Goal: Information Seeking & Learning: Learn about a topic

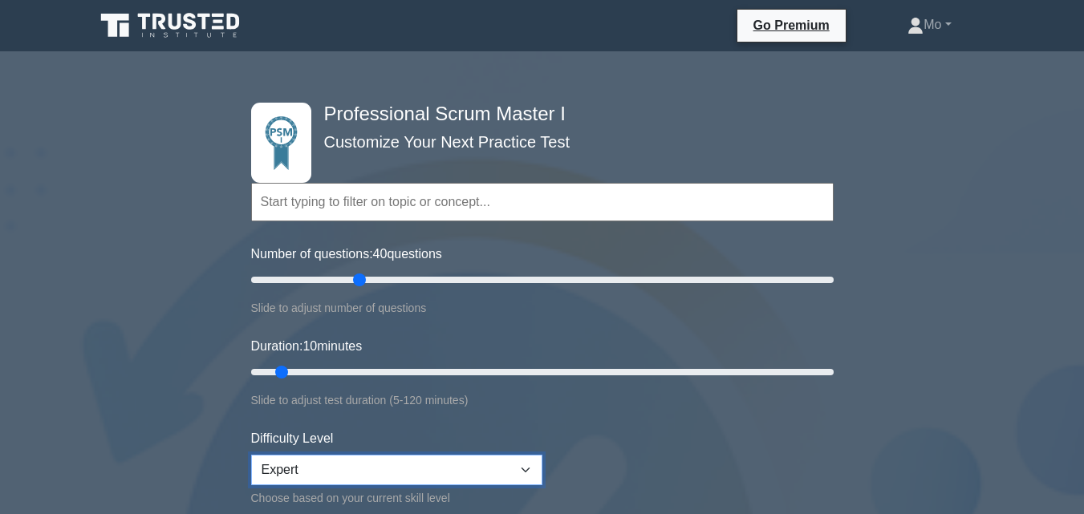
click at [522, 465] on select "Beginner Intermediate Expert" at bounding box center [396, 470] width 291 height 30
select select "intermediate"
click at [251, 455] on select "Beginner Intermediate Expert" at bounding box center [396, 470] width 291 height 30
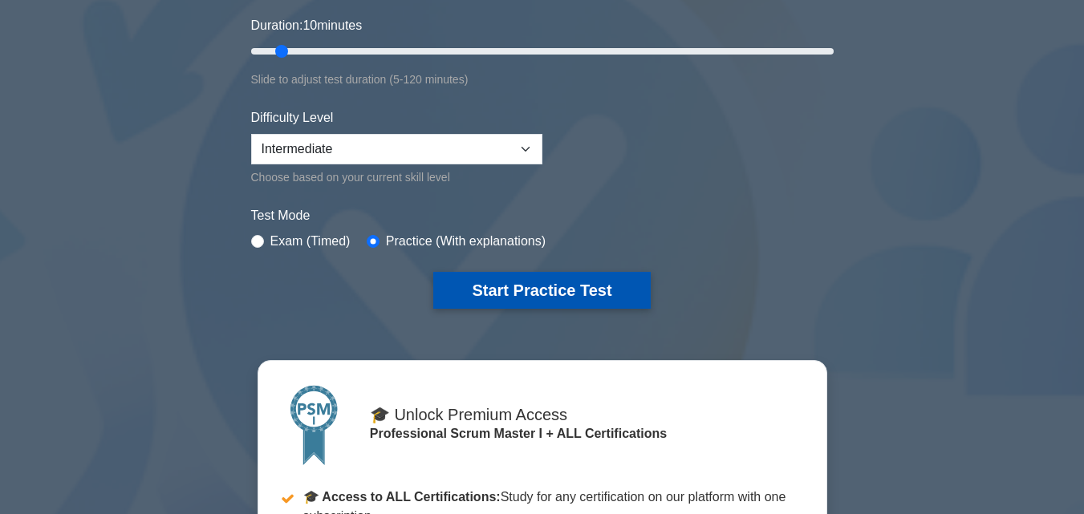
click at [476, 281] on button "Start Practice Test" at bounding box center [541, 290] width 217 height 37
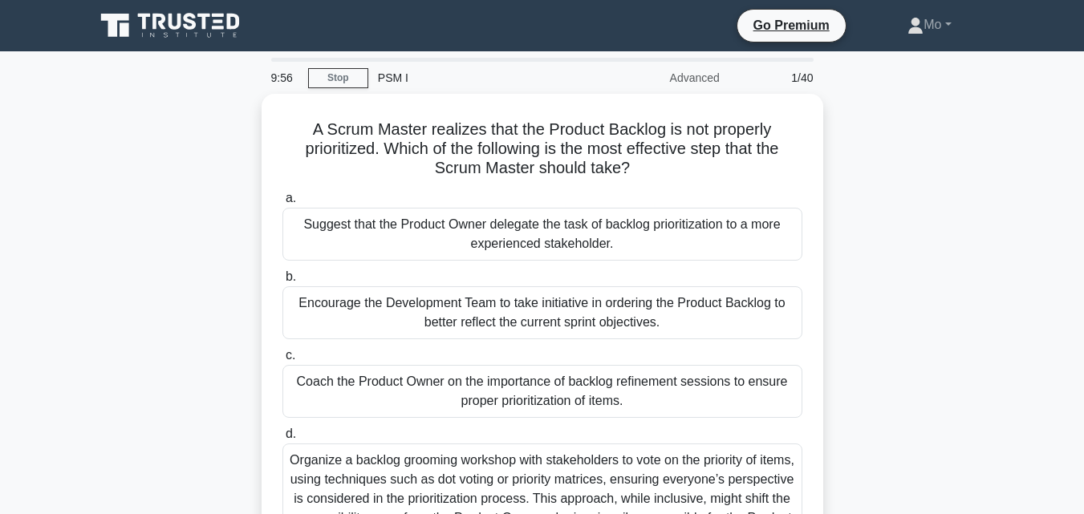
scroll to position [352, 0]
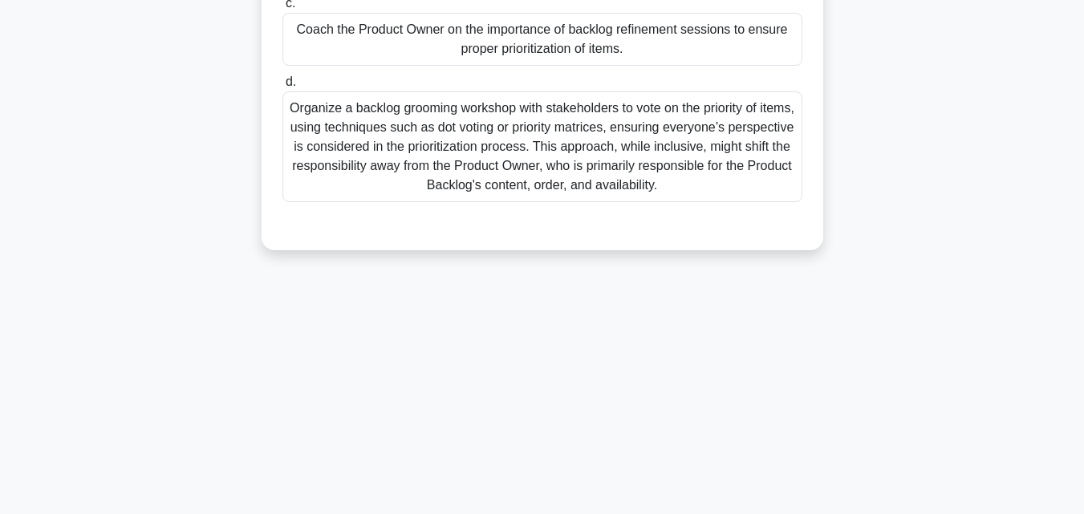
drag, startPoint x: 288, startPoint y: 124, endPoint x: 902, endPoint y: 193, distance: 618.2
click at [902, 193] on div "A Scrum Master realizes that the Product Backlog is not properly prioritized. W…" at bounding box center [542, 6] width 914 height 528
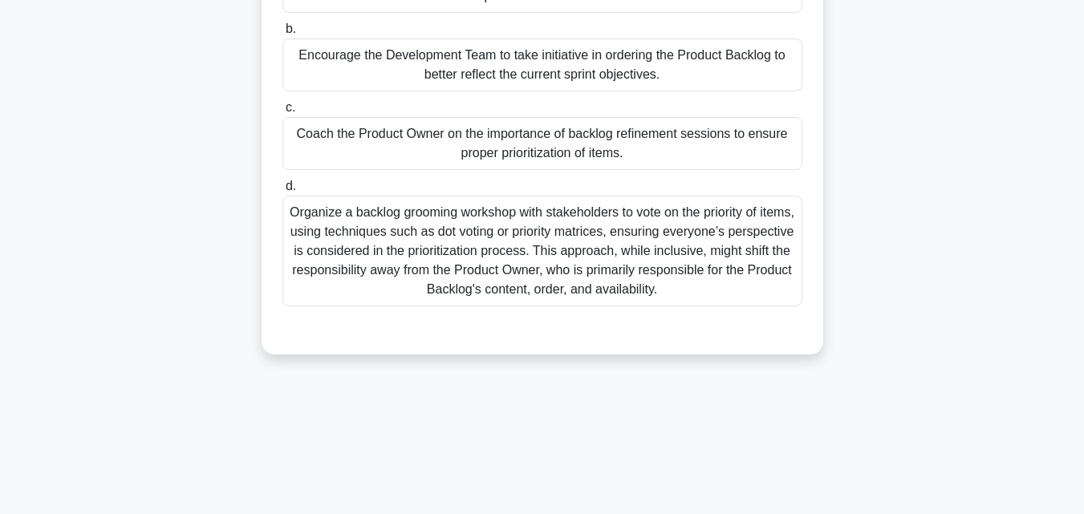
scroll to position [111, 0]
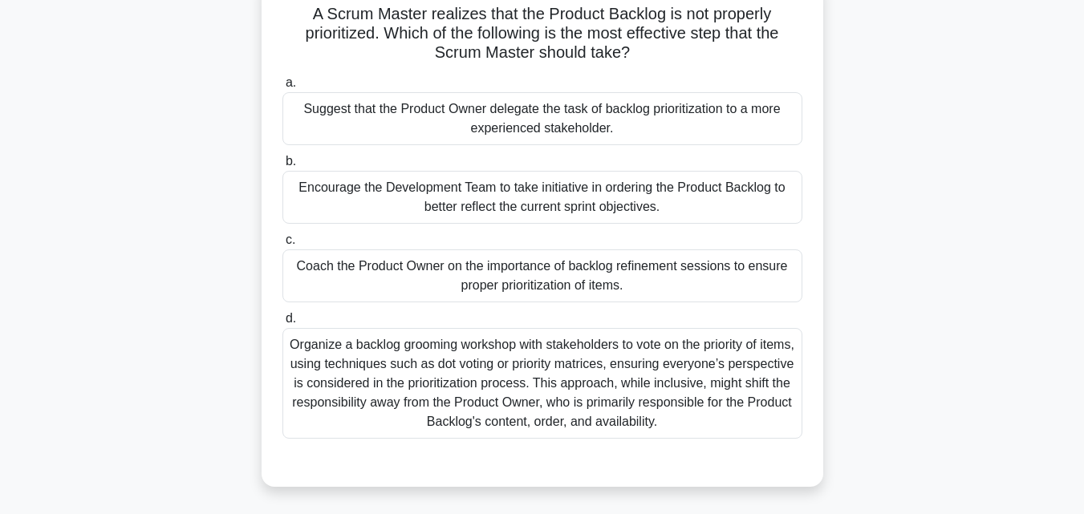
copy div "A Scrum Master realizes that the Product Backlog is not properly prioritized. W…"
click at [423, 277] on div "Coach the Product Owner on the importance of backlog refinement sessions to ens…" at bounding box center [542, 275] width 520 height 53
click at [282, 245] on input "c. Coach the Product Owner on the importance of backlog refinement sessions to …" at bounding box center [282, 240] width 0 height 10
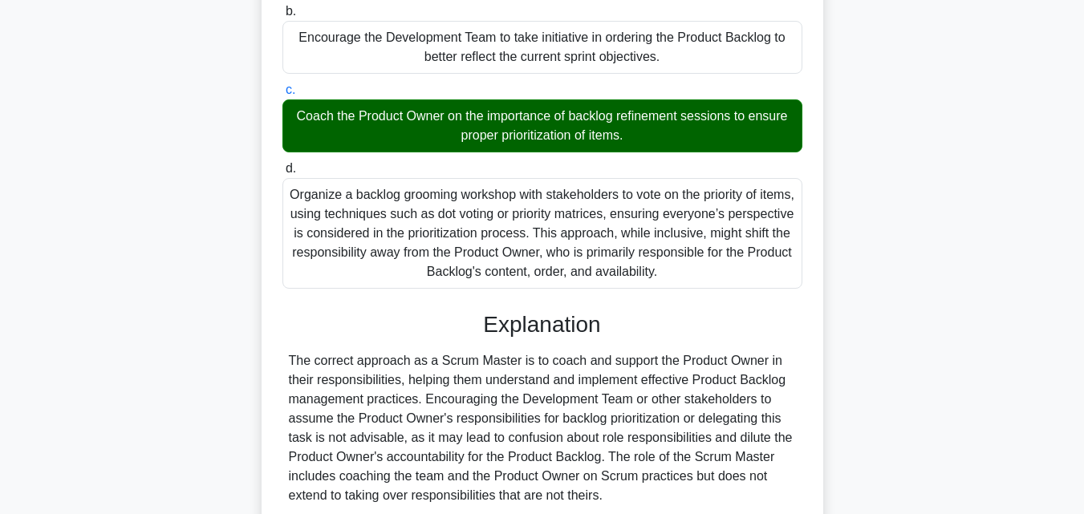
scroll to position [399, 0]
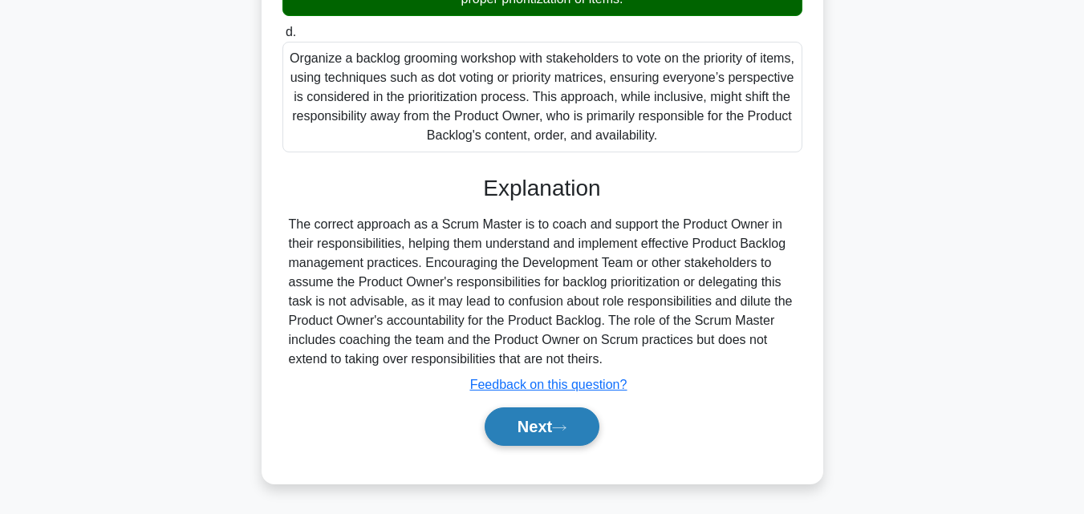
click at [543, 433] on button "Next" at bounding box center [541, 426] width 115 height 38
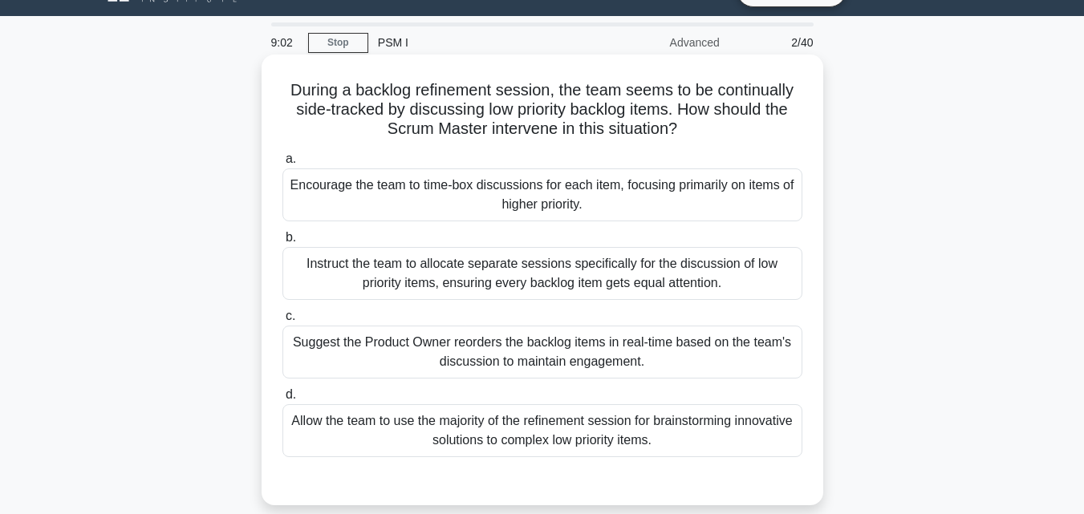
scroll to position [31, 0]
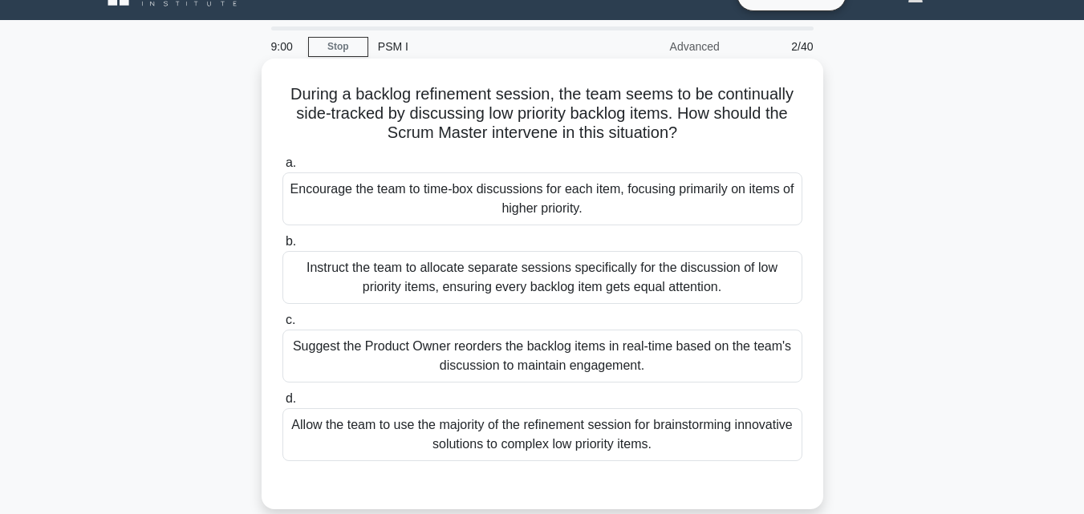
drag, startPoint x: 269, startPoint y: 104, endPoint x: 731, endPoint y: 289, distance: 498.2
click at [731, 289] on div "During a backlog refinement session, the team seems to be continually side-trac…" at bounding box center [542, 284] width 549 height 438
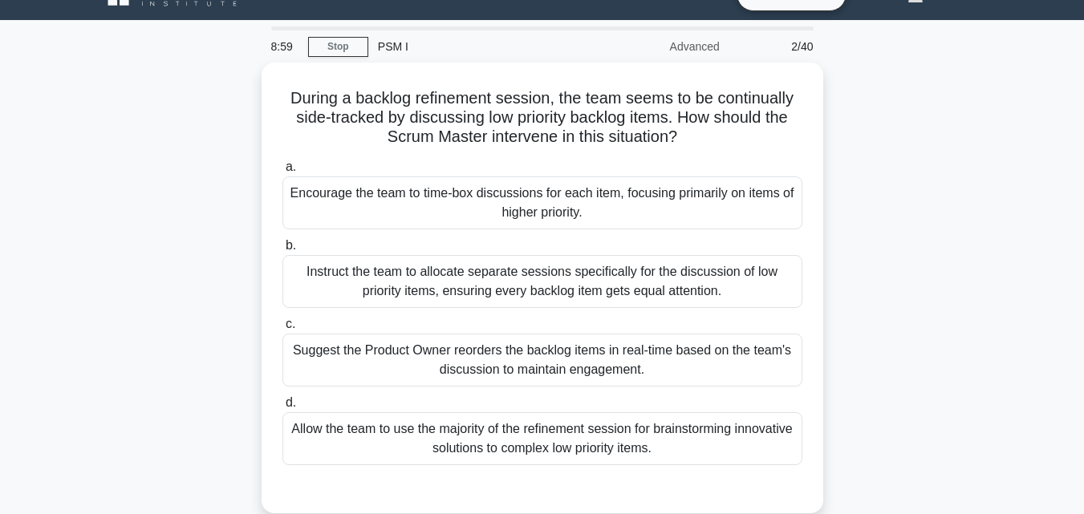
click at [155, 74] on div "During a backlog refinement session, the team seems to be continually side-trac…" at bounding box center [542, 298] width 914 height 470
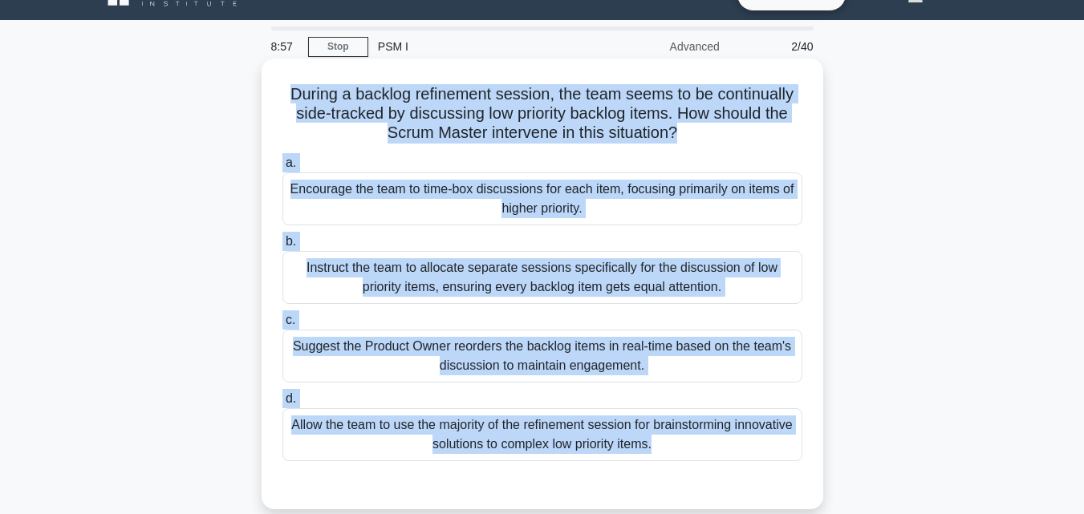
drag, startPoint x: 269, startPoint y: 91, endPoint x: 815, endPoint y: 485, distance: 673.8
click at [815, 485] on div "During a backlog refinement session, the team seems to be continually side-trac…" at bounding box center [542, 284] width 549 height 438
copy div "During a backlog refinement session, the team seems to be continually side-trac…"
click at [458, 185] on div "Encourage the team to time-box discussions for each item, focusing primarily on…" at bounding box center [542, 198] width 520 height 53
click at [282, 168] on input "a. Encourage the team to time-box discussions for each item, focusing primarily…" at bounding box center [282, 163] width 0 height 10
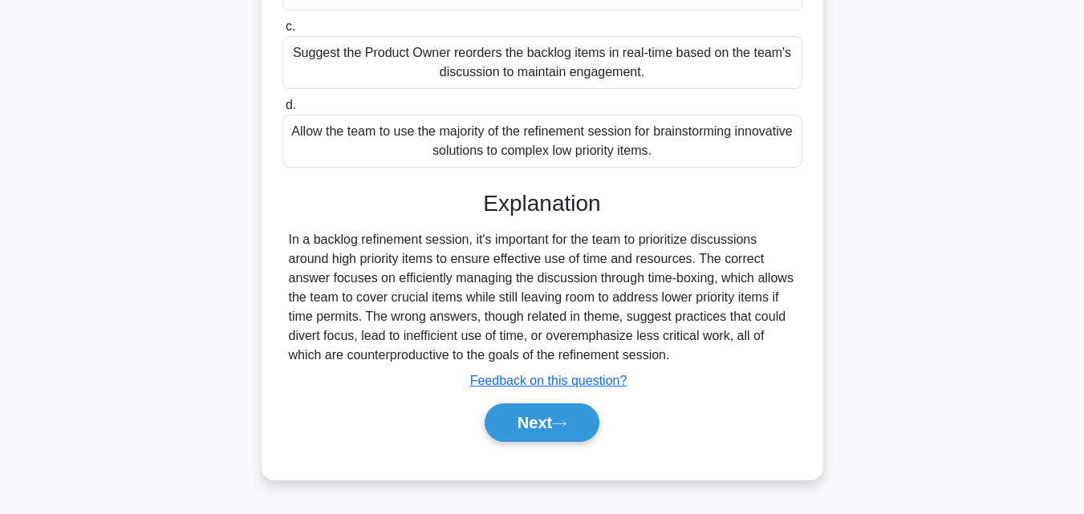
scroll to position [352, 0]
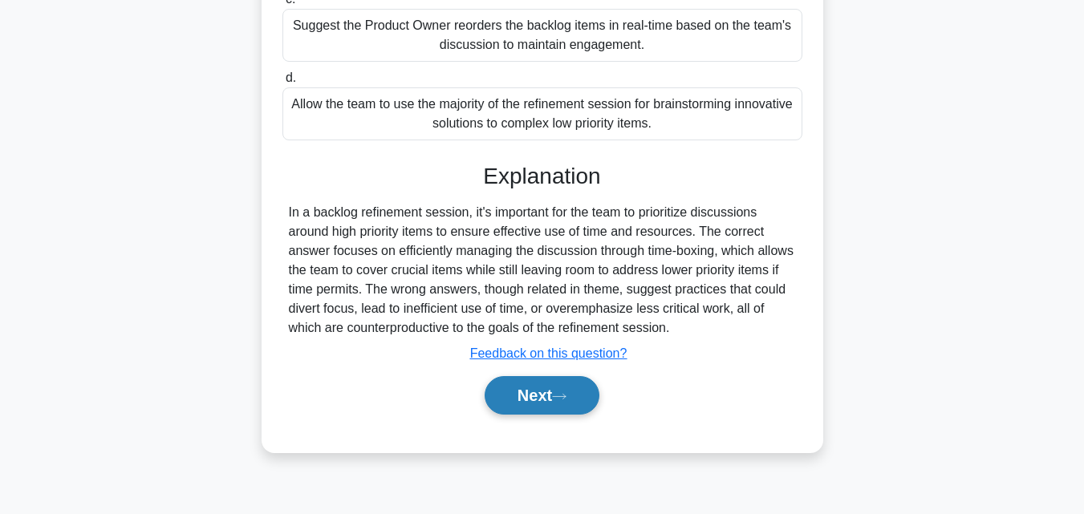
click at [576, 398] on button "Next" at bounding box center [541, 395] width 115 height 38
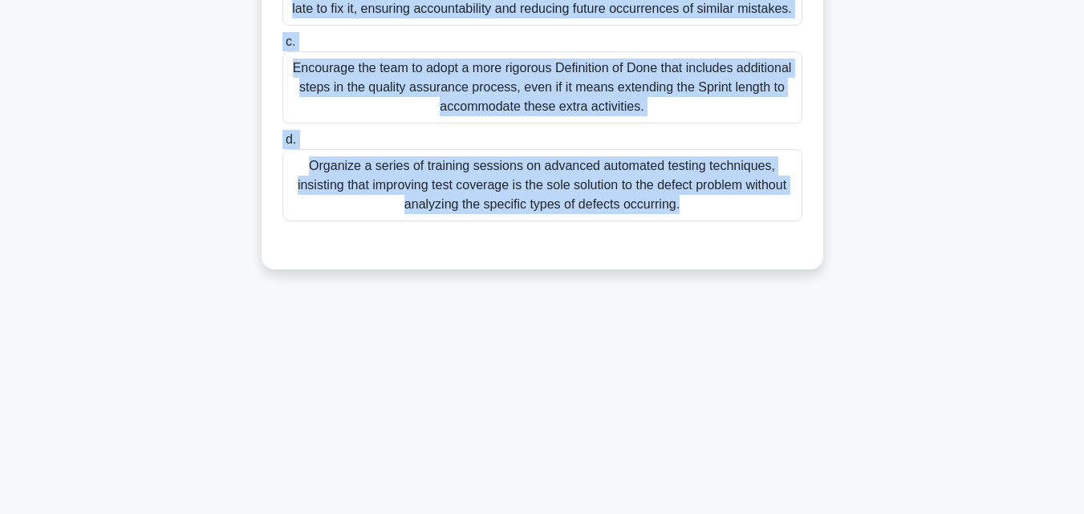
drag, startPoint x: 278, startPoint y: 116, endPoint x: 906, endPoint y: 442, distance: 707.4
click at [906, 442] on div "8:11 Stop PSM I Advanced 3/40 The team has been dealing with a significant numb…" at bounding box center [542, 107] width 914 height 802
copy div "The team has been dealing with a significant number of defects being introduced…"
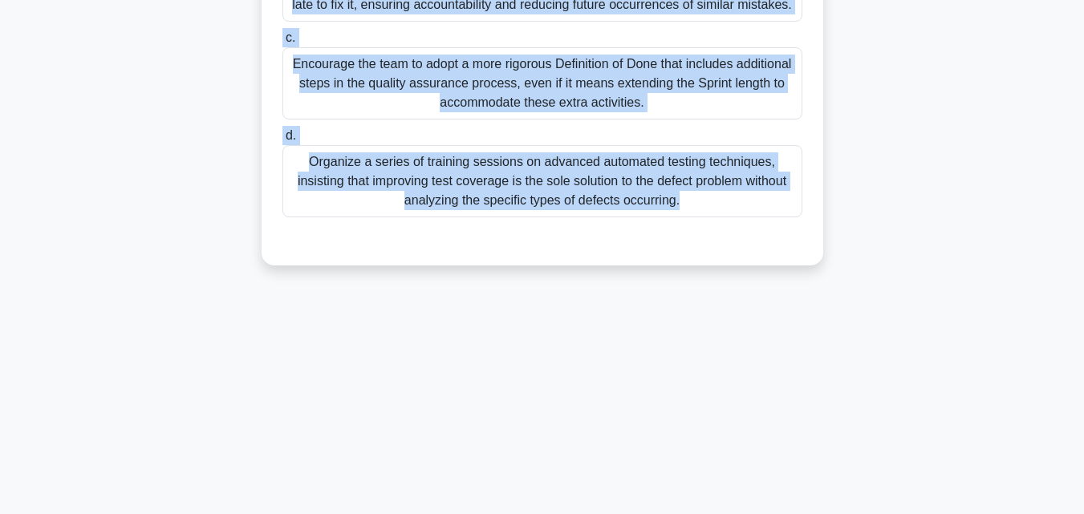
scroll to position [111, 0]
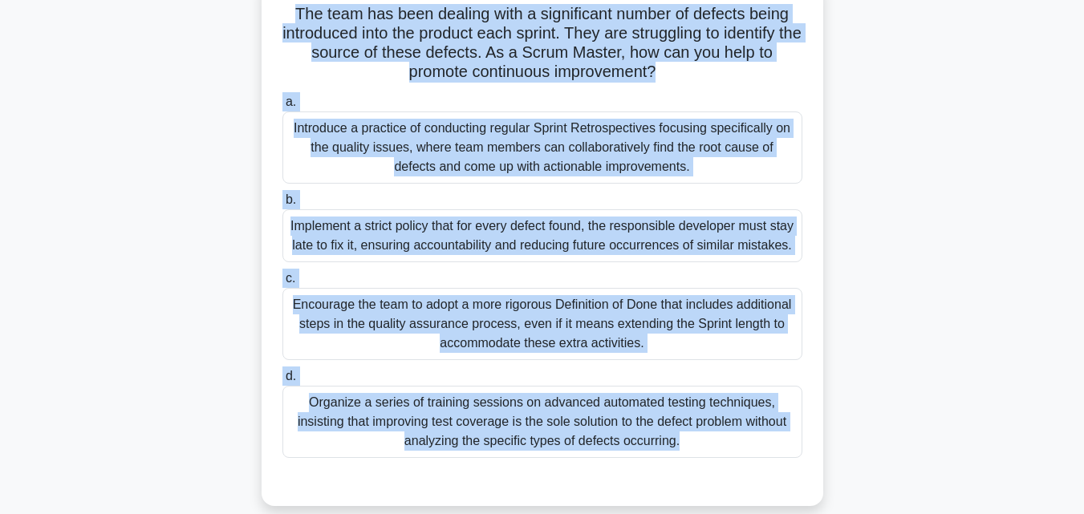
click at [447, 158] on div "Introduce a practice of conducting regular Sprint Retrospectives focusing speci…" at bounding box center [542, 147] width 520 height 72
click at [282, 107] on input "a. Introduce a practice of conducting regular Sprint Retrospectives focusing sp…" at bounding box center [282, 102] width 0 height 10
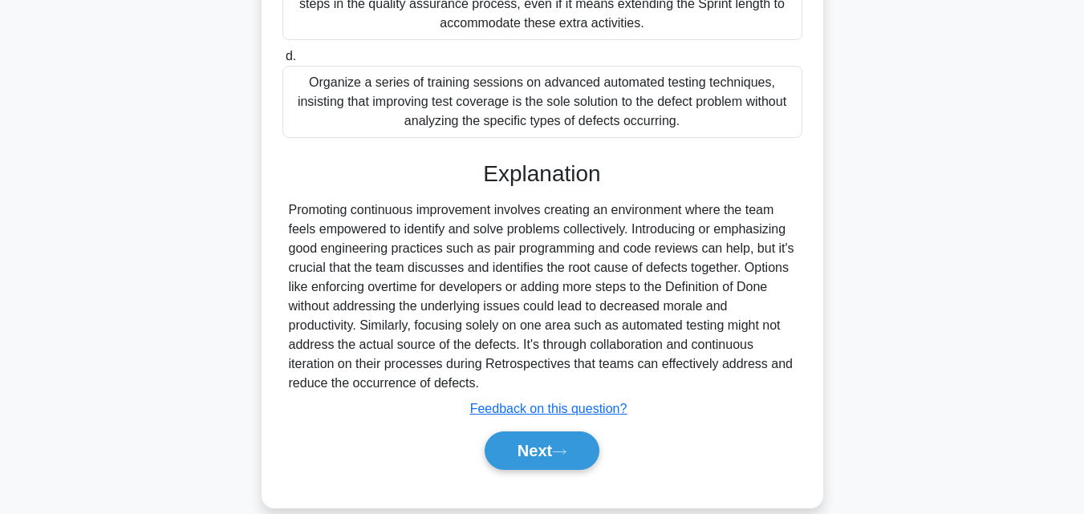
scroll to position [432, 0]
click at [548, 444] on button "Next" at bounding box center [541, 450] width 115 height 38
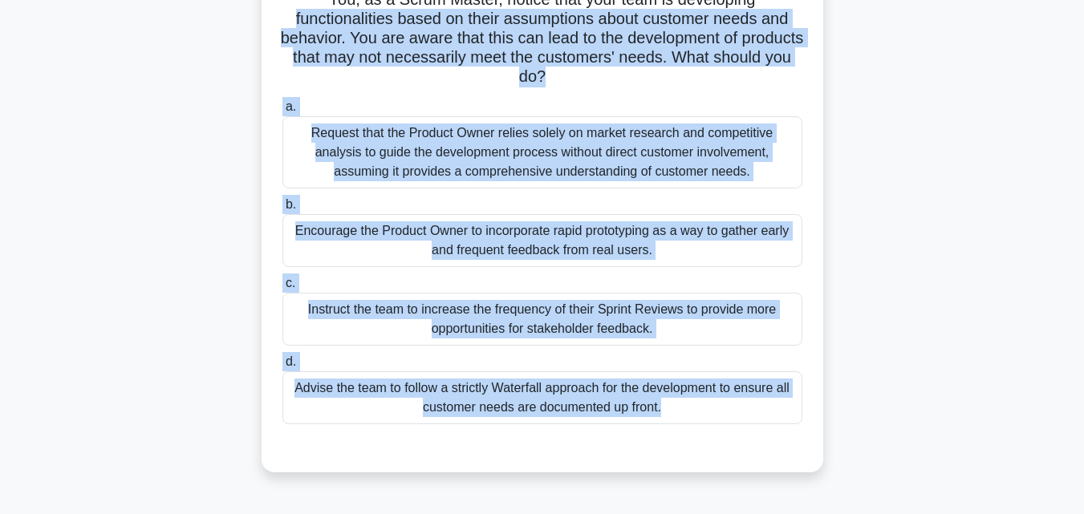
scroll to position [0, 0]
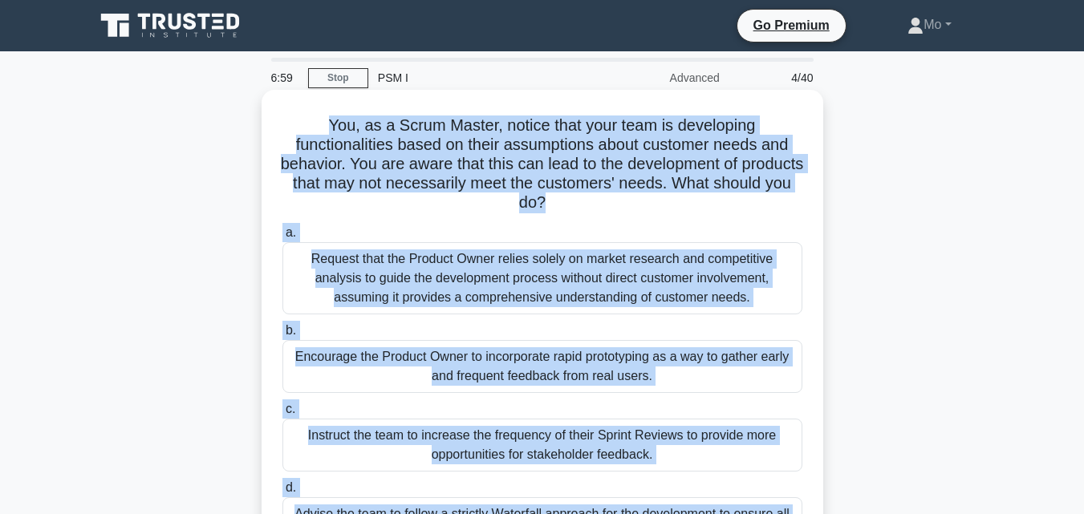
drag, startPoint x: 723, startPoint y: 453, endPoint x: 280, endPoint y: 120, distance: 554.4
click at [280, 120] on div "6:59 Stop PSM I Advanced 4/40 You, as a Scrum Master, notice that your team is …" at bounding box center [542, 459] width 914 height 802
copy div "You, as a Scrum Master, notice that your team is developing functionalities bas…"
click at [512, 363] on div "Encourage the Product Owner to incorporate rapid prototyping as a way to gather…" at bounding box center [542, 366] width 520 height 53
click at [282, 336] on input "b. Encourage the Product Owner to incorporate rapid prototyping as a way to gat…" at bounding box center [282, 331] width 0 height 10
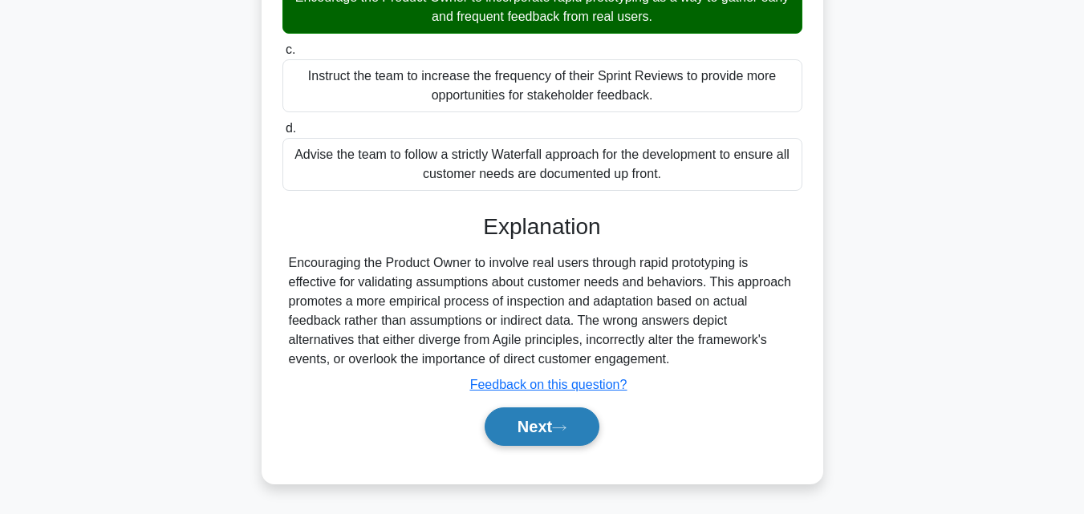
click at [569, 409] on button "Next" at bounding box center [541, 426] width 115 height 38
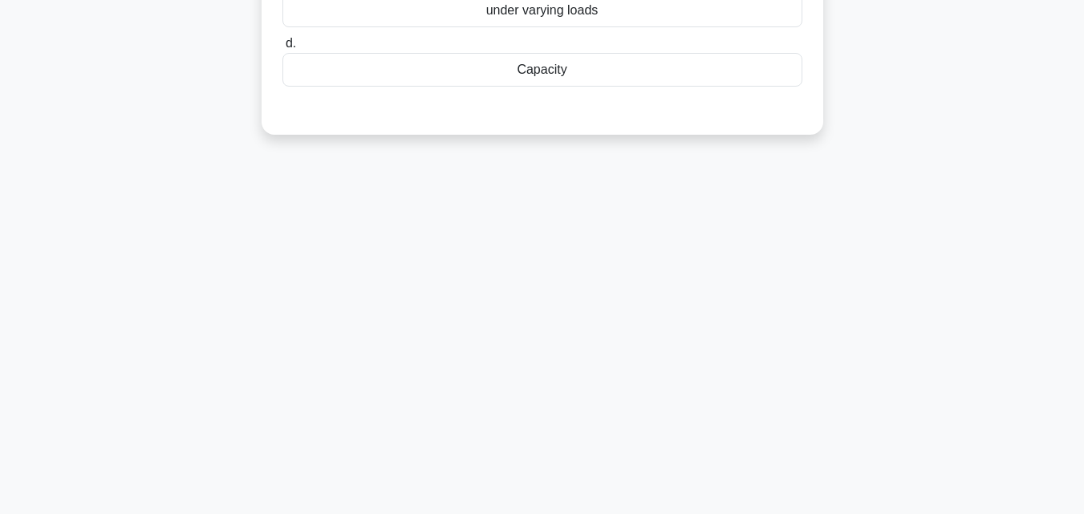
scroll to position [31, 0]
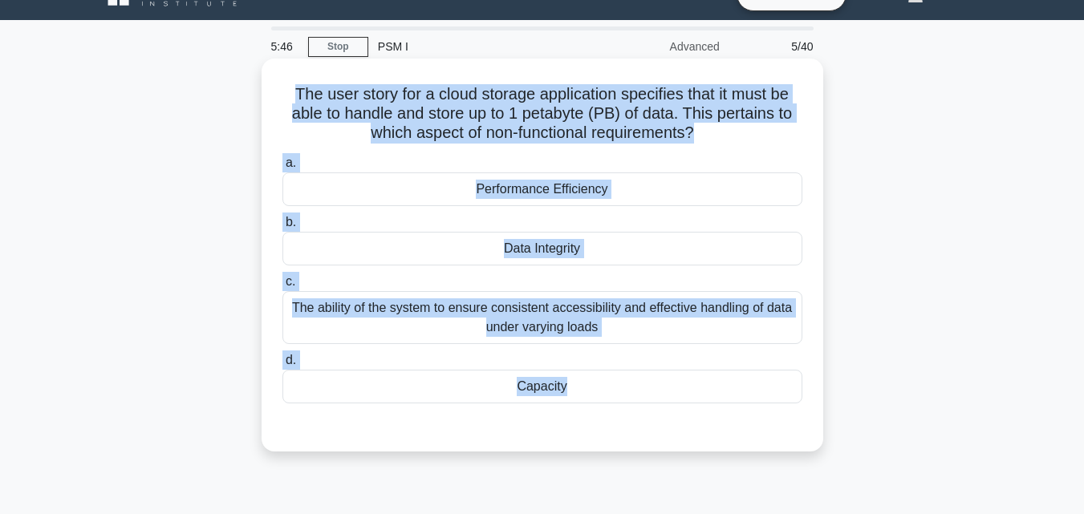
drag, startPoint x: 743, startPoint y: 417, endPoint x: 278, endPoint y: 95, distance: 565.5
click at [278, 95] on div "The user story for a cloud storage application specifies that it must be able t…" at bounding box center [542, 255] width 549 height 380
copy div "The user story for a cloud storage application specifies that it must be able t…"
click at [542, 388] on div "Capacity" at bounding box center [542, 387] width 520 height 34
click at [282, 366] on input "d. Capacity" at bounding box center [282, 360] width 0 height 10
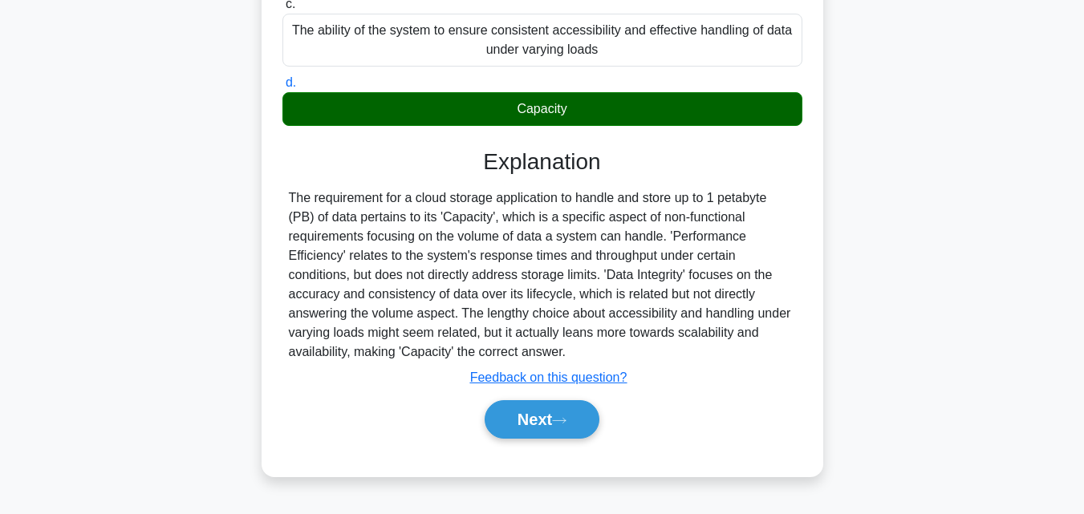
scroll to position [352, 0]
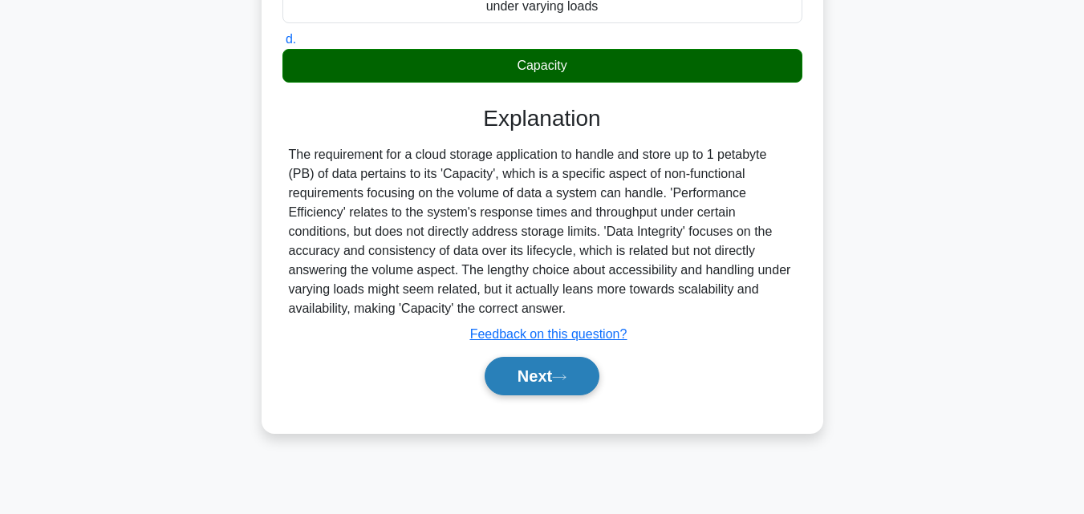
click at [580, 390] on button "Next" at bounding box center [541, 376] width 115 height 38
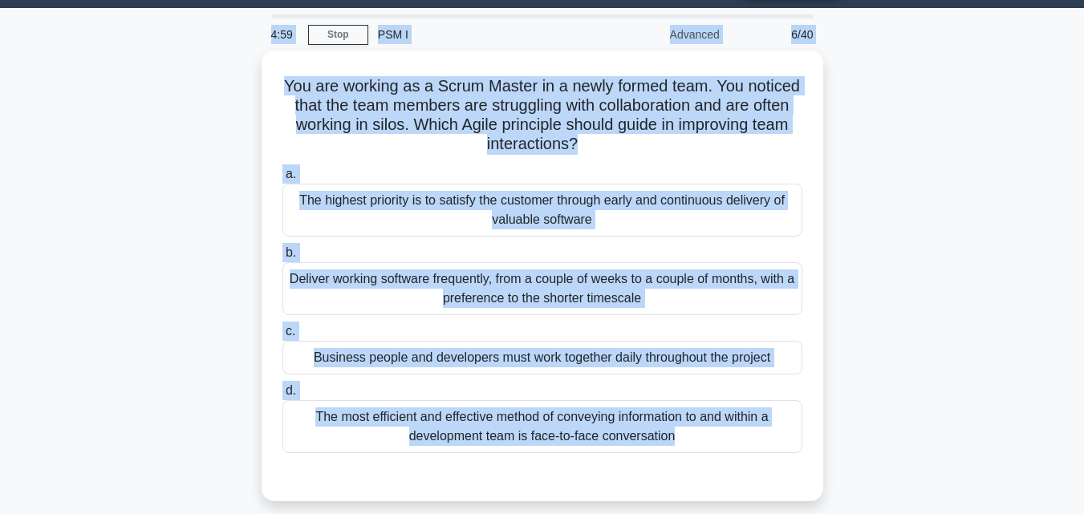
scroll to position [0, 0]
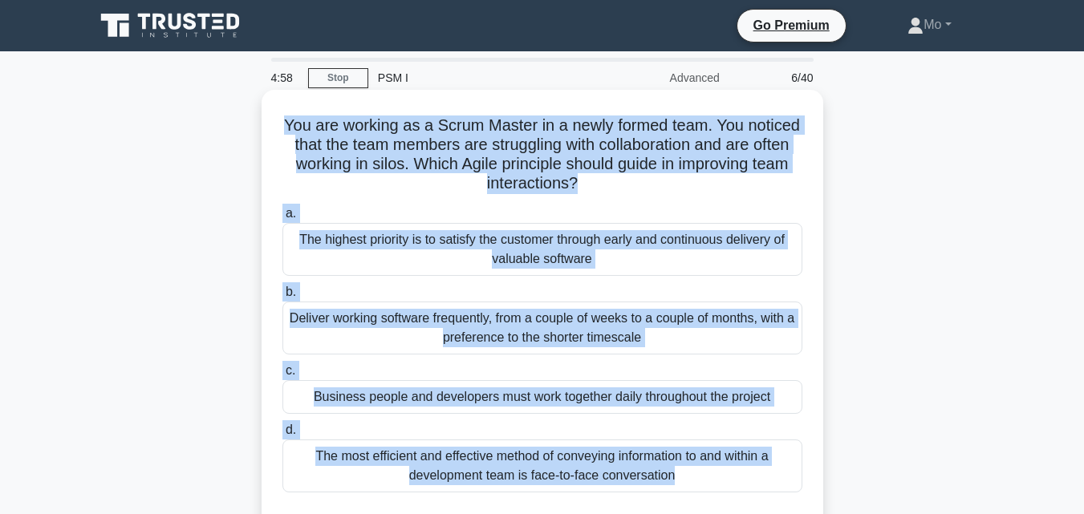
drag, startPoint x: 623, startPoint y: 440, endPoint x: 274, endPoint y: 122, distance: 471.8
click at [274, 122] on div "You are working as a Scrum Master in a newly formed team. You noticed that the …" at bounding box center [542, 329] width 914 height 470
copy div "You are working as a Scrum Master in a newly formed team. You noticed that the …"
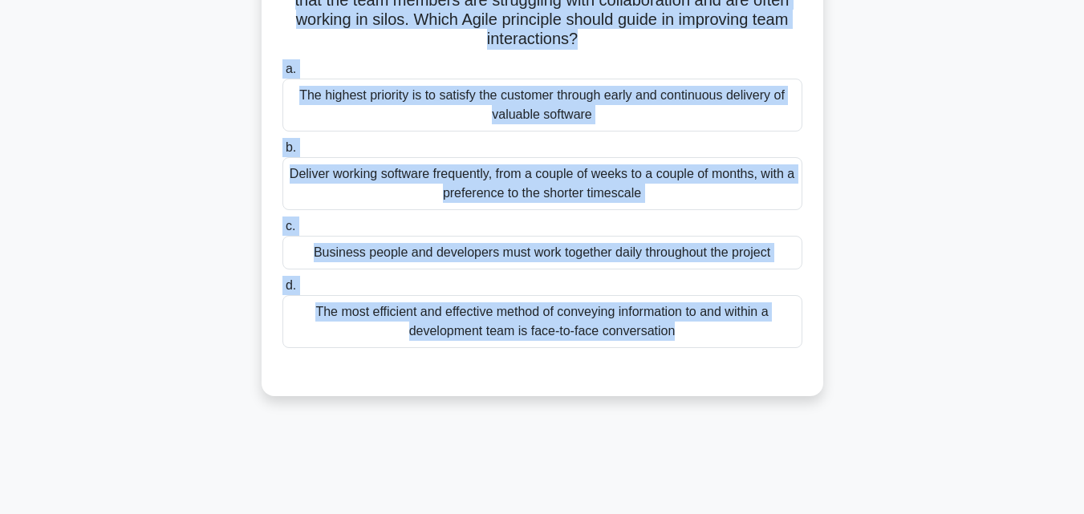
scroll to position [160, 0]
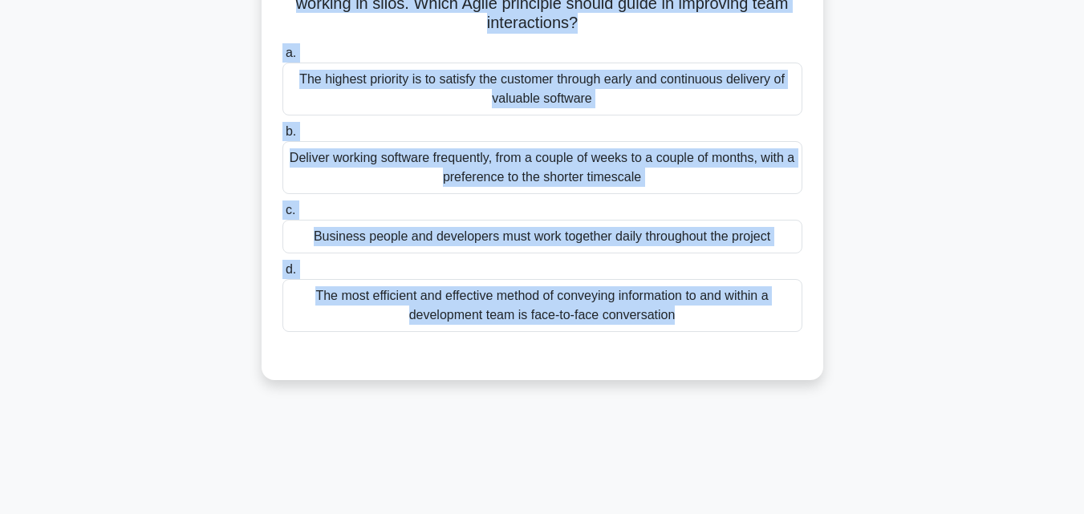
click at [590, 308] on div "The most efficient and effective method of conveying information to and within …" at bounding box center [542, 305] width 520 height 53
click at [282, 275] on input "d. The most efficient and effective method of conveying information to and with…" at bounding box center [282, 270] width 0 height 10
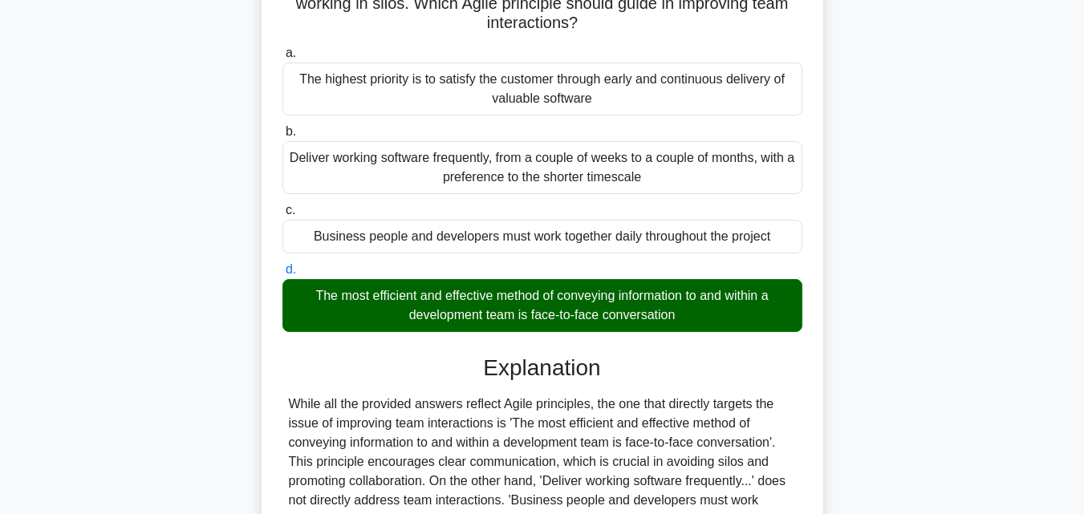
scroll to position [360, 0]
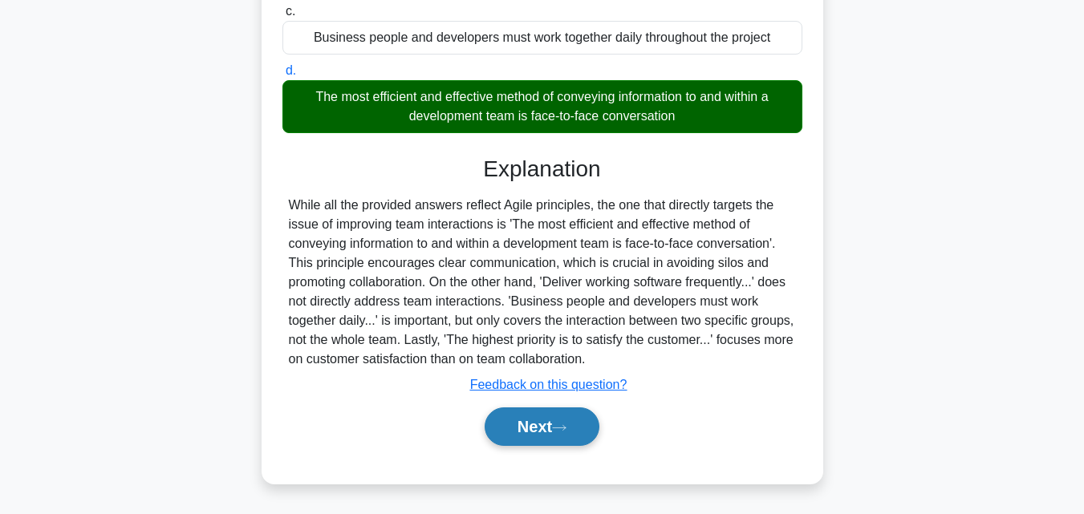
click at [599, 434] on button "Next" at bounding box center [541, 426] width 115 height 38
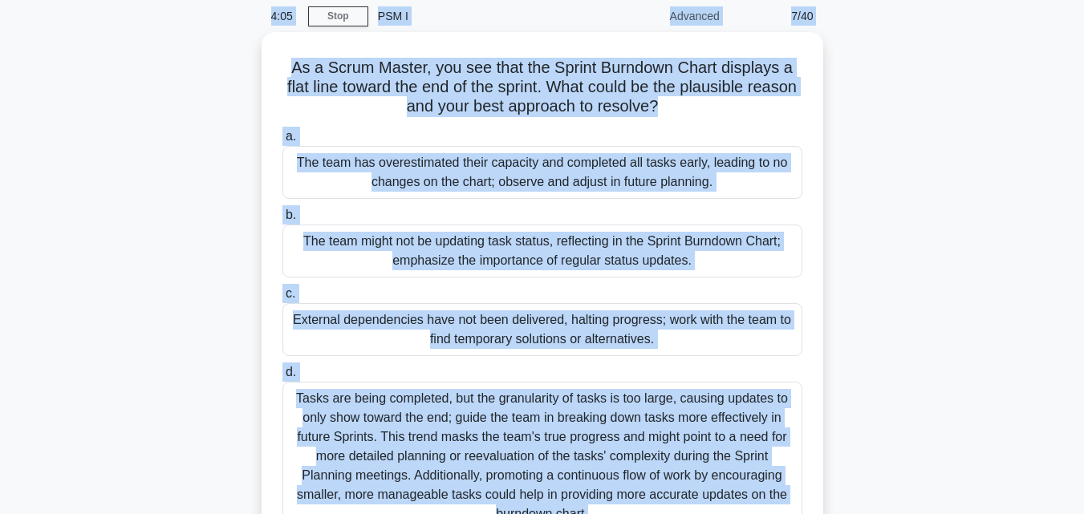
scroll to position [0, 0]
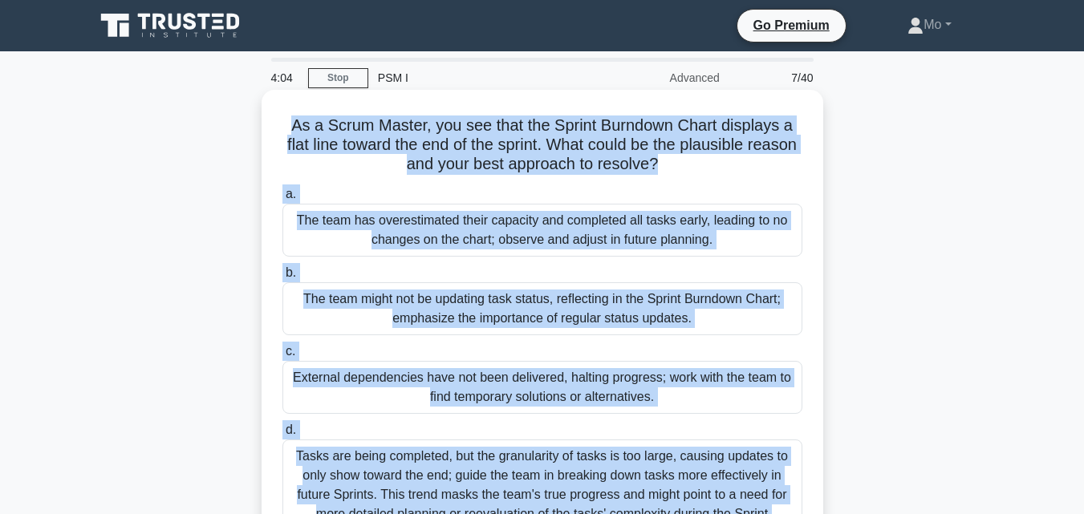
drag, startPoint x: 636, startPoint y: 454, endPoint x: 273, endPoint y: 124, distance: 490.5
click at [273, 124] on div "As a Scrum Master, you see that the Sprint Burndown Chart displays a flat line …" at bounding box center [542, 377] width 914 height 566
copy div "As a Scrum Master, you see that the Sprint Burndown Chart displays a flat line …"
click at [486, 327] on div "The team might not be updating task status, reflecting in the Sprint Burndown C…" at bounding box center [542, 308] width 520 height 53
click at [282, 278] on input "b. The team might not be updating task status, reflecting in the Sprint Burndow…" at bounding box center [282, 273] width 0 height 10
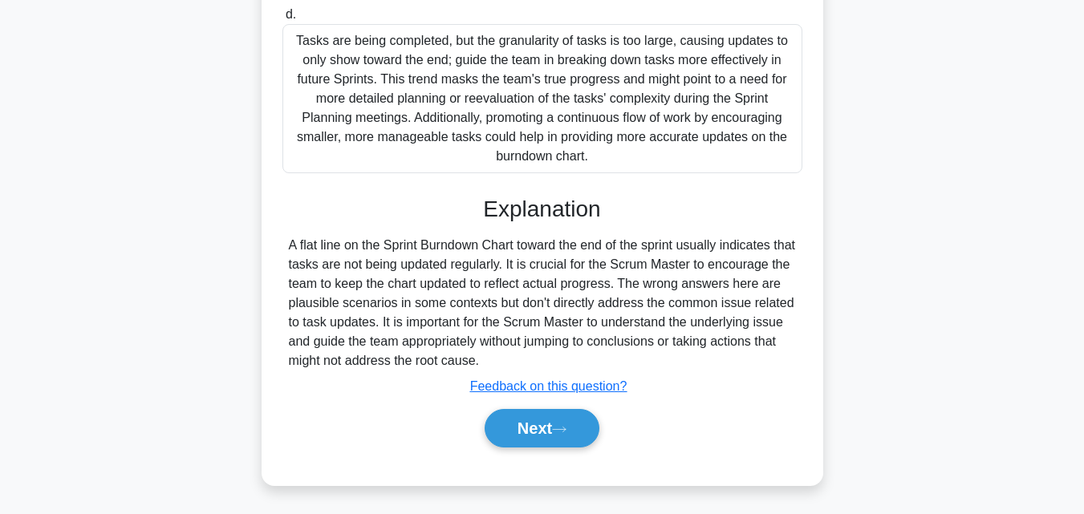
scroll to position [418, 0]
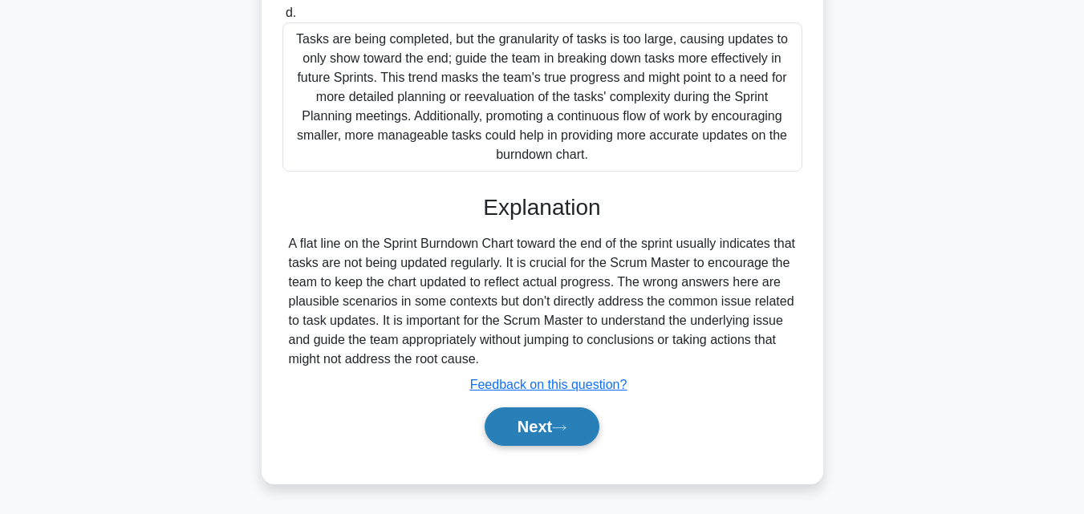
click at [564, 438] on button "Next" at bounding box center [541, 426] width 115 height 38
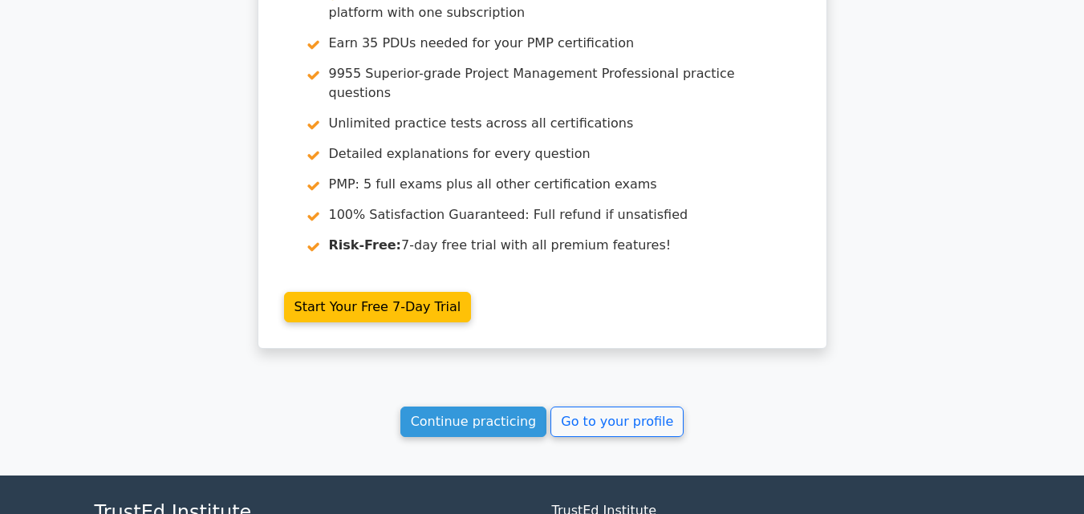
scroll to position [3745, 0]
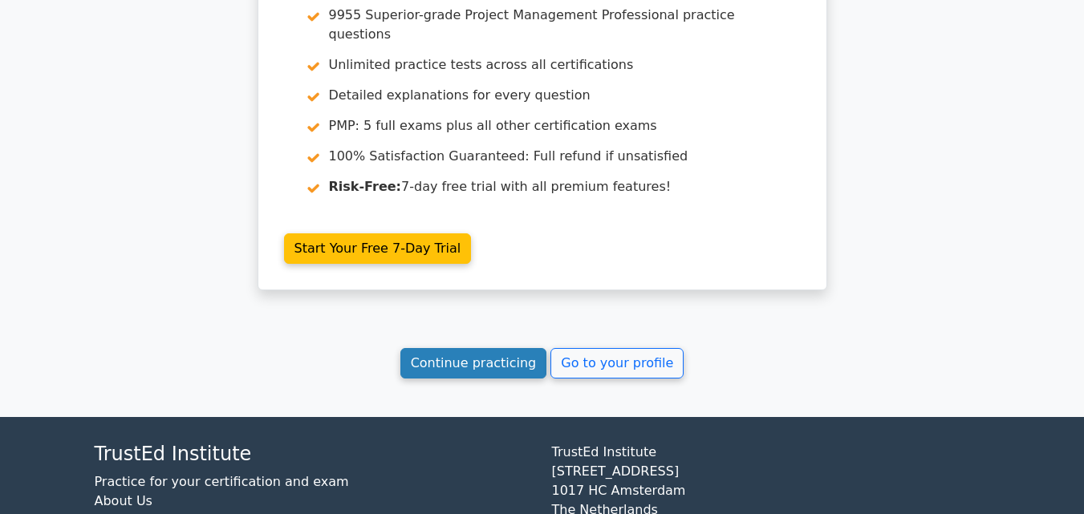
click at [482, 348] on link "Continue practicing" at bounding box center [473, 363] width 147 height 30
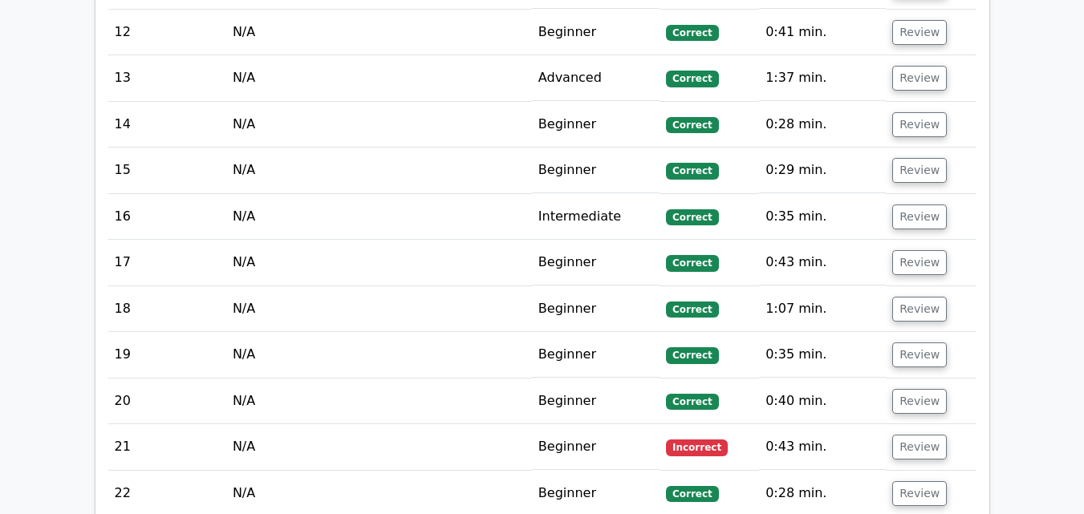
scroll to position [2679, 0]
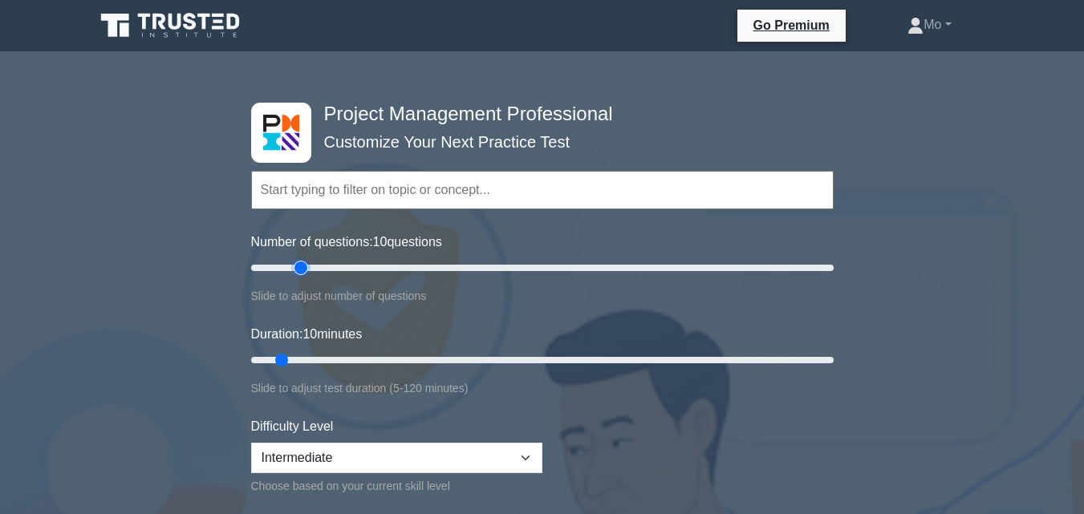
type input "20"
click at [305, 269] on input "Number of questions: 10 questions" at bounding box center [542, 267] width 582 height 19
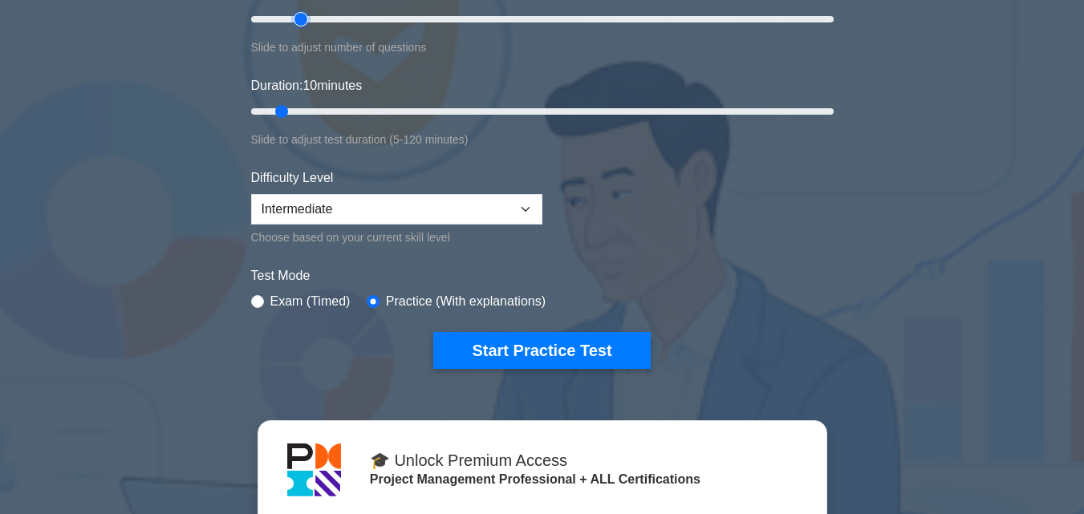
scroll to position [321, 0]
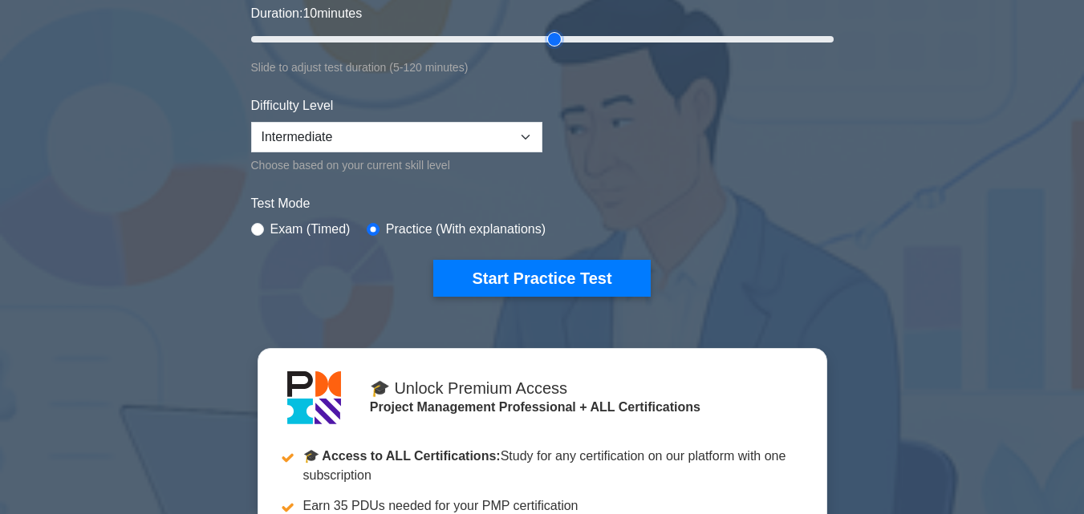
type input "65"
click at [549, 48] on input "Duration: 10 minutes" at bounding box center [542, 39] width 582 height 19
click at [504, 139] on select "Beginner Intermediate Expert" at bounding box center [396, 137] width 291 height 30
click at [486, 224] on label "Practice (With explanations)" at bounding box center [466, 229] width 160 height 19
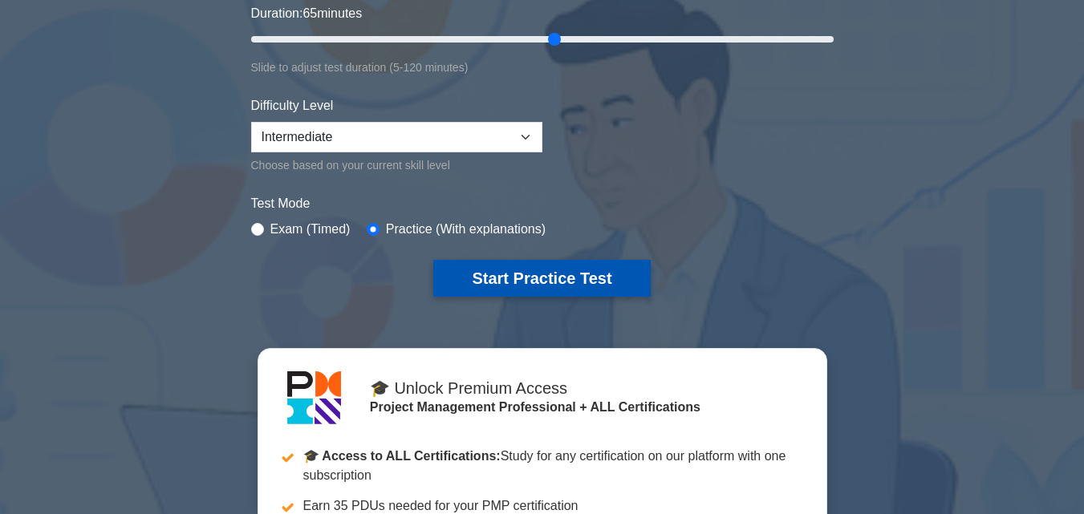
click at [500, 273] on button "Start Practice Test" at bounding box center [541, 278] width 217 height 37
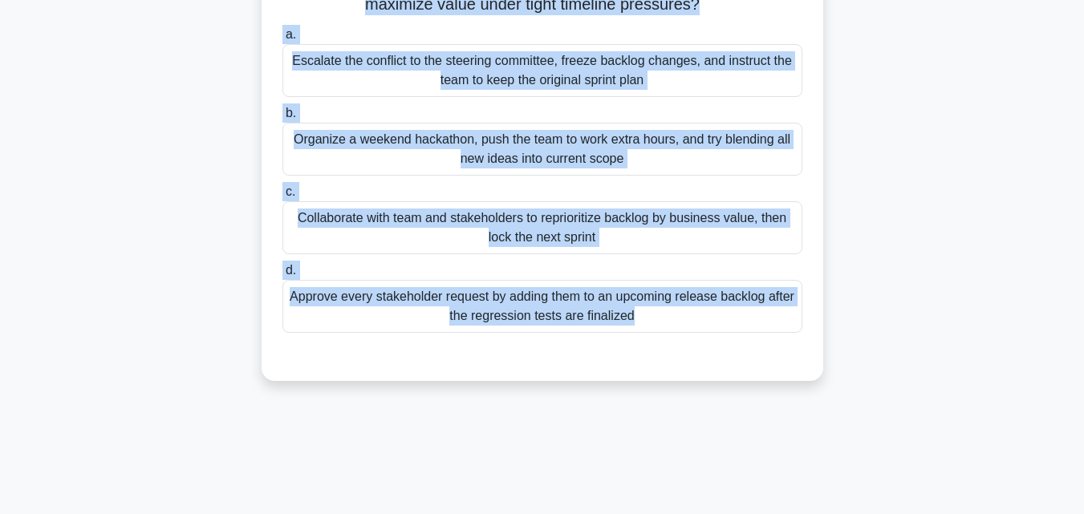
scroll to position [352, 0]
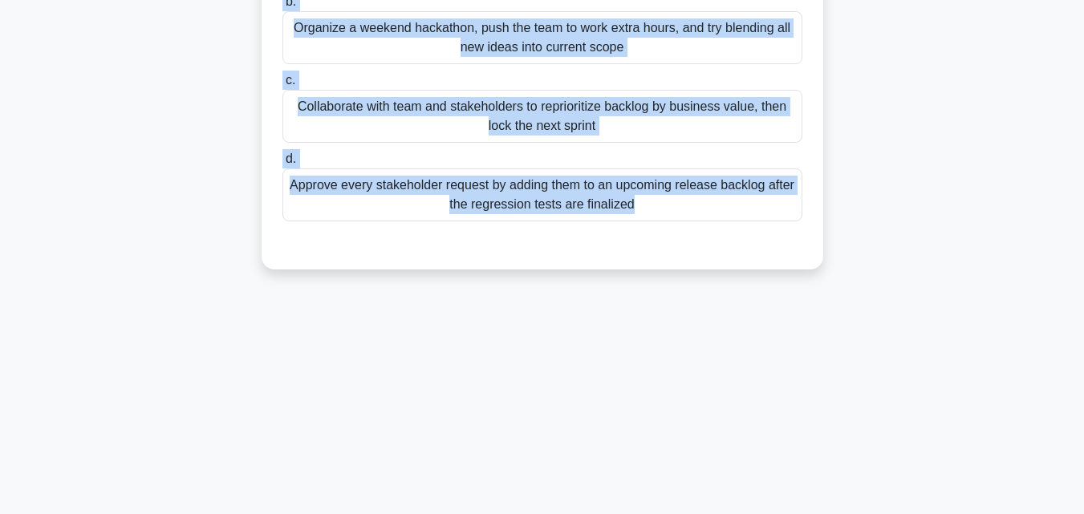
drag, startPoint x: 293, startPoint y: 127, endPoint x: 780, endPoint y: 430, distance: 573.5
click at [780, 430] on div "64:56 Stop PMP Advanced 1/20 A retail-ecommerce project is entering Sprint 7, f…" at bounding box center [542, 107] width 914 height 802
copy div "A retail-ecommerce project is entering Sprint 7, focused on final security chec…"
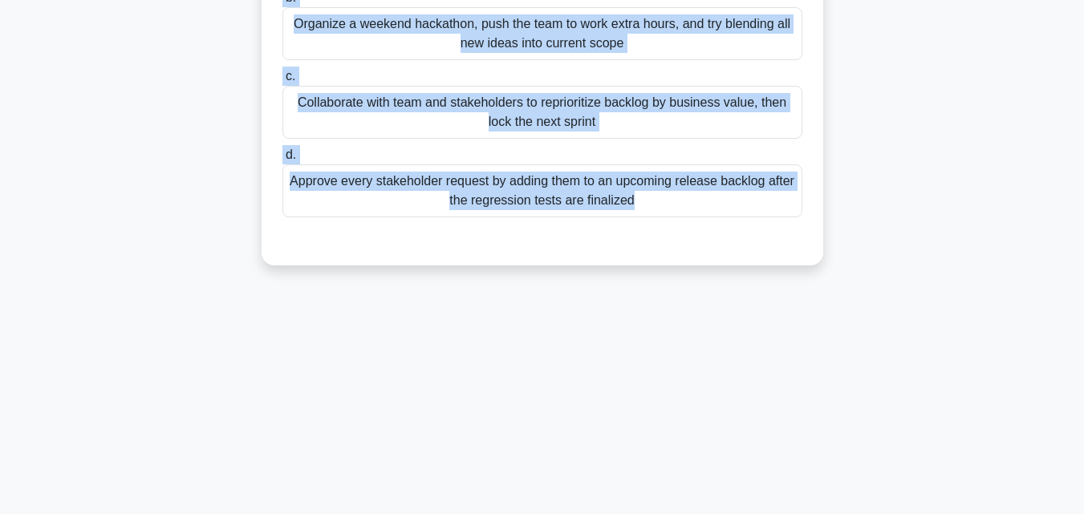
click at [472, 107] on div "Collaborate with team and stakeholders to reprioritize backlog by business valu…" at bounding box center [542, 112] width 520 height 53
click at [282, 82] on input "c. Collaborate with team and stakeholders to reprioritize backlog by business v…" at bounding box center [282, 76] width 0 height 10
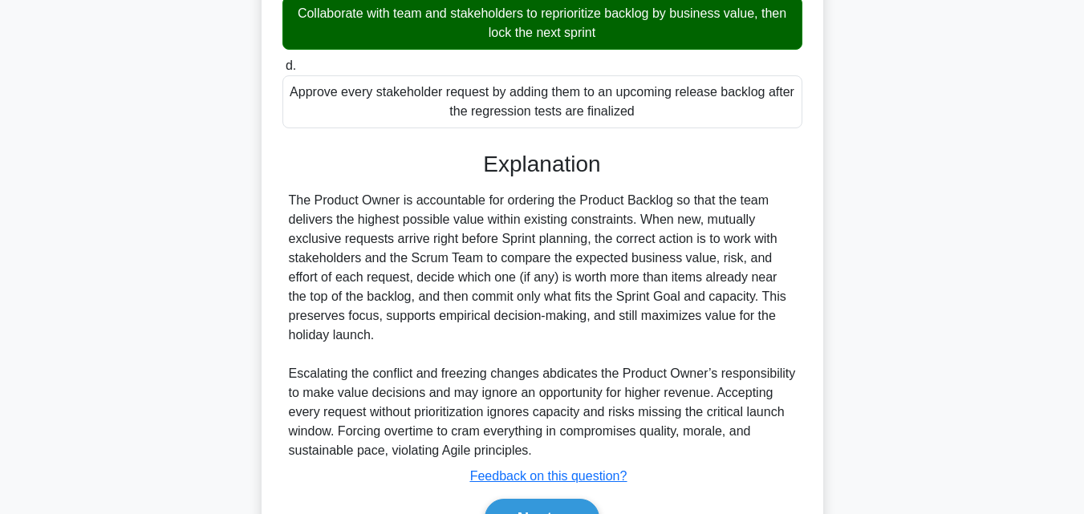
scroll to position [533, 0]
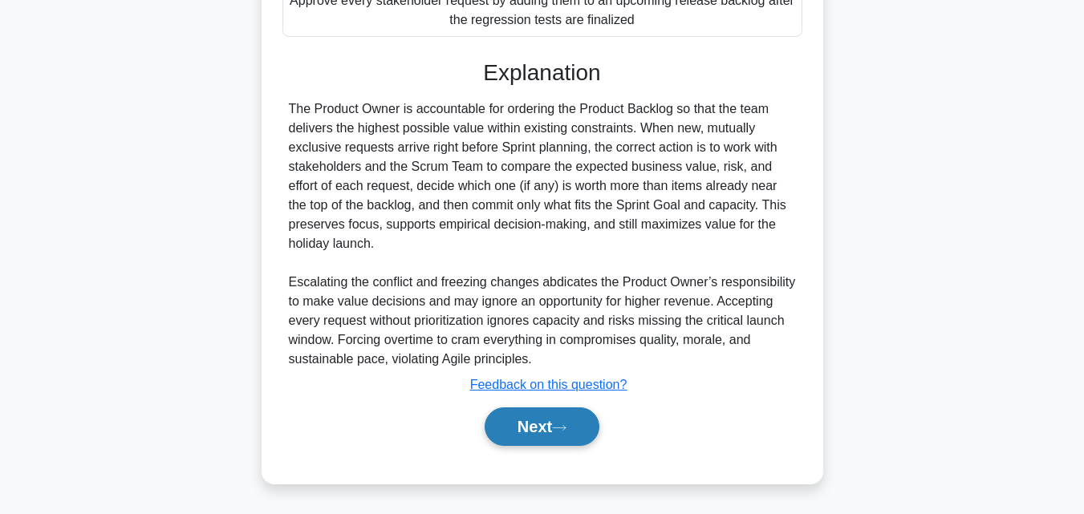
click at [583, 435] on button "Next" at bounding box center [541, 426] width 115 height 38
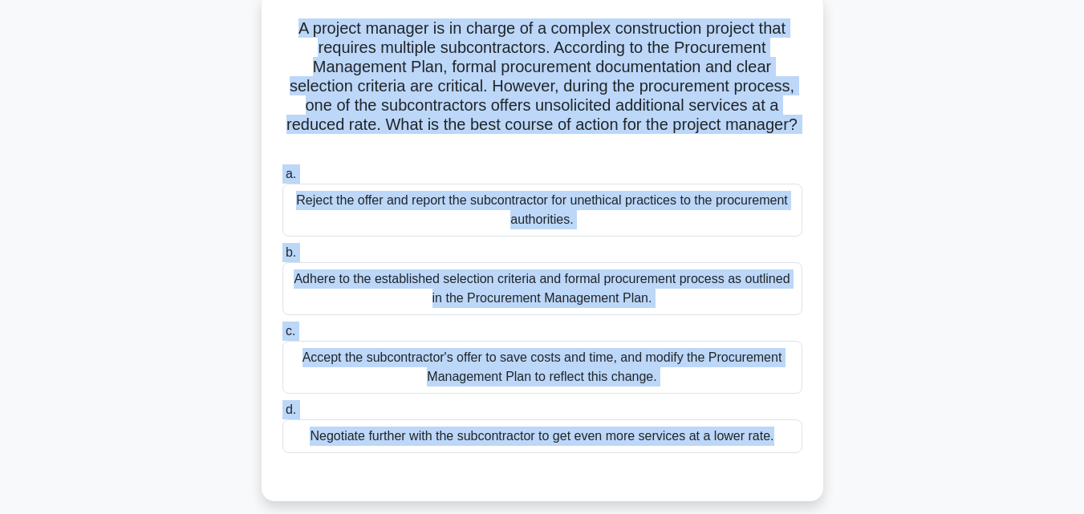
scroll to position [52, 0]
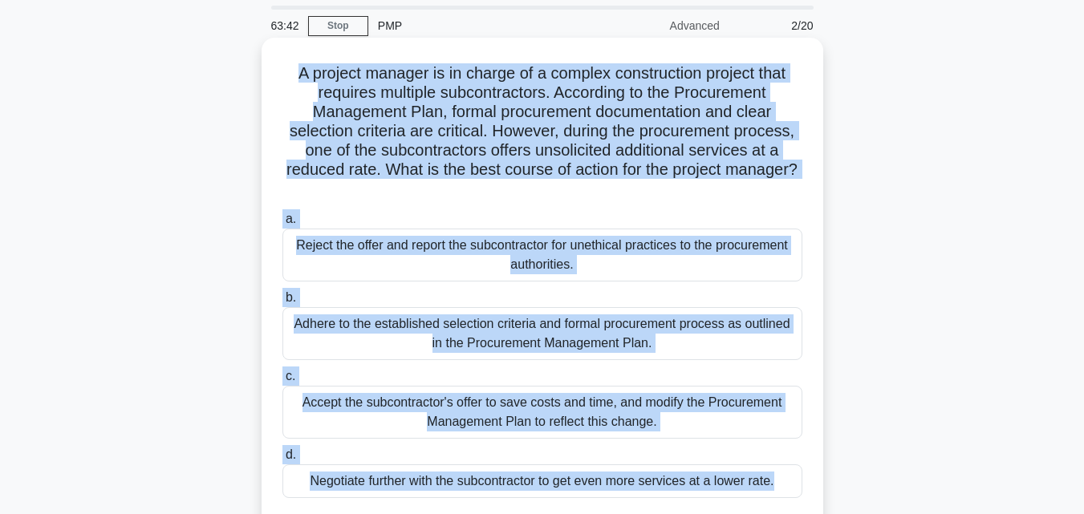
drag, startPoint x: 733, startPoint y: 438, endPoint x: 269, endPoint y: 63, distance: 597.1
click at [269, 63] on div "63:42 Stop PMP Advanced 2/20 A project manager is in charge of a complex constr…" at bounding box center [542, 407] width 914 height 802
copy div "A project manager is in charge of a complex construction project that requires …"
click at [423, 319] on div "Adhere to the established selection criteria and formal procurement process as …" at bounding box center [542, 333] width 520 height 53
click at [282, 303] on input "b. Adhere to the established selection criteria and formal procurement process …" at bounding box center [282, 298] width 0 height 10
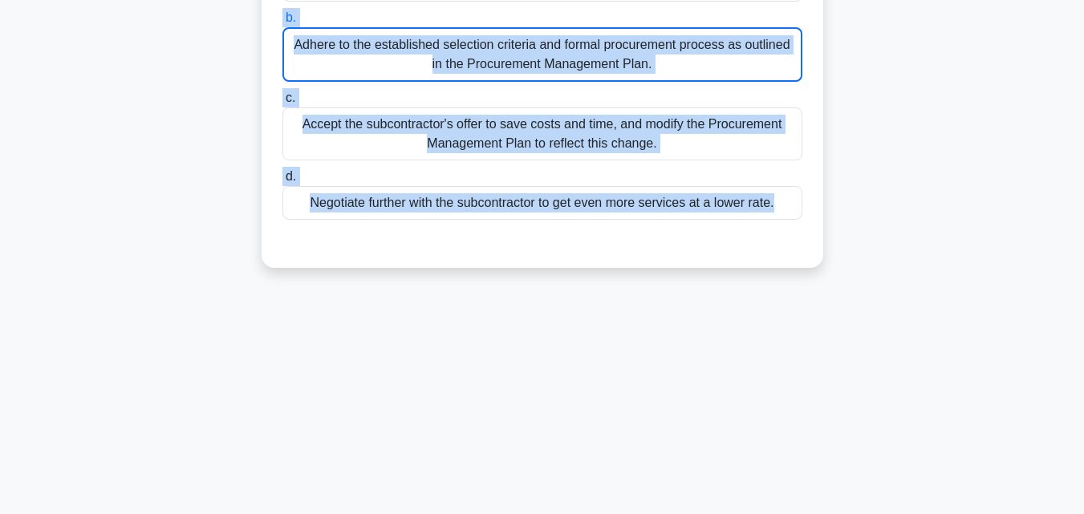
scroll to position [352, 0]
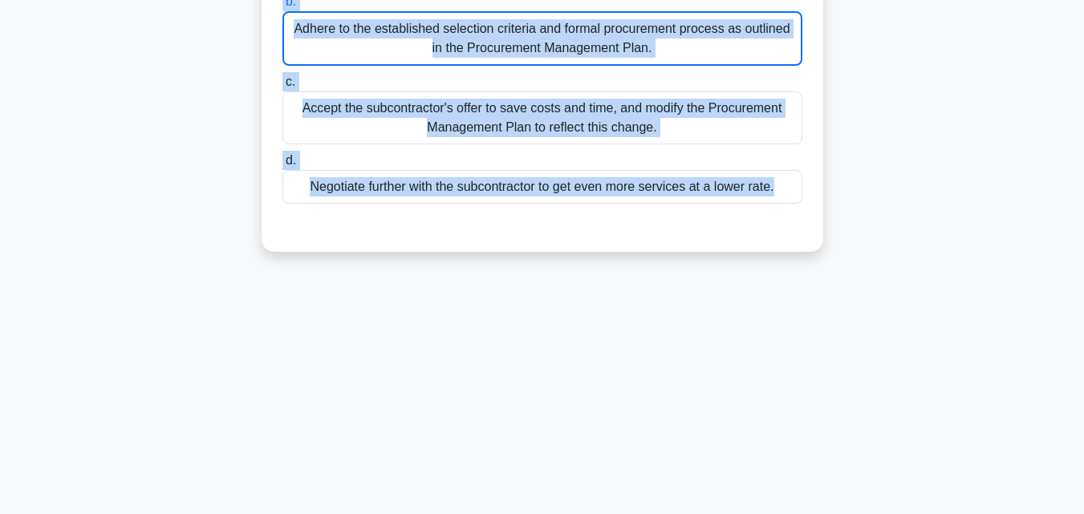
click at [109, 197] on div "A project manager is in charge of a complex construction project that requires …" at bounding box center [542, 6] width 914 height 529
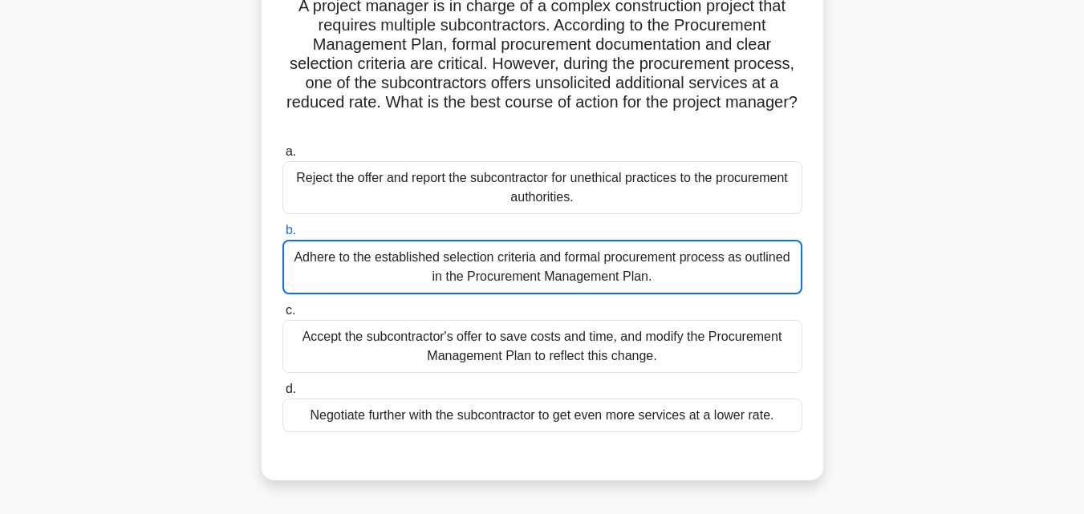
scroll to position [192, 0]
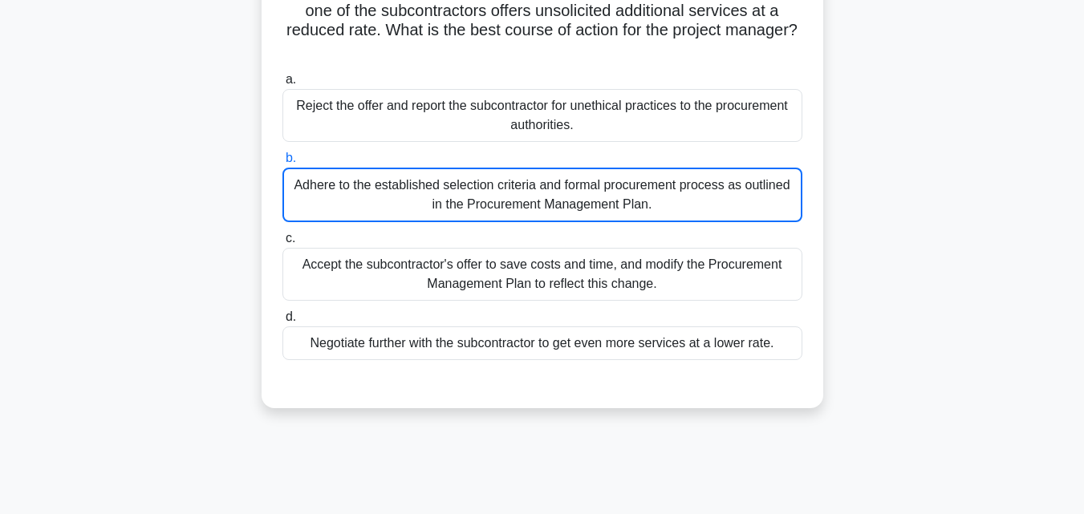
click at [394, 200] on div "Adhere to the established selection criteria and formal procurement process as …" at bounding box center [542, 195] width 520 height 55
click at [282, 164] on input "b. Adhere to the established selection criteria and formal procurement process …" at bounding box center [282, 158] width 0 height 10
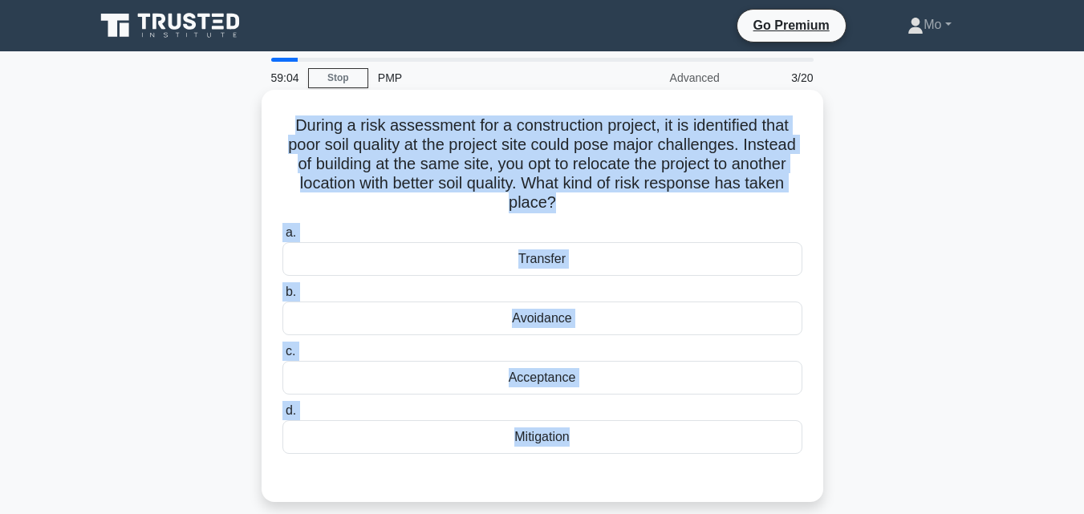
click at [491, 306] on div "Avoidance" at bounding box center [542, 319] width 520 height 34
click at [282, 298] on input "b. Avoidance" at bounding box center [282, 292] width 0 height 10
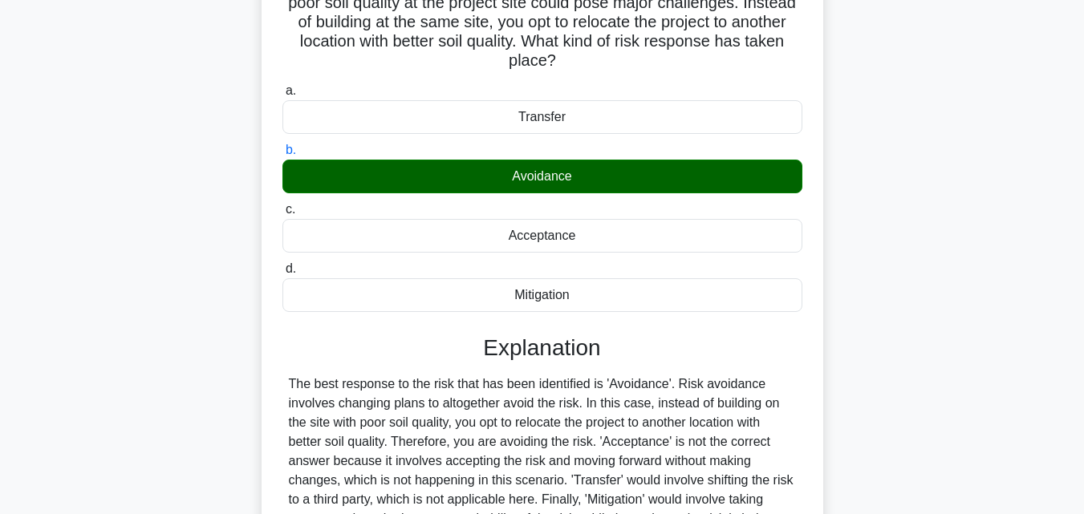
scroll to position [321, 0]
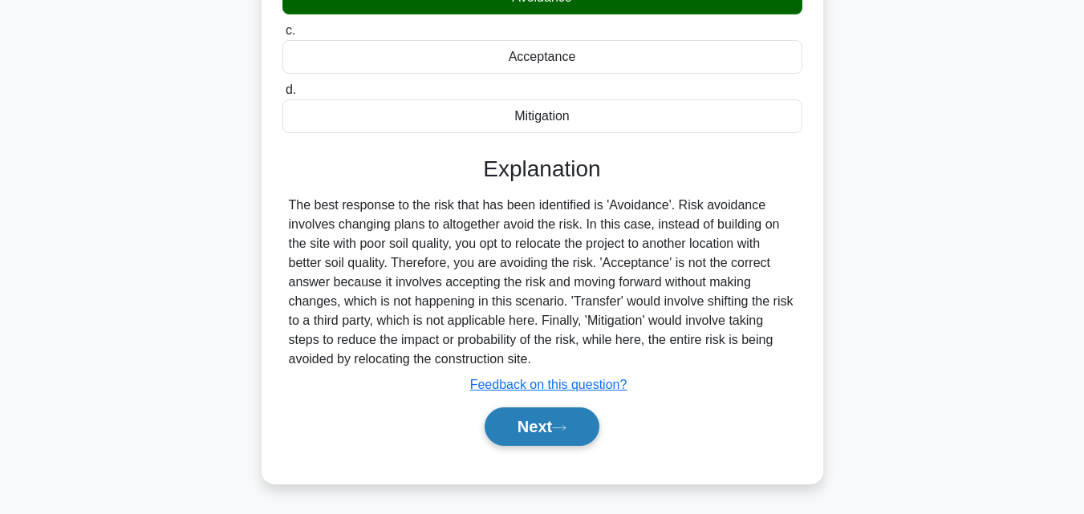
click at [552, 437] on button "Next" at bounding box center [541, 426] width 115 height 38
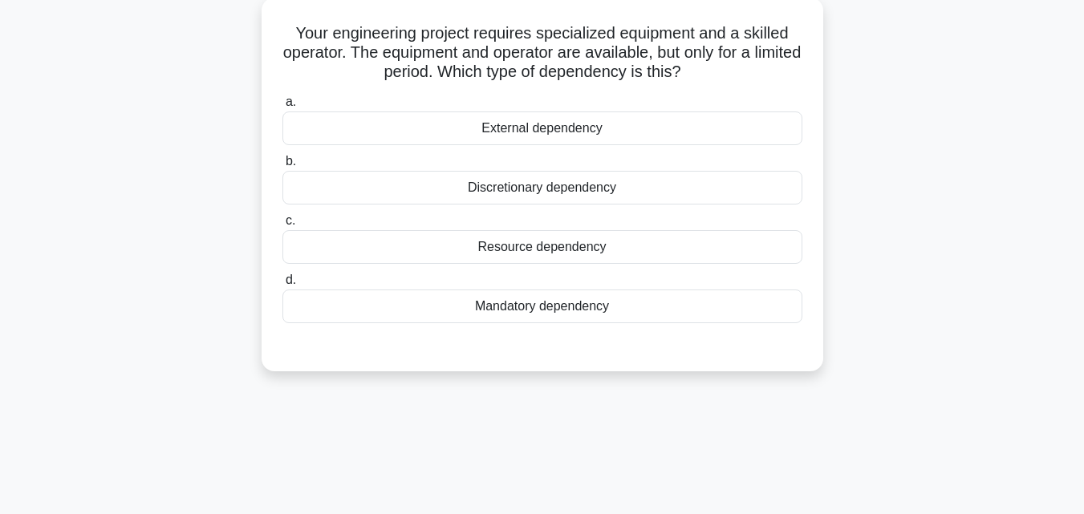
scroll to position [80, 0]
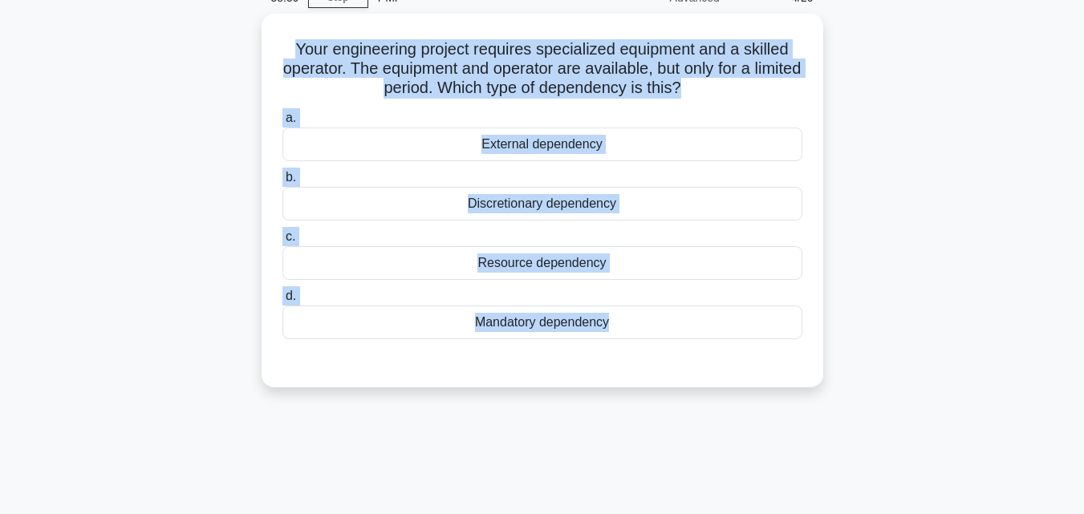
drag, startPoint x: 598, startPoint y: 419, endPoint x: 258, endPoint y: 38, distance: 510.1
click at [258, 38] on div "58:59 Stop PMP Advanced 4/20 Your engineering project requires specialized equi…" at bounding box center [542, 379] width 914 height 802
copy div "Your engineering project requires specialized equipment and a skilled operator.…"
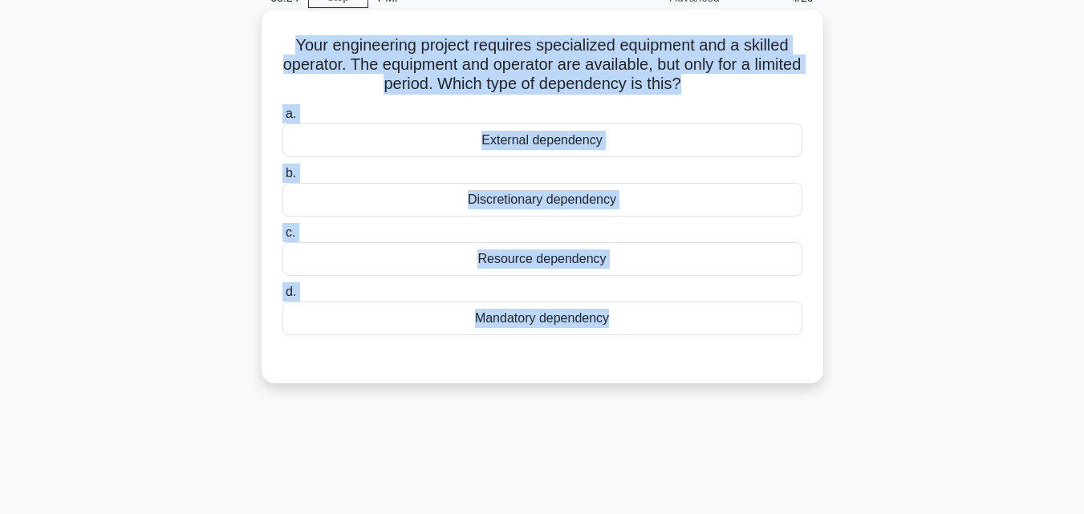
click at [486, 317] on div "Mandatory dependency" at bounding box center [542, 319] width 520 height 34
click at [282, 298] on input "d. Mandatory dependency" at bounding box center [282, 292] width 0 height 10
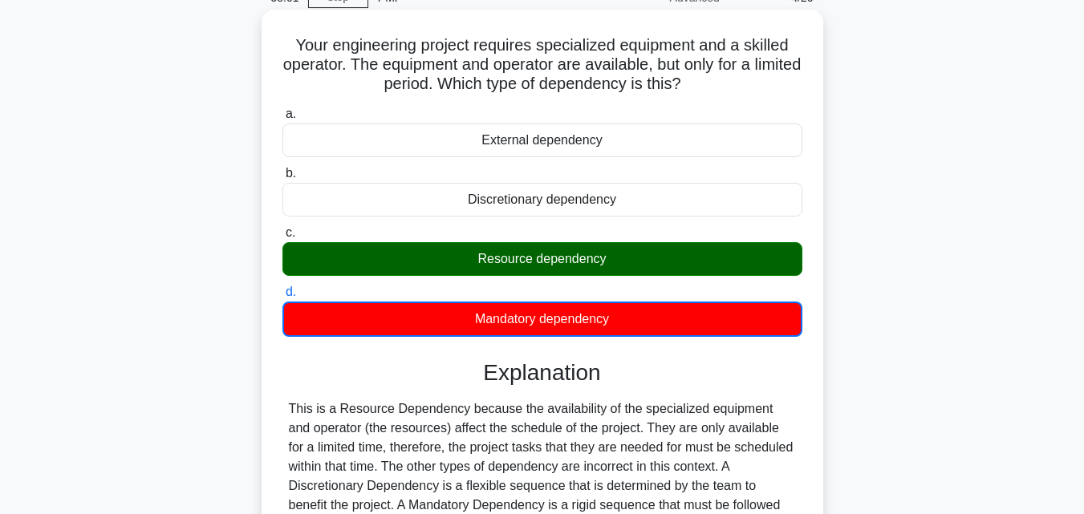
scroll to position [352, 0]
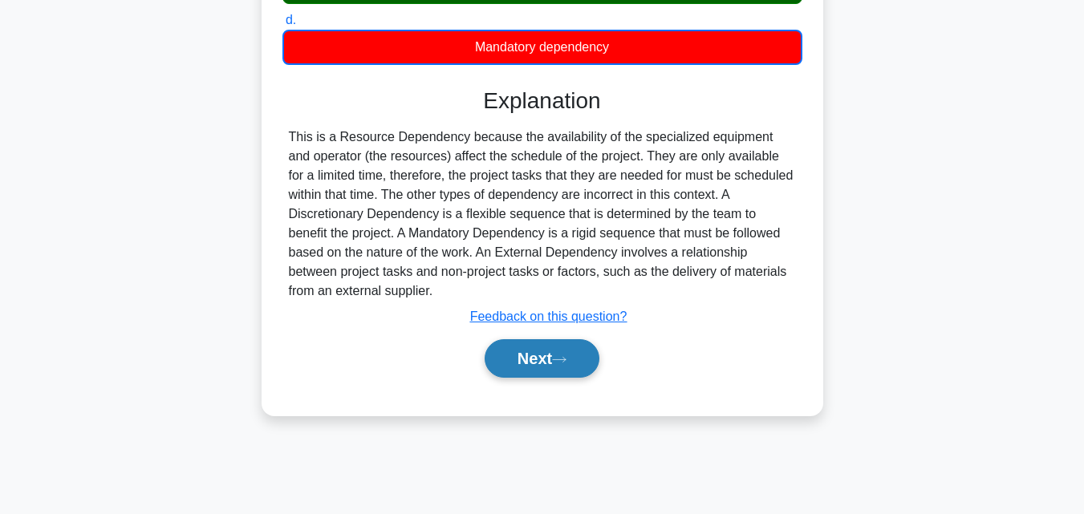
click at [547, 357] on button "Next" at bounding box center [541, 358] width 115 height 38
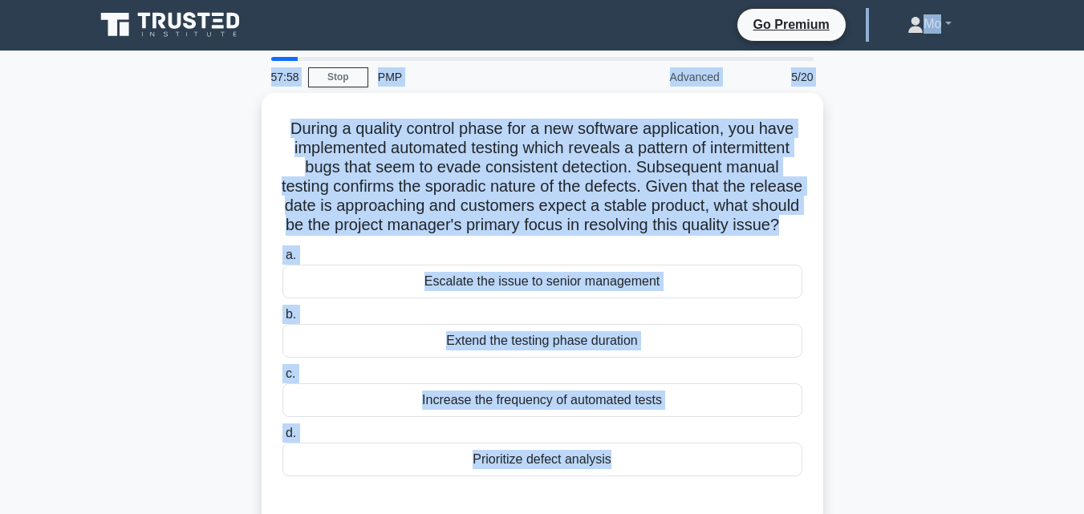
scroll to position [0, 0]
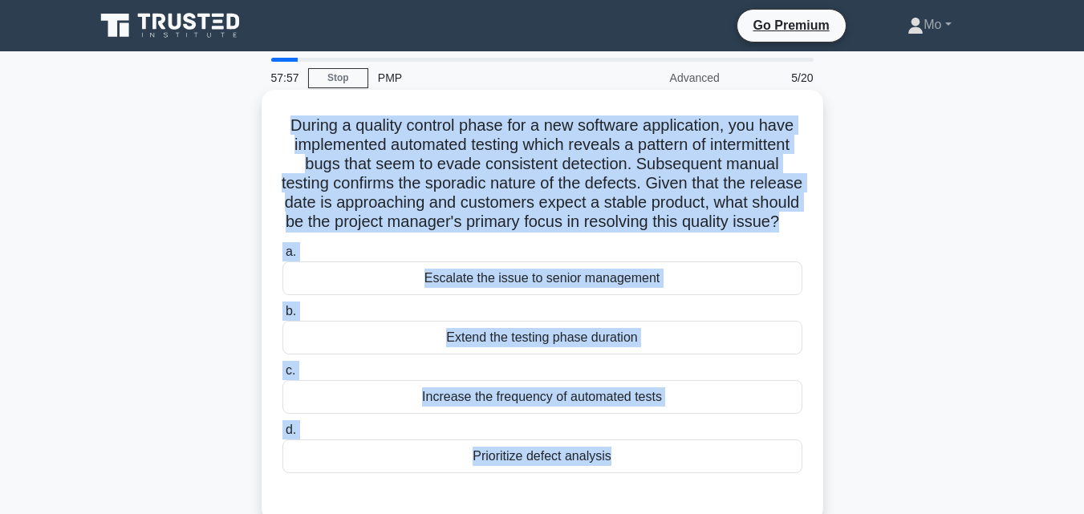
drag, startPoint x: 557, startPoint y: 379, endPoint x: 261, endPoint y: 109, distance: 400.3
click at [261, 109] on div "57:57 Stop PMP Advanced 5/20 During a quality control phase for a new software …" at bounding box center [542, 459] width 914 height 802
copy div "During a quality control phase for a new software application, you have impleme…"
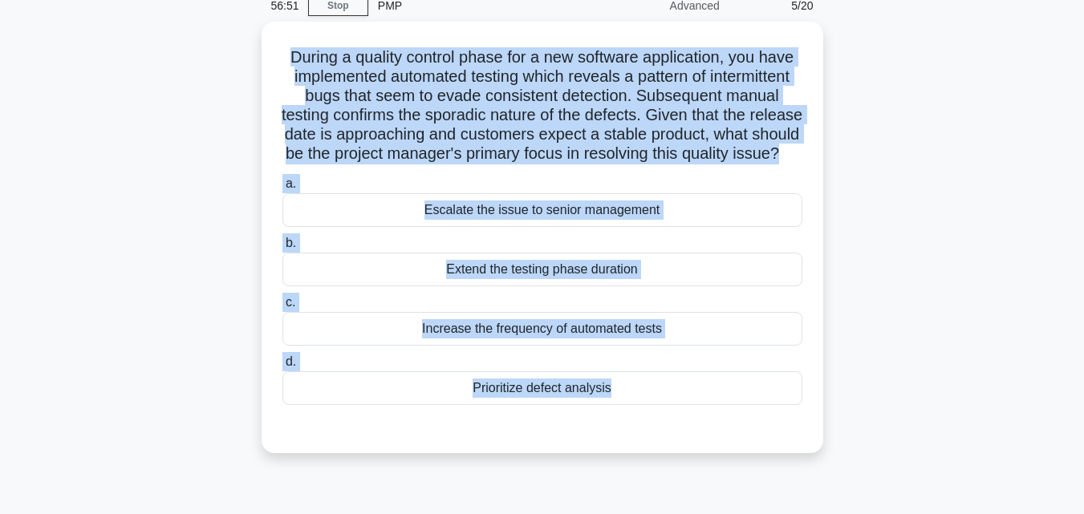
scroll to position [160, 0]
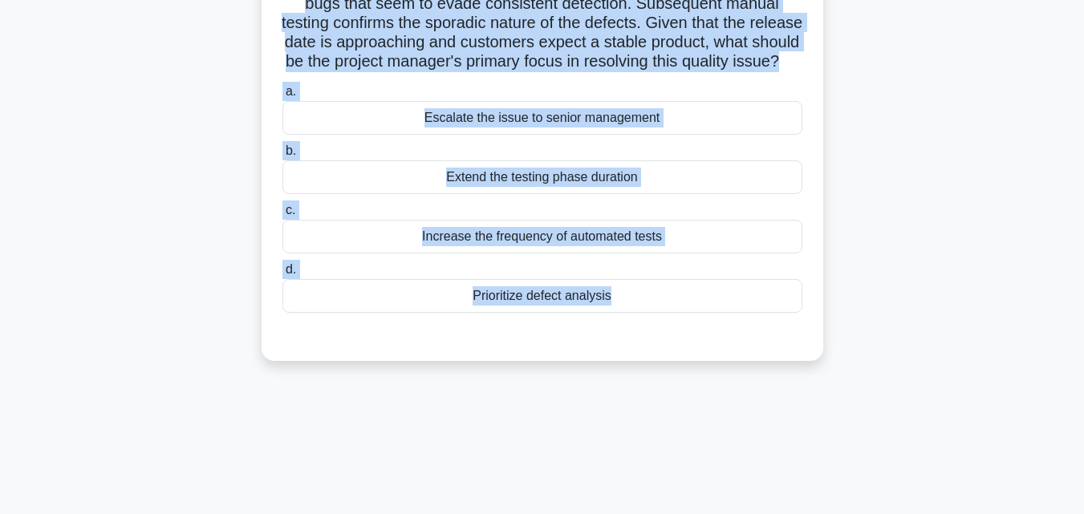
click at [539, 313] on div "Prioritize defect analysis" at bounding box center [542, 296] width 520 height 34
click at [282, 275] on input "d. Prioritize defect analysis" at bounding box center [282, 270] width 0 height 10
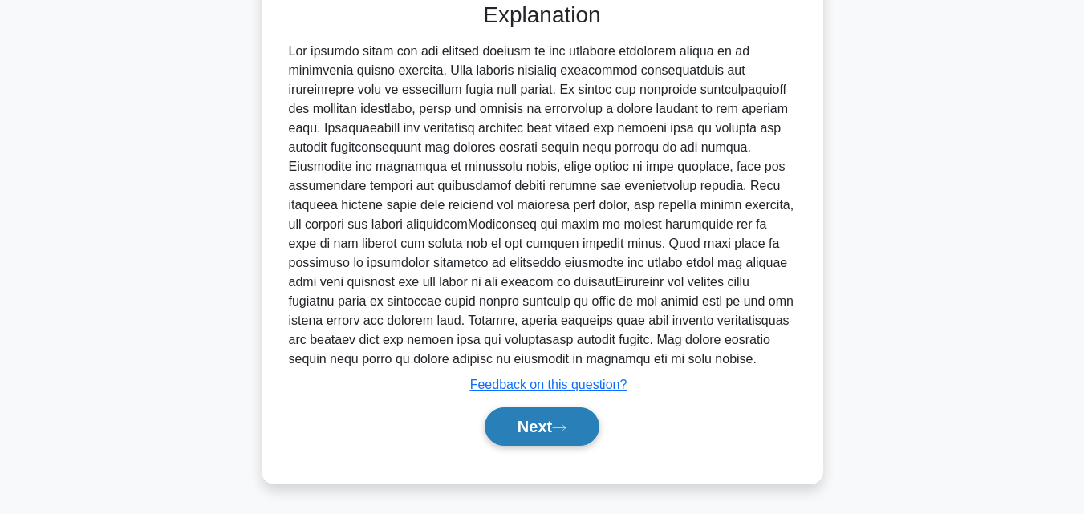
click at [582, 424] on button "Next" at bounding box center [541, 426] width 115 height 38
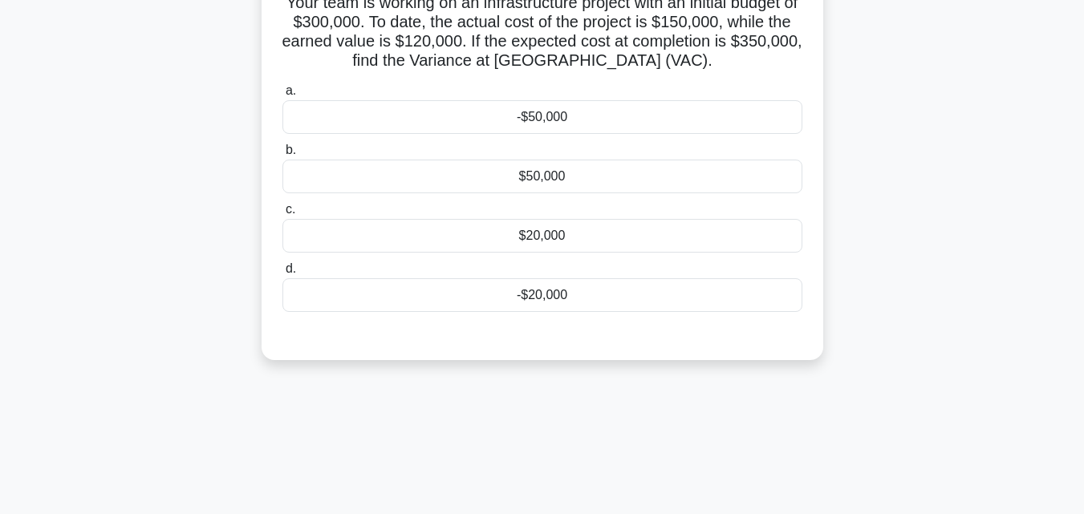
scroll to position [31, 0]
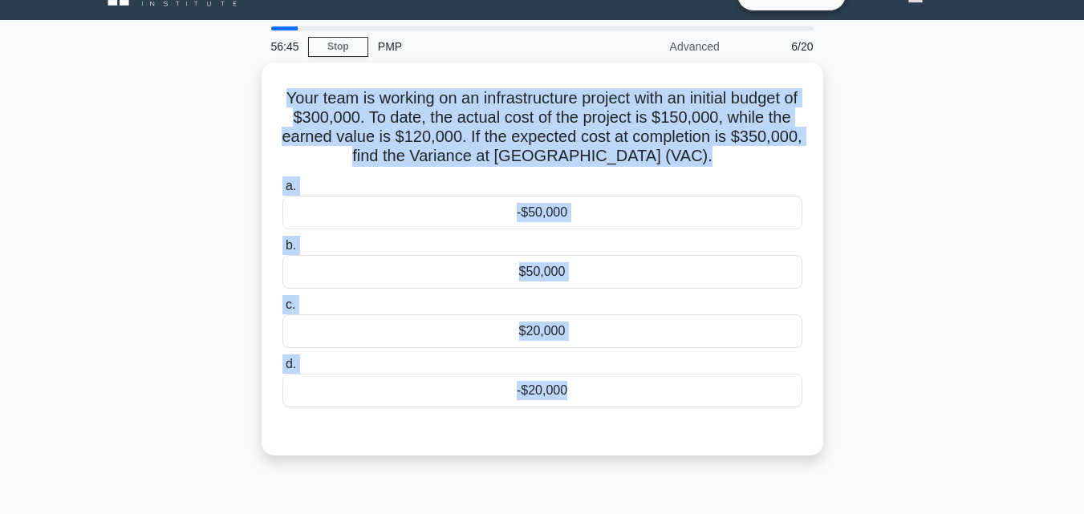
drag, startPoint x: 593, startPoint y: 448, endPoint x: 218, endPoint y: 99, distance: 511.9
click at [218, 99] on div "Your team is working on an infrastructure project with an initial budget of $30…" at bounding box center [542, 269] width 914 height 412
copy div "Your team is working on an infrastructure project with an initial budget of $30…"
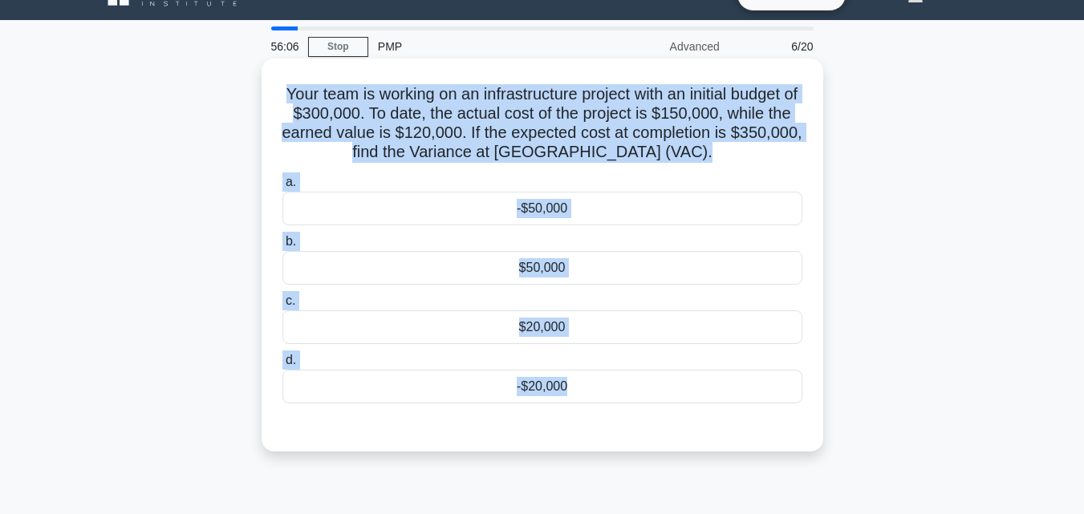
click at [550, 261] on div "$50,000" at bounding box center [542, 268] width 520 height 34
click at [282, 247] on input "b. $50,000" at bounding box center [282, 242] width 0 height 10
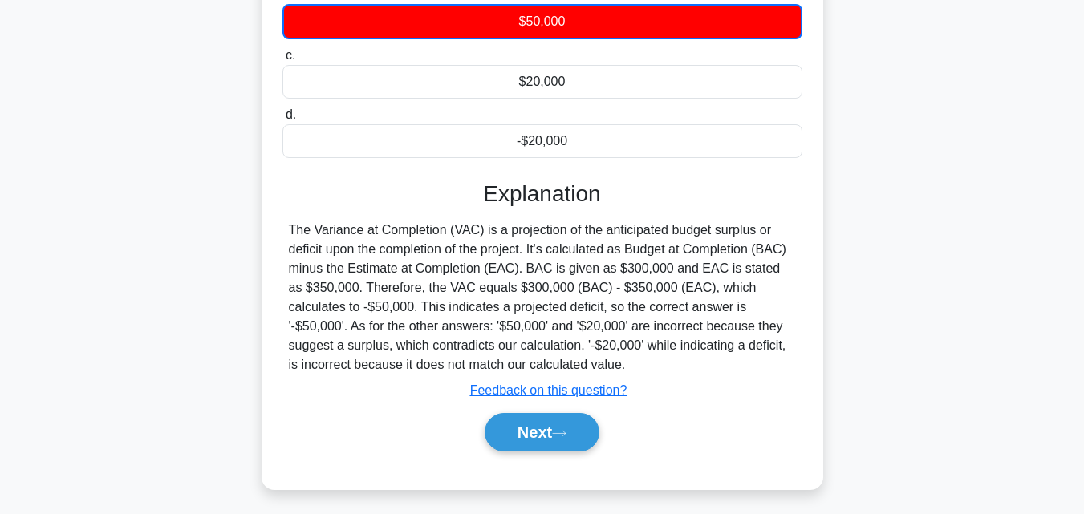
scroll to position [352, 0]
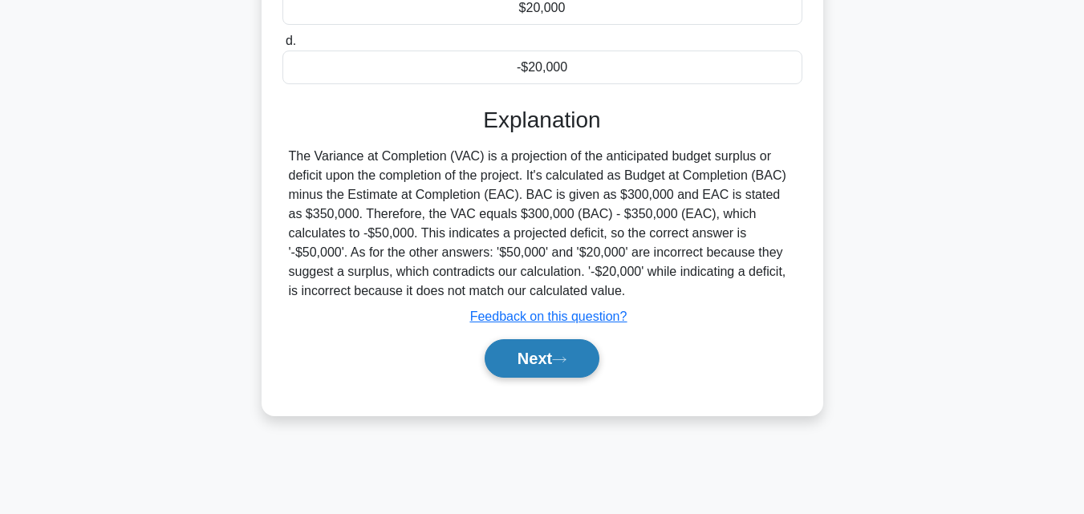
click at [561, 367] on button "Next" at bounding box center [541, 358] width 115 height 38
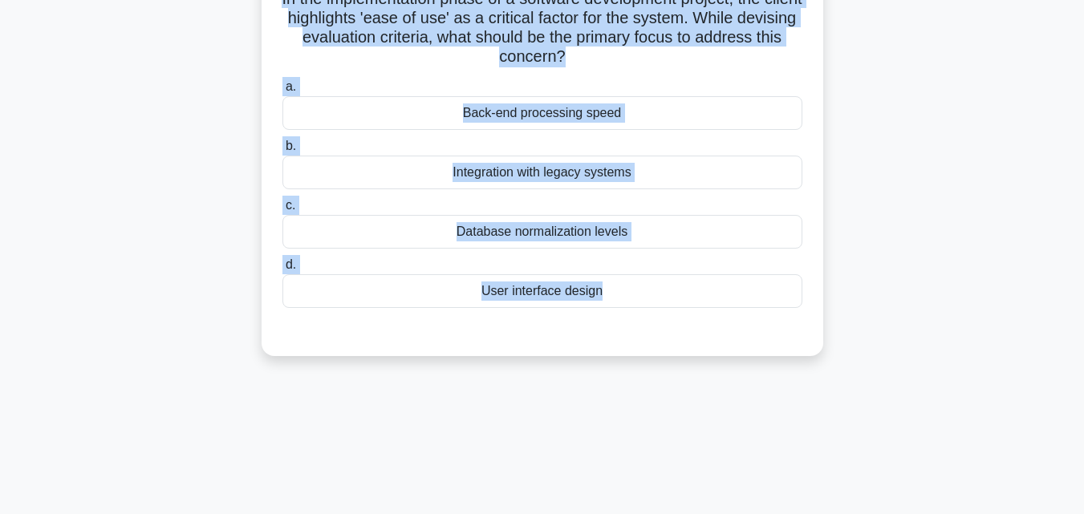
scroll to position [0, 0]
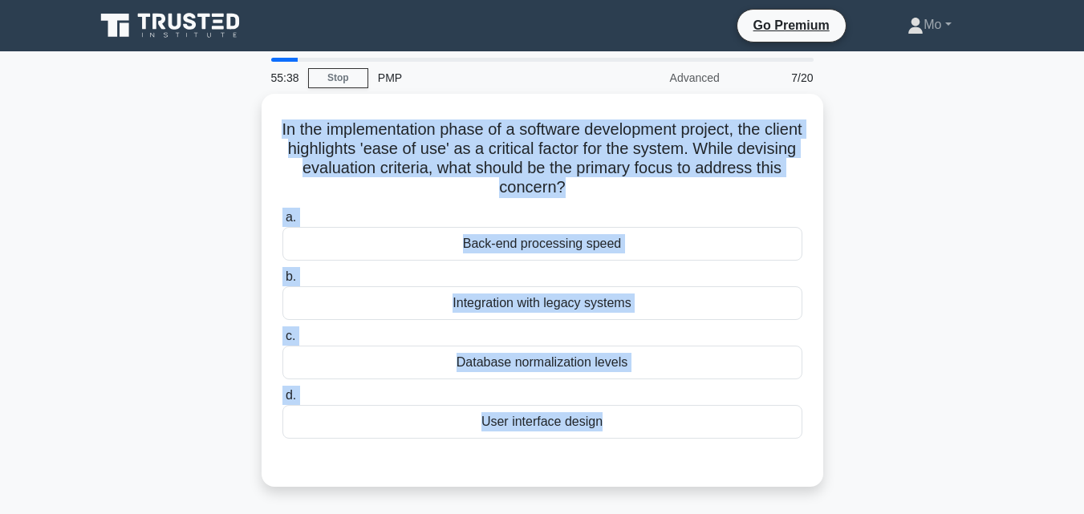
drag, startPoint x: 581, startPoint y: 420, endPoint x: 142, endPoint y: 110, distance: 538.1
click at [142, 110] on div "55:38 Stop PMP Advanced 7/20 In the implementation phase of a software developm…" at bounding box center [542, 459] width 914 height 802
copy div "In the implementation phase of a software development project, the client highl…"
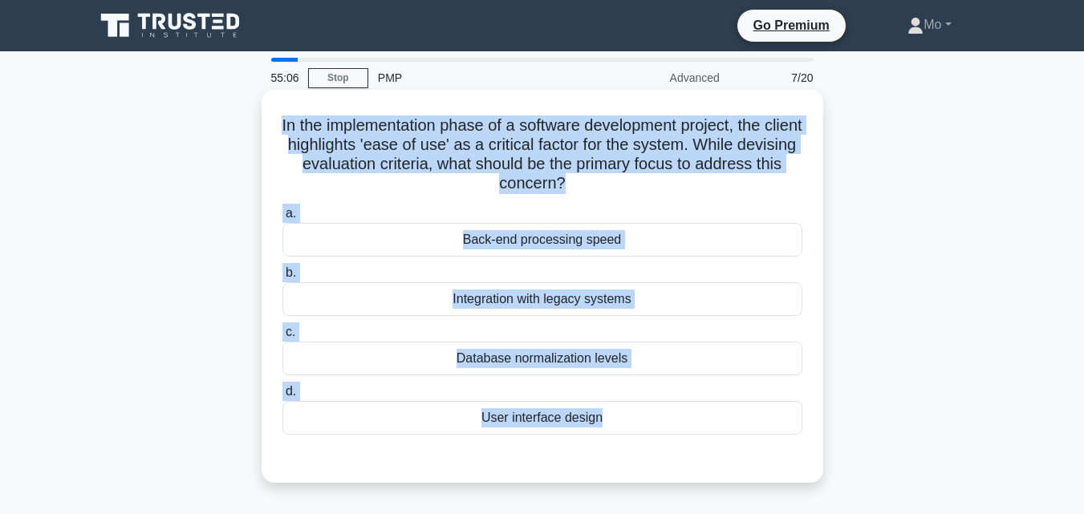
click at [460, 410] on div "User interface design" at bounding box center [542, 418] width 520 height 34
click at [282, 397] on input "d. User interface design" at bounding box center [282, 392] width 0 height 10
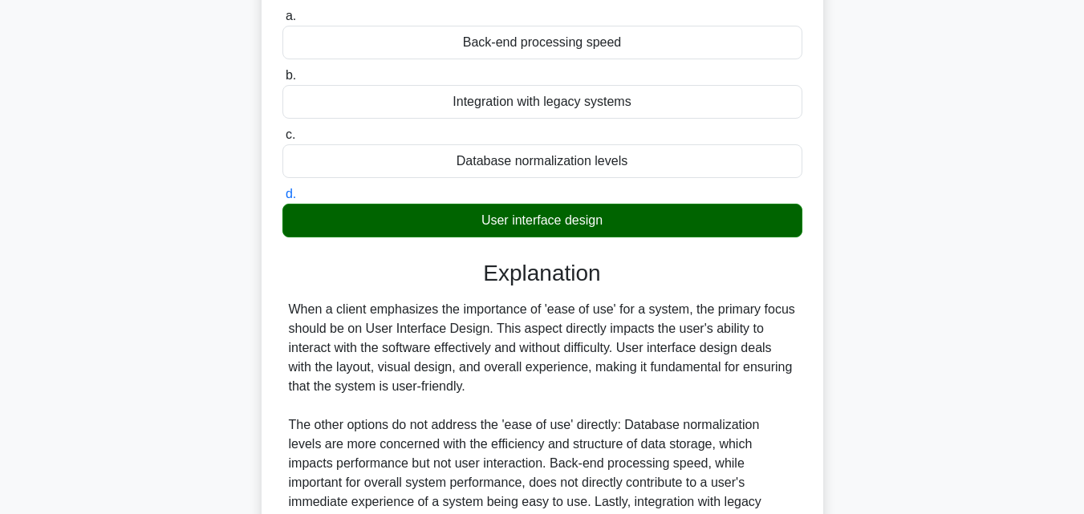
scroll to position [321, 0]
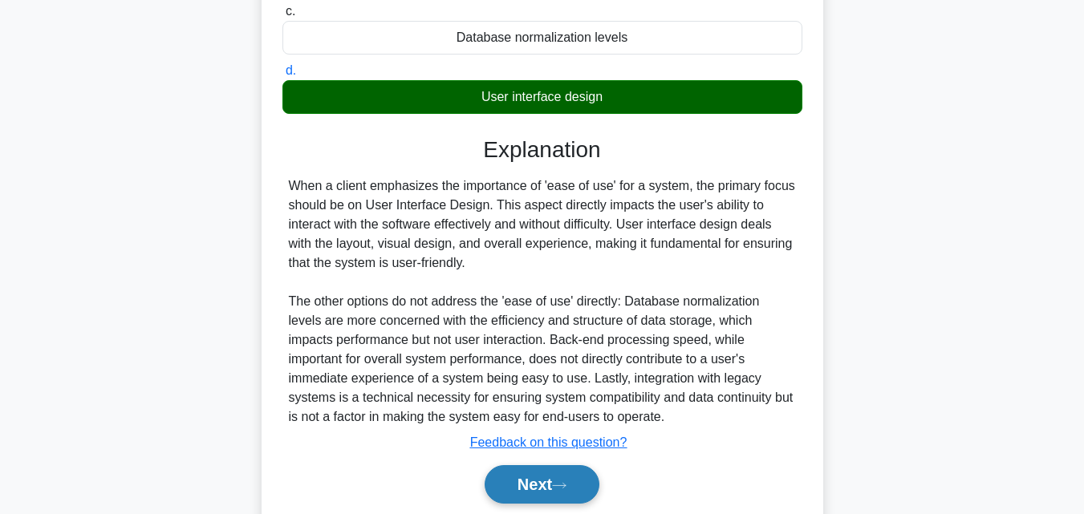
click at [543, 485] on button "Next" at bounding box center [541, 484] width 115 height 38
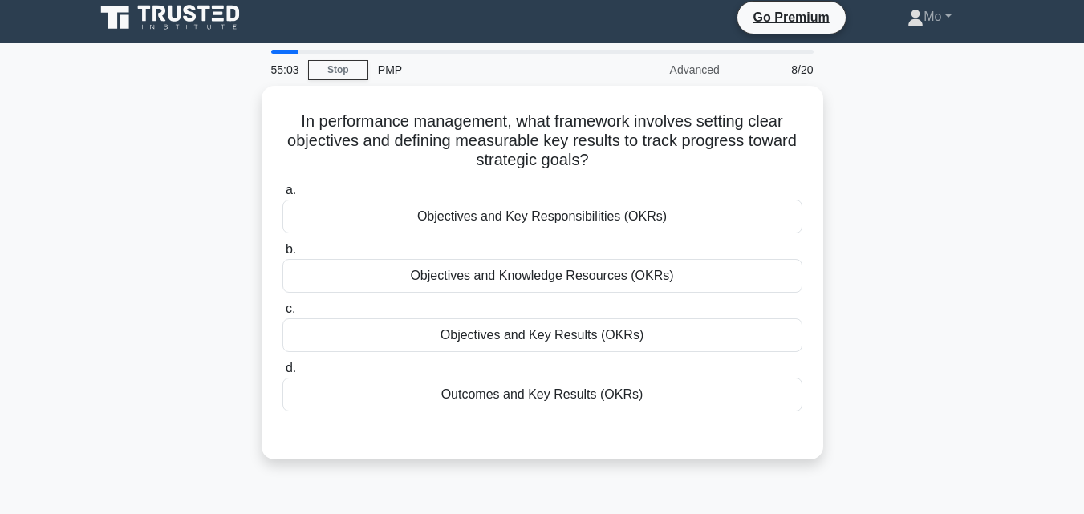
scroll to position [0, 0]
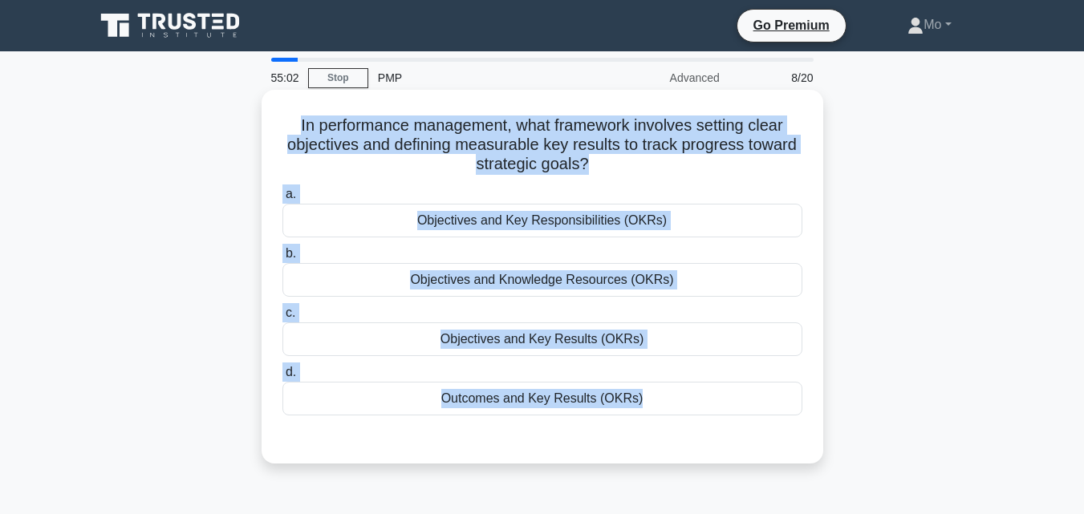
drag, startPoint x: 543, startPoint y: 483, endPoint x: 261, endPoint y: 103, distance: 473.5
click at [261, 103] on div "In performance management, what framework involves setting clear objectives and…" at bounding box center [542, 290] width 914 height 393
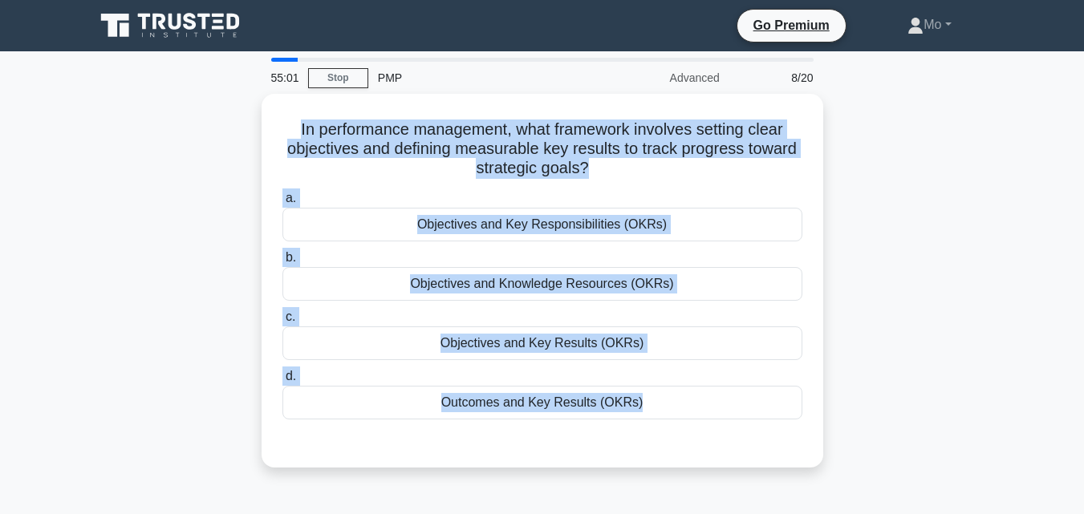
copy div "In performance management, what framework involves setting clear objectives and…"
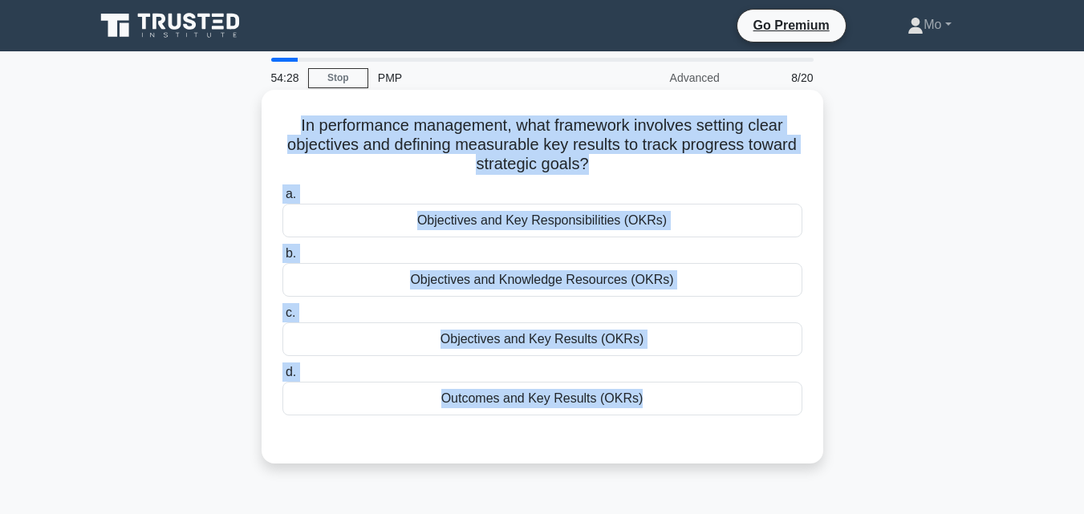
click at [464, 323] on div "Objectives and Key Results (OKRs)" at bounding box center [542, 339] width 520 height 34
click at [282, 318] on input "c. Objectives and Key Results (OKRs)" at bounding box center [282, 313] width 0 height 10
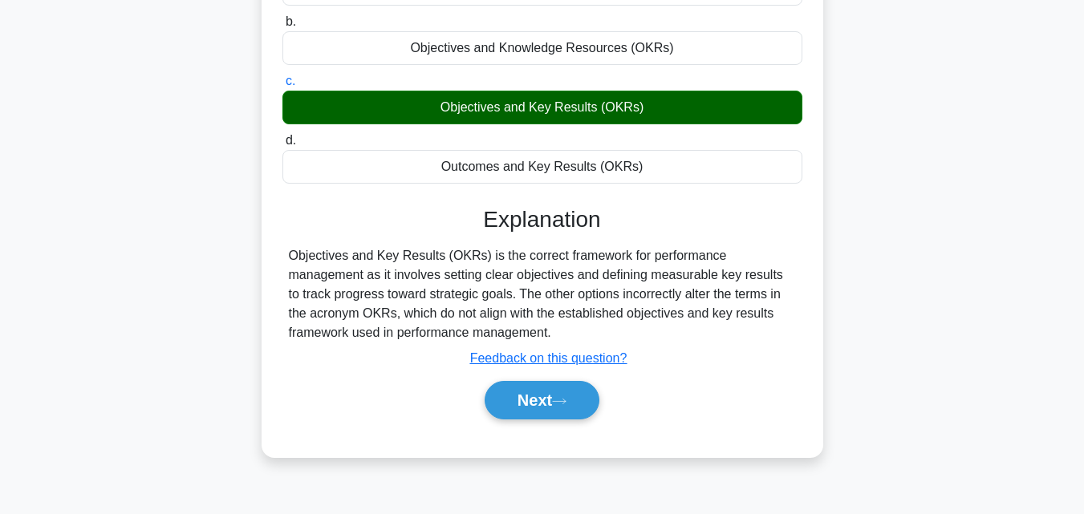
scroll to position [352, 0]
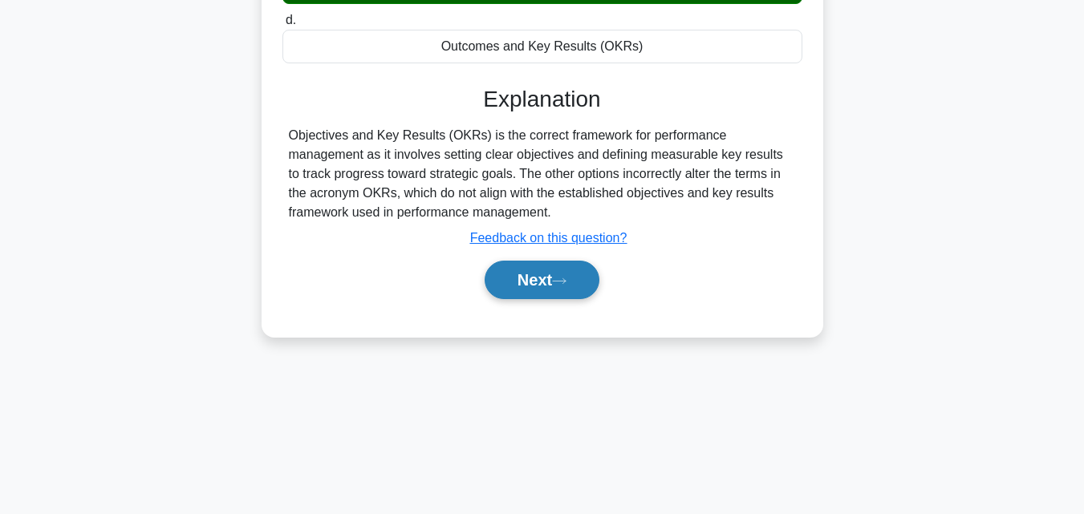
click at [551, 282] on button "Next" at bounding box center [541, 280] width 115 height 38
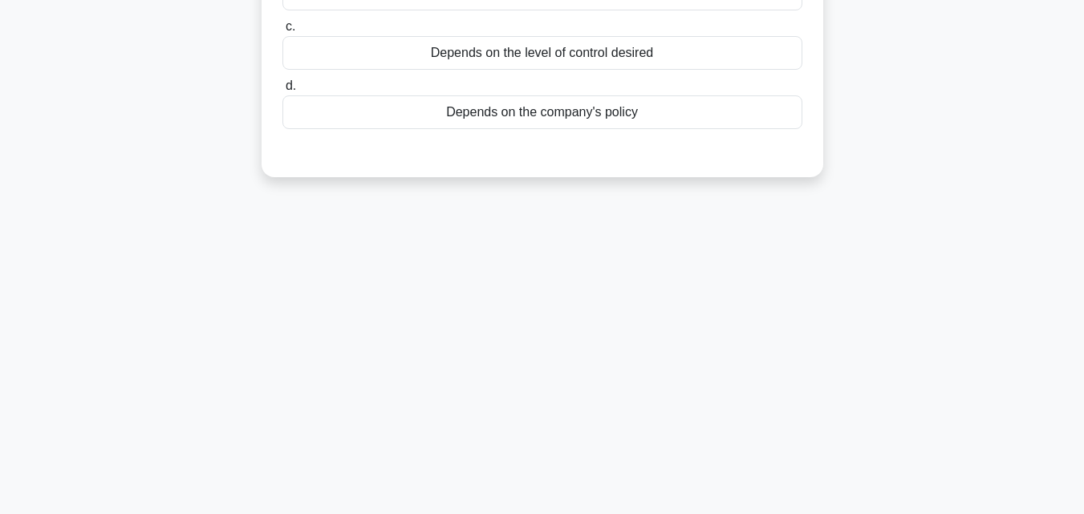
scroll to position [111, 0]
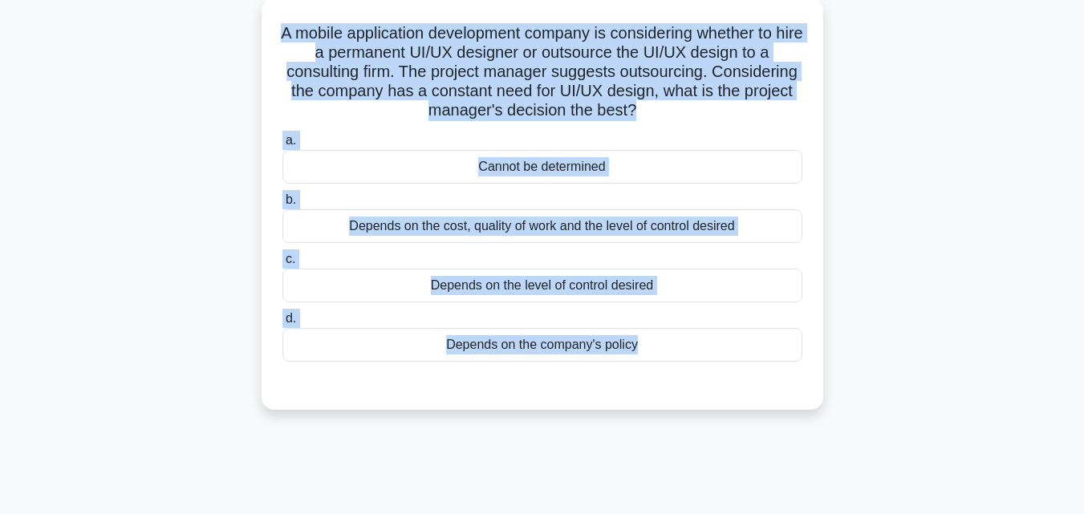
drag, startPoint x: 756, startPoint y: 371, endPoint x: 219, endPoint y: 15, distance: 644.7
click at [219, 15] on div "A mobile application development company is considering whether to hire a perma…" at bounding box center [542, 213] width 914 height 431
copy div "A mobile application development company is considering whether to hire a perma…"
click at [495, 217] on div "Depends on the cost, quality of work and the level of control desired" at bounding box center [542, 226] width 520 height 34
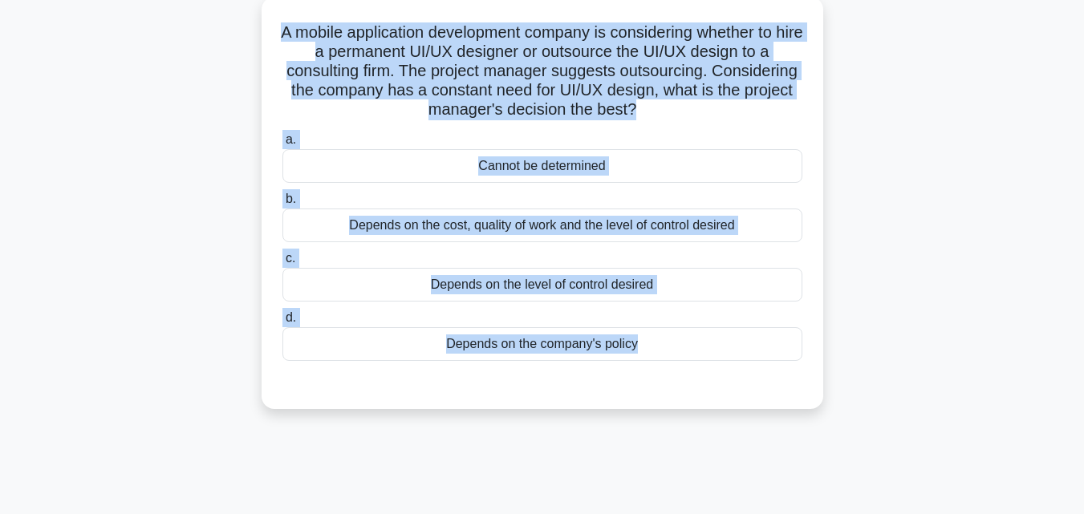
click at [282, 205] on input "b. Depends on the cost, quality of work and the level of control desired" at bounding box center [282, 199] width 0 height 10
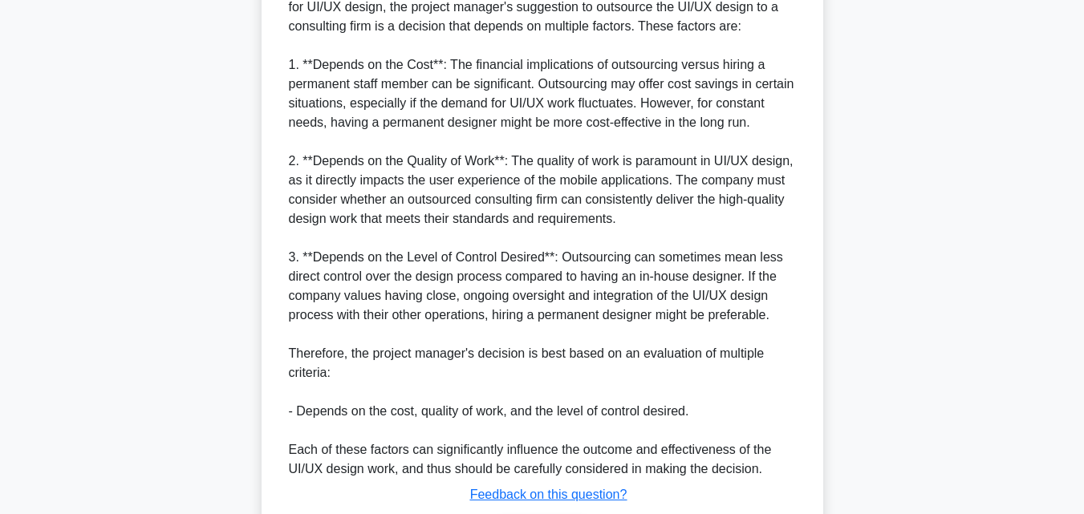
scroll to position [649, 0]
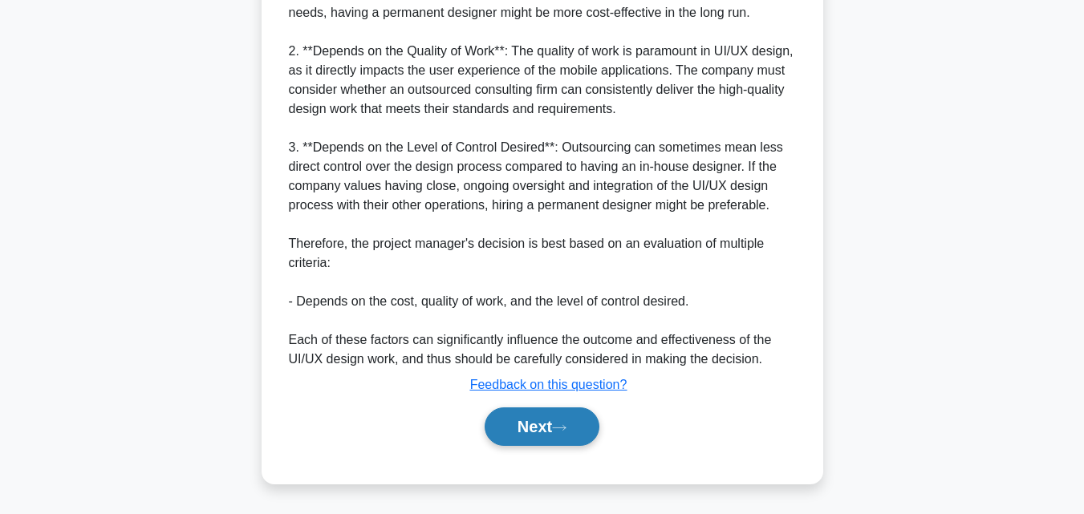
click at [504, 418] on button "Next" at bounding box center [541, 426] width 115 height 38
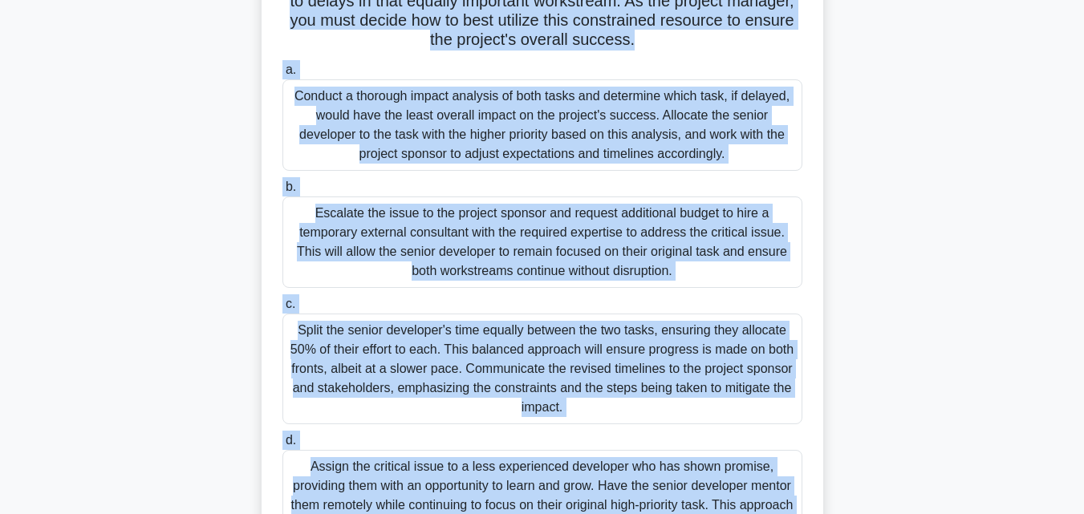
scroll to position [0, 0]
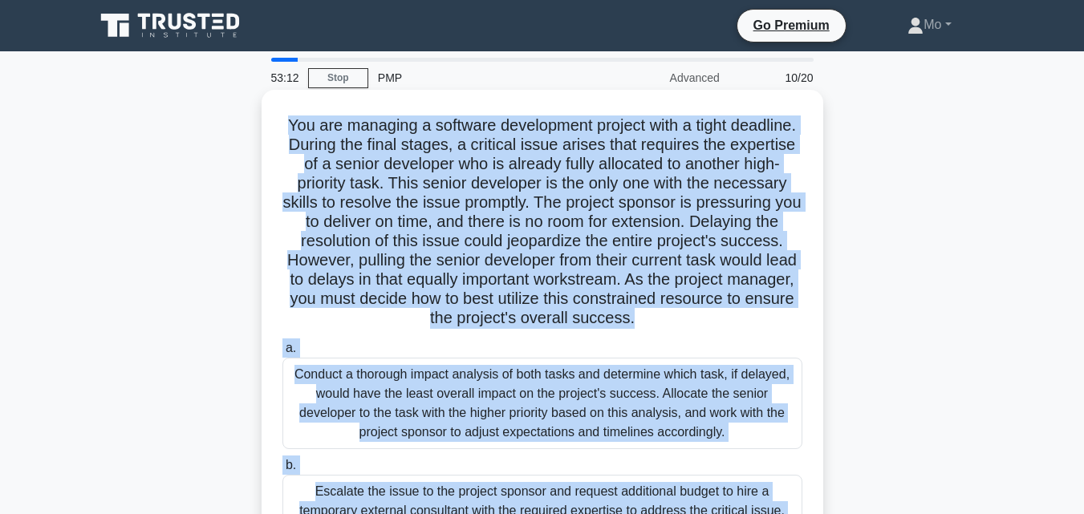
drag, startPoint x: 601, startPoint y: 459, endPoint x: 263, endPoint y: 129, distance: 471.9
click at [263, 129] on div "You are managing a software development project with a tight deadline. During t…" at bounding box center [541, 488] width 561 height 797
copy div "You are managing a software development project with a tight deadline. During t…"
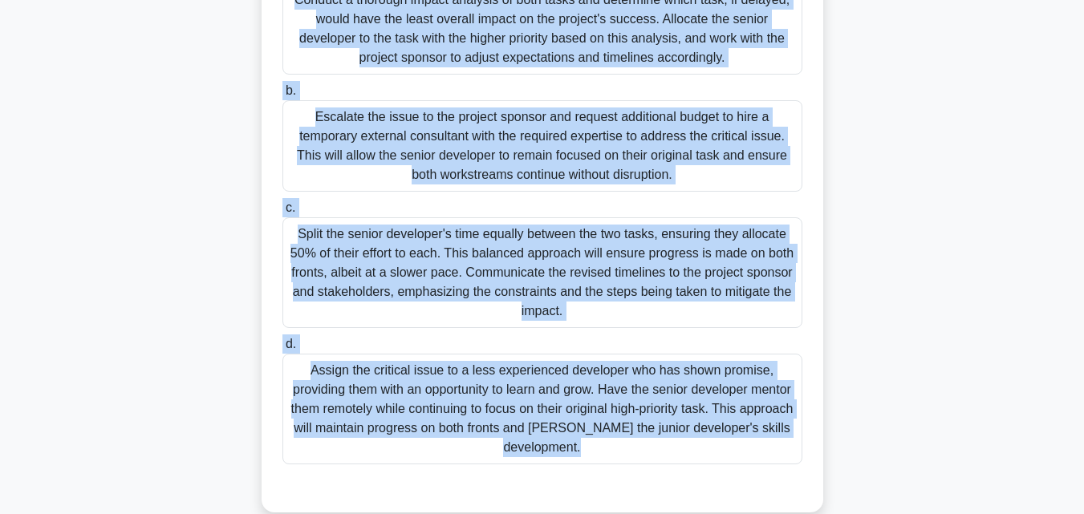
scroll to position [403, 0]
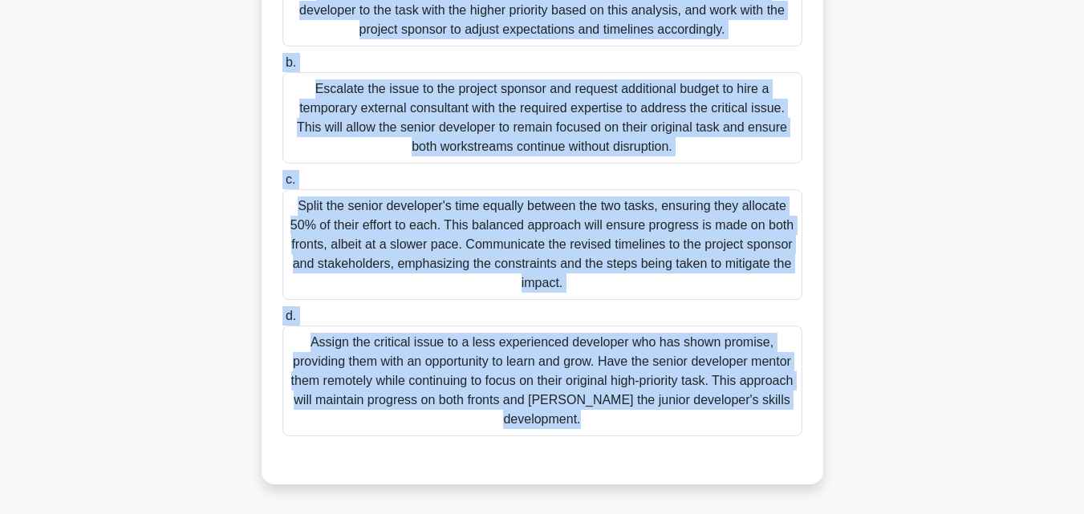
click at [520, 365] on div "Assign the critical issue to a less experienced developer who has shown promise…" at bounding box center [542, 381] width 520 height 111
click at [282, 322] on input "d. Assign the critical issue to a less experienced developer who has shown prom…" at bounding box center [282, 316] width 0 height 10
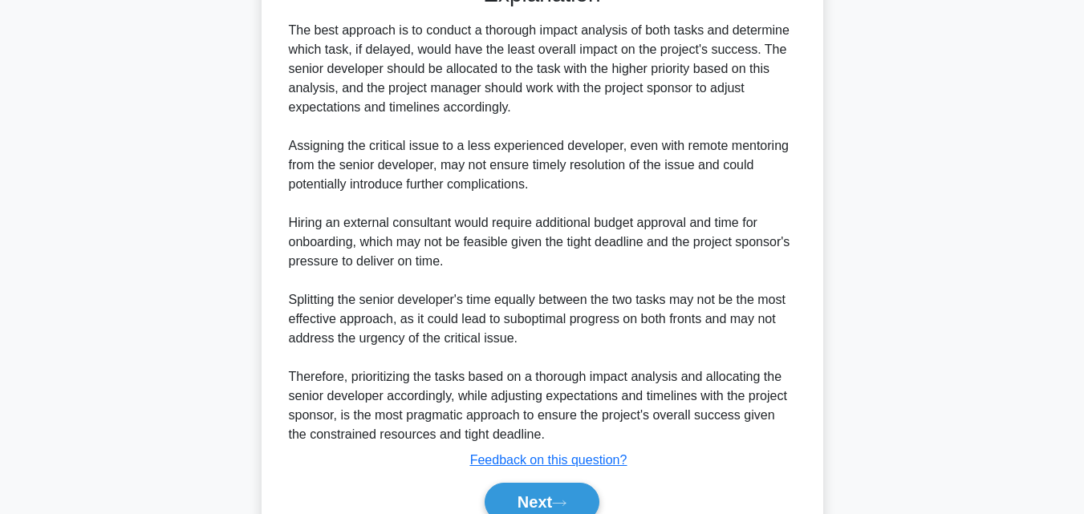
scroll to position [958, 0]
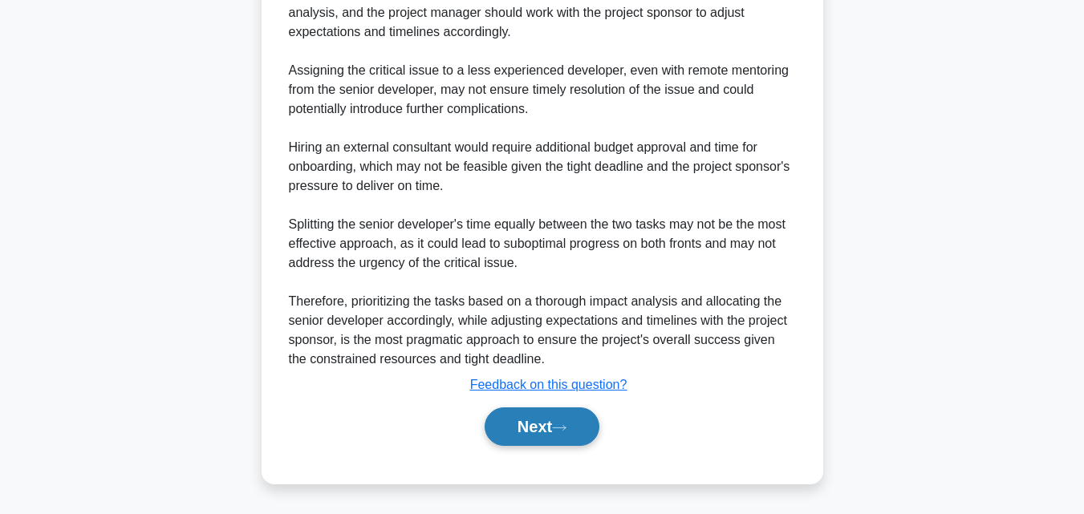
click at [557, 428] on button "Next" at bounding box center [541, 426] width 115 height 38
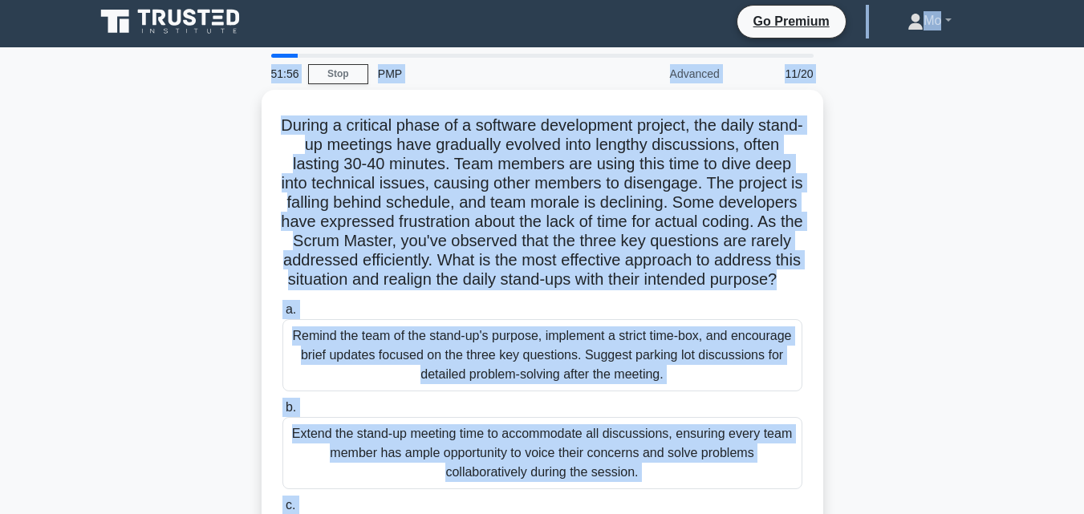
scroll to position [0, 0]
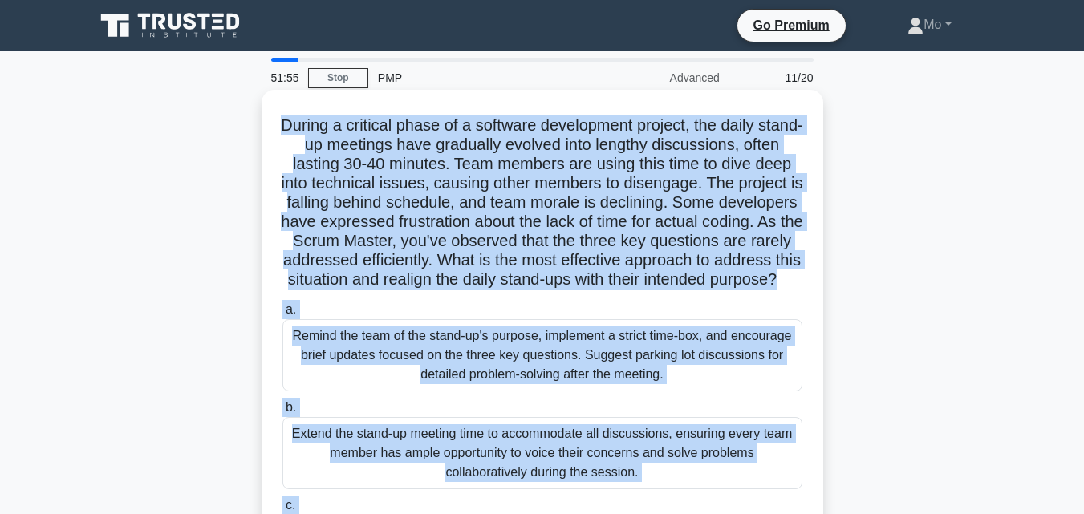
drag, startPoint x: 569, startPoint y: 431, endPoint x: 302, endPoint y: 106, distance: 421.1
click at [302, 106] on div "51:55 Stop PMP Advanced 11/20 During a critical phase of a software development…" at bounding box center [542, 459] width 914 height 802
copy div "During a critical phase of a software development project, the daily stand-up m…"
click at [494, 348] on div "Remind the team of the stand-up's purpose, implement a strict time-box, and enc…" at bounding box center [542, 355] width 520 height 72
click at [282, 315] on input "a. Remind the team of the stand-up's purpose, implement a strict time-box, and …" at bounding box center [282, 310] width 0 height 10
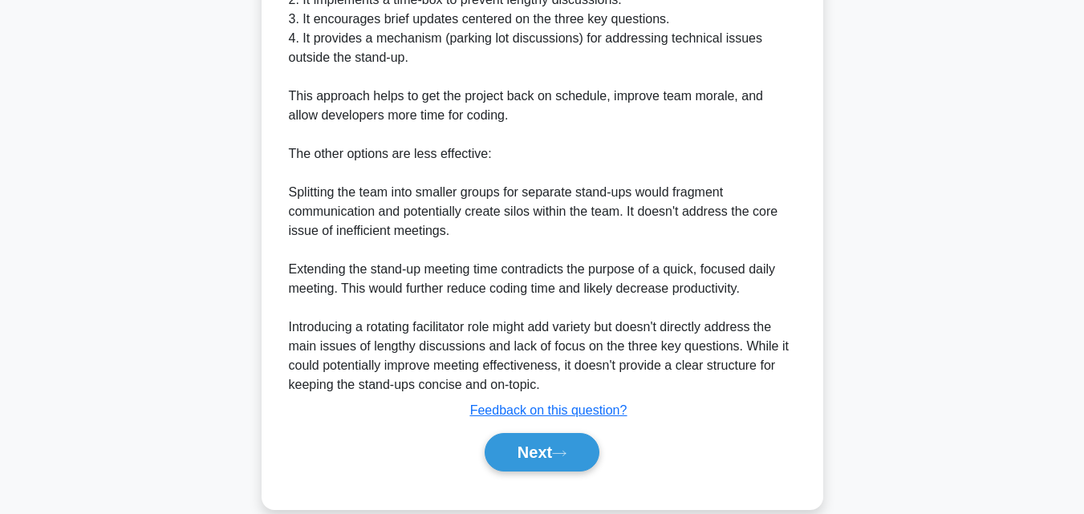
scroll to position [957, 0]
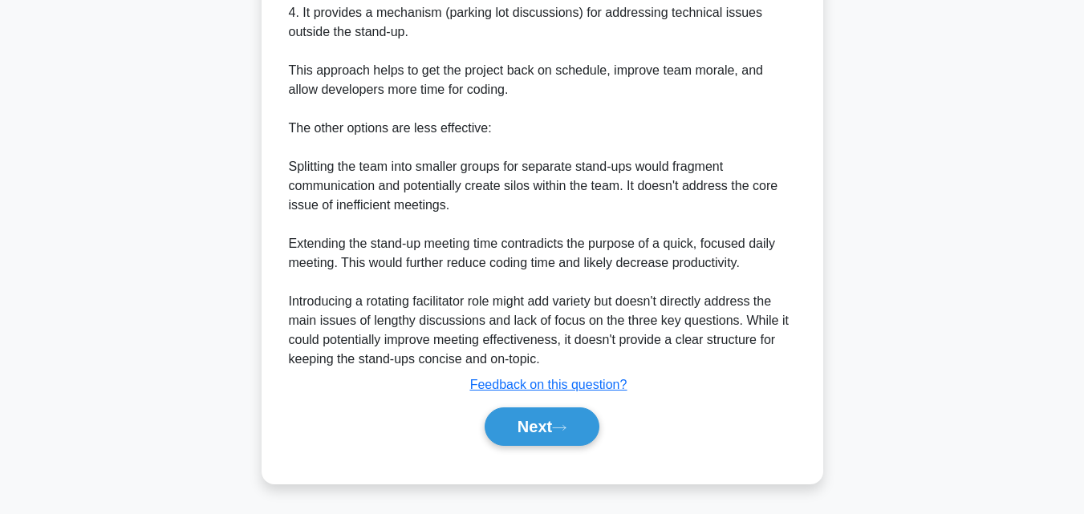
click at [567, 399] on div "Explanation The most effective approach to address this situation and realign t…" at bounding box center [542, 121] width 520 height 662
click at [577, 418] on button "Next" at bounding box center [541, 426] width 115 height 38
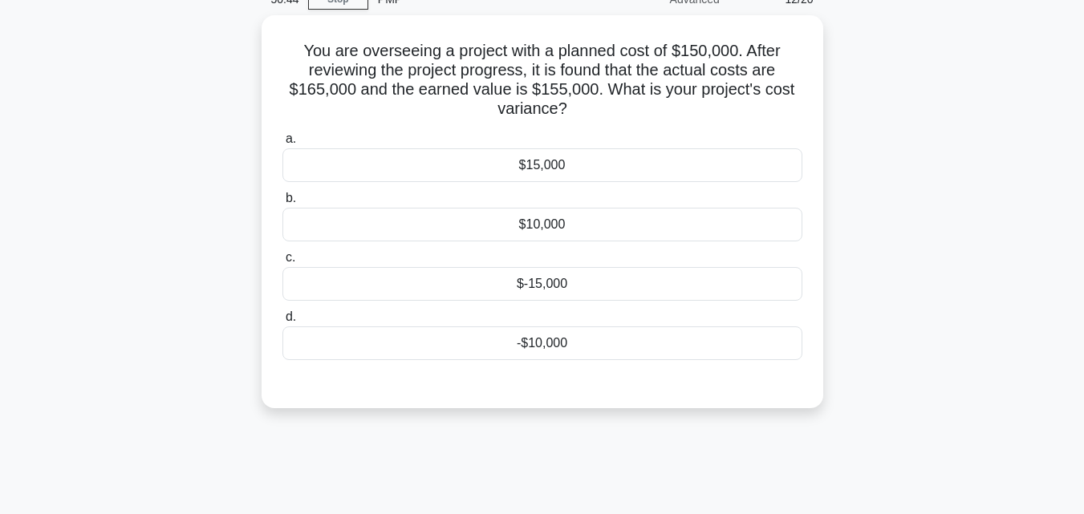
scroll to position [31, 0]
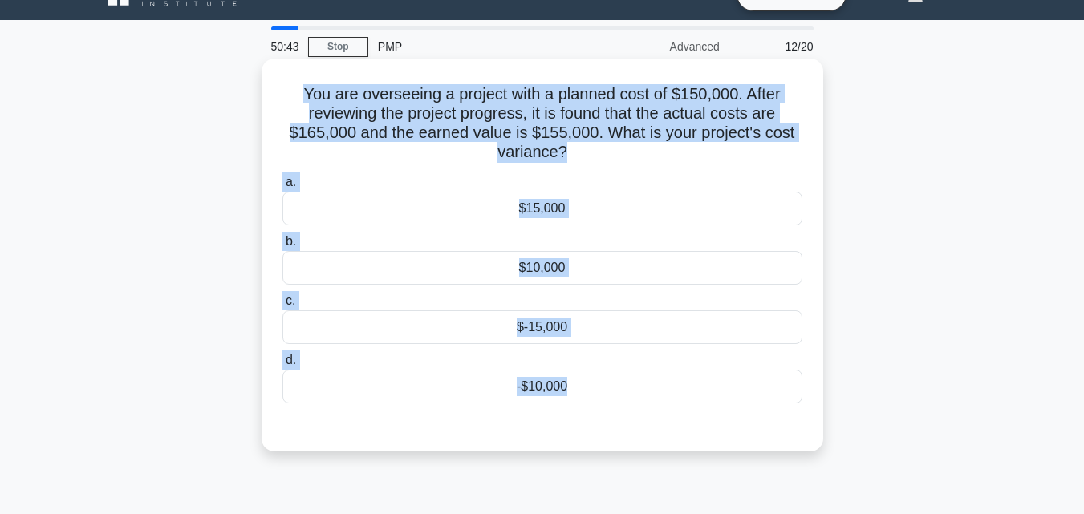
drag, startPoint x: 578, startPoint y: 411, endPoint x: 282, endPoint y: 80, distance: 443.6
click at [282, 80] on div "You are overseeing a project with a planned cost of $150,000. After reviewing t…" at bounding box center [542, 255] width 549 height 380
copy div "You are overseeing a project with a planned cost of $150,000. After reviewing t…"
click at [521, 388] on div "-$10,000" at bounding box center [542, 387] width 520 height 34
click at [282, 366] on input "d. -$10,000" at bounding box center [282, 360] width 0 height 10
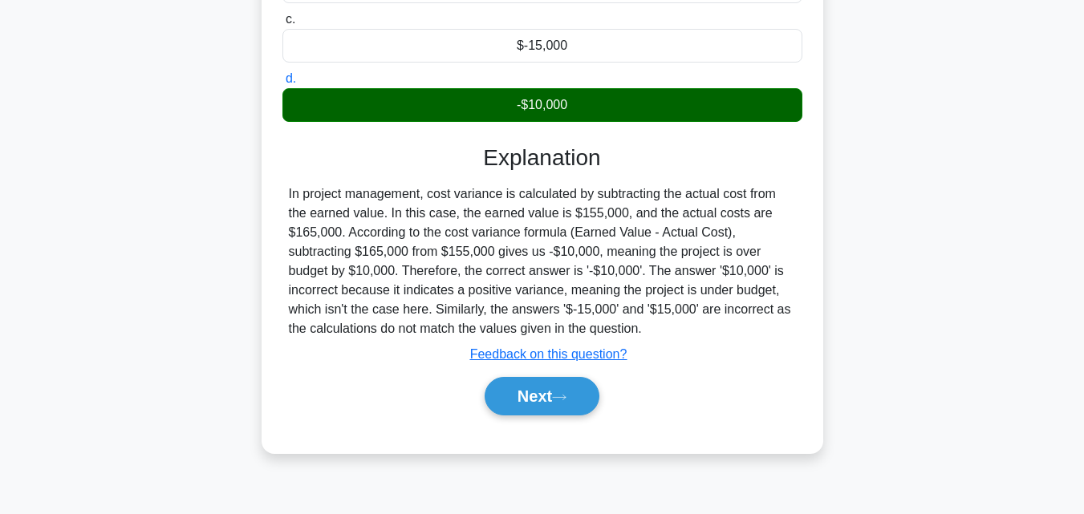
scroll to position [352, 0]
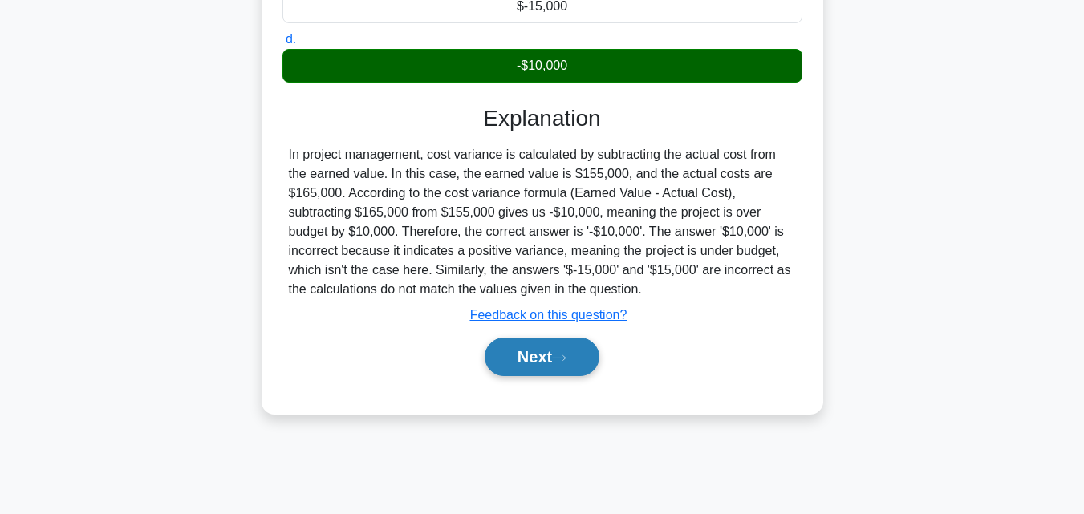
click at [554, 359] on button "Next" at bounding box center [541, 357] width 115 height 38
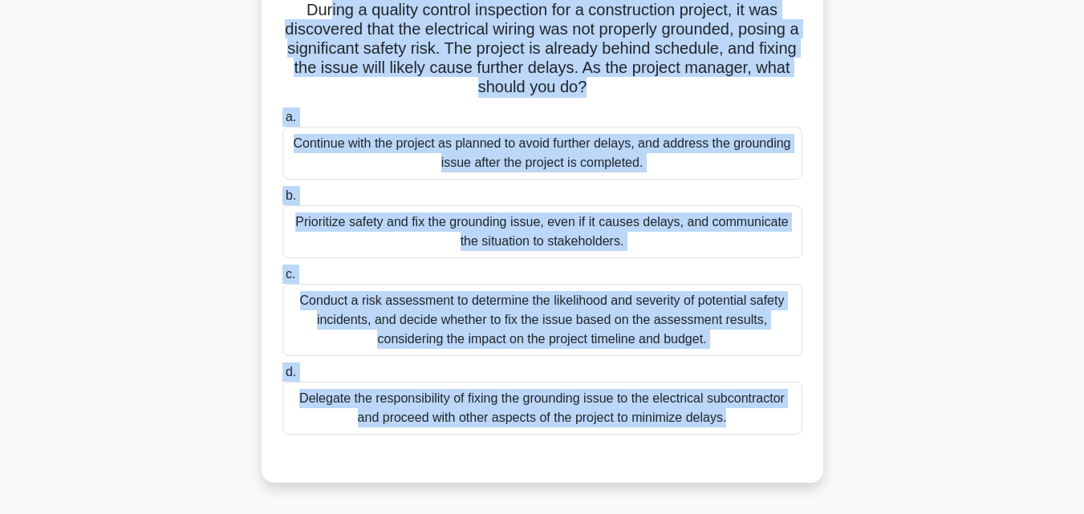
scroll to position [0, 0]
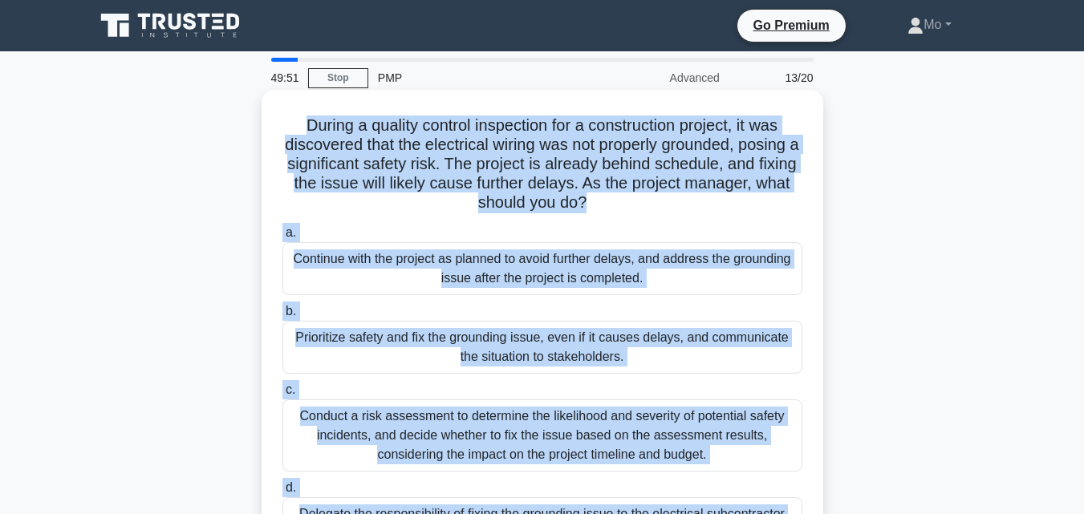
drag, startPoint x: 558, startPoint y: 391, endPoint x: 265, endPoint y: 117, distance: 401.8
click at [265, 117] on div "During a quality control inspection for a construction project, it was discover…" at bounding box center [541, 344] width 561 height 508
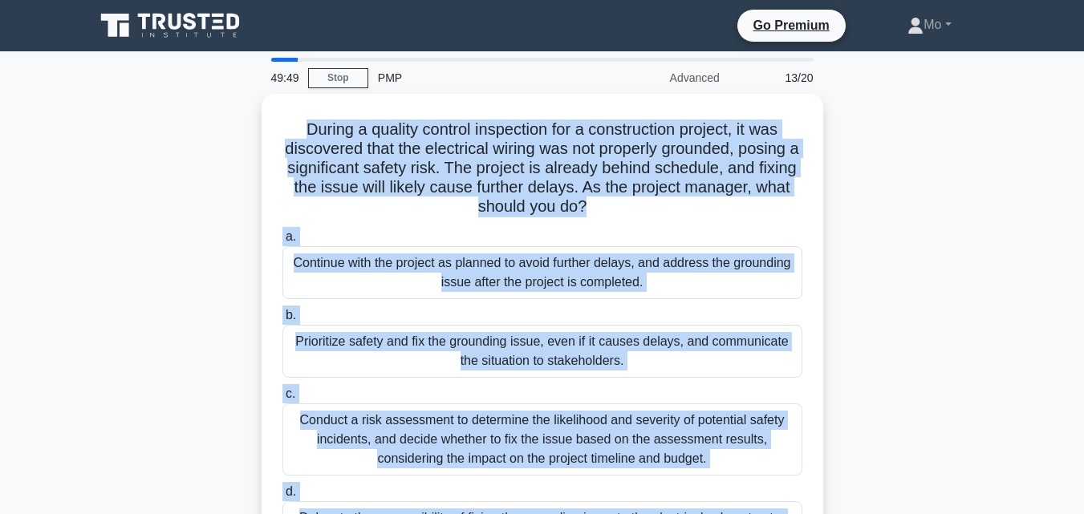
copy div "During a quality control inspection for a construction project, it was discover…"
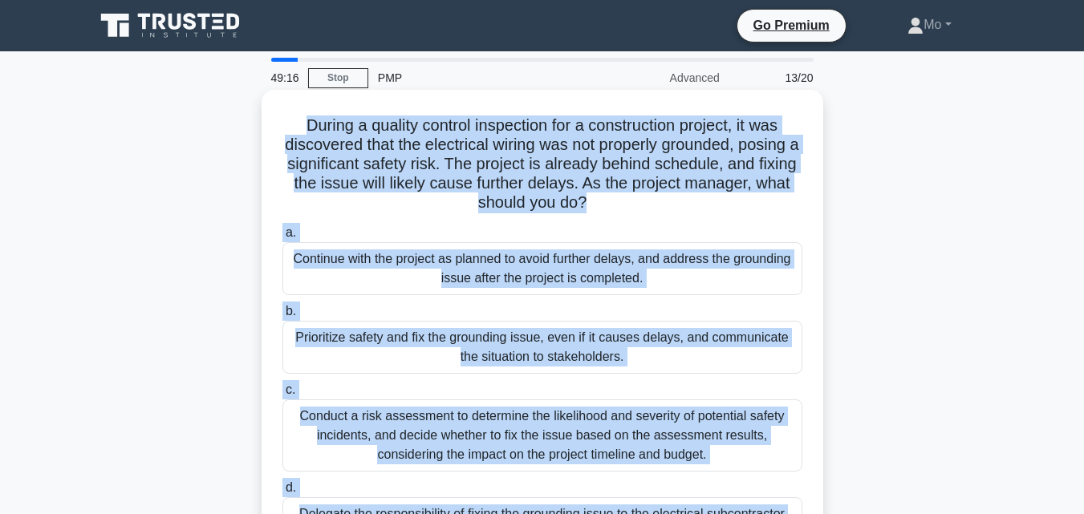
click at [470, 346] on div "Prioritize safety and fix the grounding issue, even if it causes delays, and co…" at bounding box center [542, 347] width 520 height 53
click at [282, 317] on input "b. Prioritize safety and fix the grounding issue, even if it causes delays, and…" at bounding box center [282, 311] width 0 height 10
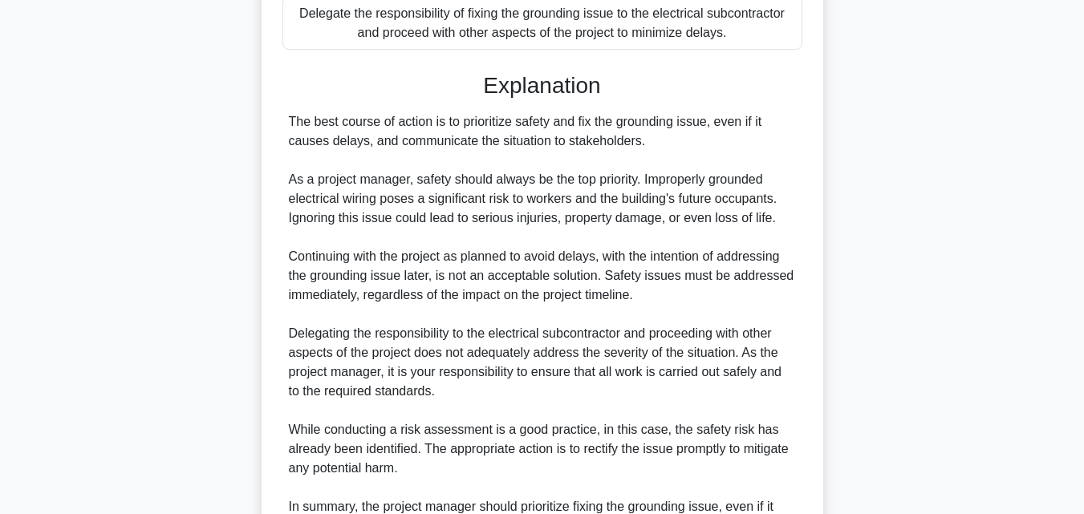
scroll to position [642, 0]
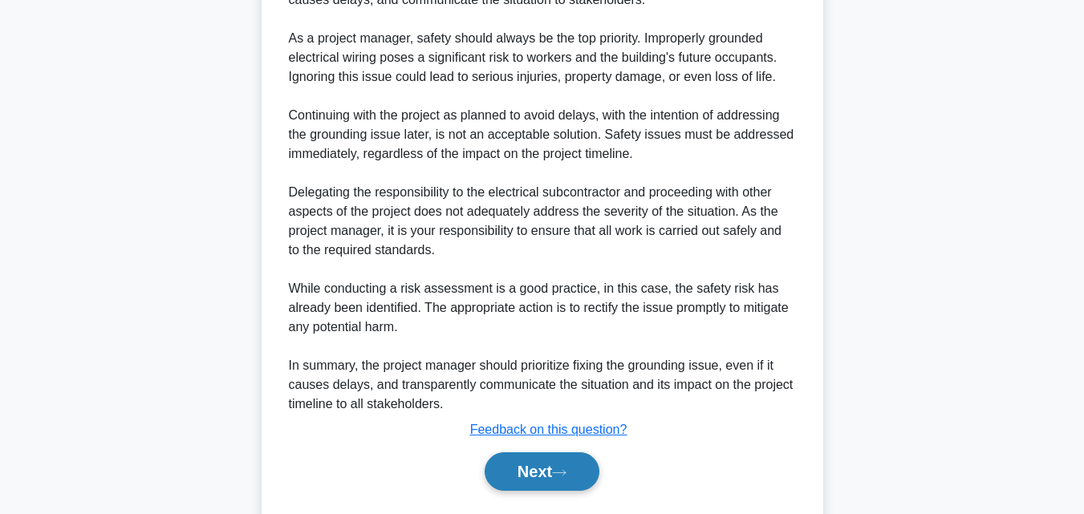
click at [516, 468] on button "Next" at bounding box center [541, 471] width 115 height 38
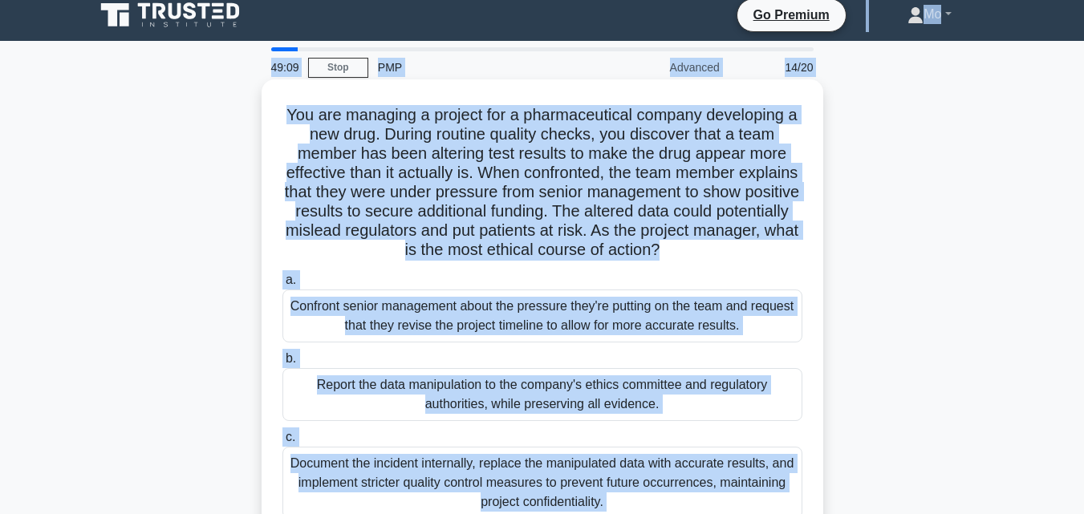
scroll to position [0, 0]
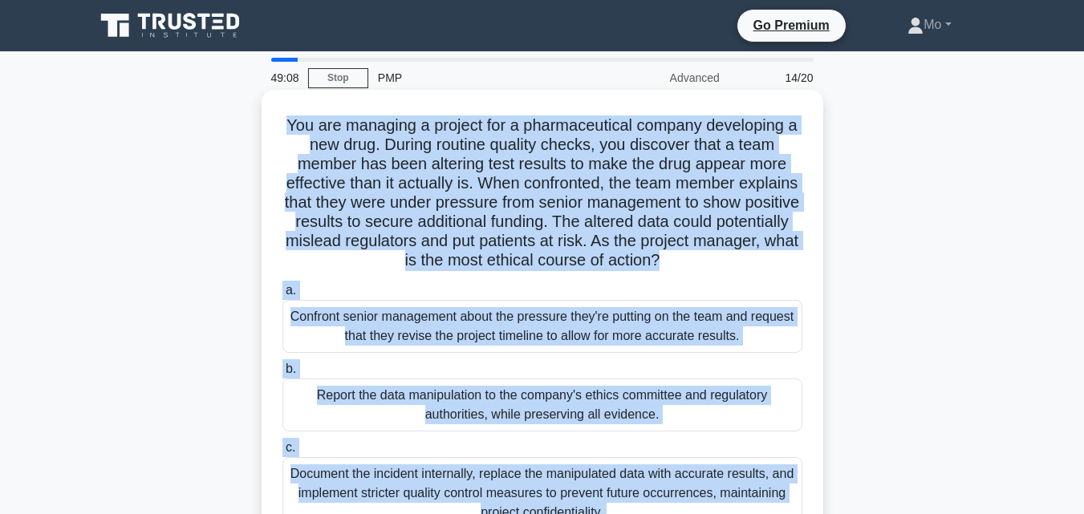
drag, startPoint x: 516, startPoint y: 468, endPoint x: 269, endPoint y: 114, distance: 432.1
click at [269, 114] on div "You are managing a project for a pharmaceutical company developing a new drug. …" at bounding box center [542, 372] width 549 height 553
click at [522, 407] on div "Report the data manipulation to the company's ethics committee and regulatory a…" at bounding box center [542, 405] width 520 height 53
click at [282, 375] on input "b. Report the data manipulation to the company's ethics committee and regulator…" at bounding box center [282, 369] width 0 height 10
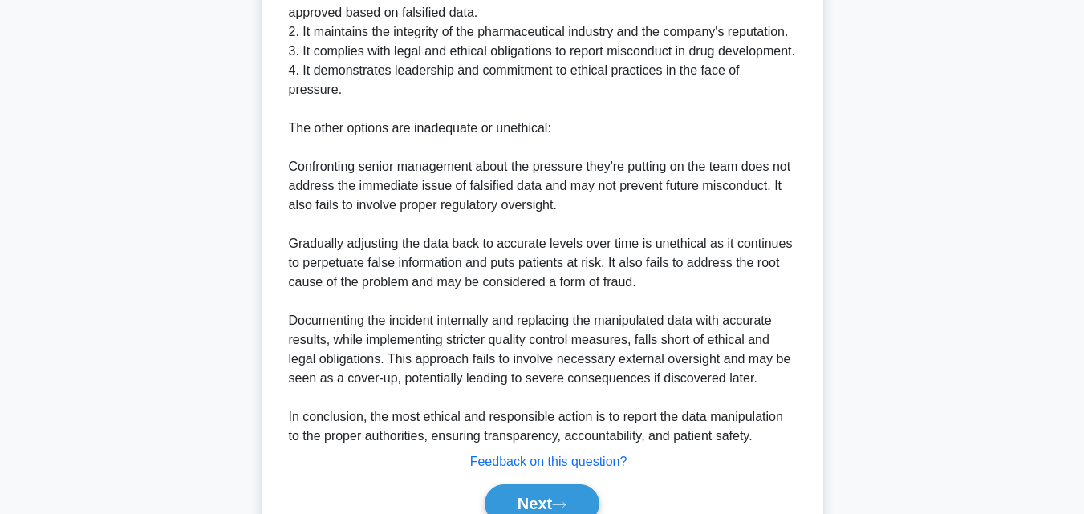
scroll to position [899, 0]
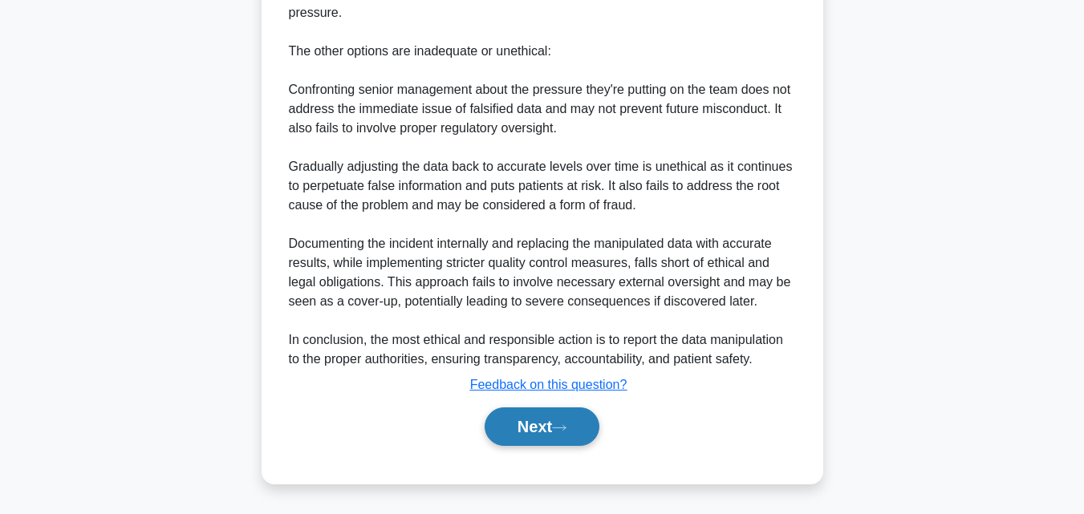
click at [569, 434] on button "Next" at bounding box center [541, 426] width 115 height 38
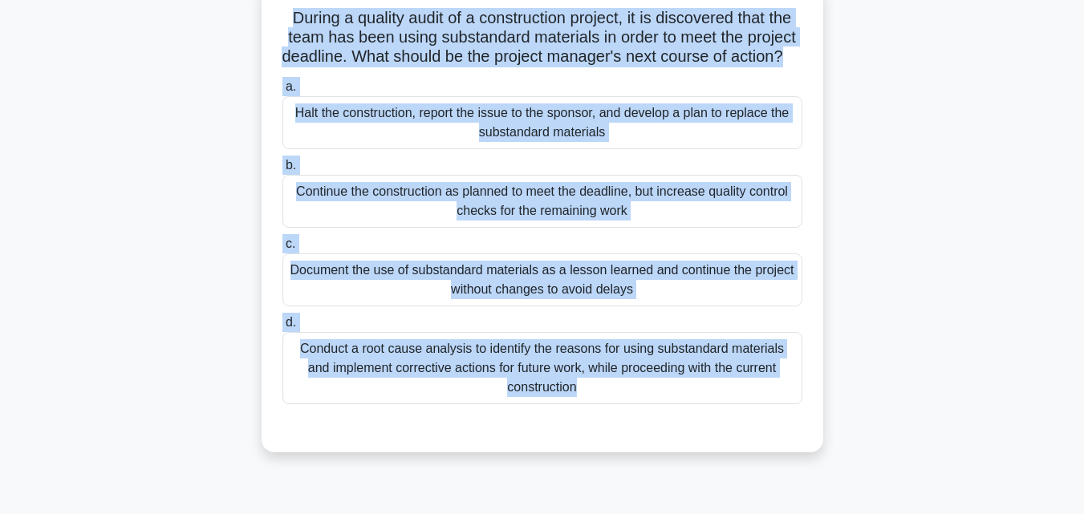
scroll to position [0, 0]
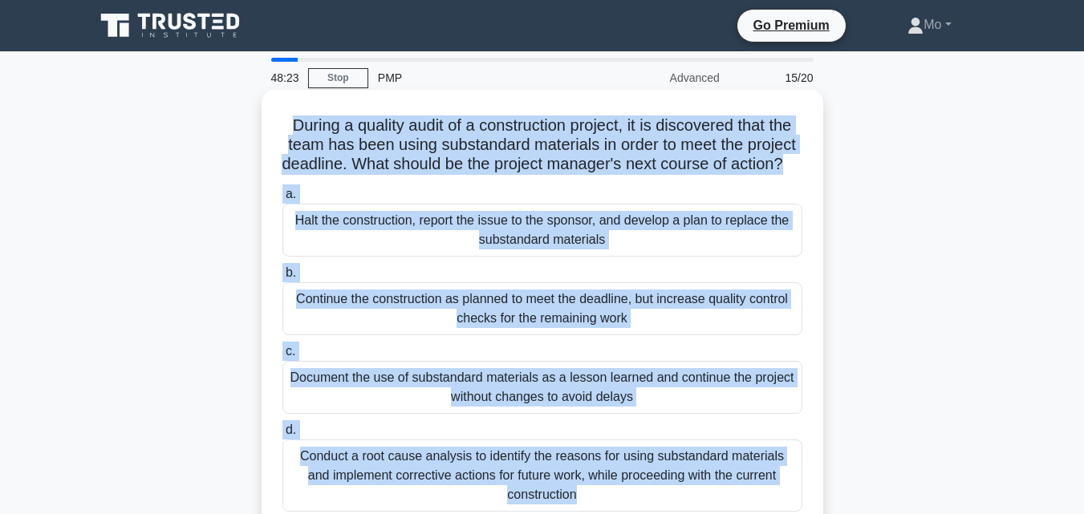
drag, startPoint x: 608, startPoint y: 469, endPoint x: 270, endPoint y: 120, distance: 485.5
click at [270, 120] on div "During a quality audit of a construction project, it is discovered that the tea…" at bounding box center [541, 325] width 561 height 470
click at [457, 256] on div "Halt the construction, report the issue to the sponsor, and develop a plan to r…" at bounding box center [542, 230] width 520 height 53
click at [282, 200] on input "a. Halt the construction, report the issue to the sponsor, and develop a plan t…" at bounding box center [282, 194] width 0 height 10
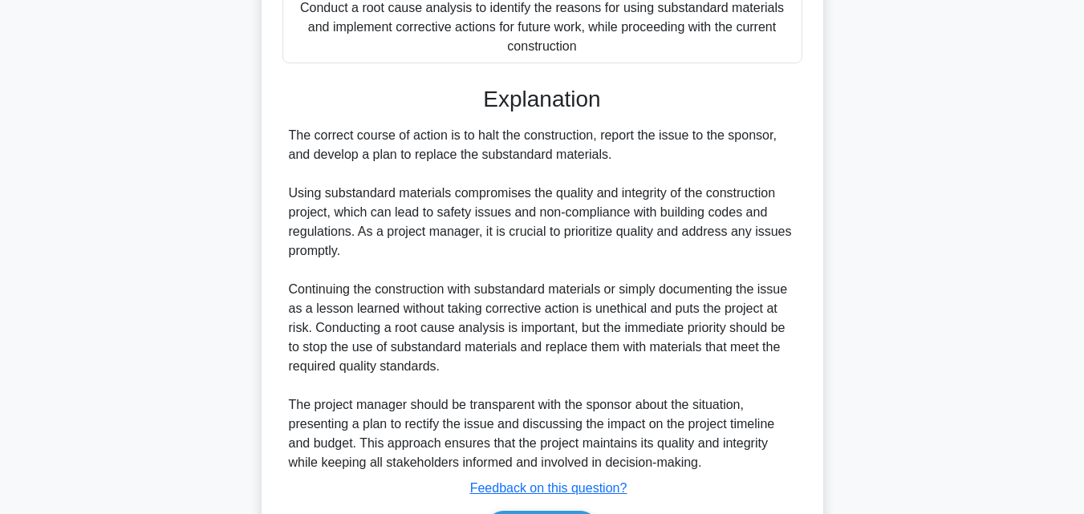
scroll to position [572, 0]
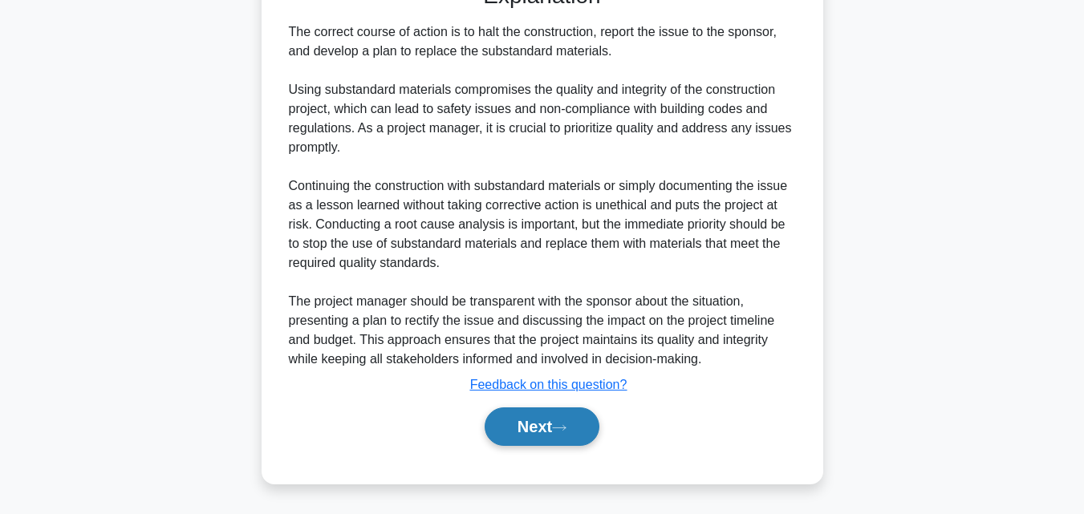
click at [525, 429] on button "Next" at bounding box center [541, 426] width 115 height 38
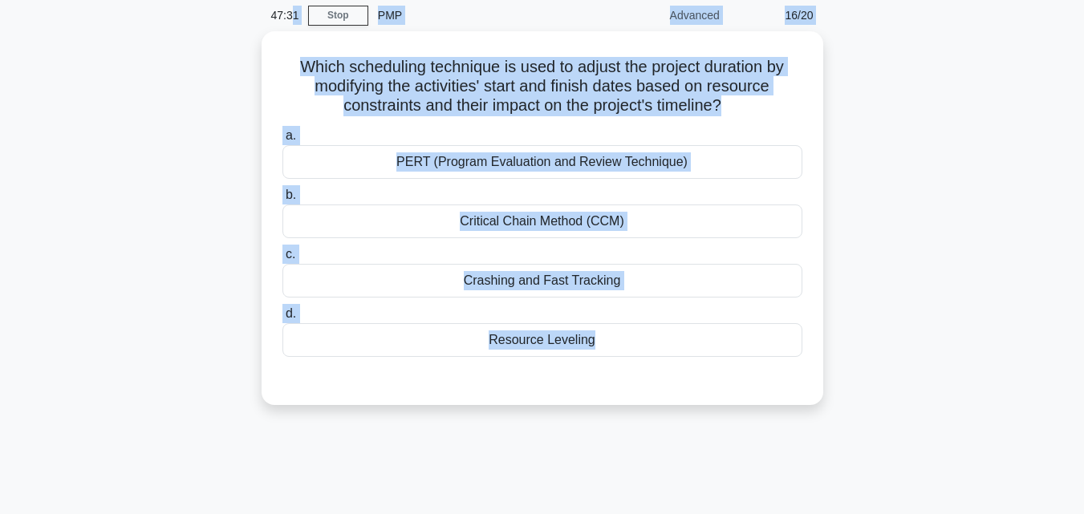
scroll to position [0, 0]
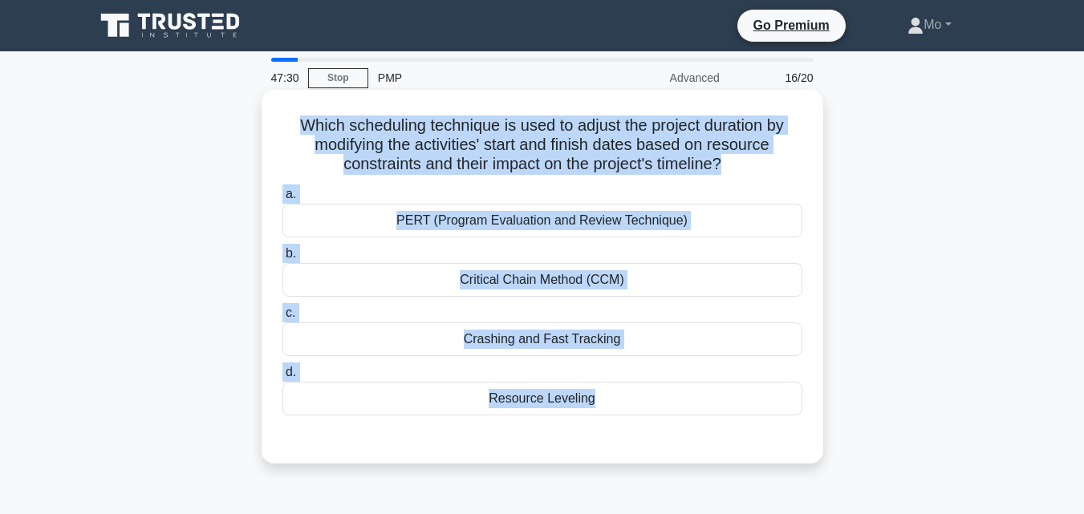
drag, startPoint x: 546, startPoint y: 464, endPoint x: 285, endPoint y: 103, distance: 445.7
click at [285, 103] on div "47:30 Stop PMP Advanced 16/20 Which scheduling technique is used to adjust the …" at bounding box center [542, 459] width 914 height 802
click at [458, 390] on div "Resource Leveling" at bounding box center [542, 399] width 520 height 34
click at [282, 378] on input "d. Resource Leveling" at bounding box center [282, 372] width 0 height 10
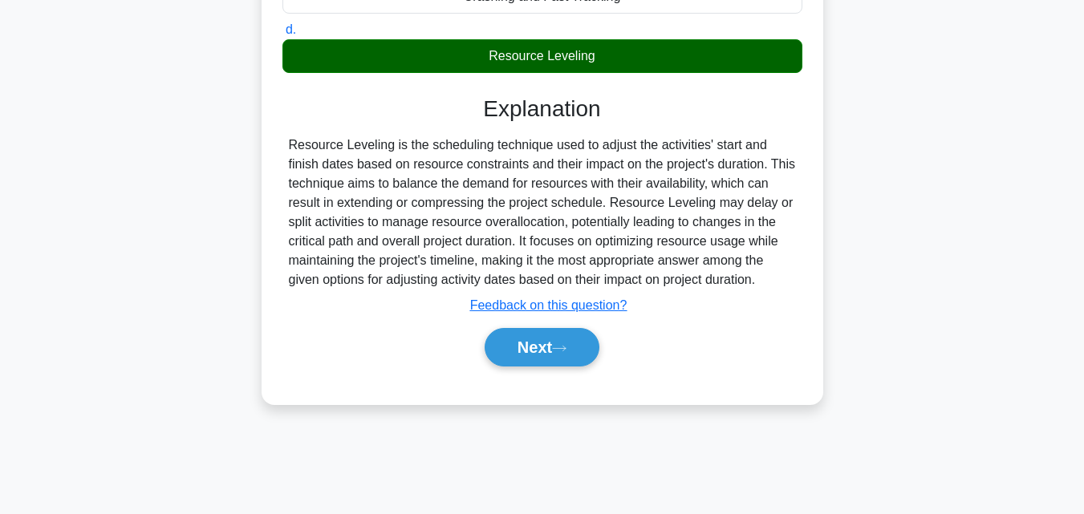
scroll to position [352, 0]
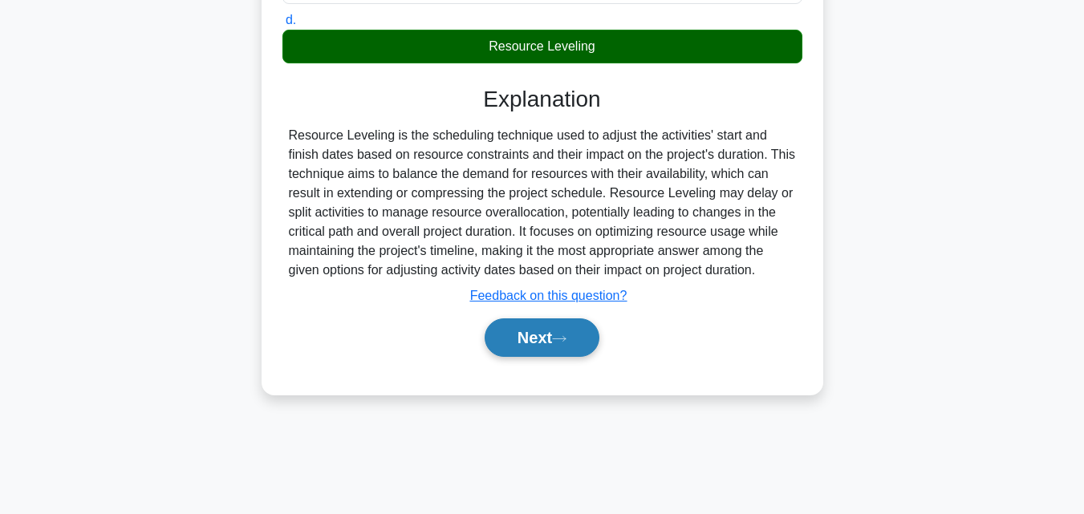
click at [566, 339] on icon at bounding box center [559, 338] width 14 height 9
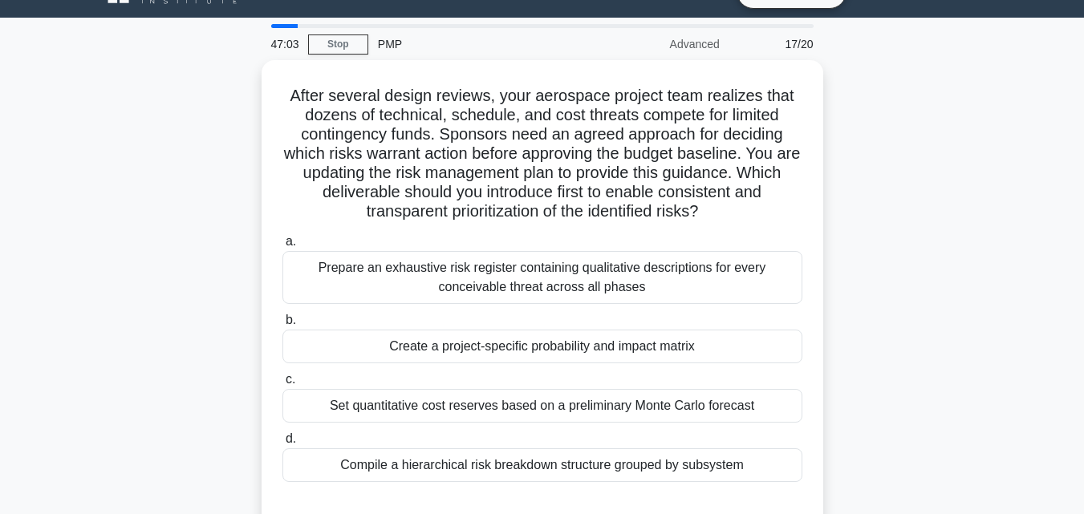
scroll to position [31, 0]
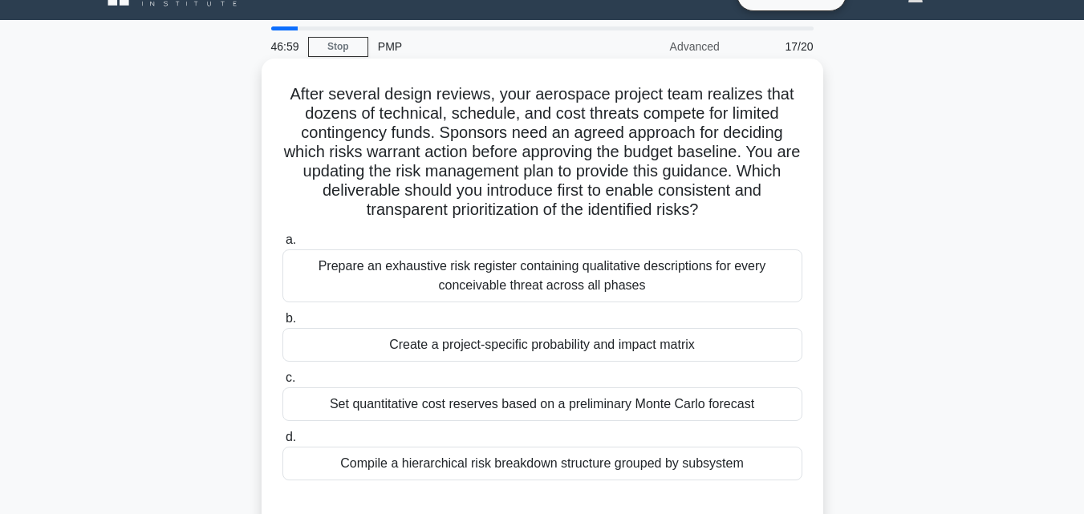
drag, startPoint x: 281, startPoint y: 90, endPoint x: 748, endPoint y: 482, distance: 609.7
click at [748, 482] on div "After several design reviews, your aerospace project team realizes that dozens …" at bounding box center [542, 293] width 549 height 457
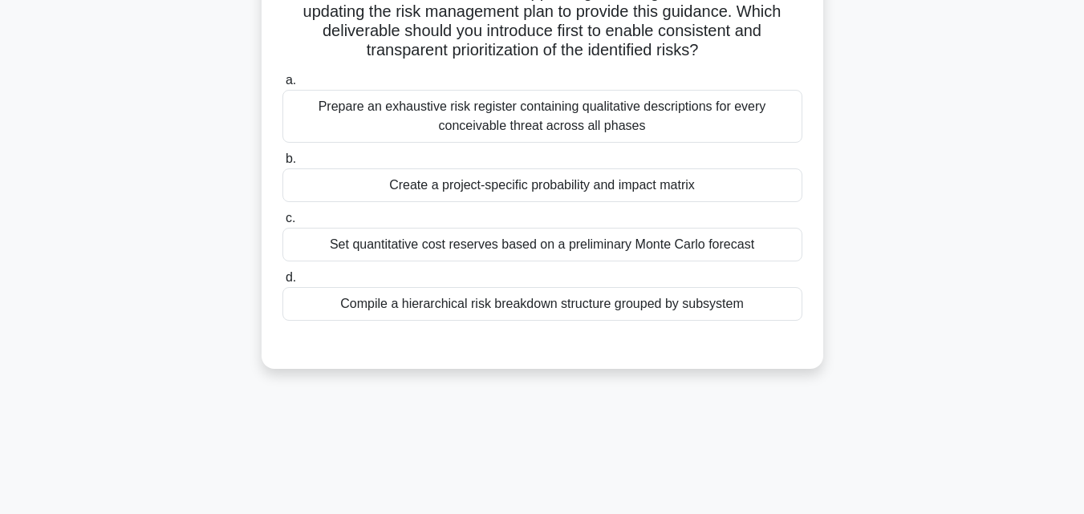
scroll to position [192, 0]
click at [438, 176] on div "Create a project-specific probability and impact matrix" at bounding box center [542, 185] width 520 height 34
click at [282, 164] on input "b. Create a project-specific probability and impact matrix" at bounding box center [282, 158] width 0 height 10
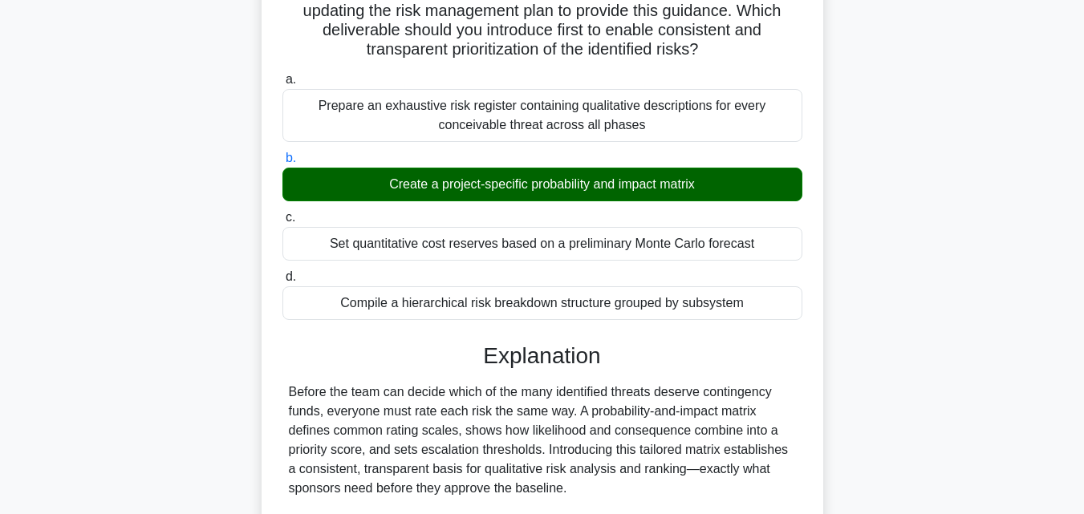
scroll to position [456, 0]
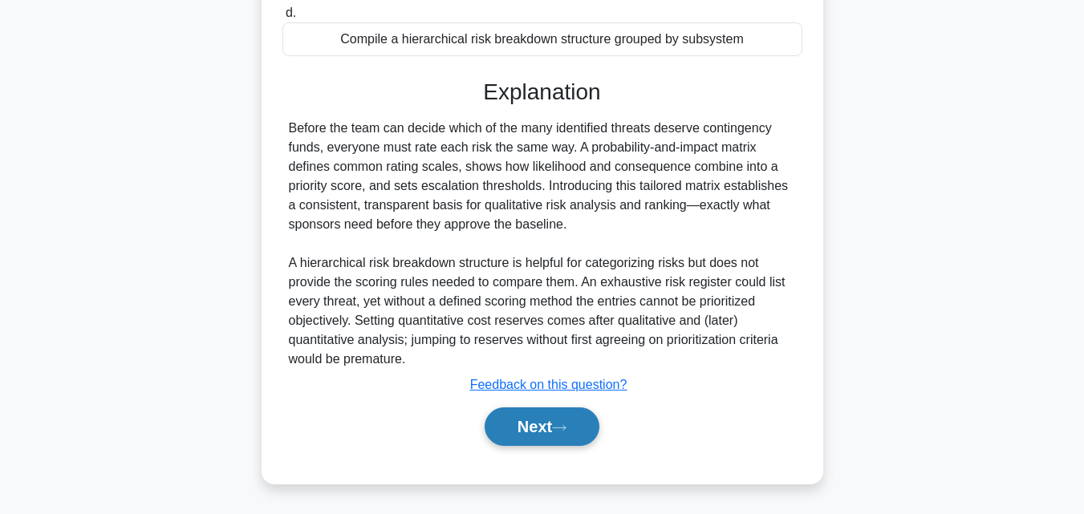
click at [546, 435] on button "Next" at bounding box center [541, 426] width 115 height 38
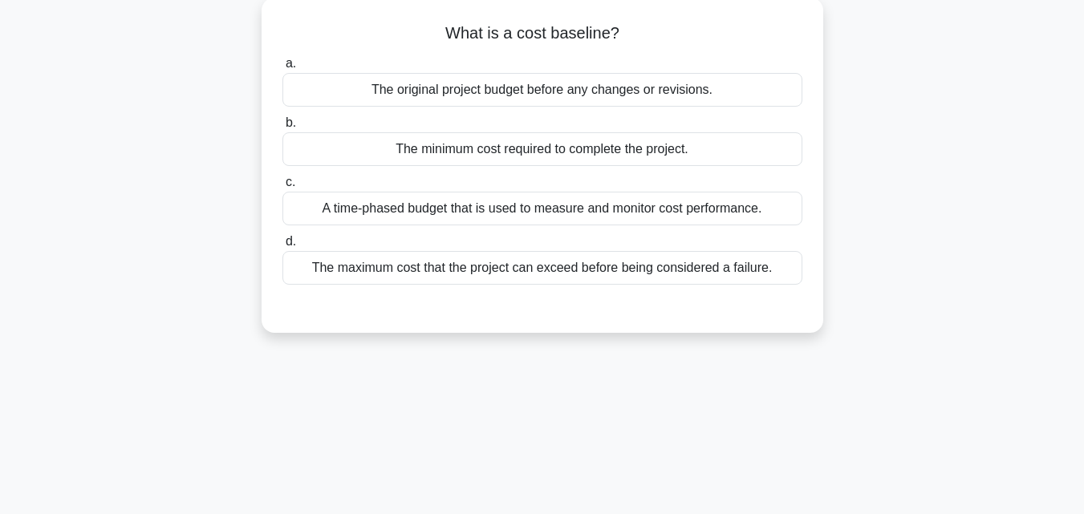
scroll to position [31, 0]
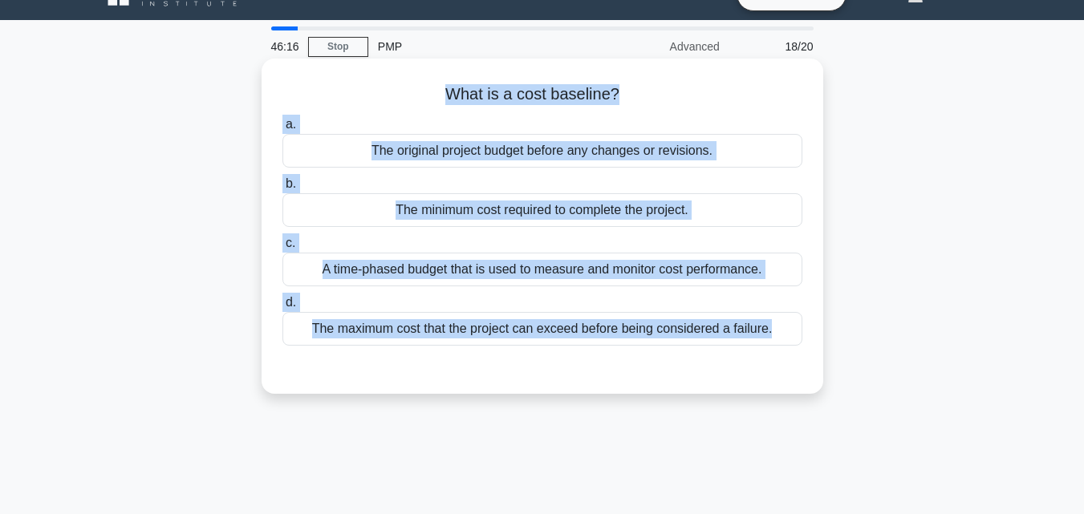
drag, startPoint x: 587, startPoint y: 476, endPoint x: 279, endPoint y: 94, distance: 490.5
click at [279, 94] on div "46:16 Stop PMP Advanced 18/20 What is a cost baseline? .spinner_0XTQ{transform-…" at bounding box center [542, 427] width 914 height 802
click at [532, 269] on div "A time-phased budget that is used to measure and monitor cost performance." at bounding box center [542, 270] width 520 height 34
click at [282, 249] on input "c. A time-phased budget that is used to measure and monitor cost performance." at bounding box center [282, 243] width 0 height 10
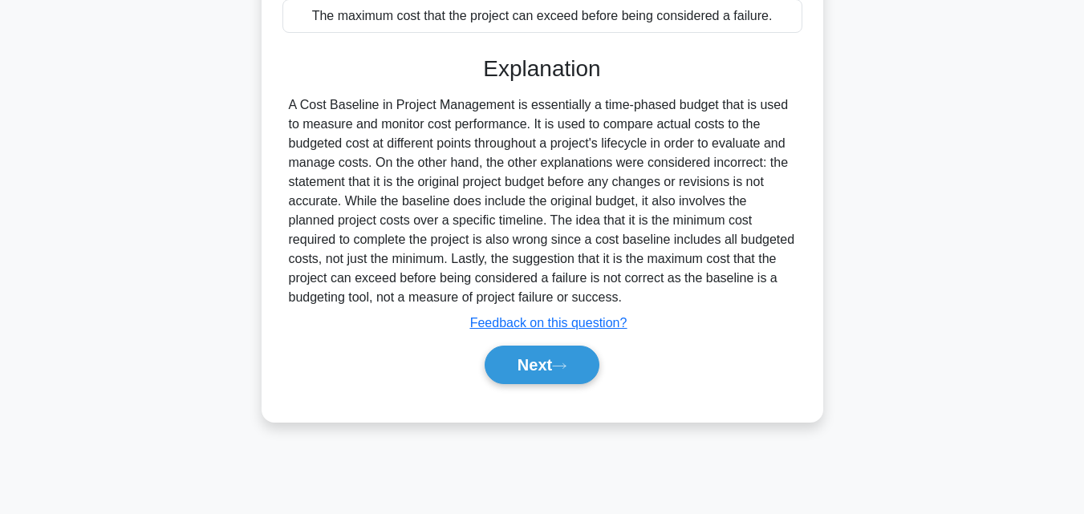
scroll to position [352, 0]
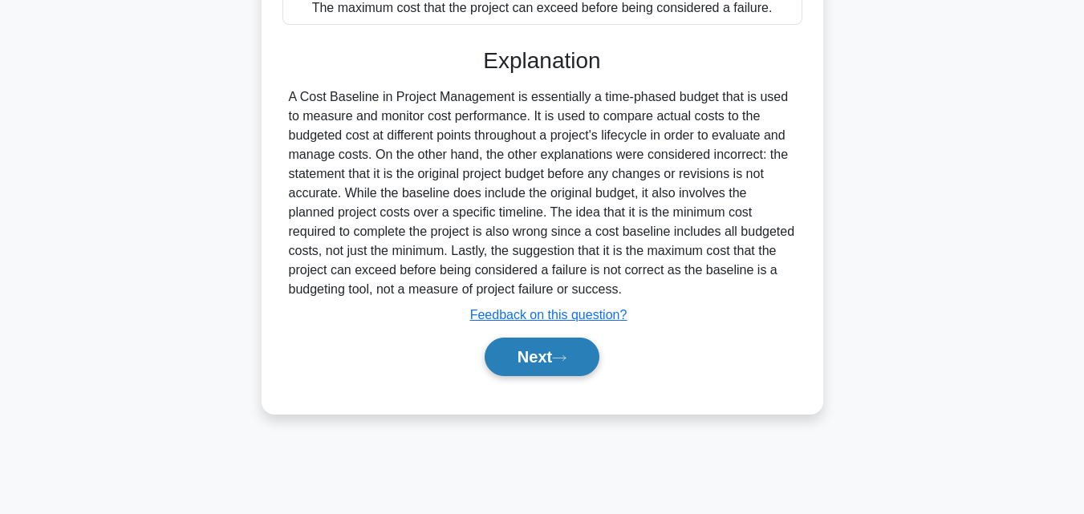
click at [535, 359] on button "Next" at bounding box center [541, 357] width 115 height 38
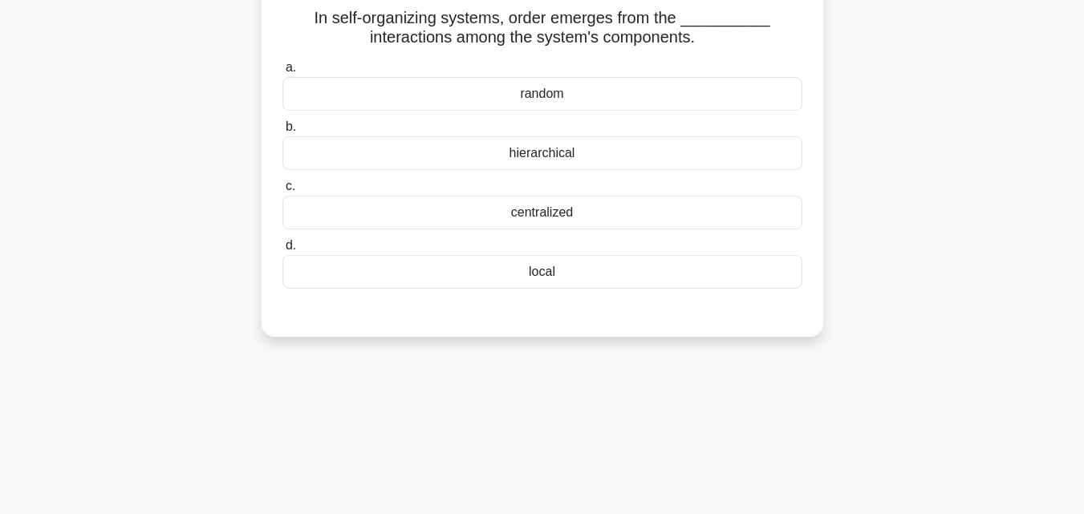
scroll to position [31, 0]
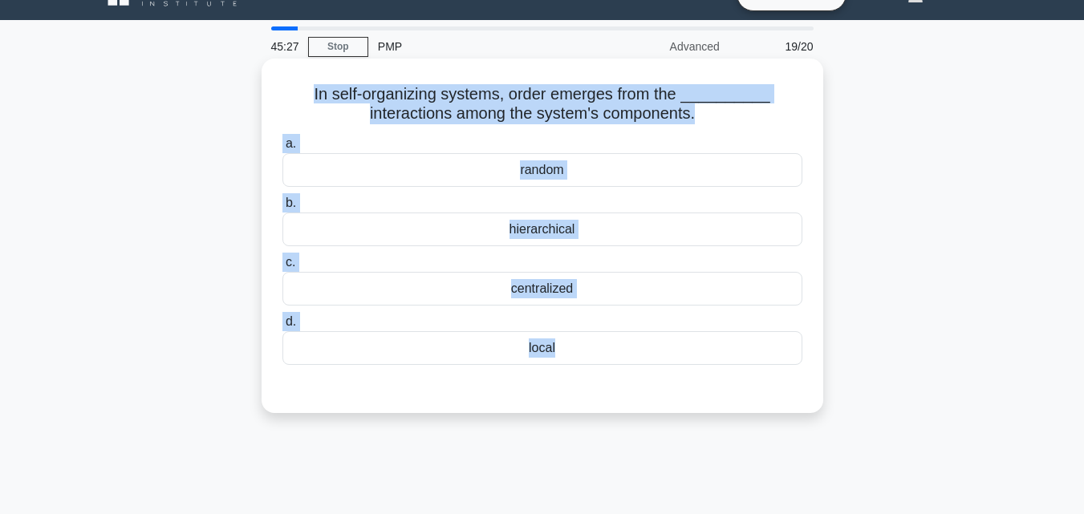
drag, startPoint x: 576, startPoint y: 434, endPoint x: 263, endPoint y: 98, distance: 459.1
click at [263, 98] on div "In self-organizing systems, order emerges from the __________ interactions amon…" at bounding box center [542, 250] width 914 height 374
click at [485, 355] on div "local" at bounding box center [542, 348] width 520 height 34
click at [282, 327] on input "d. local" at bounding box center [282, 322] width 0 height 10
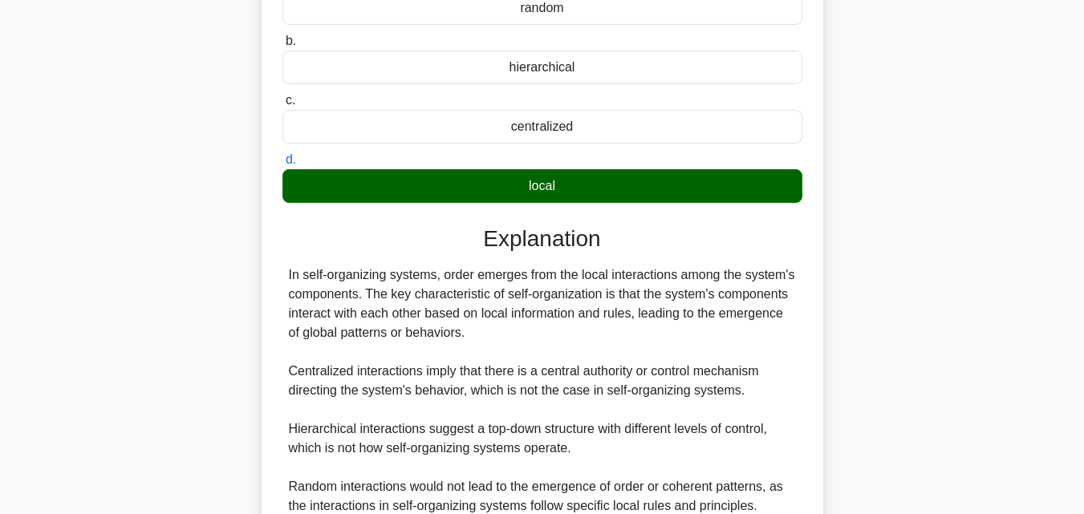
scroll to position [352, 0]
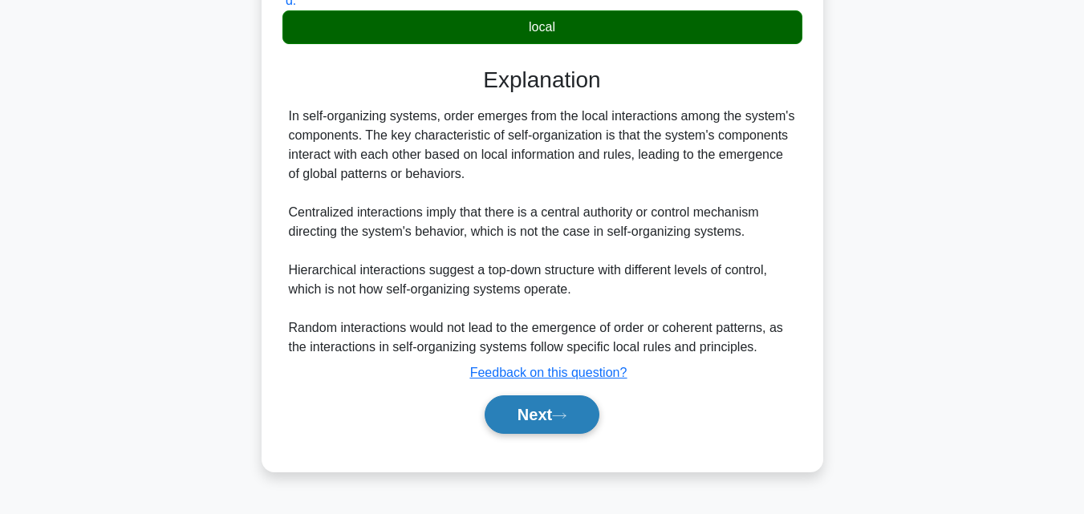
click at [524, 416] on button "Next" at bounding box center [541, 414] width 115 height 38
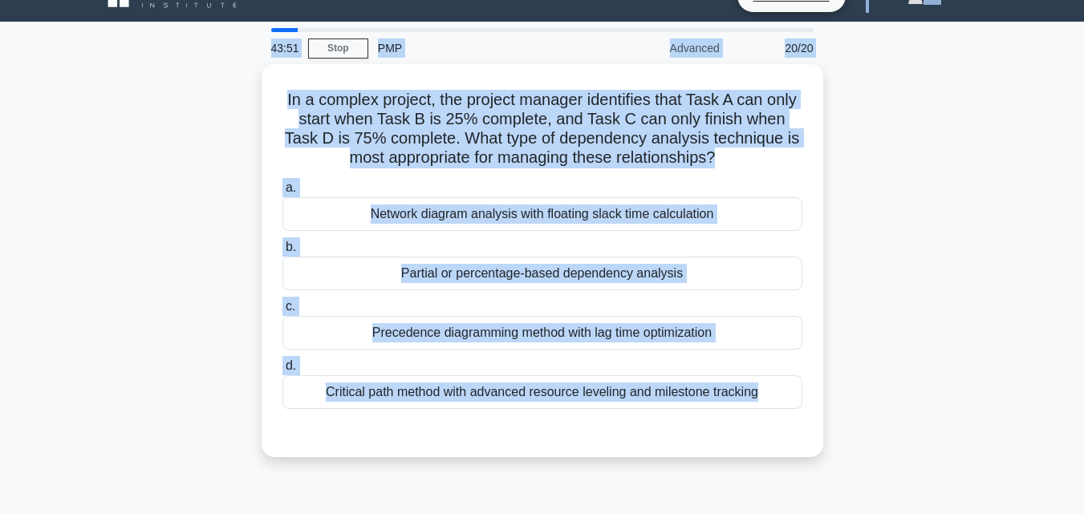
scroll to position [0, 0]
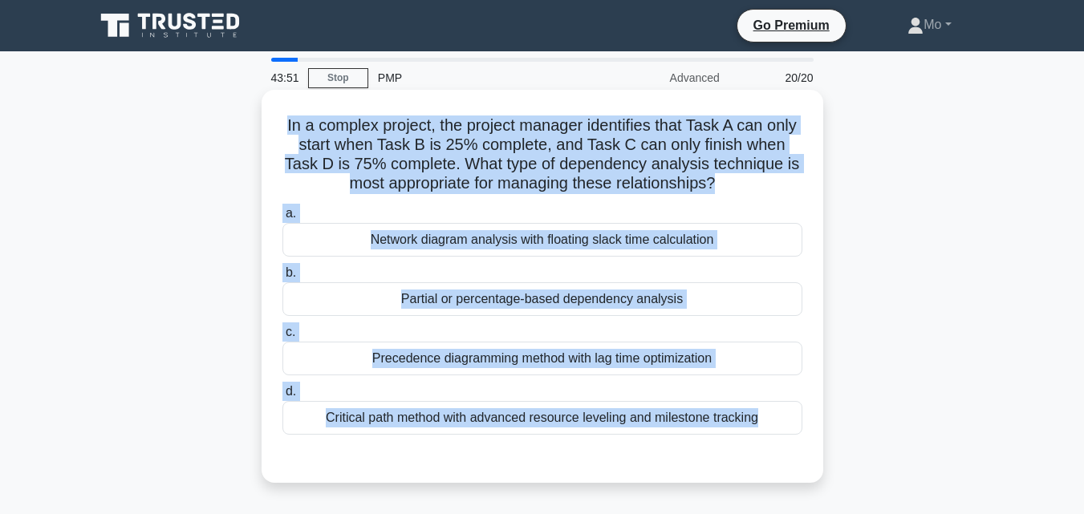
drag, startPoint x: 524, startPoint y: 416, endPoint x: 290, endPoint y: 120, distance: 377.5
click at [290, 120] on div "43:51 Stop PMP Advanced 20/20 In a complex project, the project manager identif…" at bounding box center [542, 459] width 914 height 802
click at [419, 362] on div "Precedence diagramming method with lag time optimization" at bounding box center [542, 359] width 520 height 34
click at [282, 338] on input "c. Precedence diagramming method with lag time optimization" at bounding box center [282, 332] width 0 height 10
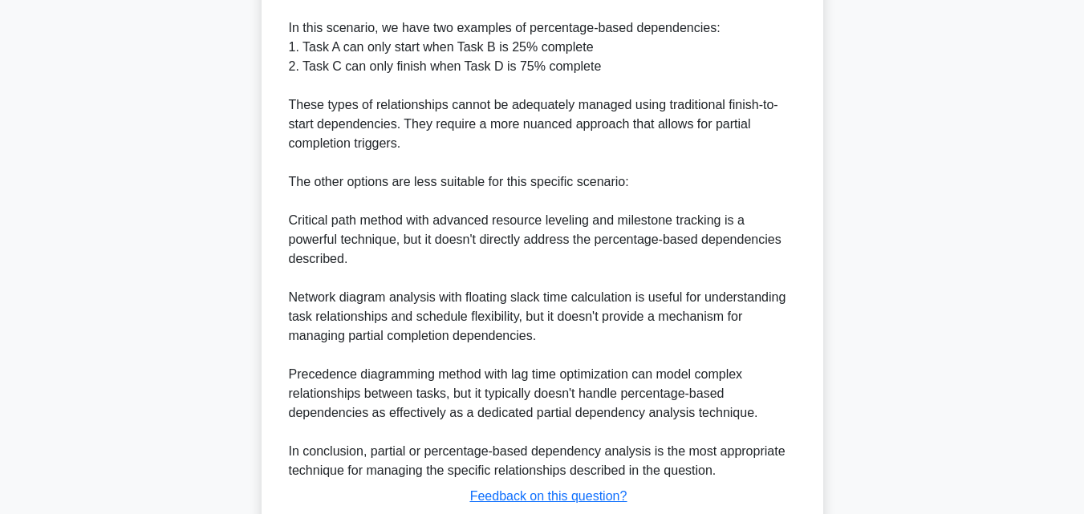
scroll to position [689, 0]
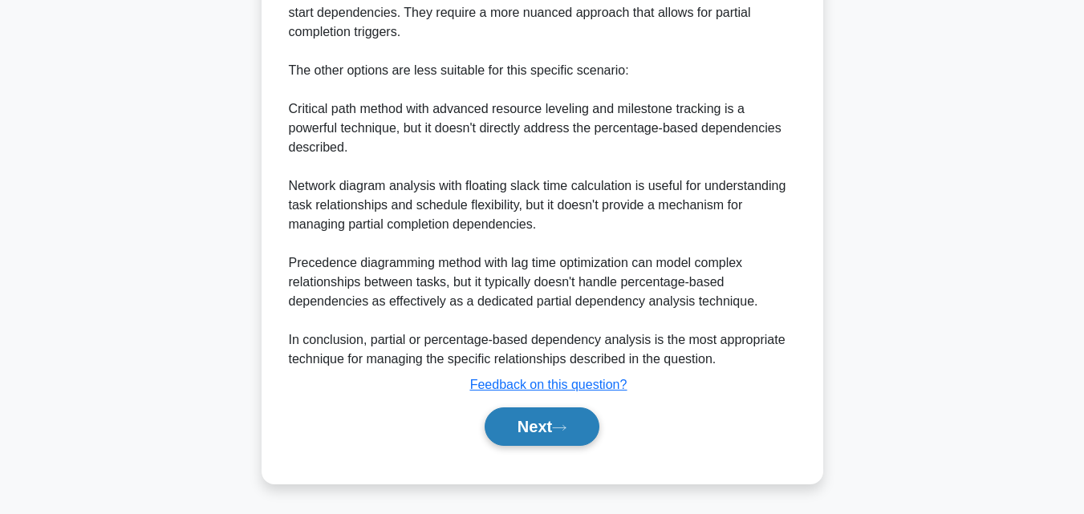
click at [555, 425] on button "Next" at bounding box center [541, 426] width 115 height 38
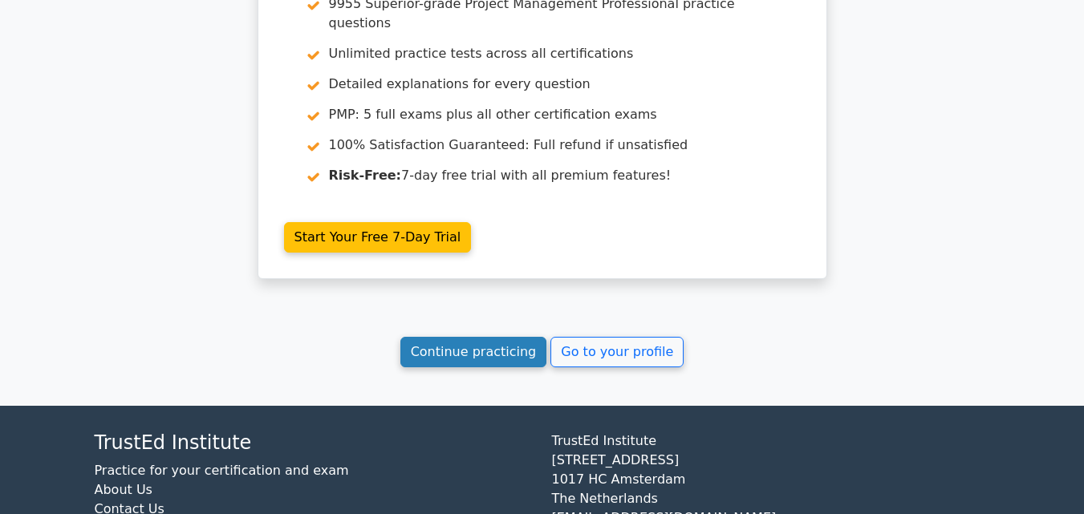
scroll to position [3774, 0]
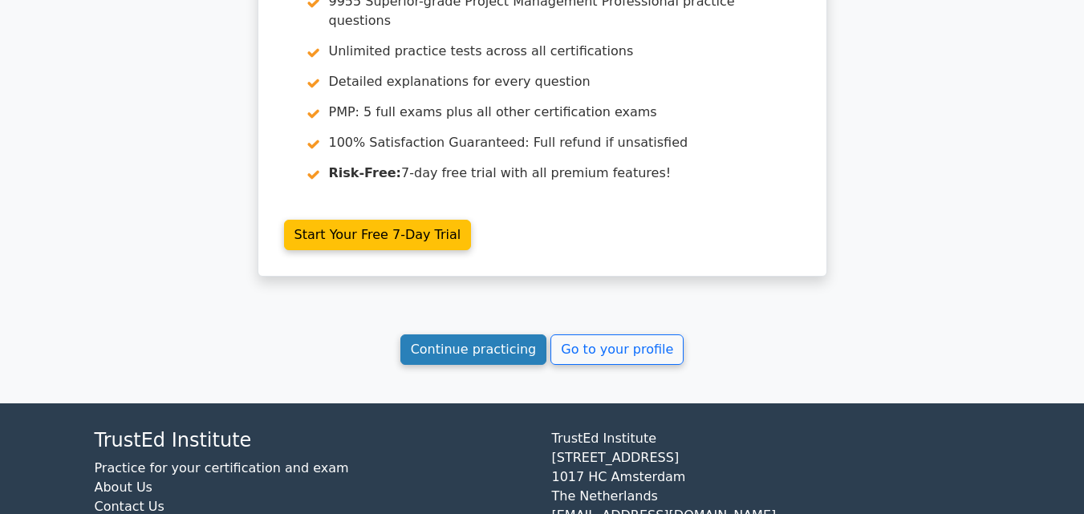
click at [492, 334] on link "Continue practicing" at bounding box center [473, 349] width 147 height 30
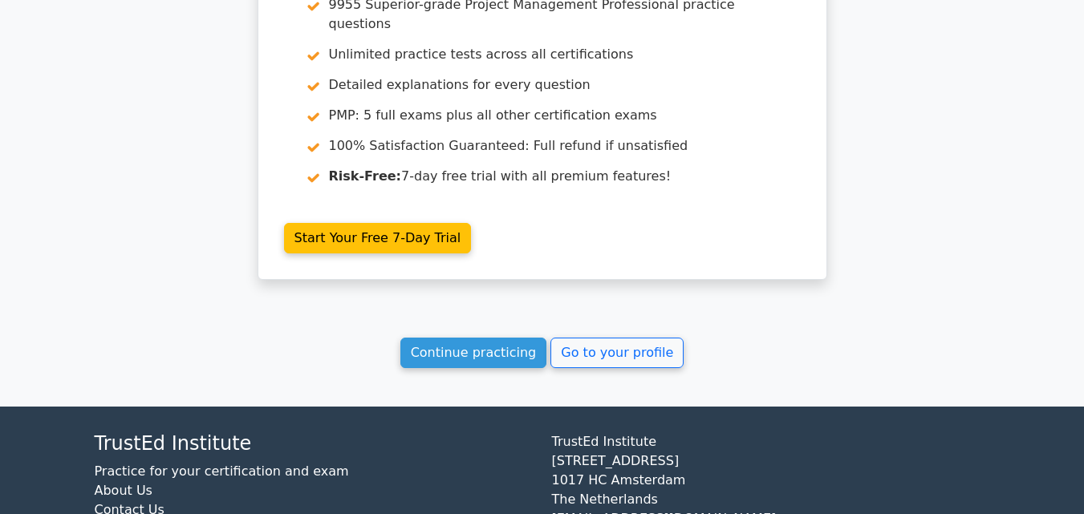
scroll to position [3774, 0]
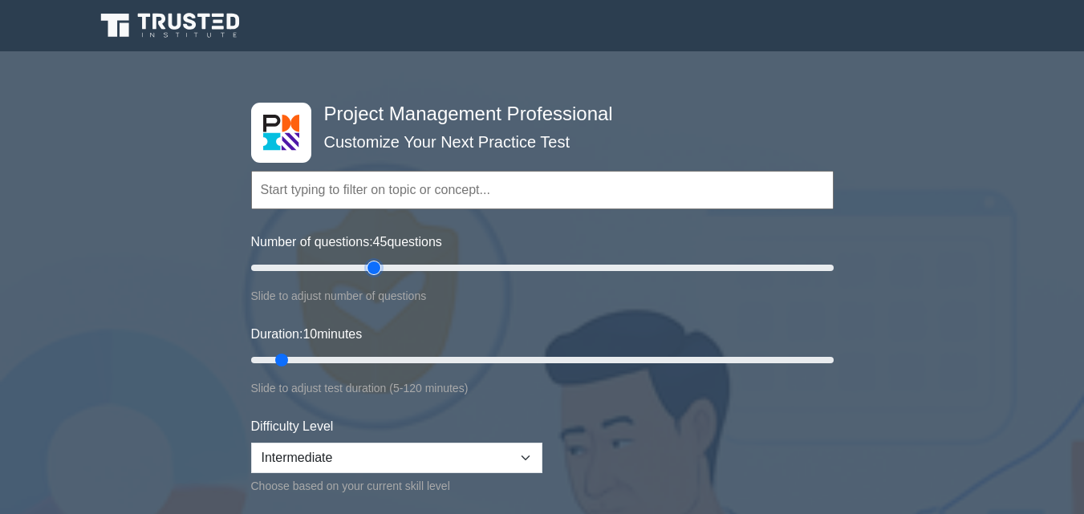
type input "45"
click at [379, 273] on input "Number of questions: 45 questions" at bounding box center [542, 267] width 582 height 19
drag, startPoint x: 338, startPoint y: 357, endPoint x: 966, endPoint y: 368, distance: 627.3
type input "120"
click at [833, 368] on input "Duration: 120 minutes" at bounding box center [542, 359] width 582 height 19
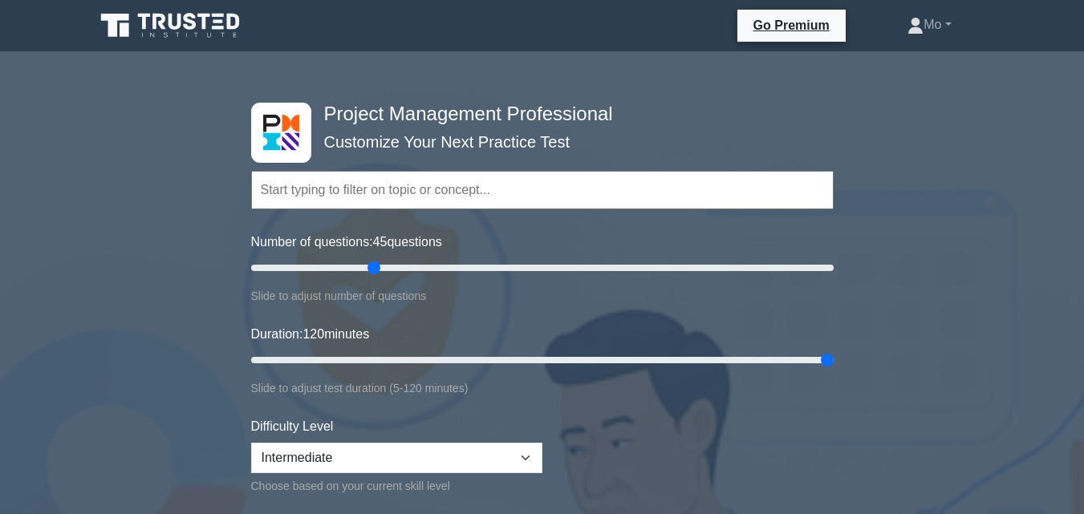
click at [519, 440] on div "Difficulty Level Beginner Intermediate Expert Choose based on your current skil…" at bounding box center [396, 456] width 291 height 79
click at [510, 460] on select "Beginner Intermediate Expert" at bounding box center [396, 458] width 291 height 30
select select "expert"
click at [251, 443] on select "Beginner Intermediate Expert" at bounding box center [396, 458] width 291 height 30
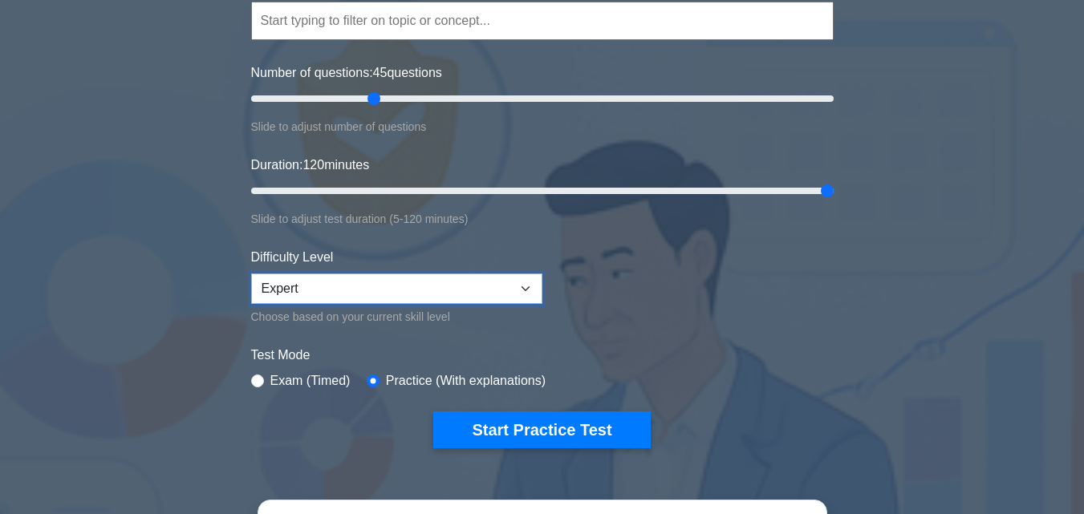
scroll to position [241, 0]
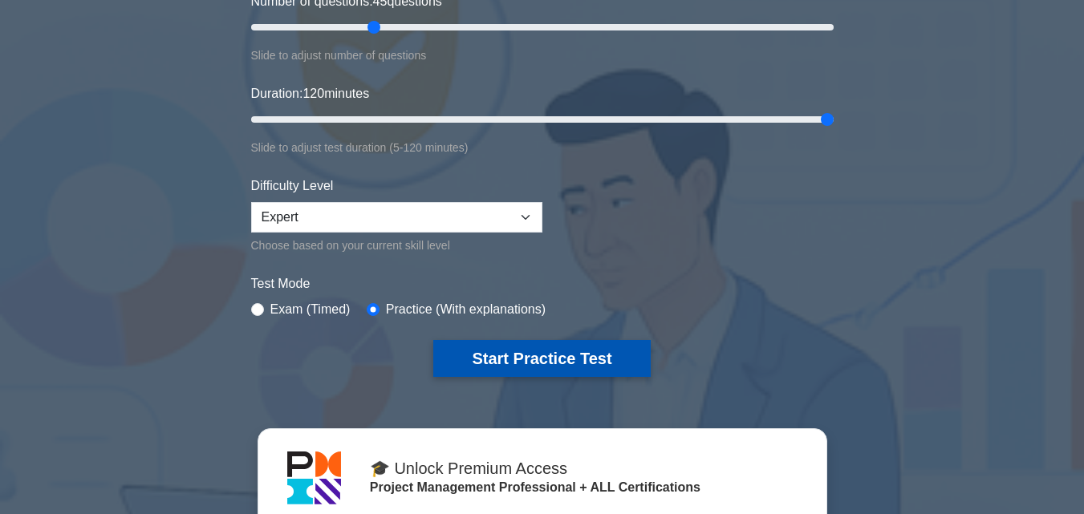
click at [624, 355] on button "Start Practice Test" at bounding box center [541, 358] width 217 height 37
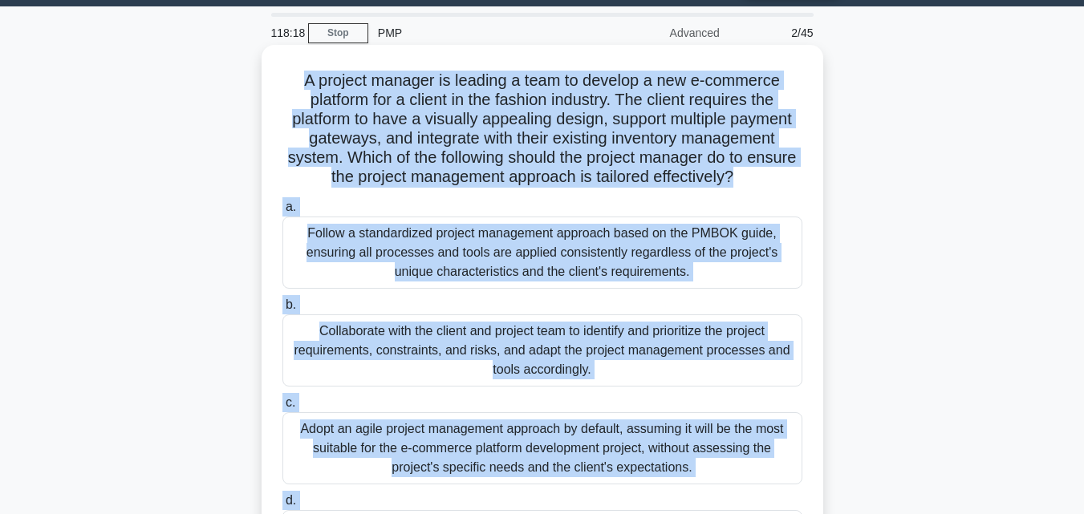
click at [376, 345] on div "Collaborate with the client and project team to identify and prioritize the pro…" at bounding box center [542, 350] width 520 height 72
click at [282, 310] on input "b. Collaborate with the client and project team to identify and prioritize the …" at bounding box center [282, 305] width 0 height 10
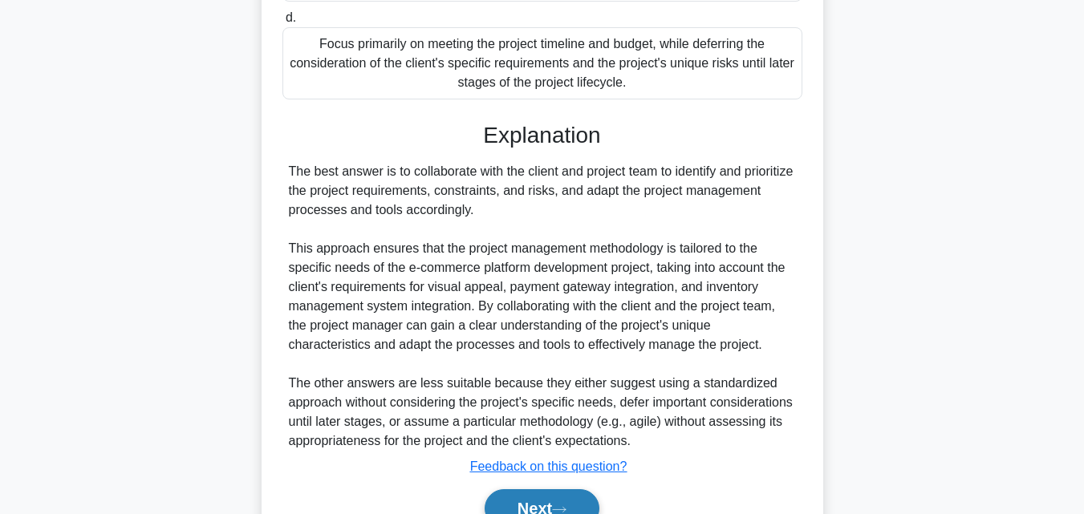
scroll to position [610, 0]
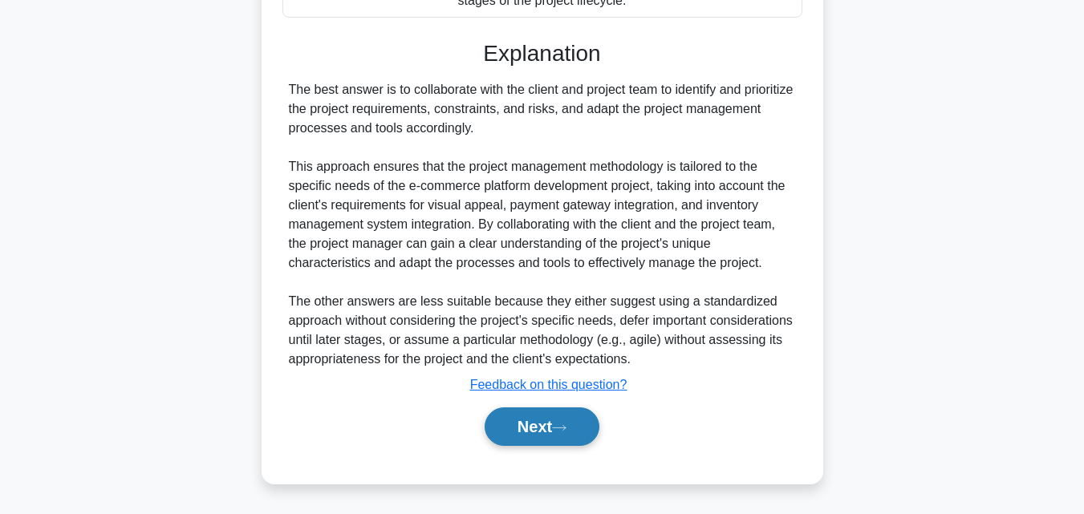
click at [565, 428] on icon at bounding box center [559, 427] width 13 height 5
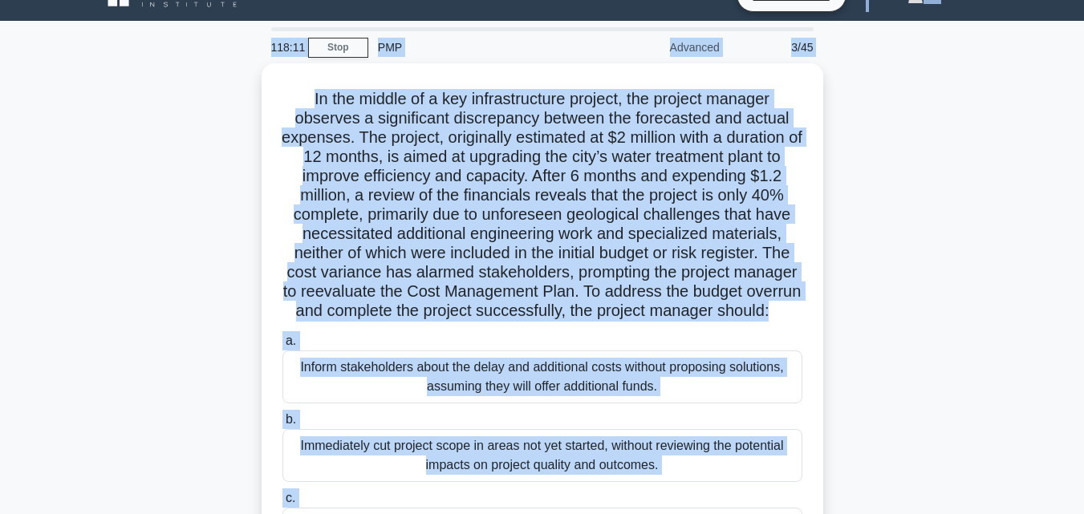
scroll to position [0, 0]
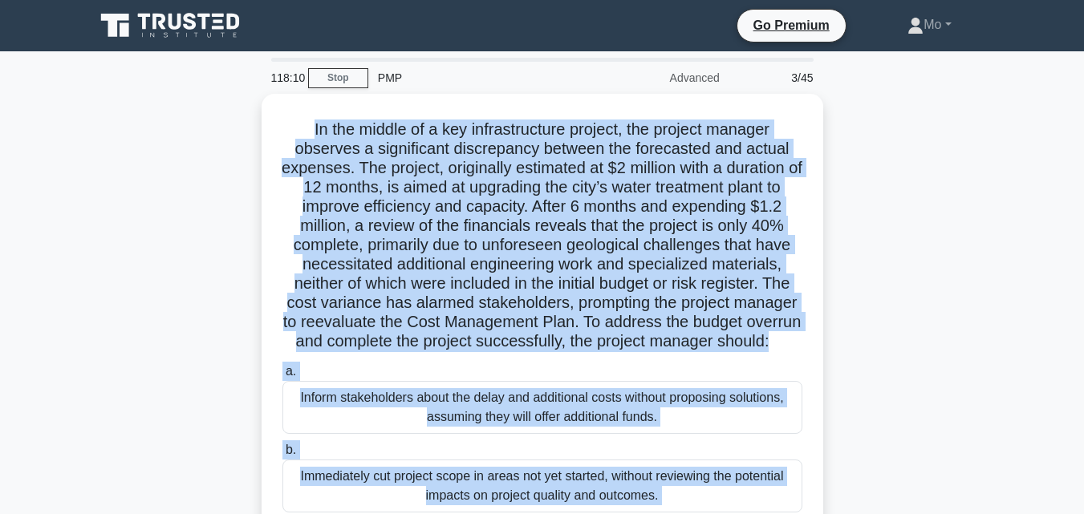
drag, startPoint x: 725, startPoint y: 436, endPoint x: 233, endPoint y: 120, distance: 584.9
click at [233, 120] on div "In the middle of a key infrastructure project, the project manager observes a s…" at bounding box center [542, 415] width 914 height 643
copy div "In the middle of a key infrastructure project, the project manager observes a s…"
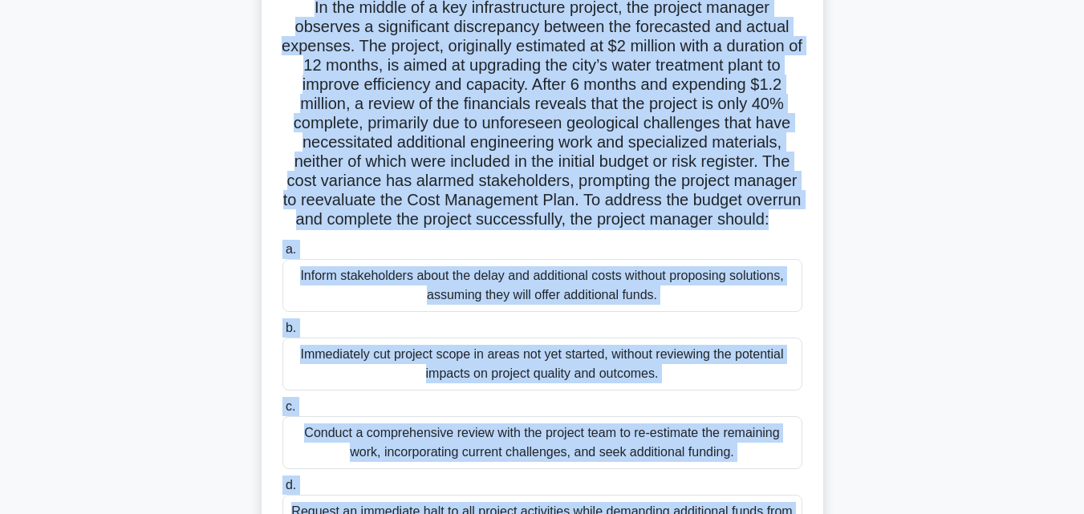
scroll to position [321, 0]
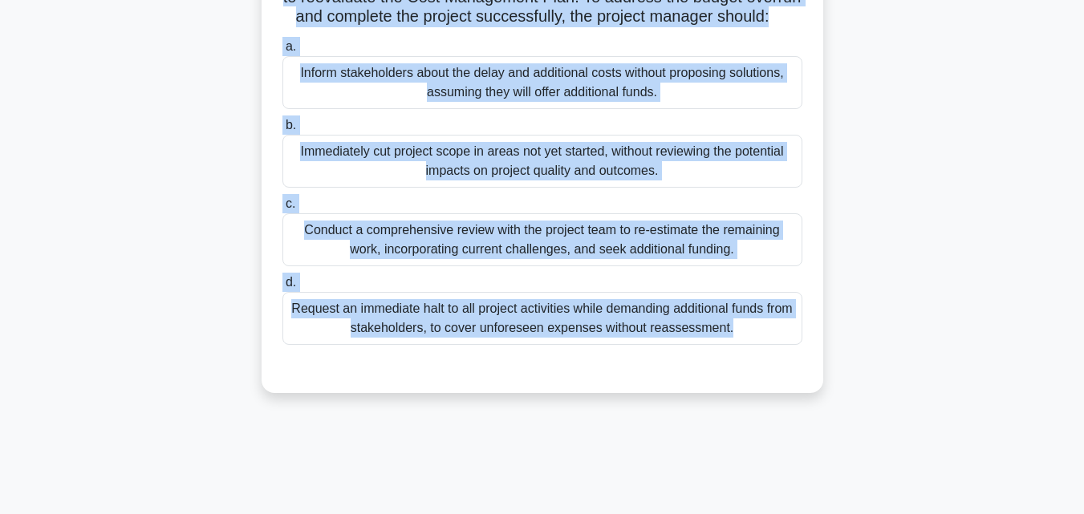
click at [523, 266] on div "Conduct a comprehensive review with the project team to re-estimate the remaini…" at bounding box center [542, 239] width 520 height 53
click at [282, 209] on input "c. Conduct a comprehensive review with the project team to re-estimate the rema…" at bounding box center [282, 204] width 0 height 10
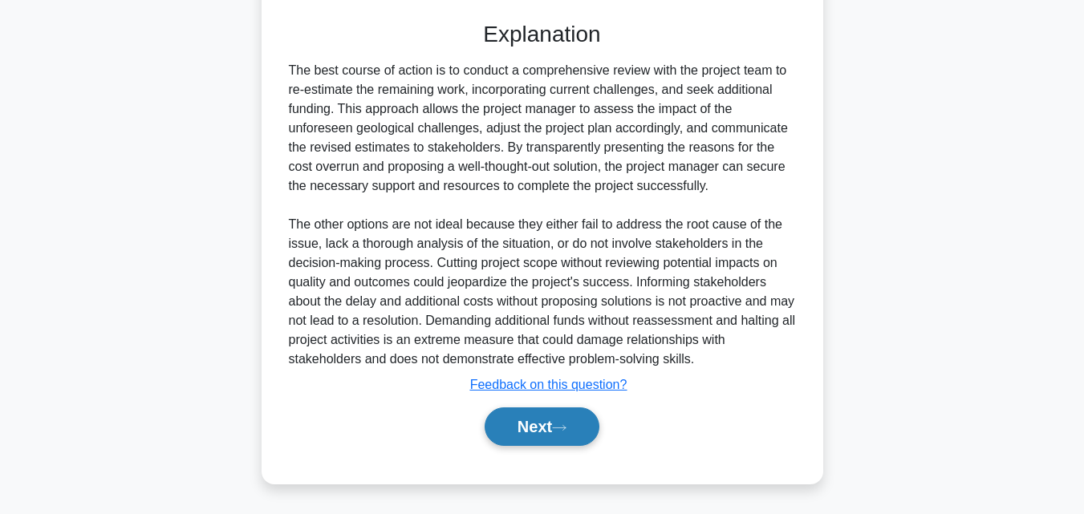
click at [579, 416] on button "Next" at bounding box center [541, 426] width 115 height 38
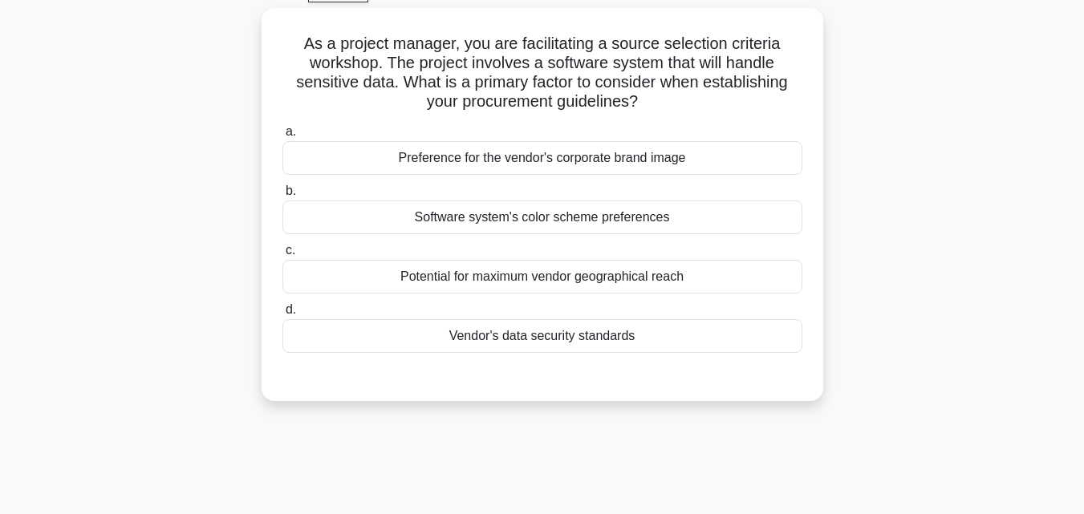
scroll to position [31, 0]
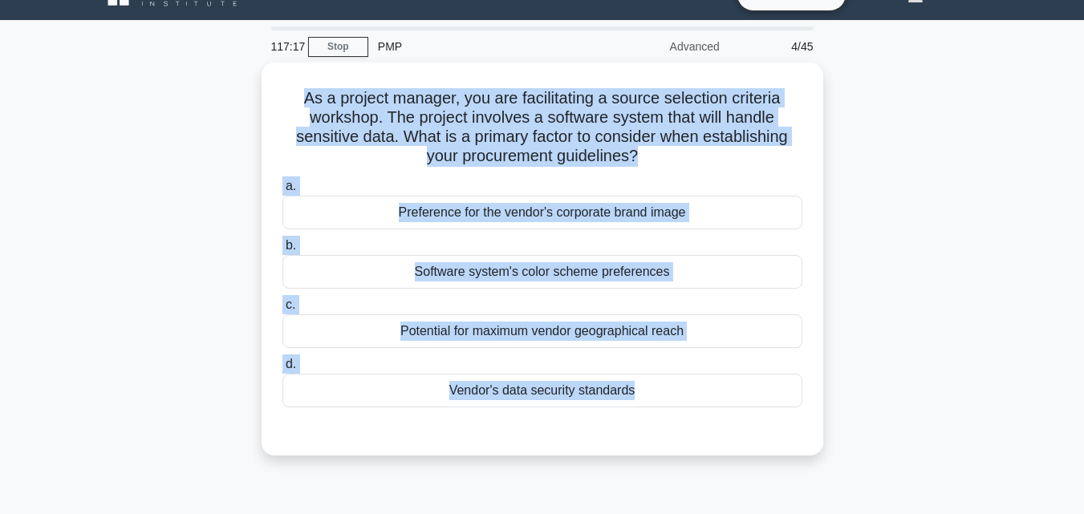
drag, startPoint x: 579, startPoint y: 416, endPoint x: 231, endPoint y: 93, distance: 475.0
click at [231, 93] on div "As a project manager, you are facilitating a source selection criteria workshop…" at bounding box center [542, 269] width 914 height 412
copy div "As a project manager, you are facilitating a source selection criteria workshop…"
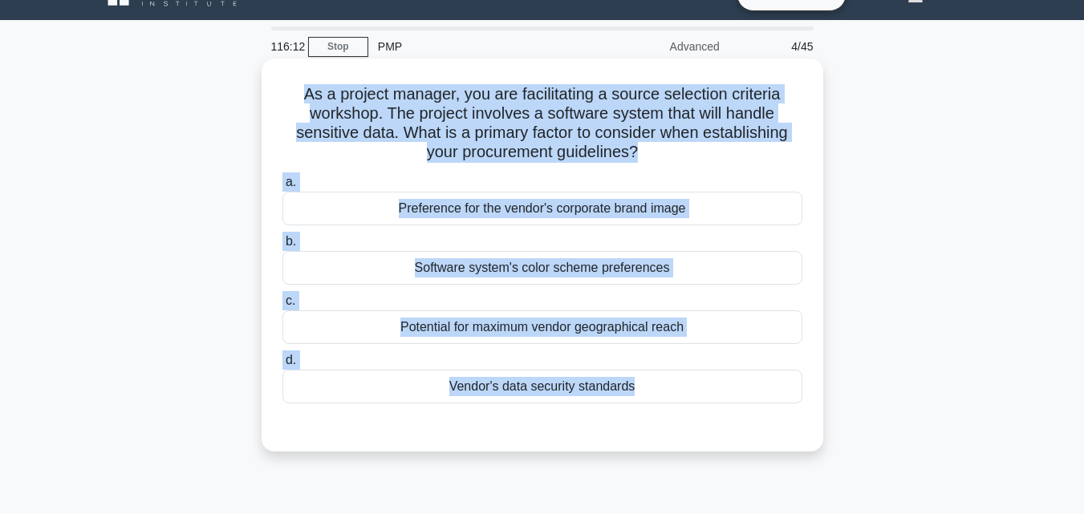
click at [508, 378] on div "Vendor's data security standards" at bounding box center [542, 387] width 520 height 34
click at [282, 366] on input "d. Vendor's data security standards" at bounding box center [282, 360] width 0 height 10
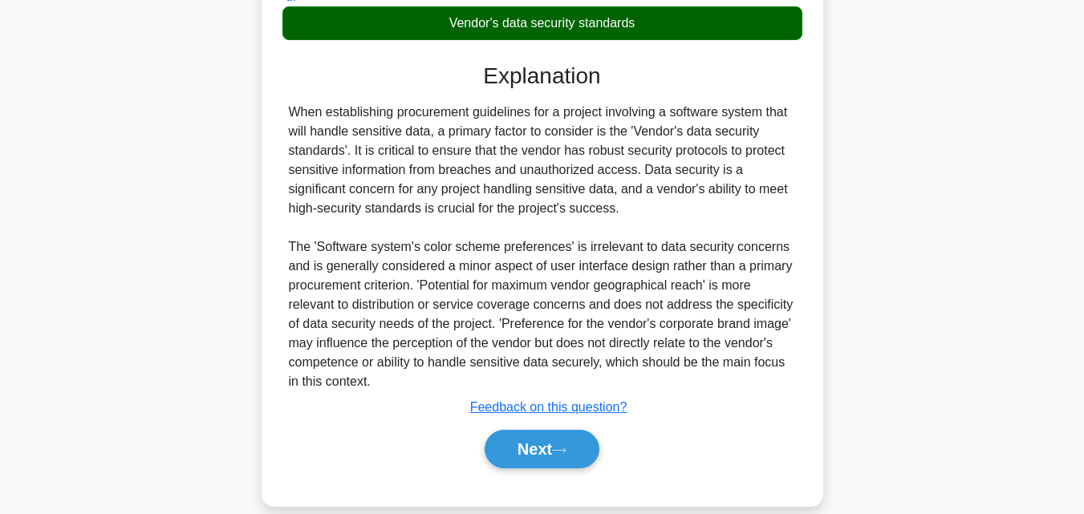
scroll to position [418, 0]
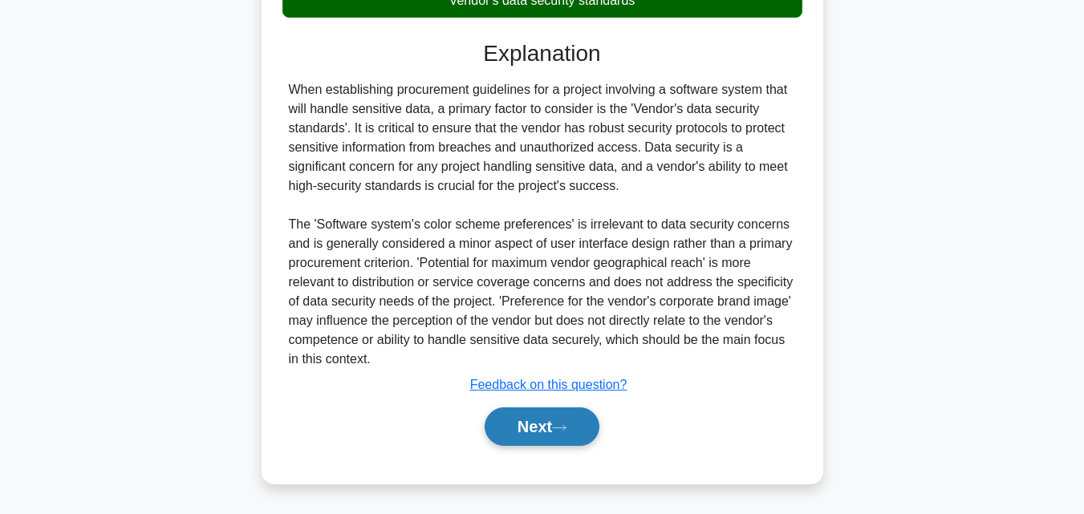
click at [576, 439] on button "Next" at bounding box center [541, 426] width 115 height 38
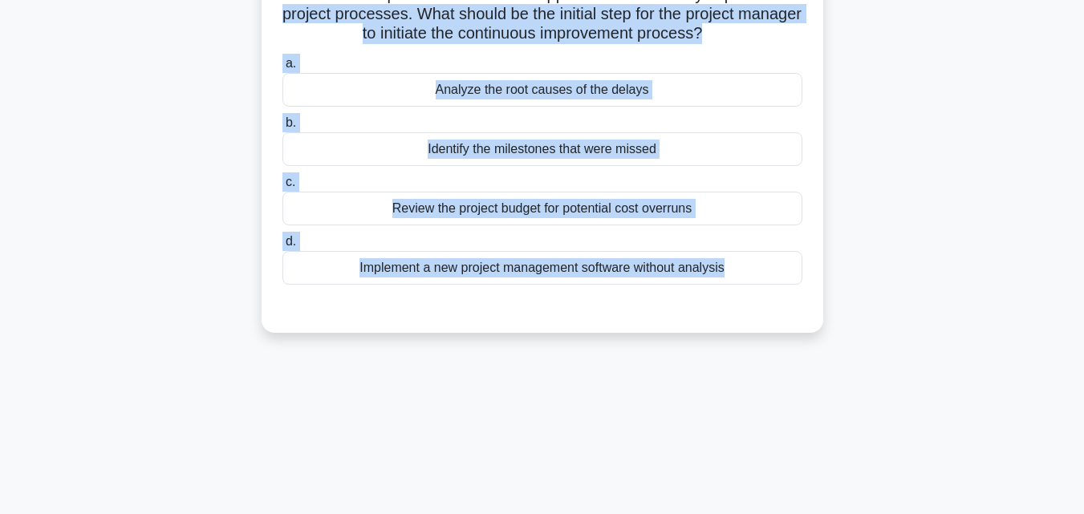
scroll to position [0, 0]
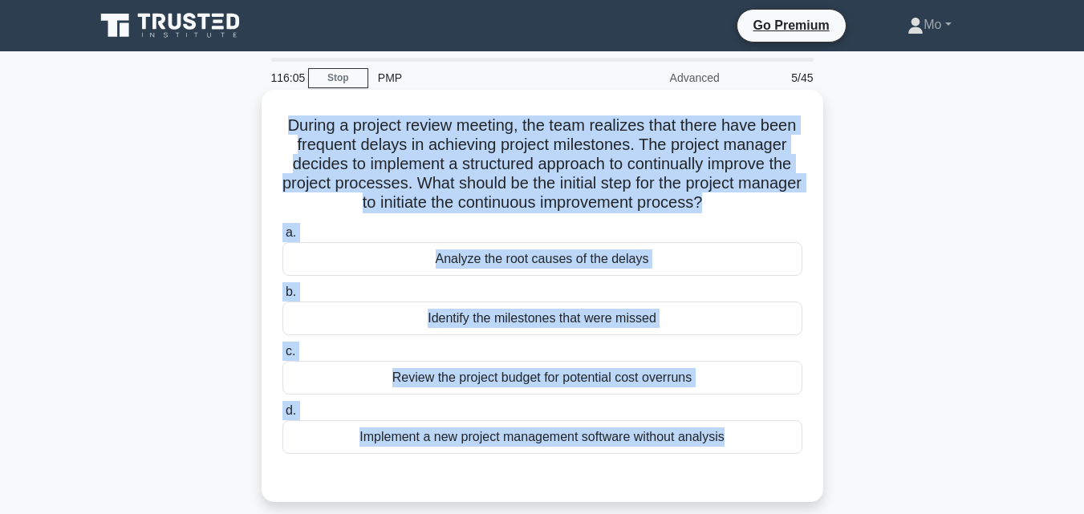
drag, startPoint x: 576, startPoint y: 439, endPoint x: 267, endPoint y: 111, distance: 449.9
click at [267, 111] on div "116:05 Stop PMP Advanced 5/45 During a project review meeting, the team realize…" at bounding box center [542, 459] width 914 height 802
copy div "During a project review meeting, the team realizes that there have been frequen…"
click at [545, 276] on div "Analyze the root causes of the delays" at bounding box center [542, 259] width 520 height 34
click at [282, 238] on input "a. Analyze the root causes of the delays" at bounding box center [282, 233] width 0 height 10
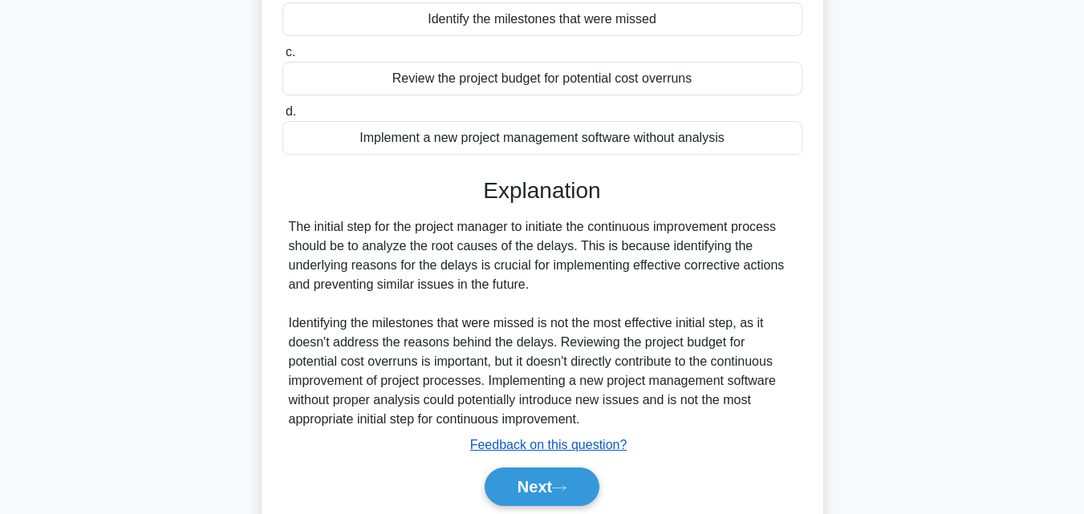
scroll to position [360, 0]
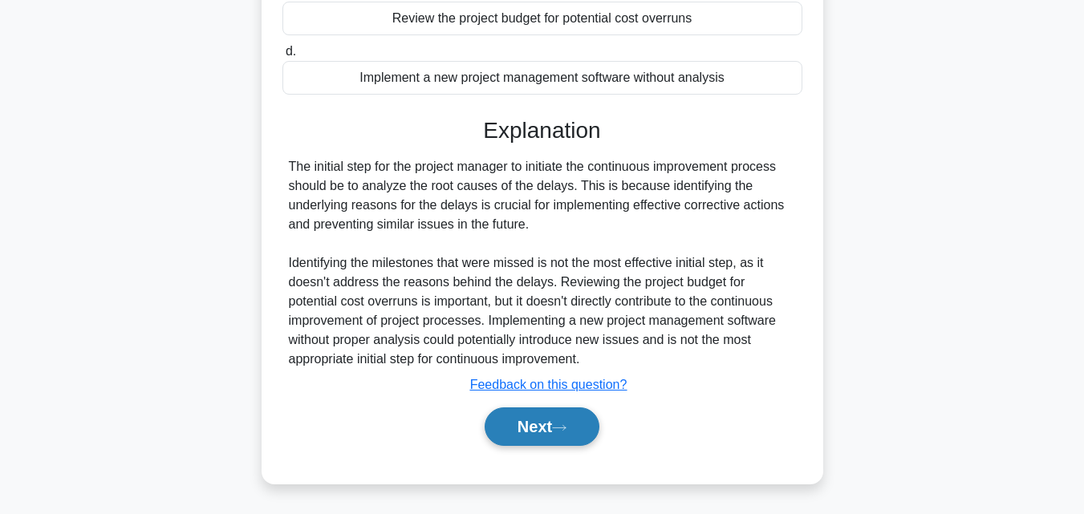
click at [577, 444] on button "Next" at bounding box center [541, 426] width 115 height 38
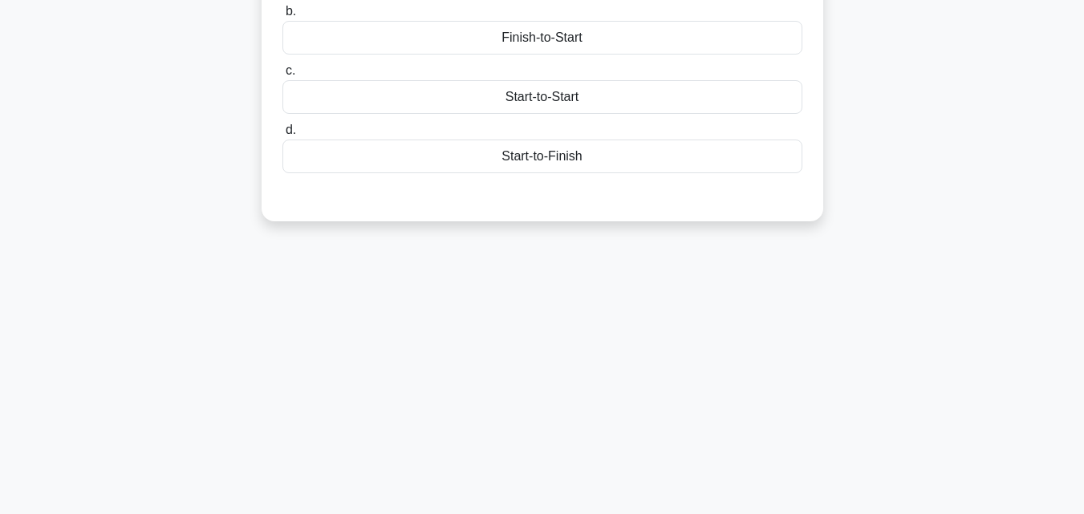
scroll to position [111, 0]
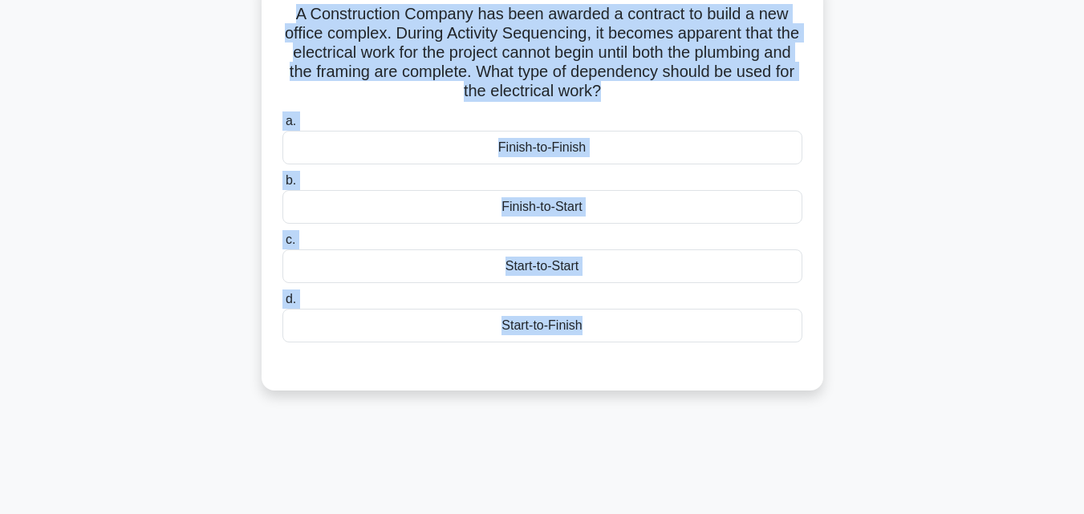
drag, startPoint x: 577, startPoint y: 444, endPoint x: 276, endPoint y: 20, distance: 519.4
click at [276, 20] on div "115:24 Stop PMP Advanced 6/45 A Construction Company has been awarded a contrac…" at bounding box center [542, 347] width 914 height 802
copy div "A Construction Company has been awarded a contract to build a new office comple…"
click at [539, 202] on div "Finish-to-Start" at bounding box center [542, 207] width 520 height 34
click at [282, 186] on input "b. Finish-to-Start" at bounding box center [282, 181] width 0 height 10
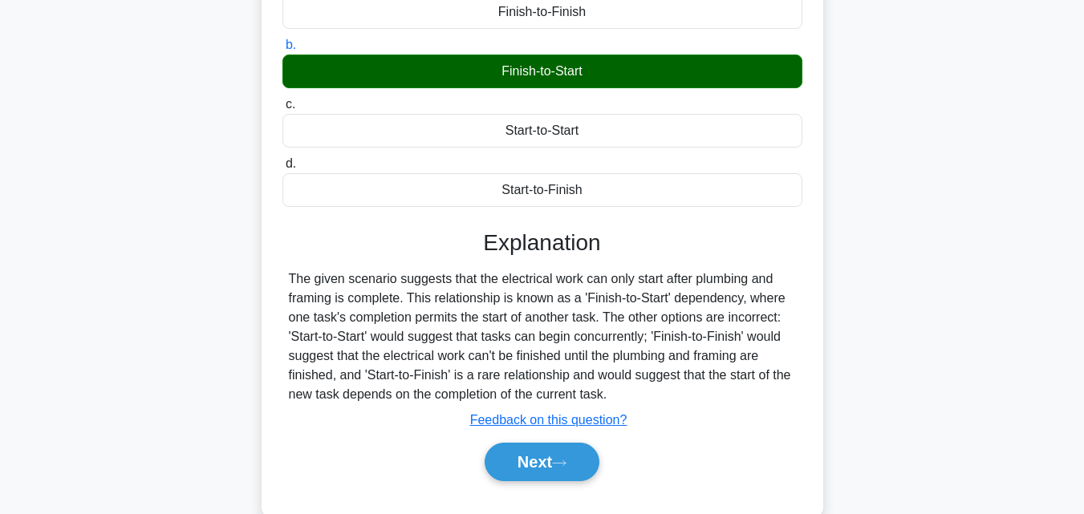
scroll to position [352, 0]
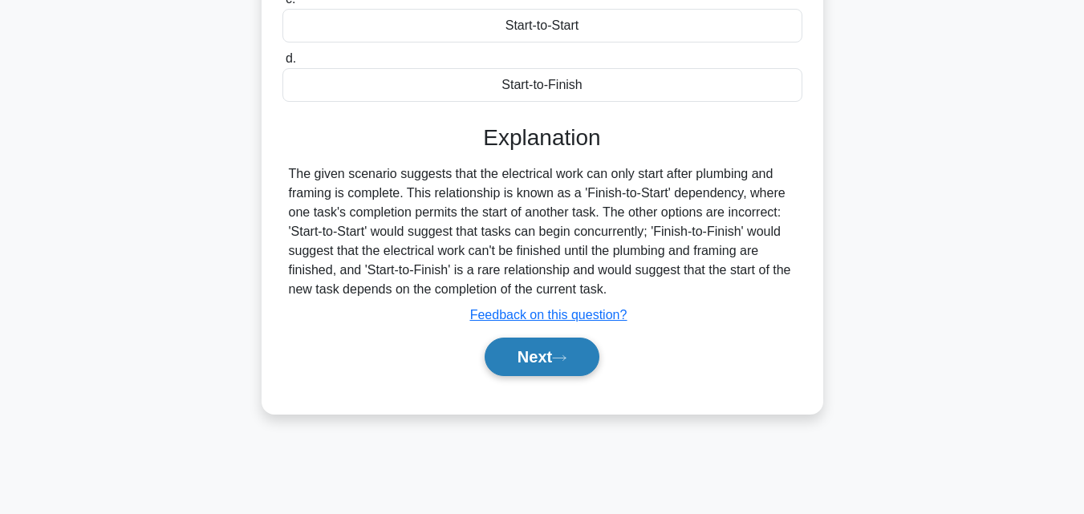
click at [531, 351] on button "Next" at bounding box center [541, 357] width 115 height 38
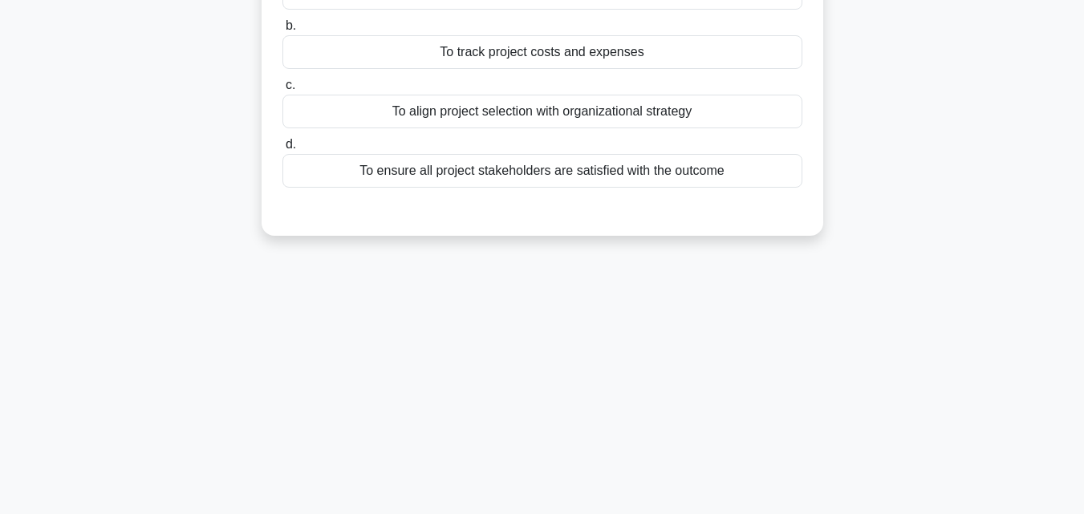
scroll to position [31, 0]
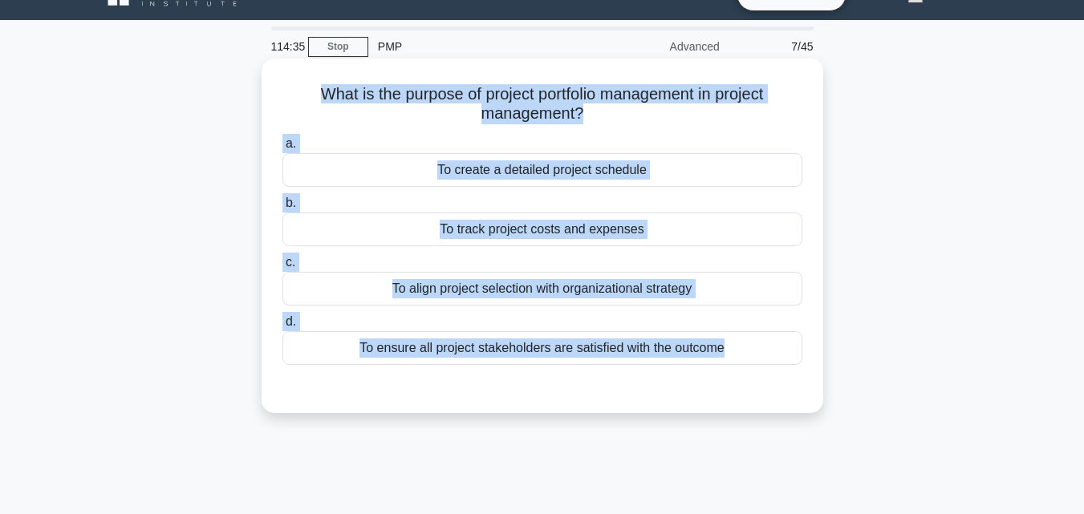
drag, startPoint x: 587, startPoint y: 381, endPoint x: 282, endPoint y: 96, distance: 417.1
click at [282, 96] on div "What is the purpose of project portfolio management in project management? .spi…" at bounding box center [542, 236] width 549 height 342
copy div "What is the purpose of project portfolio management in project management? .spi…"
click at [533, 287] on div "To align project selection with organizational strategy" at bounding box center [542, 289] width 520 height 34
click at [282, 268] on input "c. To align project selection with organizational strategy" at bounding box center [282, 262] width 0 height 10
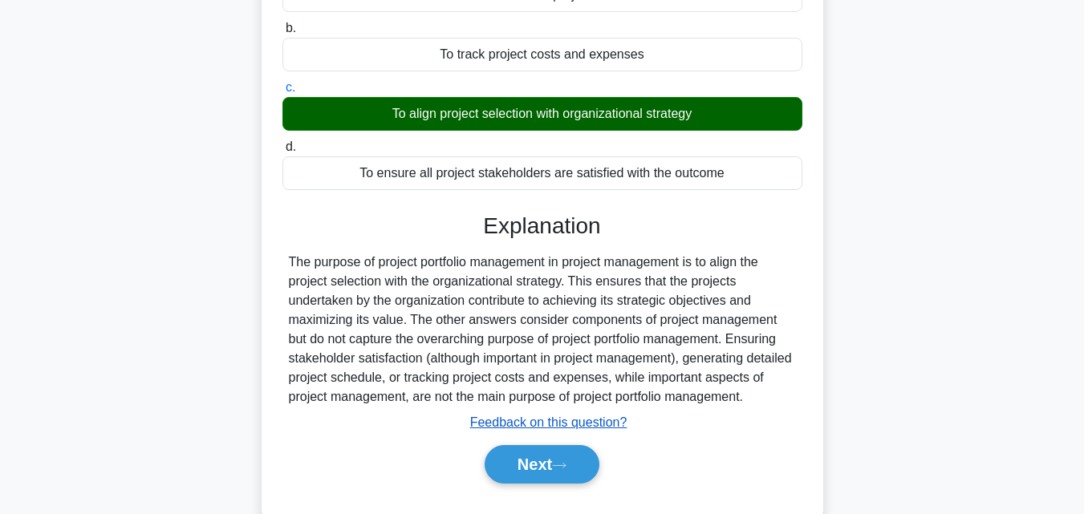
scroll to position [351, 0]
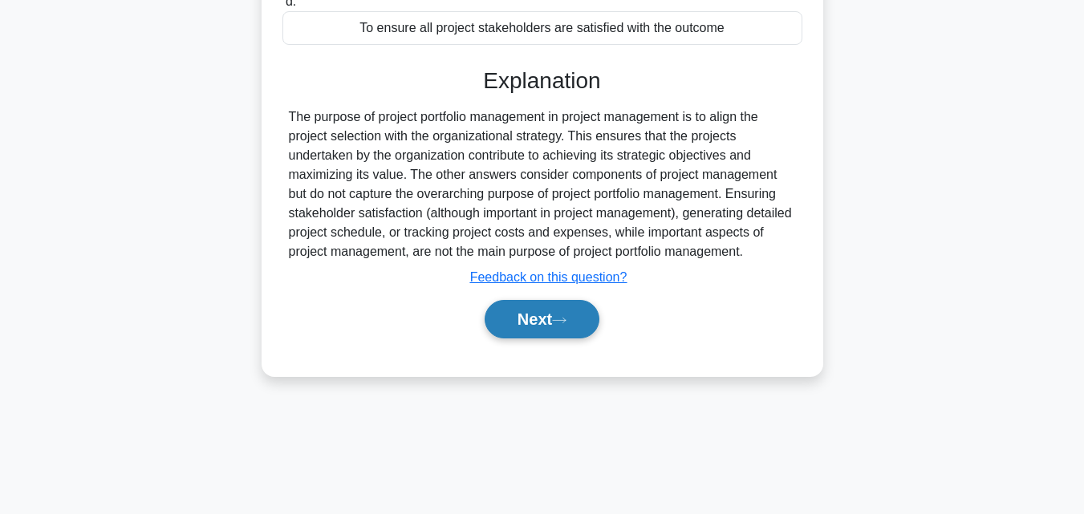
click at [541, 324] on button "Next" at bounding box center [541, 319] width 115 height 38
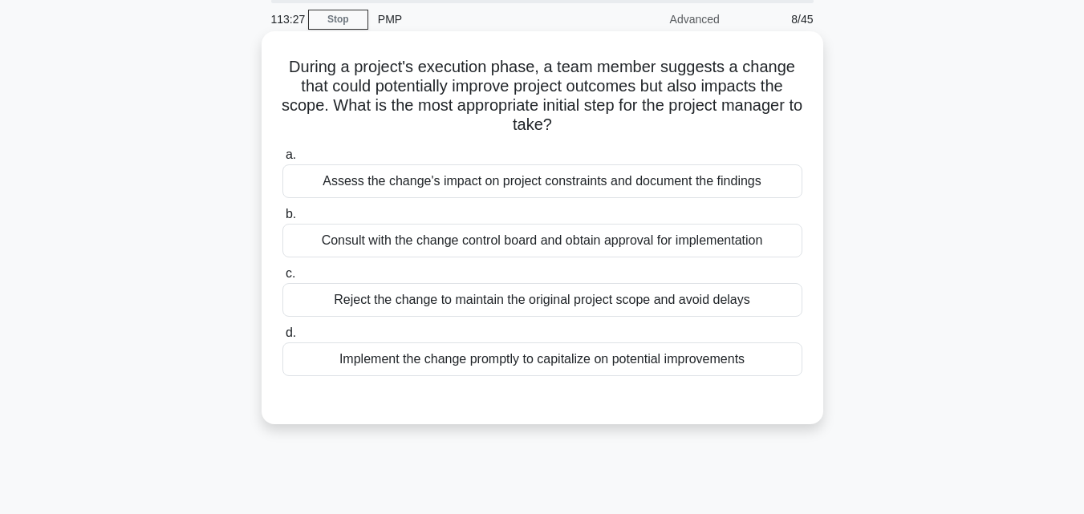
scroll to position [30, 0]
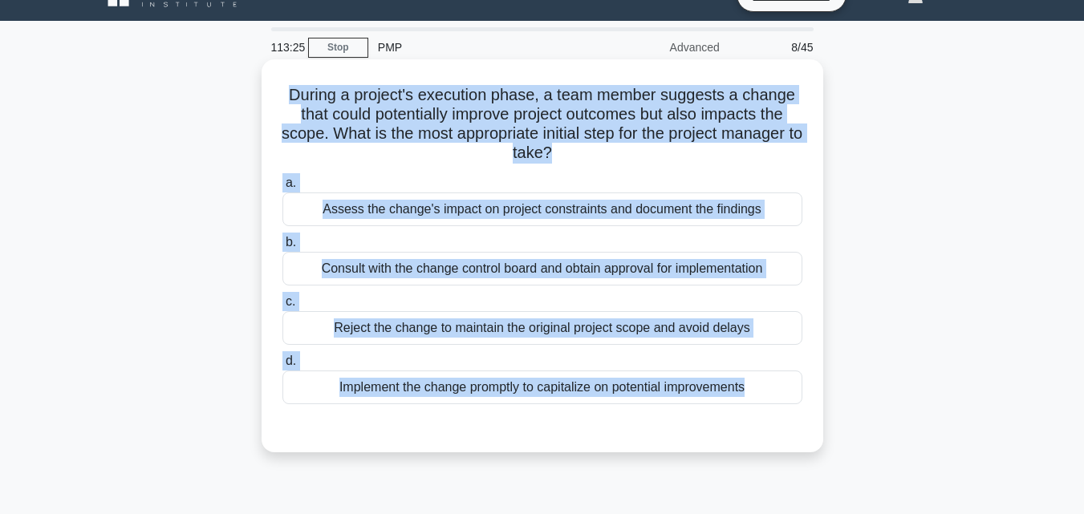
drag, startPoint x: 270, startPoint y: 94, endPoint x: 767, endPoint y: 410, distance: 588.5
click at [767, 410] on div "During a project's execution phase, a team member suggests a change that could …" at bounding box center [542, 256] width 549 height 380
copy div "During a project's execution phase, a team member suggests a change that could …"
click at [469, 209] on div "Assess the change's impact on project constraints and document the findings" at bounding box center [542, 209] width 520 height 34
click at [282, 188] on input "a. Assess the change's impact on project constraints and document the findings" at bounding box center [282, 183] width 0 height 10
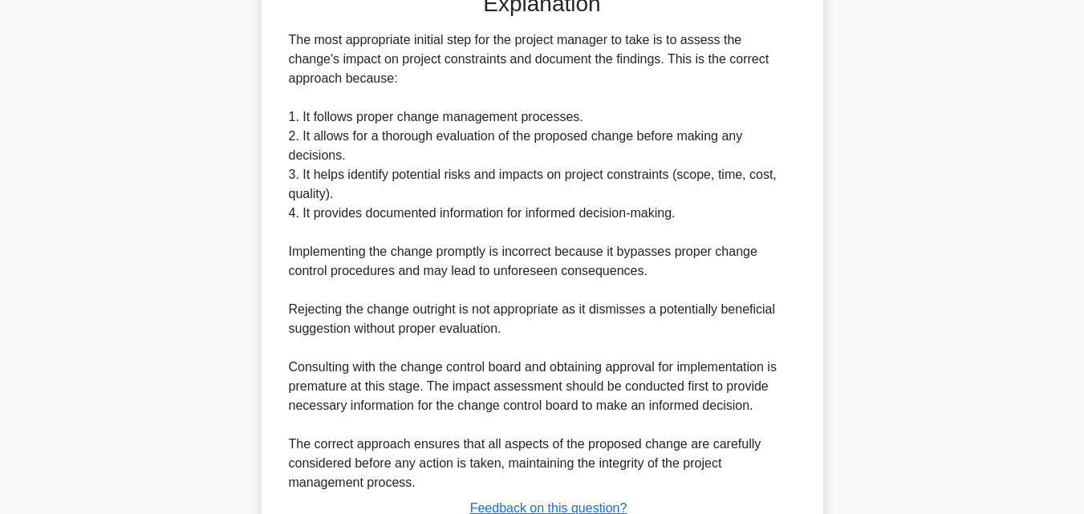
scroll to position [591, 0]
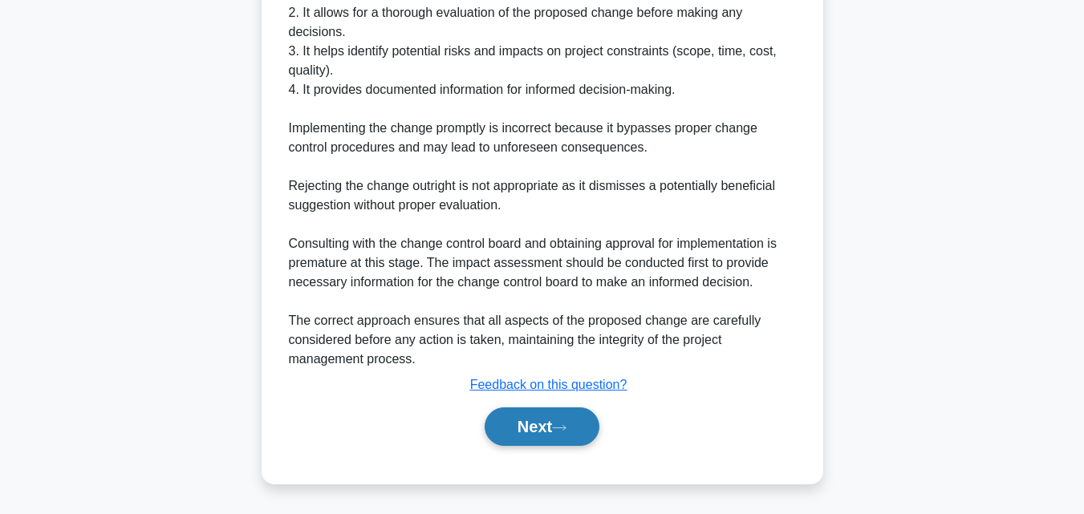
click at [542, 432] on button "Next" at bounding box center [541, 426] width 115 height 38
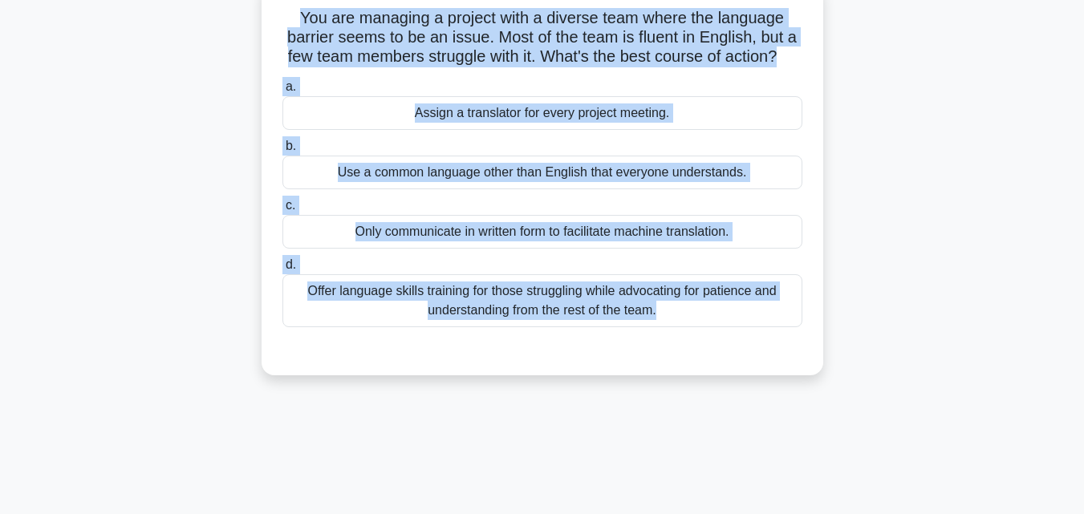
scroll to position [0, 0]
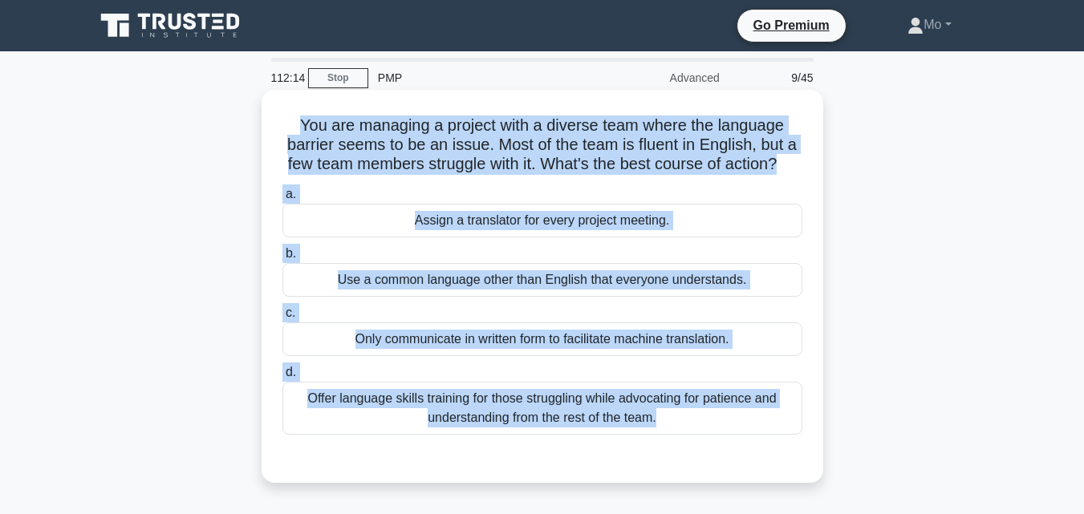
drag, startPoint x: 542, startPoint y: 432, endPoint x: 291, endPoint y: 120, distance: 400.5
click at [291, 120] on div "112:14 Stop PMP Advanced 9/45 You are managing a project with a diverse team wh…" at bounding box center [542, 459] width 914 height 802
copy div "You are managing a project with a diverse team where the language barrier seems…"
click at [470, 297] on div "Use a common language other than English that everyone understands." at bounding box center [542, 280] width 520 height 34
click at [282, 259] on input "b. Use a common language other than English that everyone understands." at bounding box center [282, 254] width 0 height 10
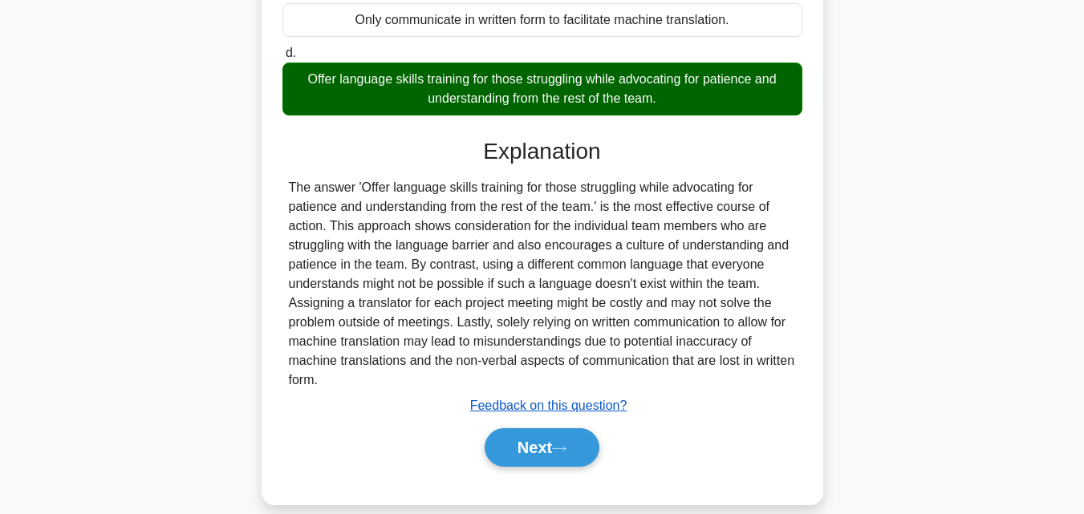
scroll to position [362, 0]
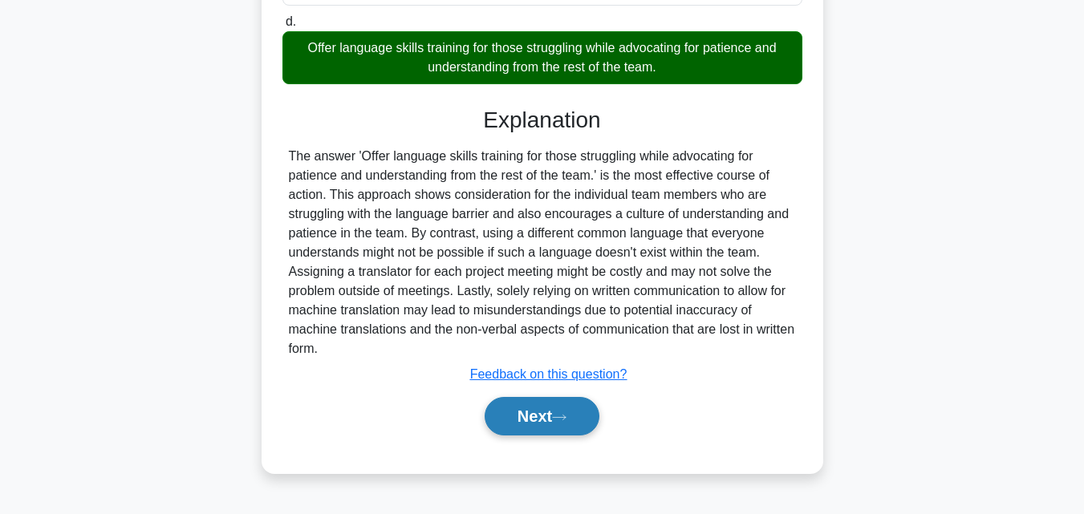
click at [523, 436] on button "Next" at bounding box center [541, 416] width 115 height 38
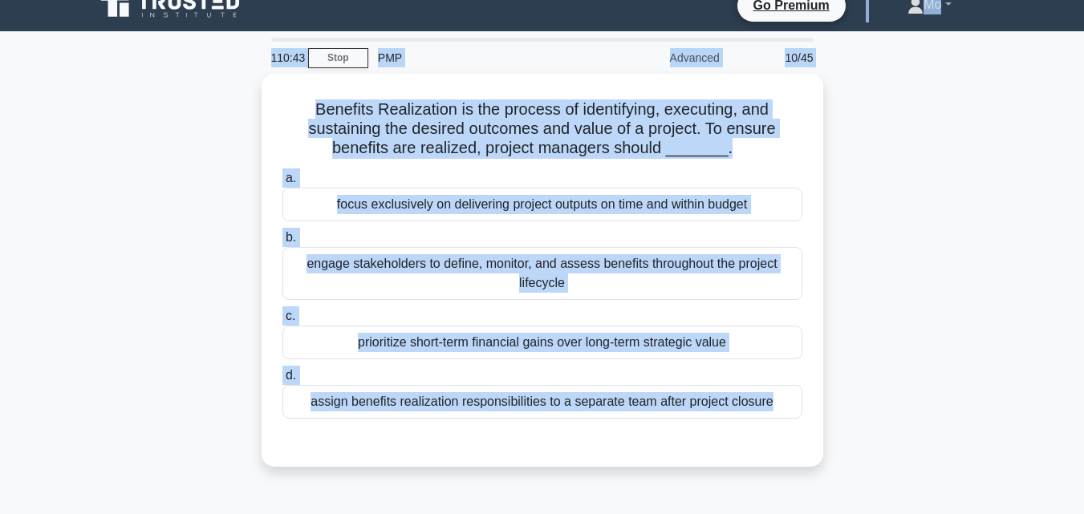
scroll to position [0, 0]
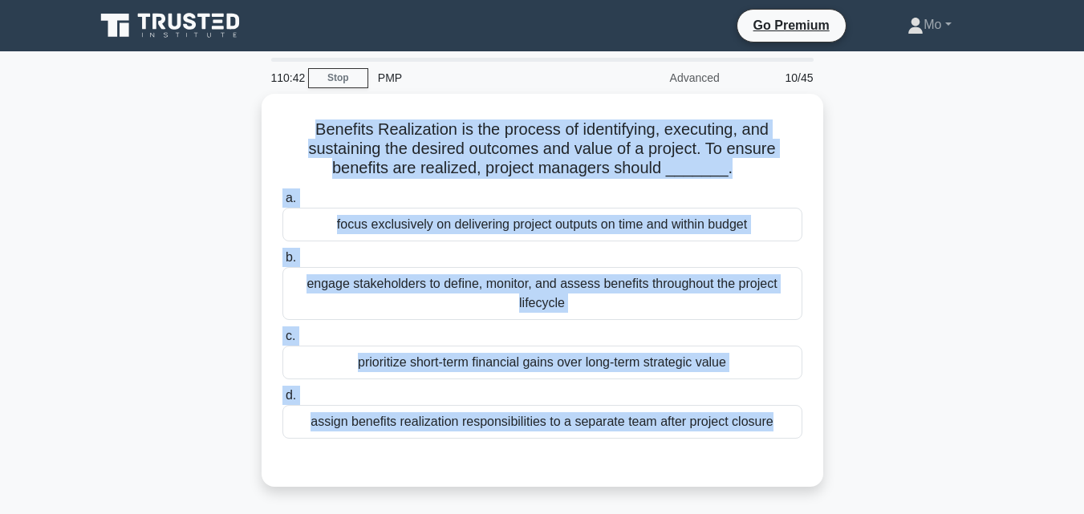
drag, startPoint x: 523, startPoint y: 441, endPoint x: 111, endPoint y: 120, distance: 521.7
click at [111, 120] on div "110:42 Stop PMP Advanced 10/45 Benefits Realization is the process of identifyi…" at bounding box center [542, 459] width 914 height 802
copy div "Benefits Realization is the process of identifying, executing, and sustaining t…"
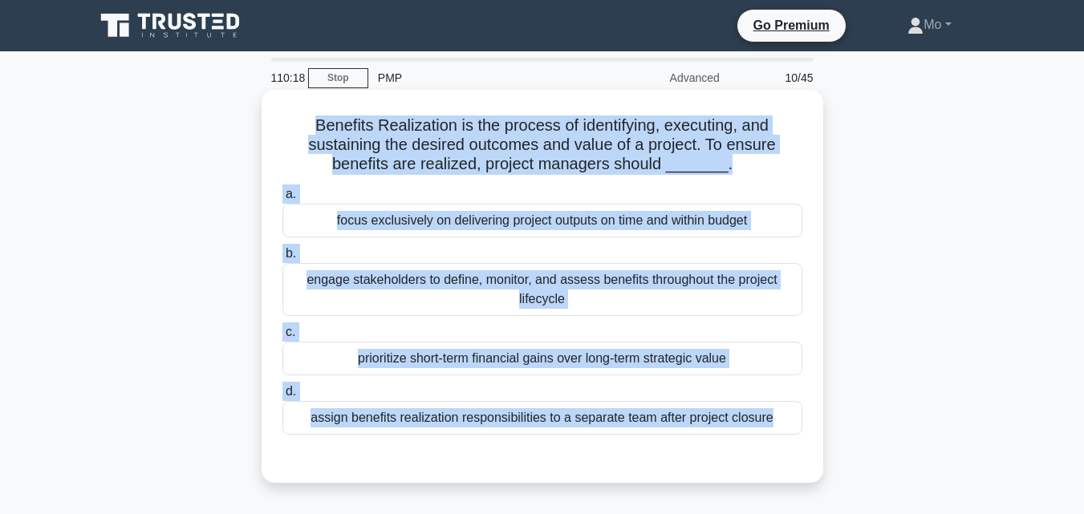
click at [511, 290] on div "engage stakeholders to define, monitor, and assess benefits throughout the proj…" at bounding box center [542, 289] width 520 height 53
click at [282, 259] on input "b. engage stakeholders to define, monitor, and assess benefits throughout the p…" at bounding box center [282, 254] width 0 height 10
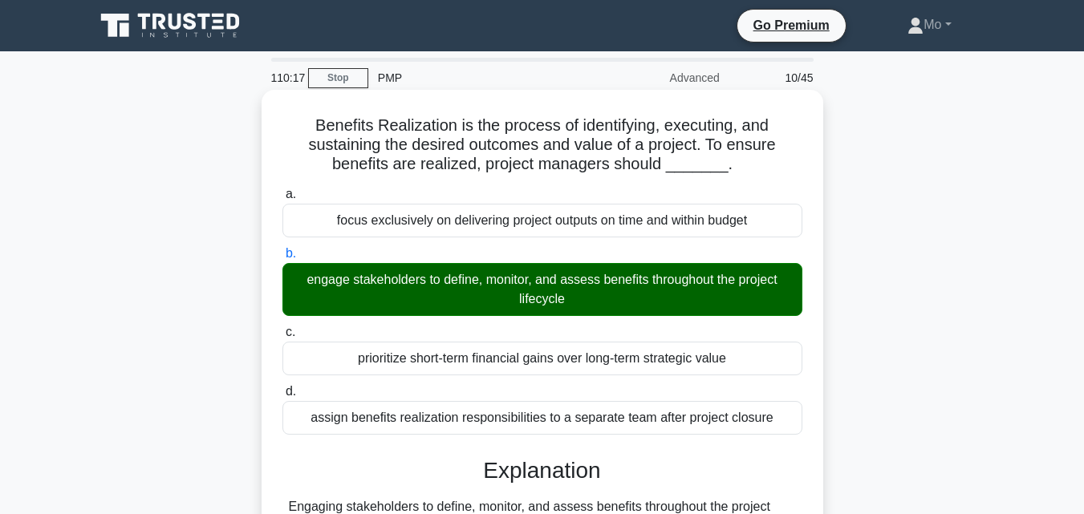
scroll to position [399, 0]
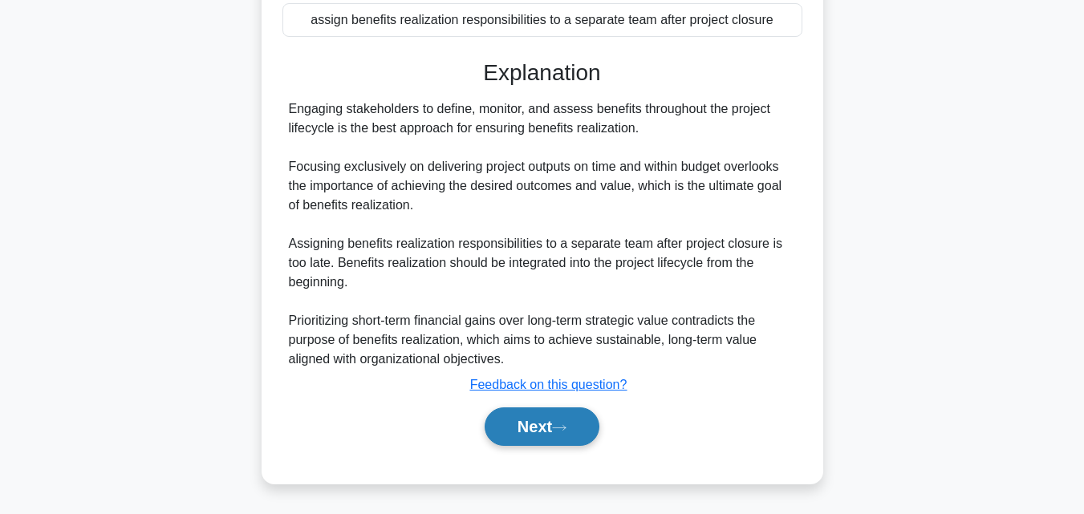
click at [575, 426] on button "Next" at bounding box center [541, 426] width 115 height 38
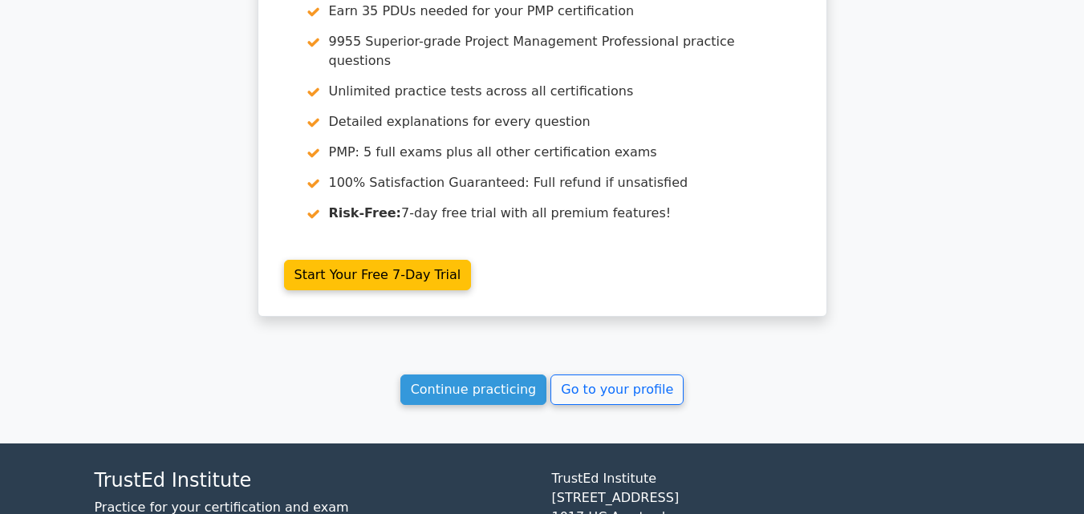
scroll to position [3063, 0]
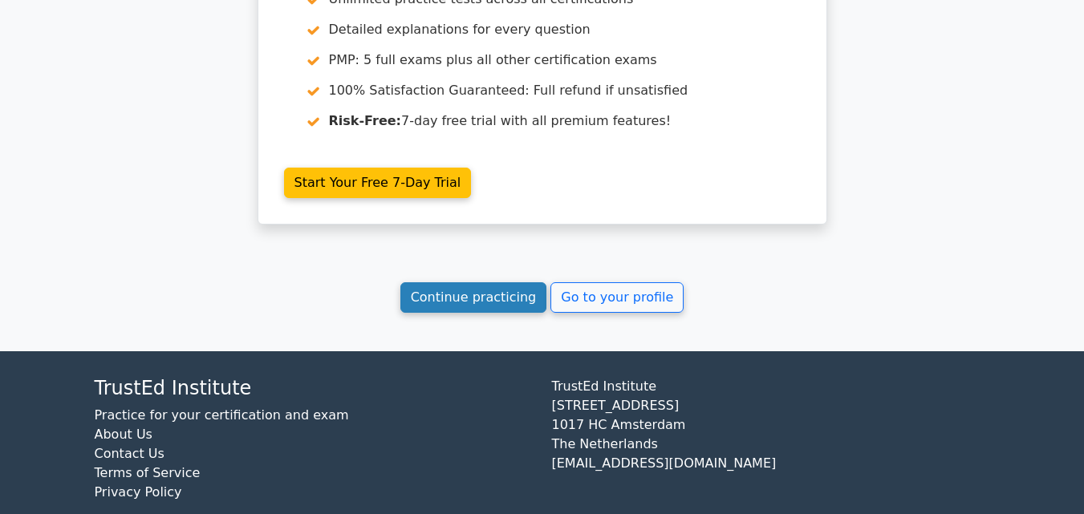
click at [471, 282] on link "Continue practicing" at bounding box center [473, 297] width 147 height 30
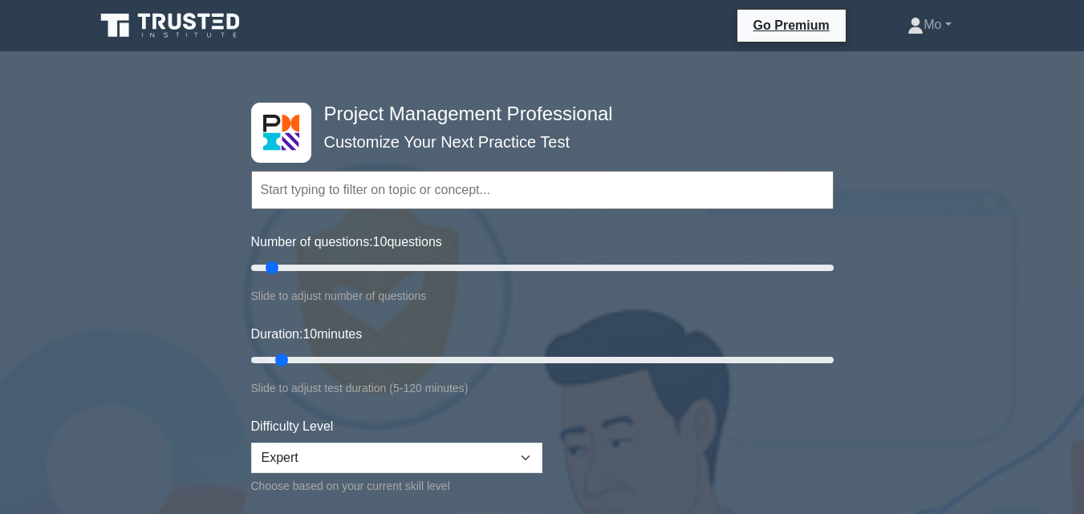
click at [455, 344] on div "Duration: 10 minutes Slide to adjust test duration (5-120 minutes)" at bounding box center [542, 361] width 582 height 73
click at [829, 356] on input "Duration: 120 minutes" at bounding box center [542, 359] width 582 height 19
drag, startPoint x: 819, startPoint y: 358, endPoint x: 599, endPoint y: 359, distance: 219.8
type input "75"
click at [599, 359] on input "Duration: 75 minutes" at bounding box center [542, 359] width 582 height 19
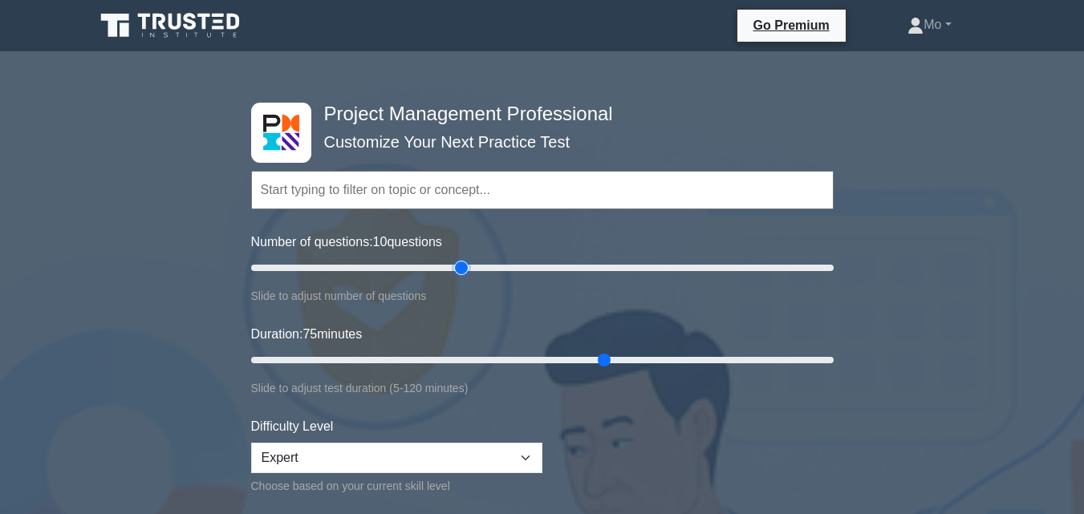
click at [459, 268] on input "Number of questions: 10 questions" at bounding box center [542, 267] width 582 height 19
click at [381, 258] on input "Number of questions: 45 questions" at bounding box center [542, 267] width 582 height 19
type input "25"
click at [322, 271] on input "Number of questions: 25 questions" at bounding box center [542, 267] width 582 height 19
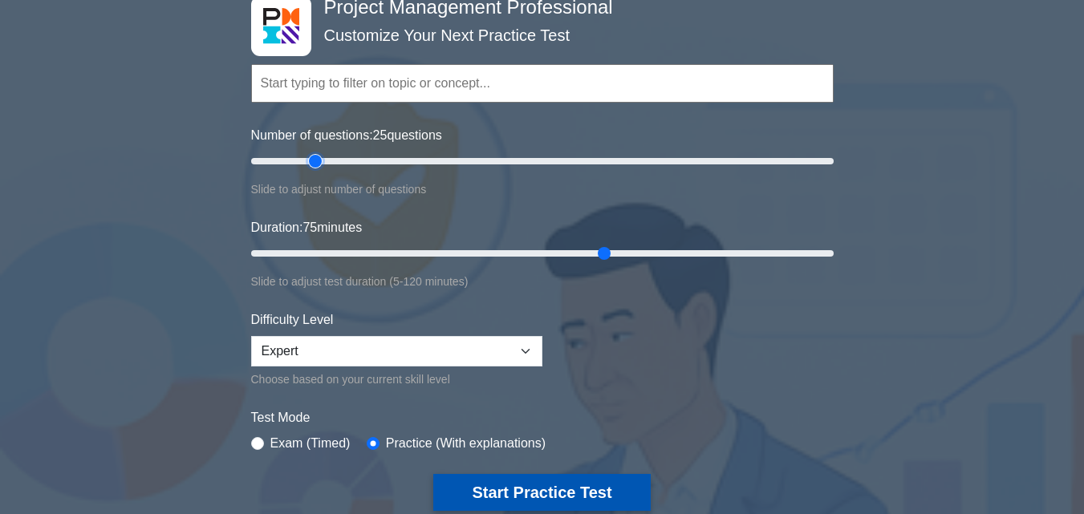
scroll to position [241, 0]
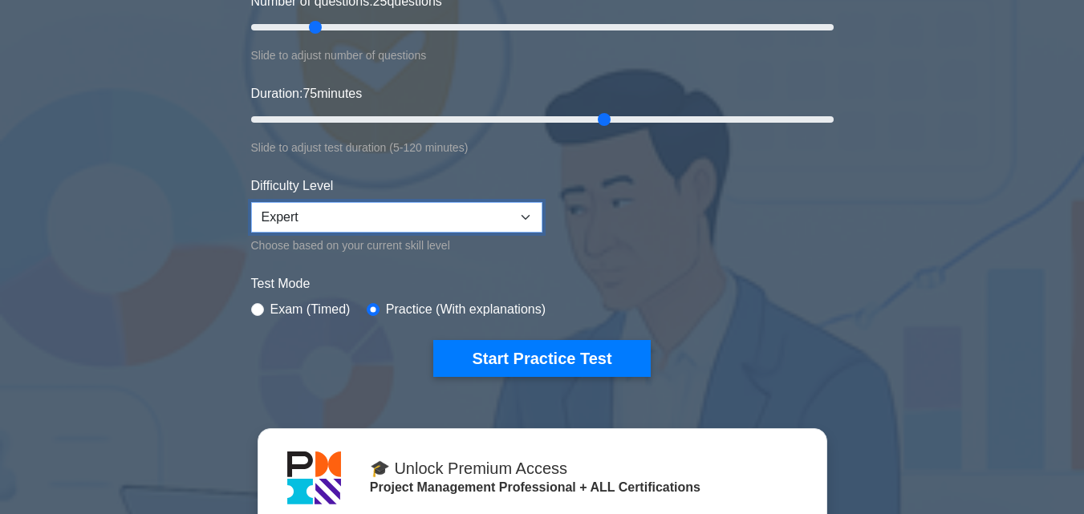
click at [515, 212] on select "Beginner Intermediate Expert" at bounding box center [396, 217] width 291 height 30
click at [251, 202] on select "Beginner Intermediate Expert" at bounding box center [396, 217] width 291 height 30
click at [502, 214] on select "Beginner Intermediate Expert" at bounding box center [396, 217] width 291 height 30
click at [251, 202] on select "Beginner Intermediate Expert" at bounding box center [396, 217] width 291 height 30
click at [513, 224] on select "Beginner Intermediate Expert" at bounding box center [396, 217] width 291 height 30
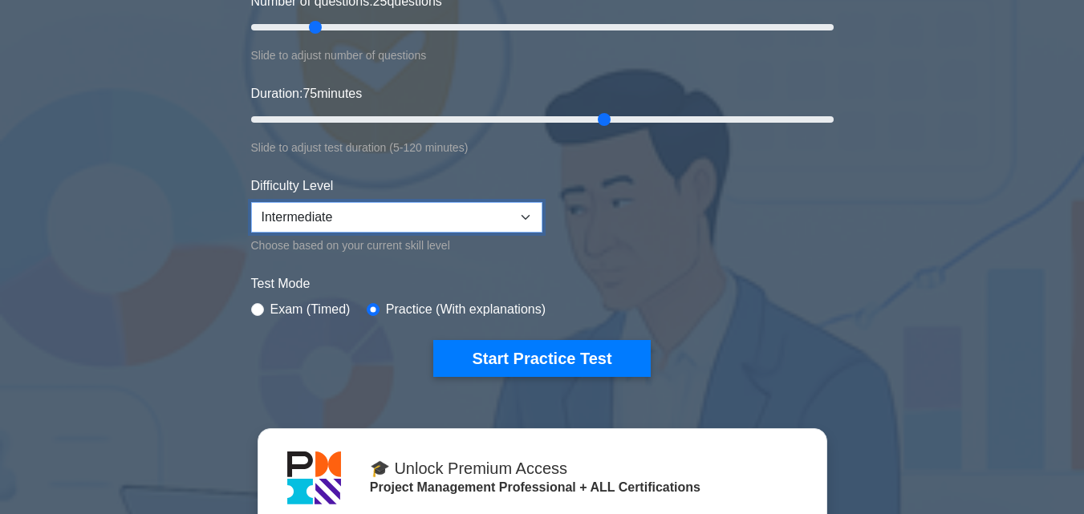
select select "expert"
click at [251, 202] on select "Beginner Intermediate Expert" at bounding box center [396, 217] width 291 height 30
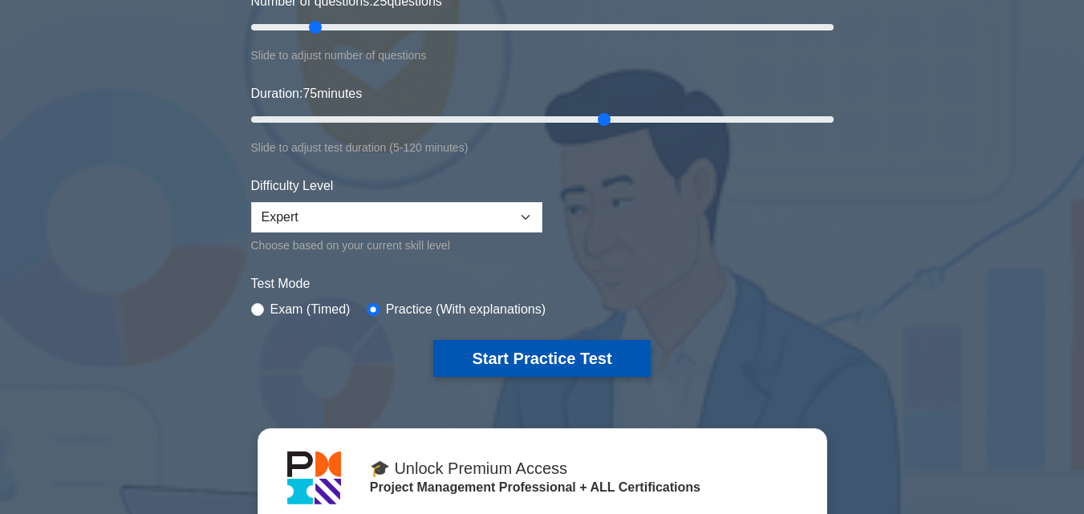
click at [607, 350] on button "Start Practice Test" at bounding box center [541, 358] width 217 height 37
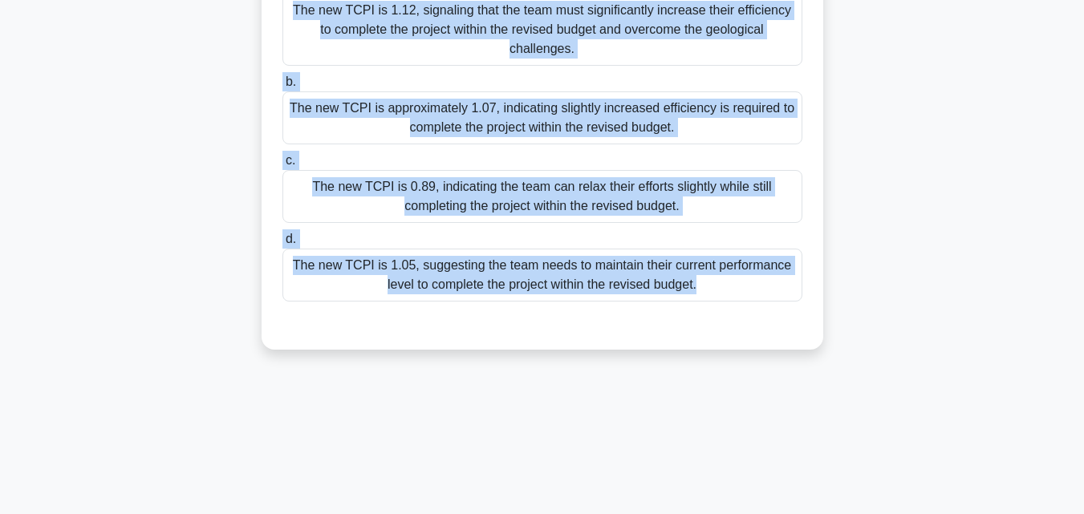
scroll to position [352, 0]
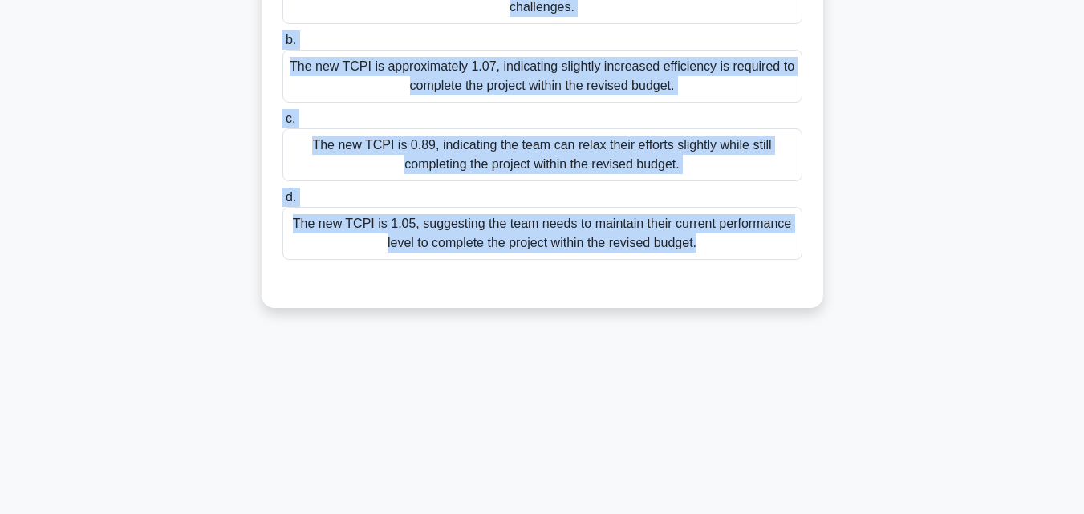
drag, startPoint x: 296, startPoint y: 115, endPoint x: 849, endPoint y: 506, distance: 677.4
click at [849, 506] on div "74:54 Stop PMP Expert 1/25 You're managing a large-scale urban development proj…" at bounding box center [542, 107] width 914 height 802
copy div "You're managing a large-scale urban development project with an initial budget …"
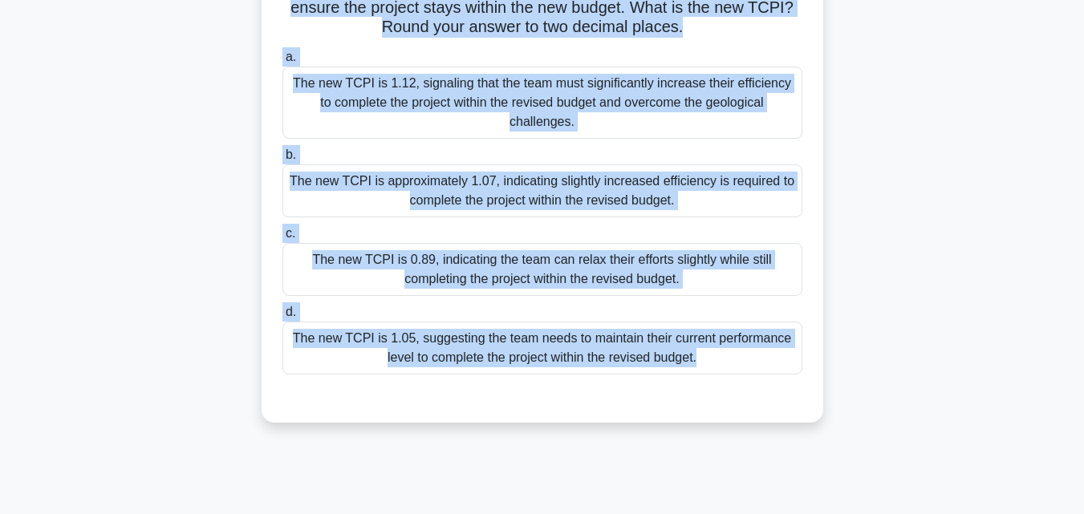
scroll to position [192, 0]
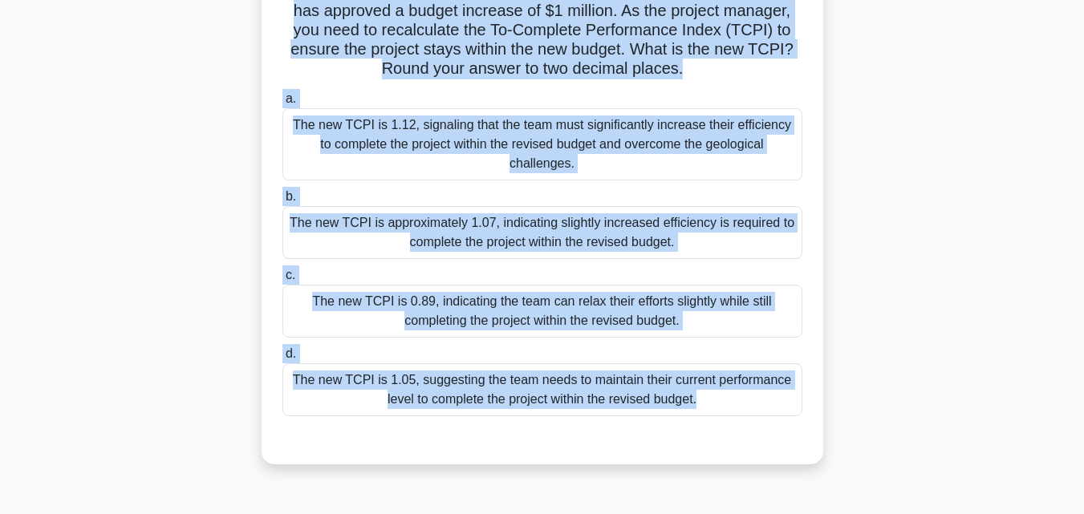
click at [549, 206] on div "The new TCPI is approximately 1.07, indicating slightly increased efficiency is…" at bounding box center [542, 232] width 520 height 53
click at [282, 202] on input "b. The new TCPI is approximately 1.07, indicating slightly increased efficiency…" at bounding box center [282, 197] width 0 height 10
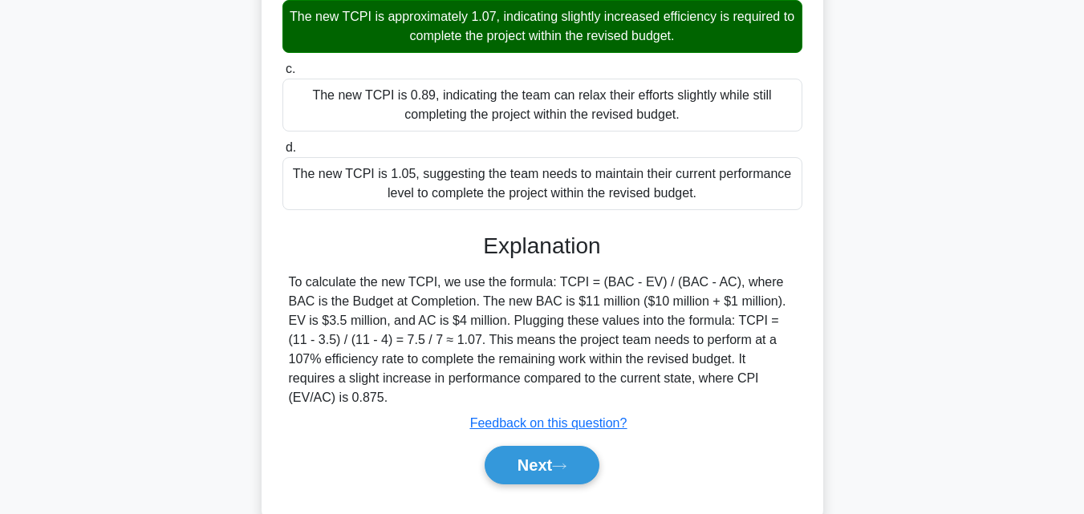
scroll to position [399, 0]
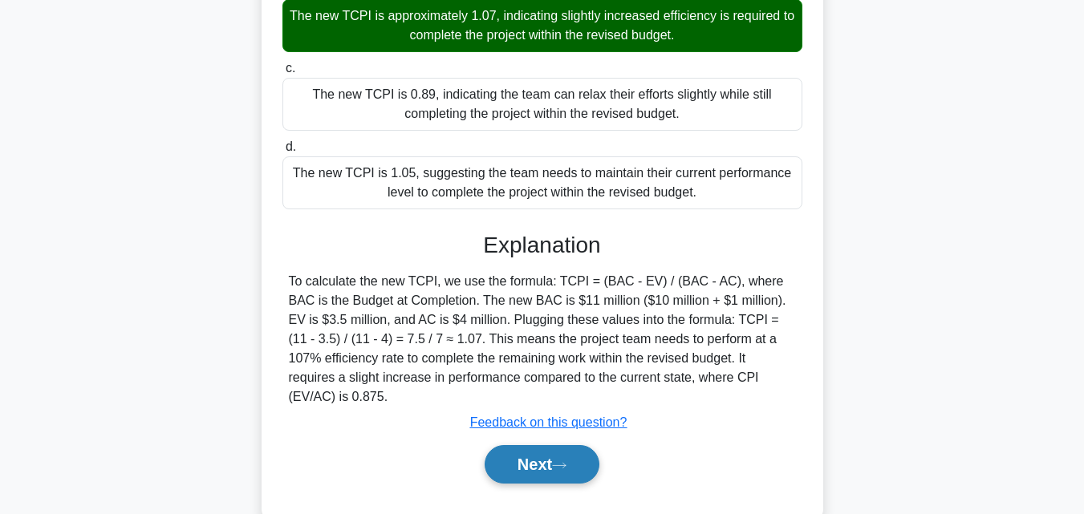
click at [575, 445] on button "Next" at bounding box center [541, 464] width 115 height 38
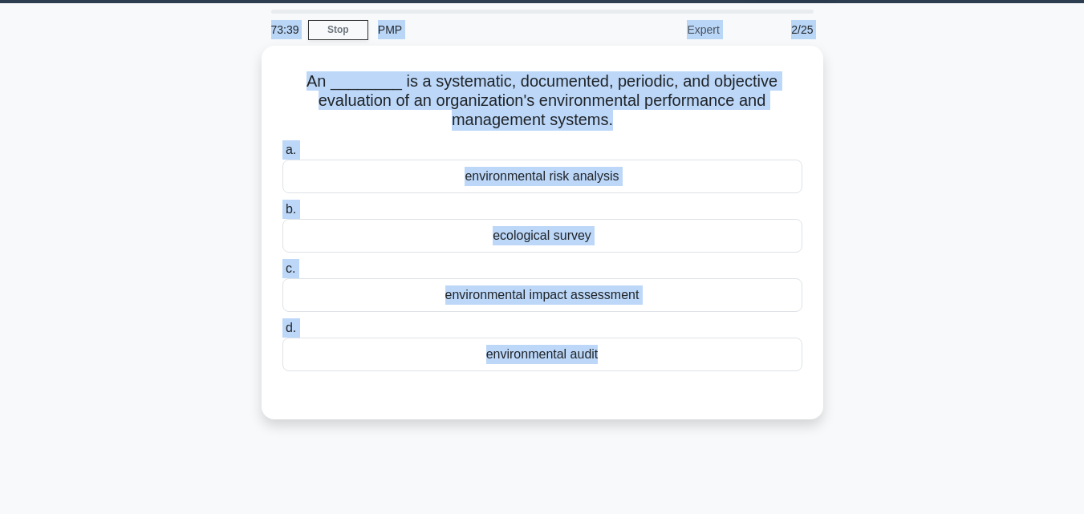
scroll to position [0, 0]
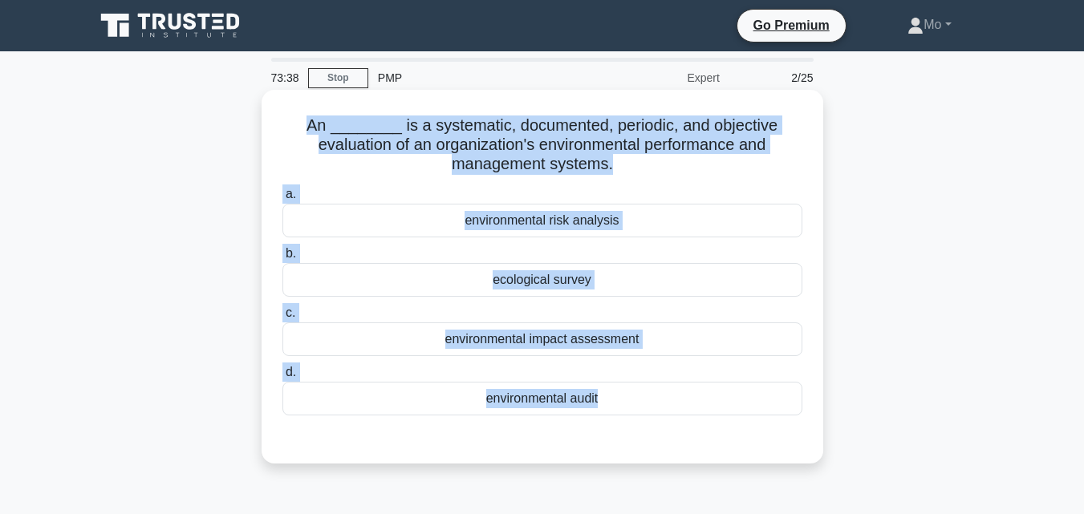
drag, startPoint x: 588, startPoint y: 421, endPoint x: 294, endPoint y: 111, distance: 427.2
click at [294, 111] on div "73:38 Stop PMP Expert 2/25 An ________ is a systematic, documented, periodic, a…" at bounding box center [542, 459] width 914 height 802
copy div "An ________ is a systematic, documented, periodic, and objective evaluation of …"
click at [513, 396] on div "environmental audit" at bounding box center [542, 399] width 520 height 34
click at [282, 378] on input "d. environmental audit" at bounding box center [282, 372] width 0 height 10
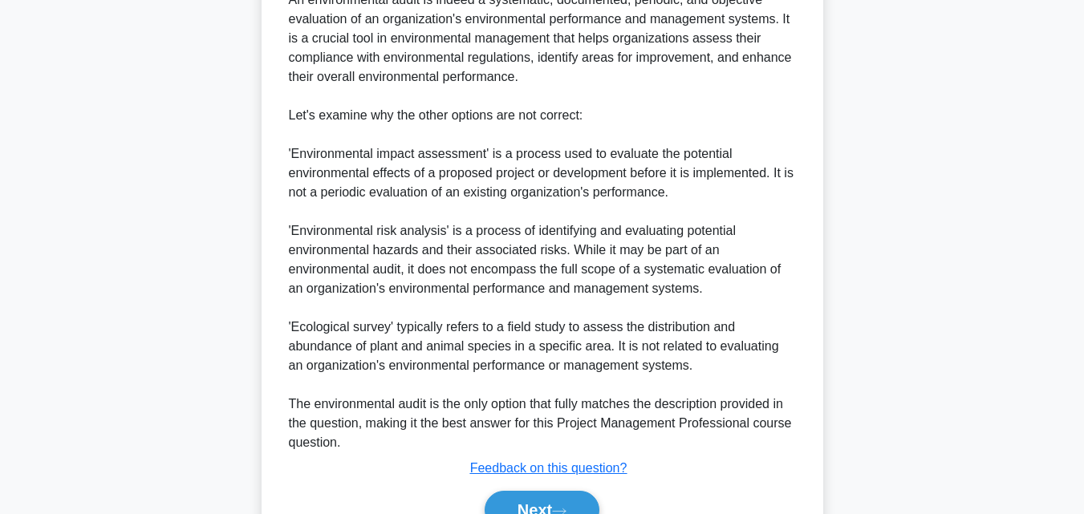
scroll to position [610, 0]
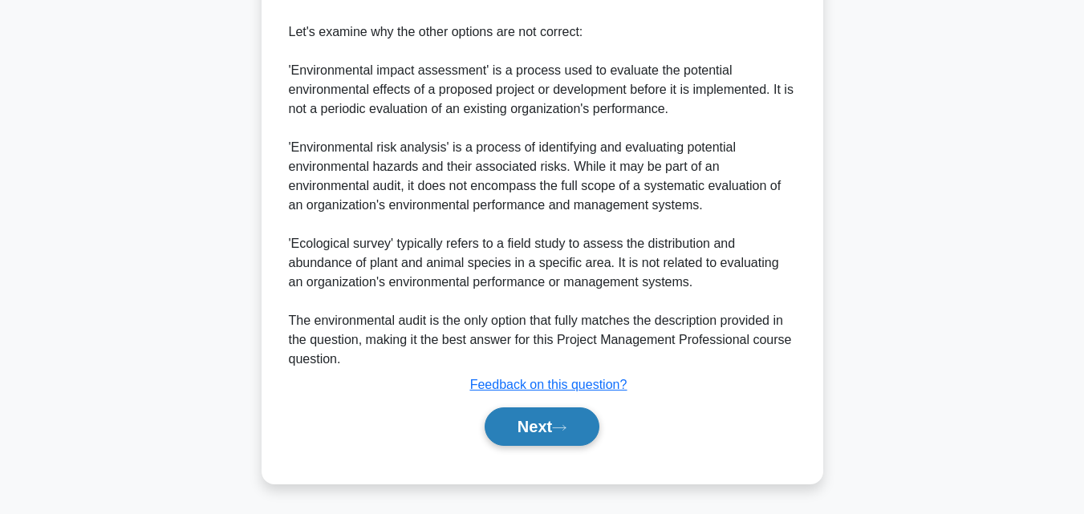
click at [571, 419] on button "Next" at bounding box center [541, 426] width 115 height 38
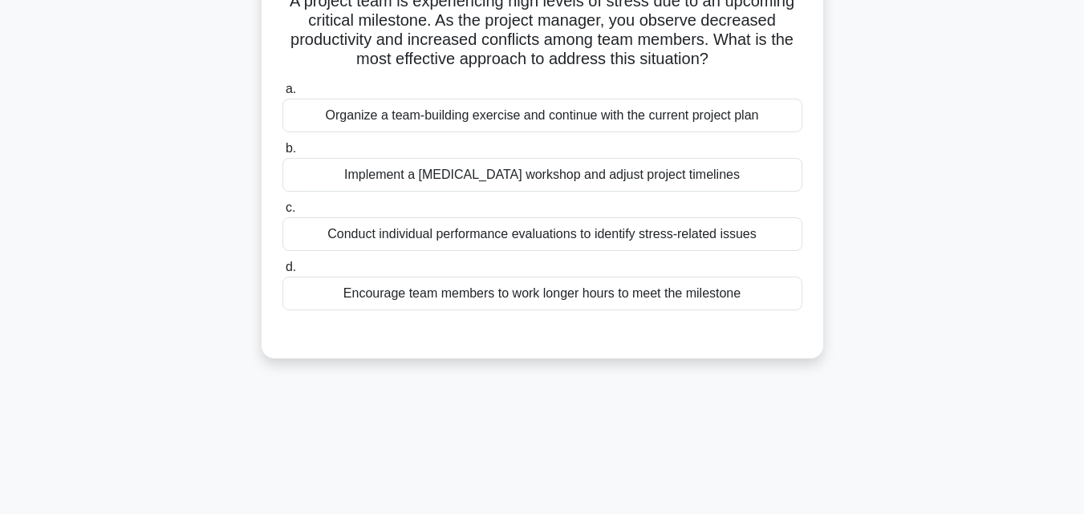
scroll to position [31, 0]
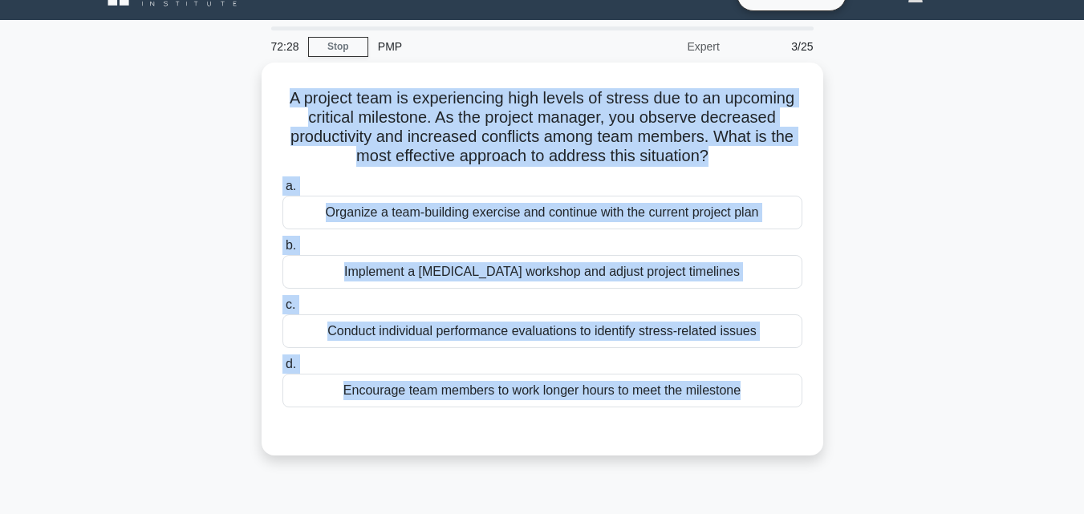
drag, startPoint x: 571, startPoint y: 429, endPoint x: 200, endPoint y: 107, distance: 491.8
click at [200, 107] on div "A project team is experiencing high levels of stress due to an upcoming critica…" at bounding box center [542, 269] width 914 height 412
copy div "A project team is experiencing high levels of stress due to an upcoming critica…"
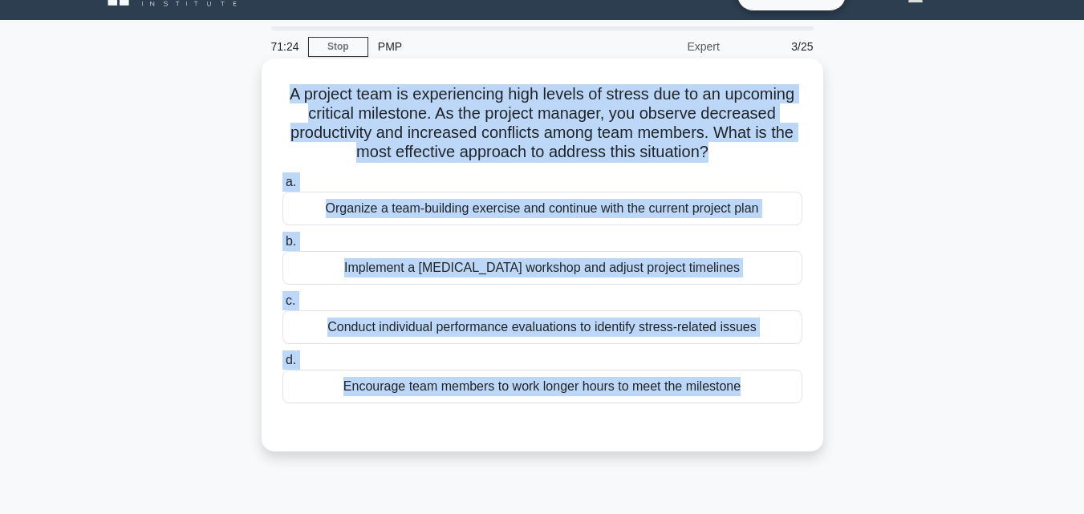
click at [407, 220] on div "Organize a team-building exercise and continue with the current project plan" at bounding box center [542, 209] width 520 height 34
click at [282, 188] on input "a. Organize a team-building exercise and continue with the current project plan" at bounding box center [282, 182] width 0 height 10
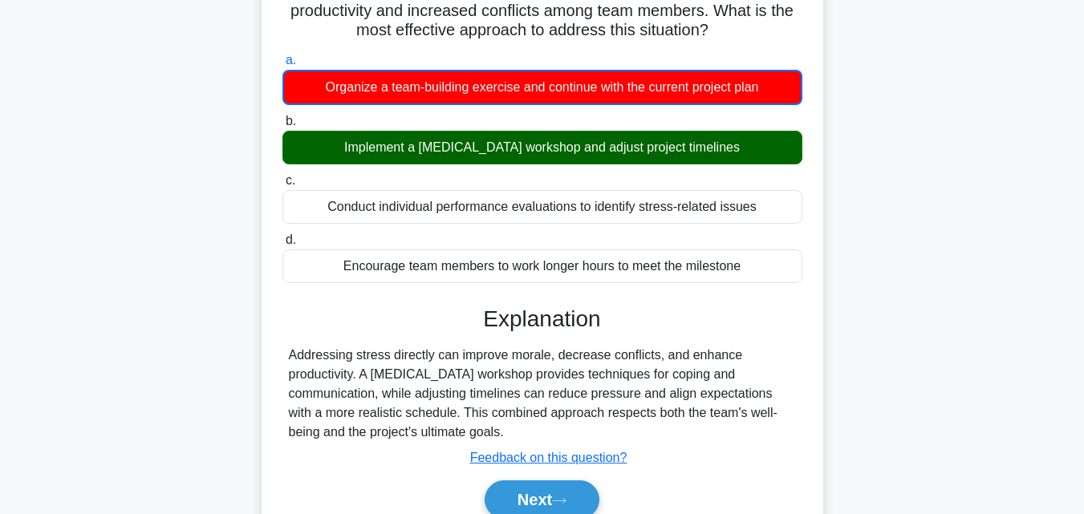
scroll to position [352, 0]
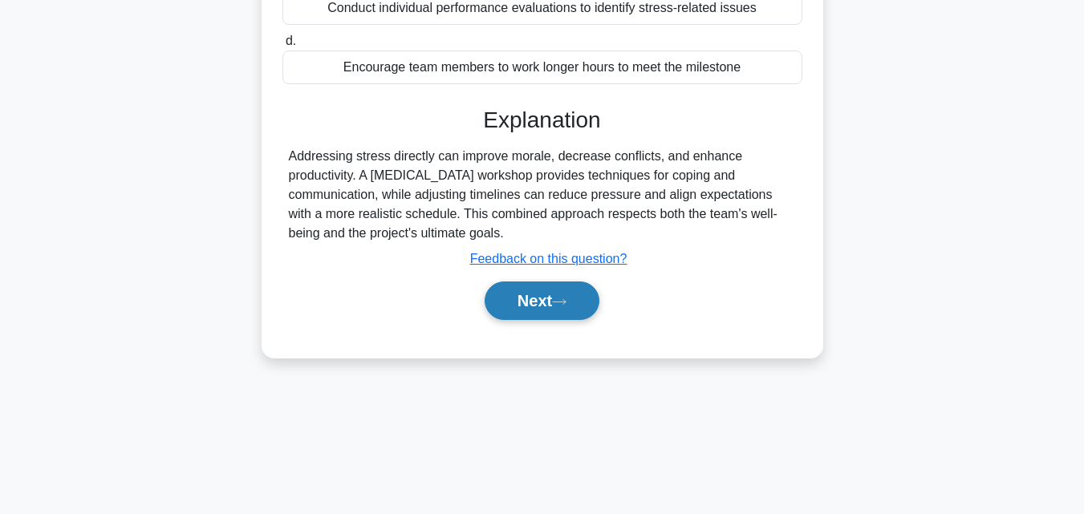
click at [545, 304] on button "Next" at bounding box center [541, 301] width 115 height 38
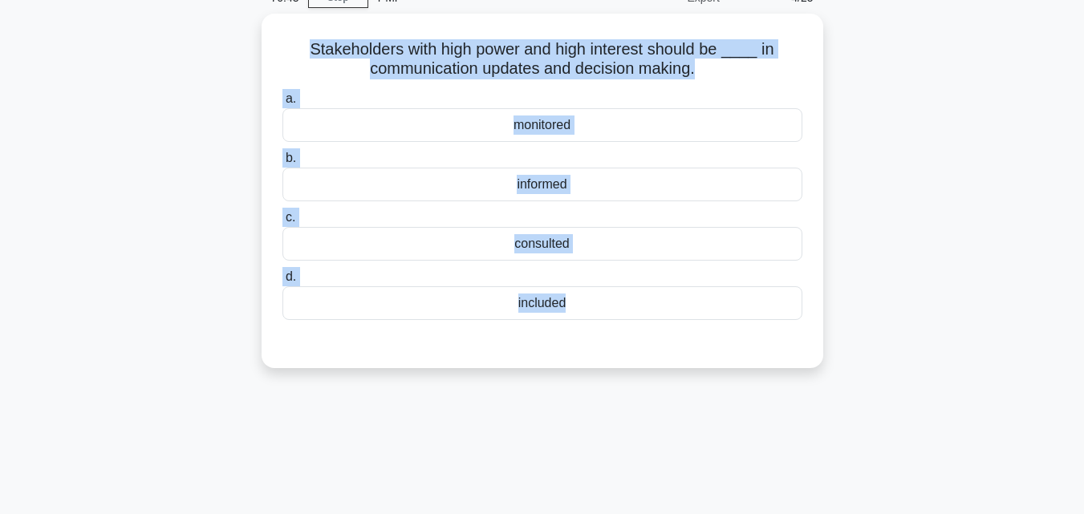
scroll to position [67, 0]
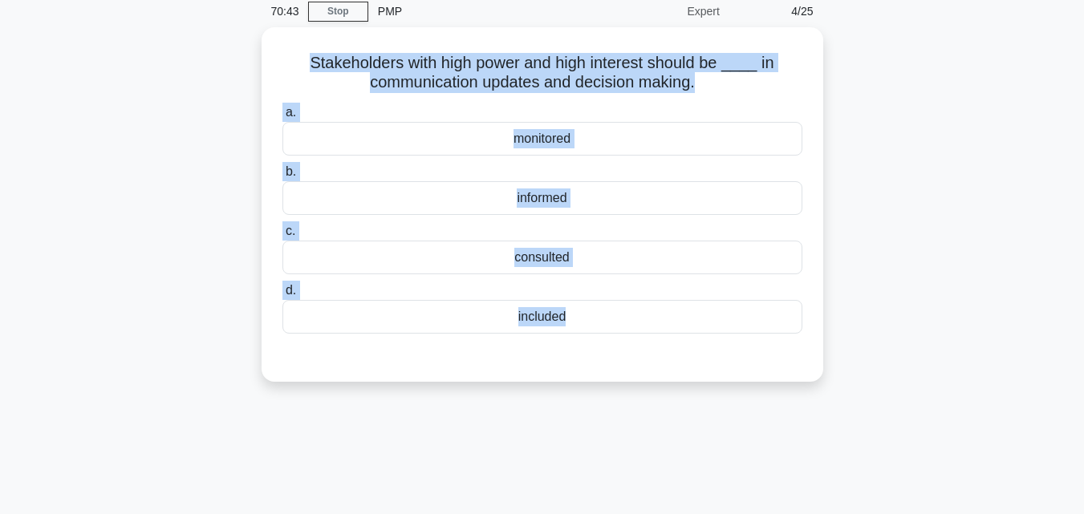
drag, startPoint x: 585, startPoint y: 355, endPoint x: 247, endPoint y: 59, distance: 449.6
click at [247, 59] on div "Stakeholders with high power and high interest should be ____ in communication …" at bounding box center [542, 214] width 914 height 374
copy div "Stakeholders with high power and high interest should be ____ in communication …"
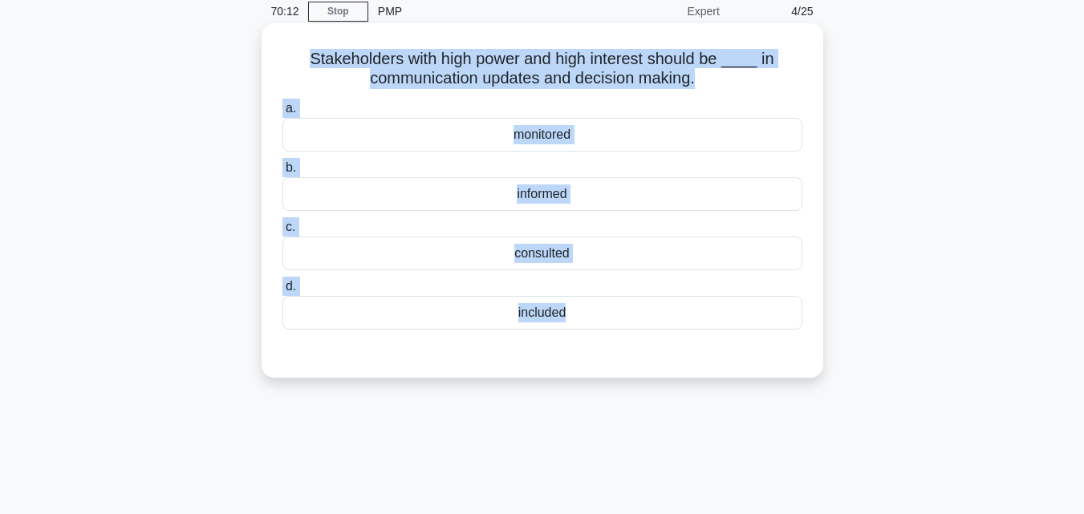
click at [541, 311] on div "included" at bounding box center [542, 313] width 520 height 34
click at [282, 292] on input "d. included" at bounding box center [282, 287] width 0 height 10
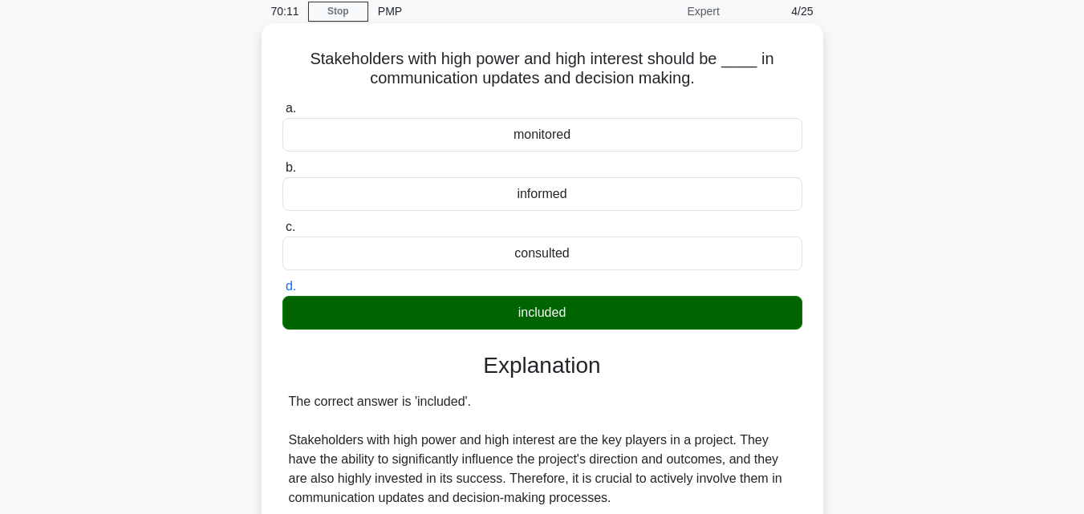
scroll to position [387, 0]
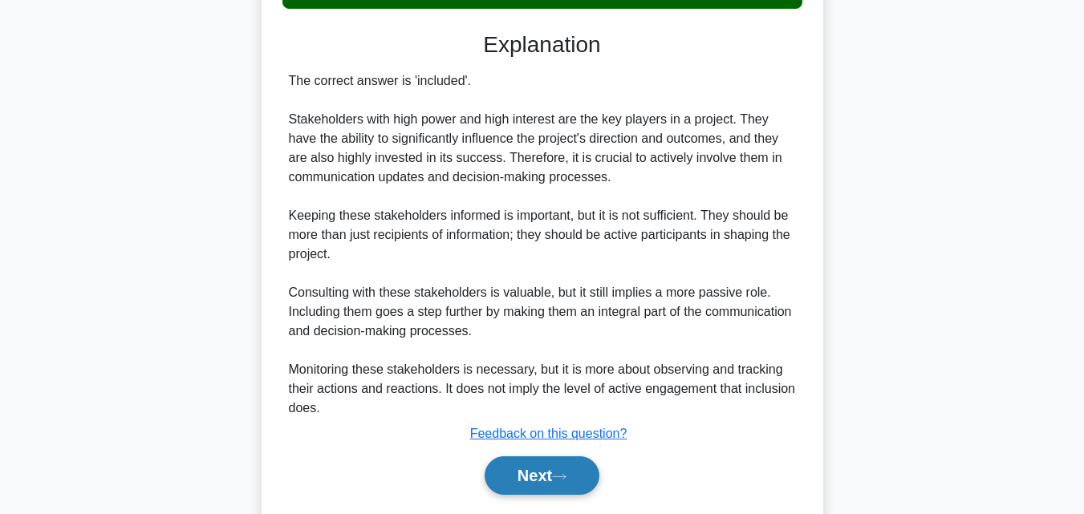
click at [508, 466] on button "Next" at bounding box center [541, 475] width 115 height 38
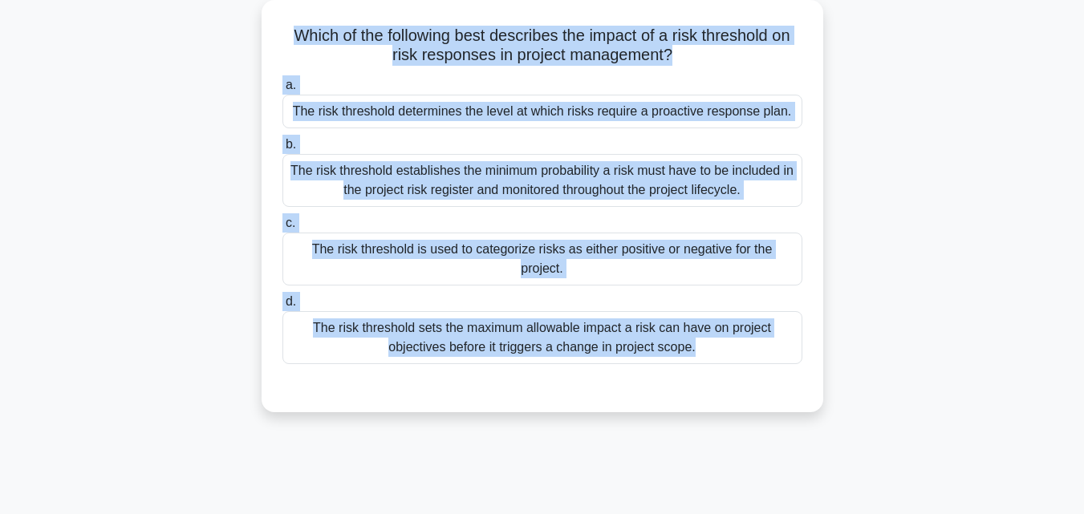
scroll to position [0, 0]
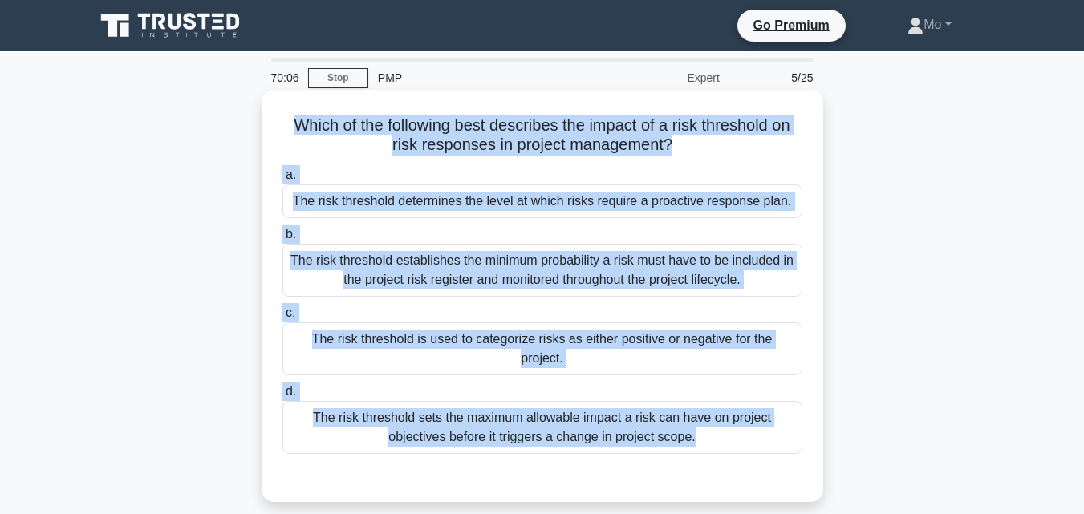
drag, startPoint x: 602, startPoint y: 427, endPoint x: 280, endPoint y: 119, distance: 445.9
click at [280, 119] on div "70:06 Stop PMP Expert 5/25 Which of the following best describes the impact of …" at bounding box center [542, 459] width 914 height 802
copy div "Which of the following best describes the impact of a risk threshold on risk re…"
click at [496, 193] on div "The risk threshold determines the level at which risks require a proactive resp…" at bounding box center [542, 201] width 520 height 34
click at [282, 180] on input "a. The risk threshold determines the level at which risks require a proactive r…" at bounding box center [282, 175] width 0 height 10
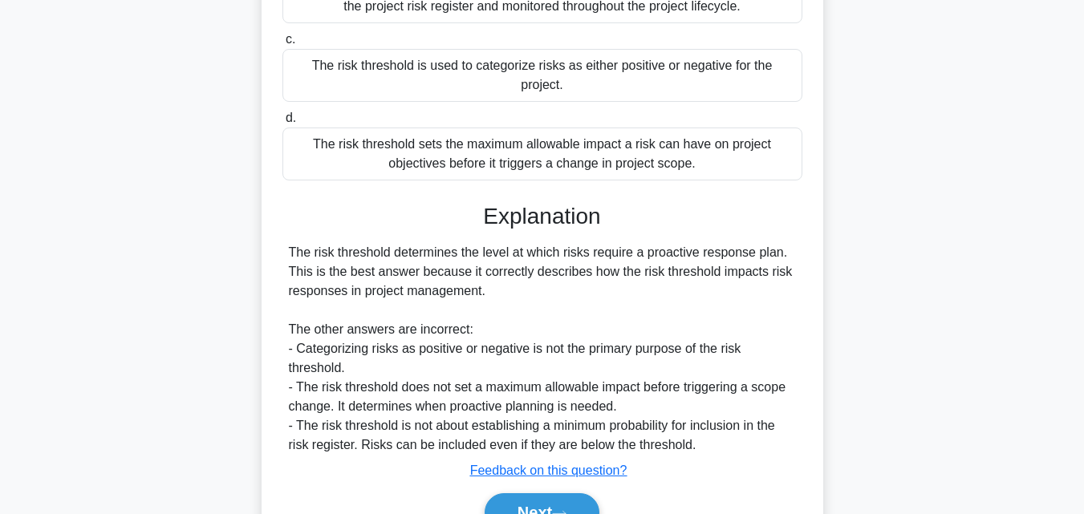
scroll to position [360, 0]
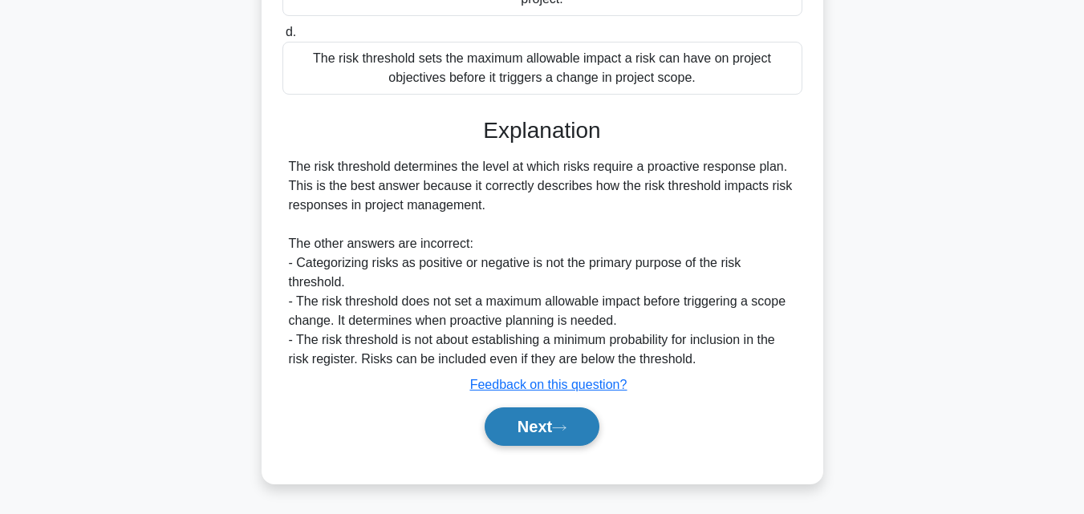
click at [561, 431] on icon at bounding box center [559, 427] width 14 height 9
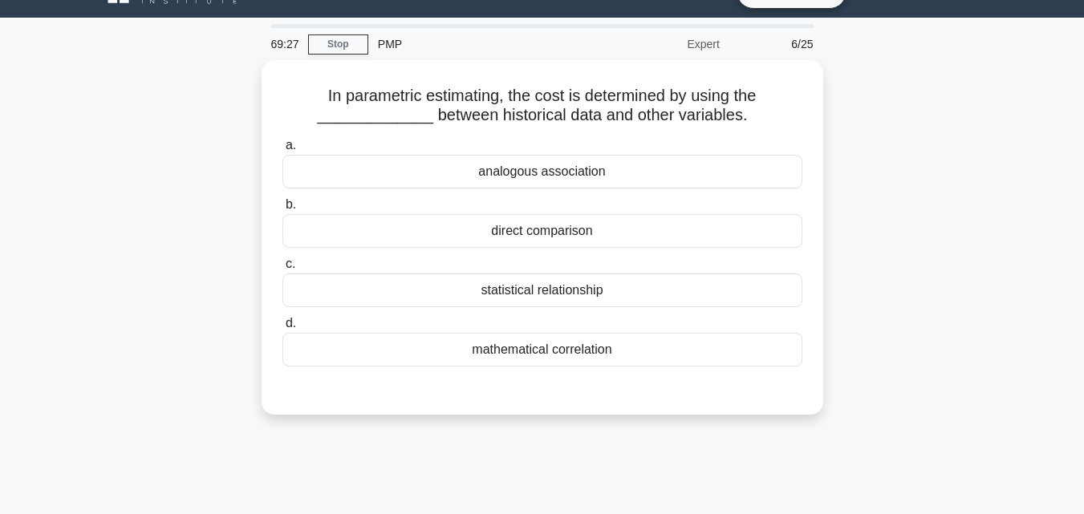
scroll to position [0, 0]
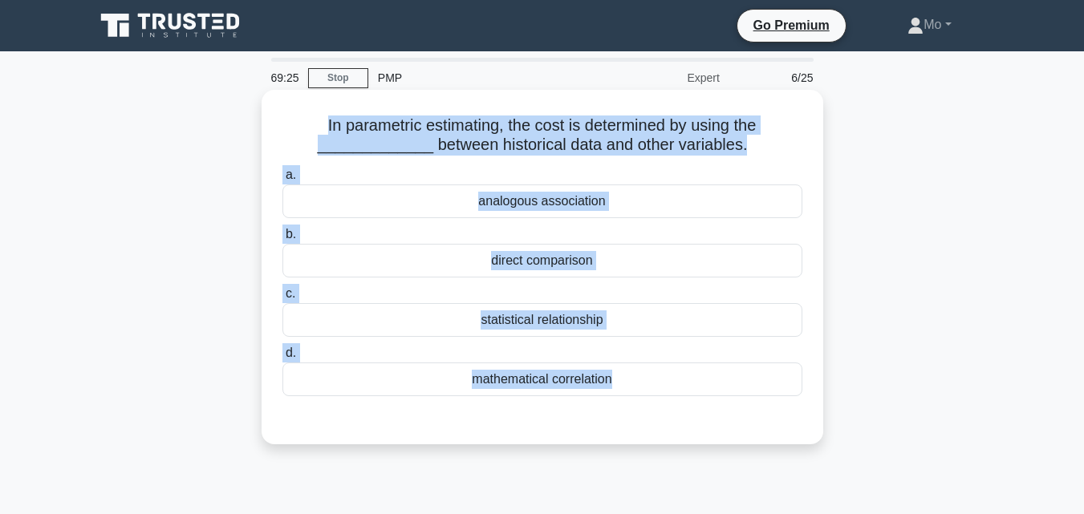
drag, startPoint x: 561, startPoint y: 432, endPoint x: 280, endPoint y: 129, distance: 413.2
click at [280, 129] on div "In parametric estimating, the cost is determined by using the _____________ bet…" at bounding box center [542, 267] width 549 height 342
copy div "In parametric estimating, the cost is determined by using the _____________ bet…"
click at [581, 379] on div "mathematical correlation" at bounding box center [542, 380] width 520 height 34
click at [282, 359] on input "d. mathematical correlation" at bounding box center [282, 353] width 0 height 10
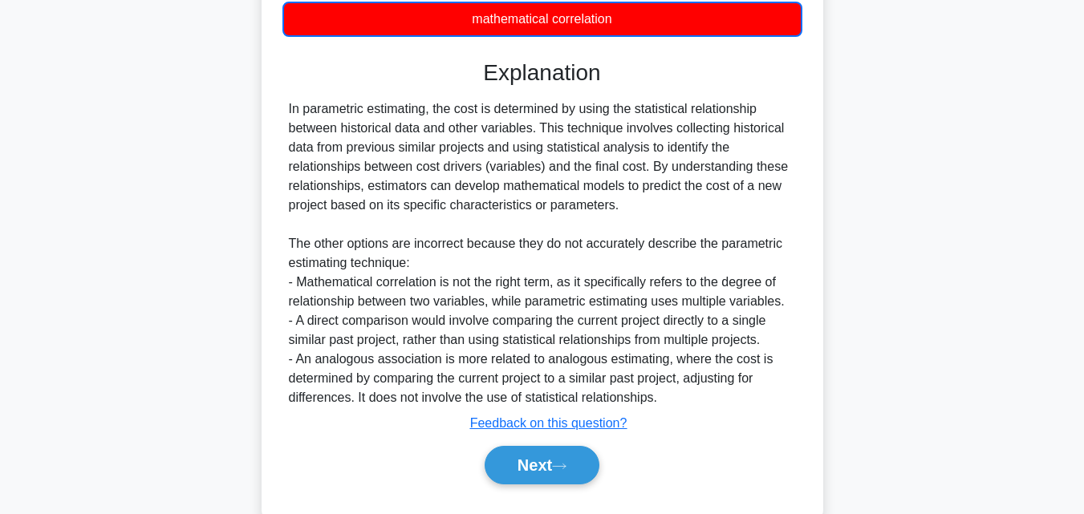
scroll to position [400, 0]
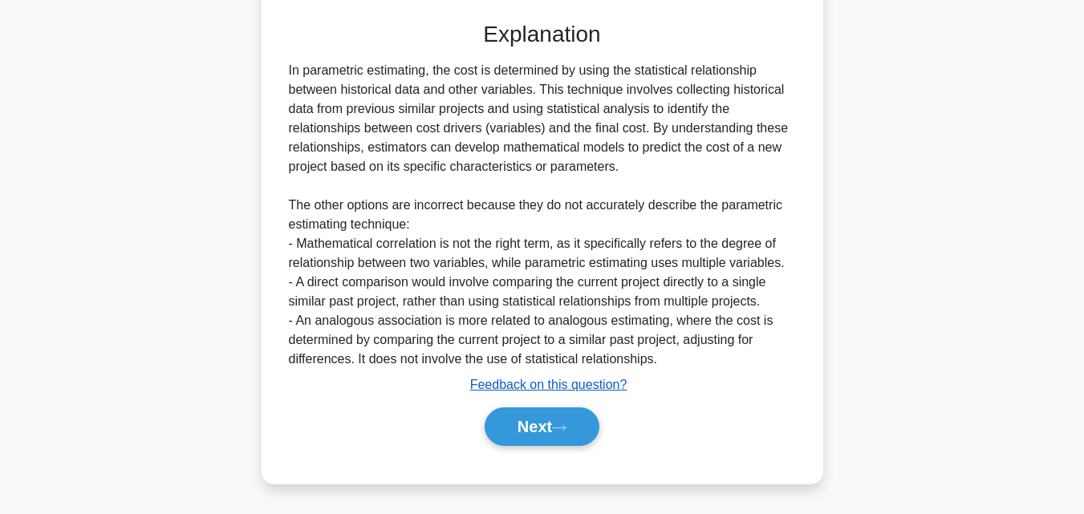
click at [581, 389] on u "Feedback on this question?" at bounding box center [548, 385] width 157 height 14
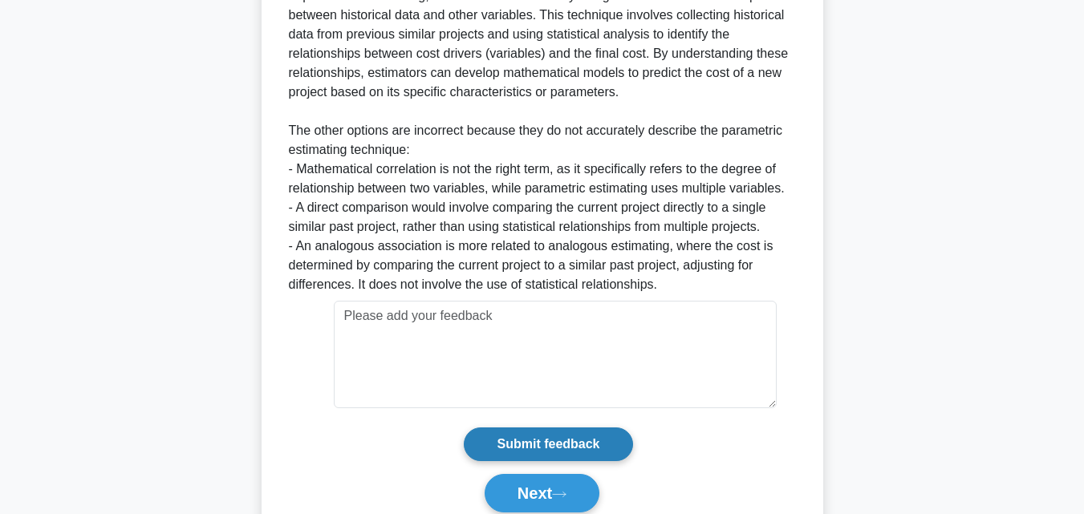
scroll to position [541, 0]
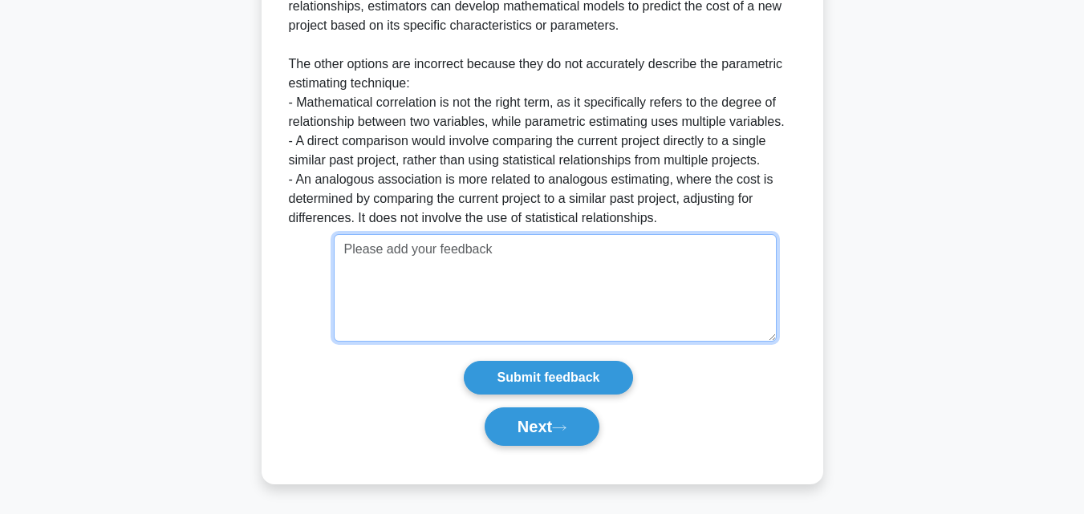
click at [458, 266] on textarea at bounding box center [555, 287] width 443 height 107
paste textarea "في التقدير البارامتري (Parametric Estimating)، الهدف هو استخدام البيانات التاري…"
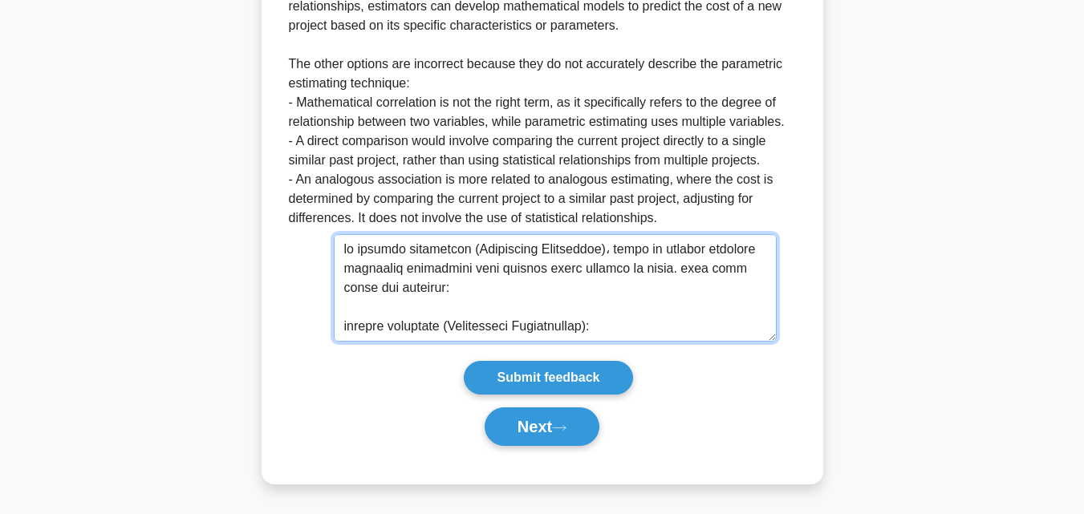
scroll to position [341, 0]
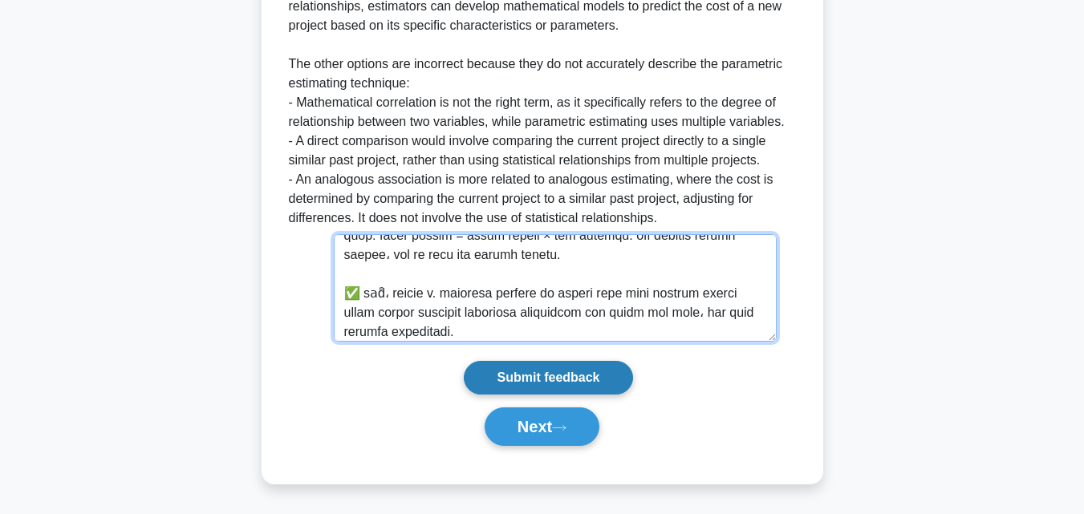
type textarea "في التقدير البارامتري (Parametric Estimating)، الهدف هو استخدام البيانات التاري…"
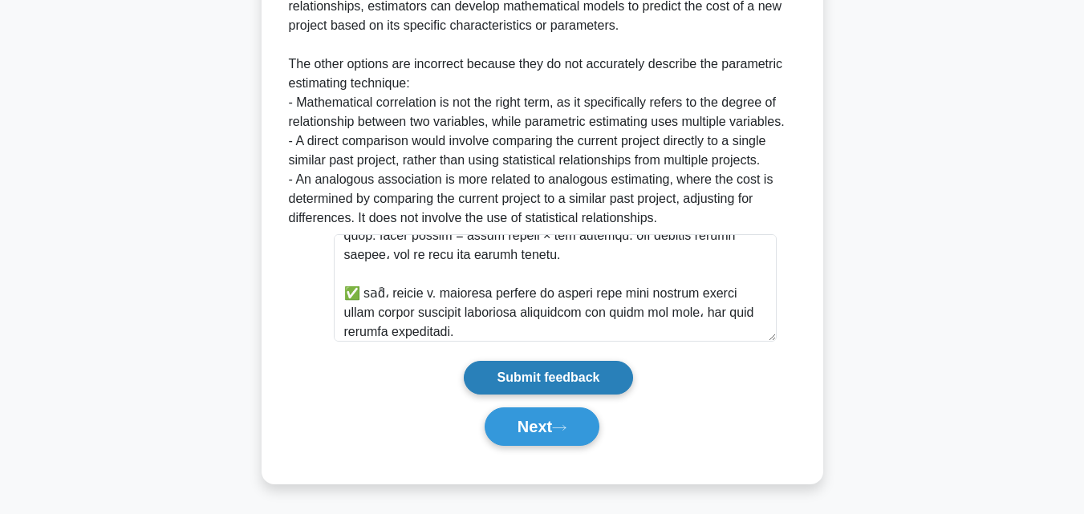
click at [533, 382] on input "Submit feedback" at bounding box center [548, 378] width 168 height 34
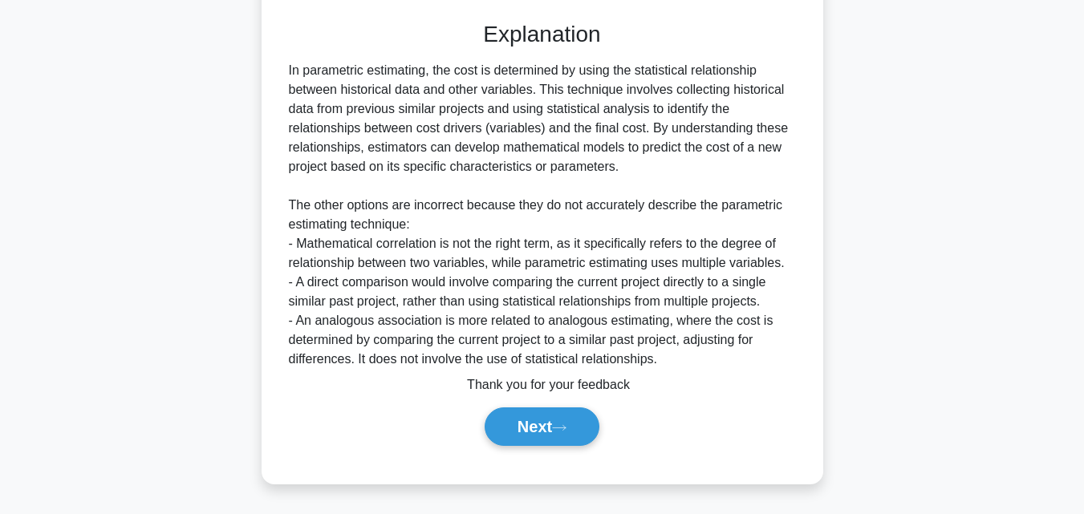
scroll to position [400, 0]
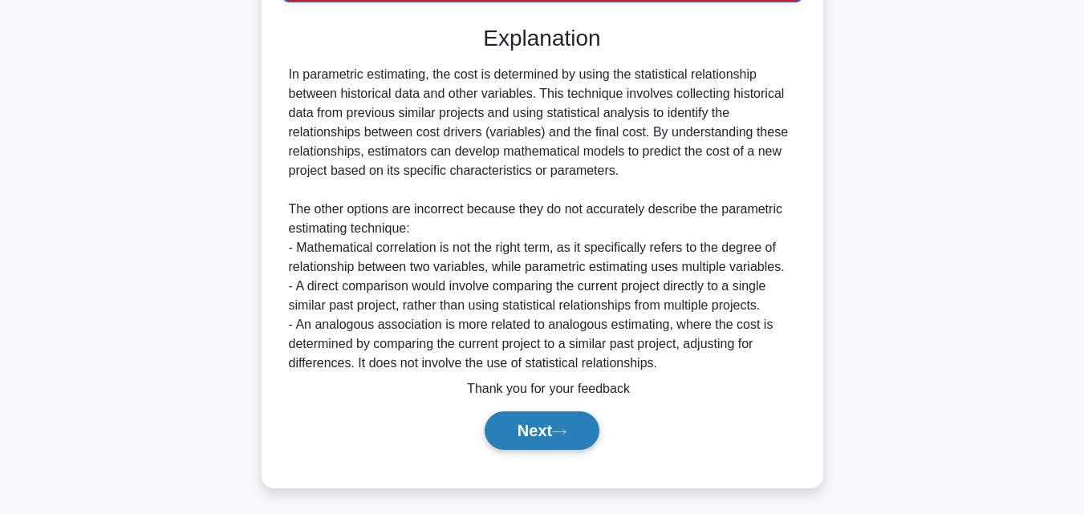
click at [545, 433] on button "Next" at bounding box center [541, 430] width 115 height 38
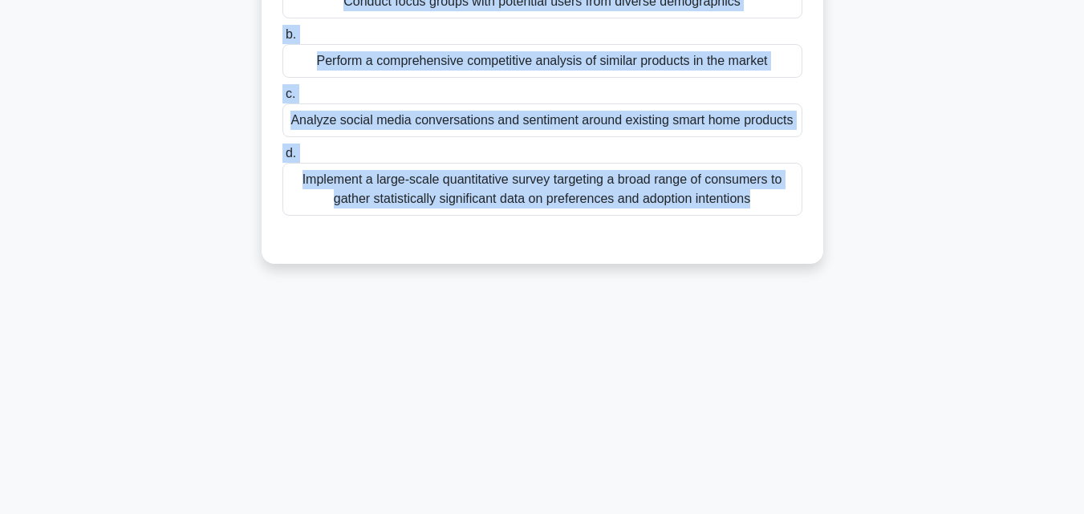
scroll to position [352, 0]
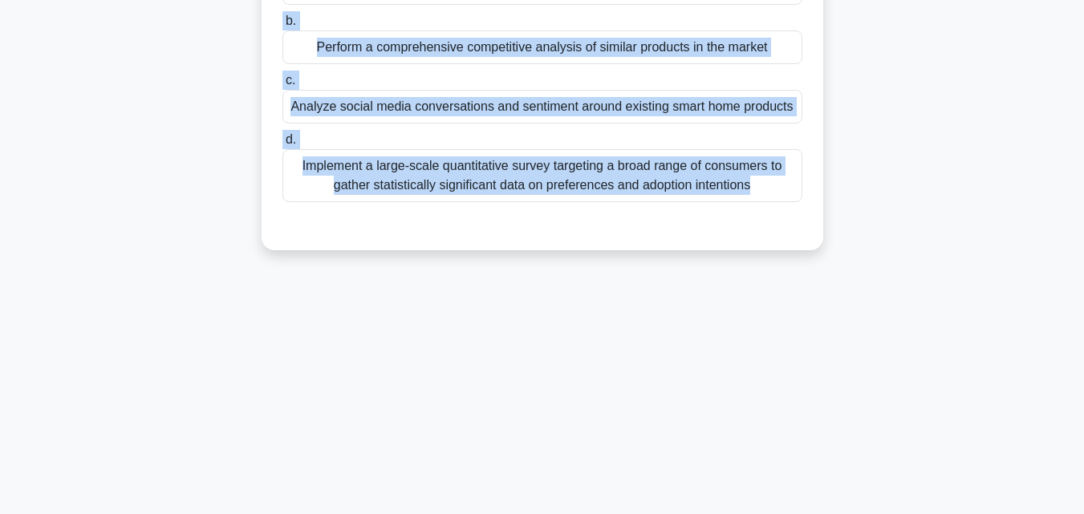
drag, startPoint x: 276, startPoint y: 121, endPoint x: 845, endPoint y: 353, distance: 614.1
click at [845, 353] on div "67:32 Stop PMP Expert 7/25 A project manager at a tech startup is developing a …" at bounding box center [542, 107] width 914 height 802
copy div "A project manager at a tech startup is developing a revolutionary smart home de…"
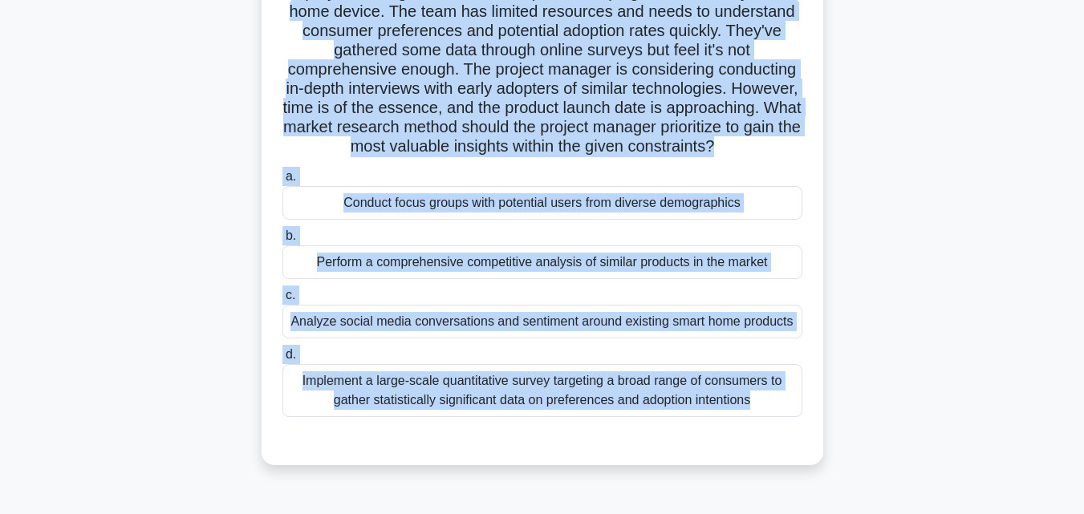
scroll to position [111, 0]
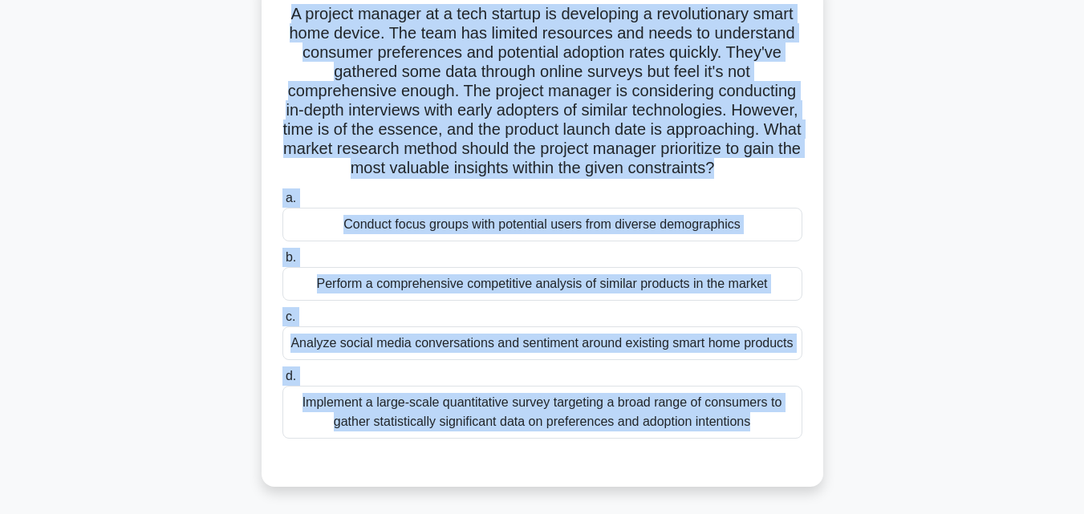
click at [504, 301] on div "Perform a comprehensive competitive analysis of similar products in the market" at bounding box center [542, 284] width 520 height 34
click at [282, 263] on input "b. Perform a comprehensive competitive analysis of similar products in the mark…" at bounding box center [282, 258] width 0 height 10
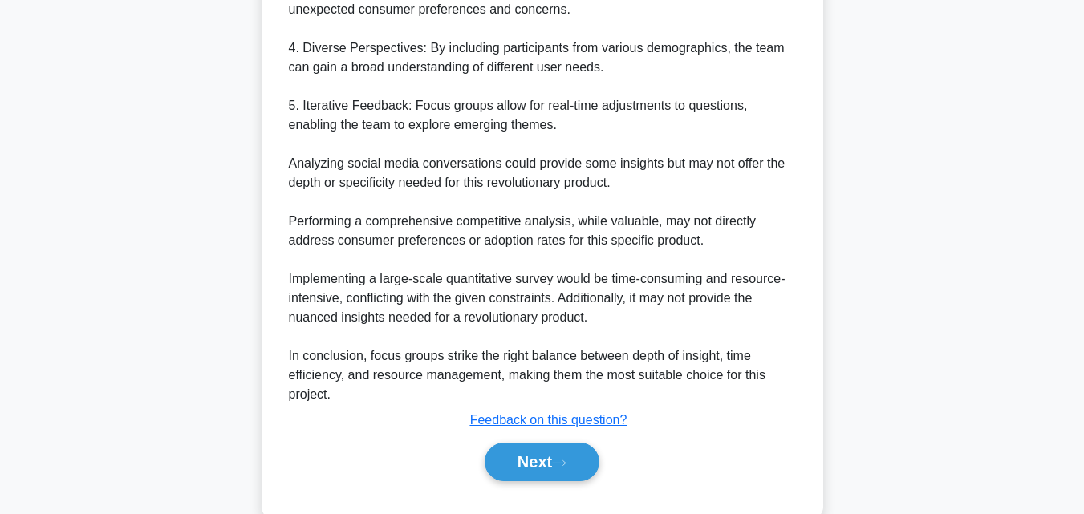
scroll to position [862, 0]
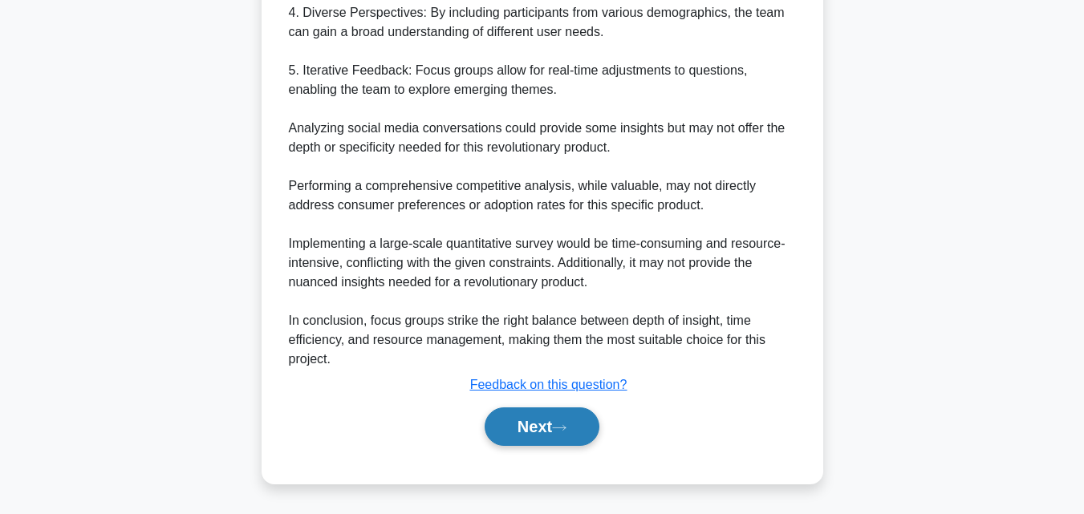
click at [544, 433] on button "Next" at bounding box center [541, 426] width 115 height 38
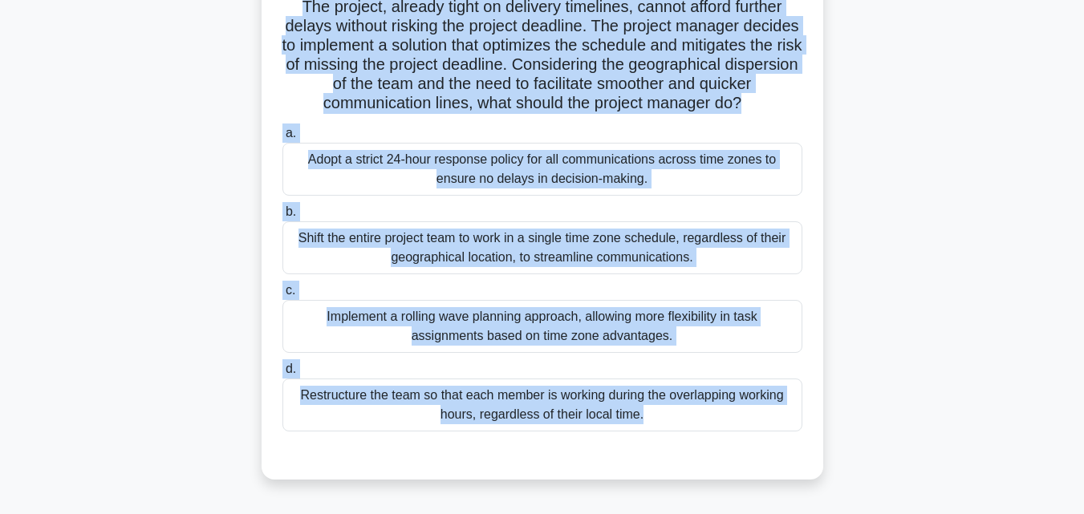
scroll to position [352, 0]
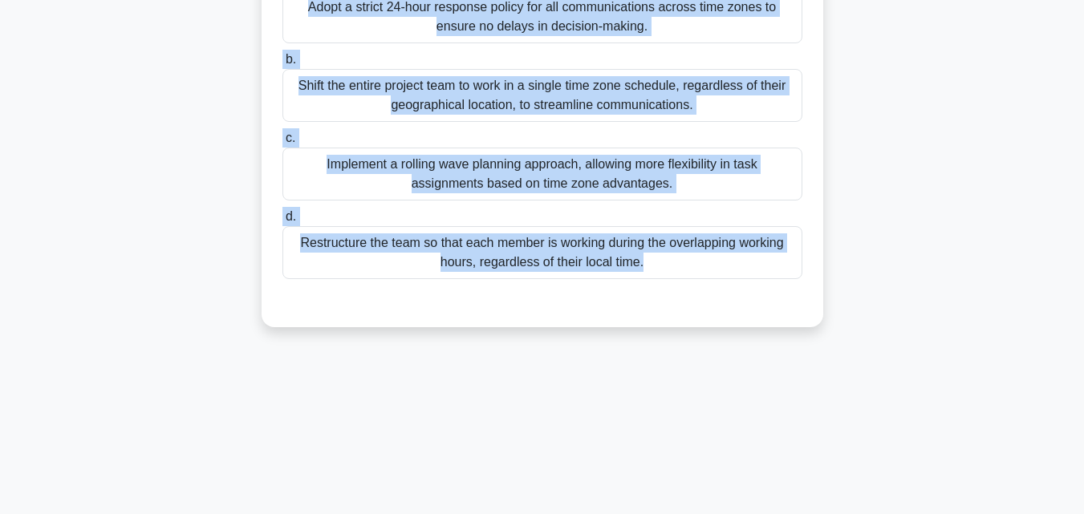
drag, startPoint x: 273, startPoint y: 99, endPoint x: 737, endPoint y: 472, distance: 595.5
click at [737, 472] on div "65:46 Stop PMP Expert 8/25 In a multinational e-commerce project, the team is d…" at bounding box center [542, 107] width 914 height 802
copy div "In a multinational e-commerce project, the team is dispersed across different t…"
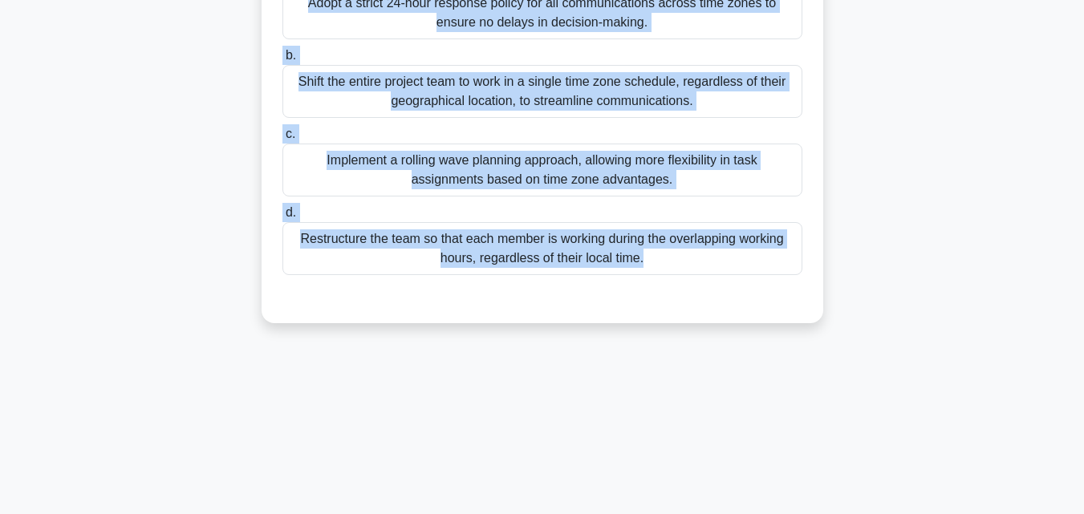
click at [474, 170] on div "Implement a rolling wave planning approach, allowing more flexibility in task a…" at bounding box center [542, 170] width 520 height 53
click at [282, 140] on input "c. Implement a rolling wave planning approach, allowing more flexibility in tas…" at bounding box center [282, 134] width 0 height 10
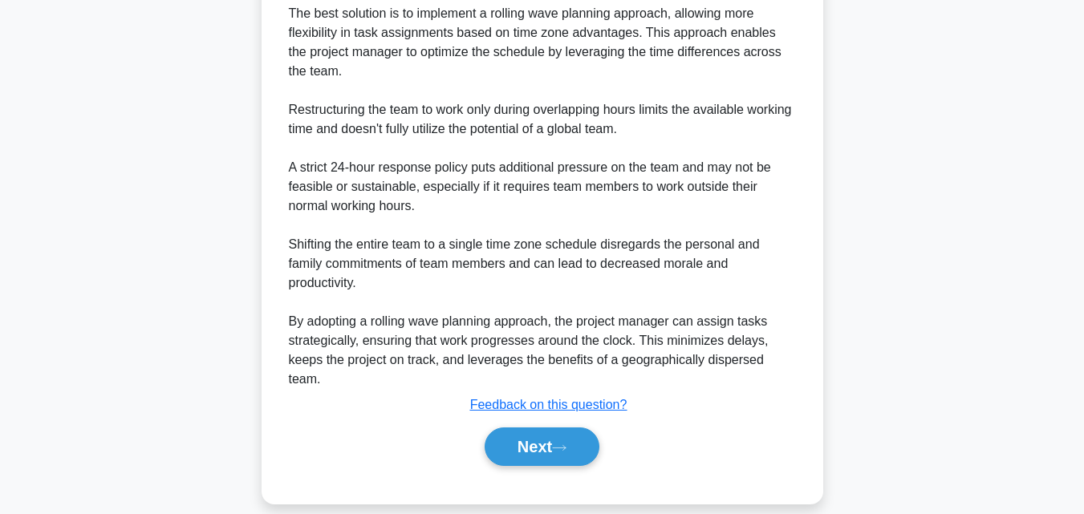
scroll to position [726, 0]
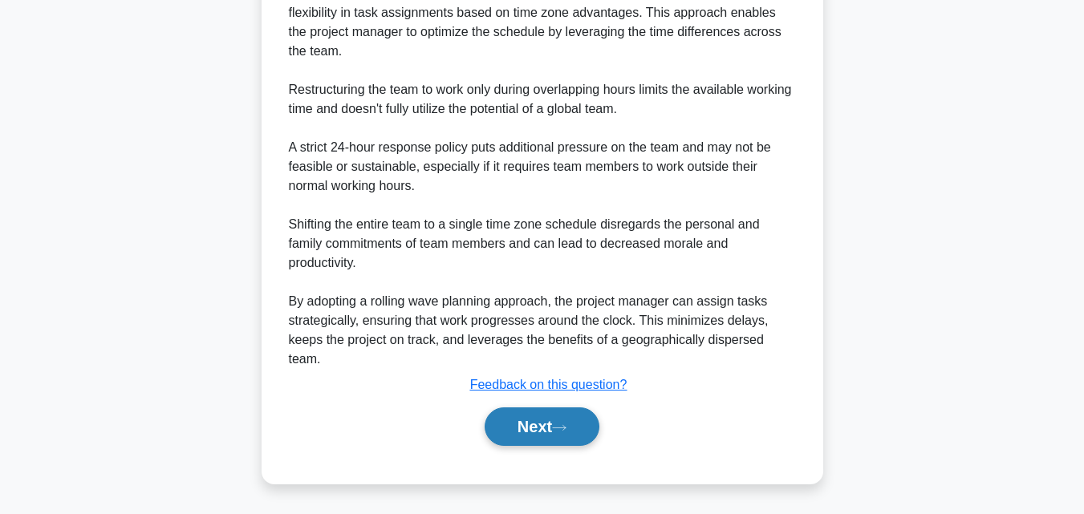
click at [484, 430] on button "Next" at bounding box center [541, 426] width 115 height 38
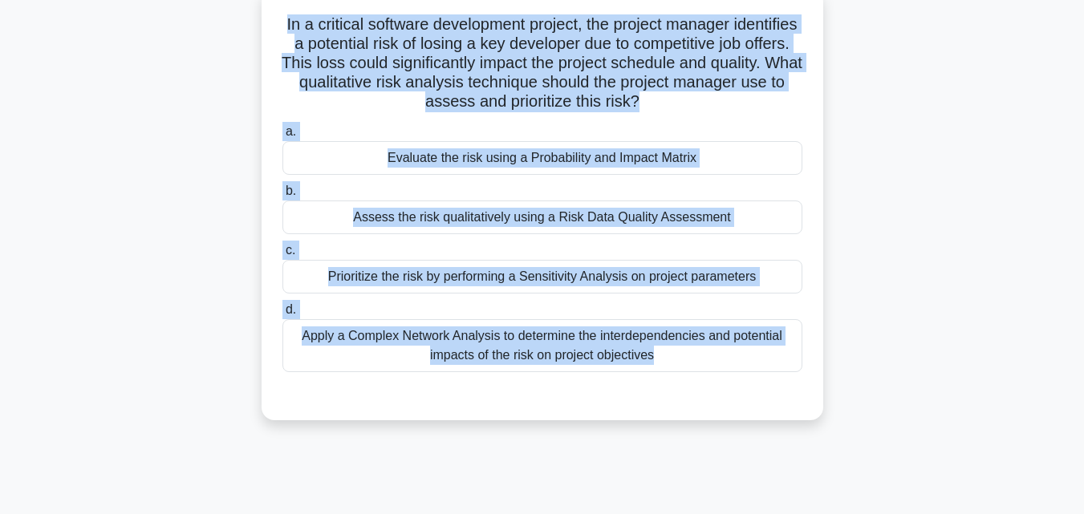
scroll to position [0, 0]
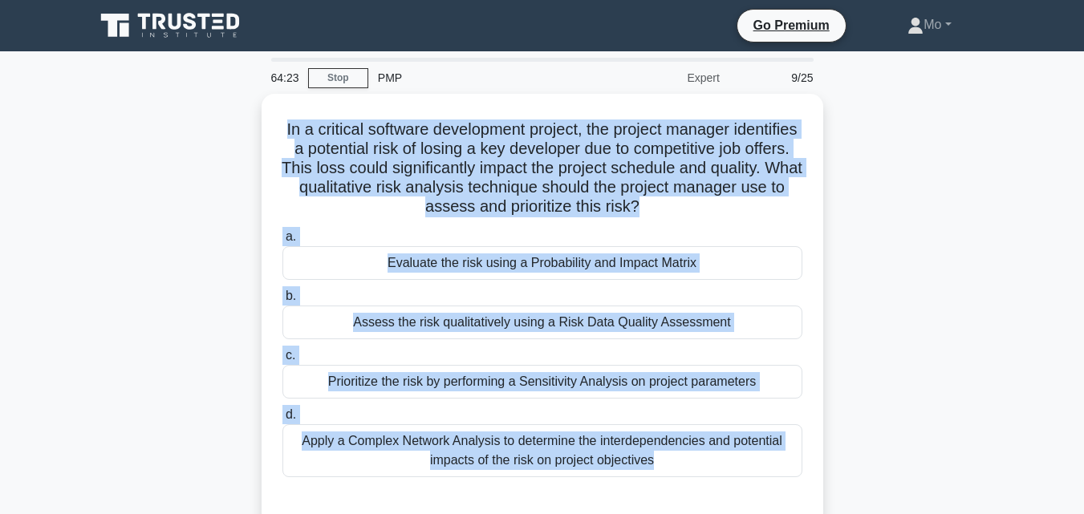
drag, startPoint x: 497, startPoint y: 424, endPoint x: 217, endPoint y: 128, distance: 407.9
click at [217, 128] on div "64:23 Stop PMP Expert 9/25 In a critical software development project, the proj…" at bounding box center [542, 459] width 914 height 802
copy div "In a critical software development project, the project manager identifies a po…"
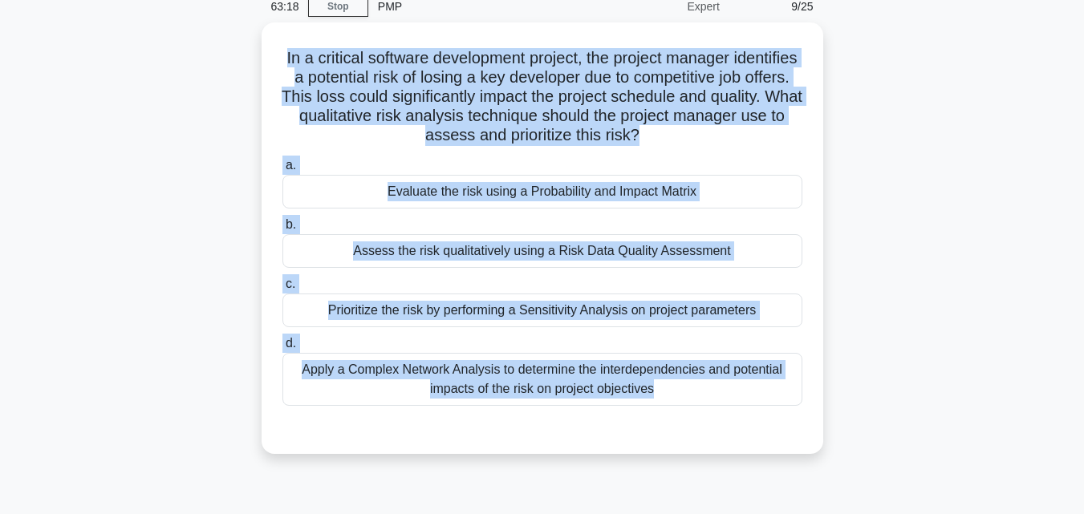
scroll to position [160, 0]
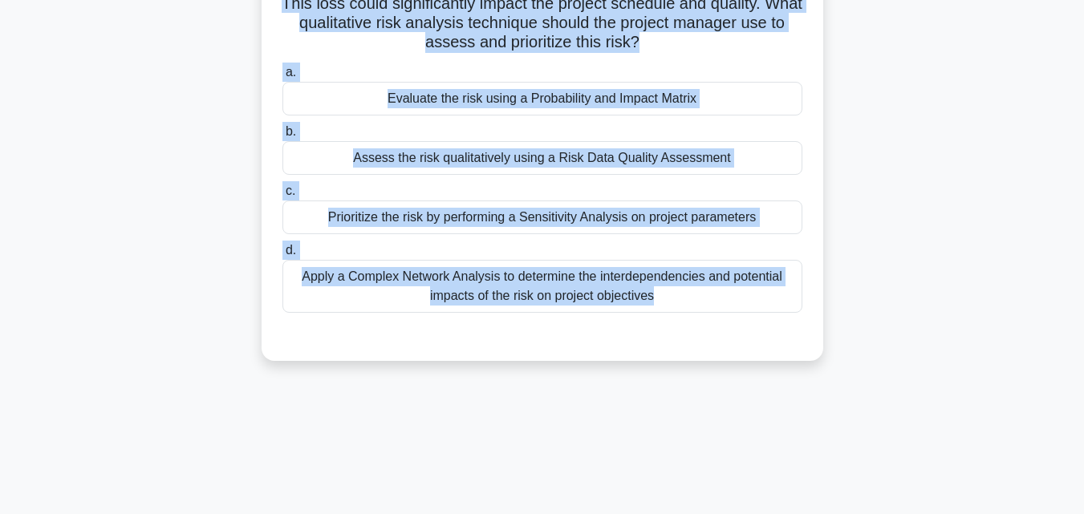
click at [480, 287] on div "Apply a Complex Network Analysis to determine the interdependencies and potenti…" at bounding box center [542, 286] width 520 height 53
click at [282, 256] on input "d. Apply a Complex Network Analysis to determine the interdependencies and pote…" at bounding box center [282, 250] width 0 height 10
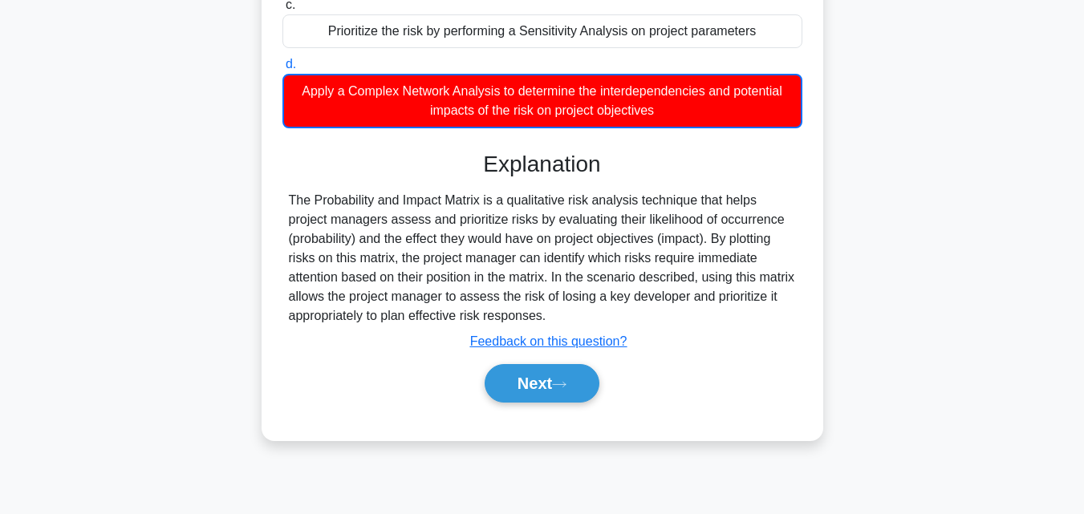
scroll to position [352, 0]
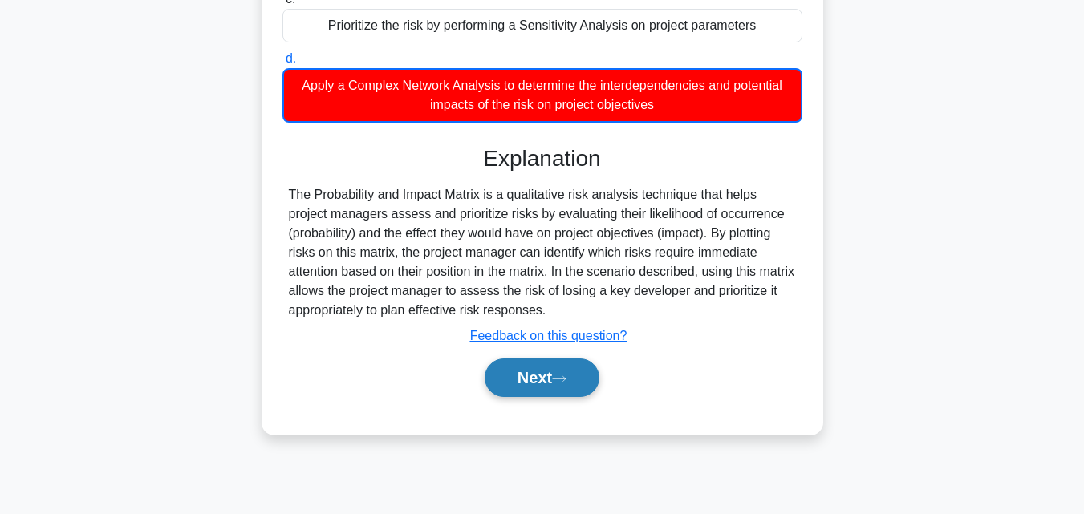
click at [538, 379] on button "Next" at bounding box center [541, 378] width 115 height 38
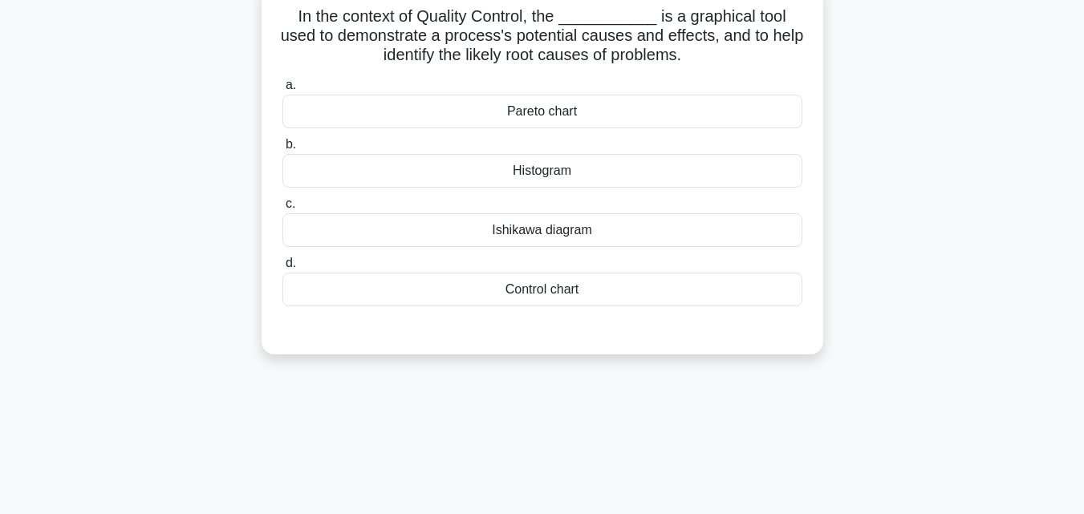
scroll to position [111, 0]
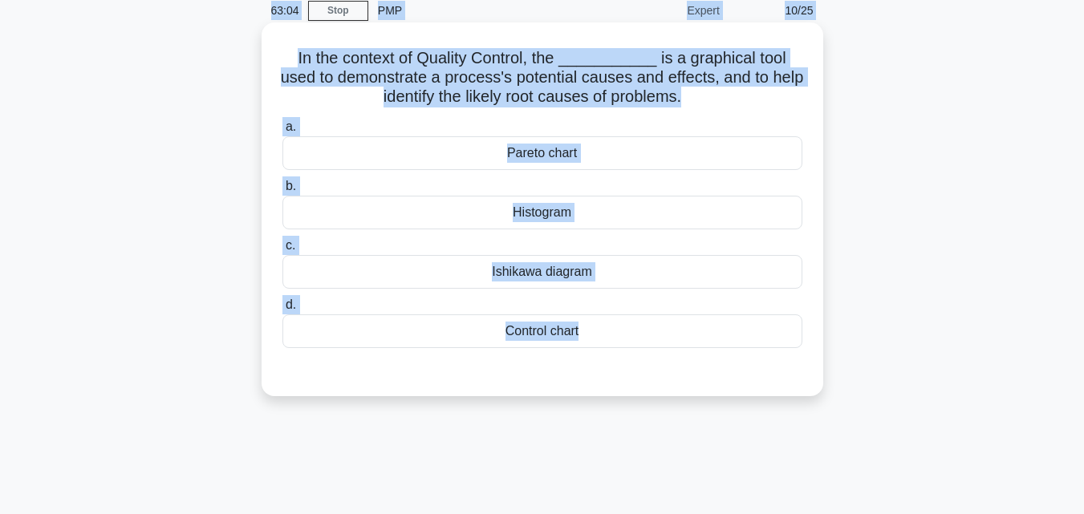
drag, startPoint x: 553, startPoint y: 388, endPoint x: 261, endPoint y: 13, distance: 475.5
click at [261, 13] on div "63:04 Stop PMP Expert 10/25 In the context of Quality Control, the ___________ …" at bounding box center [542, 391] width 914 height 802
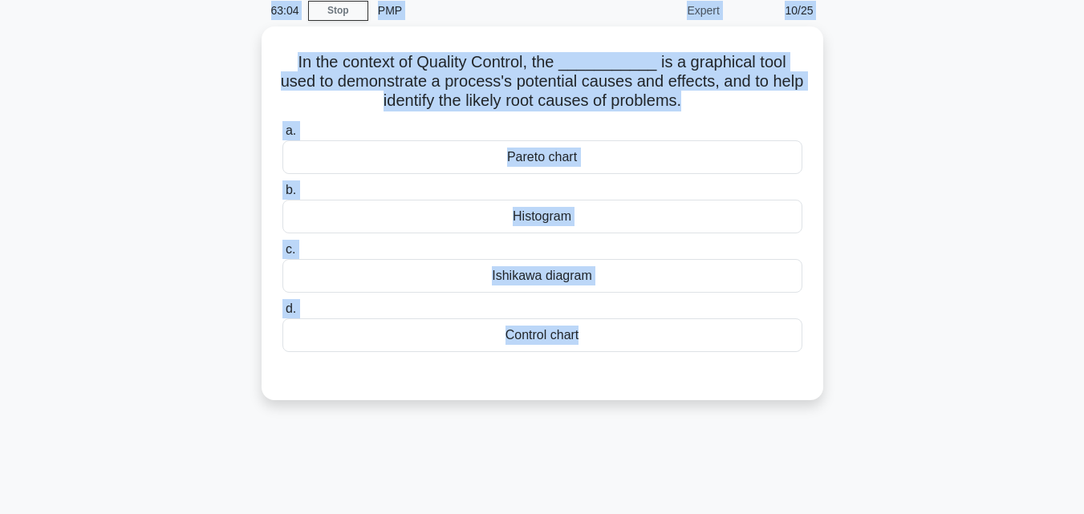
scroll to position [58, 0]
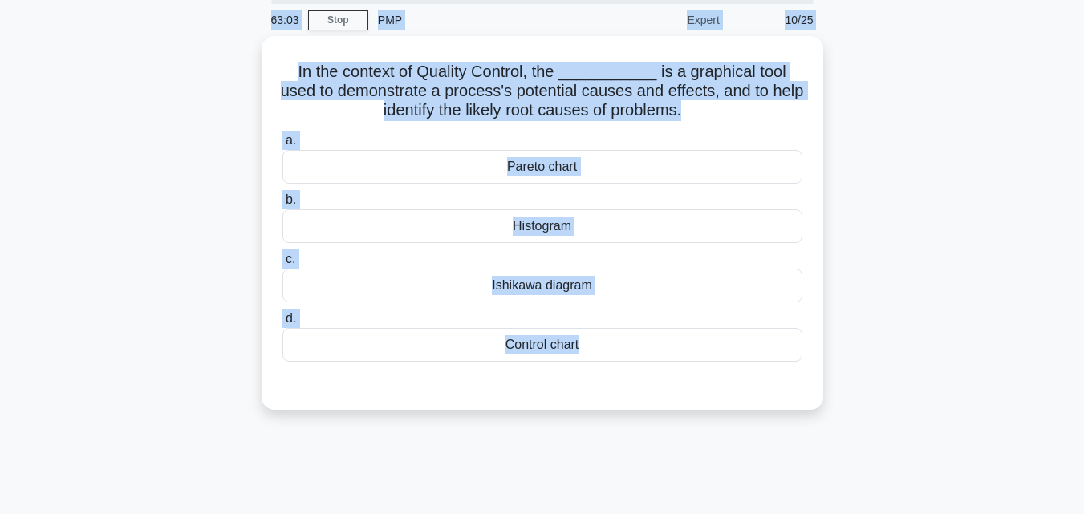
copy div "63:04 Stop PMP Expert 10/25 In the context of Quality Control, the ___________ …"
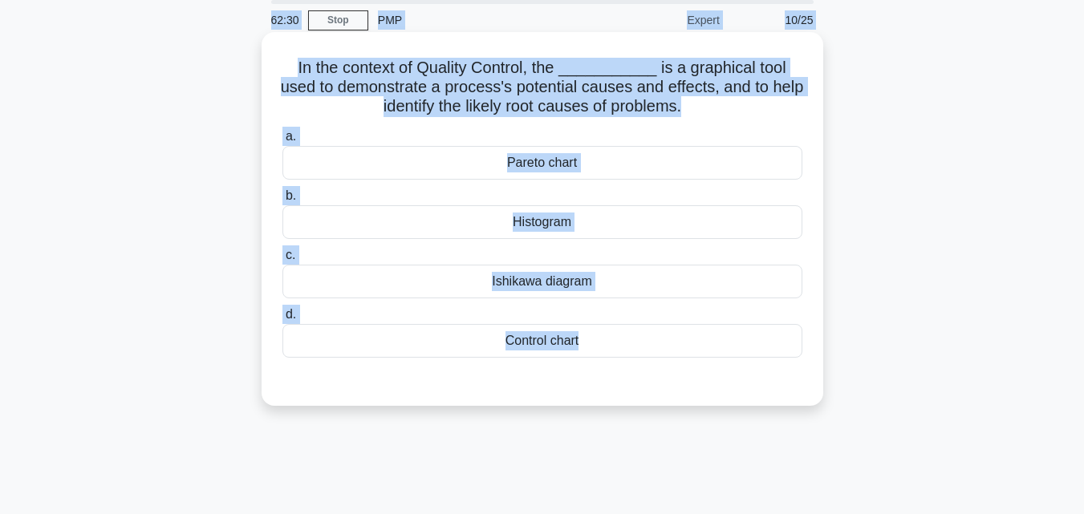
click at [497, 218] on div "Histogram" at bounding box center [542, 222] width 520 height 34
click at [282, 201] on input "b. Histogram" at bounding box center [282, 196] width 0 height 10
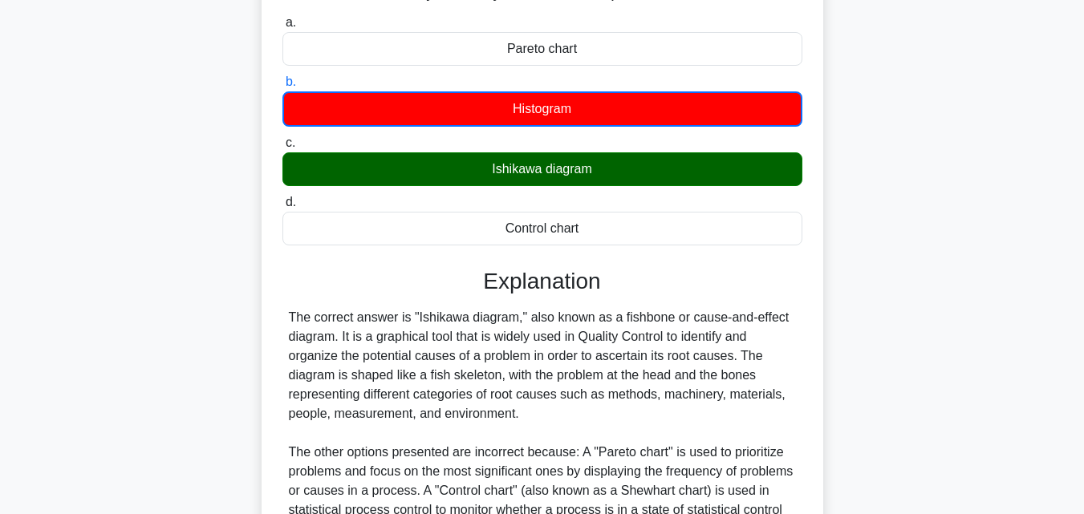
scroll to position [379, 0]
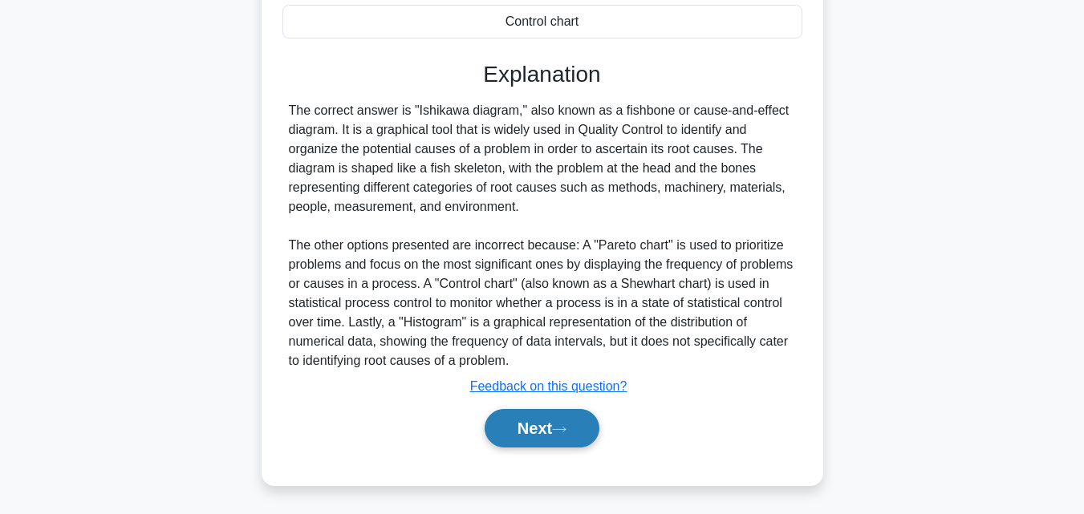
click at [551, 438] on button "Next" at bounding box center [541, 428] width 115 height 38
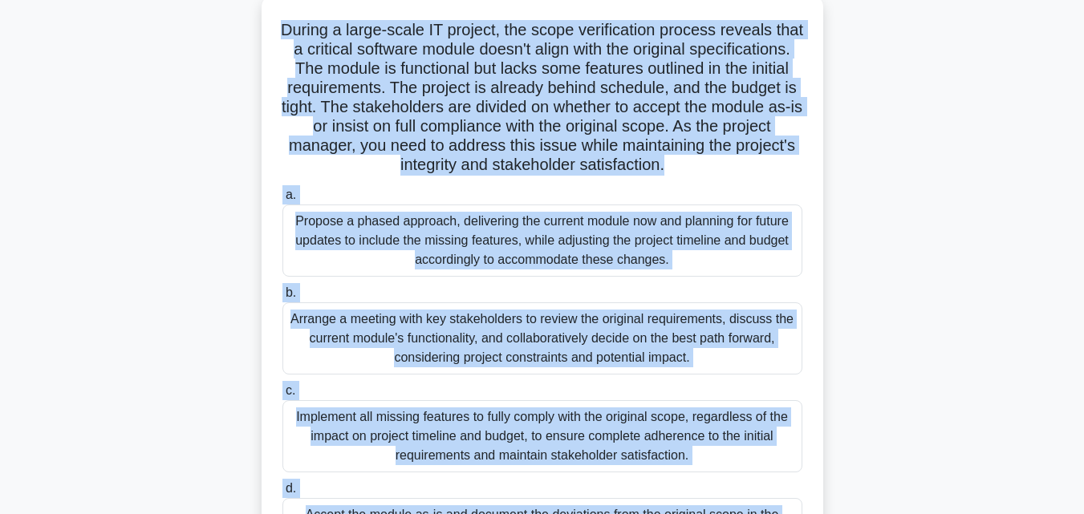
scroll to position [27, 0]
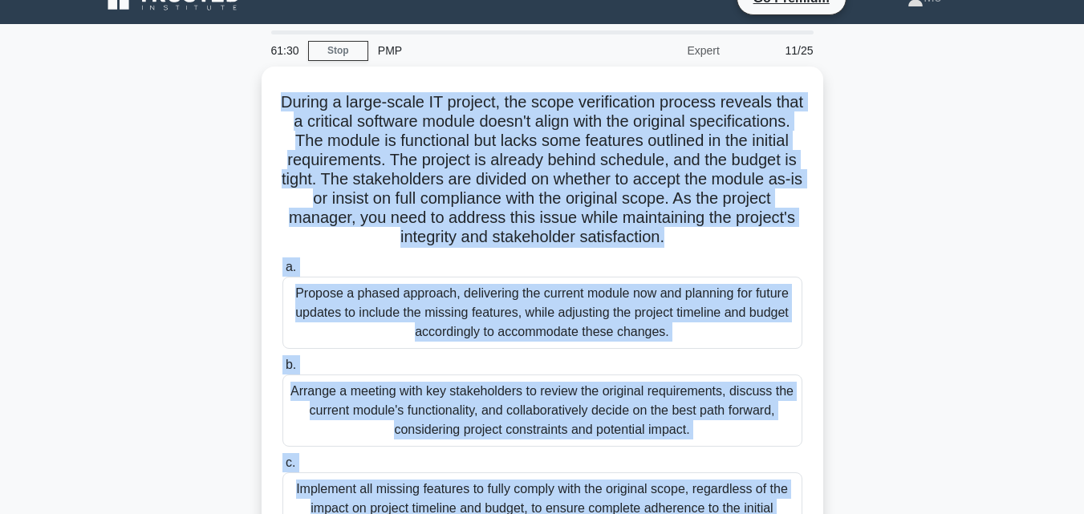
drag, startPoint x: 679, startPoint y: 394, endPoint x: 257, endPoint y: 89, distance: 521.1
click at [257, 89] on div "During a large-scale IT project, the scope verification process reveals that a …" at bounding box center [542, 388] width 914 height 643
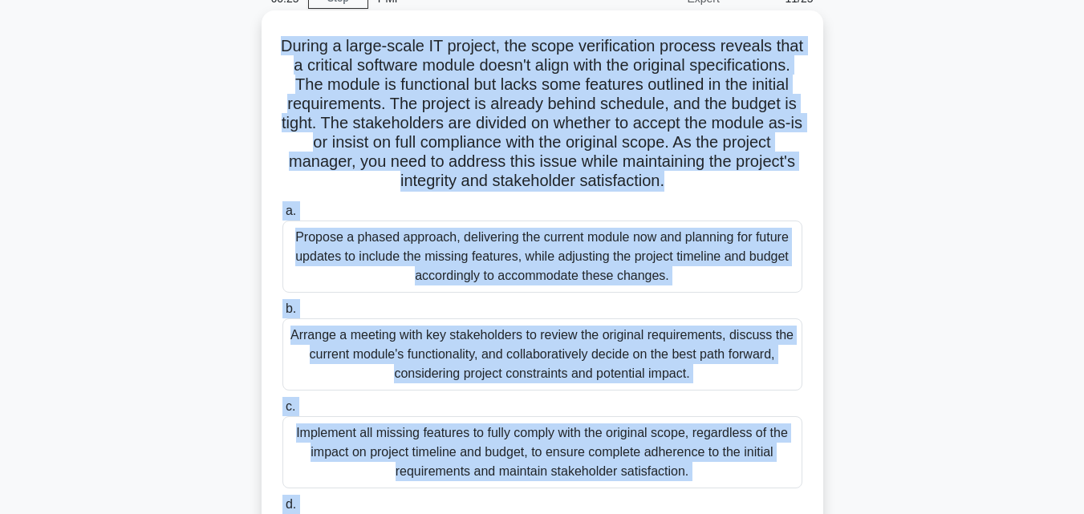
scroll to position [107, 0]
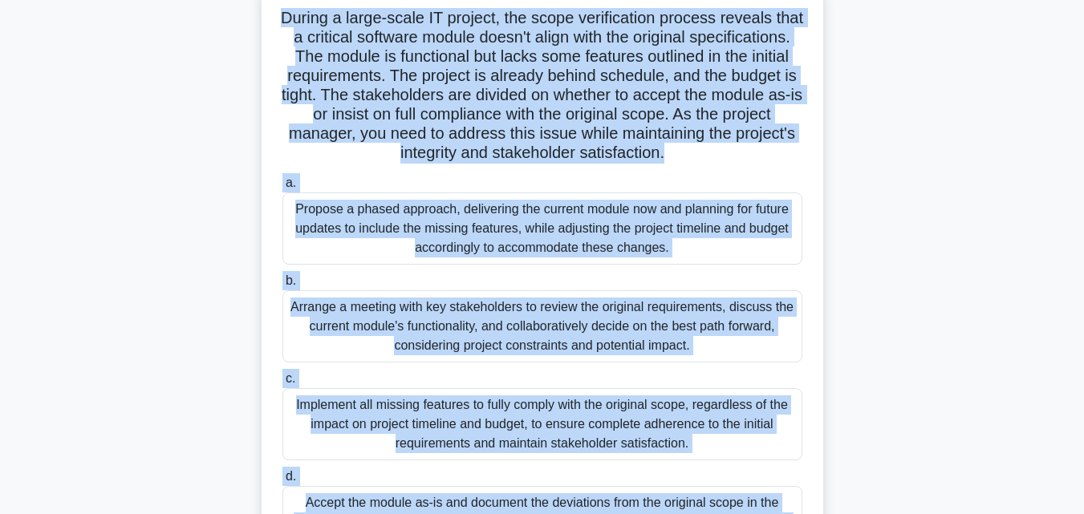
click at [555, 353] on div "Arrange a meeting with key stakeholders to review the original requirements, di…" at bounding box center [542, 326] width 520 height 72
click at [282, 286] on input "b. Arrange a meeting with key stakeholders to review the original requirements,…" at bounding box center [282, 281] width 0 height 10
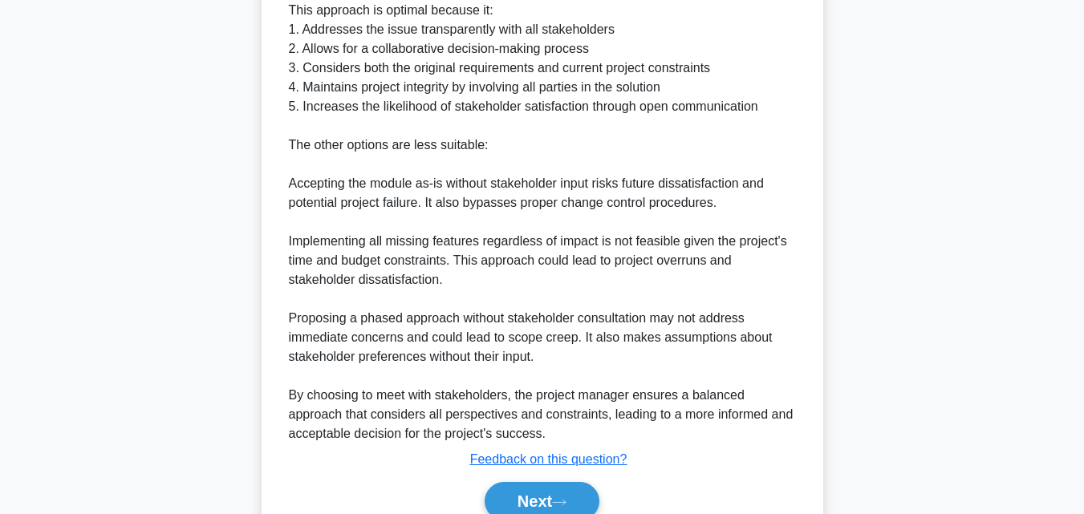
scroll to position [899, 0]
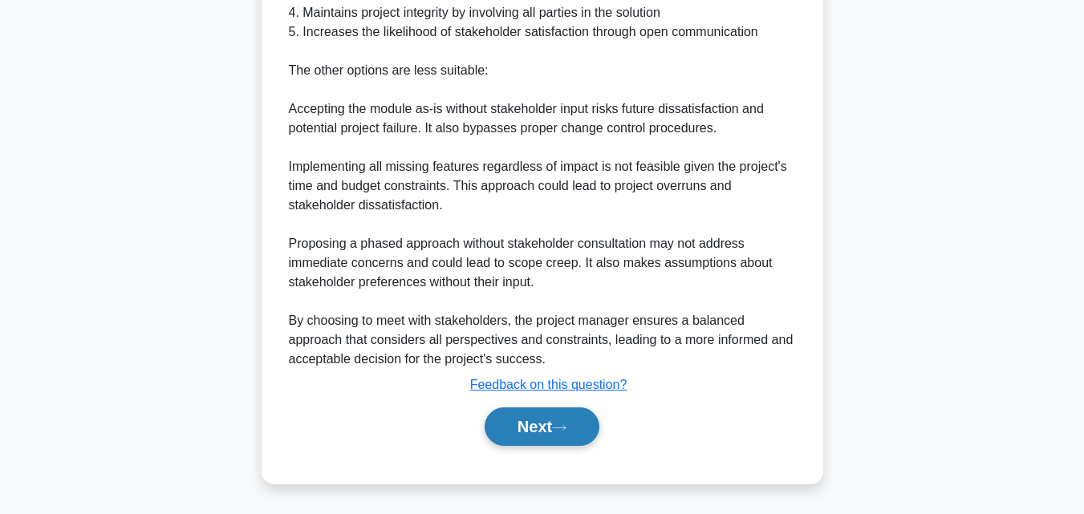
click at [579, 423] on button "Next" at bounding box center [541, 426] width 115 height 38
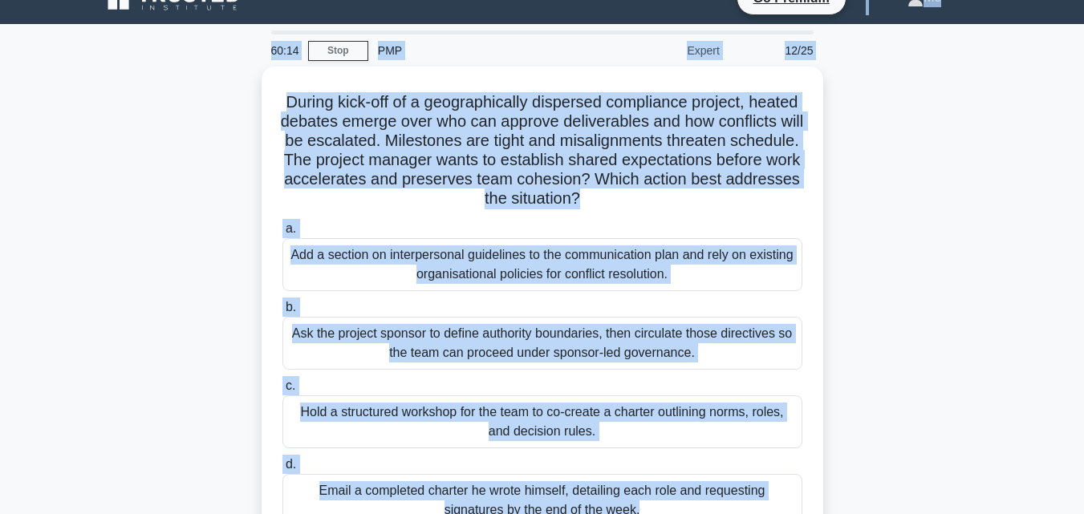
scroll to position [0, 0]
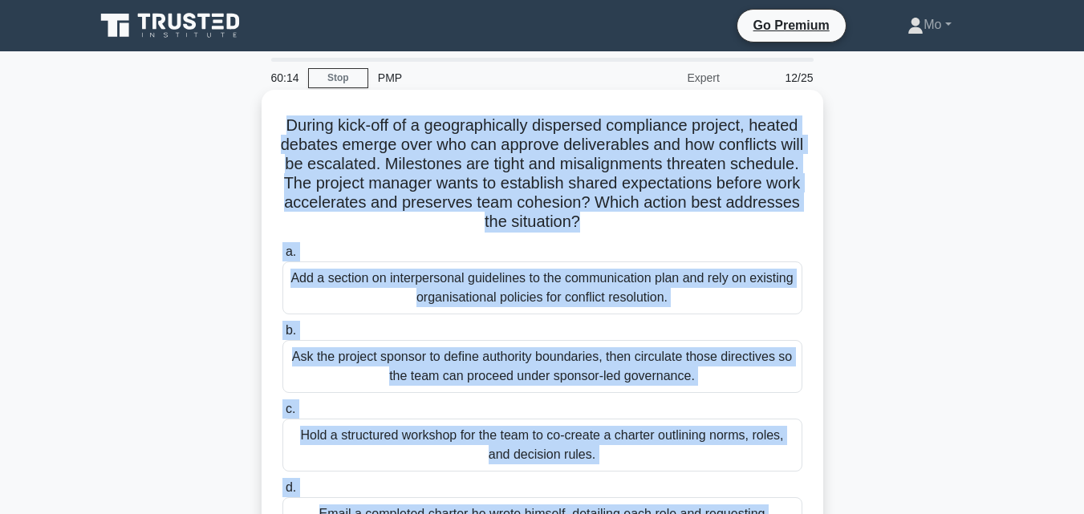
drag, startPoint x: 697, startPoint y: 411, endPoint x: 294, endPoint y: 111, distance: 502.6
click at [294, 111] on div "During kick-off of a geographically dispersed compliance project, heated debate…" at bounding box center [542, 358] width 914 height 528
click at [546, 427] on div "Hold a structured workshop for the team to co-create a charter outlining norms,…" at bounding box center [542, 445] width 520 height 53
click at [282, 415] on input "c. Hold a structured workshop for the team to co-create a charter outlining nor…" at bounding box center [282, 409] width 0 height 10
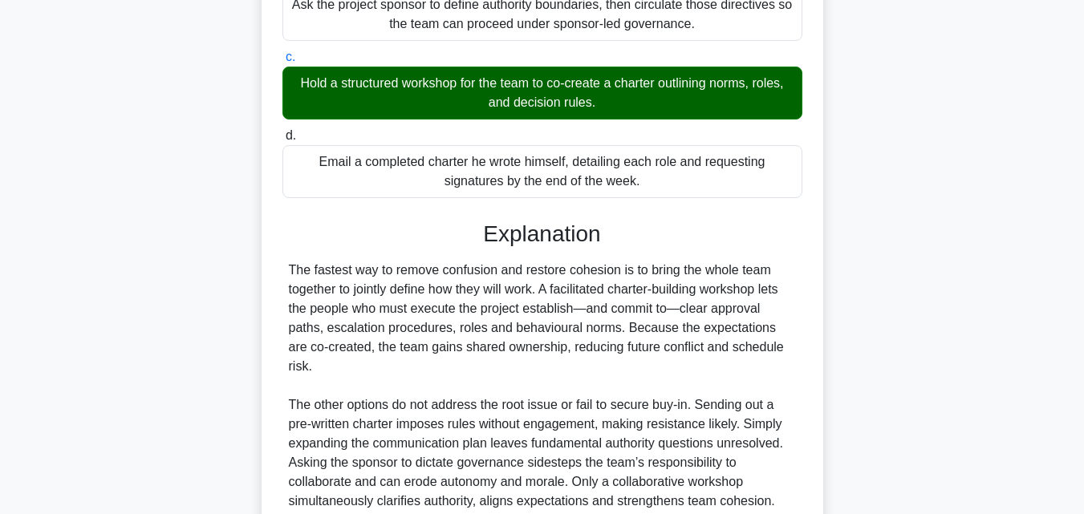
scroll to position [476, 0]
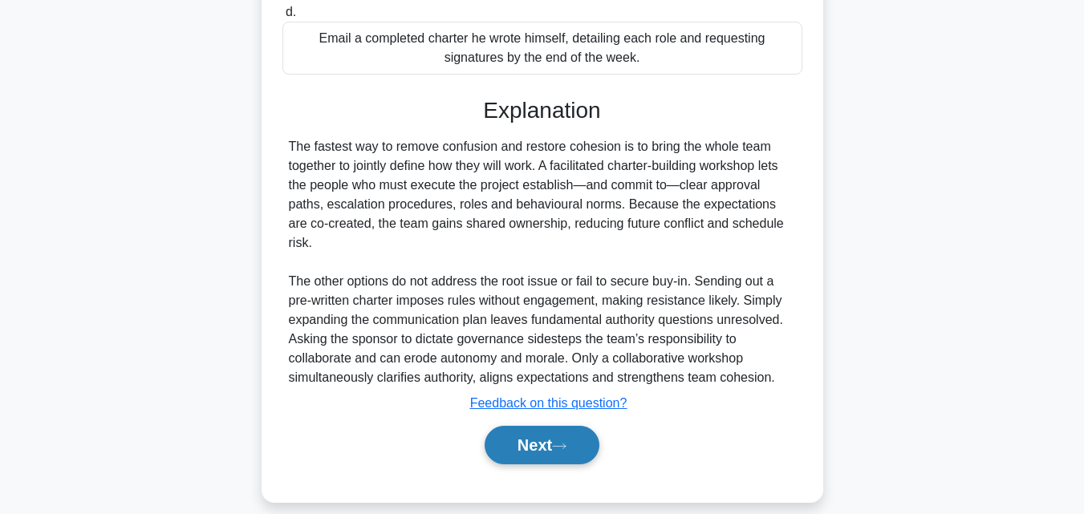
click at [531, 431] on button "Next" at bounding box center [541, 445] width 115 height 38
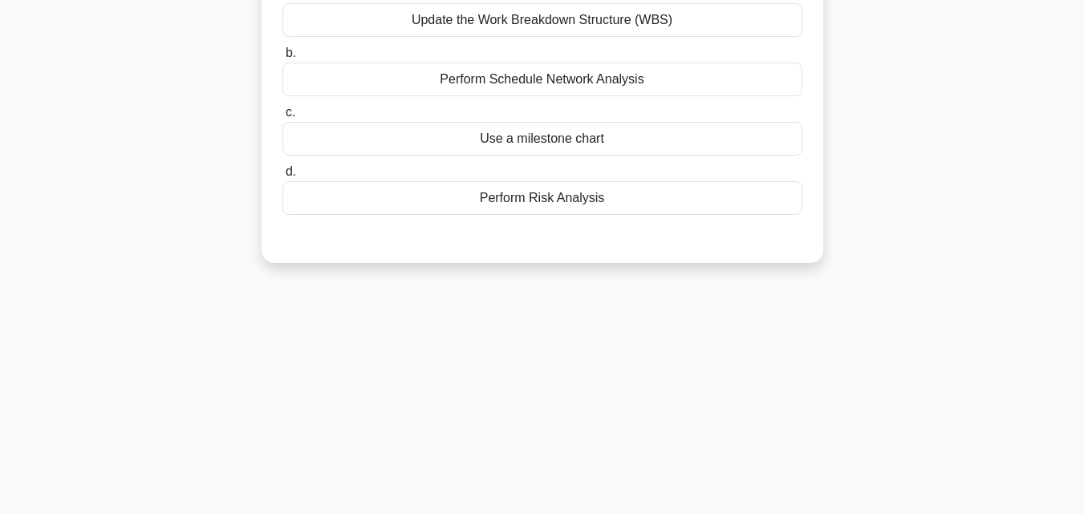
scroll to position [111, 0]
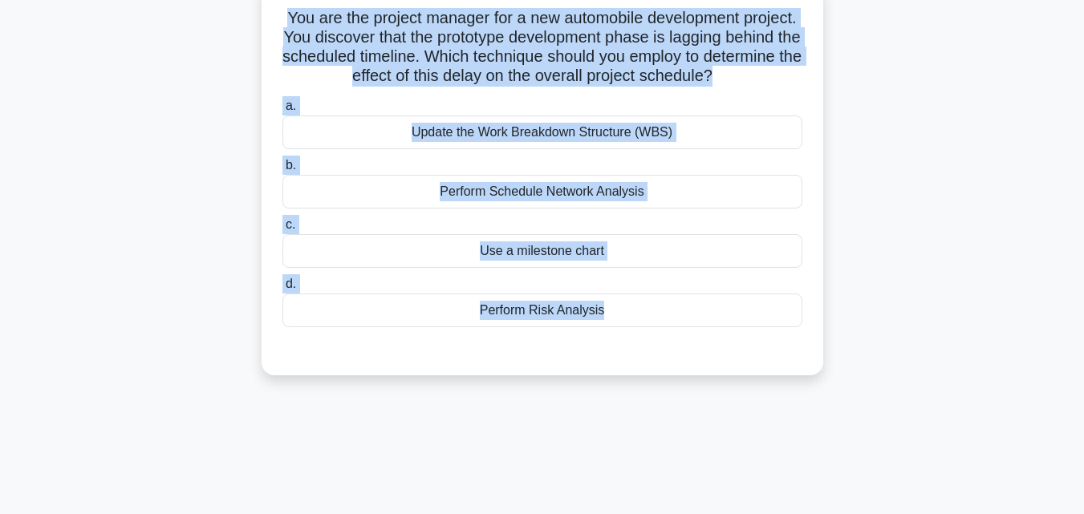
drag, startPoint x: 520, startPoint y: 423, endPoint x: 236, endPoint y: 22, distance: 491.4
click at [236, 22] on div "58:56 Stop PMP Expert 13/25 You are the project manager for a new automobile de…" at bounding box center [542, 347] width 914 height 802
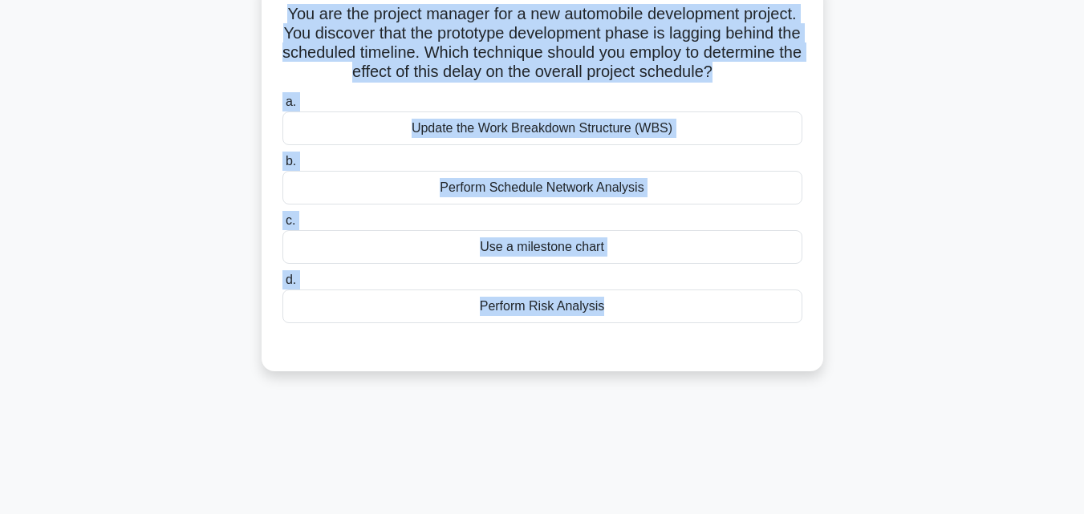
click at [521, 188] on div "Perform Schedule Network Analysis" at bounding box center [542, 188] width 520 height 34
click at [282, 167] on input "b. Perform Schedule Network Analysis" at bounding box center [282, 161] width 0 height 10
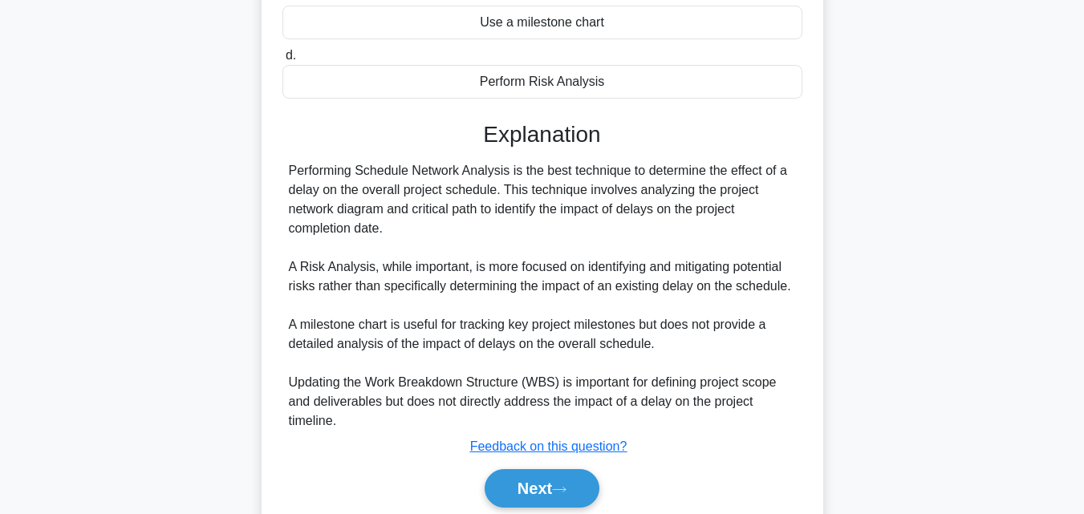
scroll to position [399, 0]
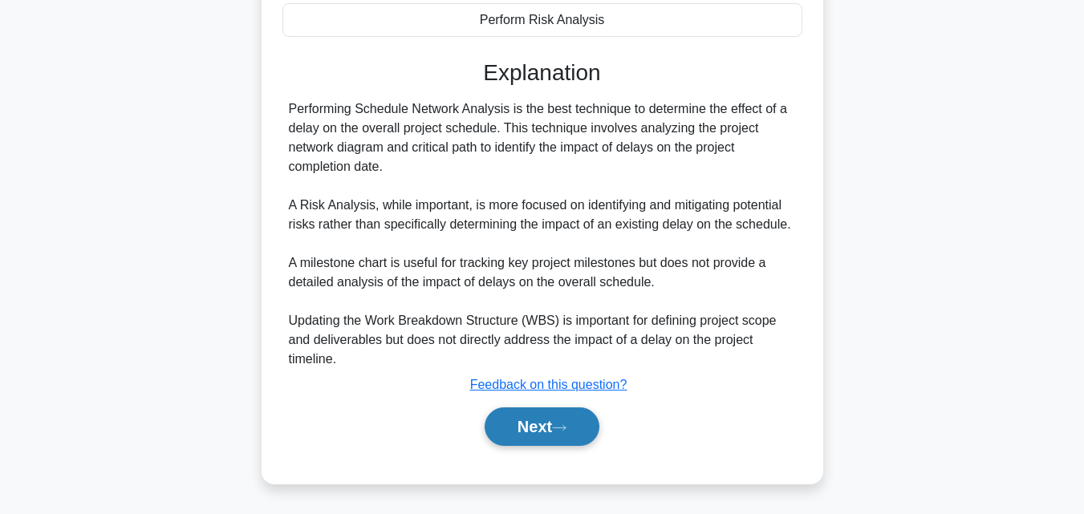
click at [560, 428] on icon at bounding box center [559, 427] width 13 height 5
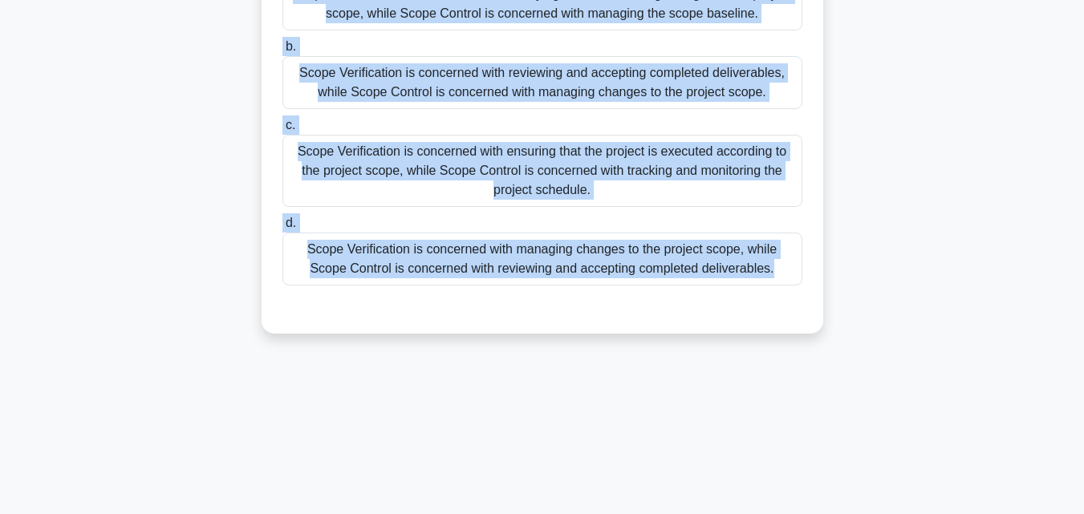
scroll to position [0, 0]
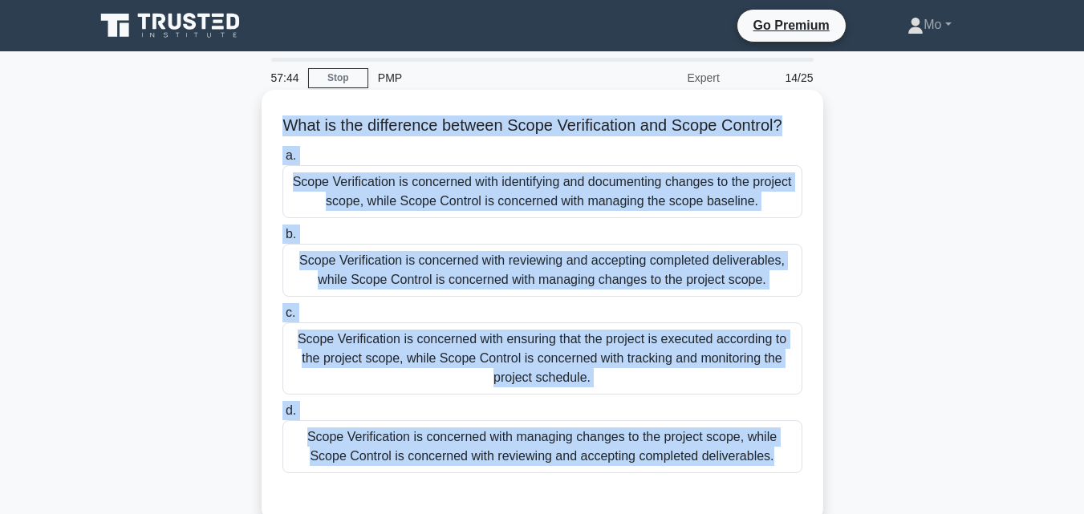
drag, startPoint x: 560, startPoint y: 428, endPoint x: 290, endPoint y: 129, distance: 403.2
click at [290, 129] on div "57:44 Stop PMP Expert 14/25 What is the difference between Scope Verification a…" at bounding box center [542, 459] width 914 height 802
click at [436, 278] on div "Scope Verification is concerned with reviewing and accepting completed delivera…" at bounding box center [542, 270] width 520 height 53
click at [282, 240] on input "b. Scope Verification is concerned with reviewing and accepting completed deliv…" at bounding box center [282, 234] width 0 height 10
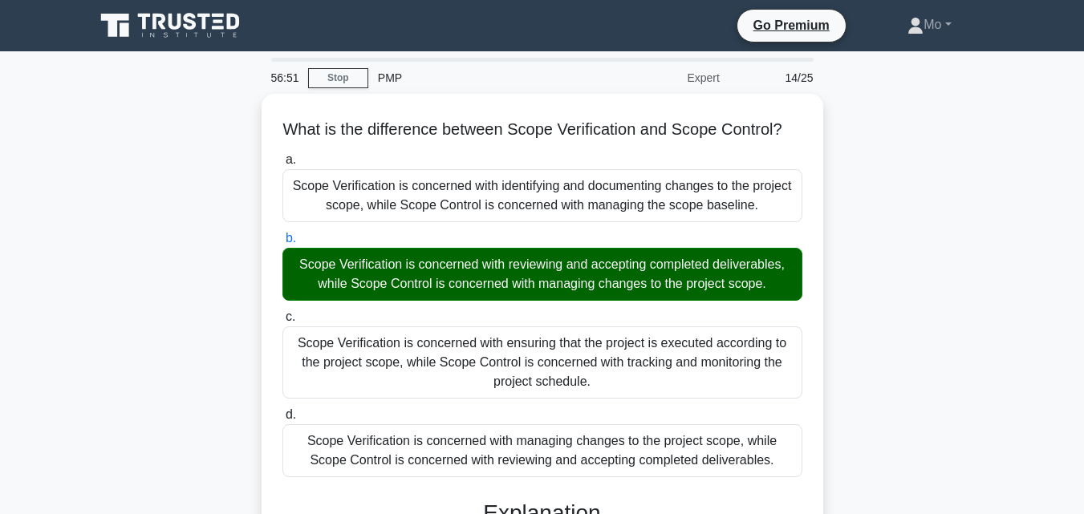
scroll to position [321, 0]
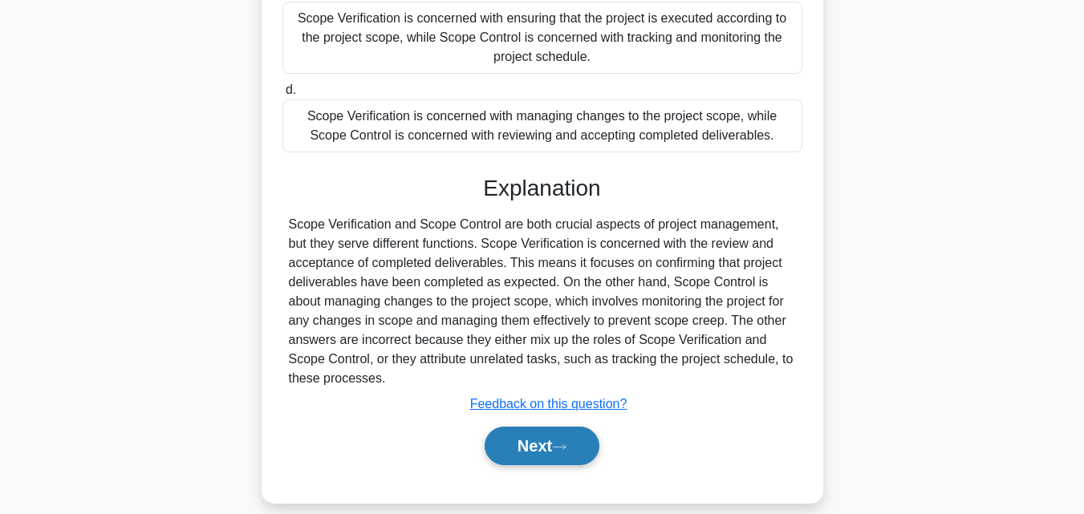
click at [550, 465] on button "Next" at bounding box center [541, 446] width 115 height 38
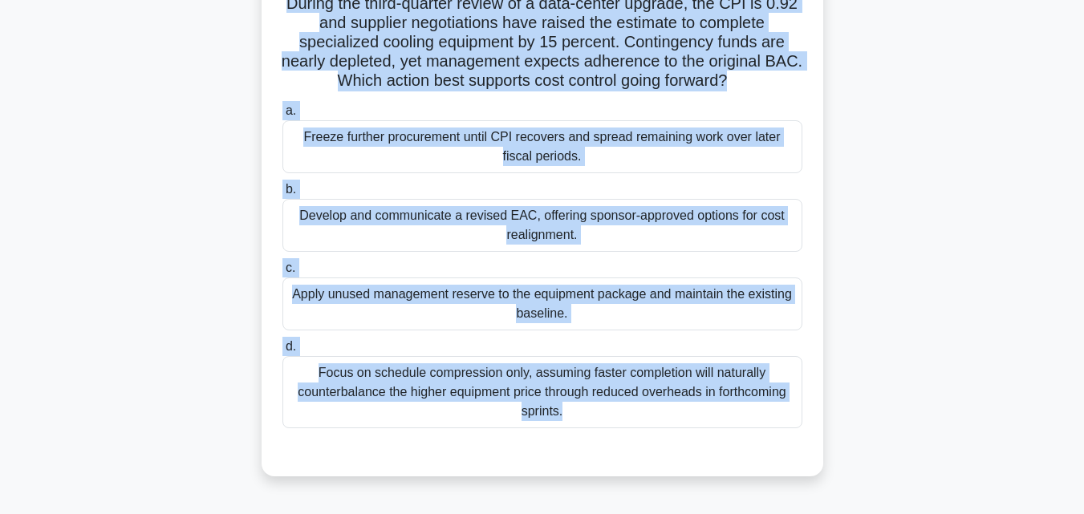
scroll to position [0, 0]
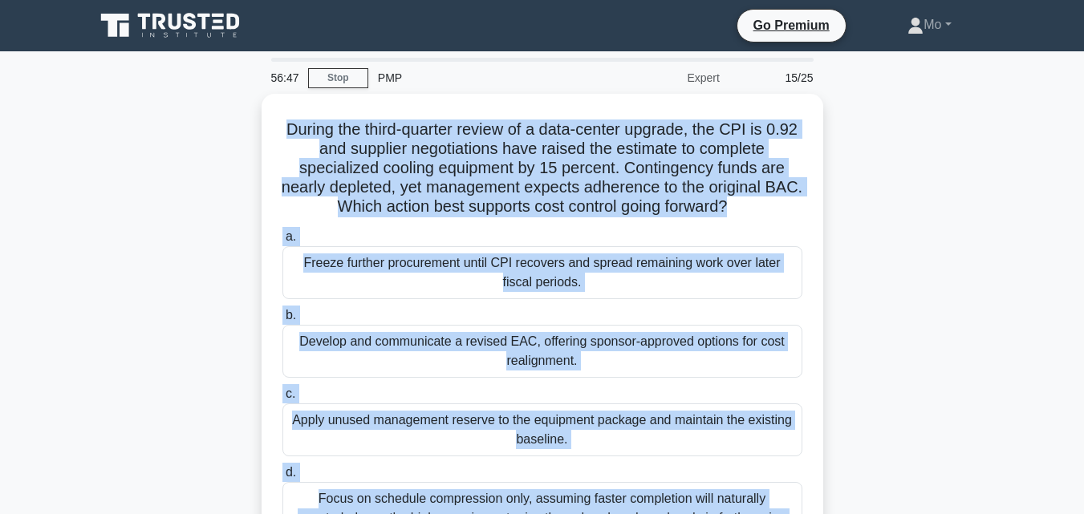
drag, startPoint x: 774, startPoint y: 399, endPoint x: 215, endPoint y: 122, distance: 623.8
click at [215, 122] on div "56:47 Stop PMP Expert 15/25 During the third-quarter review of a data-center up…" at bounding box center [542, 459] width 914 height 802
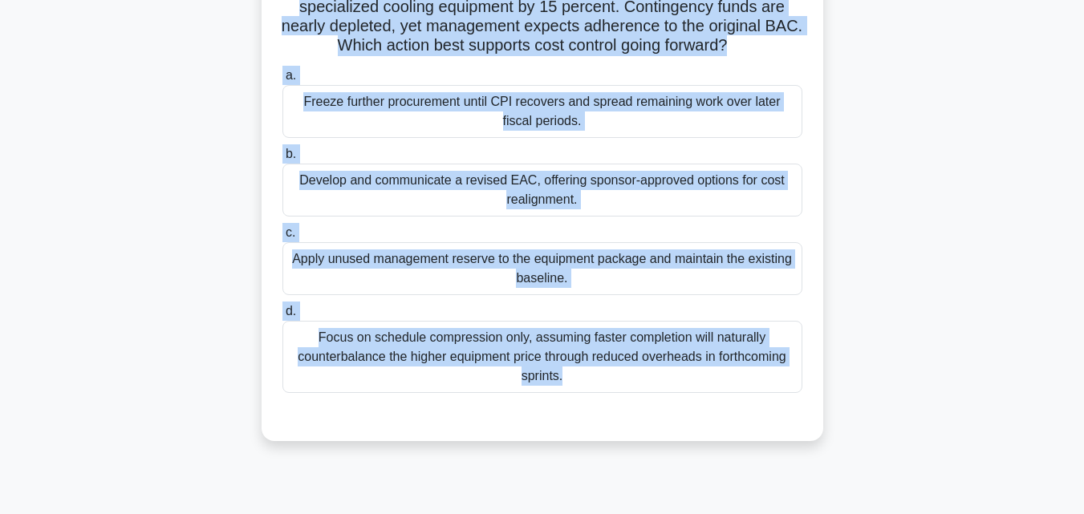
scroll to position [160, 0]
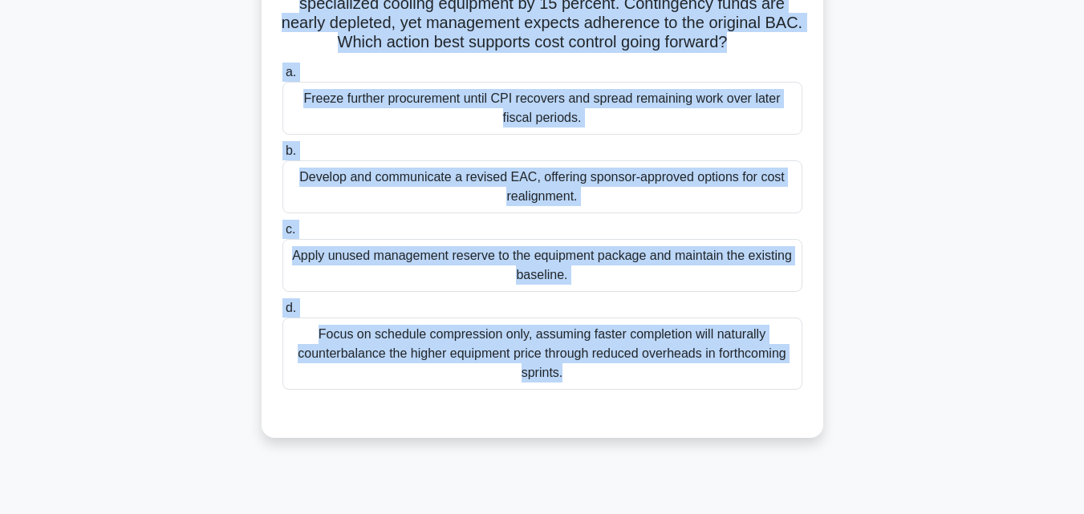
click at [442, 273] on div "Apply unused management reserve to the equipment package and maintain the exist…" at bounding box center [542, 265] width 520 height 53
click at [282, 235] on input "c. Apply unused management reserve to the equipment package and maintain the ex…" at bounding box center [282, 230] width 0 height 10
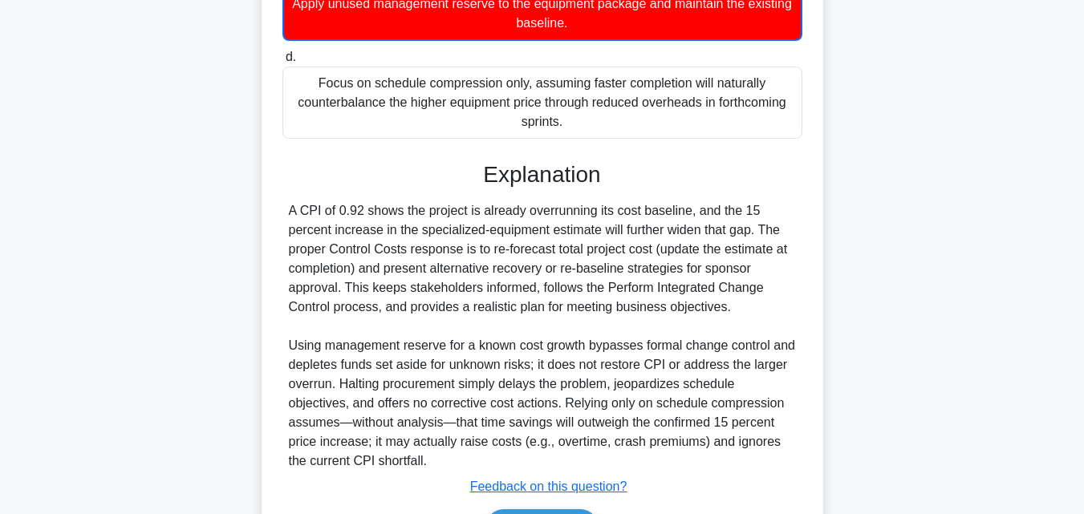
scroll to position [516, 0]
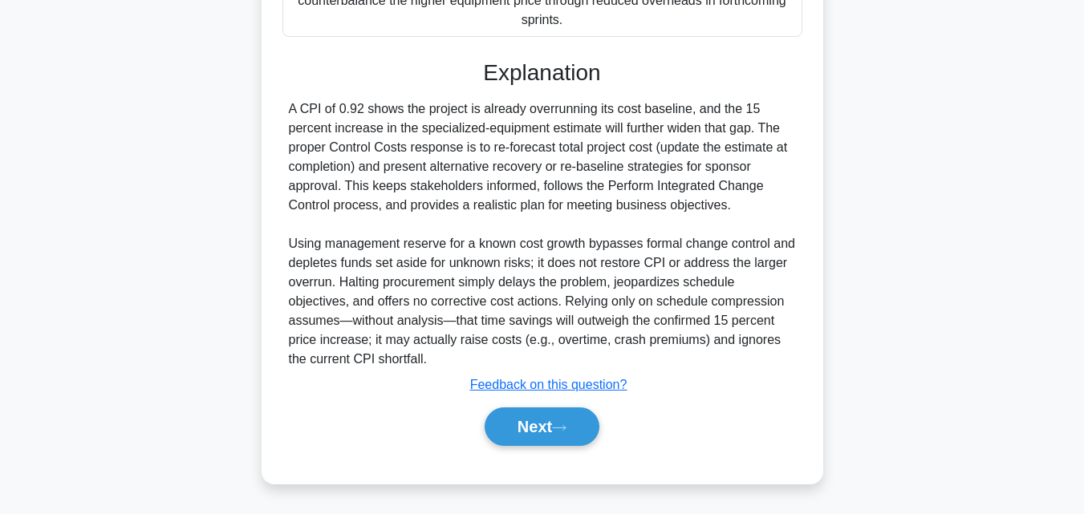
click at [541, 448] on div "Next" at bounding box center [542, 426] width 520 height 51
click at [541, 429] on button "Next" at bounding box center [541, 426] width 115 height 38
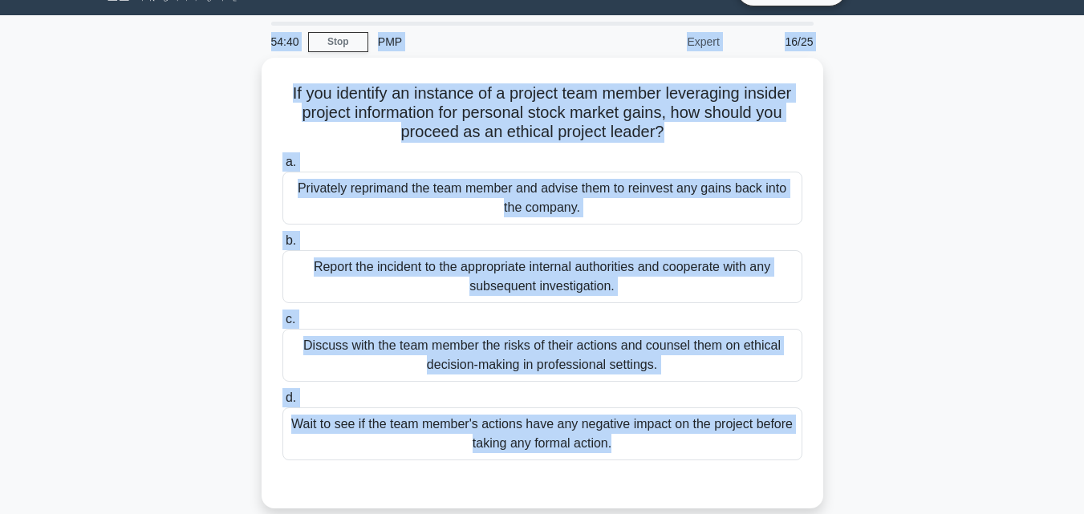
scroll to position [0, 0]
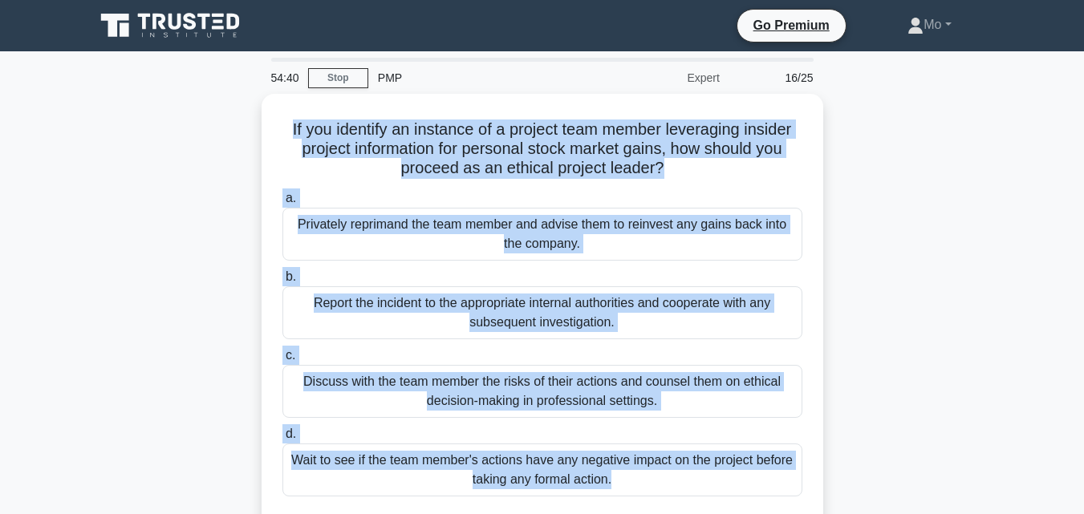
drag, startPoint x: 553, startPoint y: 443, endPoint x: 226, endPoint y: 139, distance: 446.6
click at [226, 139] on div "If you identify an instance of a project team member leveraging insider project…" at bounding box center [542, 329] width 914 height 470
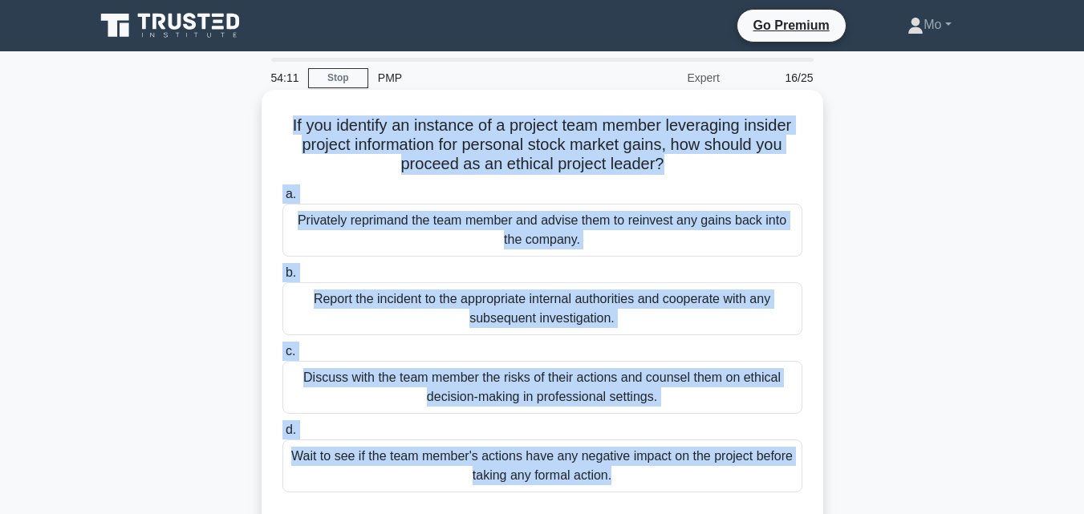
click at [460, 310] on div "Report the incident to the appropriate internal authorities and cooperate with …" at bounding box center [542, 308] width 520 height 53
click at [282, 278] on input "b. Report the incident to the appropriate internal authorities and cooperate wi…" at bounding box center [282, 273] width 0 height 10
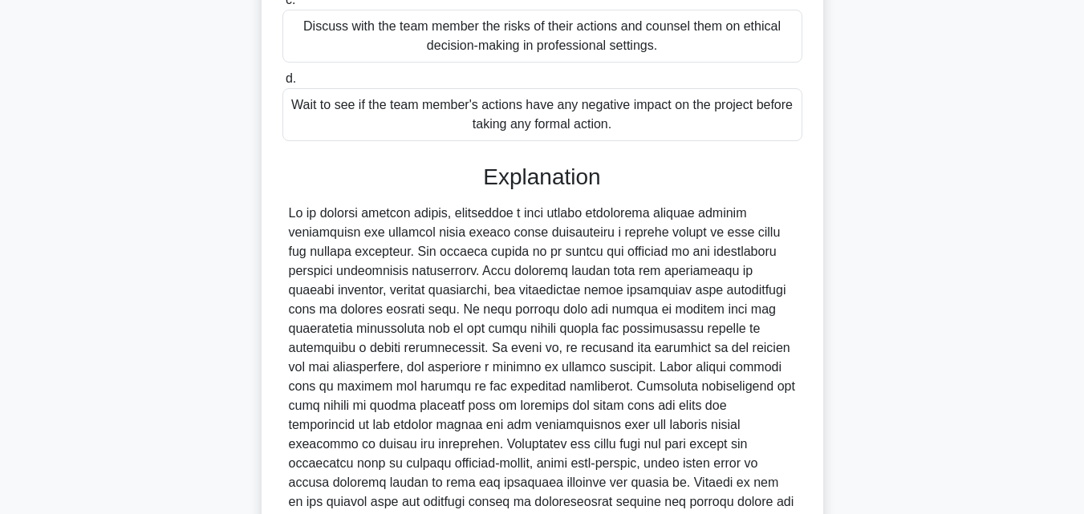
scroll to position [514, 0]
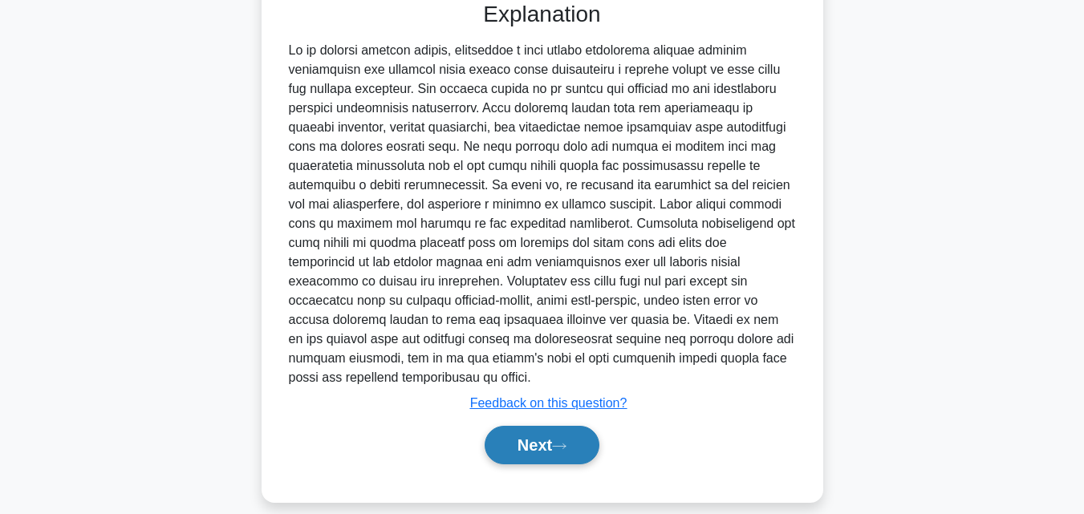
click at [541, 426] on button "Next" at bounding box center [541, 445] width 115 height 38
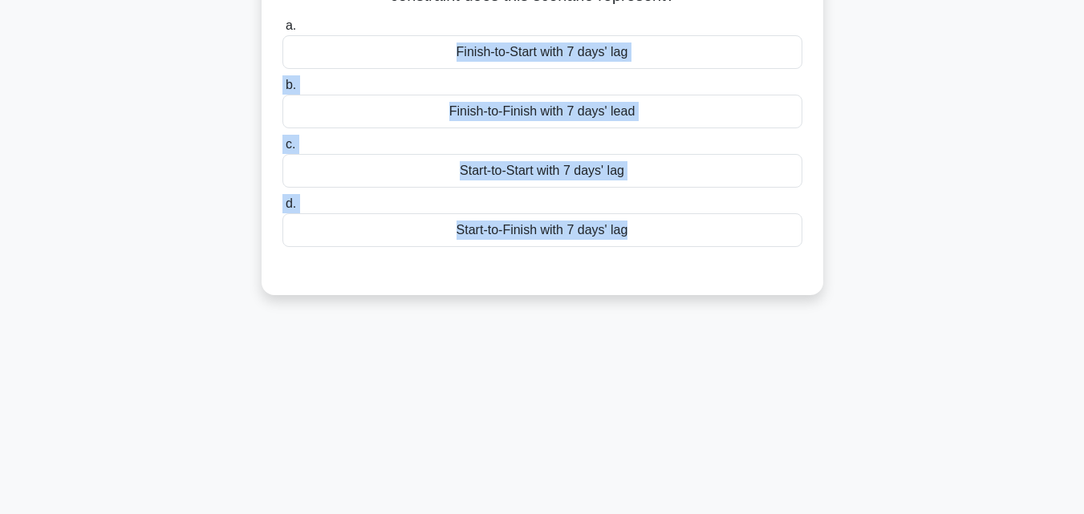
scroll to position [0, 0]
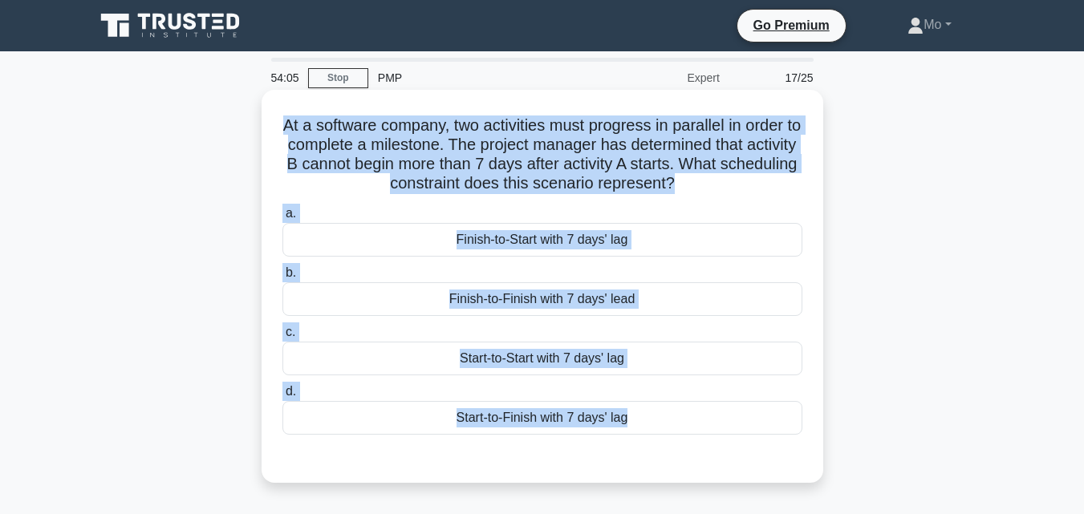
drag, startPoint x: 632, startPoint y: 456, endPoint x: 273, endPoint y: 108, distance: 499.1
click at [273, 108] on div "54:05 Stop PMP Expert 17/25 At a software company, two activities must progress…" at bounding box center [542, 459] width 914 height 802
click at [543, 343] on div "Start-to-Start with 7 days' lag" at bounding box center [542, 359] width 520 height 34
click at [282, 338] on input "c. Start-to-Start with 7 days' lag" at bounding box center [282, 332] width 0 height 10
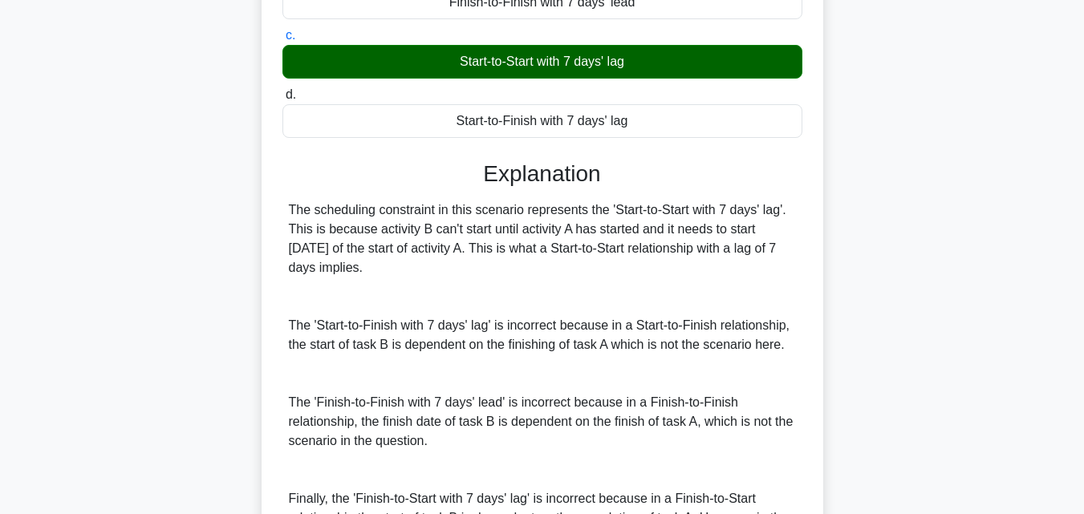
scroll to position [401, 0]
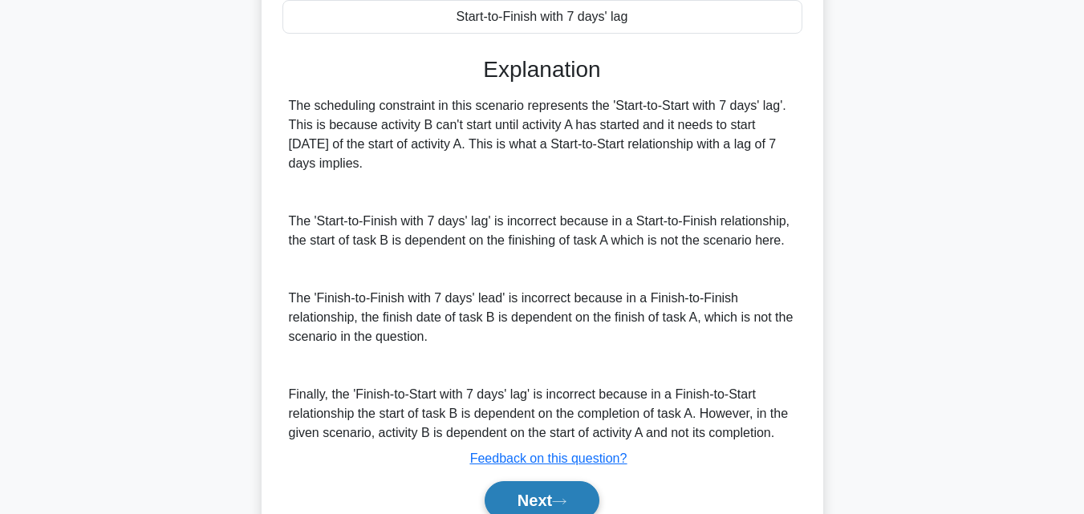
click at [532, 496] on button "Next" at bounding box center [541, 500] width 115 height 38
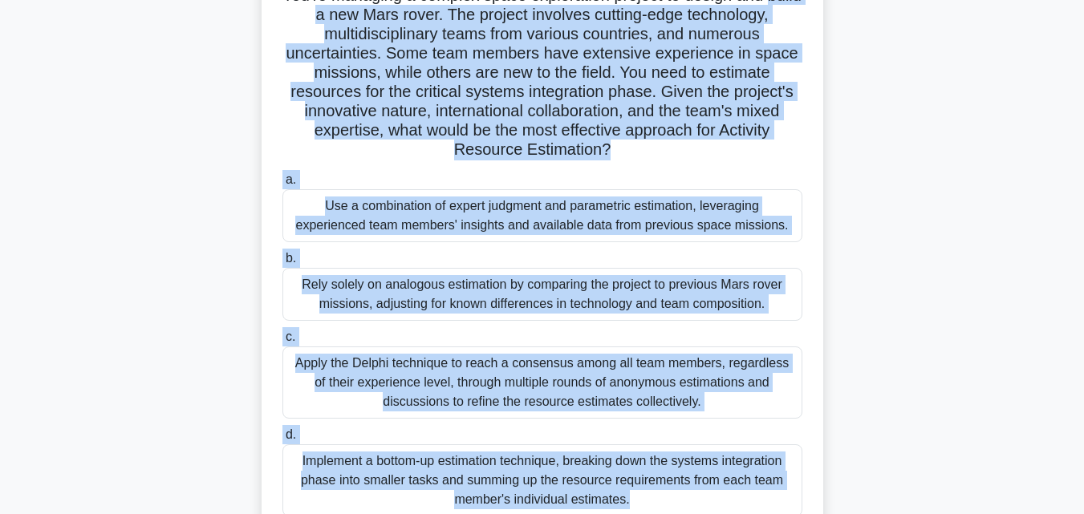
scroll to position [91, 0]
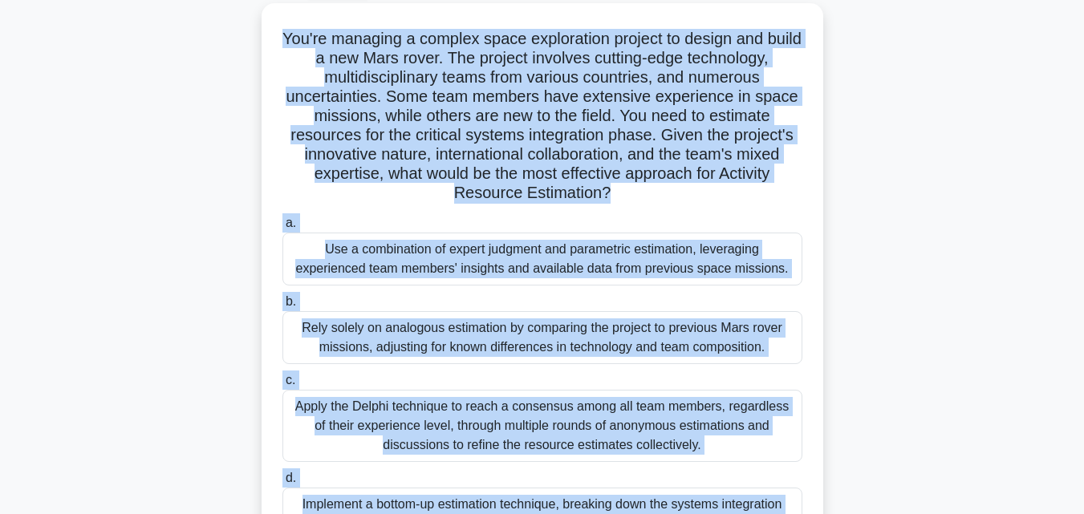
drag, startPoint x: 797, startPoint y: 472, endPoint x: 221, endPoint y: 43, distance: 718.6
click at [221, 43] on div "53:23 Stop PMP Expert 18/25 You're managing a complex space exploration project…" at bounding box center [542, 368] width 914 height 802
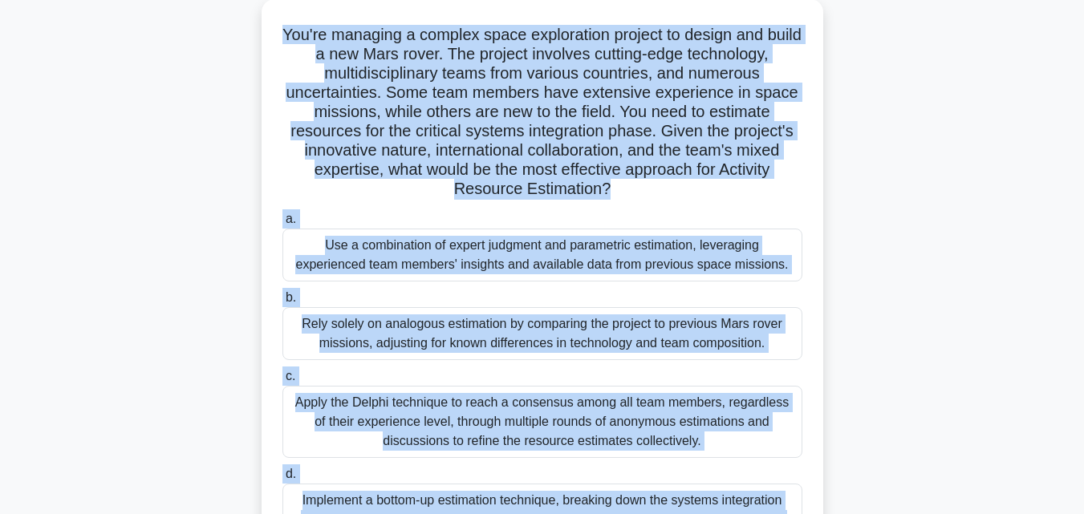
click at [516, 267] on div "Use a combination of expert judgment and parametric estimation, leveraging expe…" at bounding box center [542, 255] width 520 height 53
click at [282, 225] on input "a. Use a combination of expert judgment and parametric estimation, leveraging e…" at bounding box center [282, 219] width 0 height 10
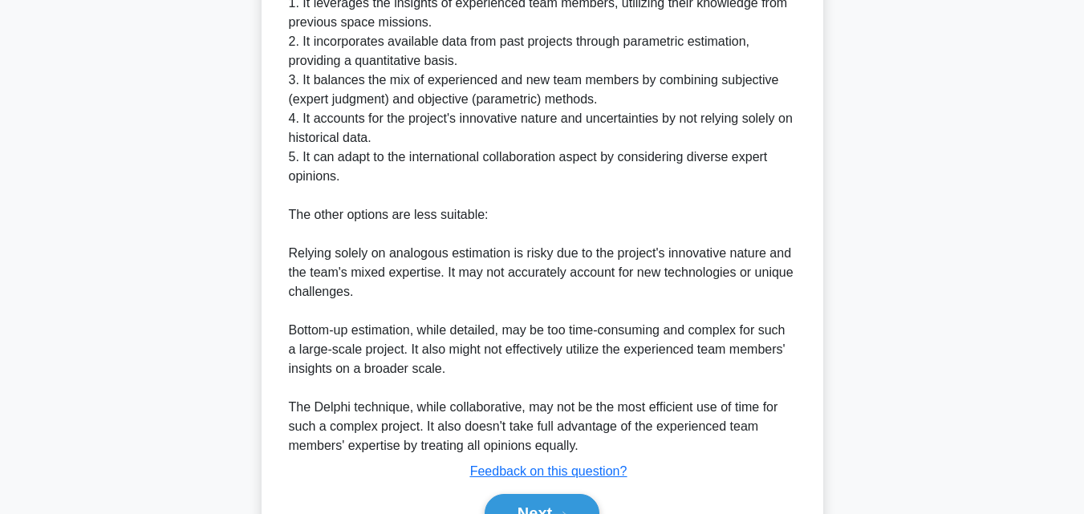
scroll to position [880, 0]
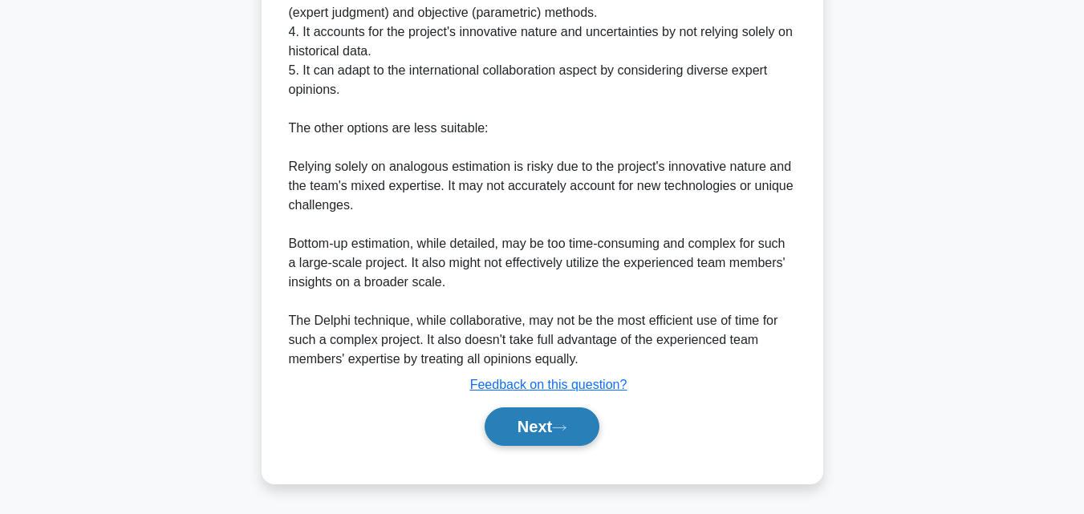
click at [558, 421] on button "Next" at bounding box center [541, 426] width 115 height 38
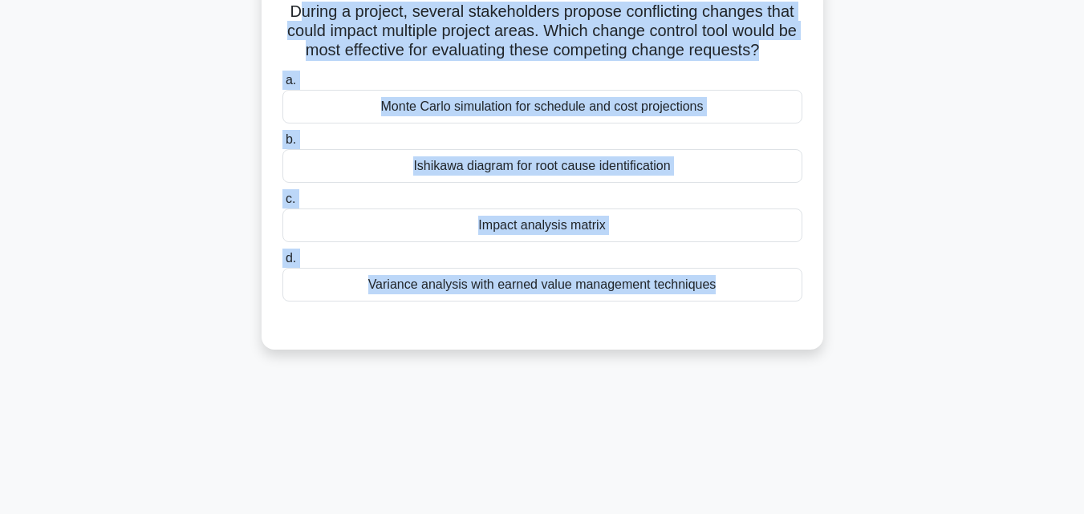
scroll to position [0, 0]
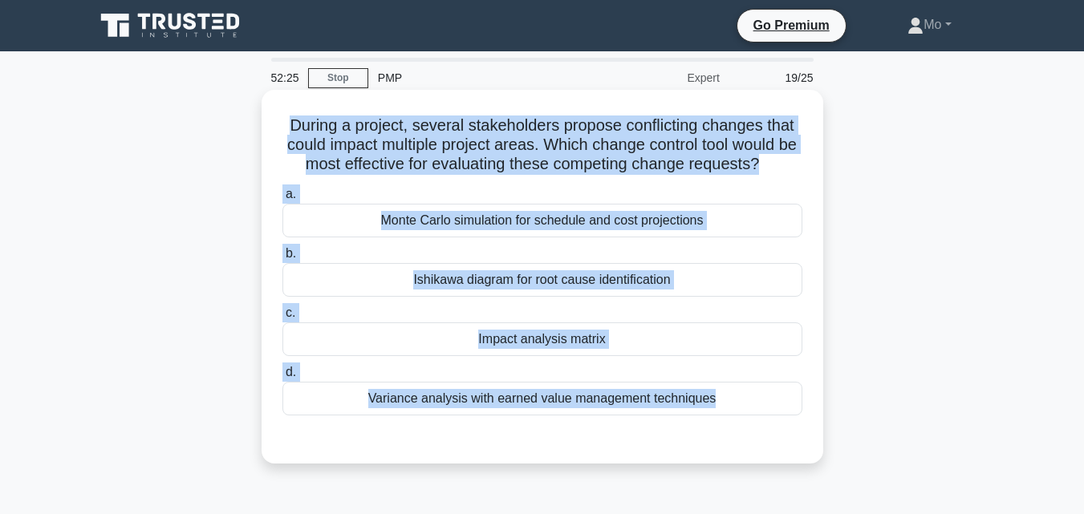
drag, startPoint x: 627, startPoint y: 383, endPoint x: 263, endPoint y: 119, distance: 449.7
click at [263, 119] on div "52:25 Stop PMP Expert 19/25 During a project, several stakeholders propose conf…" at bounding box center [542, 459] width 914 height 802
click at [489, 333] on div "Impact analysis matrix" at bounding box center [542, 339] width 520 height 34
click at [282, 318] on input "c. Impact analysis matrix" at bounding box center [282, 313] width 0 height 10
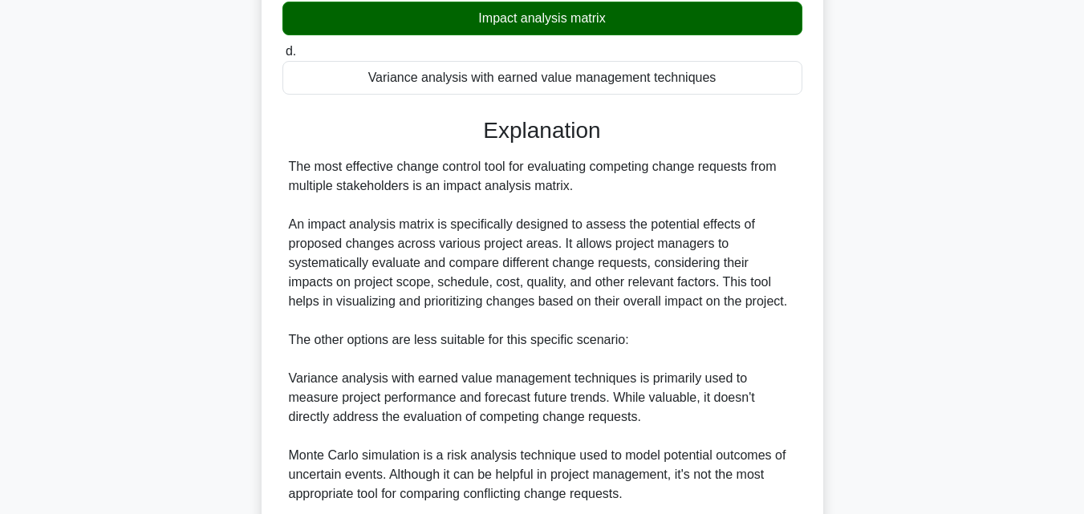
scroll to position [533, 0]
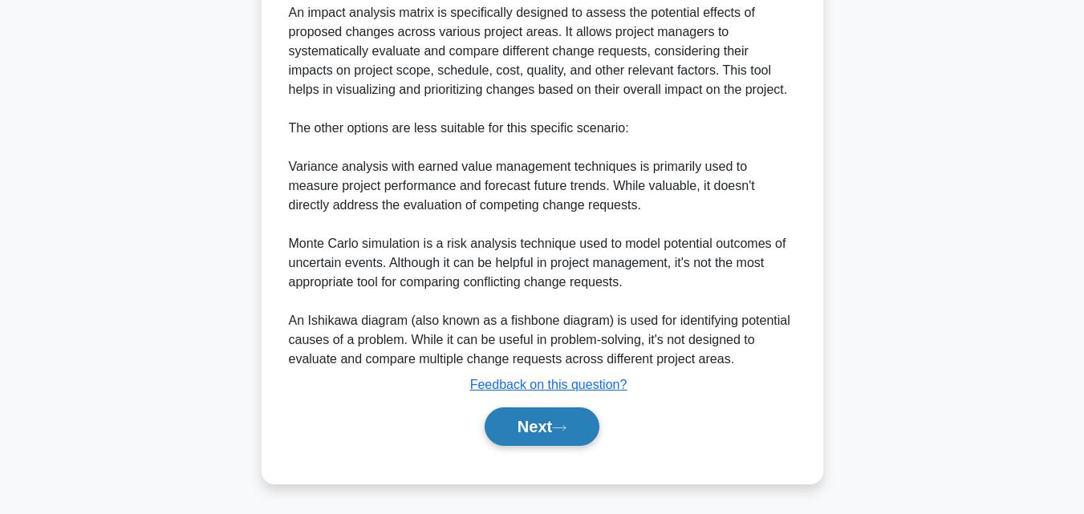
click at [568, 435] on button "Next" at bounding box center [541, 426] width 115 height 38
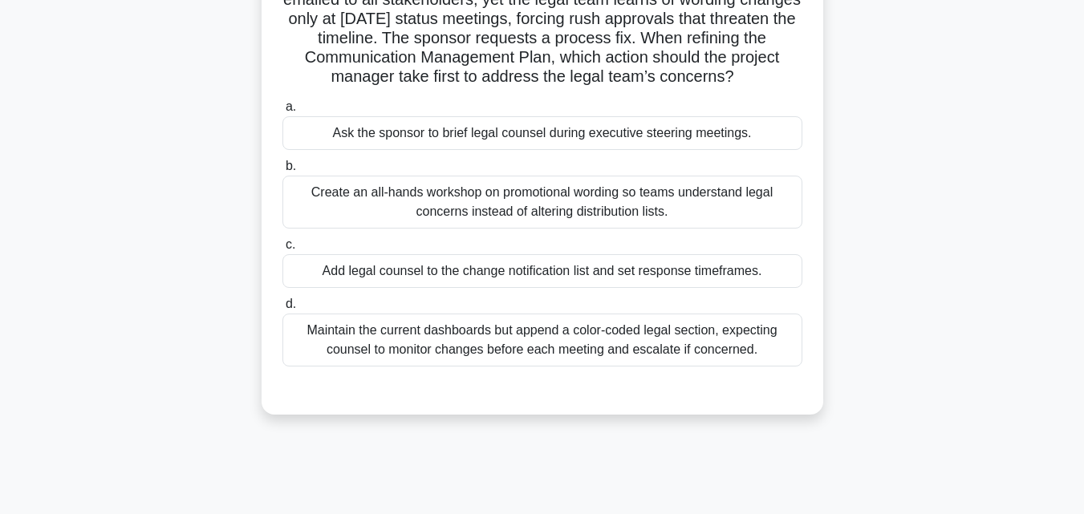
scroll to position [111, 0]
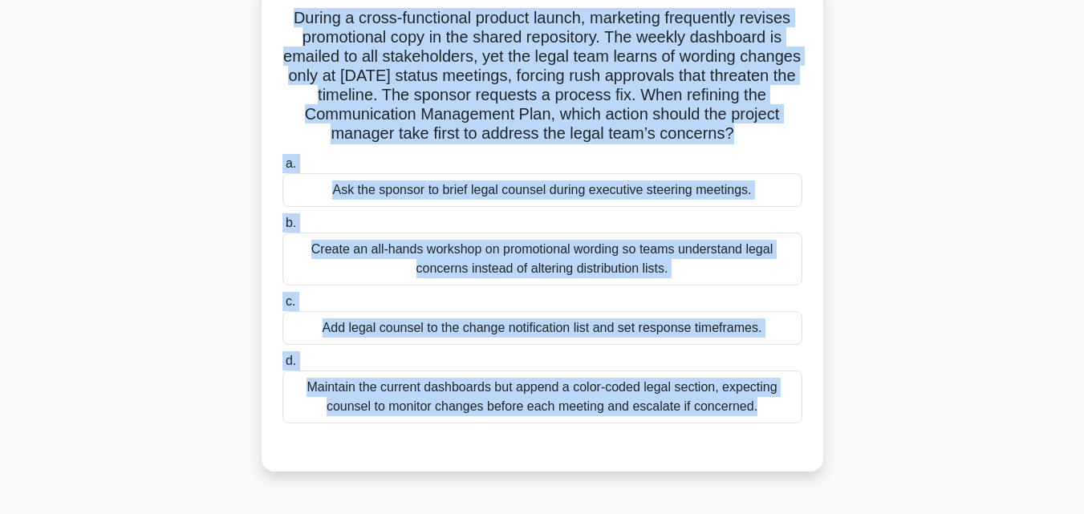
drag, startPoint x: 580, startPoint y: 436, endPoint x: 252, endPoint y: 27, distance: 524.3
click at [252, 27] on div "During a cross-functional product launch, marketing frequently revises promotio…" at bounding box center [542, 236] width 914 height 508
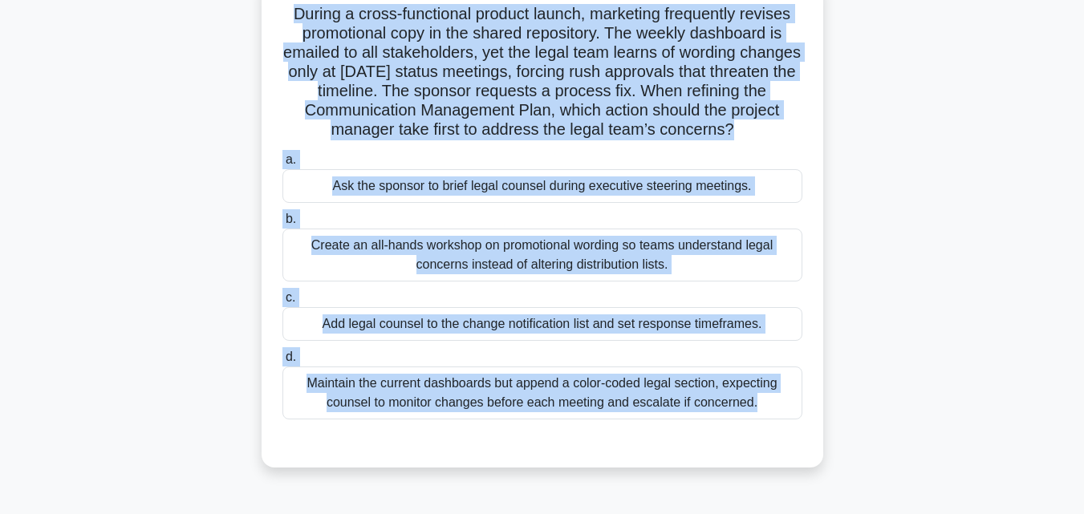
click at [496, 257] on div "Create an all-hands workshop on promotional wording so teams understand legal c…" at bounding box center [542, 255] width 520 height 53
click at [282, 225] on input "b. Create an all-hands workshop on promotional wording so teams understand lega…" at bounding box center [282, 219] width 0 height 10
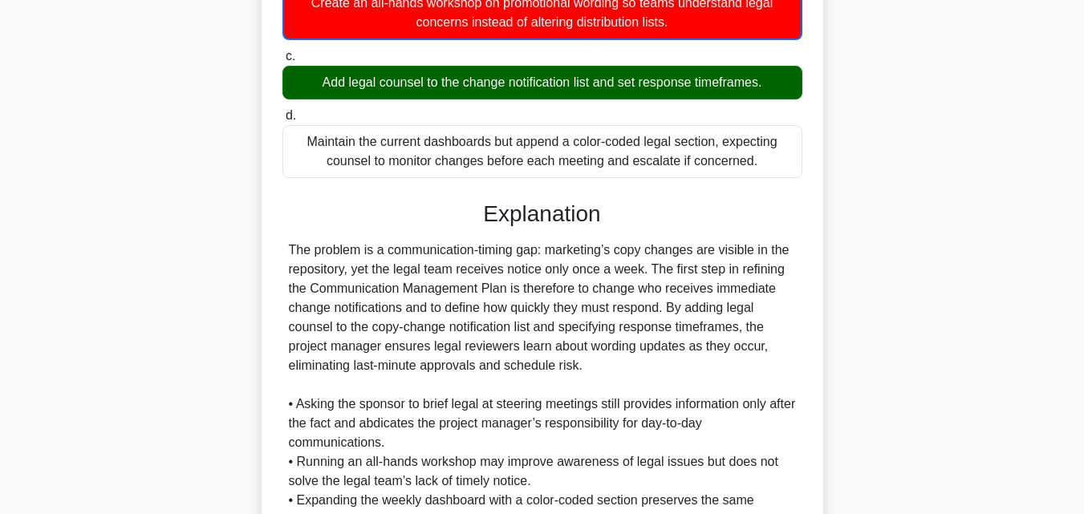
scroll to position [513, 0]
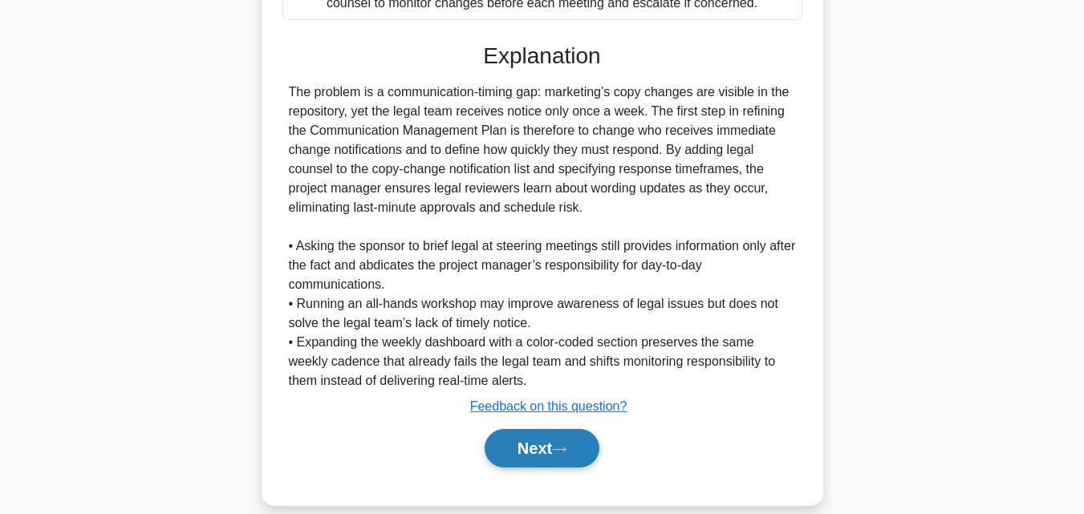
click at [545, 450] on button "Next" at bounding box center [541, 448] width 115 height 38
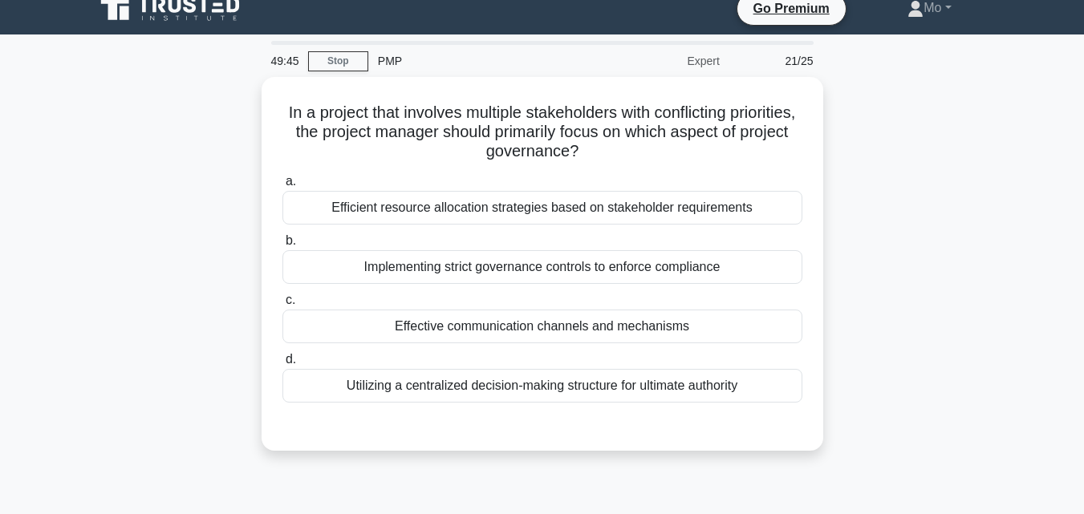
scroll to position [0, 0]
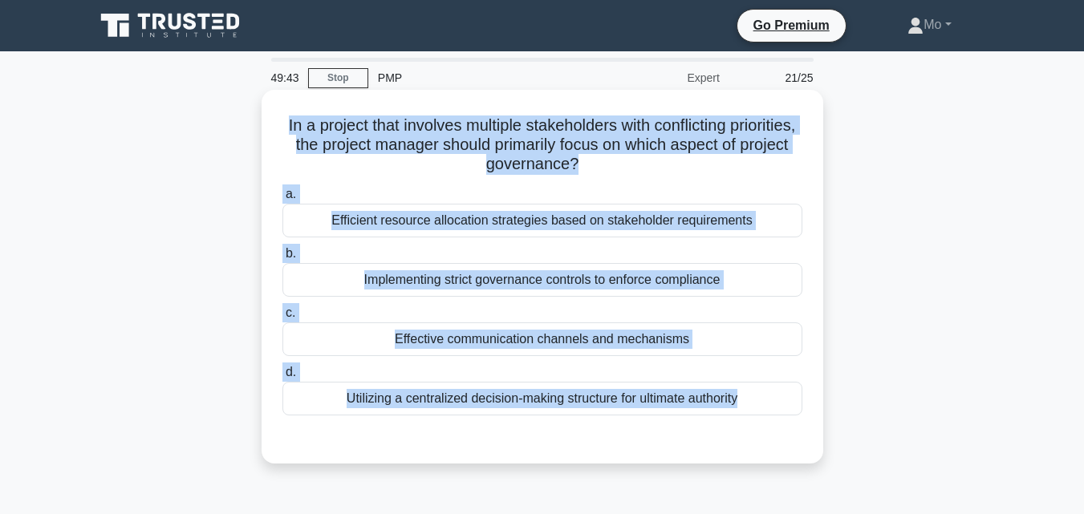
drag, startPoint x: 609, startPoint y: 486, endPoint x: 267, endPoint y: 127, distance: 495.8
click at [267, 127] on div "In a project that involves multiple stakeholders with conflicting priorities, t…" at bounding box center [542, 290] width 914 height 393
click at [493, 275] on div "Implementing strict governance controls to enforce compliance" at bounding box center [542, 280] width 520 height 34
click at [282, 259] on input "b. Implementing strict governance controls to enforce compliance" at bounding box center [282, 254] width 0 height 10
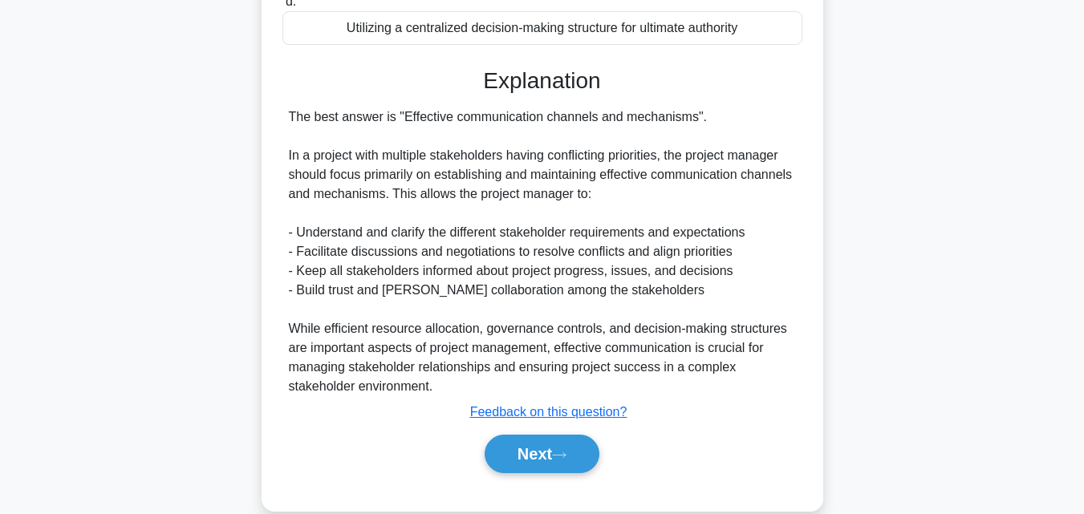
scroll to position [400, 0]
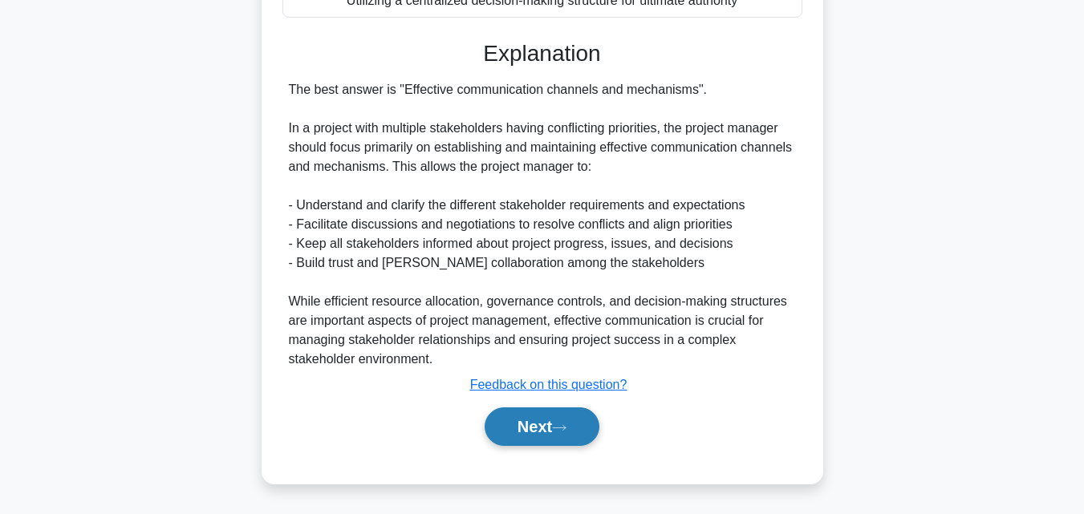
click at [536, 440] on button "Next" at bounding box center [541, 426] width 115 height 38
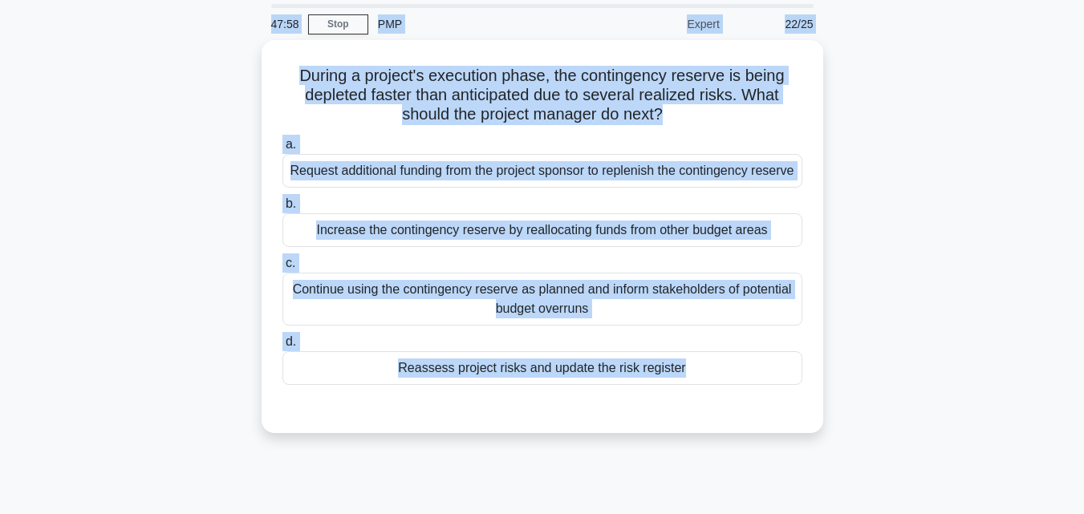
scroll to position [0, 0]
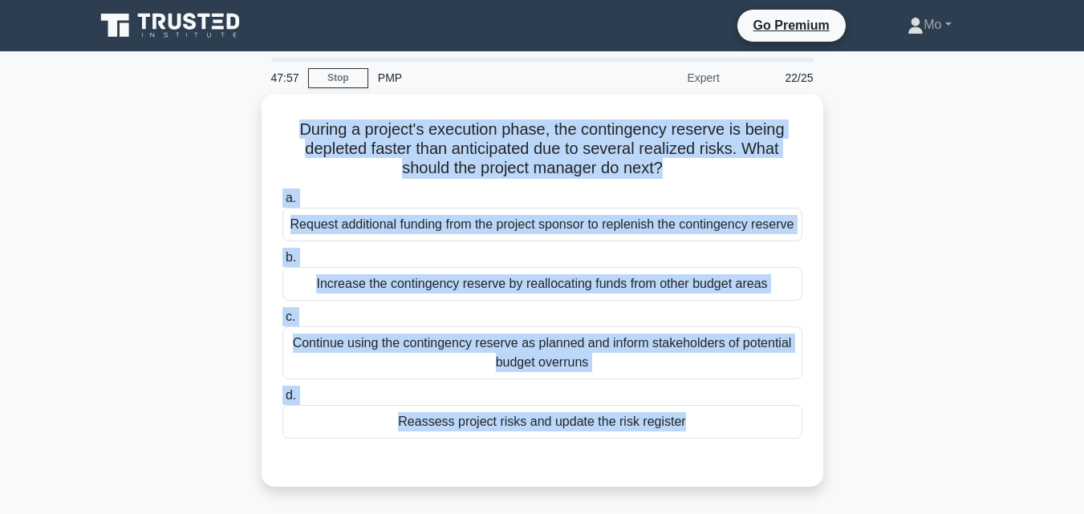
drag, startPoint x: 537, startPoint y: 440, endPoint x: 247, endPoint y: 127, distance: 426.8
click at [247, 127] on div "47:57 Stop PMP Expert 22/25 During a project's execution phase, the contingency…" at bounding box center [542, 459] width 914 height 802
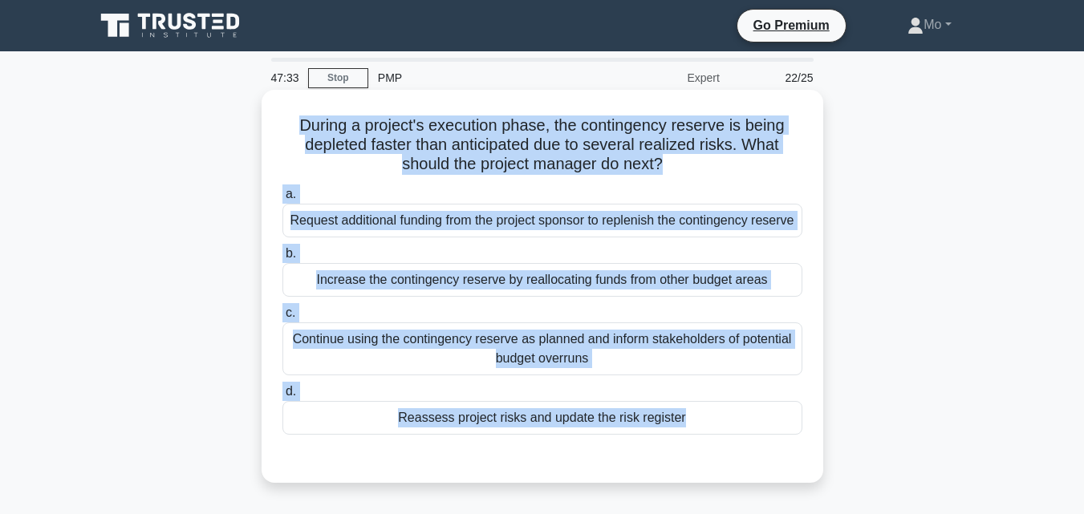
click at [589, 435] on div "Reassess project risks and update the risk register" at bounding box center [542, 418] width 520 height 34
click at [282, 397] on input "d. Reassess project risks and update the risk register" at bounding box center [282, 392] width 0 height 10
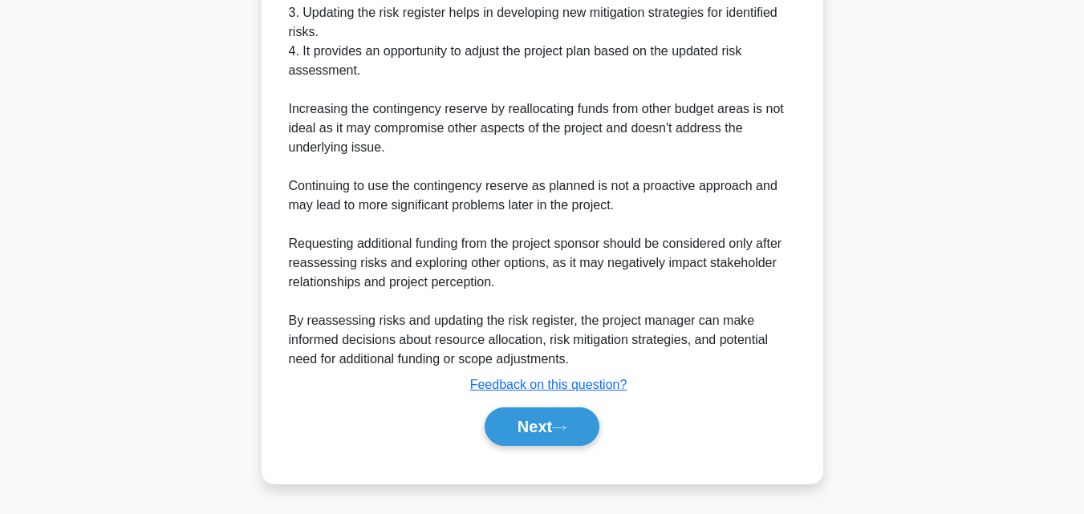
scroll to position [610, 0]
click at [553, 427] on button "Next" at bounding box center [541, 426] width 115 height 38
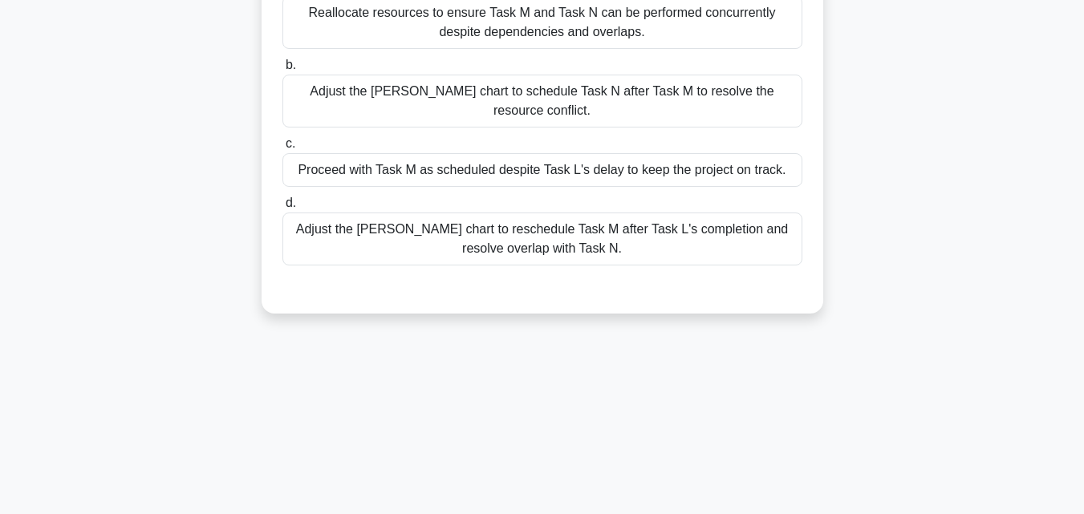
scroll to position [111, 0]
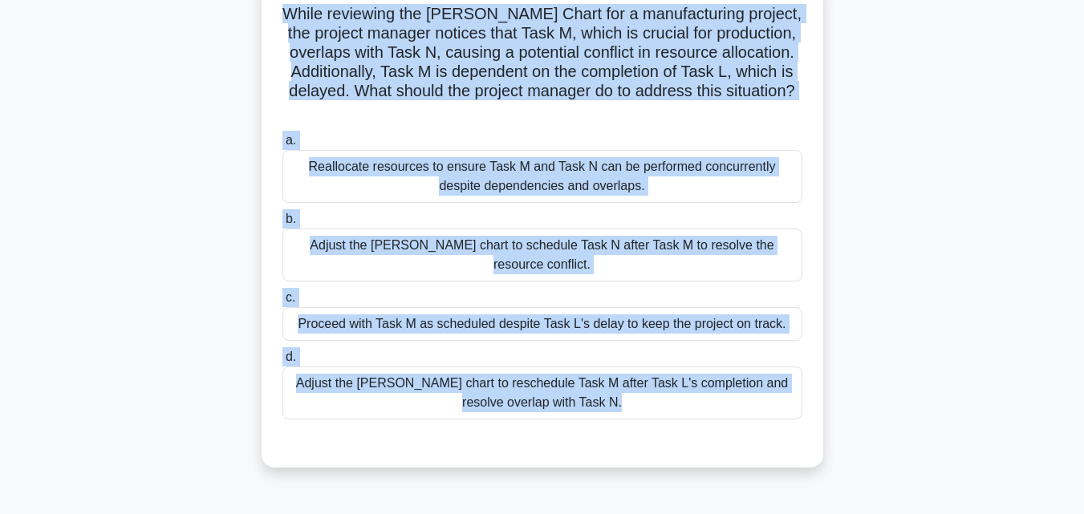
drag, startPoint x: 575, startPoint y: 441, endPoint x: 269, endPoint y: 18, distance: 522.2
click at [269, 18] on div "While reviewing the Gantt Chart for a manufacturing project, the project manage…" at bounding box center [542, 223] width 549 height 476
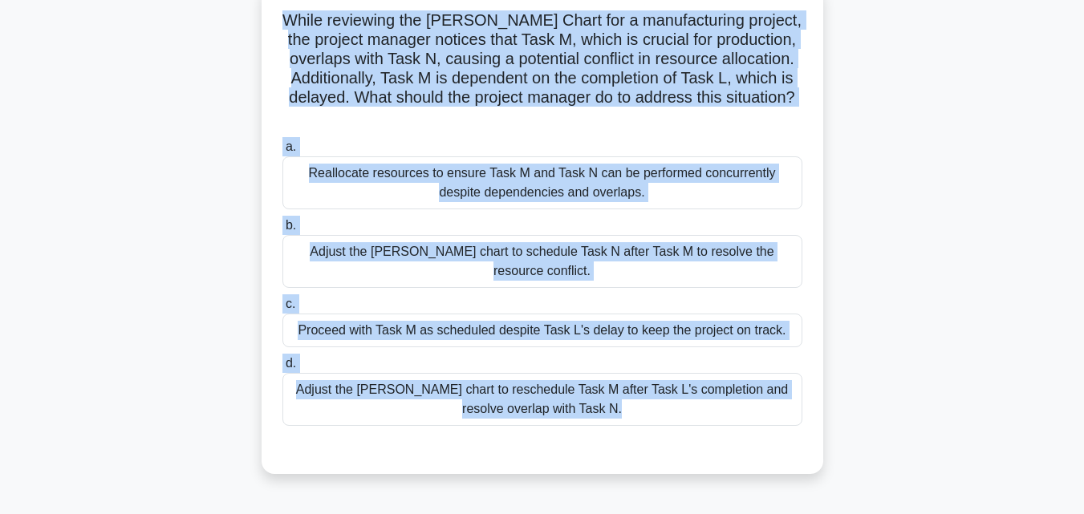
scroll to position [192, 0]
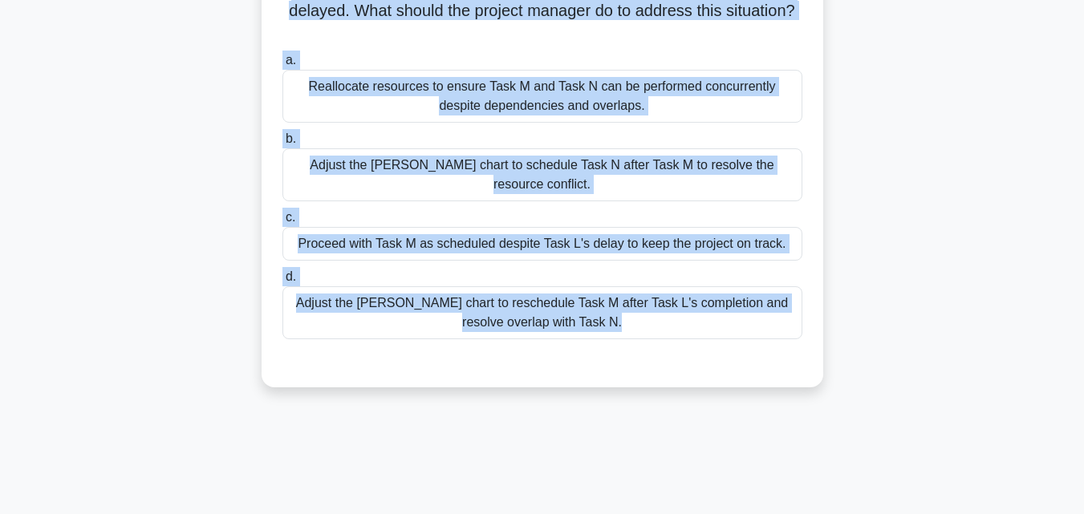
click at [451, 286] on div "Adjust the Gantt chart to reschedule Task M after Task L's completion and resol…" at bounding box center [542, 312] width 520 height 53
click at [282, 282] on input "d. Adjust the Gantt chart to reschedule Task M after Task L's completion and re…" at bounding box center [282, 277] width 0 height 10
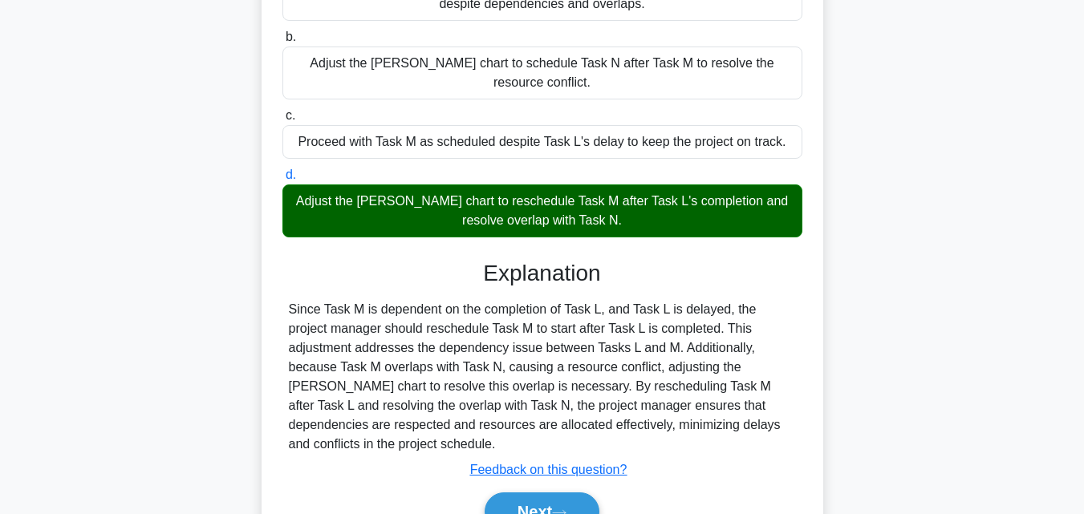
scroll to position [352, 0]
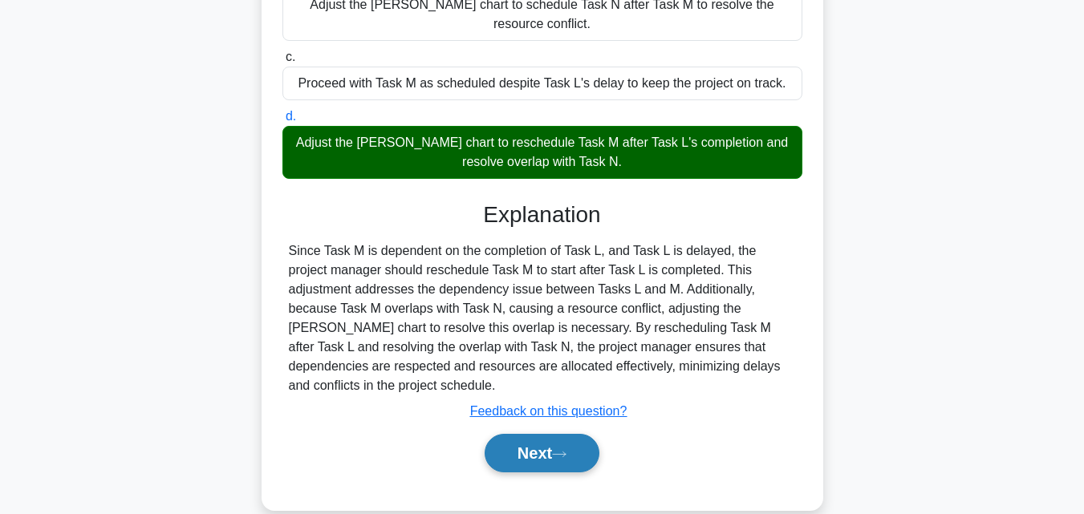
click at [543, 434] on button "Next" at bounding box center [541, 453] width 115 height 38
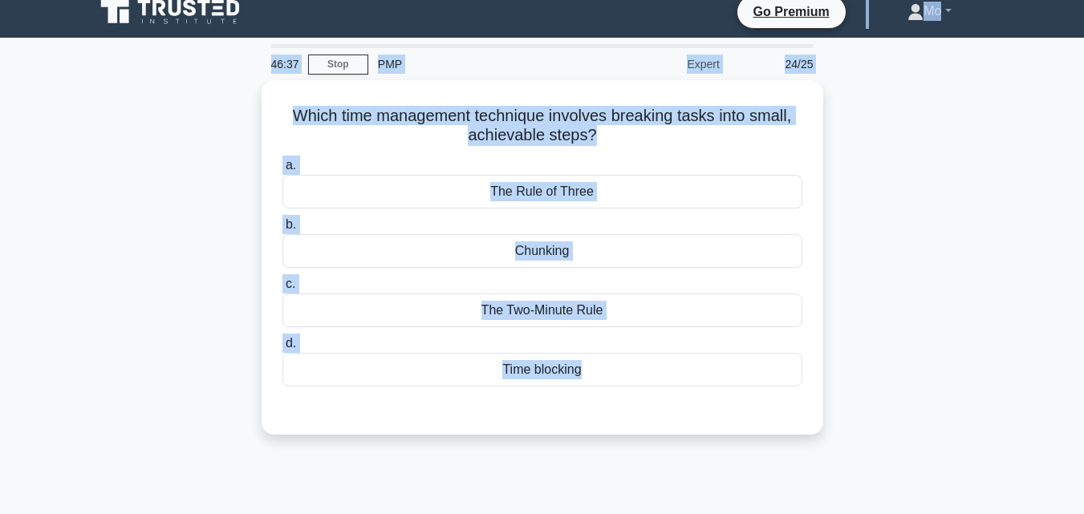
scroll to position [0, 0]
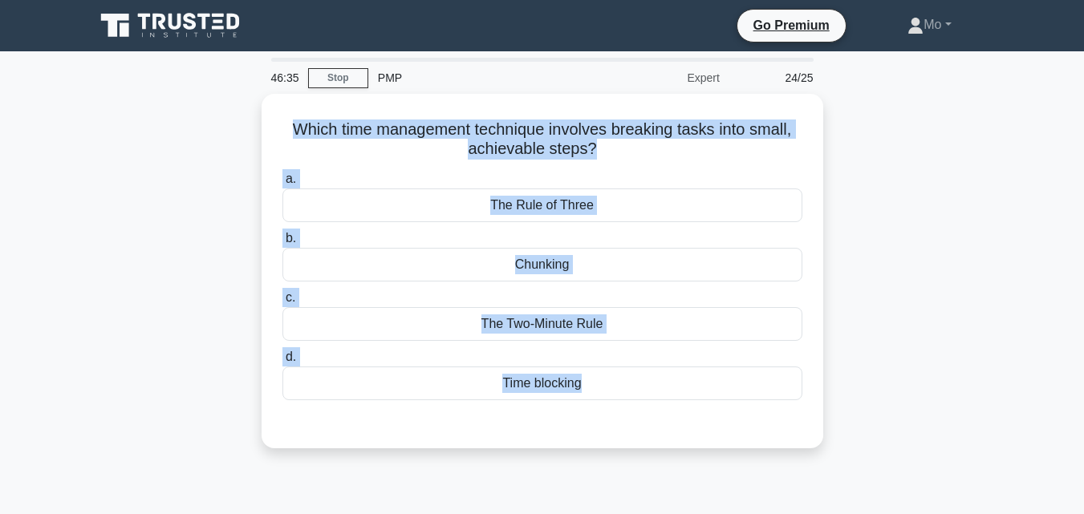
drag, startPoint x: 543, startPoint y: 406, endPoint x: 253, endPoint y: 118, distance: 408.3
click at [253, 118] on div "46:35 Stop PMP Expert 24/25 Which time management technique involves breaking t…" at bounding box center [542, 459] width 914 height 802
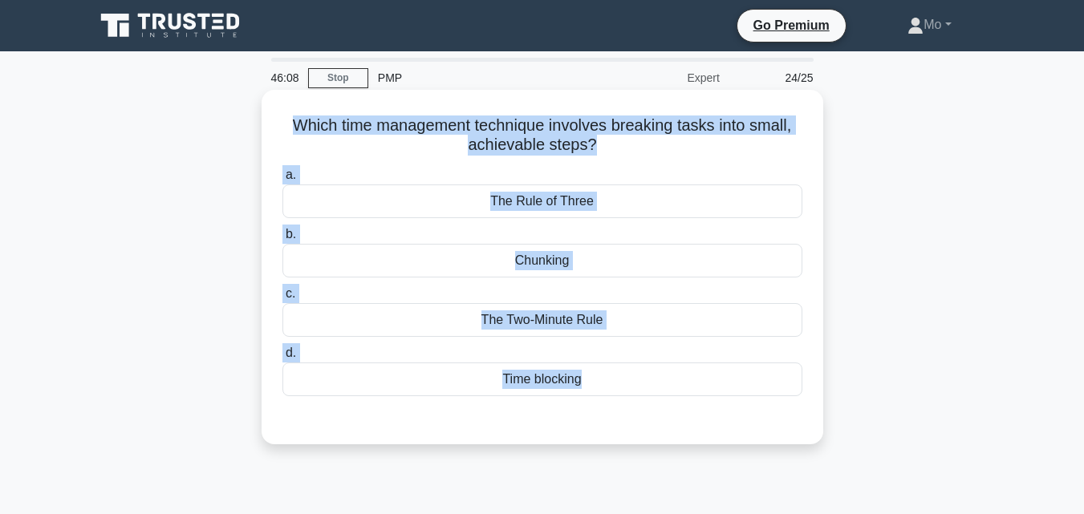
click at [555, 261] on div "Chunking" at bounding box center [542, 261] width 520 height 34
click at [282, 240] on input "b. Chunking" at bounding box center [282, 234] width 0 height 10
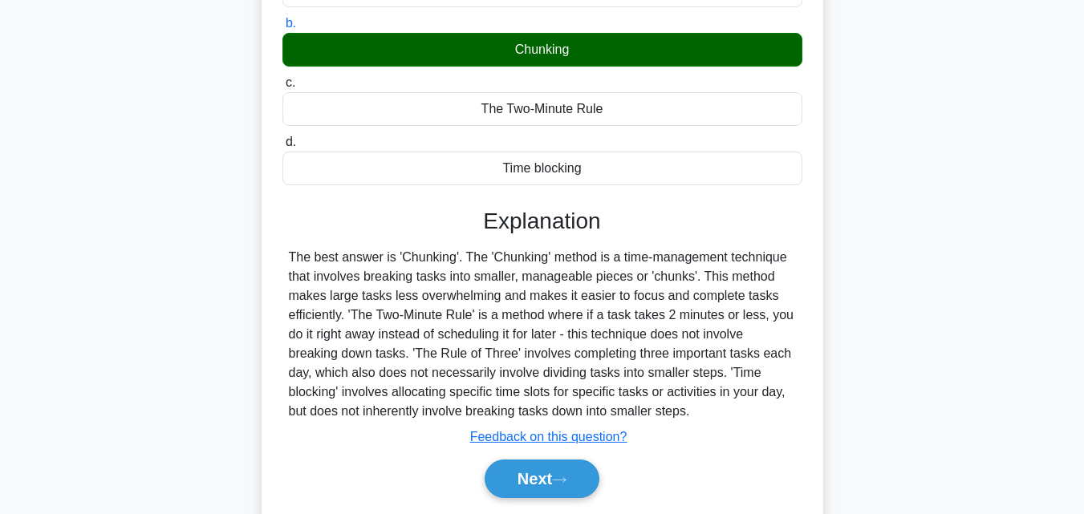
scroll to position [321, 0]
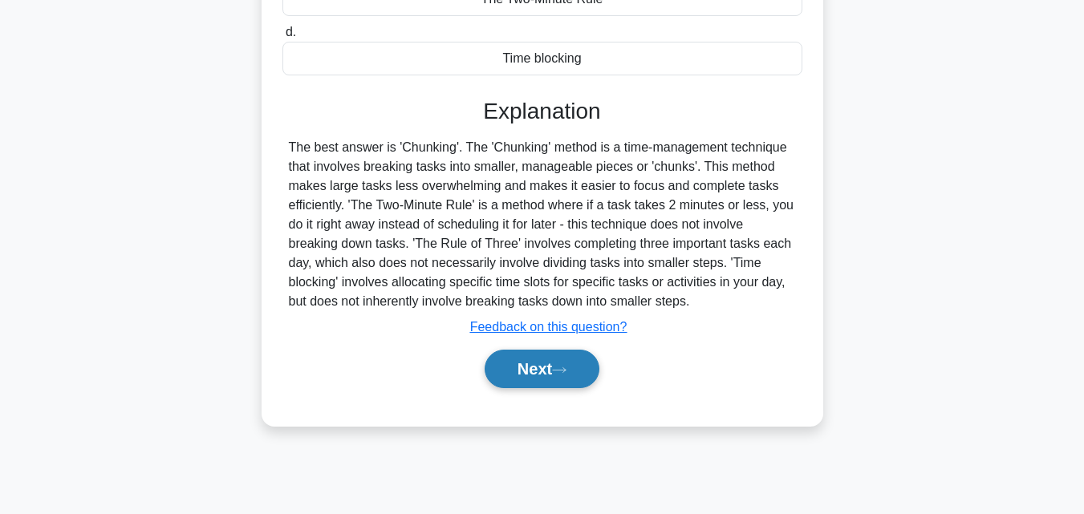
click at [564, 365] on button "Next" at bounding box center [541, 369] width 115 height 38
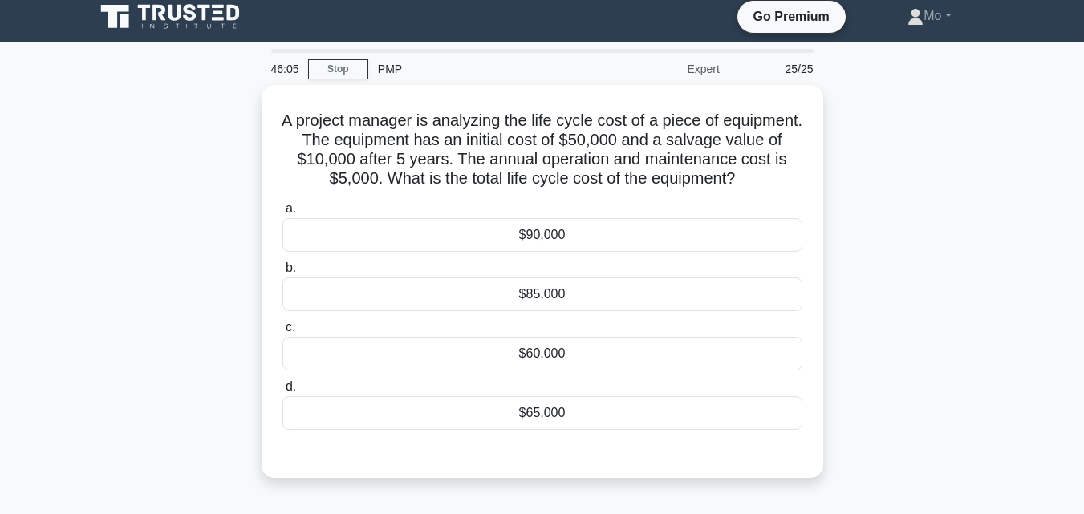
scroll to position [0, 0]
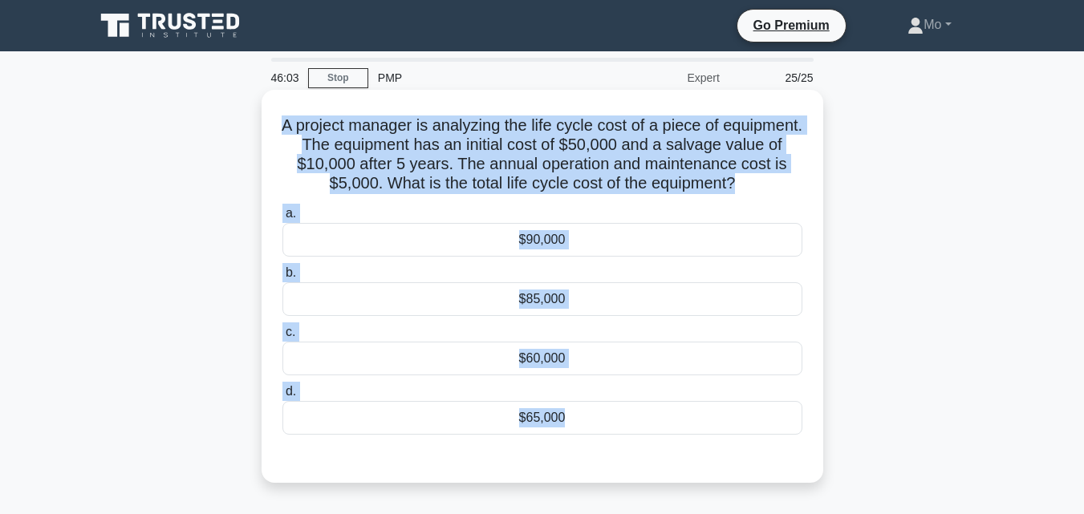
drag, startPoint x: 605, startPoint y: 458, endPoint x: 285, endPoint y: 109, distance: 473.4
click at [285, 109] on div "A project manager is analyzing the life cycle cost of a piece of equipment. The…" at bounding box center [542, 286] width 549 height 380
click at [554, 302] on div "$85,000" at bounding box center [542, 299] width 520 height 34
click at [282, 278] on input "b. $85,000" at bounding box center [282, 273] width 0 height 10
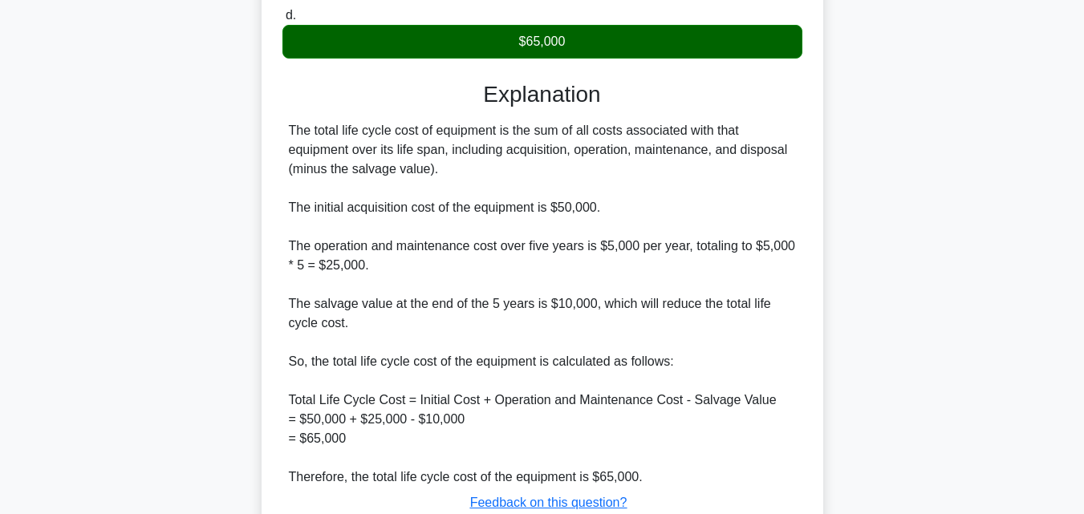
scroll to position [496, 0]
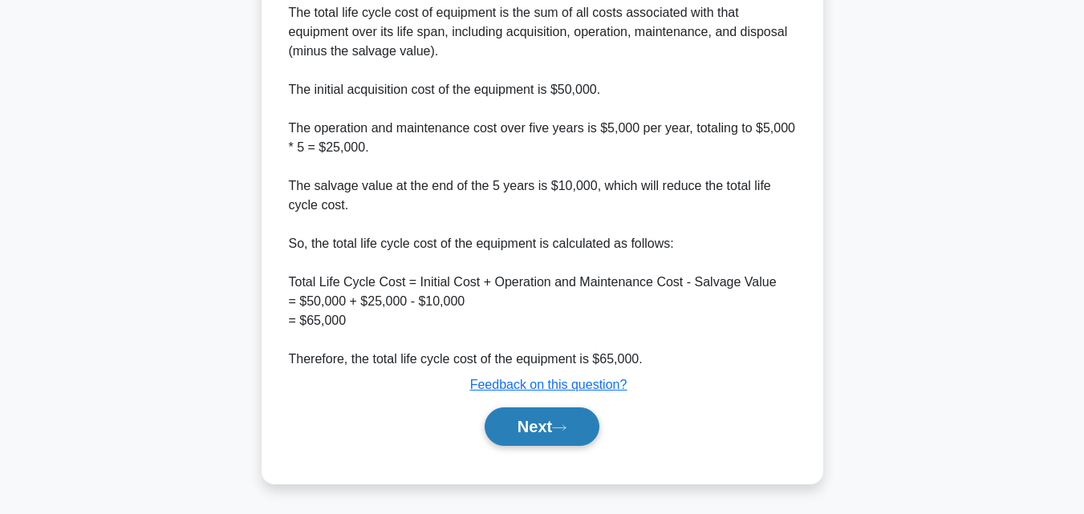
click at [549, 432] on button "Next" at bounding box center [541, 426] width 115 height 38
click at [560, 424] on icon at bounding box center [559, 427] width 14 height 9
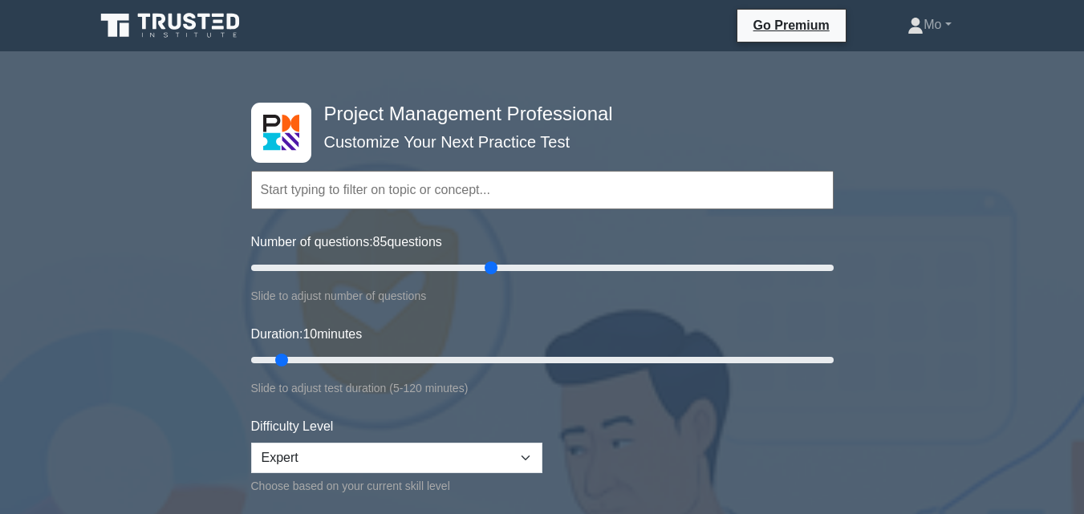
click at [459, 381] on div "Slide to adjust test duration (5-120 minutes)" at bounding box center [542, 388] width 582 height 19
drag, startPoint x: 448, startPoint y: 362, endPoint x: 1040, endPoint y: 338, distance: 593.2
type input "120"
click at [833, 350] on input "Duration: 120 minutes" at bounding box center [542, 359] width 582 height 19
click at [522, 453] on select "Beginner Intermediate Expert" at bounding box center [396, 458] width 291 height 30
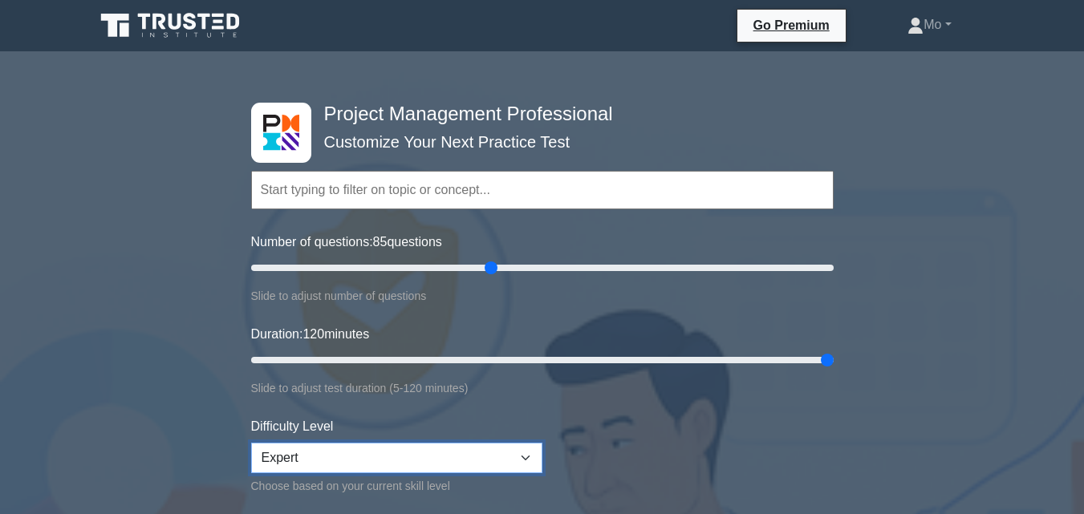
click at [251, 443] on select "Beginner Intermediate Expert" at bounding box center [396, 458] width 291 height 30
click at [530, 463] on select "Beginner Intermediate Expert" at bounding box center [396, 458] width 291 height 30
click at [251, 443] on select "Beginner Intermediate Expert" at bounding box center [396, 458] width 291 height 30
click at [529, 459] on select "Beginner Intermediate Expert" at bounding box center [396, 458] width 291 height 30
select select "expert"
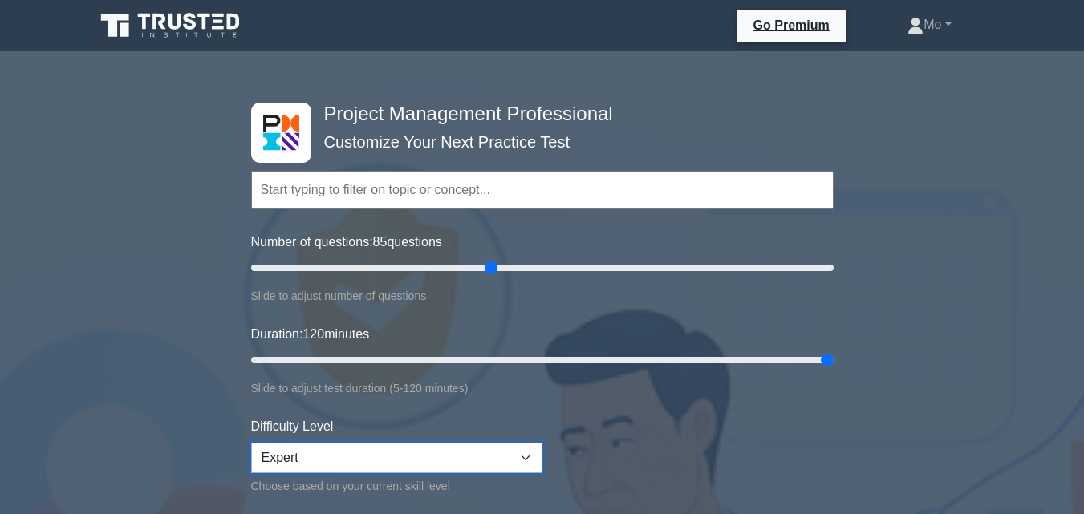
click at [251, 443] on select "Beginner Intermediate Expert" at bounding box center [396, 458] width 291 height 30
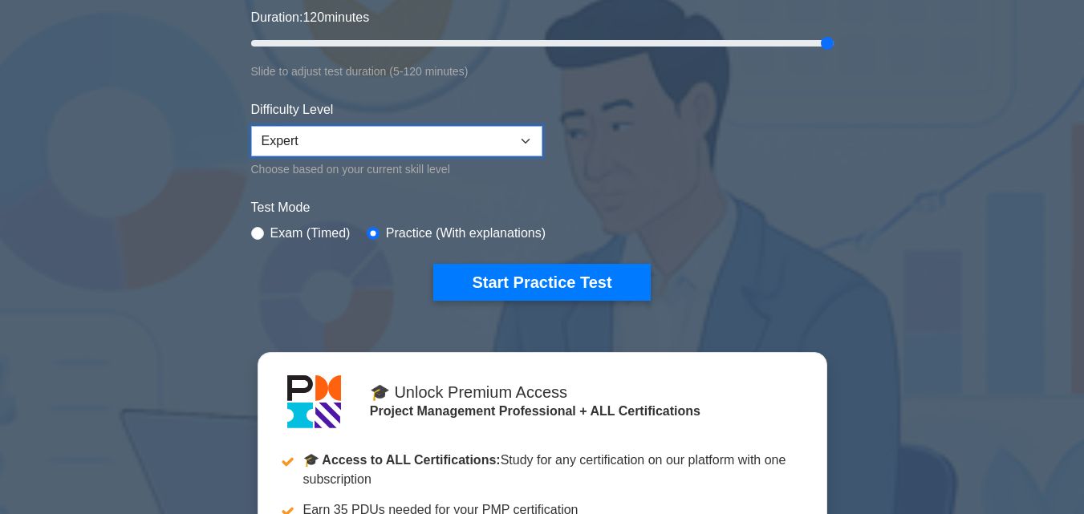
scroll to position [321, 0]
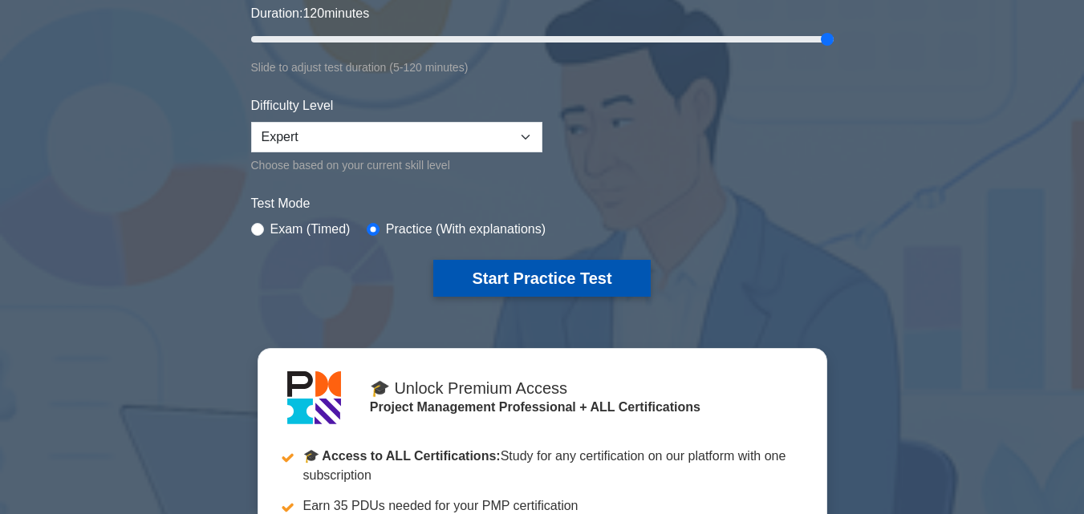
click at [540, 284] on button "Start Practice Test" at bounding box center [541, 278] width 217 height 37
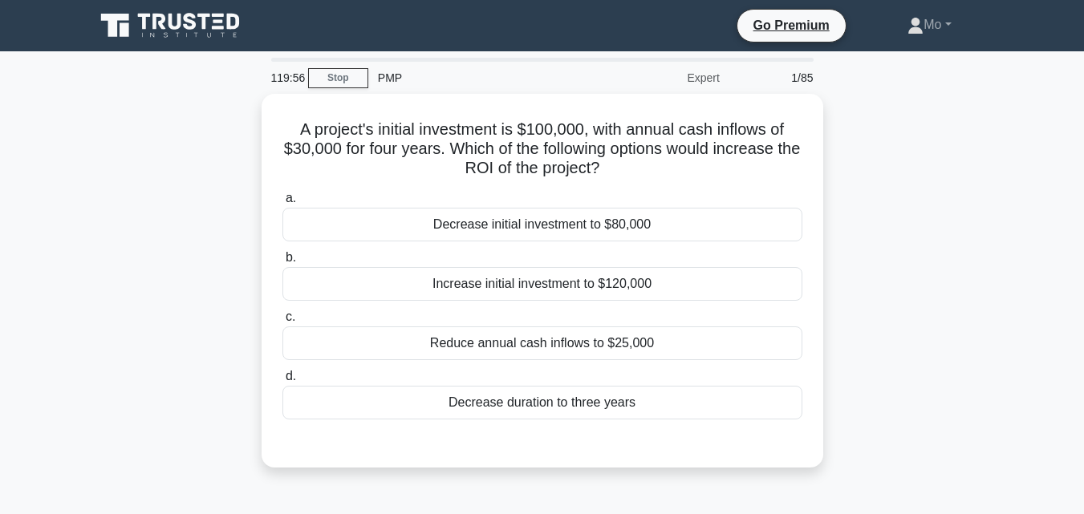
drag, startPoint x: 650, startPoint y: 413, endPoint x: 252, endPoint y: 121, distance: 494.1
click at [252, 121] on div "A project's initial investment is $100,000, with annual cash inflows of $30,000…" at bounding box center [542, 290] width 914 height 393
copy div "A project's initial investment is $100,000, with annual cash inflows of $30,000…"
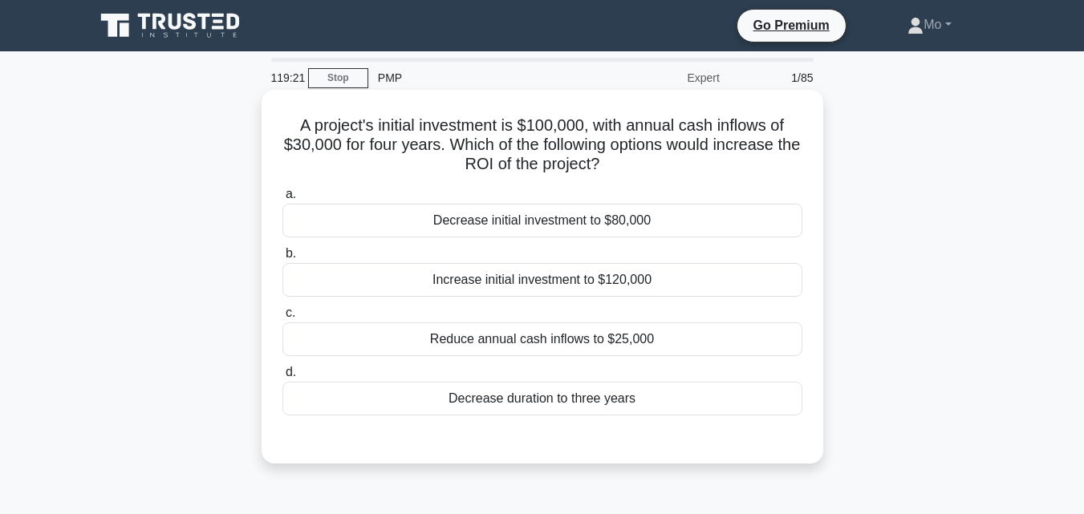
click at [541, 225] on div "Decrease initial investment to $80,000" at bounding box center [542, 221] width 520 height 34
click at [282, 200] on input "a. Decrease initial investment to $80,000" at bounding box center [282, 194] width 0 height 10
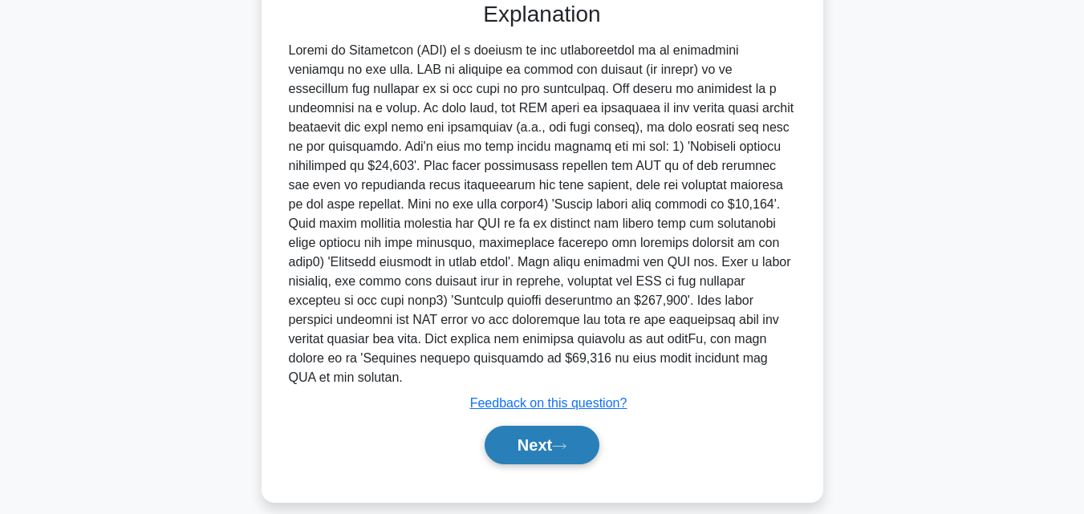
click at [566, 444] on button "Next" at bounding box center [541, 445] width 115 height 38
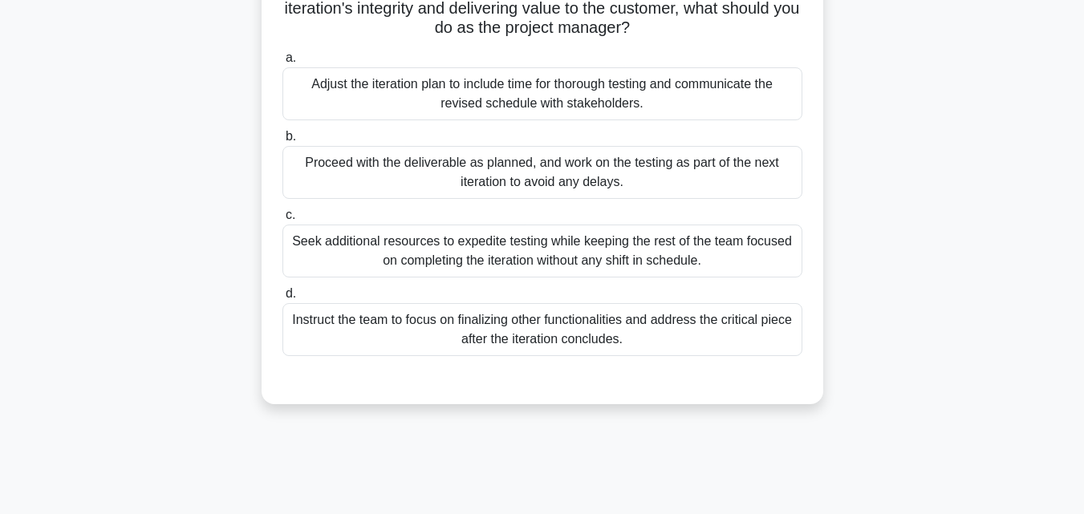
scroll to position [111, 0]
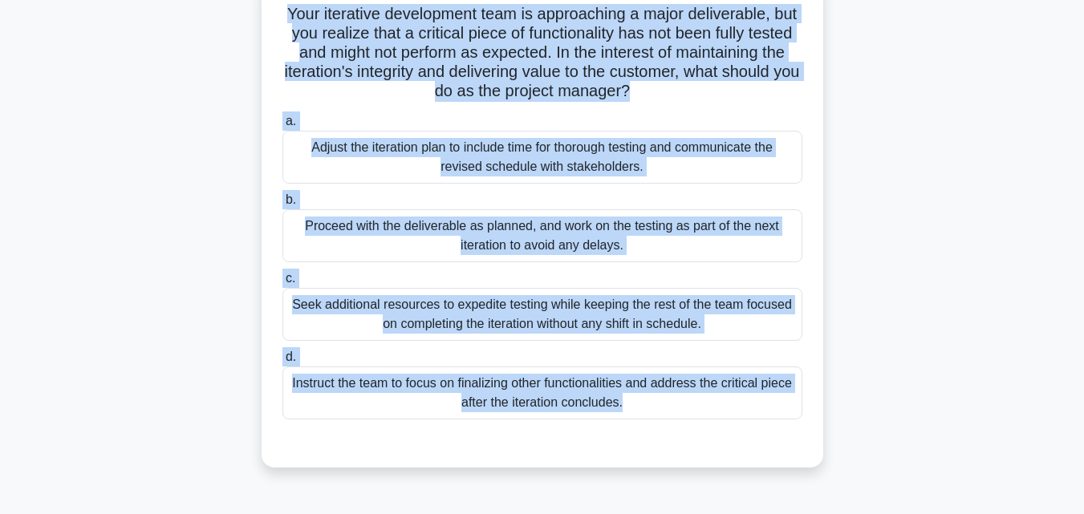
drag, startPoint x: 566, startPoint y: 444, endPoint x: 281, endPoint y: 20, distance: 511.4
click at [281, 20] on div "Your iterative development team is approaching a major deliverable, but you rea…" at bounding box center [542, 223] width 549 height 476
copy div "Your iterative development team is approaching a major deliverable, but you rea…"
click at [462, 152] on div "Adjust the iteration plan to include time for thorough testing and communicate …" at bounding box center [542, 157] width 520 height 53
click at [282, 127] on input "a. Adjust the iteration plan to include time for thorough testing and communica…" at bounding box center [282, 121] width 0 height 10
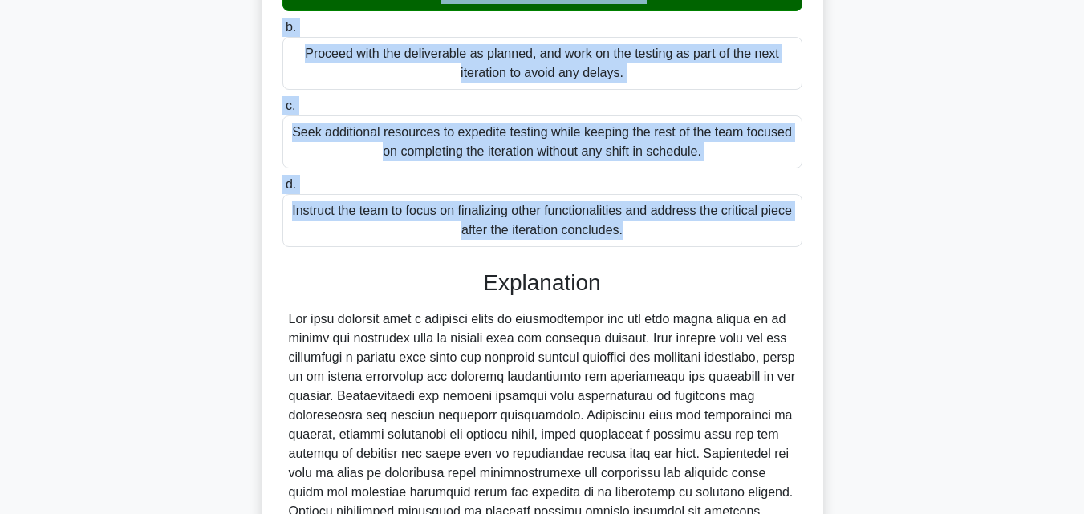
scroll to position [513, 0]
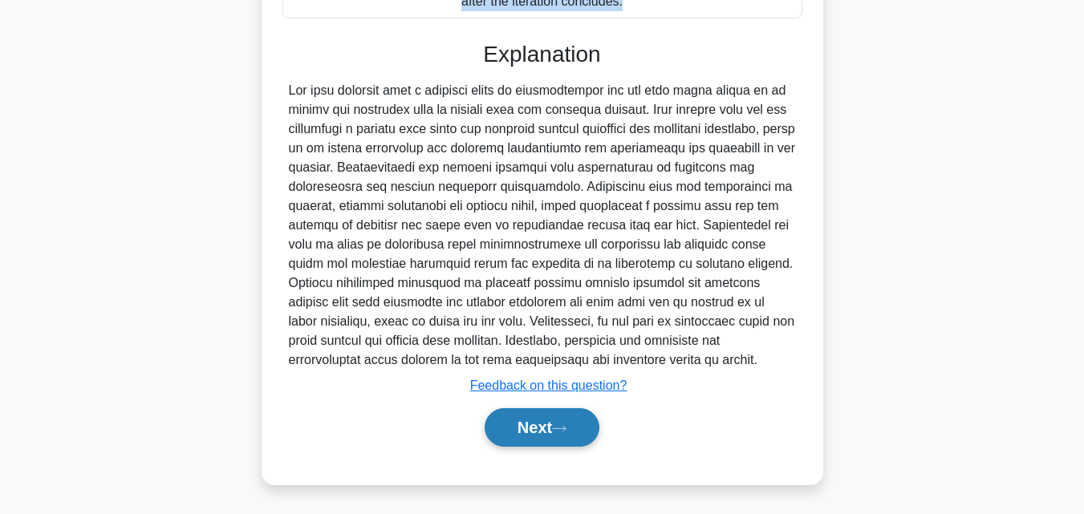
click at [506, 426] on button "Next" at bounding box center [541, 427] width 115 height 38
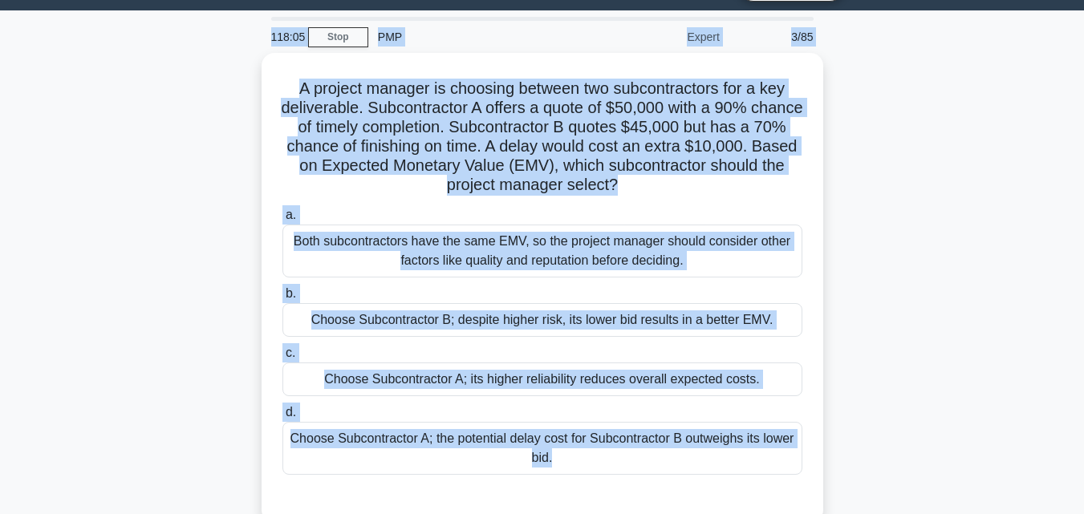
scroll to position [2, 0]
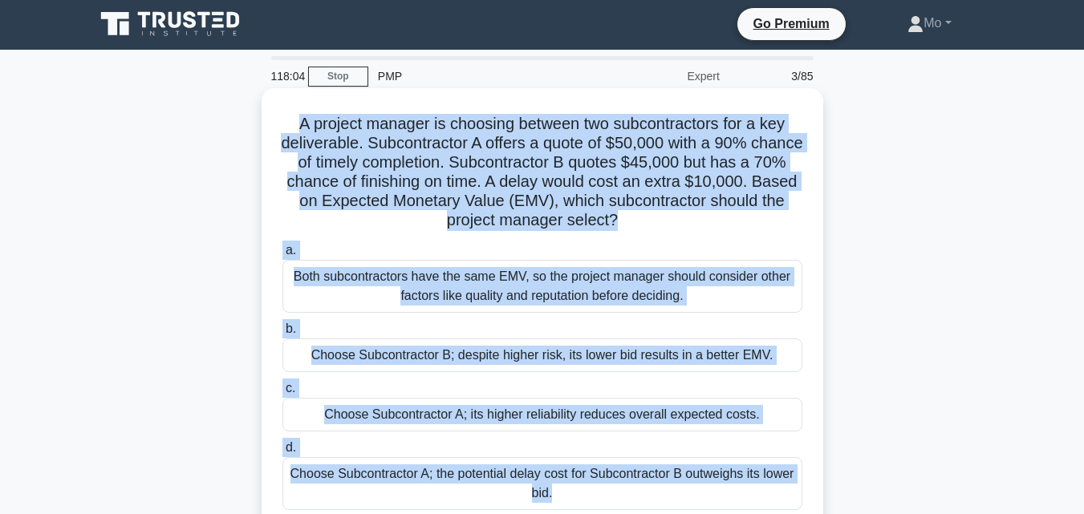
drag, startPoint x: 592, startPoint y: 423, endPoint x: 278, endPoint y: 121, distance: 435.7
click at [278, 121] on div "118:04 Stop PMP Expert 3/85 A project manager is choosing between two subcontra…" at bounding box center [542, 457] width 914 height 802
copy div "A project manager is choosing between two subcontractors for a key deliverable.…"
click at [533, 361] on div "Choose Subcontractor B; despite higher risk, its lower bid results in a better …" at bounding box center [542, 355] width 520 height 34
click at [282, 334] on input "b. Choose Subcontractor B; despite higher risk, its lower bid results in a bett…" at bounding box center [282, 329] width 0 height 10
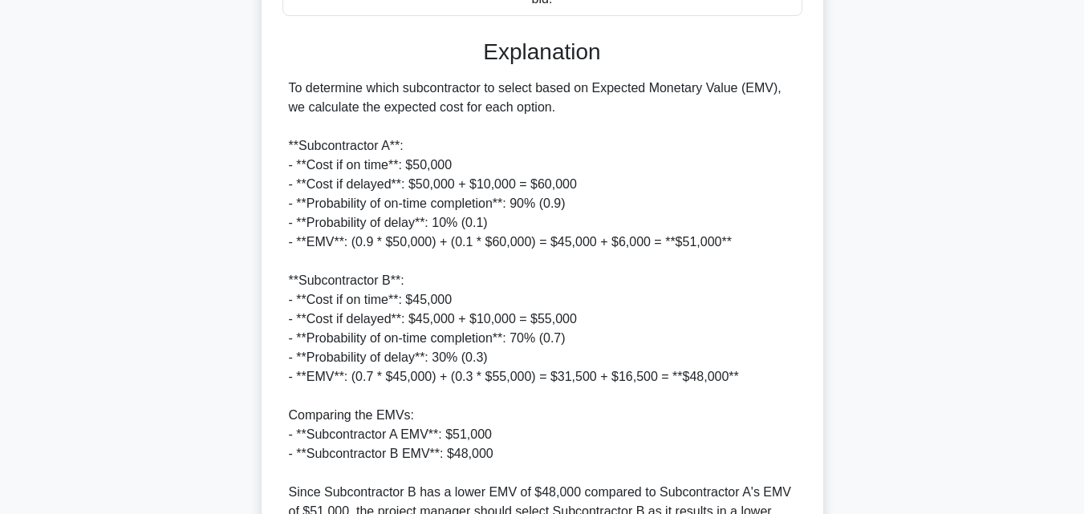
scroll to position [643, 0]
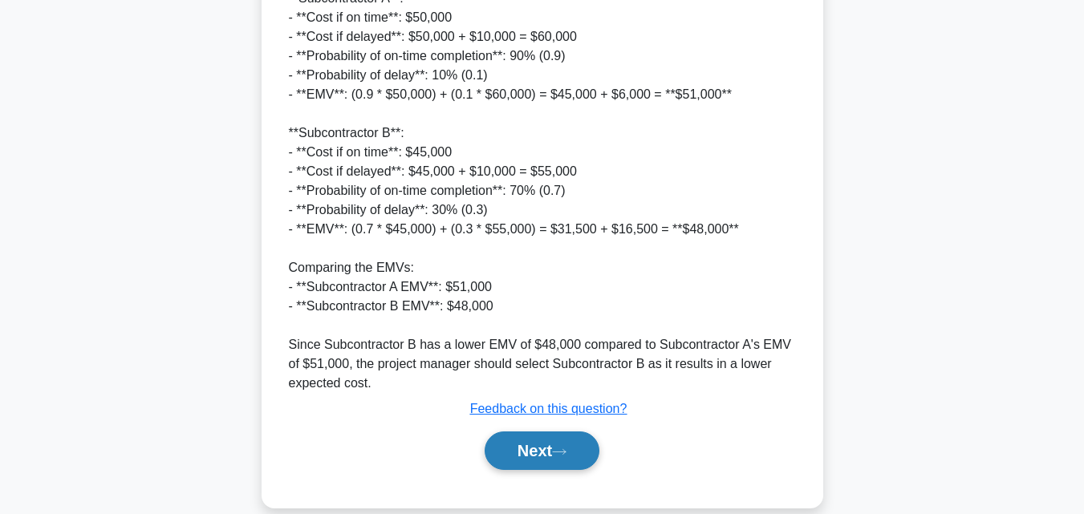
click at [541, 447] on button "Next" at bounding box center [541, 450] width 115 height 38
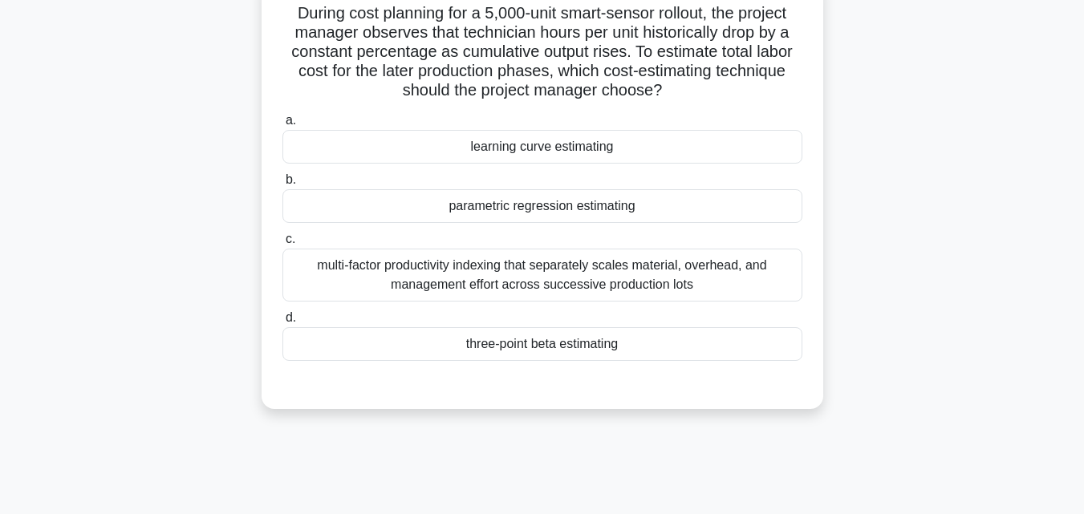
scroll to position [111, 0]
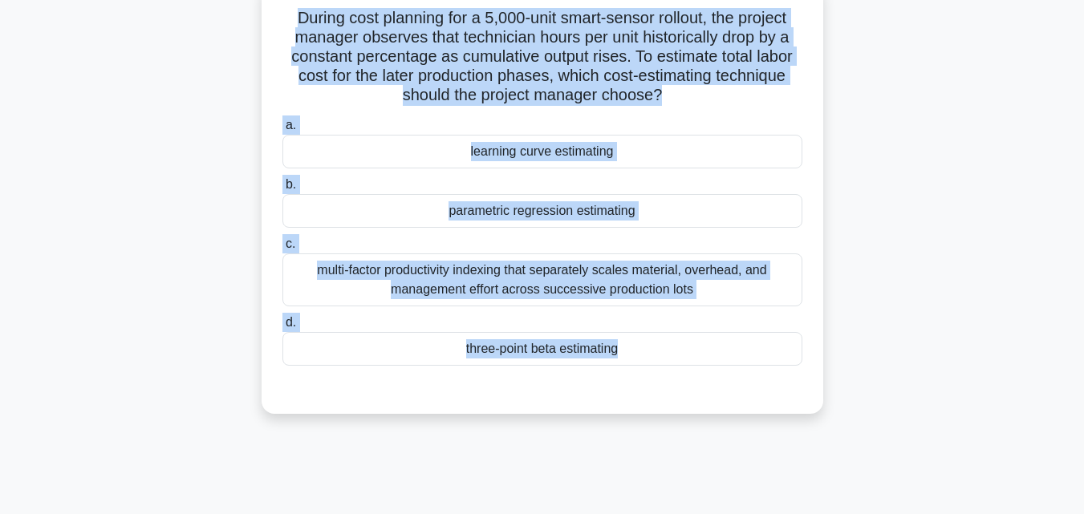
drag, startPoint x: 540, startPoint y: 449, endPoint x: 213, endPoint y: 19, distance: 540.3
click at [213, 19] on div "116:53 Stop PMP Expert 4/85 During cost planning for a 5,000-unit smart-sensor …" at bounding box center [542, 347] width 914 height 802
copy div "During cost planning for a 5,000-unit smart-sensor rollout, the project manager…"
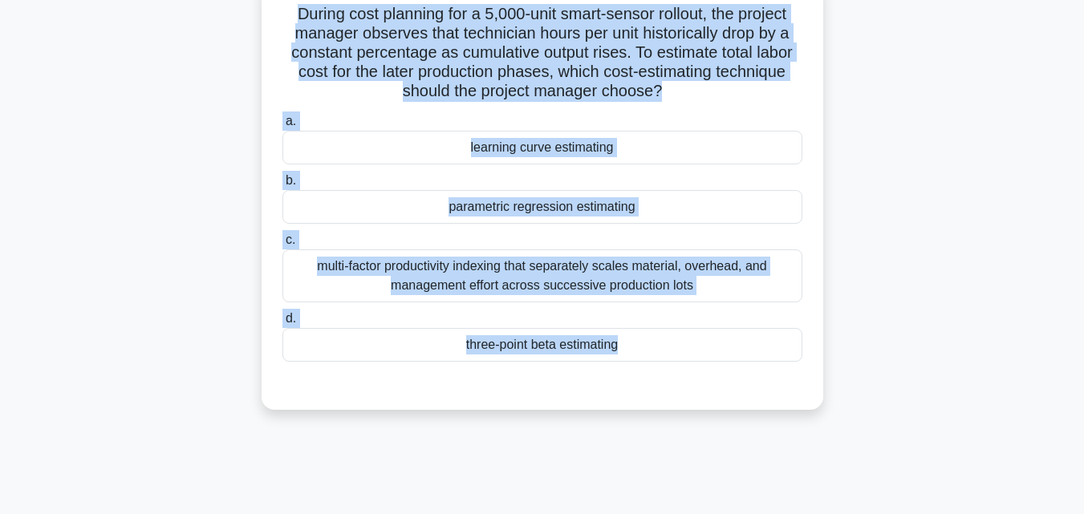
click at [475, 205] on div "parametric regression estimating" at bounding box center [542, 207] width 520 height 34
click at [282, 186] on input "b. parametric regression estimating" at bounding box center [282, 181] width 0 height 10
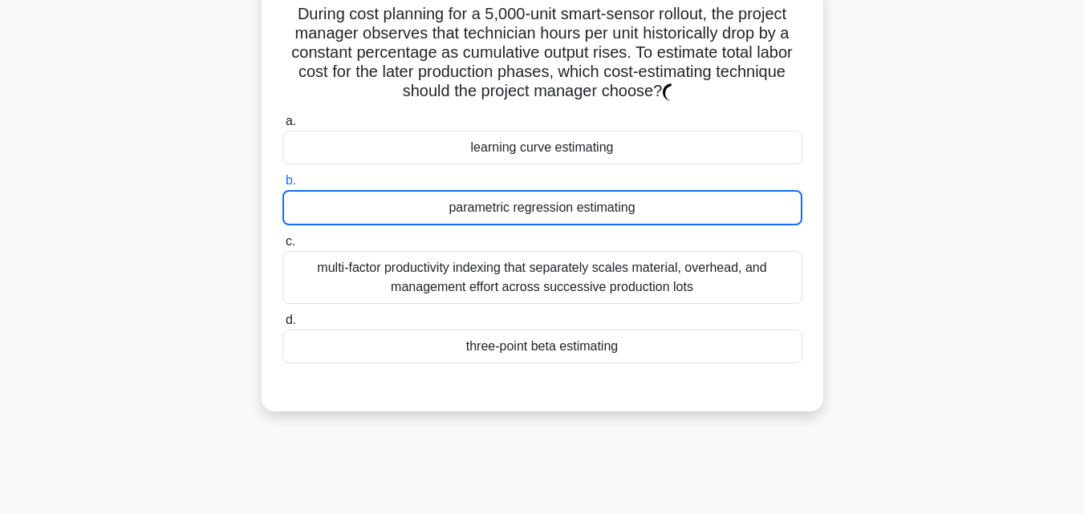
scroll to position [31, 0]
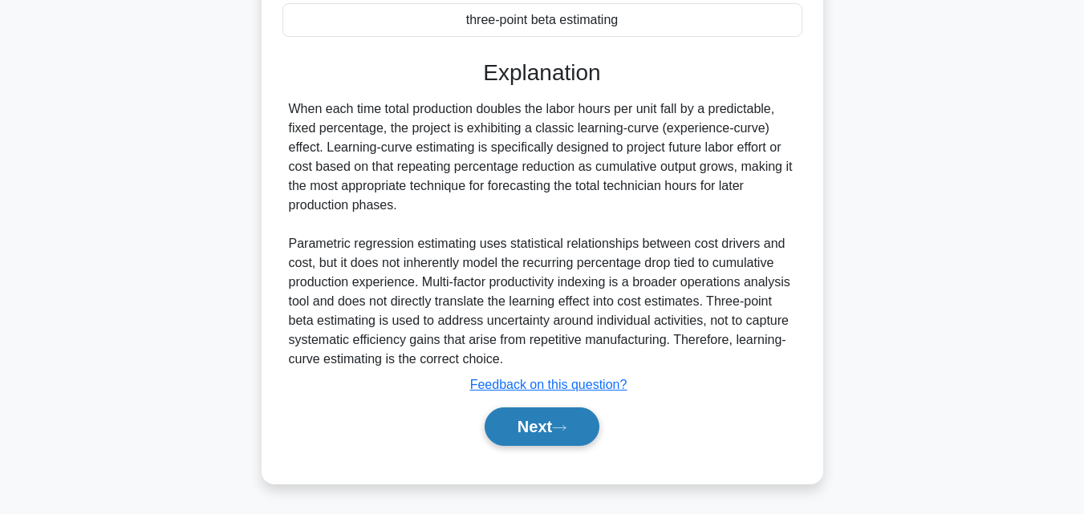
click at [546, 433] on button "Next" at bounding box center [541, 426] width 115 height 38
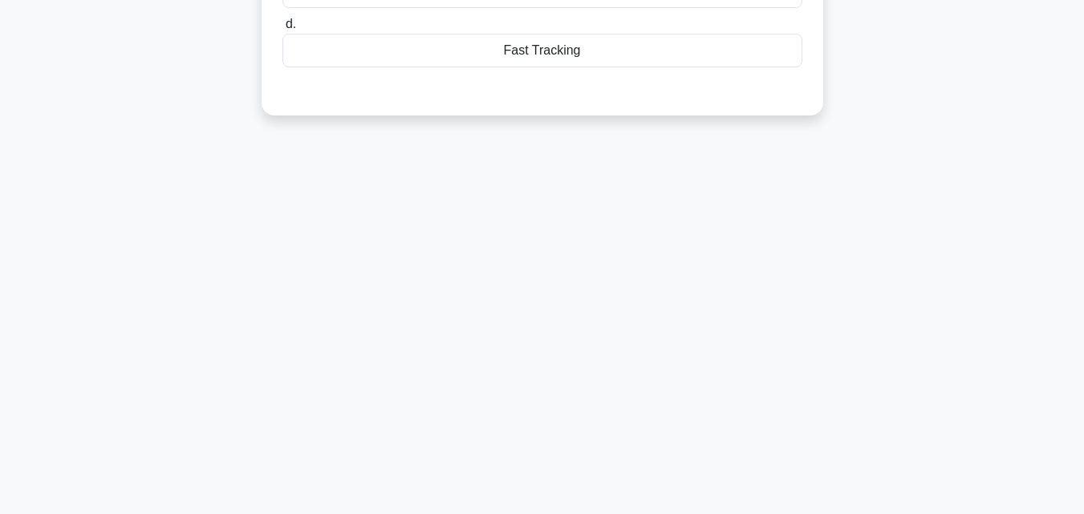
scroll to position [352, 0]
drag, startPoint x: 537, startPoint y: 412, endPoint x: 393, endPoint y: 87, distance: 355.5
click at [393, 87] on div "114:44 Stop PMP Expert 5/85 In managing an IT project, your team identifies pot…" at bounding box center [542, 107] width 914 height 802
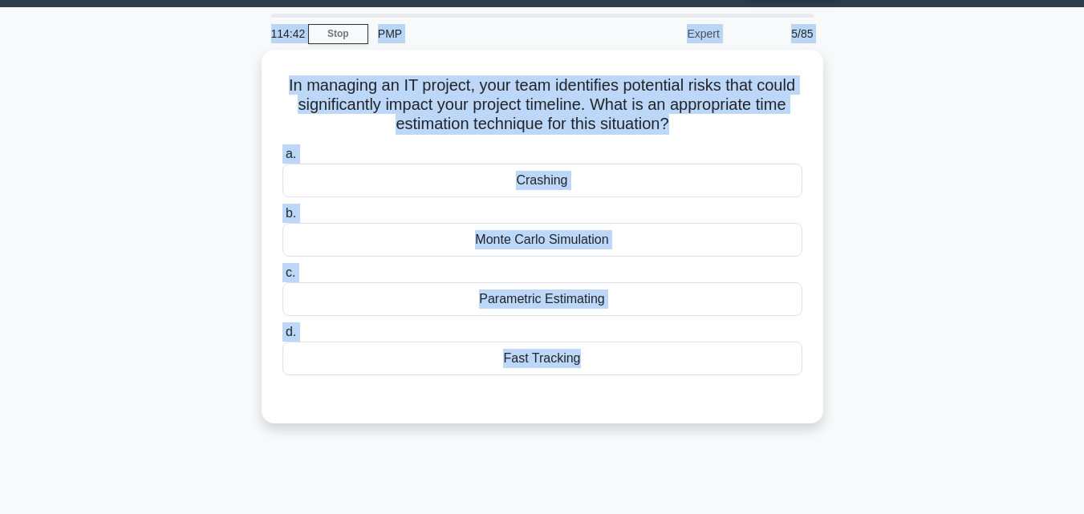
scroll to position [0, 0]
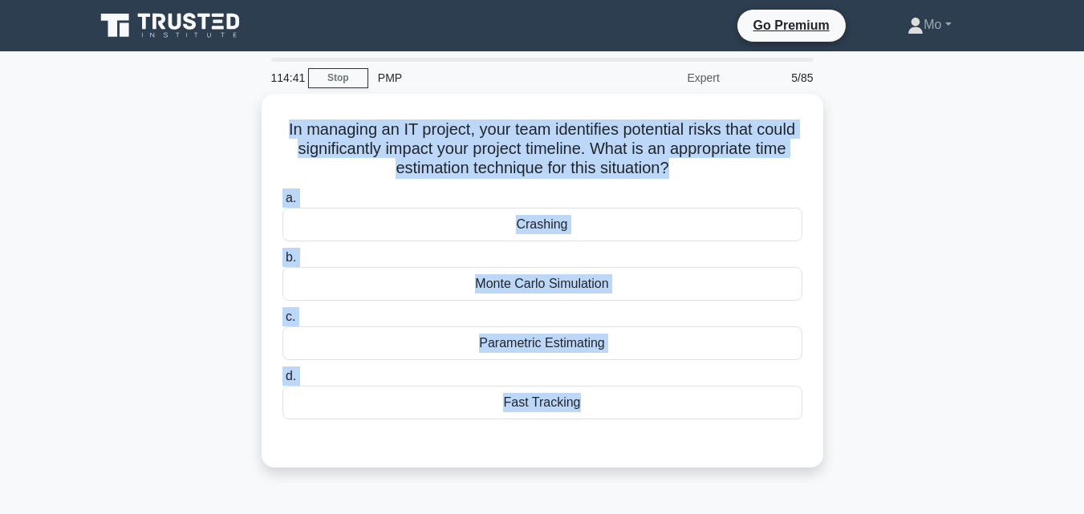
drag, startPoint x: 448, startPoint y: 198, endPoint x: 148, endPoint y: 108, distance: 313.9
click at [148, 108] on div "114:41 Stop PMP Expert 5/85 In managing an IT project, your team identifies pot…" at bounding box center [542, 459] width 914 height 802
copy div "In managing an IT project, your team identifies potential risks that could sign…"
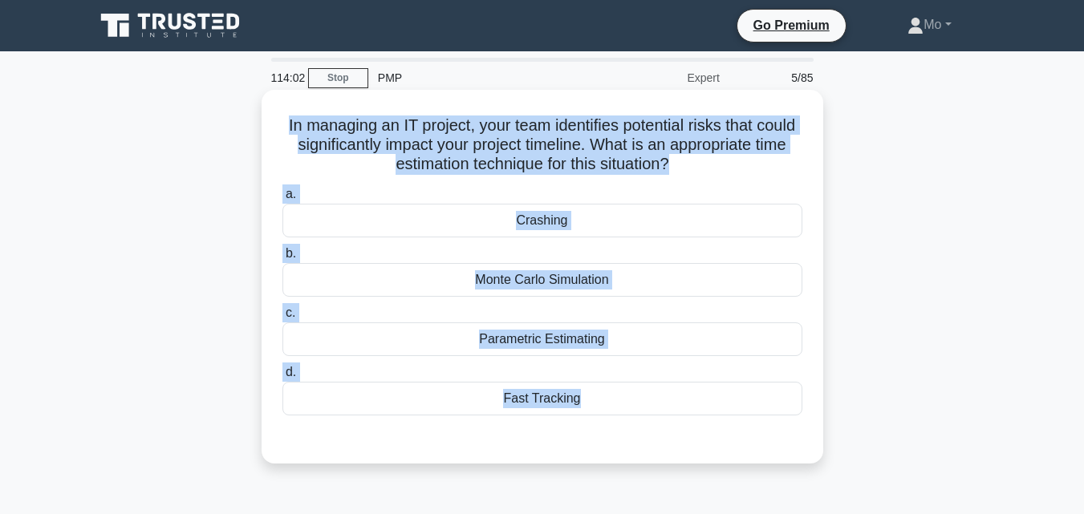
click at [603, 280] on div "Monte Carlo Simulation" at bounding box center [542, 280] width 520 height 34
click at [282, 259] on input "b. Monte Carlo Simulation" at bounding box center [282, 254] width 0 height 10
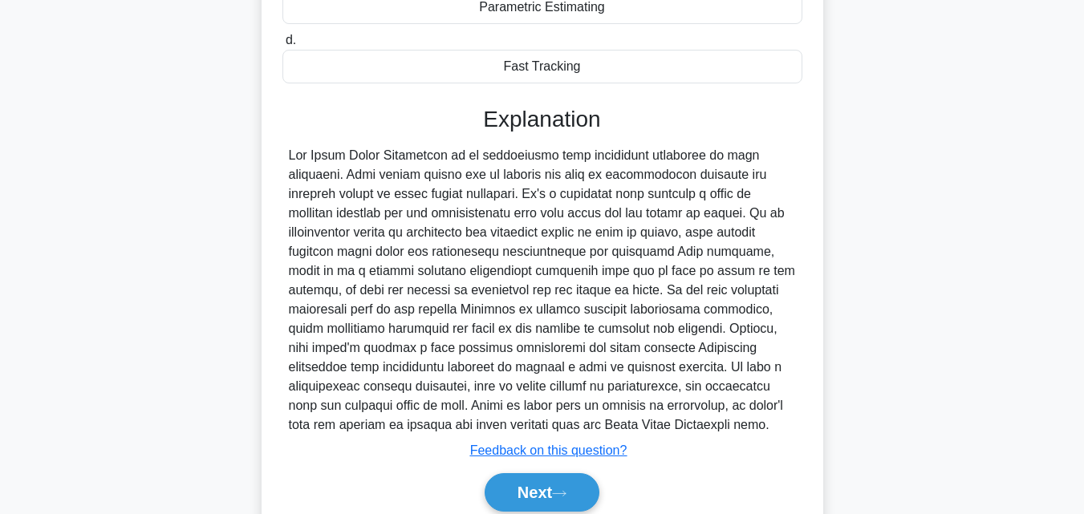
scroll to position [399, 0]
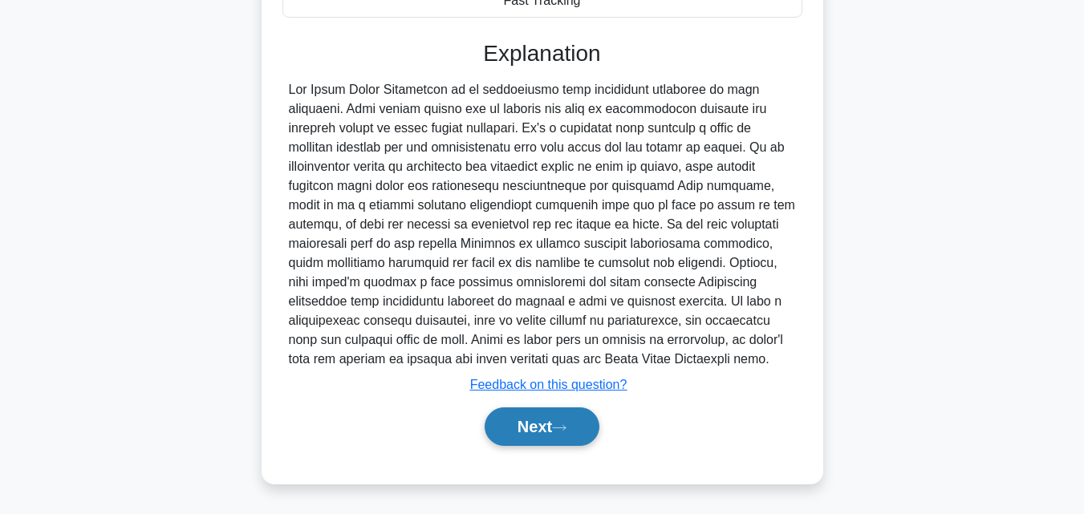
click at [508, 436] on button "Next" at bounding box center [541, 426] width 115 height 38
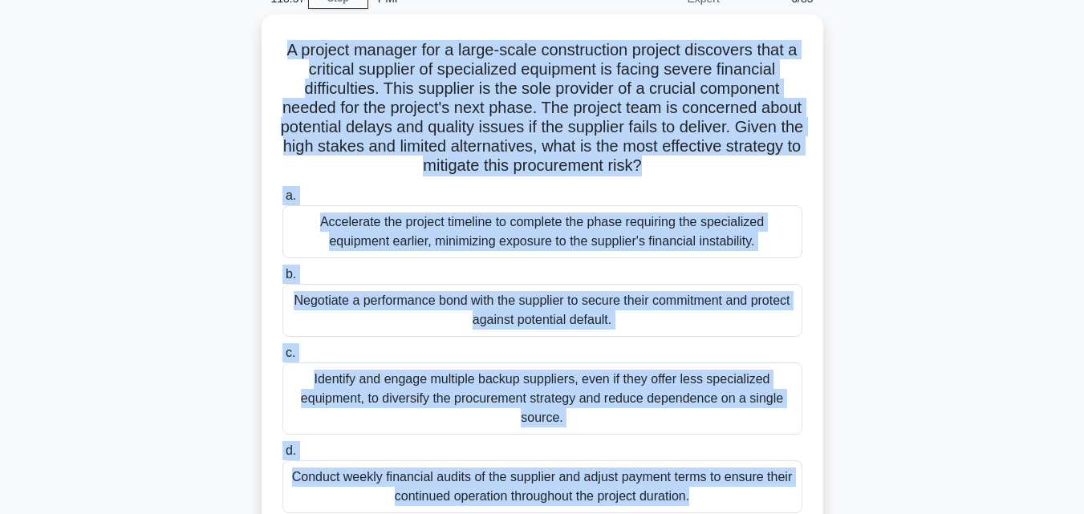
scroll to position [72, 0]
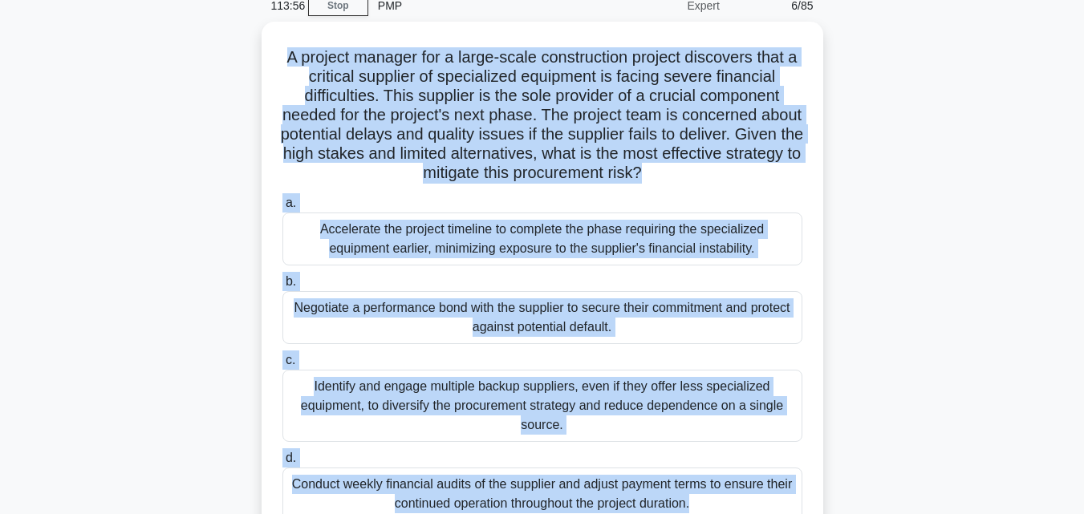
drag, startPoint x: 508, startPoint y: 436, endPoint x: 223, endPoint y: 60, distance: 471.6
click at [223, 60] on div "113:56 Stop PMP Expert 6/85 A project manager for a large-scale construction pr…" at bounding box center [542, 387] width 914 height 802
copy div "A project manager for a large-scale construction project discovers that a criti…"
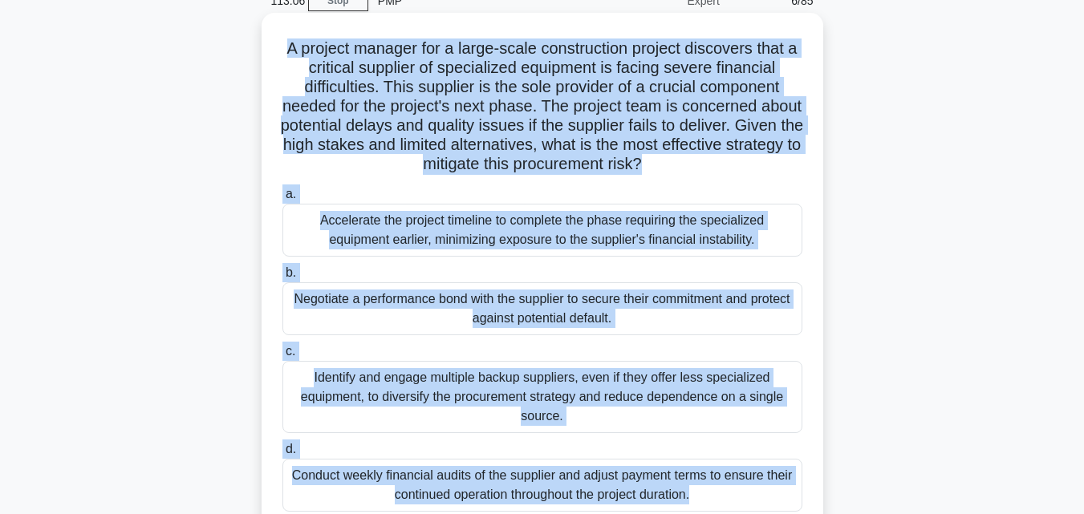
scroll to position [352, 0]
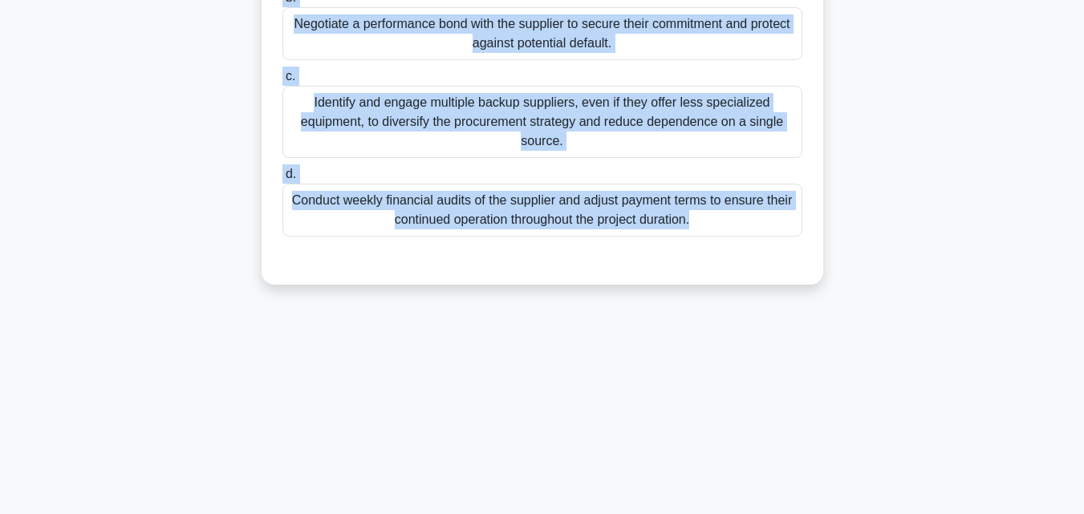
click at [581, 188] on div "Conduct weekly financial audits of the supplier and adjust payment terms to ens…" at bounding box center [542, 210] width 520 height 53
click at [282, 180] on input "d. Conduct weekly financial audits of the supplier and adjust payment terms to …" at bounding box center [282, 174] width 0 height 10
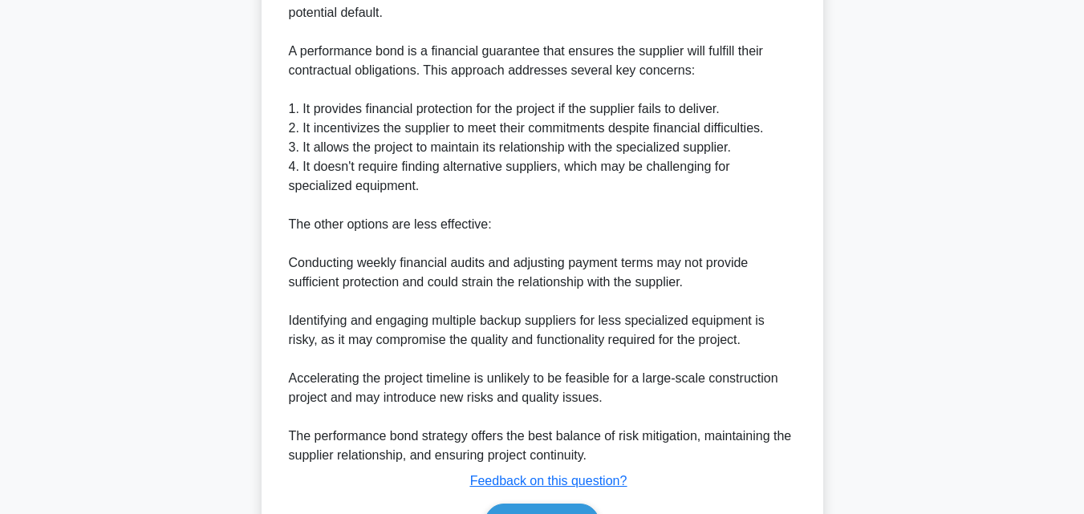
scroll to position [785, 0]
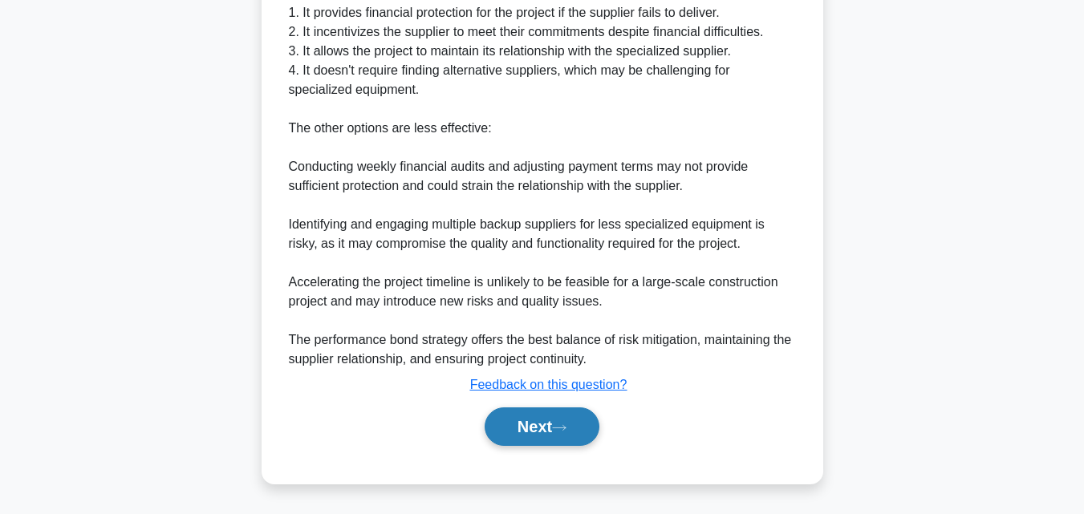
click at [548, 438] on button "Next" at bounding box center [541, 426] width 115 height 38
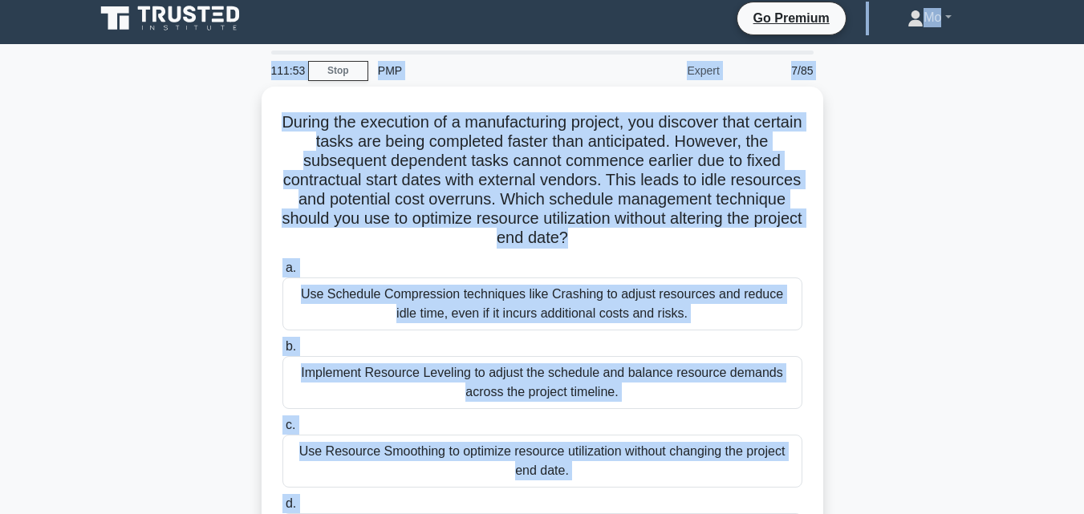
scroll to position [0, 0]
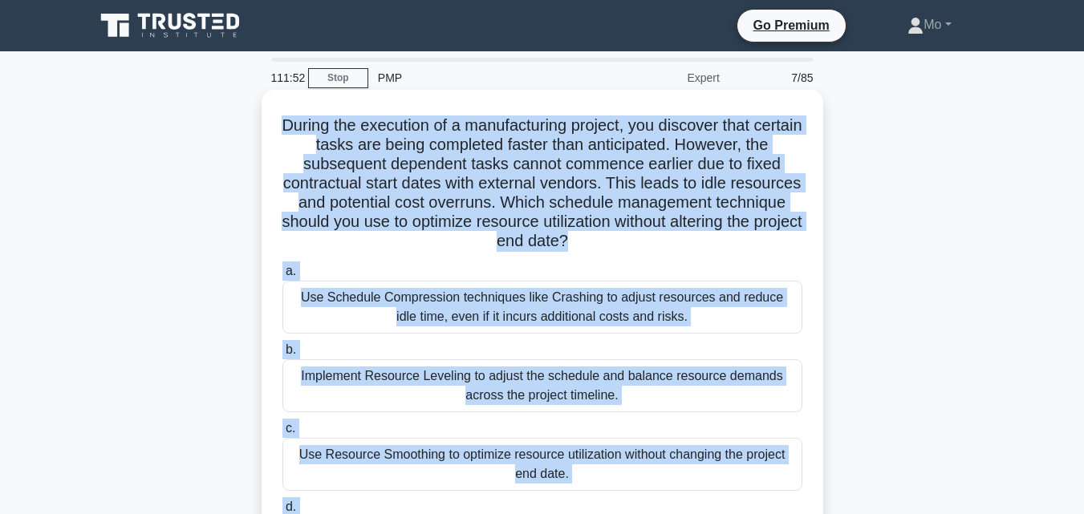
drag, startPoint x: 581, startPoint y: 432, endPoint x: 261, endPoint y: 109, distance: 454.3
click at [261, 109] on div "During the execution of a manufacturing project, you discover that certain task…" at bounding box center [542, 367] width 914 height 547
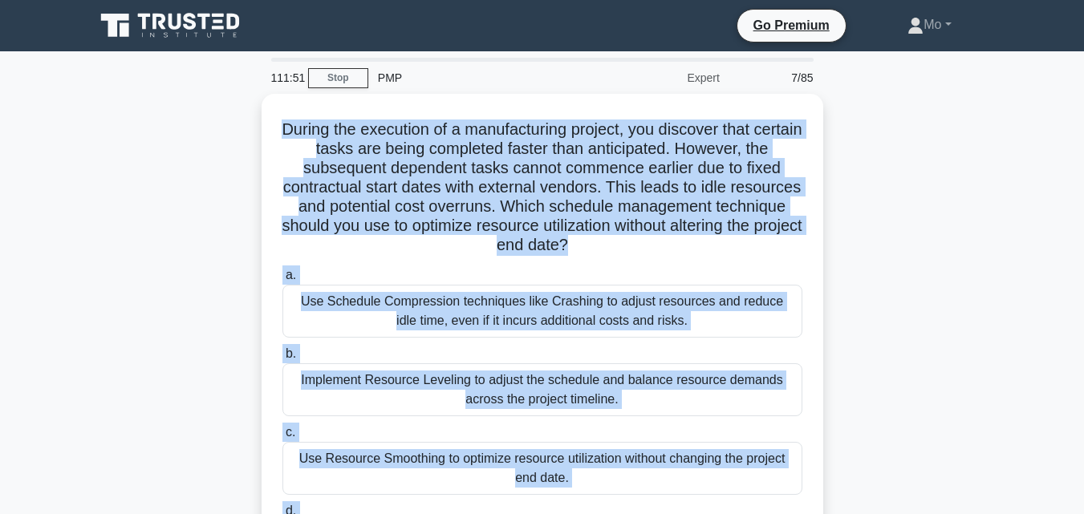
copy div "During the execution of a manufacturing project, you discover that certain task…"
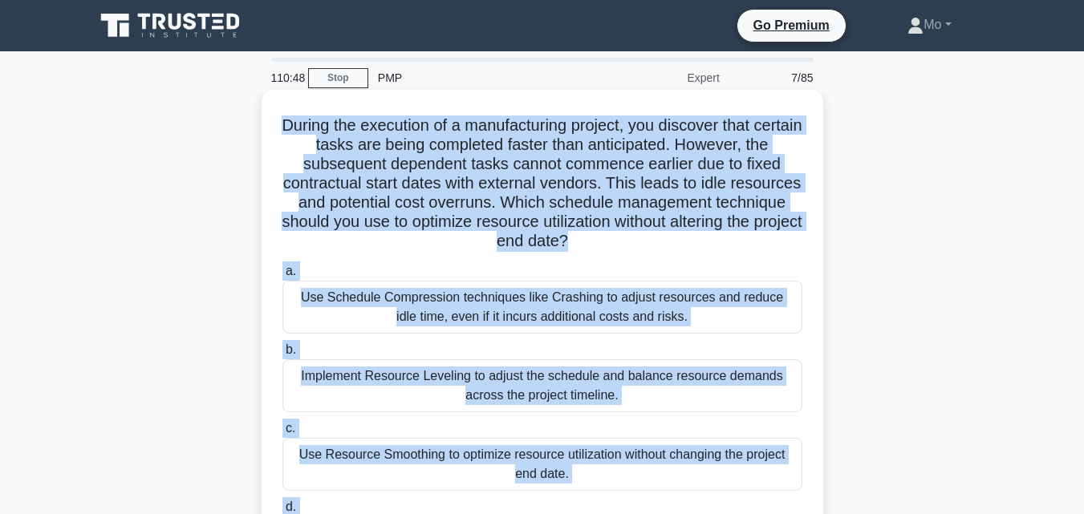
scroll to position [241, 0]
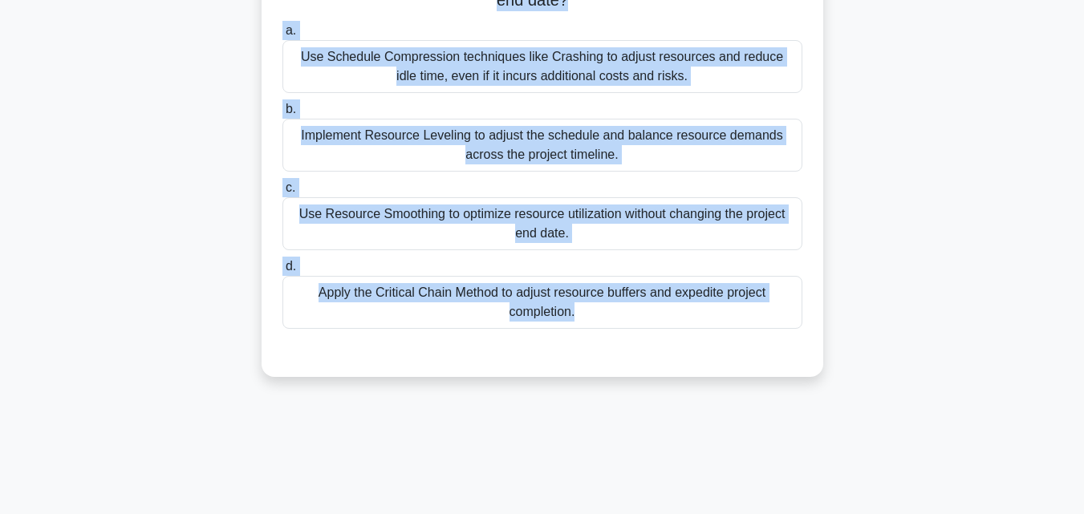
click at [514, 300] on div "Apply the Critical Chain Method to adjust resource buffers and expedite project…" at bounding box center [542, 302] width 520 height 53
click at [282, 272] on input "d. Apply the Critical Chain Method to adjust resource buffers and expedite proj…" at bounding box center [282, 266] width 0 height 10
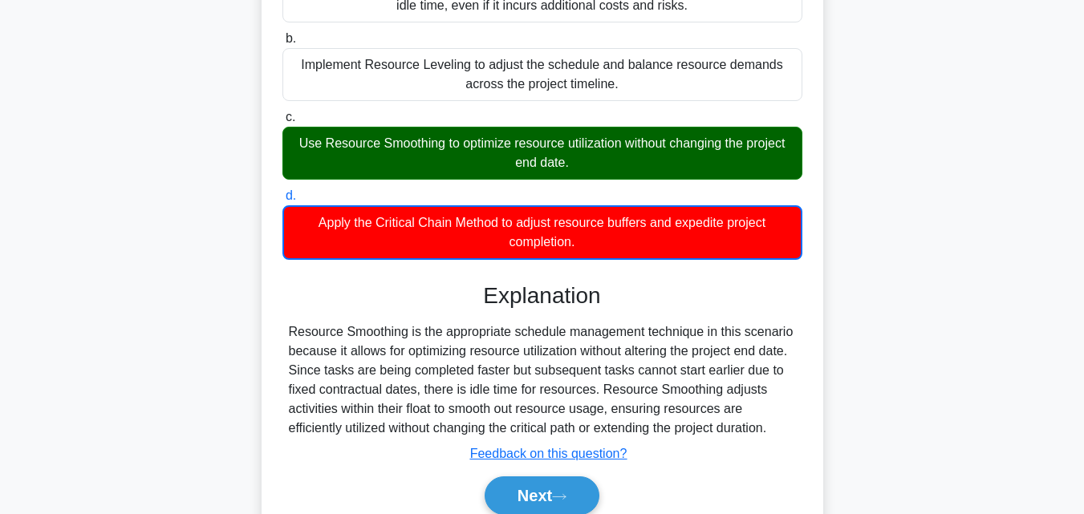
scroll to position [381, 0]
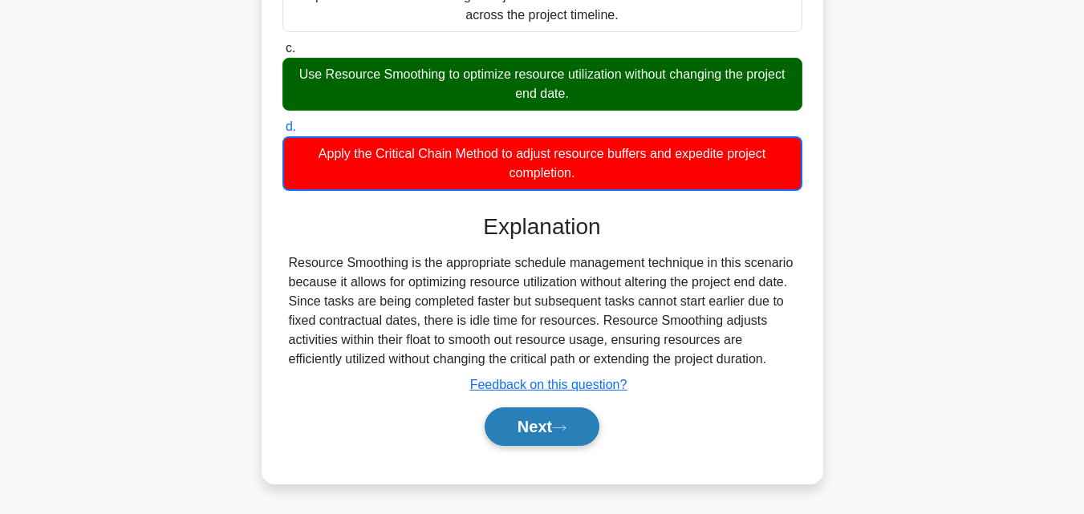
click at [558, 431] on icon at bounding box center [559, 427] width 14 height 9
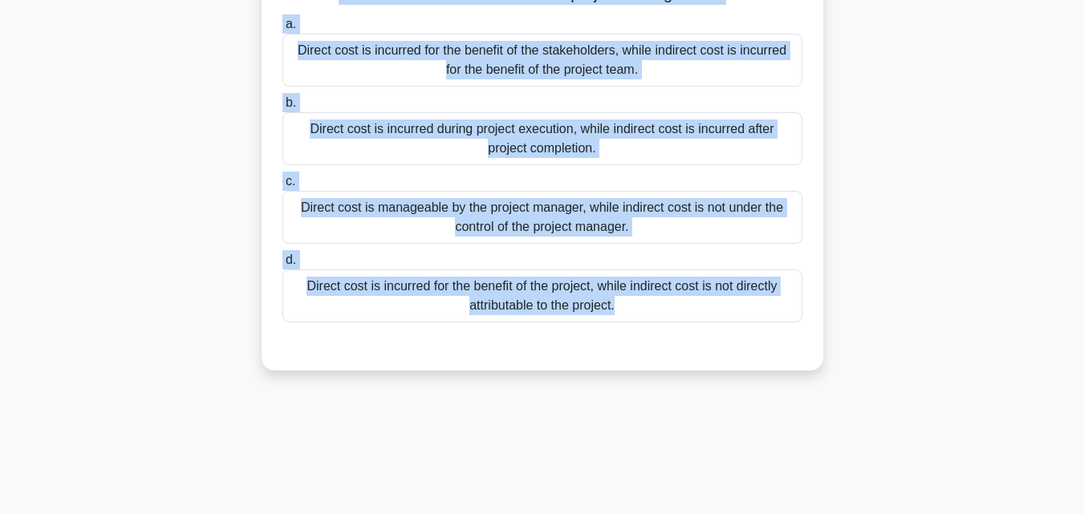
scroll to position [0, 0]
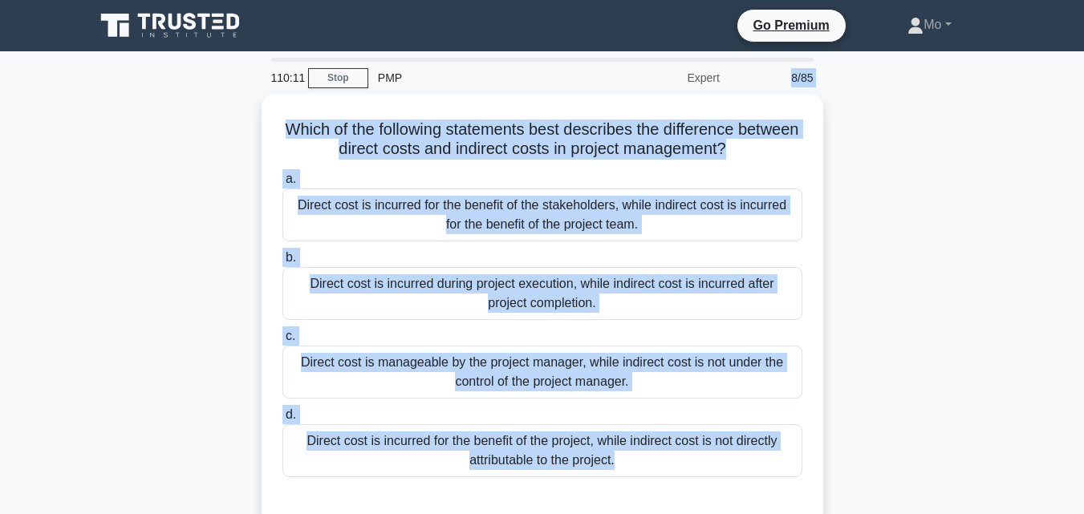
drag, startPoint x: 592, startPoint y: 430, endPoint x: 765, endPoint y: 79, distance: 391.0
click at [765, 79] on div "110:11 Stop PMP Expert 8/85 Which of the following statements best describes th…" at bounding box center [542, 459] width 914 height 802
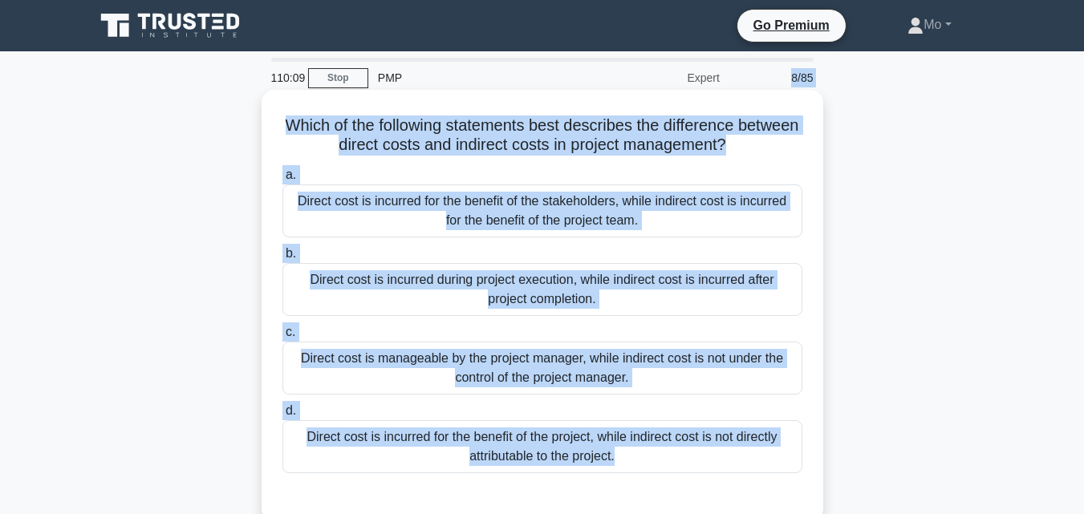
copy div "8/85 Which of the following statements best describes the difference between di…"
click at [535, 379] on div "Direct cost is manageable by the project manager, while indirect cost is not un…" at bounding box center [542, 368] width 520 height 53
click at [282, 338] on input "c. Direct cost is manageable by the project manager, while indirect cost is not…" at bounding box center [282, 332] width 0 height 10
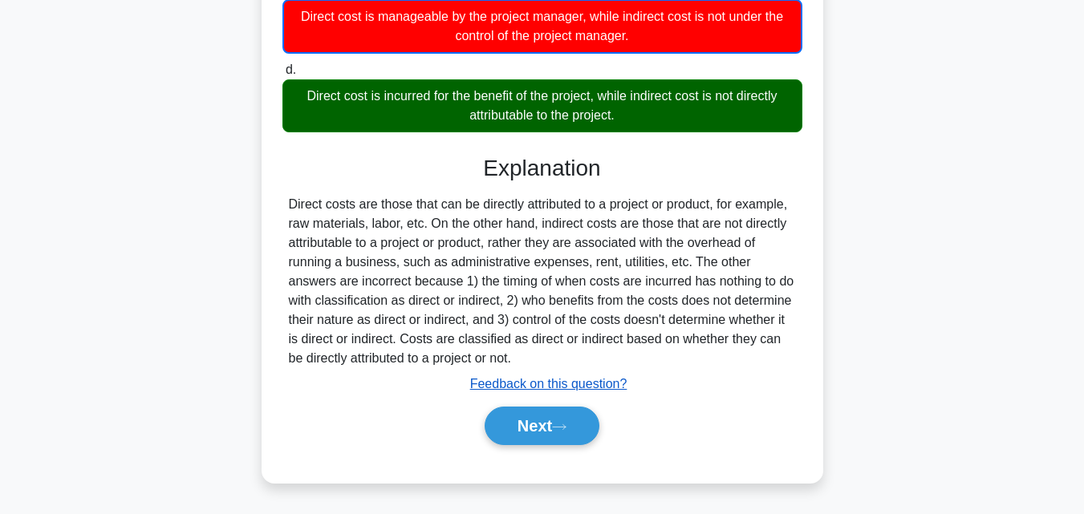
scroll to position [352, 0]
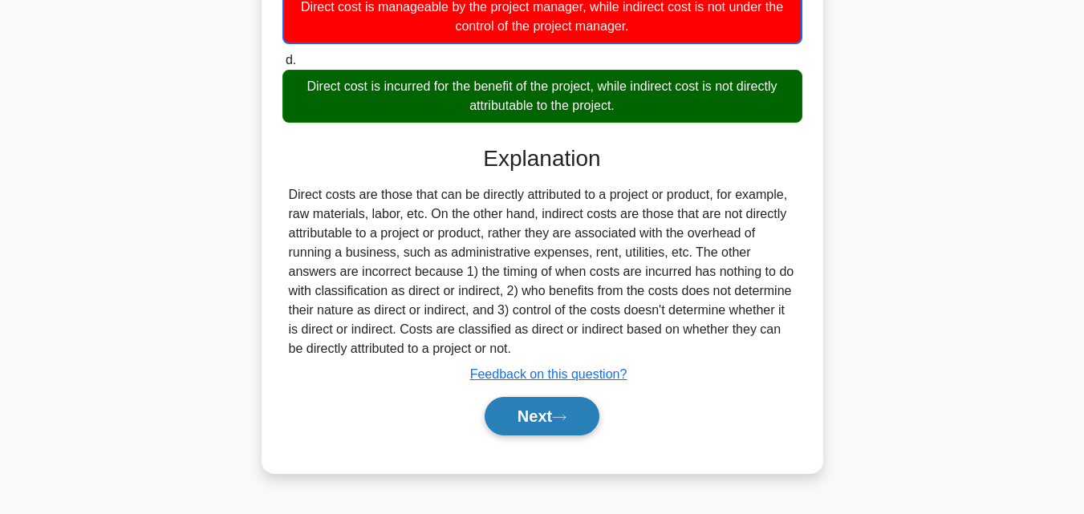
click at [561, 410] on button "Next" at bounding box center [541, 416] width 115 height 38
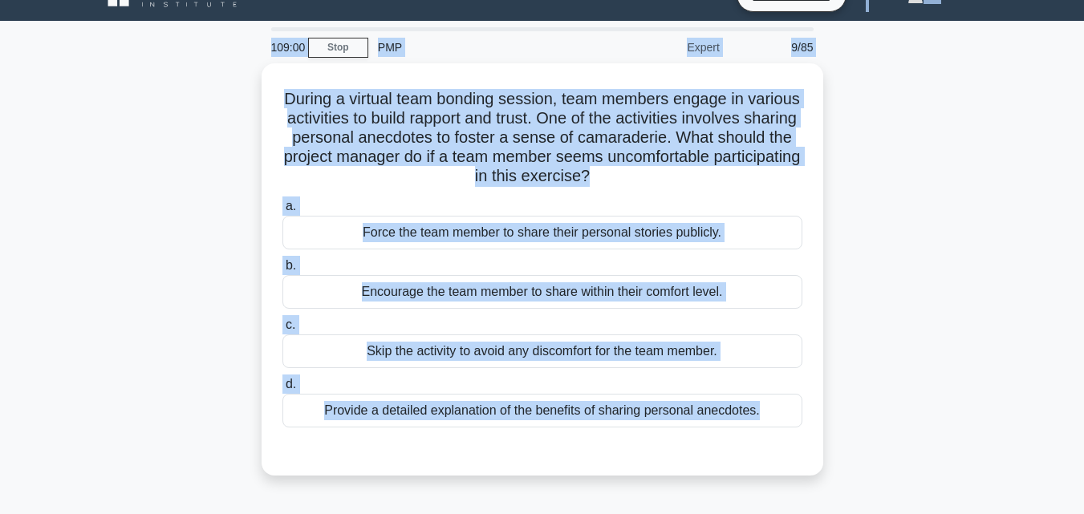
scroll to position [23, 0]
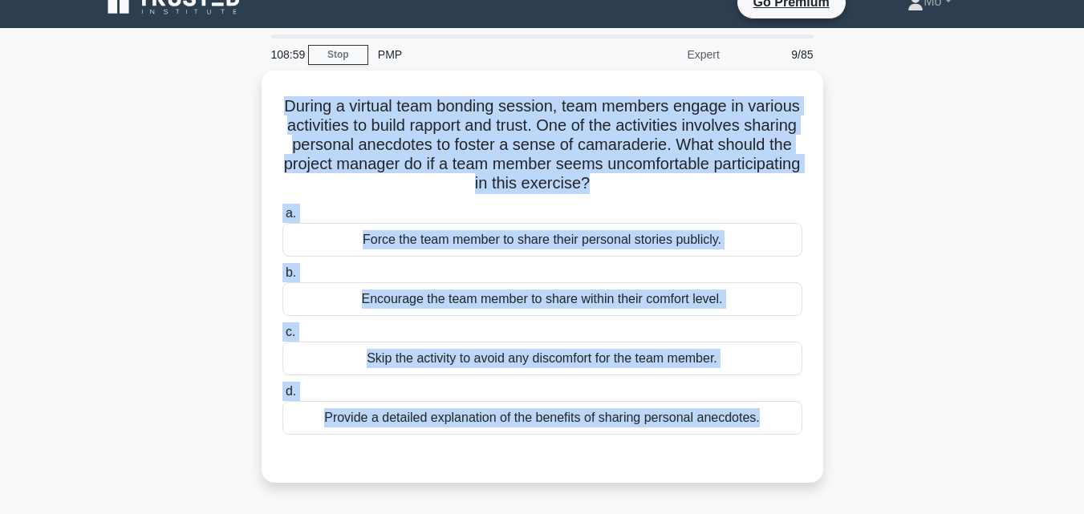
drag, startPoint x: 579, startPoint y: 399, endPoint x: 241, endPoint y: 96, distance: 453.3
click at [241, 96] on div "During a virtual team bonding session, team members engage in various activitie…" at bounding box center [542, 286] width 914 height 431
copy div "During a virtual team bonding session, team members engage in various activitie…"
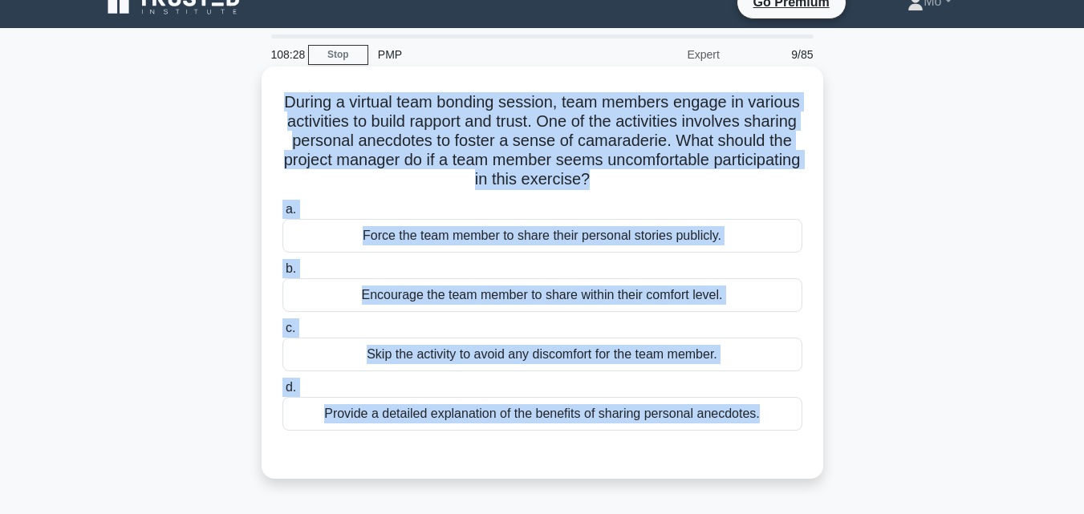
click at [411, 297] on div "Encourage the team member to share within their comfort level." at bounding box center [542, 295] width 520 height 34
click at [282, 274] on input "b. Encourage the team member to share within their comfort level." at bounding box center [282, 269] width 0 height 10
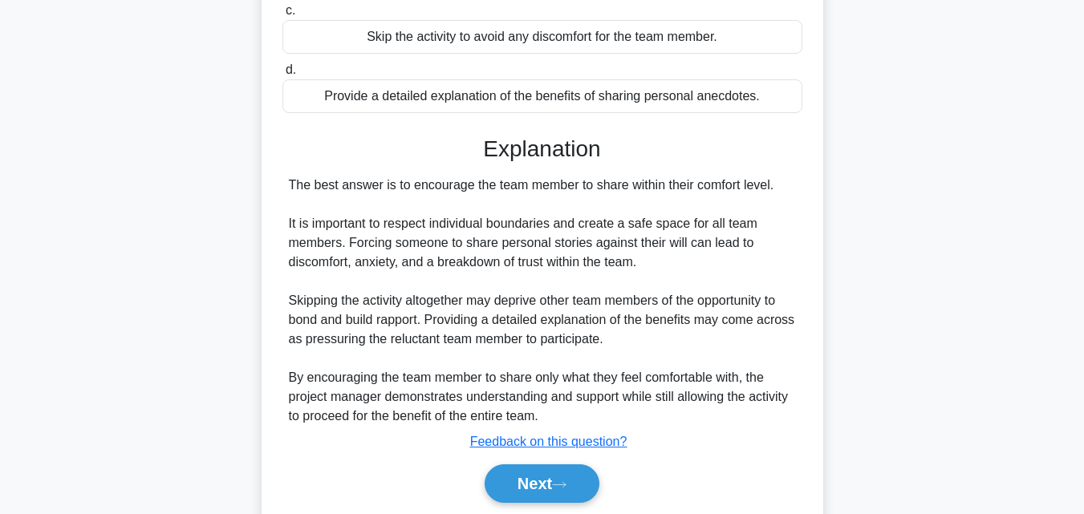
scroll to position [344, 0]
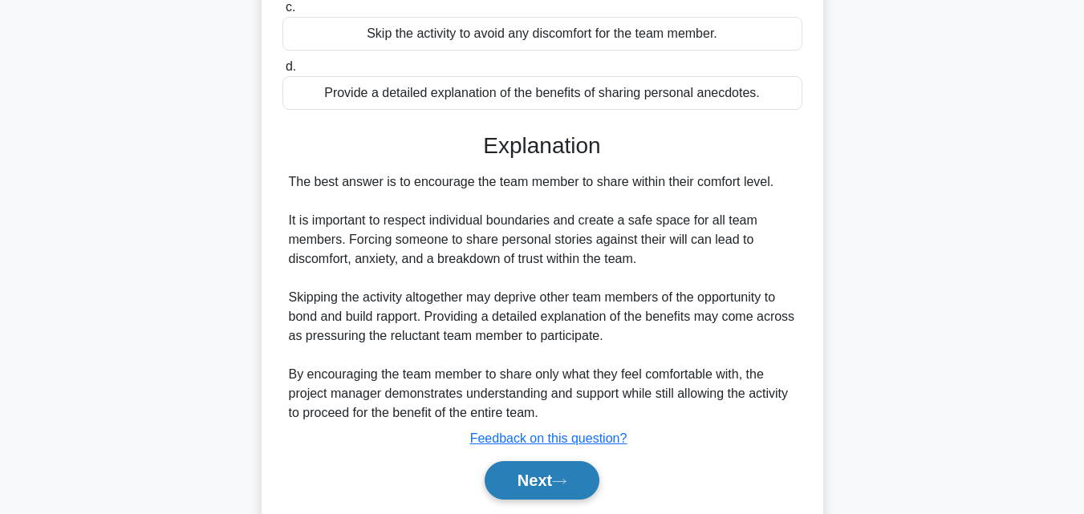
click at [537, 491] on button "Next" at bounding box center [541, 480] width 115 height 38
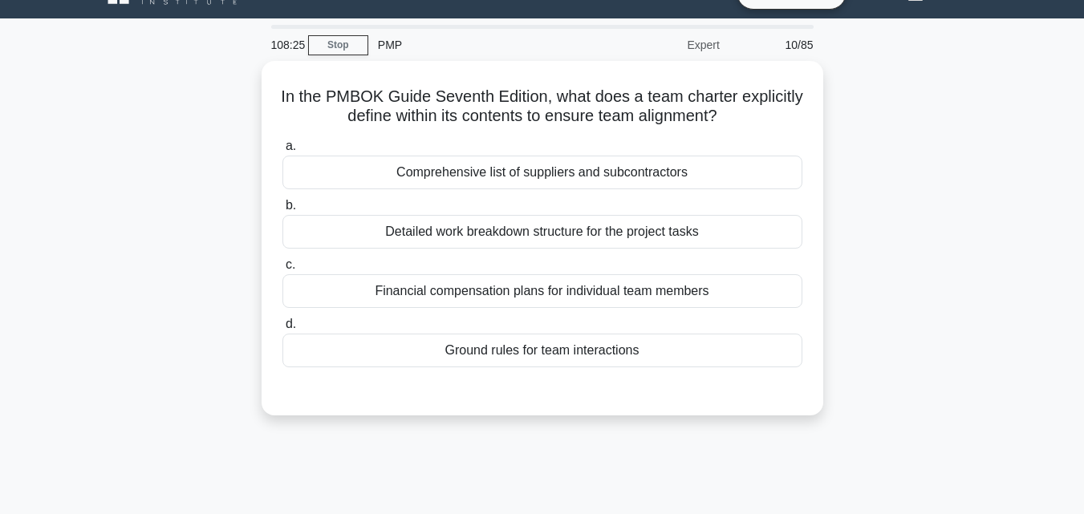
scroll to position [23, 0]
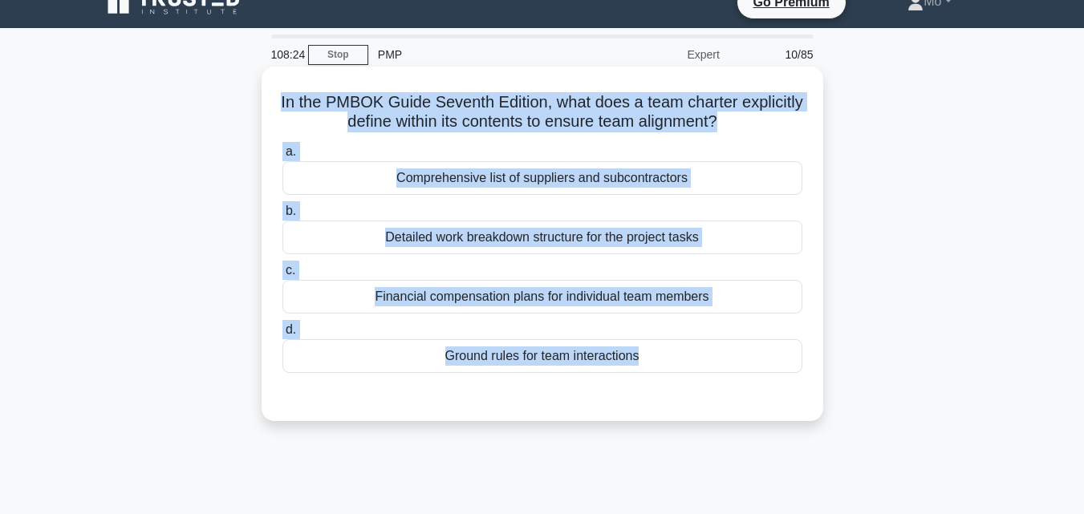
drag, startPoint x: 566, startPoint y: 467, endPoint x: 264, endPoint y: 103, distance: 473.3
click at [264, 103] on div "108:24 Stop PMP Expert 10/85 In the PMBOK Guide Seventh Edition, what does a te…" at bounding box center [542, 435] width 914 height 802
copy div "In the PMBOK Guide Seventh Edition, what does a team charter explicitly define …"
click at [567, 351] on div "Ground rules for team interactions" at bounding box center [542, 356] width 520 height 34
click at [282, 335] on input "d. Ground rules for team interactions" at bounding box center [282, 330] width 0 height 10
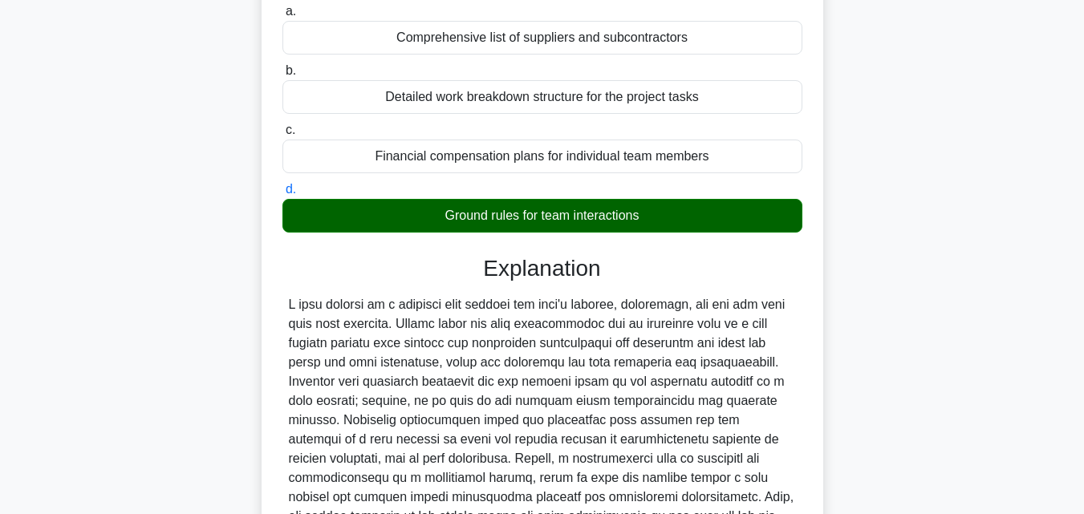
scroll to position [352, 0]
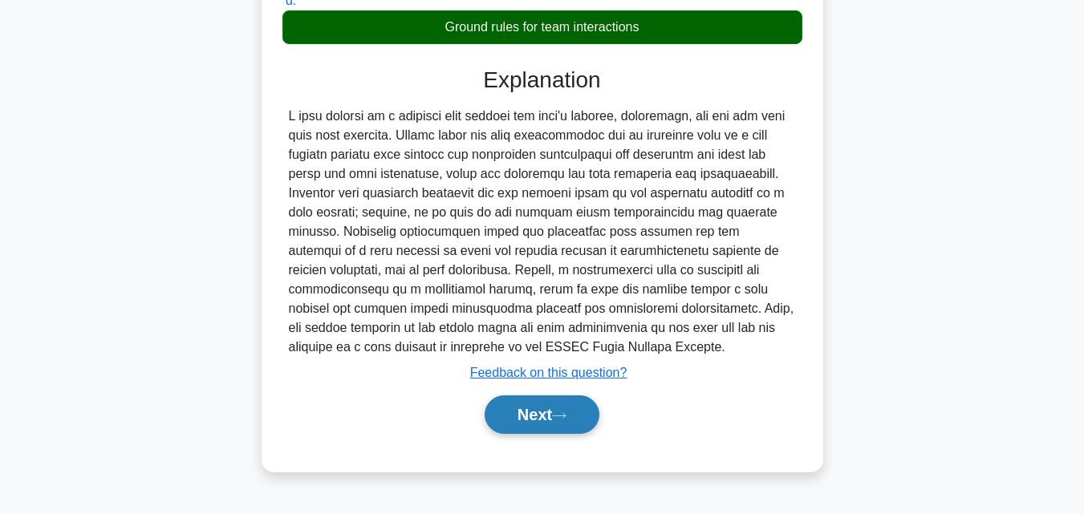
click at [559, 407] on button "Next" at bounding box center [541, 414] width 115 height 38
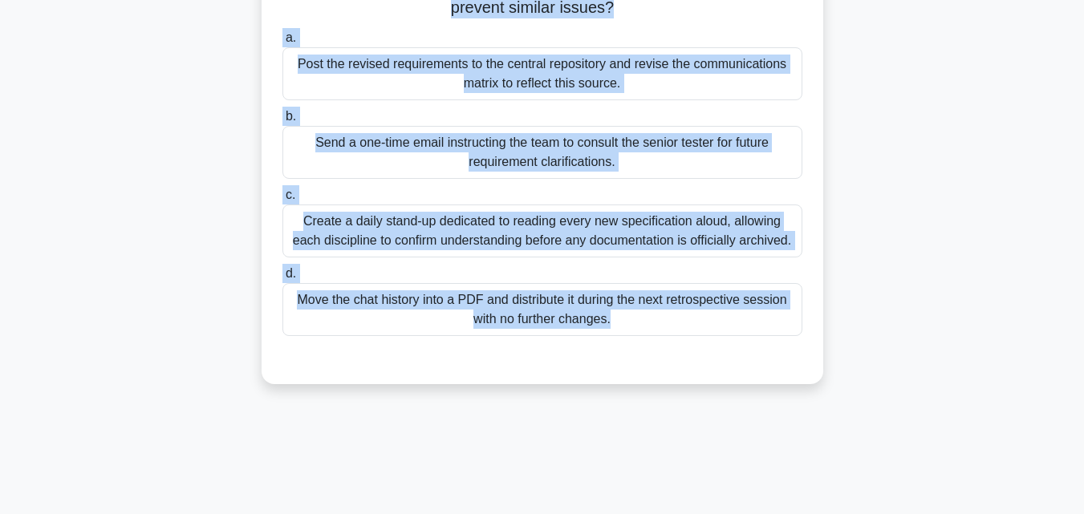
scroll to position [0, 0]
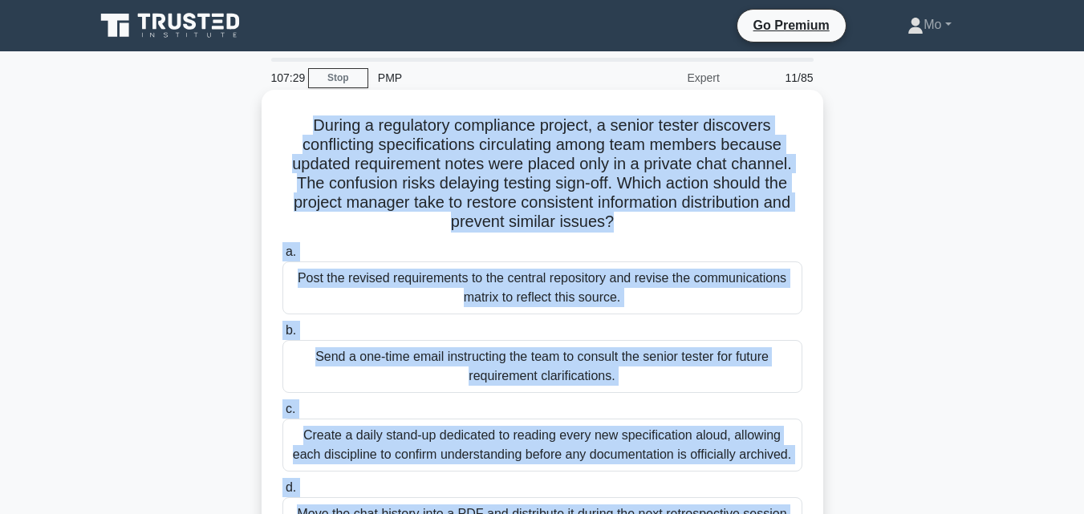
drag, startPoint x: 594, startPoint y: 391, endPoint x: 261, endPoint y: 119, distance: 429.8
click at [261, 119] on div "107:29 Stop PMP Expert 11/85 During a regulatory compliance project, a senior t…" at bounding box center [542, 459] width 914 height 802
click at [444, 286] on div "Post the revised requirements to the central repository and revise the communic…" at bounding box center [542, 287] width 520 height 53
click at [282, 257] on input "a. Post the revised requirements to the central repository and revise the commu…" at bounding box center [282, 252] width 0 height 10
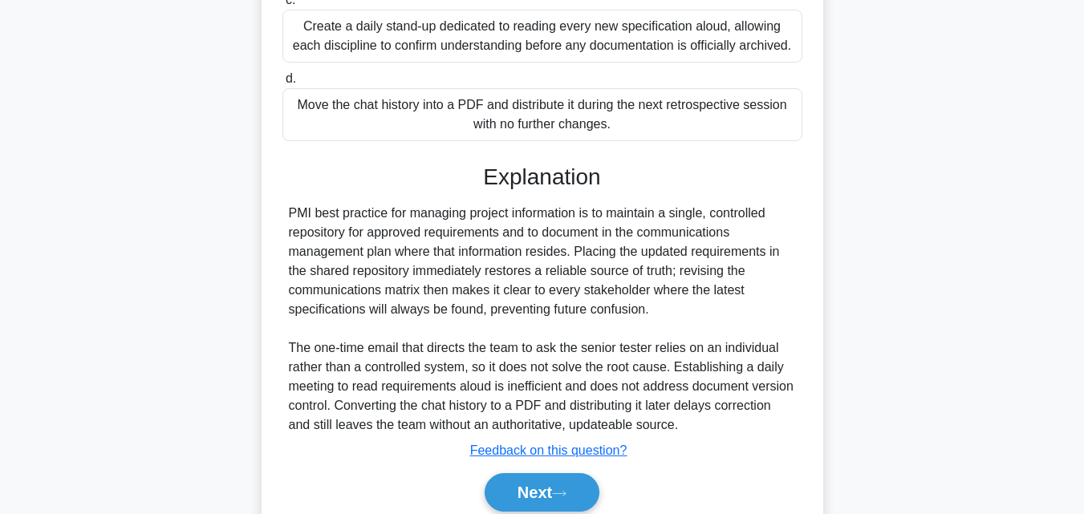
scroll to position [476, 0]
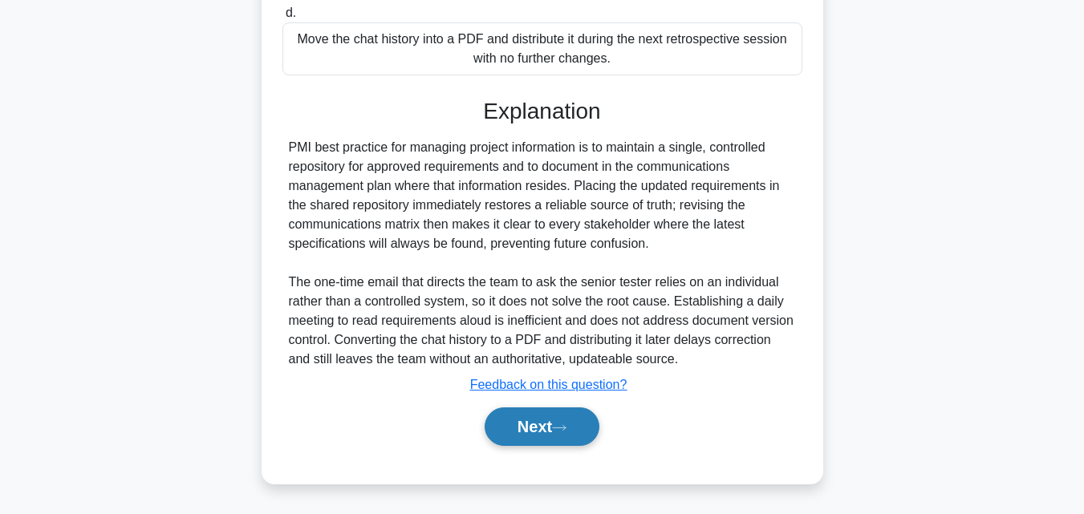
click at [531, 431] on button "Next" at bounding box center [541, 426] width 115 height 38
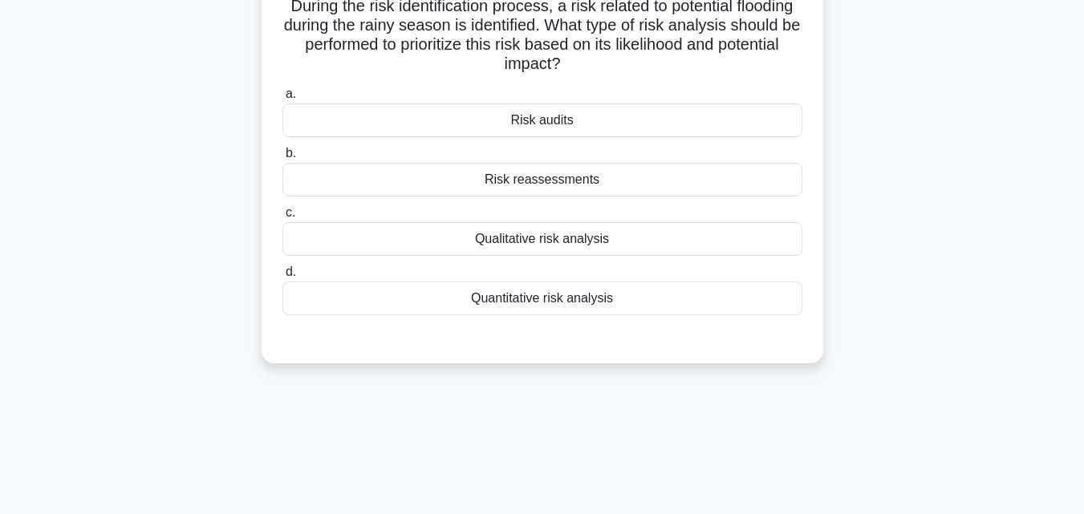
scroll to position [111, 0]
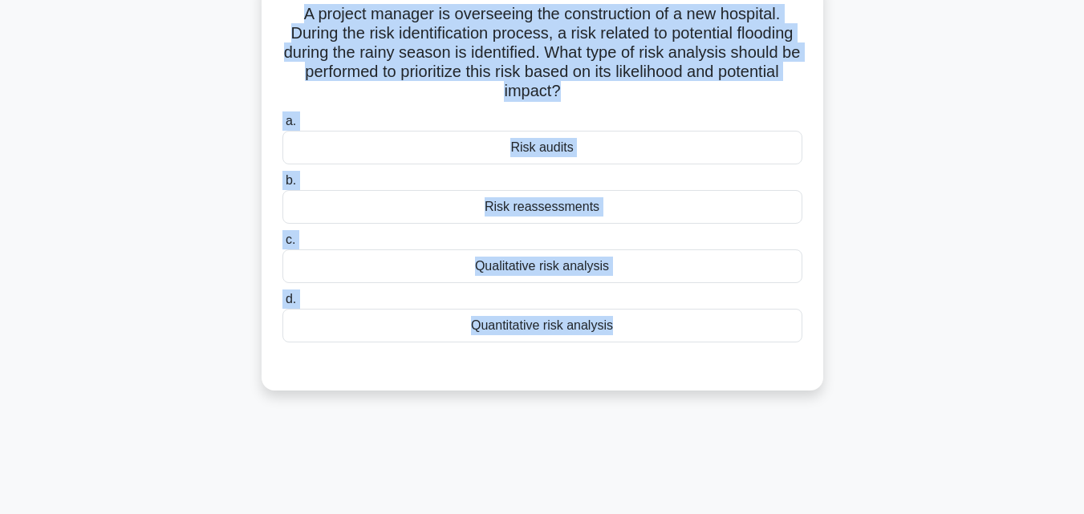
drag, startPoint x: 531, startPoint y: 435, endPoint x: 278, endPoint y: 21, distance: 485.3
click at [278, 21] on div "106:48 Stop PMP Expert 12/85 A project manager is overseeing the construction o…" at bounding box center [542, 347] width 914 height 802
click at [460, 265] on div "Qualitative risk analysis" at bounding box center [542, 266] width 520 height 34
click at [282, 245] on input "c. Qualitative risk analysis" at bounding box center [282, 240] width 0 height 10
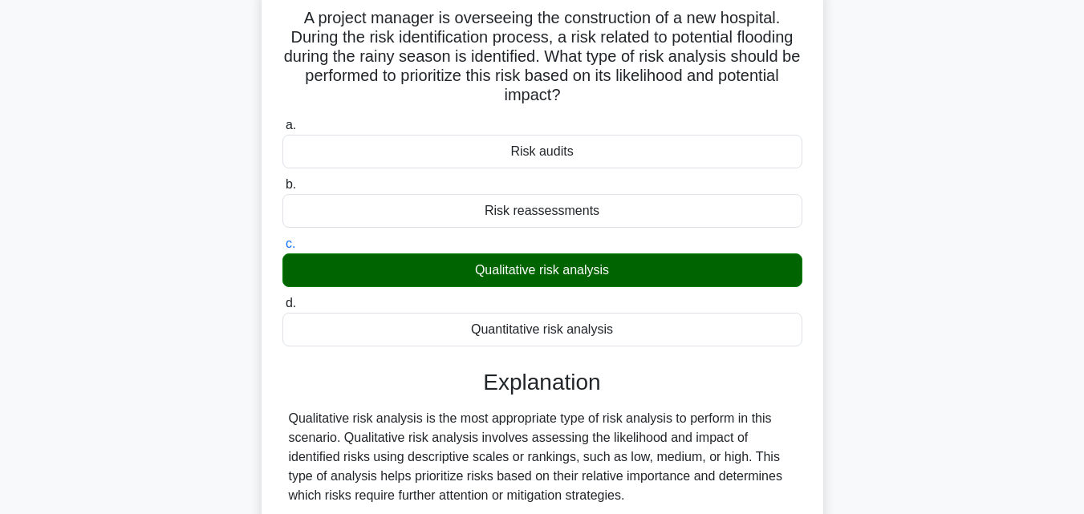
scroll to position [379, 0]
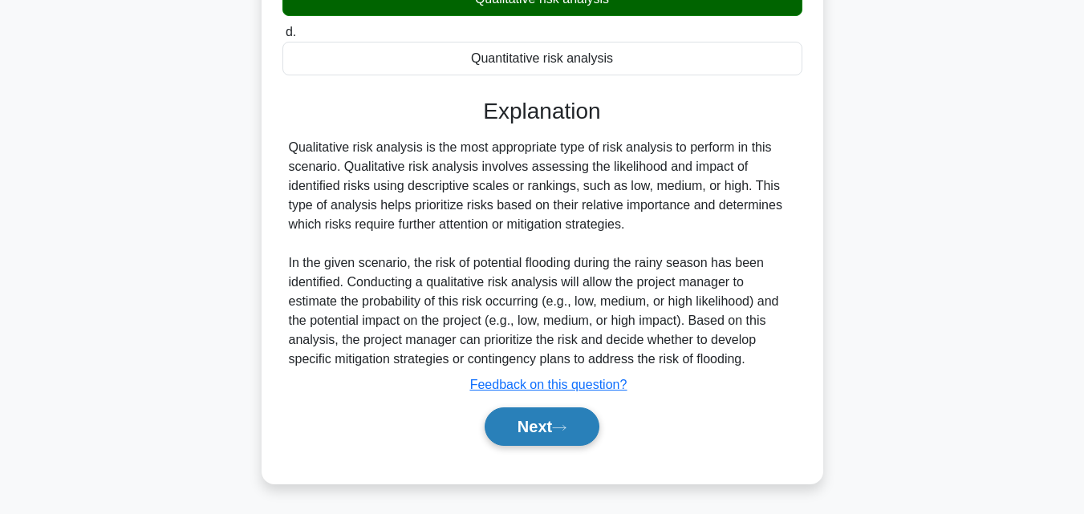
click at [574, 436] on button "Next" at bounding box center [541, 426] width 115 height 38
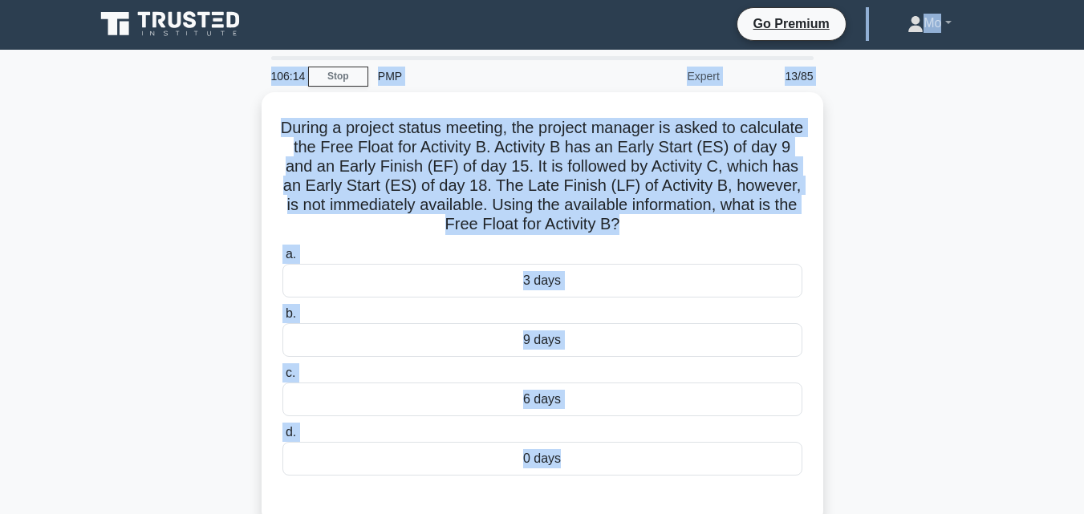
scroll to position [0, 0]
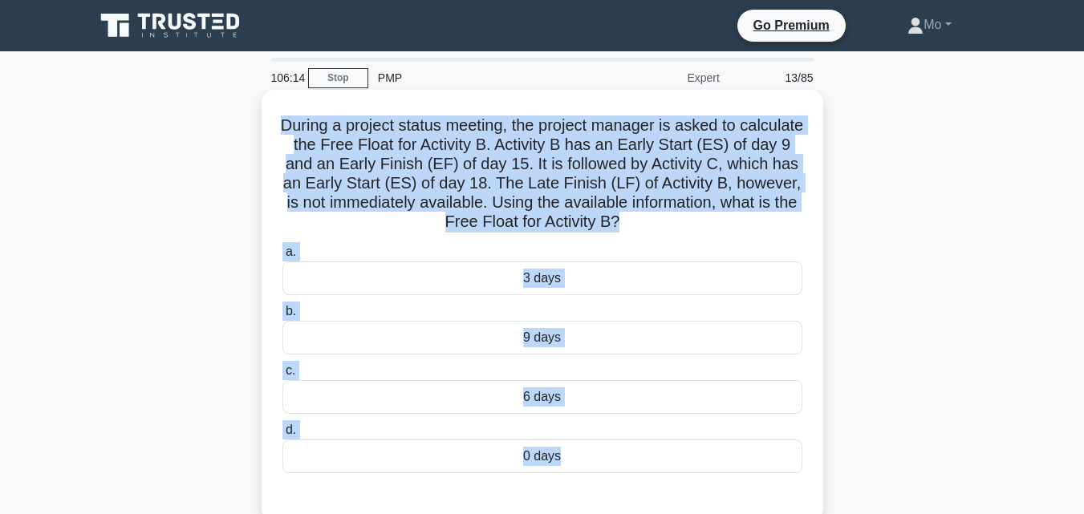
drag, startPoint x: 574, startPoint y: 436, endPoint x: 287, endPoint y: 124, distance: 424.6
click at [287, 124] on div "106:14 Stop PMP Expert 13/85 During a project status meeting, the project manag…" at bounding box center [542, 459] width 914 height 802
click at [549, 277] on div "3 days" at bounding box center [542, 278] width 520 height 34
click at [282, 257] on input "a. 3 days" at bounding box center [282, 252] width 0 height 10
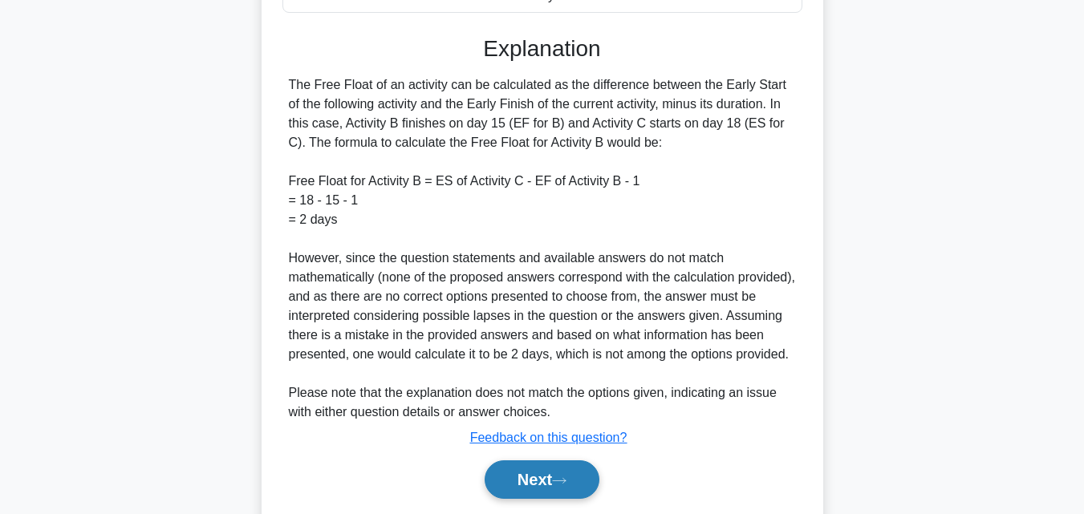
scroll to position [533, 0]
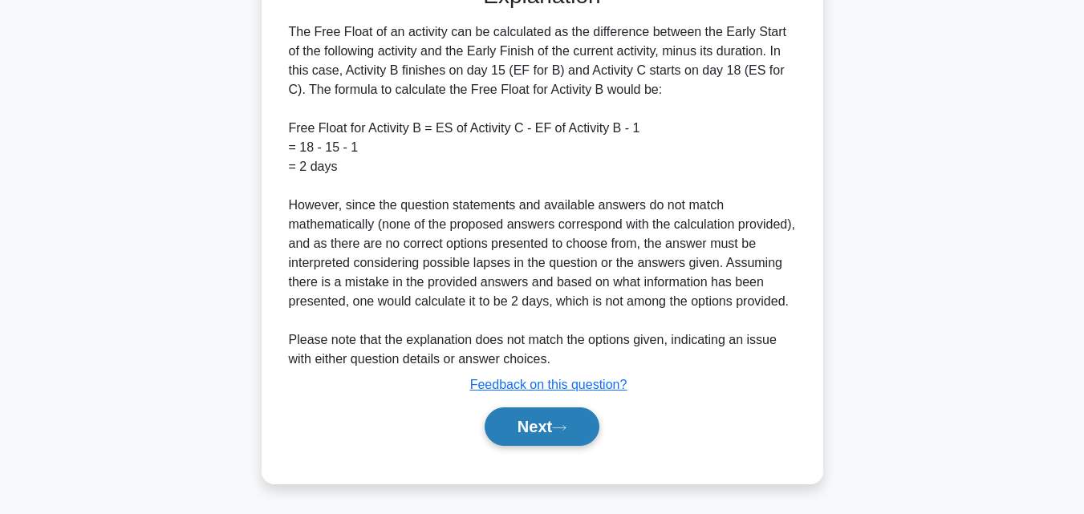
click at [545, 425] on button "Next" at bounding box center [541, 426] width 115 height 38
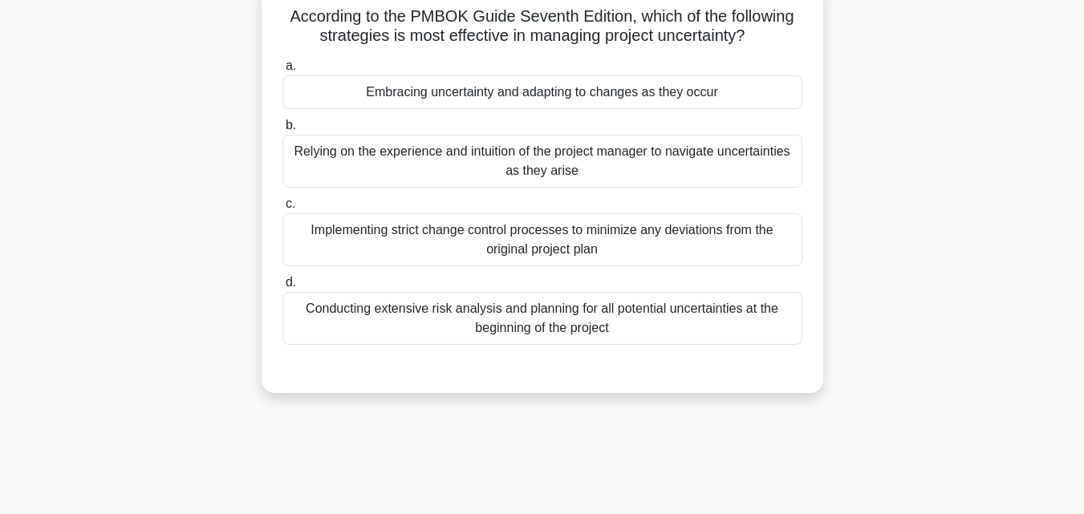
scroll to position [31, 0]
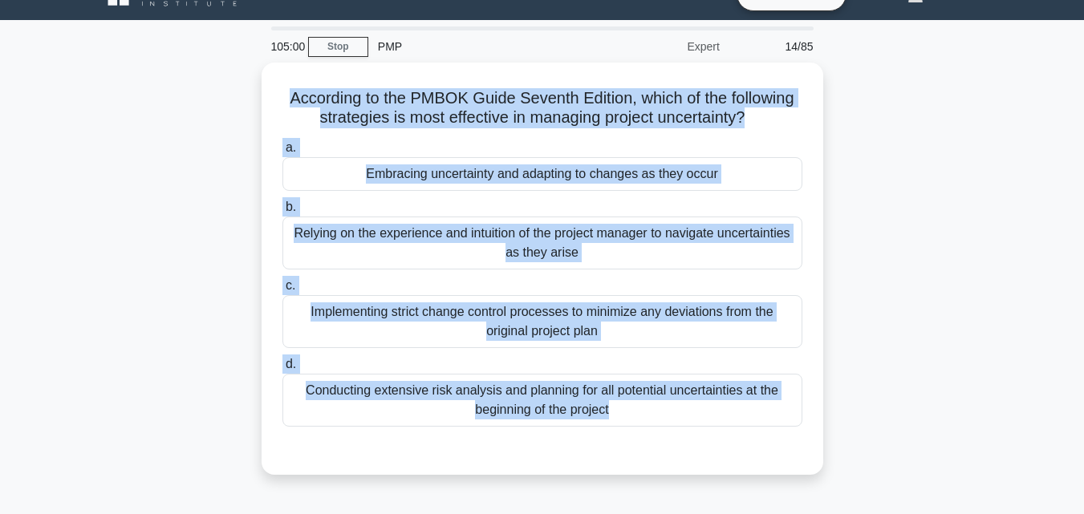
drag, startPoint x: 664, startPoint y: 470, endPoint x: 232, endPoint y: 63, distance: 594.0
click at [232, 63] on div "According to the PMBOK Guide Seventh Edition, which of the following strategies…" at bounding box center [542, 278] width 914 height 431
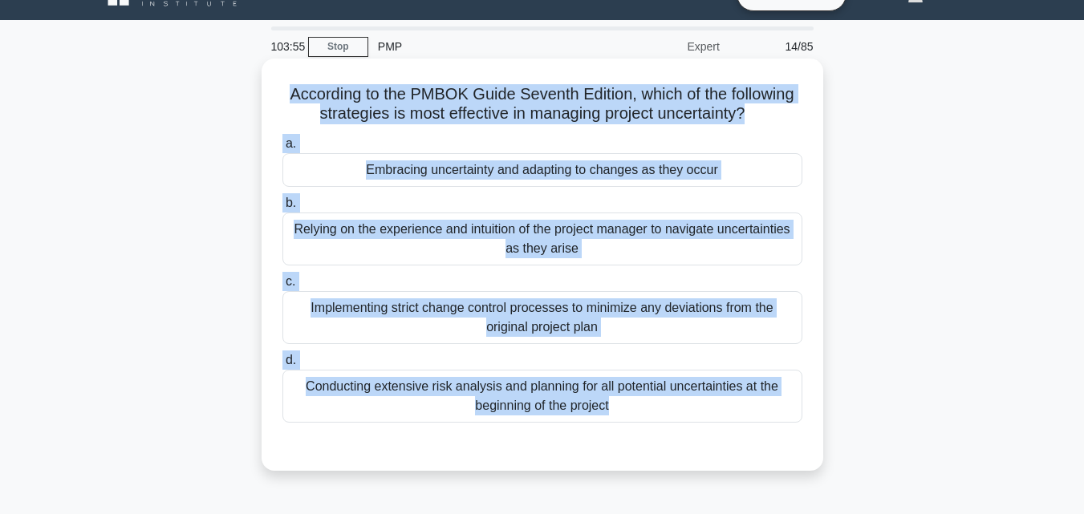
click at [569, 181] on div "Embracing uncertainty and adapting to changes as they occur" at bounding box center [542, 170] width 520 height 34
click at [282, 149] on input "a. Embracing uncertainty and adapting to changes as they occur" at bounding box center [282, 144] width 0 height 10
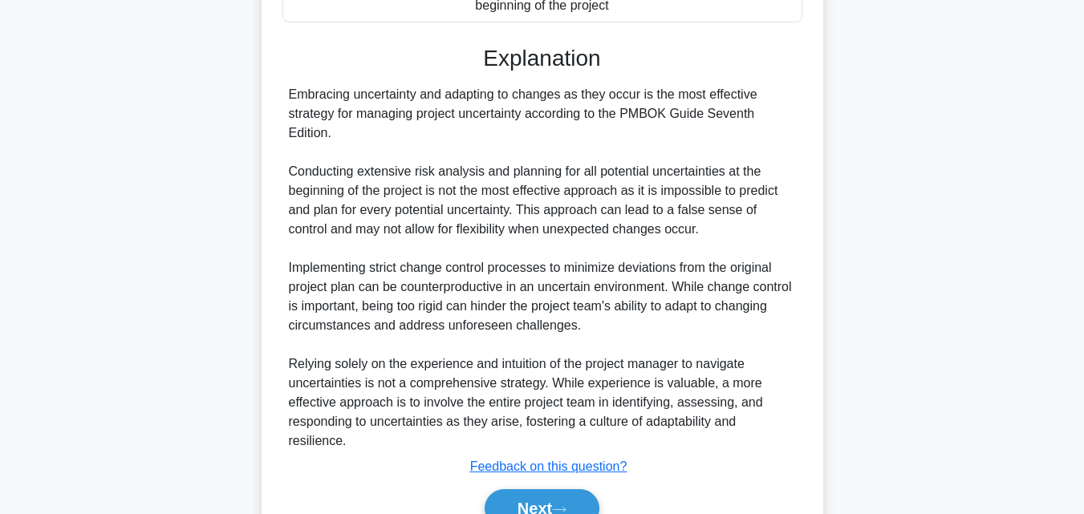
scroll to position [514, 0]
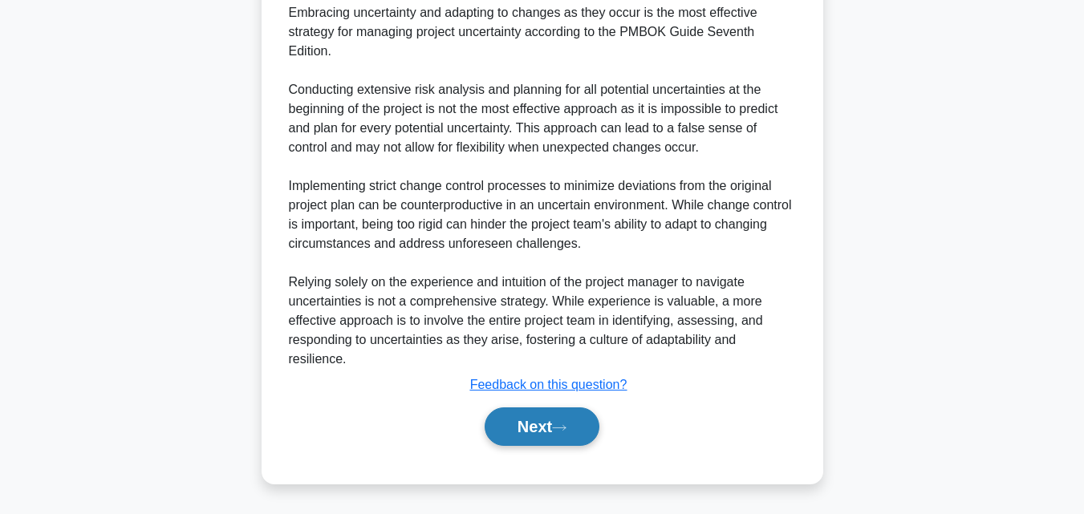
click at [580, 415] on button "Next" at bounding box center [541, 426] width 115 height 38
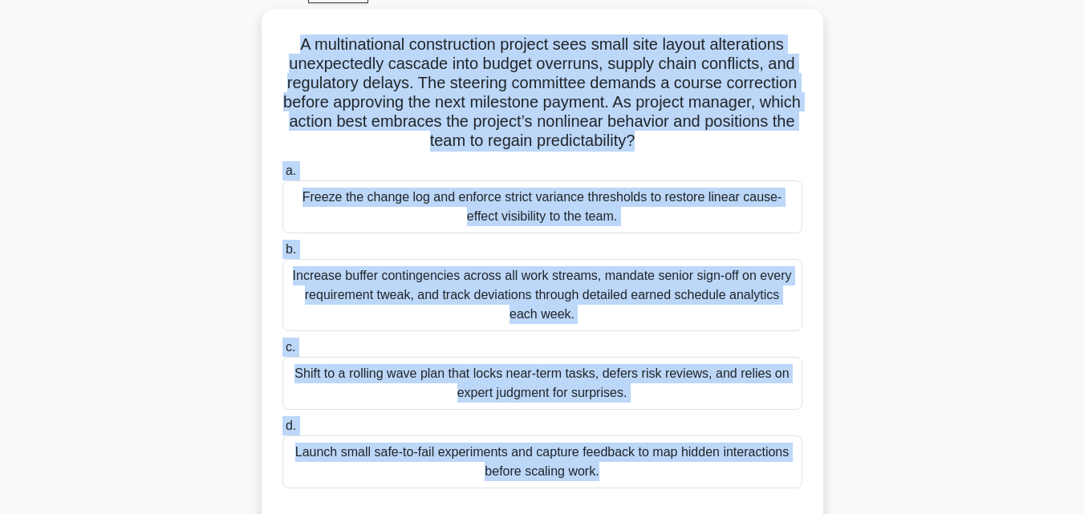
scroll to position [51, 0]
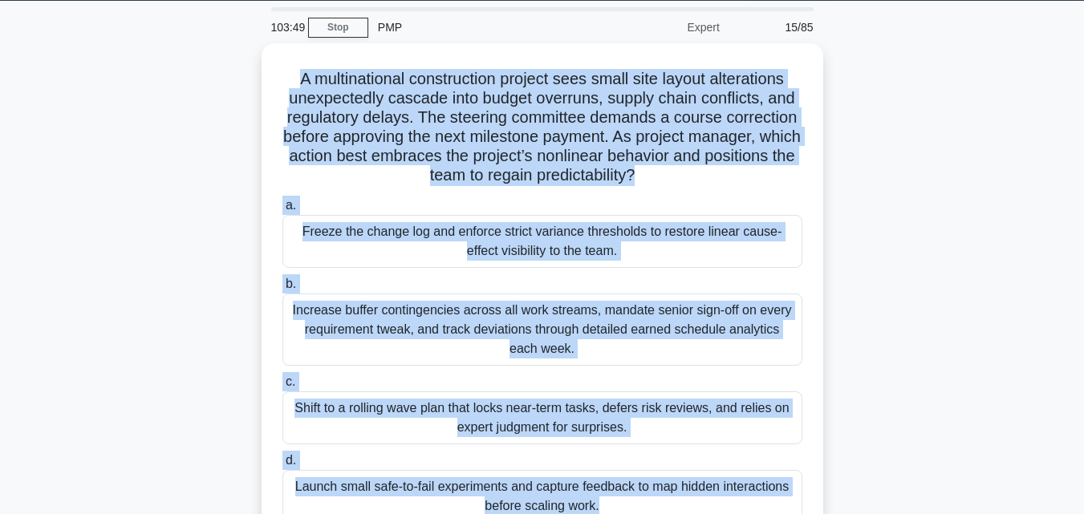
drag, startPoint x: 580, startPoint y: 415, endPoint x: 254, endPoint y: 67, distance: 476.1
click at [254, 67] on div "A multinational construction project sees small site layout alterations unexpec…" at bounding box center [542, 316] width 914 height 547
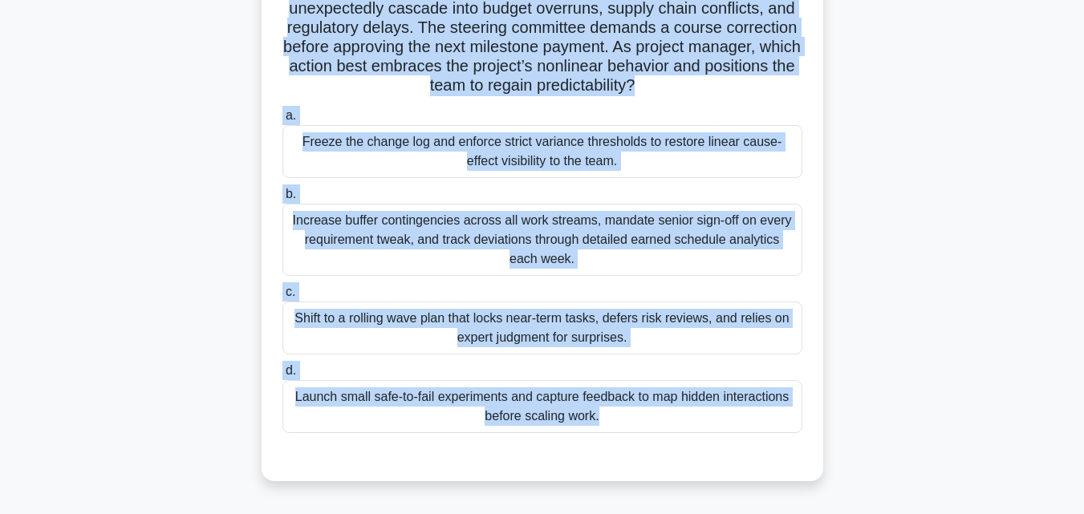
scroll to position [211, 0]
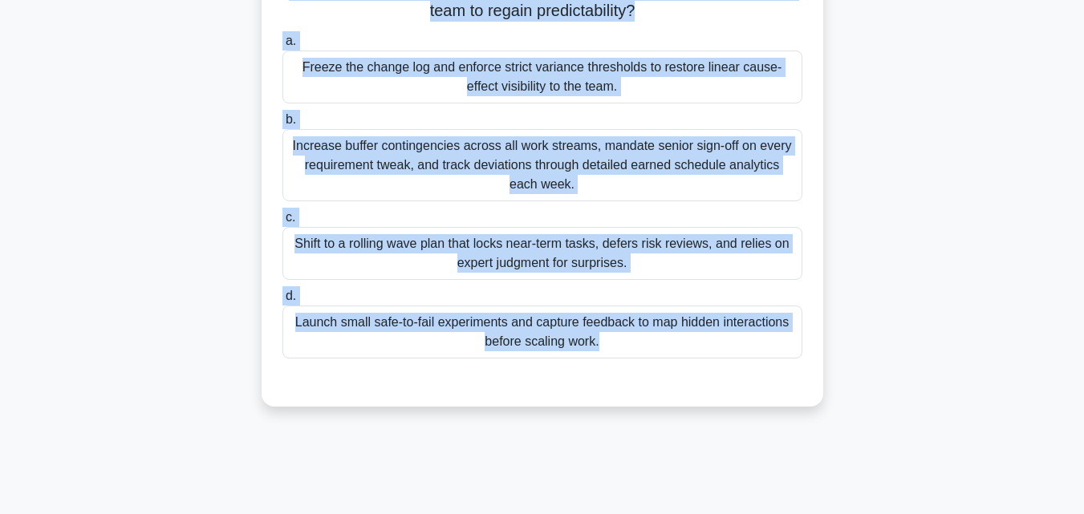
click at [560, 322] on div "Launch small safe-to-fail experiments and capture feedback to map hidden intera…" at bounding box center [542, 332] width 520 height 53
click at [282, 302] on input "d. Launch small safe-to-fail experiments and capture feedback to map hidden int…" at bounding box center [282, 296] width 0 height 10
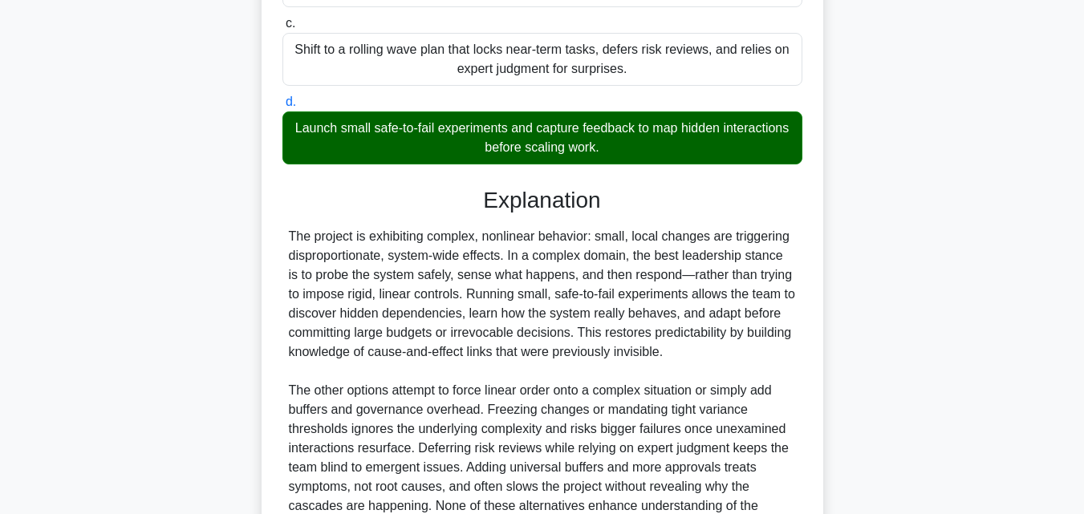
scroll to position [572, 0]
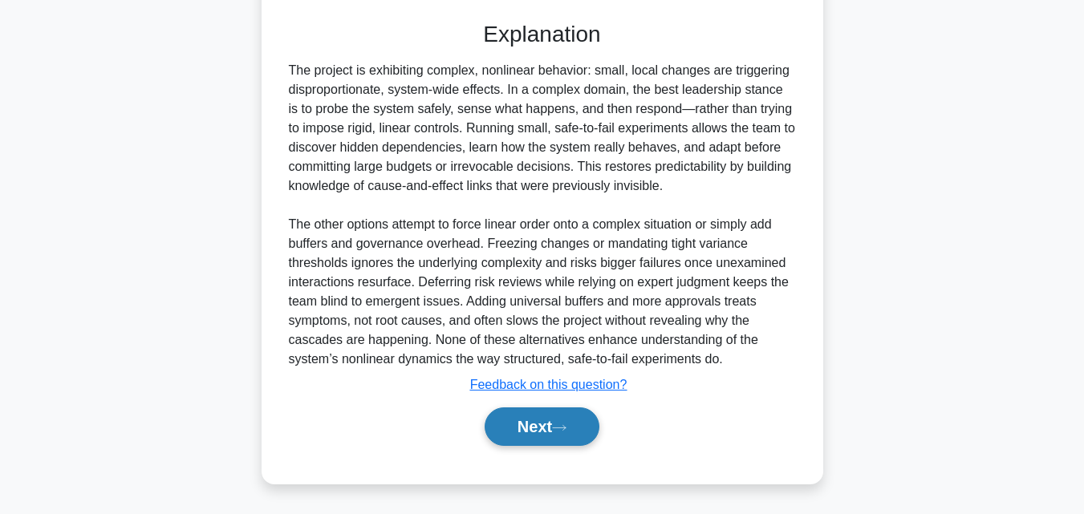
click at [533, 434] on button "Next" at bounding box center [541, 426] width 115 height 38
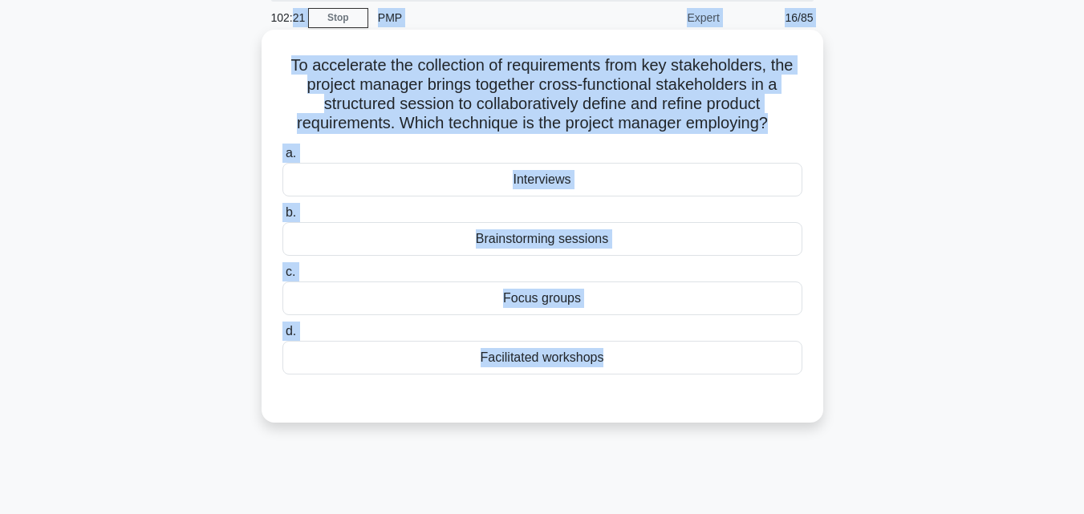
scroll to position [59, 0]
drag, startPoint x: 529, startPoint y: 436, endPoint x: 278, endPoint y: 65, distance: 448.0
click at [278, 65] on div "102:20 Stop PMP Expert 16/85 To accelerate the collection of requirements from …" at bounding box center [542, 399] width 914 height 802
click at [489, 363] on div "Facilitated workshops" at bounding box center [542, 359] width 520 height 34
click at [282, 338] on input "d. Facilitated workshops" at bounding box center [282, 332] width 0 height 10
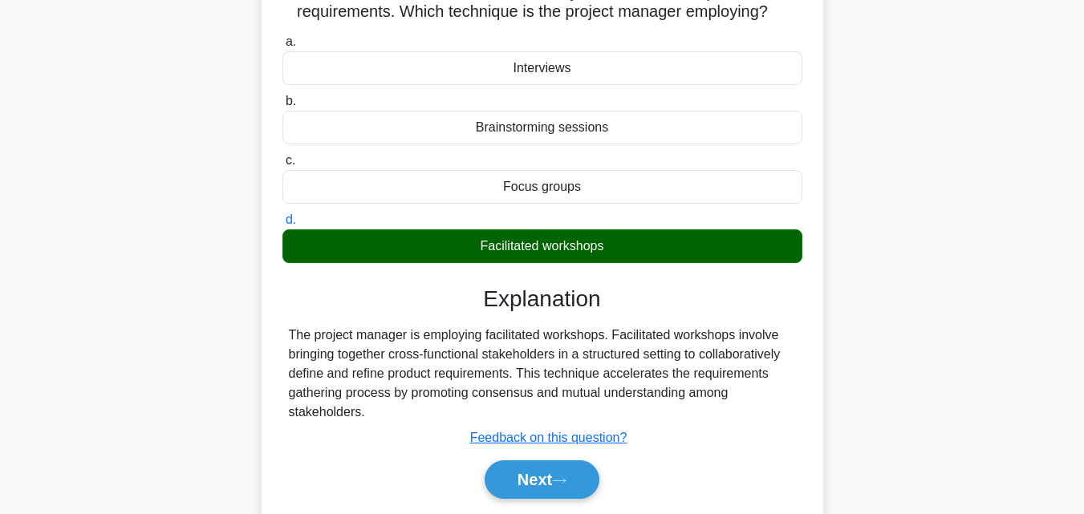
scroll to position [352, 0]
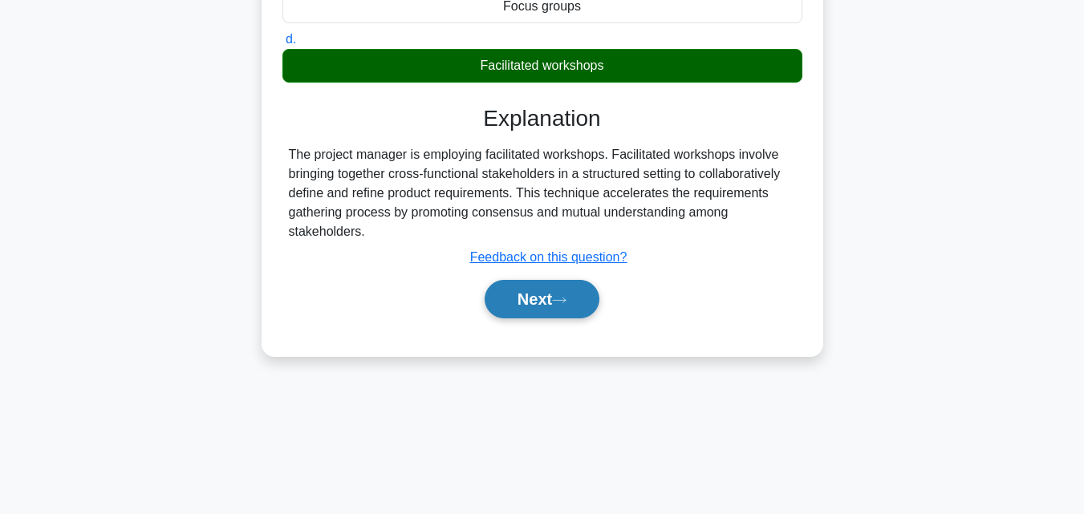
click at [541, 295] on button "Next" at bounding box center [541, 299] width 115 height 38
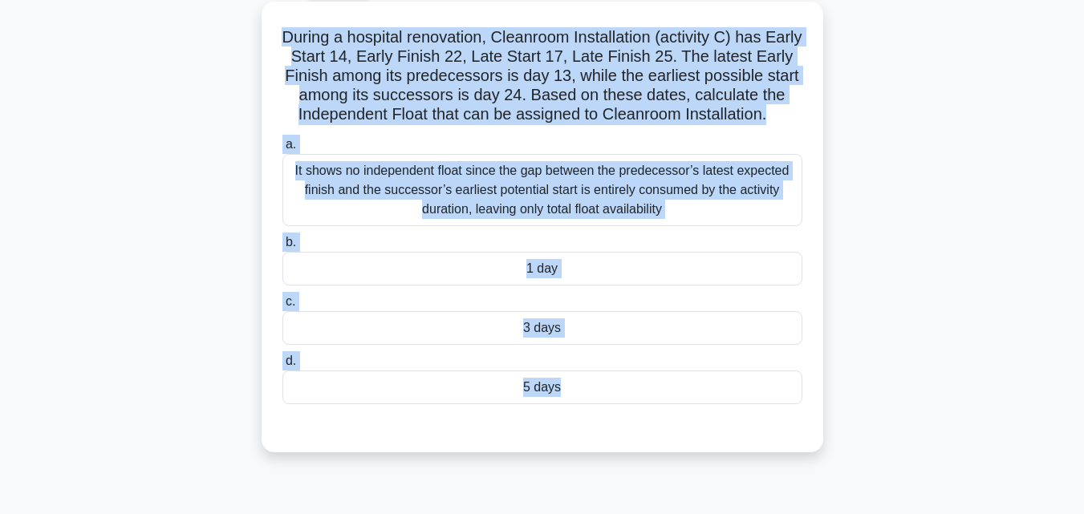
scroll to position [0, 0]
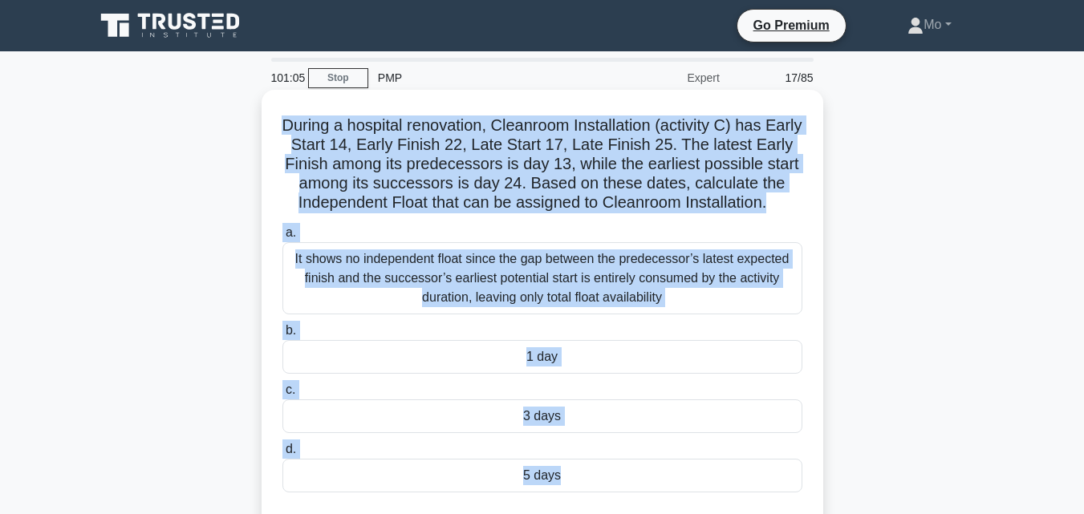
drag, startPoint x: 539, startPoint y: 367, endPoint x: 280, endPoint y: 107, distance: 367.5
click at [280, 107] on div "During a hospital renovation, Cleanroom Installation (activity C) has Early Sta…" at bounding box center [542, 329] width 914 height 470
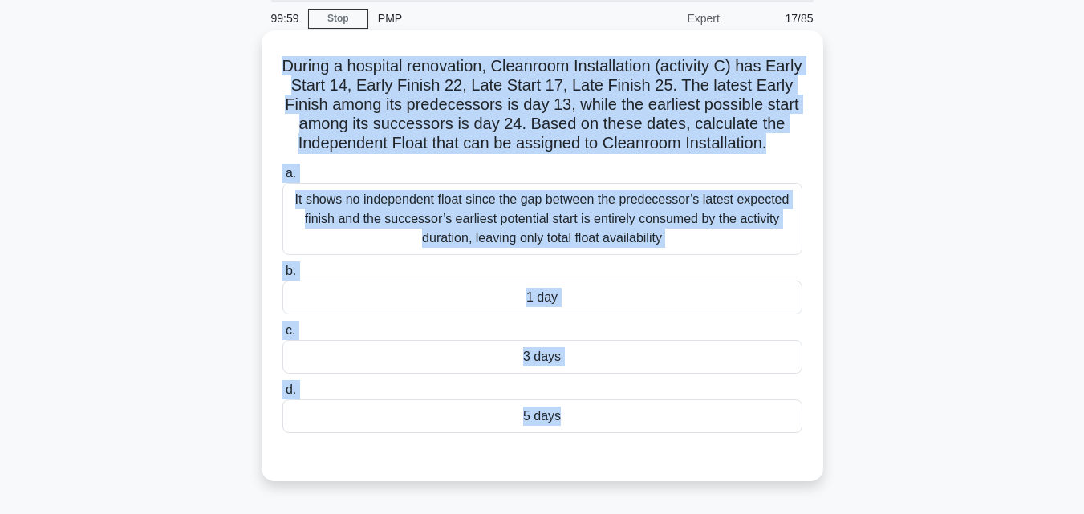
scroll to position [160, 0]
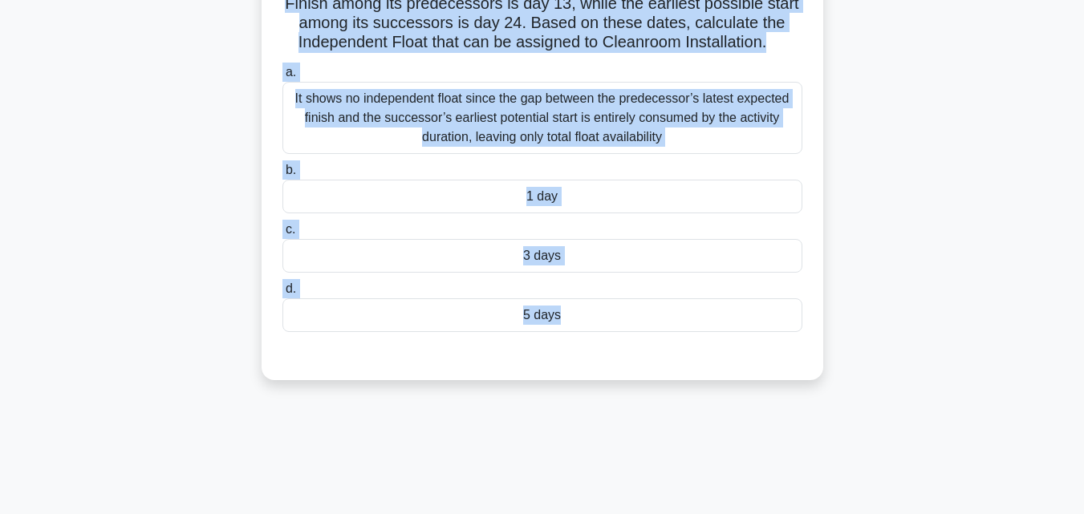
click at [501, 188] on div "1 day" at bounding box center [542, 197] width 520 height 34
click at [282, 176] on input "b. 1 day" at bounding box center [282, 170] width 0 height 10
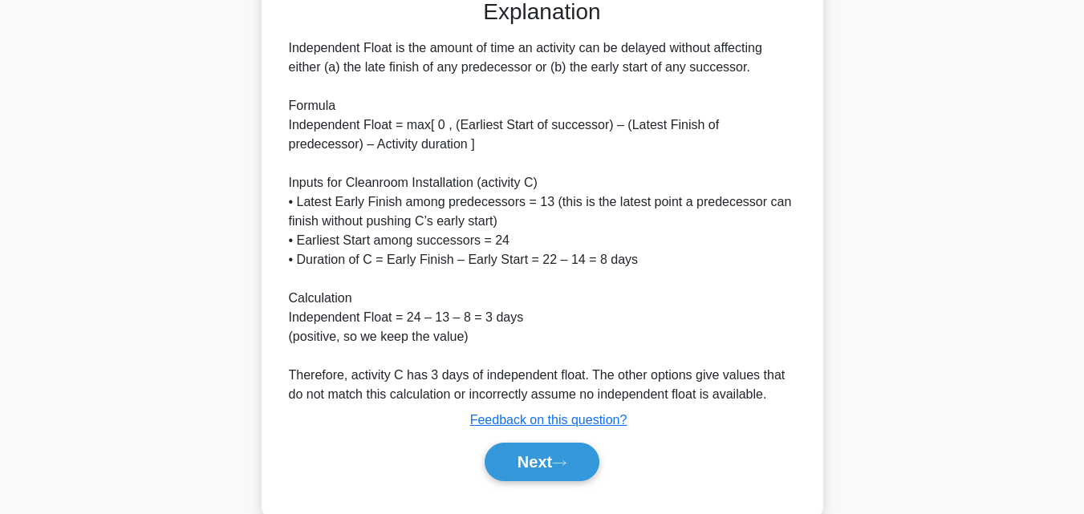
scroll to position [554, 0]
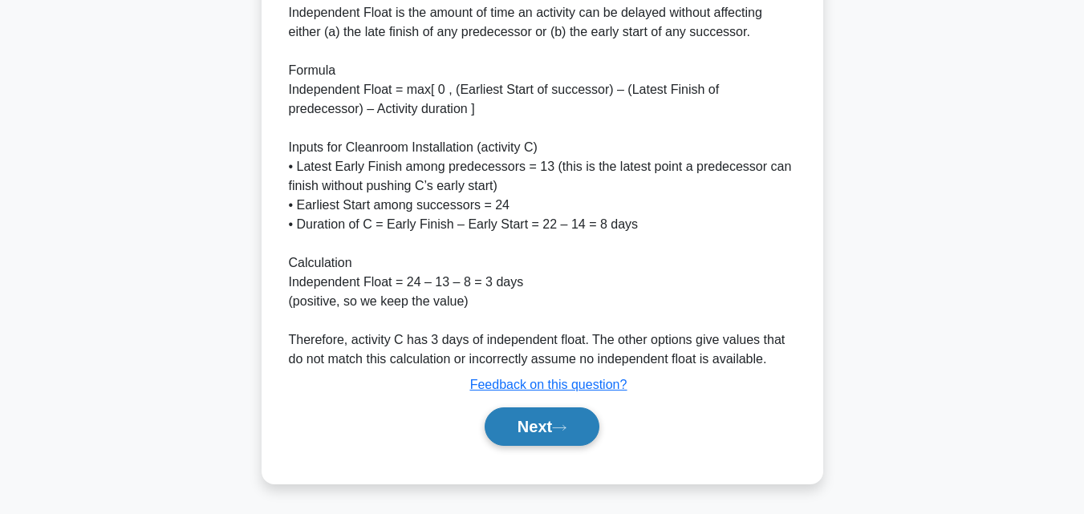
click at [554, 422] on button "Next" at bounding box center [541, 426] width 115 height 38
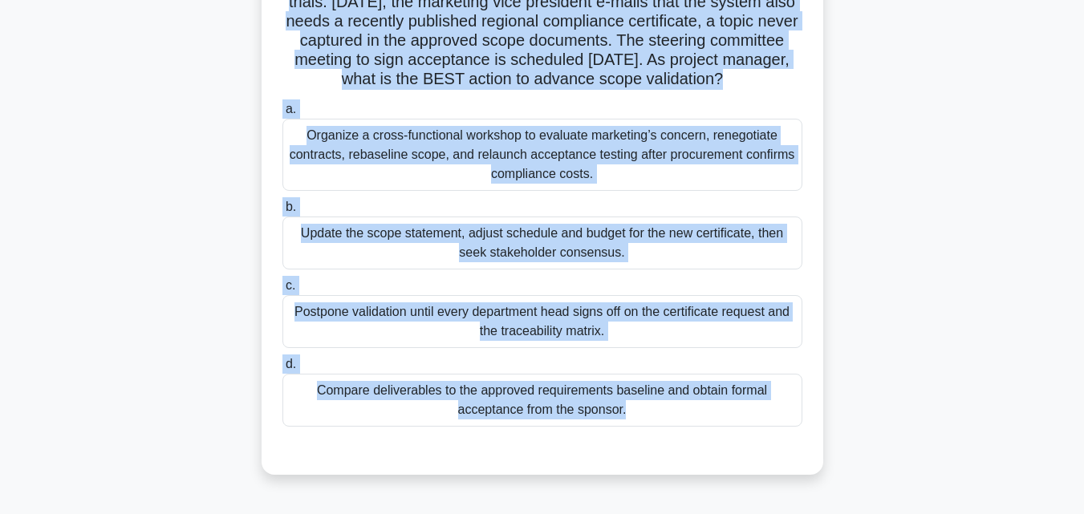
scroll to position [66, 0]
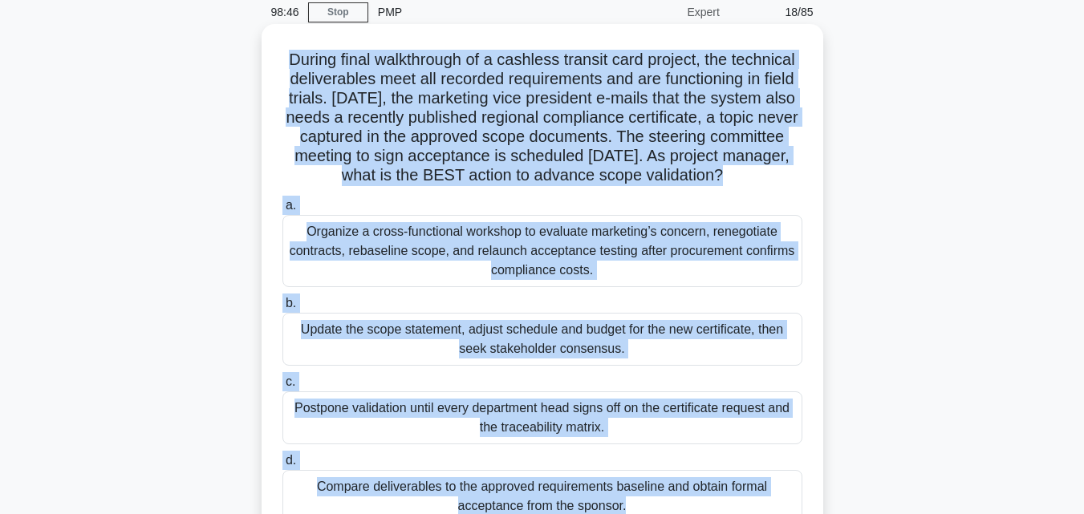
drag, startPoint x: 561, startPoint y: 436, endPoint x: 269, endPoint y: 63, distance: 473.1
click at [269, 63] on div "During final walkthrough of a cashless transit card project, the technical deli…" at bounding box center [542, 297] width 549 height 534
click at [470, 360] on div "Update the scope statement, adjust schedule and budget for the new certificate,…" at bounding box center [542, 339] width 520 height 53
click at [282, 309] on input "b. Update the scope statement, adjust schedule and budget for the new certifica…" at bounding box center [282, 303] width 0 height 10
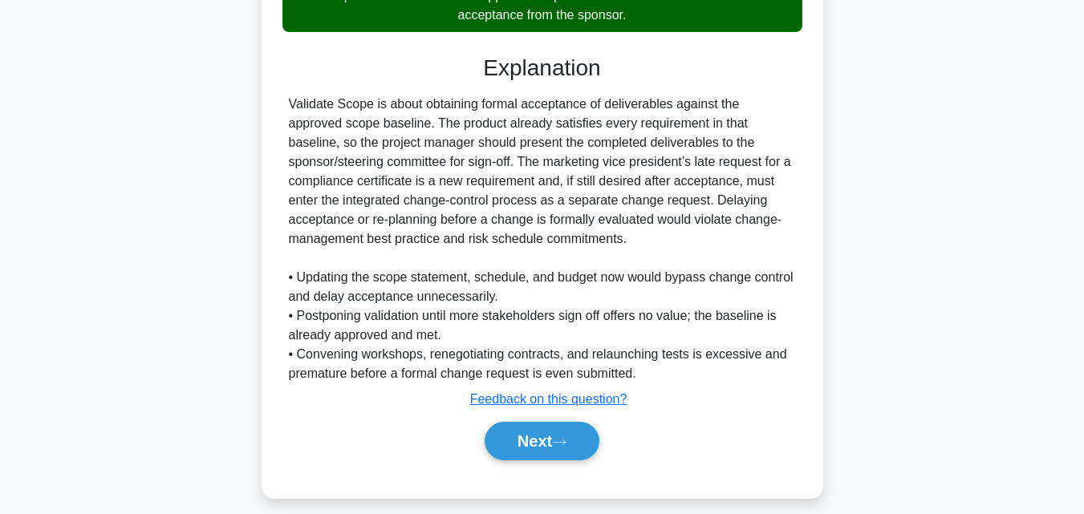
scroll to position [593, 0]
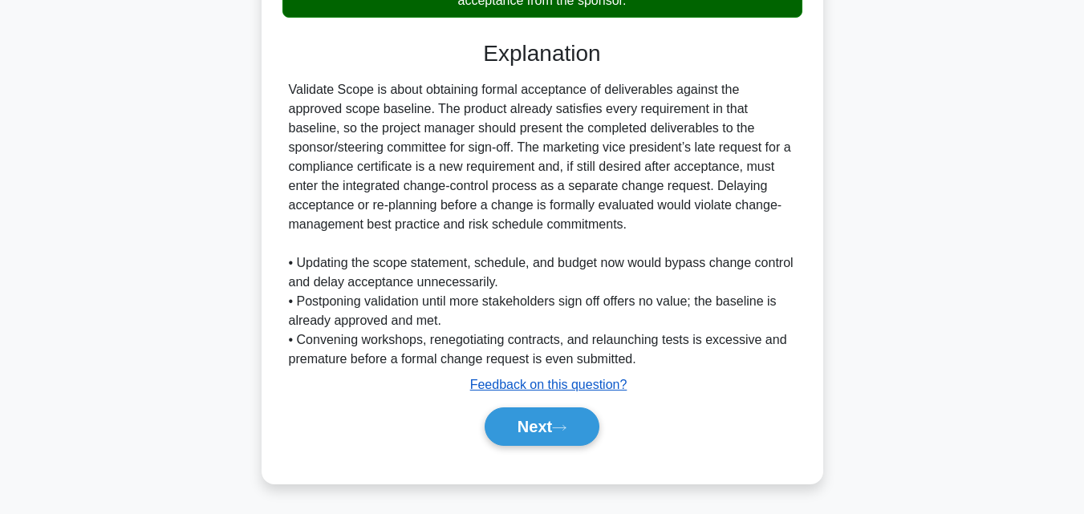
click at [557, 382] on u "Feedback on this question?" at bounding box center [548, 385] width 157 height 14
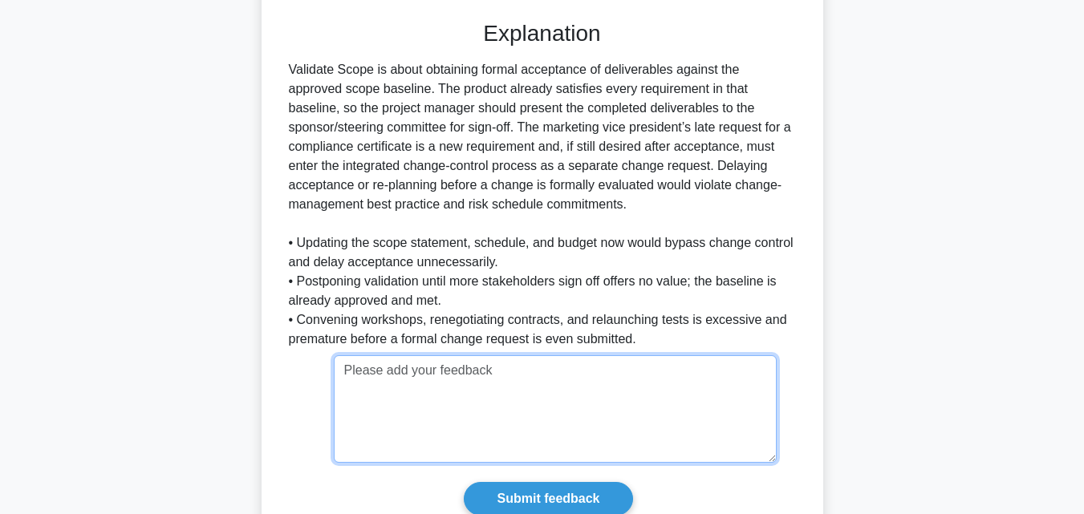
click at [508, 403] on textarea at bounding box center [555, 408] width 443 height 107
paste textarea "[DEMOGRAPHIC_DATA] هي [DEMOGRAPHIC_DATA] الصحيحة. [DEMOGRAPHIC_DATA]: الطلب الج…"
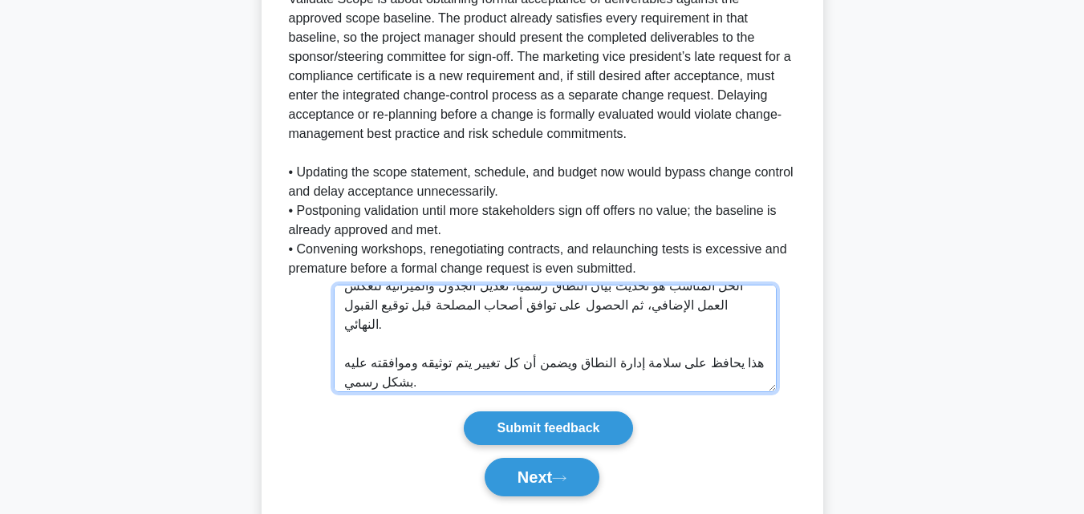
scroll to position [734, 0]
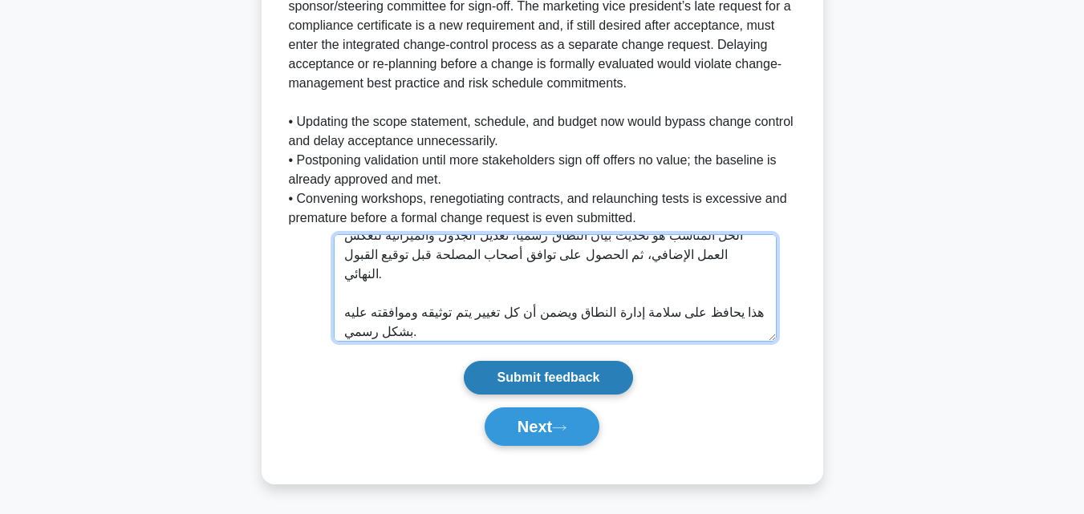
type textarea "[DEMOGRAPHIC_DATA] هي [DEMOGRAPHIC_DATA] الصحيحة. [DEMOGRAPHIC_DATA]: الطلب الج…"
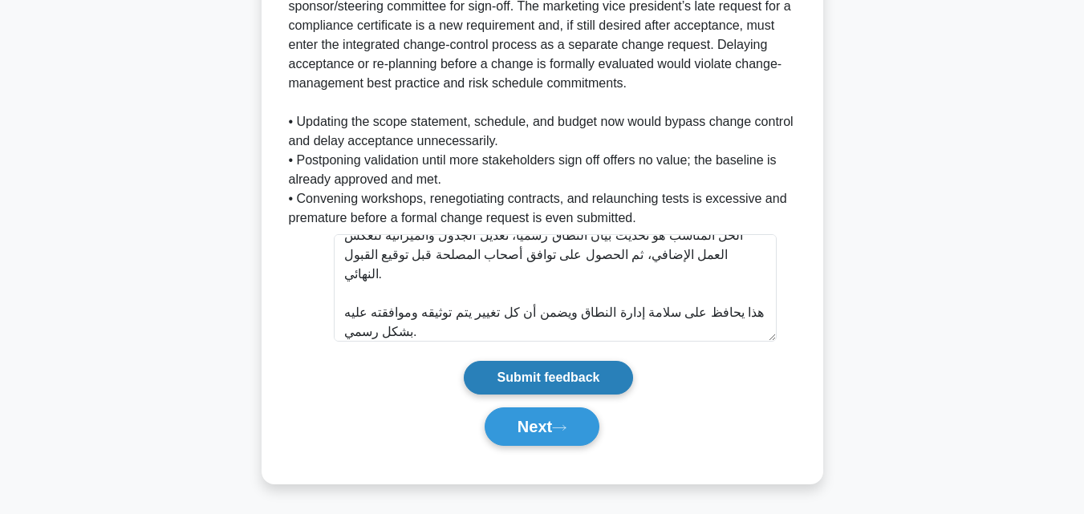
click at [576, 387] on input "Submit feedback" at bounding box center [548, 378] width 168 height 34
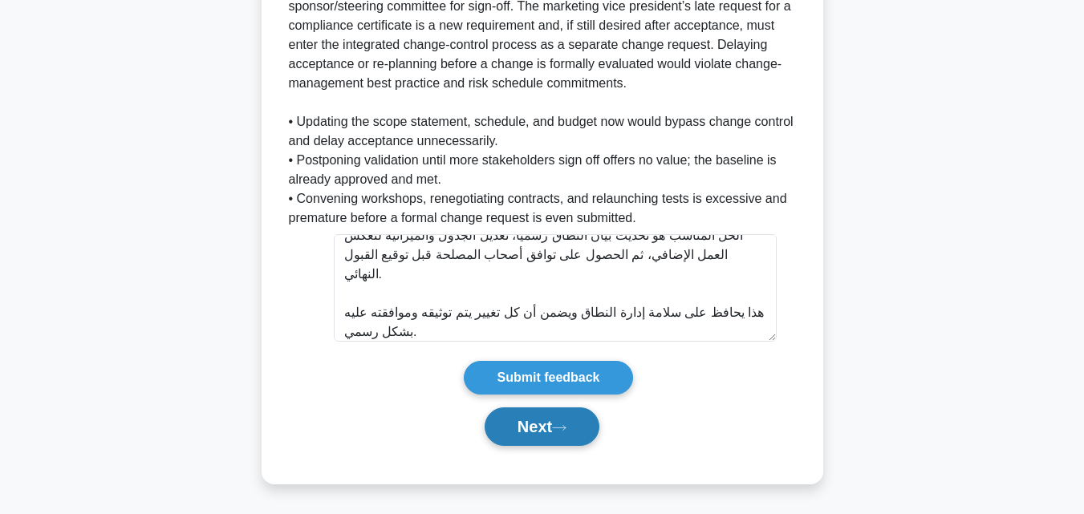
scroll to position [593, 0]
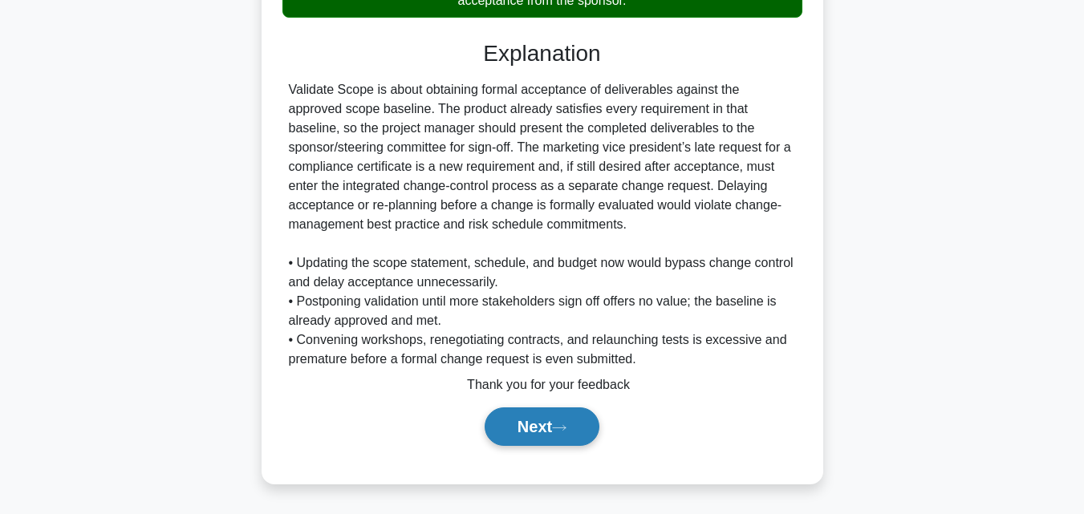
click at [578, 437] on button "Next" at bounding box center [541, 426] width 115 height 38
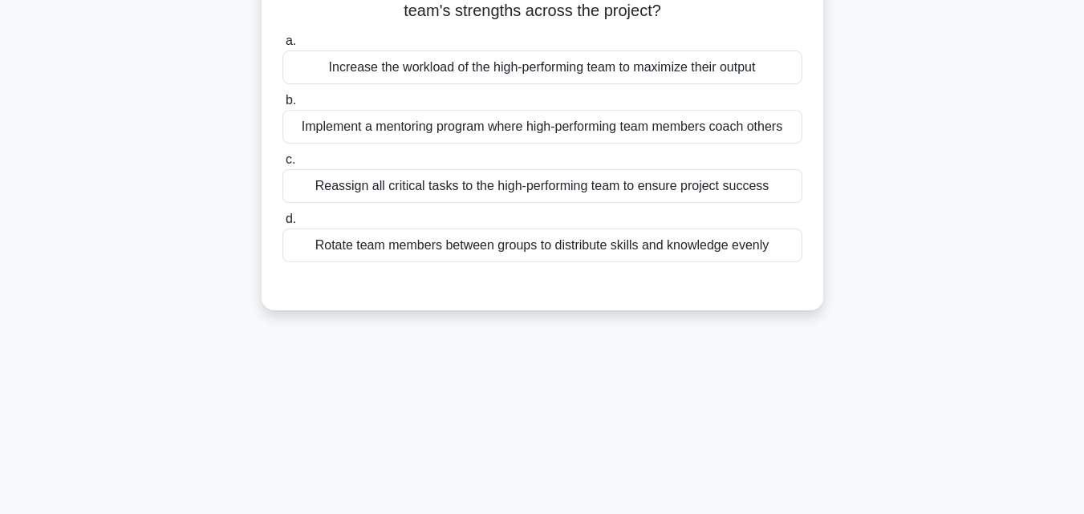
scroll to position [111, 0]
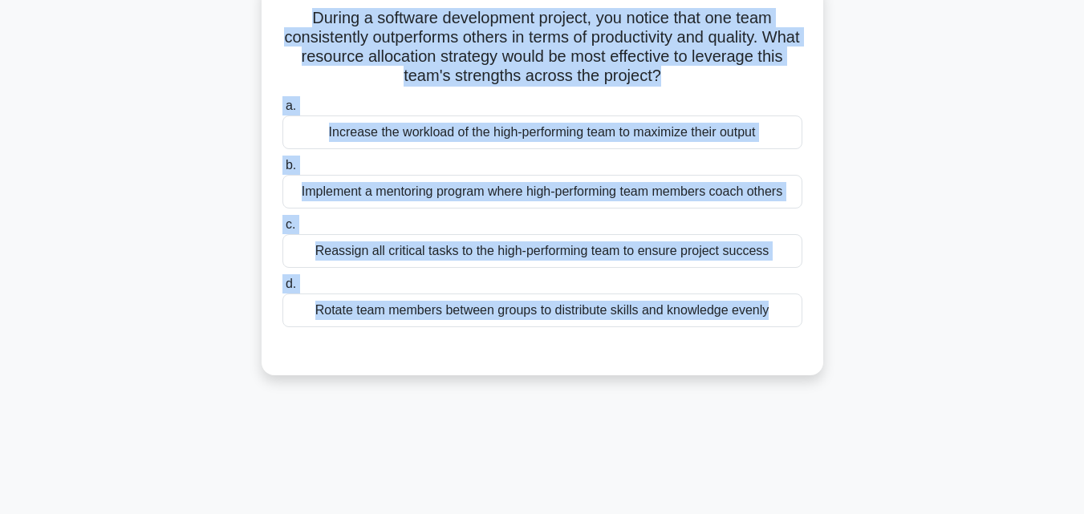
drag, startPoint x: 647, startPoint y: 427, endPoint x: 238, endPoint y: 16, distance: 579.6
click at [238, 16] on div "96:50 Stop PMP Expert 19/85 During a software development project, you notice t…" at bounding box center [542, 347] width 914 height 802
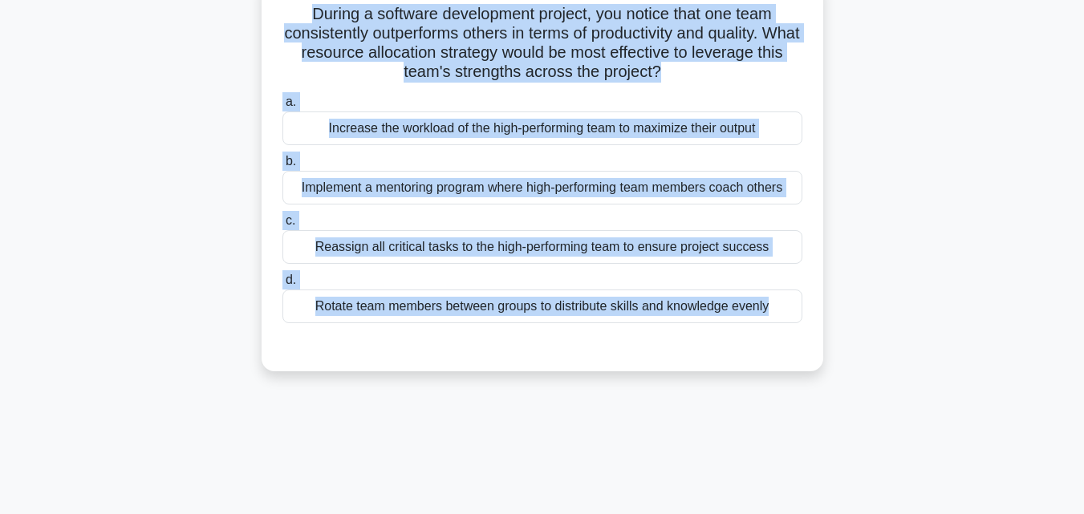
click at [504, 200] on div "Implement a mentoring program where high-performing team members coach others" at bounding box center [542, 188] width 520 height 34
click at [282, 167] on input "b. Implement a mentoring program where high-performing team members coach others" at bounding box center [282, 161] width 0 height 10
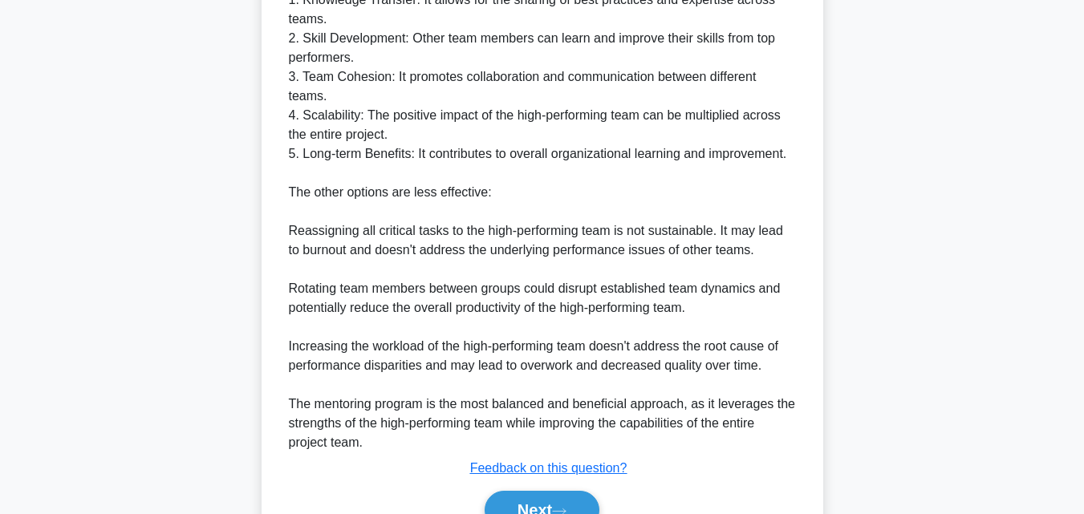
scroll to position [668, 0]
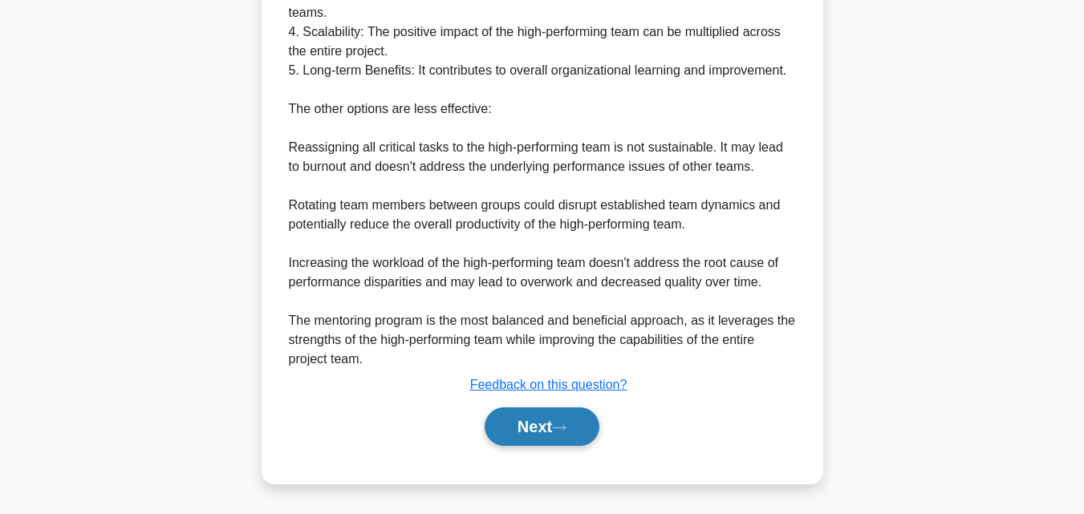
click at [572, 436] on button "Next" at bounding box center [541, 426] width 115 height 38
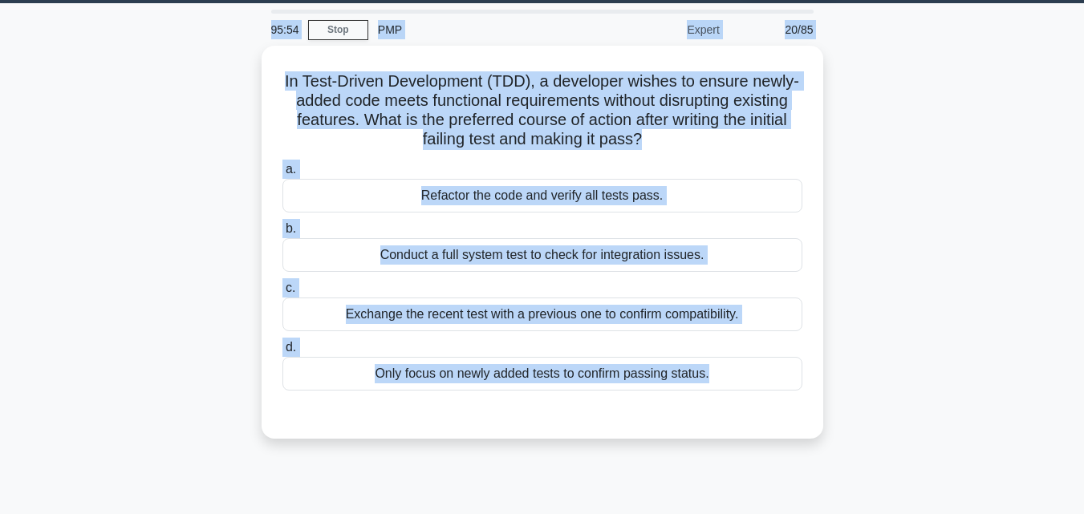
scroll to position [0, 0]
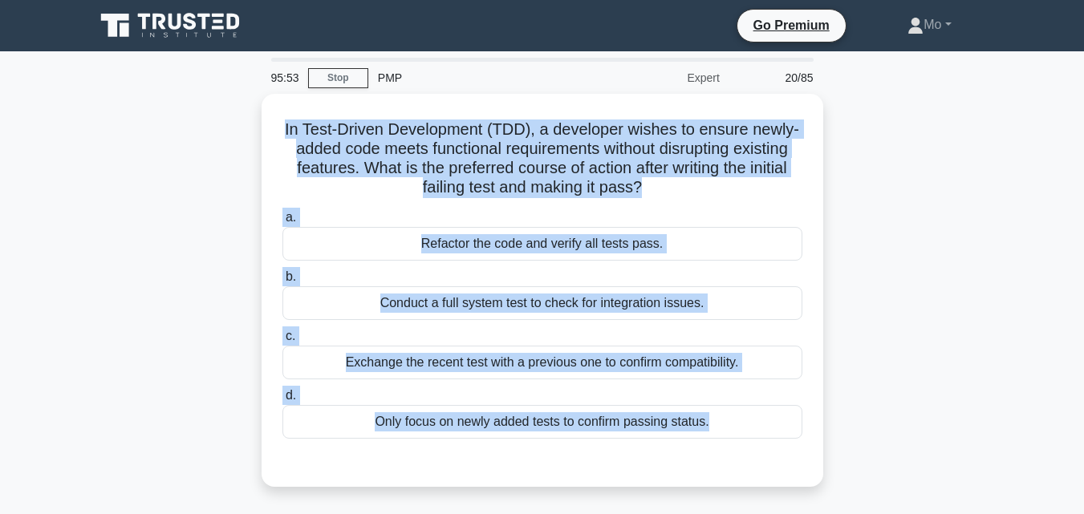
drag, startPoint x: 573, startPoint y: 431, endPoint x: 249, endPoint y: 115, distance: 452.0
click at [249, 115] on div "95:53 Stop PMP Expert 20/85 In Test-Driven Development (TDD), a developer wishe…" at bounding box center [542, 459] width 914 height 802
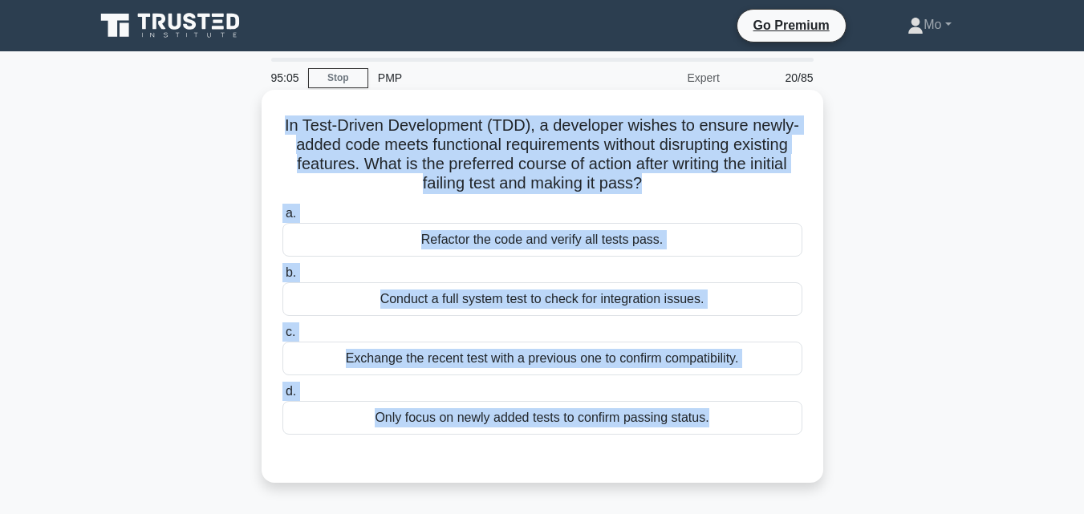
click at [477, 305] on div "Conduct a full system test to check for integration issues." at bounding box center [542, 299] width 520 height 34
click at [282, 278] on input "b. Conduct a full system test to check for integration issues." at bounding box center [282, 273] width 0 height 10
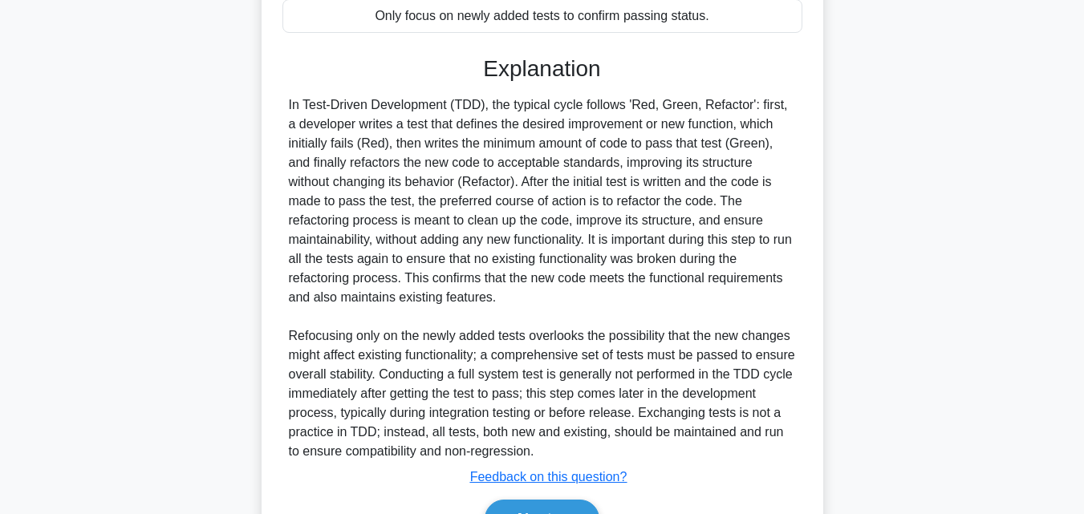
scroll to position [496, 0]
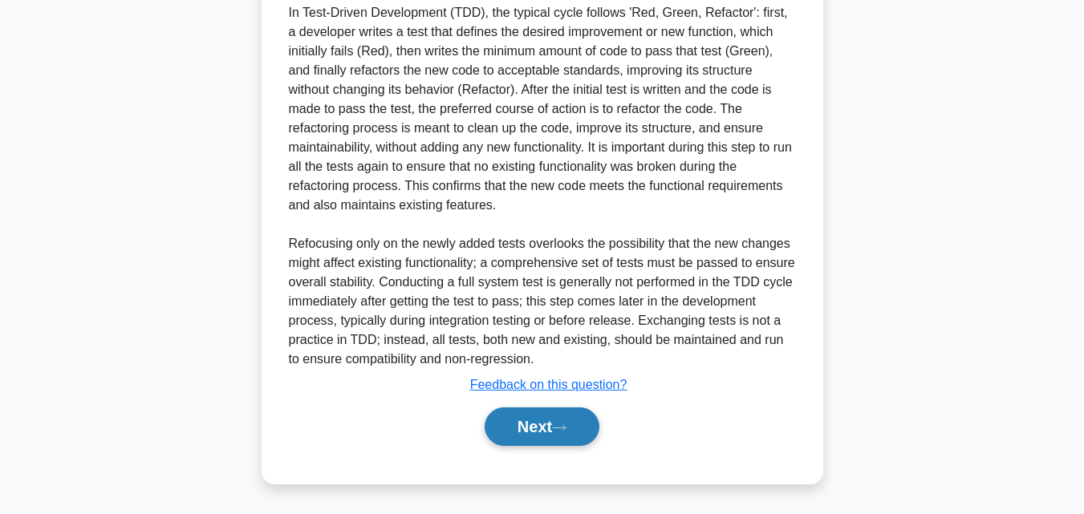
click at [595, 427] on button "Next" at bounding box center [541, 426] width 115 height 38
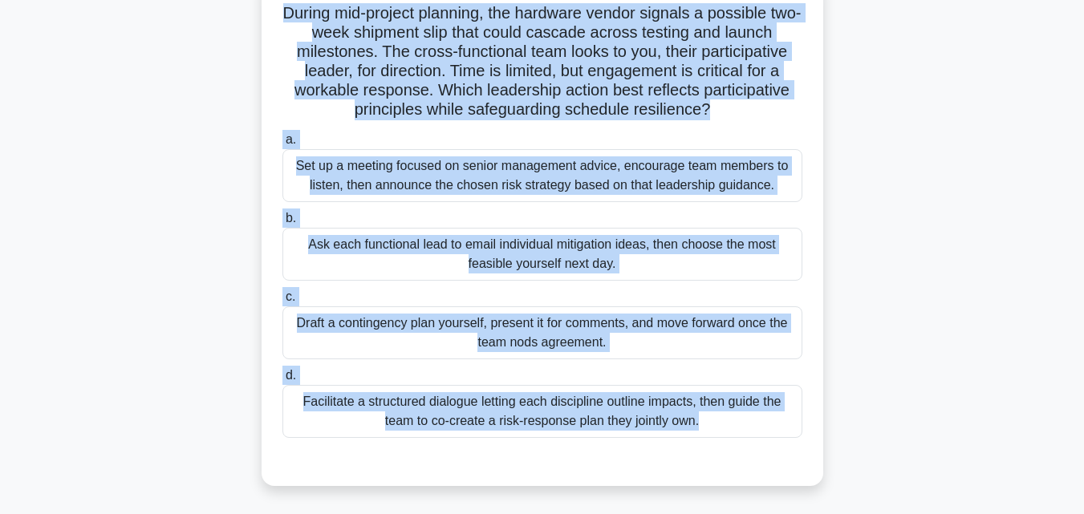
scroll to position [110, 0]
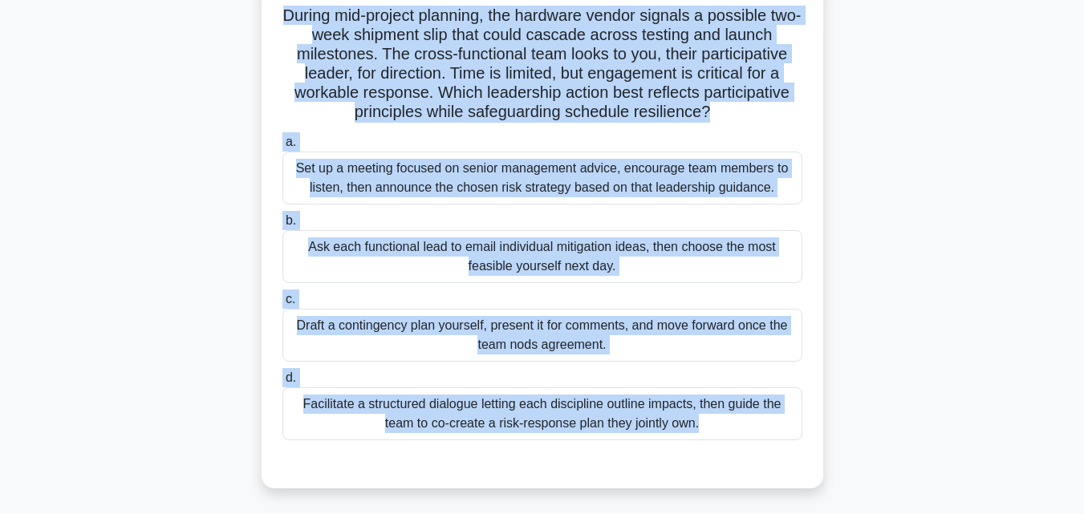
drag, startPoint x: 620, startPoint y: 437, endPoint x: 271, endPoint y: 18, distance: 545.0
click at [271, 18] on div "94:22 Stop PMP Expert 21/85 During mid-project planning, the hardware vendor si…" at bounding box center [542, 349] width 914 height 802
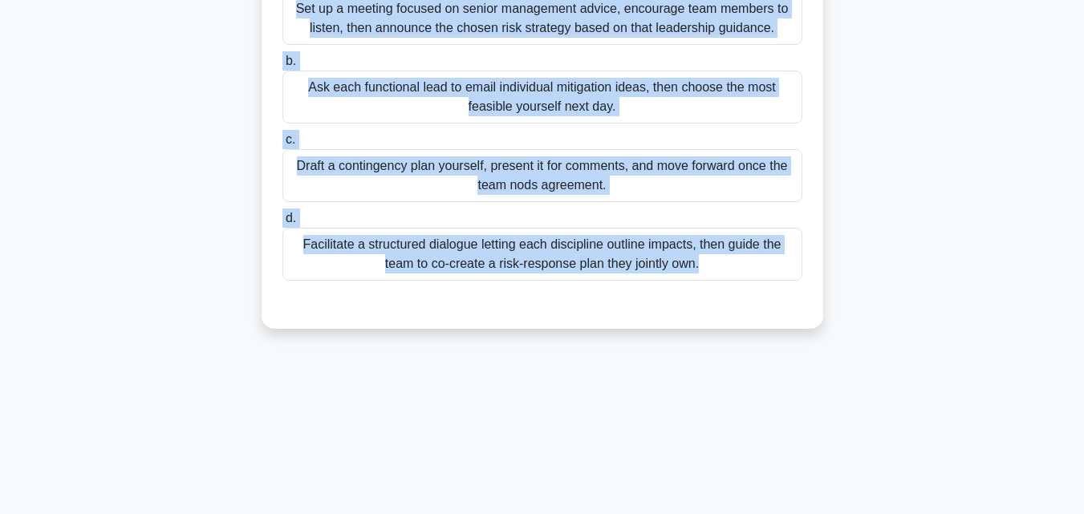
scroll to position [270, 0]
click at [508, 271] on div "Facilitate a structured dialogue letting each discipline outline impacts, then …" at bounding box center [542, 253] width 520 height 53
click at [282, 223] on input "d. Facilitate a structured dialogue letting each discipline outline impacts, th…" at bounding box center [282, 218] width 0 height 10
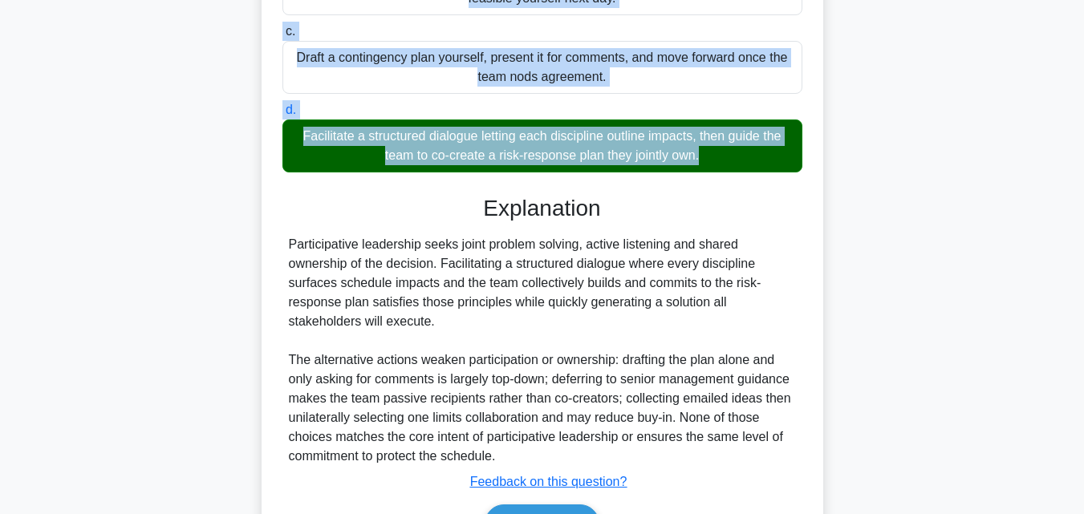
scroll to position [476, 0]
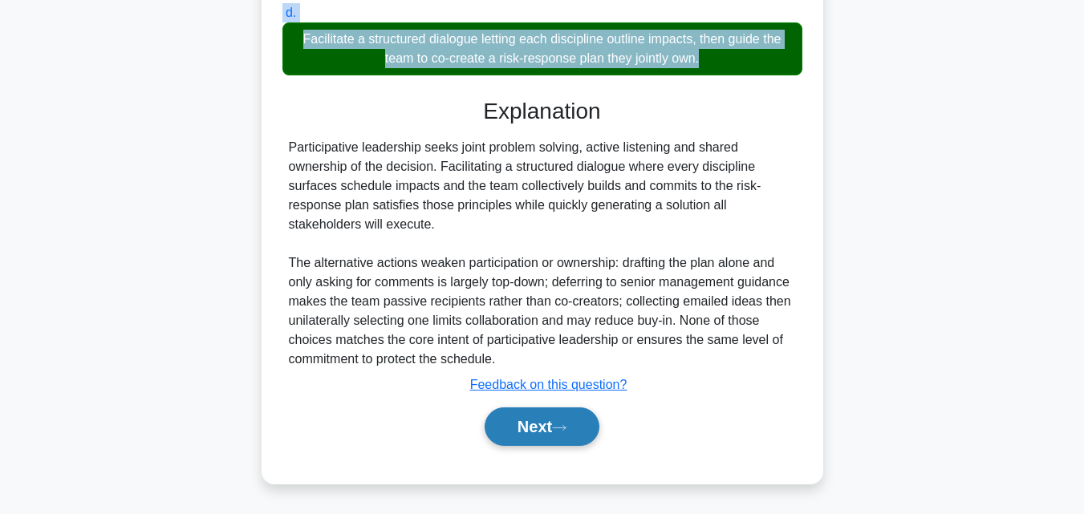
click at [552, 430] on button "Next" at bounding box center [541, 426] width 115 height 38
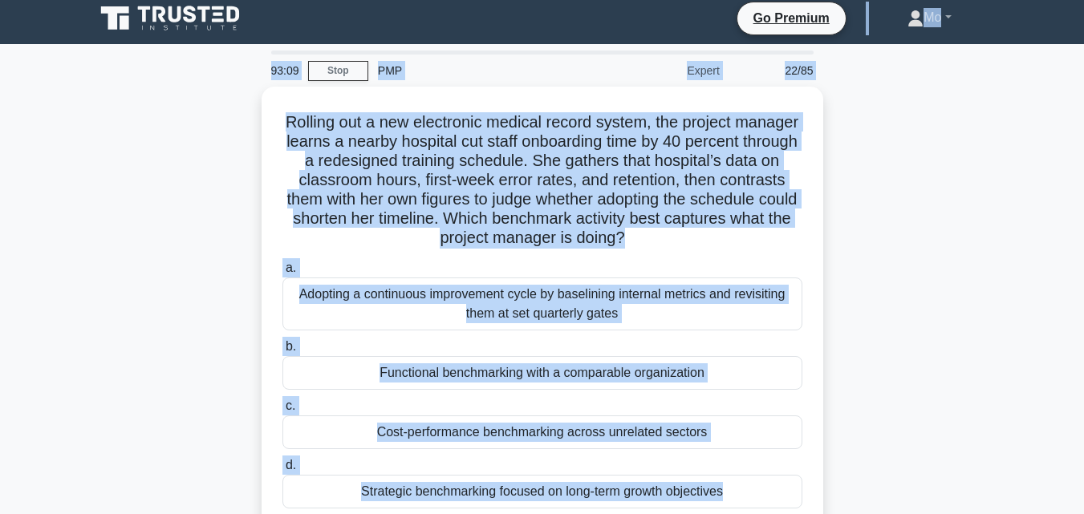
scroll to position [0, 0]
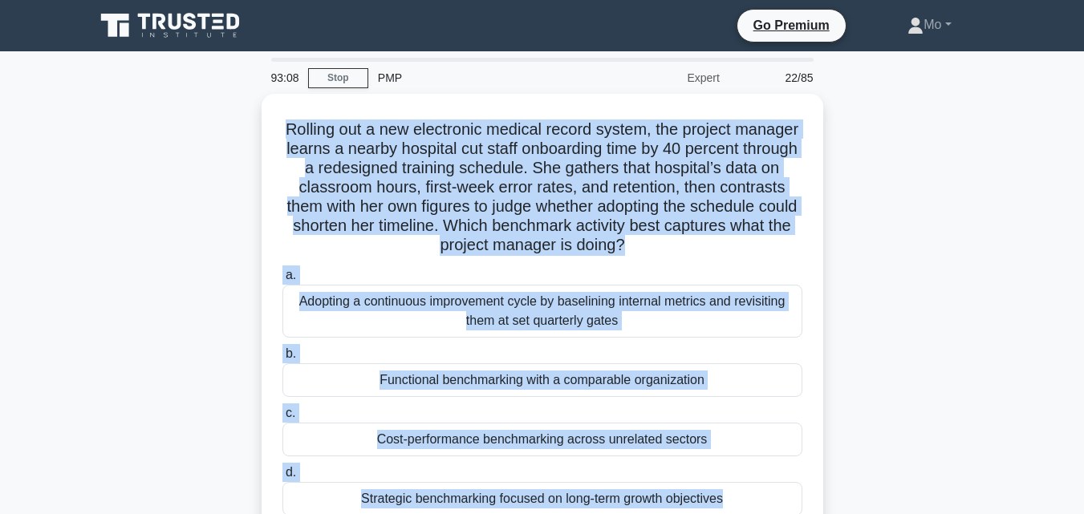
drag, startPoint x: 559, startPoint y: 420, endPoint x: 228, endPoint y: 118, distance: 448.5
click at [228, 118] on div "93:08 Stop PMP Expert 22/85 Rolling out a new electronic medical record system,…" at bounding box center [542, 459] width 914 height 802
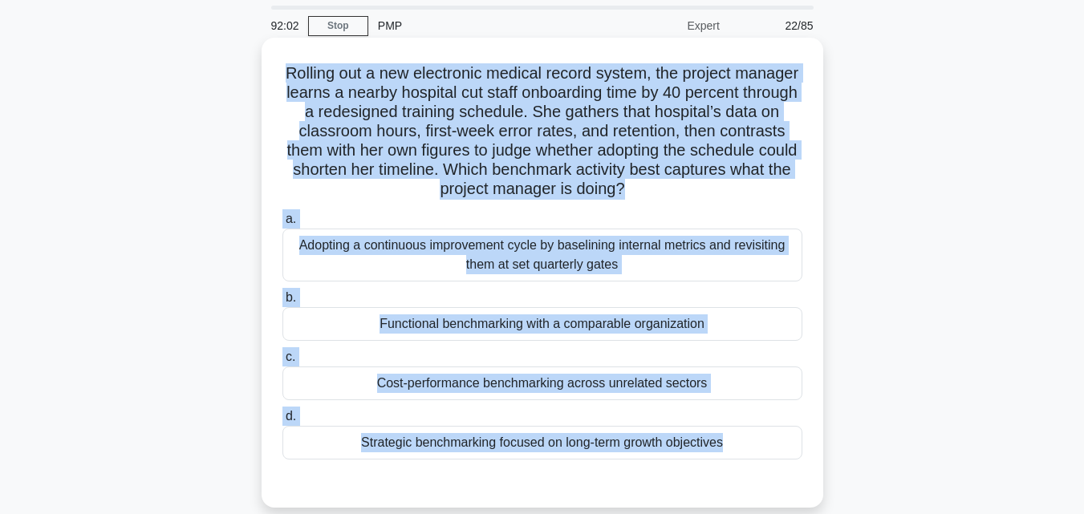
scroll to position [80, 0]
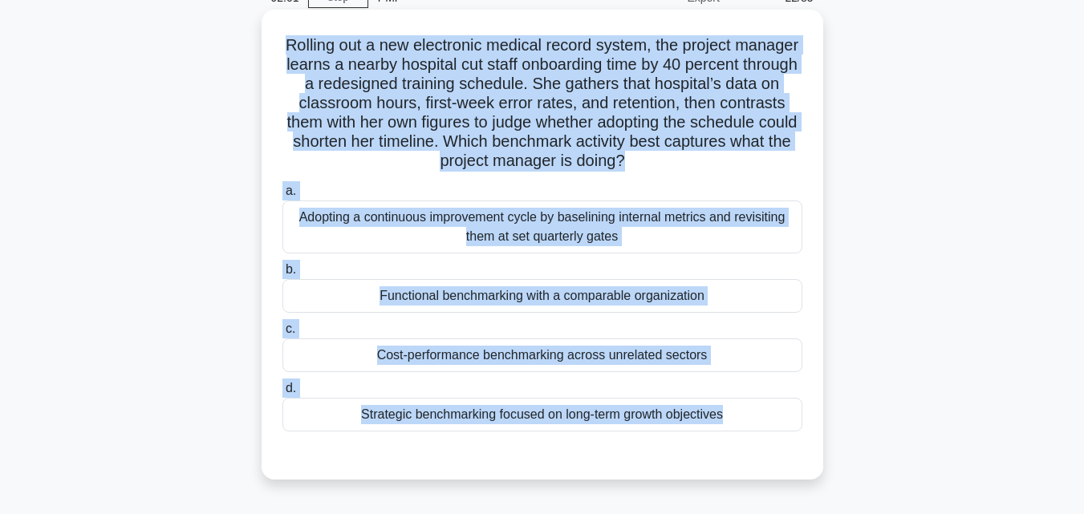
click at [471, 290] on div "Functional benchmarking with a comparable organization" at bounding box center [542, 296] width 520 height 34
click at [282, 275] on input "b. Functional benchmarking with a comparable organization" at bounding box center [282, 270] width 0 height 10
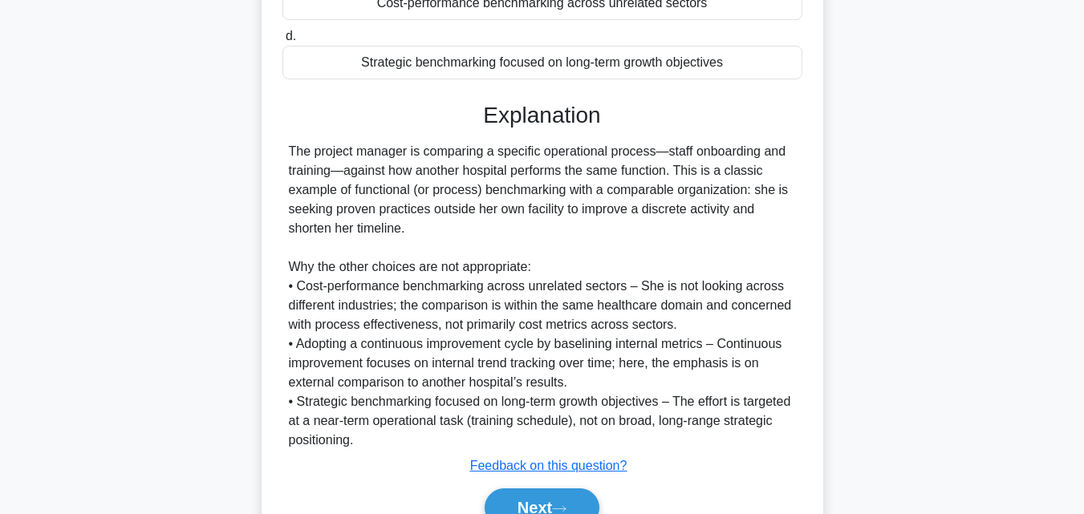
scroll to position [514, 0]
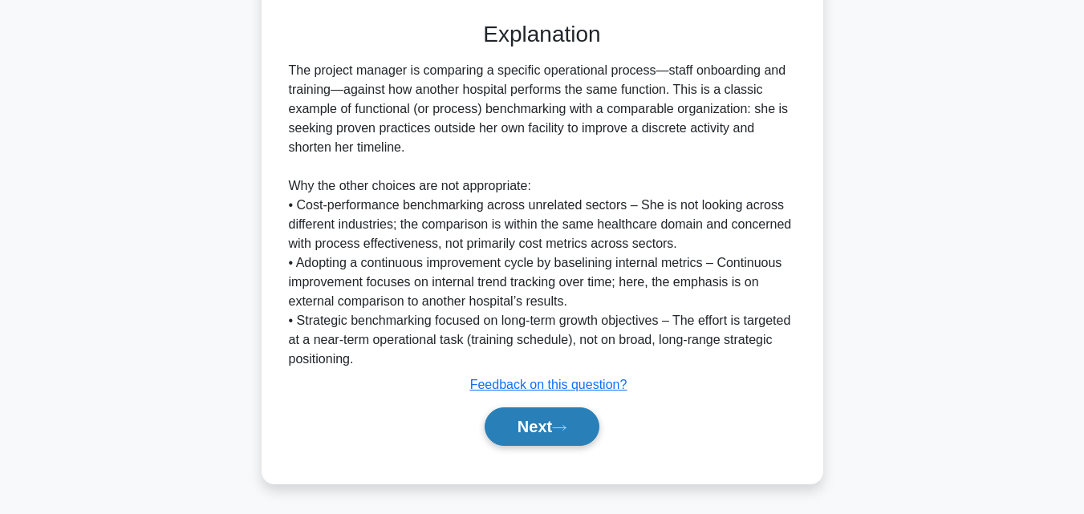
click at [538, 428] on button "Next" at bounding box center [541, 426] width 115 height 38
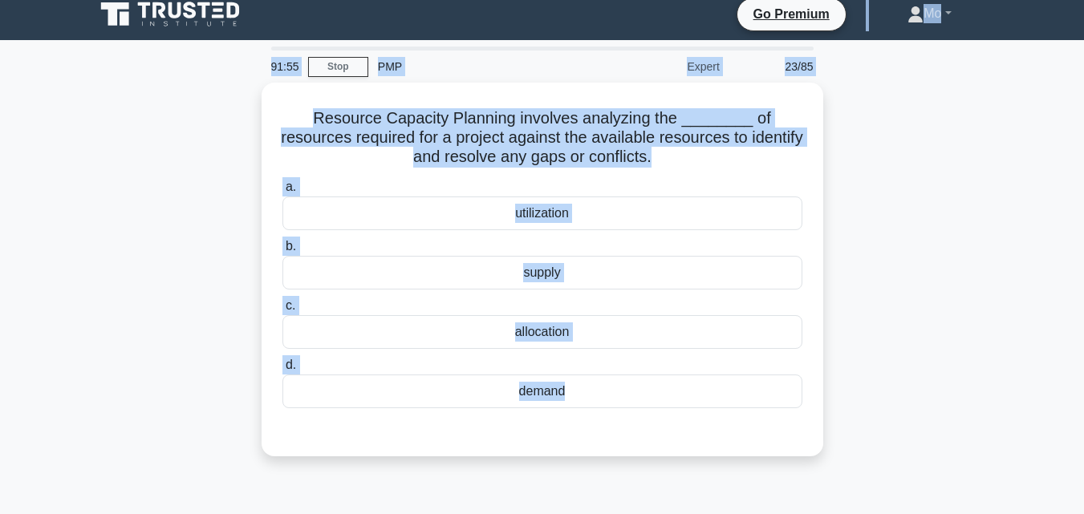
scroll to position [0, 0]
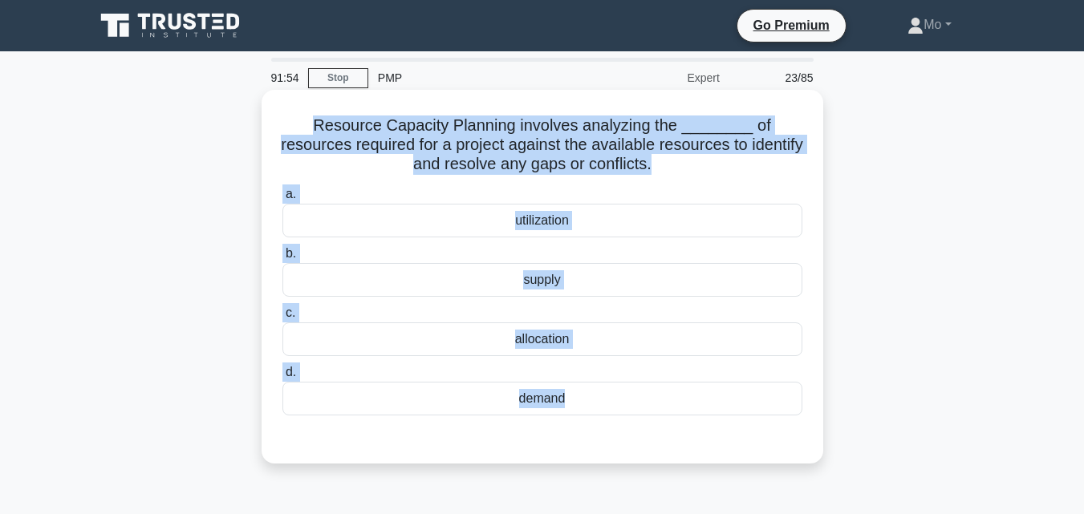
drag, startPoint x: 547, startPoint y: 444, endPoint x: 269, endPoint y: 106, distance: 437.1
click at [269, 106] on div "91:54 Stop PMP Expert 23/85 Resource Capacity Planning involves analyzing the _…" at bounding box center [542, 459] width 914 height 802
click at [565, 356] on div "allocation" at bounding box center [542, 339] width 520 height 34
click at [282, 318] on input "c. allocation" at bounding box center [282, 313] width 0 height 10
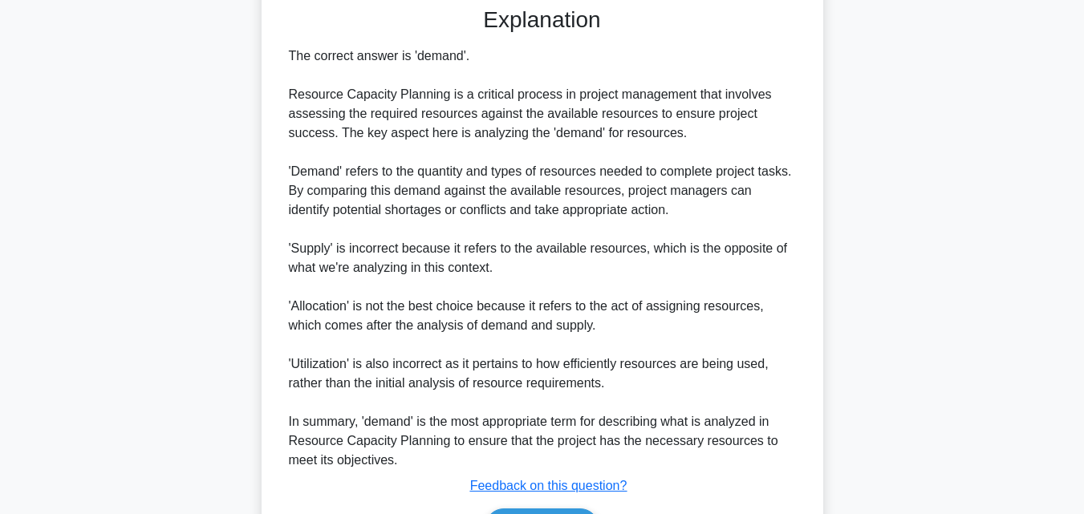
scroll to position [535, 0]
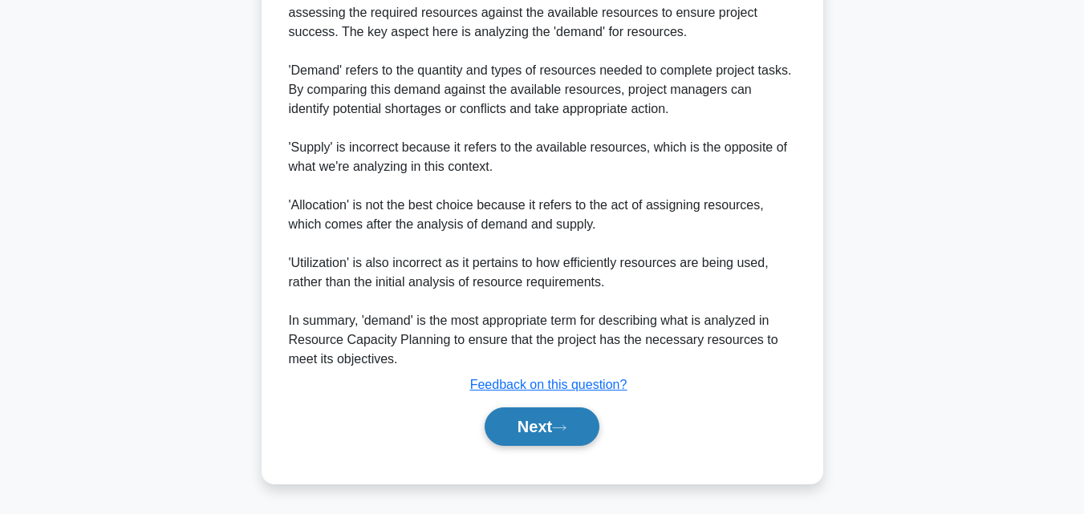
click at [534, 420] on button "Next" at bounding box center [541, 426] width 115 height 38
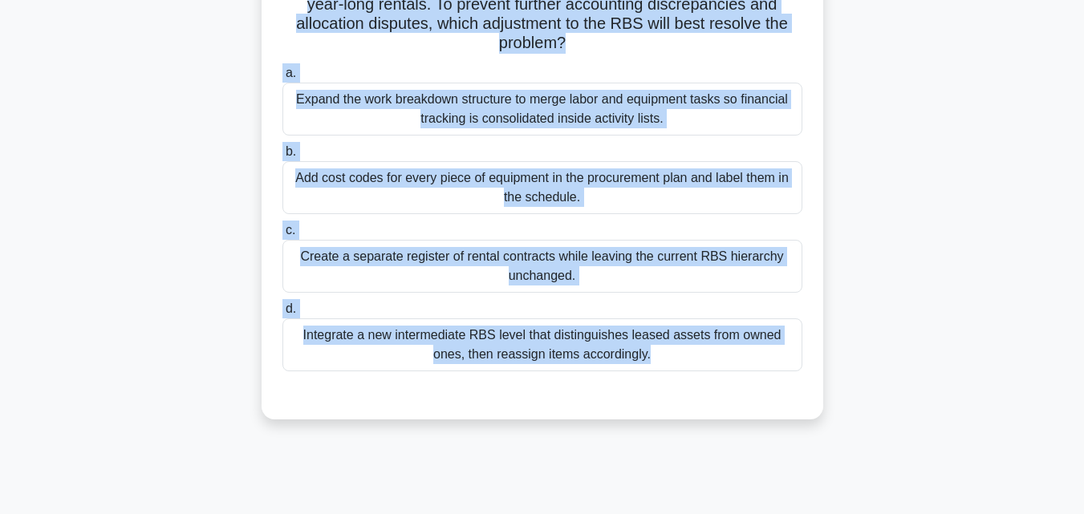
scroll to position [0, 0]
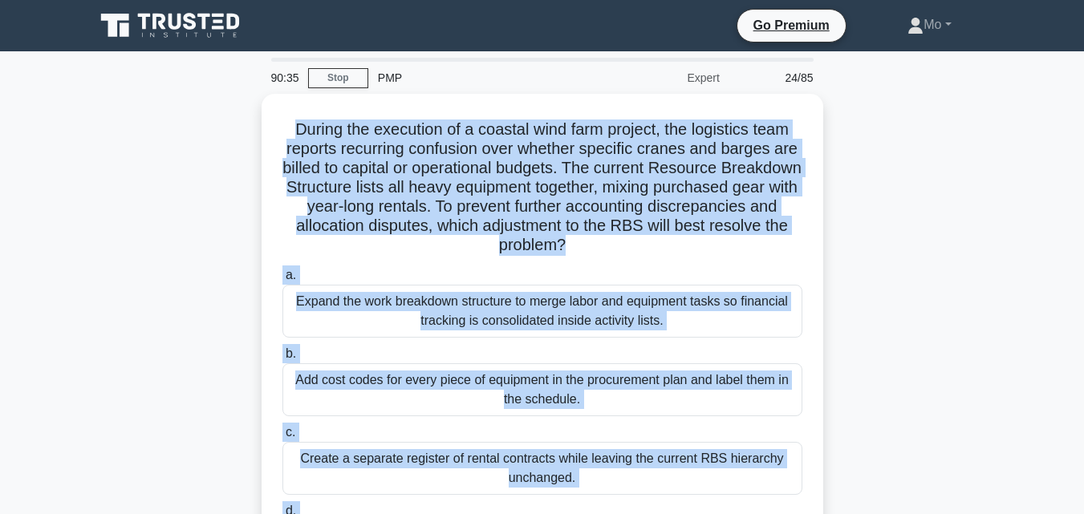
drag, startPoint x: 469, startPoint y: 383, endPoint x: 248, endPoint y: 118, distance: 345.7
click at [248, 118] on div "90:35 Stop PMP Expert 24/85 During the execution of a coastal wind farm project…" at bounding box center [542, 459] width 914 height 802
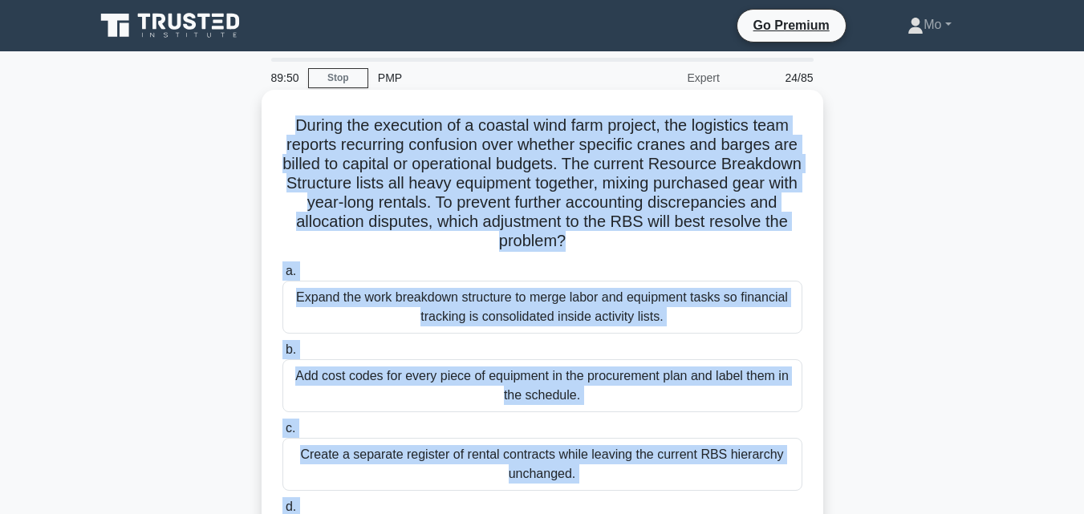
scroll to position [241, 0]
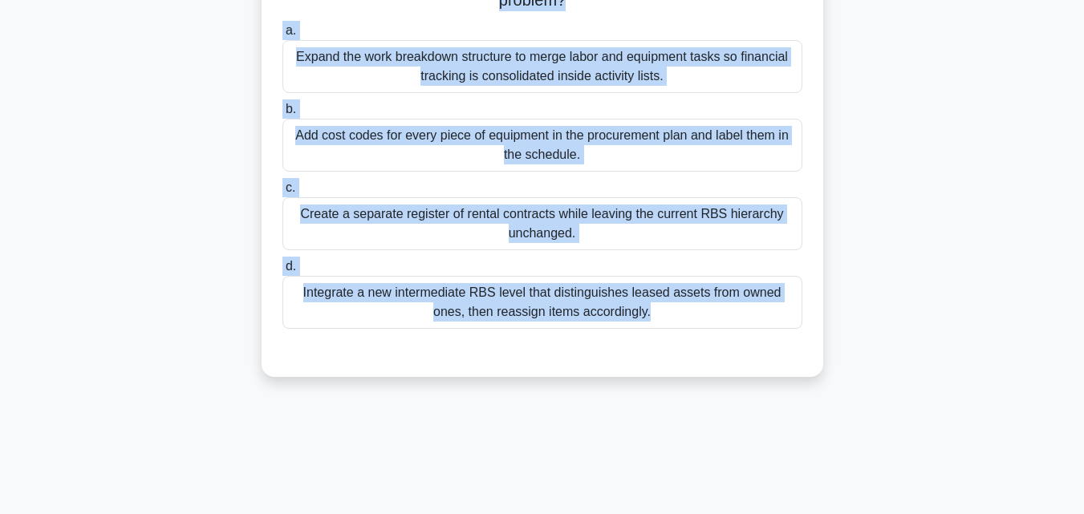
click at [525, 298] on div "Integrate a new intermediate RBS level that distinguishes leased assets from ow…" at bounding box center [542, 302] width 520 height 53
click at [282, 272] on input "d. Integrate a new intermediate RBS level that distinguishes leased assets from…" at bounding box center [282, 266] width 0 height 10
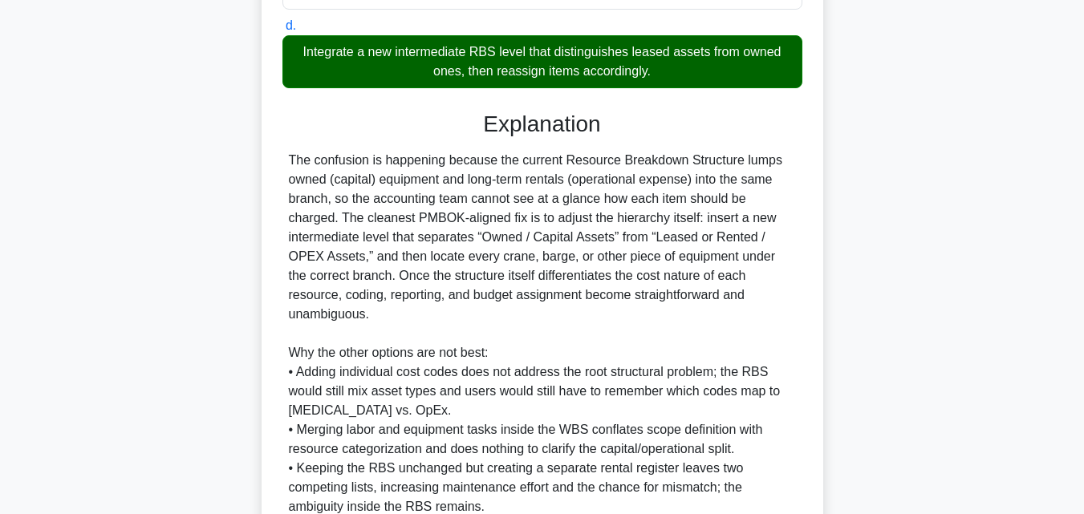
scroll to position [610, 0]
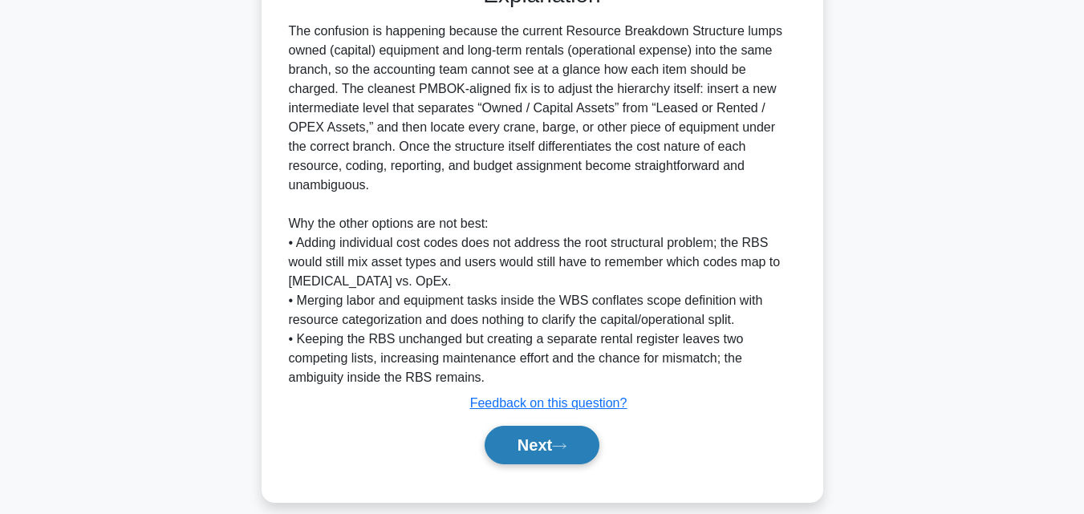
click at [568, 435] on button "Next" at bounding box center [541, 445] width 115 height 38
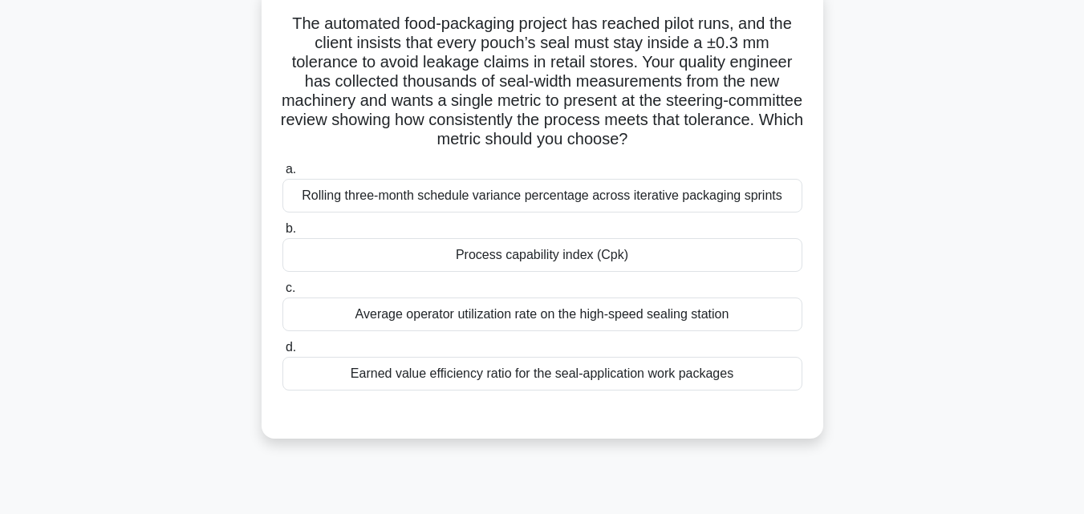
scroll to position [31, 0]
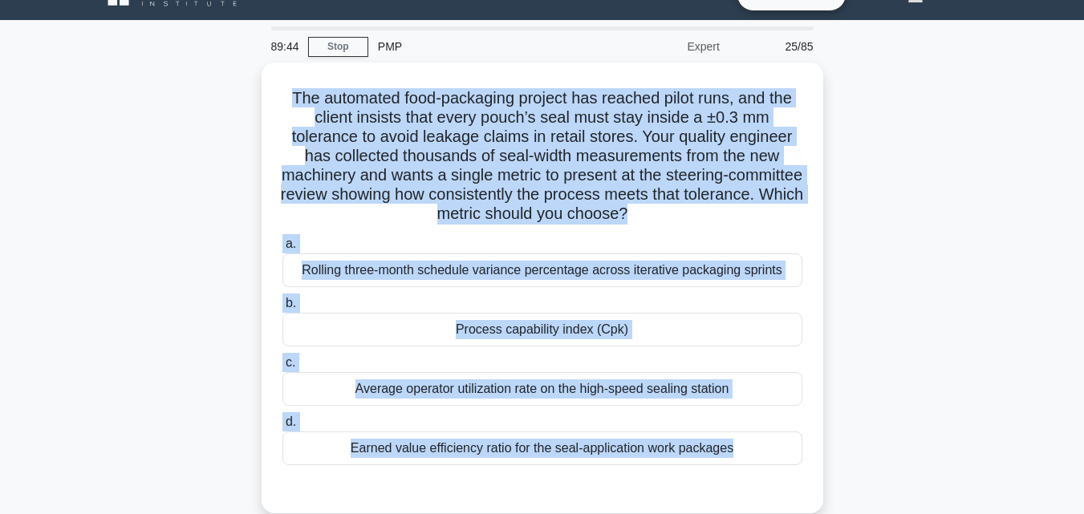
drag, startPoint x: 617, startPoint y: 476, endPoint x: 107, endPoint y: 99, distance: 634.3
click at [107, 99] on div "The automated food-packaging project has reached pilot runs, and the client ins…" at bounding box center [542, 298] width 914 height 470
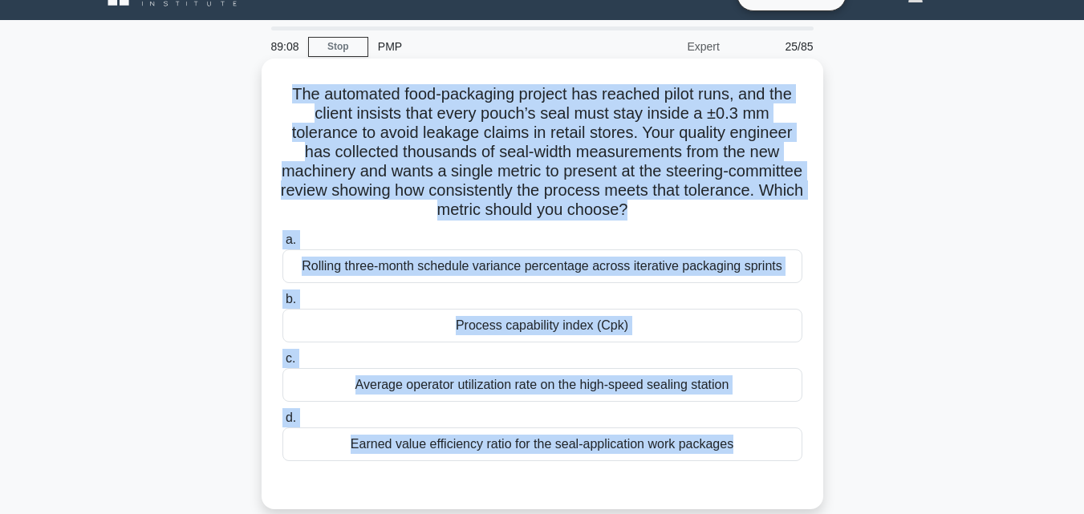
click at [484, 330] on div "Process capability index (Cpk)" at bounding box center [542, 326] width 520 height 34
click at [282, 305] on input "b. Process capability index (Cpk)" at bounding box center [282, 299] width 0 height 10
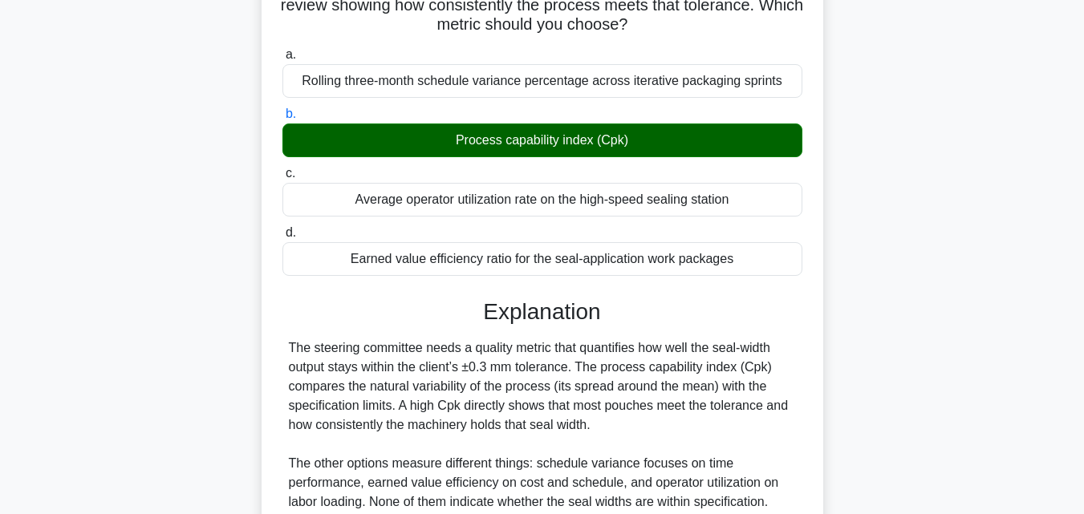
scroll to position [360, 0]
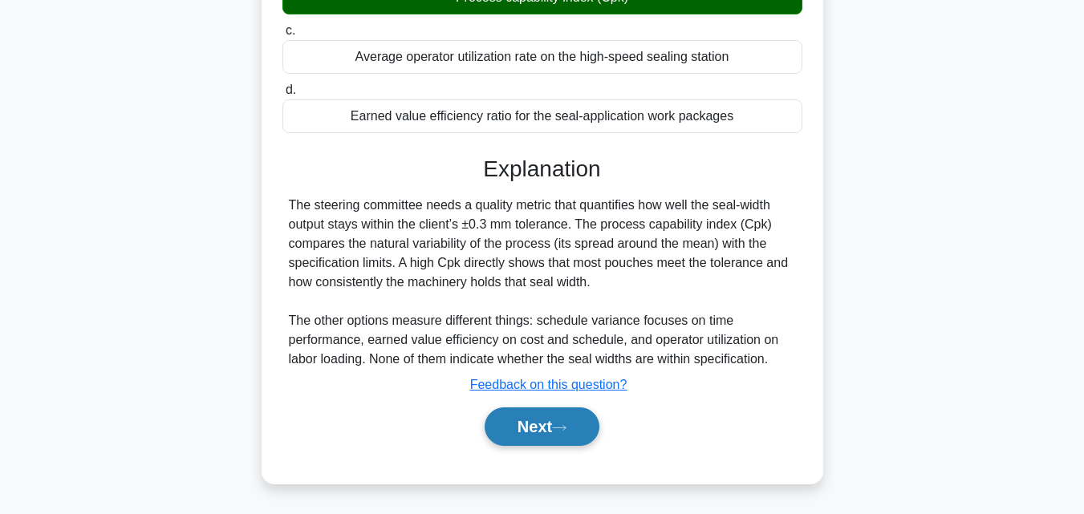
click at [530, 431] on button "Next" at bounding box center [541, 426] width 115 height 38
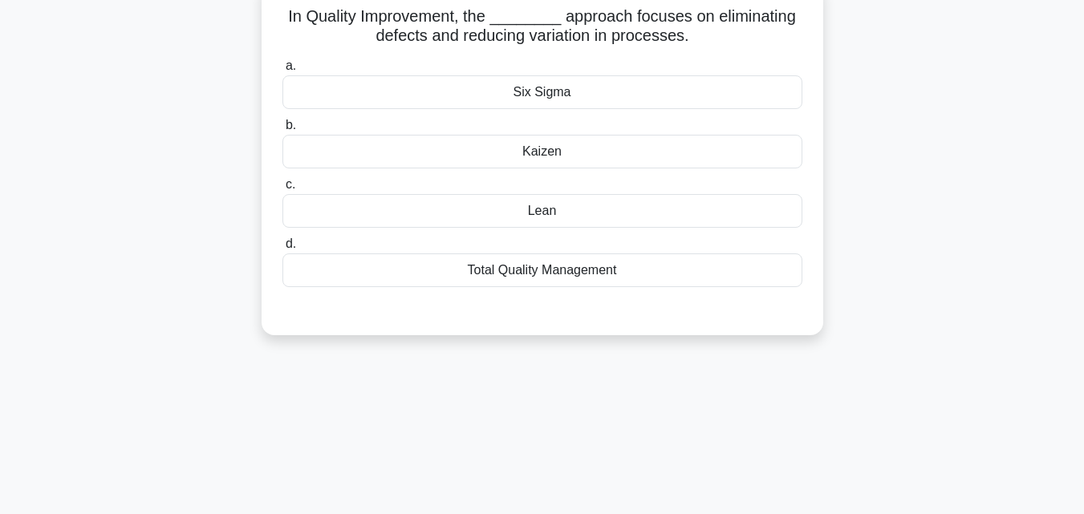
scroll to position [111, 0]
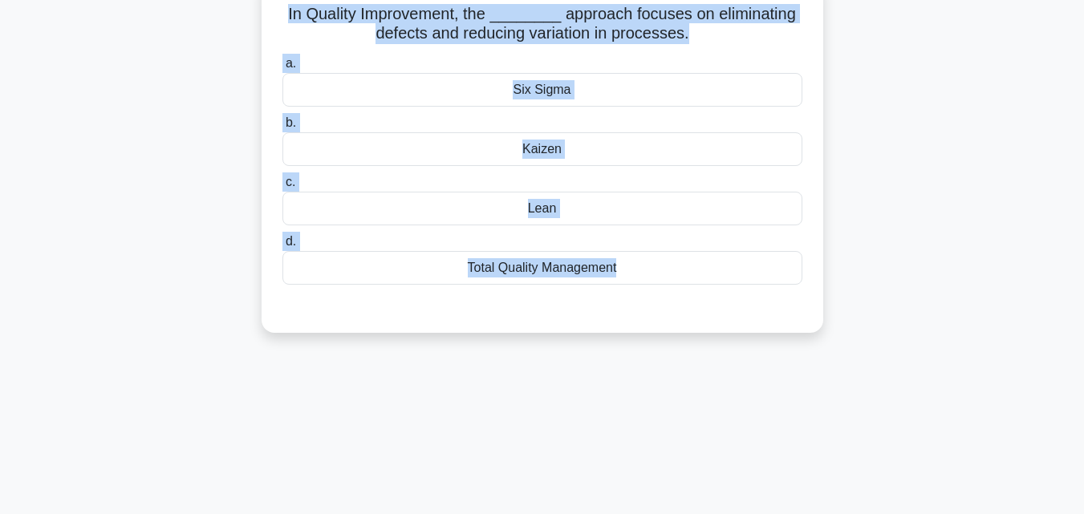
drag, startPoint x: 561, startPoint y: 437, endPoint x: 283, endPoint y: 20, distance: 501.4
click at [283, 20] on div "88:59 Stop PMP Expert 26/85 In Quality Improvement, the ________ approach focus…" at bounding box center [542, 347] width 914 height 802
click at [532, 96] on div "Six Sigma" at bounding box center [542, 90] width 520 height 34
click at [282, 69] on input "a. Six Sigma" at bounding box center [282, 64] width 0 height 10
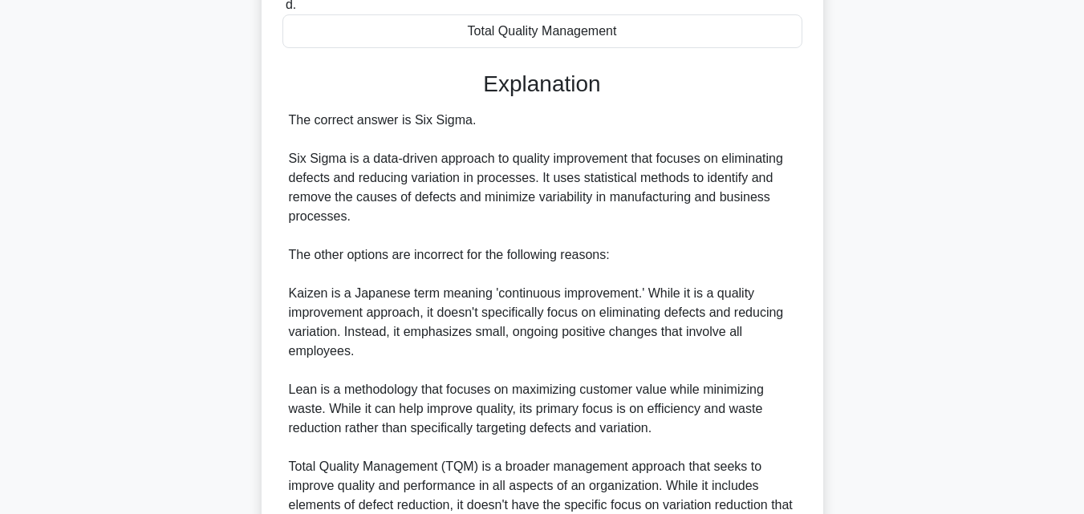
scroll to position [514, 0]
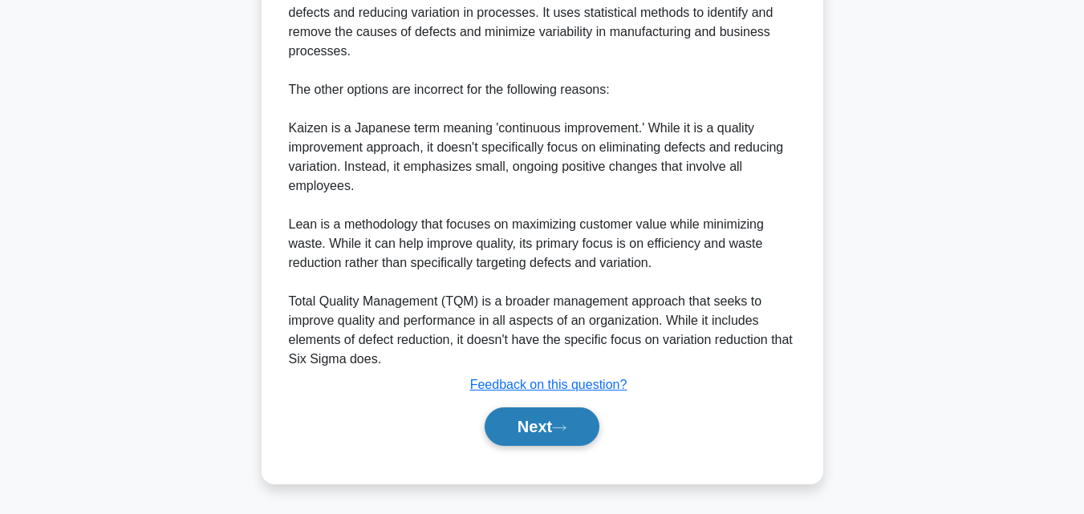
click at [549, 428] on button "Next" at bounding box center [541, 426] width 115 height 38
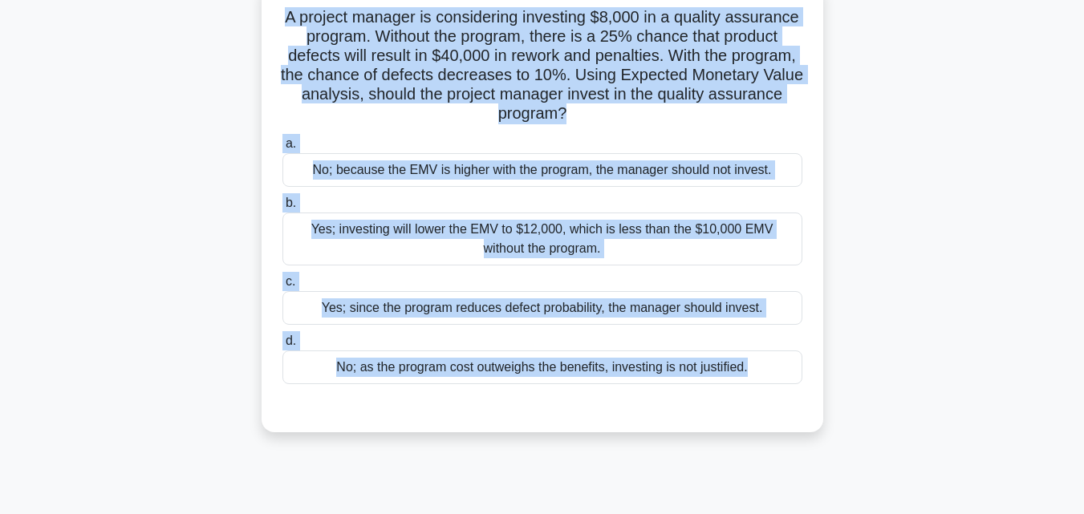
scroll to position [0, 0]
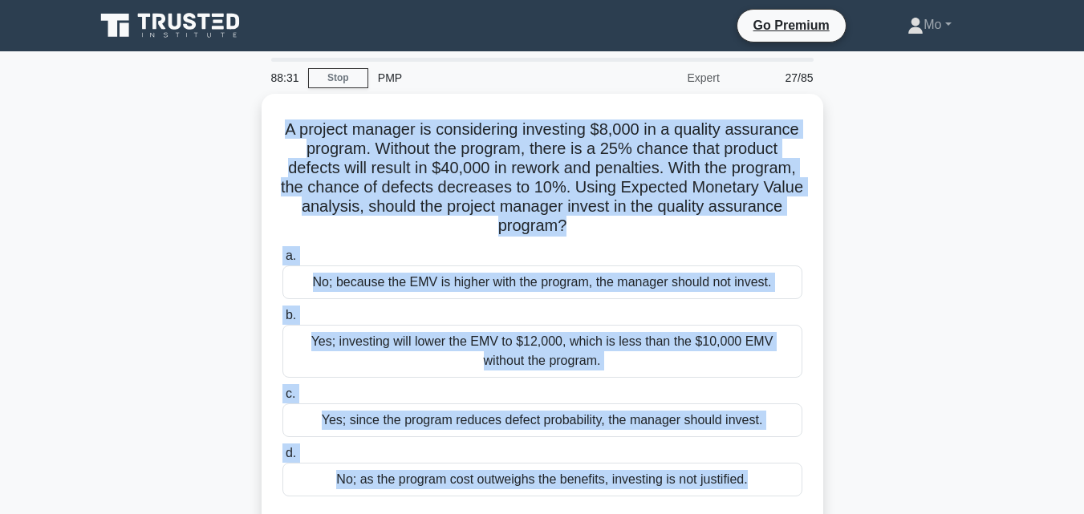
drag, startPoint x: 624, startPoint y: 470, endPoint x: 249, endPoint y: 127, distance: 508.7
click at [249, 127] on div "88:31 Stop PMP Expert 27/85 A project manager is considering investing $8,000 i…" at bounding box center [542, 459] width 914 height 802
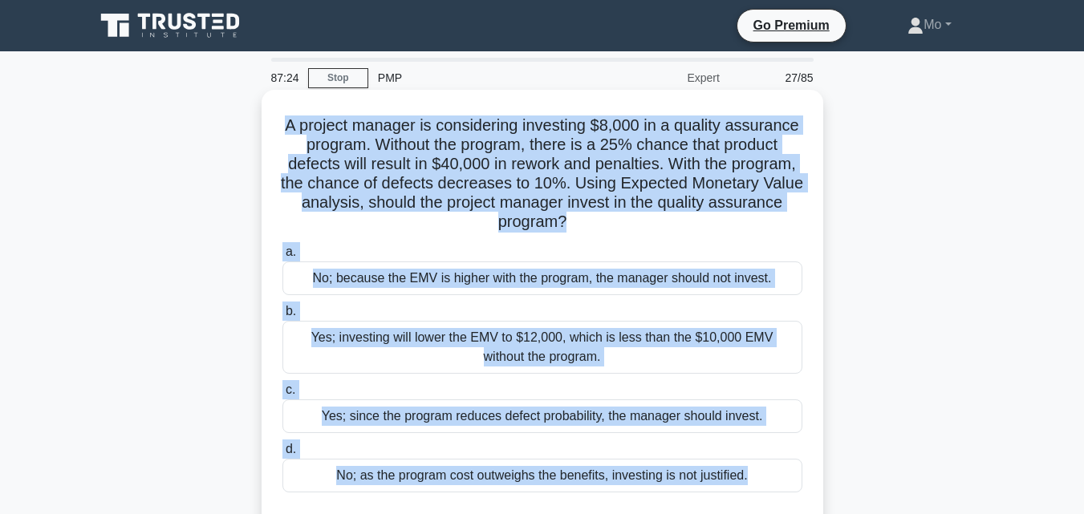
click at [466, 278] on div "No; because the EMV is higher with the program, the manager should not invest." at bounding box center [542, 278] width 520 height 34
click at [282, 257] on input "a. No; because the EMV is higher with the program, the manager should not inves…" at bounding box center [282, 252] width 0 height 10
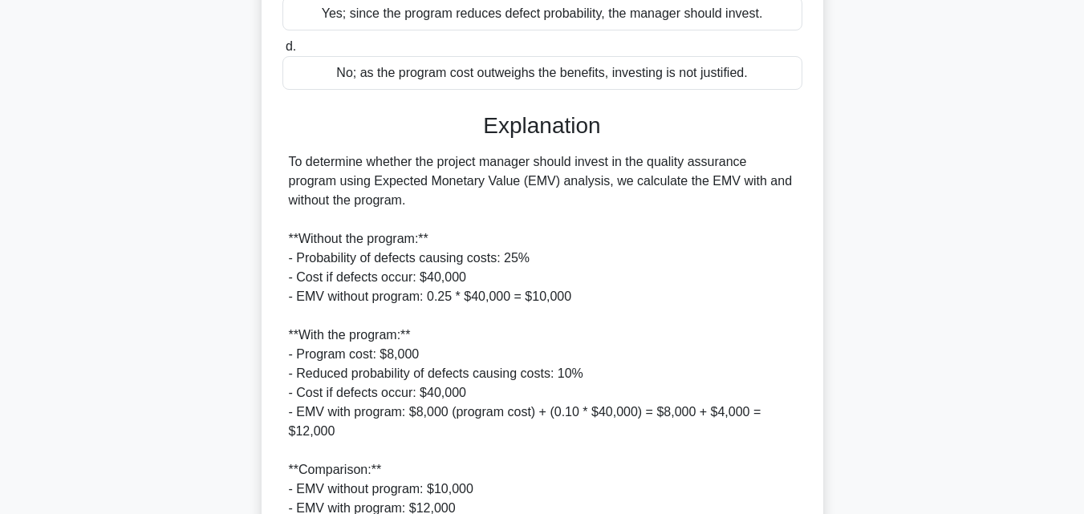
scroll to position [687, 0]
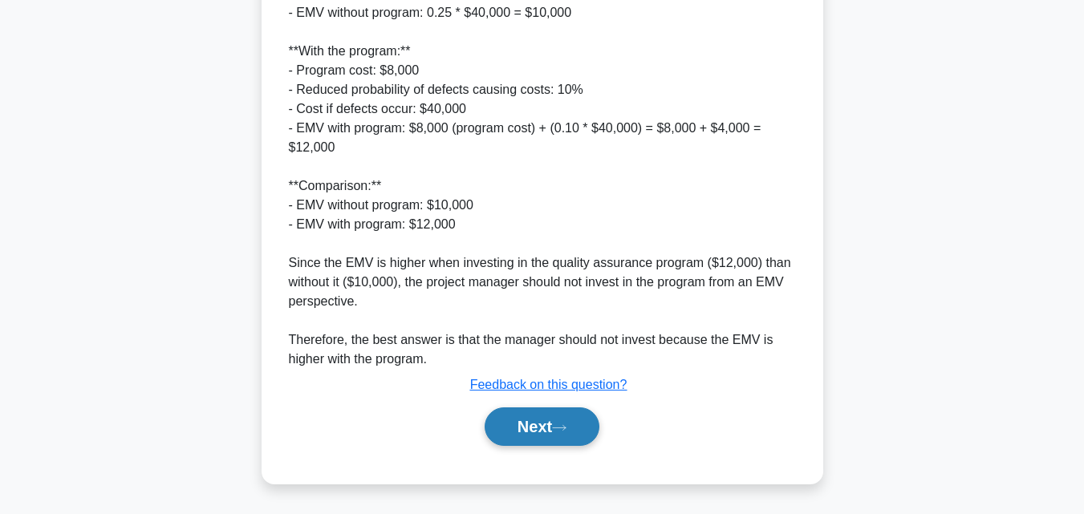
click at [567, 442] on button "Next" at bounding box center [541, 426] width 115 height 38
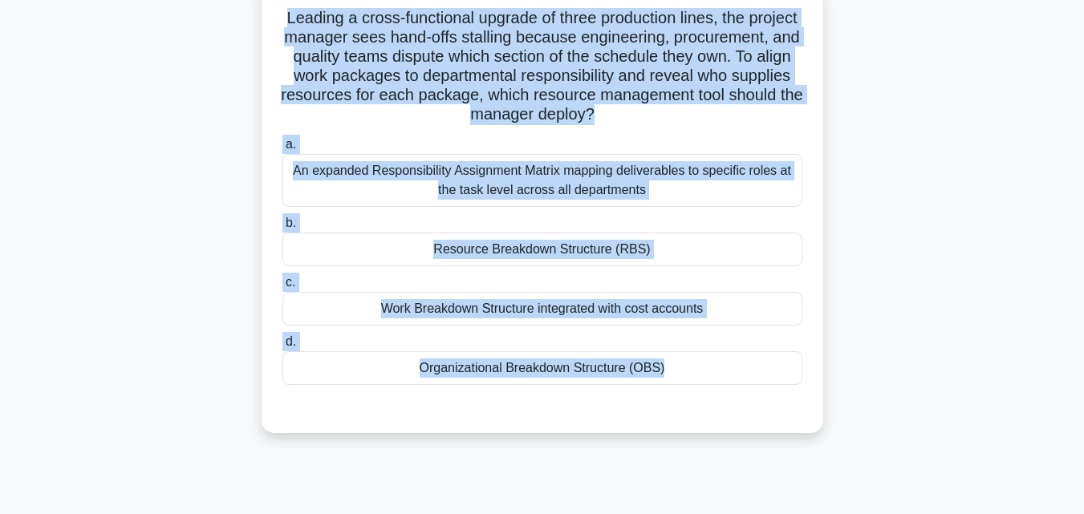
scroll to position [0, 0]
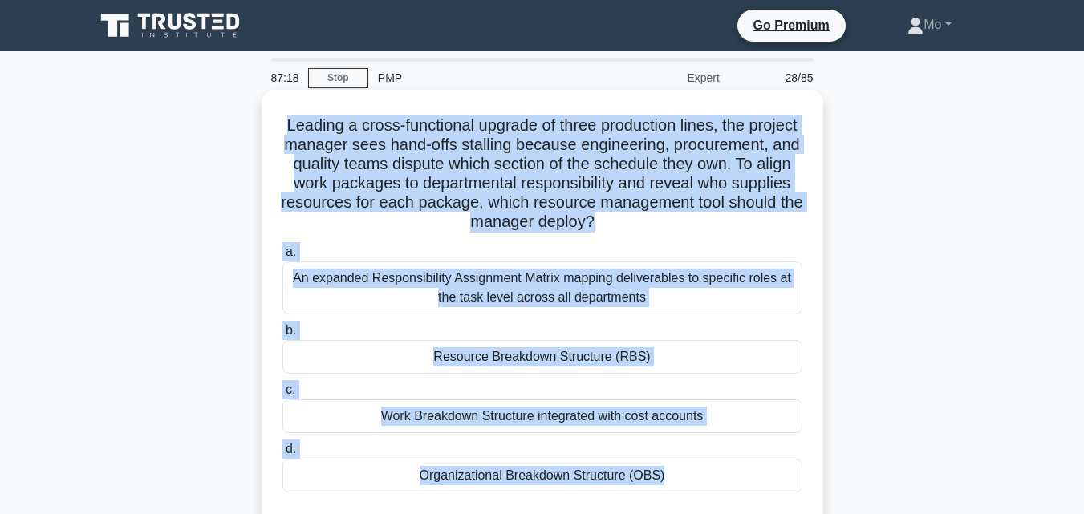
drag, startPoint x: 567, startPoint y: 442, endPoint x: 274, endPoint y: 116, distance: 437.9
click at [274, 116] on div "Leading a cross-functional upgrade of three production lines, the project manag…" at bounding box center [542, 329] width 914 height 470
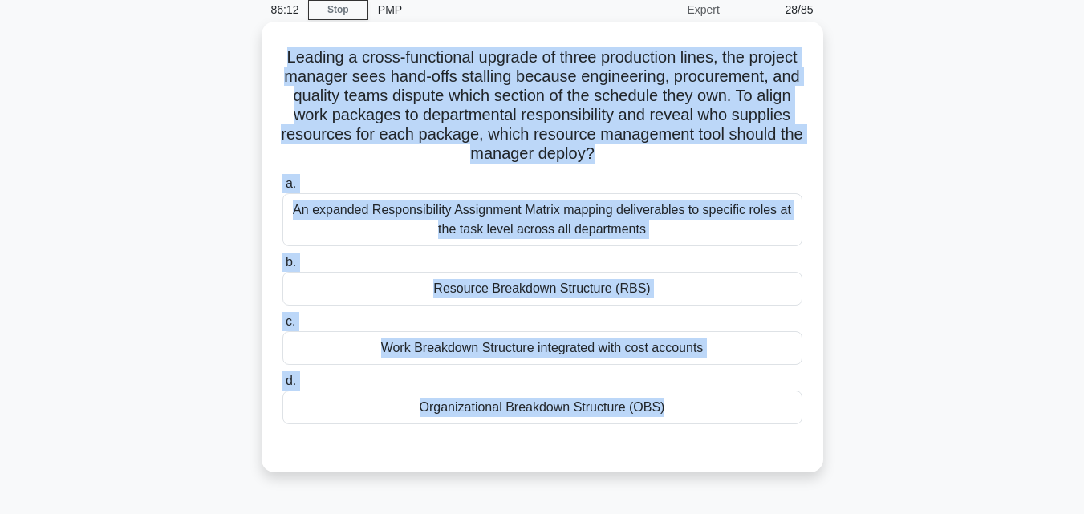
scroll to position [160, 0]
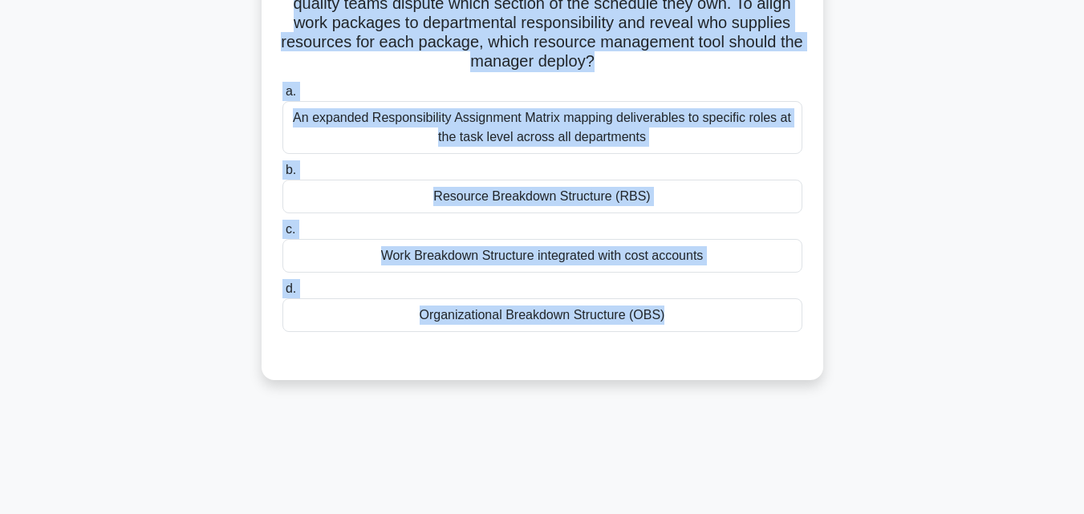
click at [508, 189] on div "Resource Breakdown Structure (RBS)" at bounding box center [542, 197] width 520 height 34
click at [282, 176] on input "b. Resource Breakdown Structure (RBS)" at bounding box center [282, 170] width 0 height 10
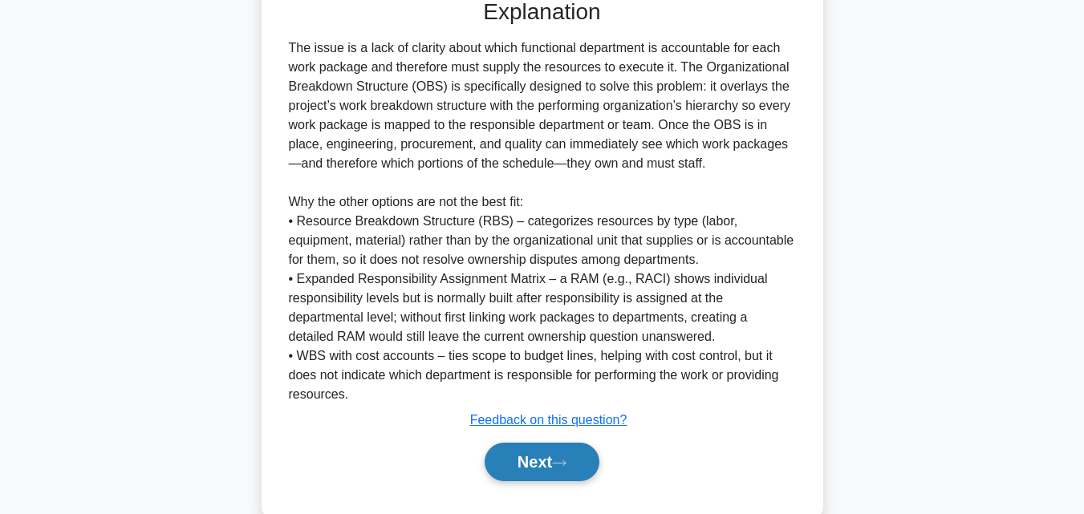
scroll to position [554, 0]
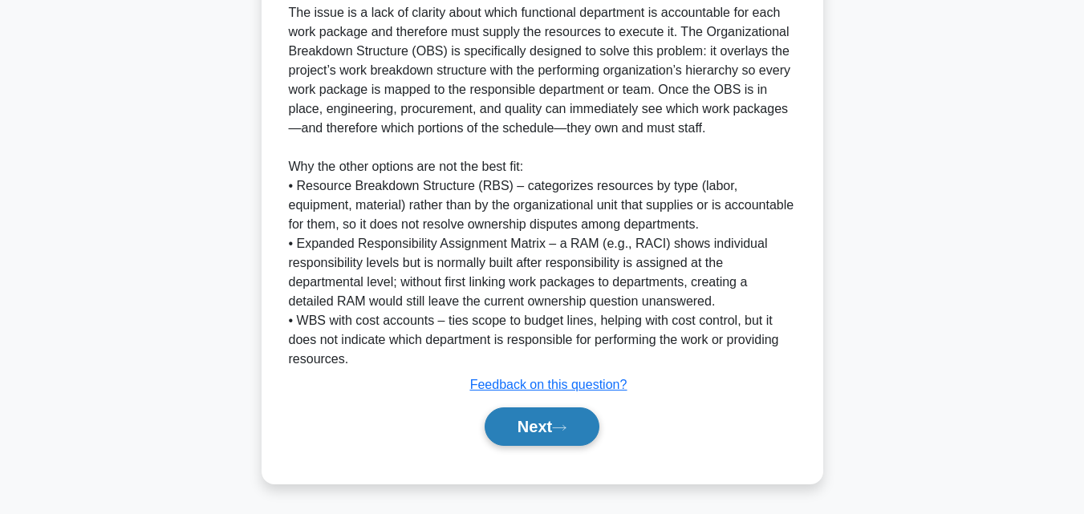
click at [563, 431] on icon at bounding box center [559, 427] width 14 height 9
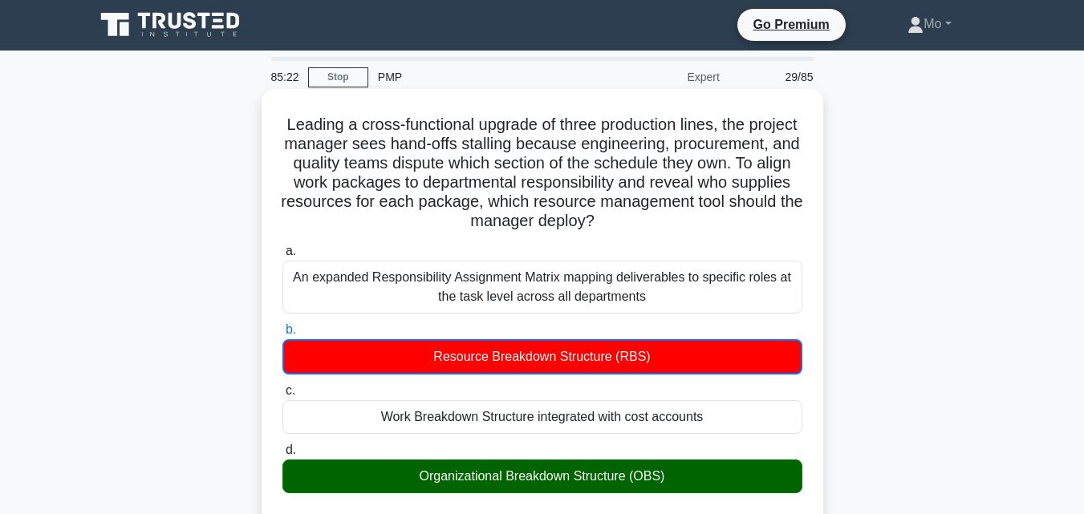
scroll to position [0, 0]
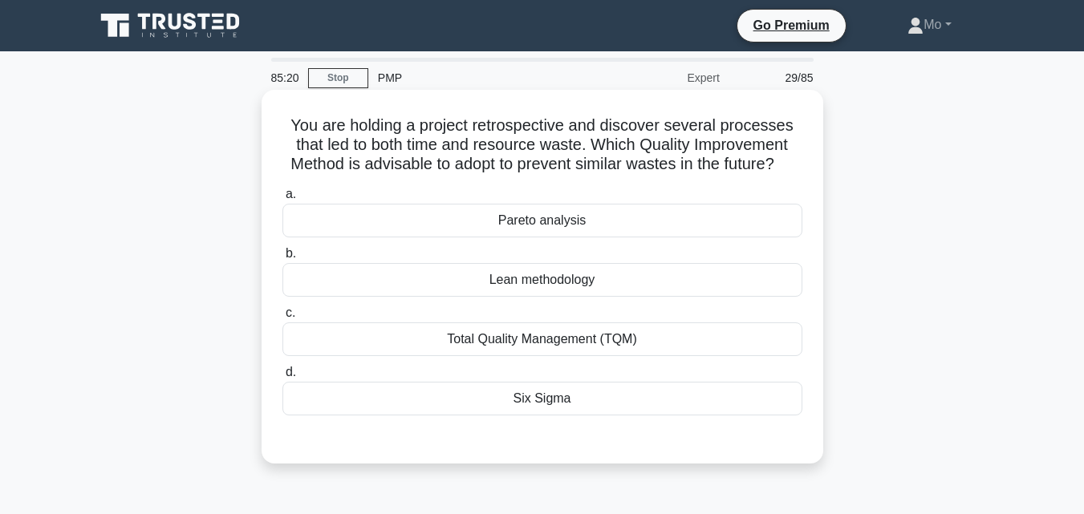
drag, startPoint x: 265, startPoint y: 125, endPoint x: 679, endPoint y: 415, distance: 504.9
click at [679, 415] on div "You are holding a project retrospective and discover several processes that led…" at bounding box center [541, 277] width 561 height 374
click at [570, 290] on div "Lean methodology" at bounding box center [542, 280] width 520 height 34
click at [282, 259] on input "b. Lean methodology" at bounding box center [282, 254] width 0 height 10
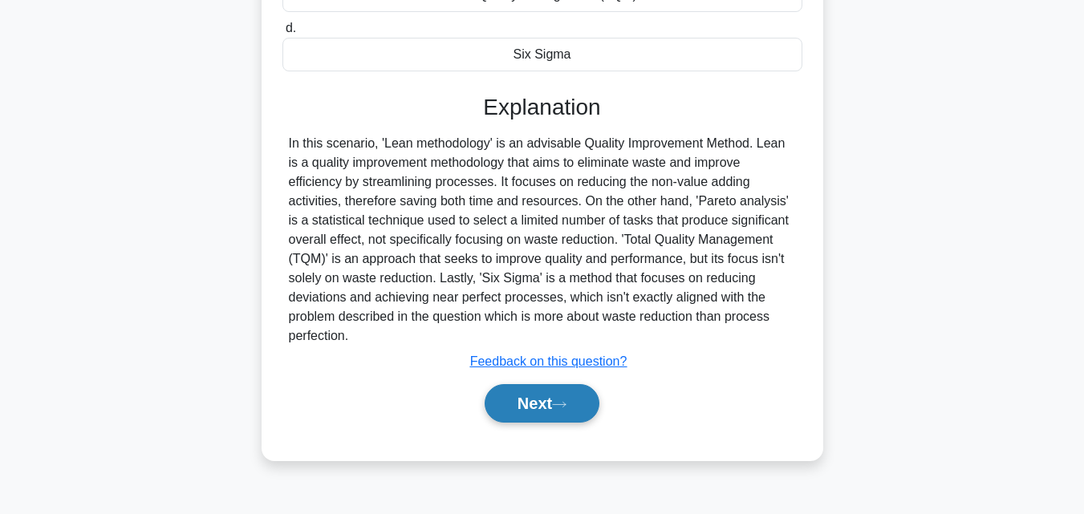
scroll to position [352, 0]
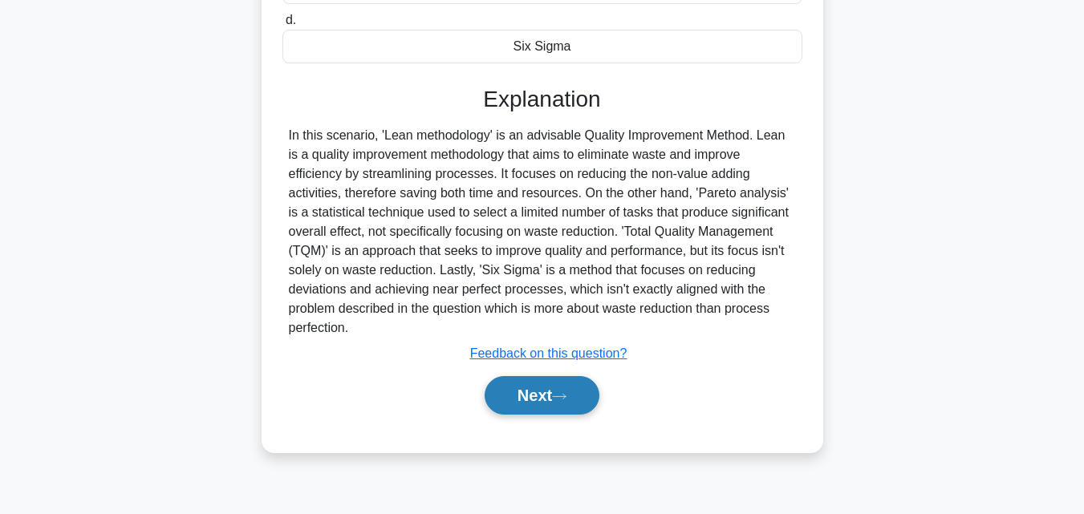
click at [598, 415] on button "Next" at bounding box center [541, 395] width 115 height 38
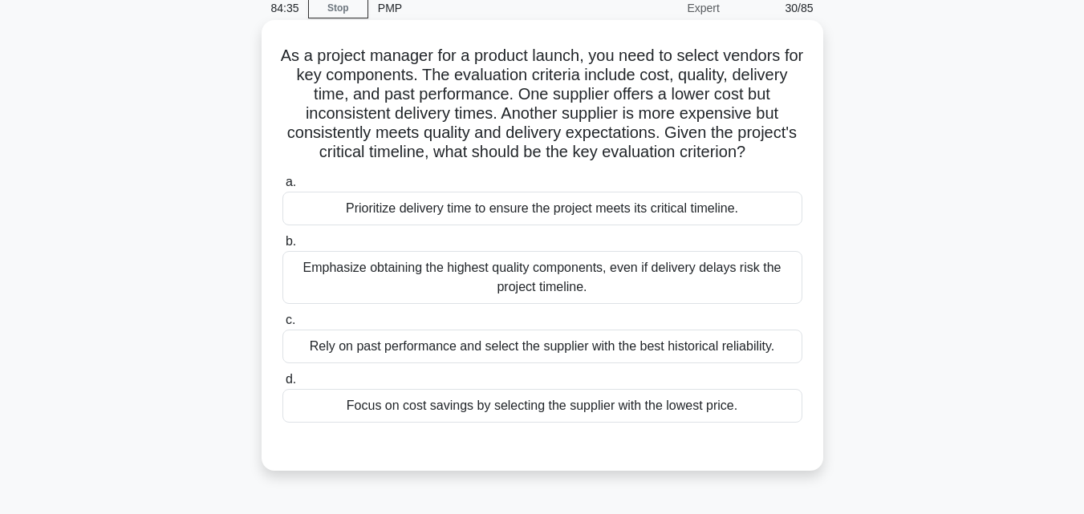
scroll to position [14, 0]
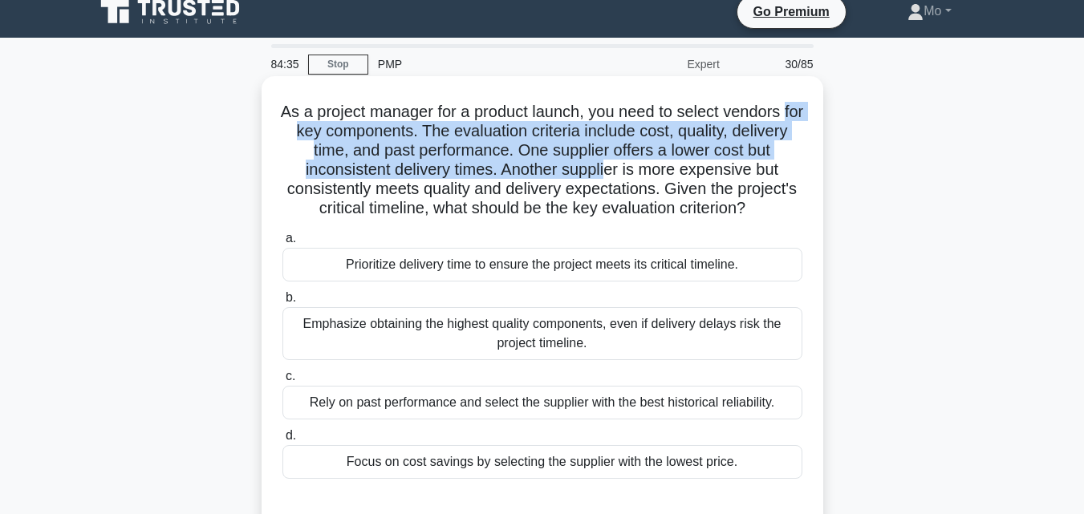
drag, startPoint x: 267, startPoint y: 24, endPoint x: 608, endPoint y: 176, distance: 373.4
click at [618, 172] on div "As a project manager for a product launch, you need to select vendors for key c…" at bounding box center [542, 302] width 549 height 438
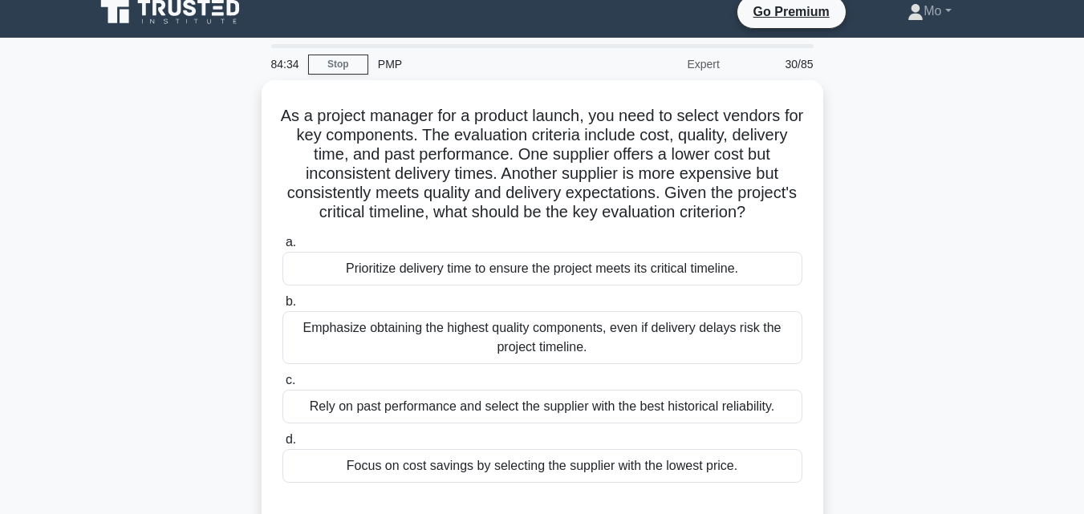
drag, startPoint x: 172, startPoint y: 124, endPoint x: 221, endPoint y: 129, distance: 49.2
click at [175, 126] on div "As a project manager for a product launch, you need to select vendors for key c…" at bounding box center [542, 315] width 914 height 470
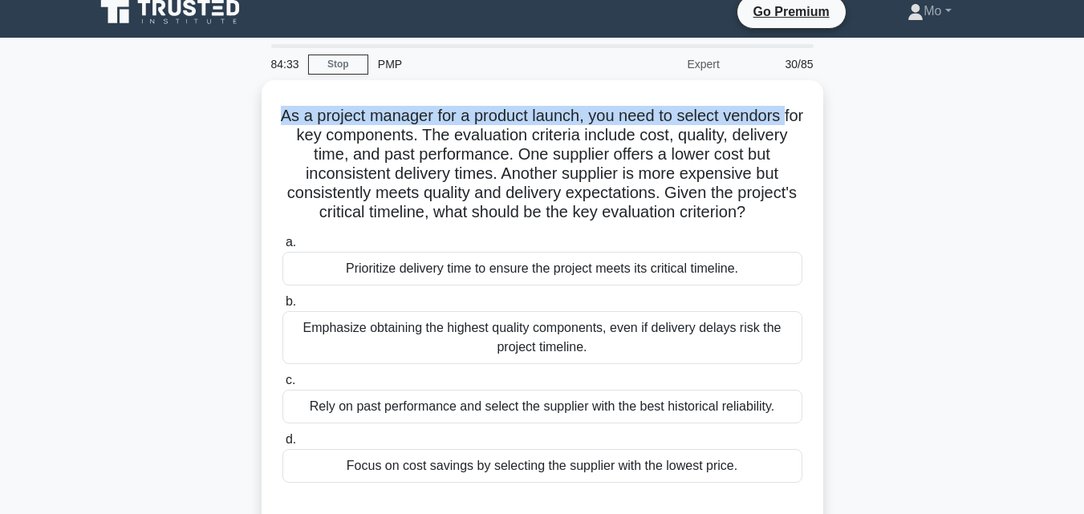
click at [226, 134] on div "As a project manager for a product launch, you need to select vendors for key c…" at bounding box center [542, 315] width 914 height 470
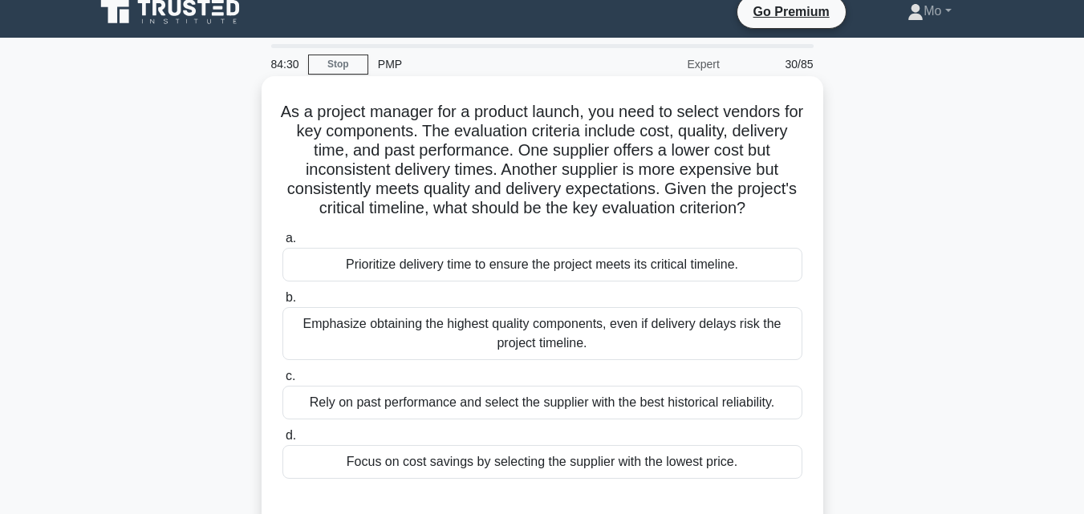
drag, startPoint x: 243, startPoint y: 113, endPoint x: 737, endPoint y: 489, distance: 621.0
click at [737, 489] on div "As a project manager for a product launch, you need to select vendors for key c…" at bounding box center [542, 315] width 914 height 470
click at [506, 419] on div "Rely on past performance and select the supplier with the best historical relia…" at bounding box center [542, 403] width 520 height 34
click at [282, 382] on input "c. Rely on past performance and select the supplier with the best historical re…" at bounding box center [282, 376] width 0 height 10
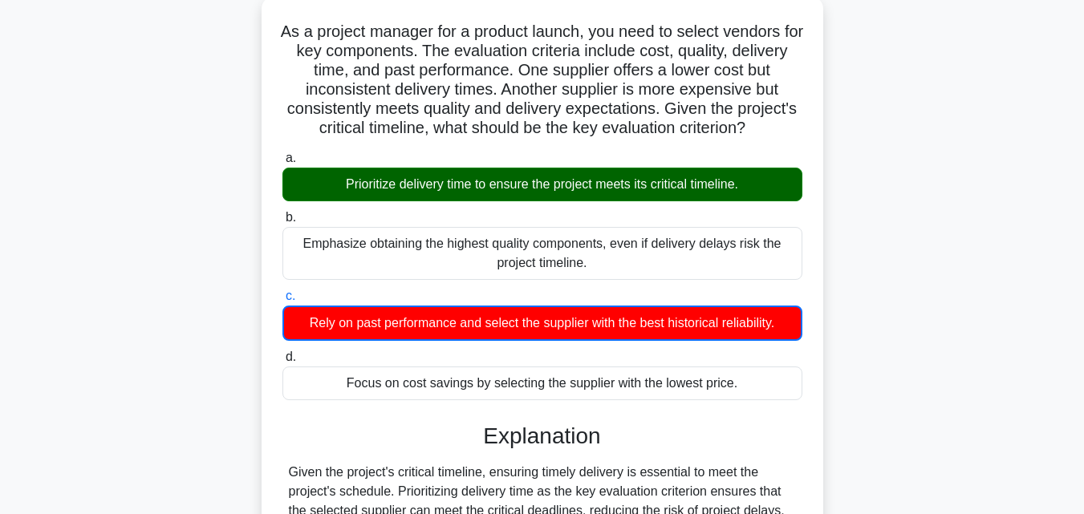
scroll to position [352, 0]
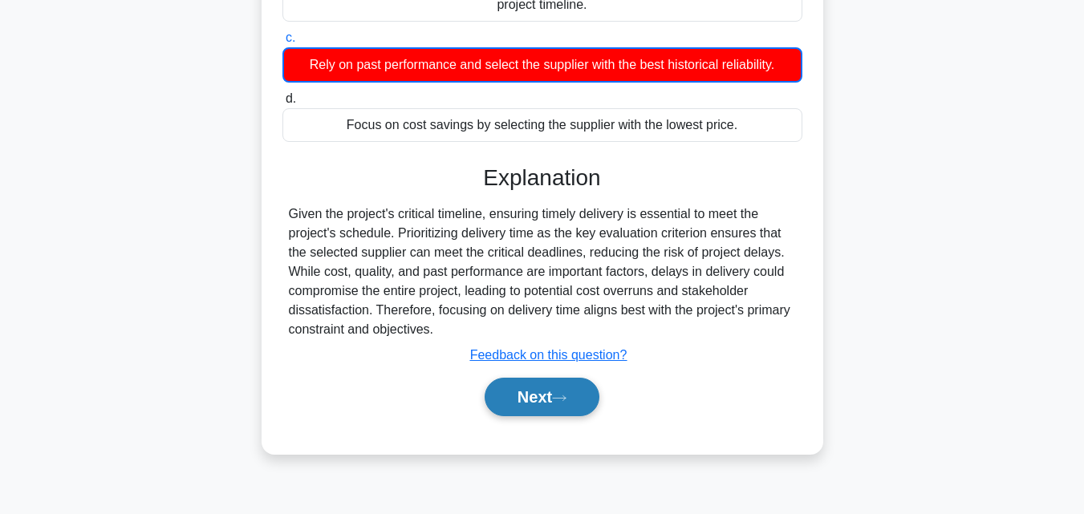
click at [568, 410] on button "Next" at bounding box center [541, 397] width 115 height 38
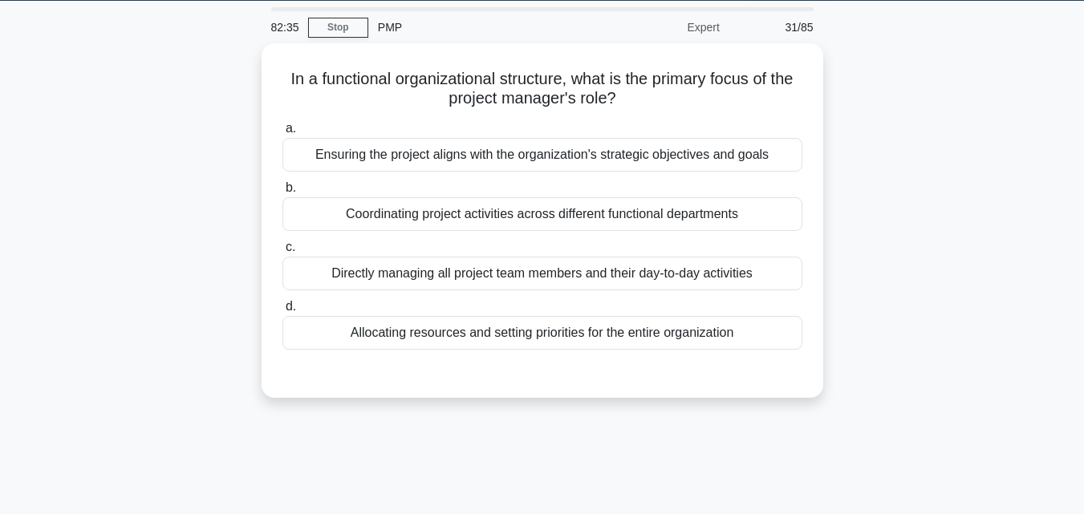
scroll to position [31, 0]
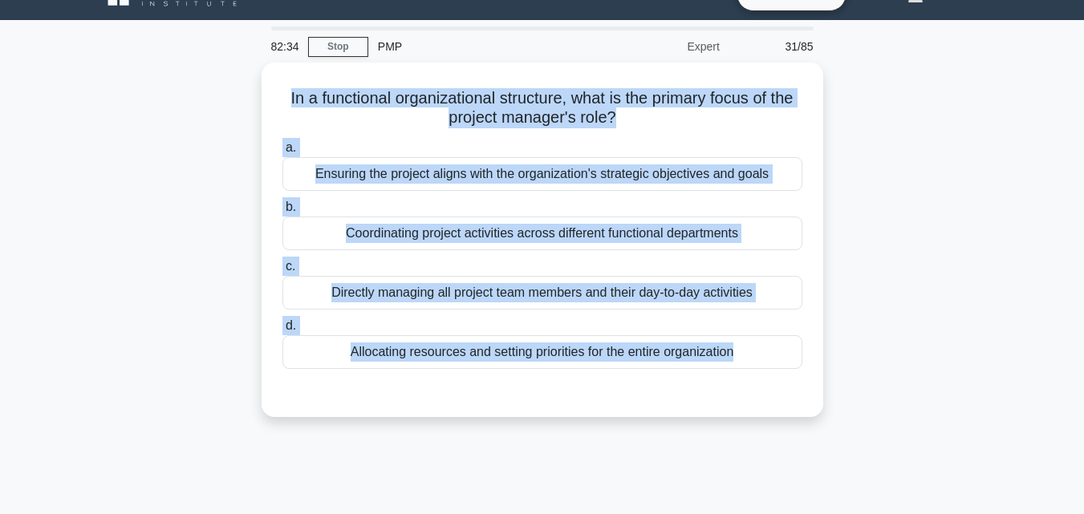
drag, startPoint x: 622, startPoint y: 460, endPoint x: 250, endPoint y: 95, distance: 520.6
click at [250, 95] on div "82:34 Stop PMP Expert 31/85 In a functional organizational structure, what is t…" at bounding box center [542, 427] width 914 height 802
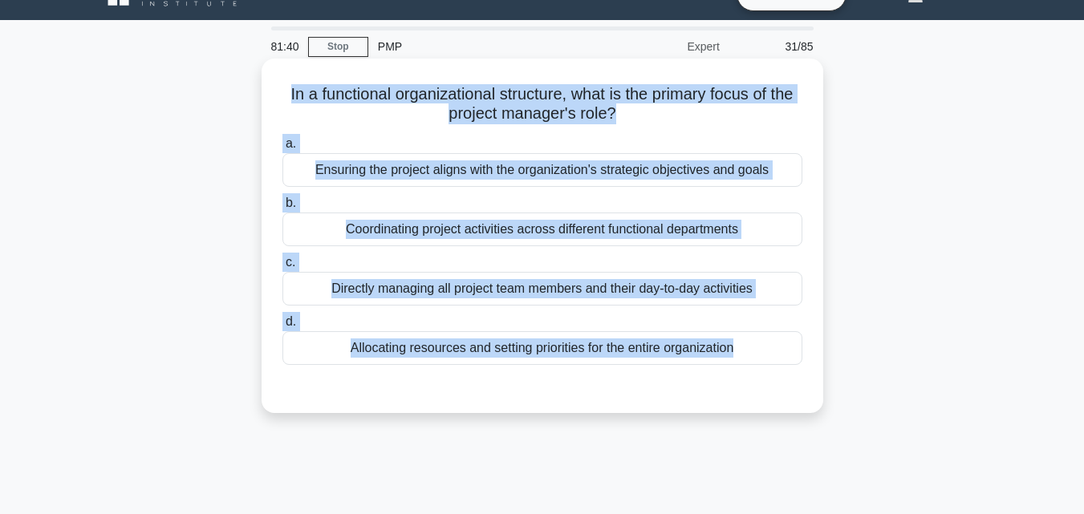
click at [411, 225] on div "Coordinating project activities across different functional departments" at bounding box center [542, 230] width 520 height 34
click at [282, 209] on input "b. Coordinating project activities across different functional departments" at bounding box center [282, 203] width 0 height 10
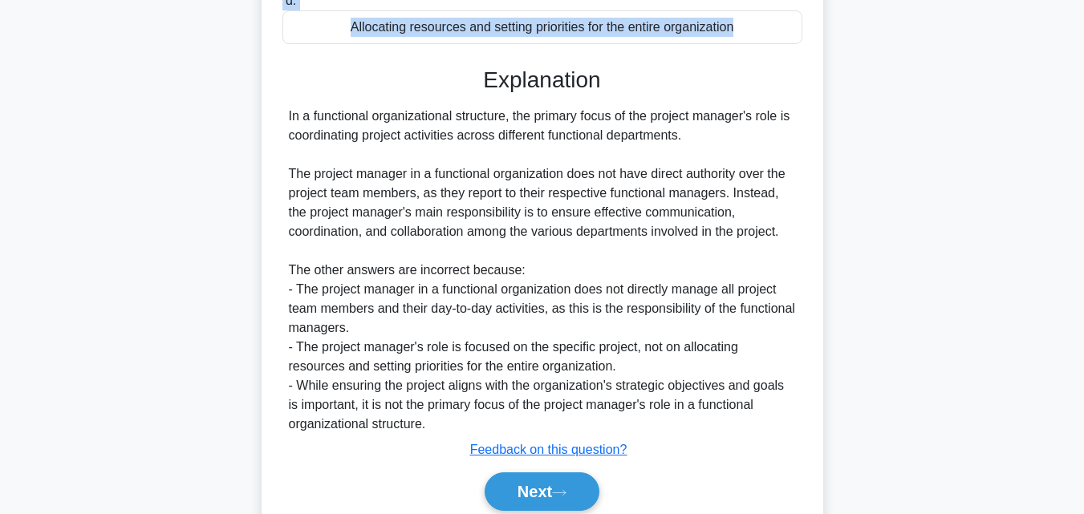
scroll to position [418, 0]
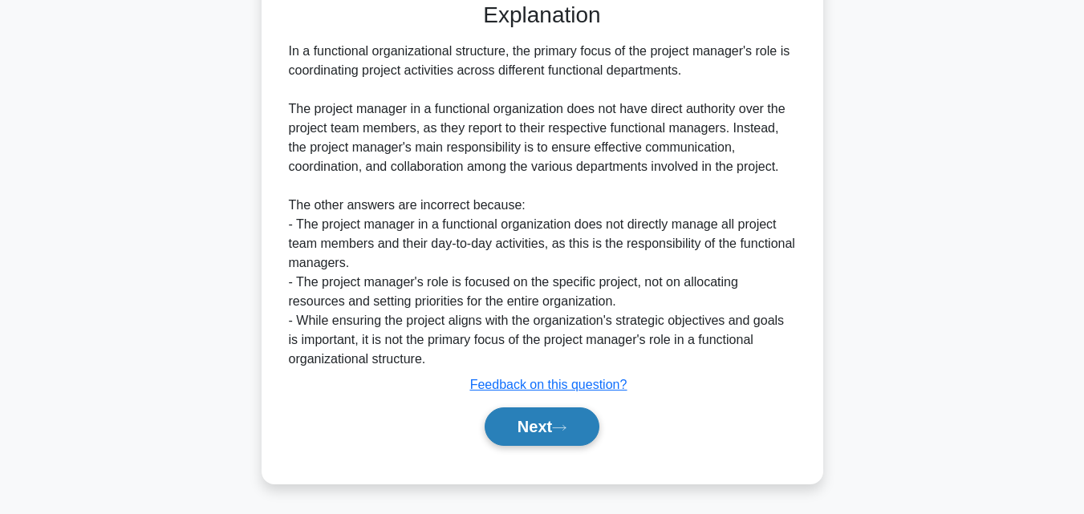
click at [580, 436] on button "Next" at bounding box center [541, 426] width 115 height 38
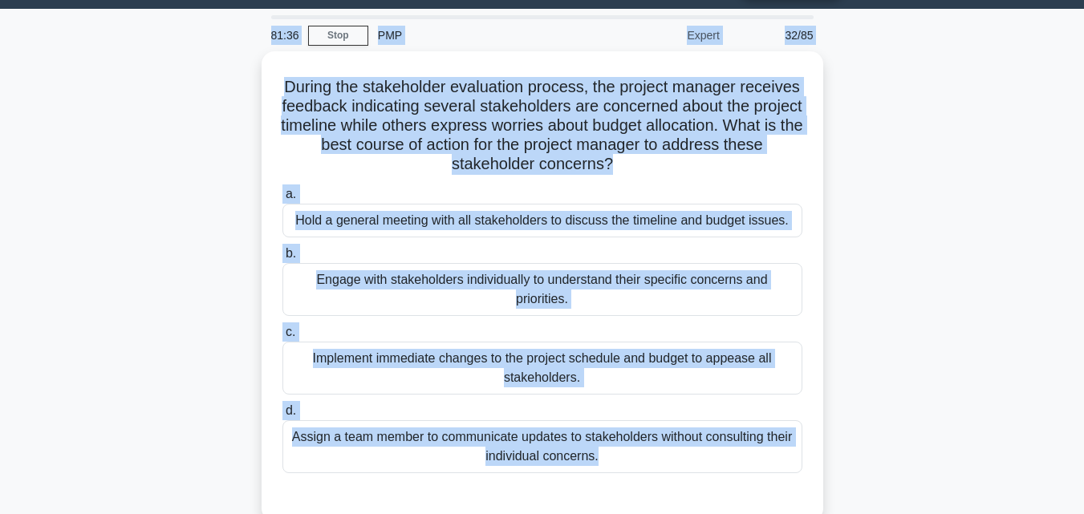
scroll to position [0, 0]
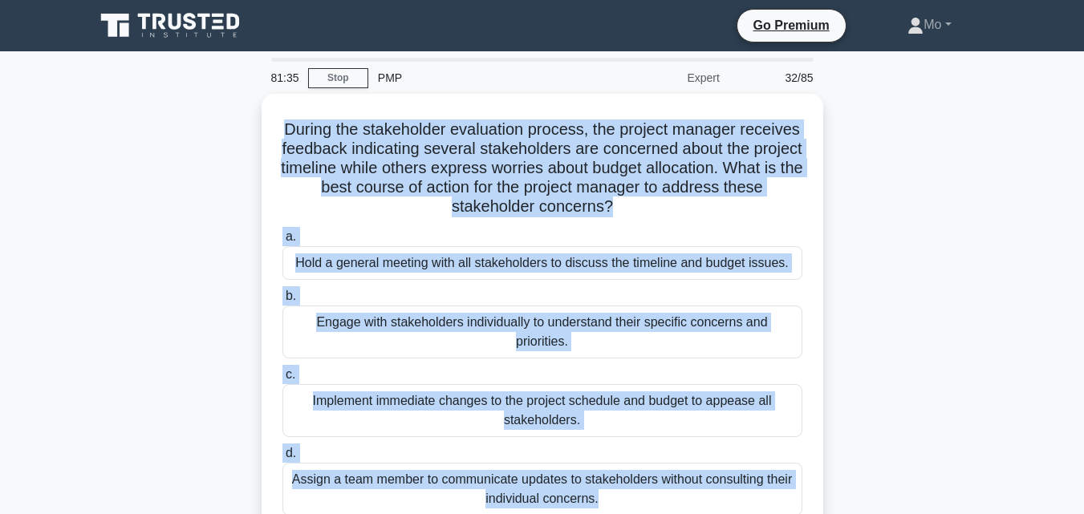
drag, startPoint x: 580, startPoint y: 437, endPoint x: 217, endPoint y: 121, distance: 481.5
click at [217, 121] on div "81:35 Stop PMP Expert 32/85 During the stakeholder evaluation process, the proj…" at bounding box center [542, 459] width 914 height 802
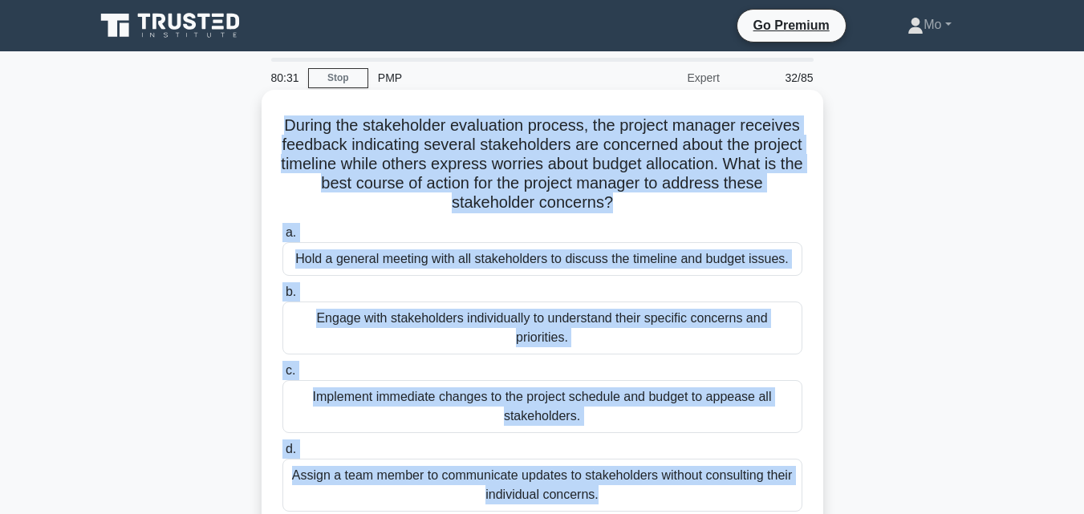
click at [564, 330] on div "Engage with stakeholders individually to understand their specific concerns and…" at bounding box center [542, 328] width 520 height 53
click at [282, 298] on input "b. Engage with stakeholders individually to understand their specific concerns …" at bounding box center [282, 292] width 0 height 10
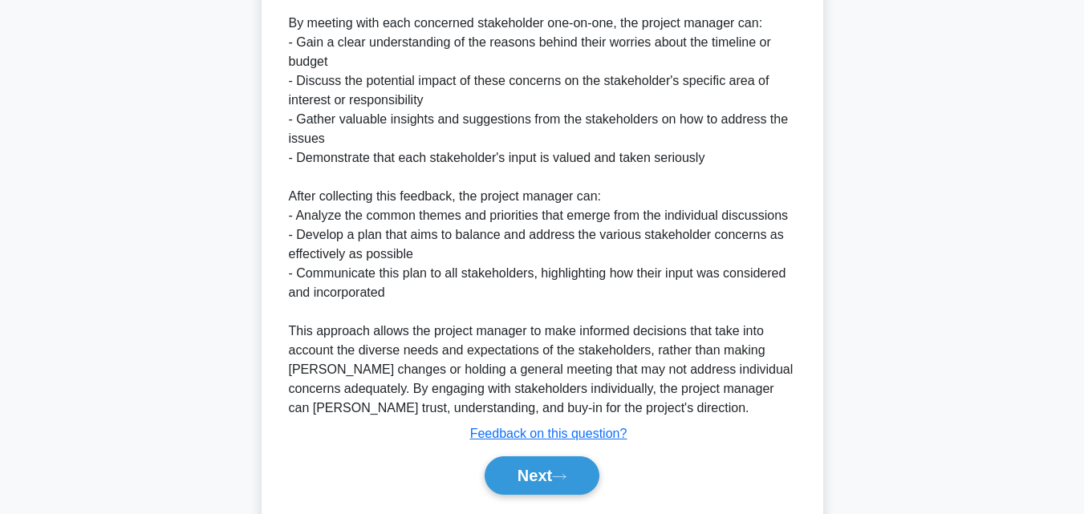
scroll to position [668, 0]
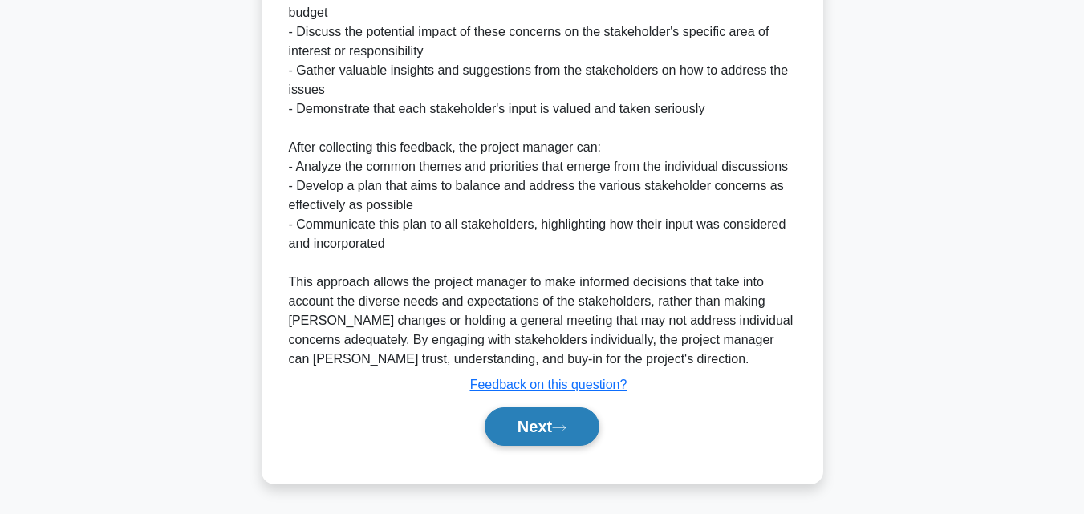
click at [529, 440] on button "Next" at bounding box center [541, 426] width 115 height 38
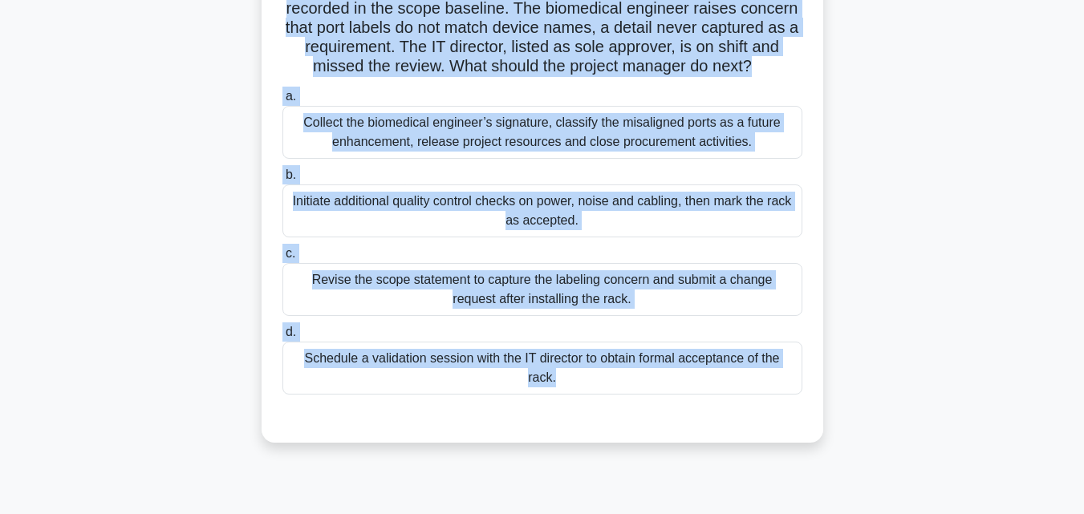
scroll to position [352, 0]
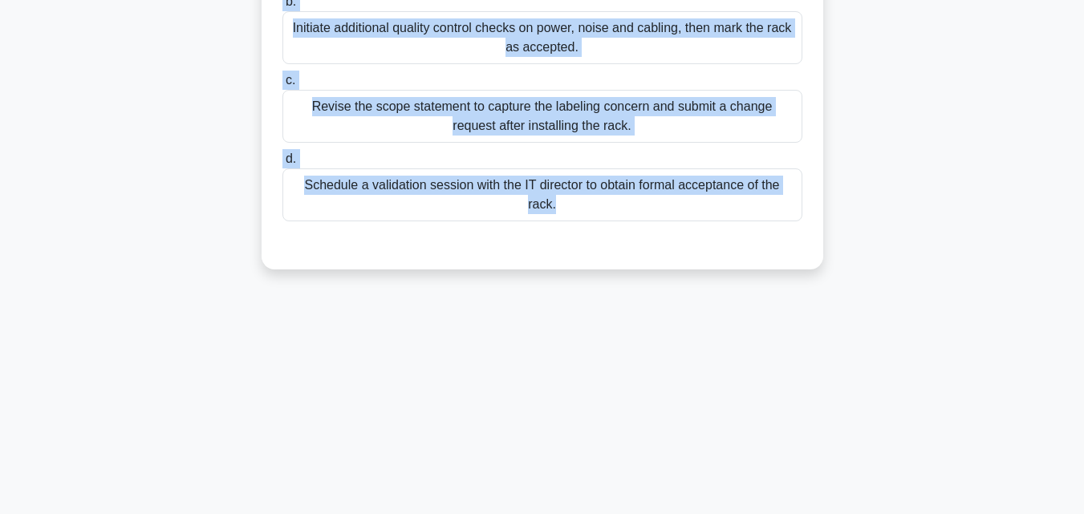
drag, startPoint x: 273, startPoint y: 94, endPoint x: 918, endPoint y: 420, distance: 722.0
click at [918, 420] on div "80:19 Stop PMP Expert 33/85 During a hospital data-center modernization, the te…" at bounding box center [542, 107] width 914 height 802
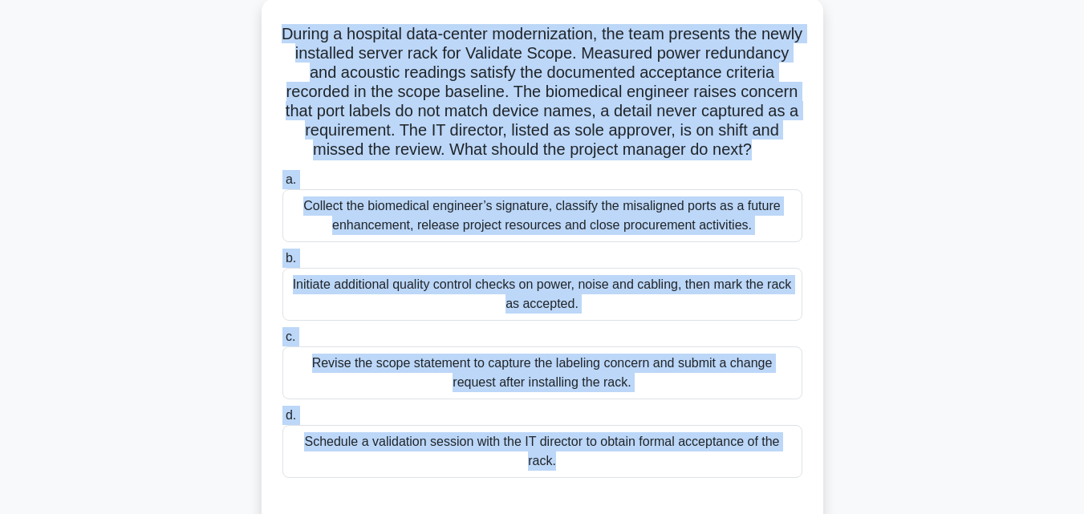
scroll to position [192, 0]
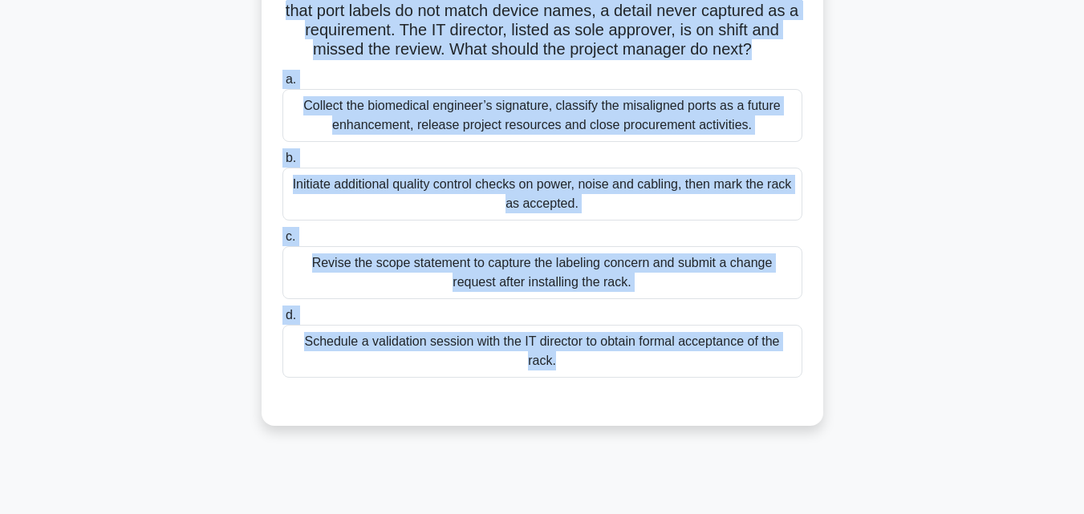
click at [587, 295] on div "Revise the scope statement to capture the labeling concern and submit a change …" at bounding box center [542, 272] width 520 height 53
click at [282, 242] on input "c. Revise the scope statement to capture the labeling concern and submit a chan…" at bounding box center [282, 237] width 0 height 10
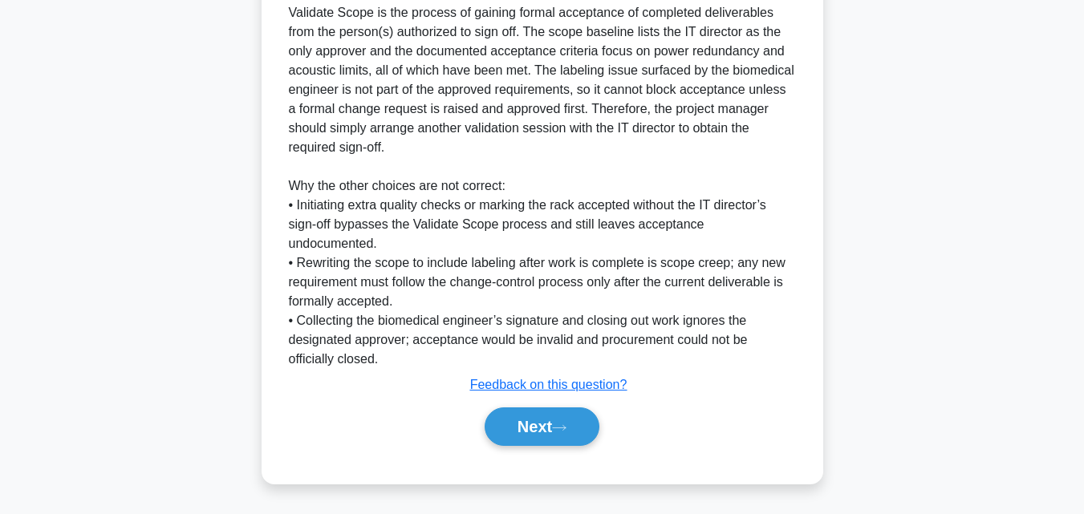
scroll to position [631, 0]
click at [549, 426] on button "Next" at bounding box center [541, 426] width 115 height 38
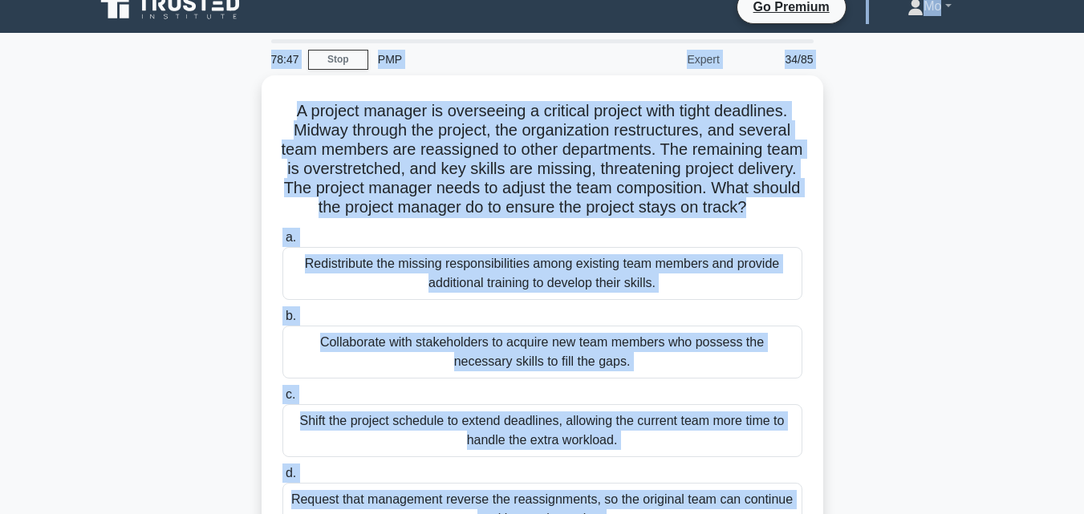
scroll to position [0, 0]
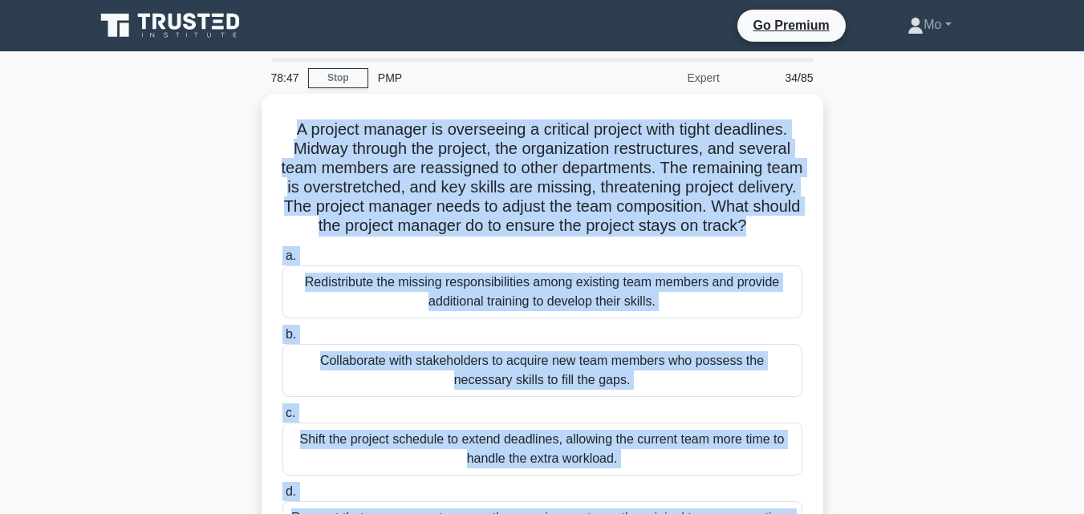
drag, startPoint x: 549, startPoint y: 426, endPoint x: 226, endPoint y: 131, distance: 437.1
click at [226, 131] on div "A project manager is overseeing a critical project with tight deadlines. Midway…" at bounding box center [542, 358] width 914 height 528
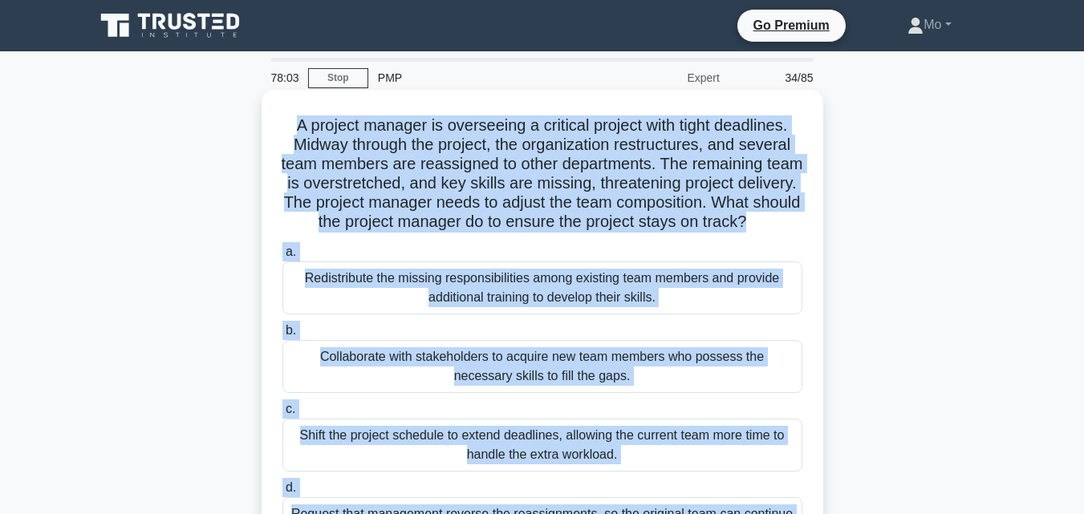
click at [470, 363] on div "Collaborate with stakeholders to acquire new team members who possess the neces…" at bounding box center [542, 366] width 520 height 53
click at [282, 336] on input "b. Collaborate with stakeholders to acquire new team members who possess the ne…" at bounding box center [282, 331] width 0 height 10
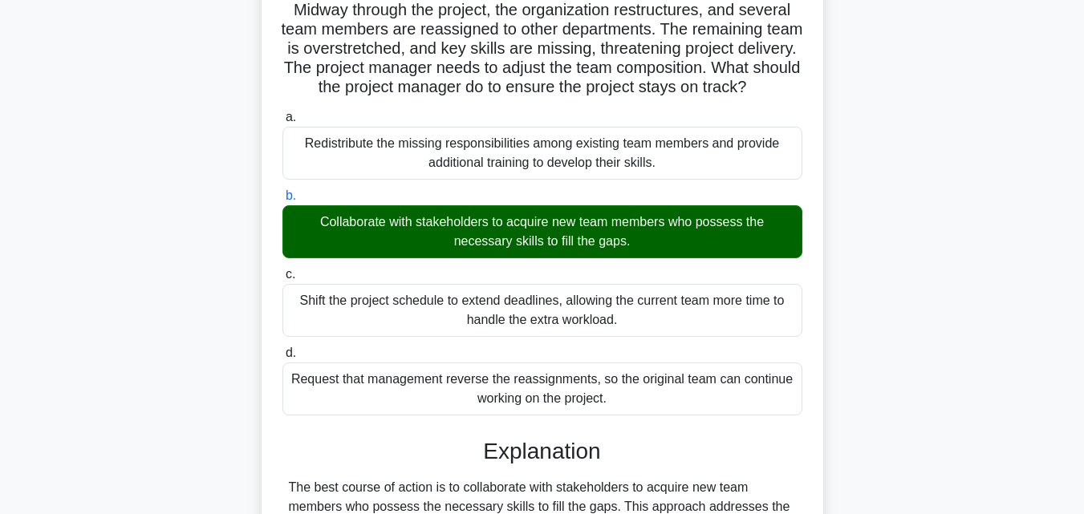
scroll to position [401, 0]
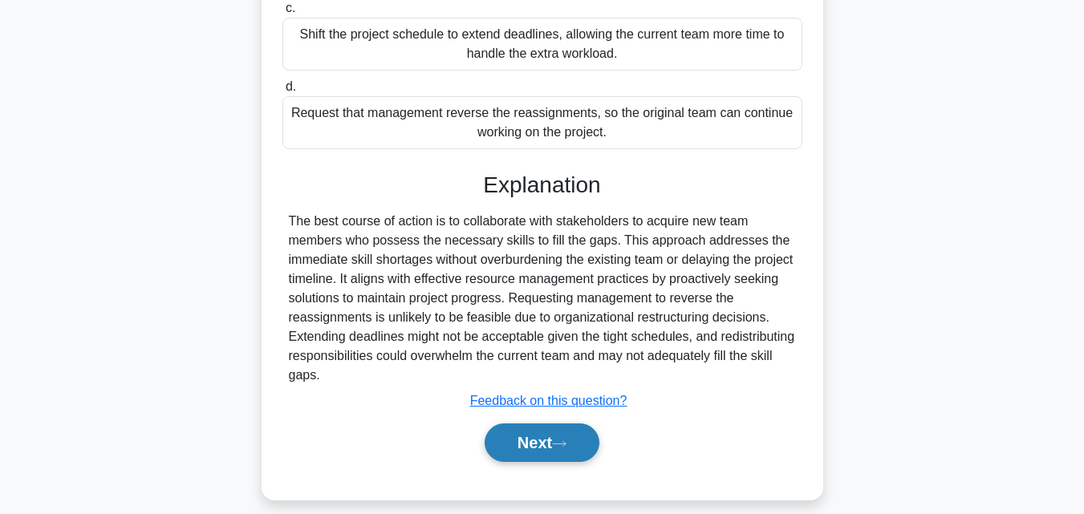
click at [528, 456] on button "Next" at bounding box center [541, 442] width 115 height 38
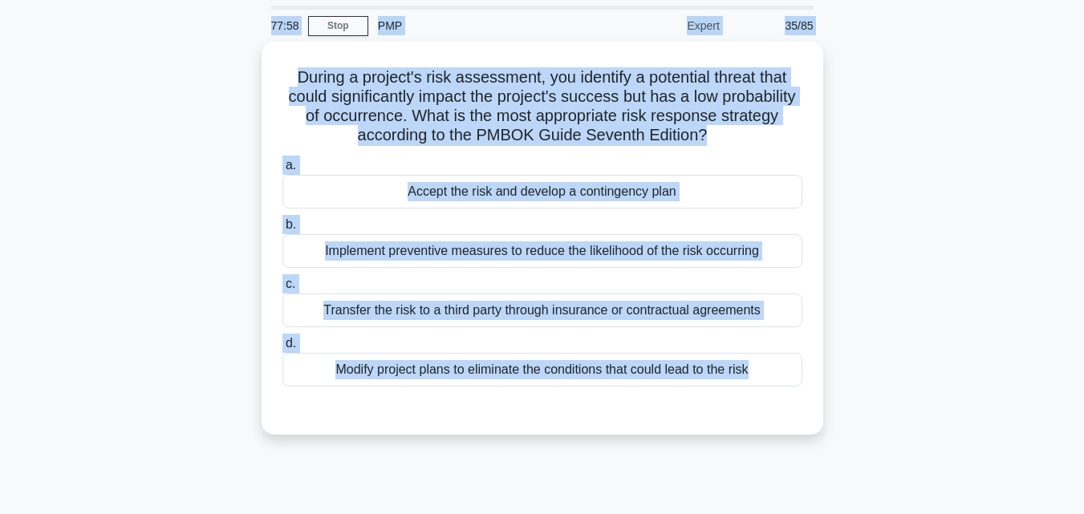
scroll to position [0, 0]
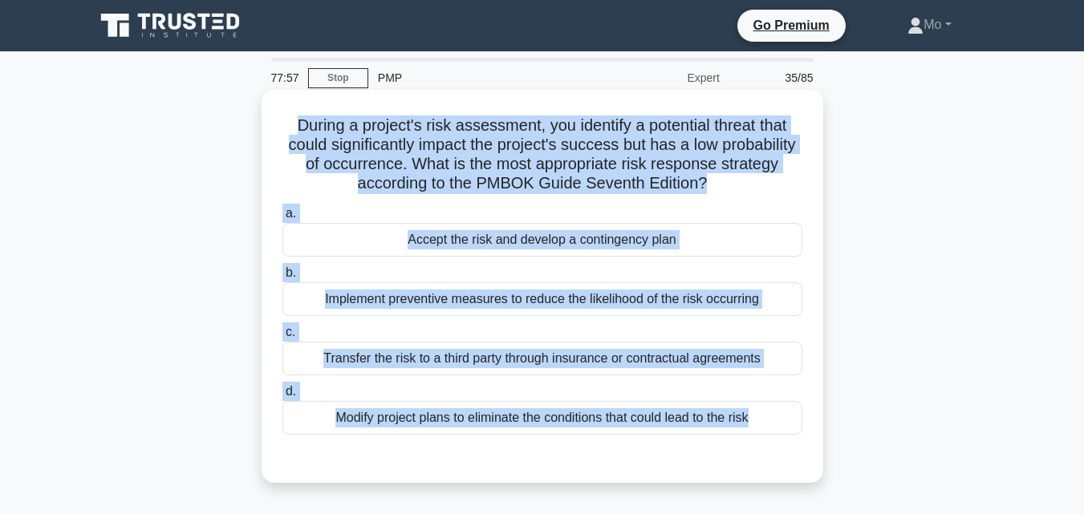
drag, startPoint x: 533, startPoint y: 460, endPoint x: 273, endPoint y: 124, distance: 425.4
click at [273, 124] on div "77:57 Stop PMP Expert 35/85 During a project's risk assessment, you identify a …" at bounding box center [542, 459] width 914 height 802
click at [452, 305] on div "Implement preventive measures to reduce the likelihood of the risk occurring" at bounding box center [542, 299] width 520 height 34
click at [282, 278] on input "b. Implement preventive measures to reduce the likelihood of the risk occurring" at bounding box center [282, 273] width 0 height 10
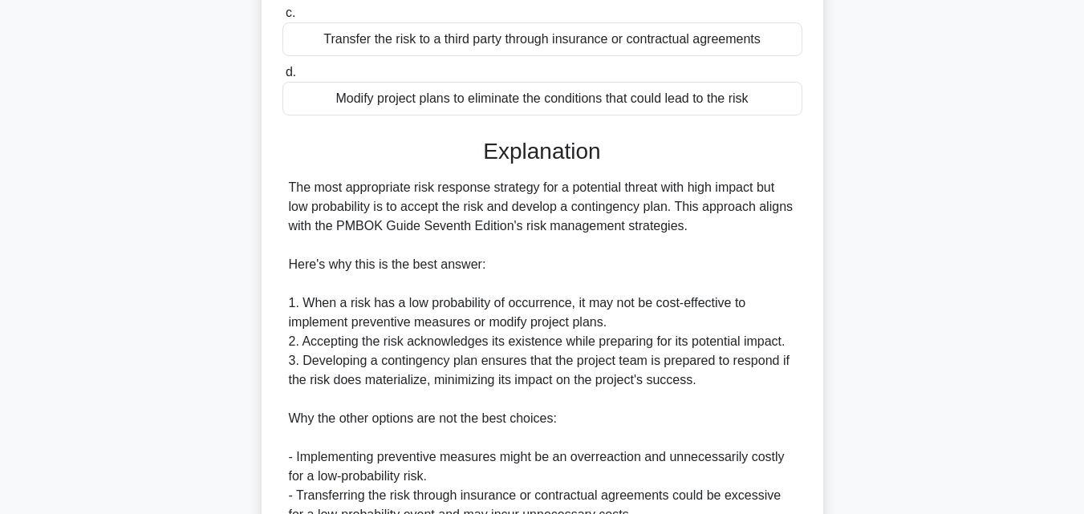
scroll to position [561, 0]
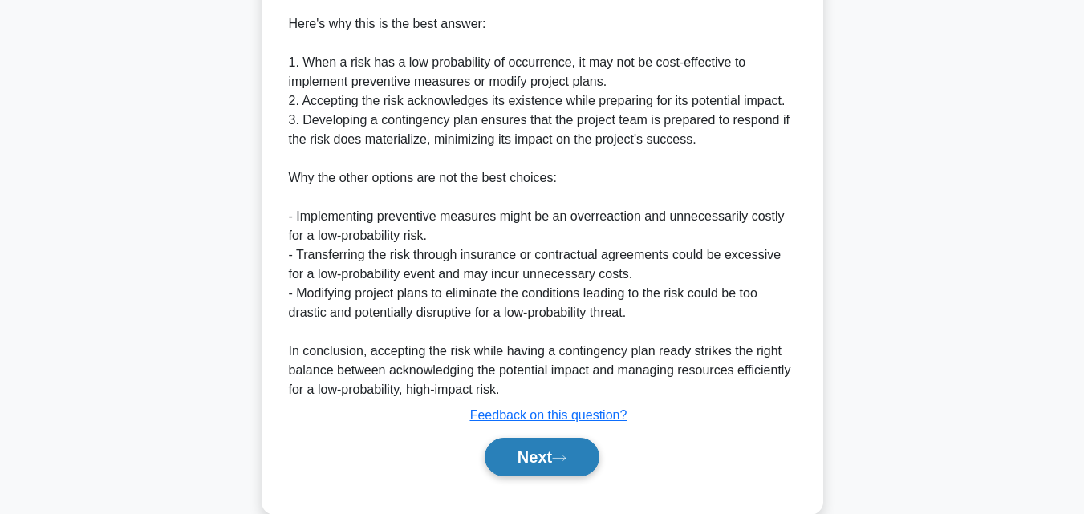
click at [566, 465] on button "Next" at bounding box center [541, 457] width 115 height 38
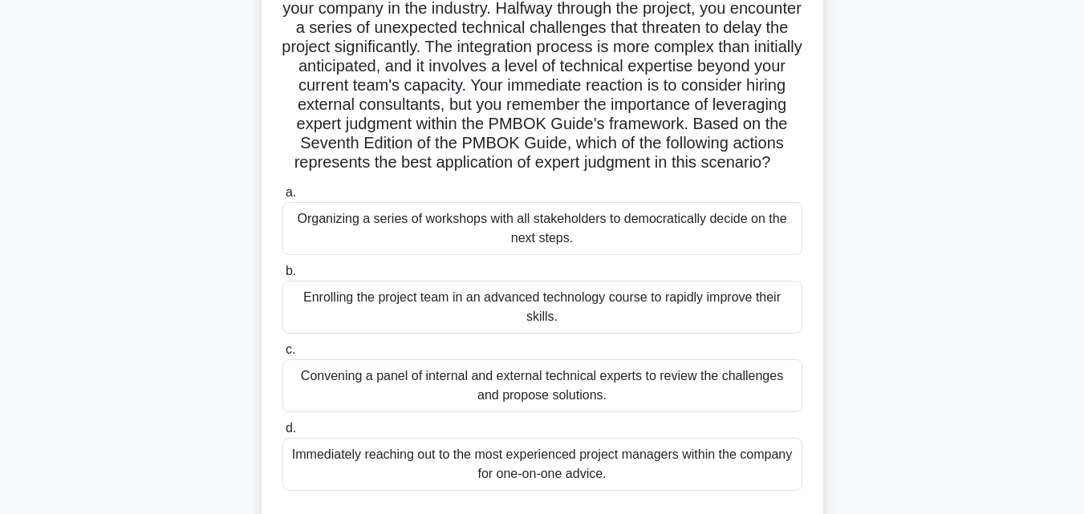
scroll to position [333, 0]
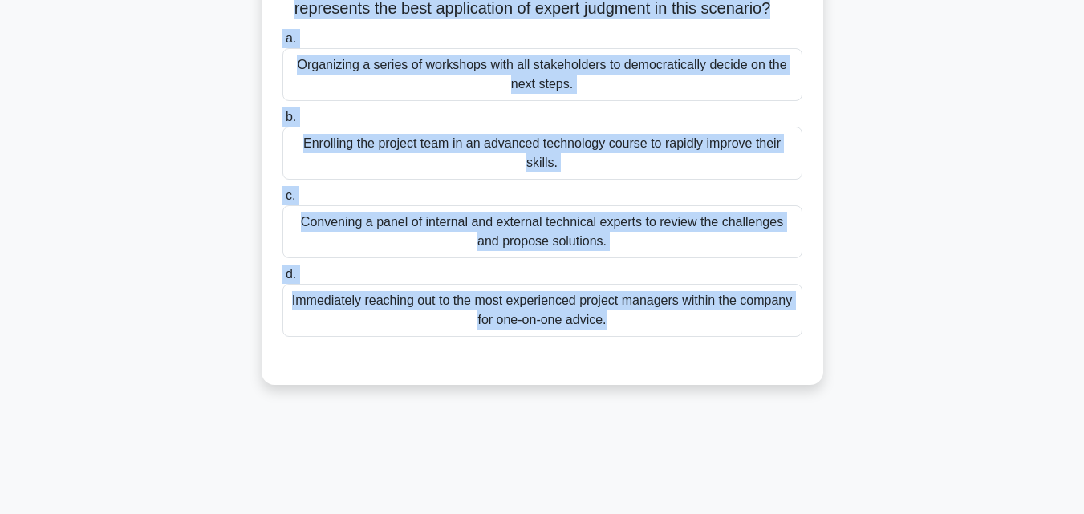
drag, startPoint x: 285, startPoint y: 112, endPoint x: 837, endPoint y: 425, distance: 635.0
click at [837, 425] on div "76:41 Stop PMP Expert 36/85 .spinner_0XTQ{transform-origin:center;animation:spi…" at bounding box center [542, 126] width 914 height 802
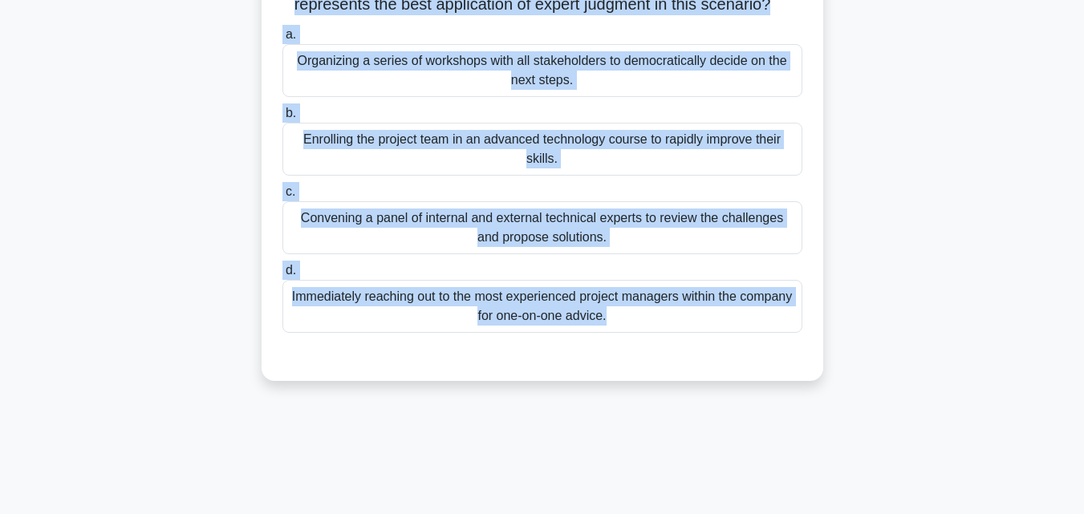
click at [357, 245] on div "Convening a panel of internal and external technical experts to review the chal…" at bounding box center [542, 227] width 520 height 53
click at [282, 197] on input "c. Convening a panel of internal and external technical experts to review the c…" at bounding box center [282, 192] width 0 height 10
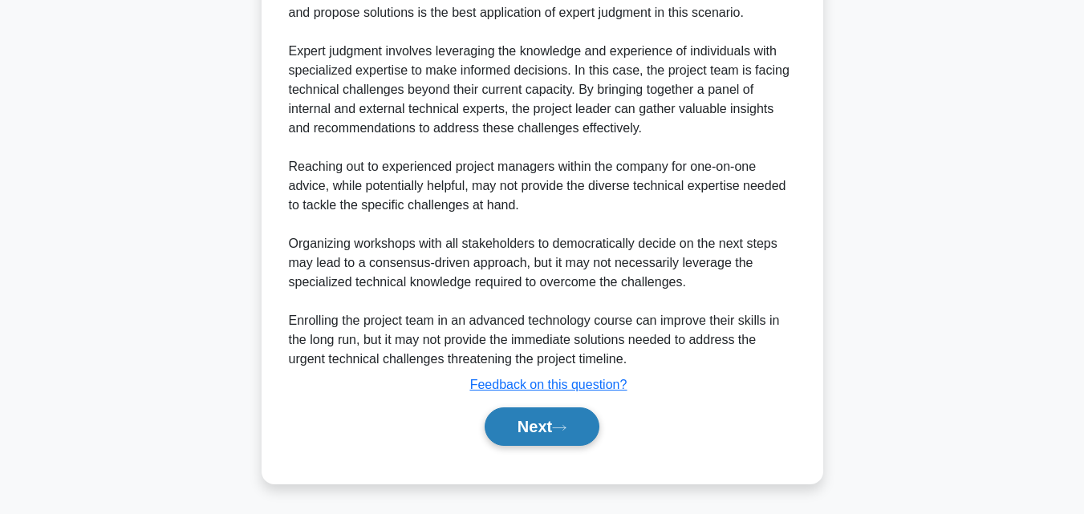
click at [521, 414] on button "Next" at bounding box center [541, 426] width 115 height 38
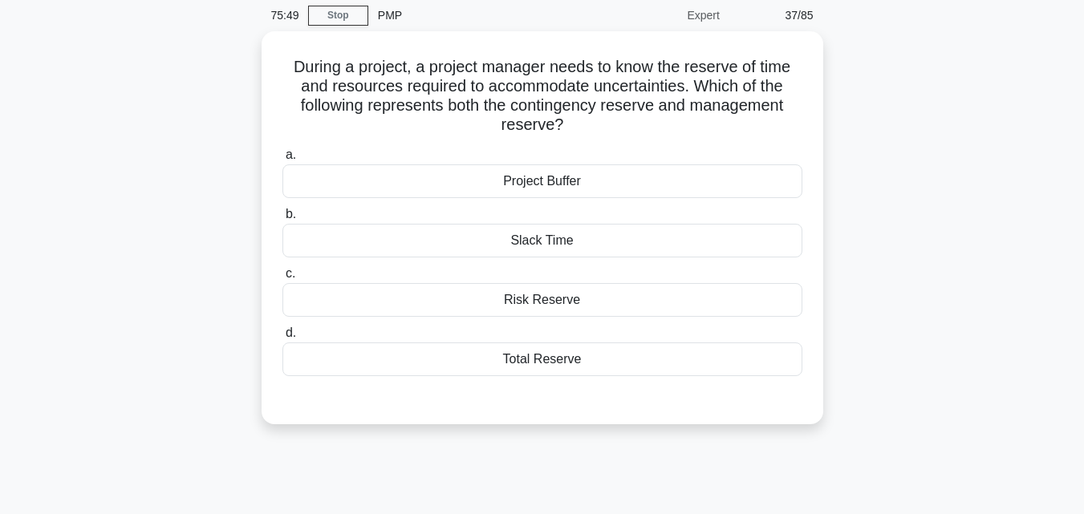
scroll to position [31, 0]
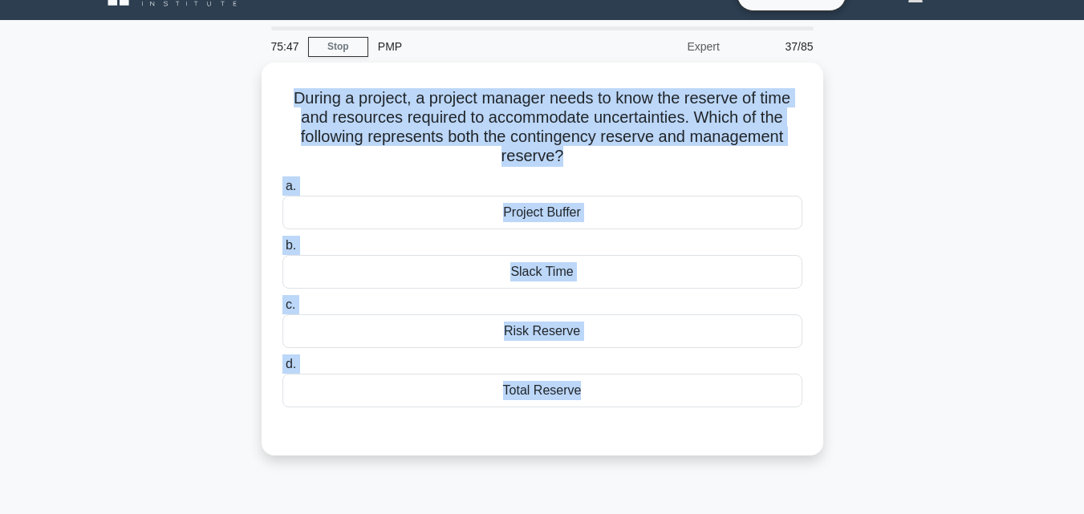
drag, startPoint x: 513, startPoint y: 432, endPoint x: 260, endPoint y: 95, distance: 422.2
click at [260, 95] on div "During a project, a project manager needs to know the reserve of time and resou…" at bounding box center [542, 269] width 914 height 412
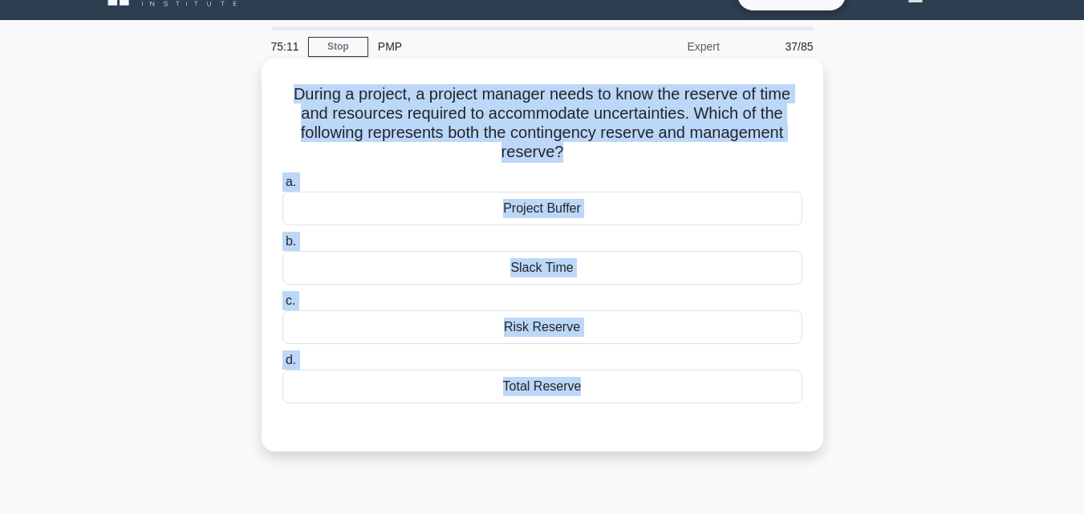
click at [569, 375] on div "Total Reserve" at bounding box center [542, 387] width 520 height 34
click at [282, 366] on input "d. Total Reserve" at bounding box center [282, 360] width 0 height 10
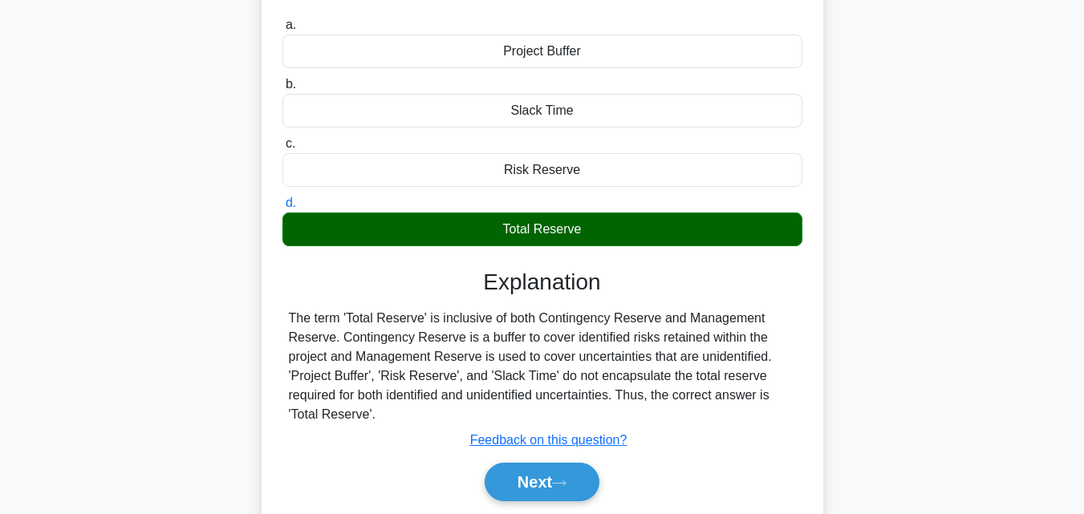
scroll to position [352, 0]
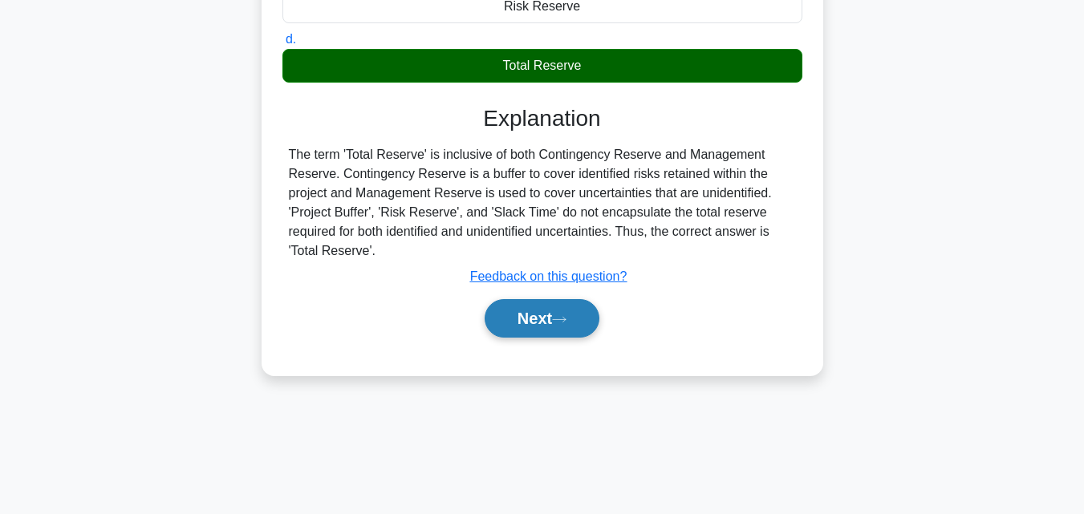
click at [577, 308] on button "Next" at bounding box center [541, 318] width 115 height 38
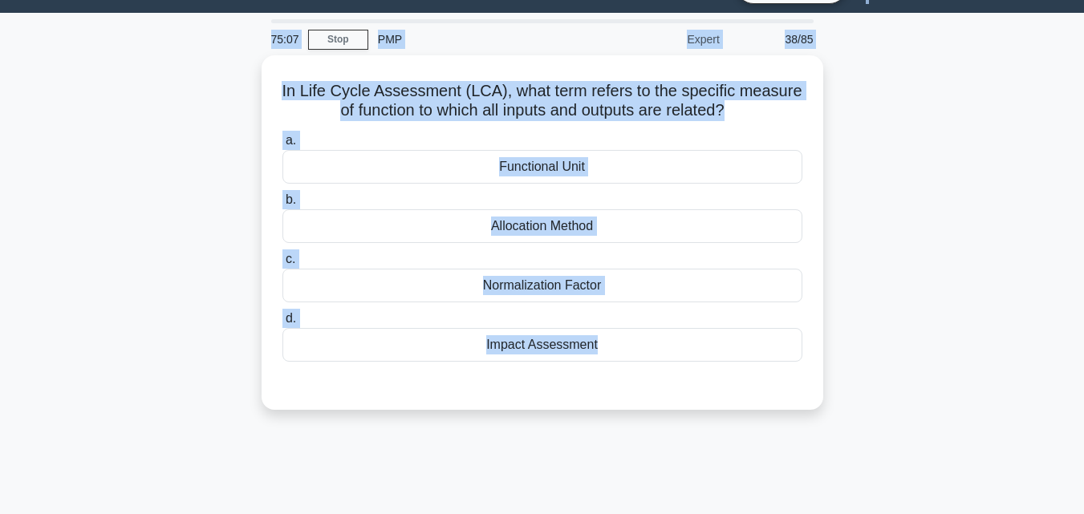
scroll to position [3, 0]
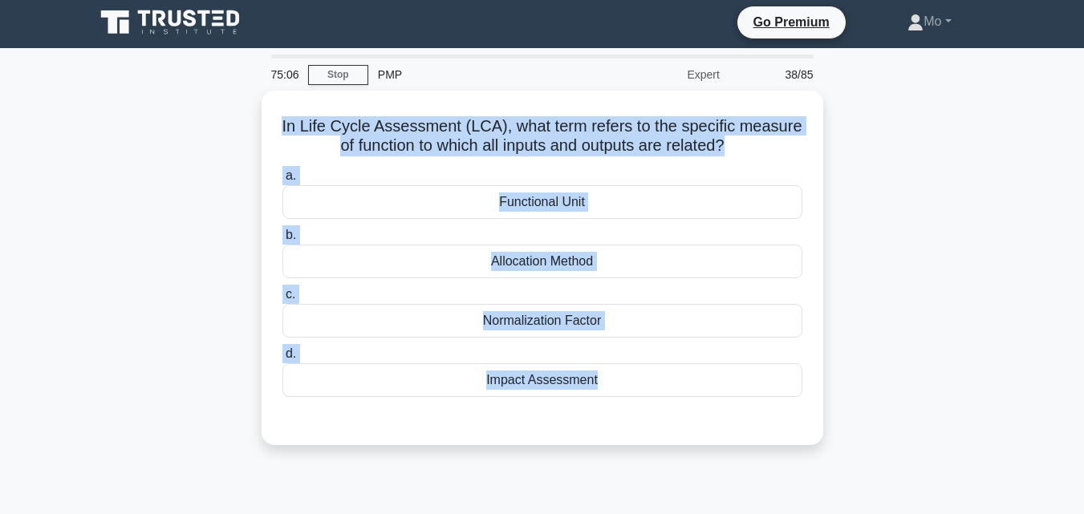
drag, startPoint x: 594, startPoint y: 380, endPoint x: 253, endPoint y: 126, distance: 424.6
click at [253, 126] on div "75:06 Stop PMP Expert 38/85 In Life Cycle Assessment (LCA), what term refers to…" at bounding box center [542, 456] width 914 height 802
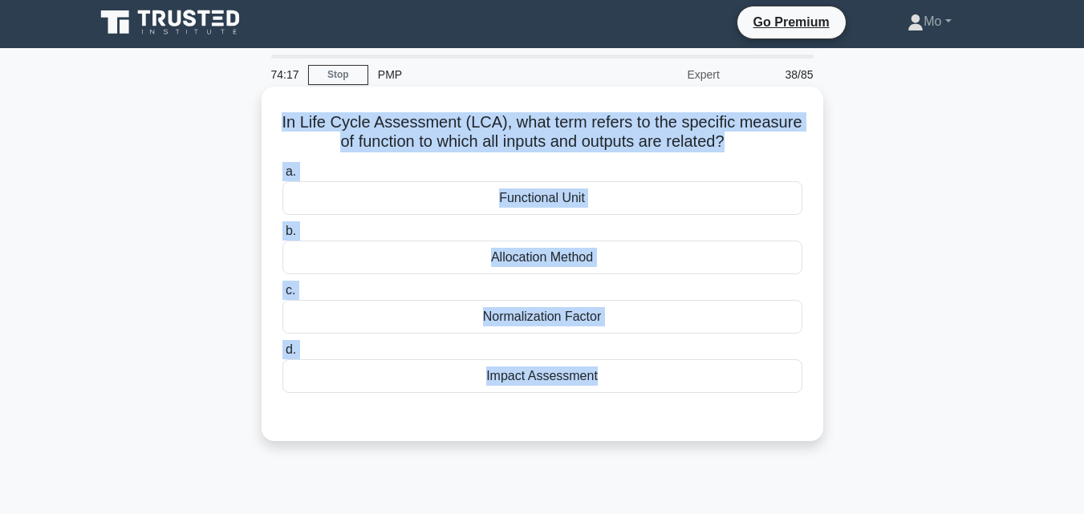
click at [548, 208] on div "Functional Unit" at bounding box center [542, 198] width 520 height 34
click at [282, 177] on input "a. Functional Unit" at bounding box center [282, 172] width 0 height 10
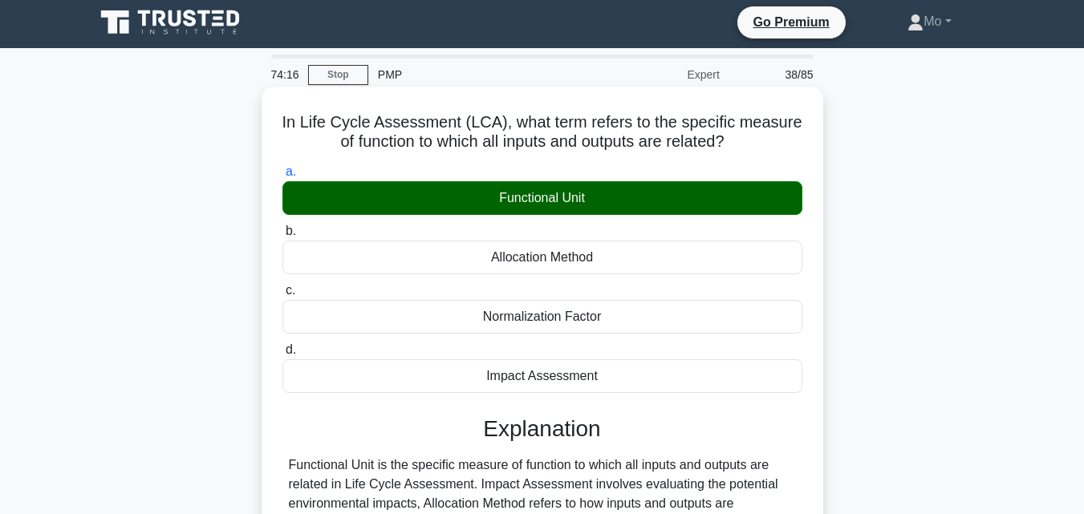
scroll to position [324, 0]
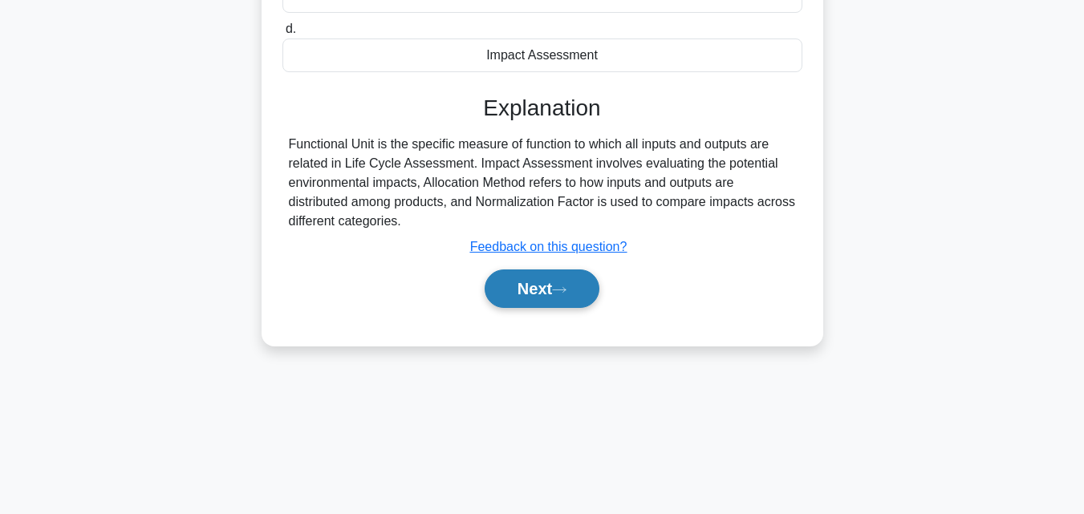
click at [551, 302] on button "Next" at bounding box center [541, 288] width 115 height 38
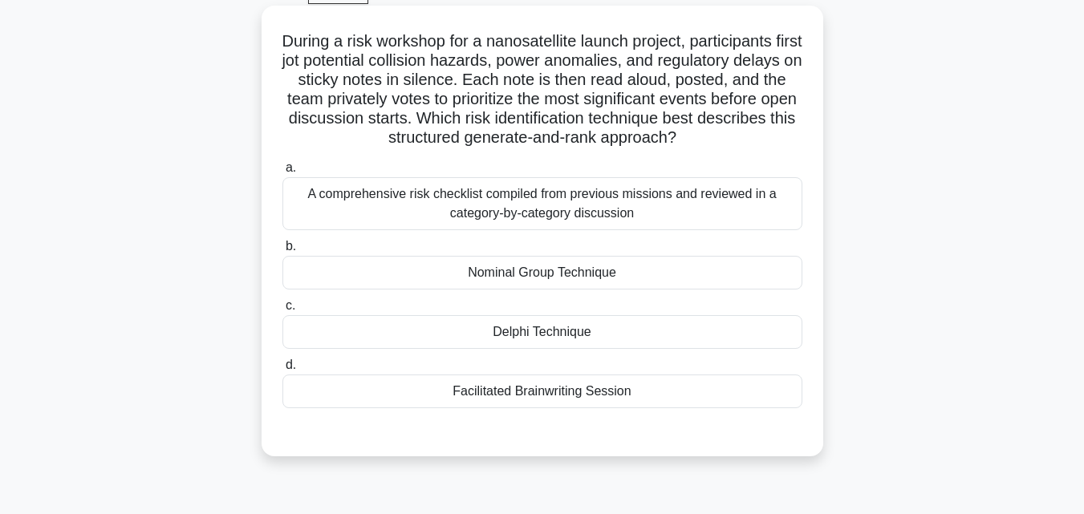
scroll to position [3, 0]
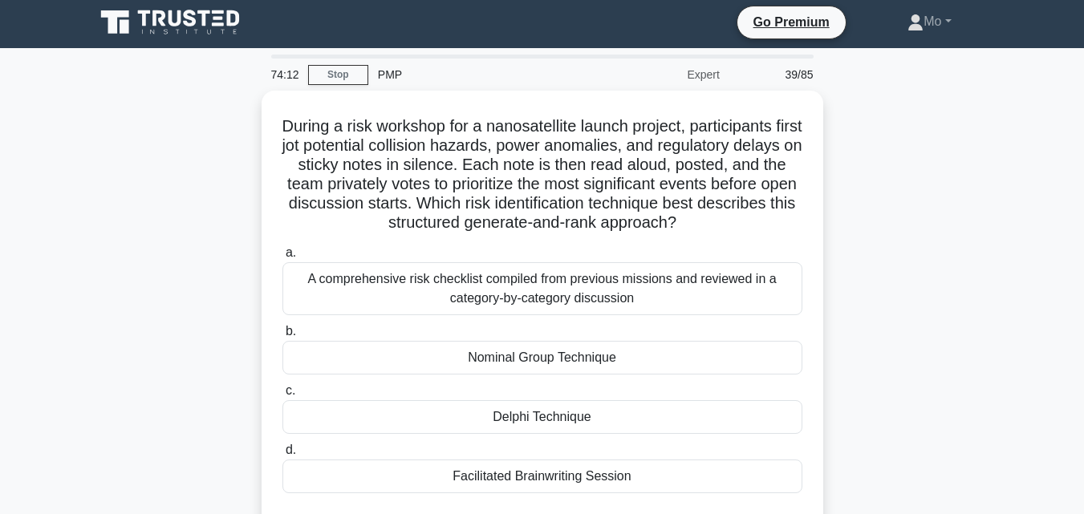
drag, startPoint x: 266, startPoint y: 125, endPoint x: 869, endPoint y: 496, distance: 708.3
click at [869, 496] on div "During a risk workshop for a nanosatellite launch project, participants first j…" at bounding box center [542, 326] width 914 height 470
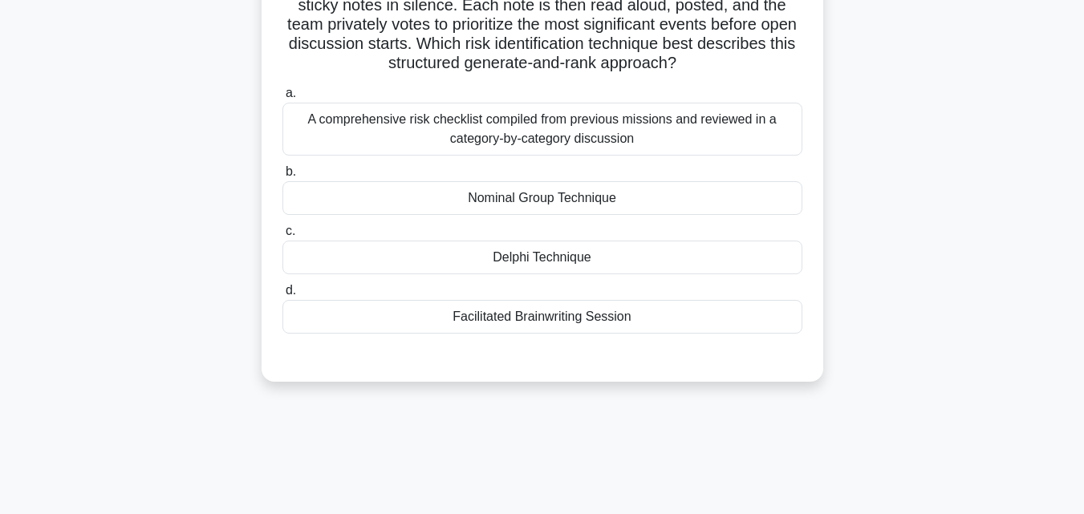
scroll to position [164, 0]
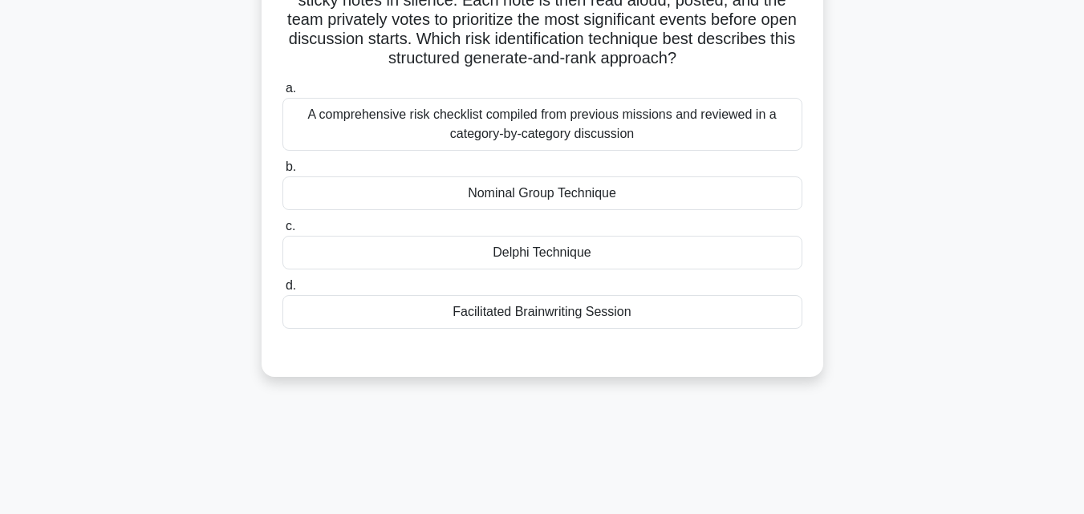
click at [483, 190] on div "Nominal Group Technique" at bounding box center [542, 193] width 520 height 34
click at [282, 172] on input "b. Nominal Group Technique" at bounding box center [282, 167] width 0 height 10
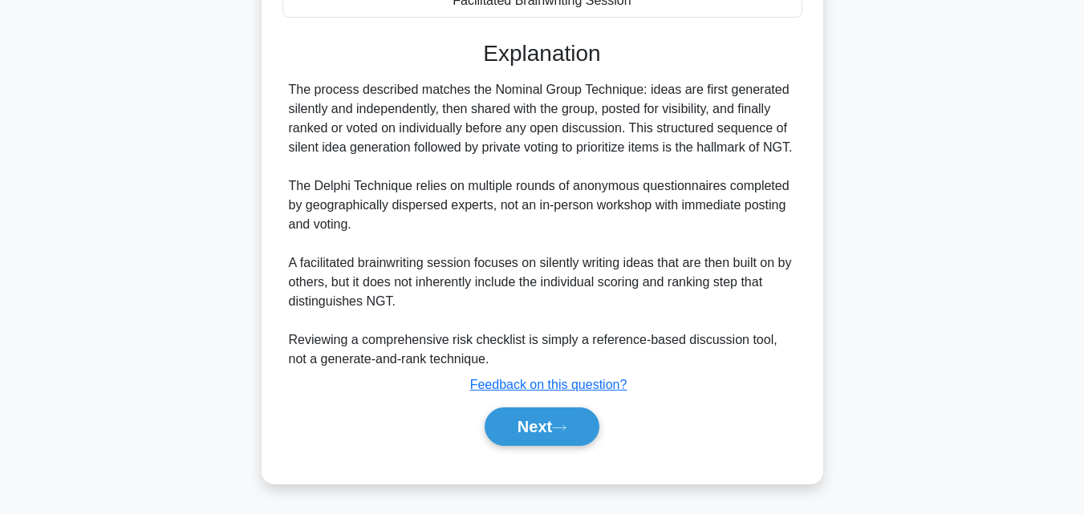
scroll to position [495, 0]
click at [542, 421] on button "Next" at bounding box center [541, 426] width 115 height 38
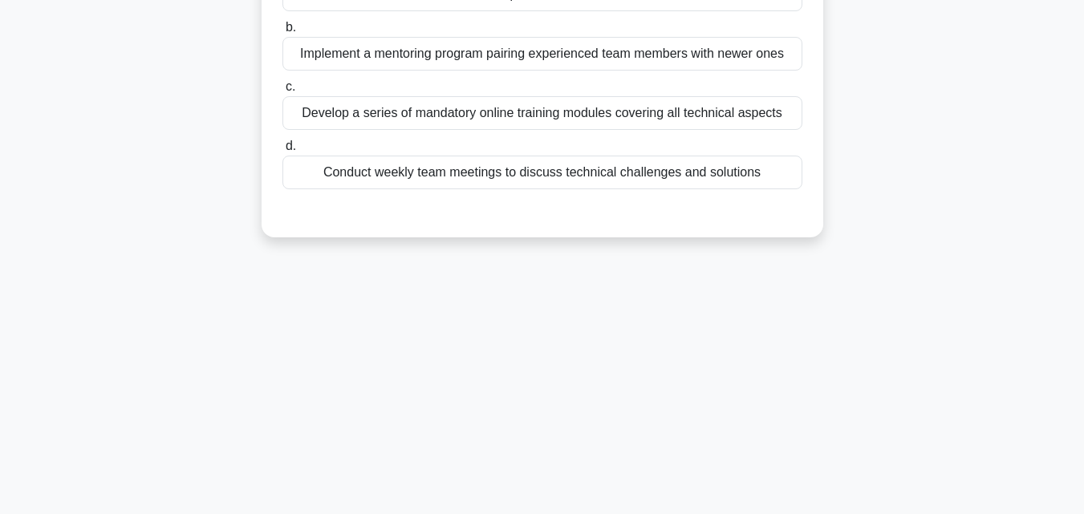
scroll to position [111, 0]
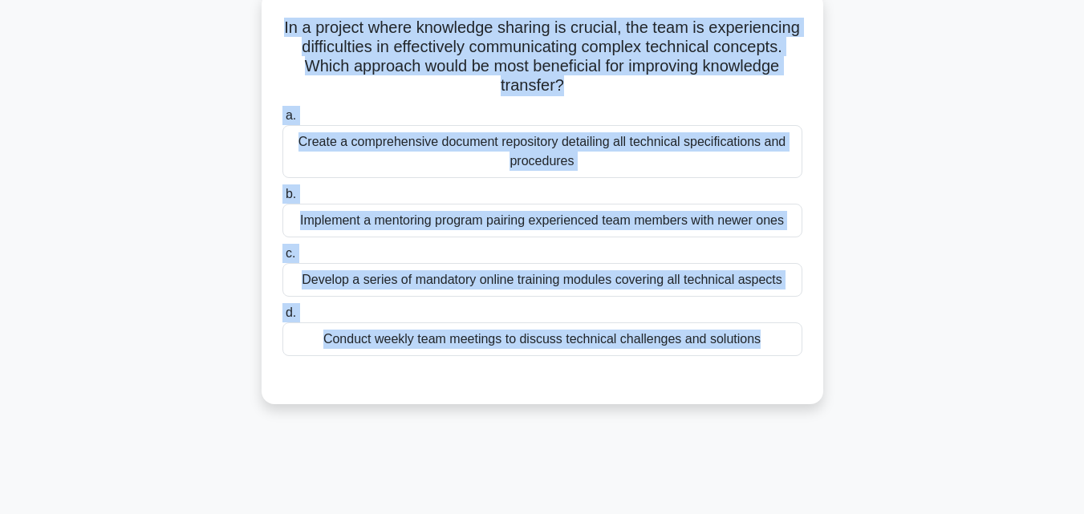
drag, startPoint x: 553, startPoint y: 456, endPoint x: 235, endPoint y: 16, distance: 542.9
click at [235, 16] on div "72:59 Stop PMP Expert 40/85 In a project where knowledge sharing is crucial, th…" at bounding box center [542, 357] width 914 height 802
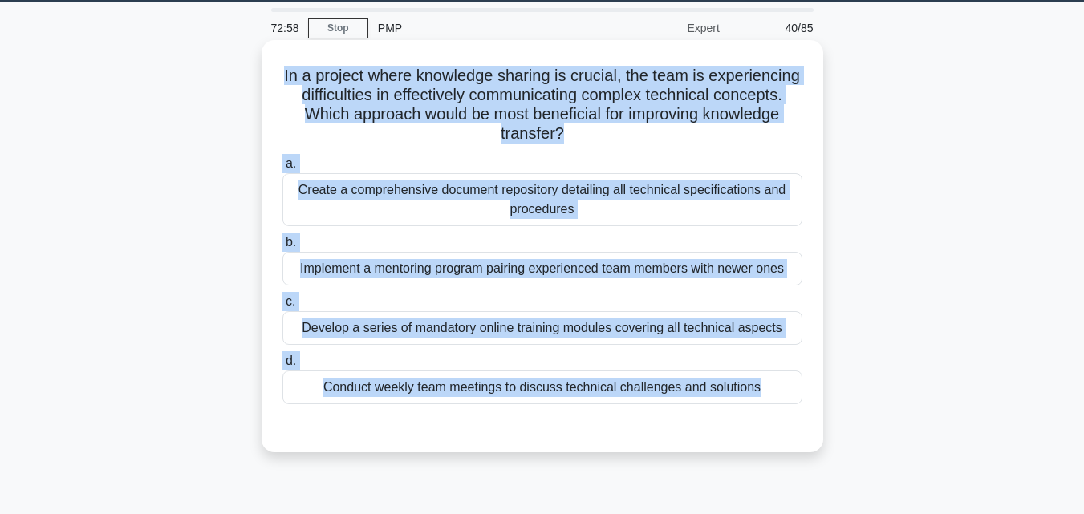
scroll to position [22, 0]
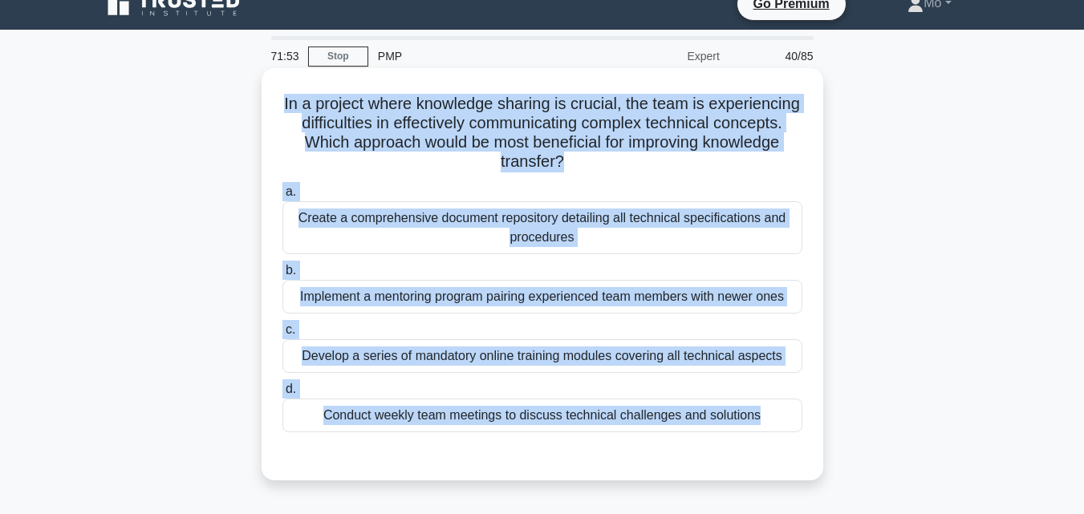
click at [613, 309] on div "Implement a mentoring program pairing experienced team members with newer ones" at bounding box center [542, 297] width 520 height 34
click at [282, 276] on input "b. Implement a mentoring program pairing experienced team members with newer on…" at bounding box center [282, 270] width 0 height 10
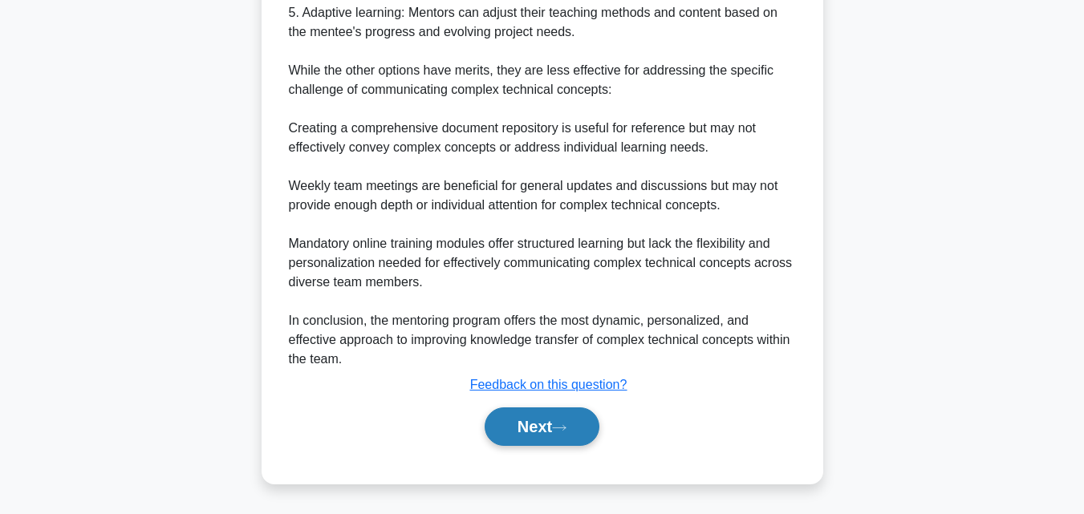
click at [500, 428] on button "Next" at bounding box center [541, 426] width 115 height 38
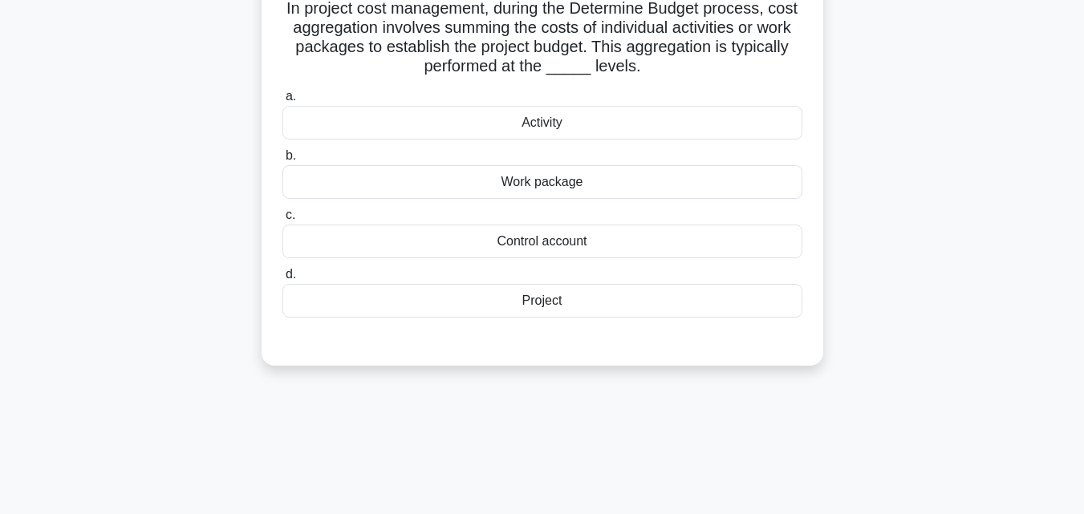
scroll to position [111, 0]
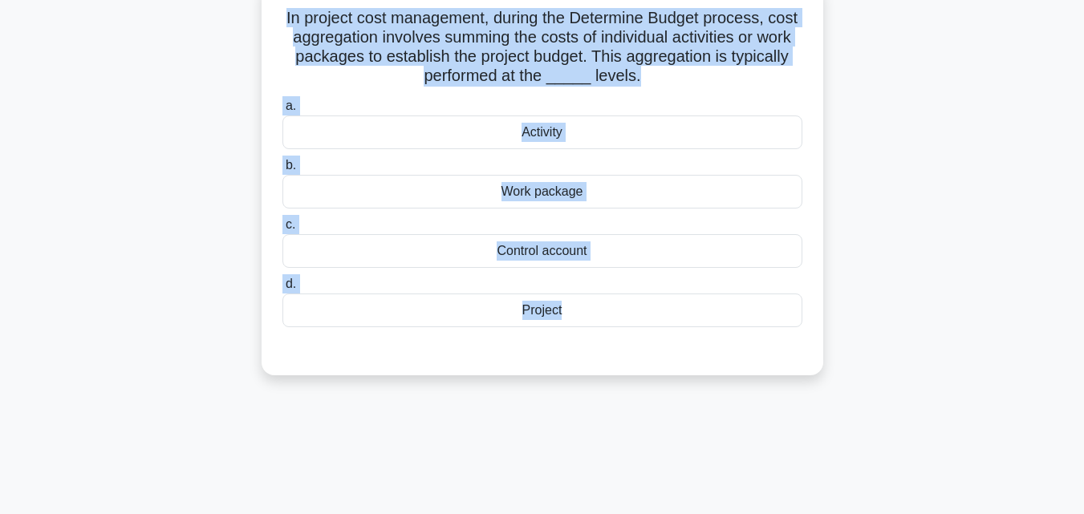
drag, startPoint x: 589, startPoint y: 459, endPoint x: 241, endPoint y: 21, distance: 559.4
click at [241, 21] on div "71:46 Stop PMP Expert 41/85 In project cost management, during the Determine Bu…" at bounding box center [542, 347] width 914 height 802
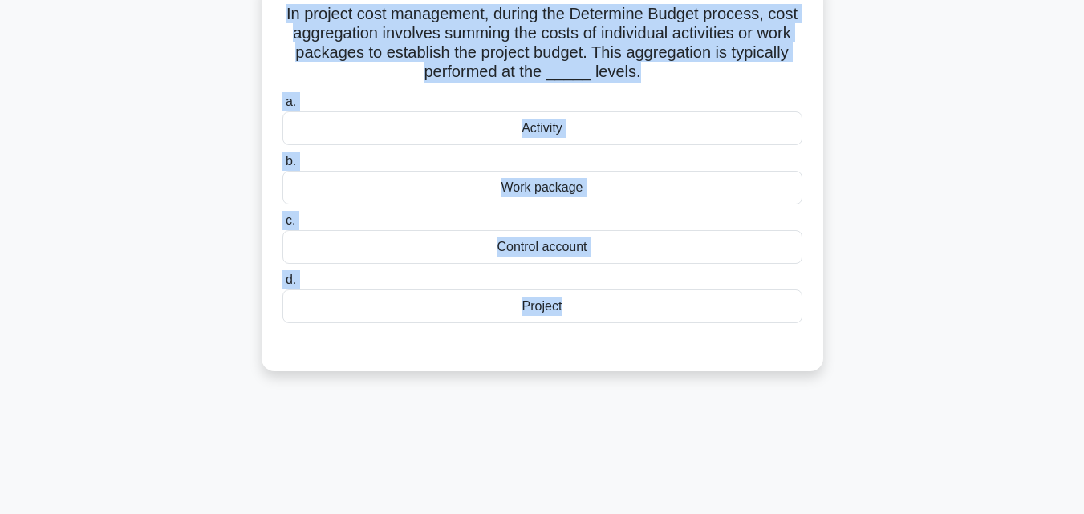
click at [534, 192] on div "Work package" at bounding box center [542, 188] width 520 height 34
click at [282, 167] on input "b. Work package" at bounding box center [282, 161] width 0 height 10
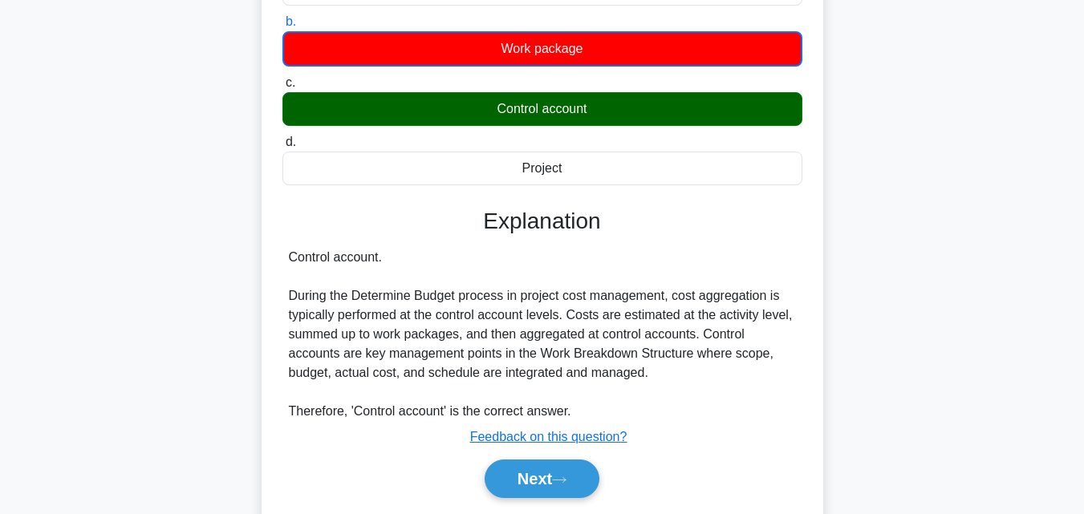
scroll to position [352, 0]
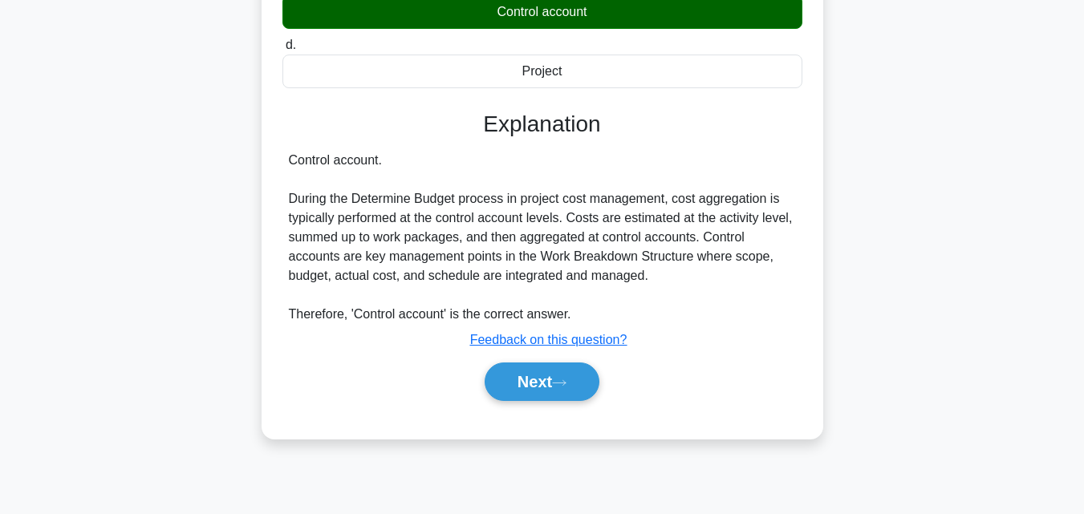
drag, startPoint x: 539, startPoint y: 314, endPoint x: 253, endPoint y: 152, distance: 329.4
click at [253, 152] on div "In project cost management, during the Determine Budget process, cost aggregati…" at bounding box center [542, 100] width 914 height 716
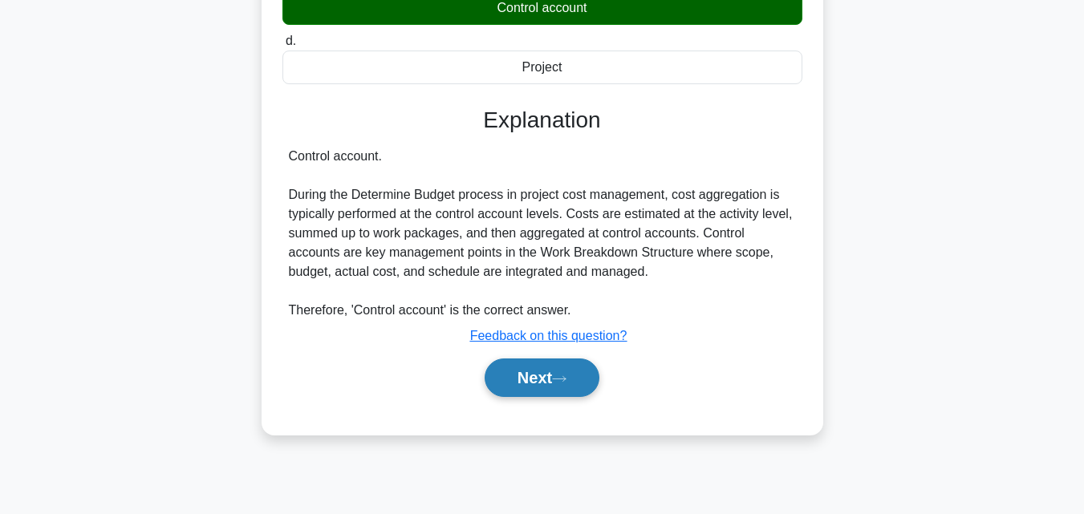
click at [549, 377] on button "Next" at bounding box center [541, 378] width 115 height 38
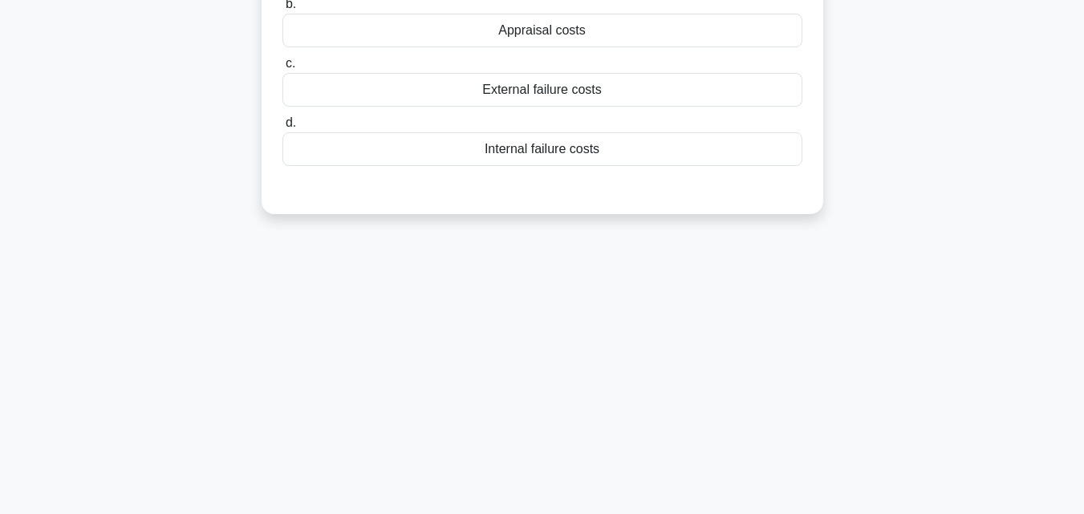
scroll to position [31, 0]
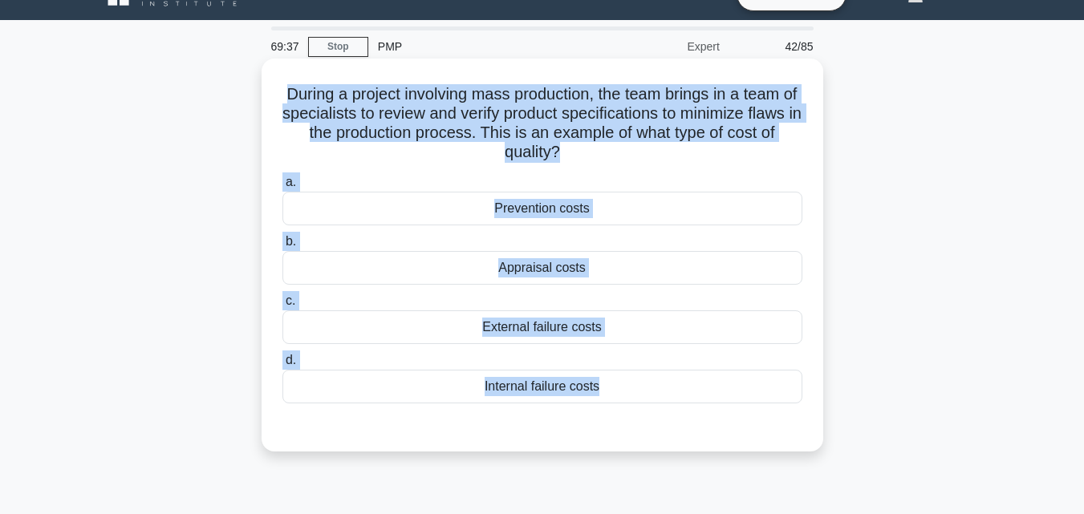
drag, startPoint x: 583, startPoint y: 421, endPoint x: 273, endPoint y: 97, distance: 448.7
click at [273, 97] on div "During a project involving mass production, the team brings in a team of specia…" at bounding box center [542, 255] width 549 height 380
click at [531, 267] on div "Appraisal costs" at bounding box center [542, 268] width 520 height 34
click at [282, 247] on input "b. Appraisal costs" at bounding box center [282, 242] width 0 height 10
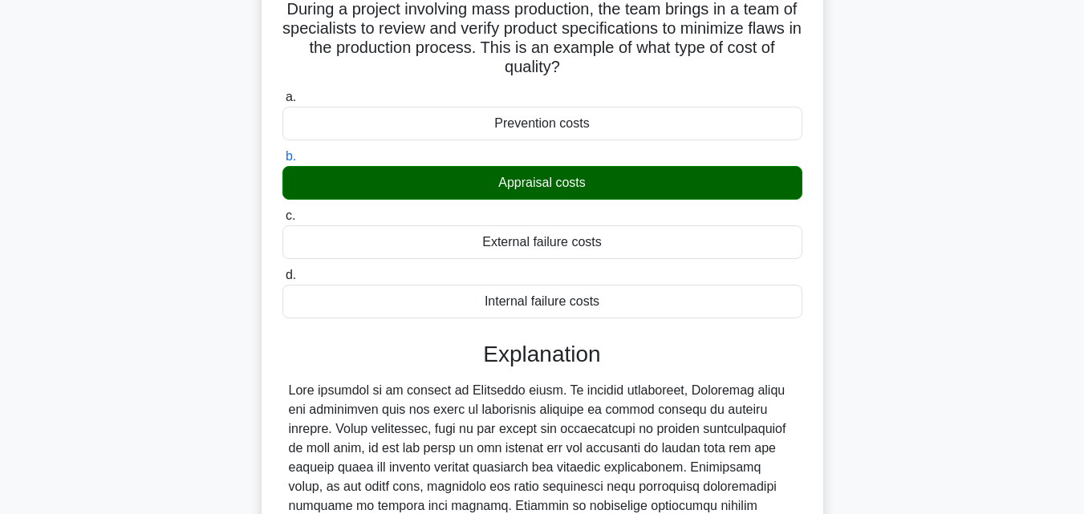
scroll to position [360, 0]
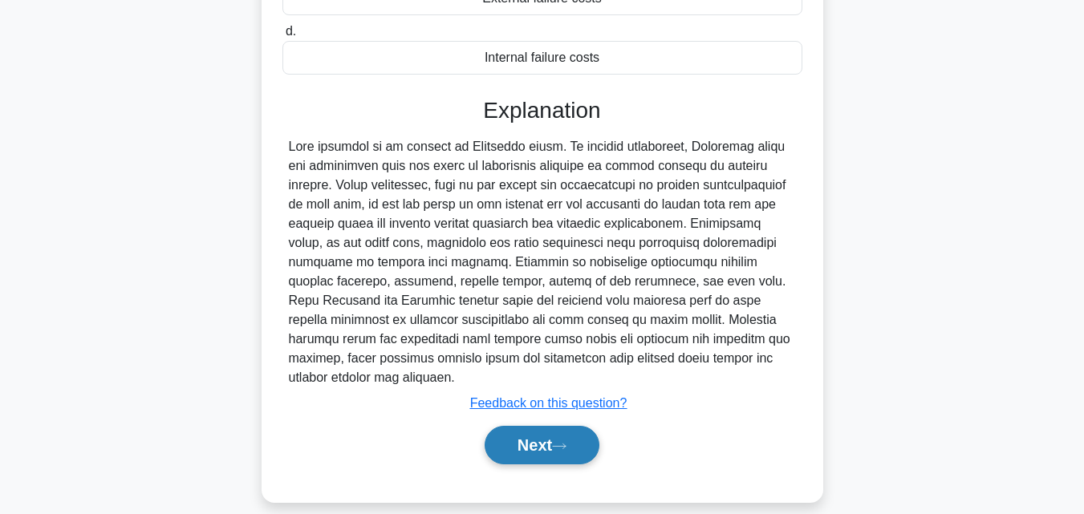
click at [530, 426] on button "Next" at bounding box center [541, 445] width 115 height 38
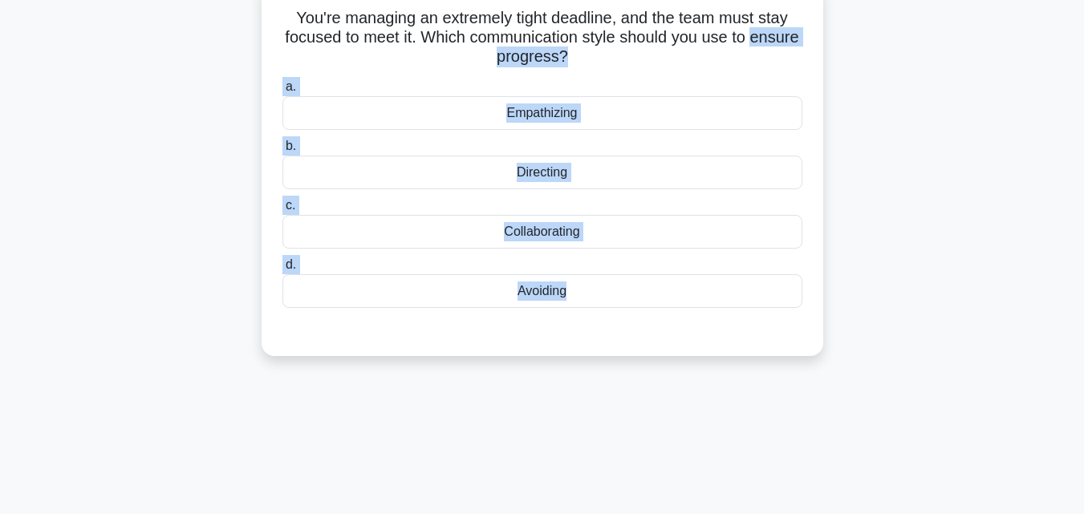
scroll to position [0, 0]
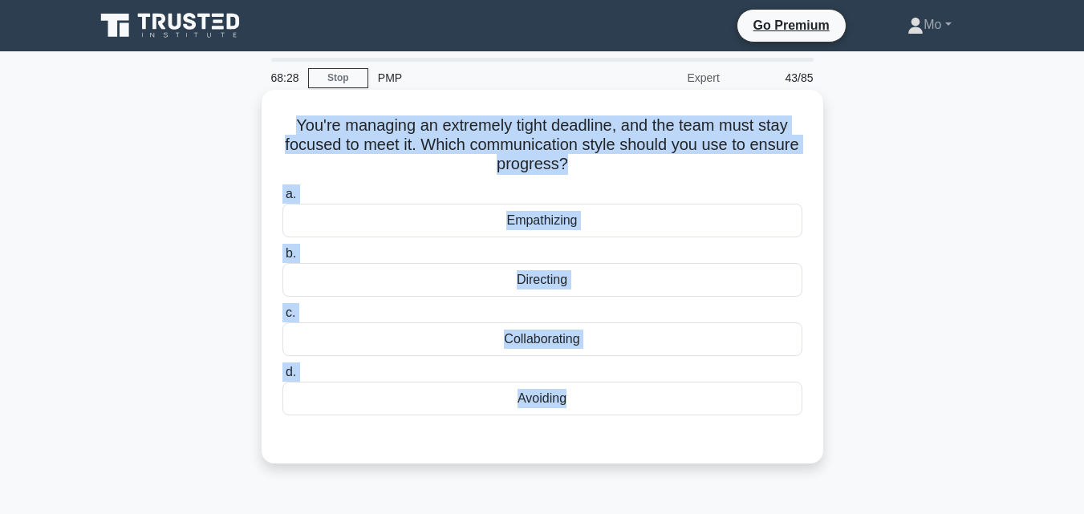
drag, startPoint x: 559, startPoint y: 426, endPoint x: 277, endPoint y: 107, distance: 426.1
click at [277, 107] on div "68:28 Stop PMP Expert 43/85 You're managing an extremely tight deadline, and th…" at bounding box center [542, 459] width 914 height 802
click at [561, 281] on div "Directing" at bounding box center [542, 280] width 520 height 34
click at [282, 259] on input "b. Directing" at bounding box center [282, 254] width 0 height 10
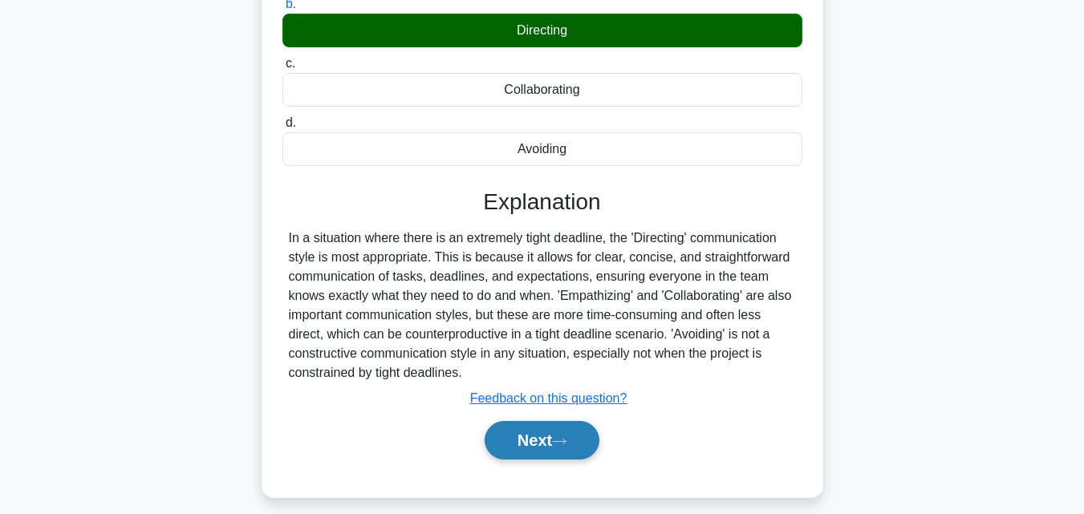
scroll to position [272, 0]
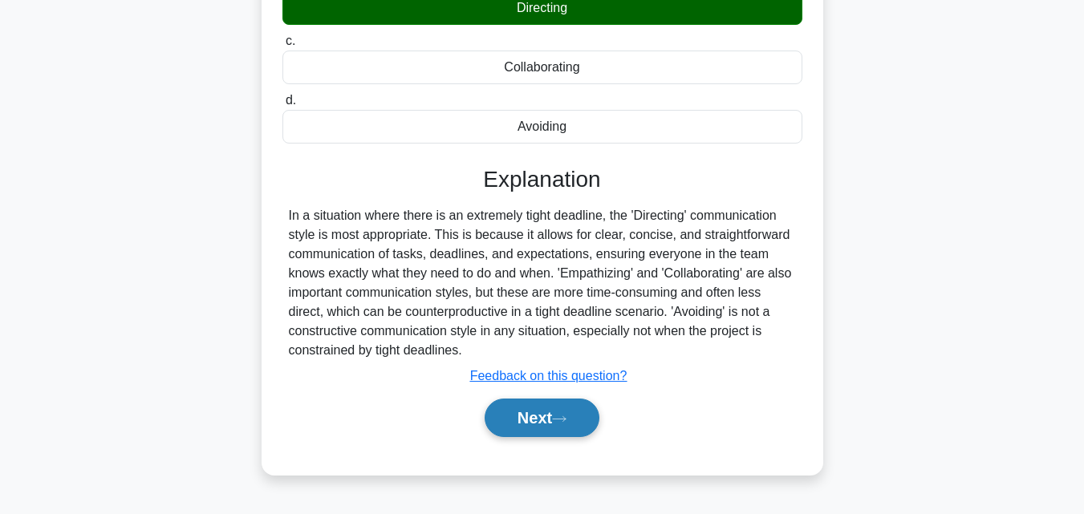
click at [561, 416] on icon at bounding box center [559, 419] width 14 height 9
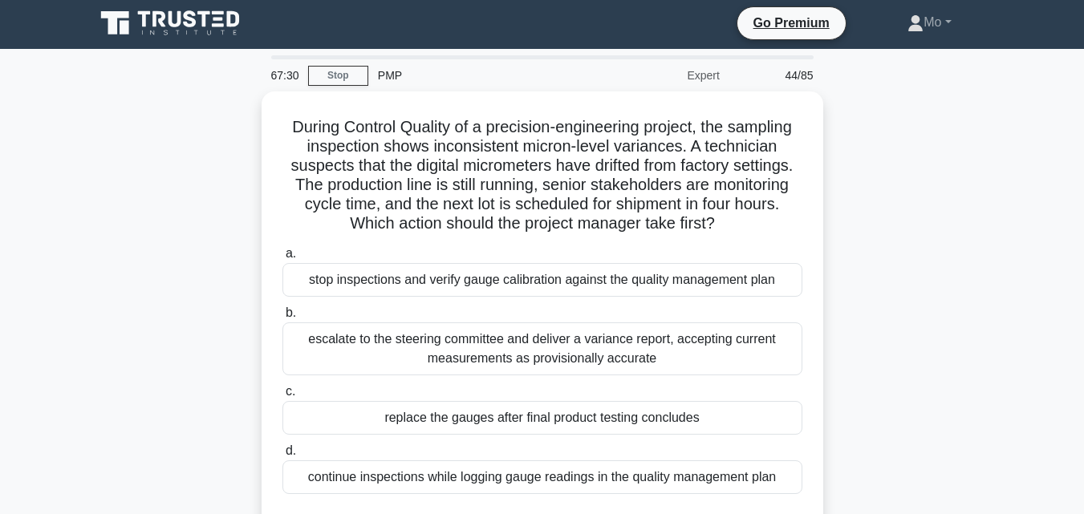
scroll to position [0, 0]
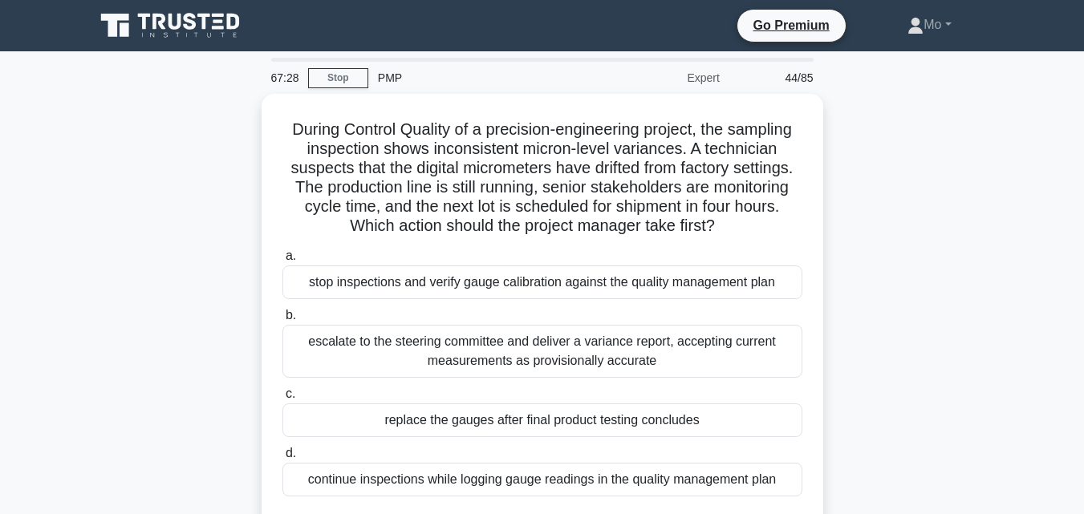
drag, startPoint x: 273, startPoint y: 124, endPoint x: 829, endPoint y: 487, distance: 662.9
click at [829, 487] on div "During Control Quality of a precision-engineering project, the sampling inspect…" at bounding box center [542, 329] width 914 height 470
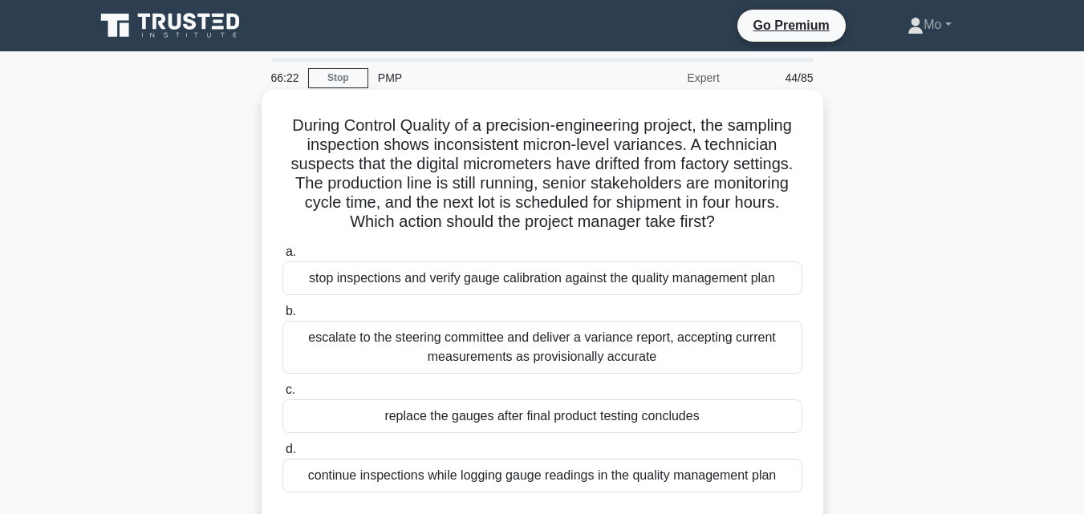
click at [456, 354] on div "escalate to the steering committee and deliver a variance report, accepting cur…" at bounding box center [542, 347] width 520 height 53
click at [282, 317] on input "b. escalate to the steering committee and deliver a variance report, accepting …" at bounding box center [282, 311] width 0 height 10
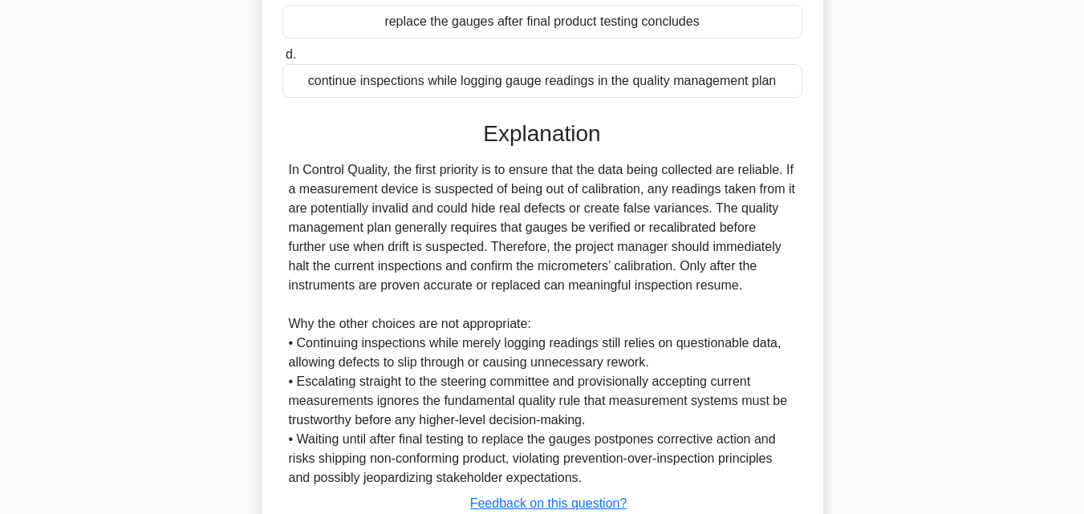
scroll to position [481, 0]
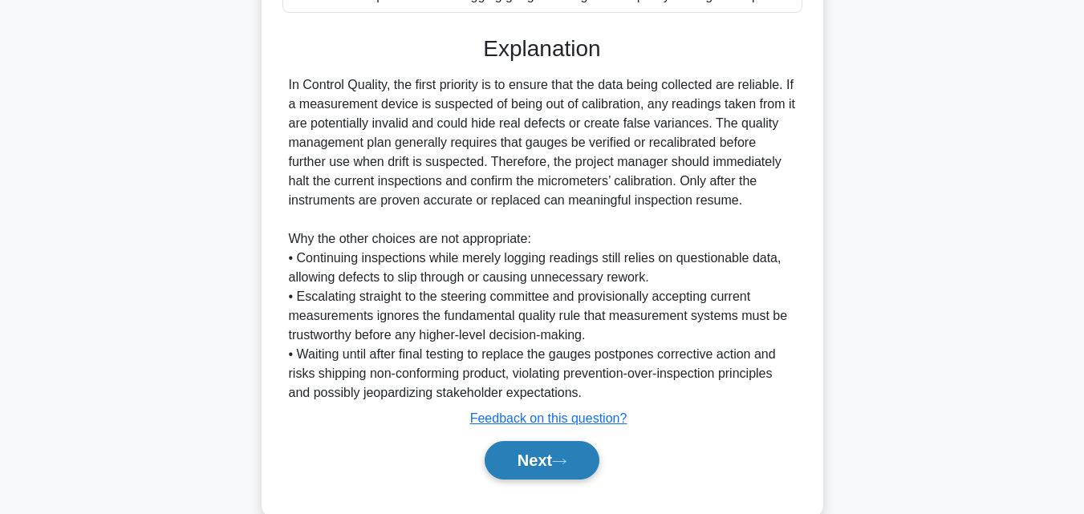
click at [570, 456] on button "Next" at bounding box center [541, 460] width 115 height 38
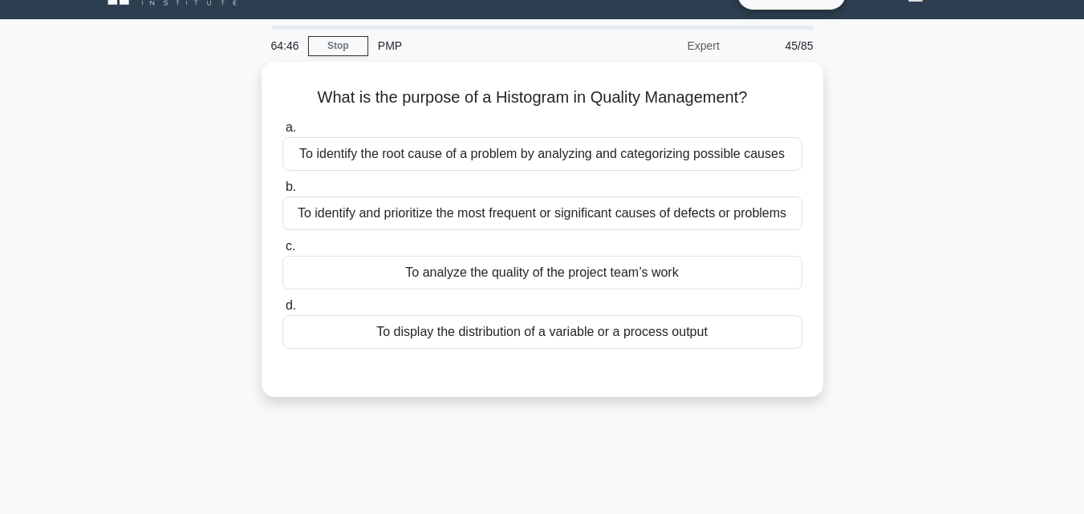
scroll to position [31, 0]
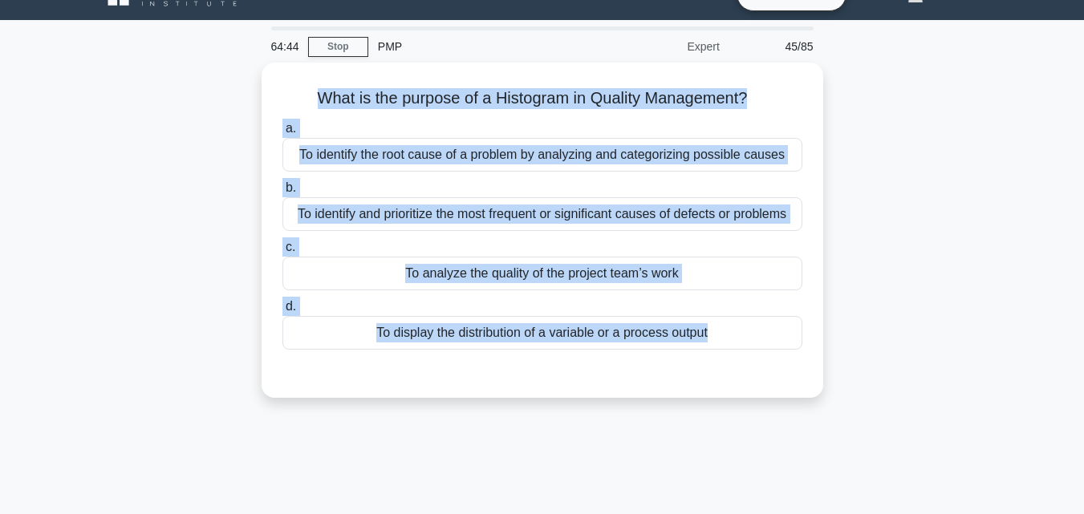
drag, startPoint x: 508, startPoint y: 425, endPoint x: 156, endPoint y: 101, distance: 478.5
click at [156, 101] on div "64:44 Stop PMP Expert 45/85 What is the purpose of a Histogram in Quality Manag…" at bounding box center [542, 427] width 914 height 802
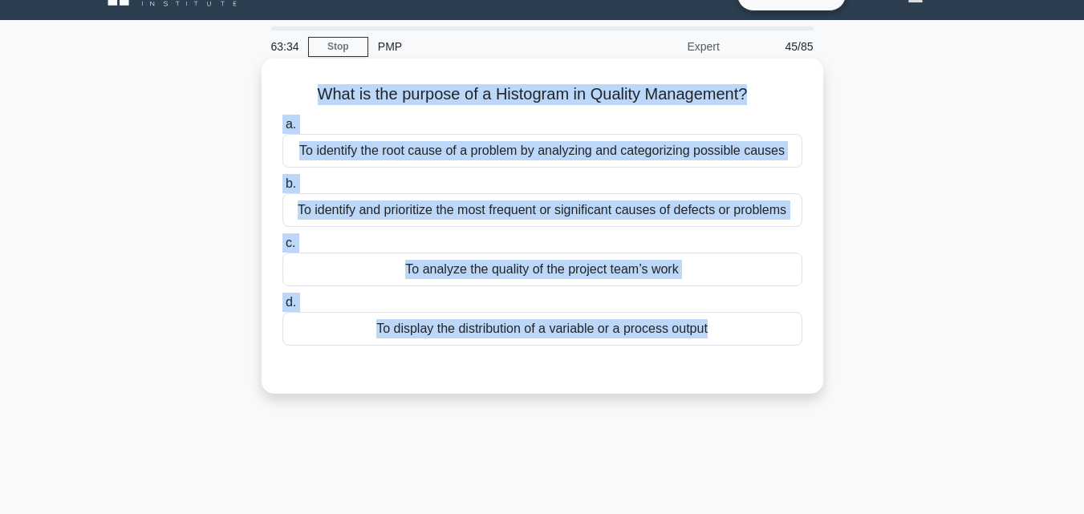
click at [504, 333] on div "To display the distribution of a variable or a process output" at bounding box center [542, 329] width 520 height 34
click at [282, 308] on input "d. To display the distribution of a variable or a process output" at bounding box center [282, 303] width 0 height 10
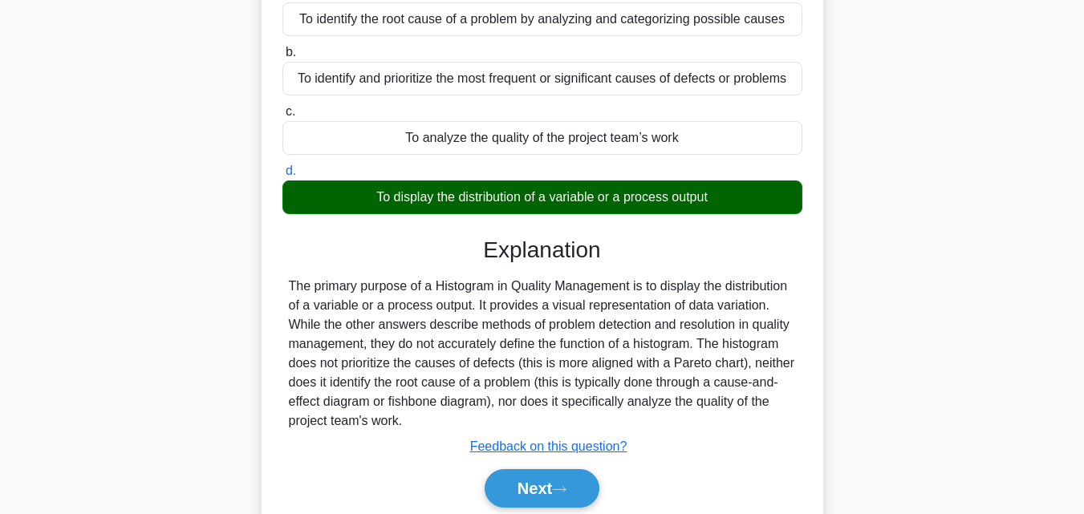
scroll to position [272, 0]
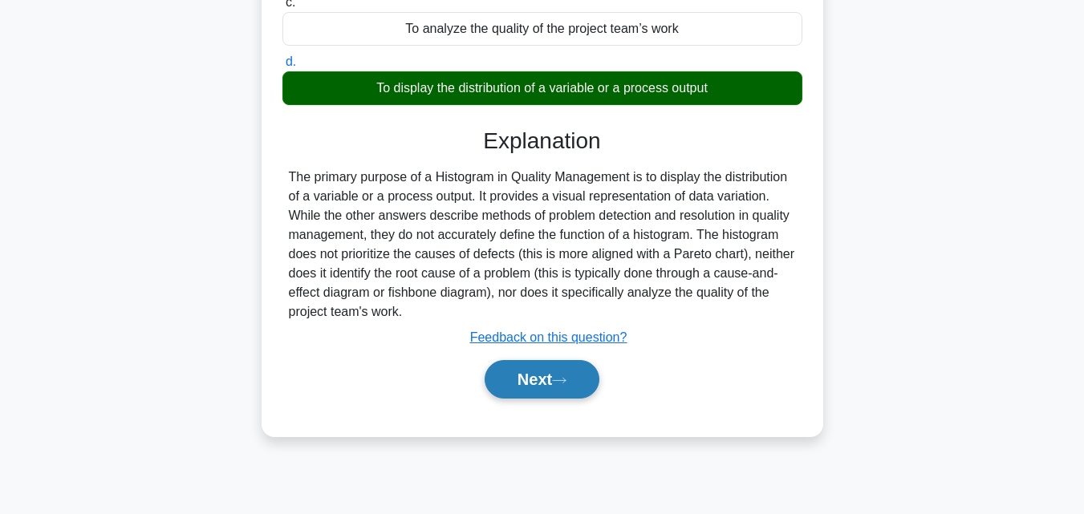
click at [549, 367] on button "Next" at bounding box center [541, 379] width 115 height 38
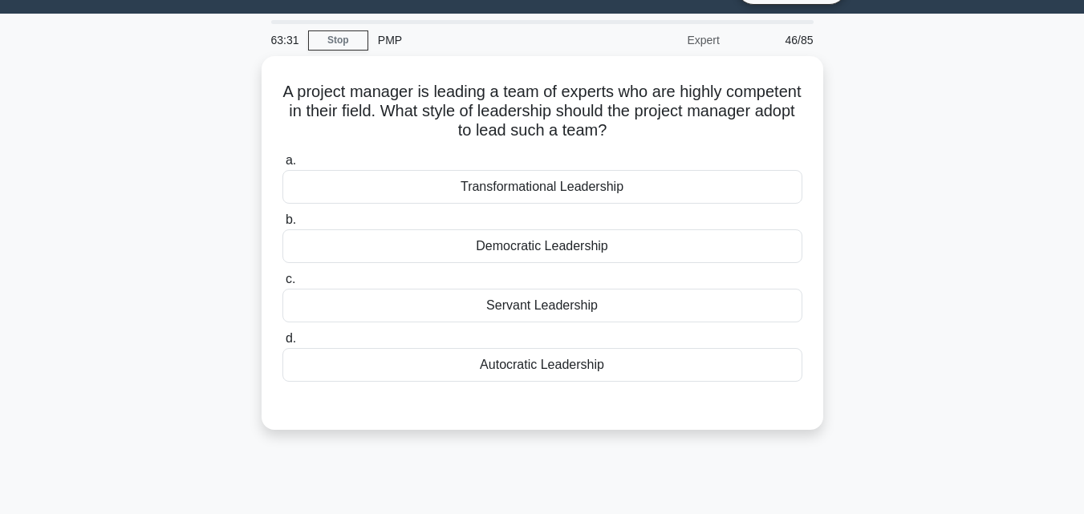
scroll to position [31, 0]
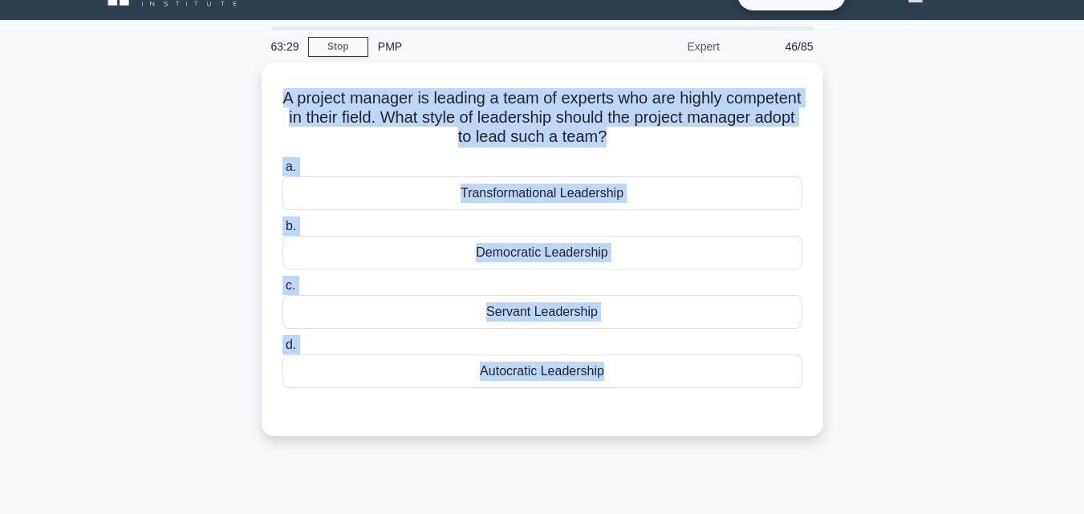
drag, startPoint x: 649, startPoint y: 431, endPoint x: 165, endPoint y: 101, distance: 585.7
click at [165, 101] on div "A project manager is leading a team of experts who are highly competent in thei…" at bounding box center [542, 259] width 914 height 393
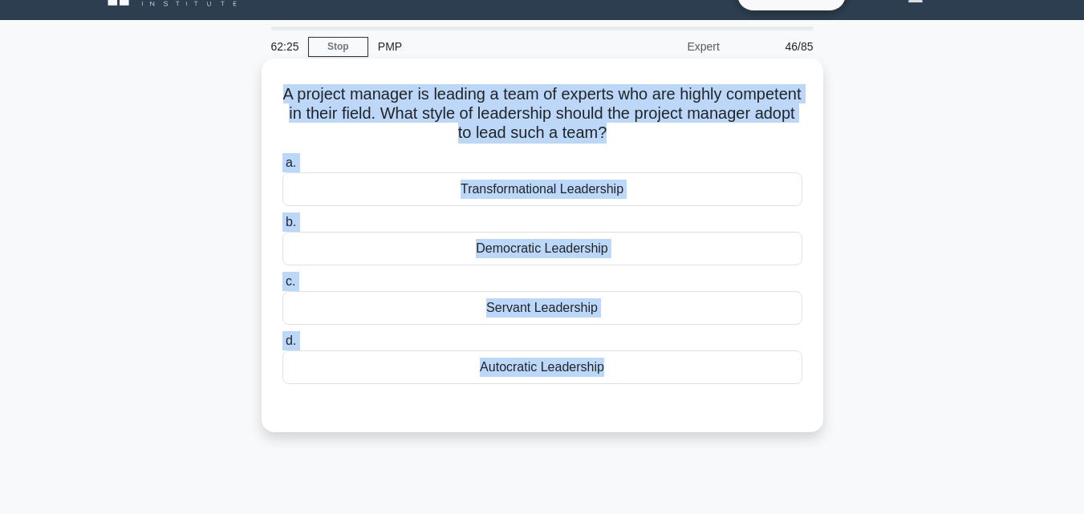
click at [558, 180] on div "Transformational Leadership" at bounding box center [542, 189] width 520 height 34
click at [282, 168] on input "a. Transformational Leadership" at bounding box center [282, 163] width 0 height 10
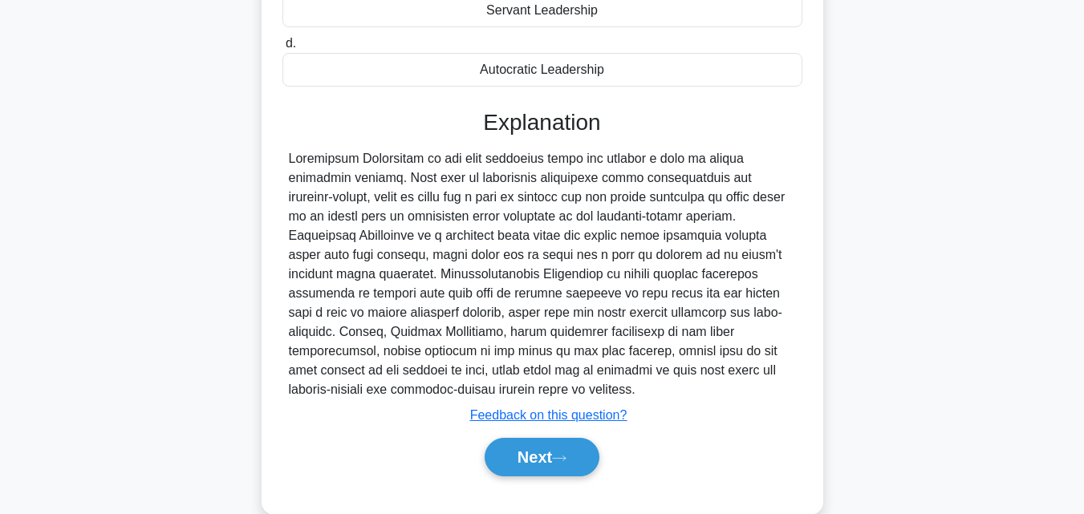
scroll to position [362, 0]
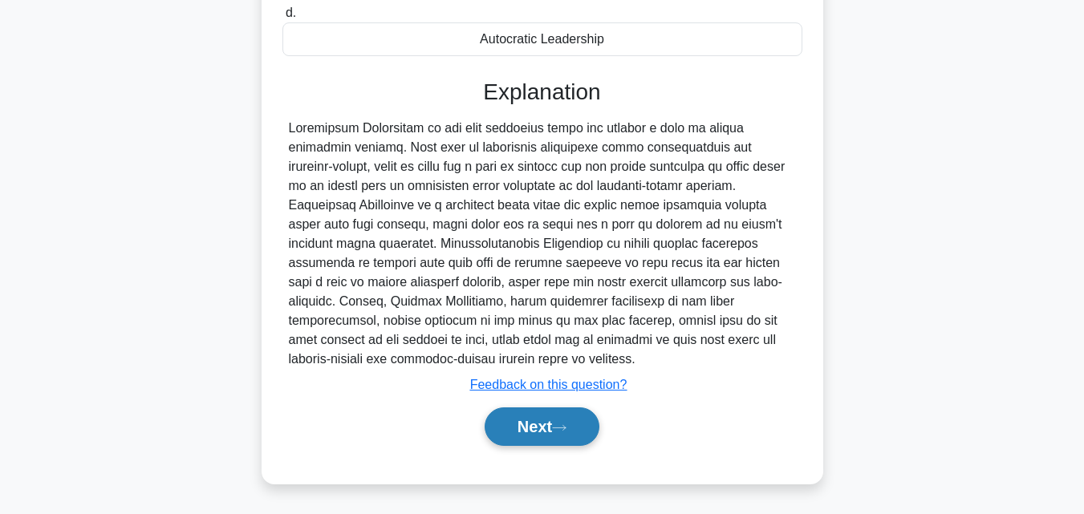
click at [515, 425] on button "Next" at bounding box center [541, 426] width 115 height 38
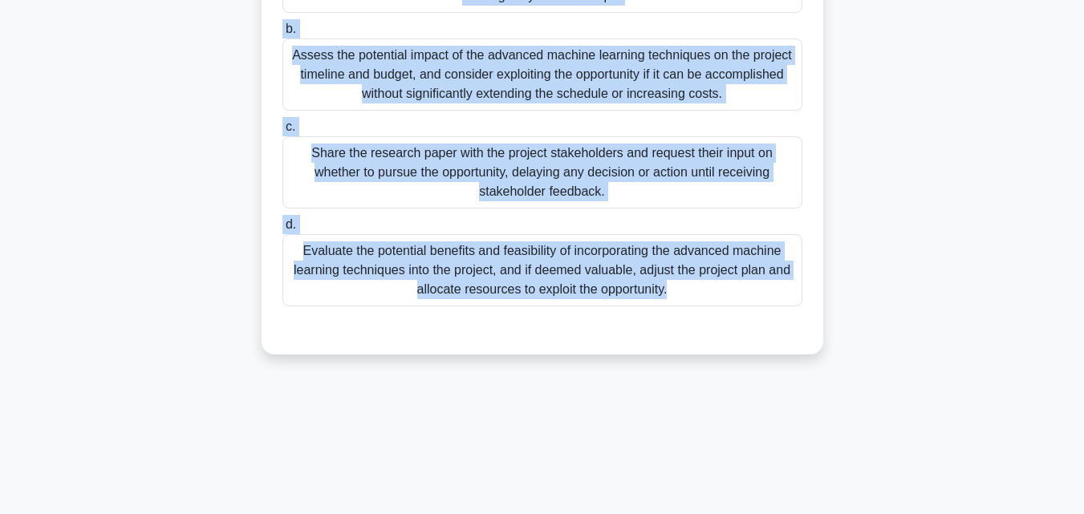
scroll to position [352, 0]
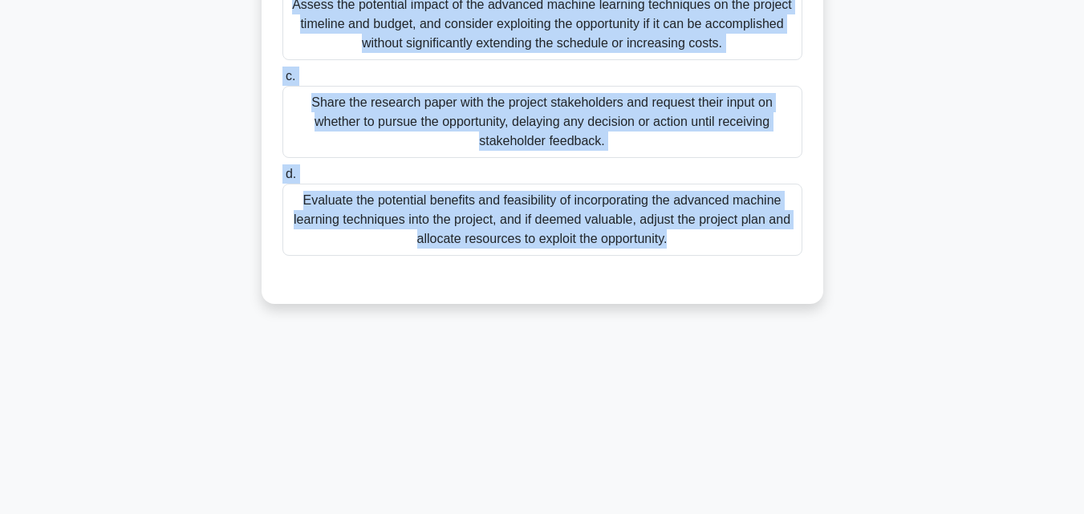
drag, startPoint x: 290, startPoint y: 81, endPoint x: 822, endPoint y: 276, distance: 567.1
click at [822, 276] on div "In a project focused on developing a new artificial intelligence (AI) system fo…" at bounding box center [541, 21] width 561 height 566
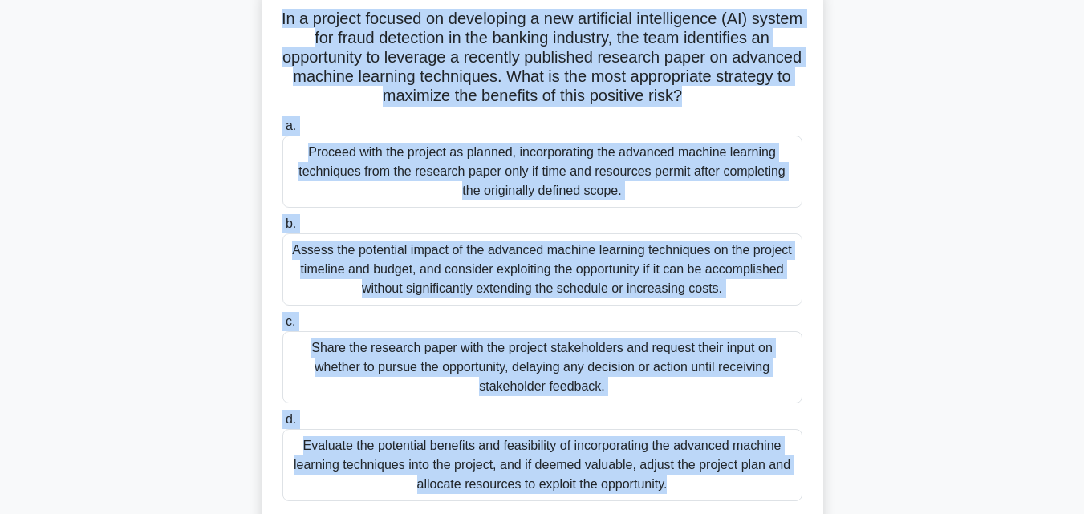
scroll to position [192, 0]
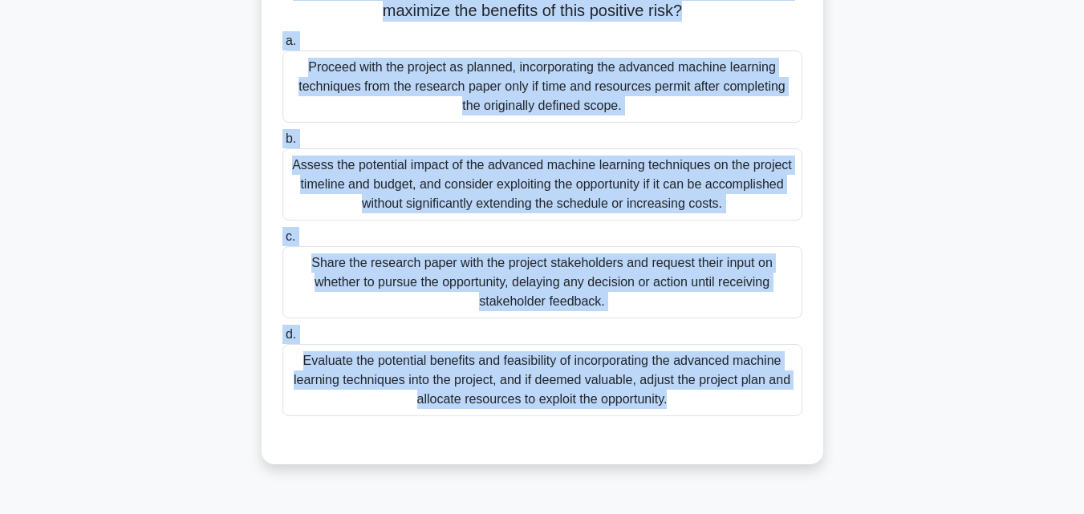
click at [468, 363] on div "Evaluate the potential benefits and feasibility of incorporating the advanced m…" at bounding box center [542, 380] width 520 height 72
click at [282, 340] on input "d. Evaluate the potential benefits and feasibility of incorporating the advance…" at bounding box center [282, 335] width 0 height 10
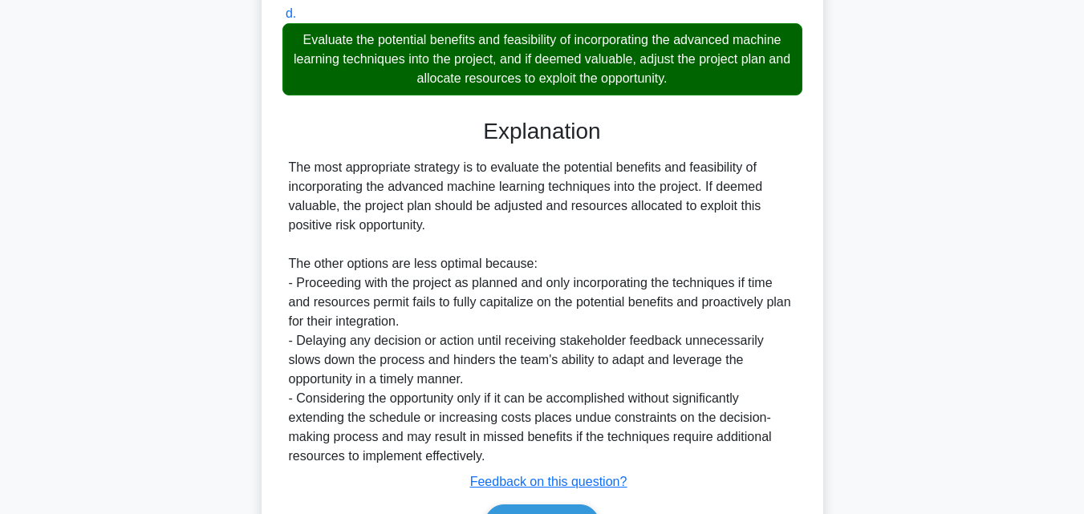
scroll to position [610, 0]
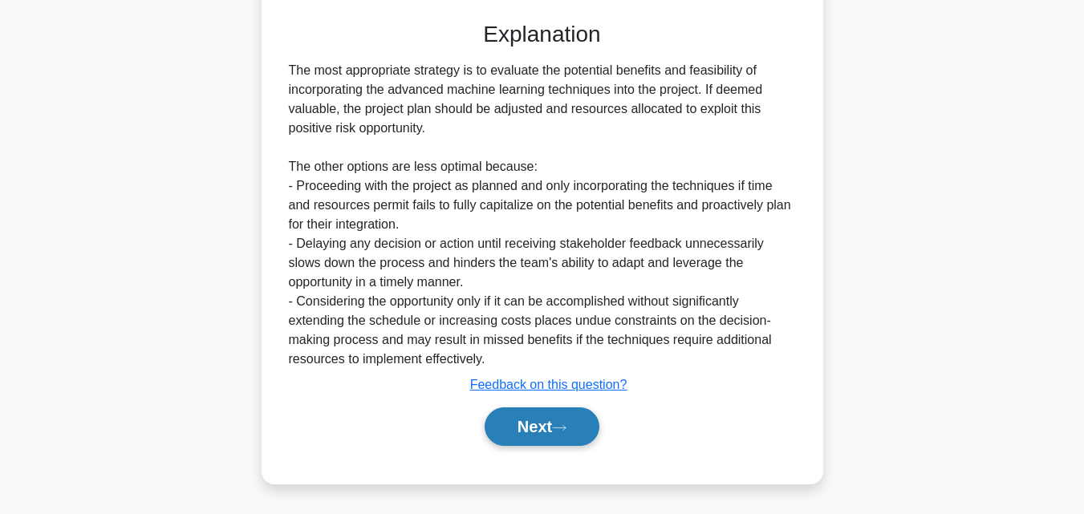
click at [549, 439] on button "Next" at bounding box center [541, 426] width 115 height 38
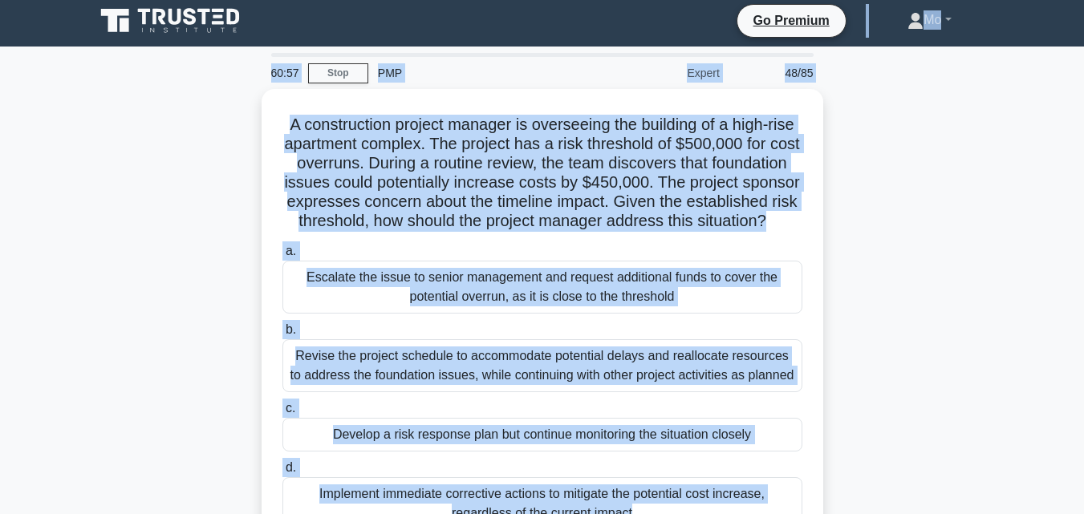
scroll to position [0, 0]
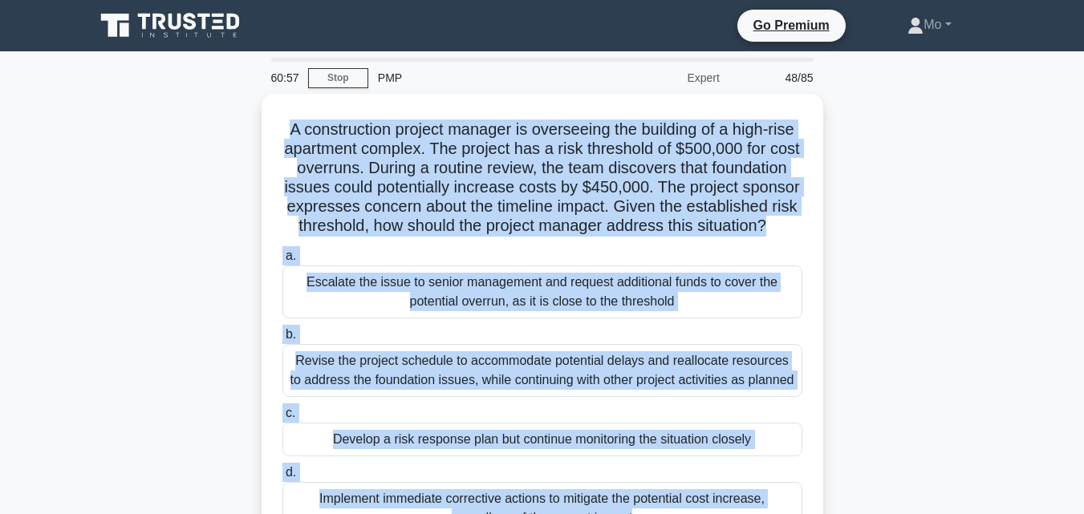
drag, startPoint x: 549, startPoint y: 439, endPoint x: 239, endPoint y: 96, distance: 462.2
click at [239, 96] on div "60:57 Stop PMP Expert 48/85 A construction project manager is overseeing the bu…" at bounding box center [542, 459] width 914 height 802
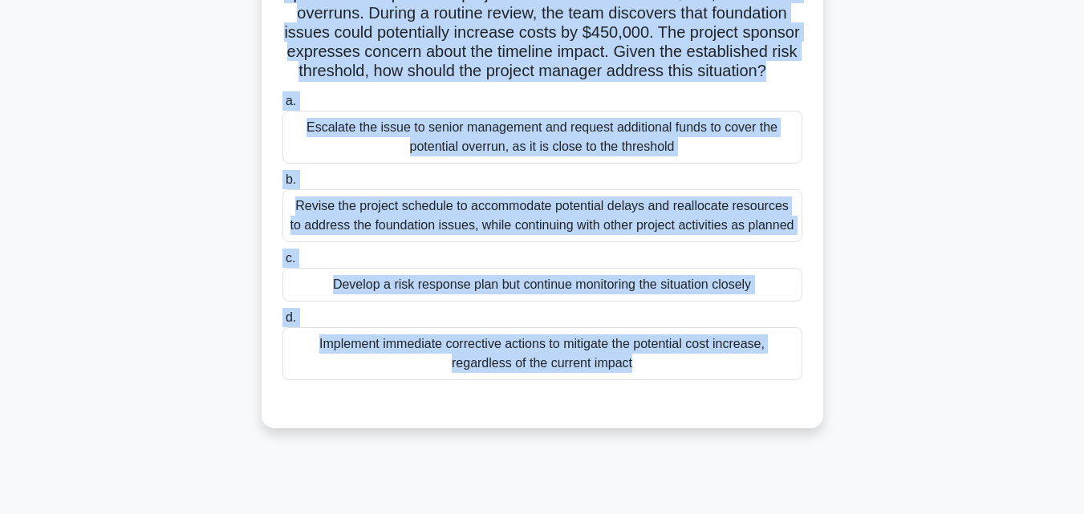
scroll to position [160, 0]
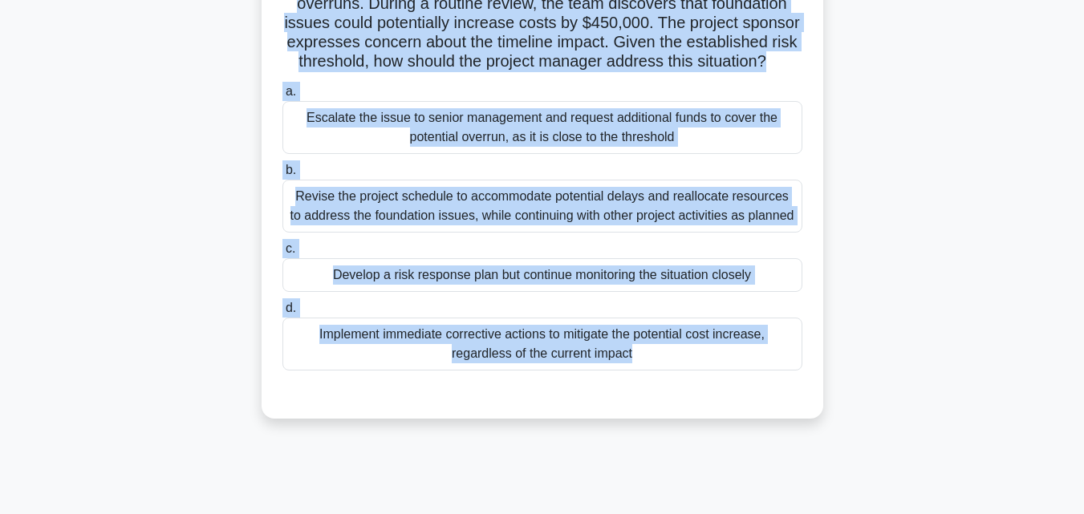
click at [504, 287] on div "Develop a risk response plan but continue monitoring the situation closely" at bounding box center [542, 275] width 520 height 34
click at [282, 254] on input "c. Develop a risk response plan but continue monitoring the situation closely" at bounding box center [282, 249] width 0 height 10
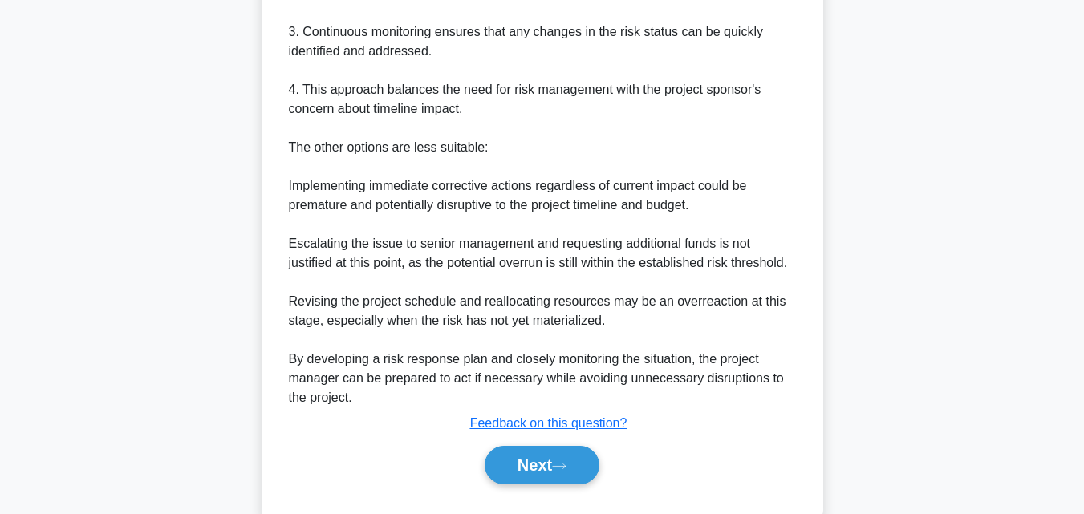
scroll to position [841, 0]
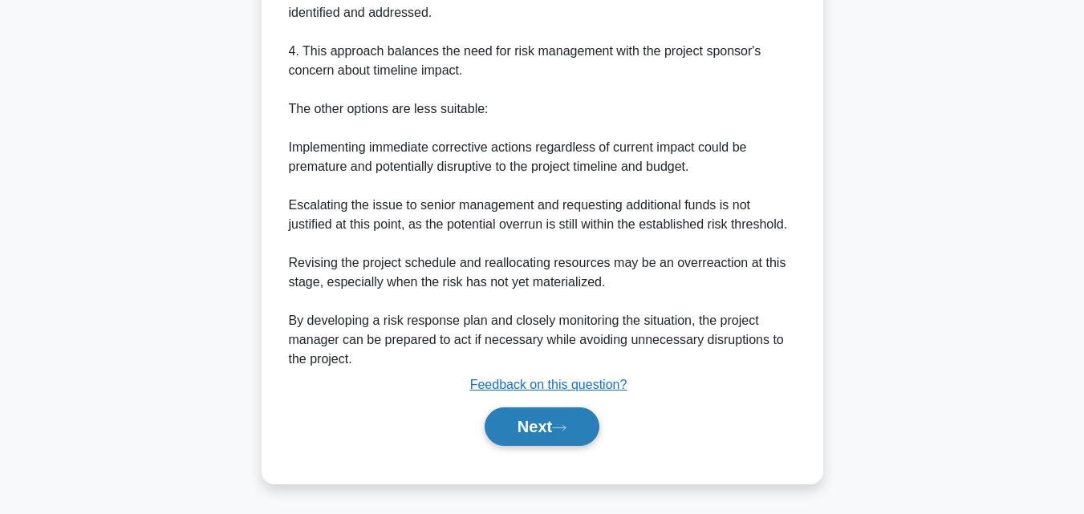
click at [529, 430] on button "Next" at bounding box center [541, 426] width 115 height 38
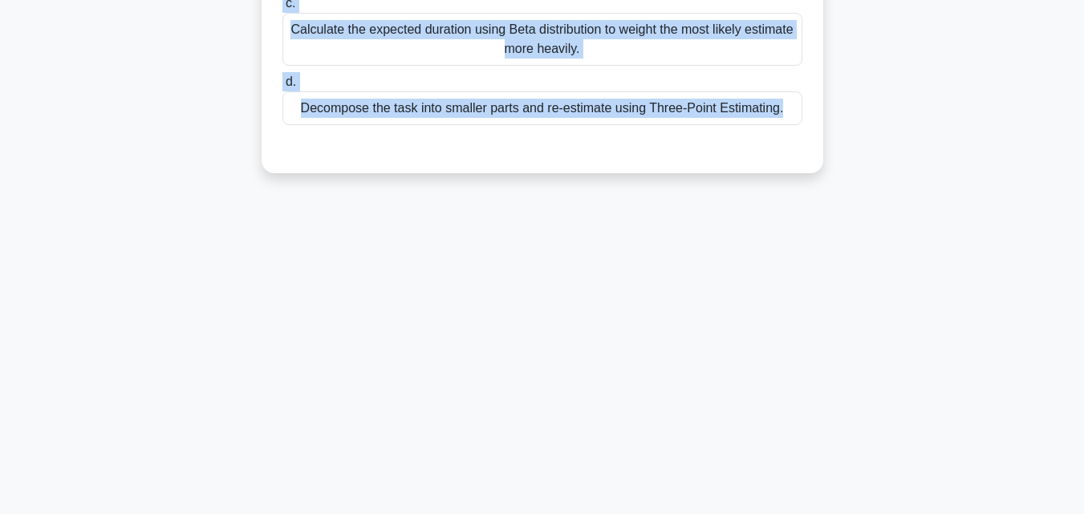
scroll to position [0, 0]
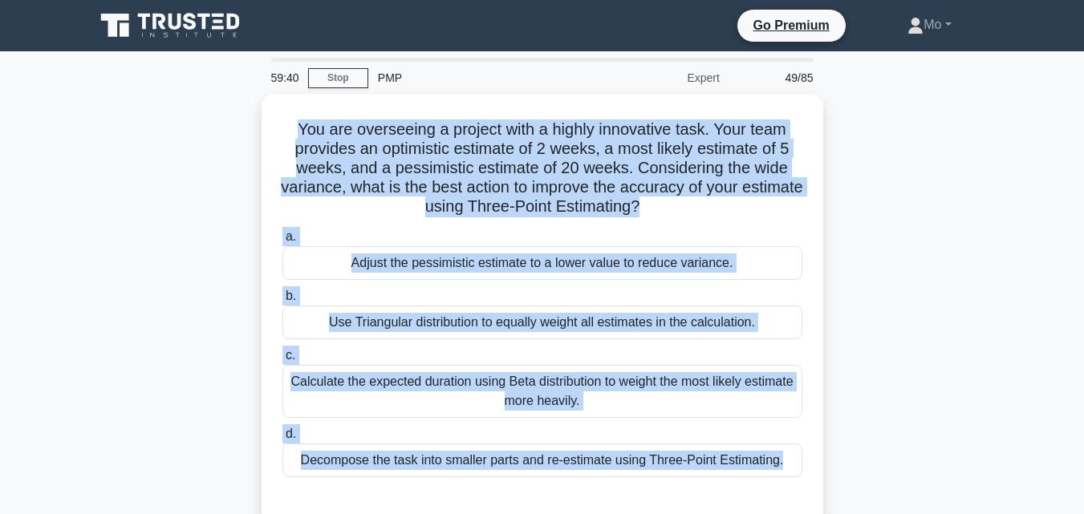
drag, startPoint x: 529, startPoint y: 417, endPoint x: 237, endPoint y: 114, distance: 420.9
click at [237, 114] on div "59:40 Stop PMP Expert 49/85 You are overseeing a project with a highly innovati…" at bounding box center [542, 459] width 914 height 802
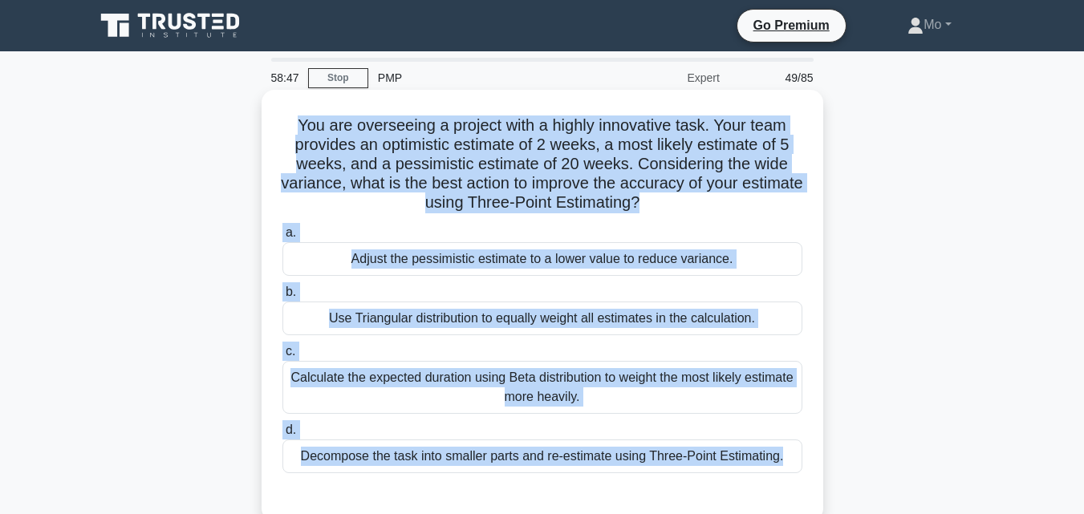
click at [497, 383] on div "Calculate the expected duration using Beta distribution to weight the most like…" at bounding box center [542, 387] width 520 height 53
click at [282, 357] on input "c. Calculate the expected duration using Beta distribution to weight the most l…" at bounding box center [282, 351] width 0 height 10
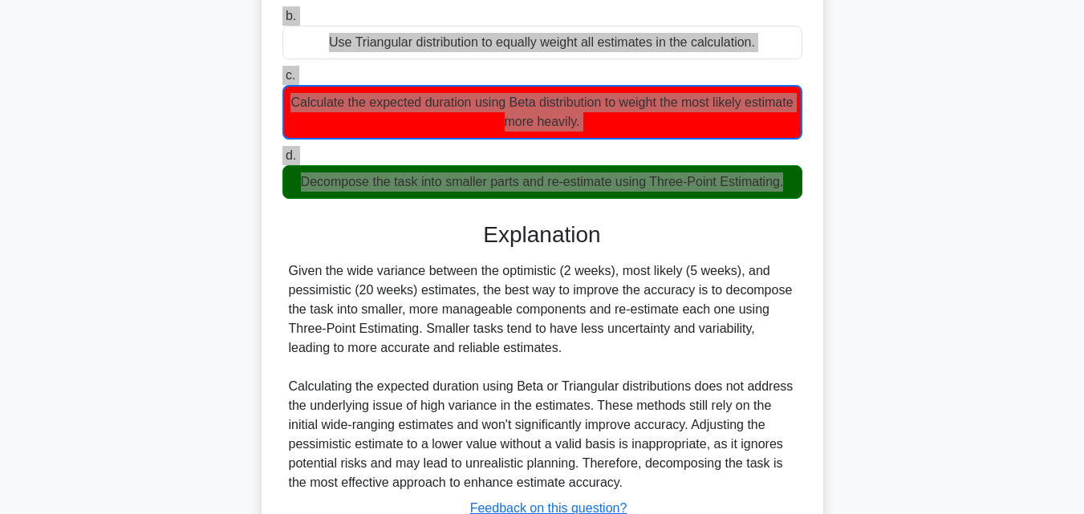
scroll to position [400, 0]
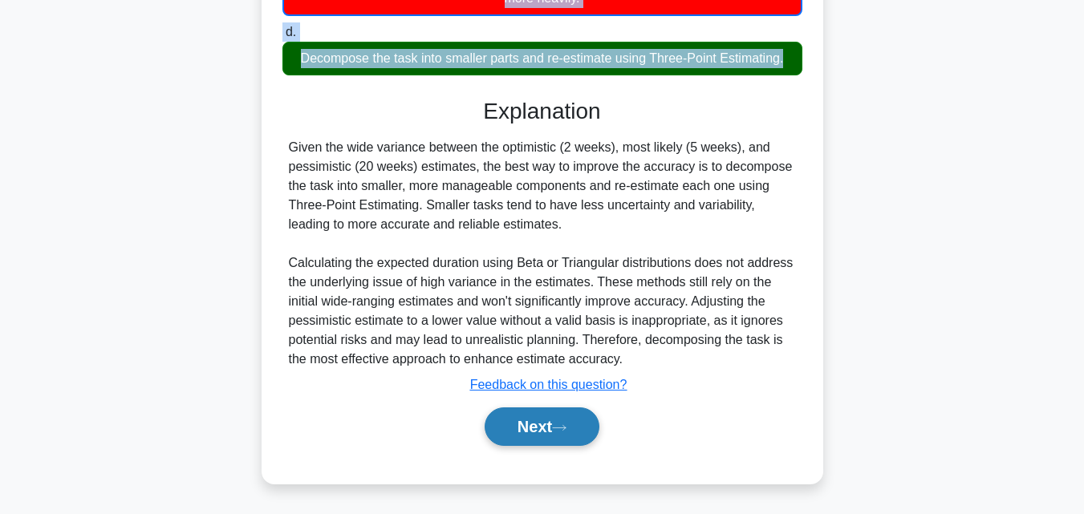
click at [558, 420] on button "Next" at bounding box center [541, 426] width 115 height 38
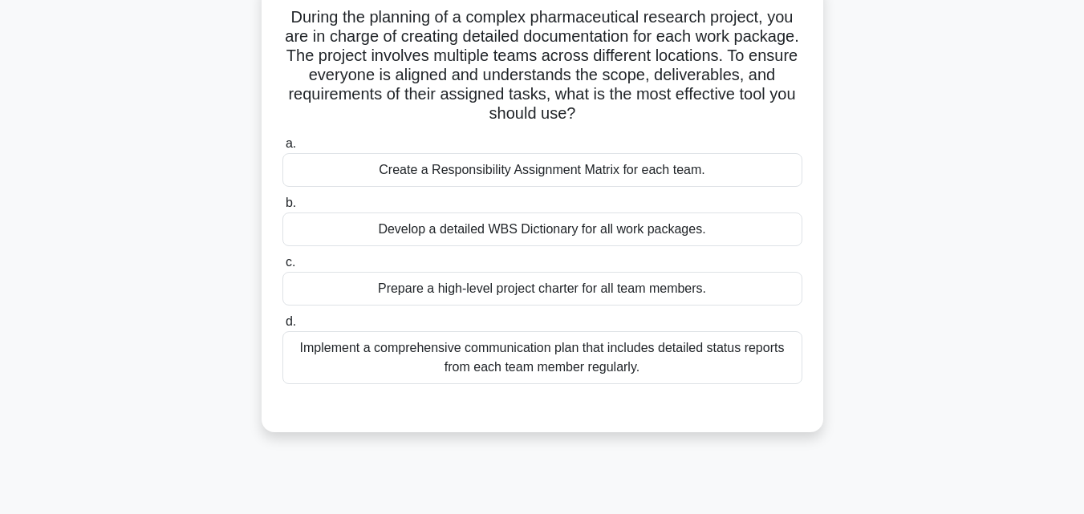
scroll to position [111, 0]
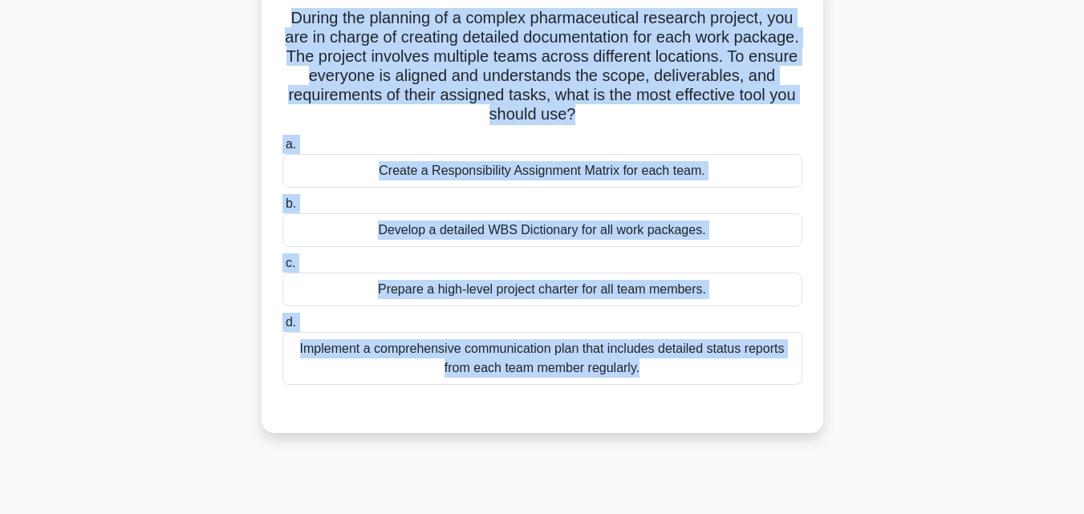
drag, startPoint x: 557, startPoint y: 406, endPoint x: 193, endPoint y: 26, distance: 526.4
click at [193, 26] on div "During the planning of a complex pharmaceutical research project, you are in ch…" at bounding box center [542, 217] width 914 height 470
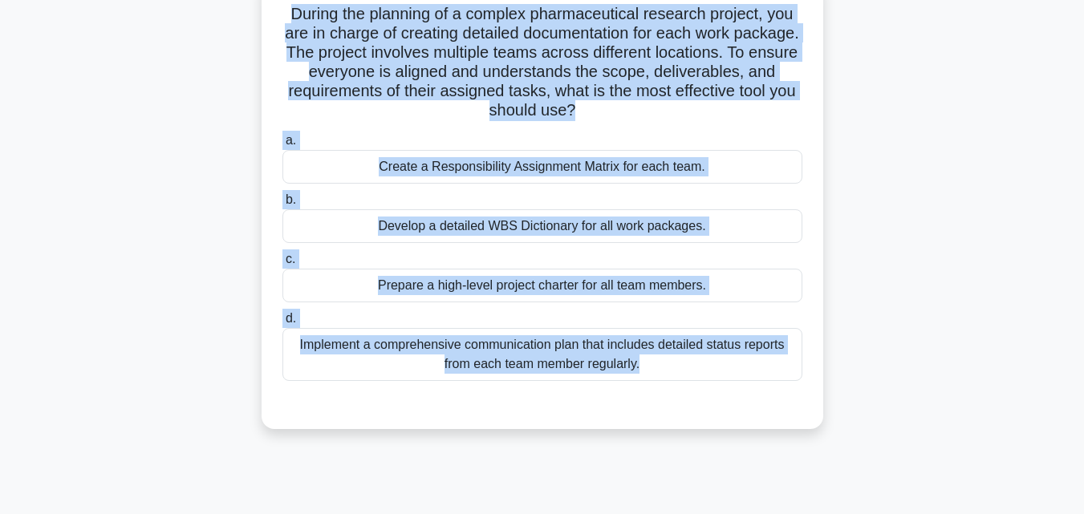
click at [514, 224] on div "Develop a detailed WBS Dictionary for all work packages." at bounding box center [542, 226] width 520 height 34
click at [282, 205] on input "b. Develop a detailed WBS Dictionary for all work packages." at bounding box center [282, 200] width 0 height 10
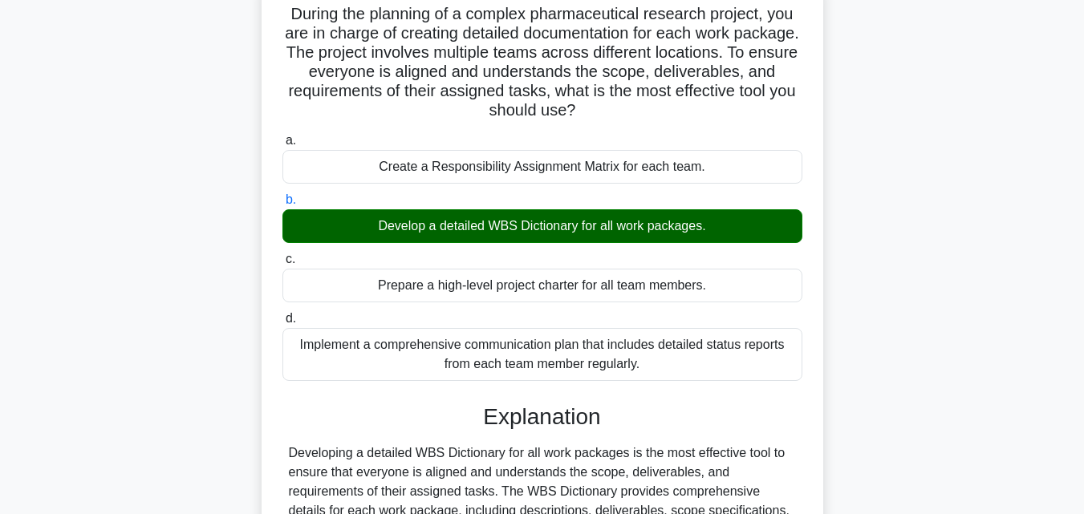
scroll to position [418, 0]
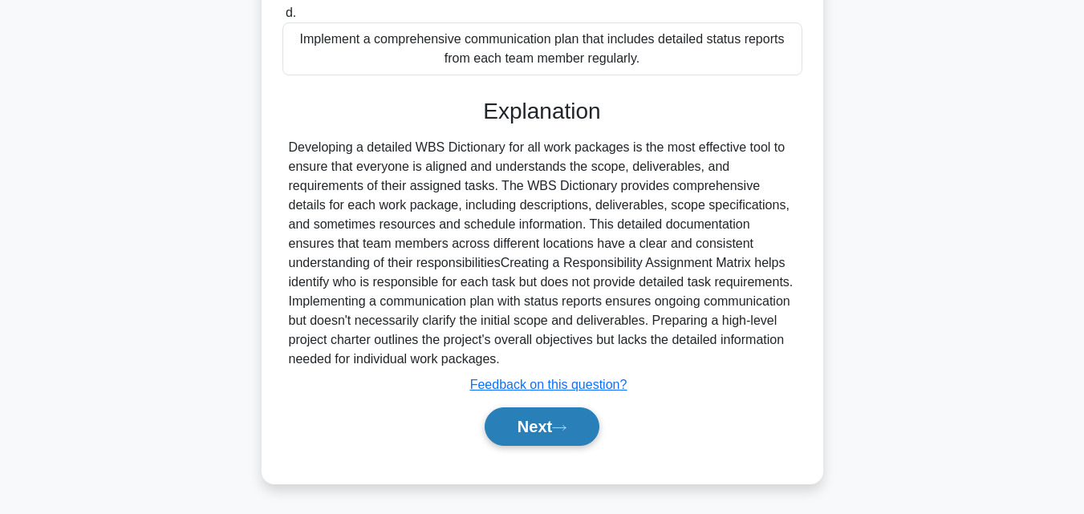
click at [566, 431] on icon at bounding box center [559, 427] width 14 height 9
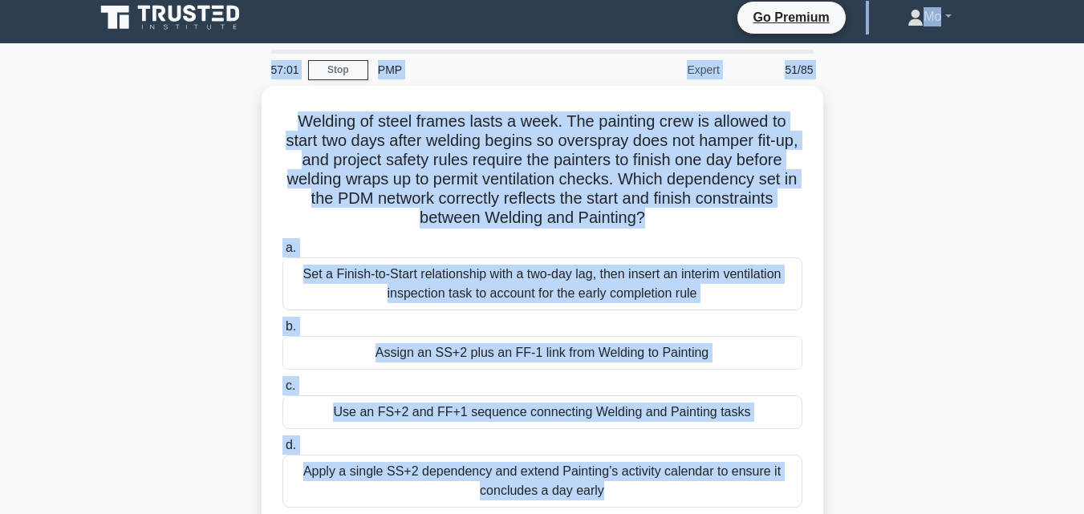
scroll to position [0, 0]
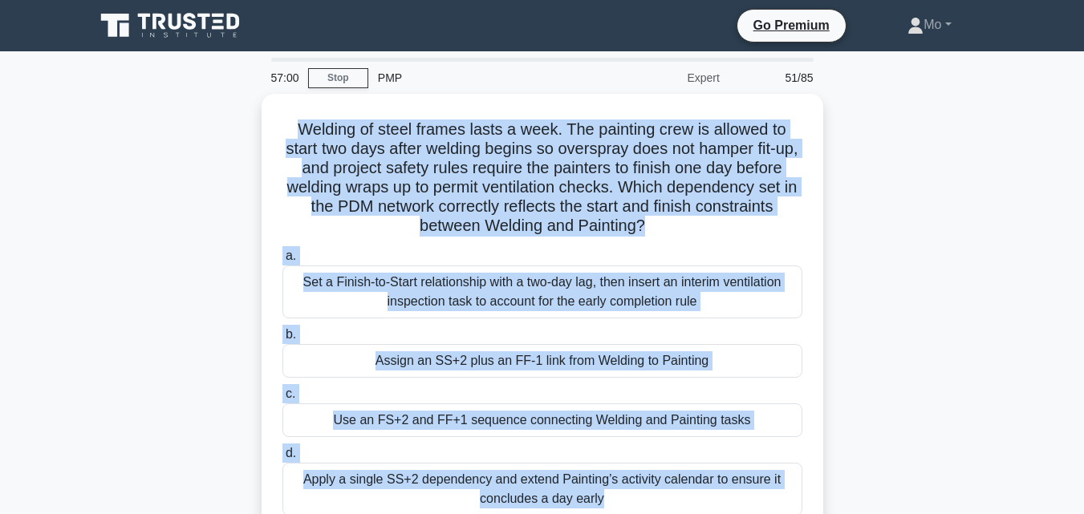
drag, startPoint x: 581, startPoint y: 431, endPoint x: 226, endPoint y: 124, distance: 469.7
click at [226, 124] on div "Welding of steel frames lasts a week. The painting crew is allowed to start two…" at bounding box center [542, 338] width 914 height 489
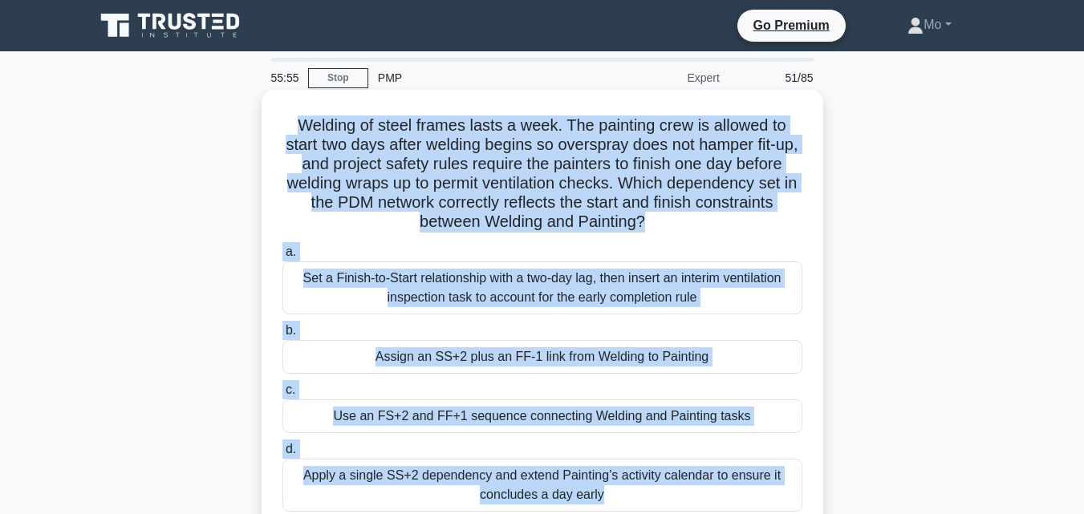
click at [533, 345] on div "Assign an SS+2 plus an FF-1 link from Welding to Painting" at bounding box center [542, 357] width 520 height 34
click at [282, 336] on input "b. Assign an SS+2 plus an FF-1 link from Welding to Painting" at bounding box center [282, 331] width 0 height 10
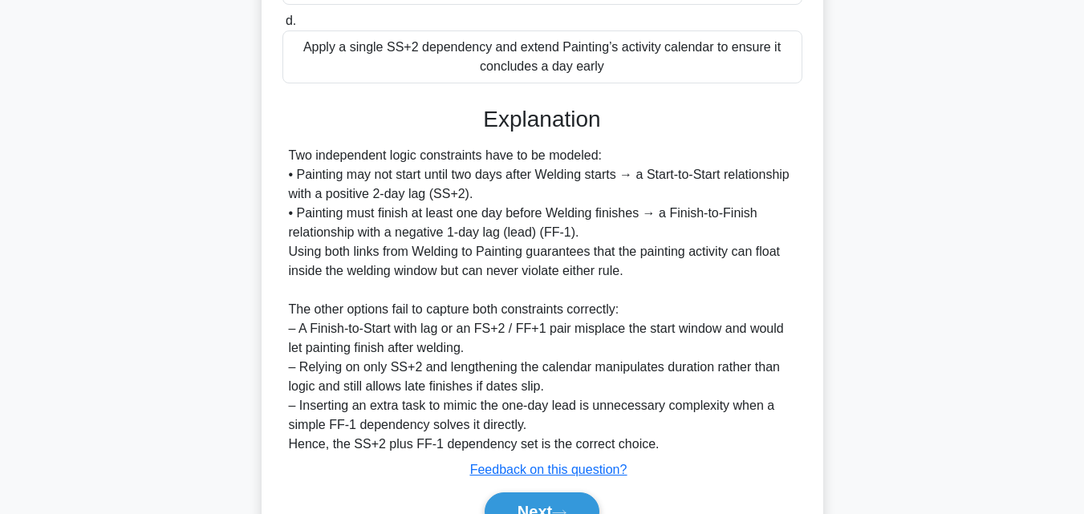
scroll to position [514, 0]
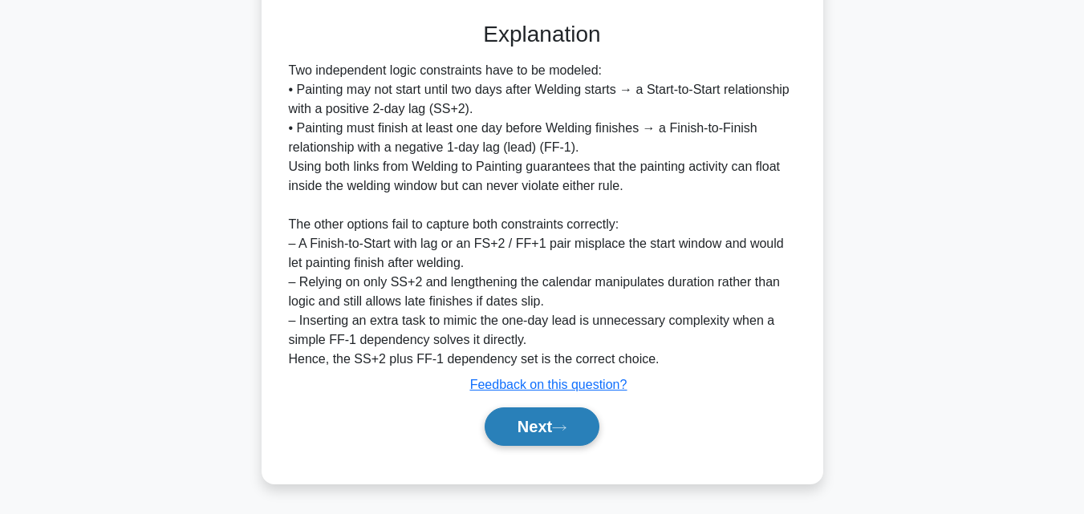
click at [553, 412] on button "Next" at bounding box center [541, 426] width 115 height 38
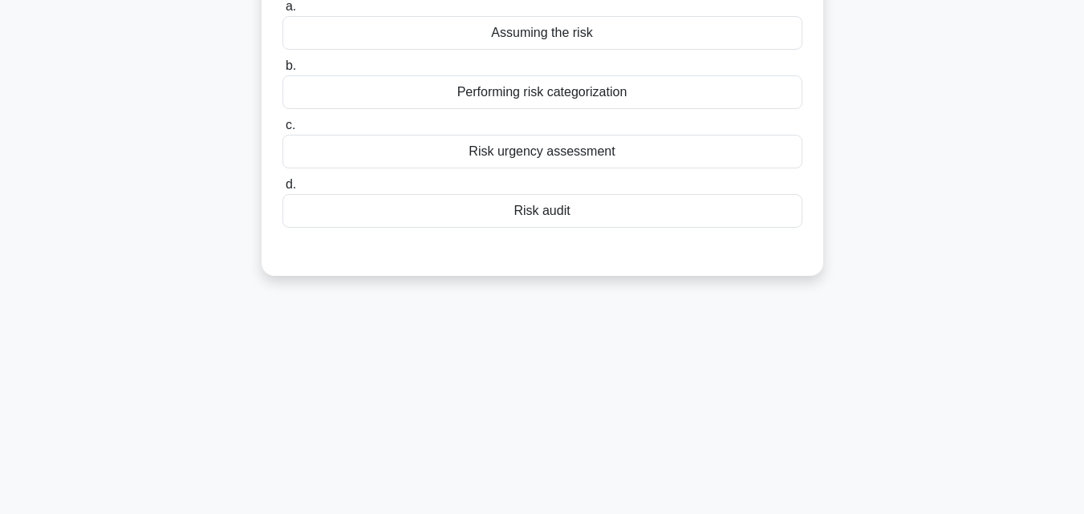
scroll to position [111, 0]
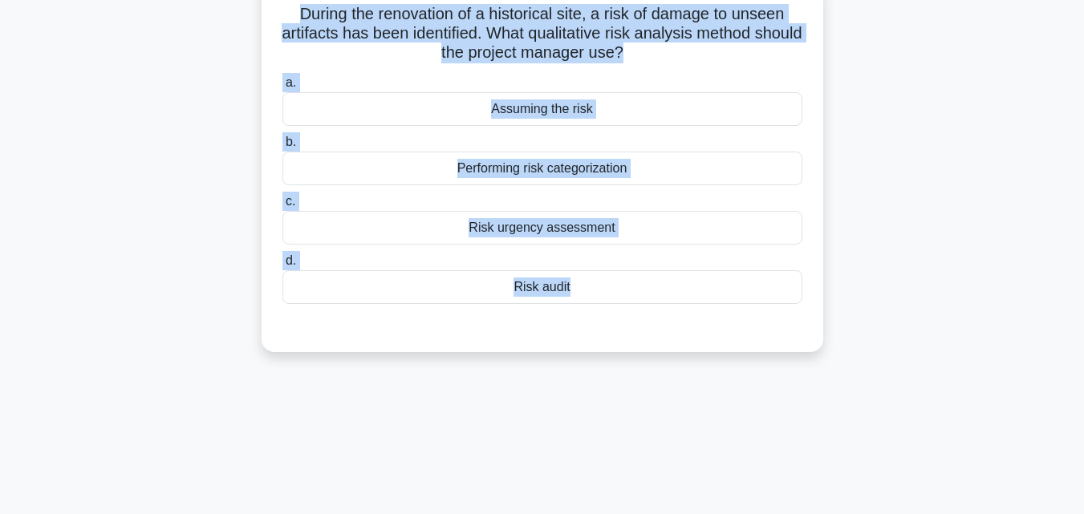
drag, startPoint x: 553, startPoint y: 412, endPoint x: 285, endPoint y: 22, distance: 473.0
click at [285, 22] on div "55:48 Stop PMP Expert 52/85 During the renovation of a historical site, a risk …" at bounding box center [542, 347] width 914 height 802
click at [556, 171] on div "Performing risk categorization" at bounding box center [542, 169] width 520 height 34
click at [282, 148] on input "b. Performing risk categorization" at bounding box center [282, 142] width 0 height 10
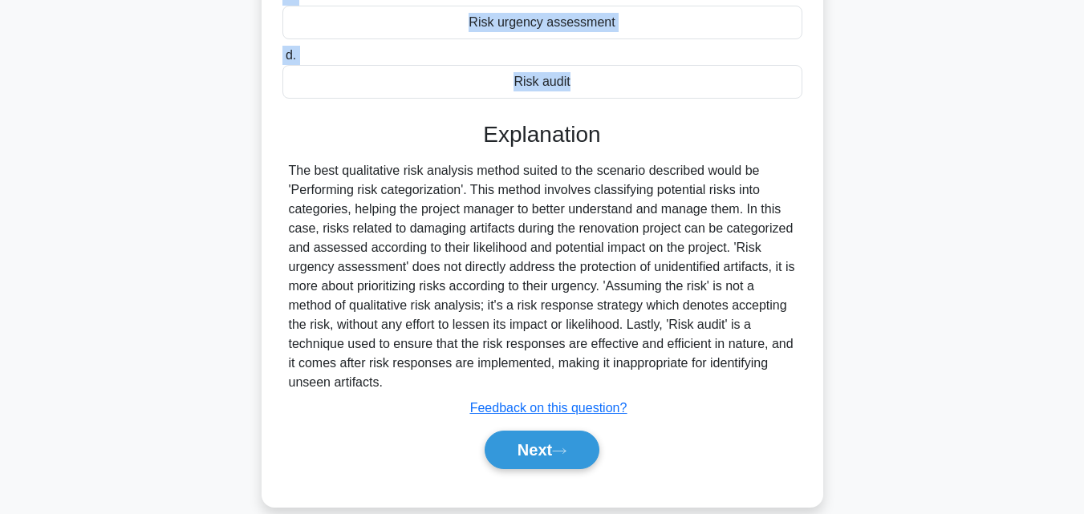
scroll to position [352, 0]
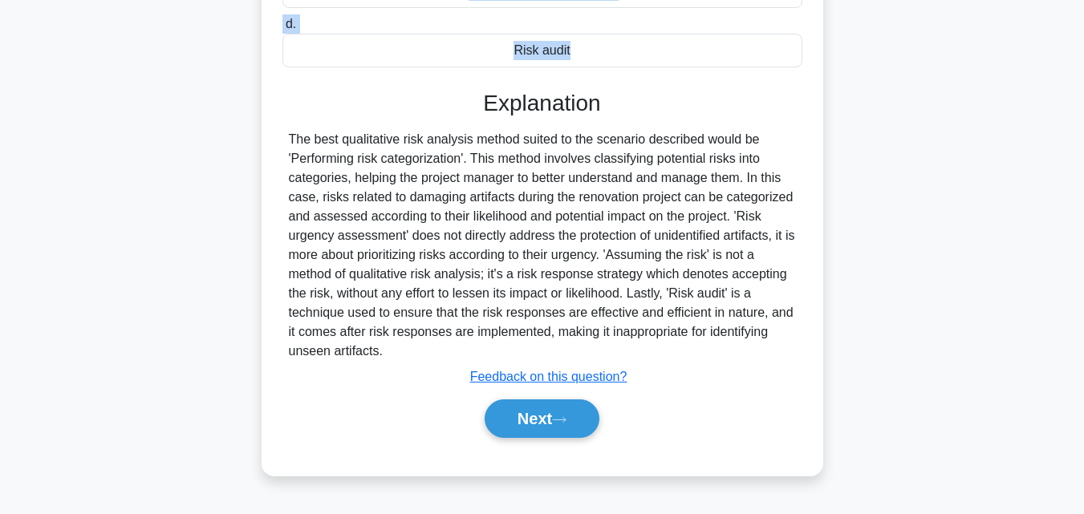
click at [953, 104] on div "During the renovation of a historical site, a risk of damage to unseen artifact…" at bounding box center [542, 118] width 914 height 753
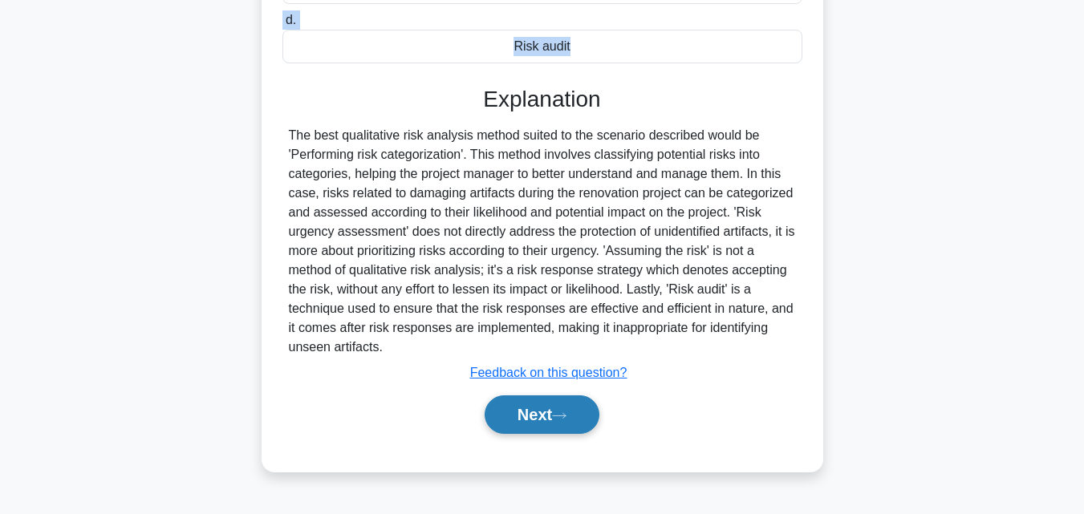
click at [503, 419] on button "Next" at bounding box center [541, 414] width 115 height 38
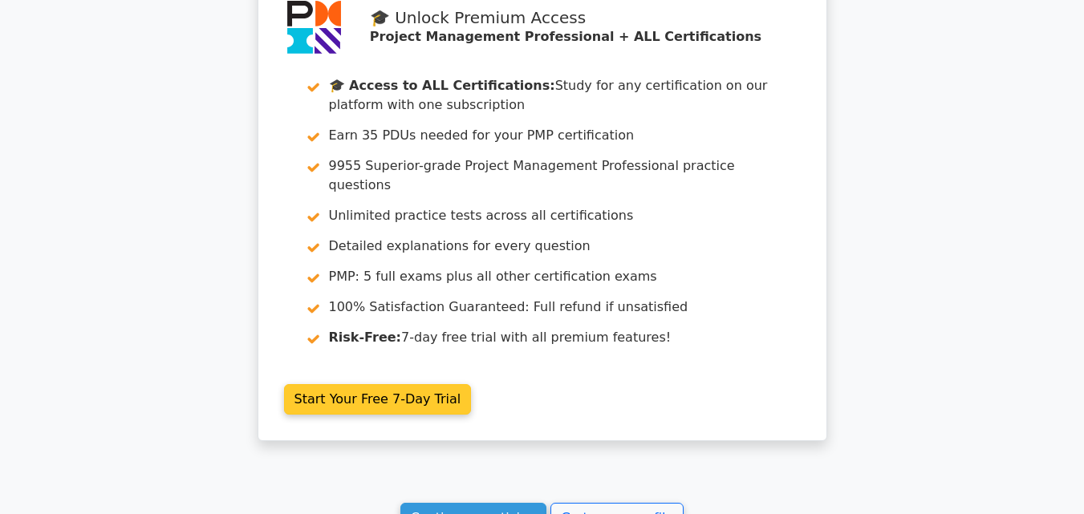
scroll to position [5775, 0]
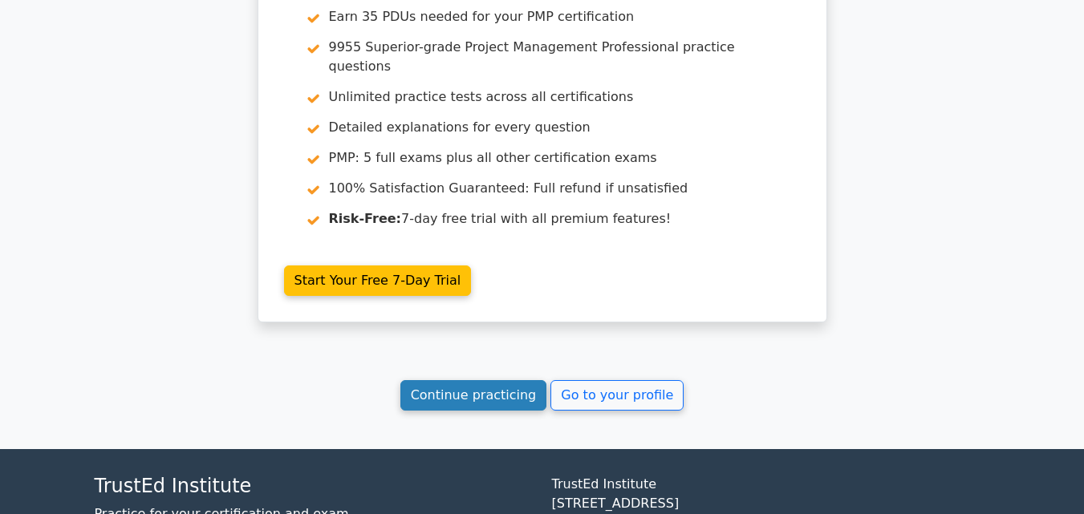
click at [498, 380] on link "Continue practicing" at bounding box center [473, 395] width 147 height 30
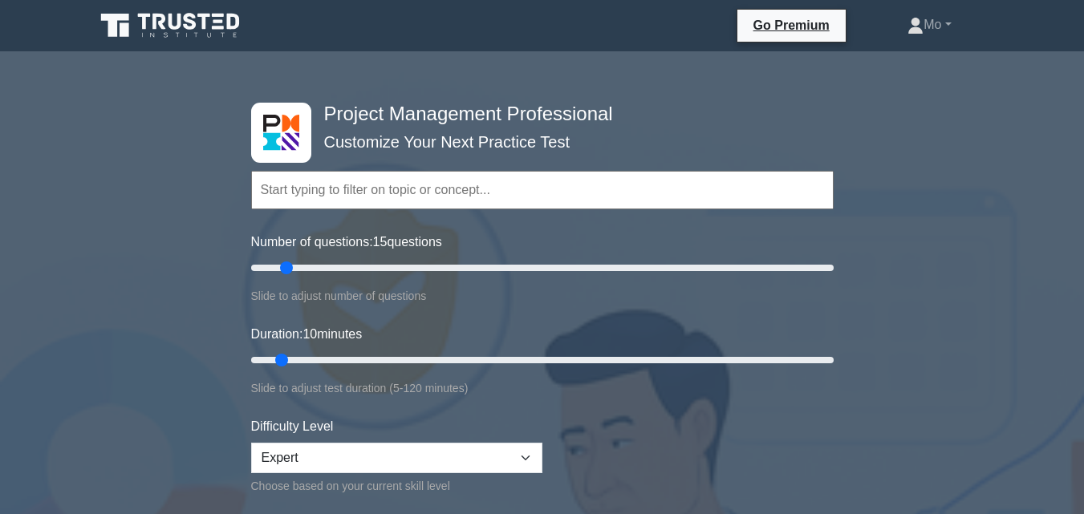
type input "10"
click at [274, 265] on input "Number of questions: 10 questions" at bounding box center [542, 267] width 582 height 19
type input "35"
click at [411, 355] on input "Duration: 35 minutes" at bounding box center [542, 359] width 582 height 19
click at [521, 450] on select "Beginner Intermediate Expert" at bounding box center [396, 458] width 291 height 30
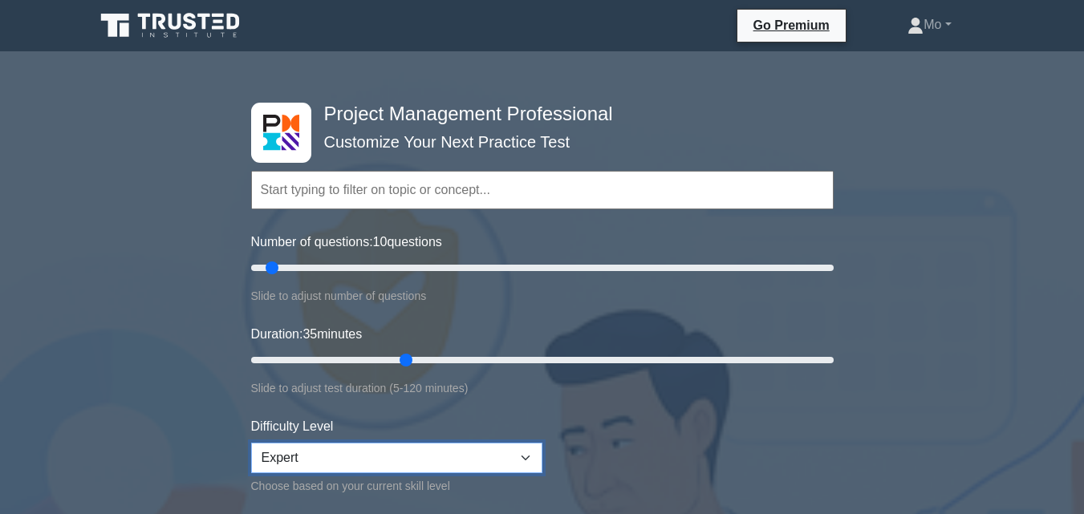
click at [521, 450] on select "Beginner Intermediate Expert" at bounding box center [396, 458] width 291 height 30
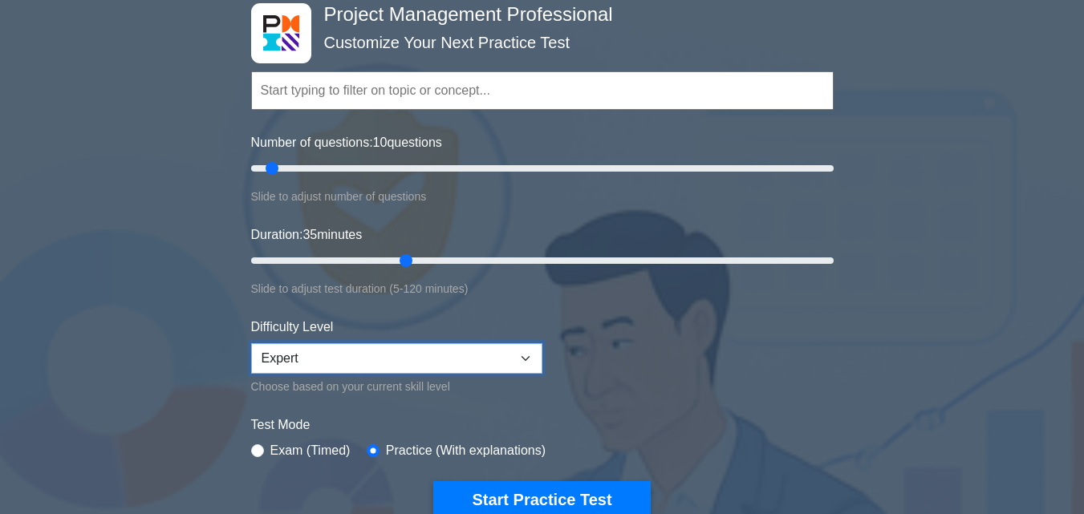
scroll to position [241, 0]
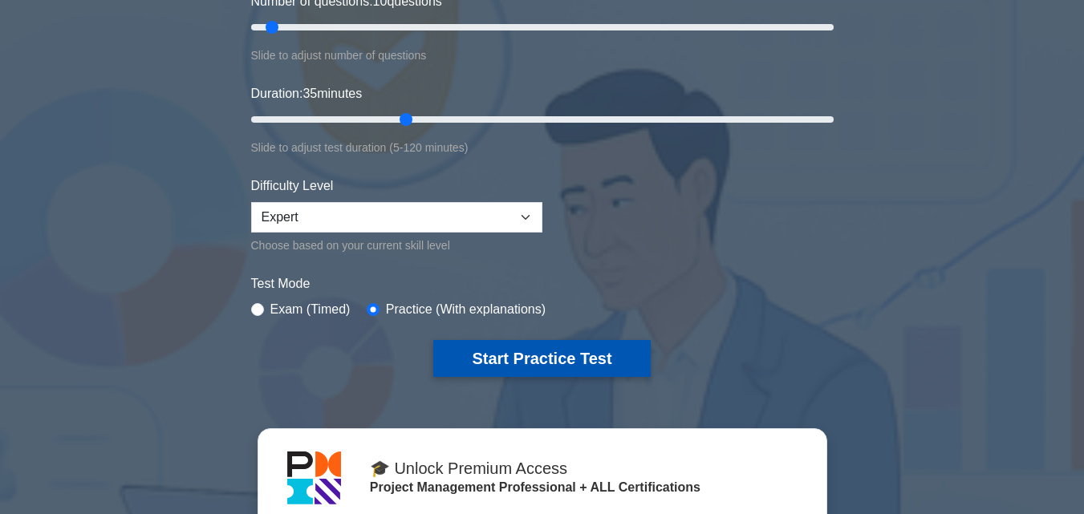
click at [607, 346] on button "Start Practice Test" at bounding box center [541, 358] width 217 height 37
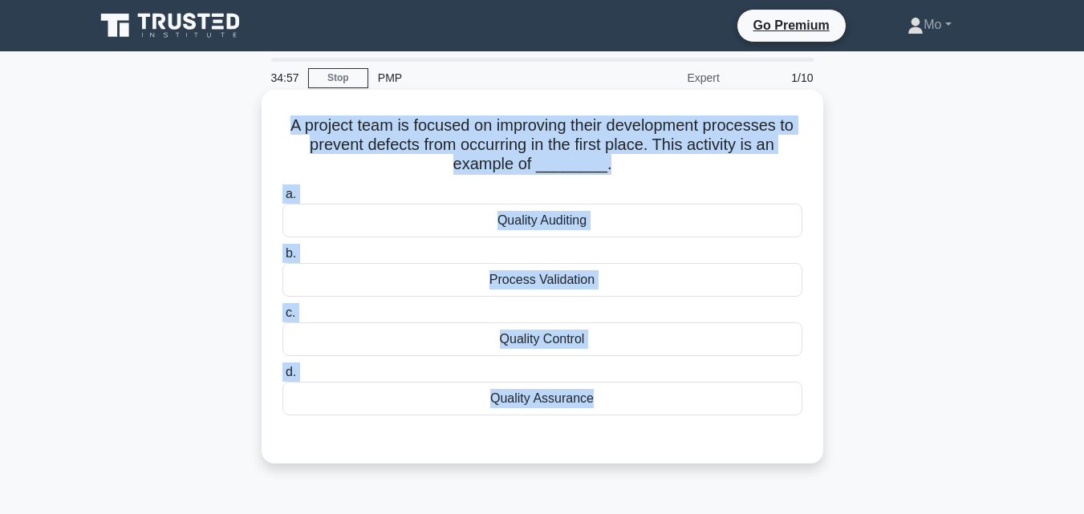
drag, startPoint x: 260, startPoint y: 132, endPoint x: 738, endPoint y: 432, distance: 564.3
click at [738, 432] on div "A project team is focused on improving their development processes to prevent d…" at bounding box center [542, 290] width 914 height 393
copy div "A project team is focused on improving their development processes to prevent d…"
click at [564, 402] on div "Quality Assurance" at bounding box center [542, 399] width 520 height 34
click at [282, 378] on input "d. Quality Assurance" at bounding box center [282, 372] width 0 height 10
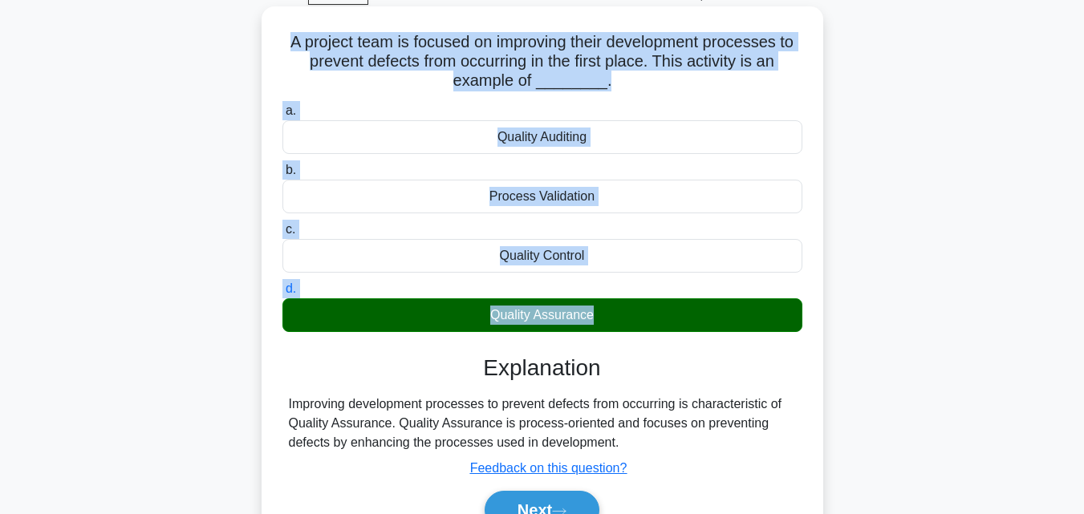
scroll to position [321, 0]
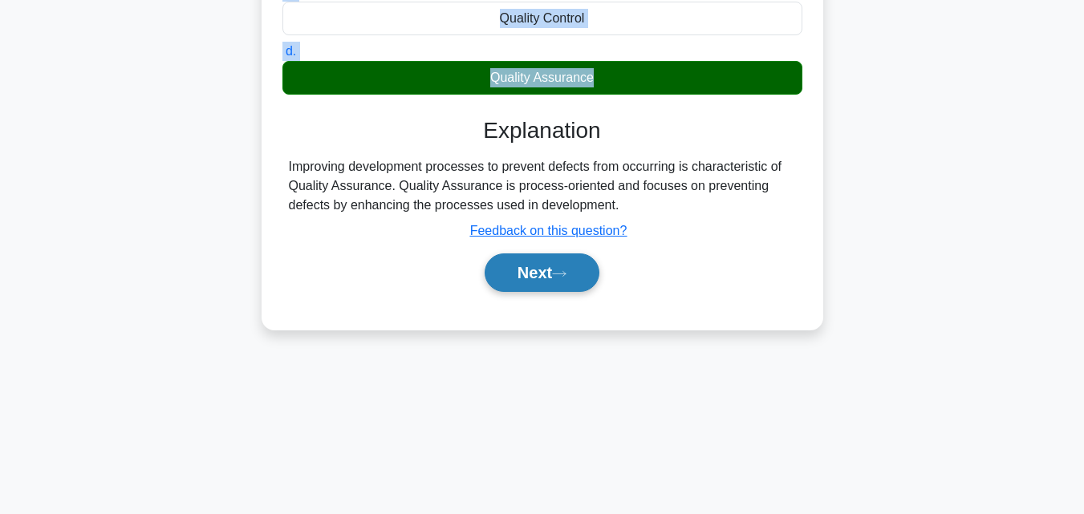
click at [580, 289] on button "Next" at bounding box center [541, 272] width 115 height 38
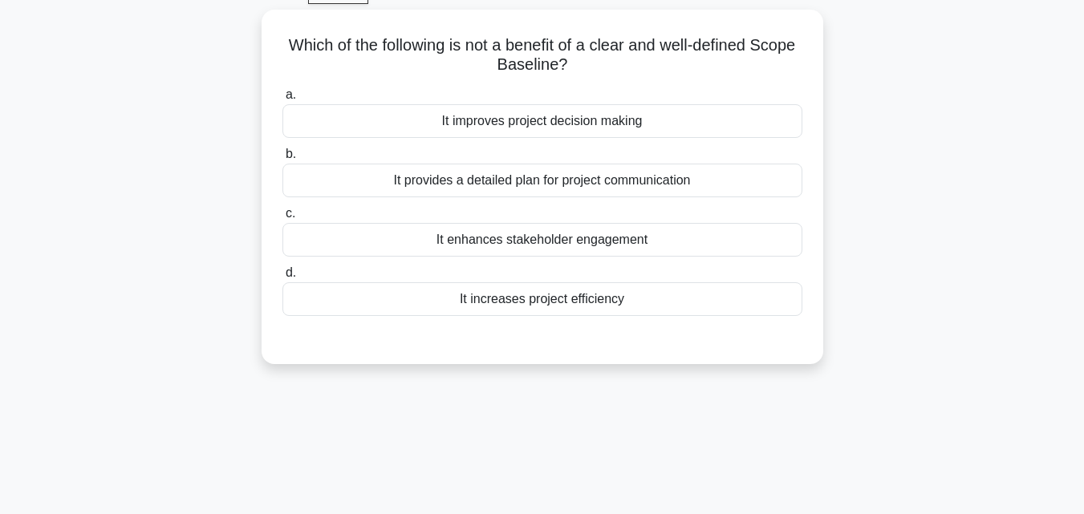
scroll to position [80, 0]
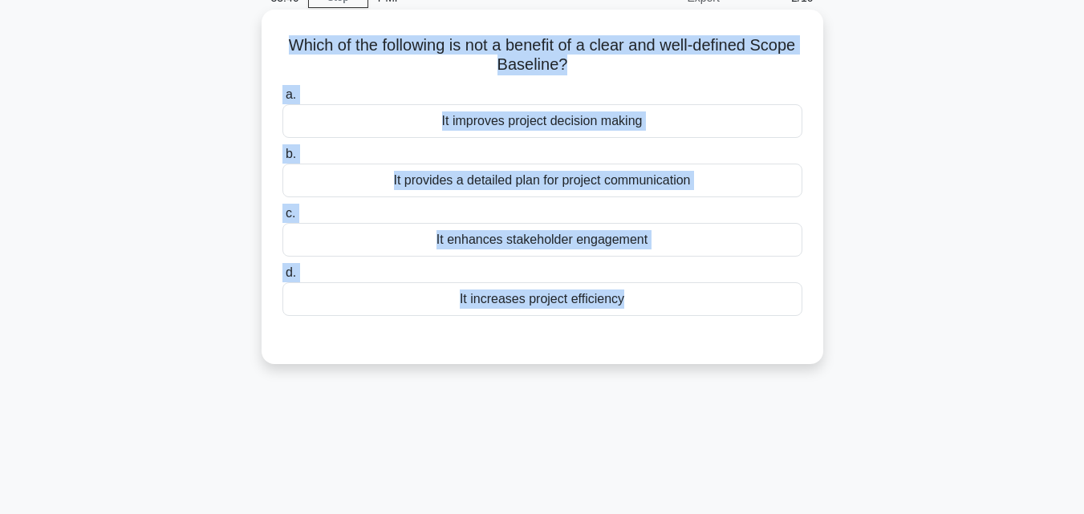
drag, startPoint x: 602, startPoint y: 432, endPoint x: 290, endPoint y: 42, distance: 499.4
click at [290, 42] on div "33:46 Stop PMP Expert 2/10 Which of the following is not a benefit of a clear a…" at bounding box center [542, 379] width 914 height 802
copy div "Which of the following is not a benefit of a clear and well-defined Scope Basel…"
click at [561, 171] on div "It provides a detailed plan for project communication" at bounding box center [542, 181] width 520 height 34
click at [282, 160] on input "b. It provides a detailed plan for project communication" at bounding box center [282, 154] width 0 height 10
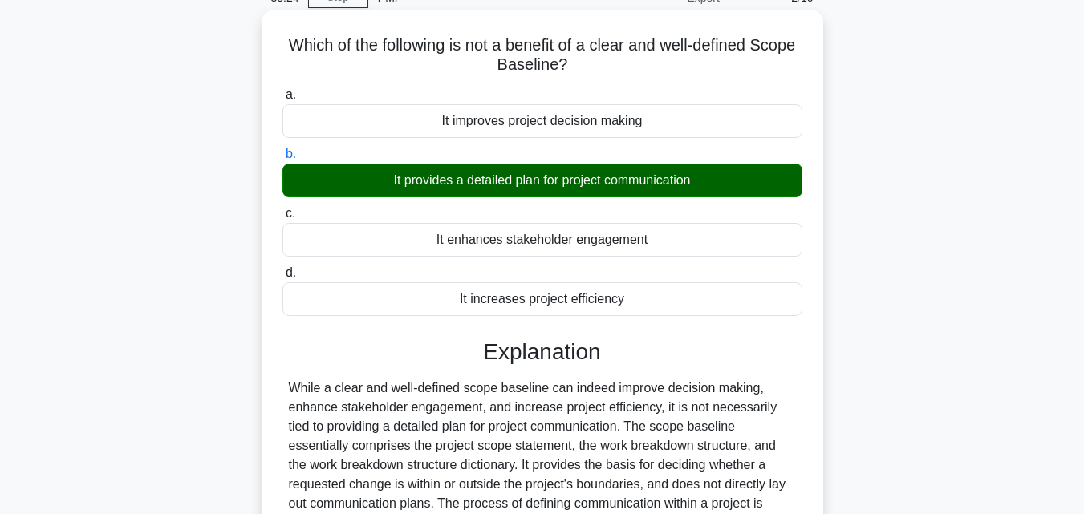
scroll to position [352, 0]
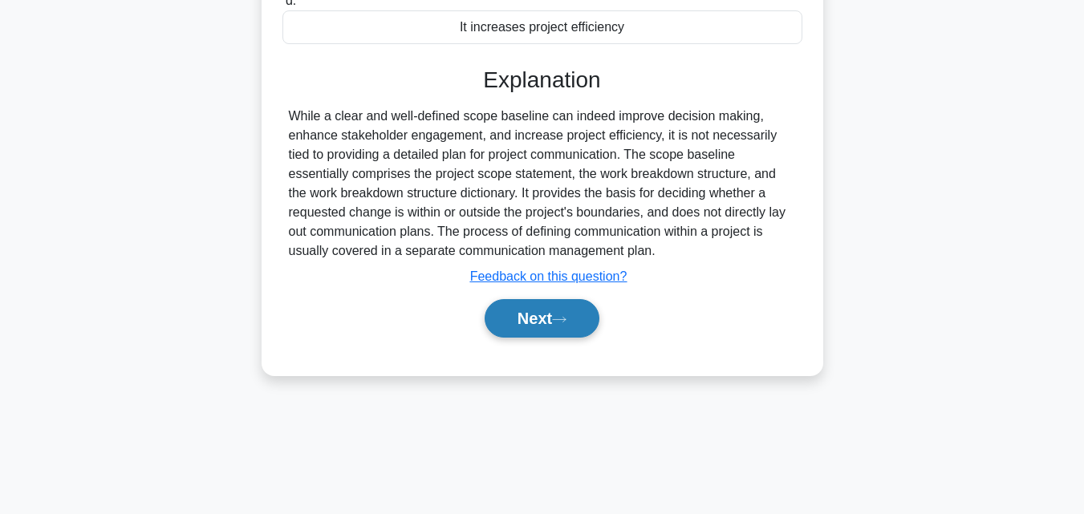
click at [589, 323] on button "Next" at bounding box center [541, 318] width 115 height 38
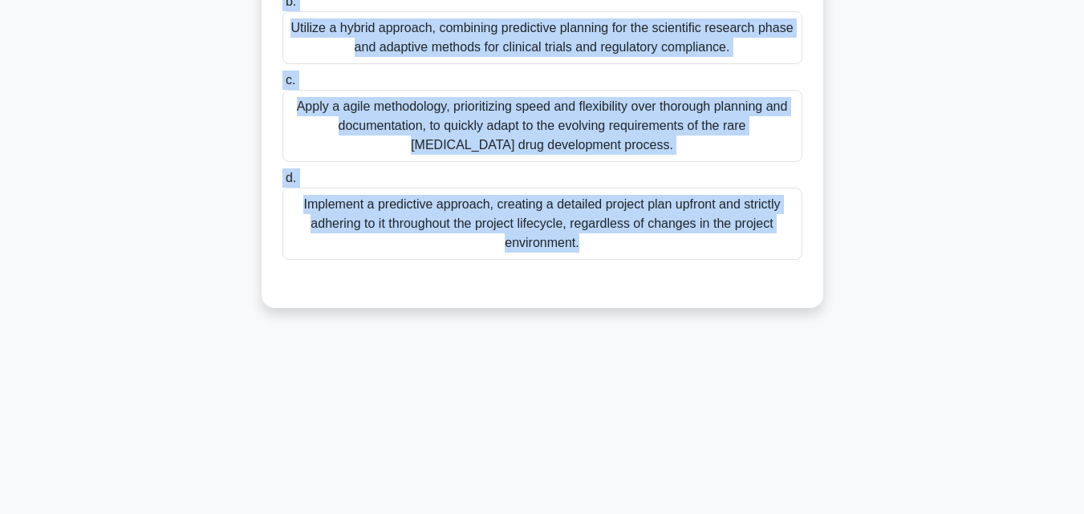
drag, startPoint x: 266, startPoint y: 132, endPoint x: 841, endPoint y: 512, distance: 689.4
click at [841, 512] on main "33:18 Stop PMP Expert 3/10 A pharmaceutical company is developing a new drug fo…" at bounding box center [542, 106] width 1084 height 815
copy div "A pharmaceutical company is developing a new drug for a rare [MEDICAL_DATA]. Th…"
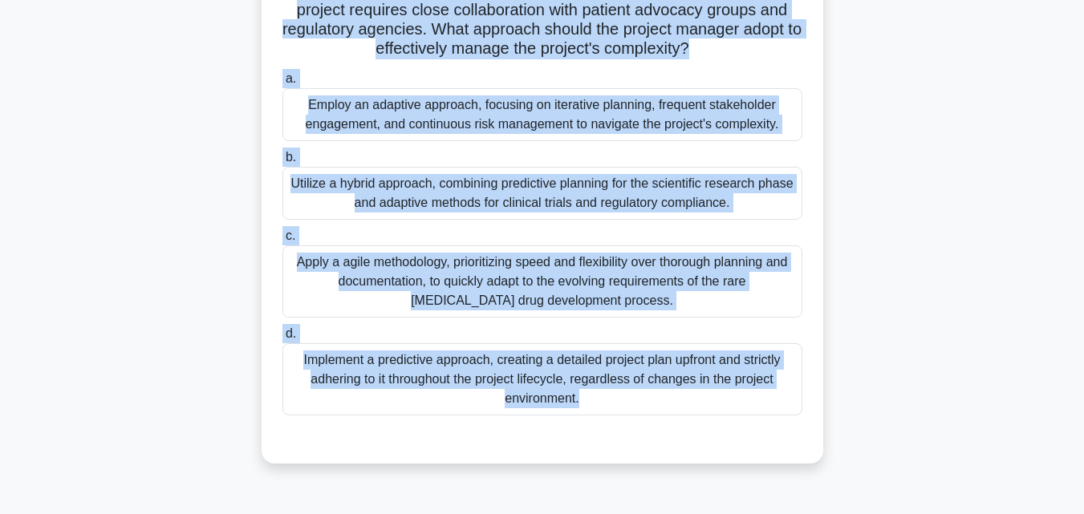
scroll to position [192, 0]
click at [466, 112] on div "Employ an adaptive approach, focusing on iterative planning, frequent stakehold…" at bounding box center [542, 115] width 520 height 53
click at [282, 85] on input "a. Employ an adaptive approach, focusing on iterative planning, frequent stakeh…" at bounding box center [282, 80] width 0 height 10
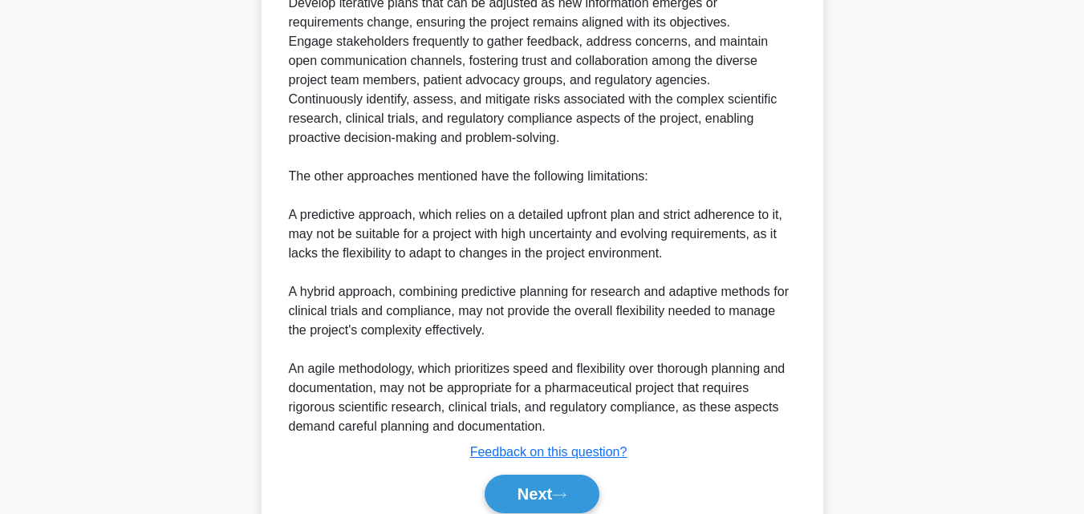
scroll to position [833, 0]
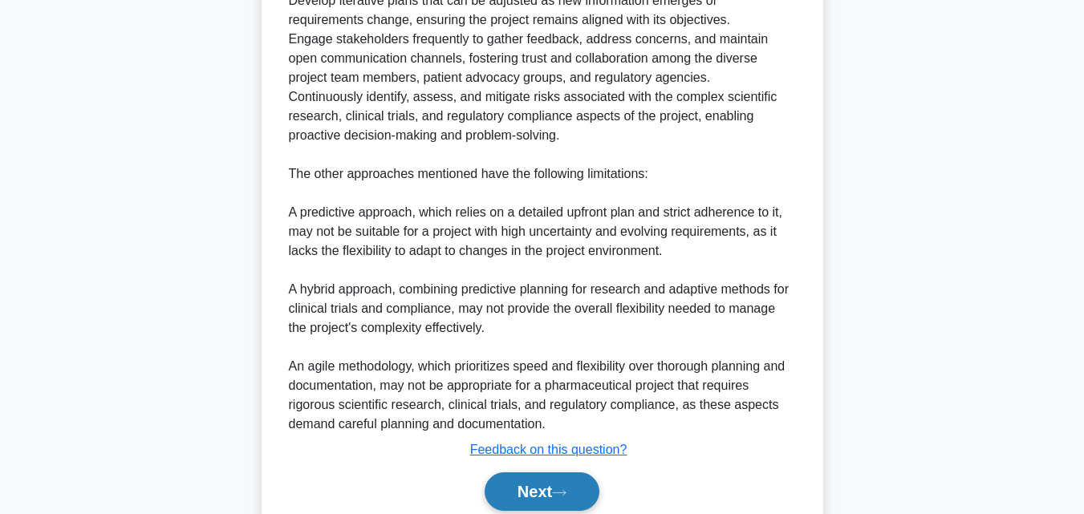
click at [537, 500] on button "Next" at bounding box center [541, 491] width 115 height 38
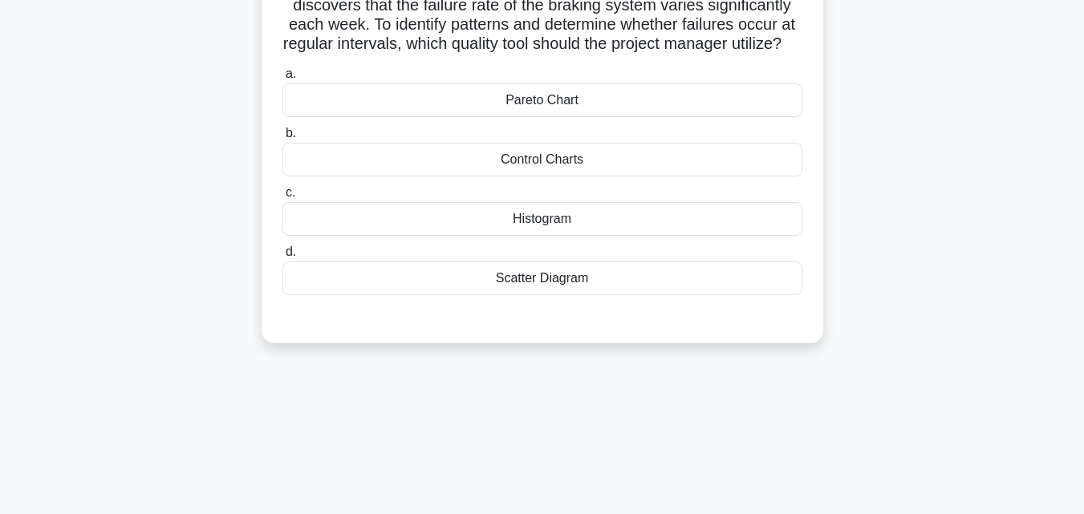
scroll to position [111, 0]
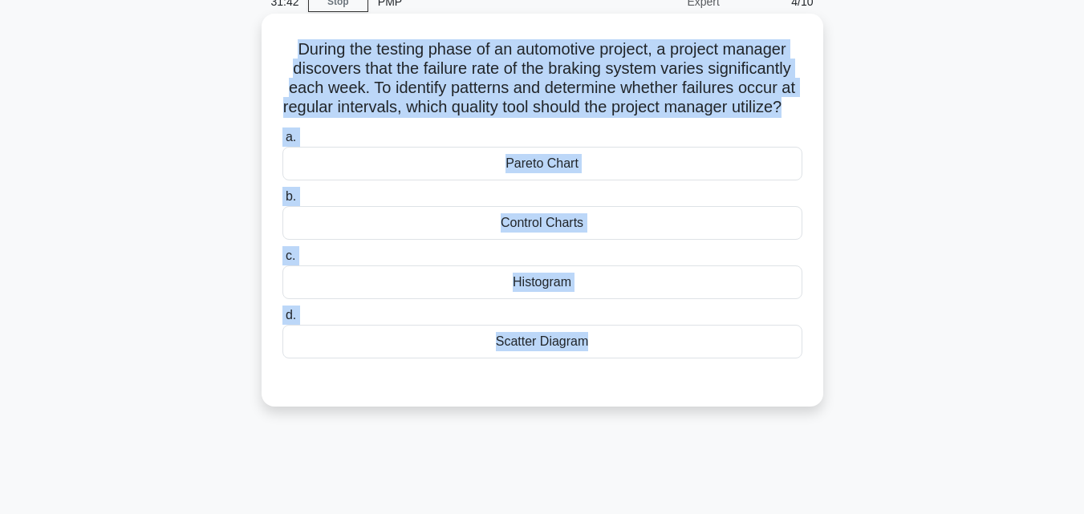
drag, startPoint x: 569, startPoint y: 440, endPoint x: 274, endPoint y: 13, distance: 519.5
click at [274, 13] on div "31:42 Stop PMP Expert 4/10 During the testing phase of an automotive project, a…" at bounding box center [542, 383] width 914 height 802
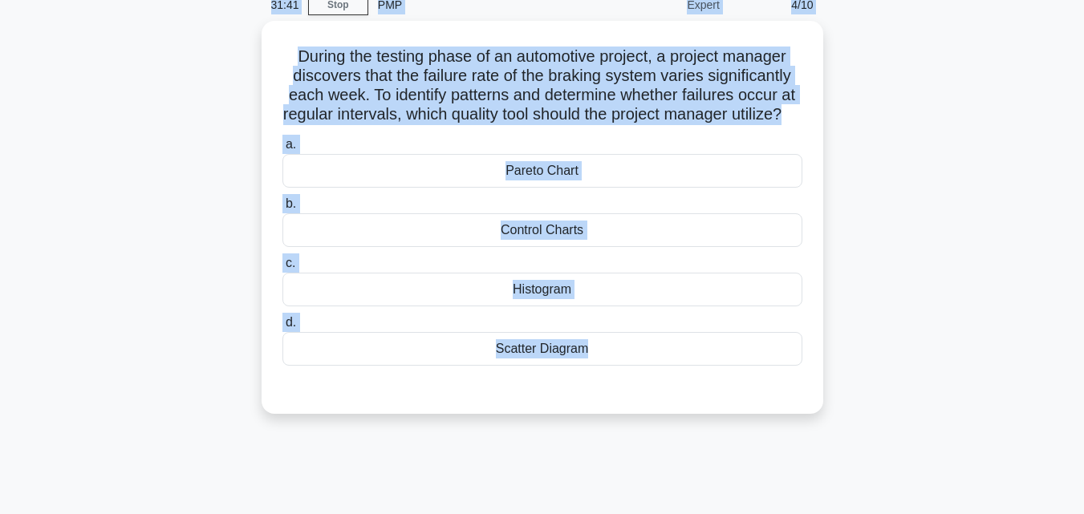
click at [160, 132] on div "During the testing phase of an automotive project, a project manager discovers …" at bounding box center [542, 227] width 914 height 412
drag, startPoint x: 224, startPoint y: 54, endPoint x: 801, endPoint y: 461, distance: 706.7
click at [800, 461] on div "31:39 Stop PMP Expert 4/10 During the testing phase of an automotive project, a…" at bounding box center [542, 386] width 914 height 802
copy div "During the testing phase of an automotive project, a project manager discovers …"
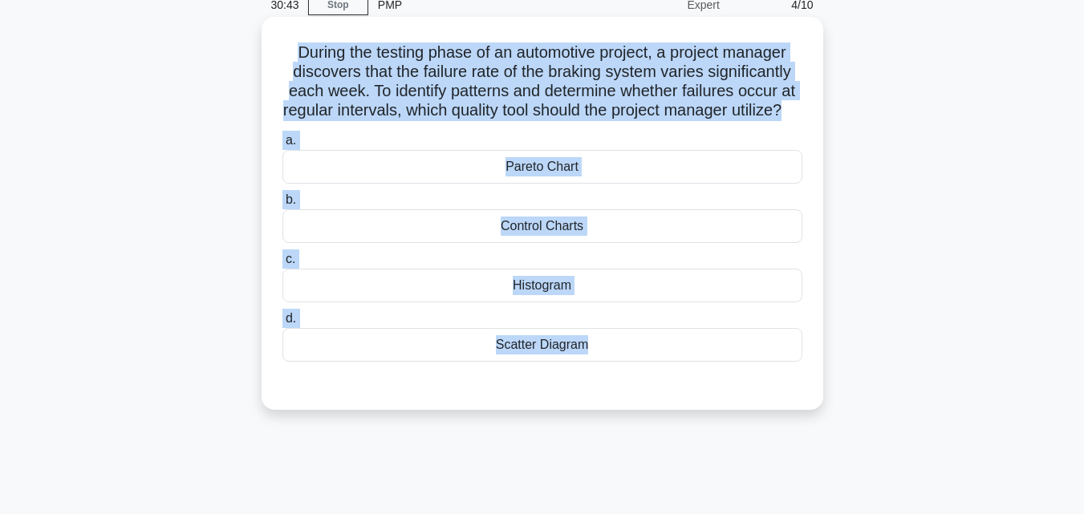
click at [479, 243] on div "Control Charts" at bounding box center [542, 226] width 520 height 34
click at [282, 205] on input "b. Control Charts" at bounding box center [282, 200] width 0 height 10
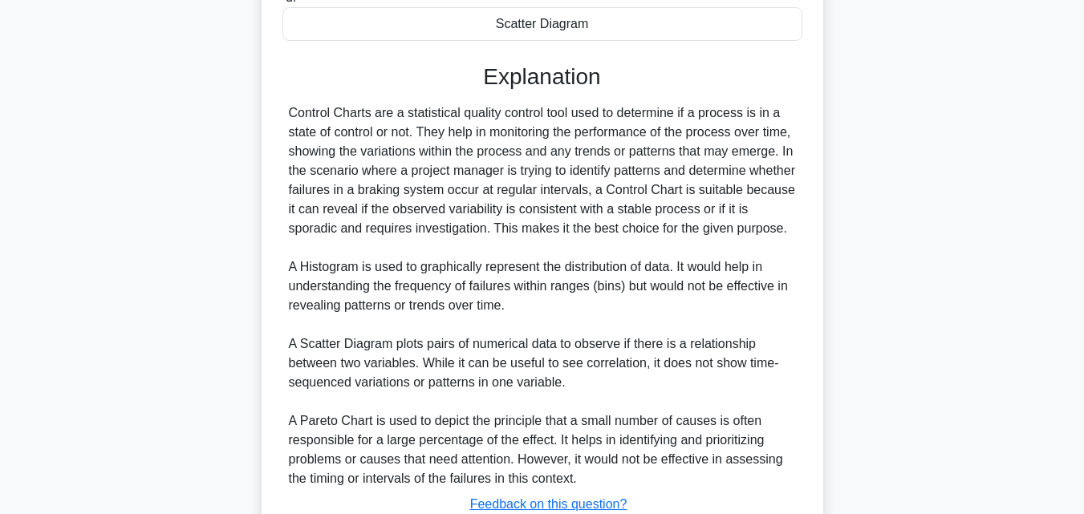
scroll to position [553, 0]
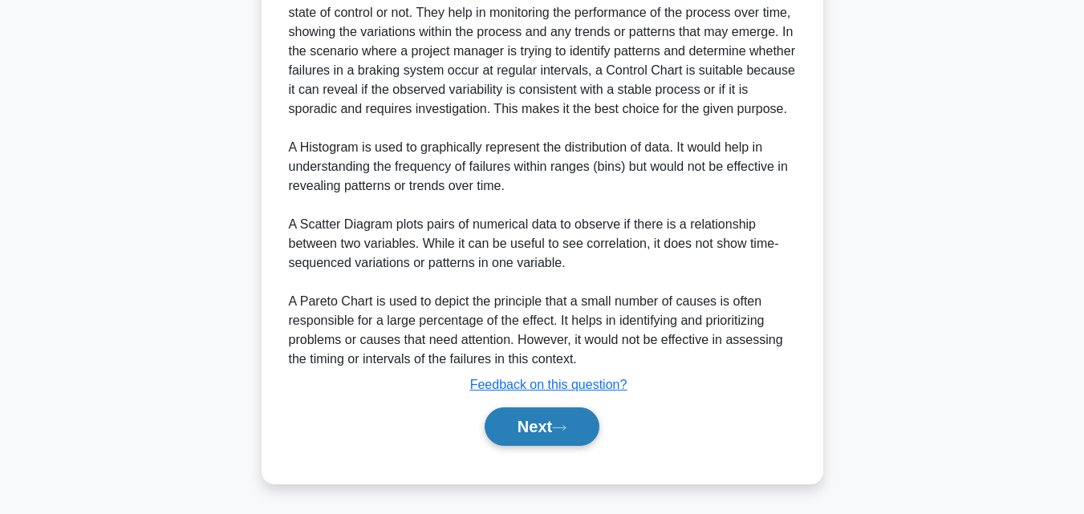
click at [588, 417] on button "Next" at bounding box center [541, 426] width 115 height 38
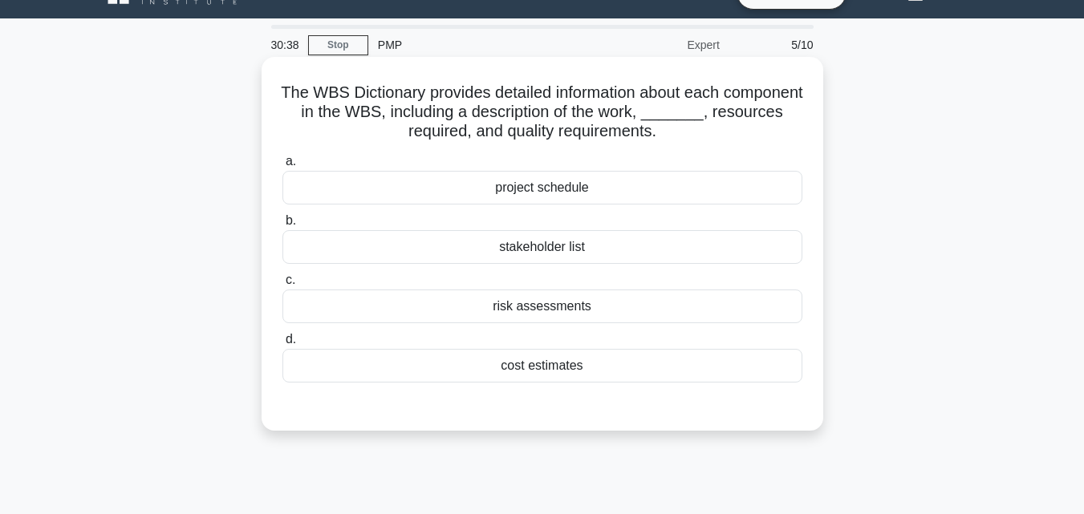
scroll to position [31, 0]
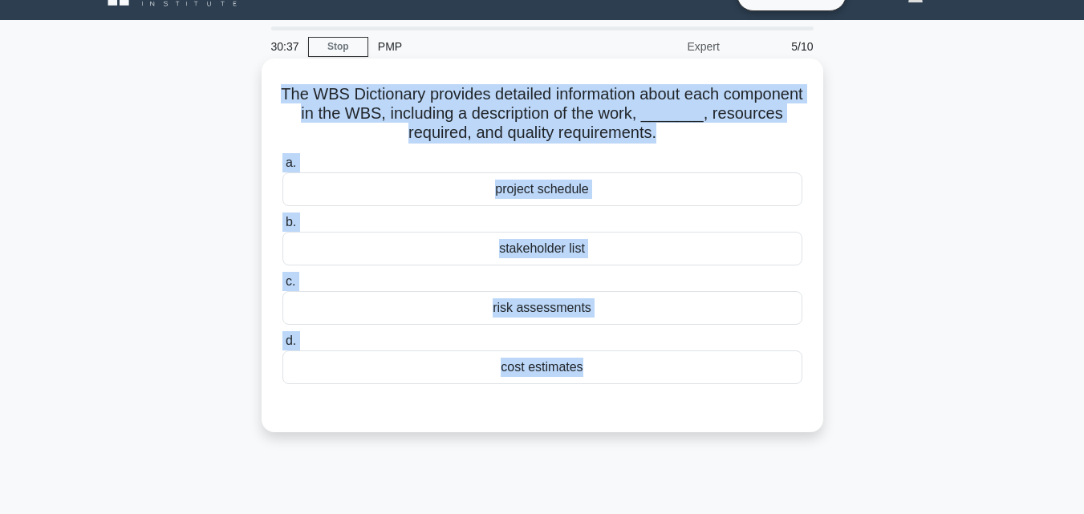
drag, startPoint x: 565, startPoint y: 419, endPoint x: 290, endPoint y: 88, distance: 431.1
click at [290, 88] on div "The WBS Dictionary provides detailed information about each component in the WB…" at bounding box center [542, 245] width 549 height 361
copy div "The WBS Dictionary provides detailed information about each component in the WB…"
click at [504, 356] on div "cost estimates" at bounding box center [542, 367] width 520 height 34
click at [282, 346] on input "d. cost estimates" at bounding box center [282, 341] width 0 height 10
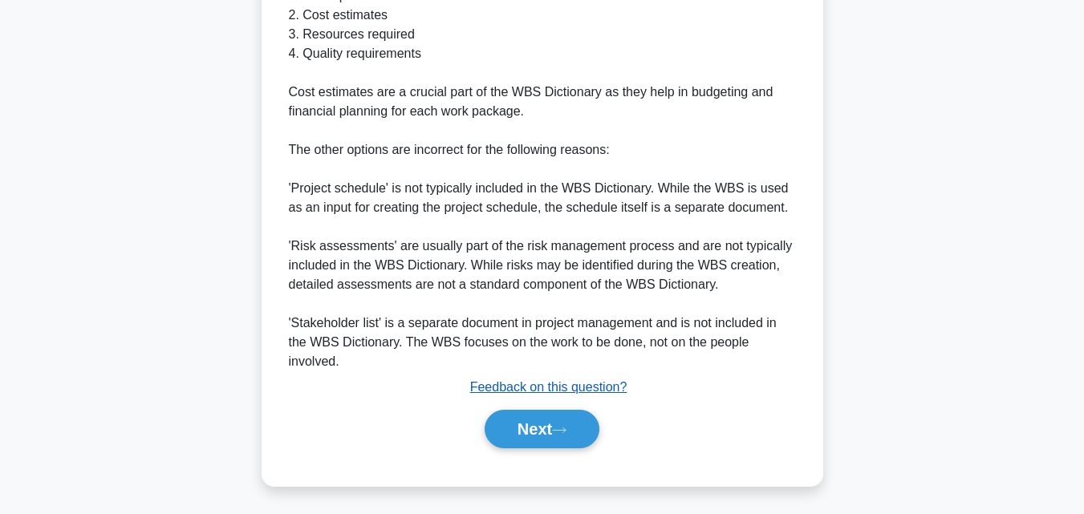
scroll to position [610, 0]
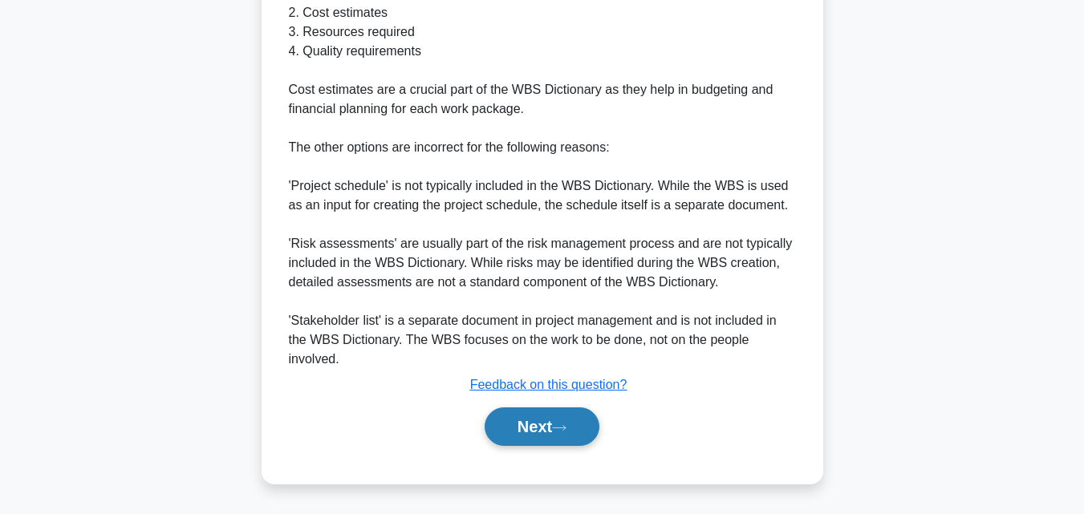
click at [574, 435] on button "Next" at bounding box center [541, 426] width 115 height 38
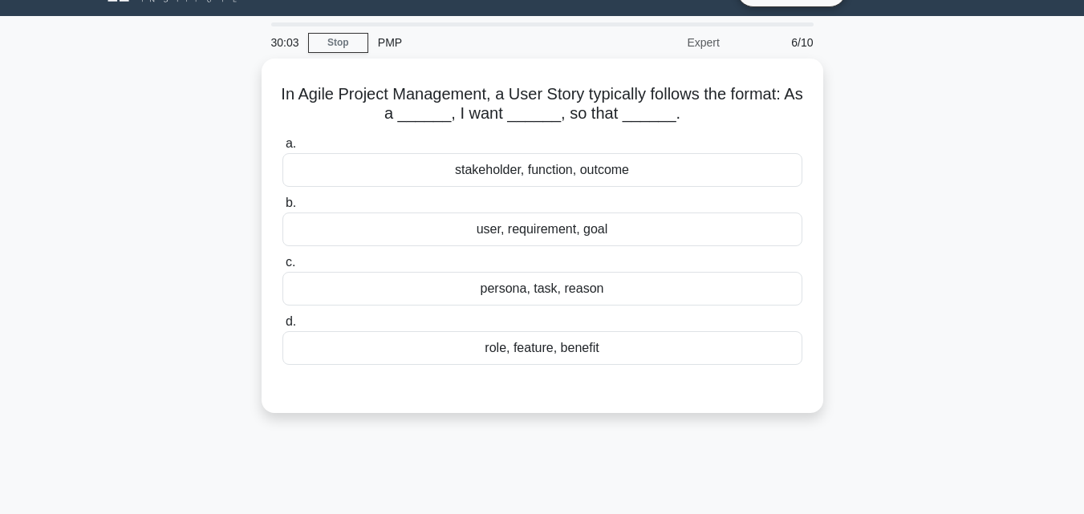
scroll to position [31, 0]
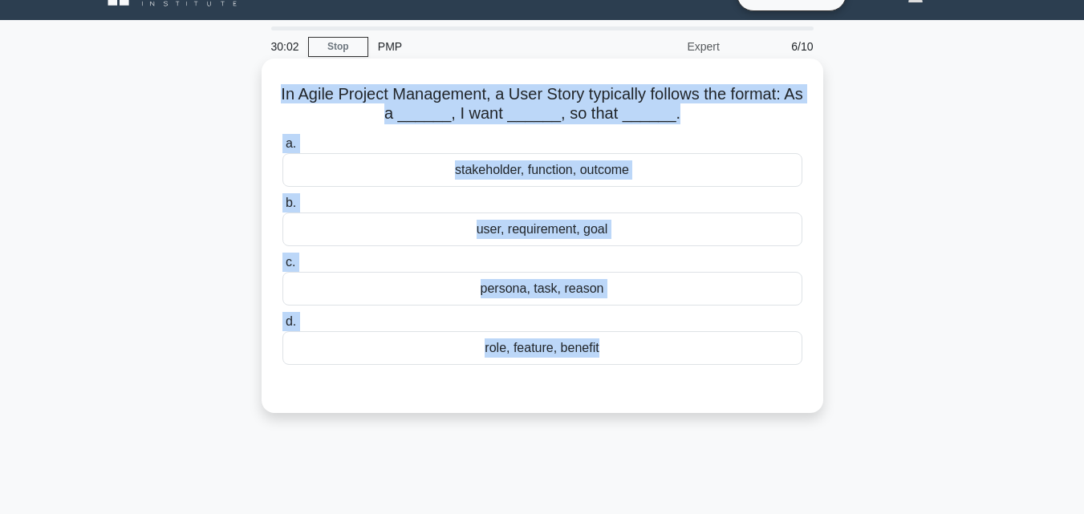
drag, startPoint x: 593, startPoint y: 445, endPoint x: 269, endPoint y: 87, distance: 483.2
click at [269, 87] on div "30:02 Stop PMP Expert 6/10 In Agile Project Management, a User Story typically …" at bounding box center [542, 427] width 914 height 802
copy div "In Agile Project Management, a User Story typically follows the format: As a __…"
click at [525, 225] on div "user, requirement, goal" at bounding box center [542, 230] width 520 height 34
click at [282, 209] on input "b. user, requirement, goal" at bounding box center [282, 203] width 0 height 10
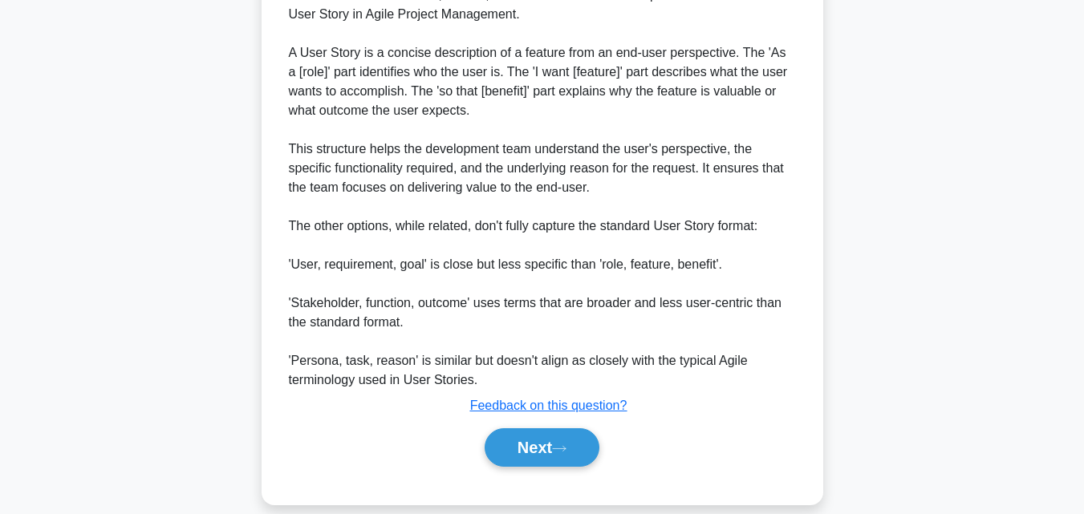
scroll to position [496, 0]
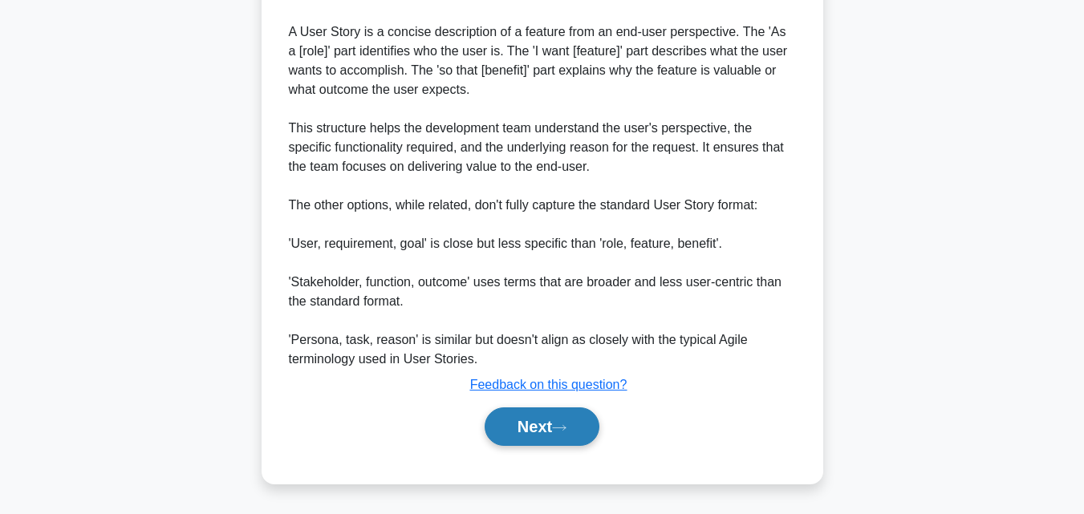
click at [544, 440] on button "Next" at bounding box center [541, 426] width 115 height 38
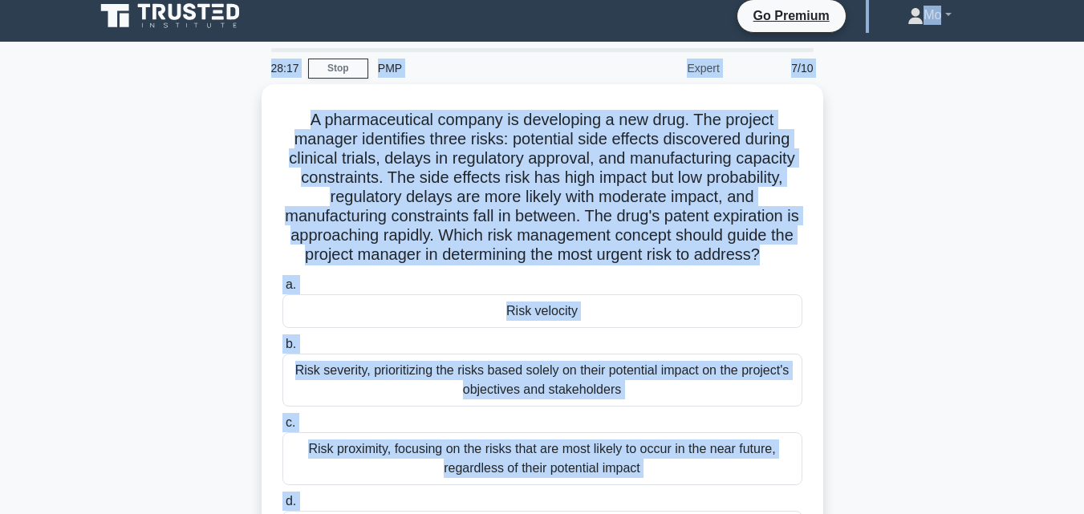
scroll to position [0, 0]
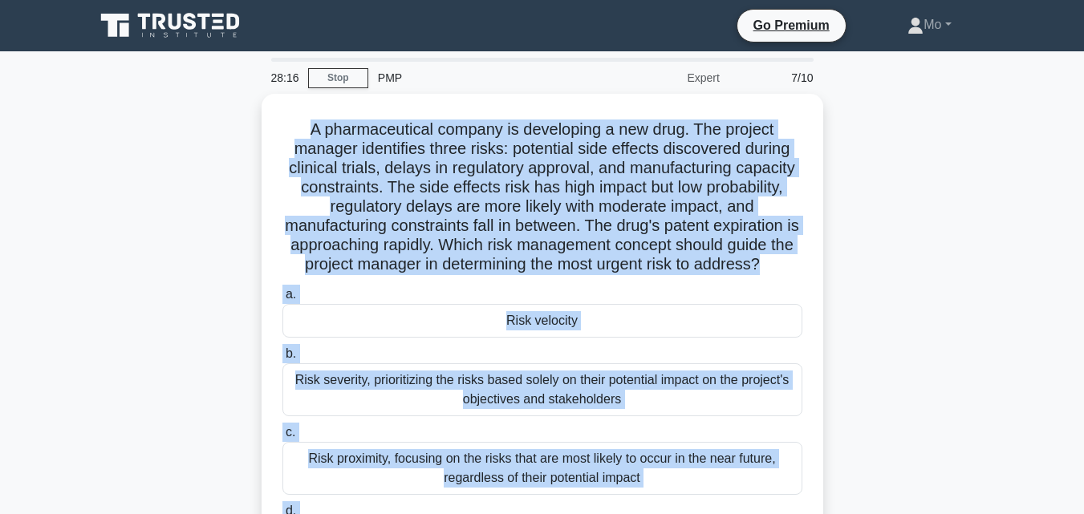
drag, startPoint x: 682, startPoint y: 405, endPoint x: 196, endPoint y: 111, distance: 568.2
click at [196, 111] on div "A pharmaceutical company is developing a new drug. The project manager identifi…" at bounding box center [542, 367] width 914 height 547
copy div "A pharmaceutical company is developing a new drug. The project manager identifi…"
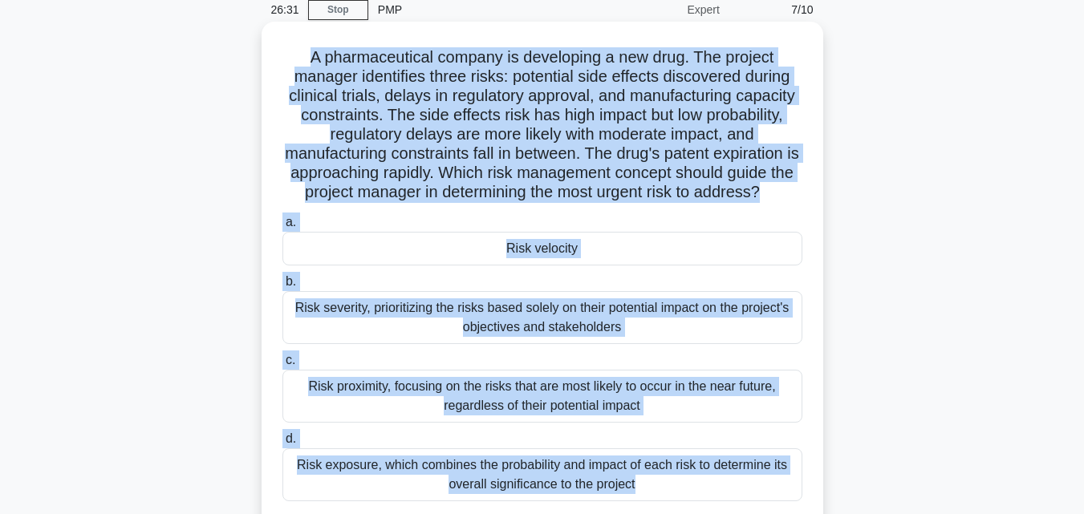
scroll to position [160, 0]
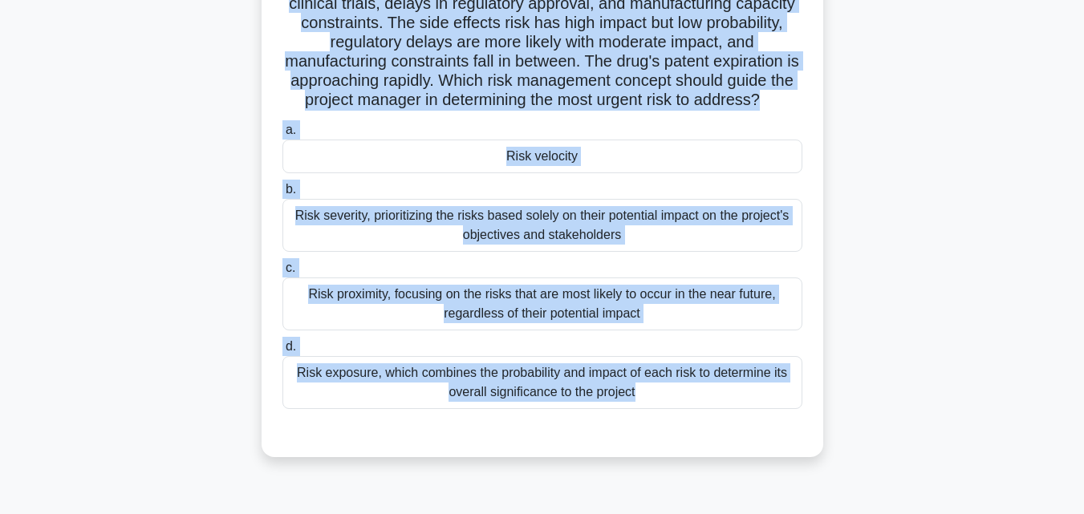
click at [336, 296] on div "Risk proximity, focusing on the risks that are most likely to occur in the near…" at bounding box center [542, 304] width 520 height 53
click at [282, 273] on input "c. Risk proximity, focusing on the risks that are most likely to occur in the n…" at bounding box center [282, 268] width 0 height 10
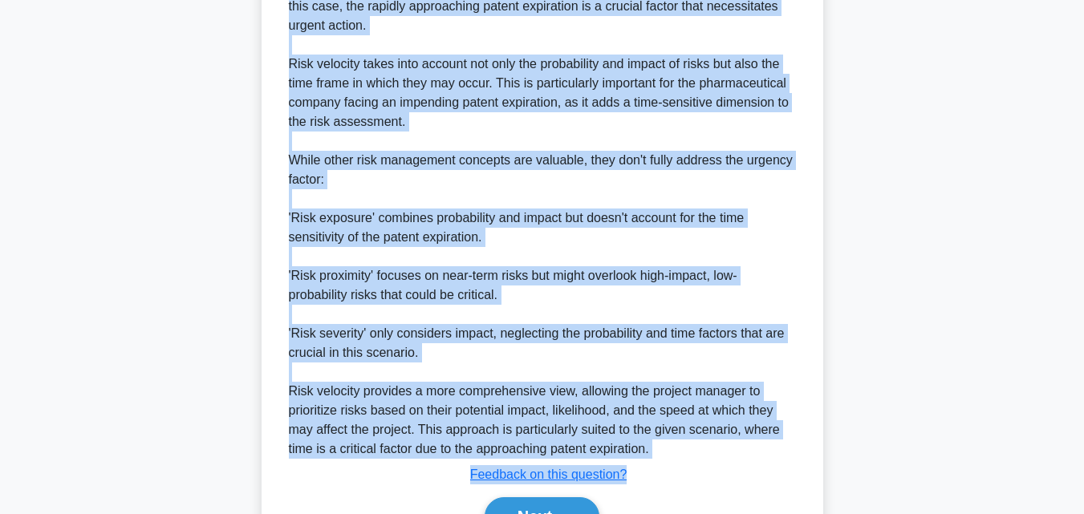
scroll to position [785, 0]
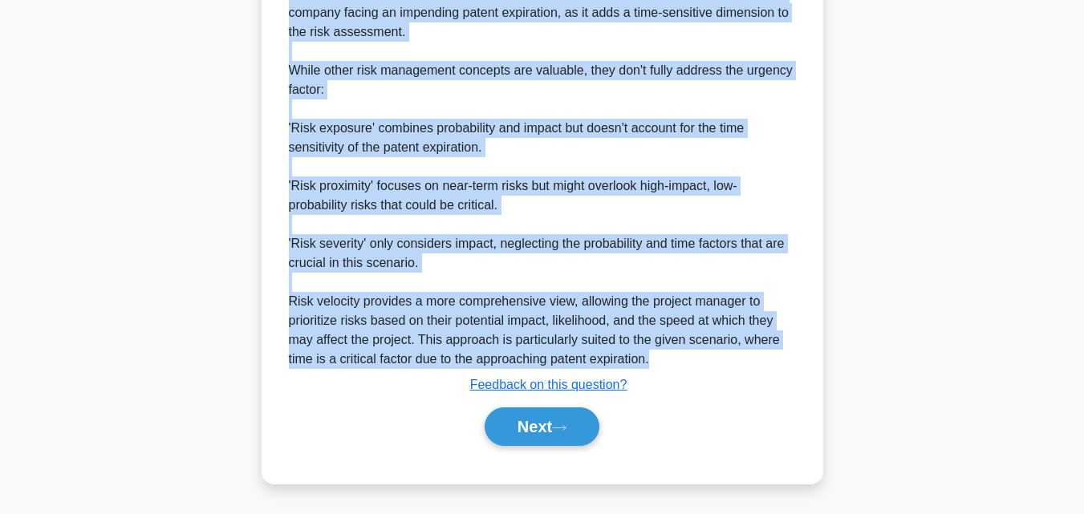
drag, startPoint x: 278, startPoint y: 225, endPoint x: 728, endPoint y: 356, distance: 469.3
copy div "The best answer for this scenario is 'Risk velocity'. Risk velocity is the conc…"
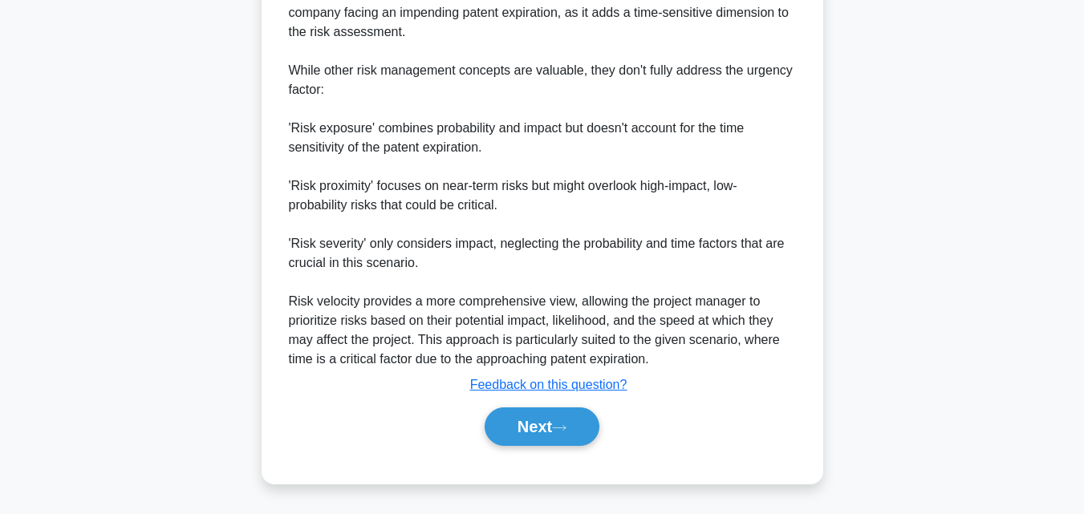
click at [576, 397] on div "Explanation The best answer for this scenario is 'Risk velocity'. Risk velocity…" at bounding box center [542, 130] width 520 height 643
click at [573, 415] on button "Next" at bounding box center [541, 426] width 115 height 38
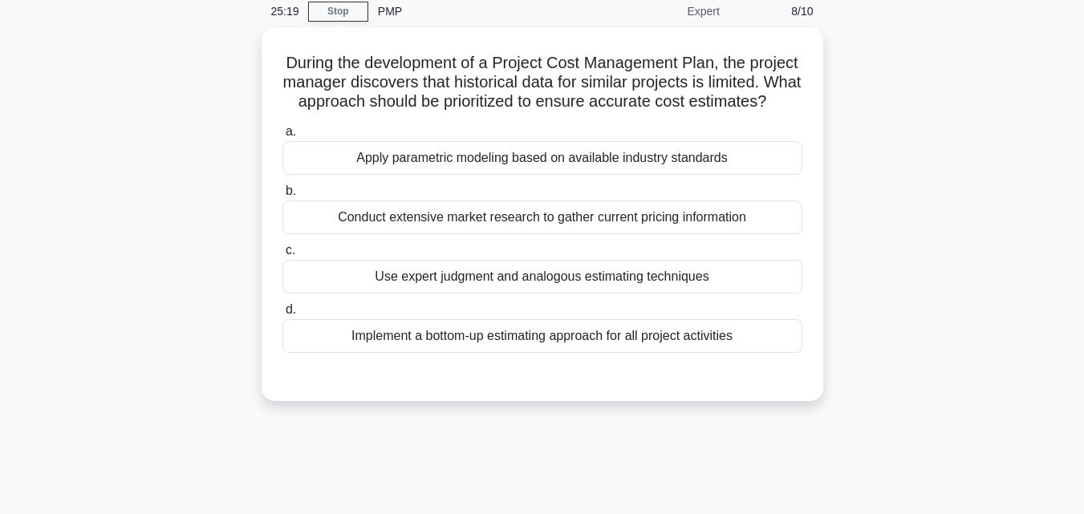
scroll to position [31, 0]
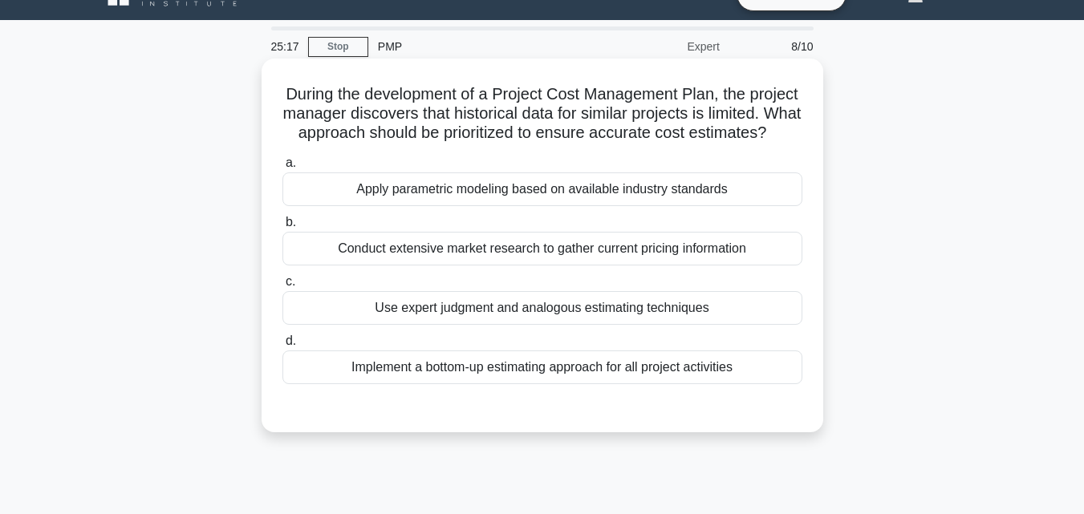
drag, startPoint x: 279, startPoint y: 92, endPoint x: 750, endPoint y: 396, distance: 560.4
click at [750, 396] on div "During the development of a Project Cost Management Plan, the project manager d…" at bounding box center [542, 245] width 549 height 361
copy div "During the development of a Project Cost Management Plan, the project manager d…"
click at [532, 384] on div "Implement a bottom-up estimating approach for all project activities" at bounding box center [542, 367] width 520 height 34
click at [282, 346] on input "d. Implement a bottom-up estimating approach for all project activities" at bounding box center [282, 341] width 0 height 10
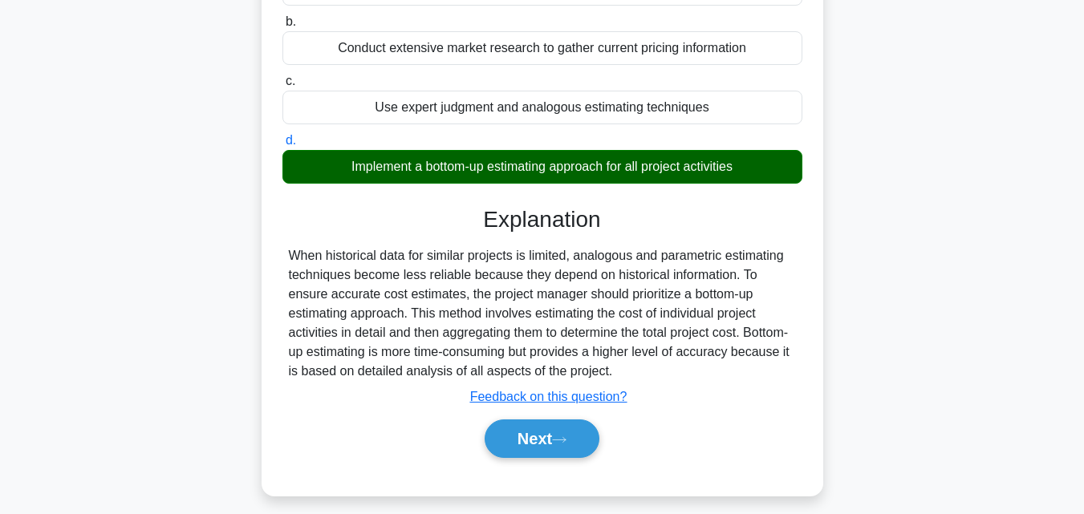
scroll to position [352, 0]
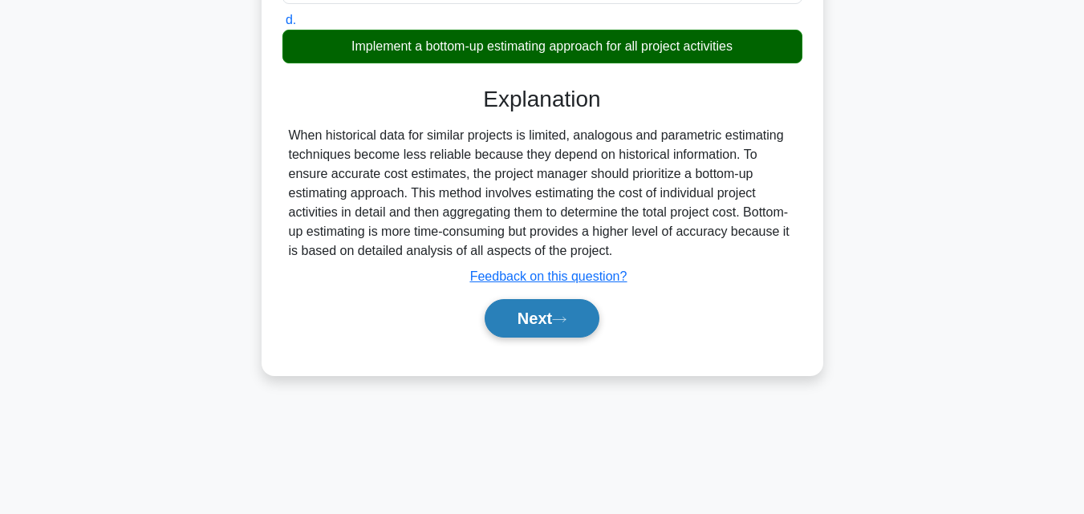
click at [582, 338] on button "Next" at bounding box center [541, 318] width 115 height 38
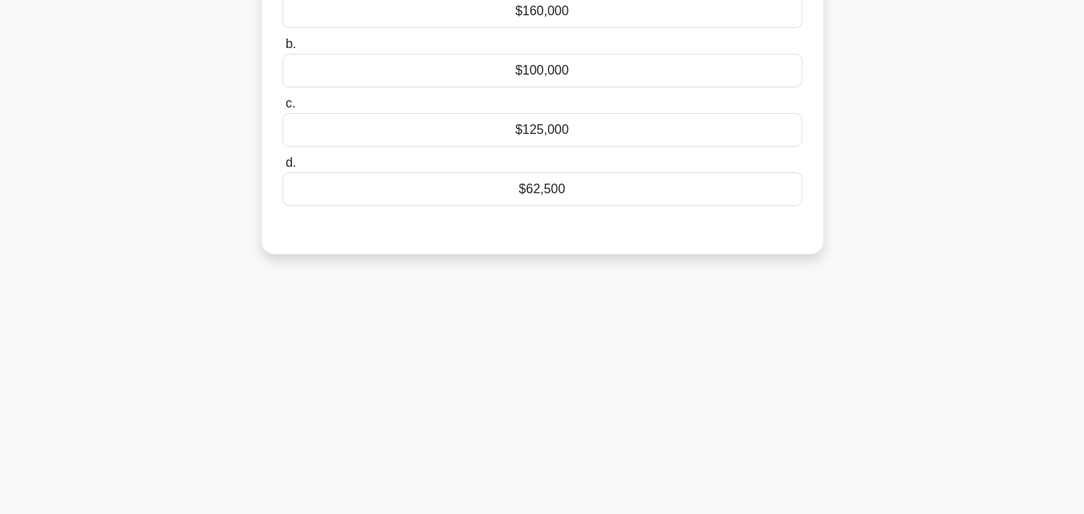
scroll to position [31, 0]
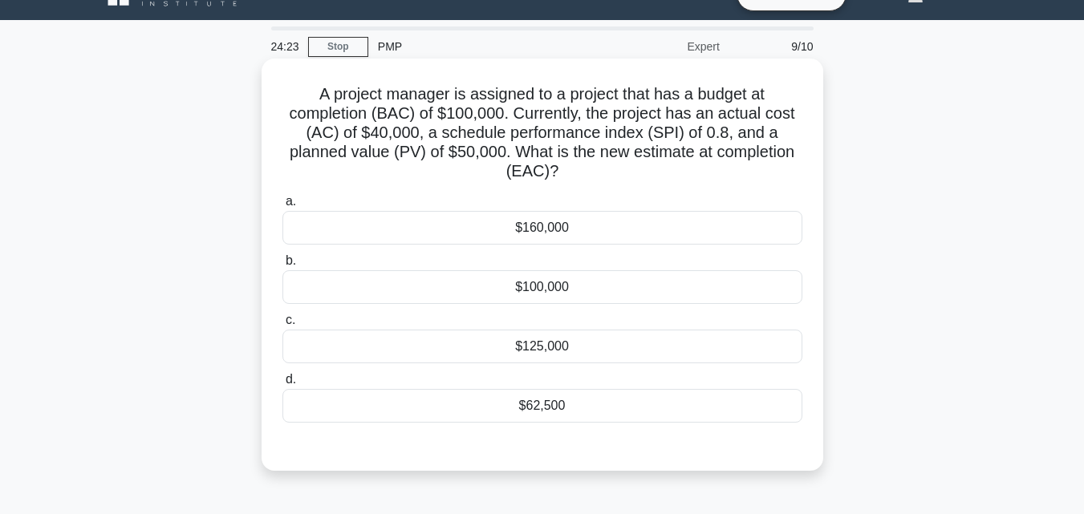
drag, startPoint x: 272, startPoint y: 105, endPoint x: 793, endPoint y: 229, distance: 535.9
click at [793, 229] on div "A project manager is assigned to a project that has a budget at completion (BAC…" at bounding box center [541, 265] width 561 height 412
click at [331, 95] on h5 "A project manager is assigned to a project that has a budget at completion (BAC…" at bounding box center [542, 133] width 523 height 98
click at [310, 92] on h5 "A project manager is assigned to a project that has a budget at completion (BAC…" at bounding box center [542, 133] width 523 height 98
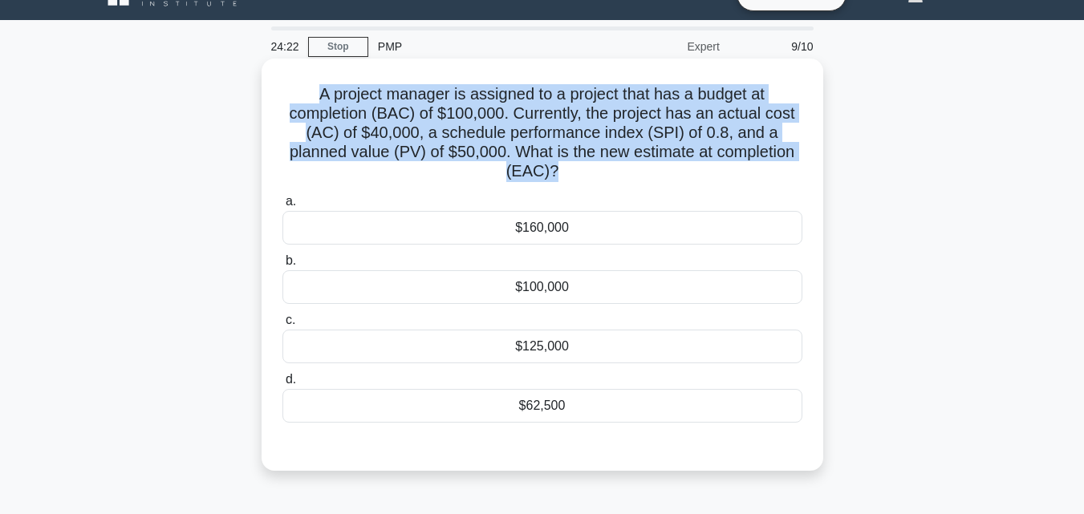
click at [310, 92] on h5 "A project manager is assigned to a project that has a budget at completion (BAC…" at bounding box center [542, 133] width 523 height 98
click at [337, 134] on h5 "A project manager is assigned to a project that has a budget at completion (BAC…" at bounding box center [542, 133] width 523 height 98
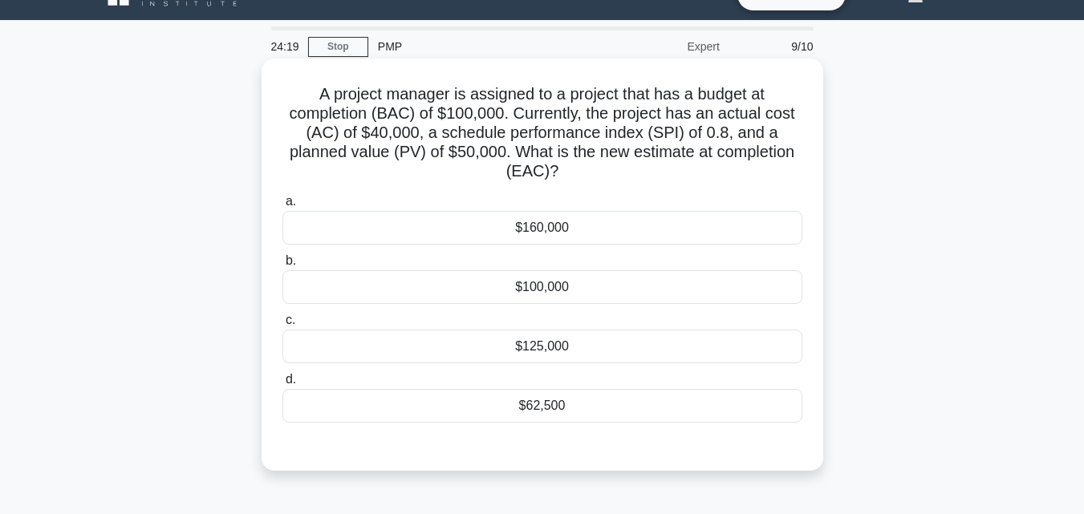
drag, startPoint x: 320, startPoint y: 85, endPoint x: 723, endPoint y: 418, distance: 522.4
click at [723, 418] on div "A project manager is assigned to a project that has a budget at completion (BAC…" at bounding box center [542, 264] width 549 height 399
copy div "A project manager is assigned to a project that has a budget at completion (BAC…"
click at [576, 294] on div "$100,000" at bounding box center [542, 287] width 520 height 34
click at [282, 266] on input "b. $100,000" at bounding box center [282, 261] width 0 height 10
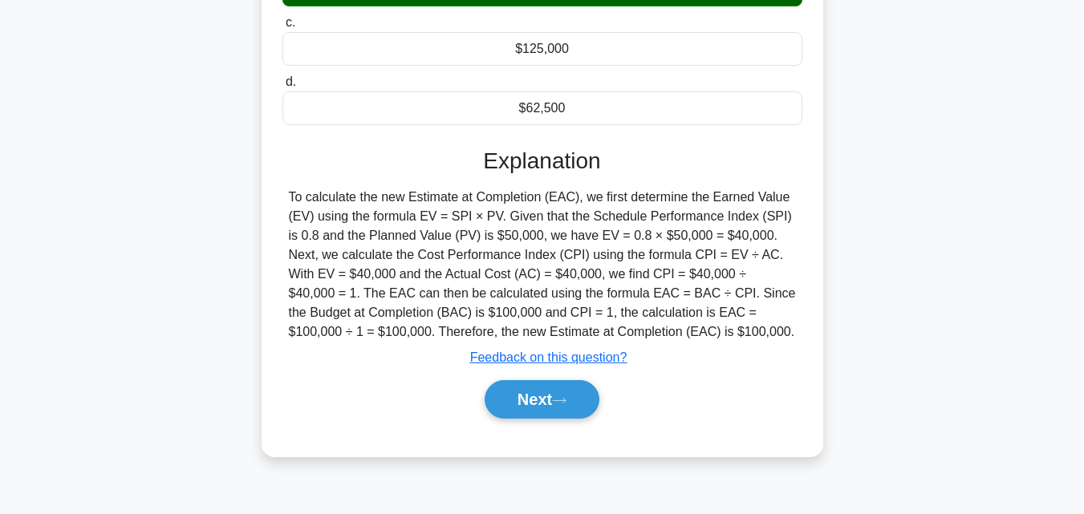
scroll to position [352, 0]
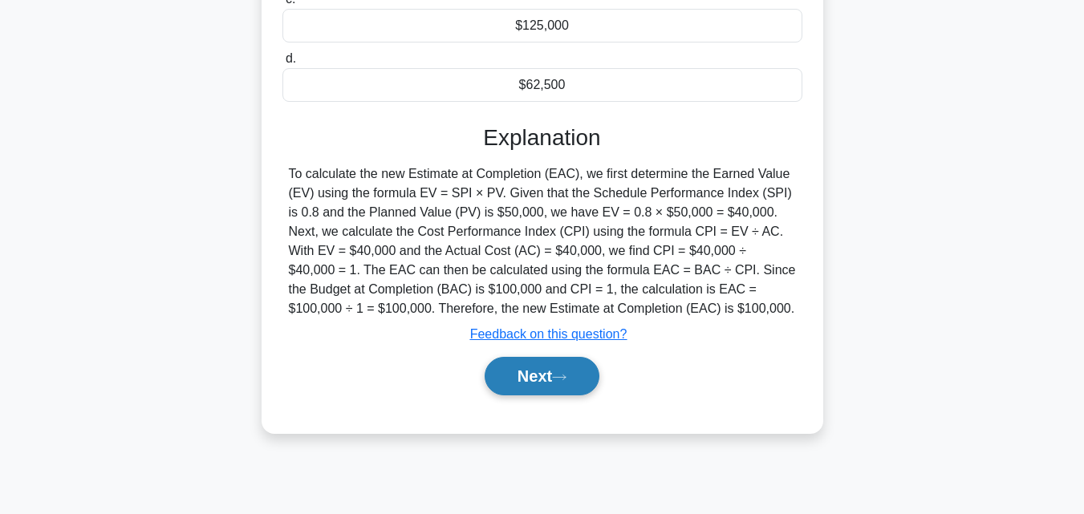
click at [553, 387] on button "Next" at bounding box center [541, 376] width 115 height 38
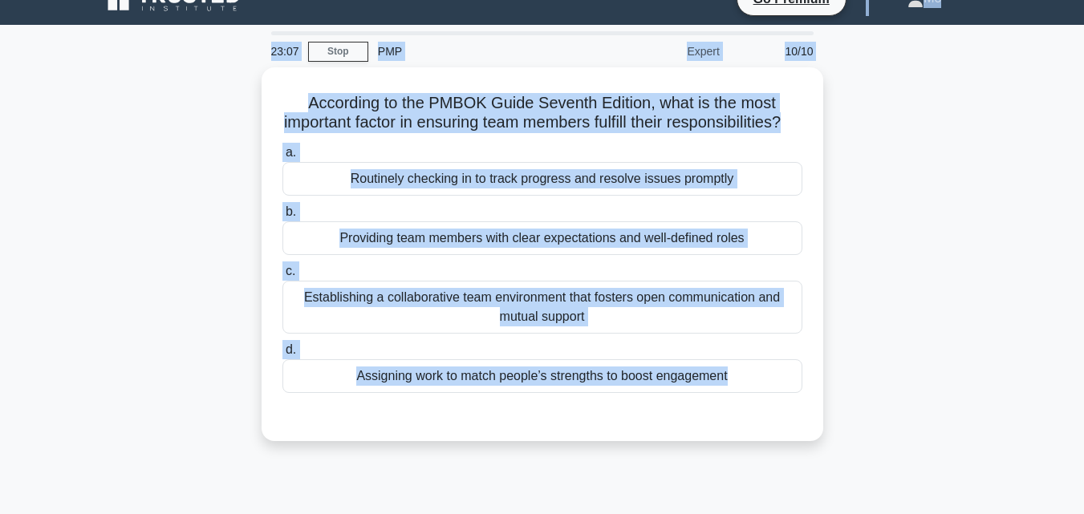
scroll to position [18, 0]
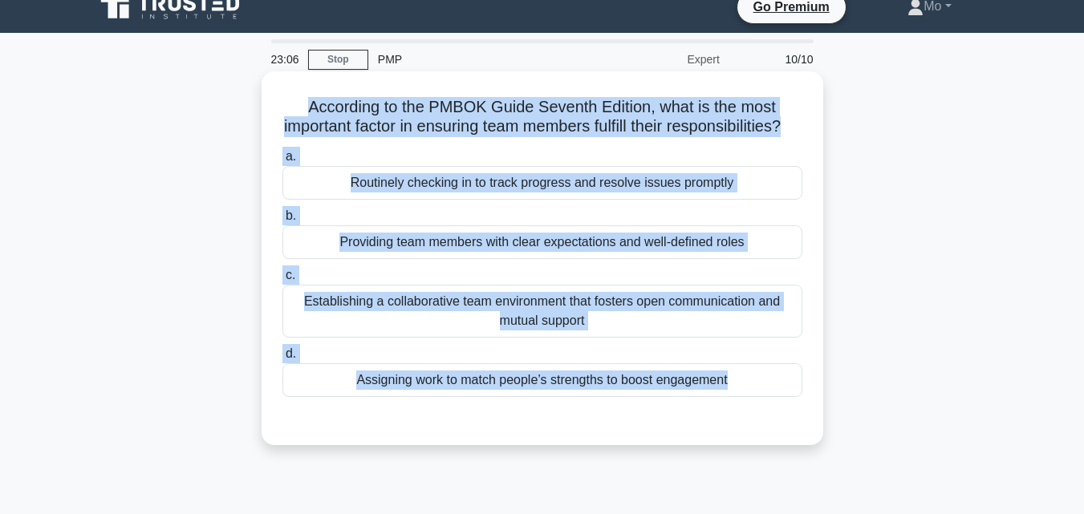
drag, startPoint x: 665, startPoint y: 396, endPoint x: 303, endPoint y: 100, distance: 467.4
click at [303, 100] on div "23:06 Stop PMP Expert 10/10 According to the PMBOK Guide Seventh Edition, what …" at bounding box center [542, 440] width 914 height 802
click at [520, 330] on div "Establishing a collaborative team environment that fosters open communication a…" at bounding box center [542, 311] width 520 height 53
click at [282, 281] on input "c. Establishing a collaborative team environment that fosters open communicatio…" at bounding box center [282, 275] width 0 height 10
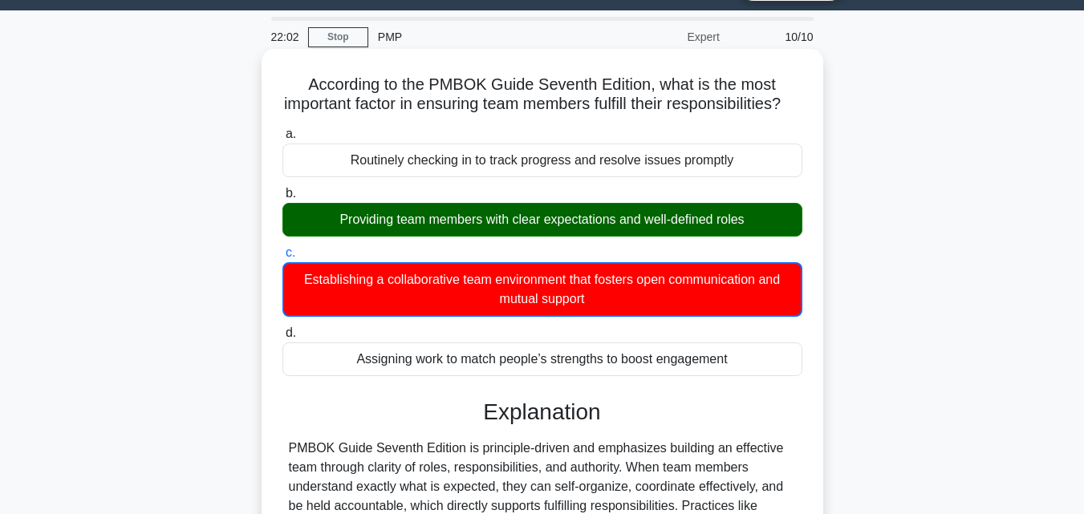
scroll to position [339, 0]
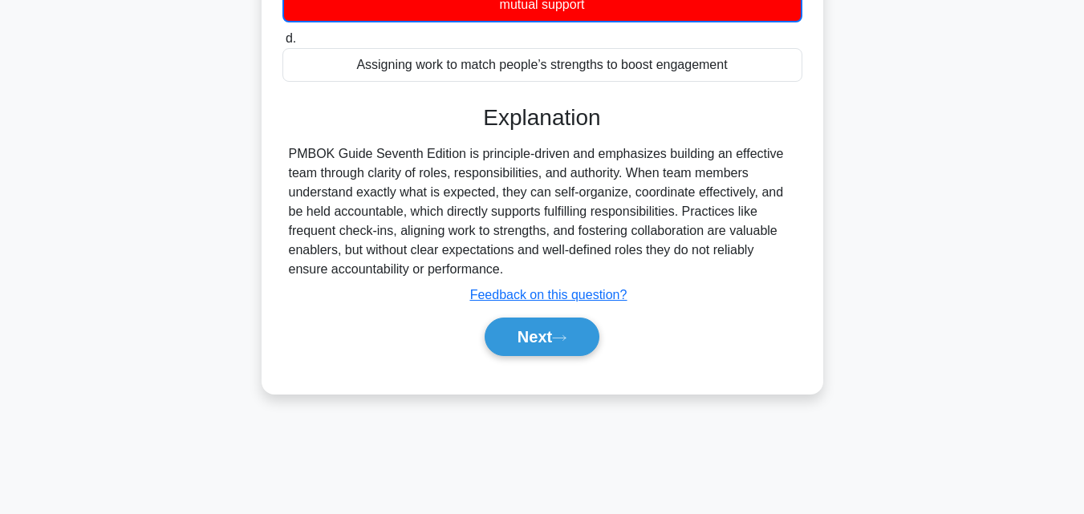
drag, startPoint x: 670, startPoint y: 284, endPoint x: 259, endPoint y: 168, distance: 426.6
click at [259, 168] on div "According to the PMBOK Guide Seventh Edition, what is the most important factor…" at bounding box center [542, 84] width 914 height 658
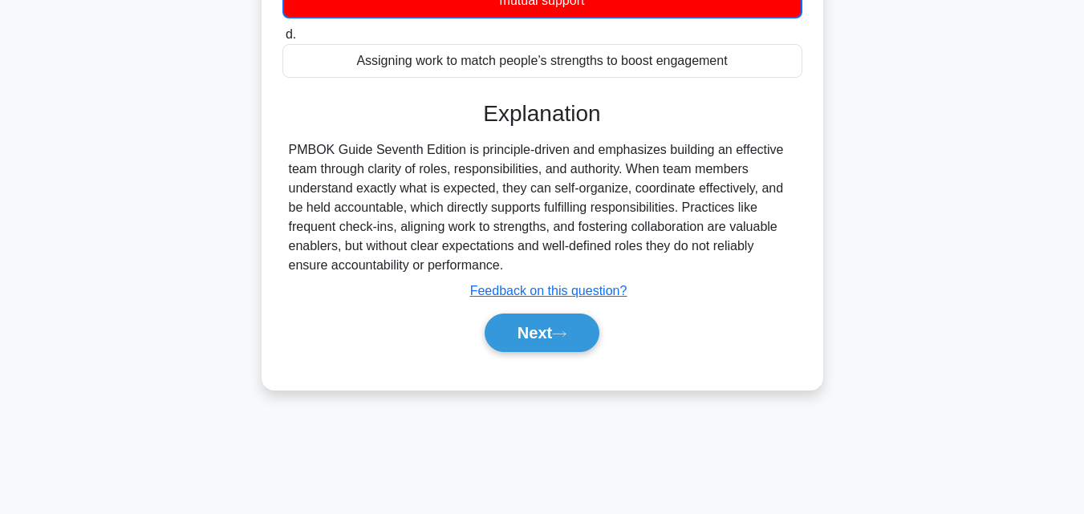
click at [536, 359] on div "Next" at bounding box center [542, 332] width 520 height 51
click at [536, 352] on button "Next" at bounding box center [541, 333] width 115 height 38
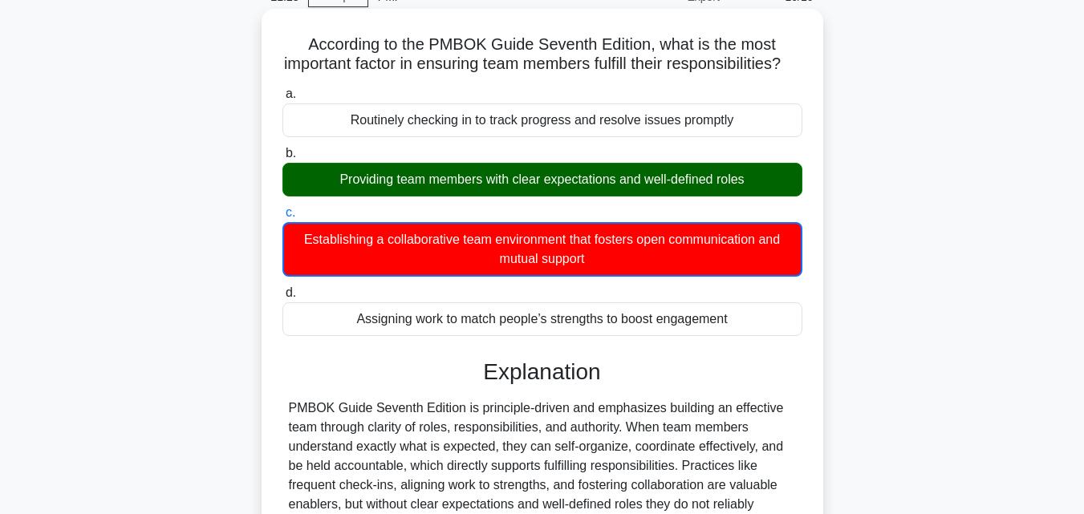
scroll to position [352, 0]
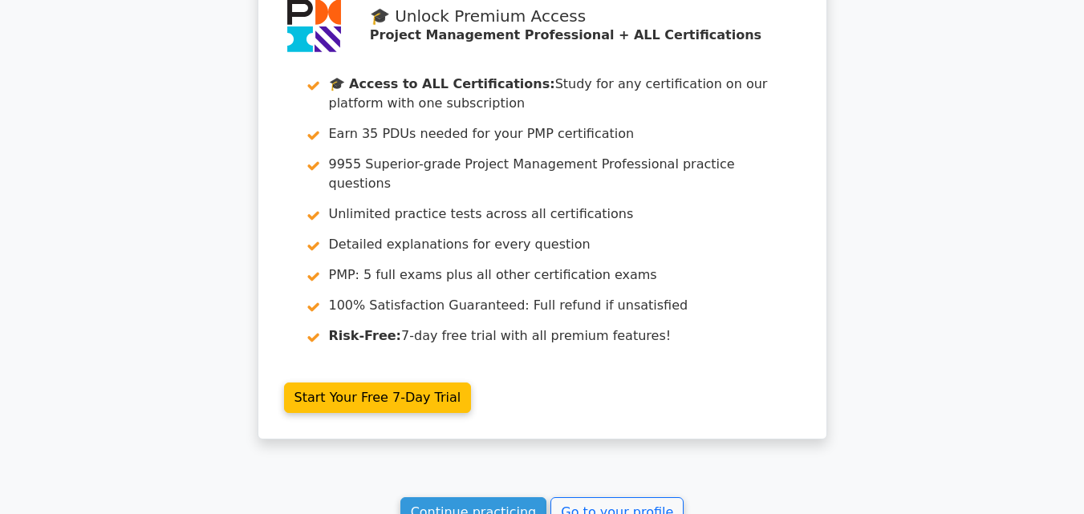
scroll to position [2887, 0]
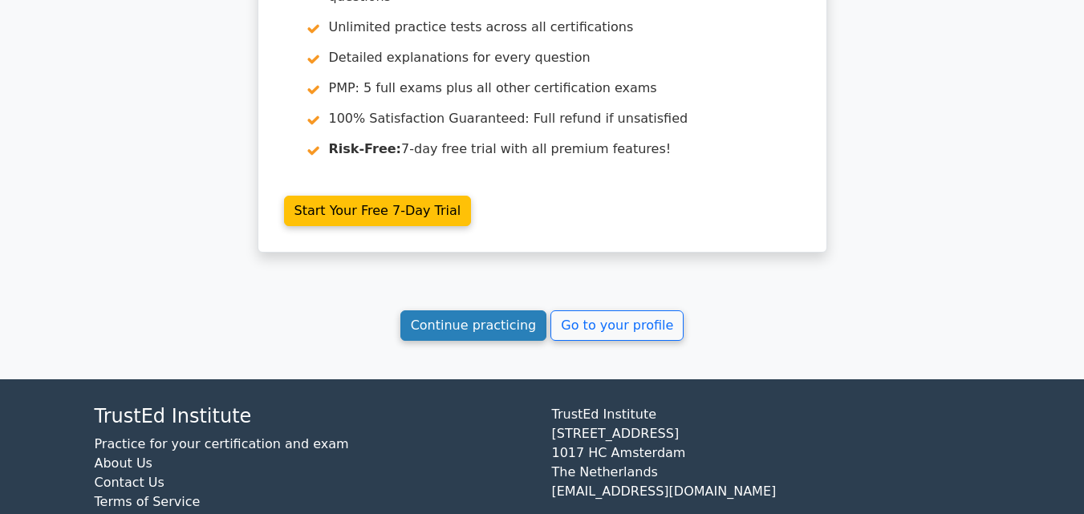
click at [446, 310] on link "Continue practicing" at bounding box center [473, 325] width 147 height 30
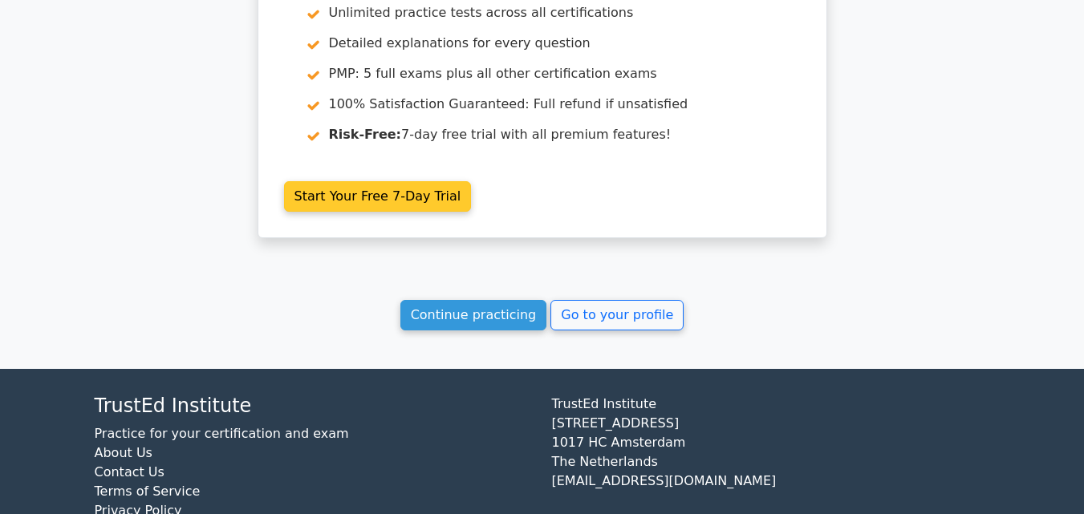
scroll to position [2899, 0]
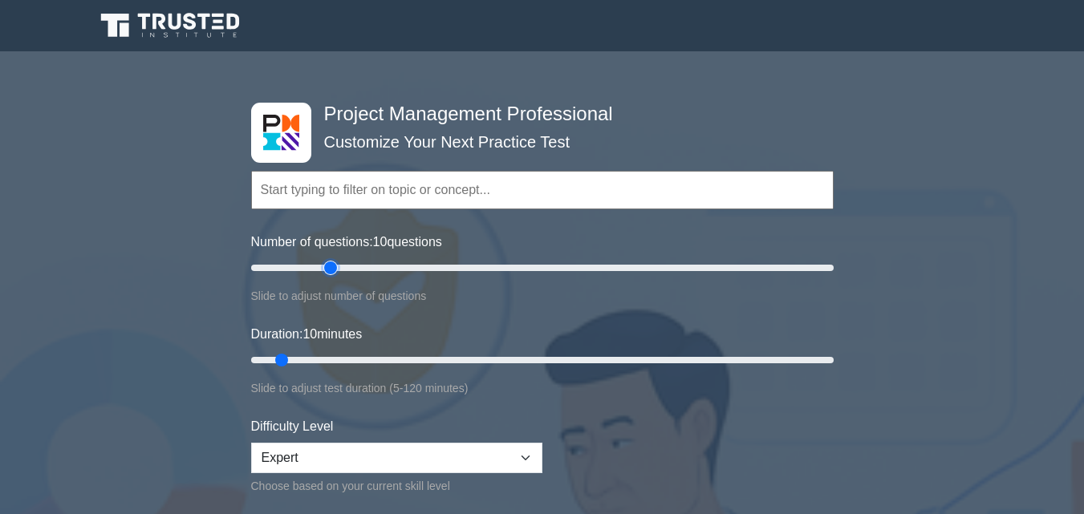
type input "30"
click at [329, 276] on input "Number of questions: 10 questions" at bounding box center [542, 267] width 582 height 19
type input "90"
click at [666, 358] on input "Duration: 10 minutes" at bounding box center [542, 359] width 582 height 19
click at [504, 474] on div "Difficulty Level Beginner Intermediate Expert Choose based on your current skil…" at bounding box center [396, 456] width 291 height 79
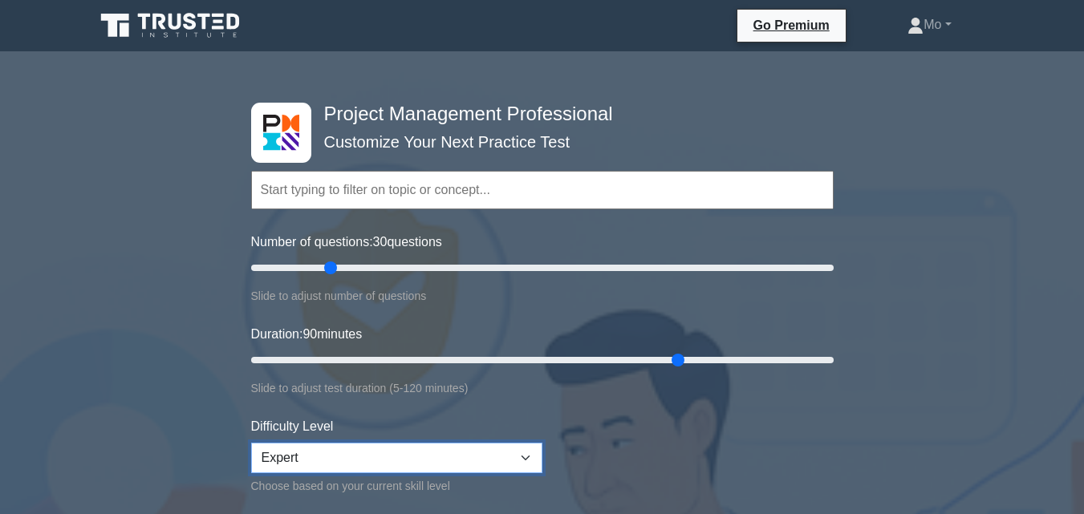
click at [504, 453] on select "Beginner Intermediate Expert" at bounding box center [396, 458] width 291 height 30
select select "intermediate"
click at [251, 443] on select "Beginner Intermediate Expert" at bounding box center [396, 458] width 291 height 30
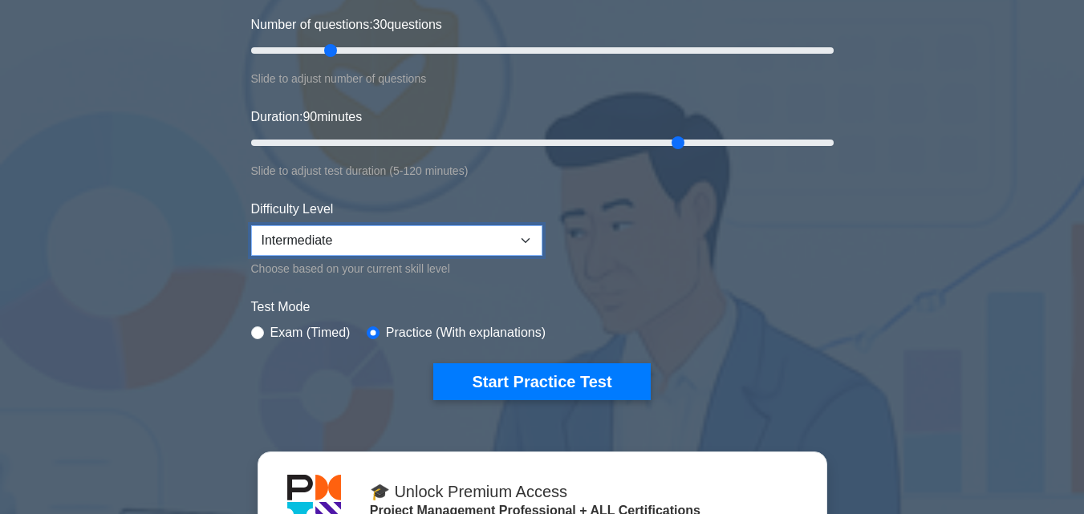
scroll to position [241, 0]
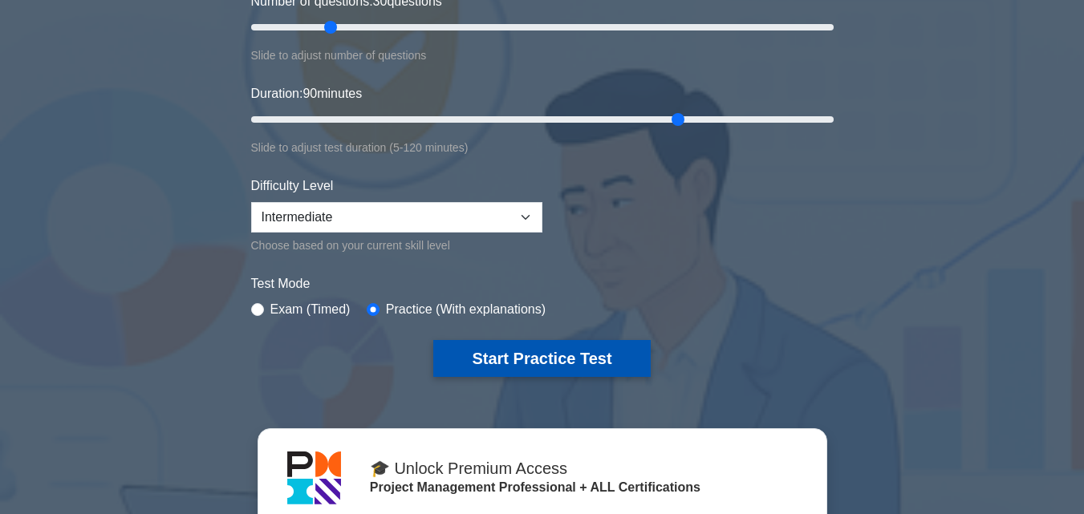
click at [513, 347] on button "Start Practice Test" at bounding box center [541, 358] width 217 height 37
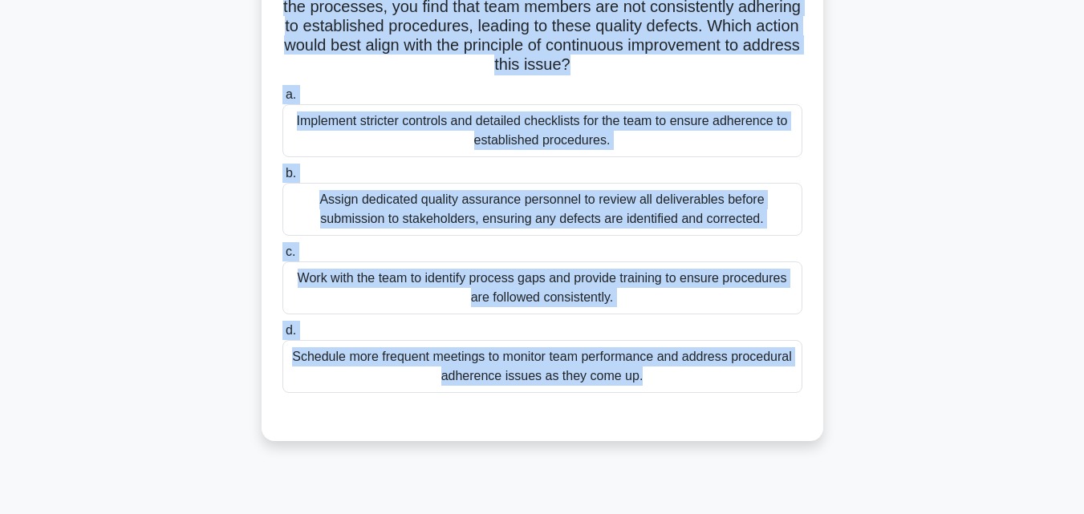
scroll to position [194, 0]
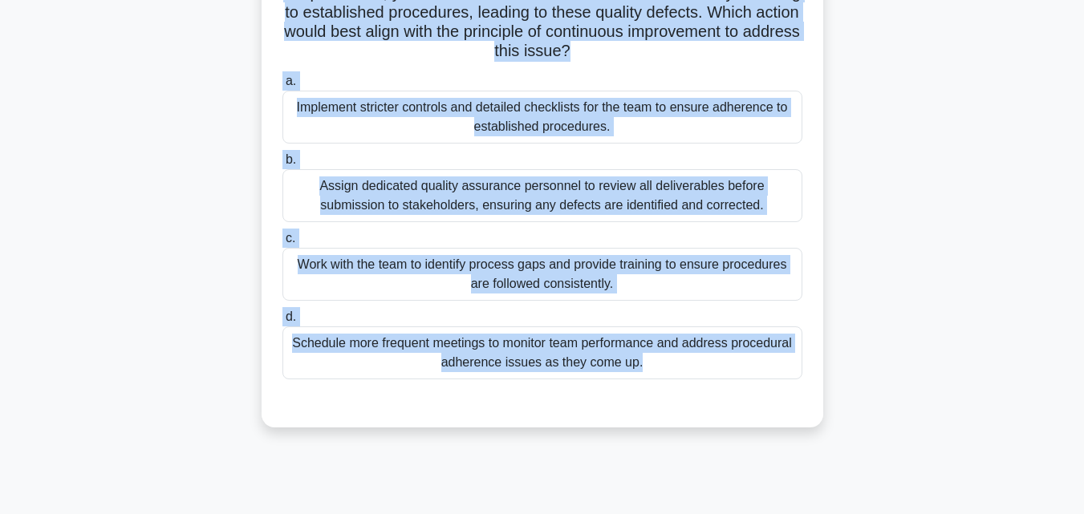
drag, startPoint x: 293, startPoint y: 132, endPoint x: 699, endPoint y: 436, distance: 507.2
click at [699, 436] on div "As a project manager leading a complex project, you have observed that while th…" at bounding box center [542, 173] width 914 height 547
copy div "As a project manager leading a complex project, you have observed that while th…"
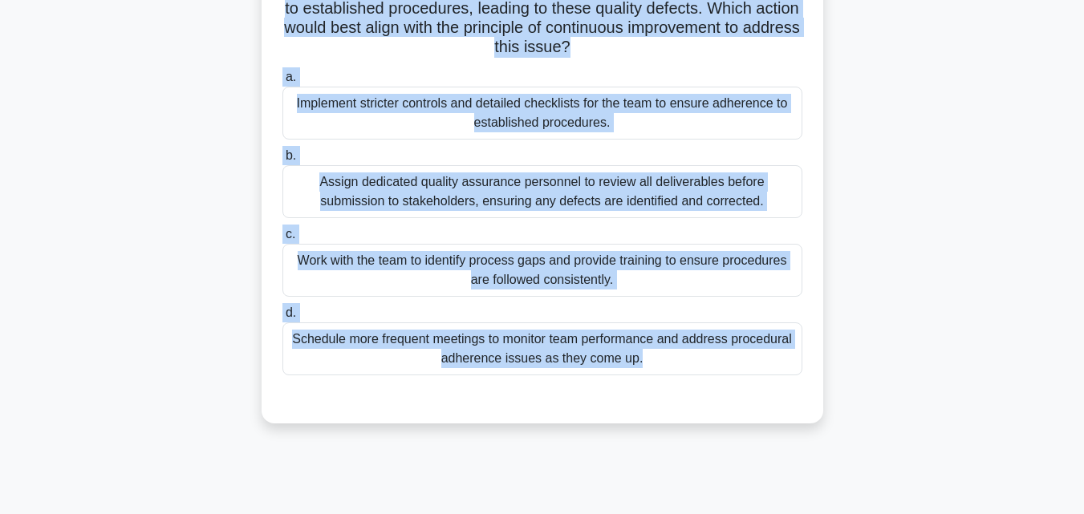
click at [473, 291] on div "Work with the team to identify process gaps and provide training to ensure proc…" at bounding box center [542, 270] width 520 height 53
click at [282, 240] on input "c. Work with the team to identify process gaps and provide training to ensure p…" at bounding box center [282, 234] width 0 height 10
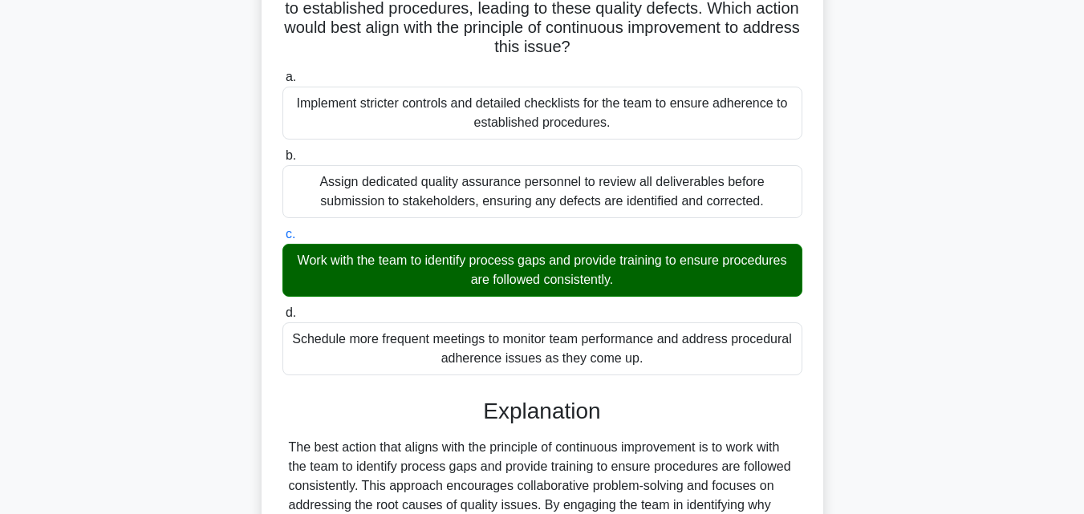
scroll to position [514, 0]
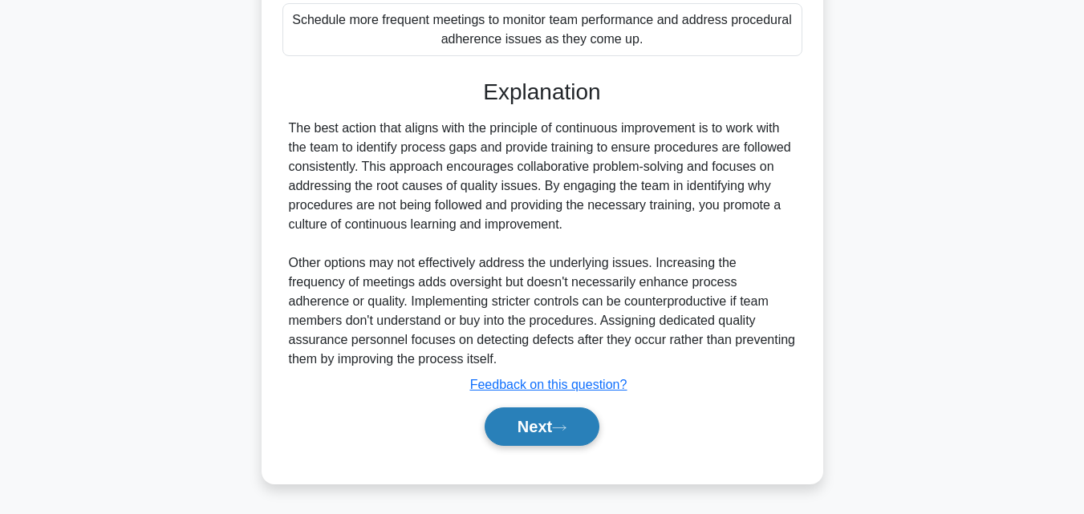
click at [586, 423] on button "Next" at bounding box center [541, 426] width 115 height 38
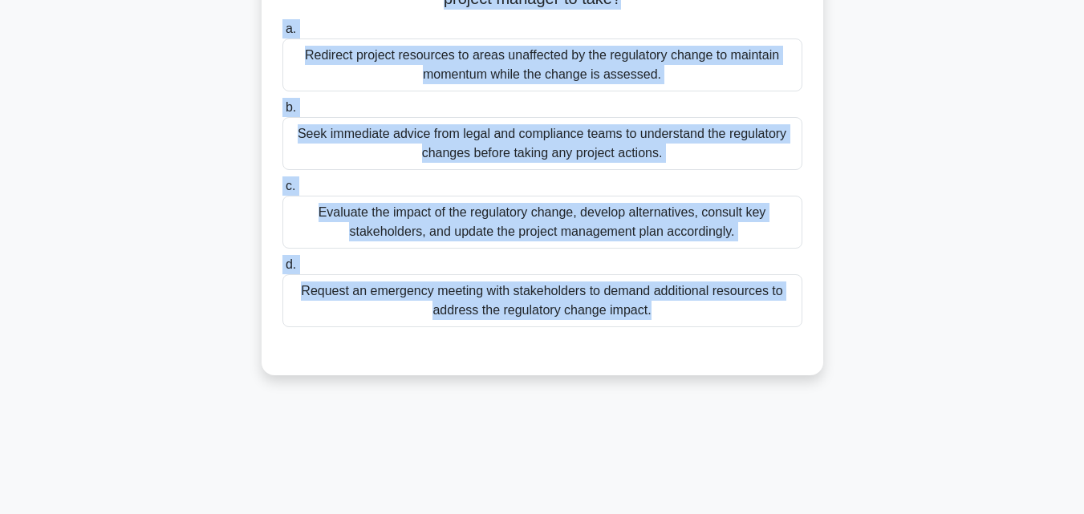
scroll to position [352, 0]
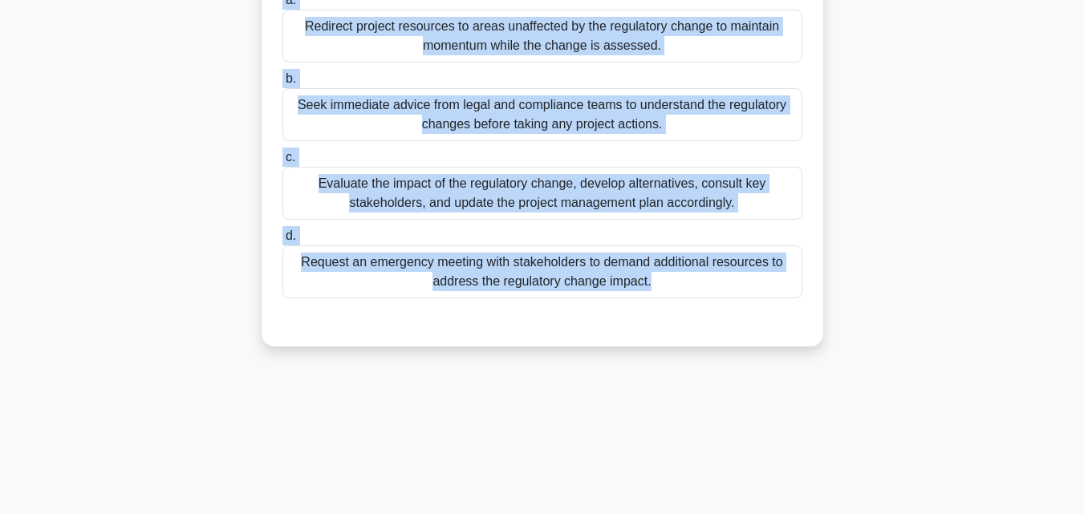
drag, startPoint x: 293, startPoint y: 77, endPoint x: 724, endPoint y: 475, distance: 586.9
click at [724, 475] on div "88:42 Stop PMP Advanced 2/30 On a high-stakes, multi-national project, an exper…" at bounding box center [542, 107] width 914 height 802
copy div "On a high-stakes, multi-national project, an experienced project manager is tas…"
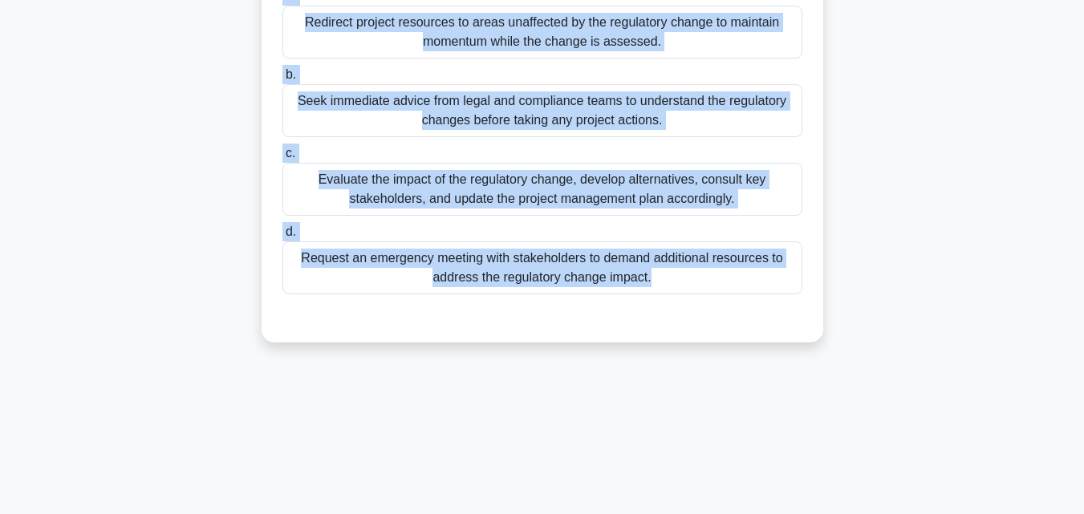
click at [479, 202] on div "Evaluate the impact of the regulatory change, develop alternatives, consult key…" at bounding box center [542, 189] width 520 height 53
click at [282, 159] on input "c. Evaluate the impact of the regulatory change, develop alternatives, consult …" at bounding box center [282, 153] width 0 height 10
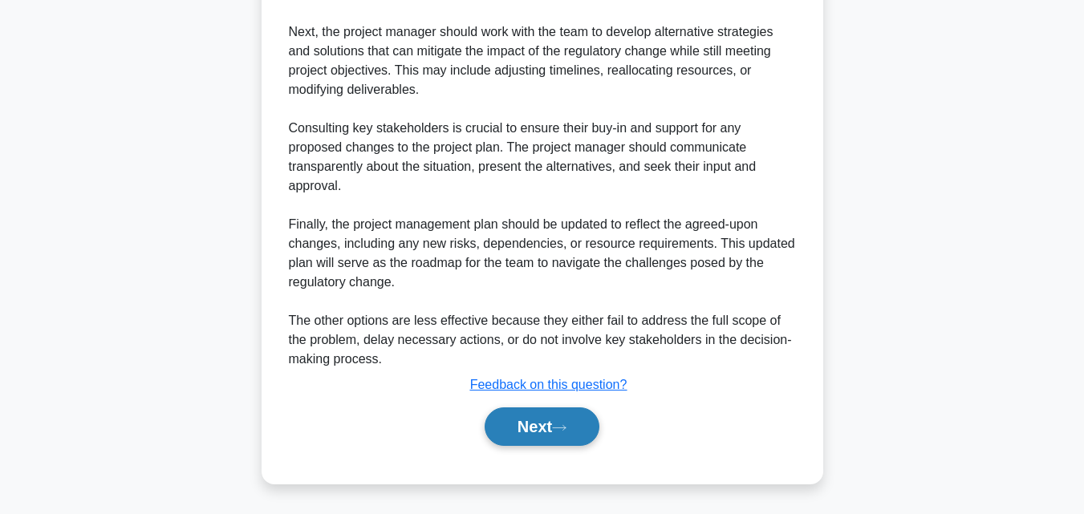
click at [517, 435] on button "Next" at bounding box center [541, 426] width 115 height 38
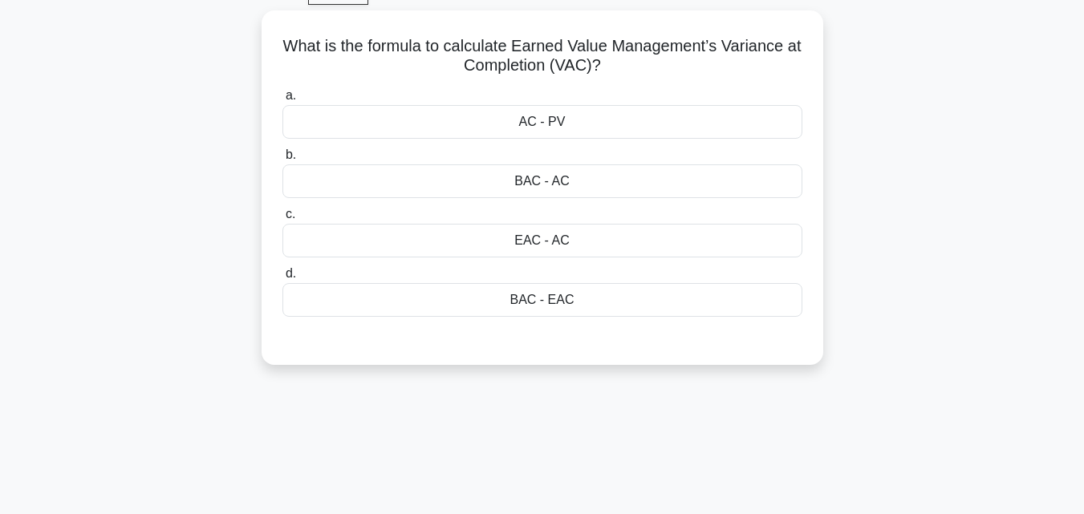
scroll to position [31, 0]
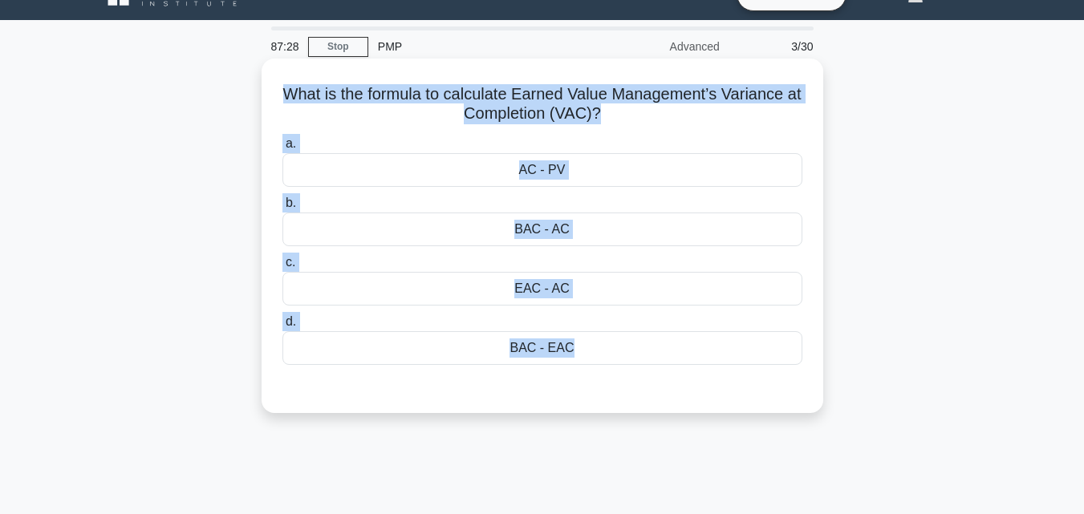
drag, startPoint x: 543, startPoint y: 434, endPoint x: 280, endPoint y: 88, distance: 434.4
click at [280, 88] on div "What is the formula to calculate Earned Value Management’s Variance at Completi…" at bounding box center [542, 250] width 914 height 374
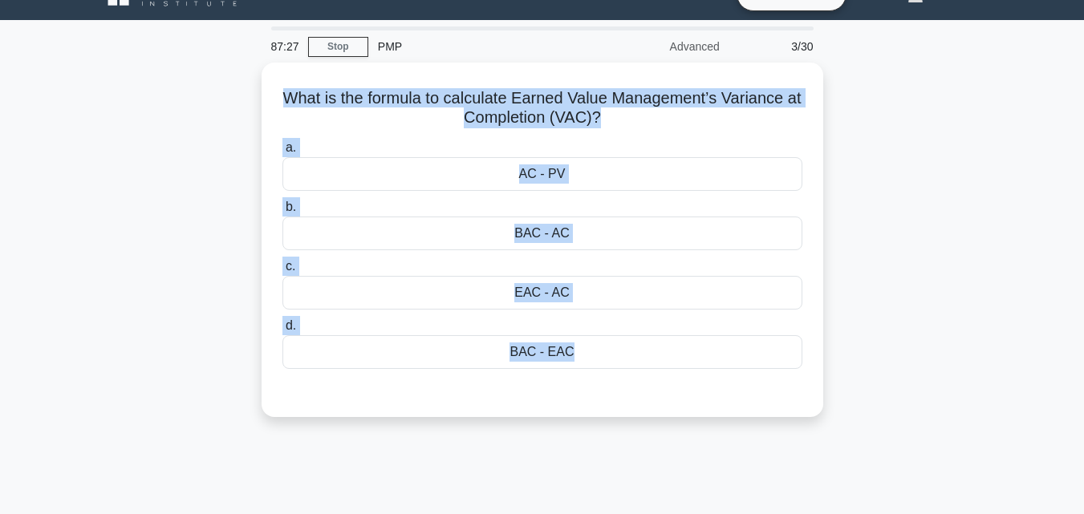
click at [411, 454] on div "87:27 Stop PMP Advanced 3/30 What is the formula to calculate Earned Value Mana…" at bounding box center [542, 427] width 914 height 802
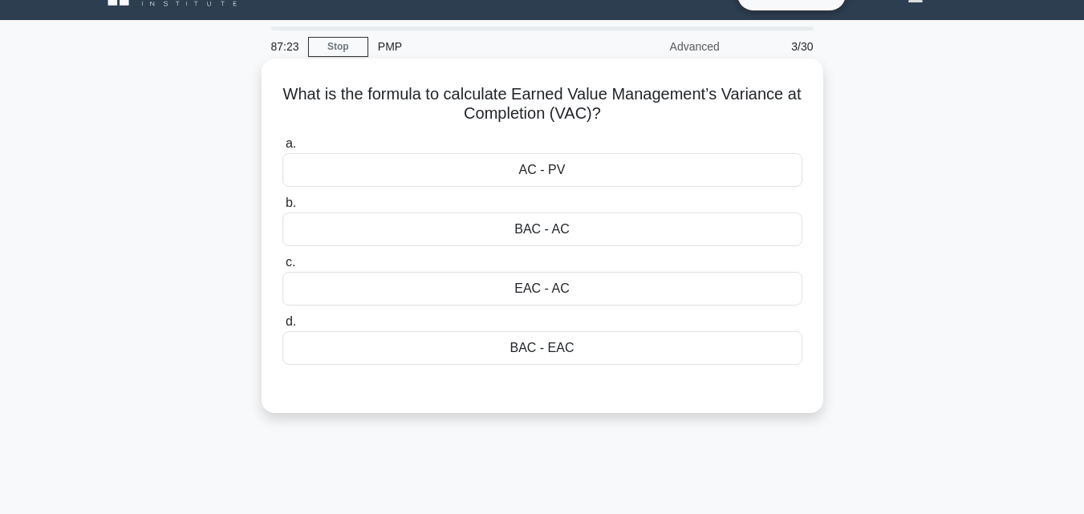
click at [545, 348] on div "BAC - EAC" at bounding box center [542, 348] width 520 height 34
click at [282, 327] on input "d. BAC - EAC" at bounding box center [282, 322] width 0 height 10
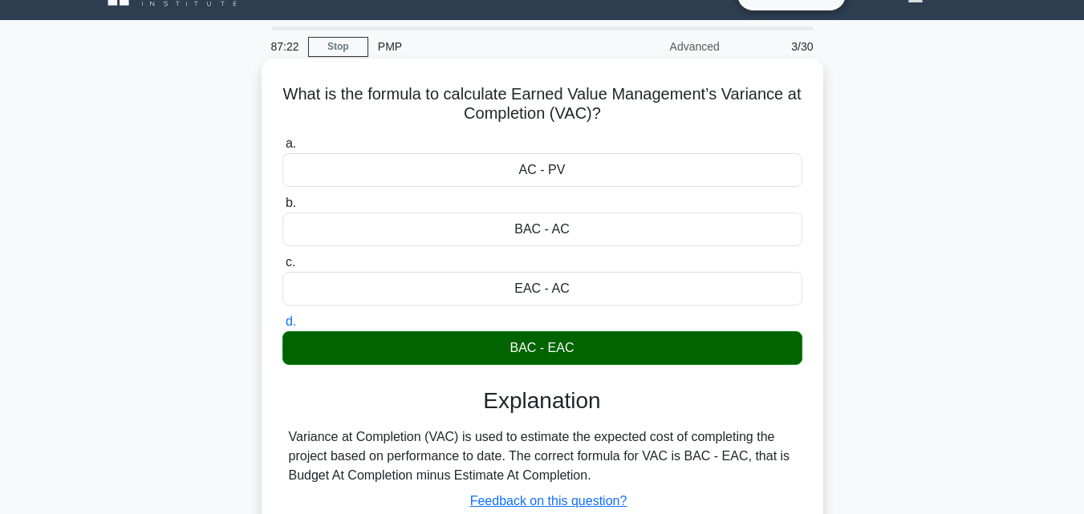
scroll to position [272, 0]
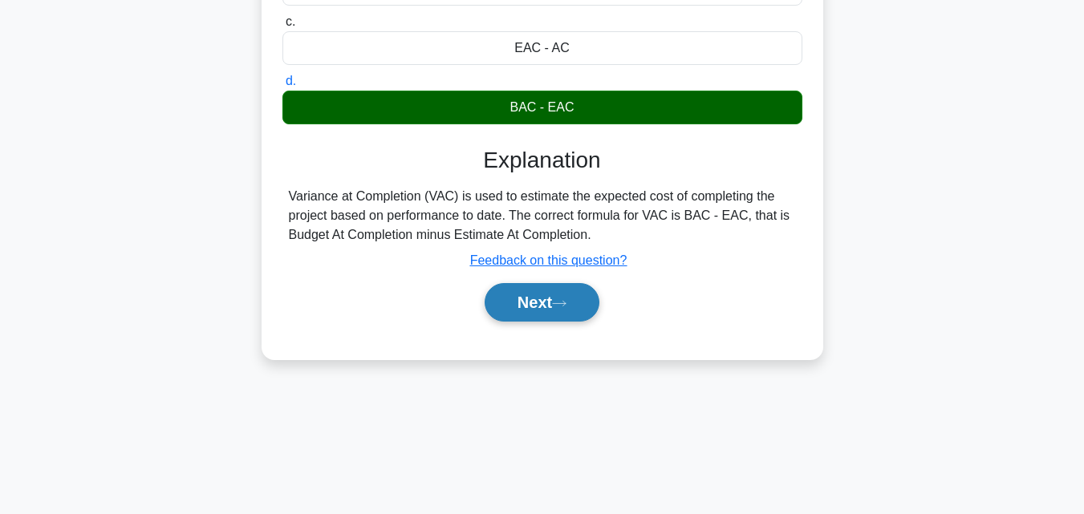
click at [566, 307] on icon at bounding box center [559, 303] width 14 height 9
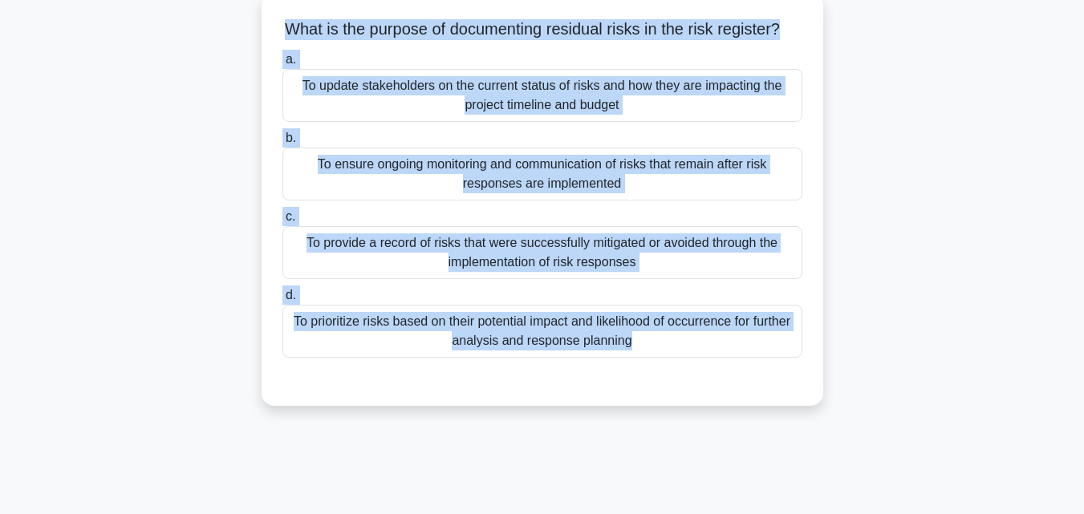
scroll to position [97, 0]
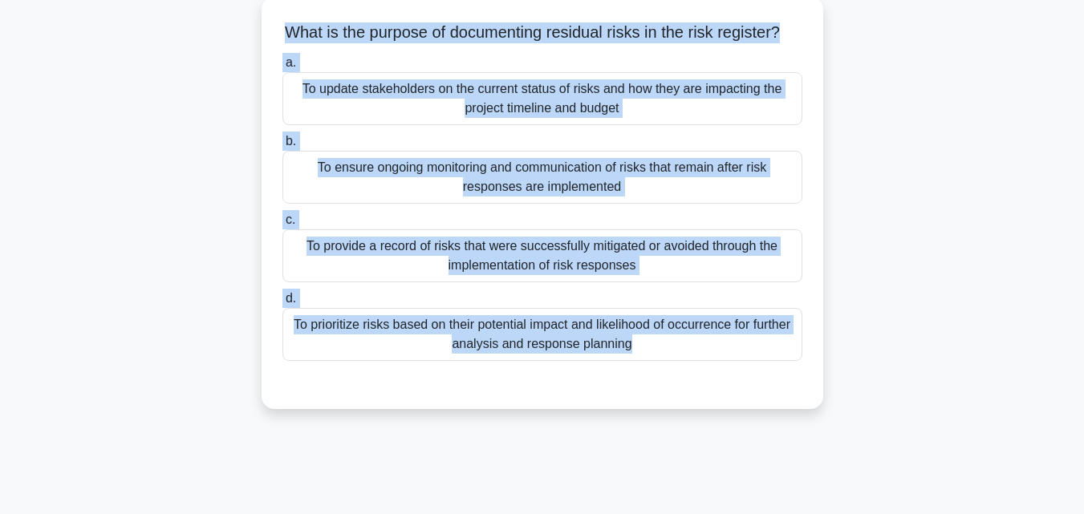
drag, startPoint x: 679, startPoint y: 442, endPoint x: 259, endPoint y: 15, distance: 598.3
click at [259, 15] on div "87:18 Stop PMP Advanced 4/30 What is the purpose of documenting residual risks …" at bounding box center [542, 362] width 914 height 802
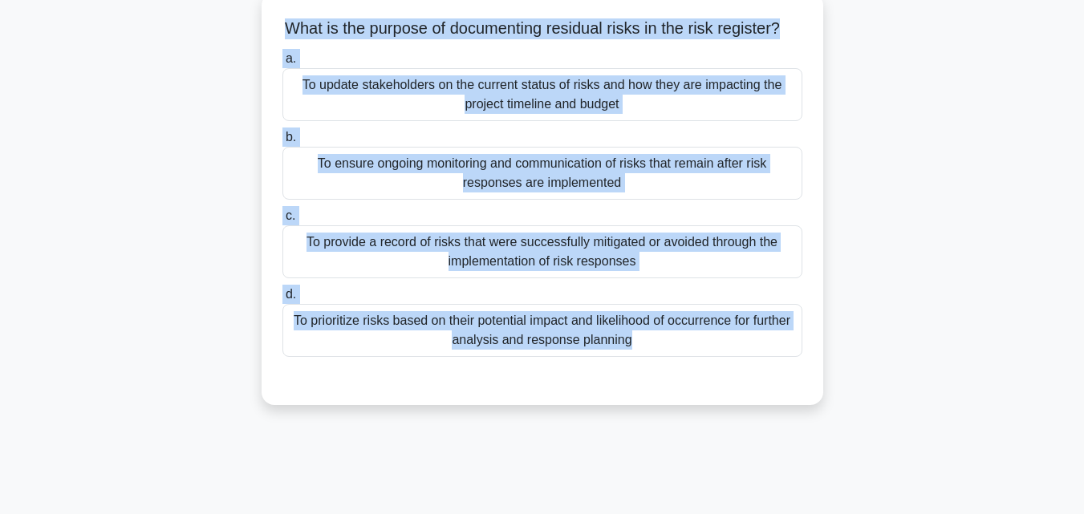
copy div "What is the purpose of documenting residual risks in the risk register? .spinne…"
click at [457, 185] on div "To ensure ongoing monitoring and communication of risks that remain after risk …" at bounding box center [542, 173] width 520 height 53
click at [282, 143] on input "b. To ensure ongoing monitoring and communication of risks that remain after ri…" at bounding box center [282, 137] width 0 height 10
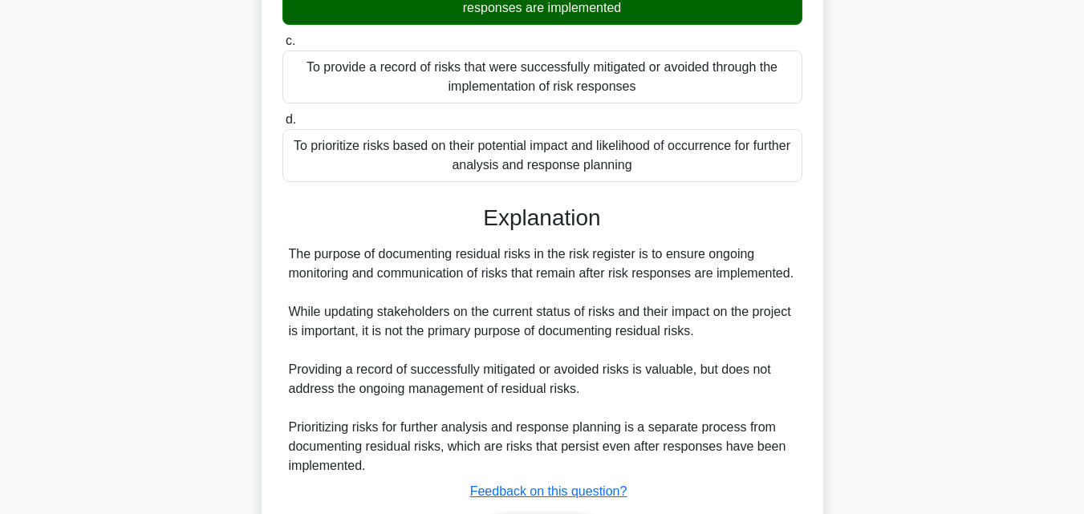
scroll to position [399, 0]
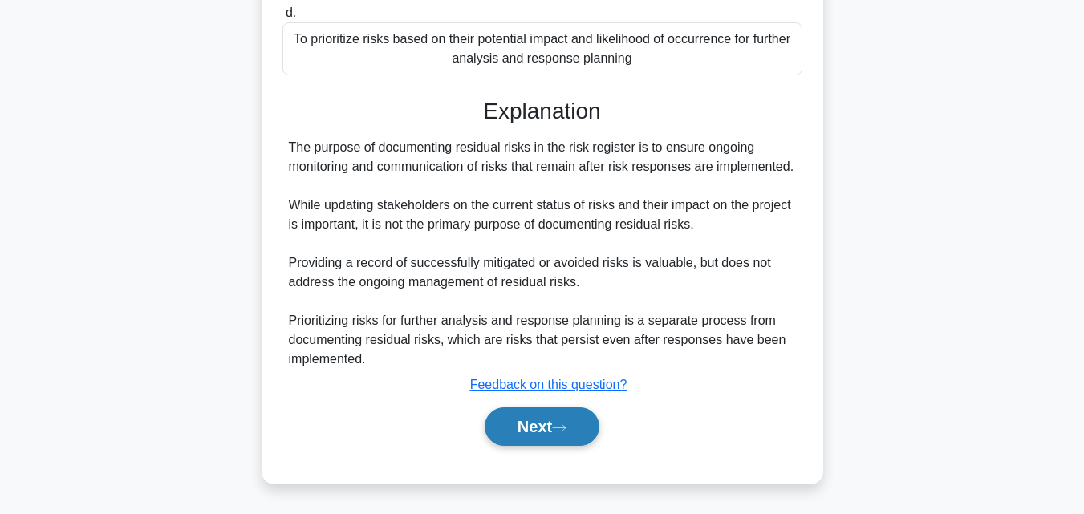
click at [552, 431] on button "Next" at bounding box center [541, 426] width 115 height 38
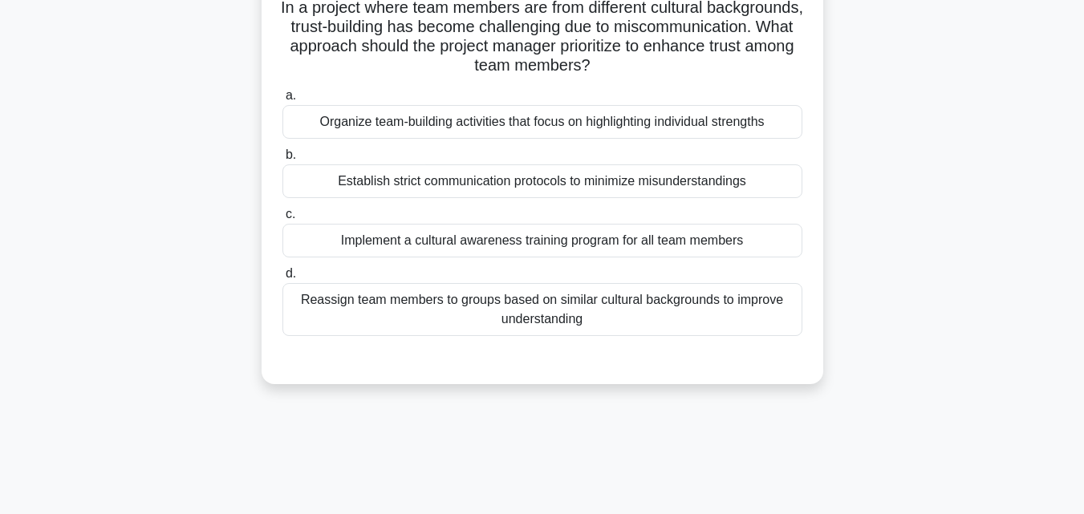
scroll to position [111, 0]
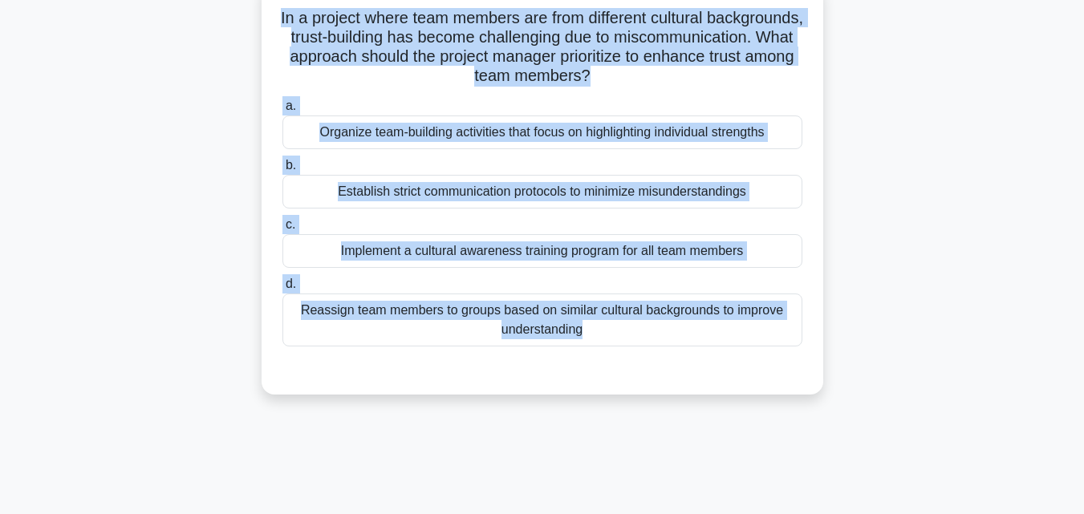
drag, startPoint x: 553, startPoint y: 431, endPoint x: 59, endPoint y: 16, distance: 644.9
click at [59, 16] on main "86:18 Stop PMP Advanced 5/30 In a project where team members are from different…" at bounding box center [542, 347] width 1084 height 815
copy div "In a project where team members are from different cultural backgrounds, trust-…"
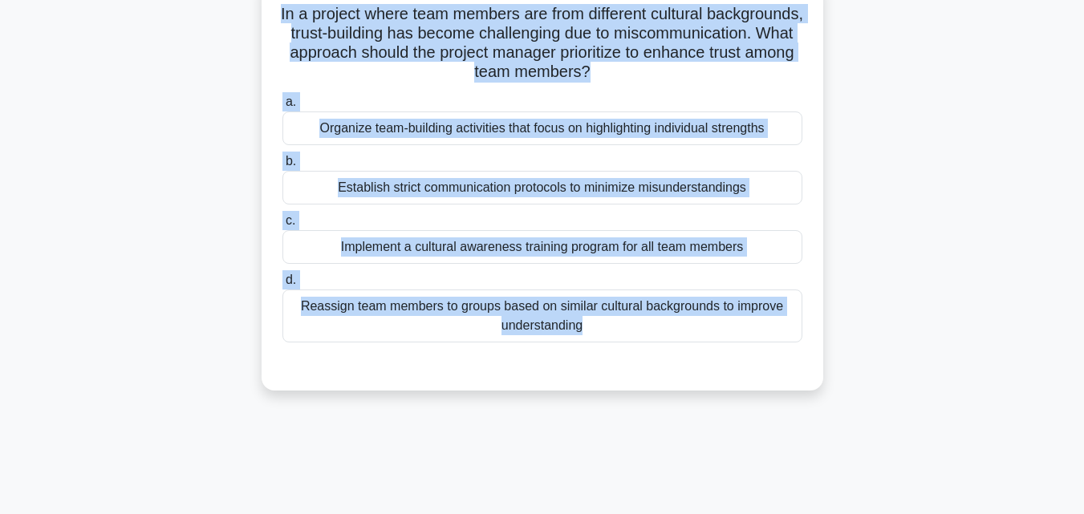
click at [525, 241] on div "Implement a cultural awareness training program for all team members" at bounding box center [542, 247] width 520 height 34
click at [282, 226] on input "c. Implement a cultural awareness training program for all team members" at bounding box center [282, 221] width 0 height 10
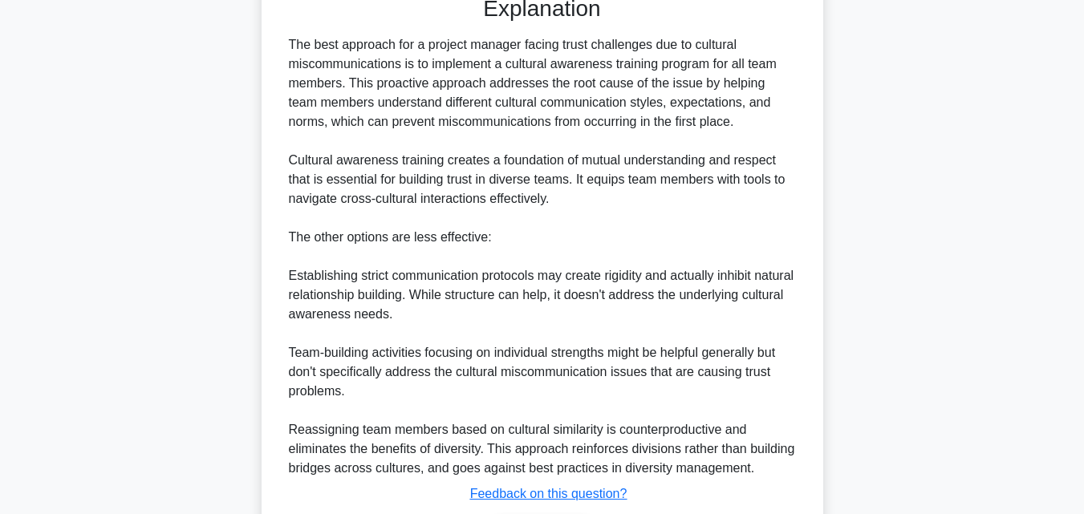
scroll to position [591, 0]
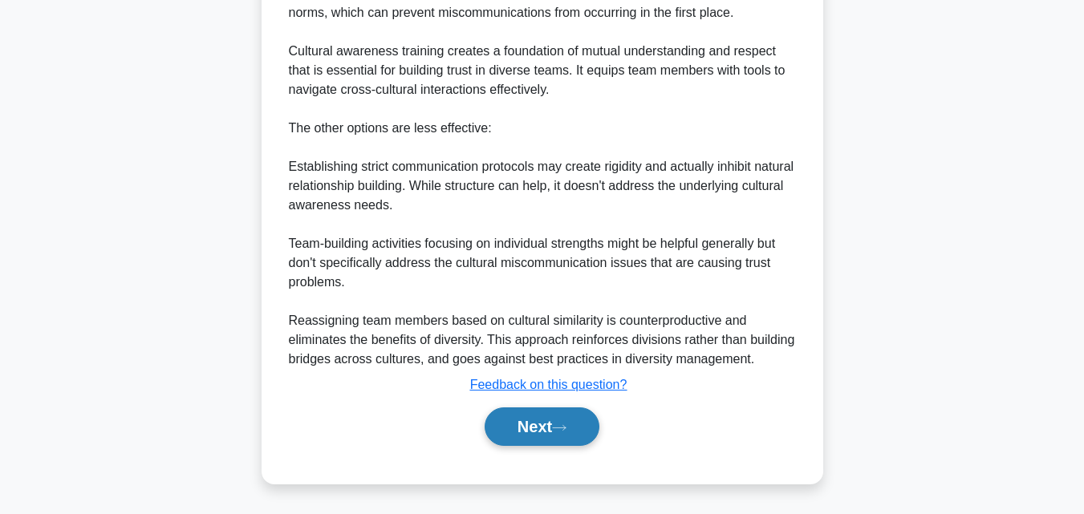
click at [526, 431] on button "Next" at bounding box center [541, 426] width 115 height 38
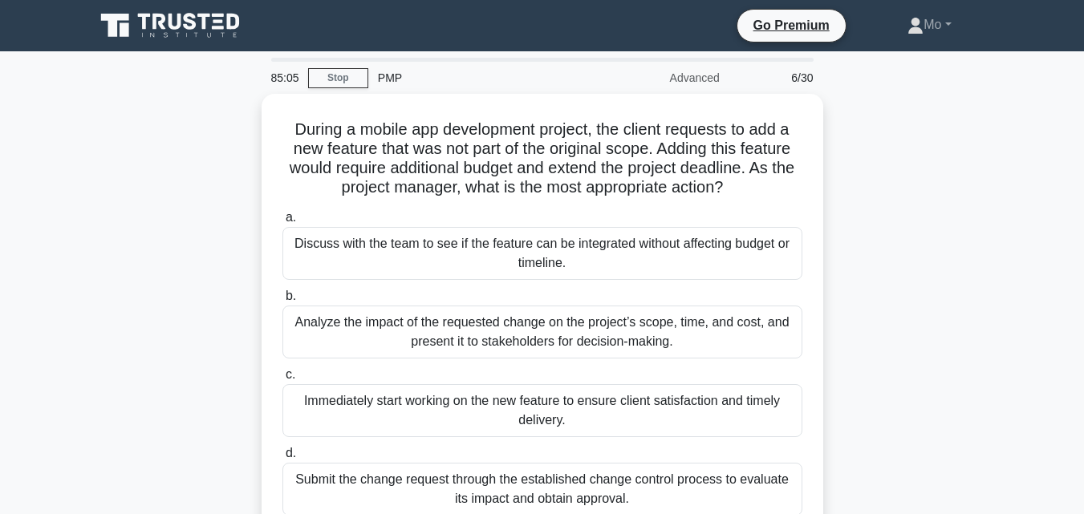
scroll to position [30, 0]
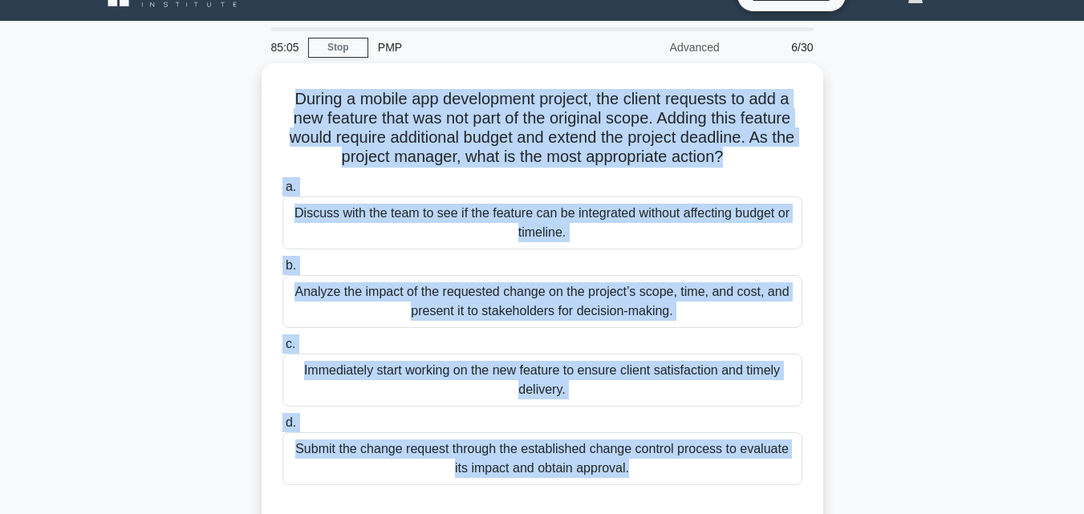
drag, startPoint x: 285, startPoint y: 121, endPoint x: 878, endPoint y: 500, distance: 704.0
click at [878, 500] on div "During a mobile app development project, the client requests to add a new featu…" at bounding box center [542, 307] width 914 height 489
copy div "During a mobile app development project, the client requests to add a new featu…"
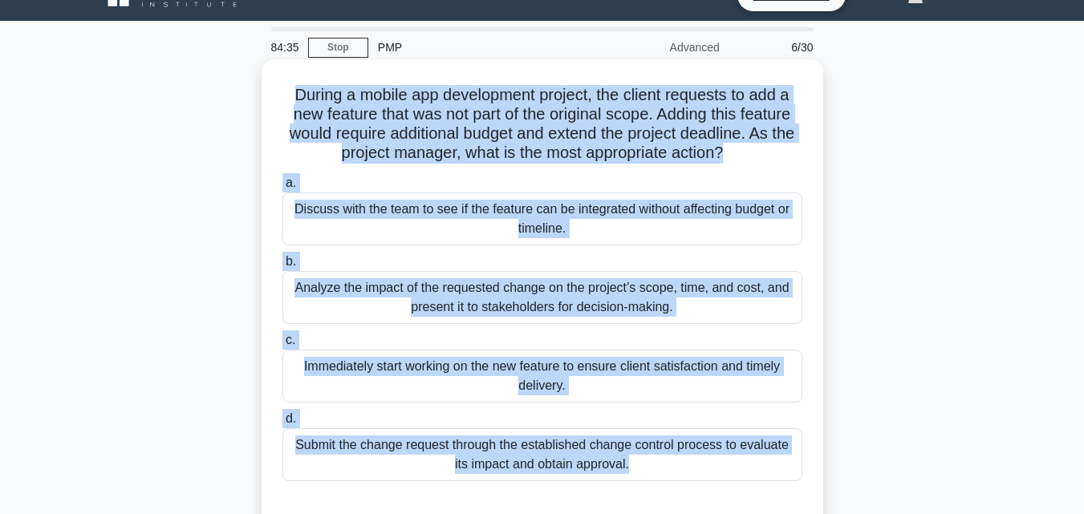
click at [454, 273] on div "Analyze the impact of the requested change on the project’s scope, time, and co…" at bounding box center [542, 297] width 520 height 53
click at [282, 267] on input "b. Analyze the impact of the requested change on the project’s scope, time, and…" at bounding box center [282, 262] width 0 height 10
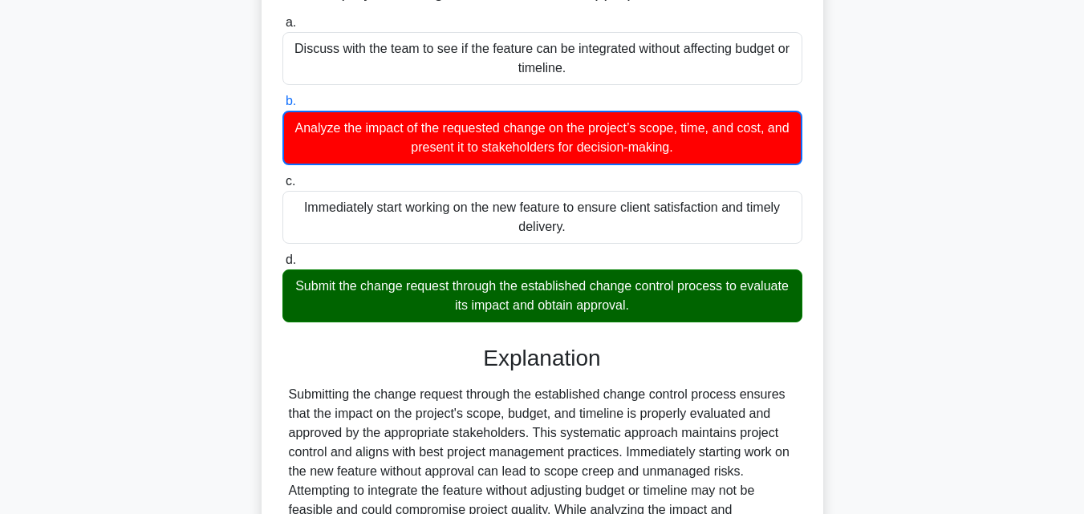
scroll to position [381, 0]
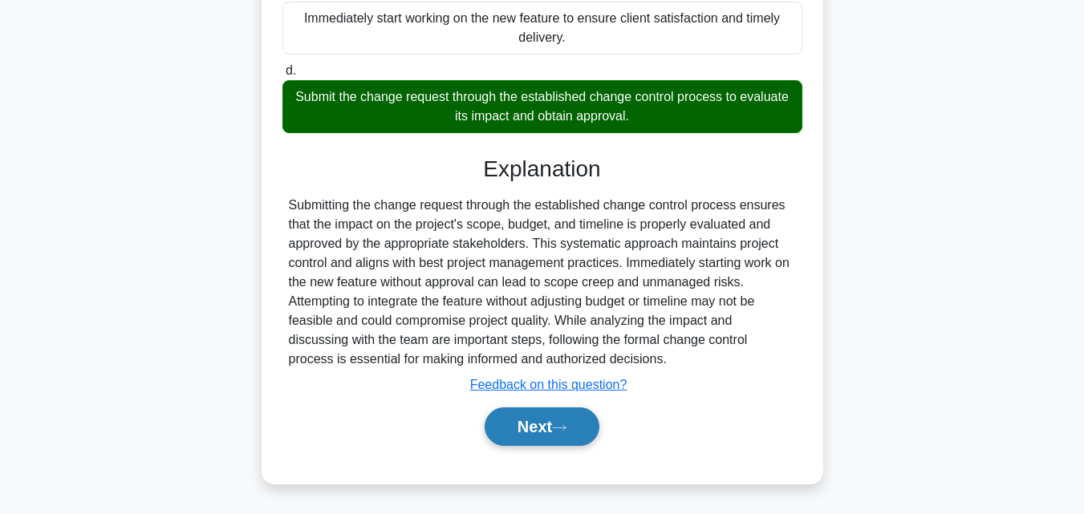
click at [525, 416] on button "Next" at bounding box center [541, 426] width 115 height 38
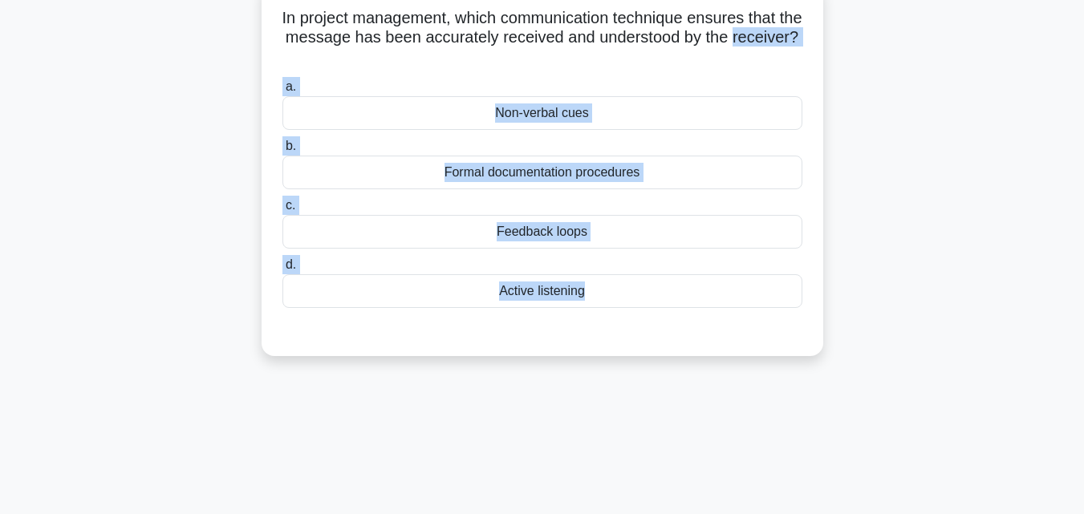
scroll to position [0, 0]
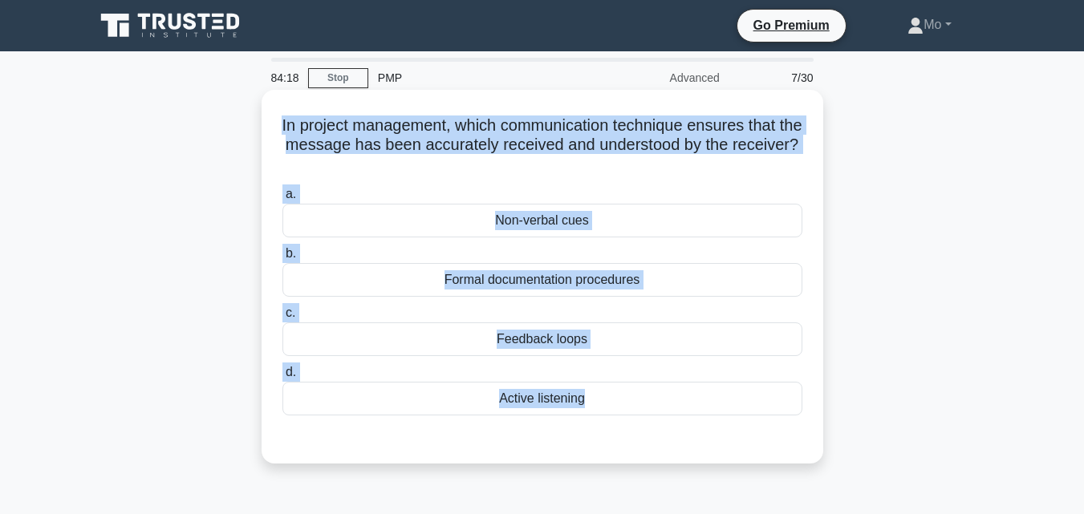
drag, startPoint x: 521, startPoint y: 447, endPoint x: 265, endPoint y: 126, distance: 409.8
click at [265, 126] on div "84:18 Stop PMP Advanced 7/30 In project management, which communication techniq…" at bounding box center [542, 459] width 914 height 802
copy div "In project management, which communication technique ensures that the message h…"
click at [503, 402] on div "Active listening" at bounding box center [542, 399] width 520 height 34
click at [282, 378] on input "d. Active listening" at bounding box center [282, 372] width 0 height 10
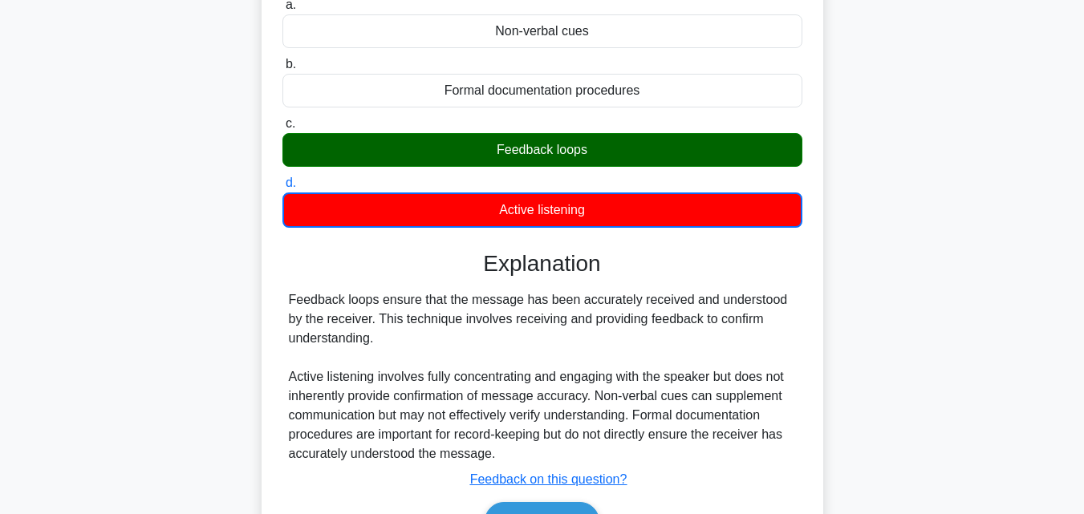
scroll to position [352, 0]
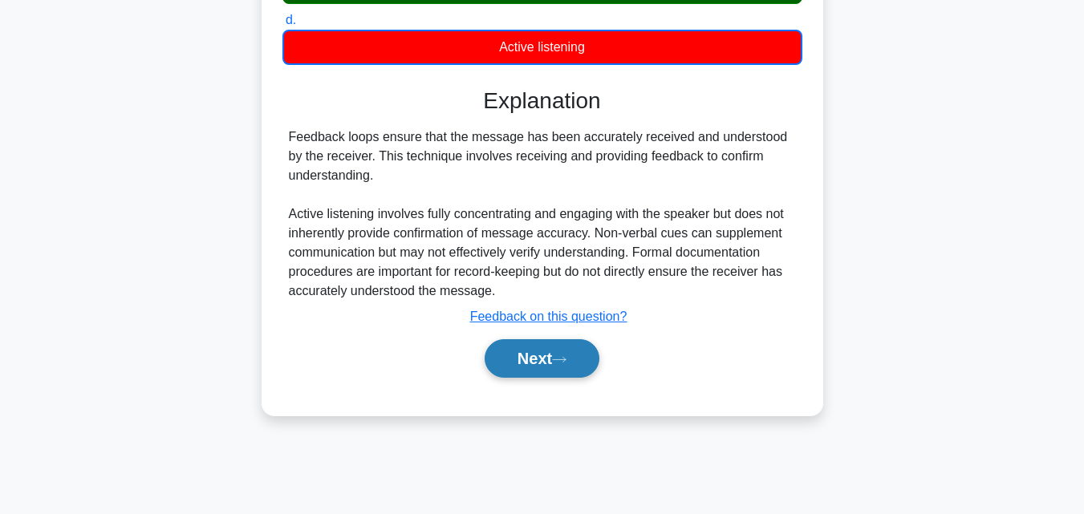
click at [561, 376] on button "Next" at bounding box center [541, 358] width 115 height 38
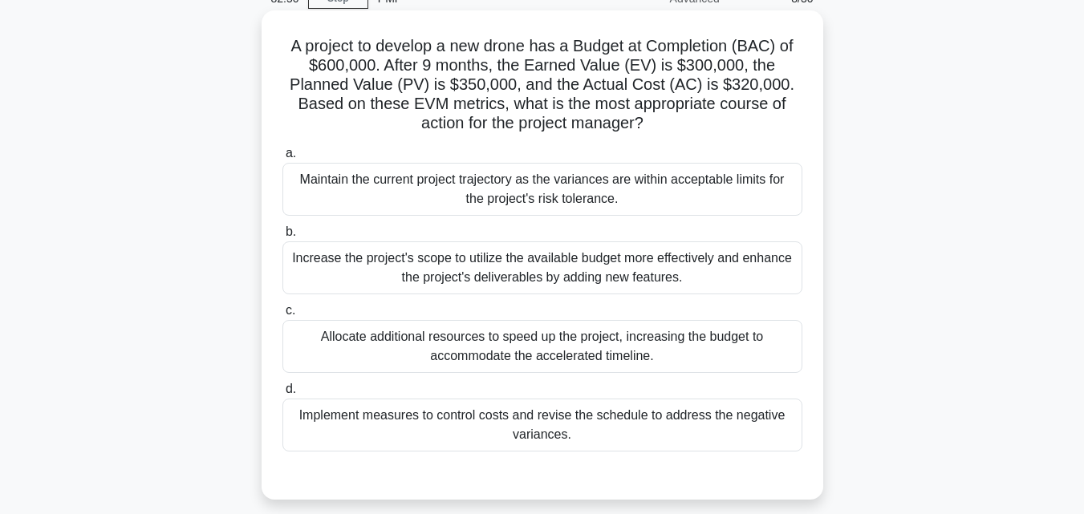
scroll to position [31, 0]
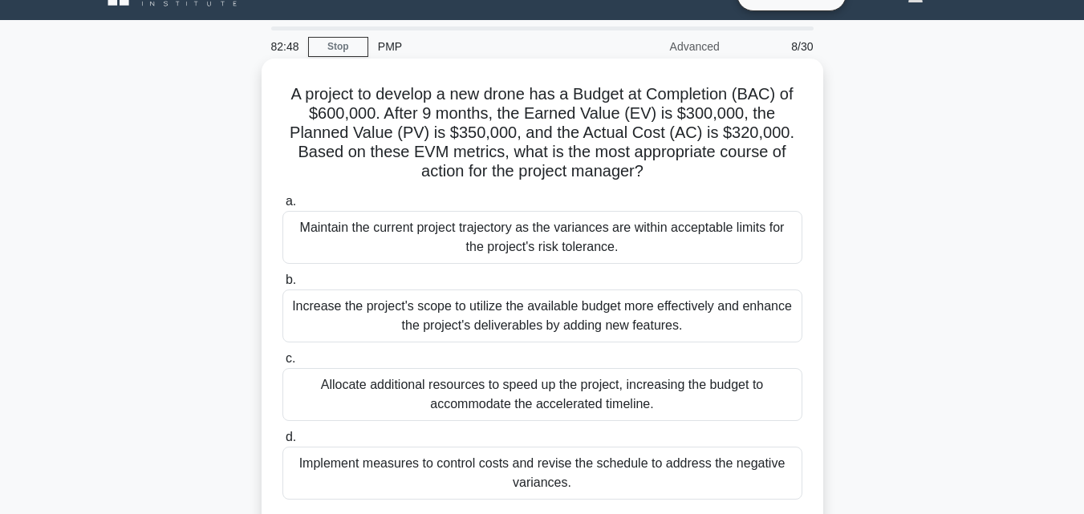
drag, startPoint x: 285, startPoint y: 79, endPoint x: 757, endPoint y: 496, distance: 630.7
click at [753, 497] on div "A project to develop a new drone has a Budget at Completion (BAC) of $600,000. …" at bounding box center [542, 303] width 549 height 476
copy div "A project to develop a new drone has a Budget at Completion (BAC) of $600,000. …"
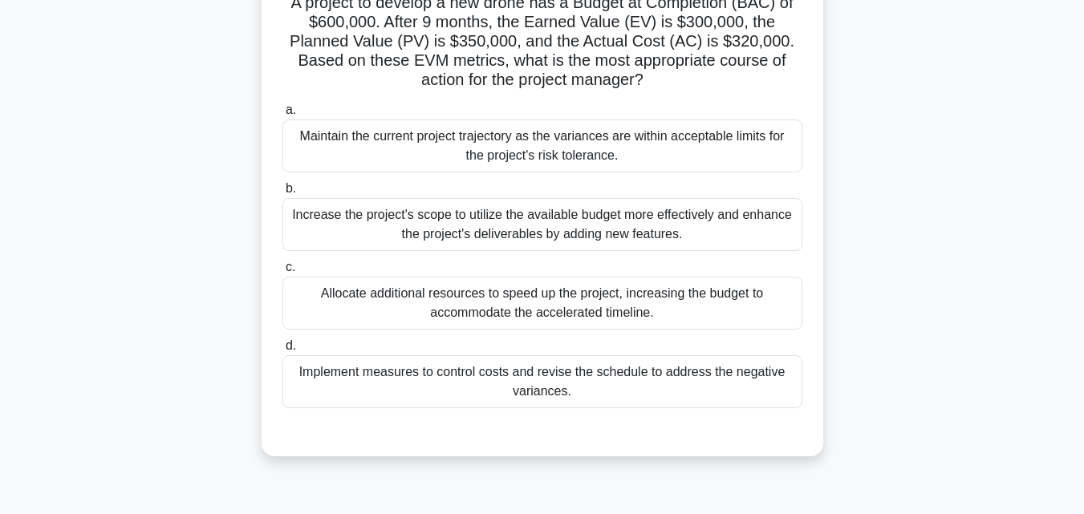
scroll to position [272, 0]
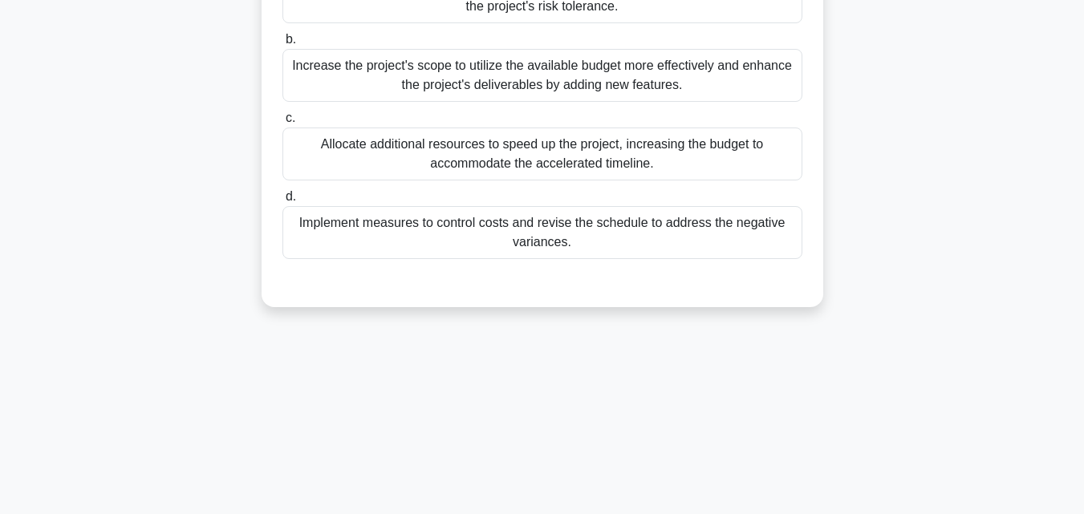
click at [443, 247] on div "Implement measures to control costs and revise the schedule to address the nega…" at bounding box center [542, 232] width 520 height 53
click at [282, 202] on input "d. Implement measures to control costs and revise the schedule to address the n…" at bounding box center [282, 197] width 0 height 10
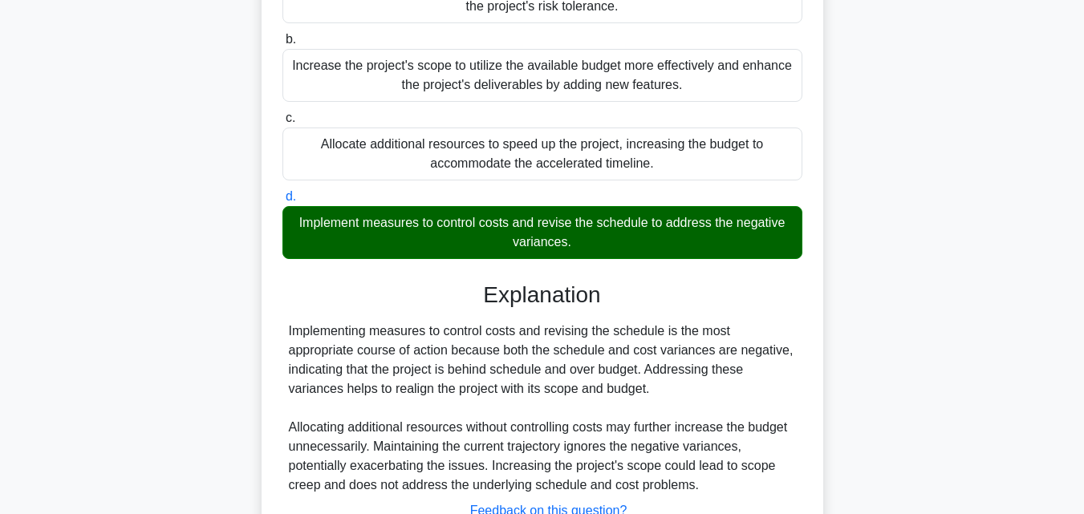
scroll to position [399, 0]
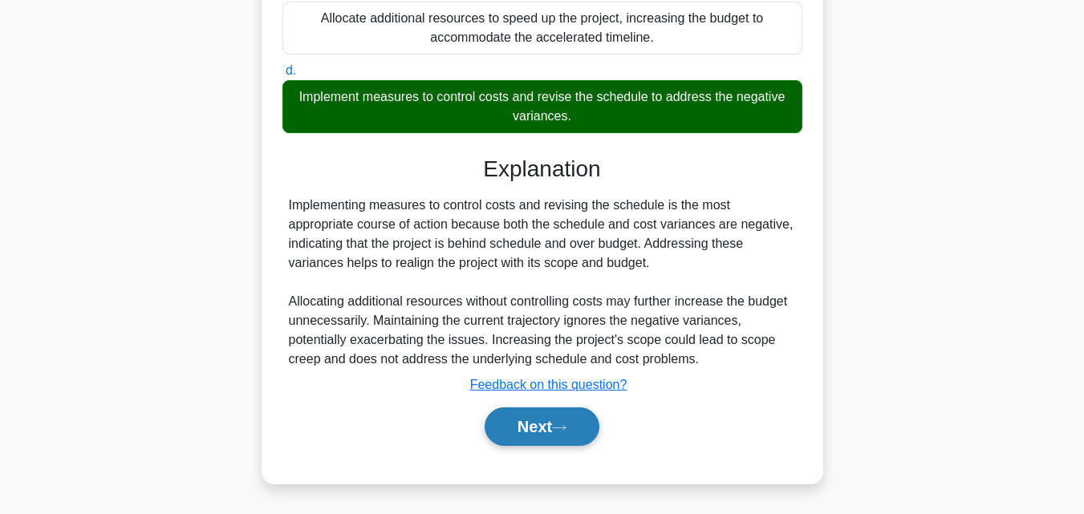
click at [538, 423] on button "Next" at bounding box center [541, 426] width 115 height 38
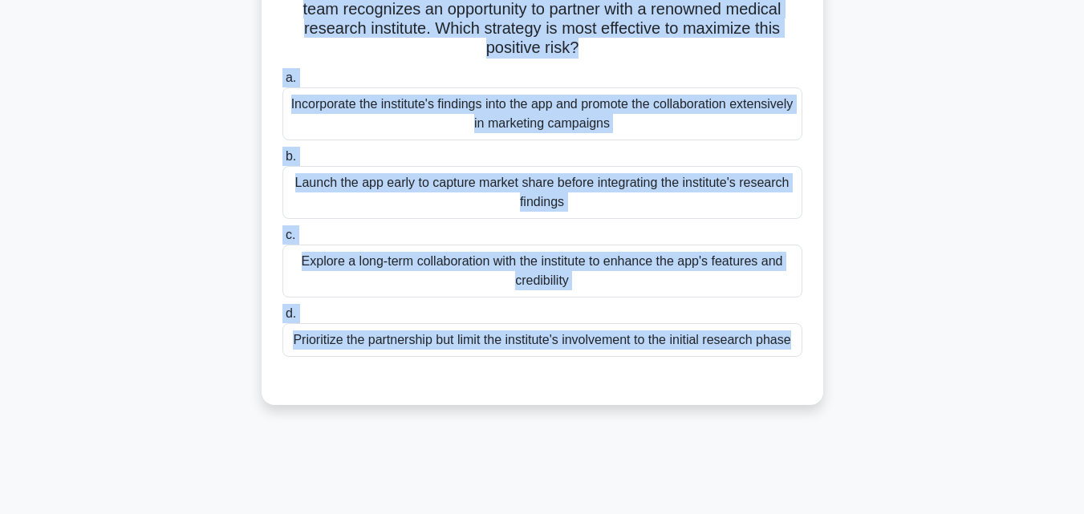
scroll to position [151, 0]
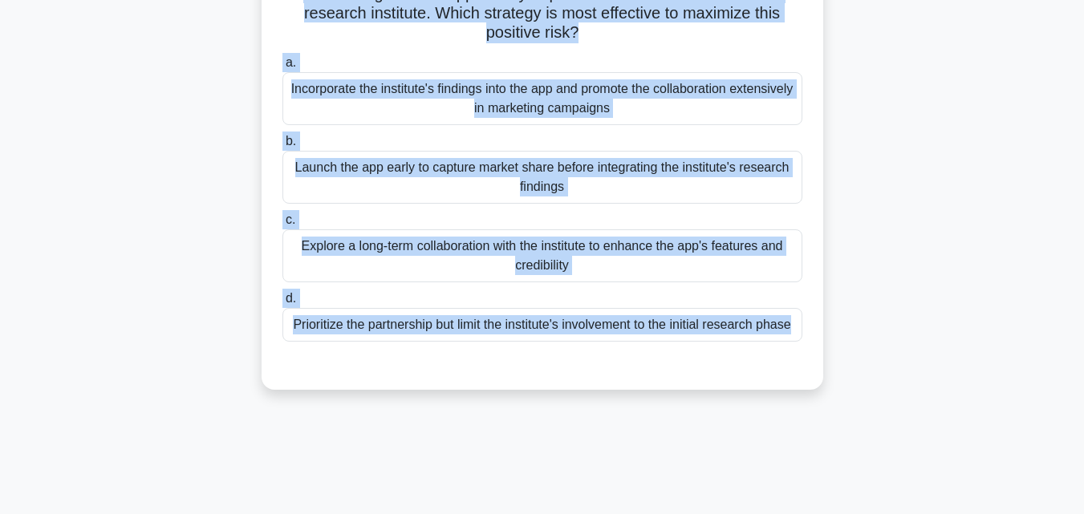
drag, startPoint x: 270, startPoint y: 128, endPoint x: 758, endPoint y: 389, distance: 552.9
click at [758, 389] on div "In a project focused on developing a new healthcare mobile app, the team recogn…" at bounding box center [541, 164] width 561 height 451
copy div "In a project focused on developing a new healthcare mobile app, the team recogn…"
click at [423, 239] on div "Explore a long-term collaboration with the institute to enhance the app's featu…" at bounding box center [542, 255] width 520 height 53
click at [282, 225] on input "c. Explore a long-term collaboration with the institute to enhance the app's fe…" at bounding box center [282, 220] width 0 height 10
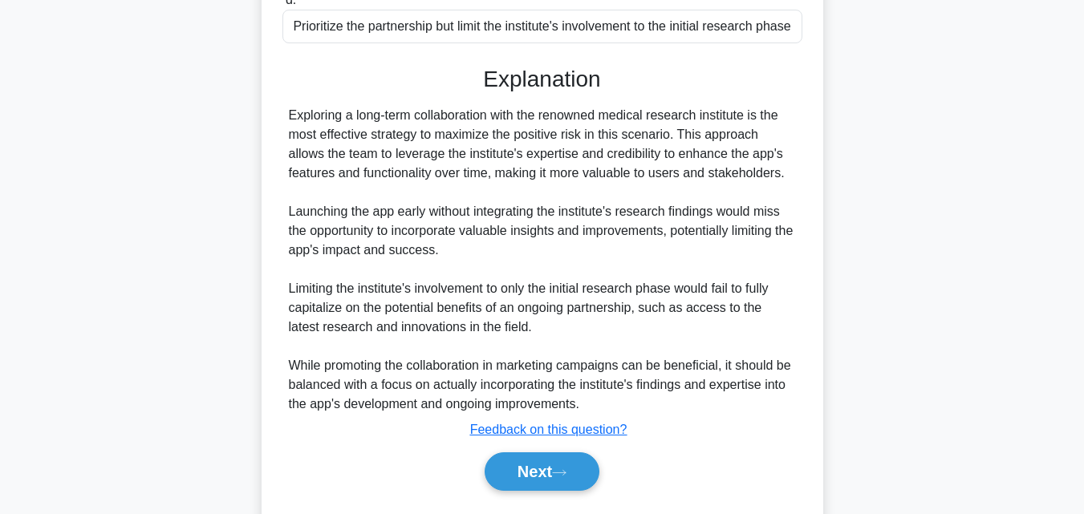
scroll to position [495, 0]
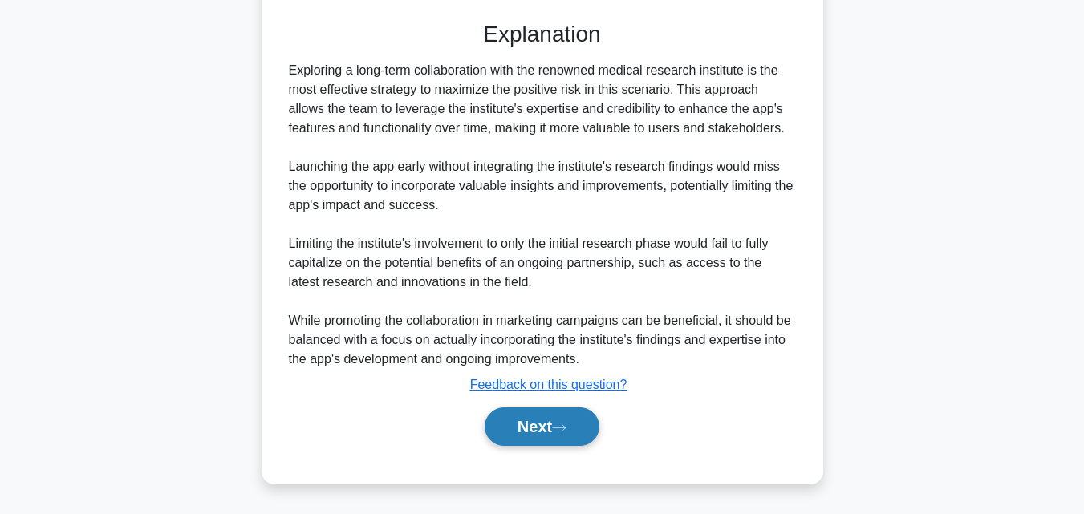
click at [557, 441] on button "Next" at bounding box center [541, 426] width 115 height 38
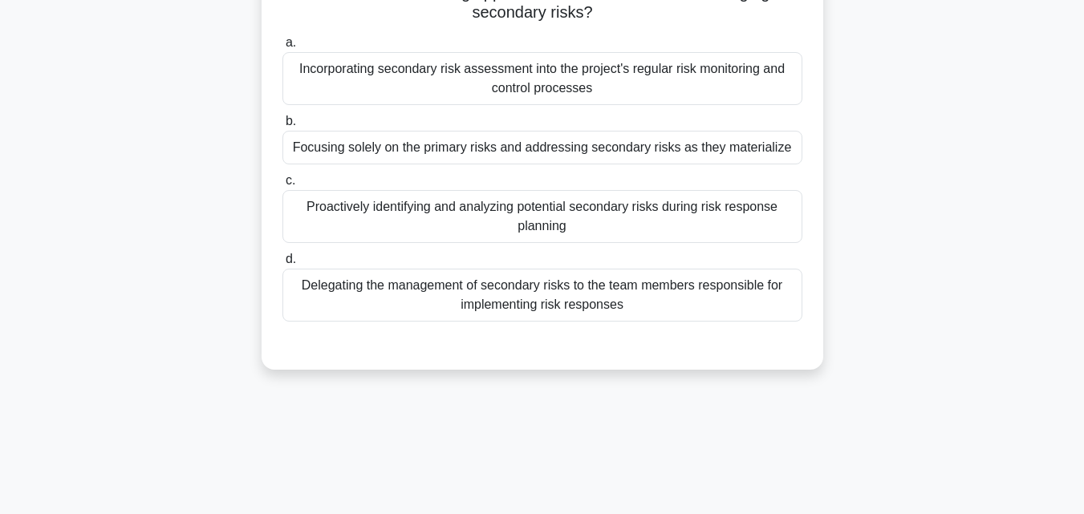
scroll to position [111, 0]
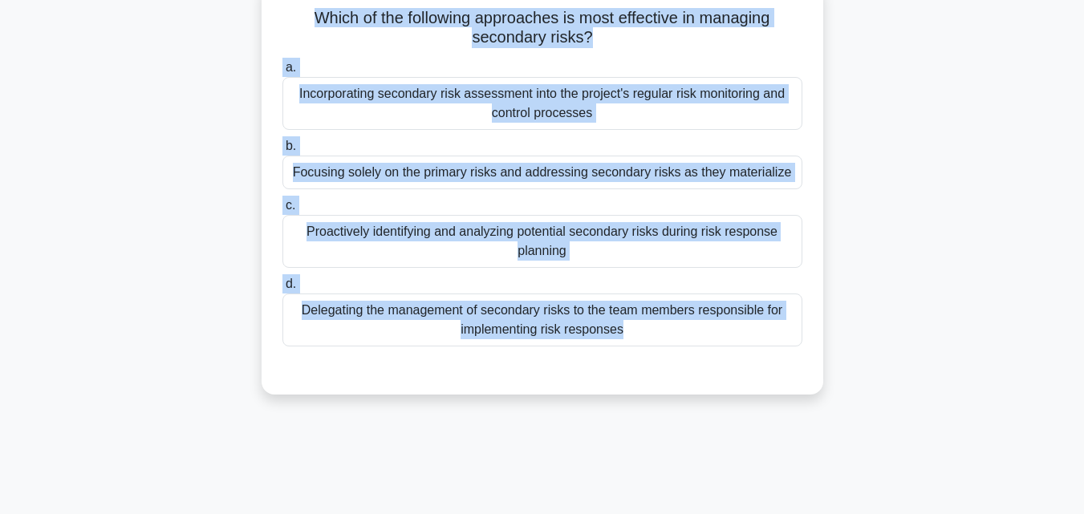
drag, startPoint x: 557, startPoint y: 439, endPoint x: 238, endPoint y: 22, distance: 524.6
click at [238, 22] on div "80:28 Stop PMP Advanced 10/30 Which of the following approaches is most effecti…" at bounding box center [542, 347] width 914 height 802
copy div "Which of the following approaches is most effective in managing secondary risks…"
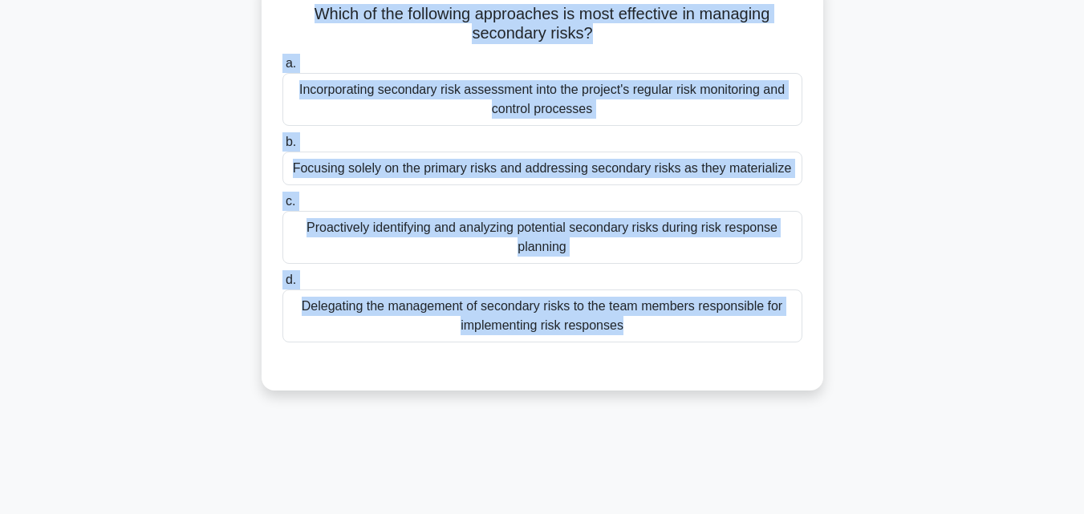
click at [613, 222] on div "Proactively identifying and analyzing potential secondary risks during risk res…" at bounding box center [542, 237] width 520 height 53
click at [282, 207] on input "c. Proactively identifying and analyzing potential secondary risks during risk …" at bounding box center [282, 202] width 0 height 10
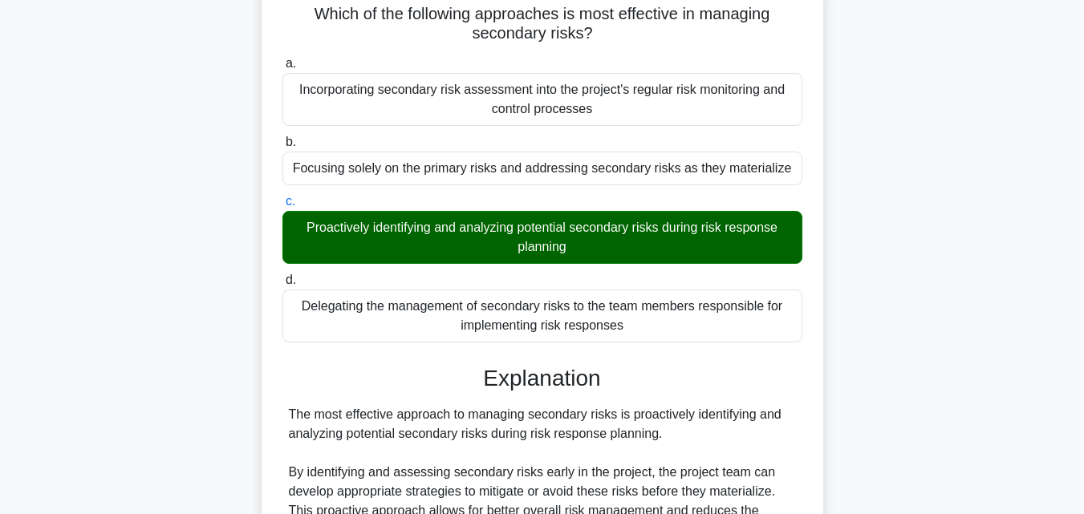
scroll to position [495, 0]
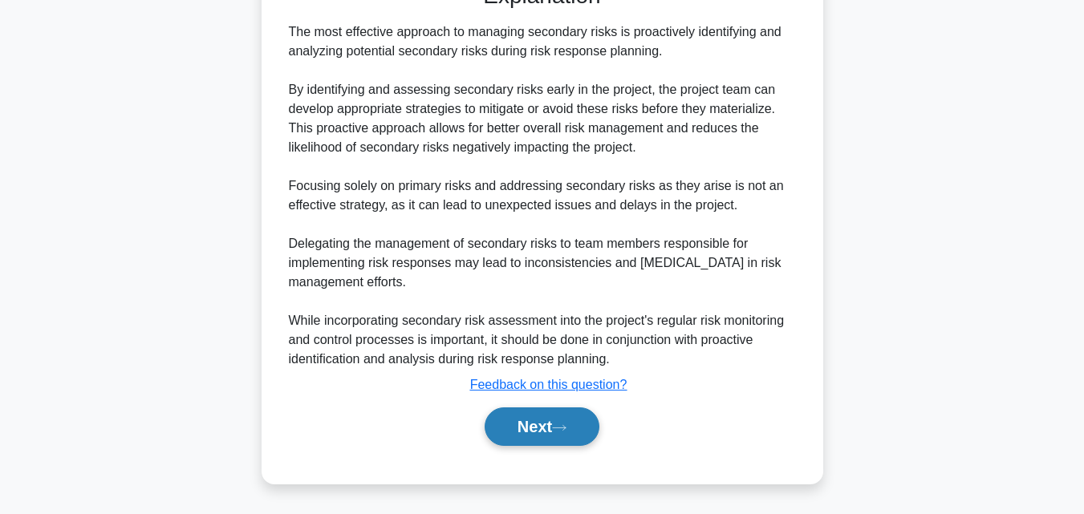
click at [523, 427] on button "Next" at bounding box center [541, 426] width 115 height 38
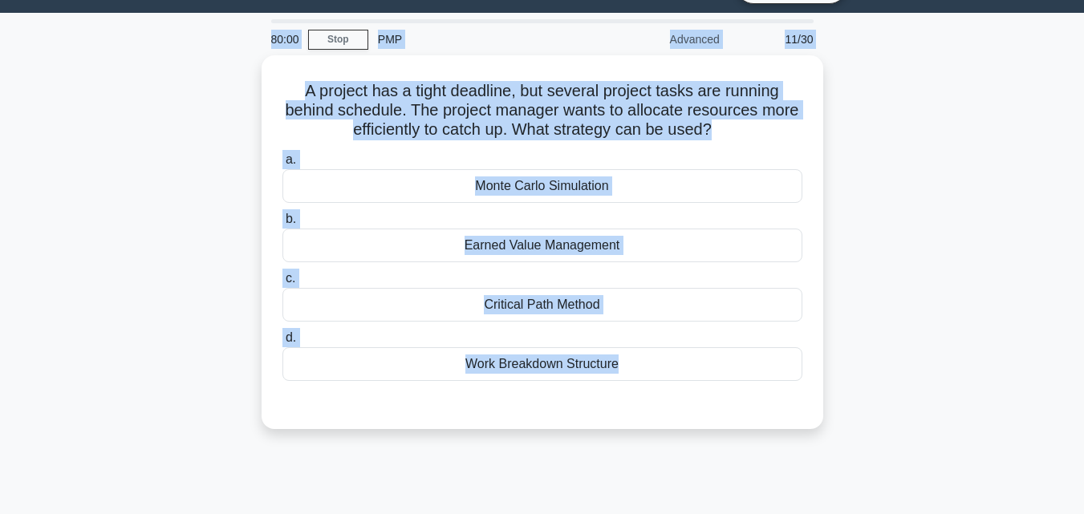
scroll to position [0, 0]
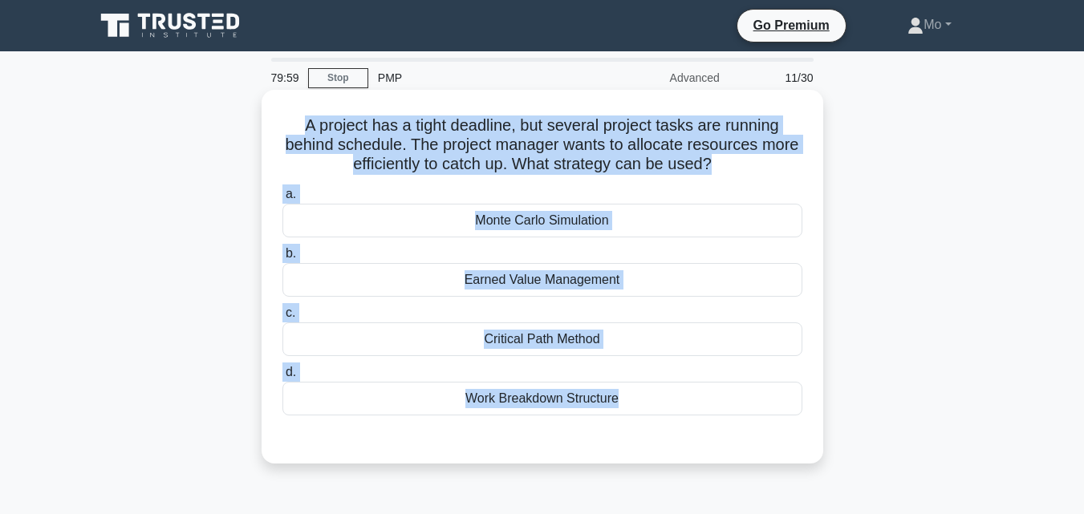
drag, startPoint x: 544, startPoint y: 403, endPoint x: 262, endPoint y: 106, distance: 409.0
click at [262, 106] on div "79:59 Stop PMP Advanced 11/30 A project has a tight deadline, but several proje…" at bounding box center [542, 459] width 914 height 802
click at [551, 399] on div "Work Breakdown Structure" at bounding box center [542, 399] width 520 height 34
click at [282, 378] on input "d. Work Breakdown Structure" at bounding box center [282, 372] width 0 height 10
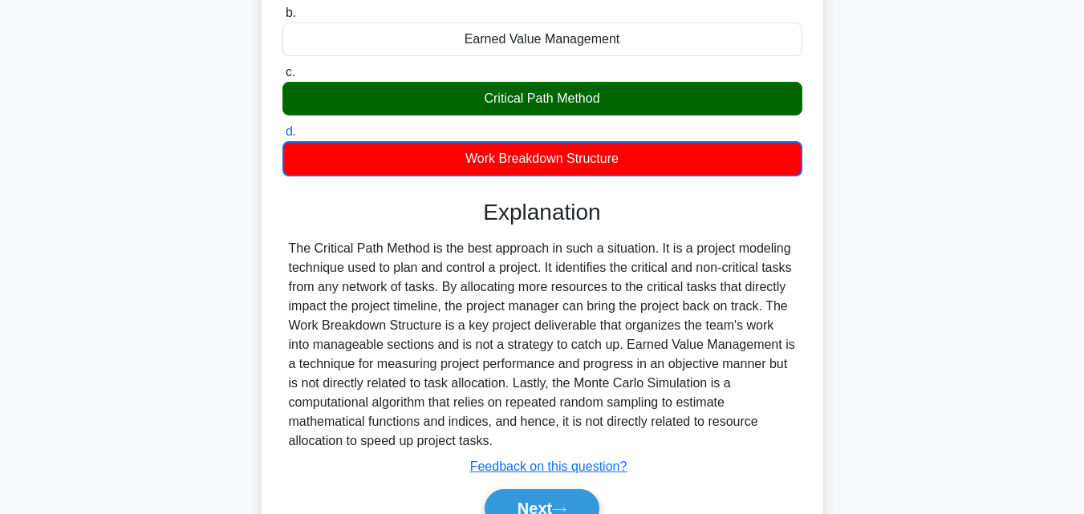
scroll to position [352, 0]
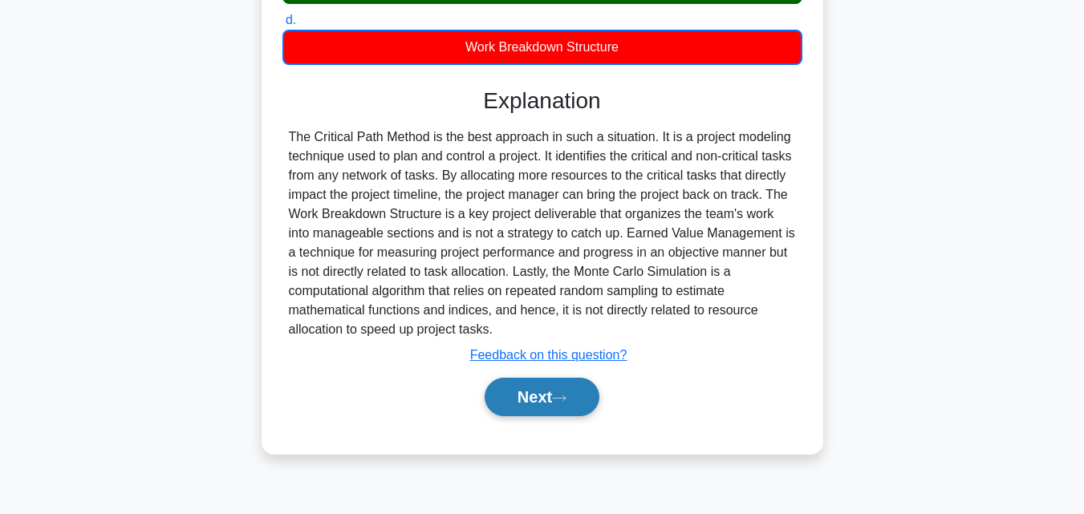
click at [537, 399] on button "Next" at bounding box center [541, 397] width 115 height 38
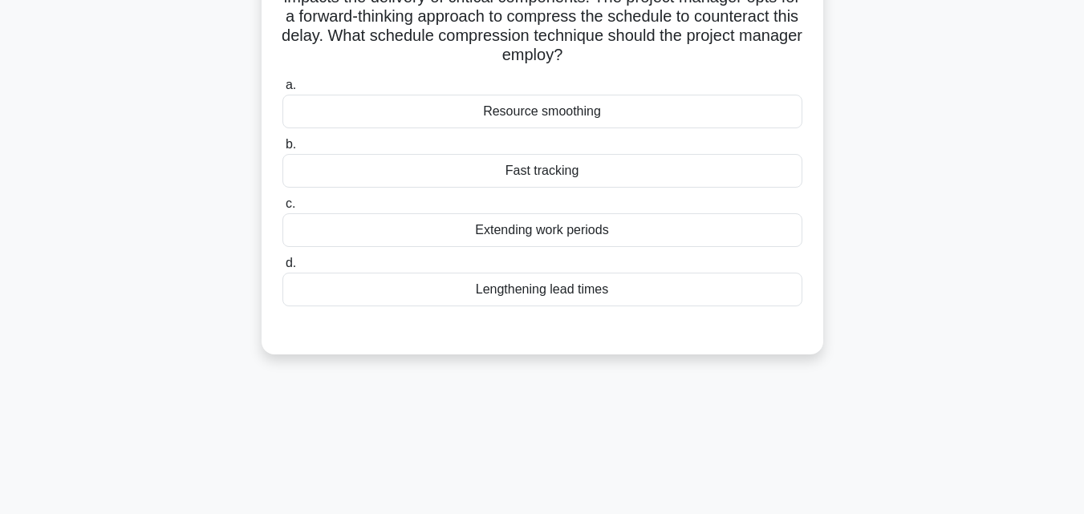
scroll to position [111, 0]
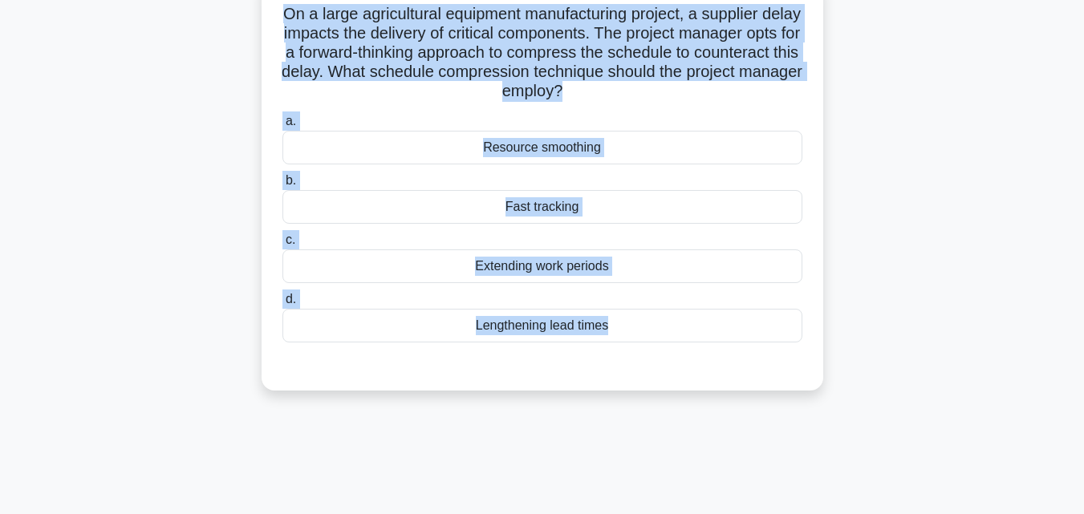
drag, startPoint x: 537, startPoint y: 399, endPoint x: 263, endPoint y: 17, distance: 470.1
click at [263, 17] on div "On a large agricultural equipment manufacturing project, a supplier delay impac…" at bounding box center [542, 197] width 914 height 431
click at [585, 213] on div "Fast tracking" at bounding box center [542, 207] width 520 height 34
click at [282, 186] on input "b. Fast tracking" at bounding box center [282, 181] width 0 height 10
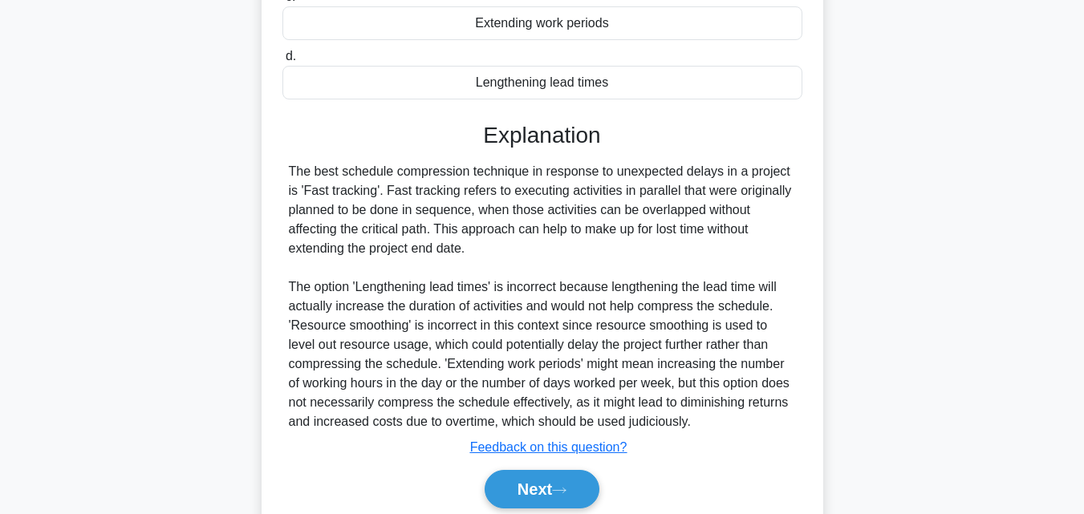
scroll to position [418, 0]
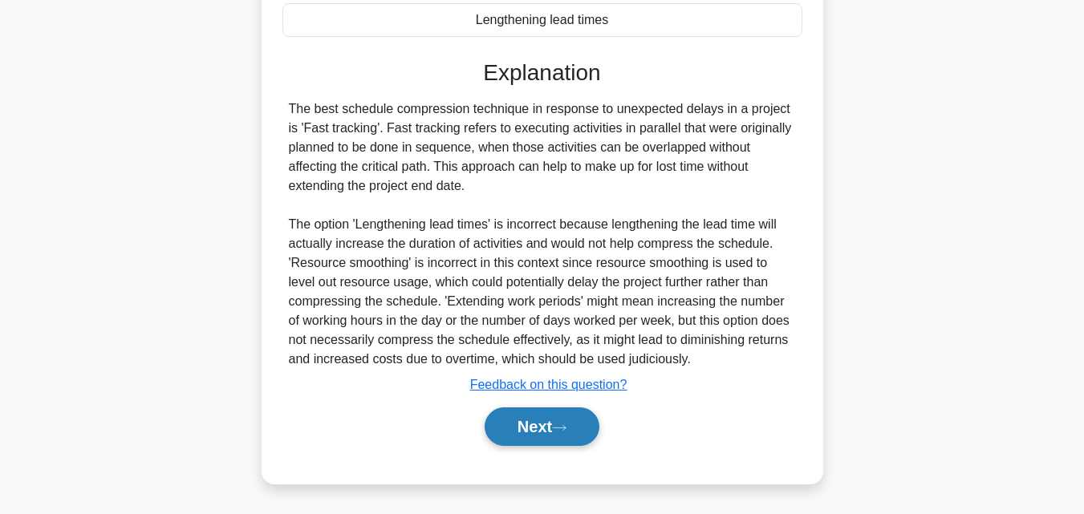
click at [537, 415] on button "Next" at bounding box center [541, 426] width 115 height 38
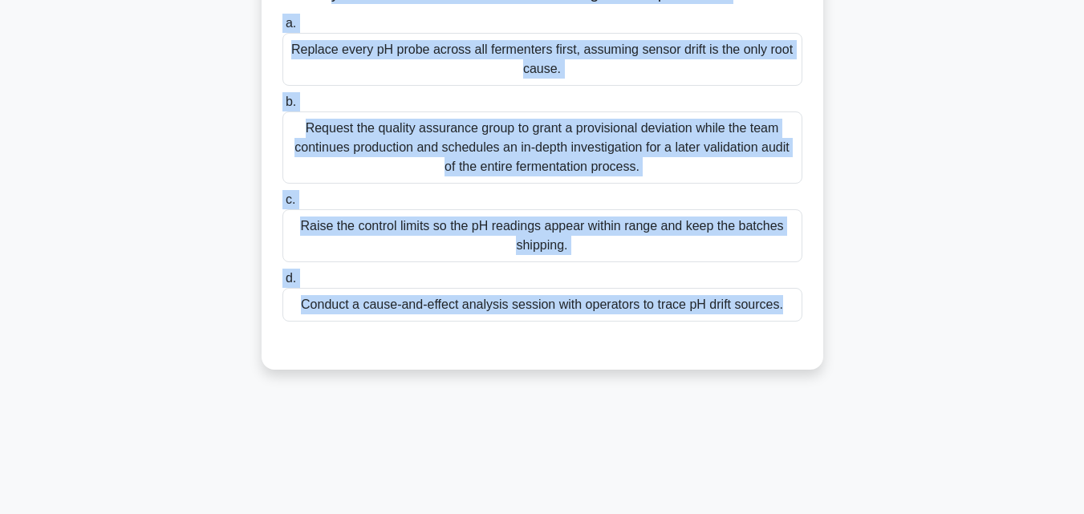
scroll to position [275, 0]
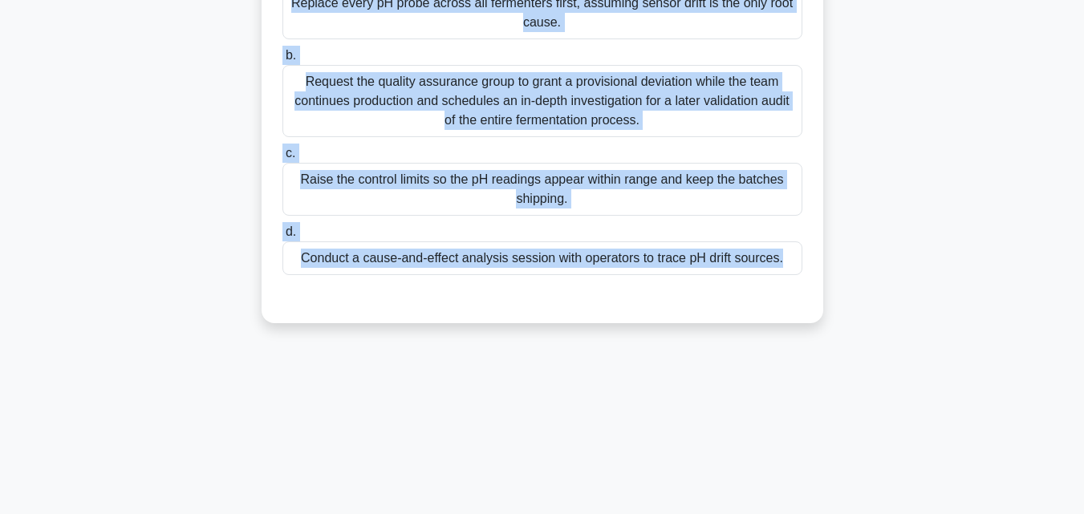
drag, startPoint x: 283, startPoint y: 92, endPoint x: 788, endPoint y: 340, distance: 562.1
click at [788, 323] on div "During a biotechnology project producing therapeutic enzymes, the quality contr…" at bounding box center [541, 69] width 561 height 508
click at [433, 275] on div "Conduct a cause-and-effect analysis session with operators to trace pH drift so…" at bounding box center [542, 258] width 520 height 34
click at [282, 237] on input "d. Conduct a cause-and-effect analysis session with operators to trace pH drift…" at bounding box center [282, 232] width 0 height 10
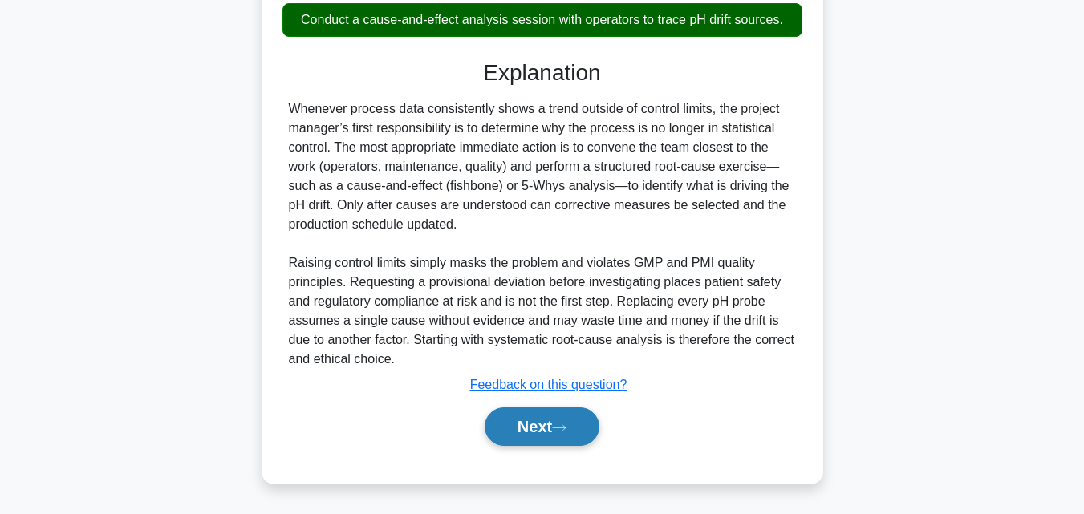
click at [504, 412] on button "Next" at bounding box center [541, 426] width 115 height 38
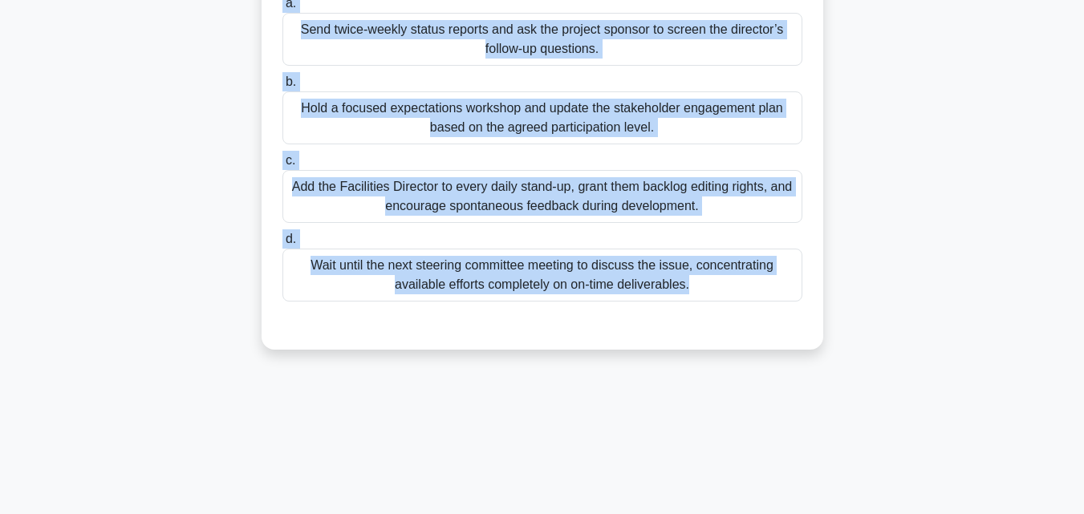
scroll to position [261, 0]
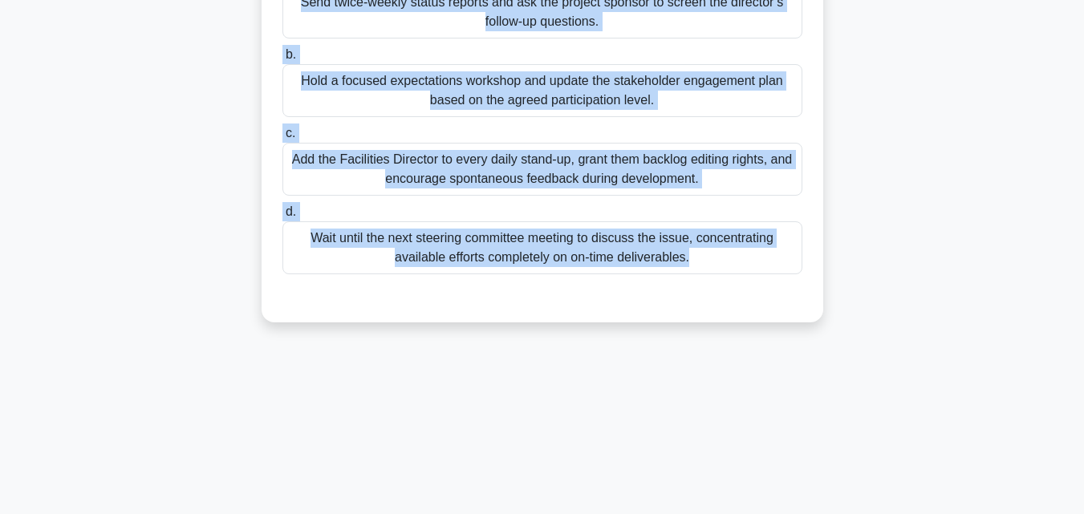
drag, startPoint x: 263, startPoint y: 129, endPoint x: 804, endPoint y: 341, distance: 580.6
click at [804, 341] on div "Rumors about cost overruns have caused the Facilities Director to shift from ne…" at bounding box center [542, 87] width 914 height 508
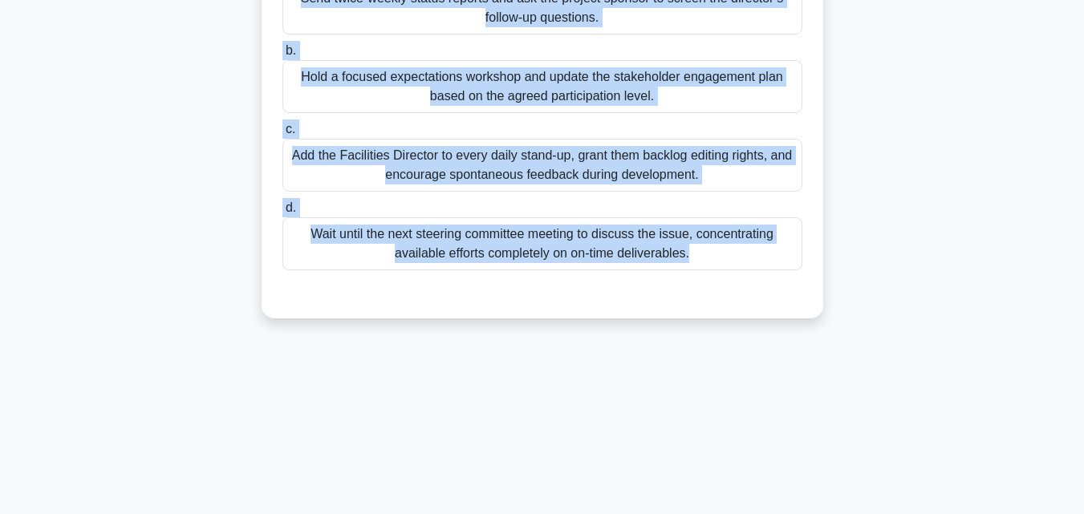
scroll to position [100, 0]
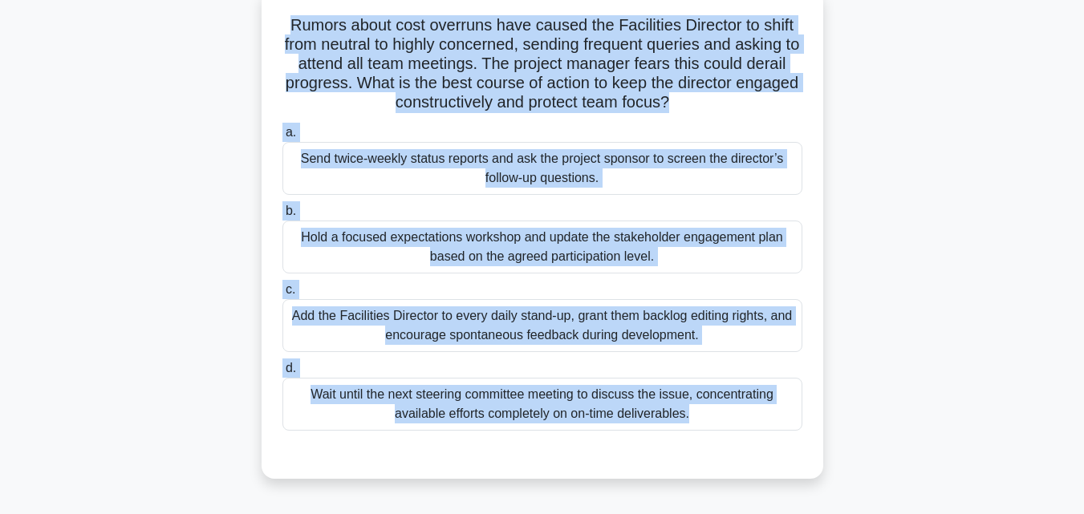
click at [423, 241] on div "Hold a focused expectations workshop and update the stakeholder engagement plan…" at bounding box center [542, 247] width 520 height 53
click at [282, 217] on input "b. Hold a focused expectations workshop and update the stakeholder engagement p…" at bounding box center [282, 211] width 0 height 10
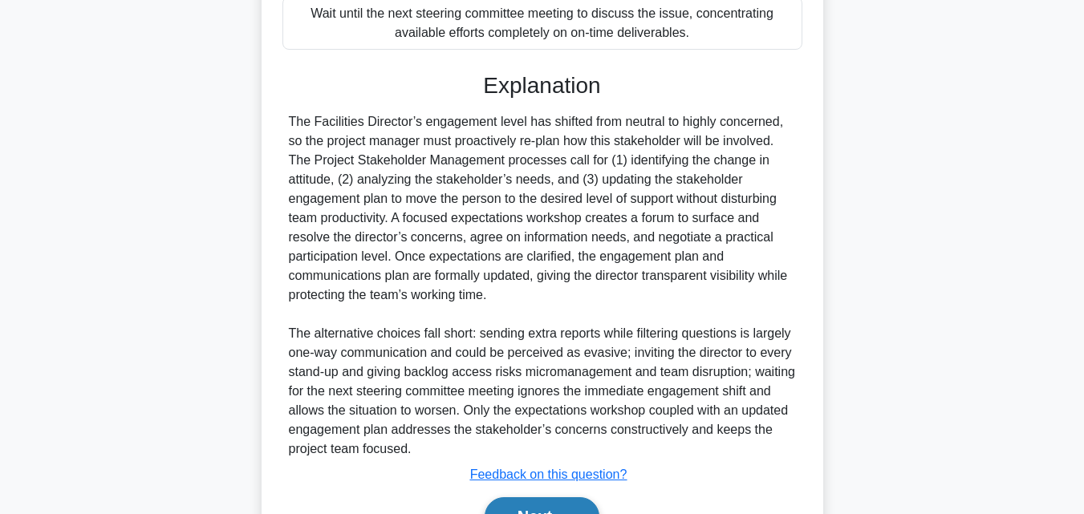
scroll to position [572, 0]
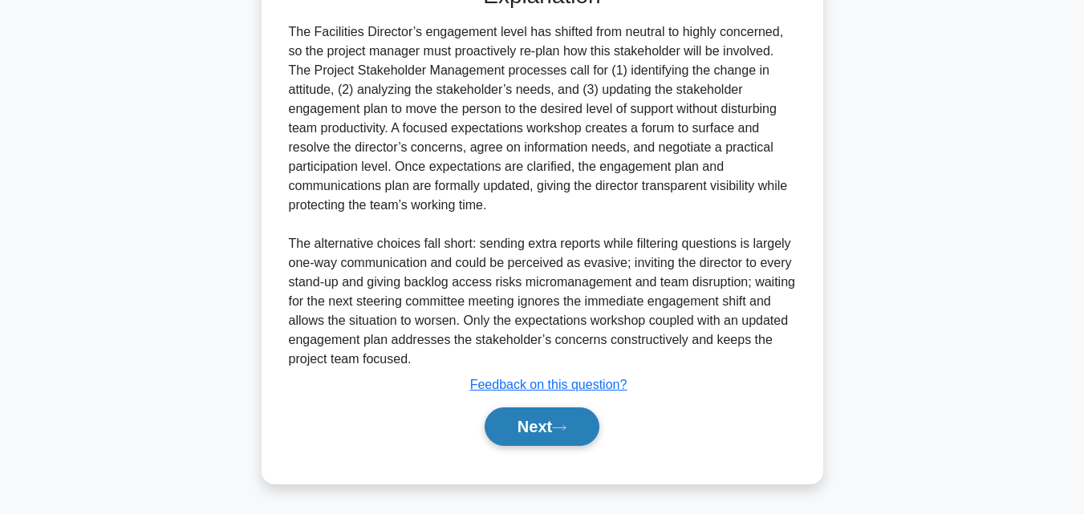
click at [524, 436] on button "Next" at bounding box center [541, 426] width 115 height 38
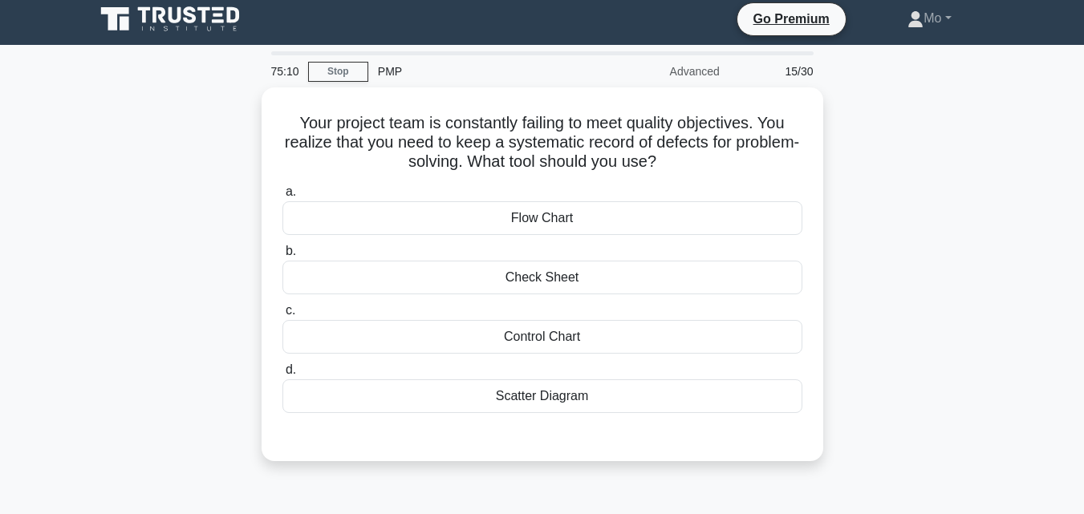
scroll to position [0, 0]
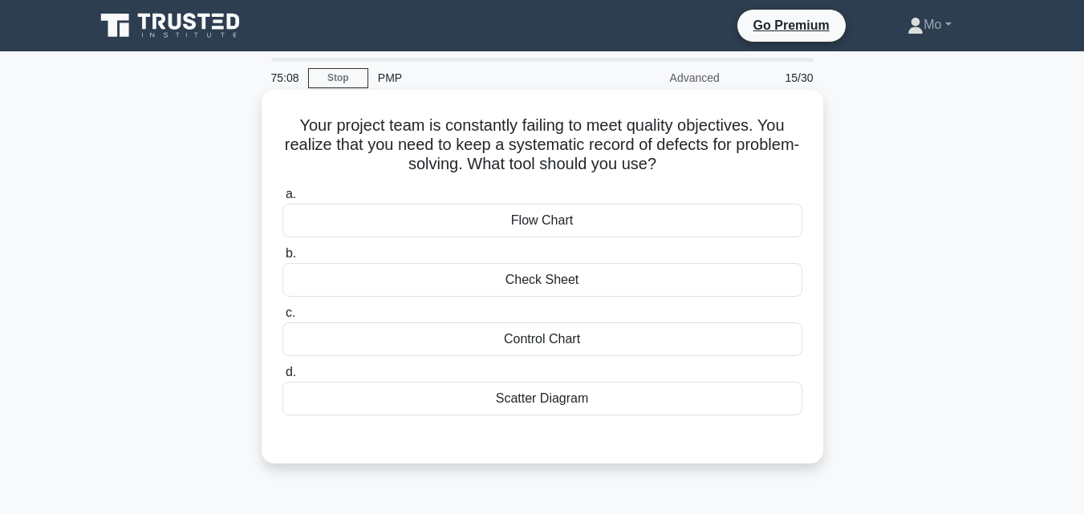
drag, startPoint x: 269, startPoint y: 124, endPoint x: 680, endPoint y: 413, distance: 502.0
click at [680, 413] on div "Your project team is constantly failing to meet quality objectives. You realize…" at bounding box center [542, 276] width 549 height 361
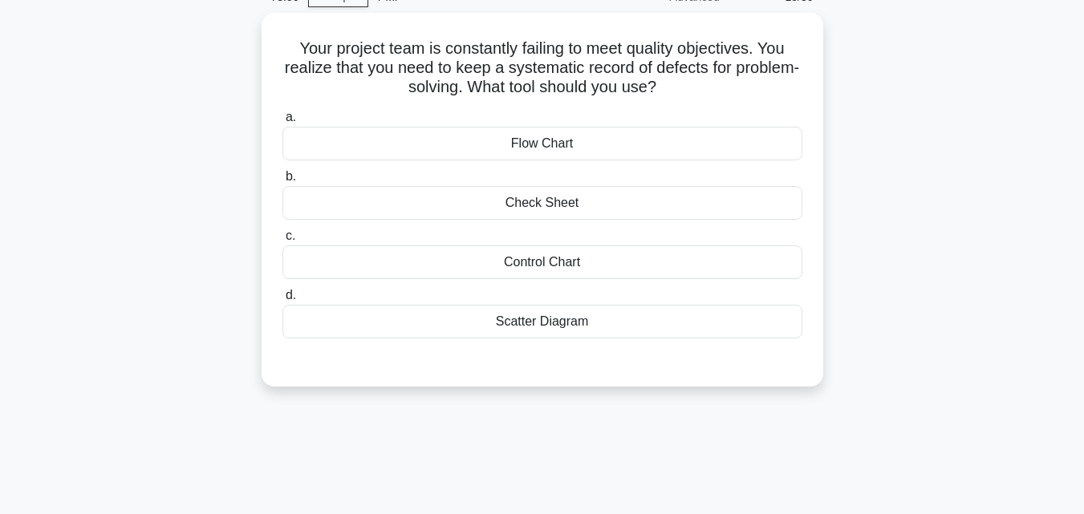
scroll to position [80, 0]
click at [149, 157] on div "Your project team is constantly failing to meet quality objectives. You realize…" at bounding box center [542, 210] width 914 height 393
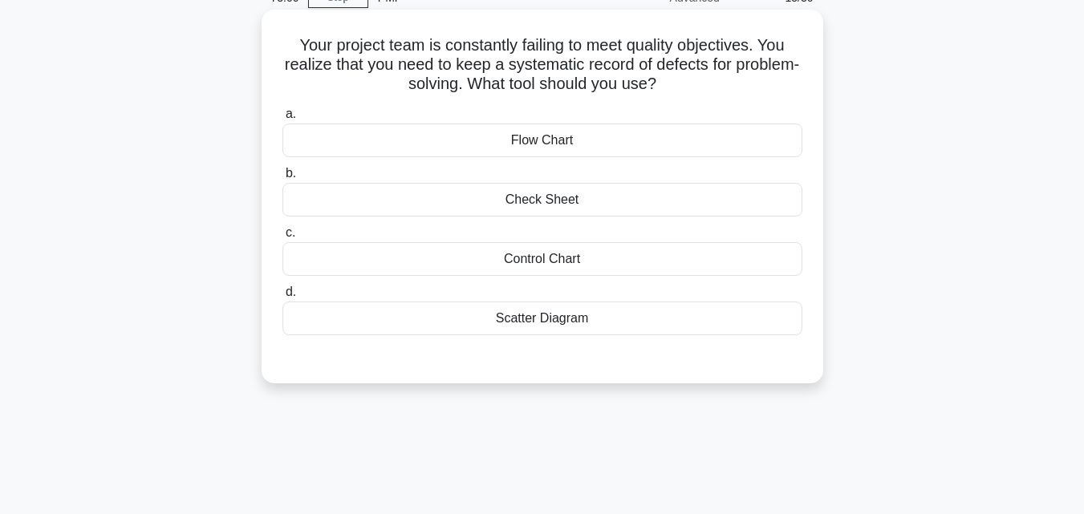
click at [598, 211] on div "Check Sheet" at bounding box center [542, 200] width 520 height 34
click at [282, 179] on input "b. Check Sheet" at bounding box center [282, 173] width 0 height 10
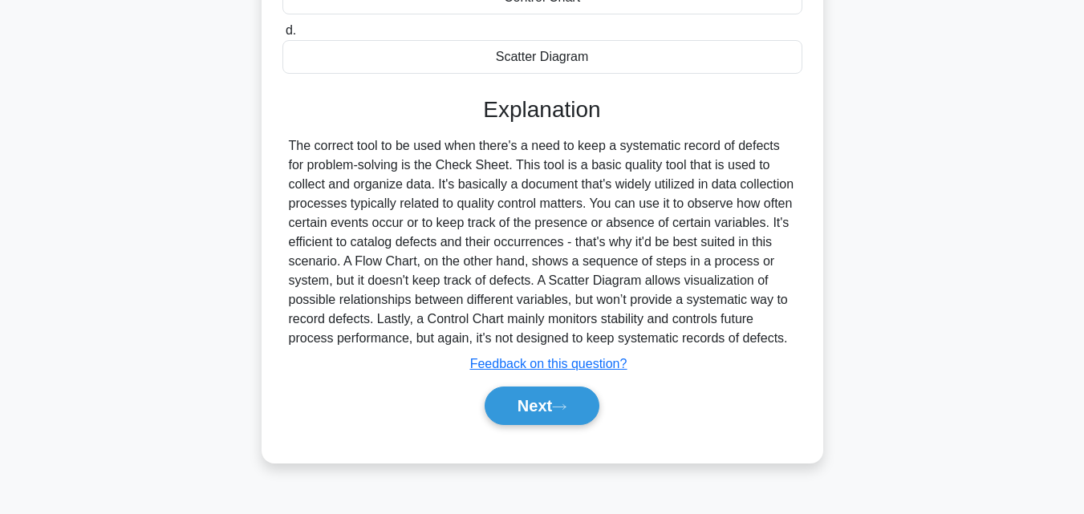
scroll to position [352, 0]
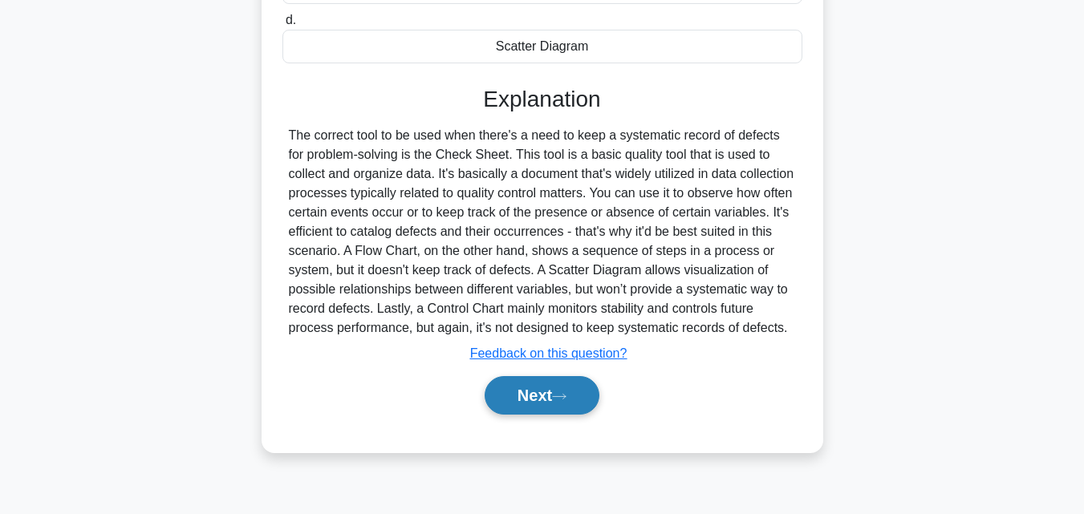
click at [548, 406] on button "Next" at bounding box center [541, 395] width 115 height 38
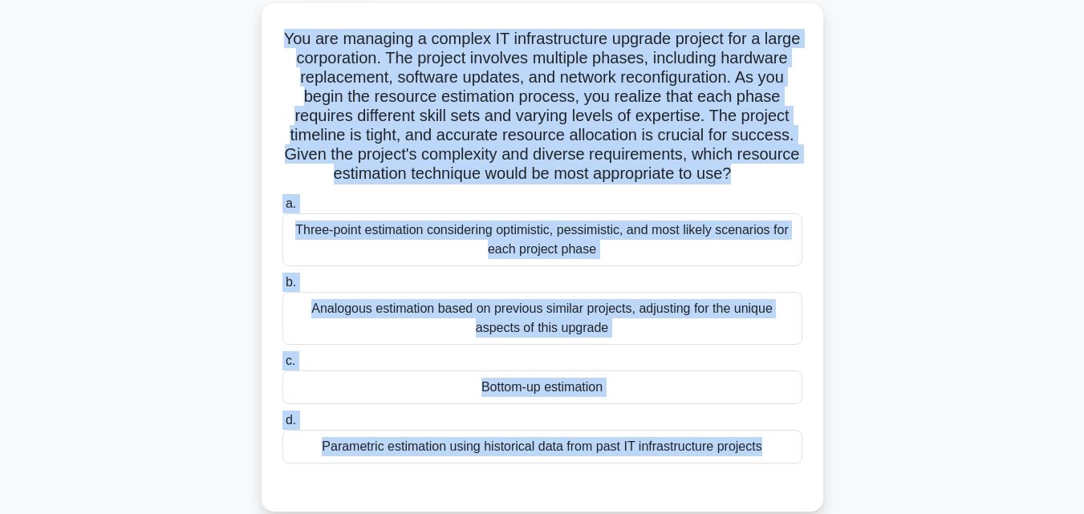
scroll to position [75, 0]
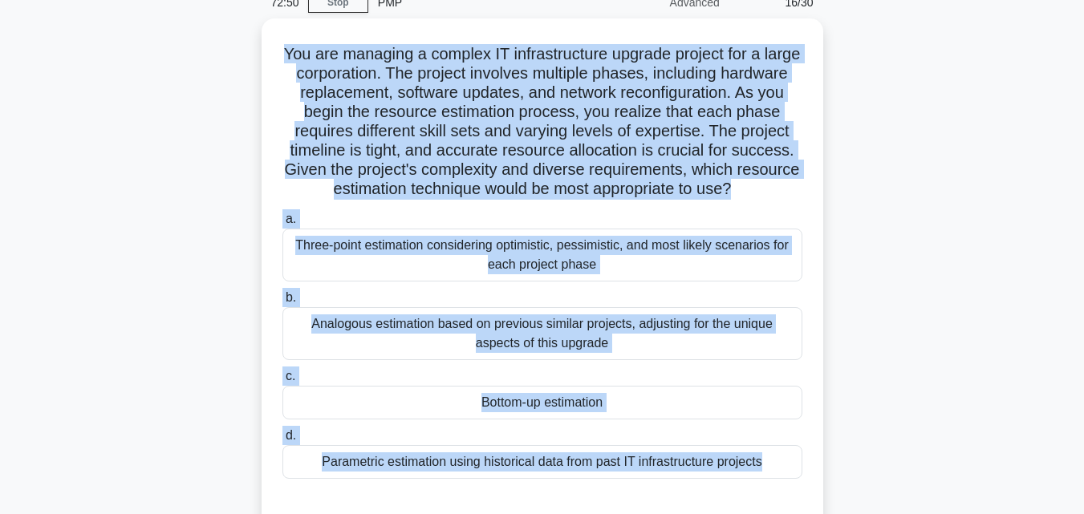
drag, startPoint x: 809, startPoint y: 451, endPoint x: 246, endPoint y: 58, distance: 686.6
click at [246, 58] on div "You are managing a complex IT infrastructure upgrade project for a large corpor…" at bounding box center [542, 282] width 914 height 528
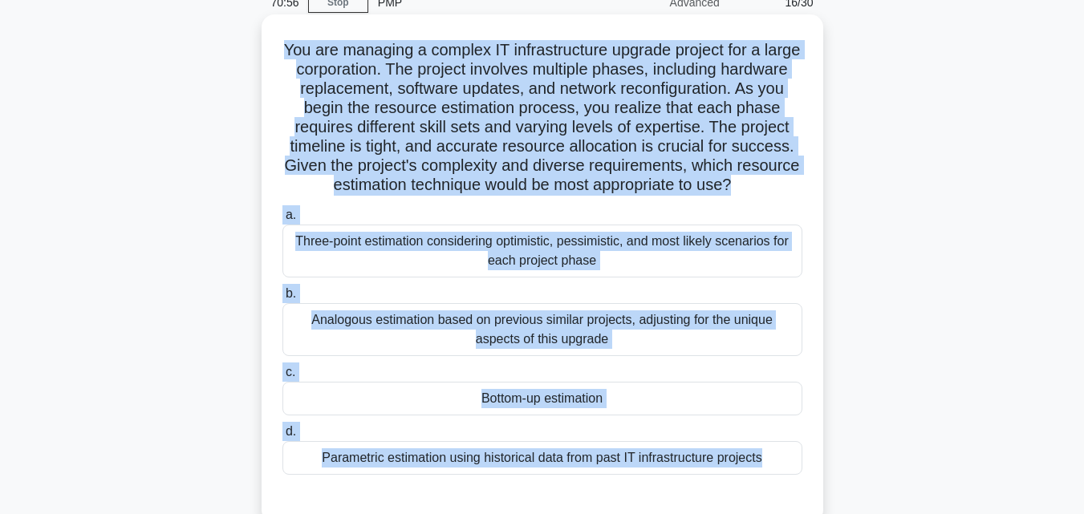
scroll to position [156, 0]
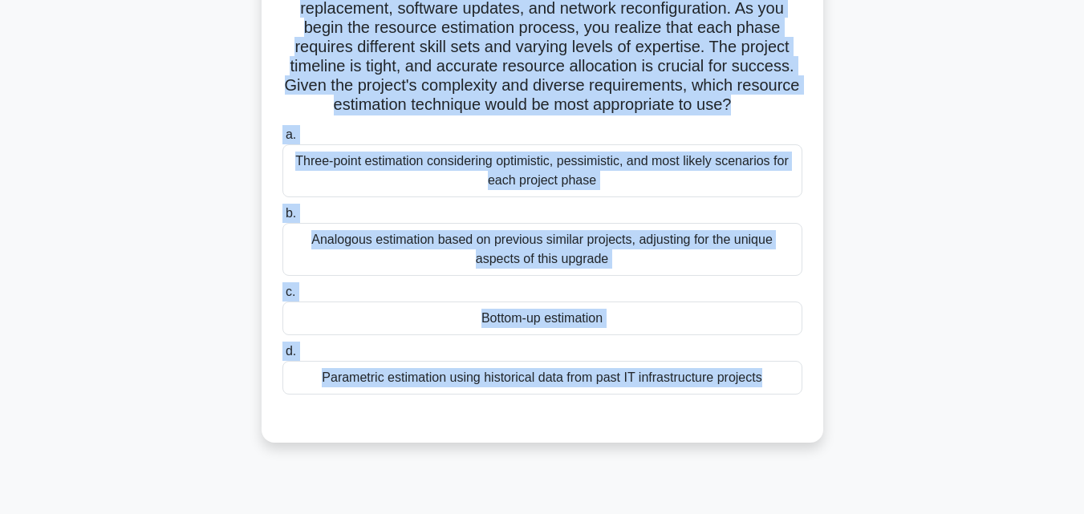
click at [523, 244] on div "Analogous estimation based on previous similar projects, adjusting for the uniq…" at bounding box center [542, 249] width 520 height 53
click at [282, 219] on input "b. Analogous estimation based on previous similar projects, adjusting for the u…" at bounding box center [282, 214] width 0 height 10
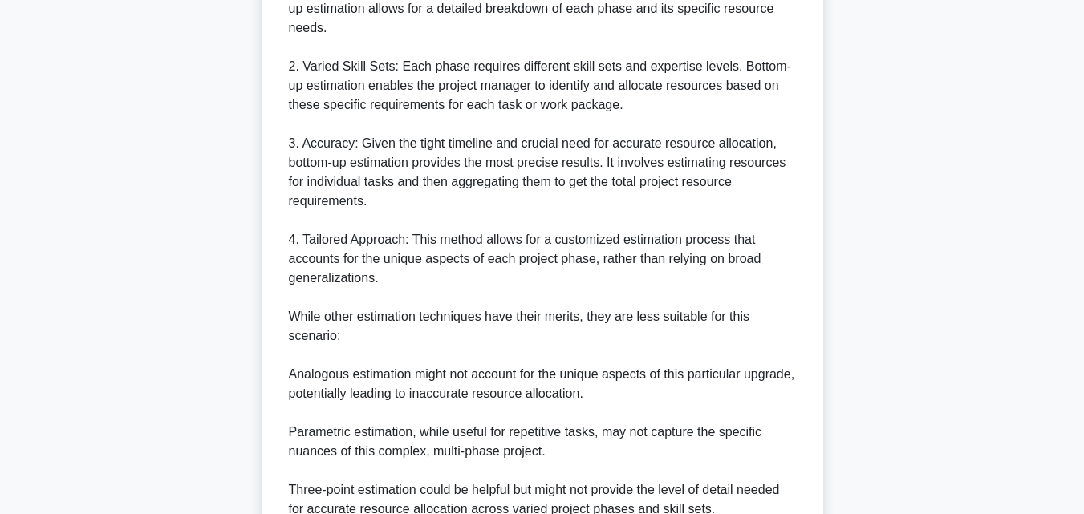
scroll to position [877, 0]
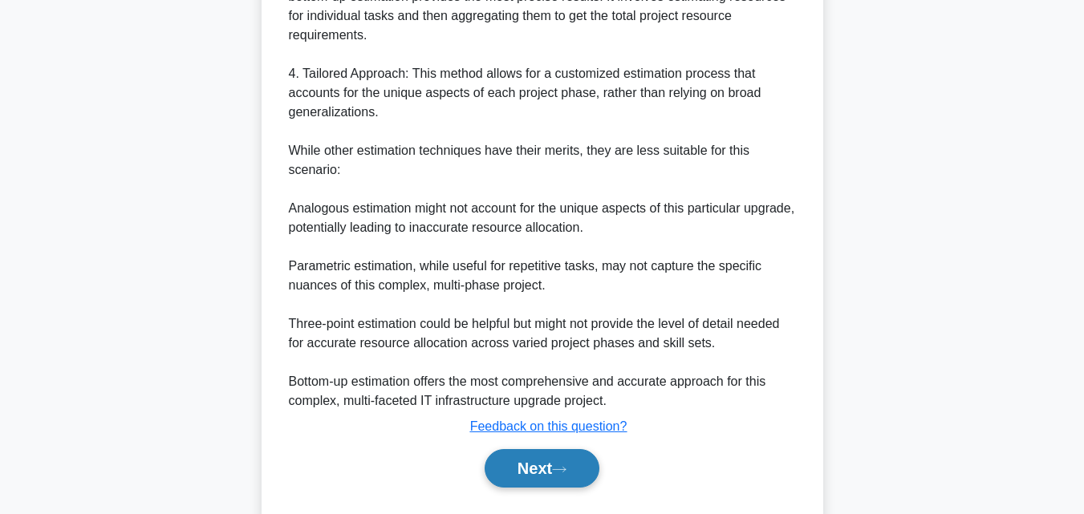
click at [529, 462] on button "Next" at bounding box center [541, 468] width 115 height 38
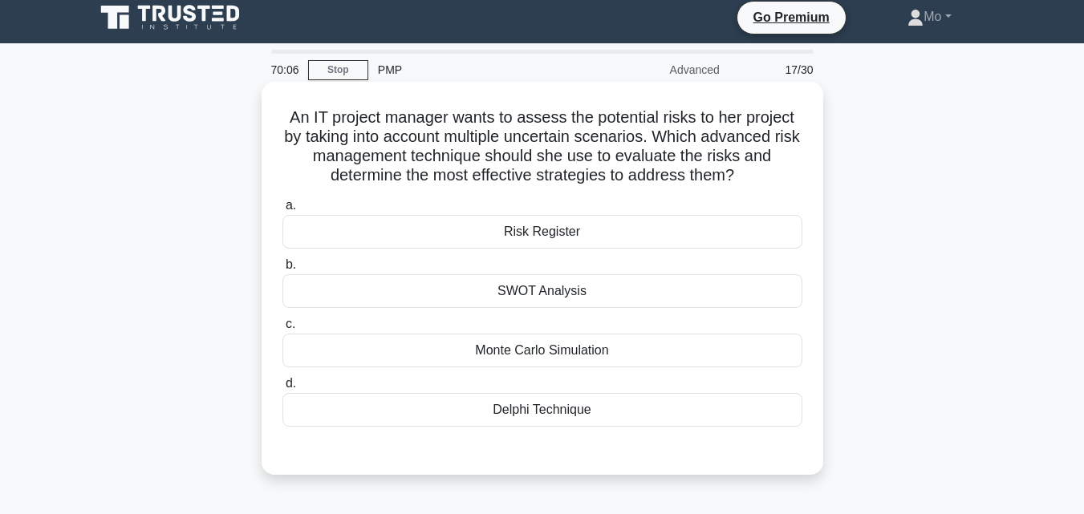
scroll to position [0, 0]
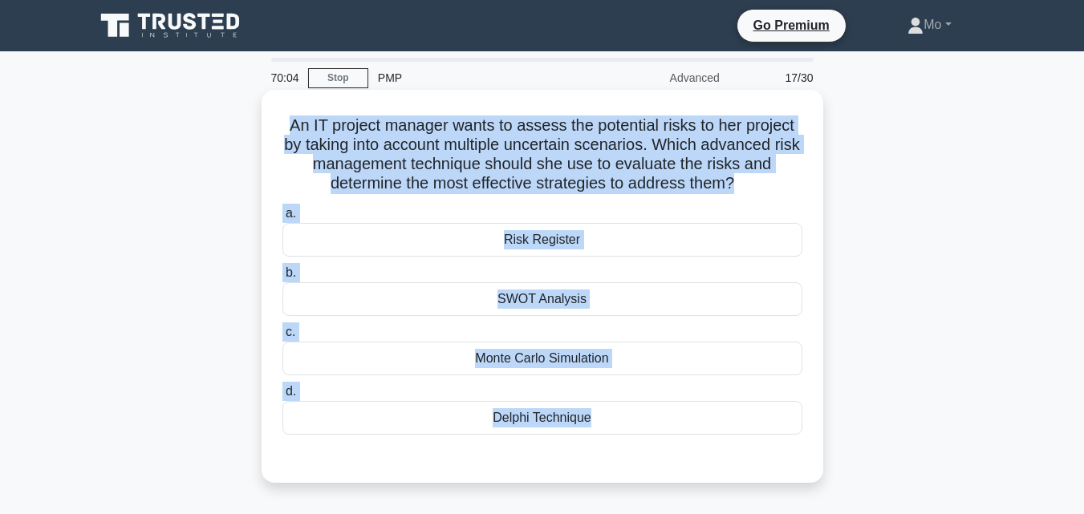
drag, startPoint x: 276, startPoint y: 134, endPoint x: 637, endPoint y: 440, distance: 472.9
click at [637, 440] on div "An IT project manager wants to assess the potential risks to her project by tak…" at bounding box center [542, 286] width 549 height 380
click at [545, 364] on div "Monte Carlo Simulation" at bounding box center [542, 359] width 520 height 34
click at [282, 338] on input "c. Monte Carlo Simulation" at bounding box center [282, 332] width 0 height 10
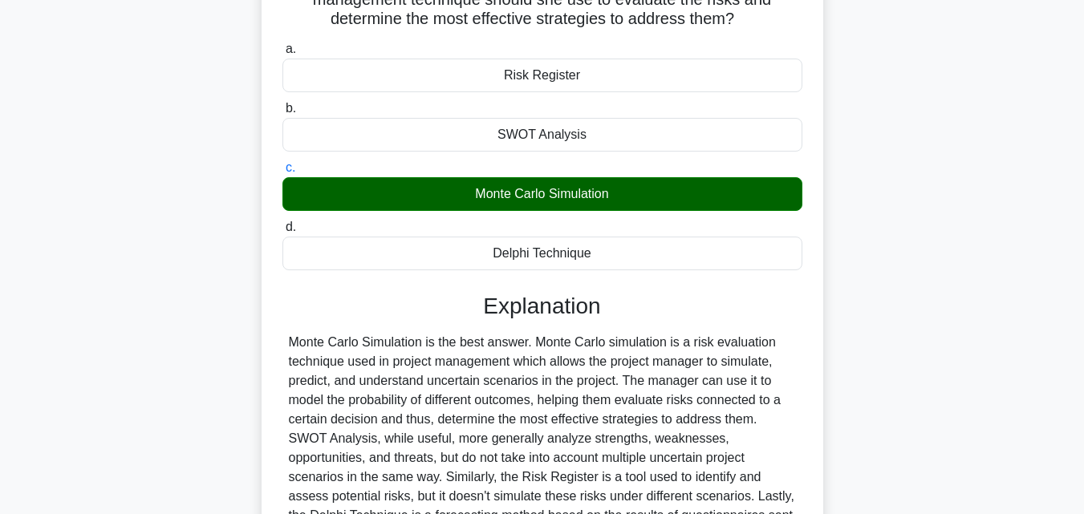
scroll to position [352, 0]
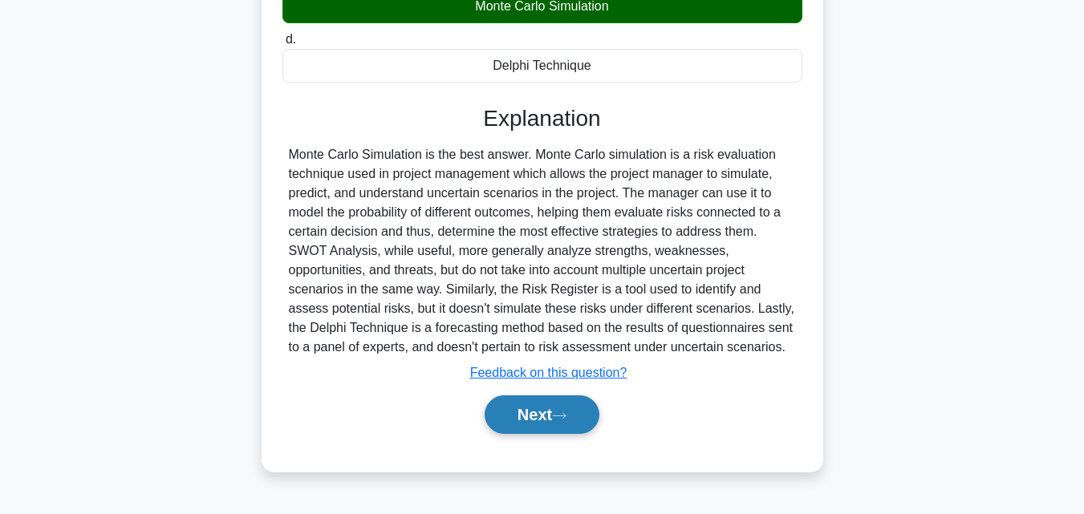
click at [577, 423] on button "Next" at bounding box center [541, 414] width 115 height 38
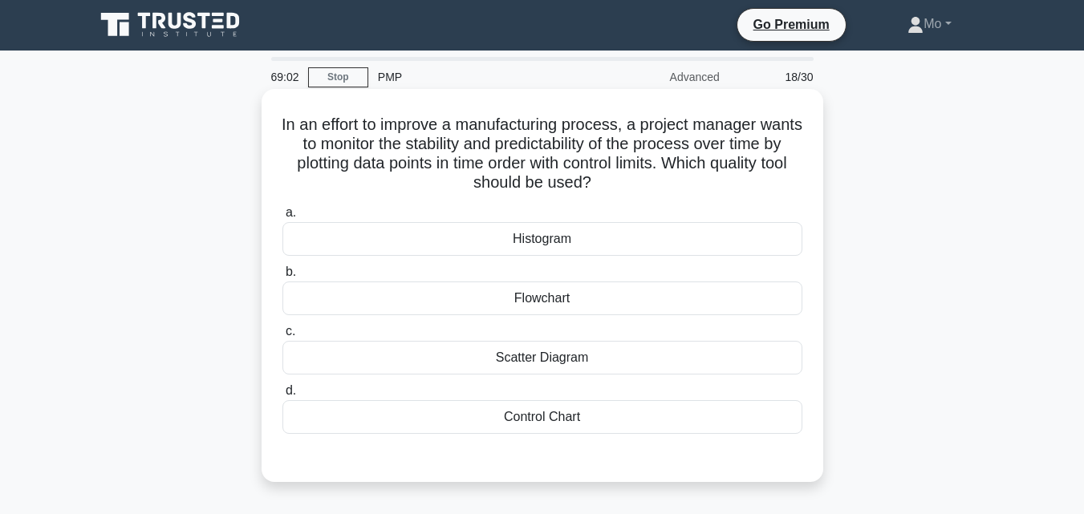
scroll to position [0, 0]
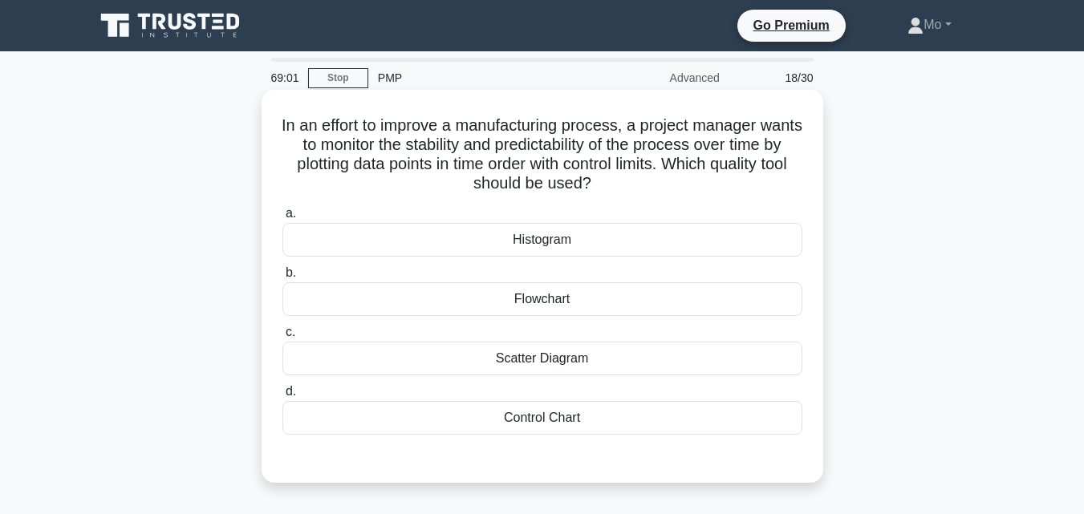
drag, startPoint x: 278, startPoint y: 111, endPoint x: 821, endPoint y: 430, distance: 629.5
click at [821, 430] on div "In an effort to improve a manufacturing process, a project manager wants to mon…" at bounding box center [541, 286] width 561 height 393
click at [553, 432] on div "Control Chart" at bounding box center [542, 418] width 520 height 34
click at [282, 397] on input "d. Control Chart" at bounding box center [282, 392] width 0 height 10
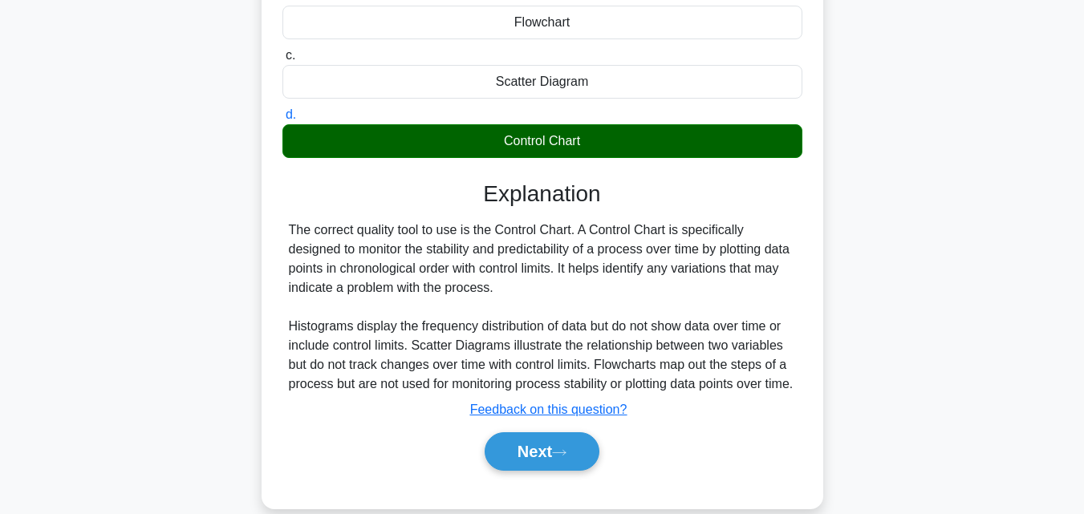
scroll to position [352, 0]
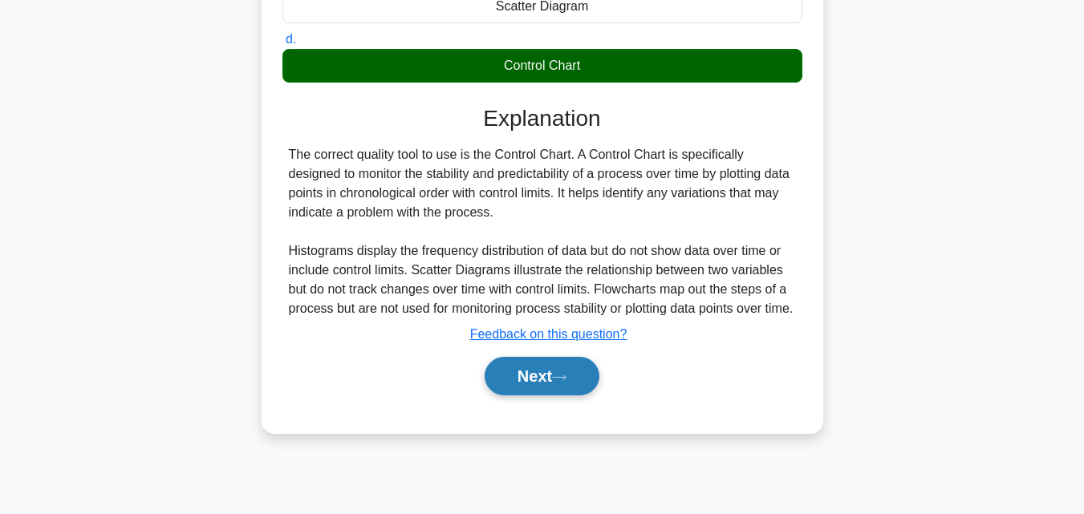
click at [571, 389] on button "Next" at bounding box center [541, 376] width 115 height 38
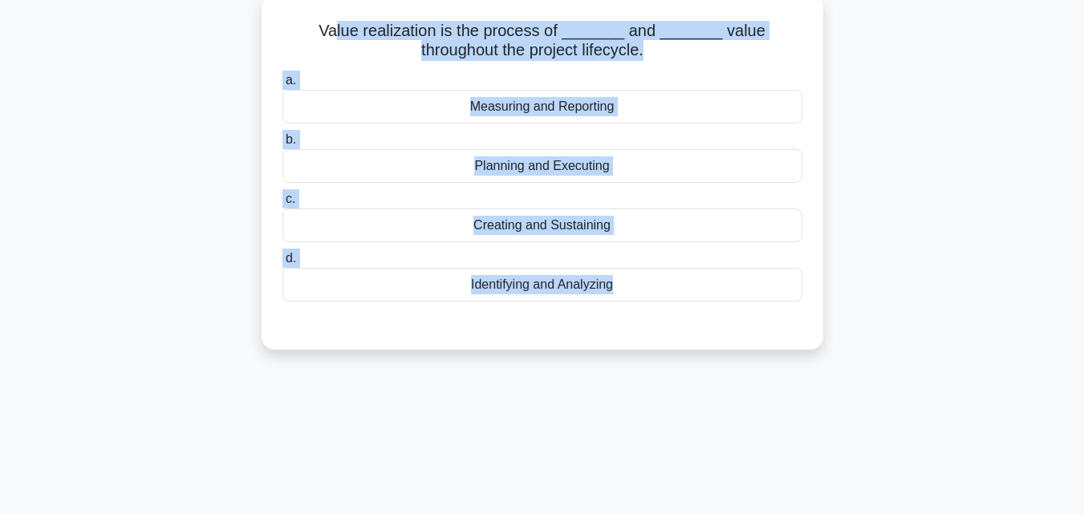
scroll to position [0, 0]
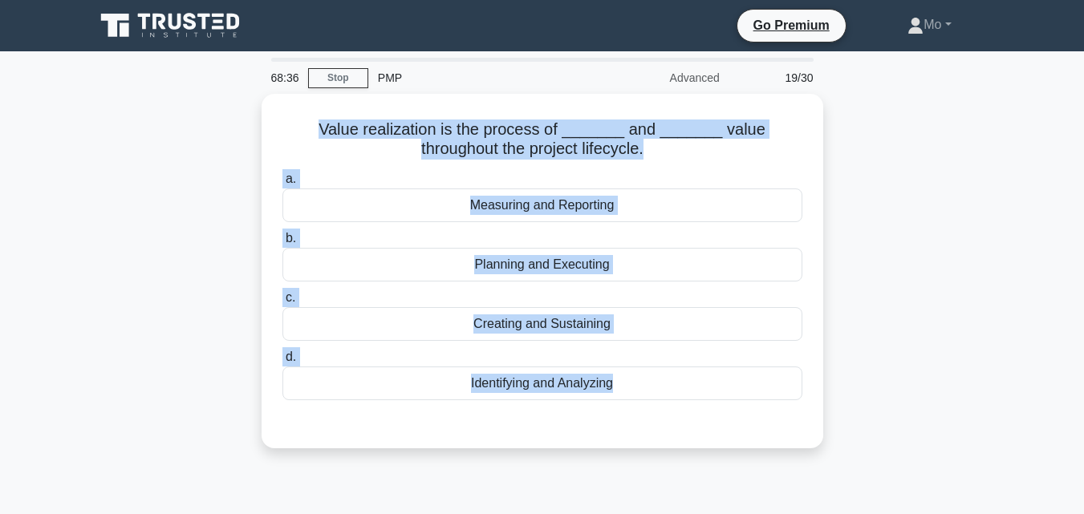
drag, startPoint x: 571, startPoint y: 390, endPoint x: 237, endPoint y: 115, distance: 432.5
click at [237, 115] on div "68:36 Stop PMP Advanced 19/30 Value realization is the process of _______ and _…" at bounding box center [542, 459] width 914 height 802
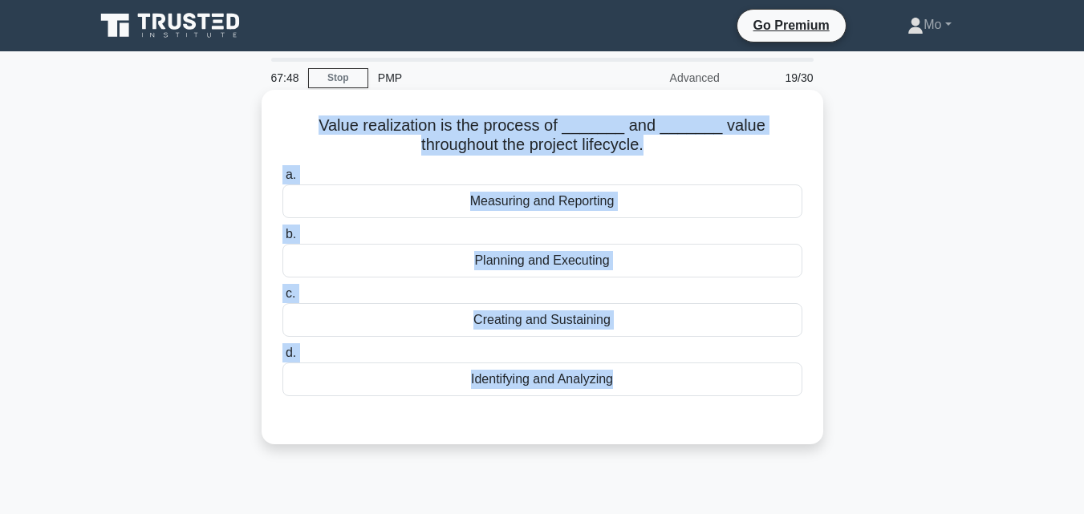
click at [465, 315] on div "Creating and Sustaining" at bounding box center [542, 320] width 520 height 34
click at [282, 299] on input "c. Creating and Sustaining" at bounding box center [282, 294] width 0 height 10
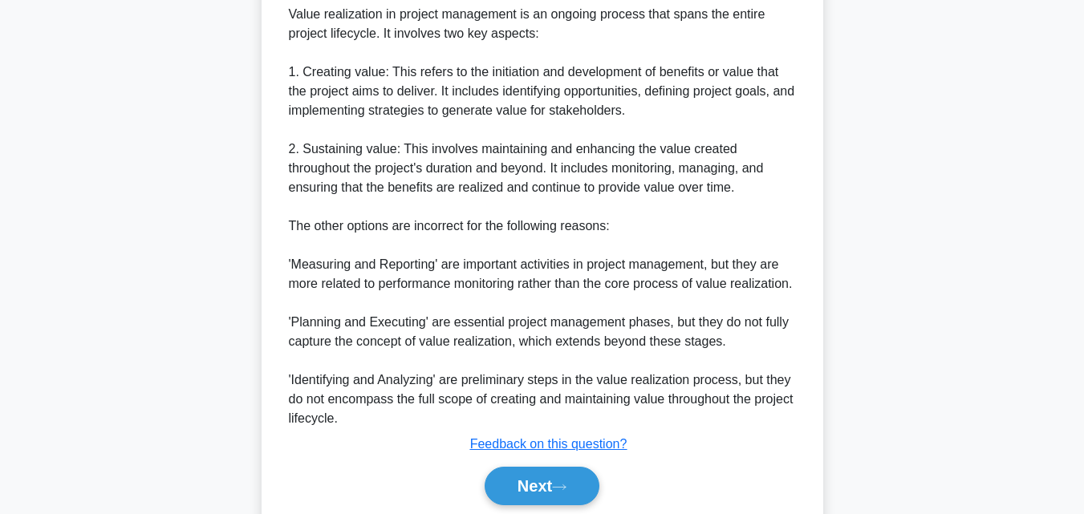
scroll to position [553, 0]
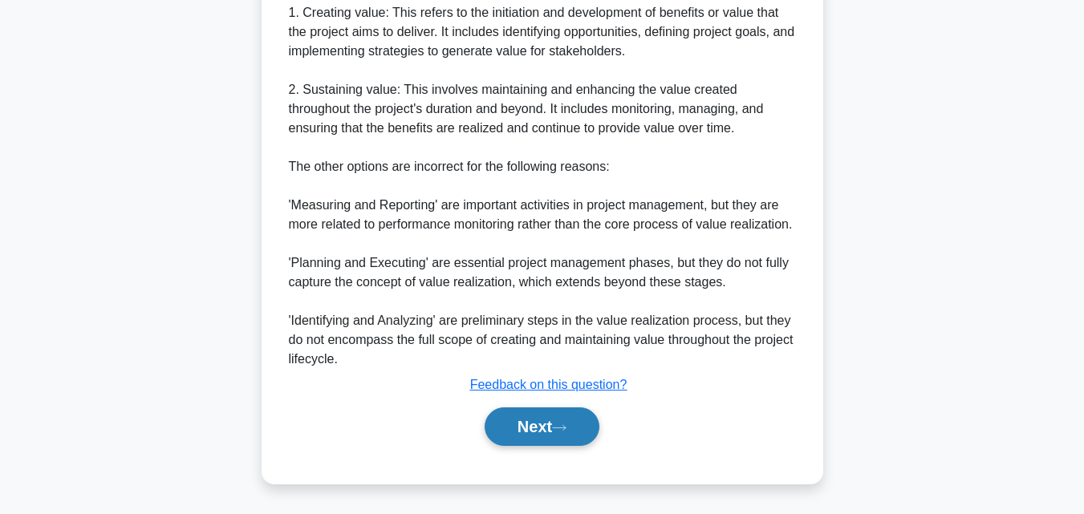
click at [562, 424] on icon at bounding box center [559, 427] width 14 height 9
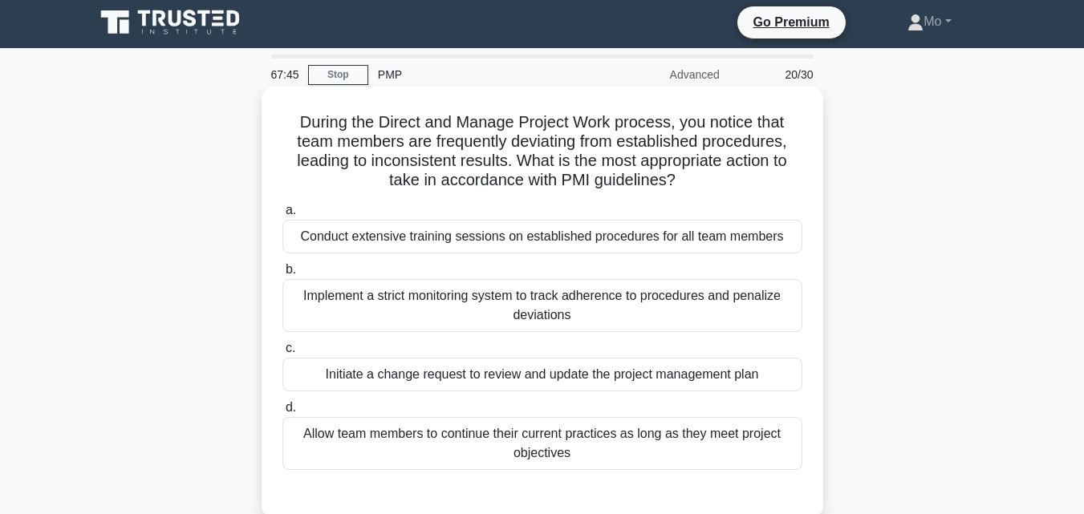
scroll to position [0, 0]
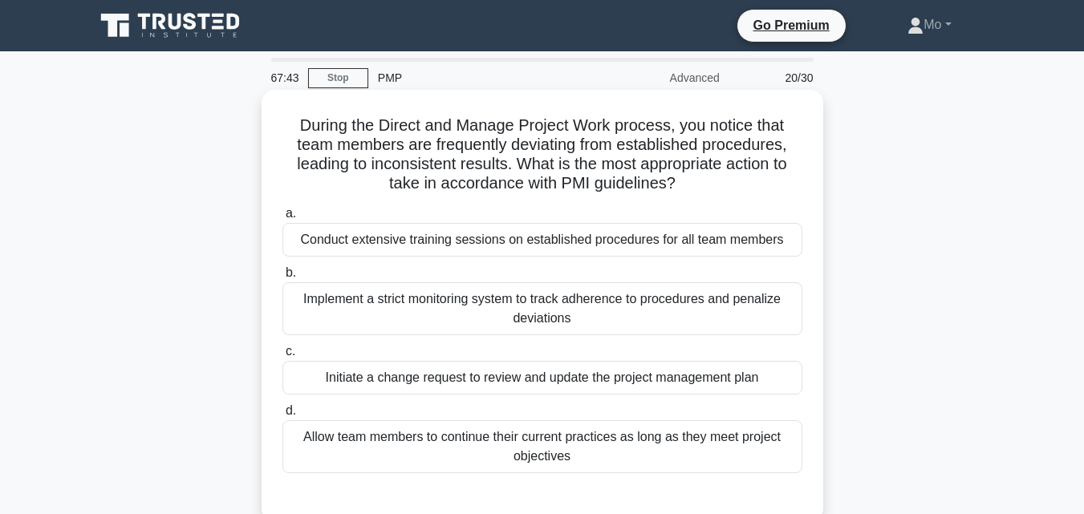
drag, startPoint x: 289, startPoint y: 124, endPoint x: 711, endPoint y: 457, distance: 537.4
click at [711, 457] on div "During the Direct and Manage Project Work process, you notice that team members…" at bounding box center [542, 305] width 549 height 419
click at [425, 248] on div "Conduct extensive training sessions on established procedures for all team memb…" at bounding box center [542, 240] width 520 height 34
click at [282, 219] on input "a. Conduct extensive training sessions on established procedures for all team m…" at bounding box center [282, 214] width 0 height 10
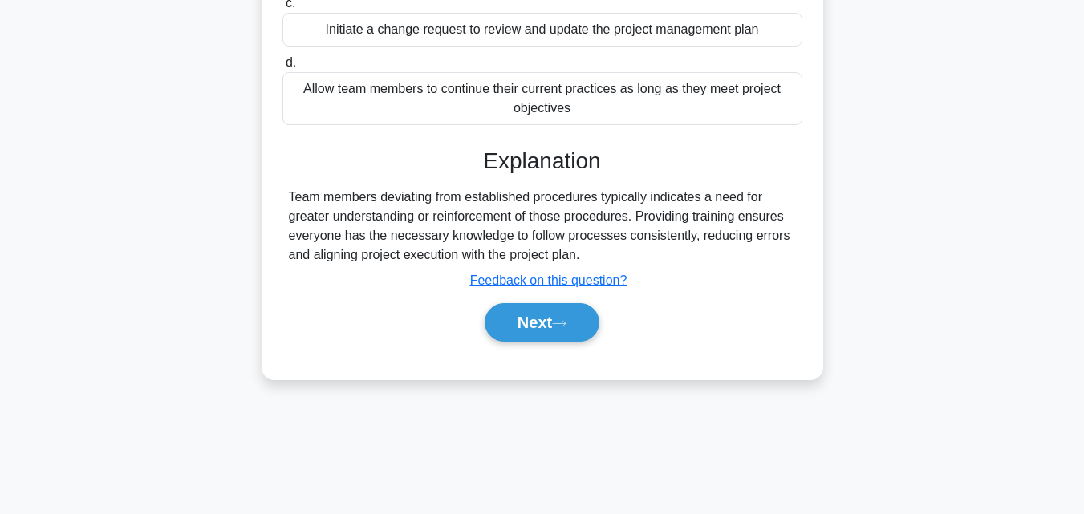
scroll to position [352, 0]
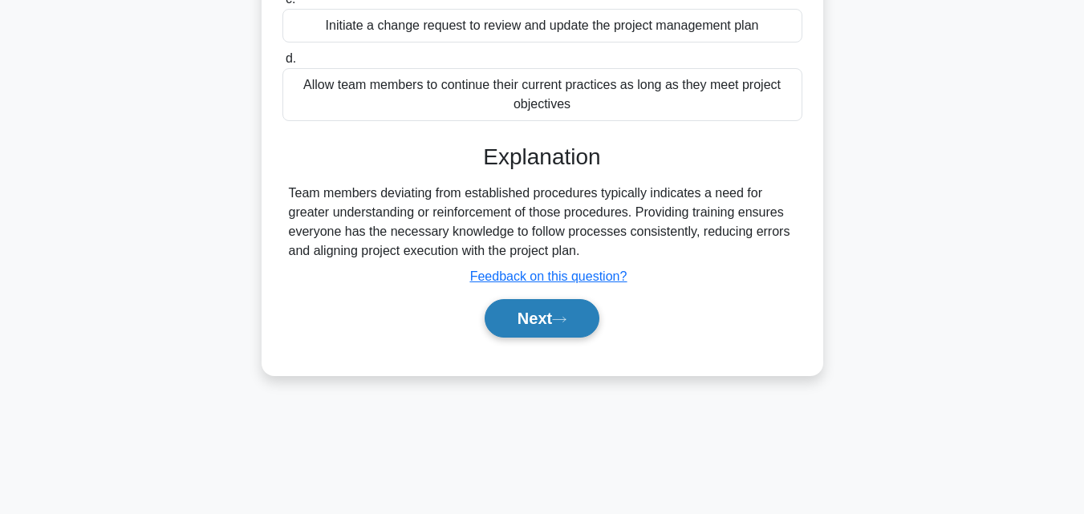
click at [492, 328] on button "Next" at bounding box center [541, 318] width 115 height 38
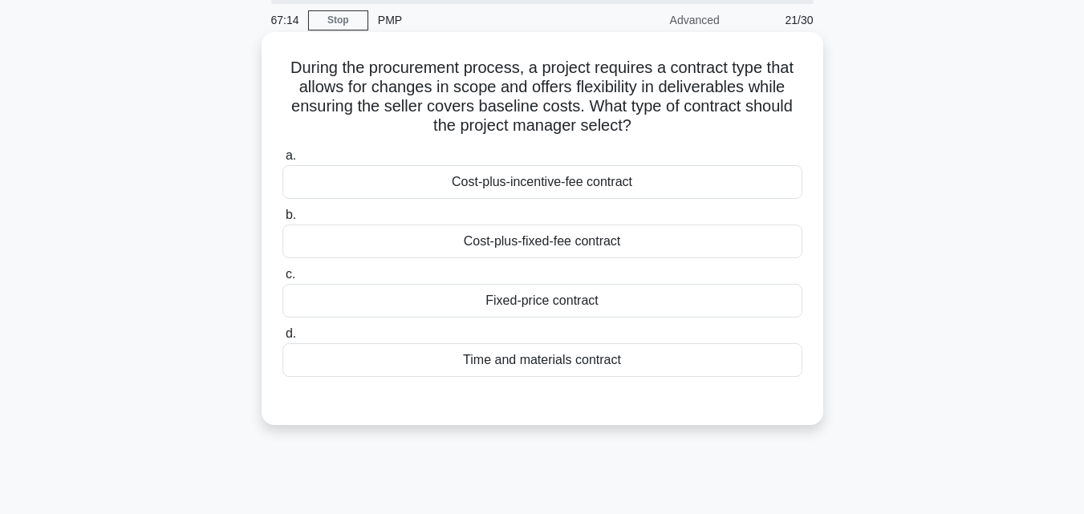
scroll to position [0, 0]
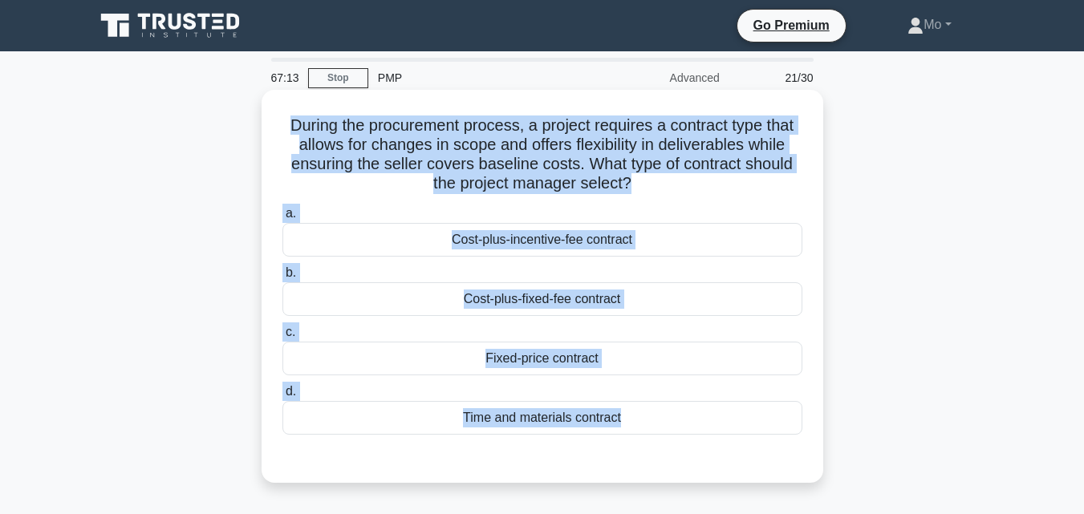
drag, startPoint x: 244, startPoint y: 130, endPoint x: 710, endPoint y: 443, distance: 561.2
click at [710, 443] on div "During the procurement process, a project requires a contract type that allows …" at bounding box center [542, 300] width 914 height 412
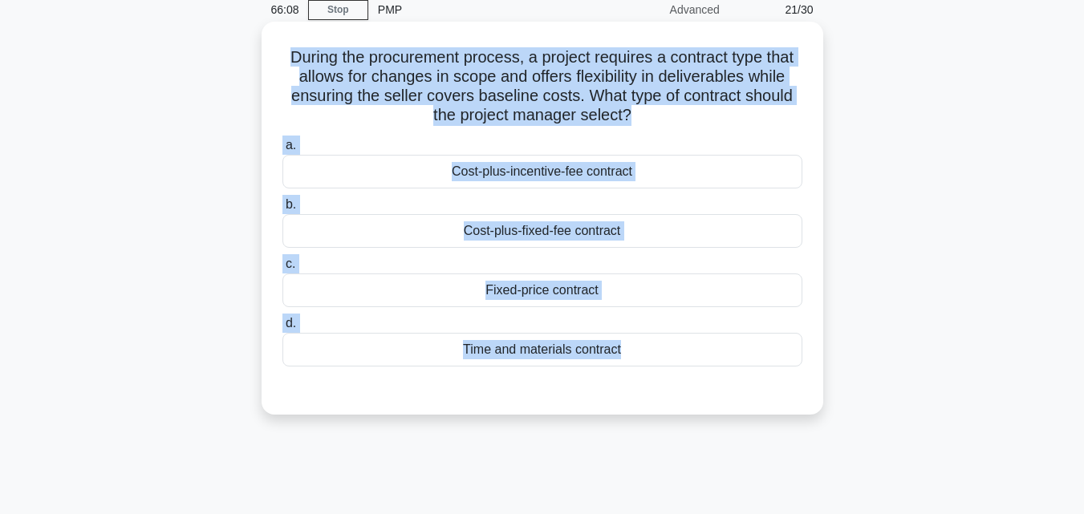
scroll to position [160, 0]
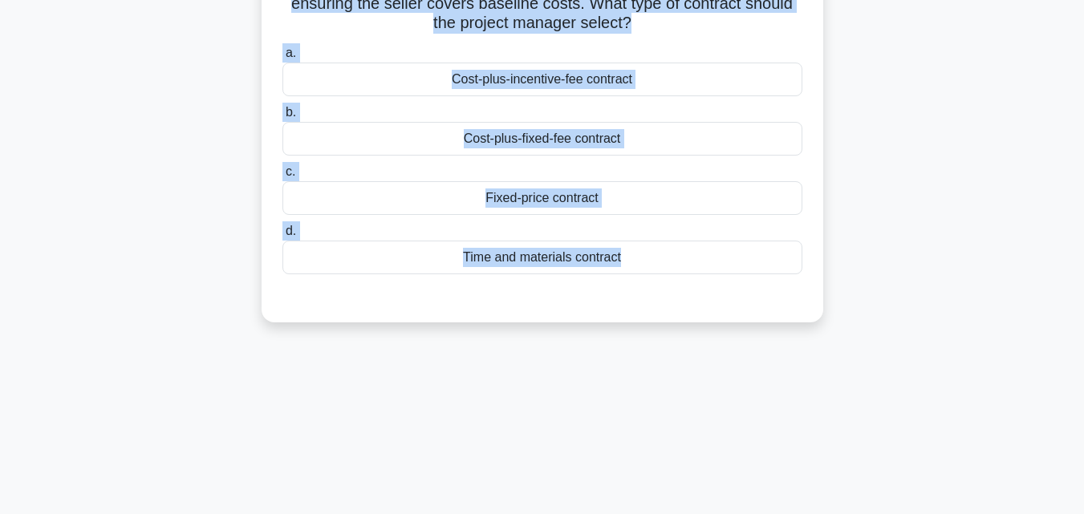
click at [542, 212] on div "Fixed-price contract" at bounding box center [542, 198] width 520 height 34
click at [282, 177] on input "c. Fixed-price contract" at bounding box center [282, 172] width 0 height 10
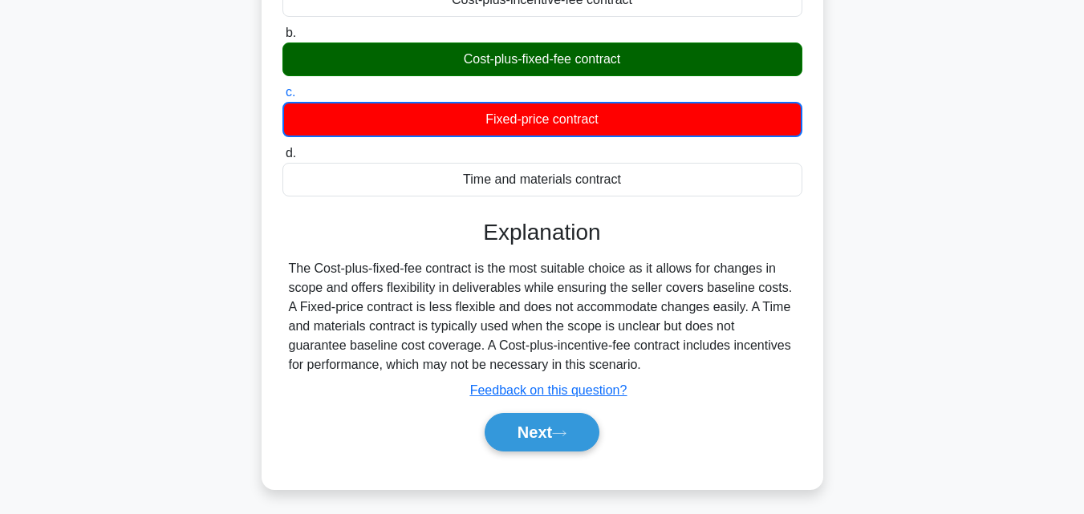
scroll to position [241, 0]
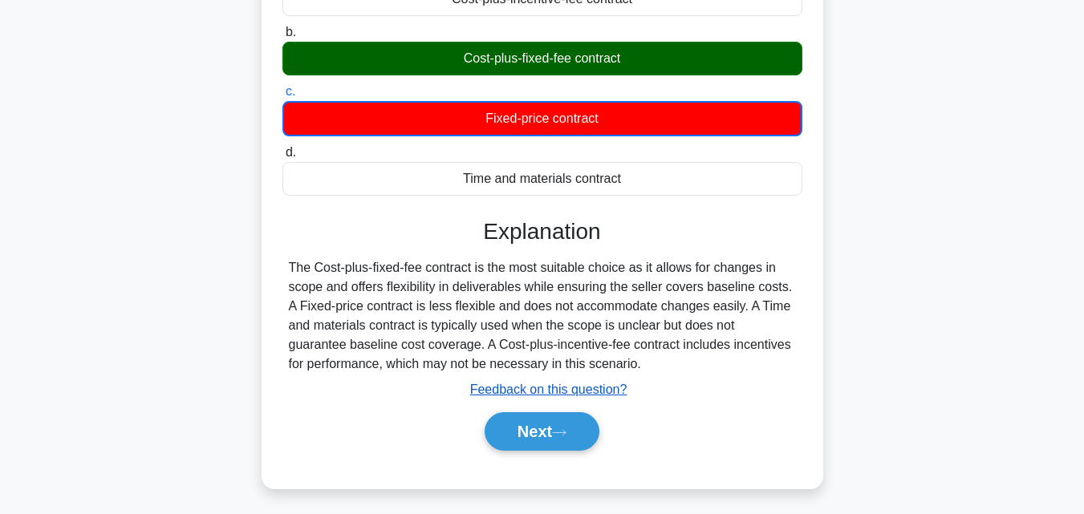
click at [559, 391] on u "Feedback on this question?" at bounding box center [548, 390] width 157 height 14
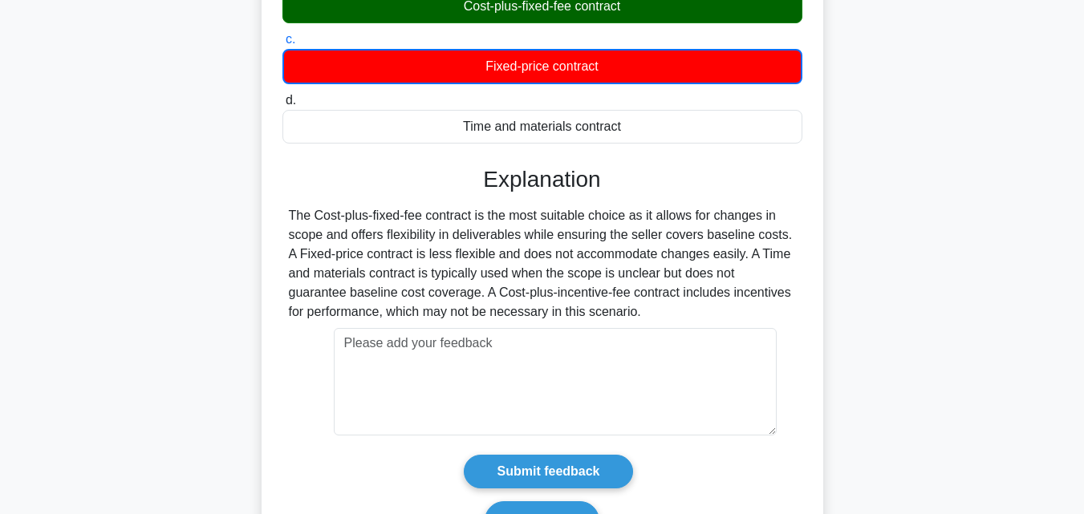
scroll to position [321, 0]
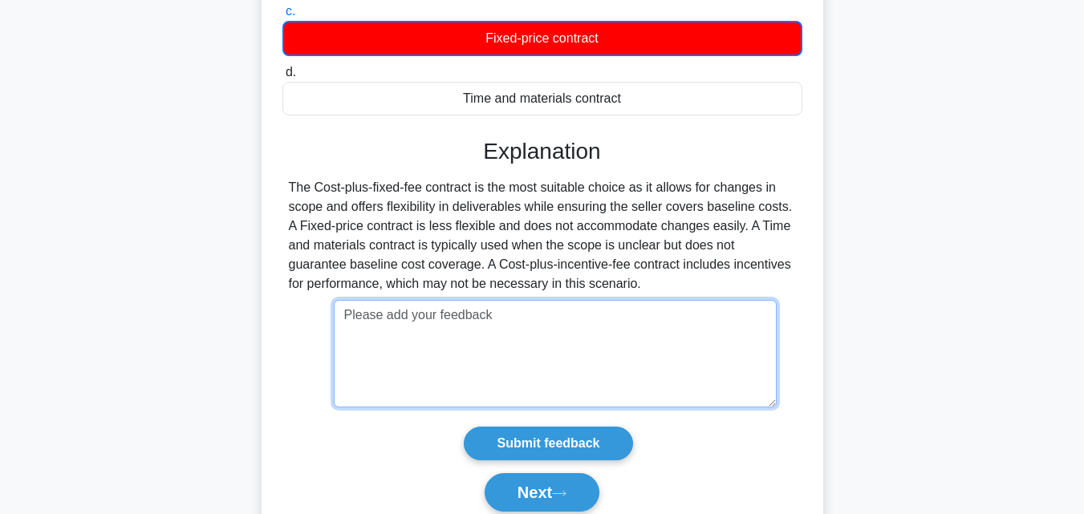
click at [476, 356] on textarea at bounding box center [555, 353] width 443 height 107
paste textarea "c. عقد السعر الثابت (Fixed-price contract) 🔸 لأنه يضمن أن البائع يغطي التكاليف …"
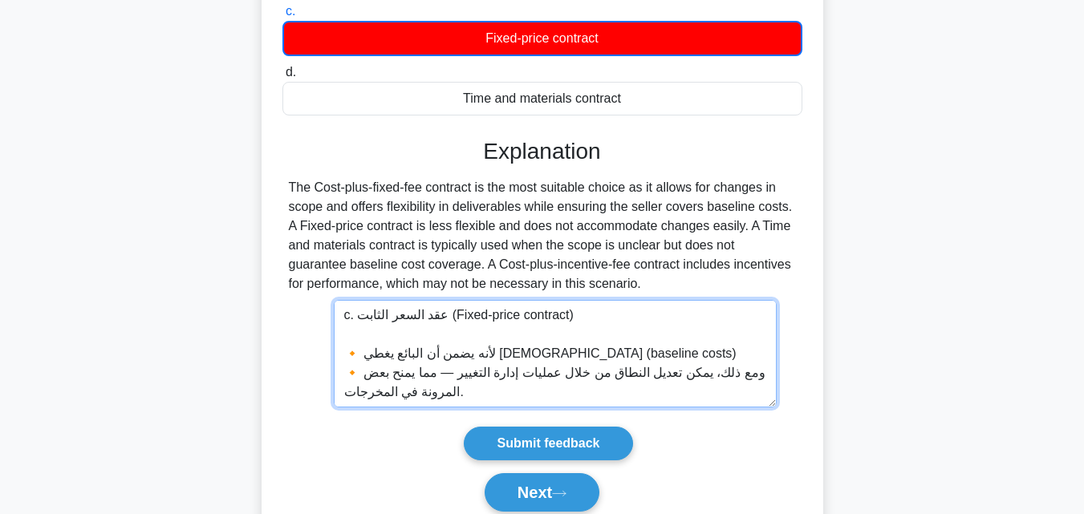
scroll to position [110, 0]
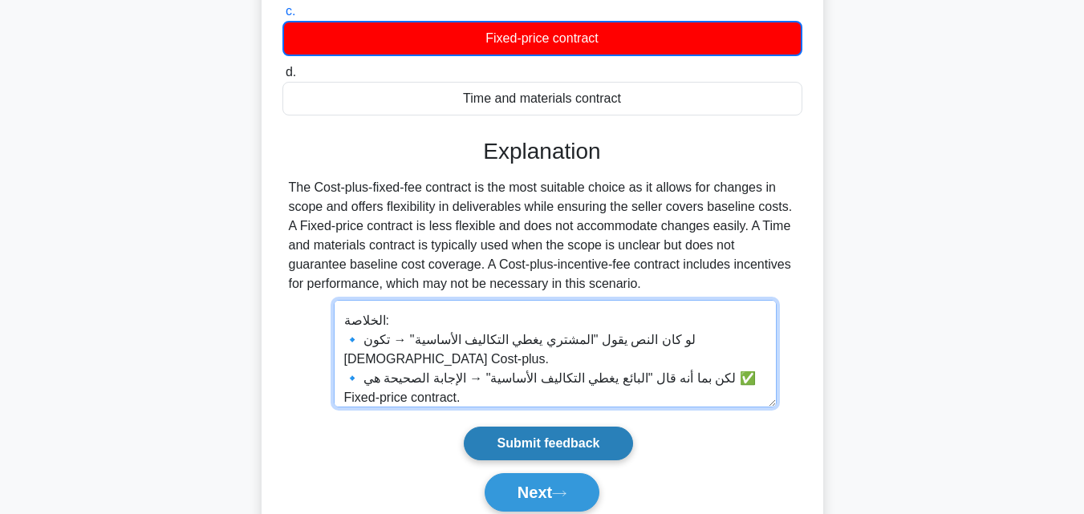
type textarea "c. عقد السعر الثابت (Fixed-price contract) 🔸 لأنه يضمن أن البائع يغطي التكاليف …"
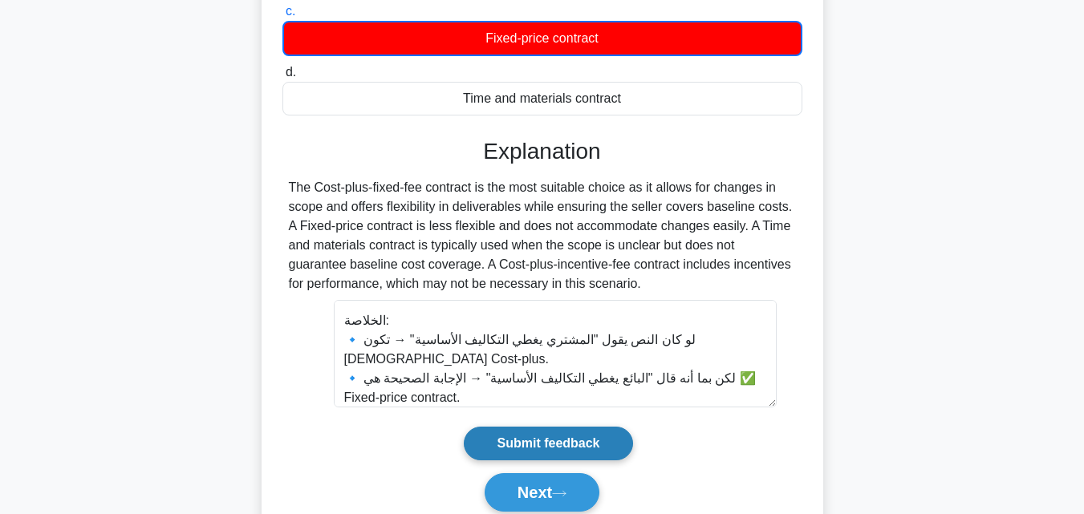
click at [538, 456] on input "Submit feedback" at bounding box center [548, 444] width 168 height 34
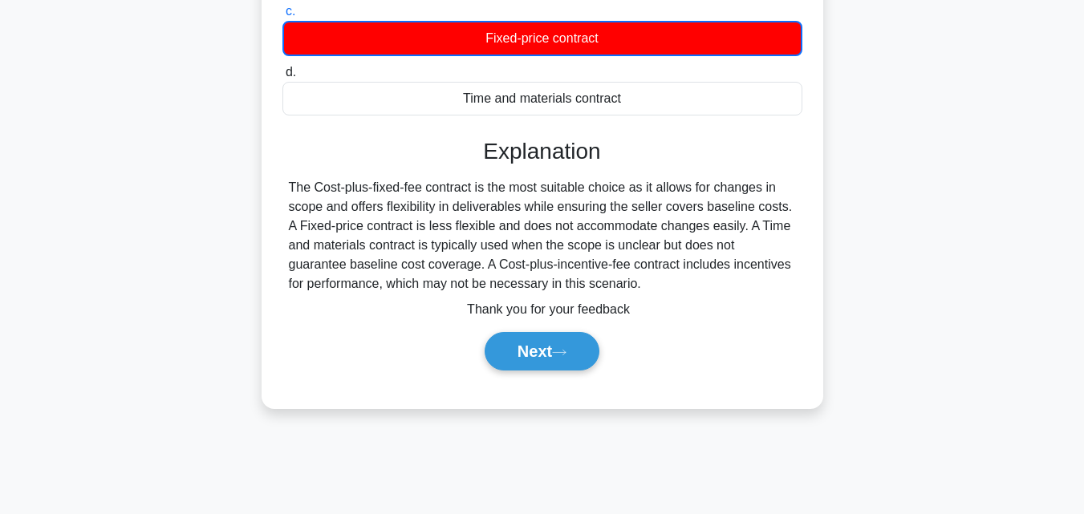
drag, startPoint x: 682, startPoint y: 284, endPoint x: 286, endPoint y: 185, distance: 408.3
click at [286, 185] on div "The Cost-plus-fixed-fee contract is the most suitable choice as it allows for c…" at bounding box center [542, 235] width 520 height 115
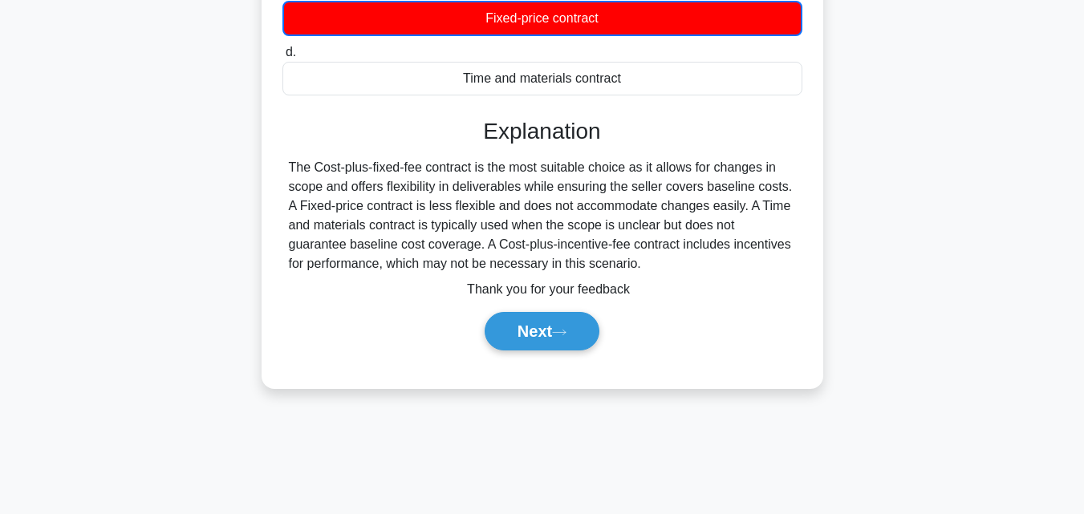
scroll to position [352, 0]
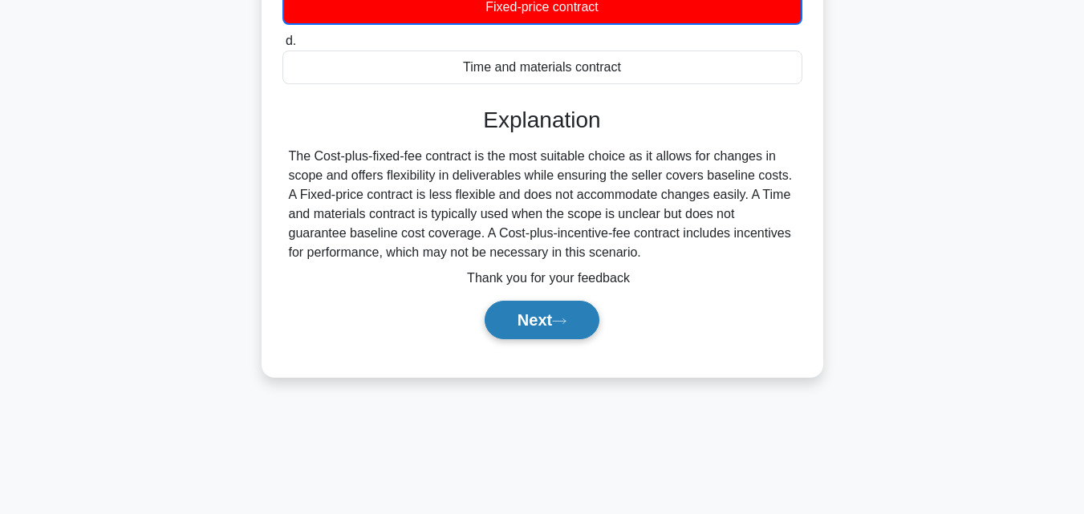
click at [591, 324] on button "Next" at bounding box center [541, 320] width 115 height 38
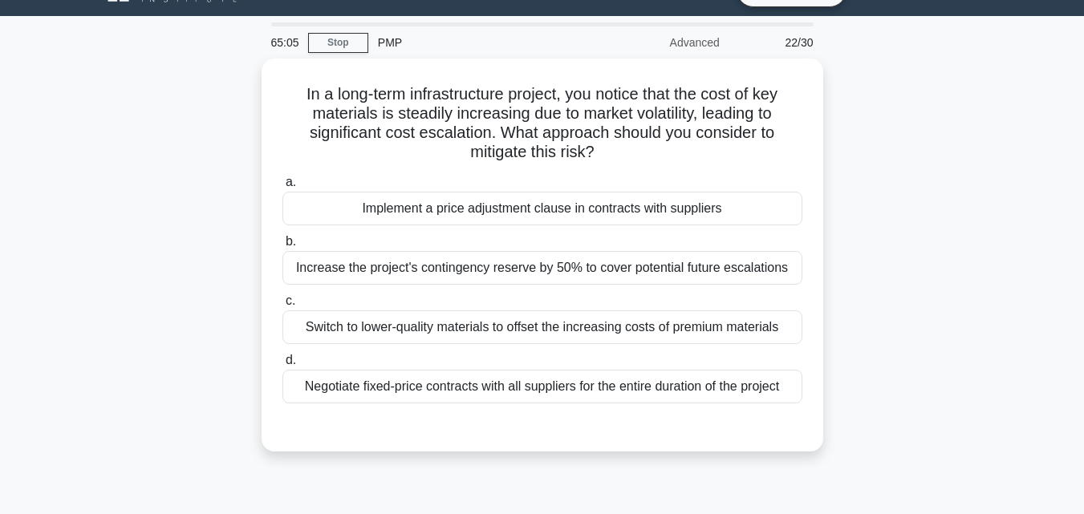
scroll to position [31, 0]
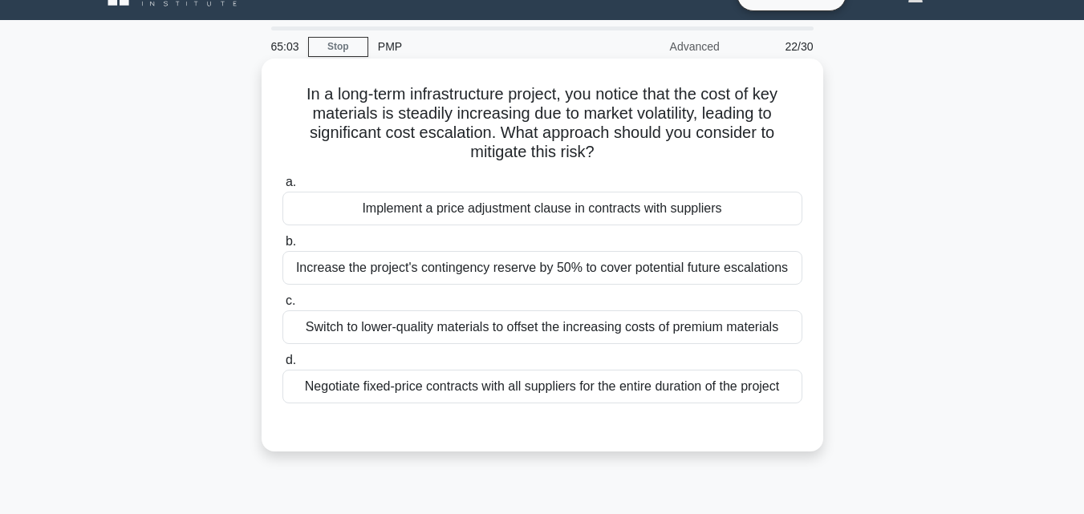
drag, startPoint x: 277, startPoint y: 84, endPoint x: 789, endPoint y: 394, distance: 598.8
click at [788, 394] on div "In a long-term infrastructure project, you notice that the cost of key material…" at bounding box center [542, 255] width 549 height 380
click at [524, 209] on div "Implement a price adjustment clause in contracts with suppliers" at bounding box center [542, 209] width 520 height 34
click at [282, 188] on input "a. Implement a price adjustment clause in contracts with suppliers" at bounding box center [282, 182] width 0 height 10
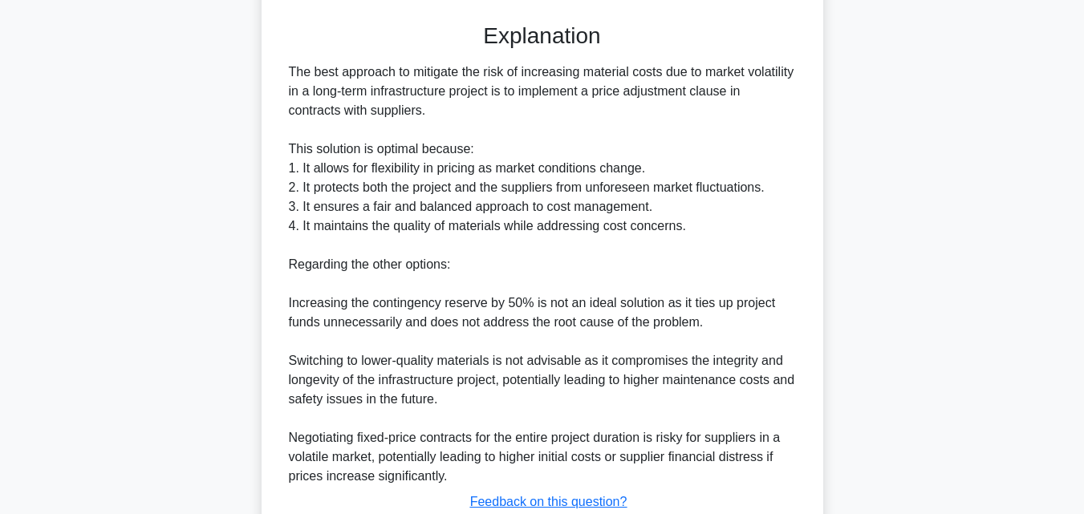
scroll to position [553, 0]
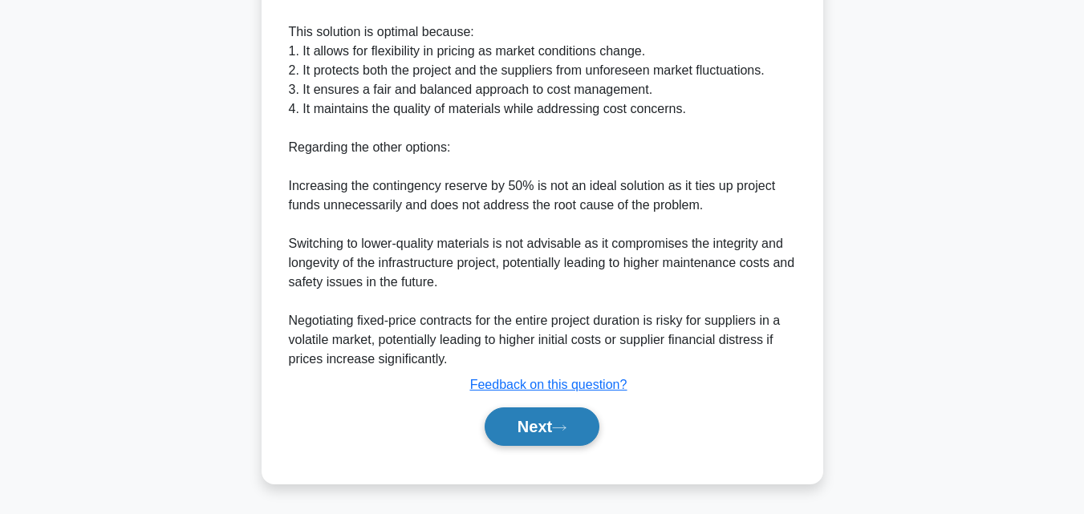
click at [565, 430] on icon at bounding box center [559, 427] width 14 height 9
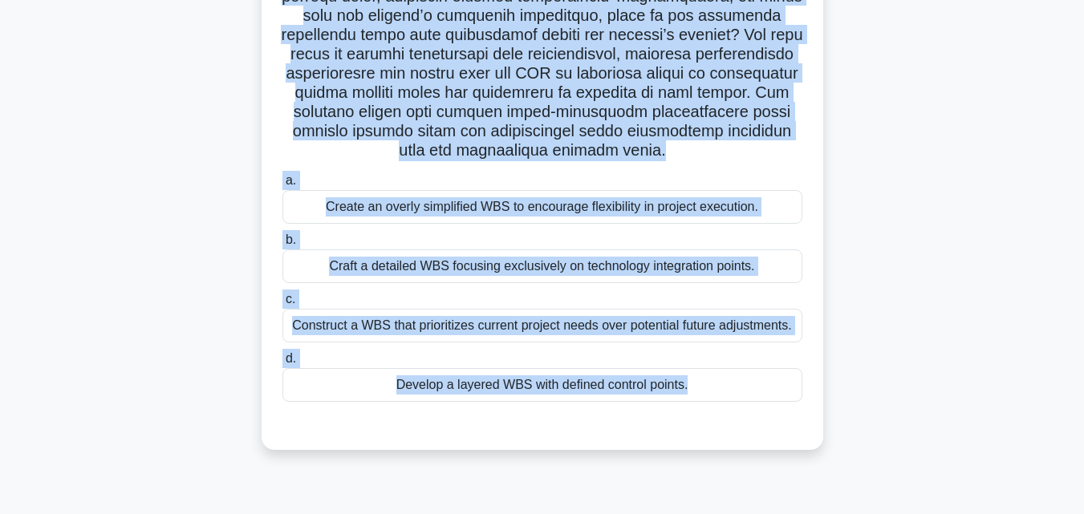
scroll to position [352, 0]
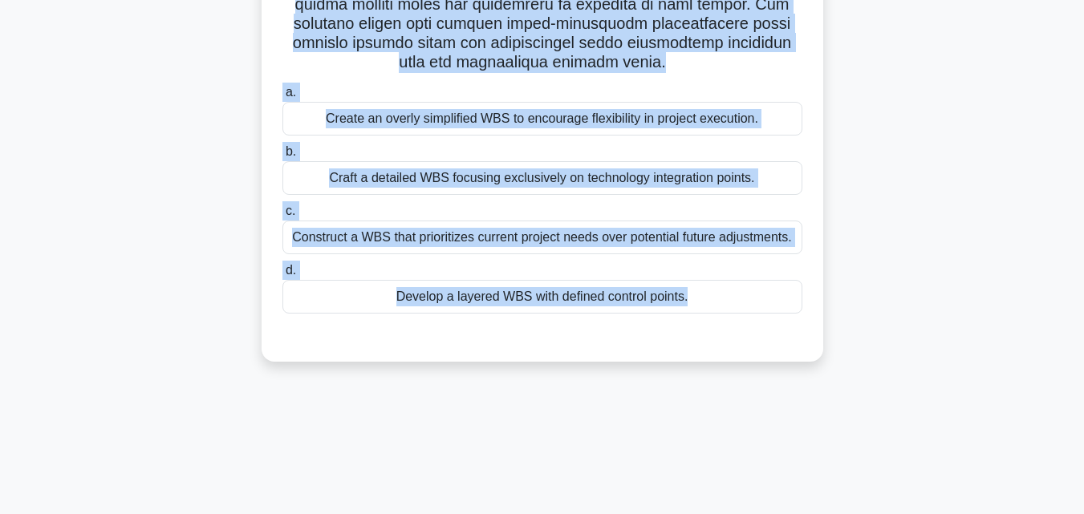
drag, startPoint x: 258, startPoint y: 137, endPoint x: 731, endPoint y: 291, distance: 496.9
click at [731, 291] on div ".spinner_0XTQ{transform-origin:center;animation:spinner_y6GP .75s linear infini…" at bounding box center [542, 63] width 914 height 643
click at [495, 303] on div "Develop a layered WBS with defined control points." at bounding box center [542, 297] width 520 height 34
click at [282, 276] on input "d. Develop a layered WBS with defined control points." at bounding box center [282, 270] width 0 height 10
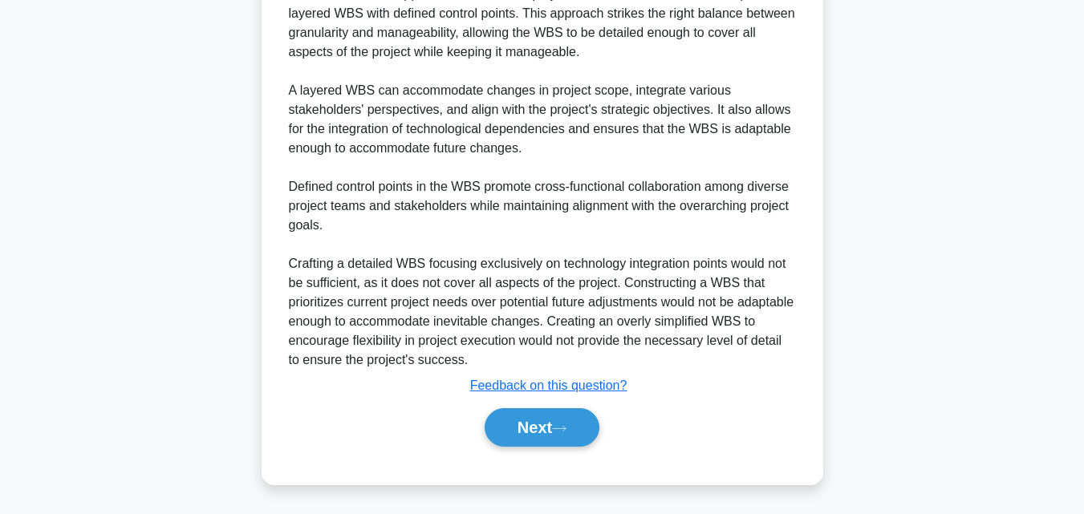
scroll to position [745, 0]
click at [548, 436] on button "Next" at bounding box center [541, 426] width 115 height 38
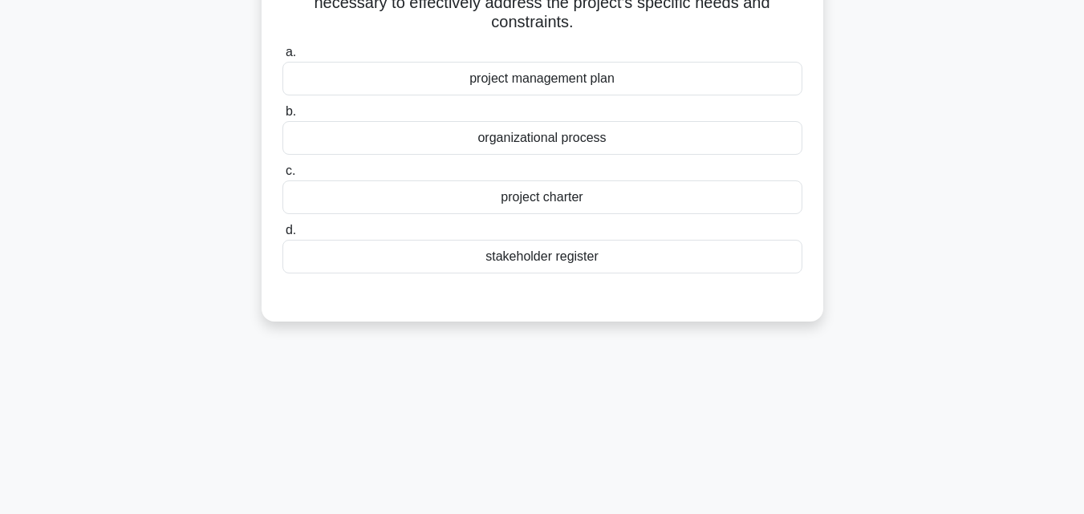
scroll to position [31, 0]
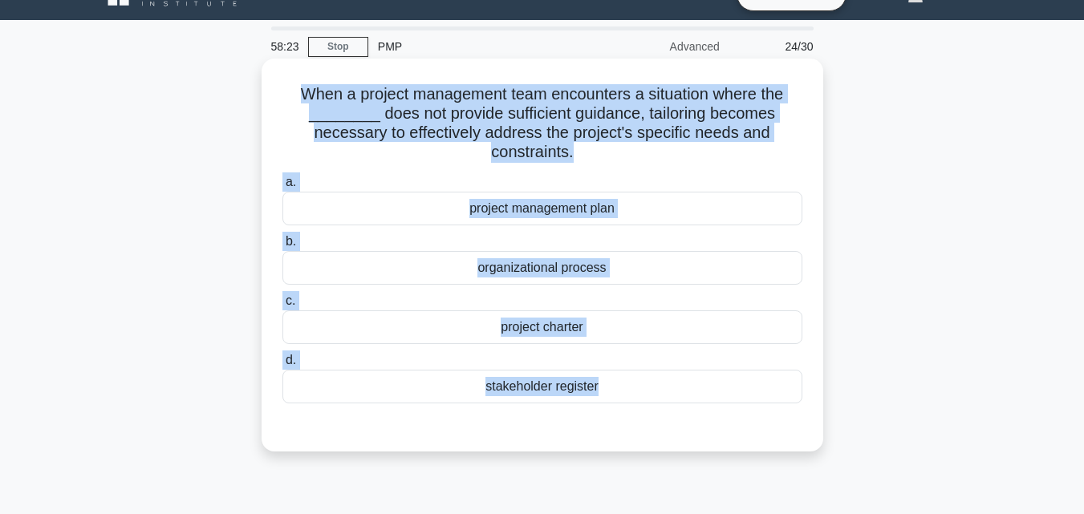
drag, startPoint x: 542, startPoint y: 440, endPoint x: 279, endPoint y: 83, distance: 442.7
click at [279, 83] on div "When a project management team encounters a situation where the ________ does n…" at bounding box center [542, 255] width 549 height 380
click at [594, 207] on div "project management plan" at bounding box center [542, 209] width 520 height 34
click at [282, 188] on input "a. project management plan" at bounding box center [282, 182] width 0 height 10
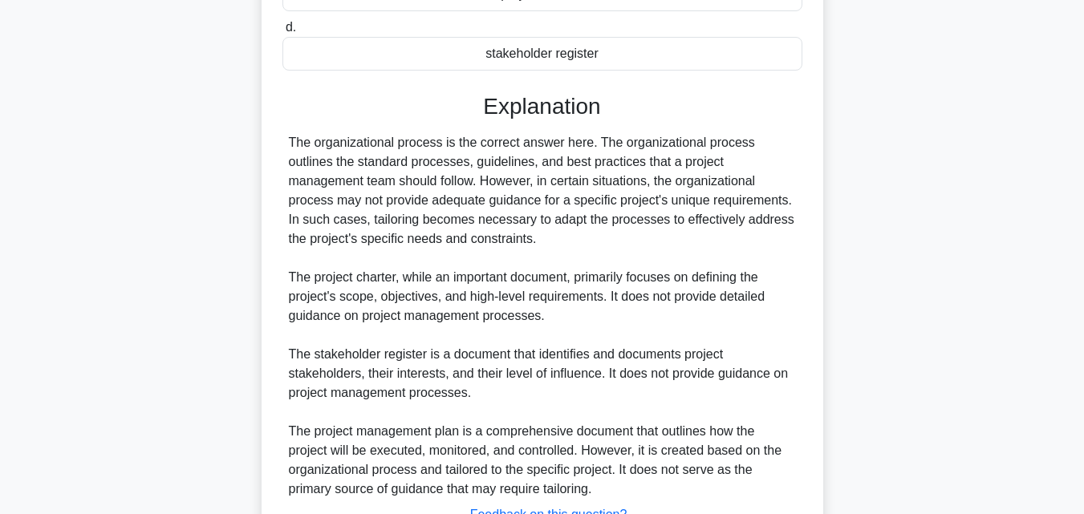
scroll to position [432, 0]
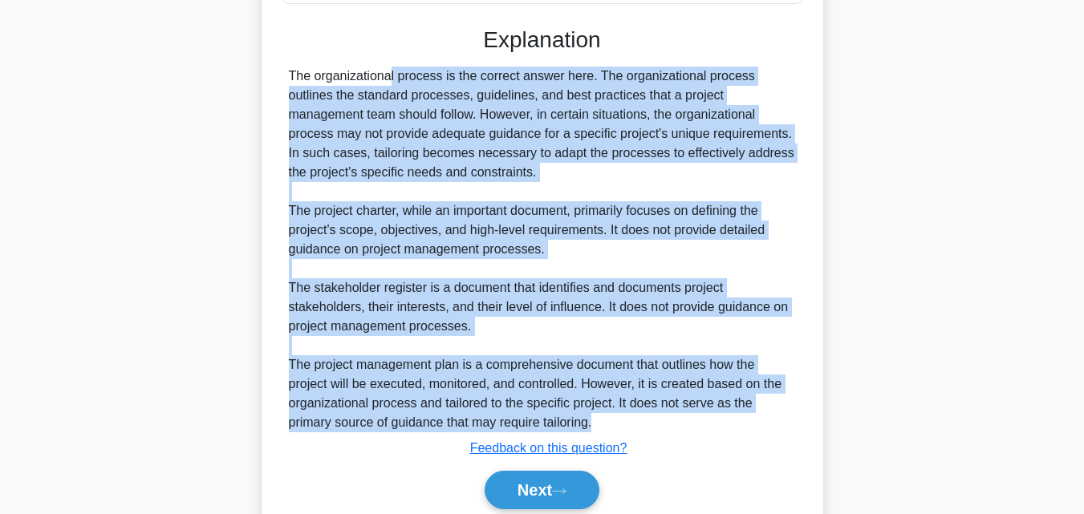
drag, startPoint x: 285, startPoint y: 75, endPoint x: 782, endPoint y: 426, distance: 608.8
click at [781, 426] on div "The organizational process is the correct answer here. The organizational proce…" at bounding box center [542, 250] width 520 height 366
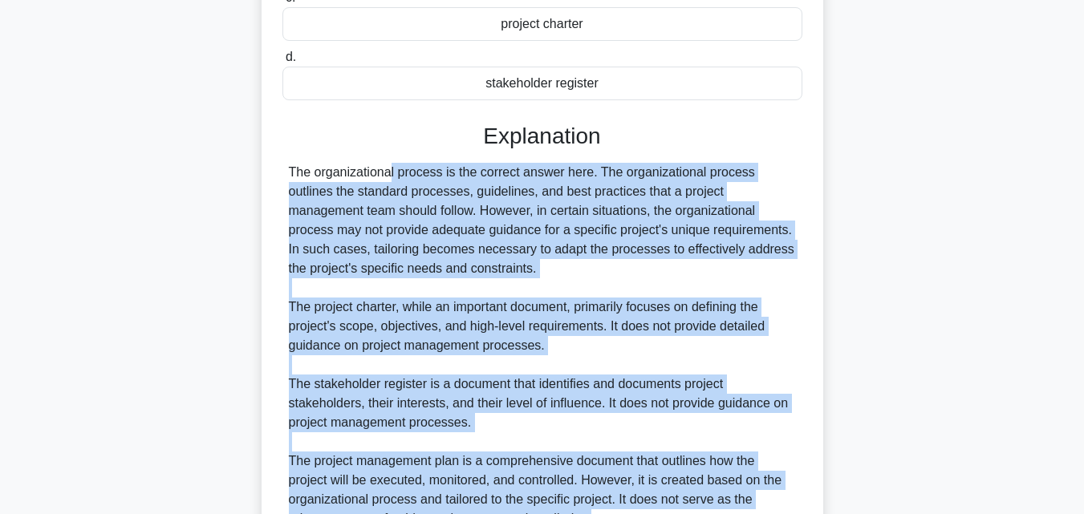
scroll to position [496, 0]
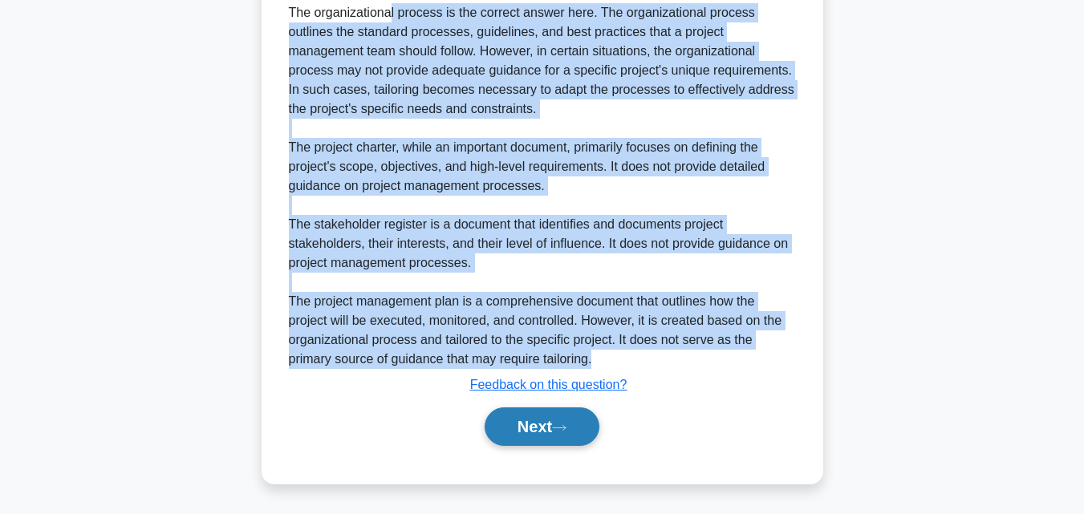
click at [577, 432] on button "Next" at bounding box center [541, 426] width 115 height 38
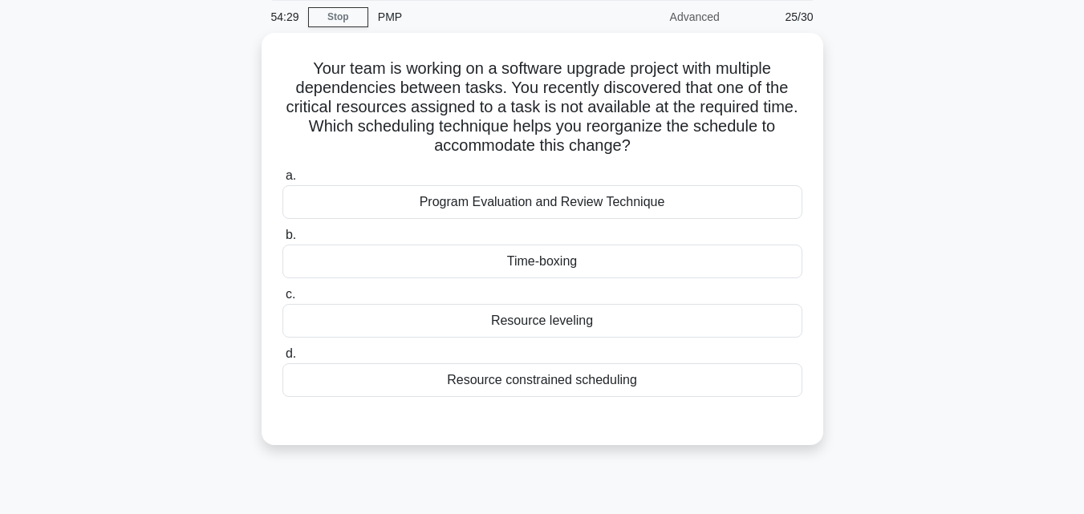
scroll to position [0, 0]
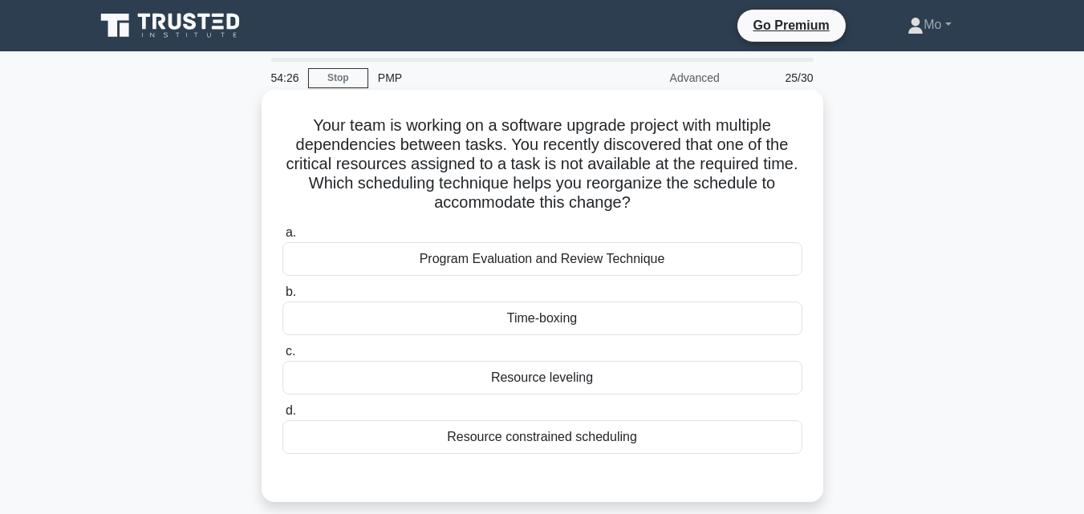
drag, startPoint x: 260, startPoint y: 110, endPoint x: 683, endPoint y: 441, distance: 537.6
click at [683, 441] on div "Your team is working on a software upgrade project with multiple dependencies b…" at bounding box center [542, 309] width 914 height 431
click at [623, 437] on div "Resource constrained scheduling" at bounding box center [542, 437] width 520 height 34
click at [282, 416] on input "d. Resource constrained scheduling" at bounding box center [282, 411] width 0 height 10
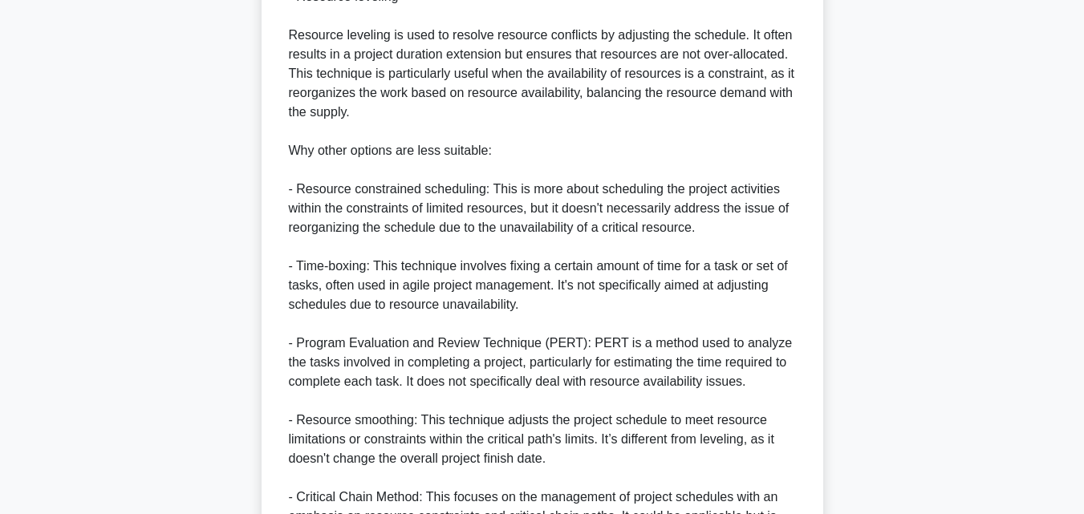
scroll to position [722, 0]
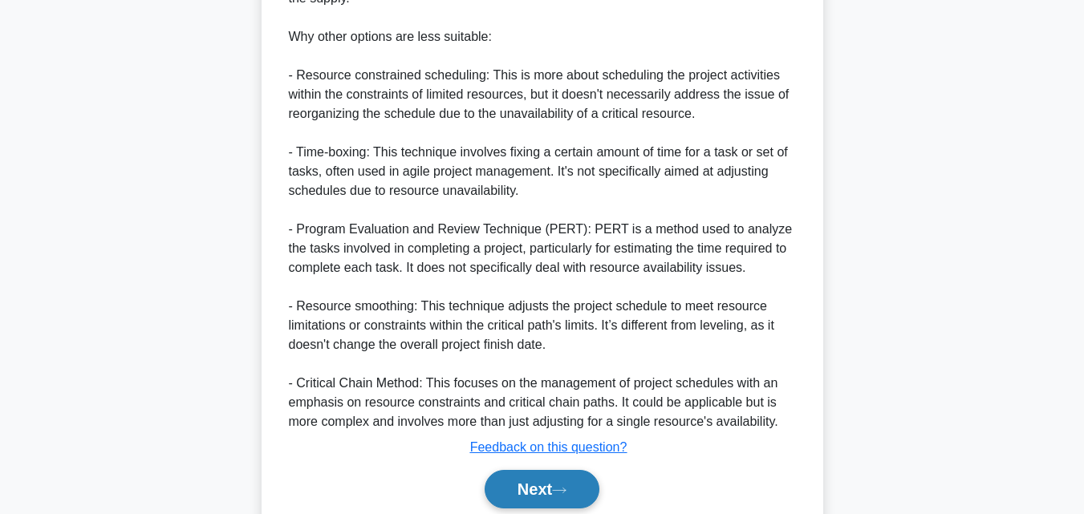
click at [553, 493] on button "Next" at bounding box center [541, 489] width 115 height 38
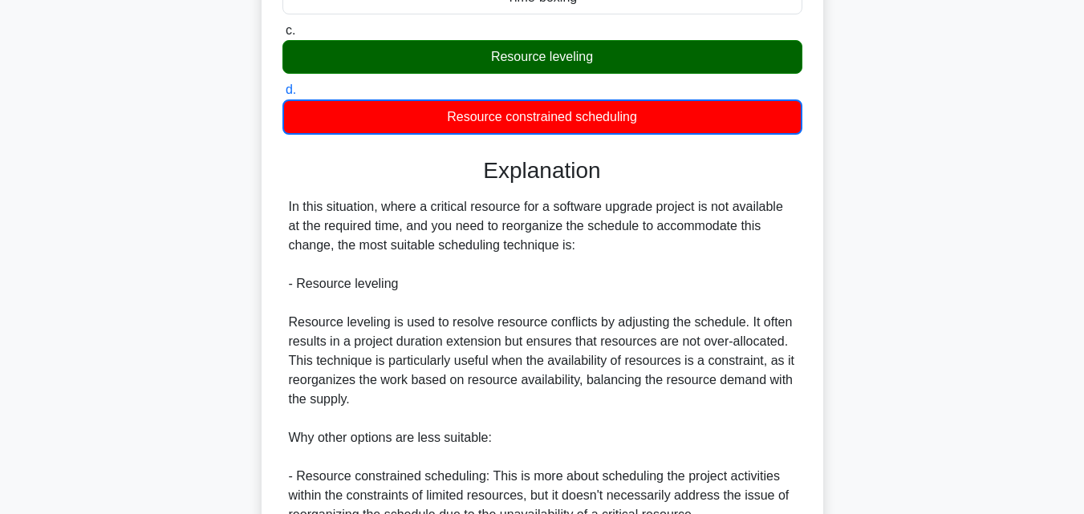
scroll to position [0, 0]
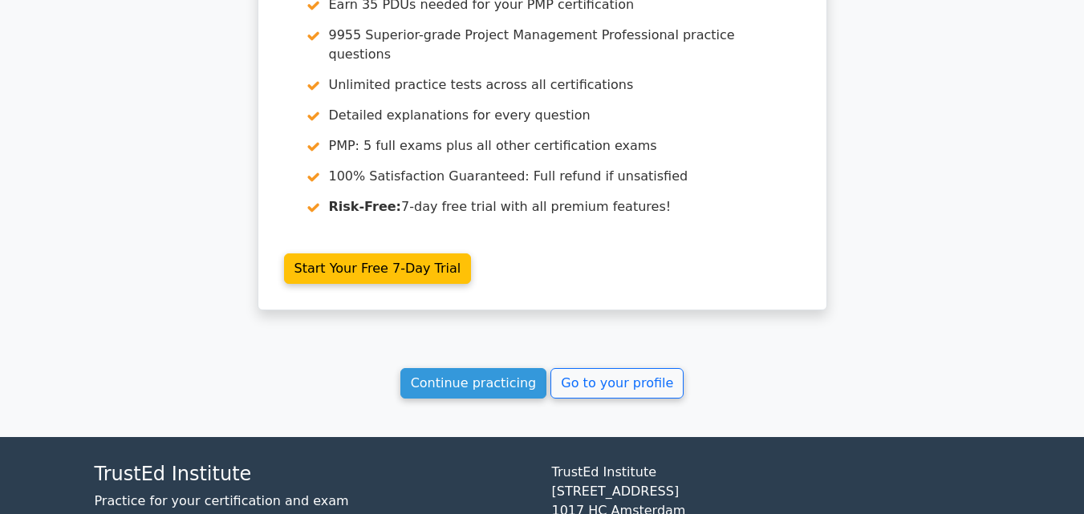
scroll to position [4205, 0]
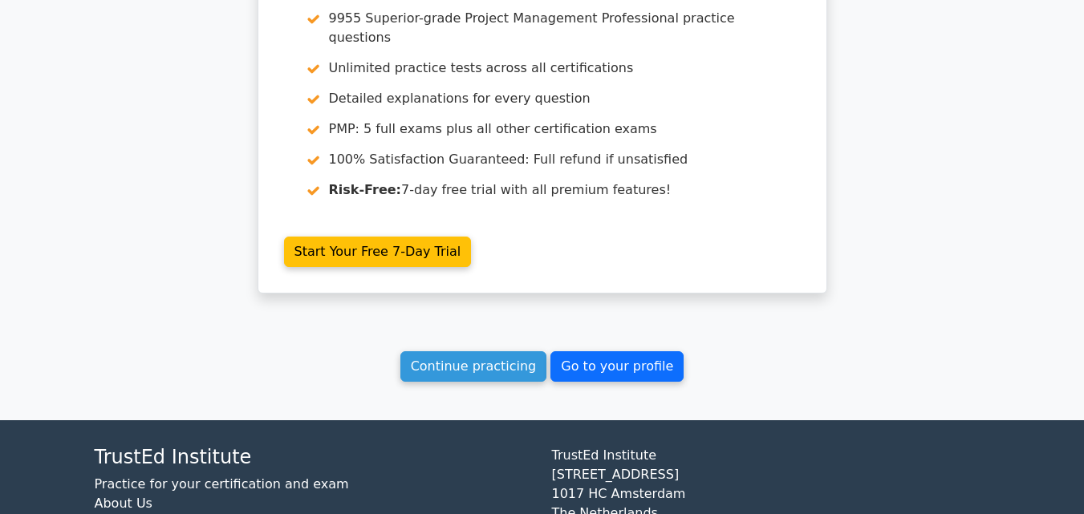
click at [577, 351] on link "Go to your profile" at bounding box center [616, 366] width 133 height 30
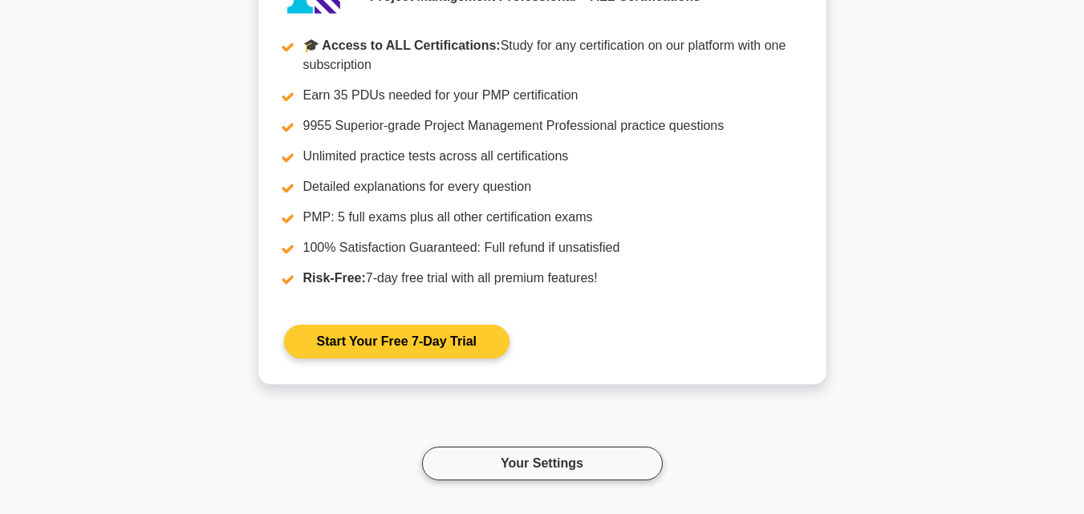
scroll to position [5213, 0]
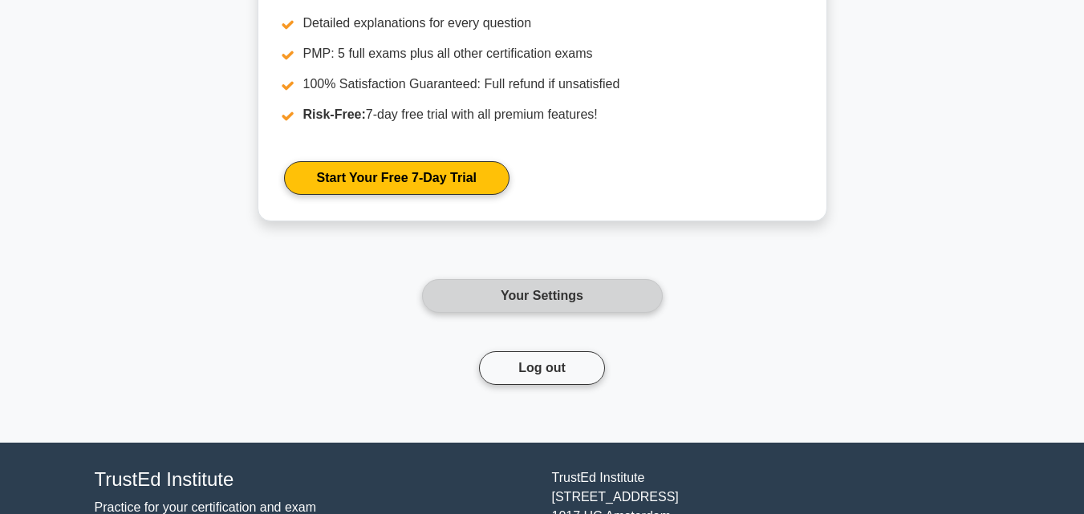
click at [553, 292] on link "Your Settings" at bounding box center [542, 296] width 241 height 34
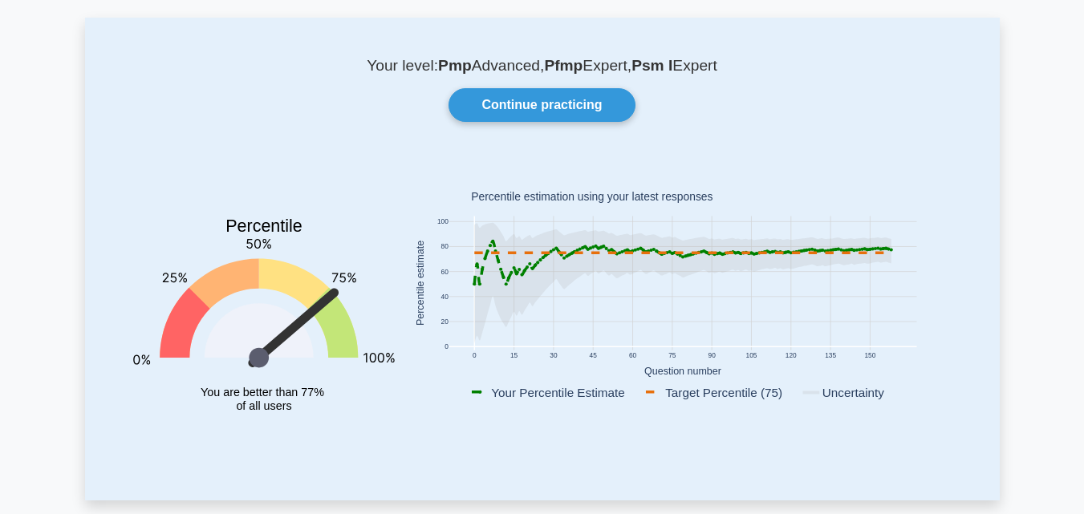
scroll to position [0, 0]
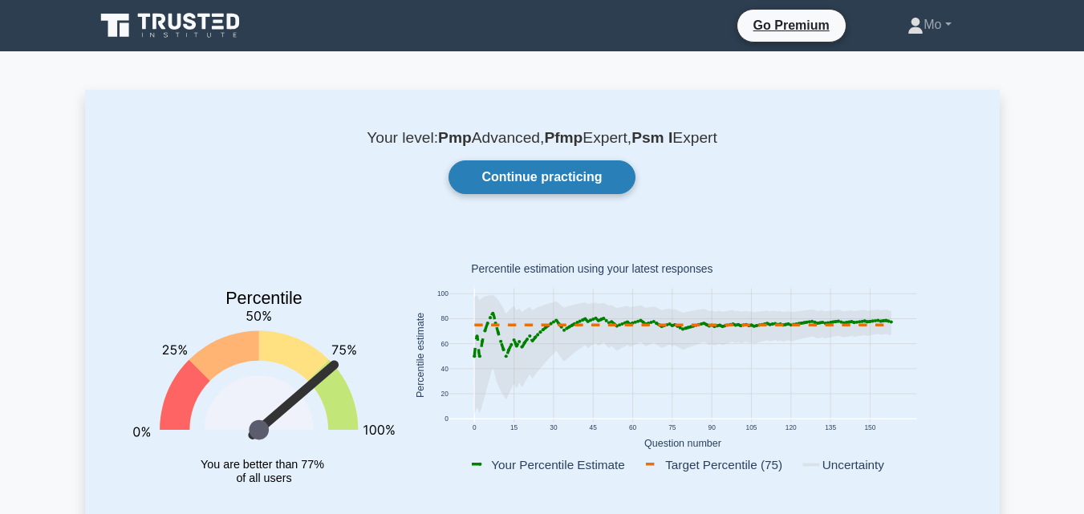
click at [506, 171] on link "Continue practicing" at bounding box center [541, 177] width 186 height 34
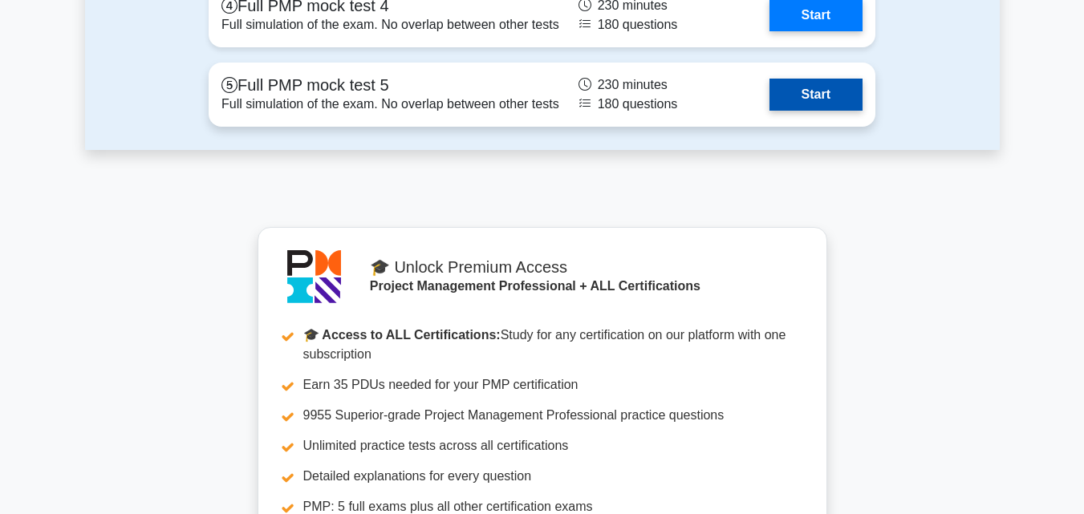
scroll to position [6737, 0]
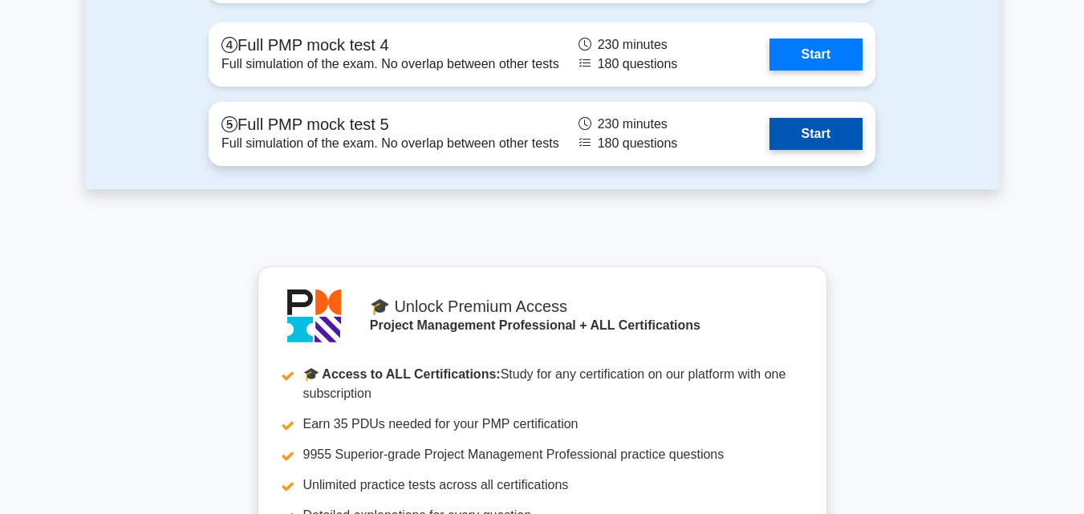
click at [832, 124] on link "Start" at bounding box center [815, 134] width 93 height 32
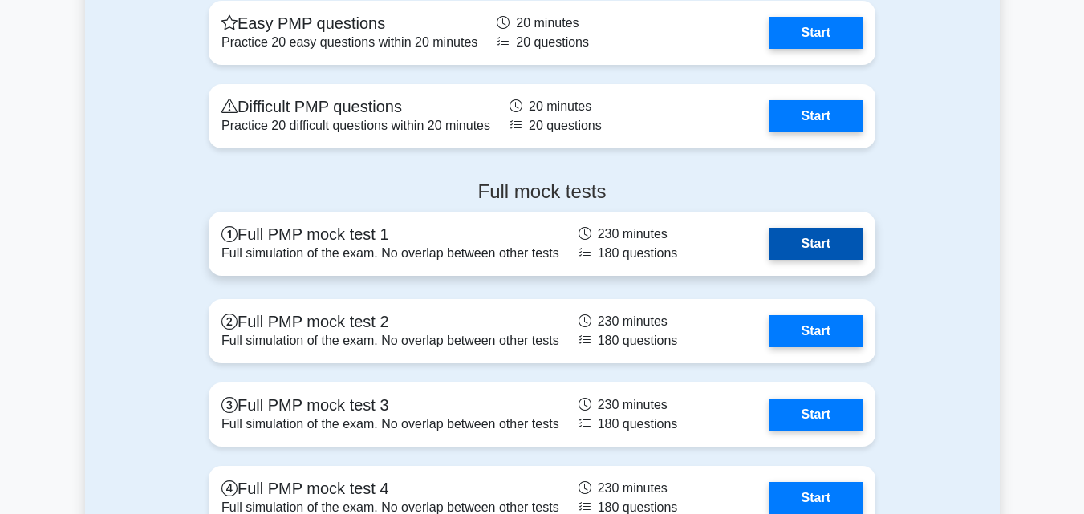
scroll to position [6096, 0]
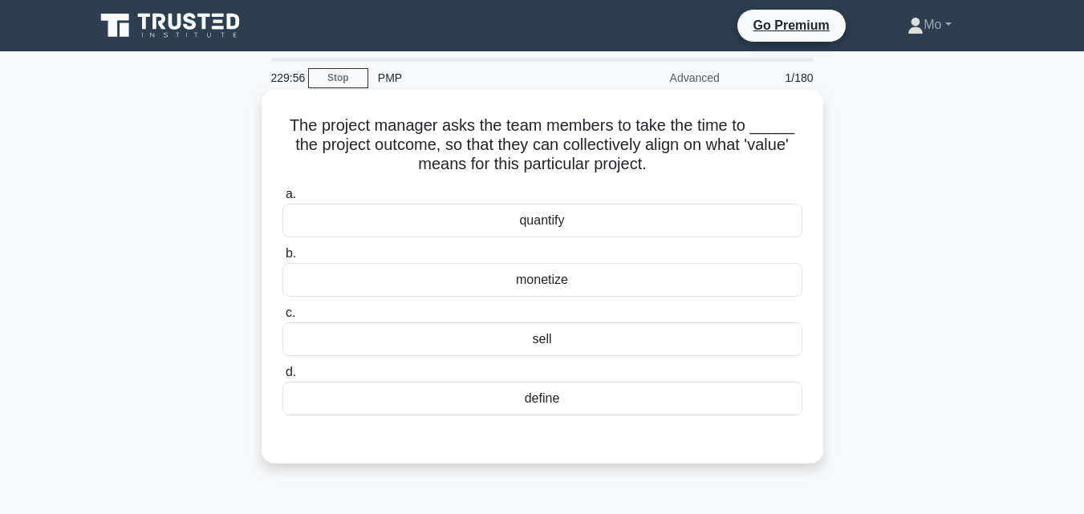
drag, startPoint x: 588, startPoint y: 395, endPoint x: 264, endPoint y: 114, distance: 429.2
click at [264, 114] on div "The project manager asks the team members to take the time to _____ the project…" at bounding box center [541, 277] width 561 height 374
copy div "The project manager asks the team members to take the time to _____ the project…"
click at [496, 396] on div "define" at bounding box center [542, 399] width 520 height 34
click at [282, 378] on input "d. define" at bounding box center [282, 372] width 0 height 10
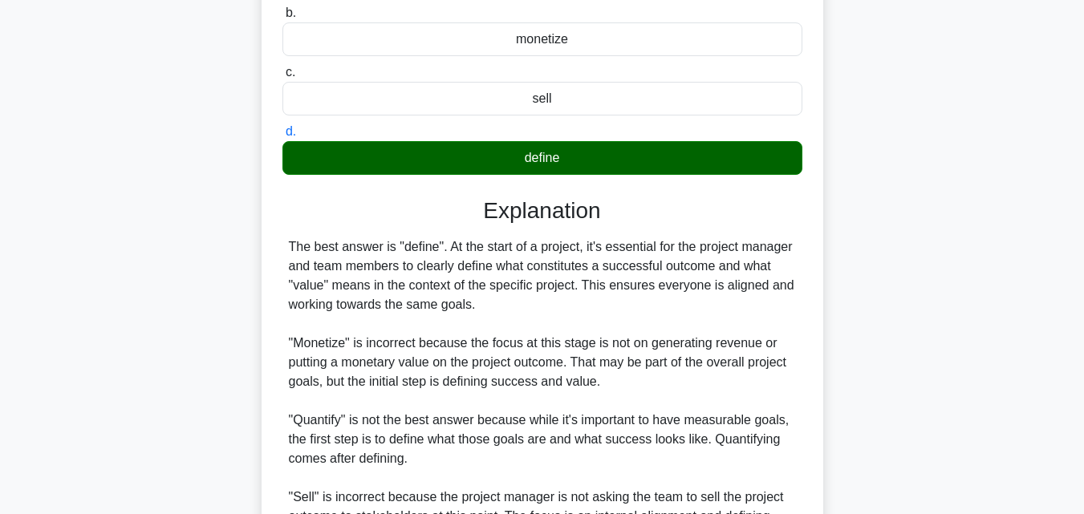
scroll to position [418, 0]
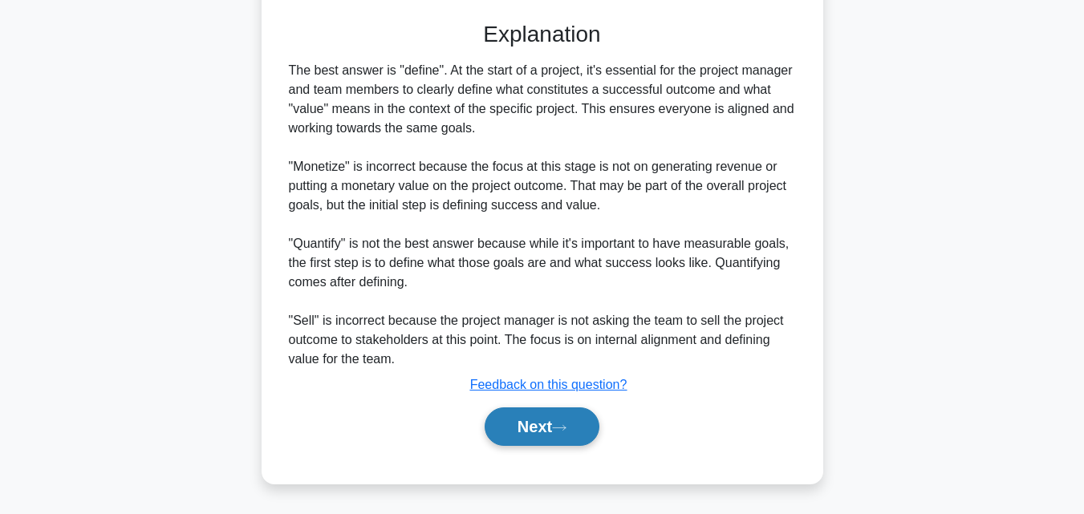
click at [547, 429] on button "Next" at bounding box center [541, 426] width 115 height 38
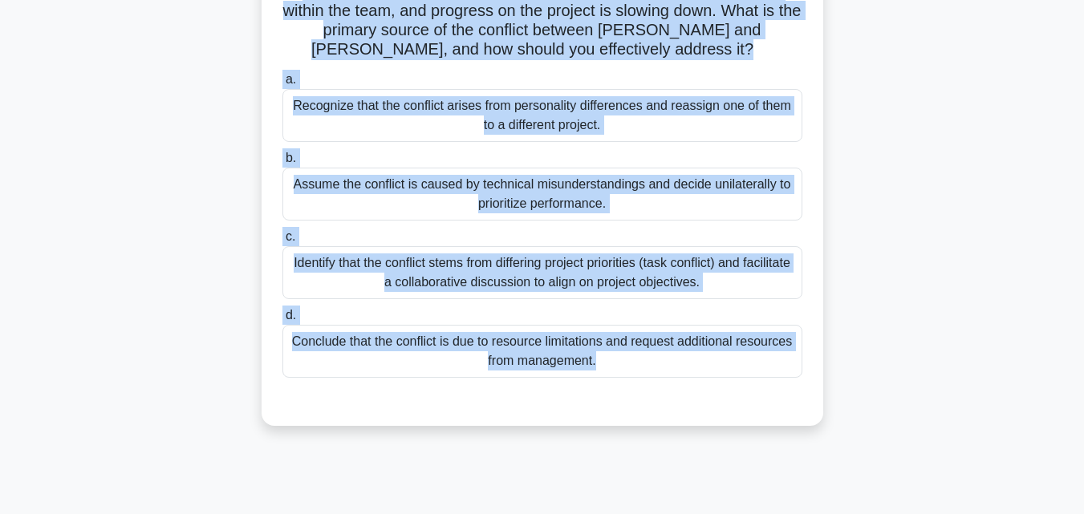
scroll to position [352, 0]
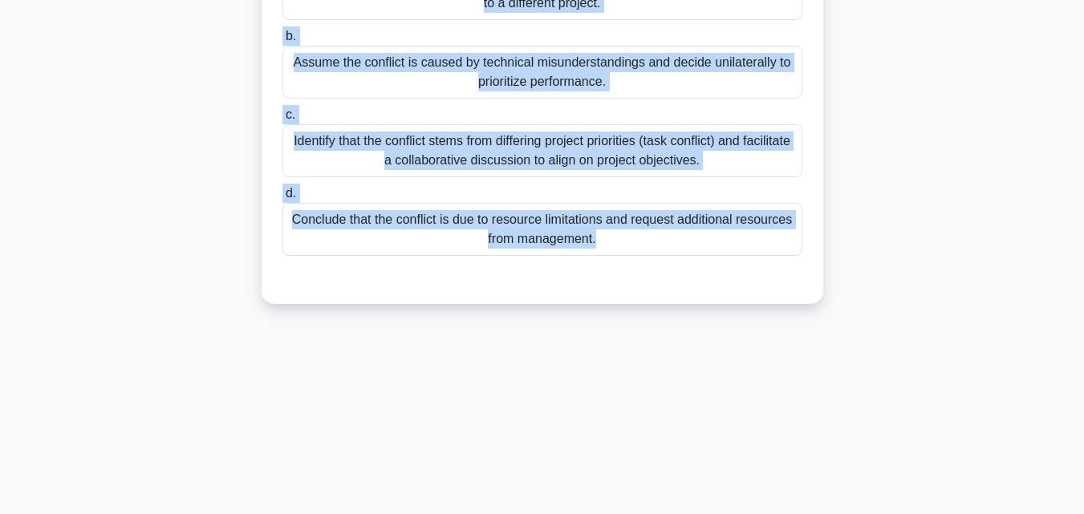
drag, startPoint x: 269, startPoint y: 14, endPoint x: 669, endPoint y: 252, distance: 465.1
click at [669, 252] on div "As a project manager, you notice that your team members, John and Sarah, are in…" at bounding box center [542, 20] width 549 height 553
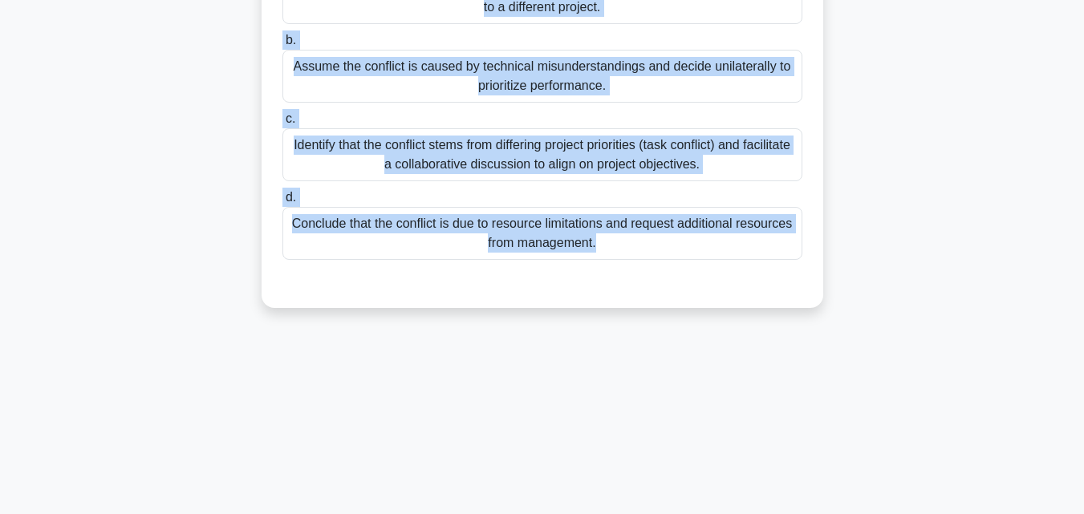
copy div "As a project manager, you notice that your team members, John and Sarah, are in…"
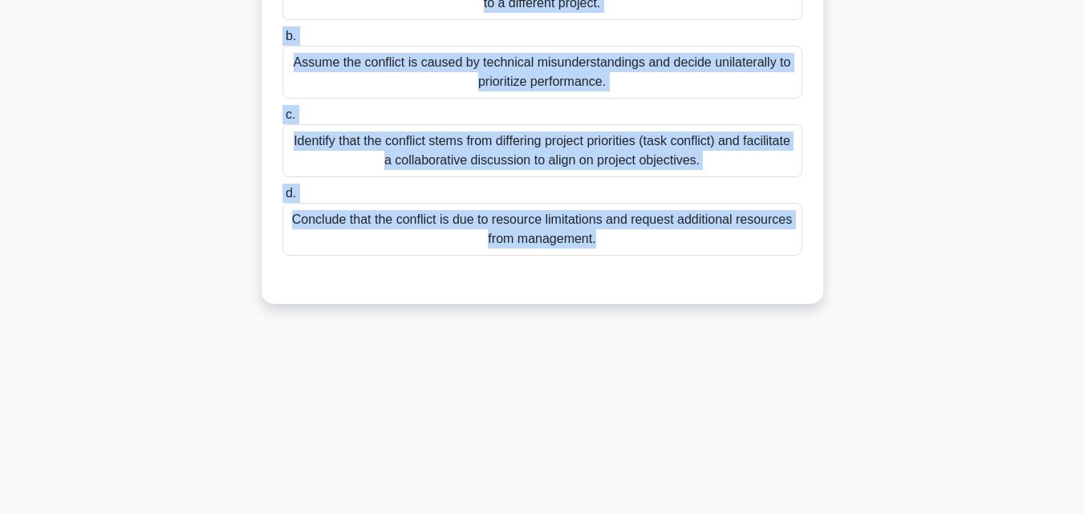
click at [390, 149] on div "Identify that the conflict stems from differing project priorities (task confli…" at bounding box center [542, 150] width 520 height 53
click at [282, 120] on input "c. Identify that the conflict stems from differing project priorities (task con…" at bounding box center [282, 115] width 0 height 10
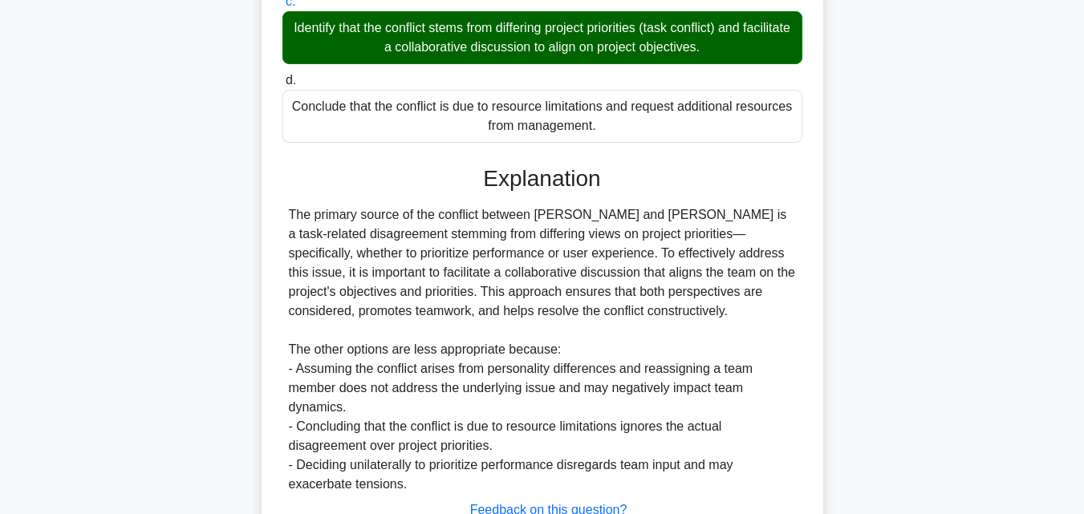
scroll to position [572, 0]
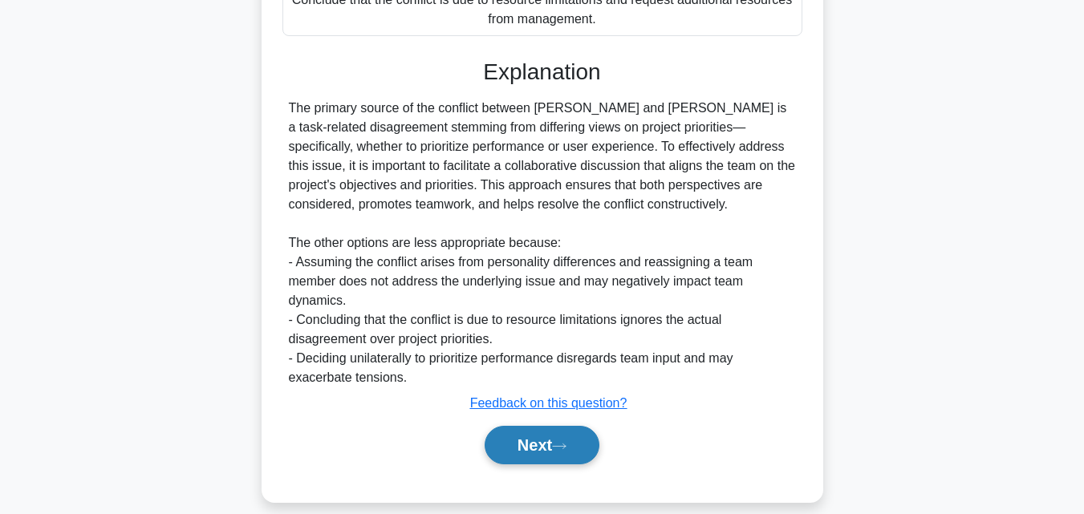
click at [592, 434] on button "Next" at bounding box center [541, 445] width 115 height 38
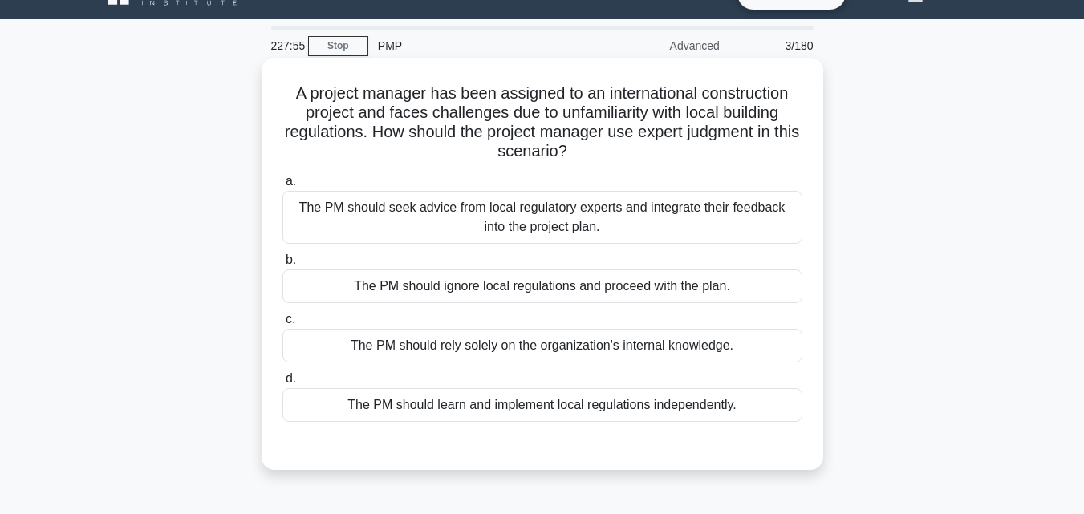
scroll to position [31, 0]
drag, startPoint x: 274, startPoint y: 87, endPoint x: 815, endPoint y: 416, distance: 633.2
click at [815, 416] on div "A project manager has been assigned to an international construction project an…" at bounding box center [542, 264] width 549 height 399
copy div "A project manager has been assigned to an international construction project an…"
click at [360, 218] on div "The PM should seek advice from local regulatory experts and integrate their fee…" at bounding box center [542, 218] width 520 height 53
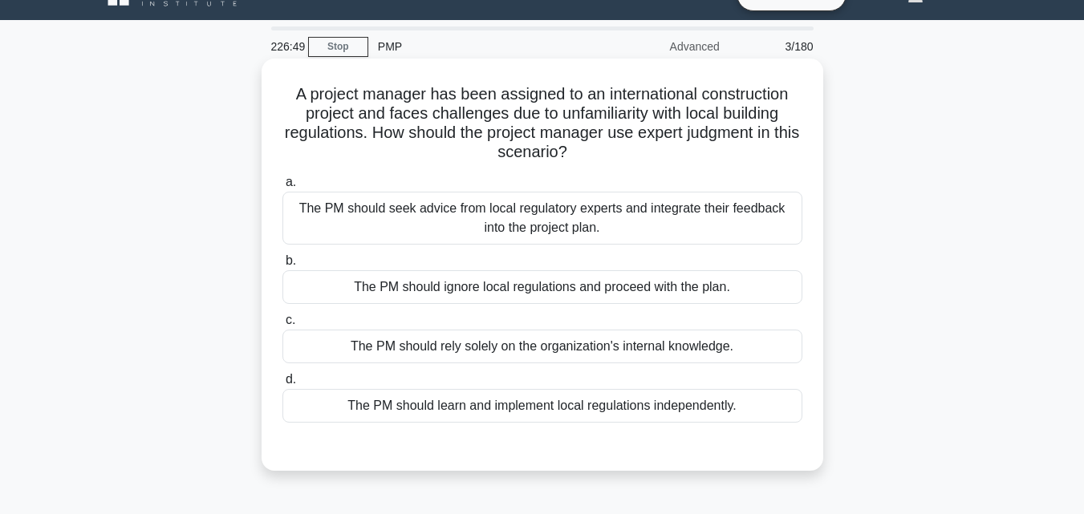
click at [282, 188] on input "a. The PM should seek advice from local regulatory experts and integrate their …" at bounding box center [282, 182] width 0 height 10
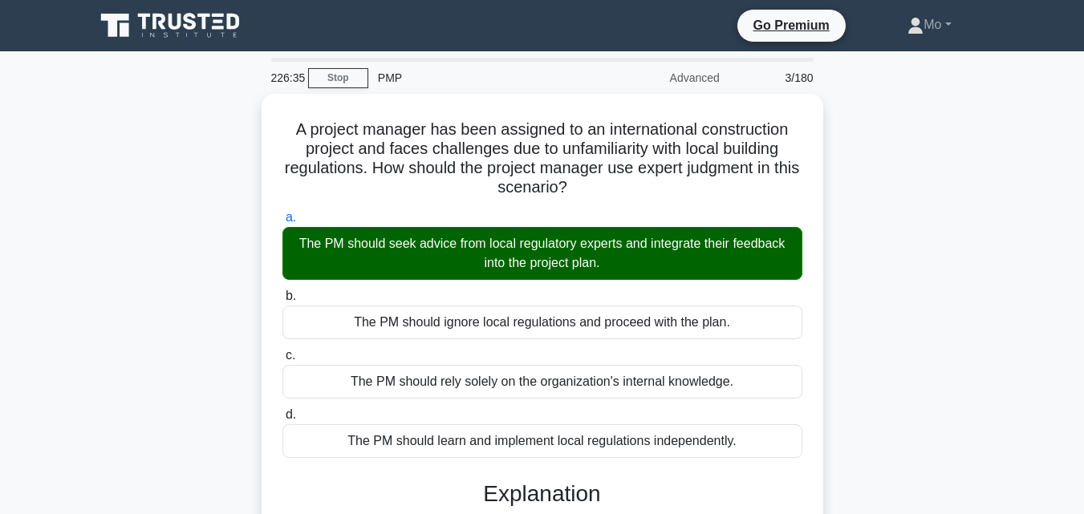
scroll to position [321, 0]
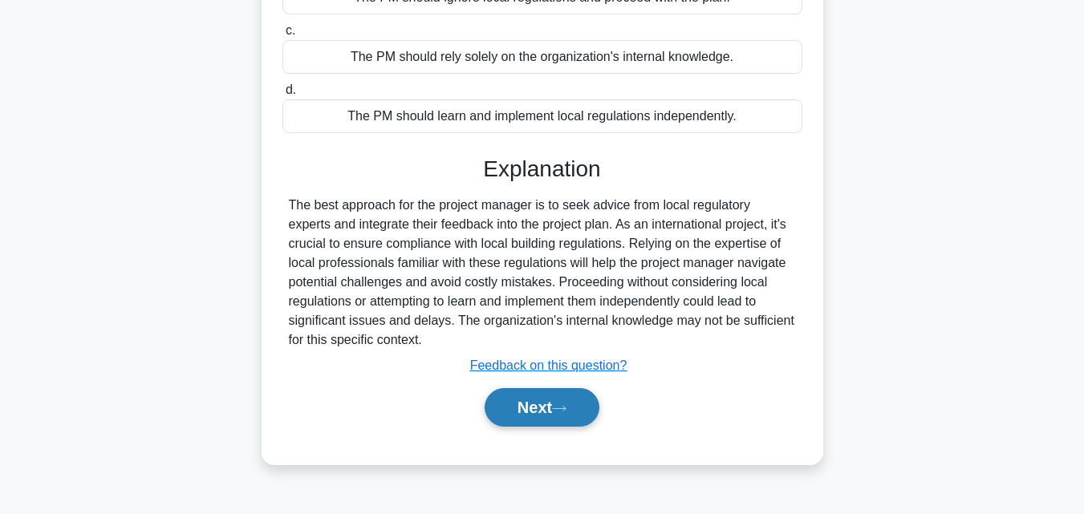
click at [542, 412] on button "Next" at bounding box center [541, 407] width 115 height 38
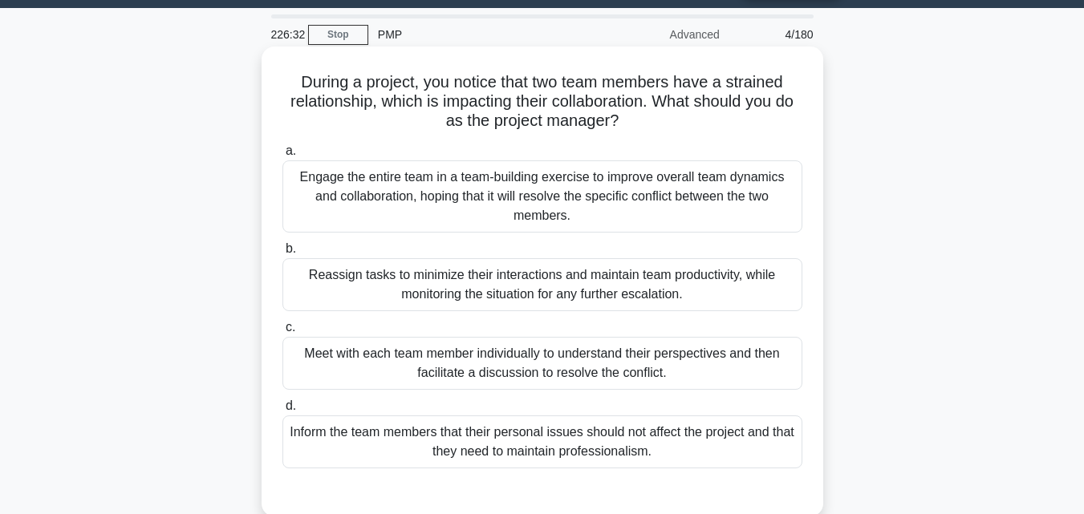
scroll to position [0, 0]
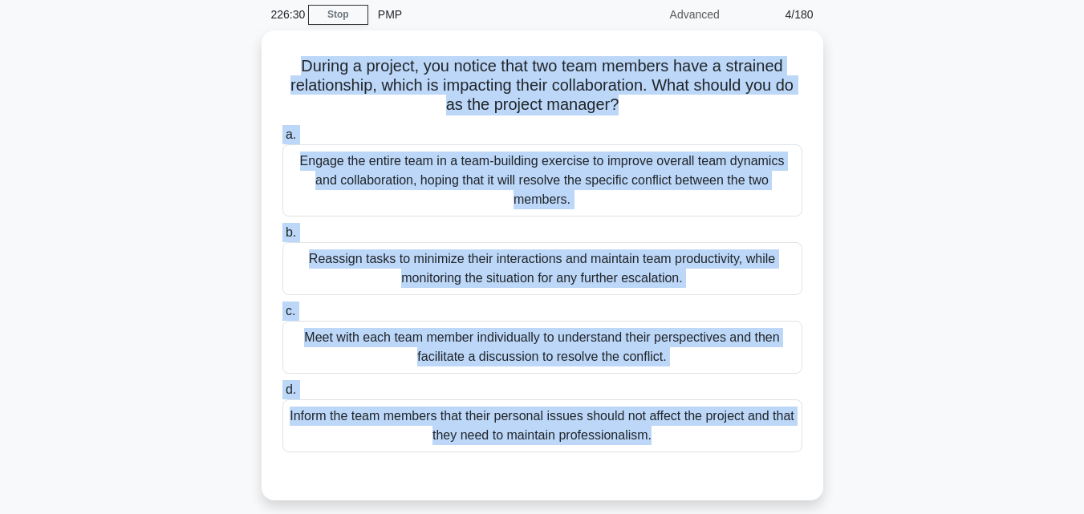
drag, startPoint x: 280, startPoint y: 124, endPoint x: 776, endPoint y: 496, distance: 620.9
click at [774, 500] on div "226:30 Stop PMP Advanced 4/180 During a project, you notice that two team membe…" at bounding box center [542, 395] width 914 height 802
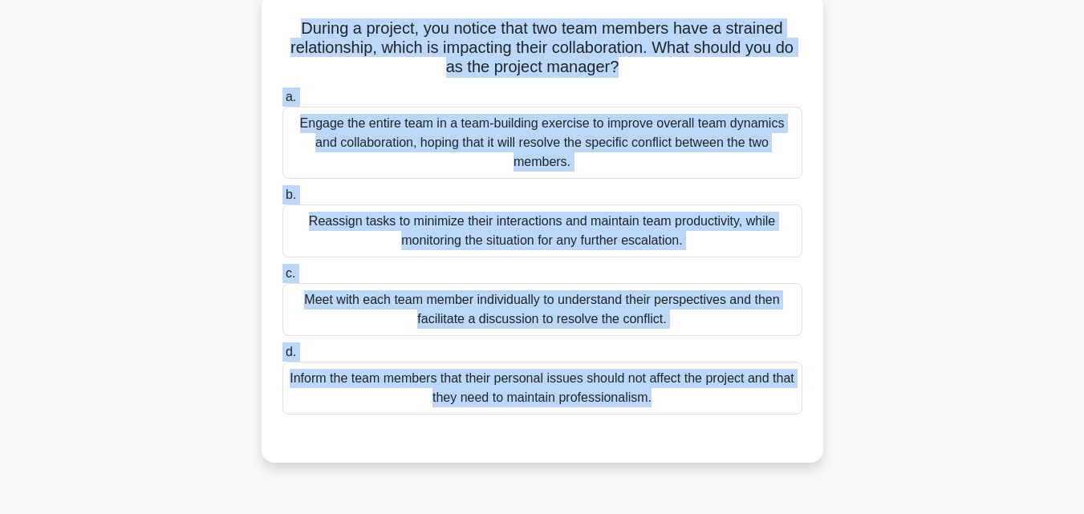
copy div "During a project, you notice that two team members have a strained relationship…"
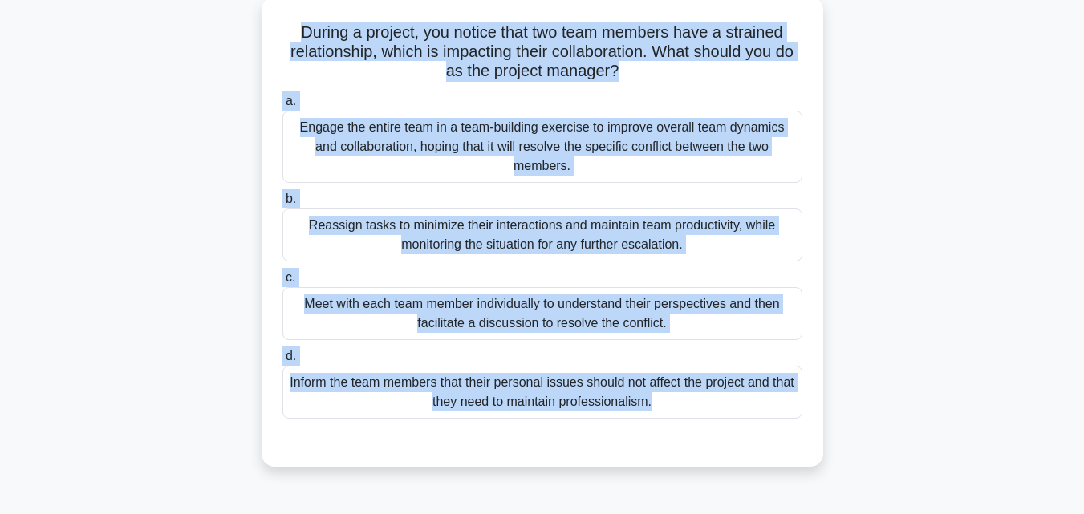
scroll to position [338, 0]
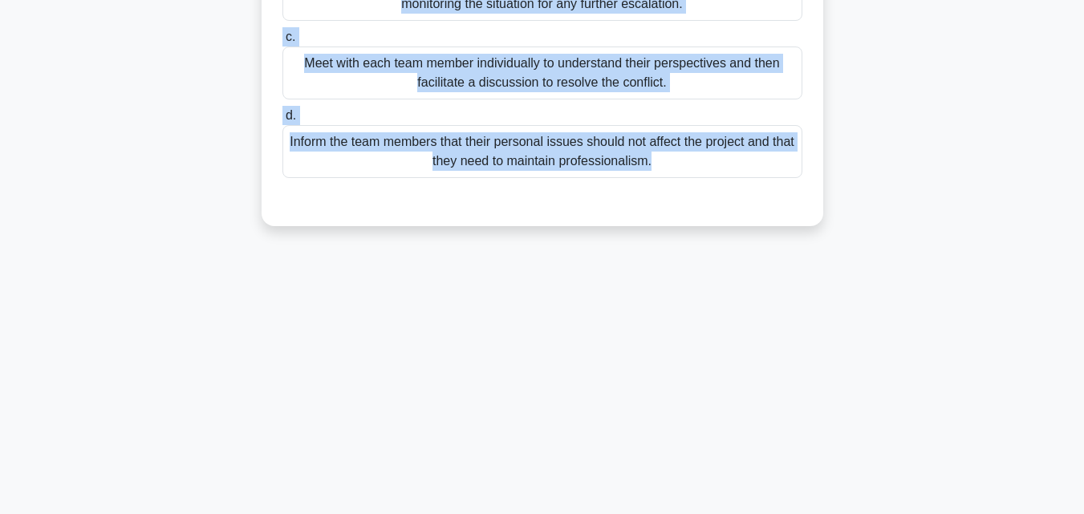
click at [775, 357] on div "226:12 Stop PMP Advanced 4/180 During a project, you notice that two team membe…" at bounding box center [542, 121] width 914 height 802
click at [458, 326] on div "226:11 Stop PMP Advanced 4/180 During a project, you notice that two team membe…" at bounding box center [542, 121] width 914 height 802
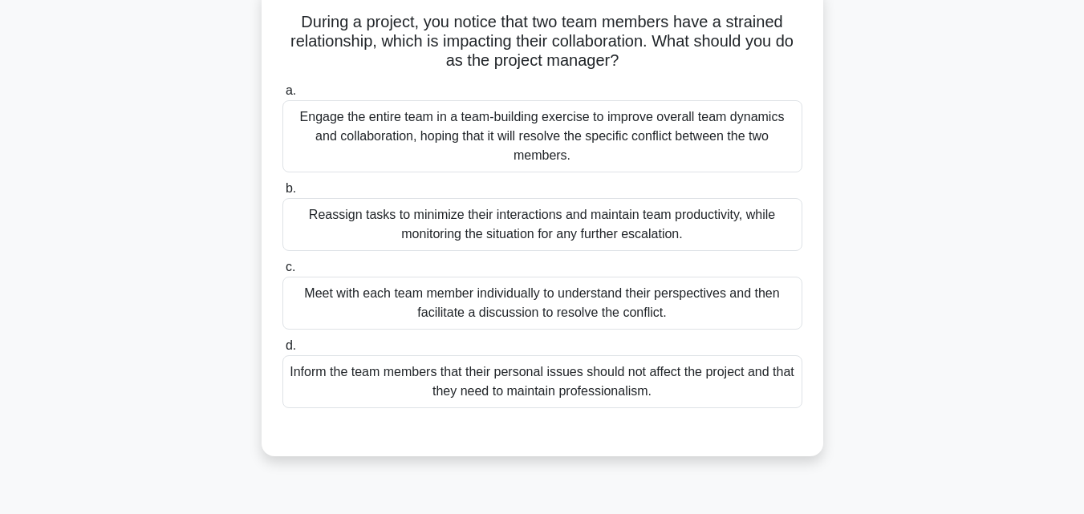
scroll to position [97, 0]
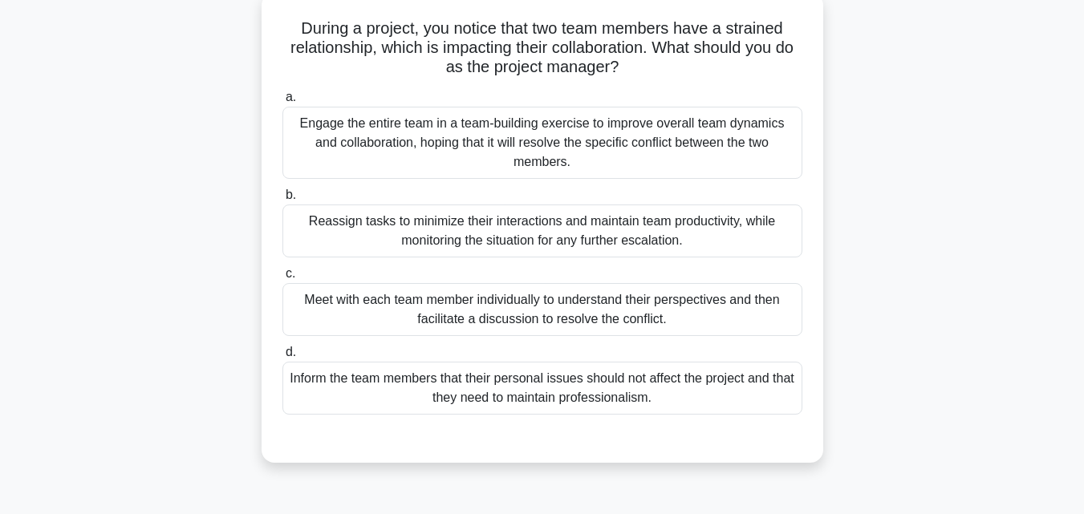
click at [391, 300] on div "Meet with each team member individually to understand their perspectives and th…" at bounding box center [542, 309] width 520 height 53
click at [282, 279] on input "c. Meet with each team member individually to understand their perspectives and…" at bounding box center [282, 274] width 0 height 10
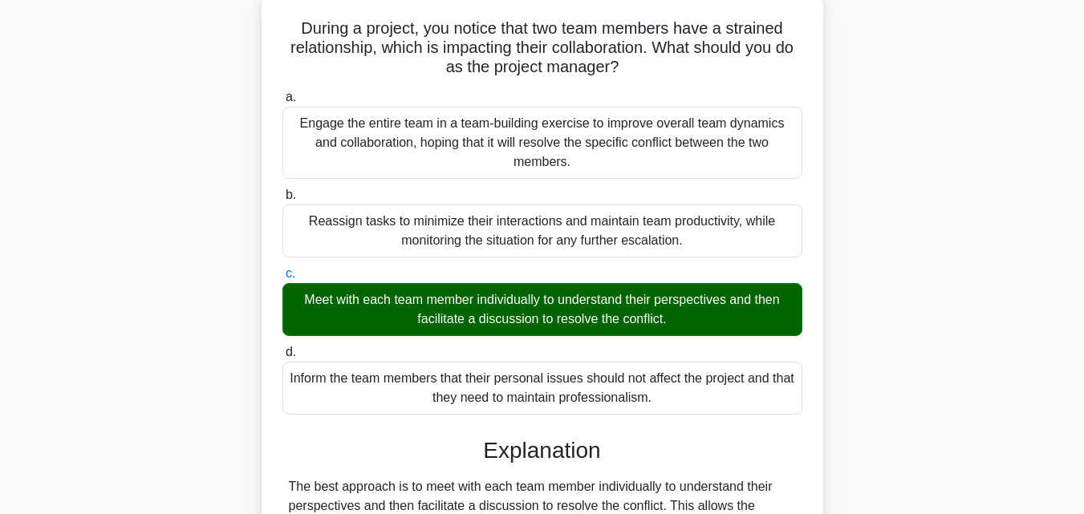
scroll to position [495, 0]
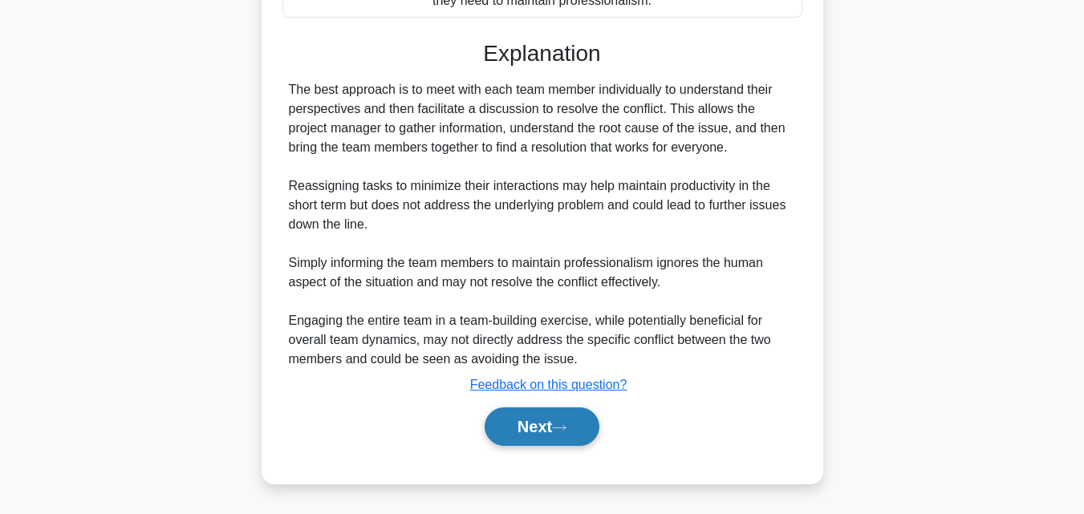
click at [553, 427] on button "Next" at bounding box center [541, 426] width 115 height 38
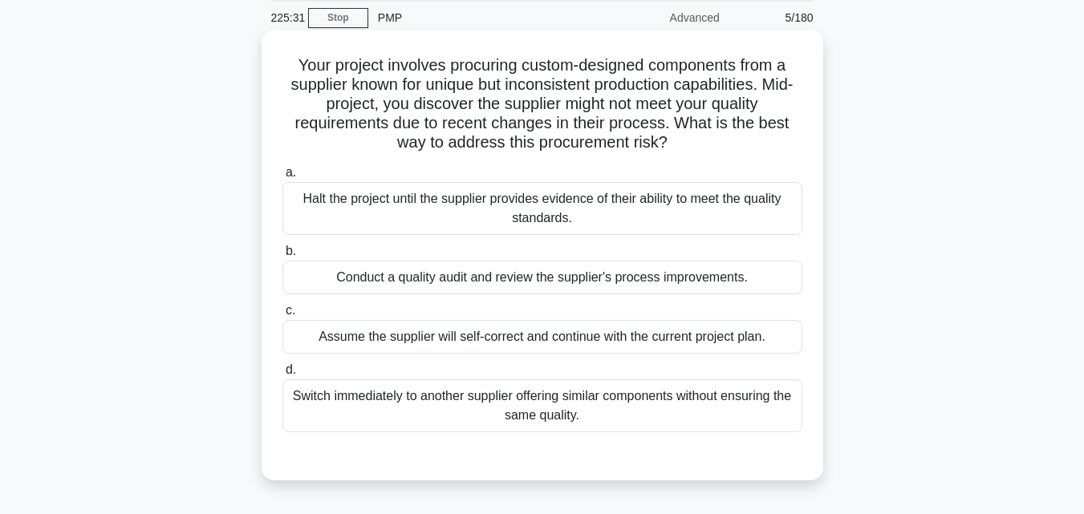
scroll to position [0, 0]
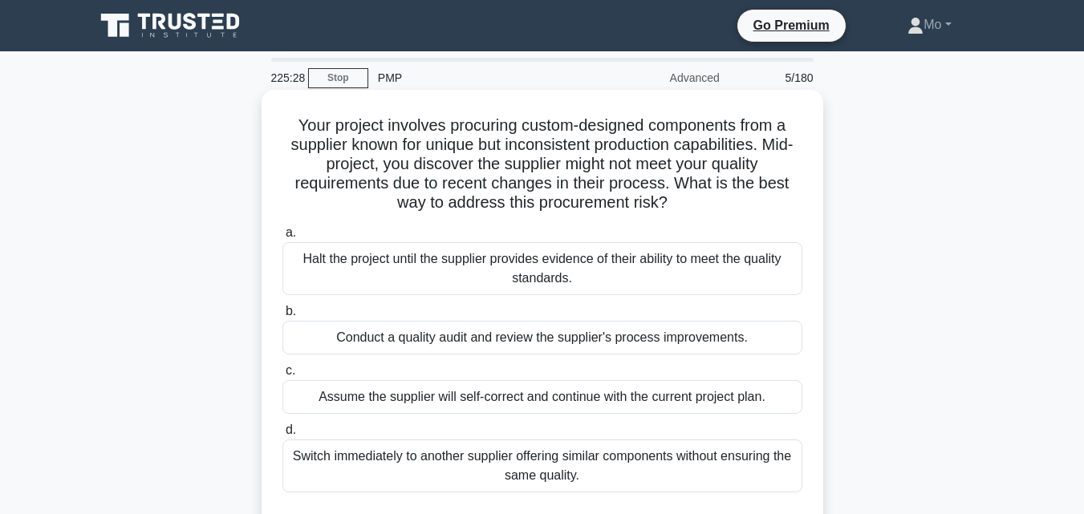
drag, startPoint x: 267, startPoint y: 125, endPoint x: 785, endPoint y: 485, distance: 631.0
click at [785, 485] on div "Your project involves procuring custom-designed components from a supplier know…" at bounding box center [542, 315] width 549 height 438
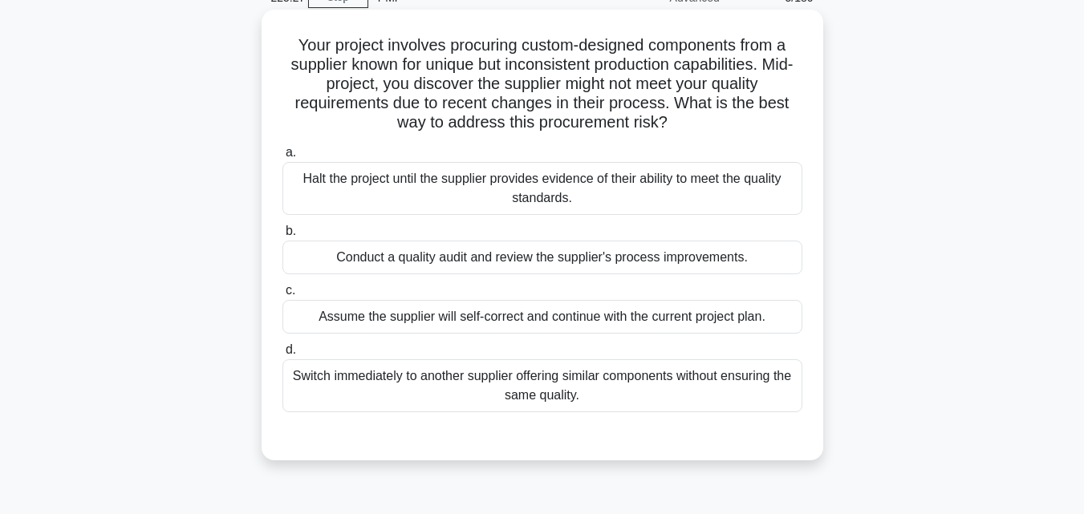
copy div "Your project involves procuring custom-designed components from a supplier know…"
click at [441, 244] on div "Conduct a quality audit and review the supplier's process improvements." at bounding box center [542, 258] width 520 height 34
click at [282, 237] on input "b. Conduct a quality audit and review the supplier's process improvements." at bounding box center [282, 231] width 0 height 10
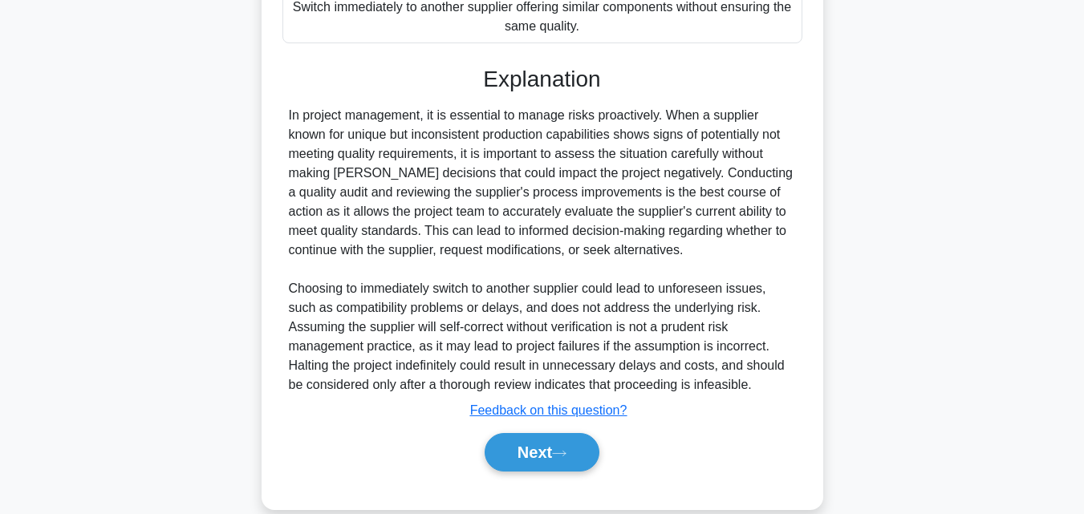
scroll to position [476, 0]
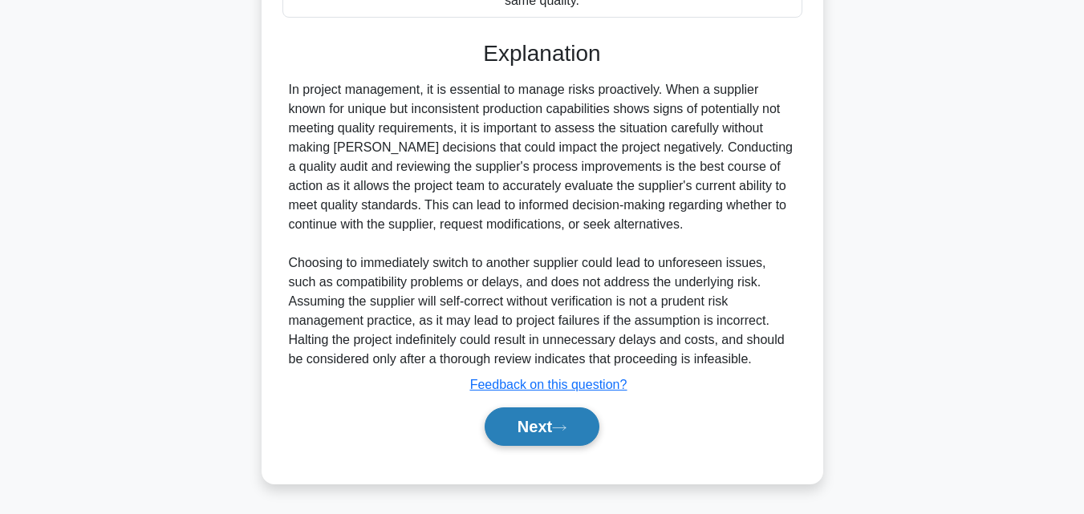
click at [557, 433] on button "Next" at bounding box center [541, 426] width 115 height 38
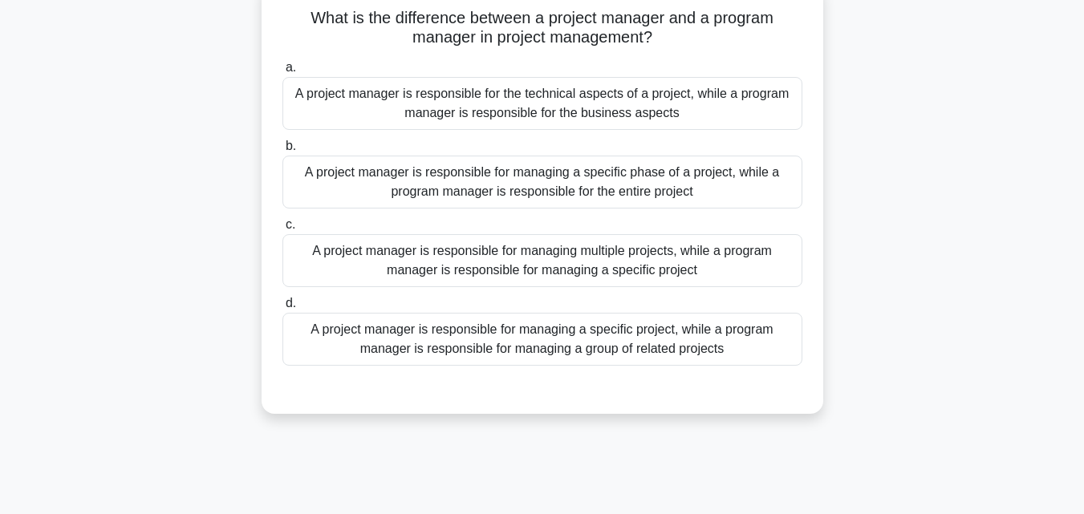
scroll to position [0, 0]
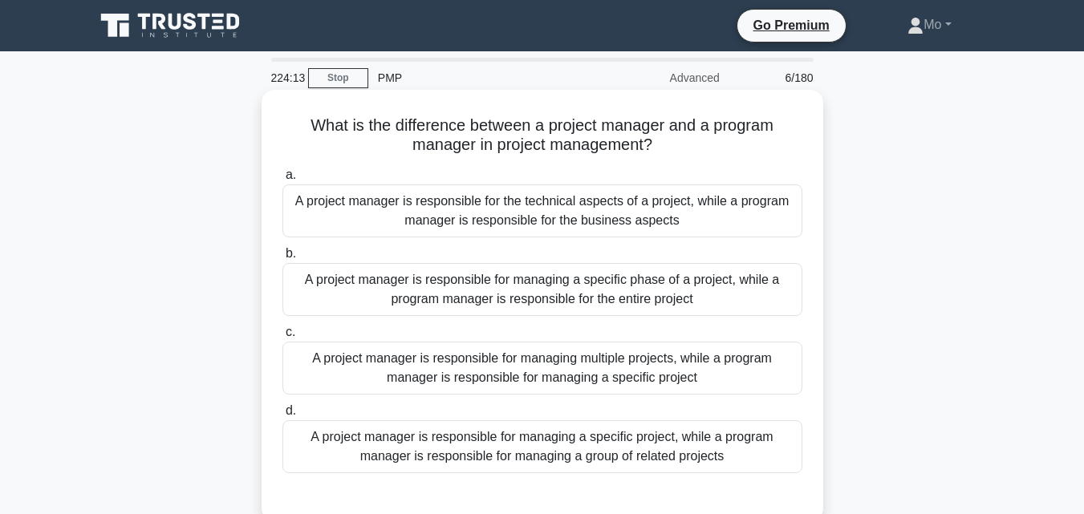
drag, startPoint x: 294, startPoint y: 139, endPoint x: 764, endPoint y: 152, distance: 470.2
click at [764, 152] on h5 "What is the difference between a project manager and a program manager in proje…" at bounding box center [542, 135] width 523 height 40
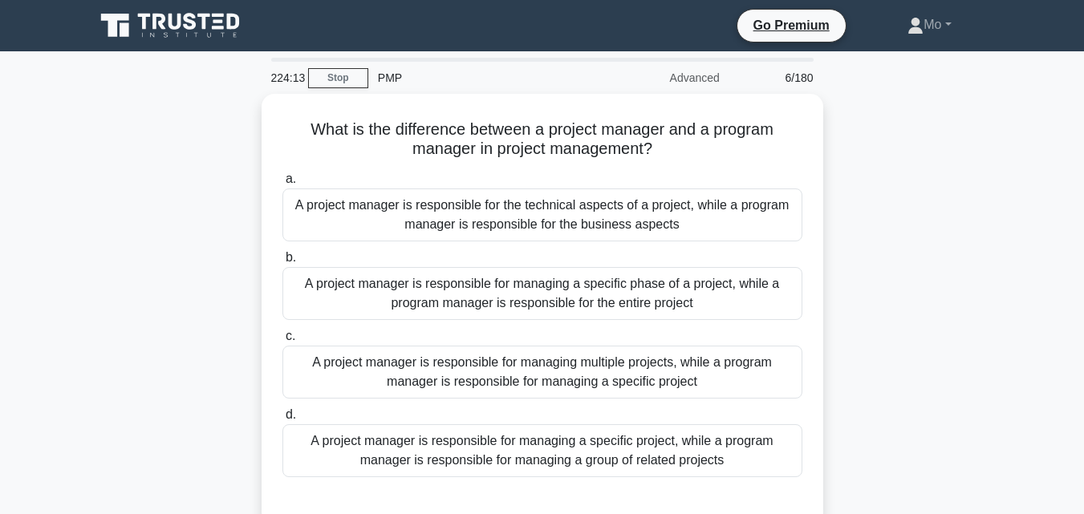
click at [248, 115] on div "What is the difference between a project manager and a program manager in proje…" at bounding box center [542, 319] width 914 height 451
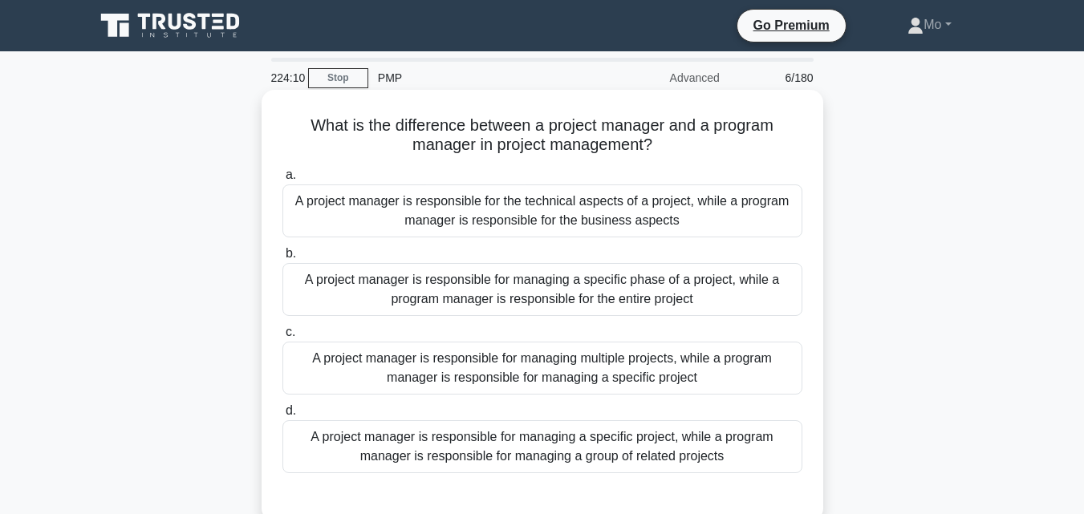
drag, startPoint x: 286, startPoint y: 130, endPoint x: 739, endPoint y: 468, distance: 565.1
click at [739, 468] on div "What is the difference between a project manager and a program manager in proje…" at bounding box center [542, 305] width 549 height 419
copy div "What is the difference between a project manager and a program manager in proje…"
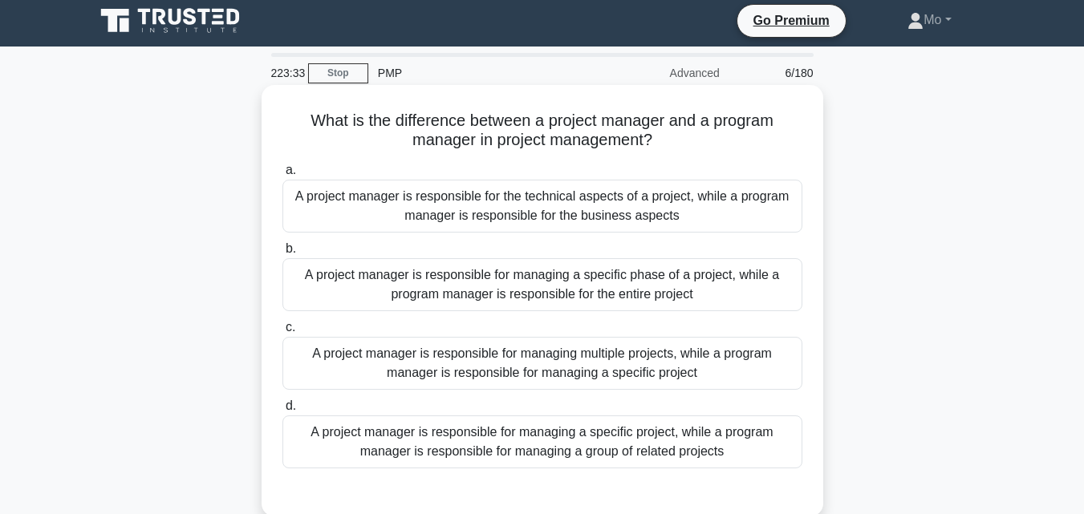
scroll to position [80, 0]
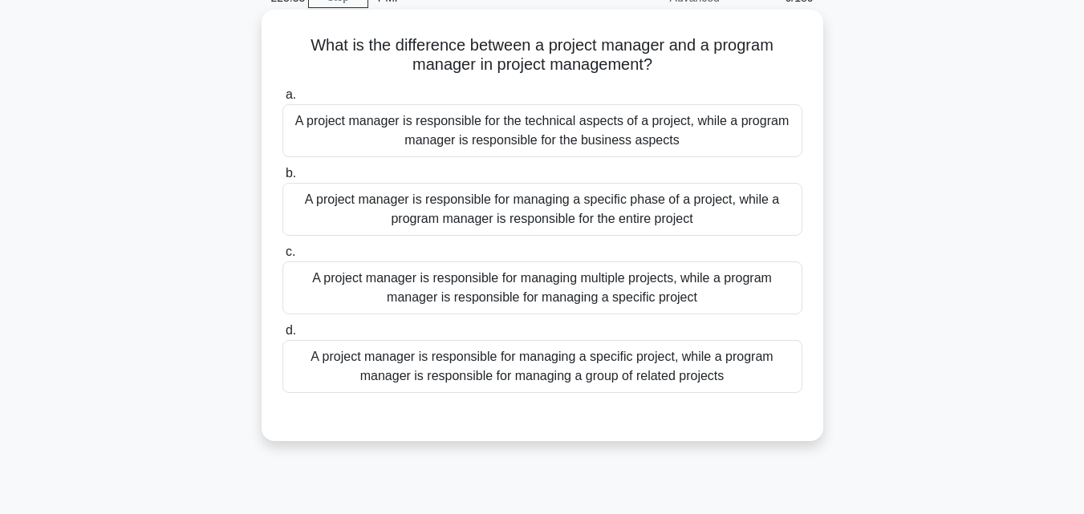
click at [561, 376] on div "A project manager is responsible for managing a specific project, while a progr…" at bounding box center [542, 366] width 520 height 53
click at [282, 336] on input "d. A project manager is responsible for managing a specific project, while a pr…" at bounding box center [282, 331] width 0 height 10
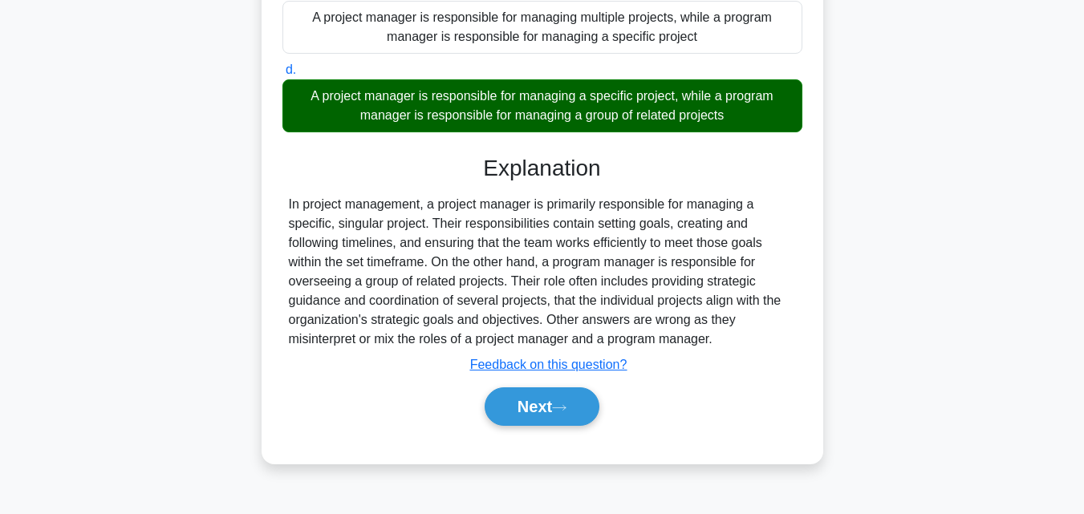
scroll to position [352, 0]
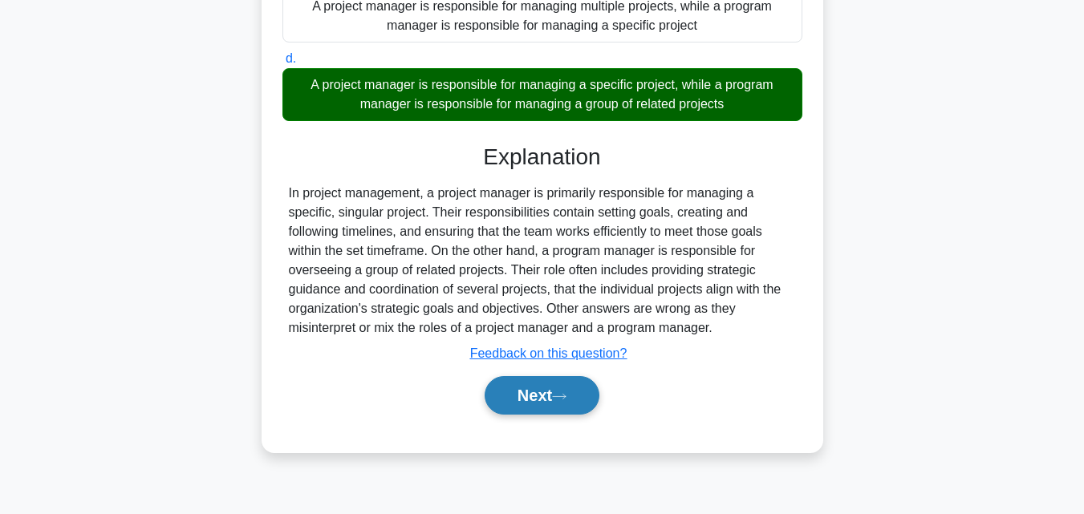
click at [554, 387] on button "Next" at bounding box center [541, 395] width 115 height 38
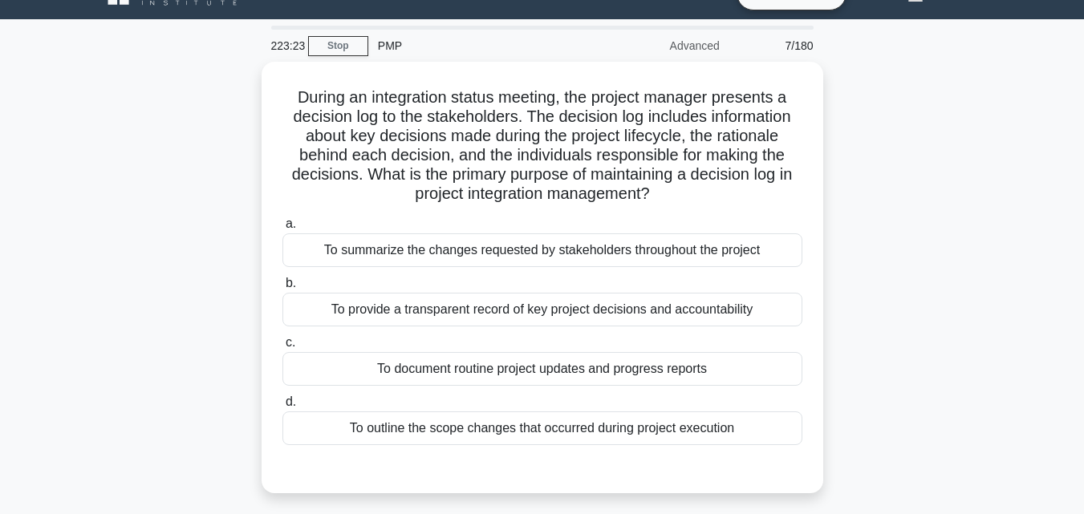
scroll to position [31, 0]
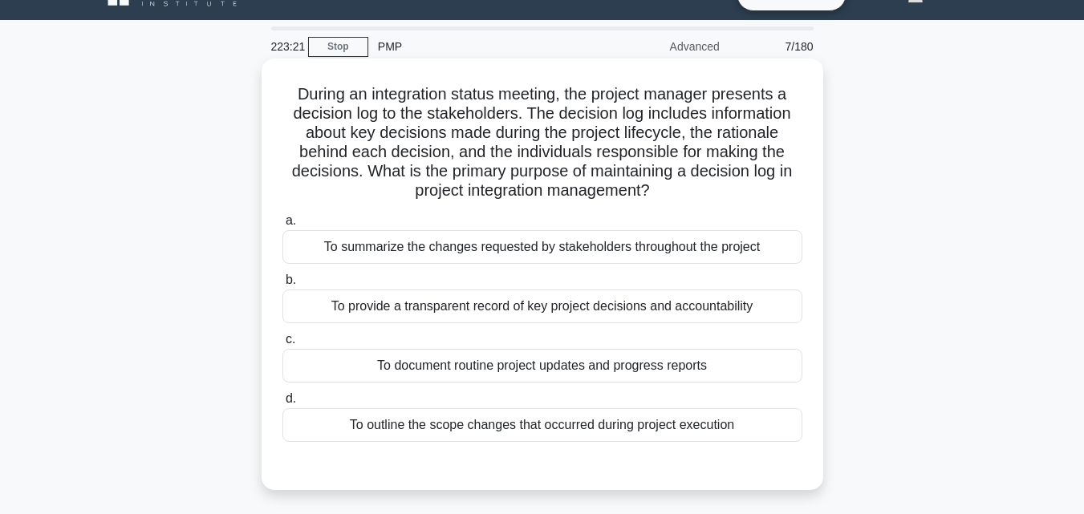
drag, startPoint x: 275, startPoint y: 93, endPoint x: 762, endPoint y: 426, distance: 589.7
click at [762, 426] on div "During an integration status meeting, the project manager presents a decision l…" at bounding box center [542, 274] width 549 height 419
copy div "During an integration status meeting, the project manager presents a decision l…"
click at [484, 310] on div "To provide a transparent record of key project decisions and accountability" at bounding box center [542, 307] width 520 height 34
click at [282, 286] on input "b. To provide a transparent record of key project decisions and accountability" at bounding box center [282, 280] width 0 height 10
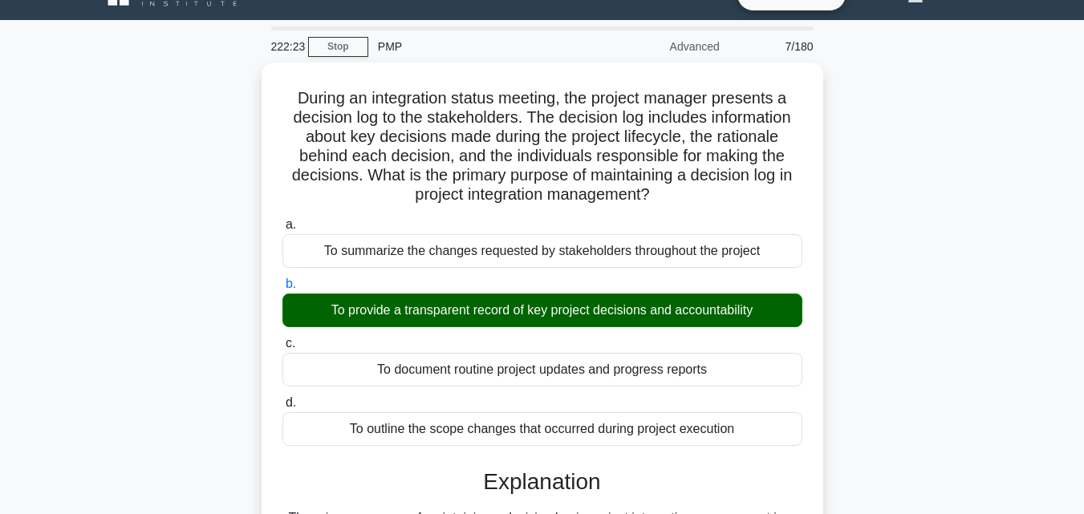
scroll to position [432, 0]
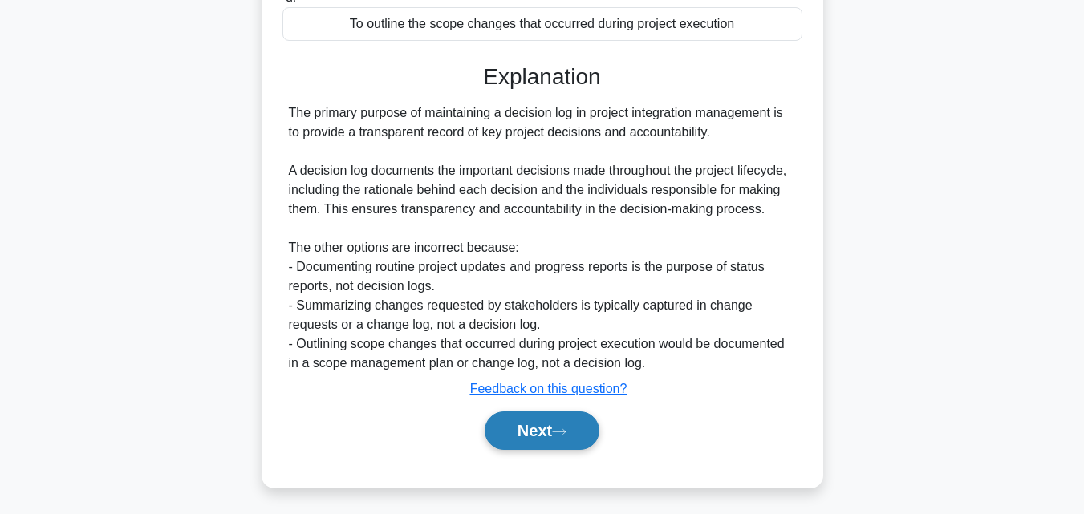
click at [513, 445] on button "Next" at bounding box center [541, 430] width 115 height 38
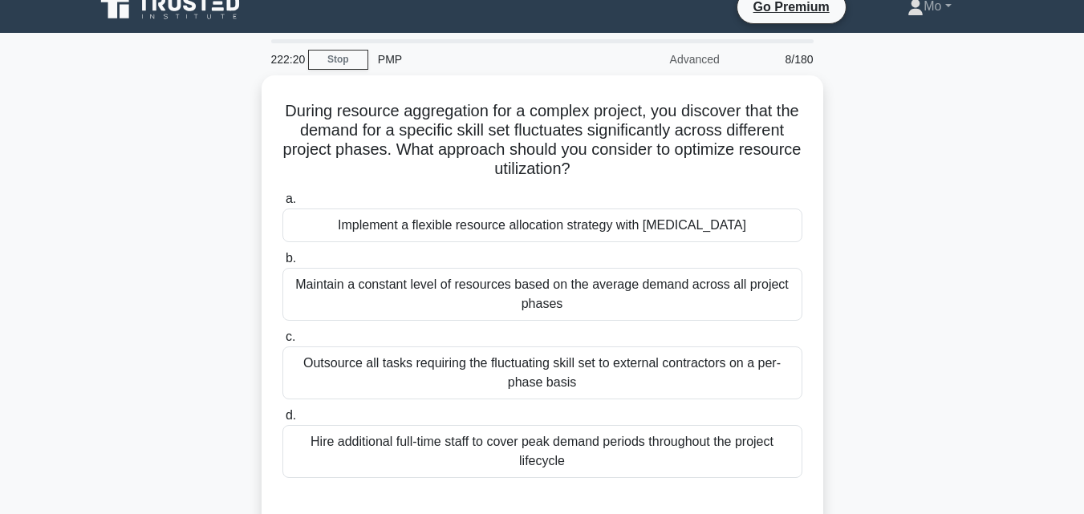
scroll to position [0, 0]
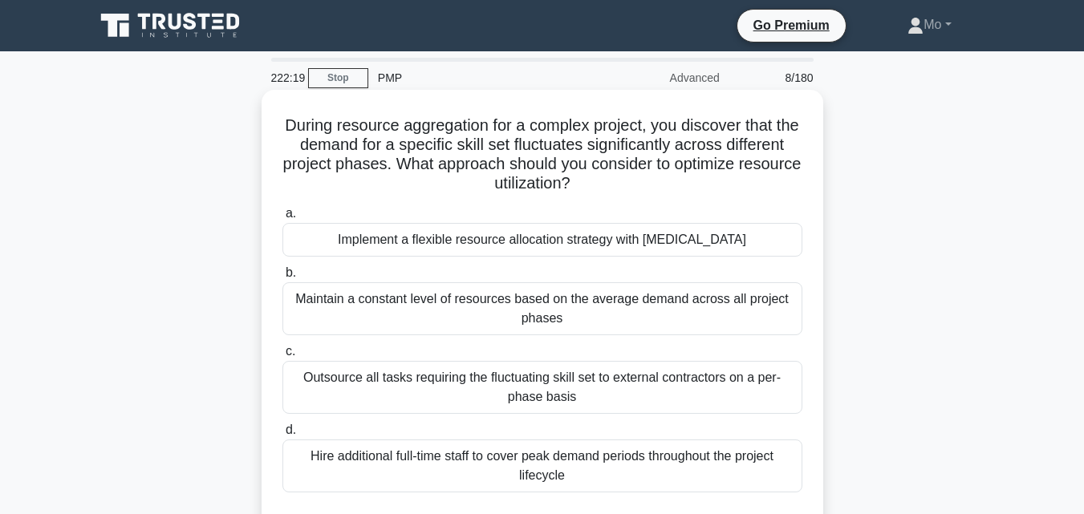
drag, startPoint x: 264, startPoint y: 121, endPoint x: 728, endPoint y: 482, distance: 588.1
click at [728, 482] on div "During resource aggregation for a complex project, you discover that the demand…" at bounding box center [541, 315] width 561 height 451
copy div "During resource aggregation for a complex project, you discover that the demand…"
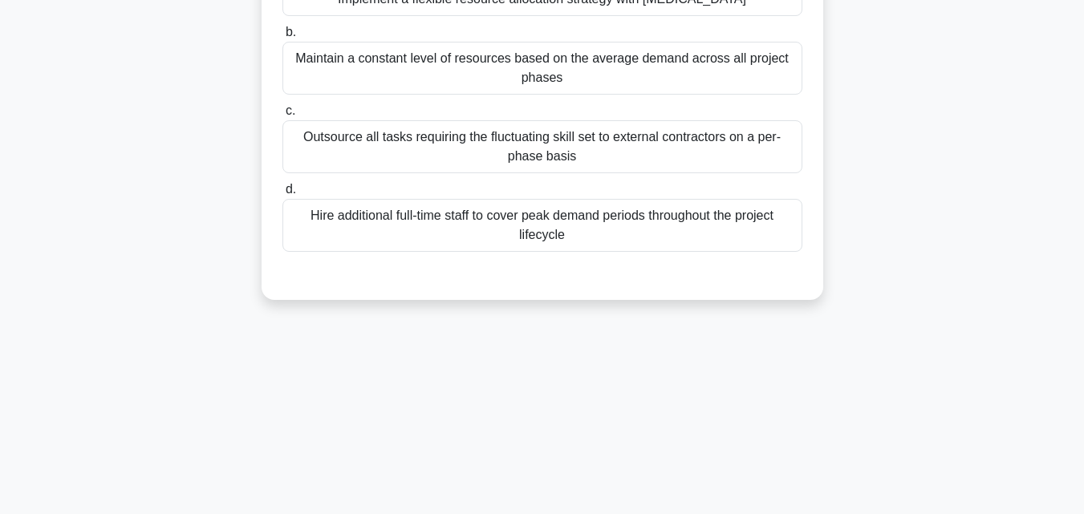
copy div "During resource aggregation for a complex project, you discover that the demand…"
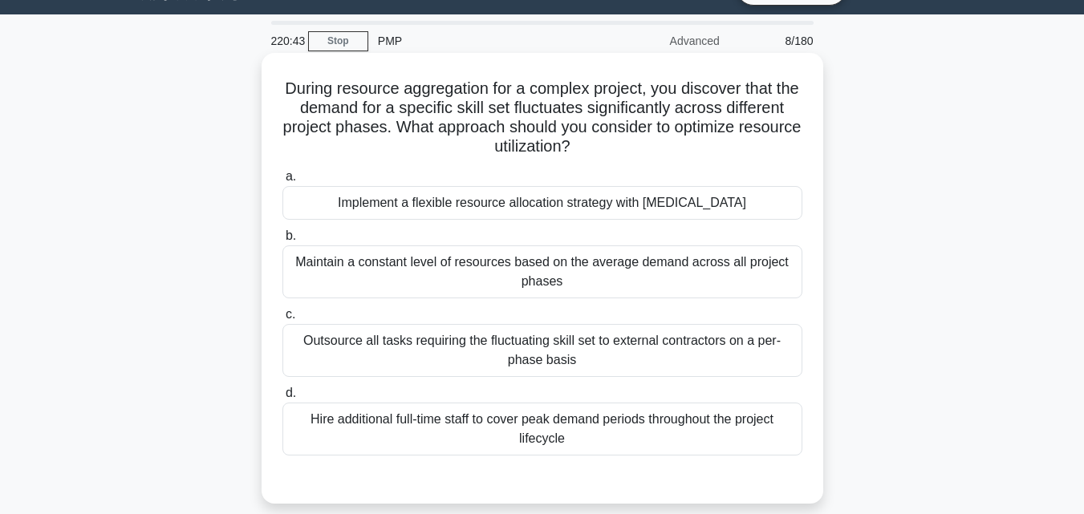
scroll to position [0, 0]
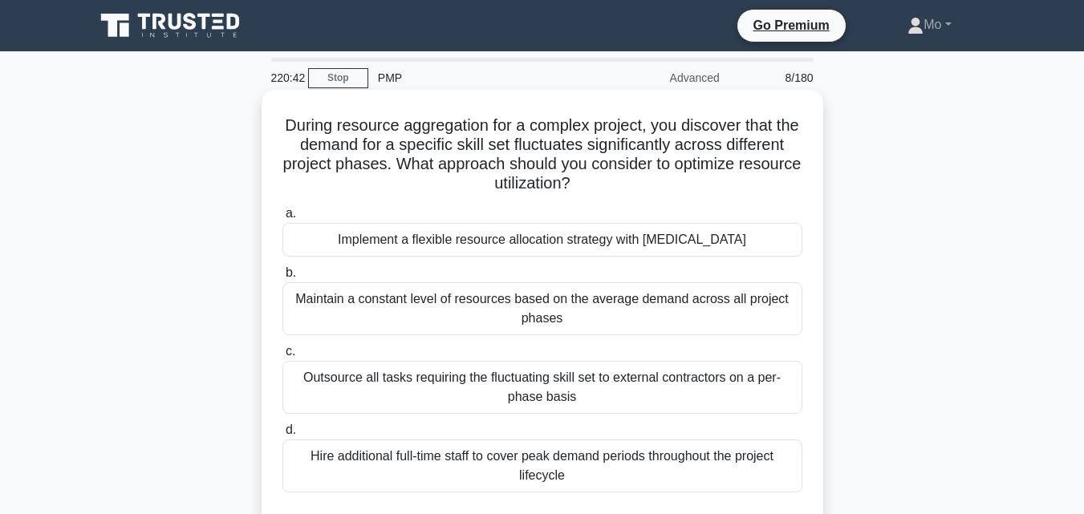
click at [458, 253] on div "Implement a flexible resource allocation strategy with cross-training" at bounding box center [542, 240] width 520 height 34
click at [282, 219] on input "a. Implement a flexible resource allocation strategy with cross-training" at bounding box center [282, 214] width 0 height 10
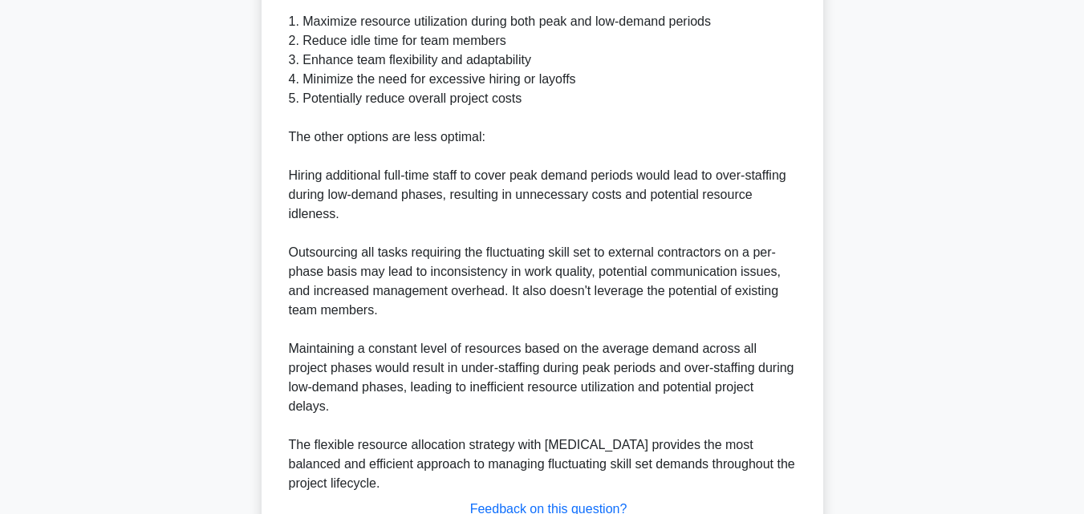
scroll to position [802, 0]
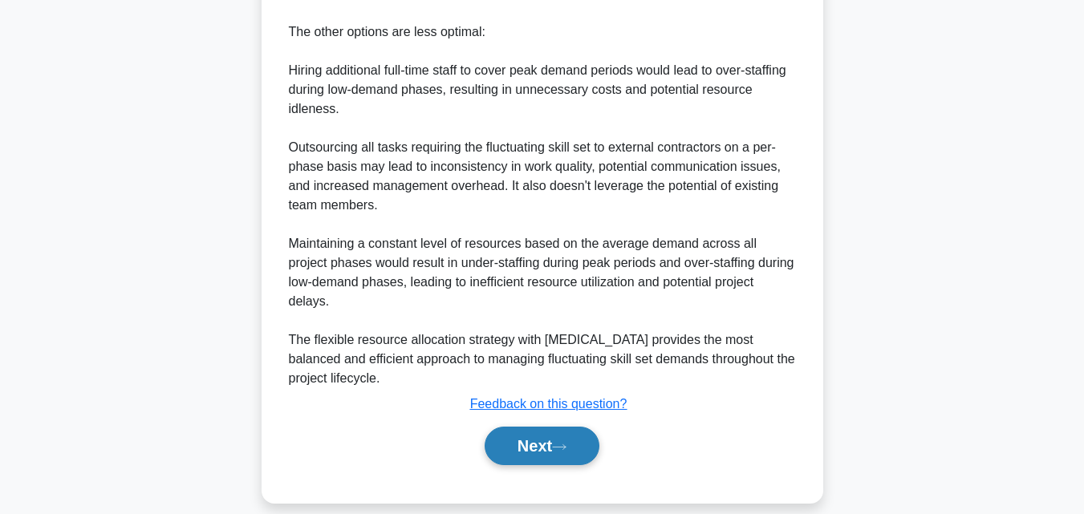
click at [526, 427] on button "Next" at bounding box center [541, 446] width 115 height 38
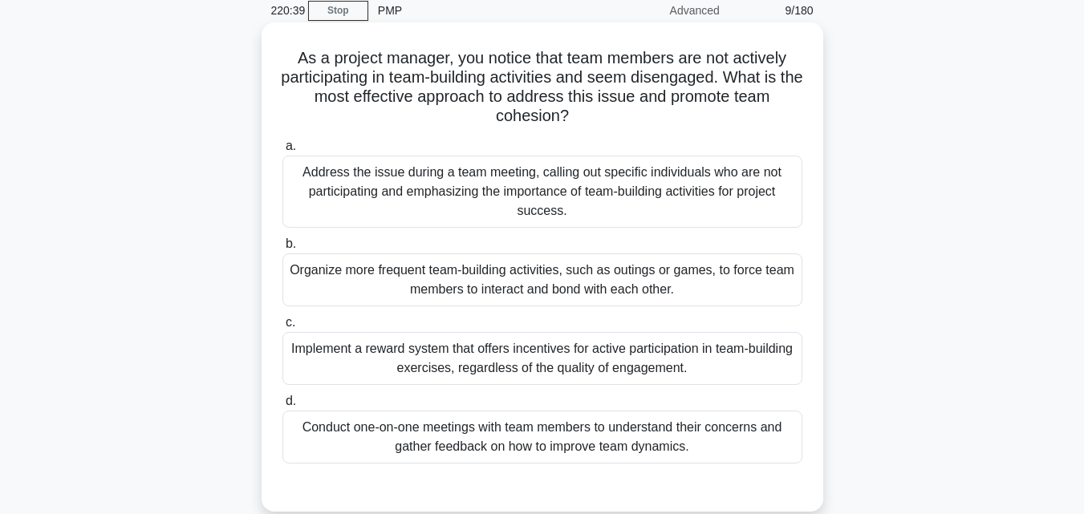
scroll to position [31, 0]
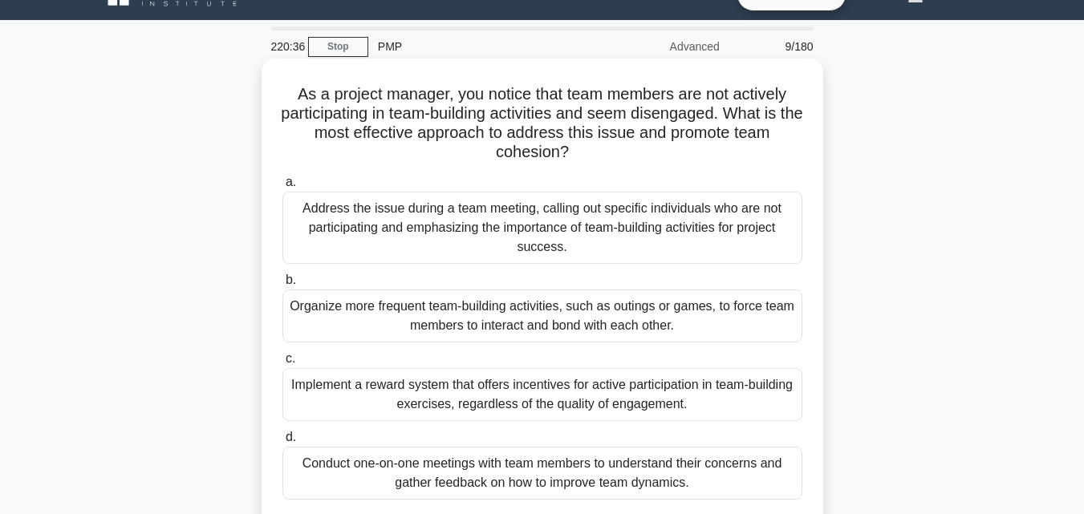
drag, startPoint x: 271, startPoint y: 100, endPoint x: 792, endPoint y: 480, distance: 644.1
click at [792, 480] on div "As a project manager, you notice that team members are not actively participati…" at bounding box center [542, 317] width 914 height 508
copy div "As a project manager, you notice that team members are not actively participati…"
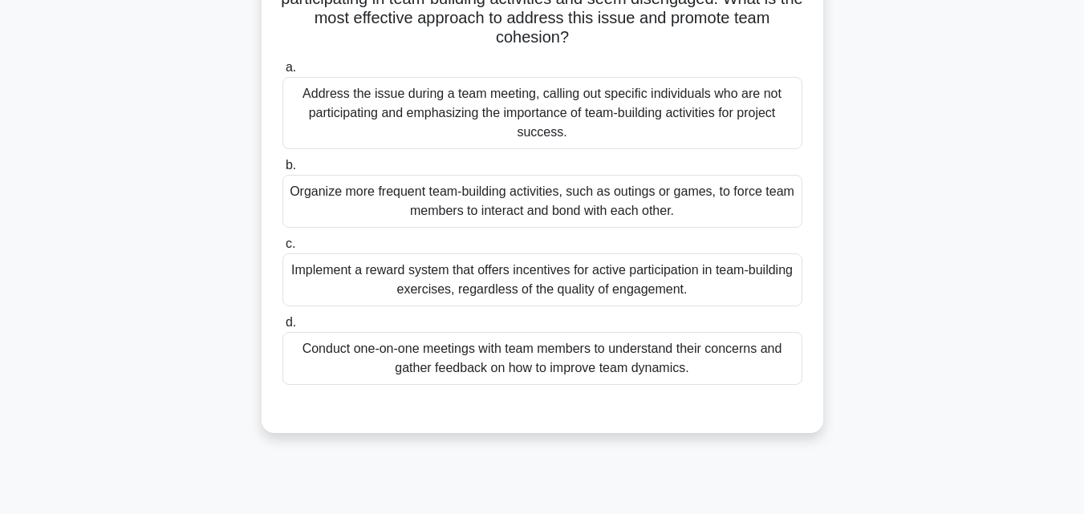
scroll to position [272, 0]
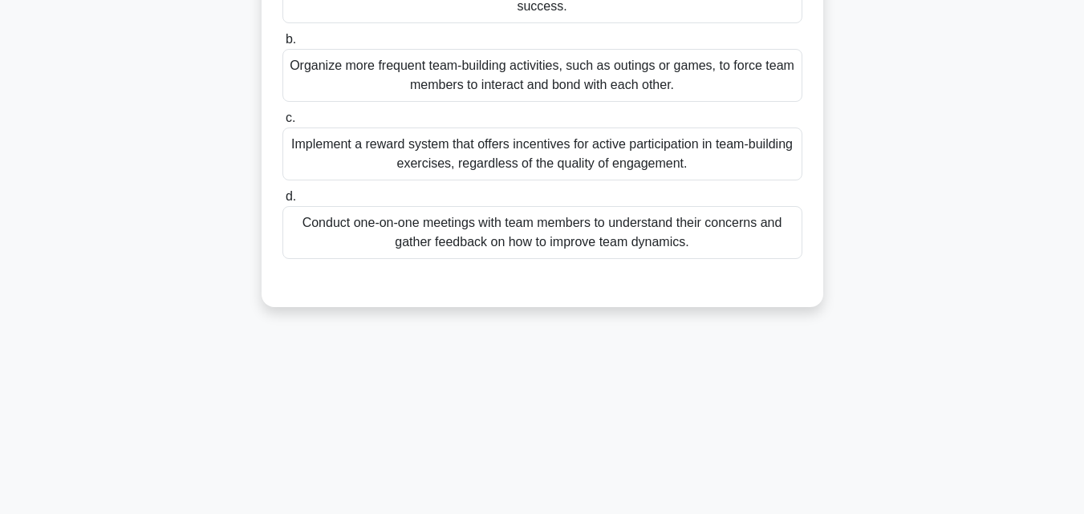
click at [493, 247] on div "Conduct one-on-one meetings with team members to understand their concerns and …" at bounding box center [542, 232] width 520 height 53
click at [282, 202] on input "d. Conduct one-on-one meetings with team members to understand their concerns a…" at bounding box center [282, 197] width 0 height 10
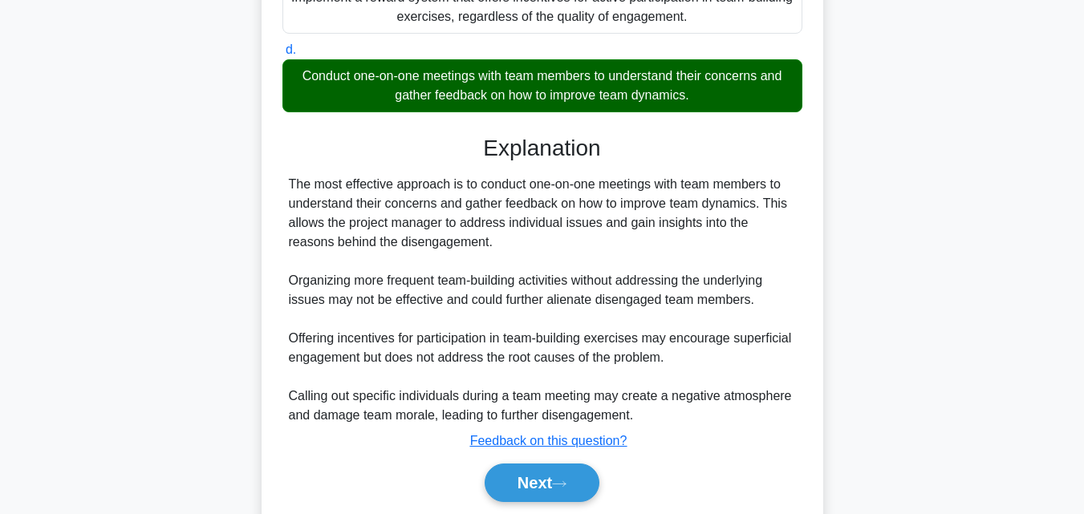
scroll to position [476, 0]
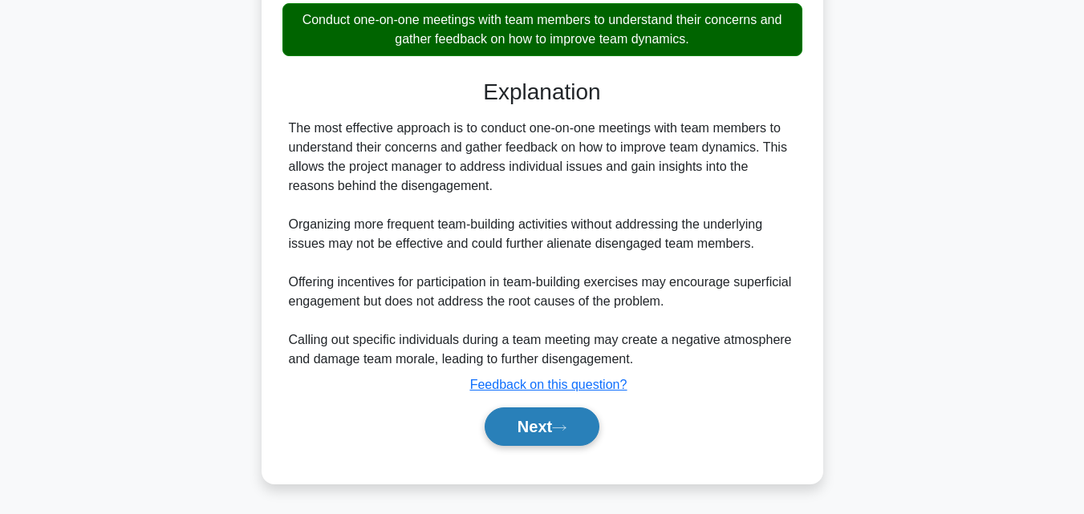
click at [547, 427] on button "Next" at bounding box center [541, 426] width 115 height 38
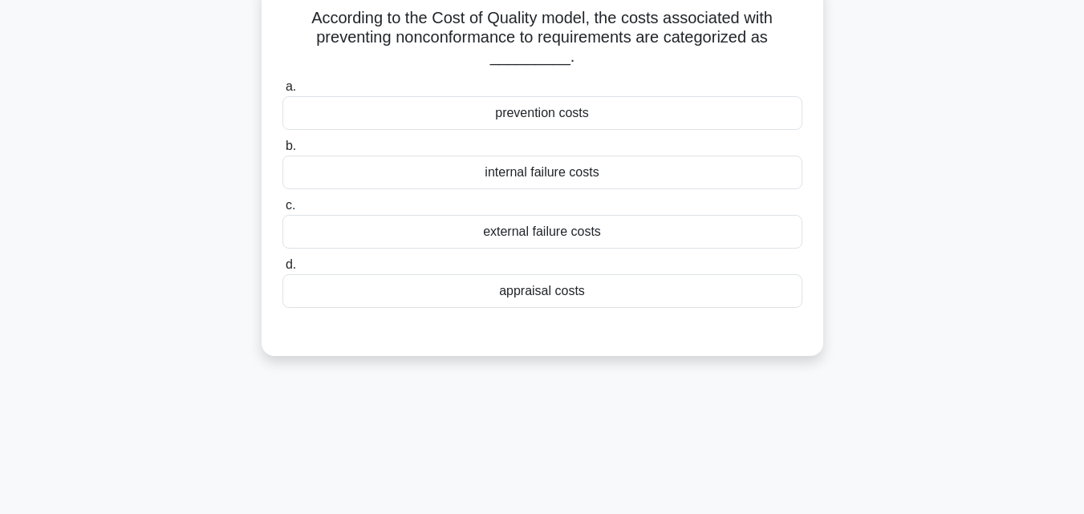
scroll to position [0, 0]
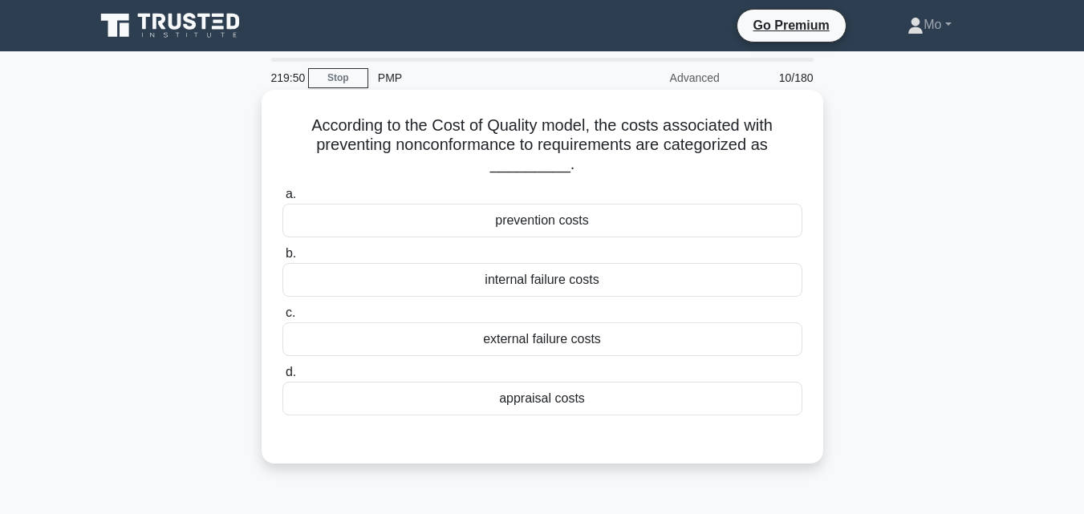
drag, startPoint x: 298, startPoint y: 135, endPoint x: 717, endPoint y: 415, distance: 503.6
click at [717, 415] on div "According to the Cost of Quality model, the costs associated with preventing no…" at bounding box center [542, 276] width 549 height 361
click at [541, 215] on div "prevention costs" at bounding box center [542, 221] width 520 height 34
click at [282, 200] on input "a. prevention costs" at bounding box center [282, 194] width 0 height 10
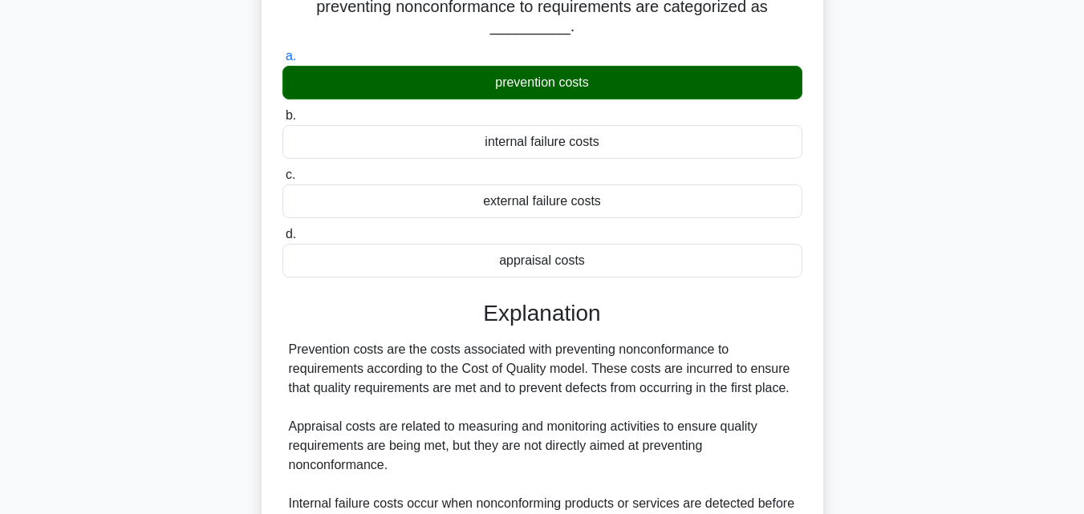
scroll to position [321, 0]
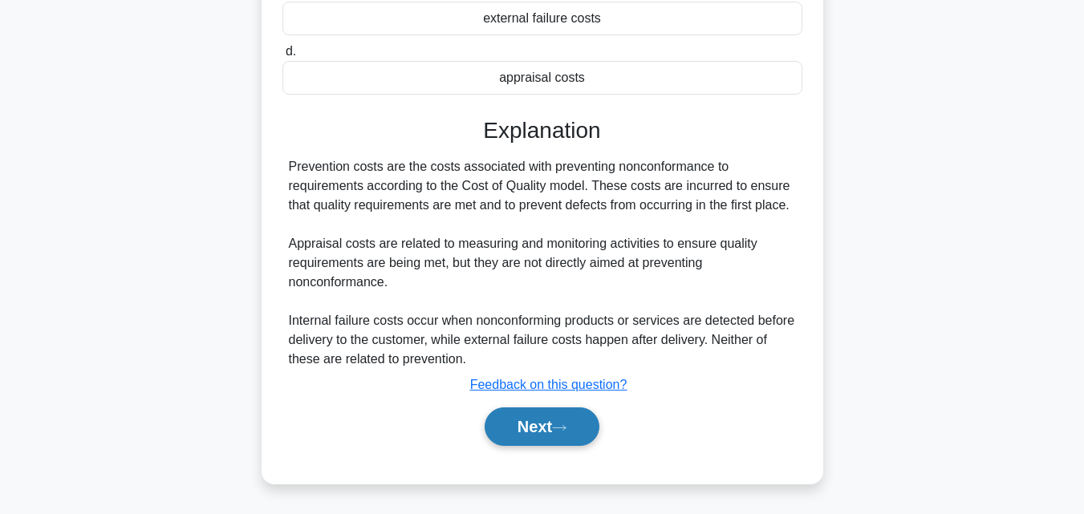
click at [552, 427] on button "Next" at bounding box center [541, 426] width 115 height 38
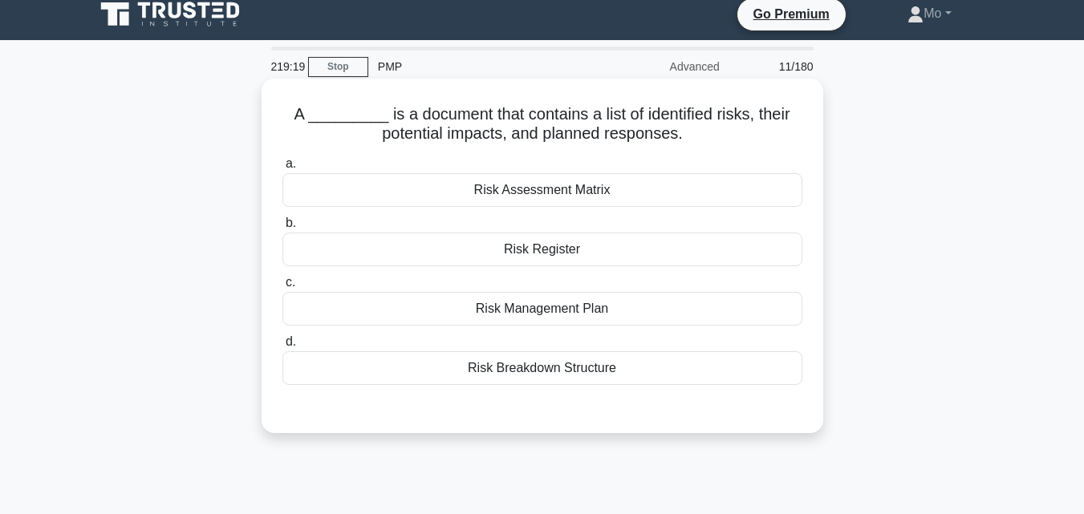
scroll to position [0, 0]
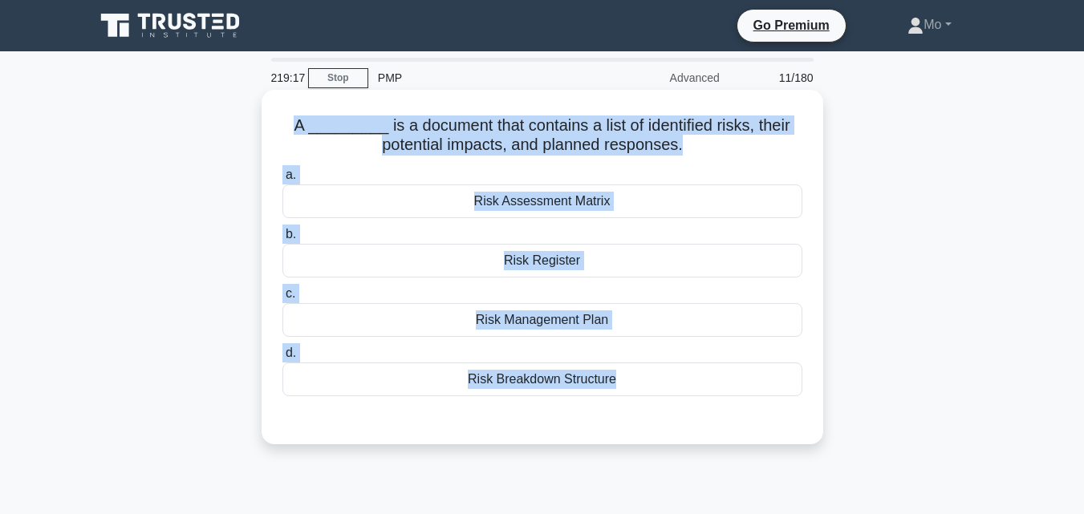
drag, startPoint x: 269, startPoint y: 120, endPoint x: 716, endPoint y: 415, distance: 535.4
click at [716, 415] on div "A _________ is a document that contains a list of identified risks, their poten…" at bounding box center [542, 267] width 549 height 342
click at [464, 253] on div "Risk Register" at bounding box center [542, 261] width 520 height 34
click at [282, 240] on input "b. Risk Register" at bounding box center [282, 234] width 0 height 10
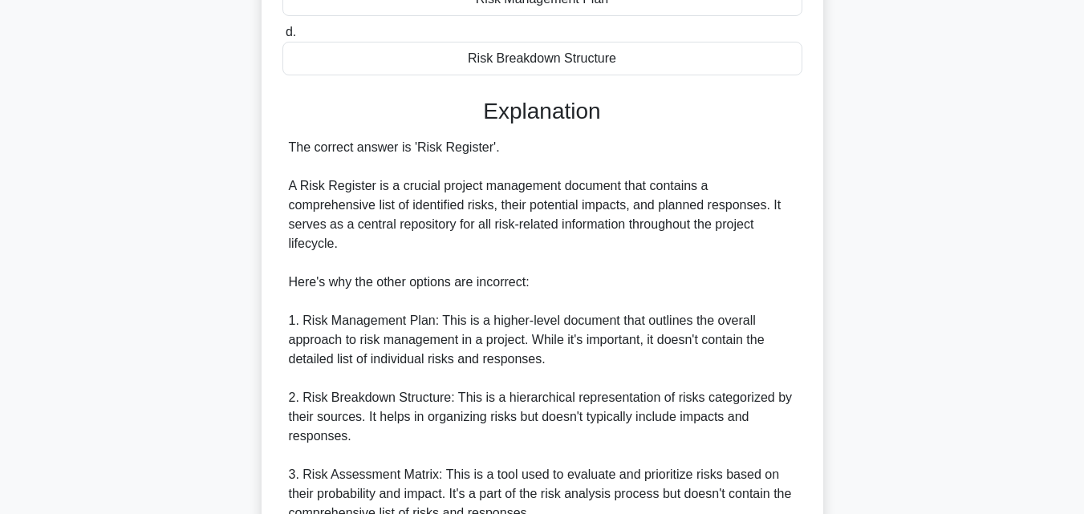
scroll to position [533, 0]
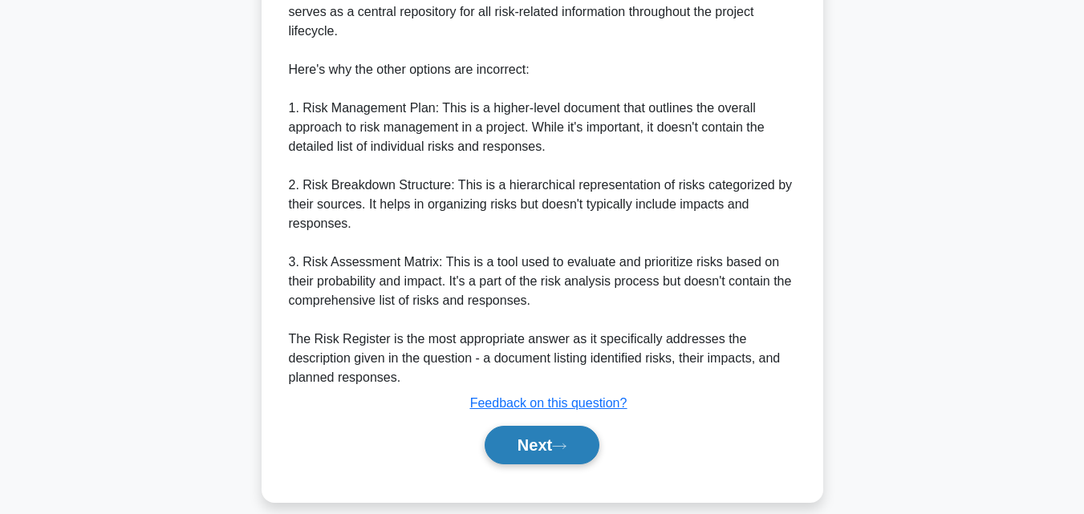
click at [531, 433] on button "Next" at bounding box center [541, 445] width 115 height 38
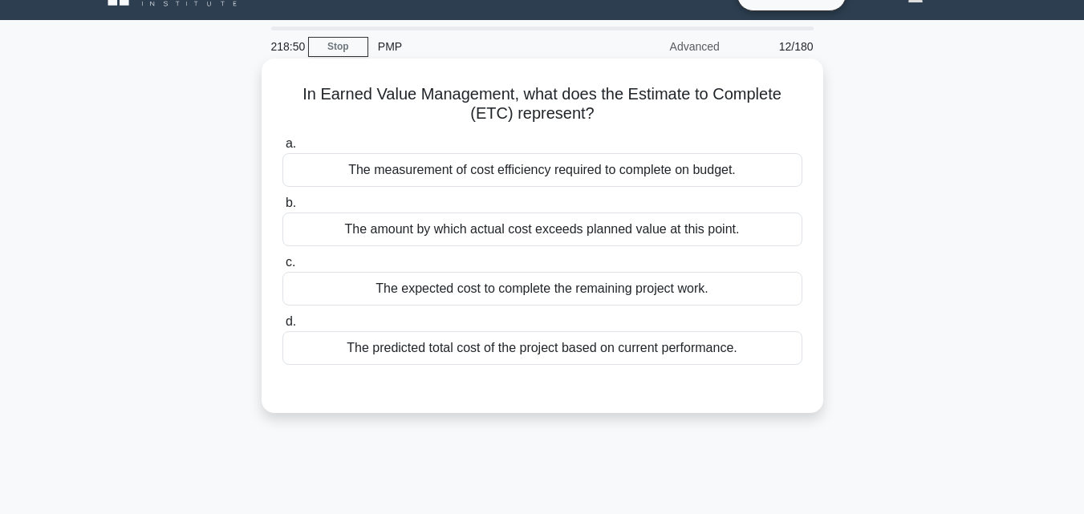
scroll to position [0, 0]
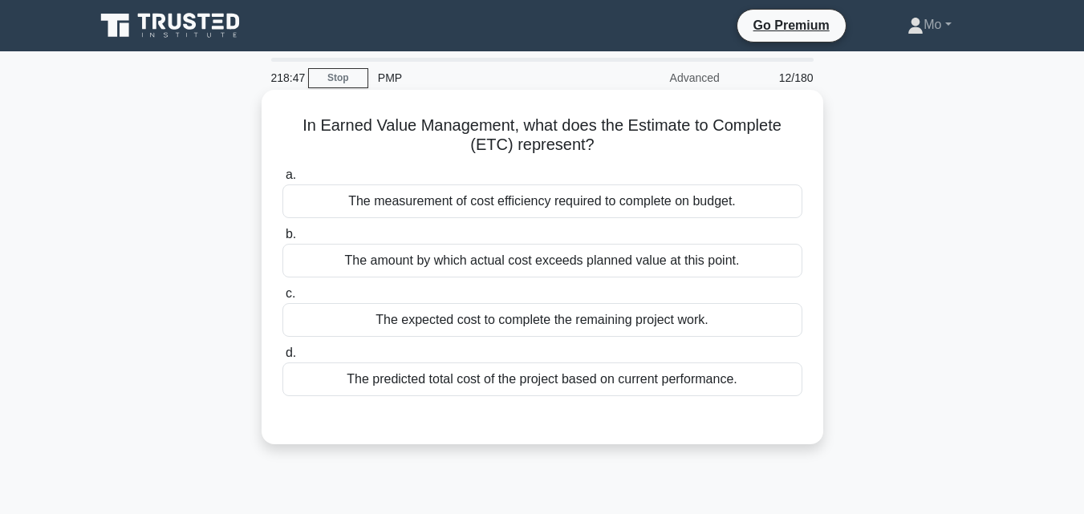
drag, startPoint x: 286, startPoint y: 124, endPoint x: 742, endPoint y: 391, distance: 528.5
click at [742, 391] on div "In Earned Value Management, what does the Estimate to Complete (ETC) represent?…" at bounding box center [542, 267] width 549 height 342
click at [488, 386] on div "The predicted total cost of the project based on current performance." at bounding box center [542, 380] width 520 height 34
click at [282, 359] on input "d. The predicted total cost of the project based on current performance." at bounding box center [282, 353] width 0 height 10
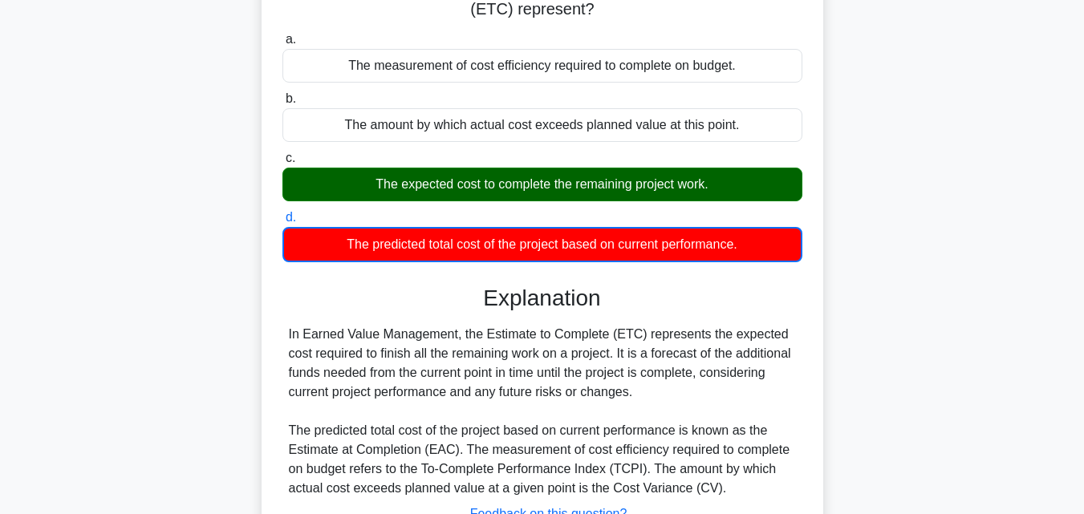
scroll to position [321, 0]
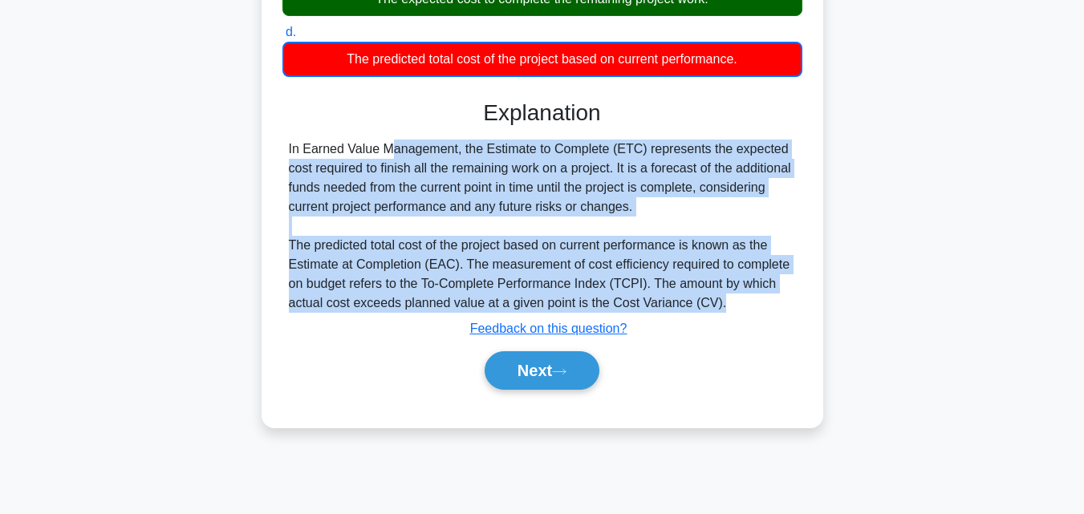
drag, startPoint x: 720, startPoint y: 312, endPoint x: 269, endPoint y: 141, distance: 482.0
click at [269, 141] on div "In Earned Value Management, what does the Estimate to Complete (ETC) represent?…" at bounding box center [542, 98] width 549 height 646
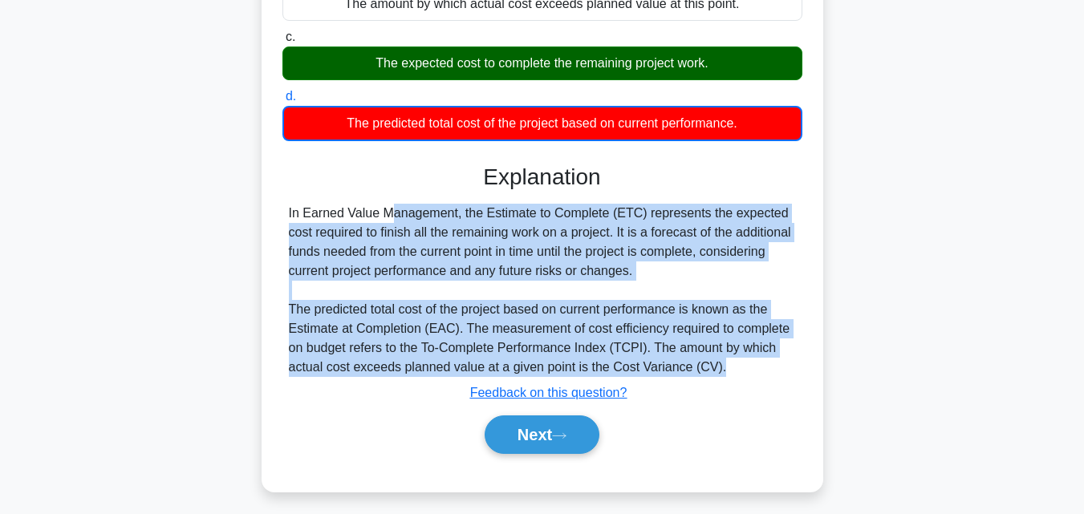
scroll to position [352, 0]
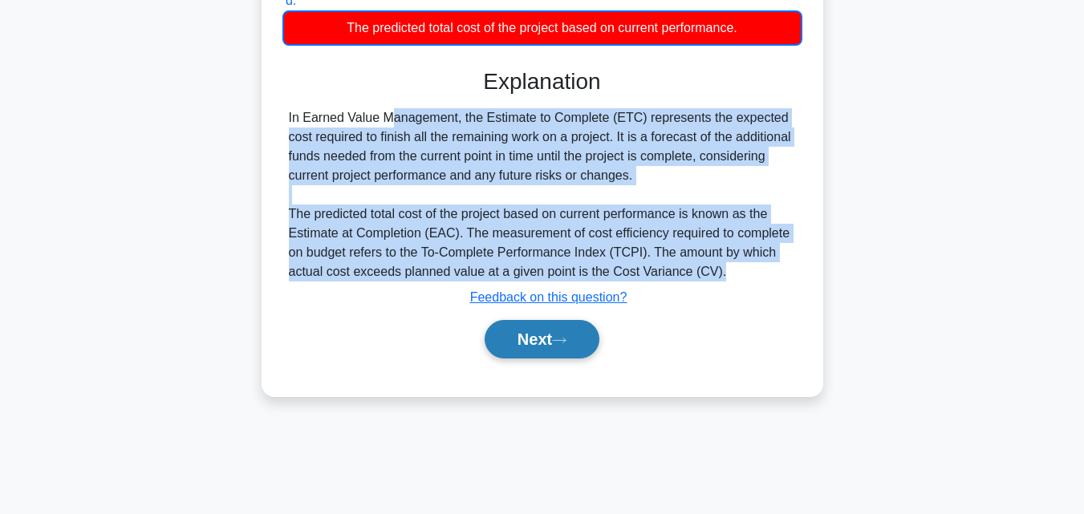
click at [583, 333] on button "Next" at bounding box center [541, 339] width 115 height 38
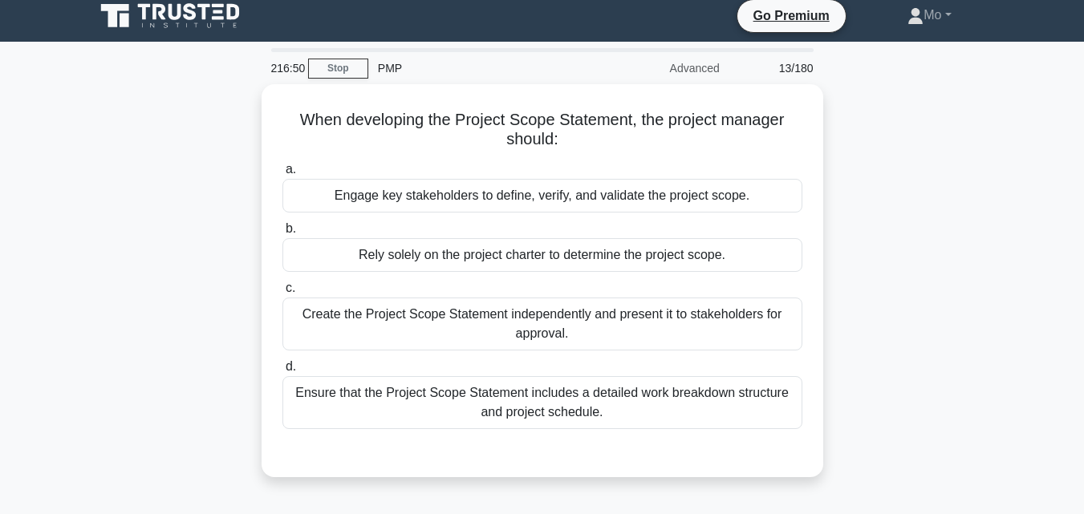
scroll to position [0, 0]
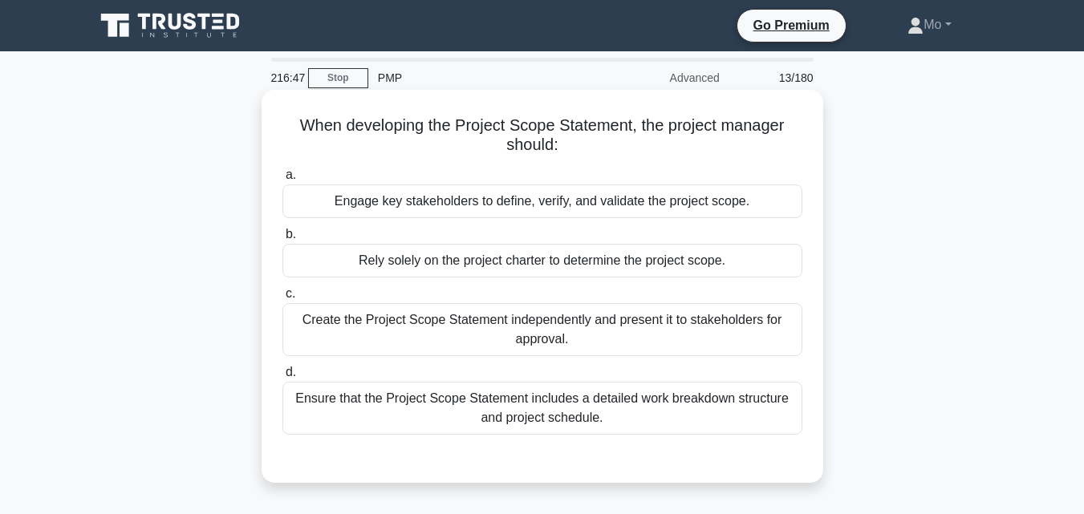
drag, startPoint x: 254, startPoint y: 132, endPoint x: 794, endPoint y: 418, distance: 610.6
click at [794, 418] on div "When developing the Project Scope Statement, the project manager should: .spinn…" at bounding box center [542, 300] width 914 height 412
click at [506, 198] on div "Engage key stakeholders to define, verify, and validate the project scope." at bounding box center [542, 201] width 520 height 34
click at [282, 180] on input "a. Engage key stakeholders to define, verify, and validate the project scope." at bounding box center [282, 175] width 0 height 10
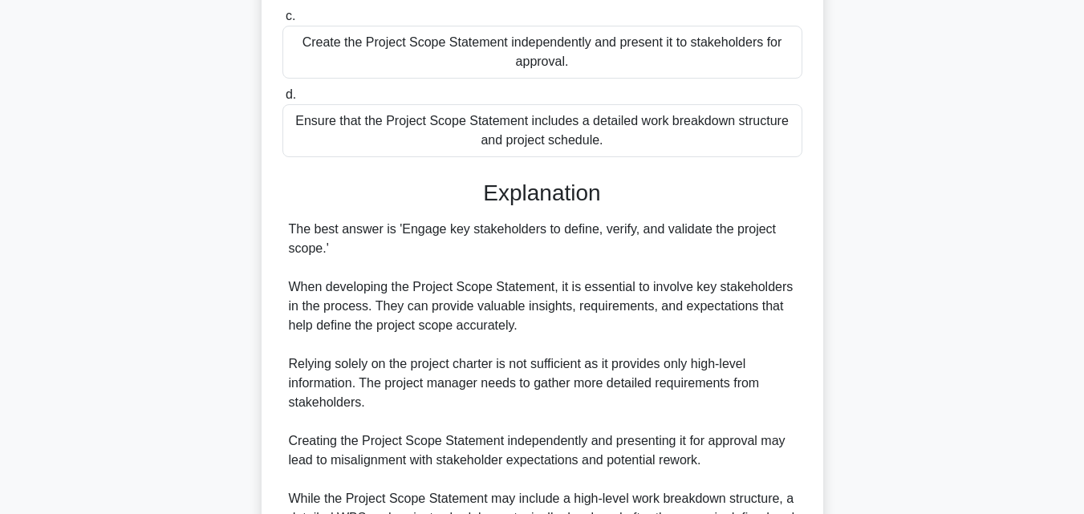
scroll to position [456, 0]
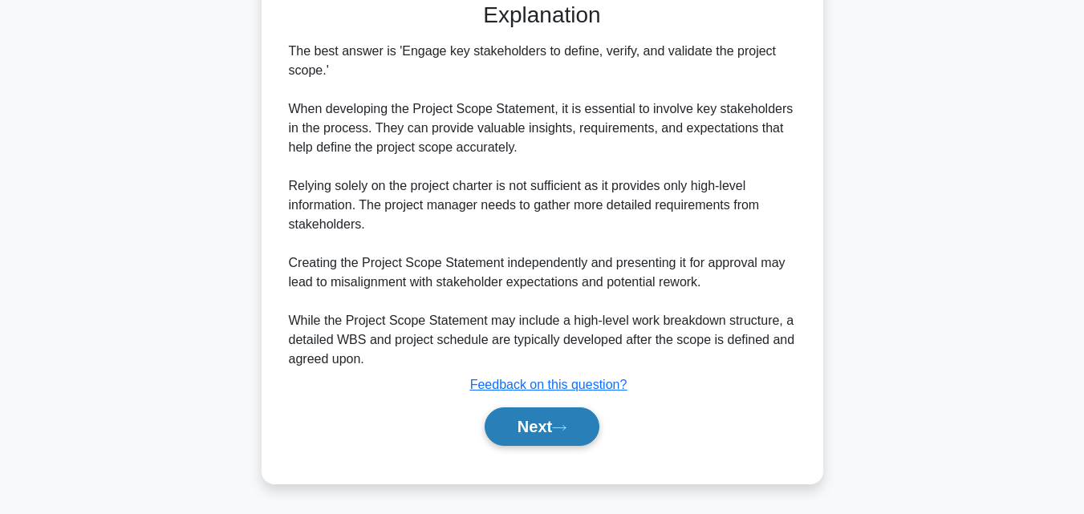
click at [550, 424] on button "Next" at bounding box center [541, 426] width 115 height 38
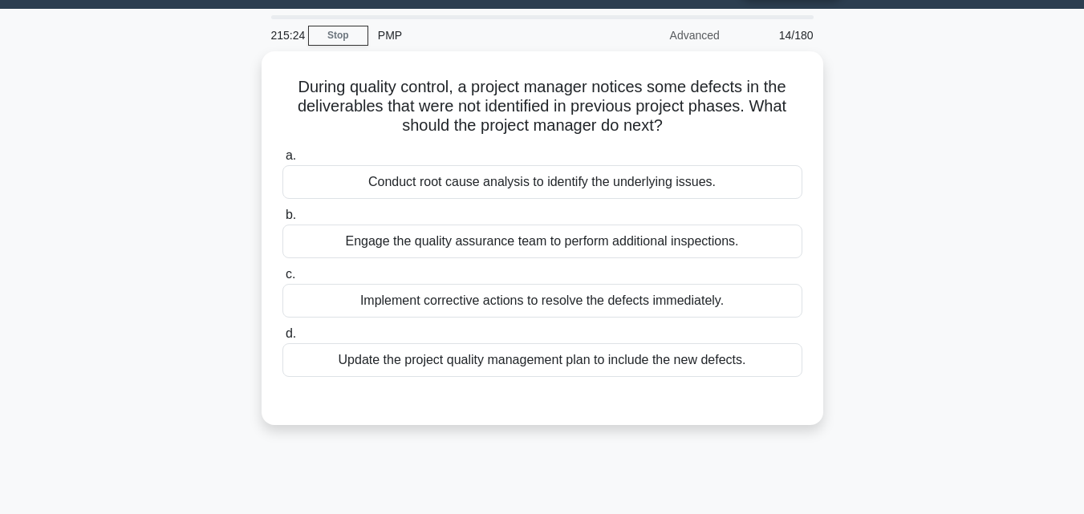
scroll to position [31, 0]
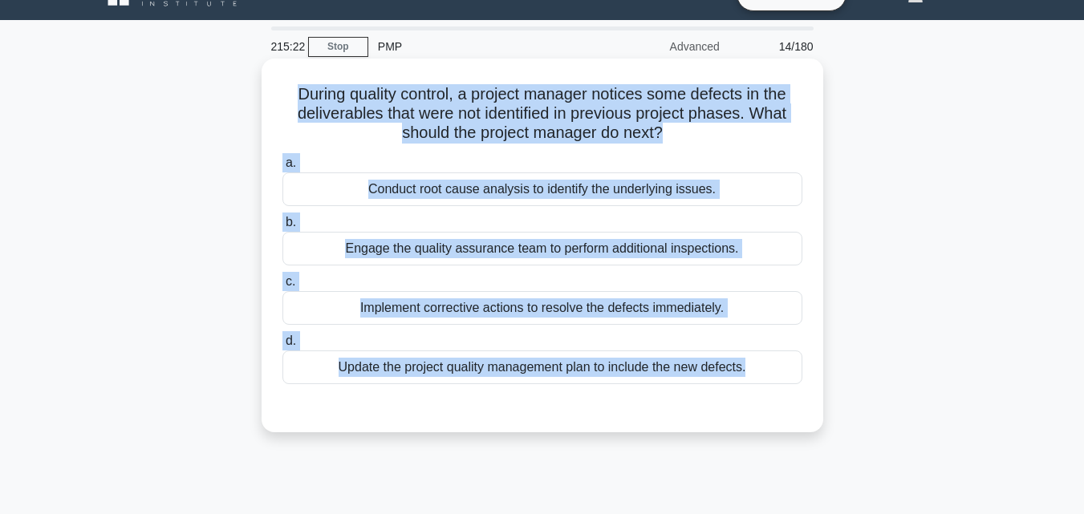
drag, startPoint x: 276, startPoint y: 84, endPoint x: 759, endPoint y: 394, distance: 573.6
click at [759, 394] on div "During quality control, a project manager notices some defects in the deliverab…" at bounding box center [542, 245] width 549 height 361
click at [368, 188] on div "Conduct root cause analysis to identify the underlying issues." at bounding box center [542, 189] width 520 height 34
click at [282, 168] on input "a. Conduct root cause analysis to identify the underlying issues." at bounding box center [282, 163] width 0 height 10
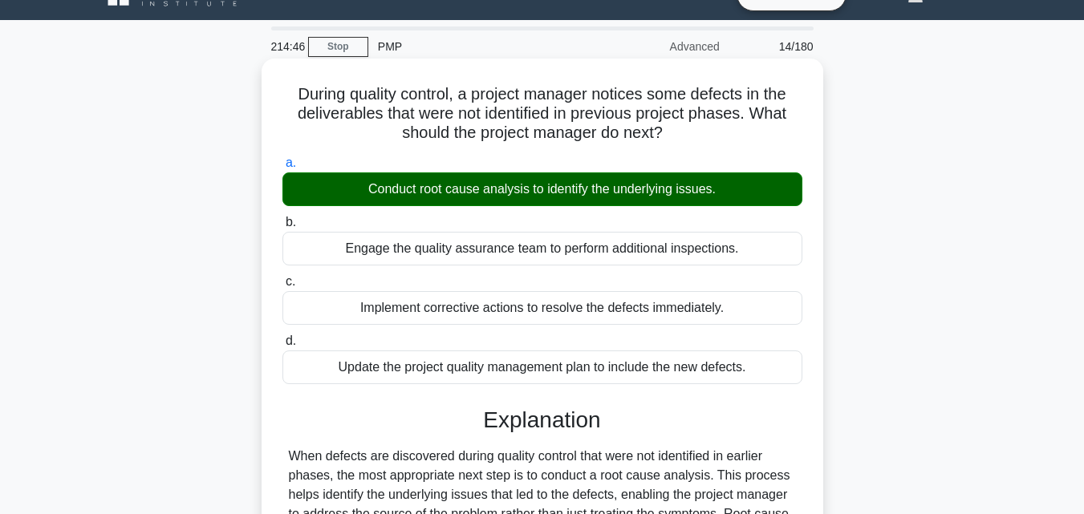
scroll to position [352, 0]
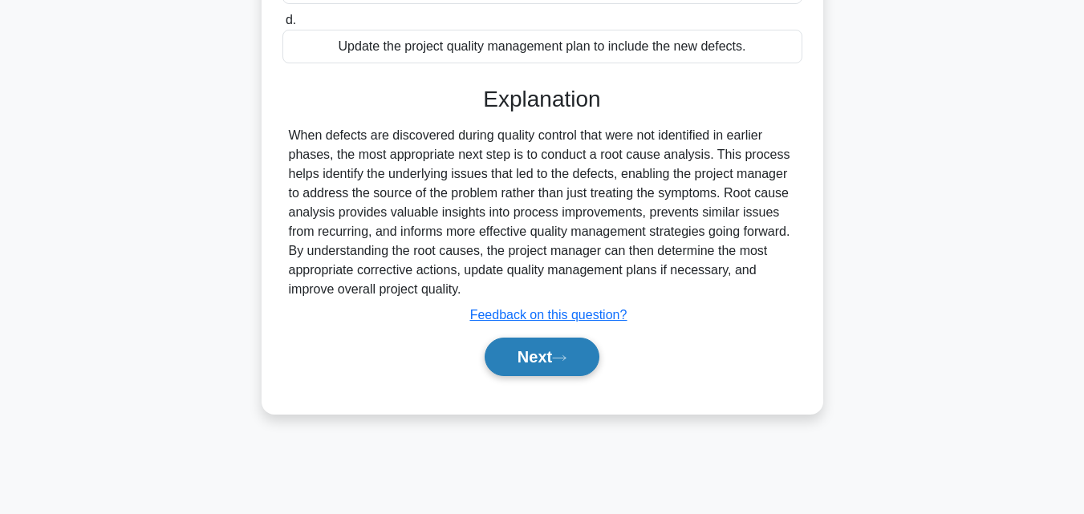
click at [521, 350] on button "Next" at bounding box center [541, 357] width 115 height 38
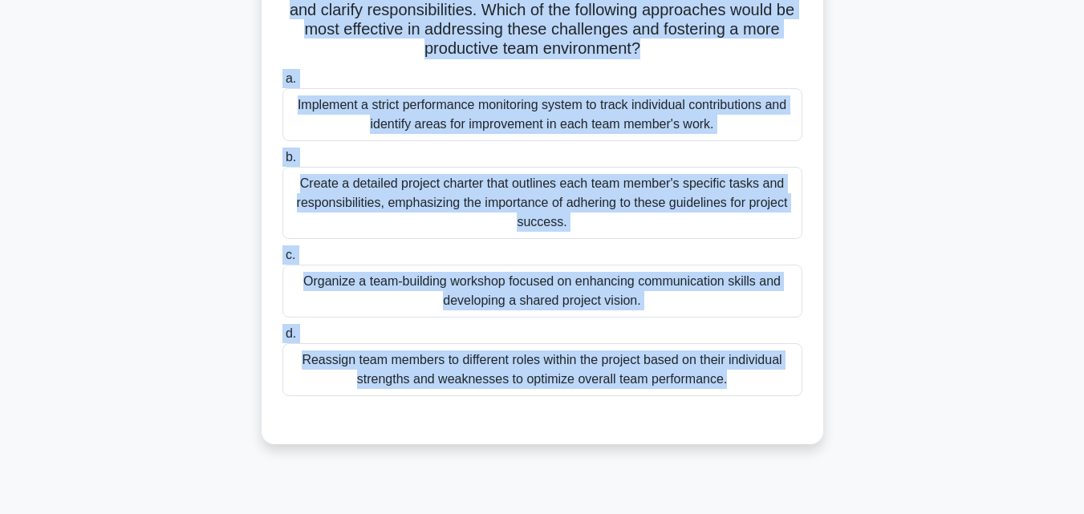
scroll to position [300, 0]
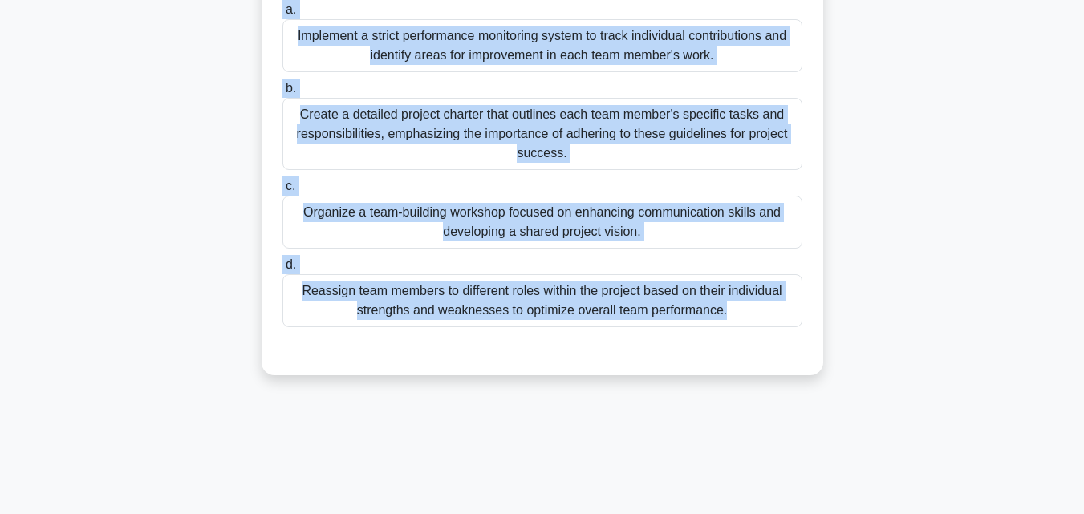
drag, startPoint x: 290, startPoint y: 83, endPoint x: 785, endPoint y: 352, distance: 563.8
click at [785, 352] on div "You are managing a project where team members from different departments are wo…" at bounding box center [542, 82] width 549 height 573
click at [375, 223] on div "Organize a team-building workshop focused on enhancing communication skills and…" at bounding box center [542, 222] width 520 height 53
click at [282, 192] on input "c. Organize a team-building workshop focused on enhancing communication skills …" at bounding box center [282, 186] width 0 height 10
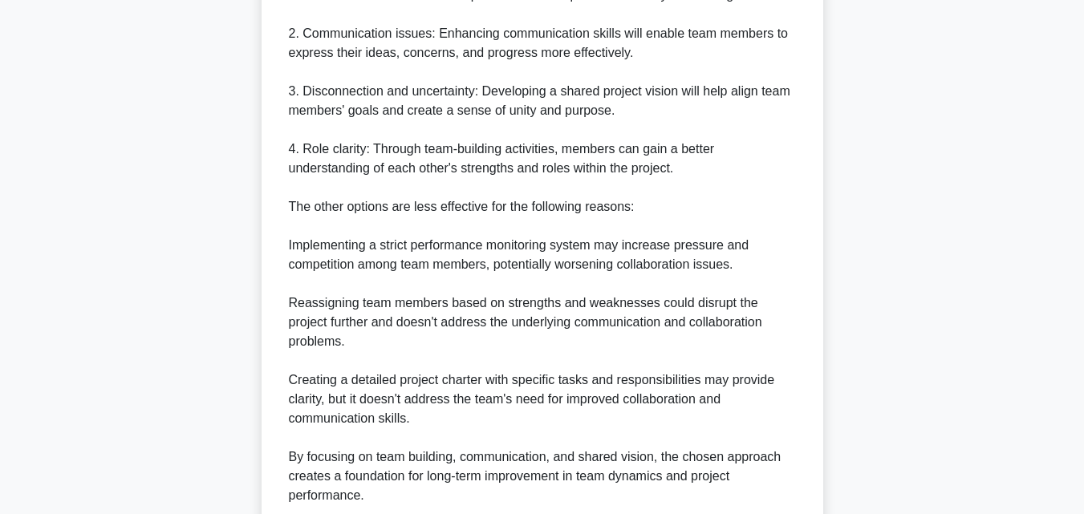
scroll to position [995, 0]
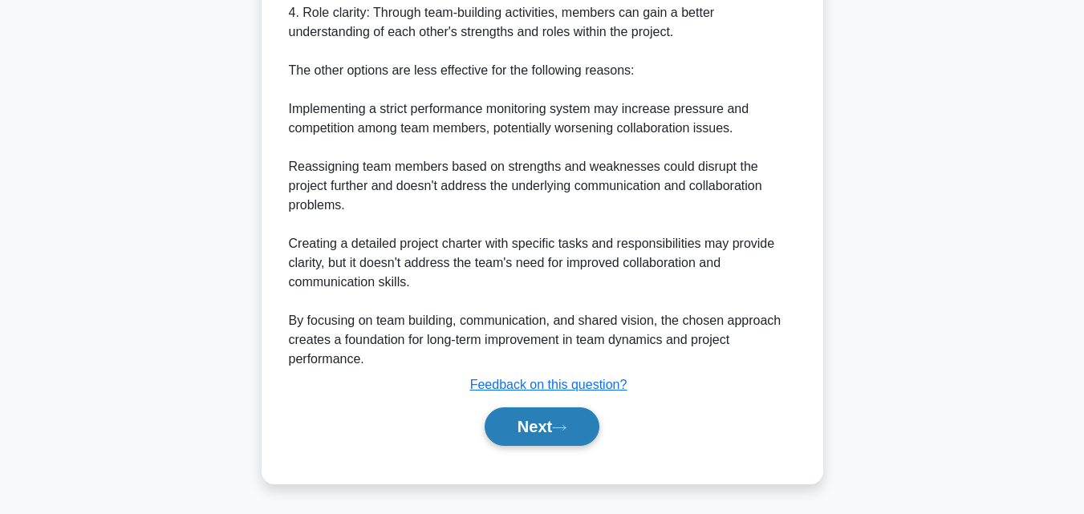
click at [548, 417] on button "Next" at bounding box center [541, 426] width 115 height 38
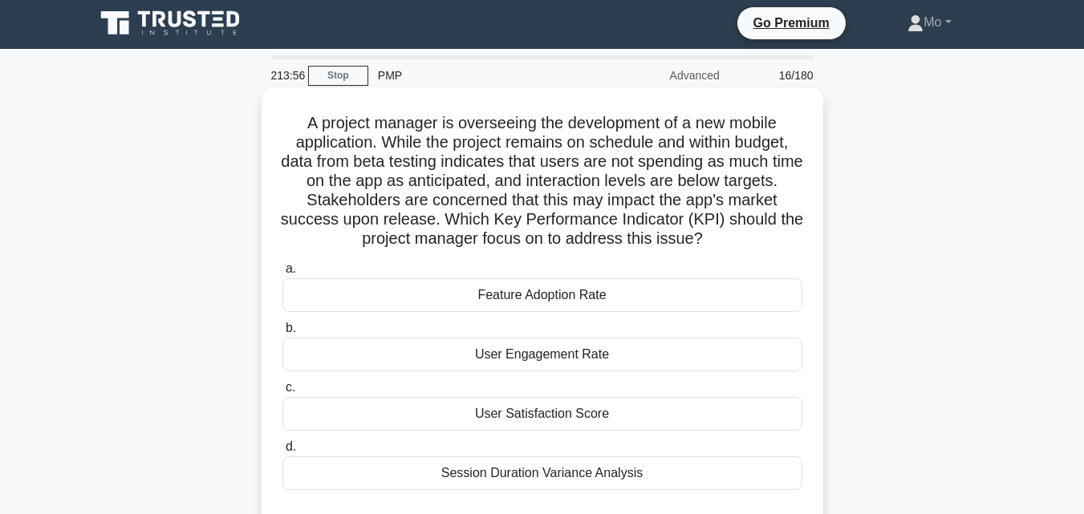
scroll to position [0, 0]
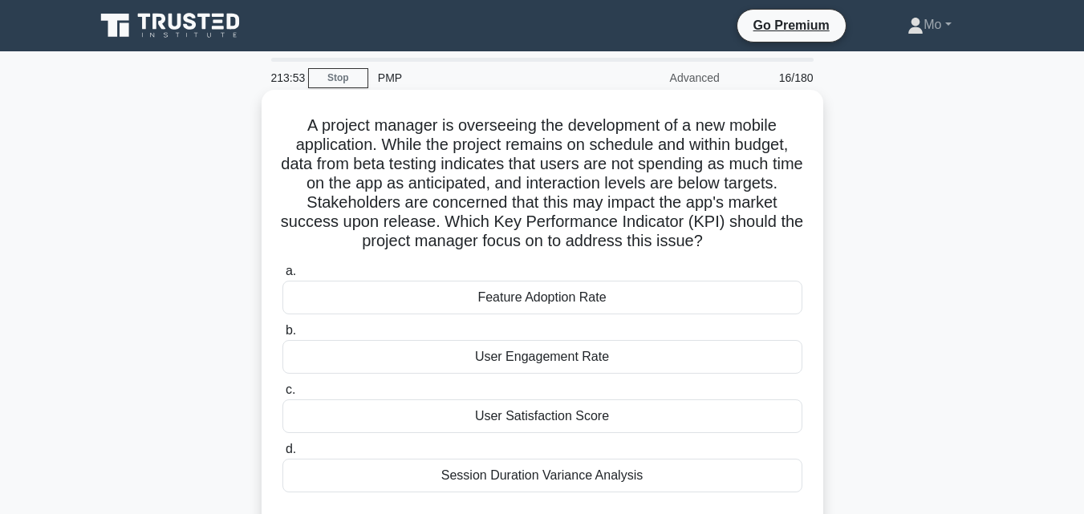
drag, startPoint x: 294, startPoint y: 124, endPoint x: 690, endPoint y: 484, distance: 535.4
click at [690, 484] on div "A project manager is overseeing the development of a new mobile application. Wh…" at bounding box center [542, 315] width 549 height 438
click at [529, 417] on div "User Satisfaction Score" at bounding box center [542, 416] width 520 height 34
click at [282, 395] on input "c. User Satisfaction Score" at bounding box center [282, 390] width 0 height 10
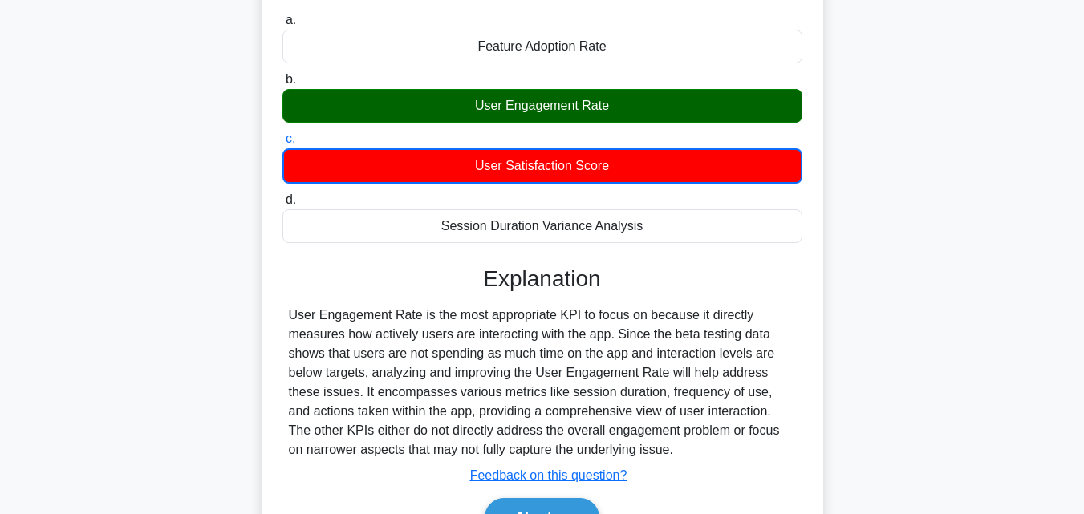
scroll to position [352, 0]
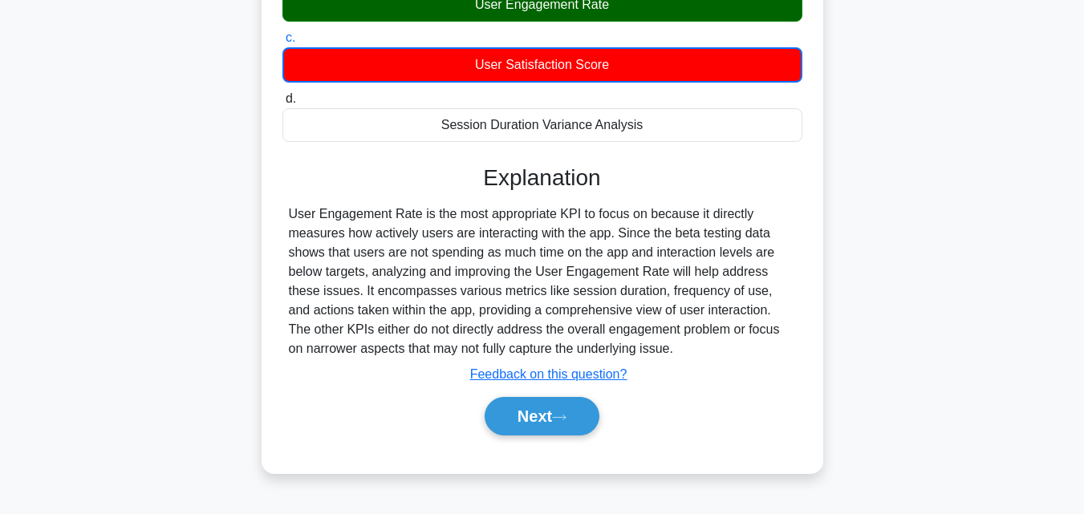
click at [518, 442] on div "Next" at bounding box center [542, 416] width 520 height 51
click at [515, 420] on button "Next" at bounding box center [541, 416] width 115 height 38
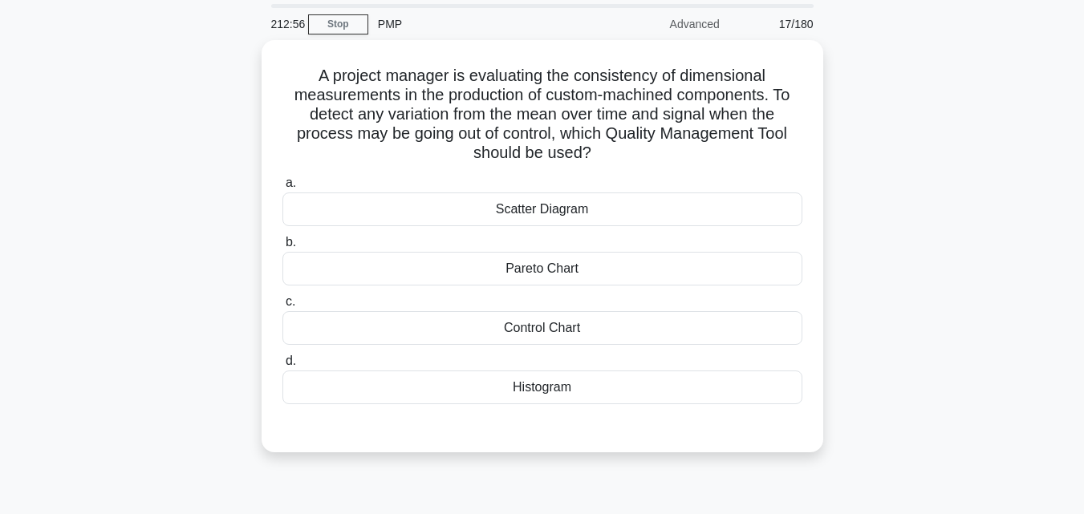
scroll to position [31, 0]
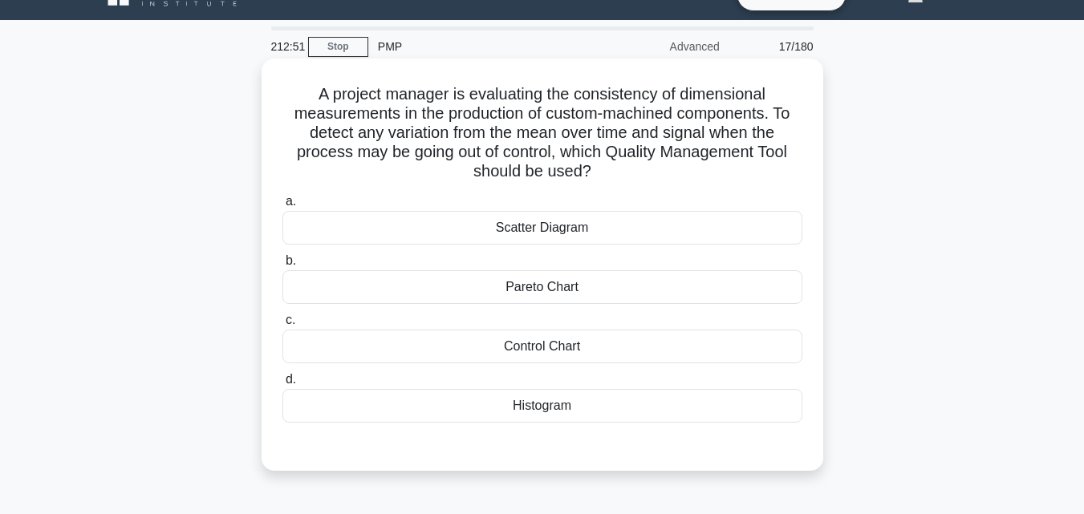
drag, startPoint x: 302, startPoint y: 92, endPoint x: 708, endPoint y: 425, distance: 525.5
click at [708, 425] on div "A project manager is evaluating the consistency of dimensional measurements in …" at bounding box center [542, 264] width 549 height 399
click at [602, 341] on div "Control Chart" at bounding box center [542, 347] width 520 height 34
click at [282, 326] on input "c. Control Chart" at bounding box center [282, 320] width 0 height 10
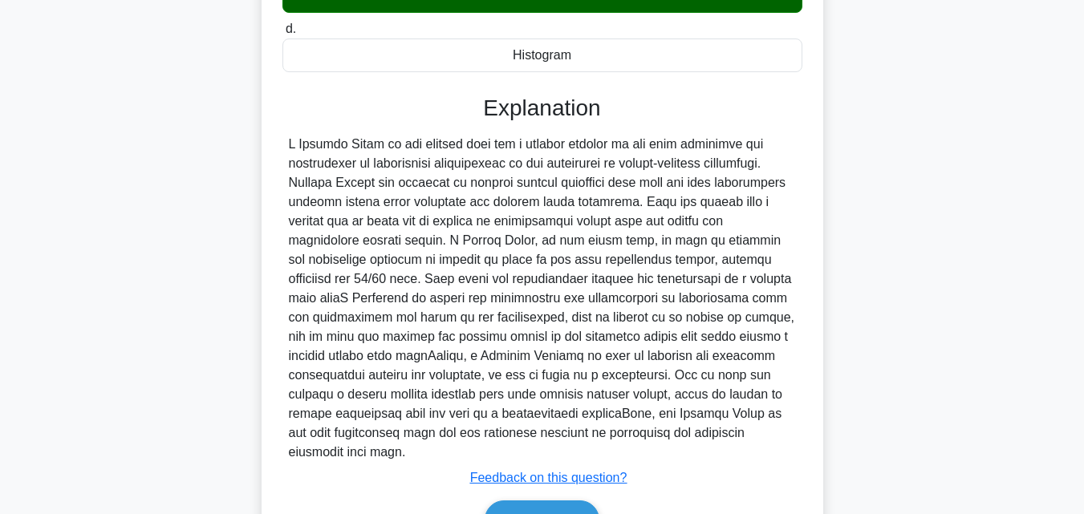
scroll to position [476, 0]
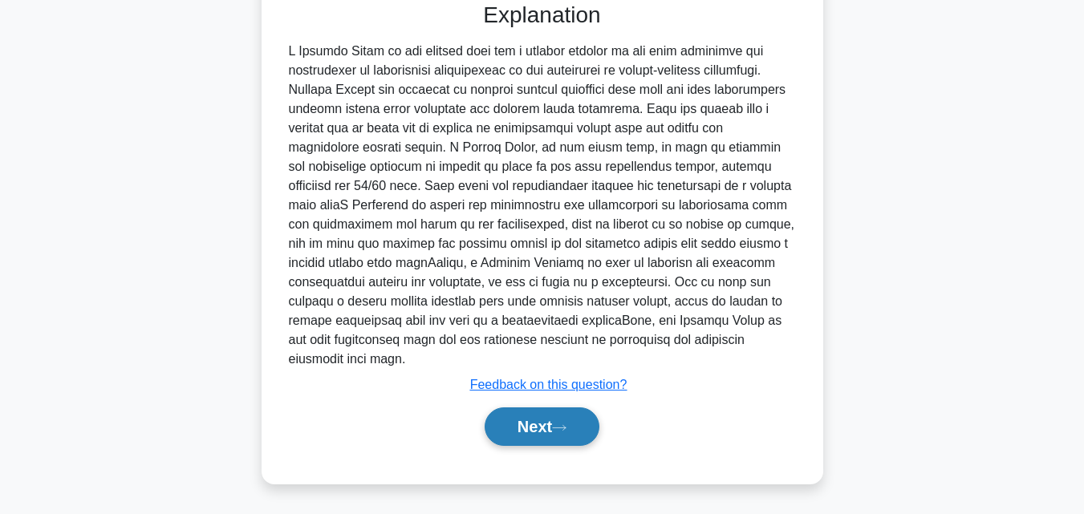
click at [565, 436] on button "Next" at bounding box center [541, 426] width 115 height 38
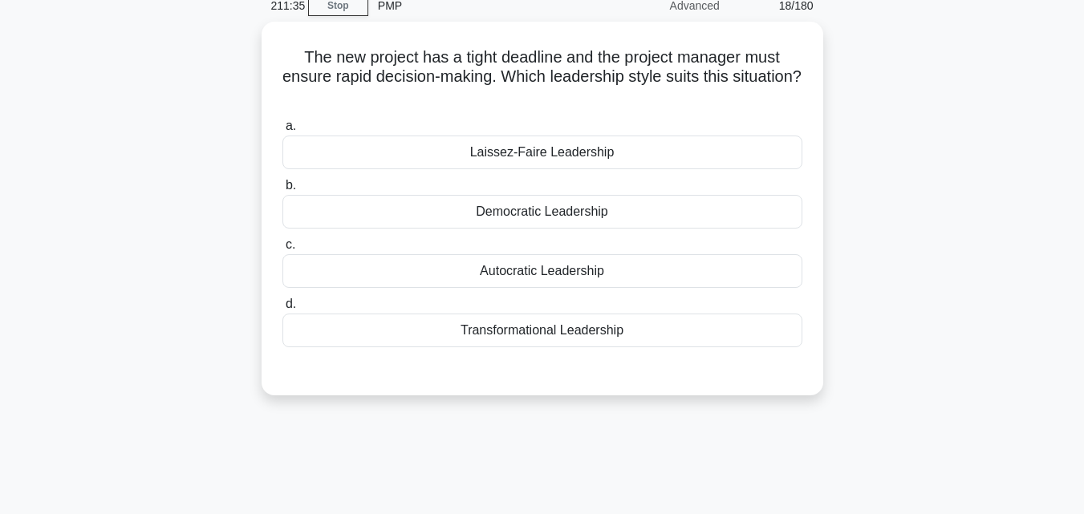
scroll to position [31, 0]
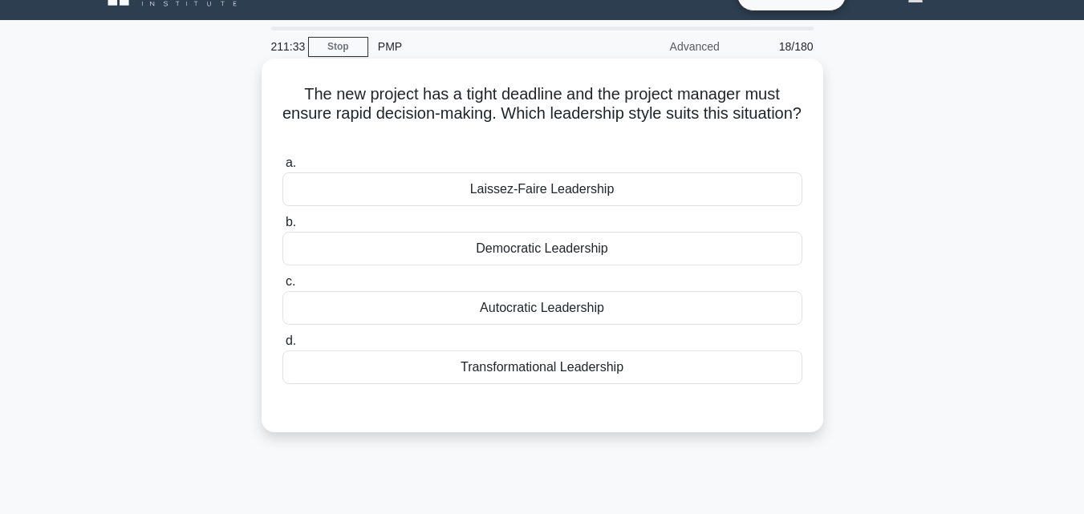
drag, startPoint x: 280, startPoint y: 94, endPoint x: 698, endPoint y: 364, distance: 497.7
click at [698, 364] on div "The new project has a tight deadline and the project manager must ensure rapid …" at bounding box center [542, 245] width 549 height 361
click at [565, 317] on div "Autocratic Leadership" at bounding box center [542, 308] width 520 height 34
click at [282, 287] on input "c. Autocratic Leadership" at bounding box center [282, 282] width 0 height 10
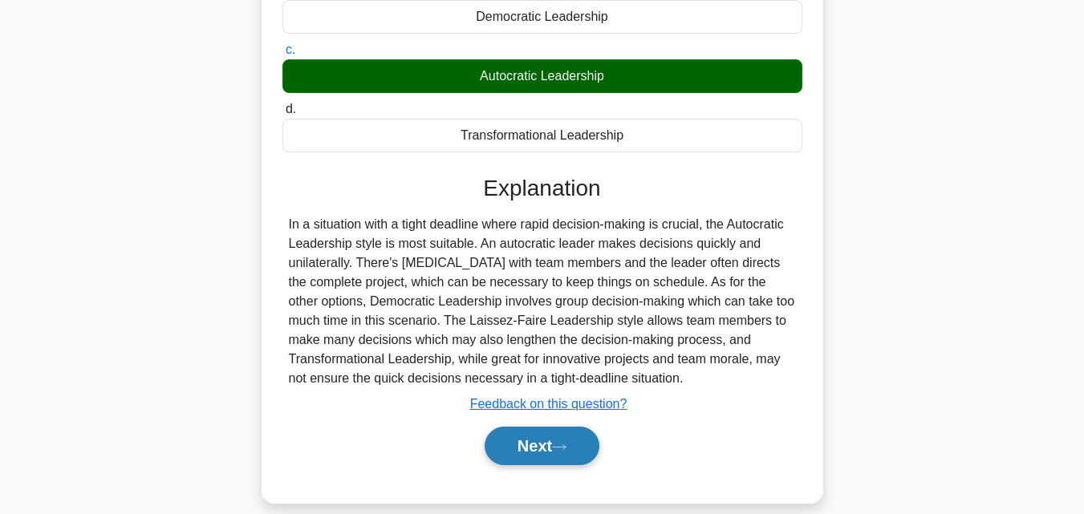
scroll to position [352, 0]
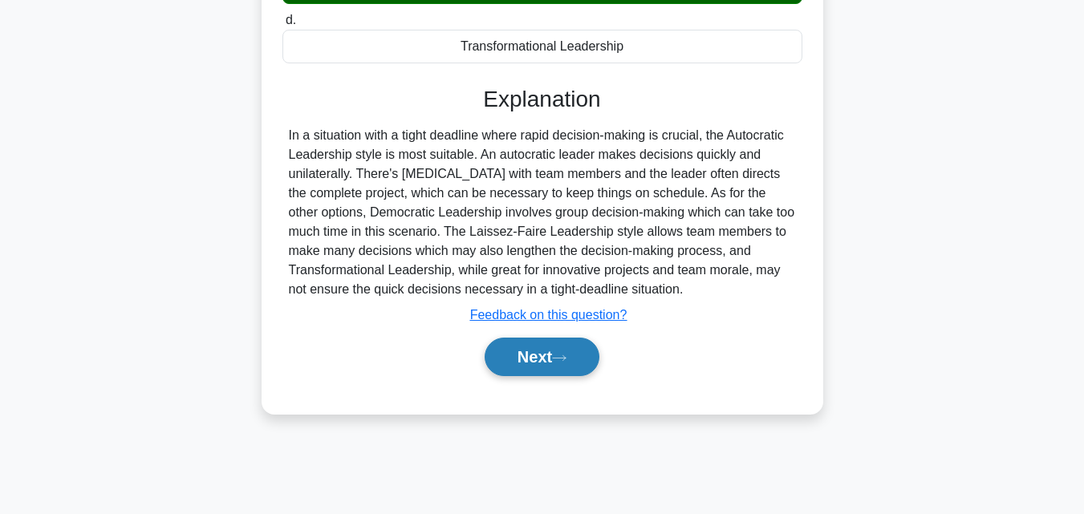
click at [566, 363] on icon at bounding box center [559, 358] width 14 height 9
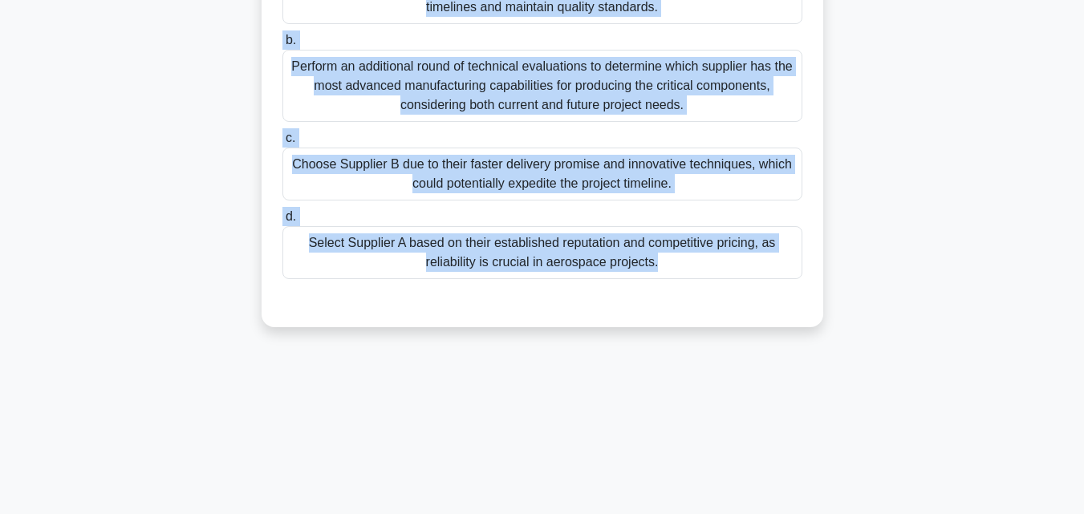
drag, startPoint x: 281, startPoint y: 114, endPoint x: 853, endPoint y: 387, distance: 633.9
click at [853, 387] on div "210:25 Stop PMP Advanced 19/180 You are managing a complex aerospace project an…" at bounding box center [542, 107] width 914 height 802
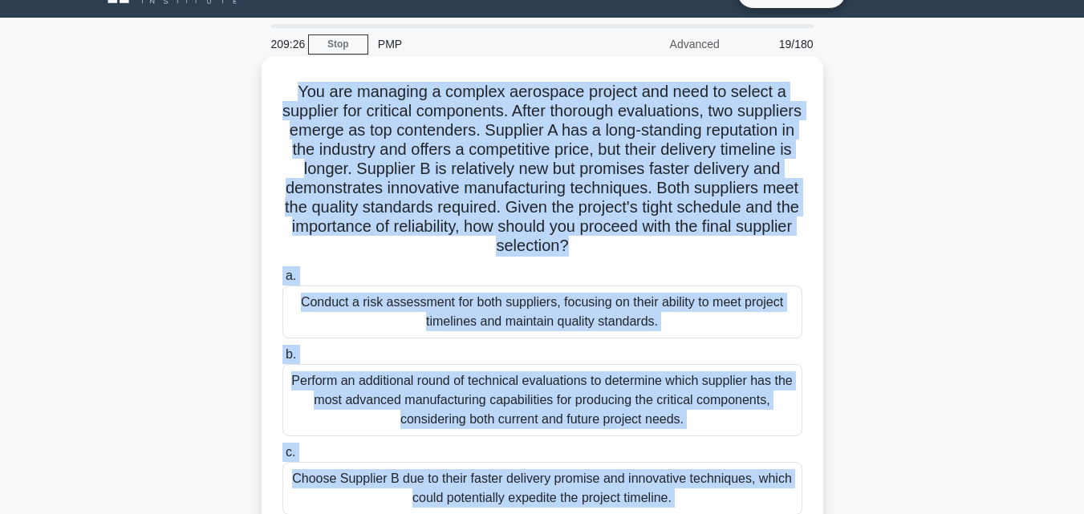
scroll to position [31, 0]
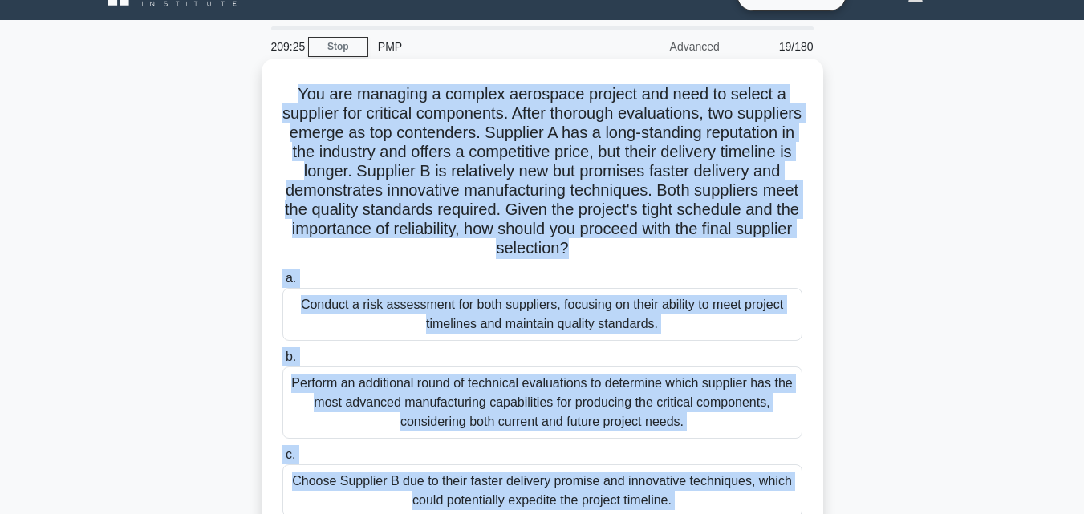
click at [557, 321] on div "Conduct a risk assessment for both suppliers, focusing on their ability to meet…" at bounding box center [542, 314] width 520 height 53
click at [282, 284] on input "a. Conduct a risk assessment for both suppliers, focusing on their ability to m…" at bounding box center [282, 278] width 0 height 10
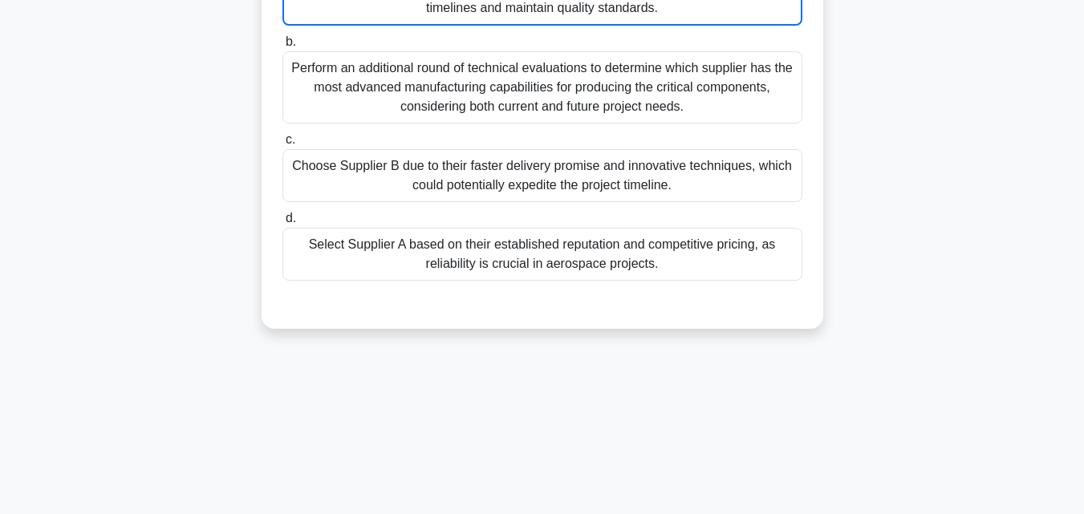
scroll to position [111, 0]
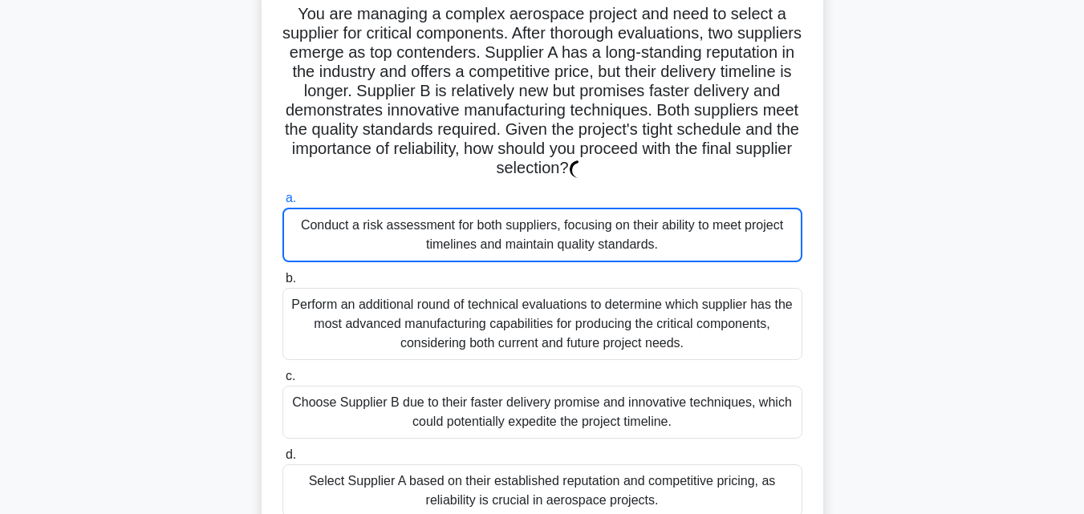
click at [475, 223] on div "Conduct a risk assessment for both suppliers, focusing on their ability to meet…" at bounding box center [542, 235] width 520 height 55
click at [282, 204] on input "a. Conduct a risk assessment for both suppliers, focusing on their ability to m…" at bounding box center [282, 198] width 0 height 10
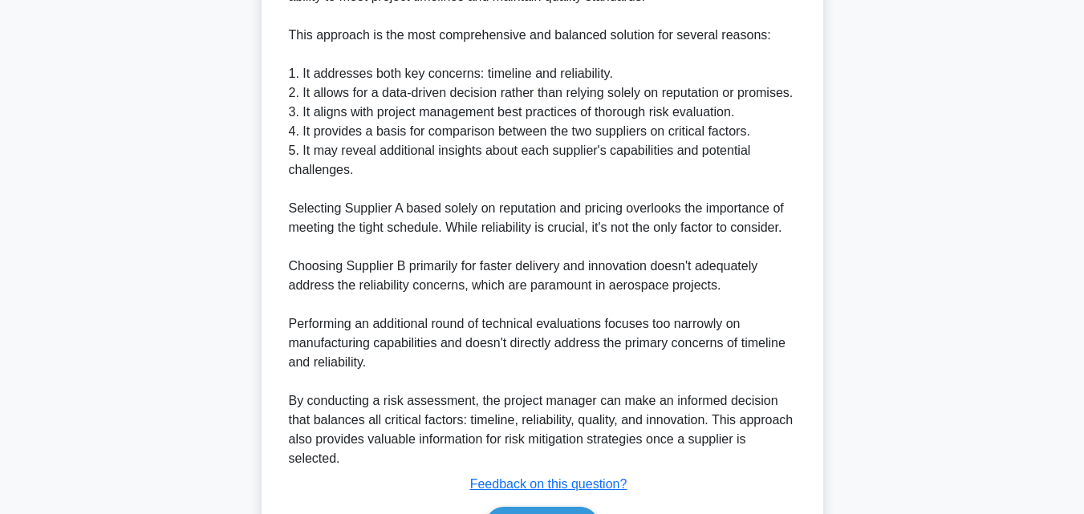
scroll to position [822, 0]
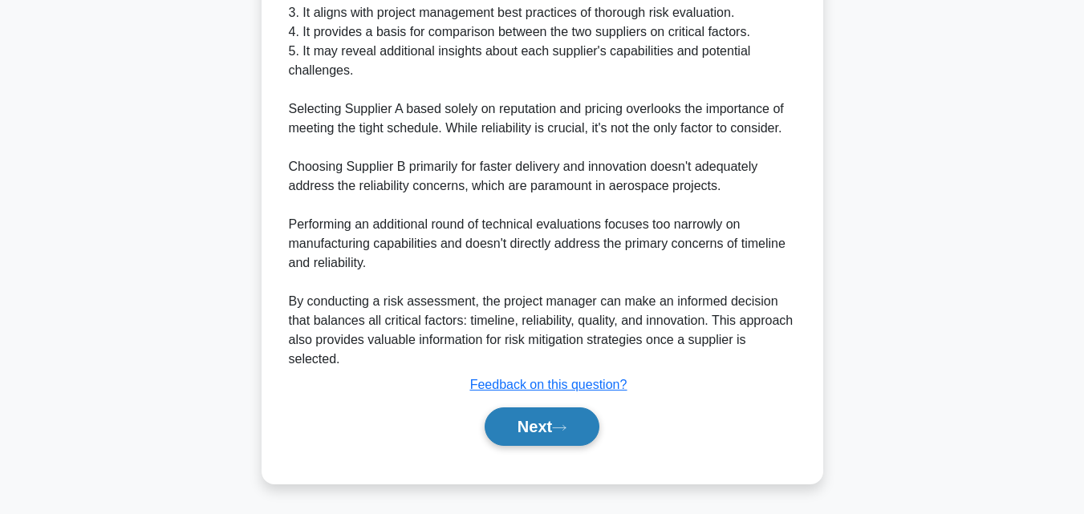
click at [575, 420] on button "Next" at bounding box center [541, 426] width 115 height 38
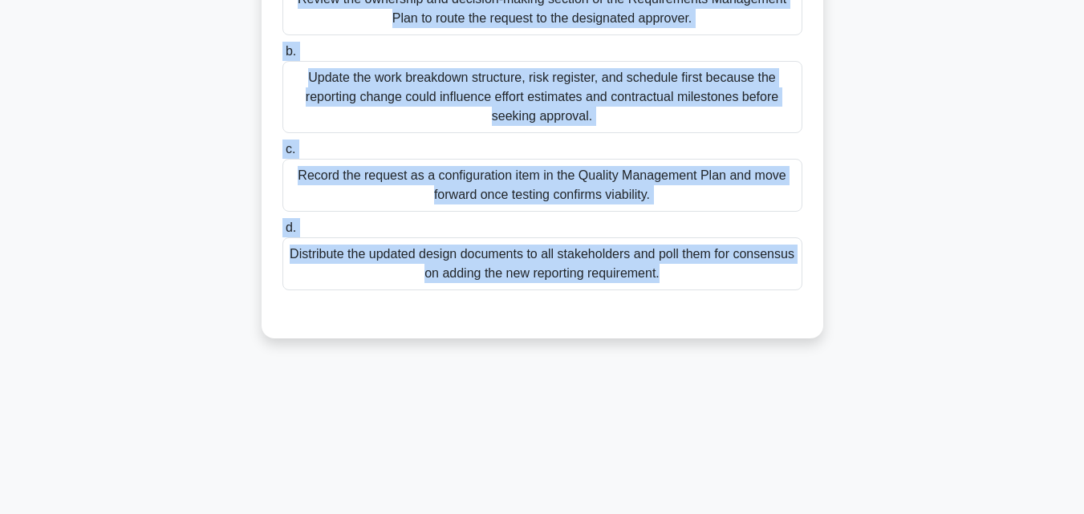
scroll to position [352, 0]
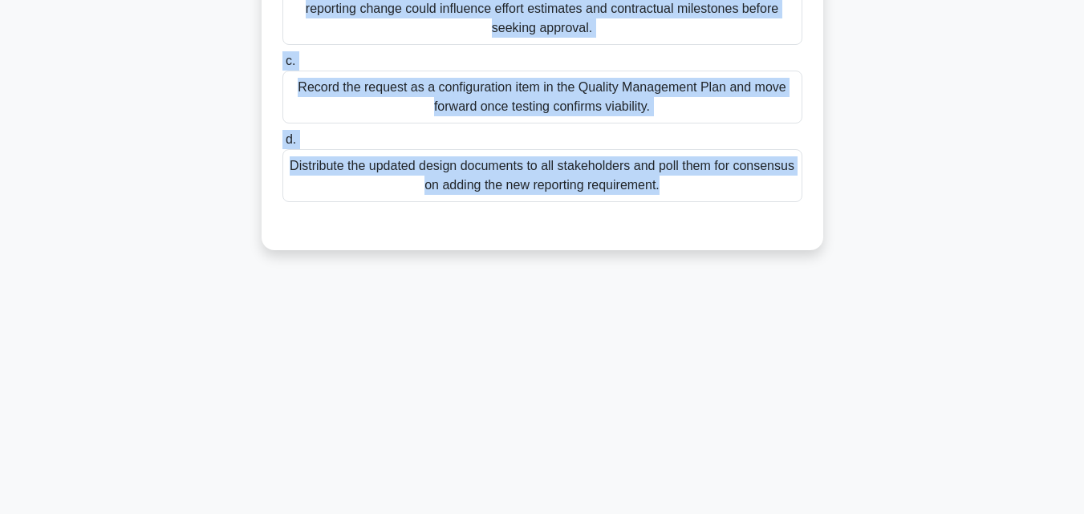
drag, startPoint x: 274, startPoint y: 134, endPoint x: 660, endPoint y: 318, distance: 427.6
click at [660, 318] on div "208:32 Stop PMP Advanced 20/180 During system design reviews, the operations di…" at bounding box center [542, 107] width 914 height 802
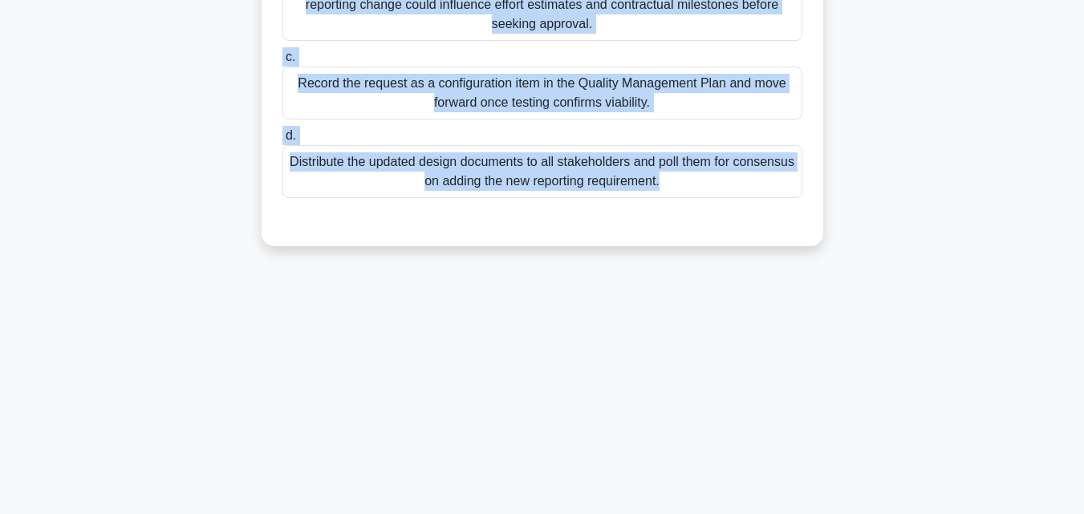
scroll to position [111, 0]
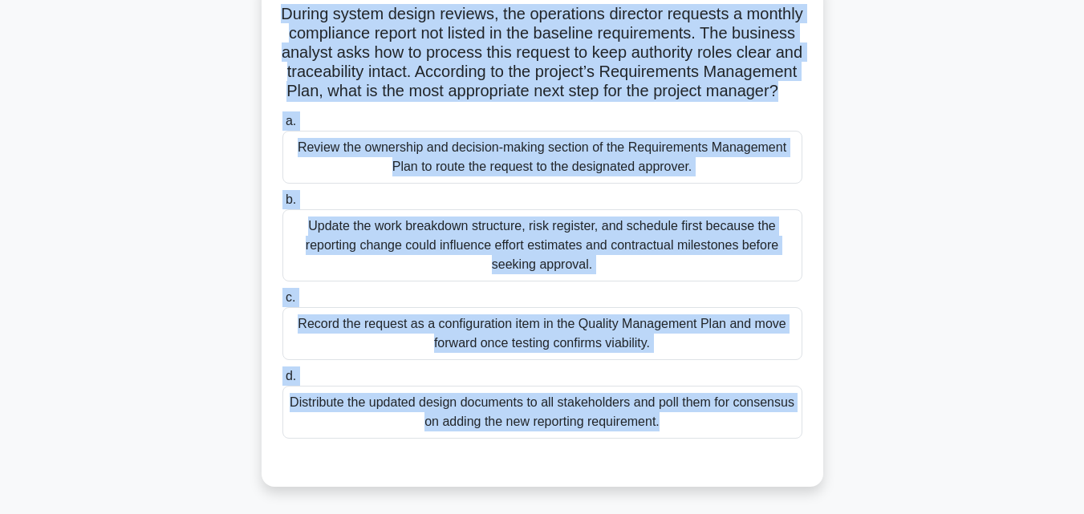
click at [483, 175] on div "Review the ownership and decision-making section of the Requirements Management…" at bounding box center [542, 157] width 520 height 53
click at [282, 127] on input "a. Review the ownership and decision-making section of the Requirements Managem…" at bounding box center [282, 121] width 0 height 10
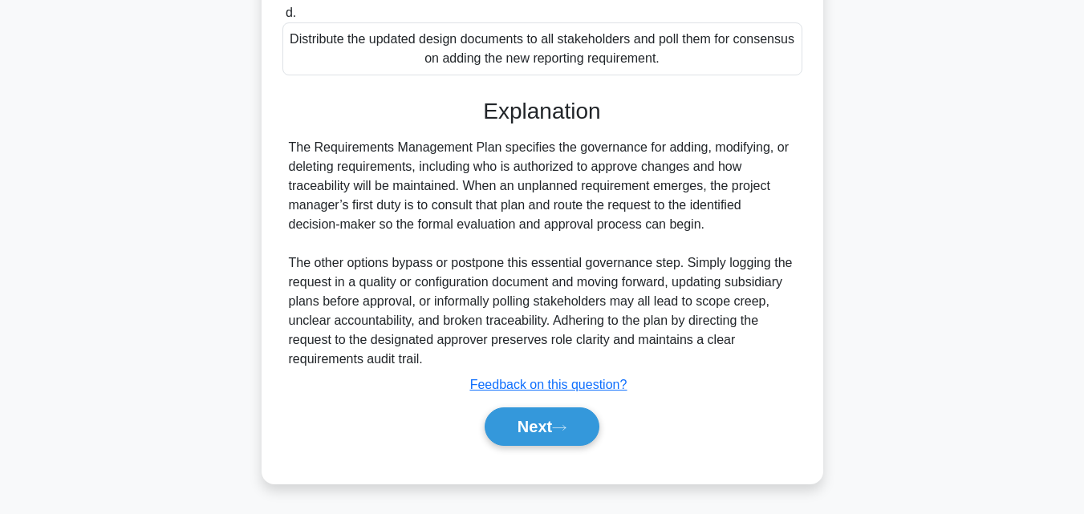
scroll to position [495, 0]
click at [537, 433] on button "Next" at bounding box center [541, 426] width 115 height 38
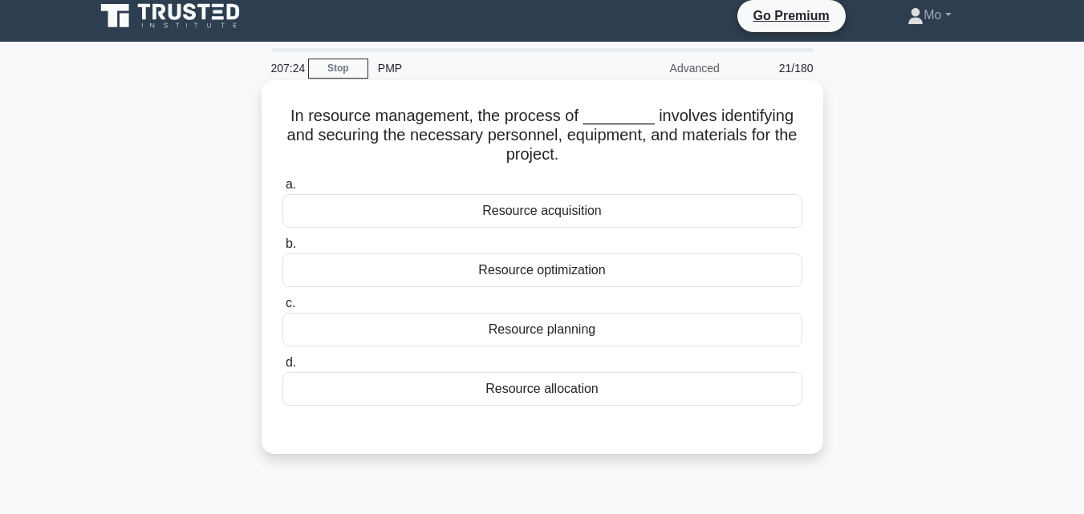
scroll to position [0, 0]
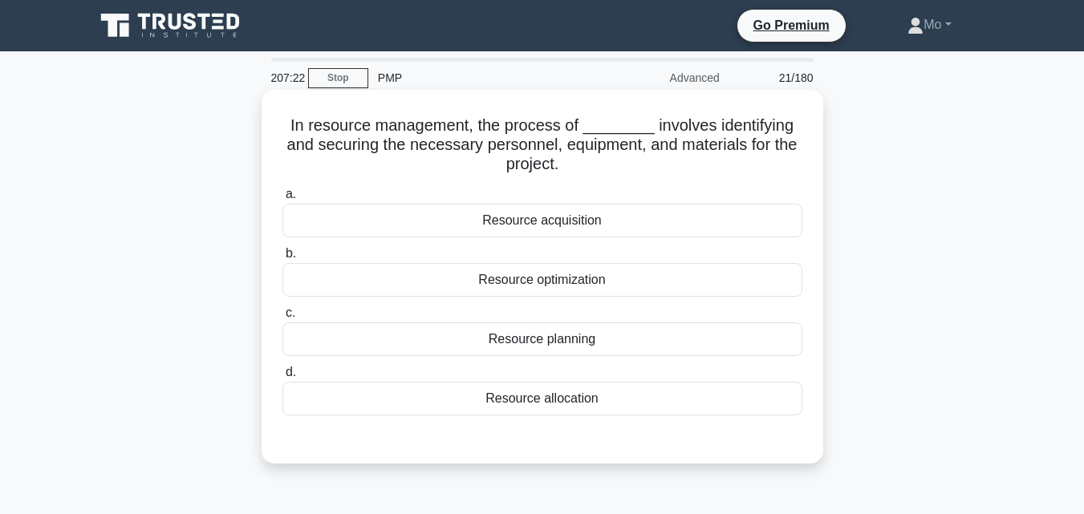
drag, startPoint x: 262, startPoint y: 130, endPoint x: 722, endPoint y: 416, distance: 541.5
click at [722, 416] on div "In resource management, the process of ________ involves identifying and securi…" at bounding box center [541, 277] width 561 height 374
click at [521, 216] on div "Resource acquisition" at bounding box center [542, 221] width 520 height 34
click at [282, 200] on input "a. Resource acquisition" at bounding box center [282, 194] width 0 height 10
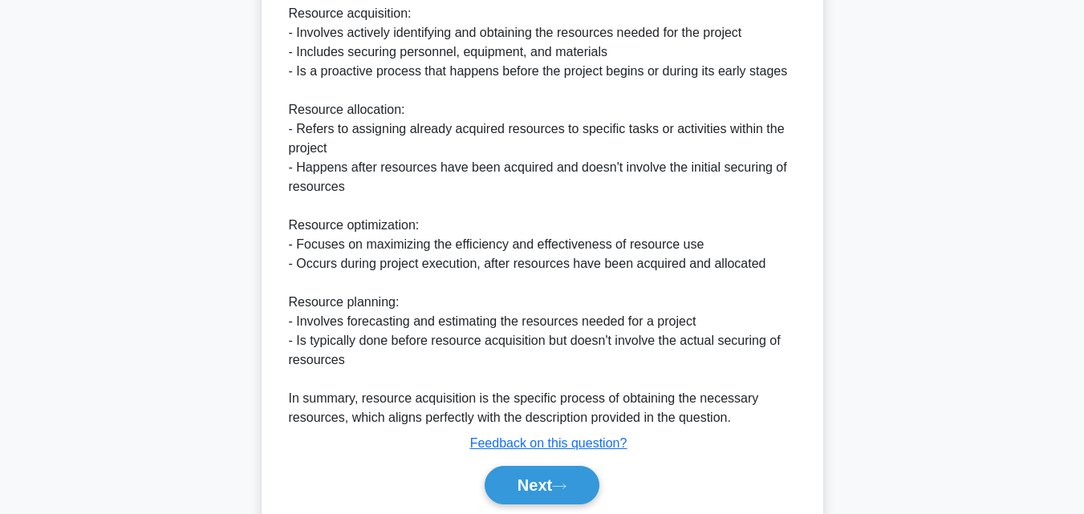
scroll to position [687, 0]
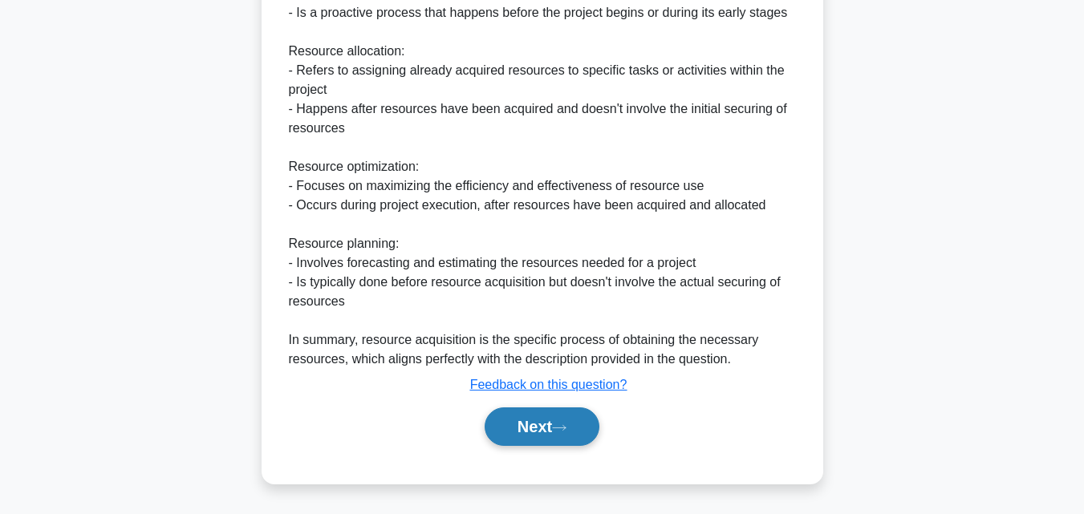
click at [529, 427] on button "Next" at bounding box center [541, 426] width 115 height 38
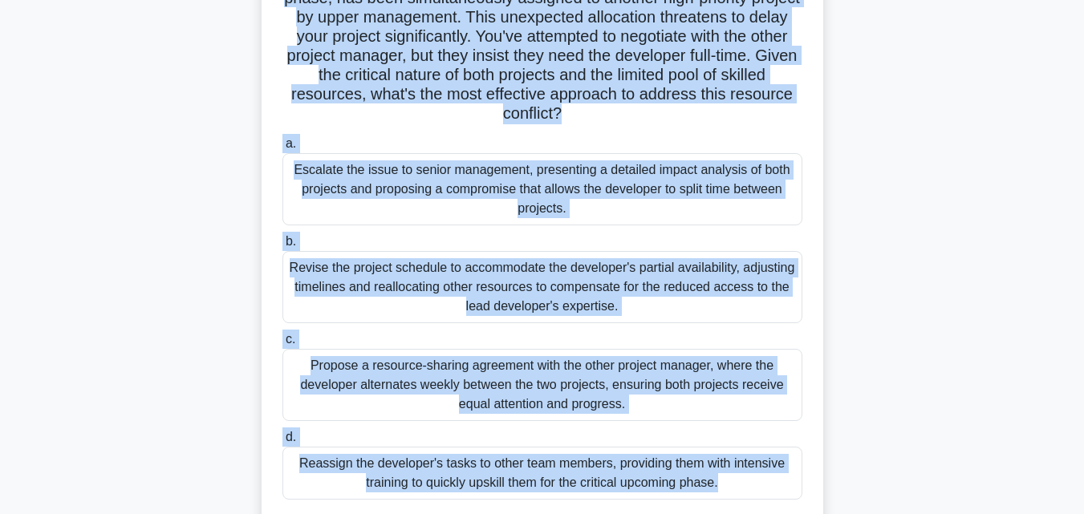
scroll to position [205, 0]
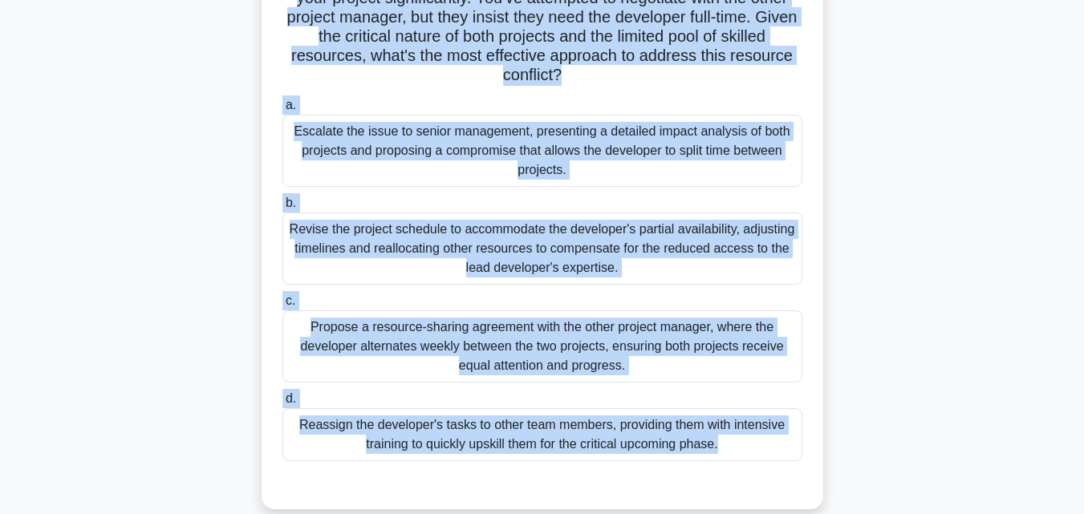
drag, startPoint x: 296, startPoint y: 118, endPoint x: 739, endPoint y: 464, distance: 562.8
click at [739, 464] on div "You're managing a software project with a tight deadline. Midway through, you d…" at bounding box center [542, 197] width 549 height 611
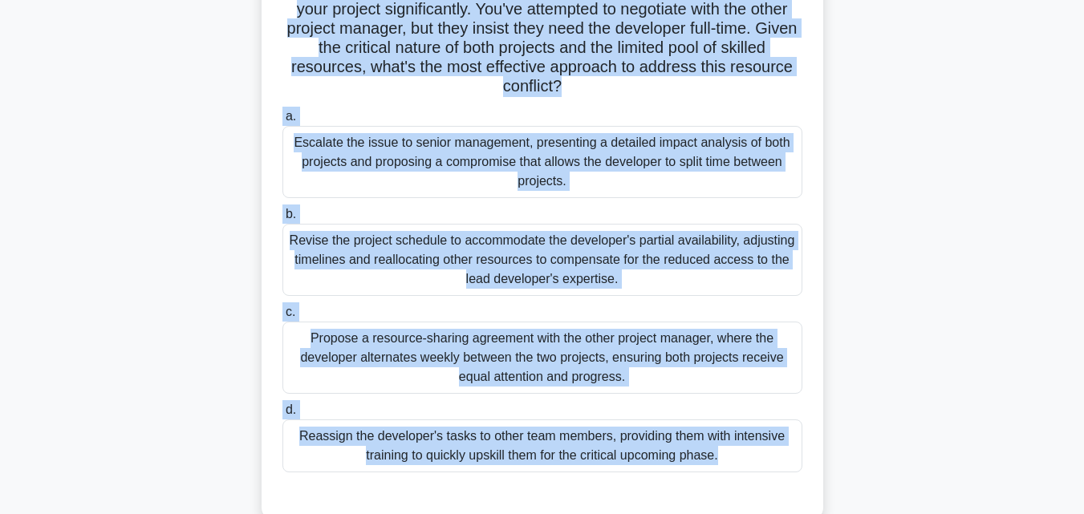
scroll to position [44, 0]
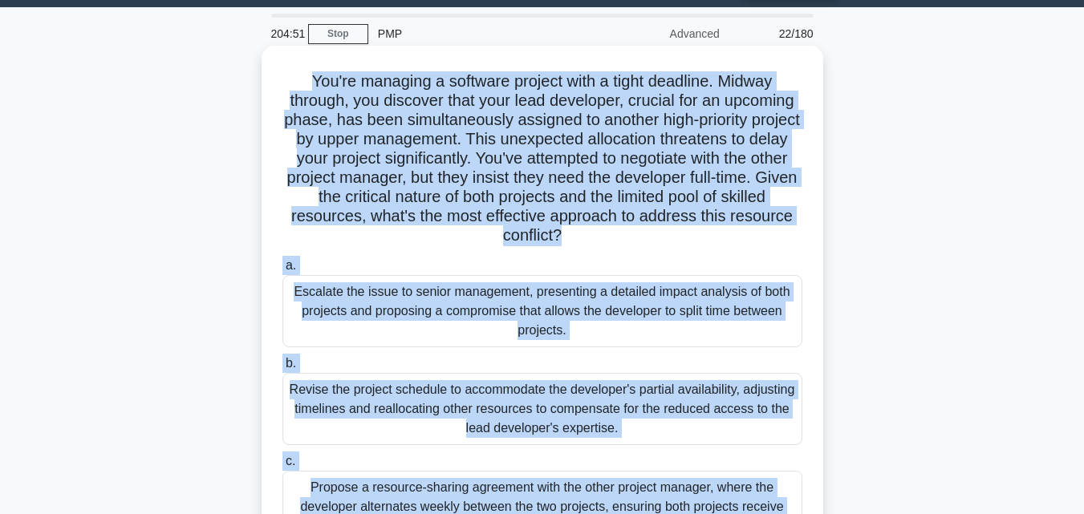
click at [564, 316] on div "Escalate the issue to senior management, presenting a detailed impact analysis …" at bounding box center [542, 311] width 520 height 72
click at [282, 271] on input "a. Escalate the issue to senior management, presenting a detailed impact analys…" at bounding box center [282, 266] width 0 height 10
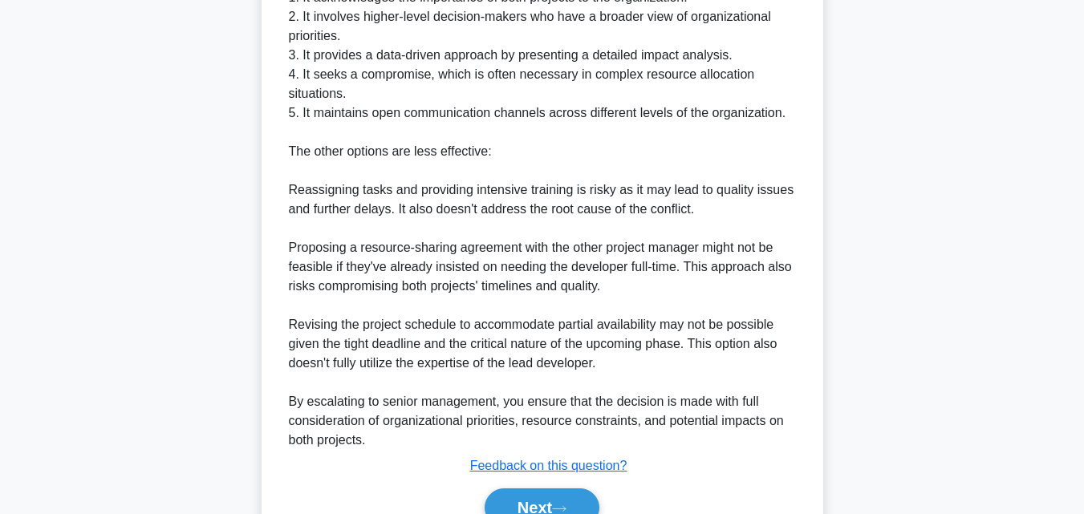
scroll to position [918, 0]
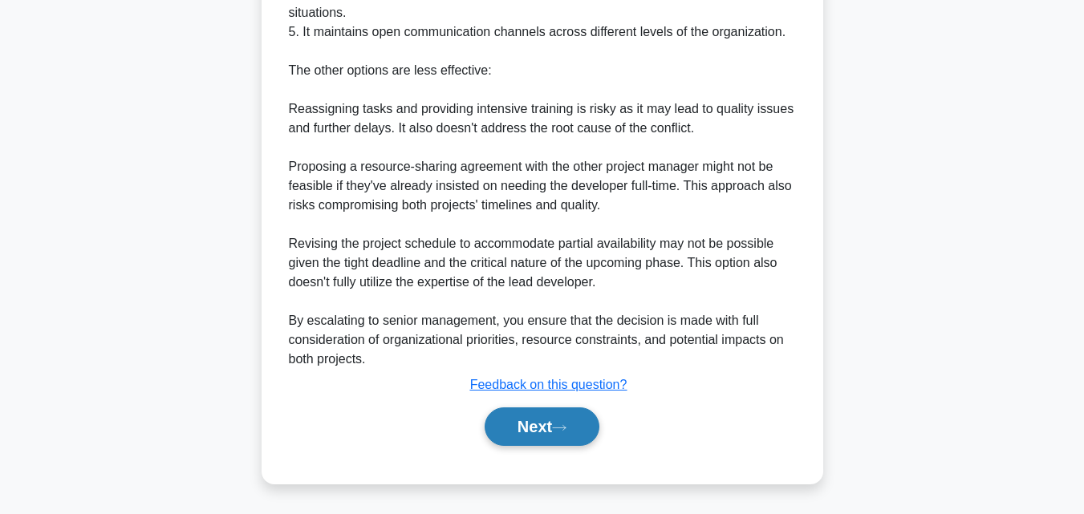
click at [587, 425] on button "Next" at bounding box center [541, 426] width 115 height 38
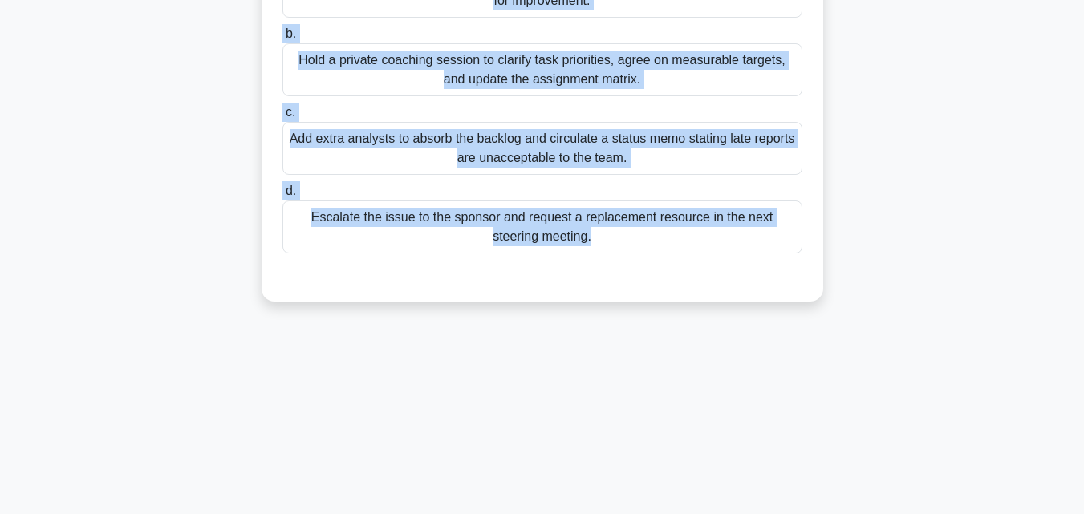
scroll to position [352, 0]
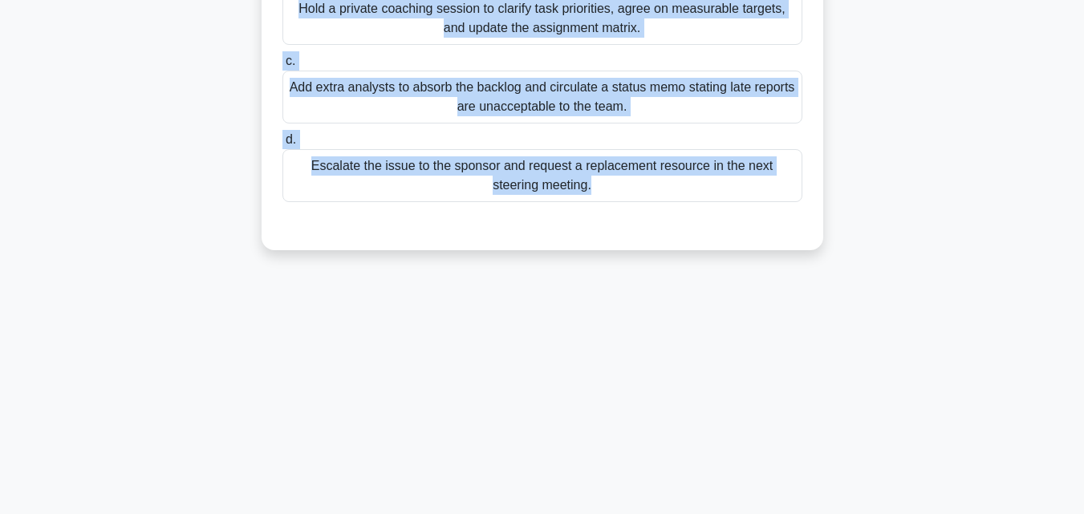
drag, startPoint x: 291, startPoint y: 120, endPoint x: 760, endPoint y: 330, distance: 514.1
click at [760, 330] on div "204:44 Stop PMP Advanced 23/180 During a fast-track marketing campaign rollout,…" at bounding box center [542, 107] width 914 height 802
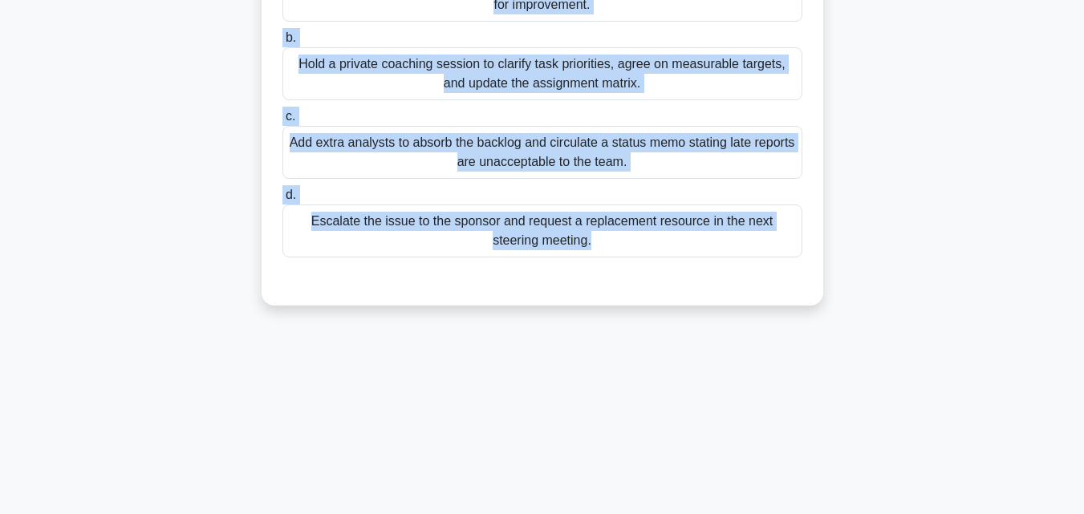
scroll to position [192, 0]
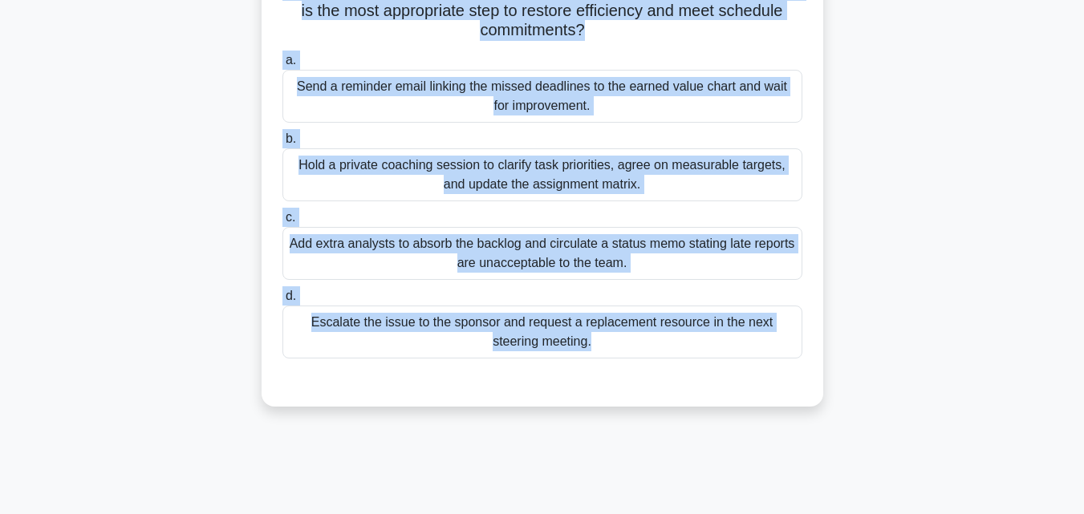
click at [436, 171] on div "Hold a private coaching session to clarify task priorities, agree on measurable…" at bounding box center [542, 174] width 520 height 53
click at [282, 144] on input "b. Hold a private coaching session to clarify task priorities, agree on measura…" at bounding box center [282, 139] width 0 height 10
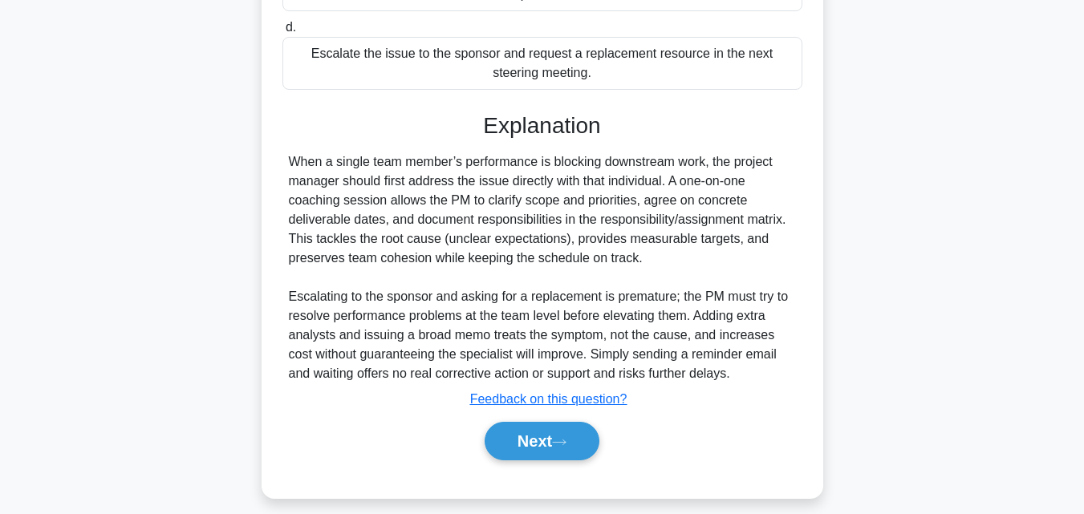
scroll to position [476, 0]
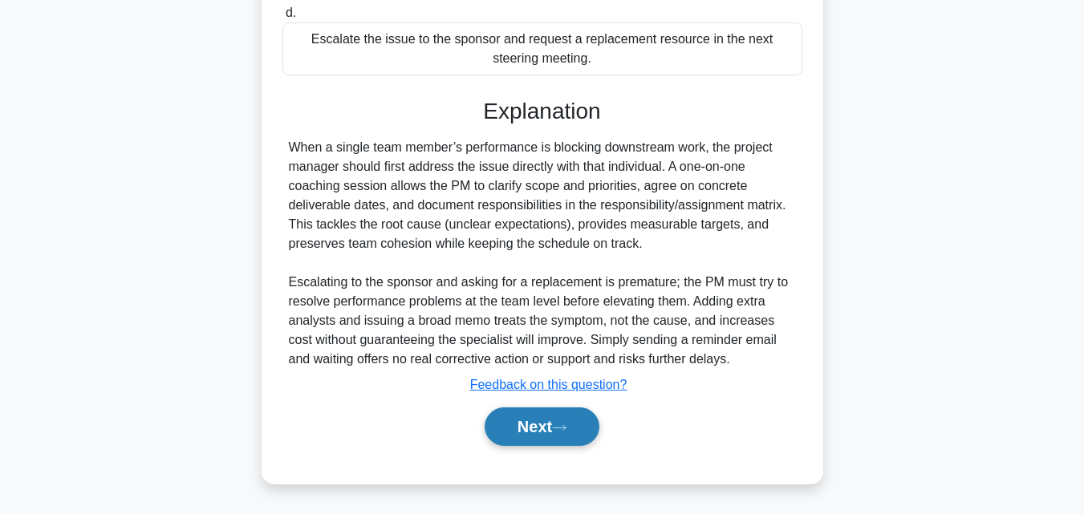
click at [533, 423] on button "Next" at bounding box center [541, 426] width 115 height 38
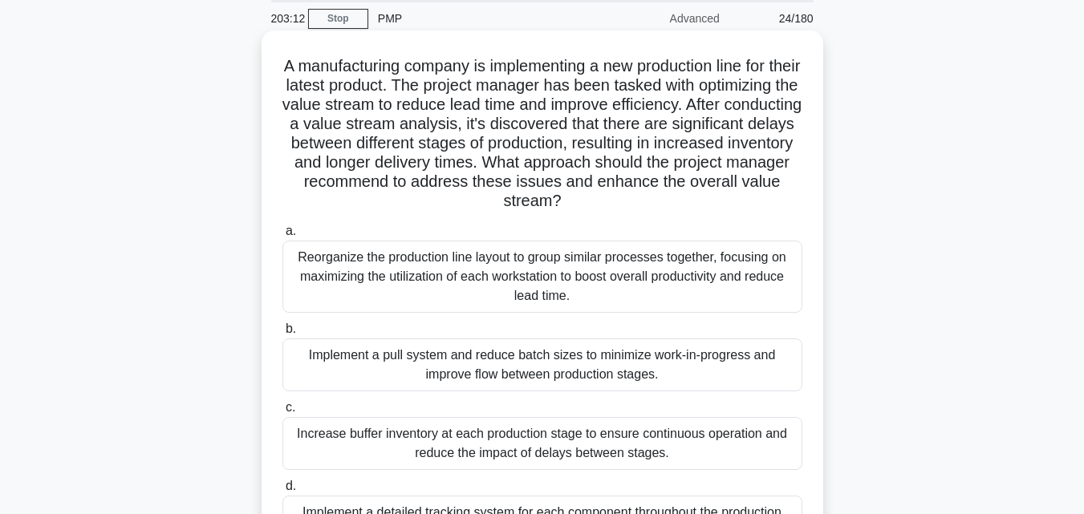
scroll to position [31, 0]
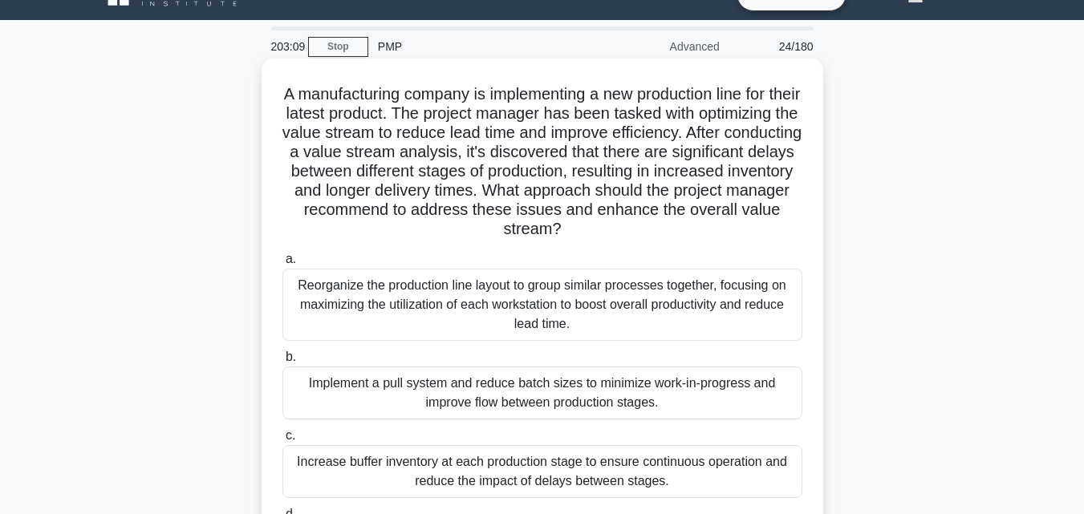
drag, startPoint x: 287, startPoint y: 75, endPoint x: 722, endPoint y: 492, distance: 601.9
click at [722, 492] on div "A manufacturing company is implementing a new production line for their latest …" at bounding box center [542, 351] width 549 height 573
click at [629, 302] on div "Reorganize the production line layout to group similar processes together, focu…" at bounding box center [542, 305] width 520 height 72
click at [282, 265] on input "a. Reorganize the production line layout to group similar processes together, f…" at bounding box center [282, 259] width 0 height 10
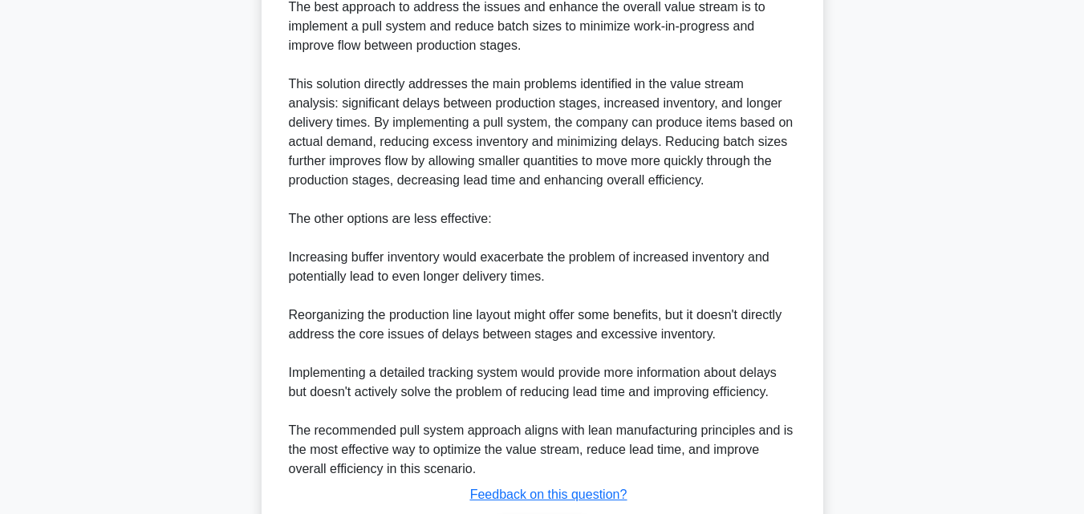
scroll to position [804, 0]
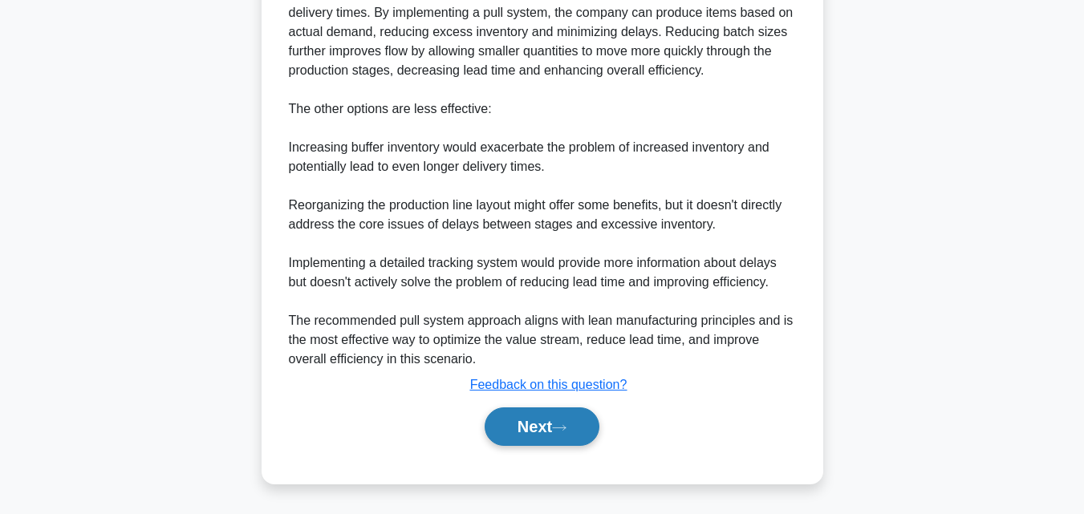
click at [533, 437] on button "Next" at bounding box center [541, 426] width 115 height 38
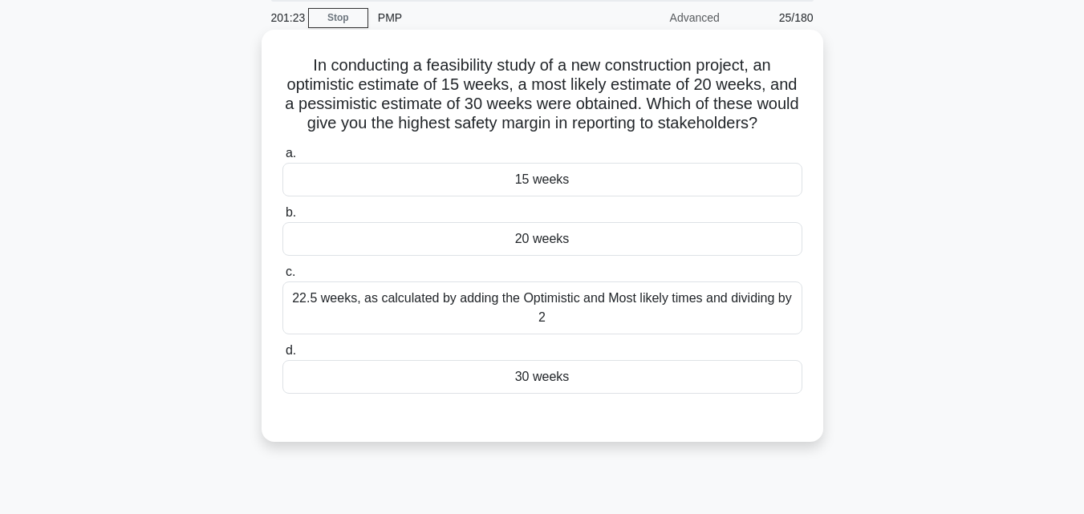
scroll to position [0, 0]
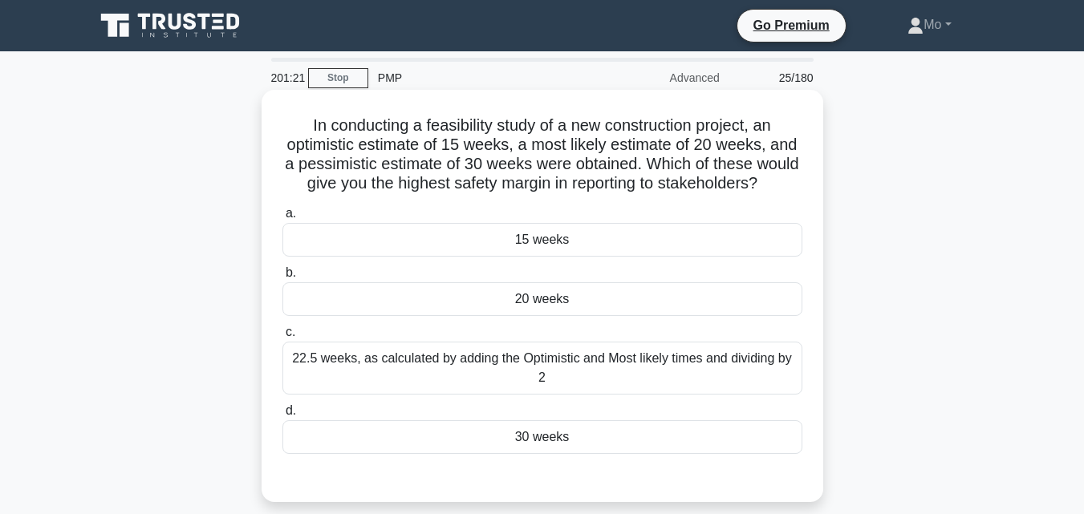
drag, startPoint x: 265, startPoint y: 127, endPoint x: 626, endPoint y: 461, distance: 491.5
click at [626, 461] on div "In conducting a feasibility study of a new construction project, an optimistic …" at bounding box center [541, 296] width 561 height 412
click at [512, 457] on div "a. 15 weeks b. 20 weeks c." at bounding box center [542, 329] width 539 height 257
click at [517, 449] on div "30 weeks" at bounding box center [542, 437] width 520 height 34
click at [282, 416] on input "d. 30 weeks" at bounding box center [282, 411] width 0 height 10
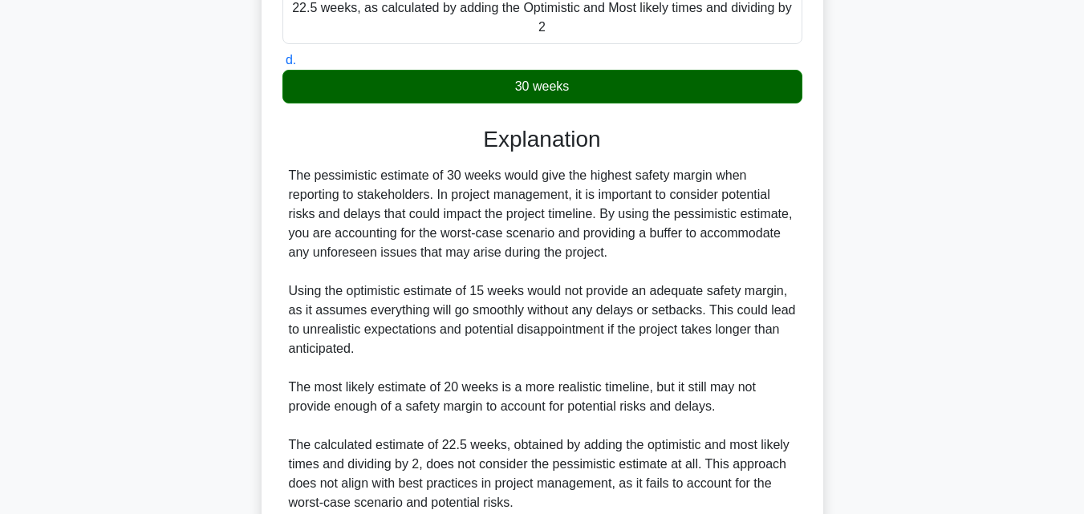
scroll to position [514, 0]
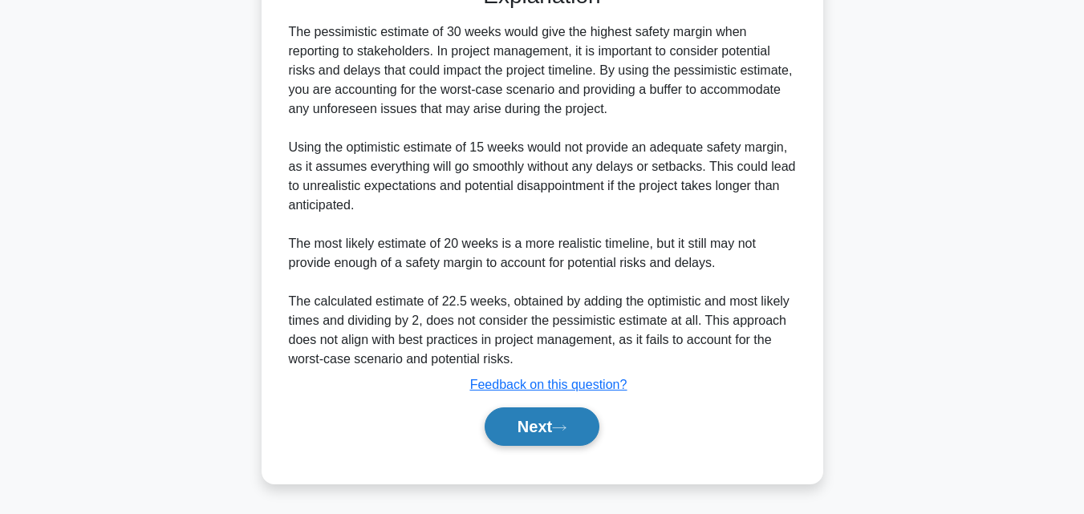
click at [586, 428] on button "Next" at bounding box center [541, 426] width 115 height 38
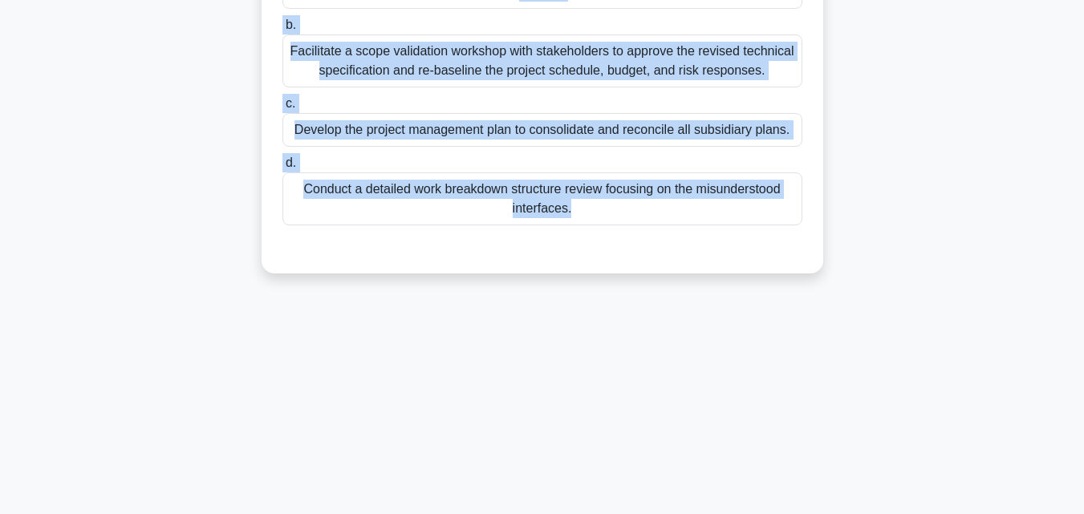
scroll to position [352, 0]
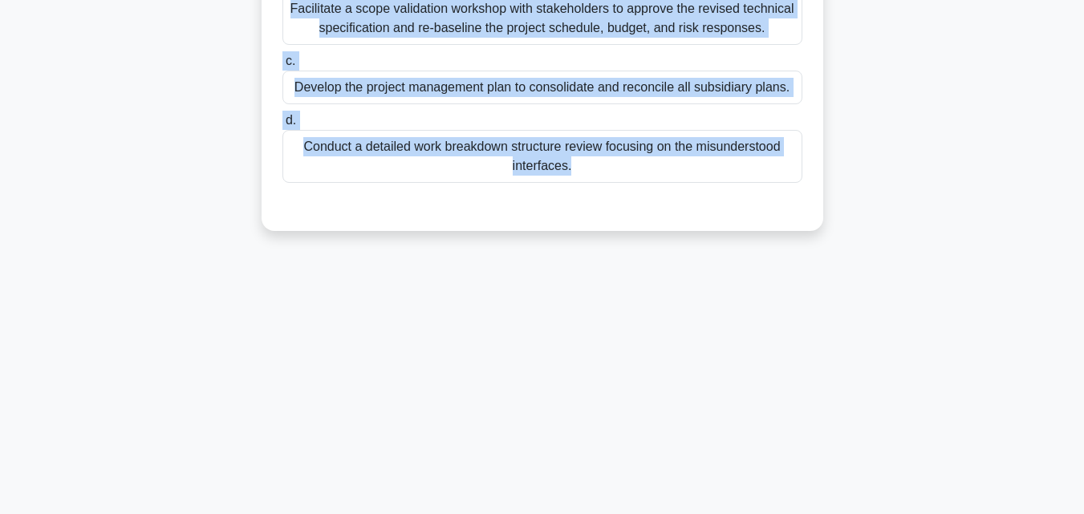
drag, startPoint x: 325, startPoint y: 5, endPoint x: 771, endPoint y: 262, distance: 514.9
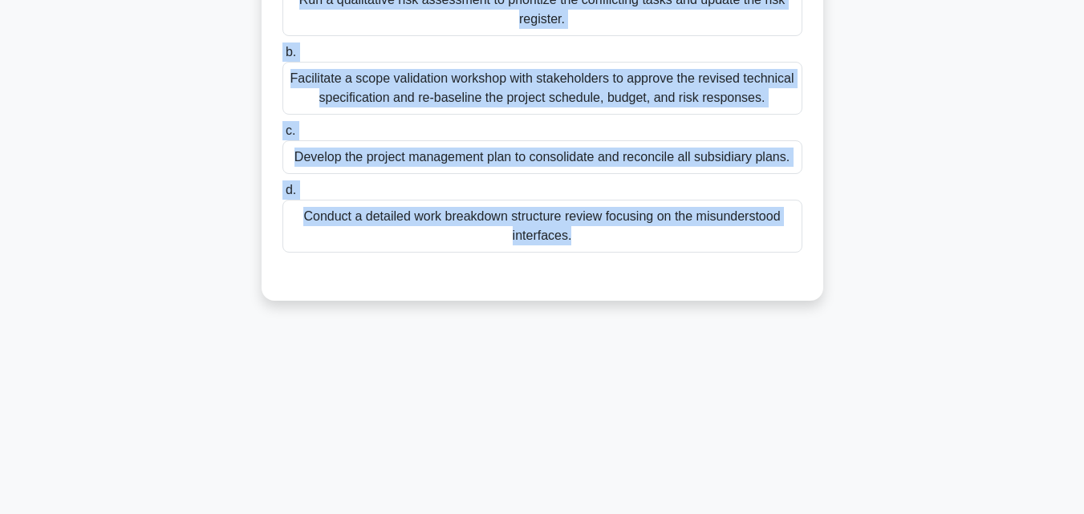
scroll to position [192, 0]
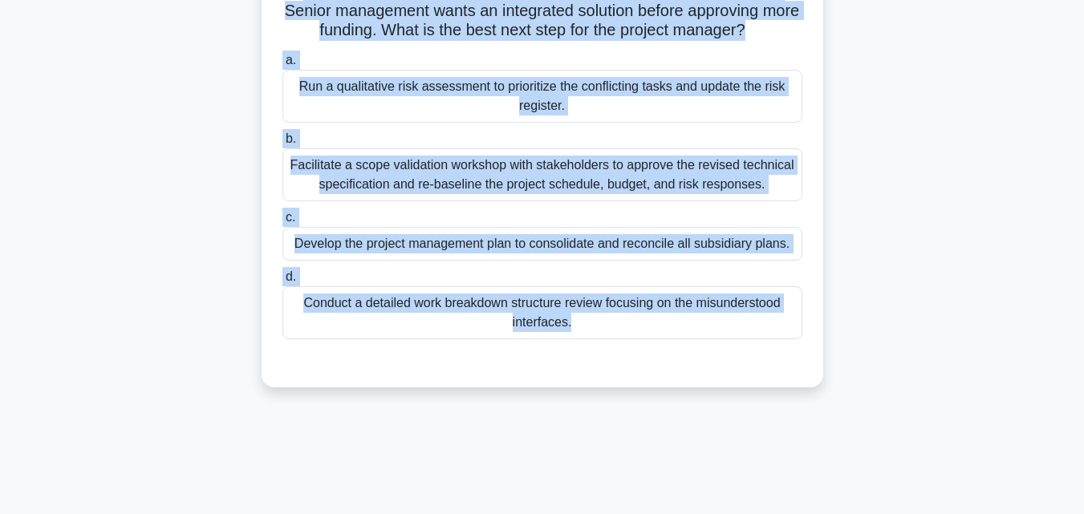
click at [456, 198] on div "Facilitate a scope validation workshop with stakeholders to approve the revised…" at bounding box center [542, 174] width 520 height 53
click at [282, 144] on input "b. Facilitate a scope validation workshop with stakeholders to approve the revi…" at bounding box center [282, 139] width 0 height 10
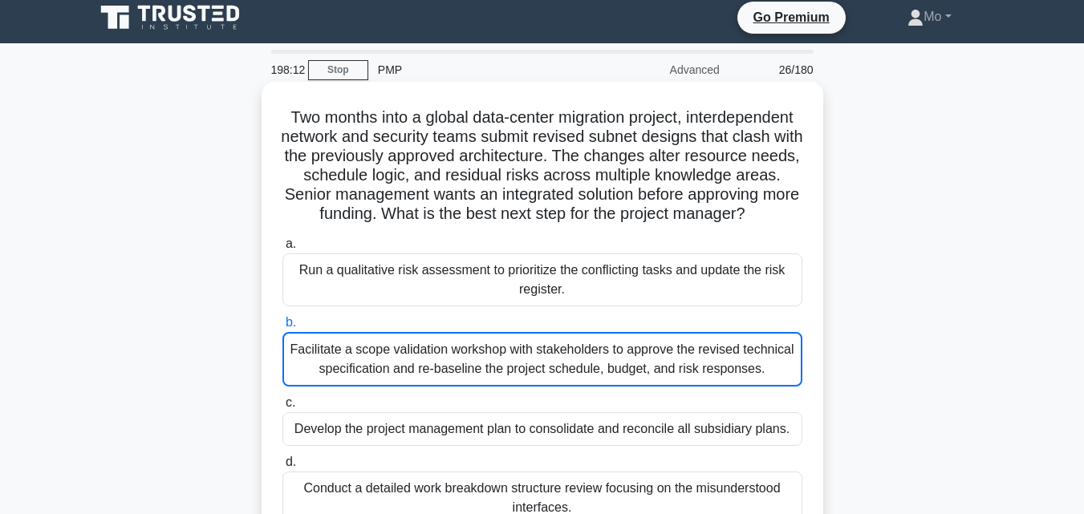
scroll to position [0, 0]
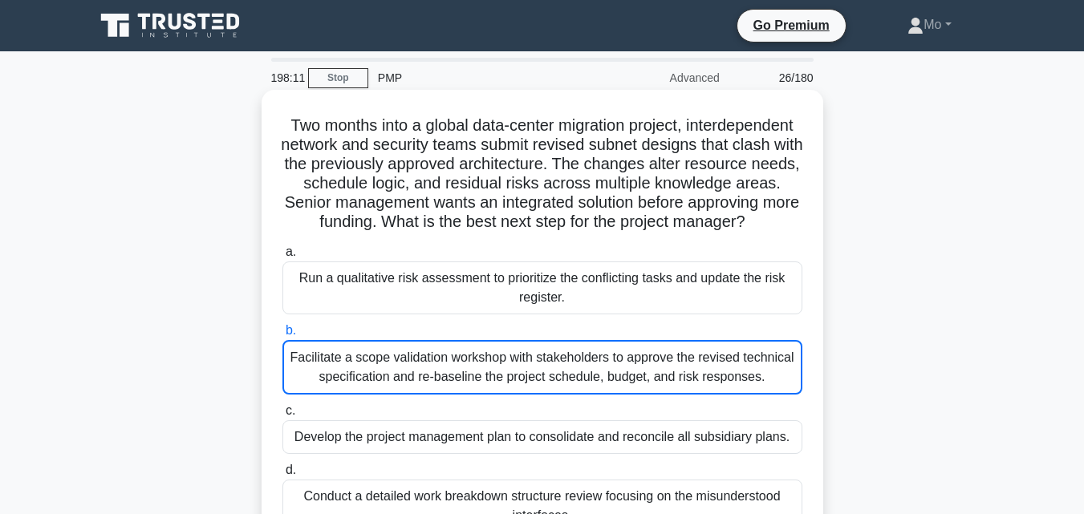
click at [532, 361] on div "Facilitate a scope validation workshop with stakeholders to approve the revised…" at bounding box center [542, 367] width 520 height 55
click at [282, 336] on input "b. Facilitate a scope validation workshop with stakeholders to approve the revi…" at bounding box center [282, 331] width 0 height 10
click at [526, 302] on div "Run a qualitative risk assessment to prioritize the conflicting tasks and updat…" at bounding box center [542, 287] width 520 height 53
click at [282, 257] on input "a. Run a qualitative risk assessment to prioritize the conflicting tasks and up…" at bounding box center [282, 252] width 0 height 10
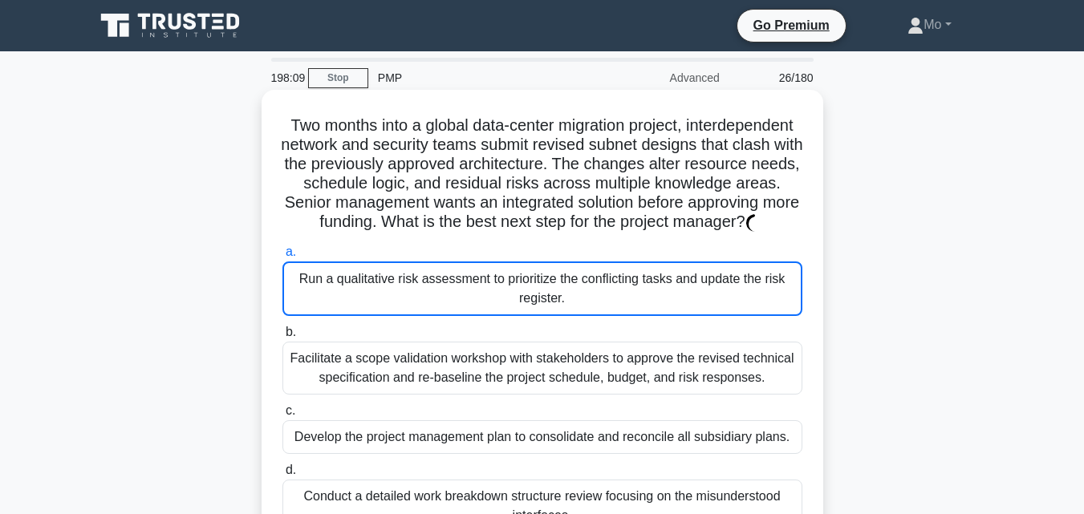
click at [515, 369] on div "Facilitate a scope validation workshop with stakeholders to approve the revised…" at bounding box center [542, 368] width 520 height 53
click at [282, 338] on input "b. Facilitate a scope validation workshop with stakeholders to approve the revi…" at bounding box center [282, 332] width 0 height 10
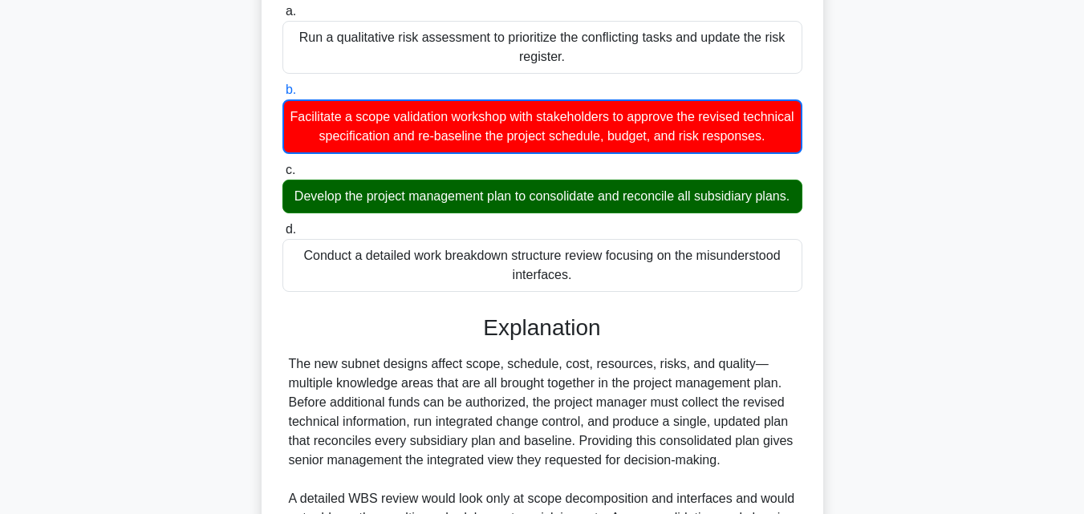
scroll to position [401, 0]
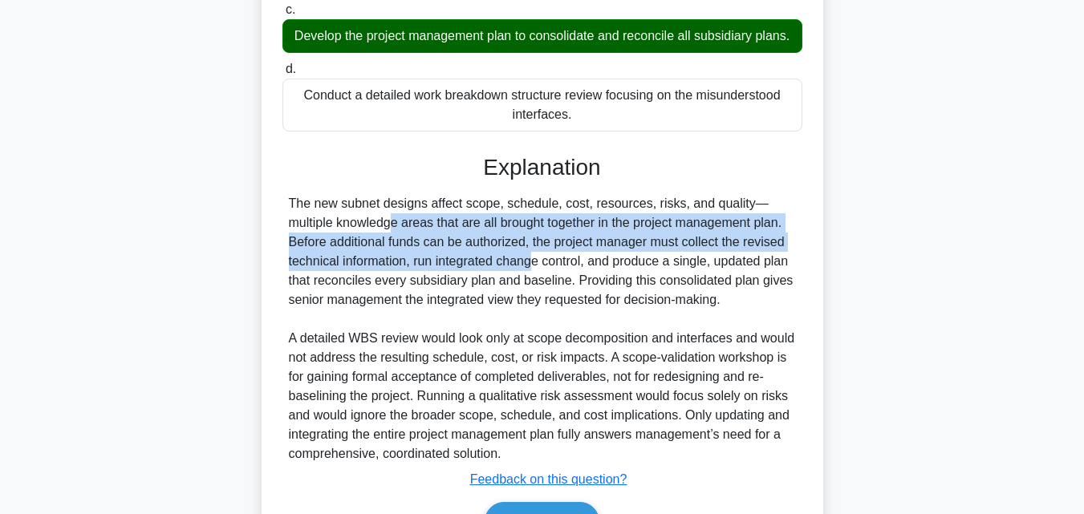
drag, startPoint x: 822, startPoint y: 268, endPoint x: 435, endPoint y: 325, distance: 391.5
click at [435, 325] on div "Two months into a global data-center migration project, interdependent network …" at bounding box center [541, 133] width 561 height 889
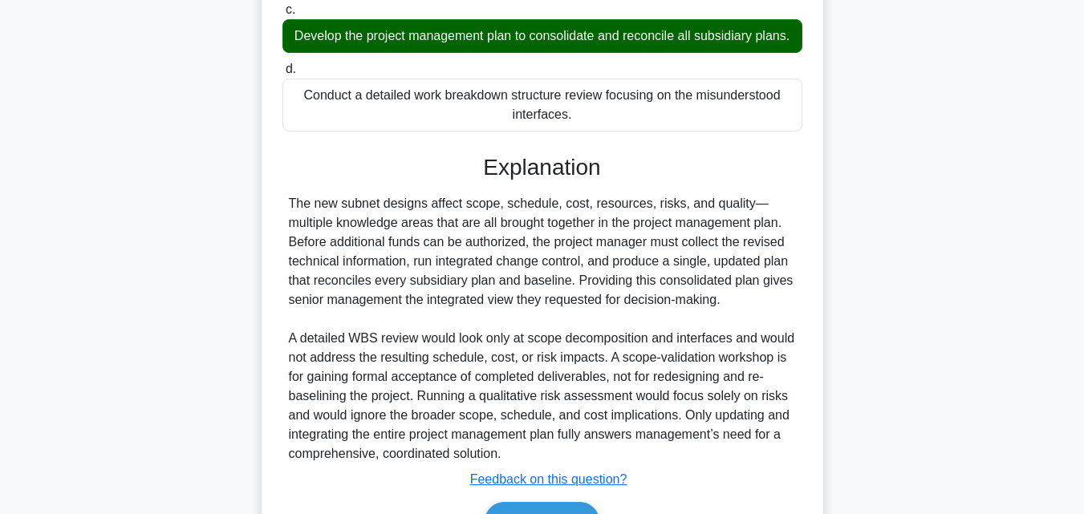
click at [337, 245] on div "Explanation The new subnet designs affect scope, schedule, cost, resources, ris…" at bounding box center [542, 350] width 520 height 393
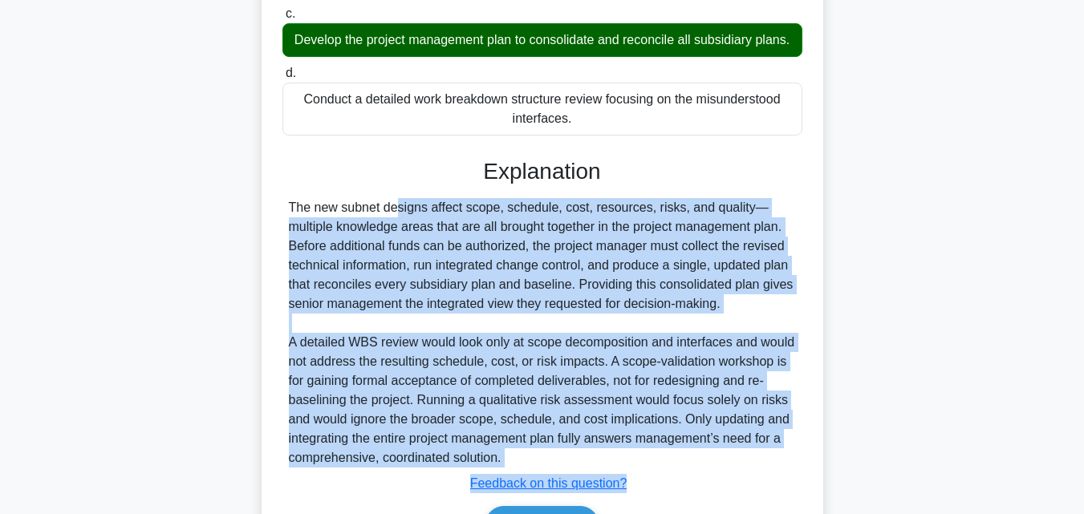
scroll to position [554, 0]
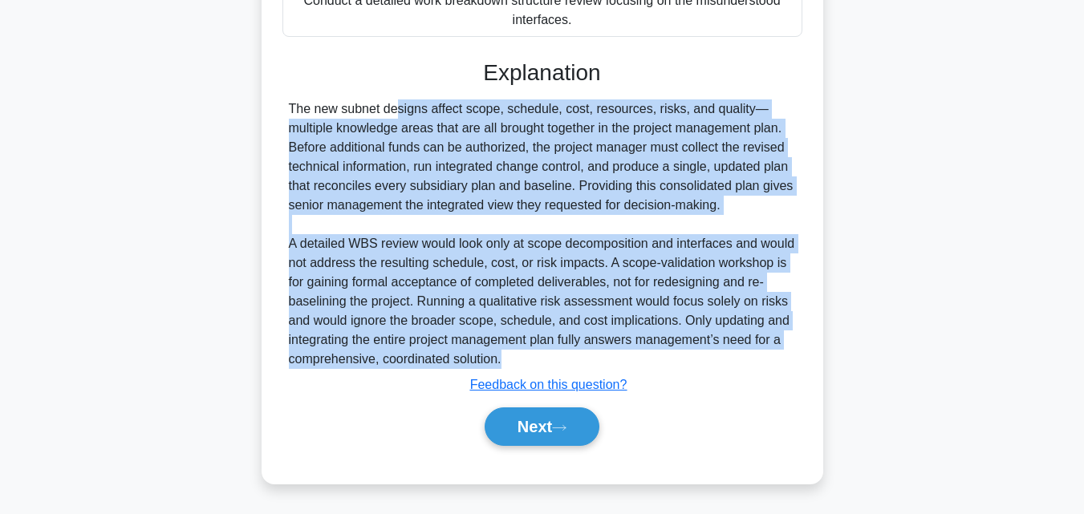
drag, startPoint x: 290, startPoint y: 263, endPoint x: 809, endPoint y: 363, distance: 528.5
click at [809, 363] on div "Two months into a global data-center migration project, interdependent network …" at bounding box center [542, 39] width 549 height 877
click at [566, 429] on icon at bounding box center [559, 427] width 14 height 9
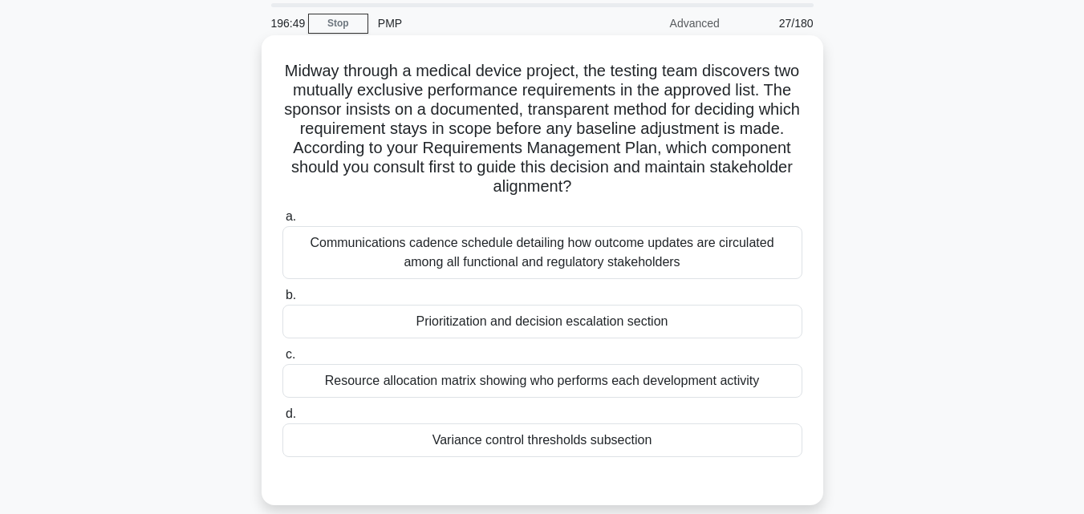
scroll to position [0, 0]
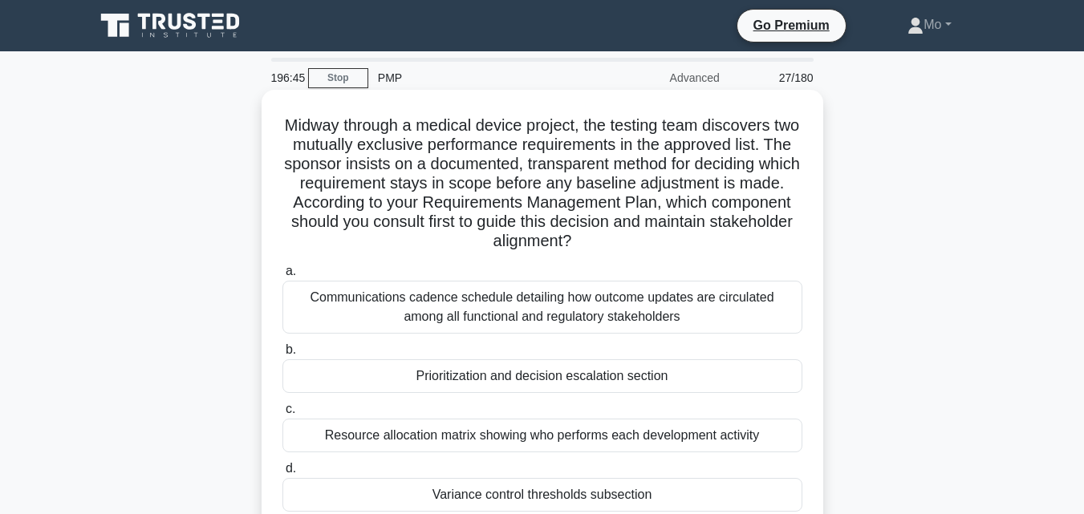
drag, startPoint x: 253, startPoint y: 116, endPoint x: 699, endPoint y: 498, distance: 587.0
click at [699, 498] on div "Midway through a medical device project, the testing team discovers two mutuall…" at bounding box center [542, 338] width 914 height 489
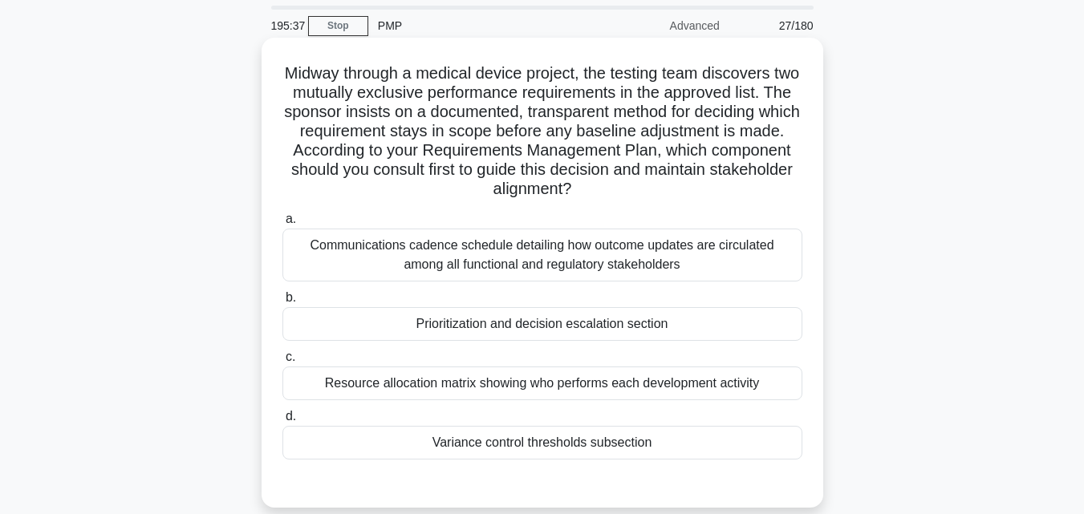
scroll to position [80, 0]
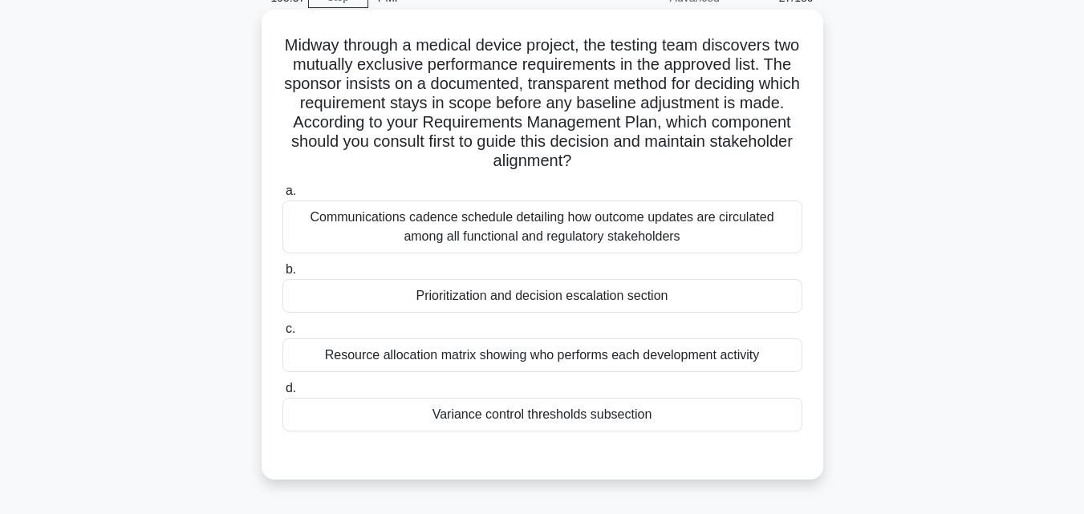
click at [470, 287] on div "Prioritization and decision escalation section" at bounding box center [542, 296] width 520 height 34
click at [282, 275] on input "b. Prioritization and decision escalation section" at bounding box center [282, 270] width 0 height 10
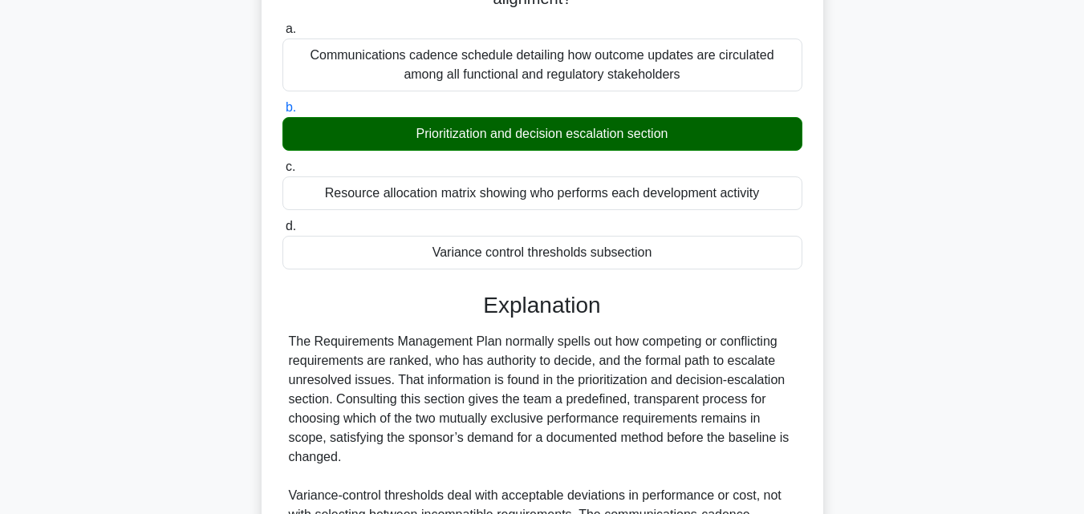
scroll to position [476, 0]
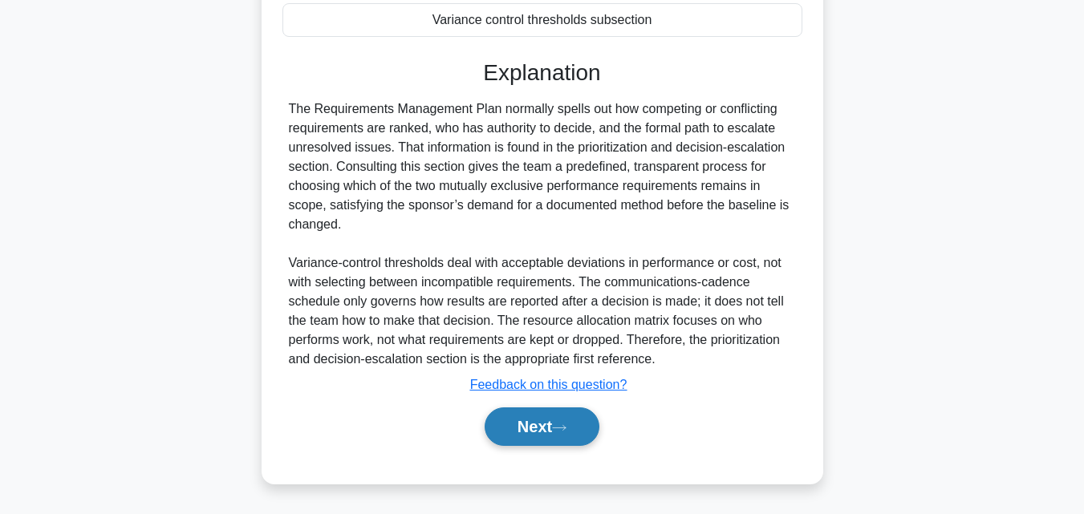
click at [520, 424] on button "Next" at bounding box center [541, 426] width 115 height 38
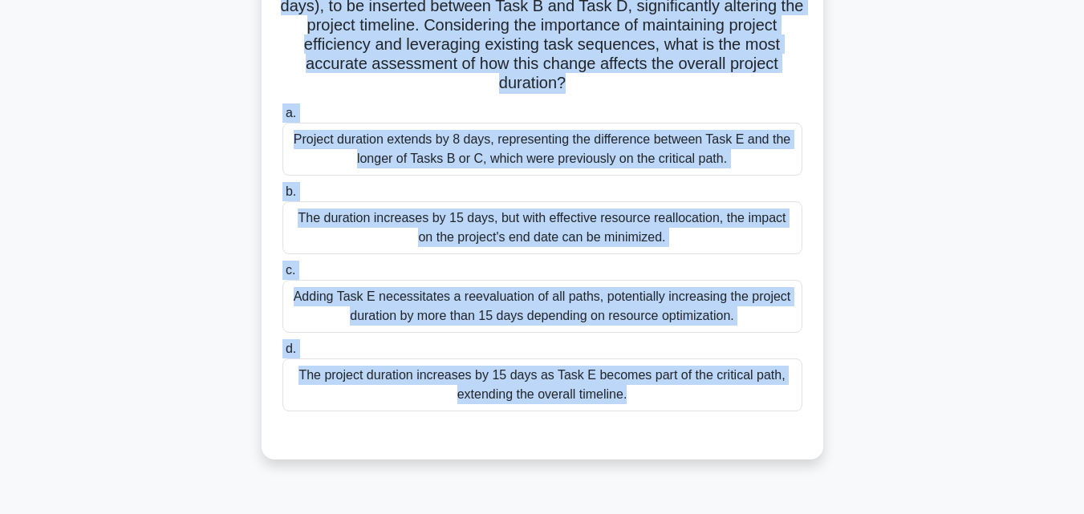
scroll to position [352, 0]
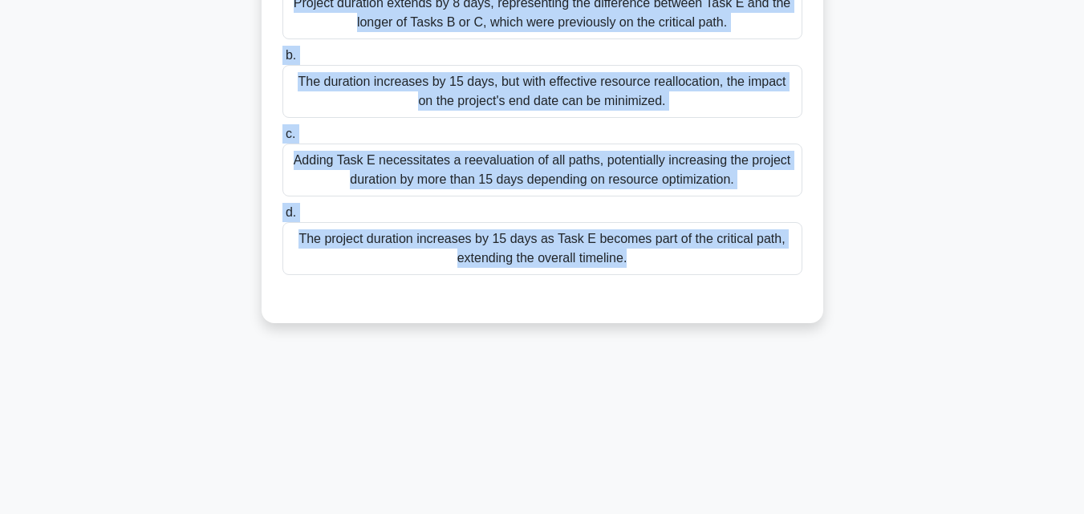
drag, startPoint x: 274, startPoint y: 97, endPoint x: 752, endPoint y: 298, distance: 517.9
click at [752, 298] on div "In a complex infrastructure upgrade project, there are four critical tasks: Tas…" at bounding box center [542, 30] width 549 height 573
click at [626, 237] on div "The project duration increases by 15 days as Task E becomes part of the critica…" at bounding box center [542, 248] width 520 height 53
click at [282, 218] on input "d. The project duration increases by 15 days as Task E becomes part of the crit…" at bounding box center [282, 213] width 0 height 10
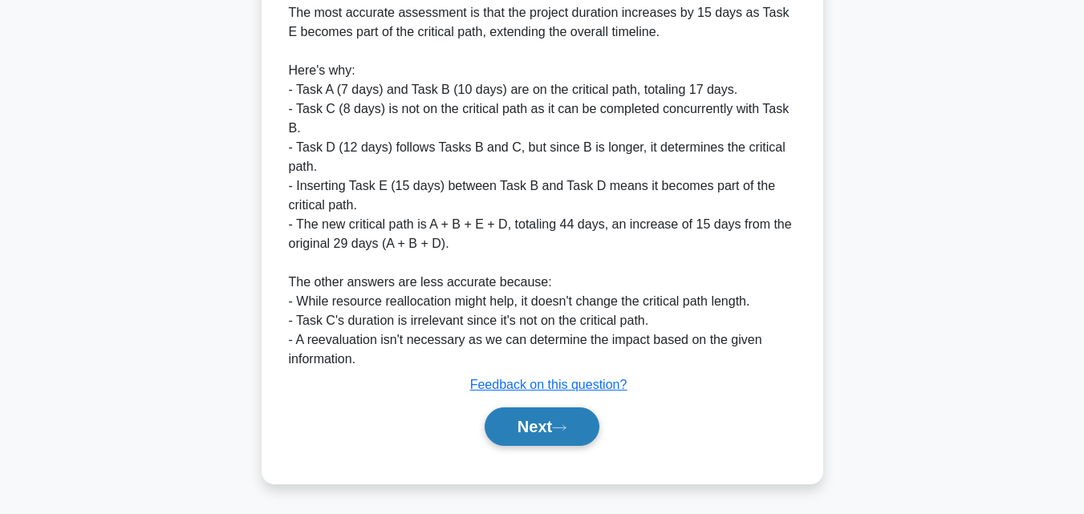
click at [557, 424] on button "Next" at bounding box center [541, 426] width 115 height 38
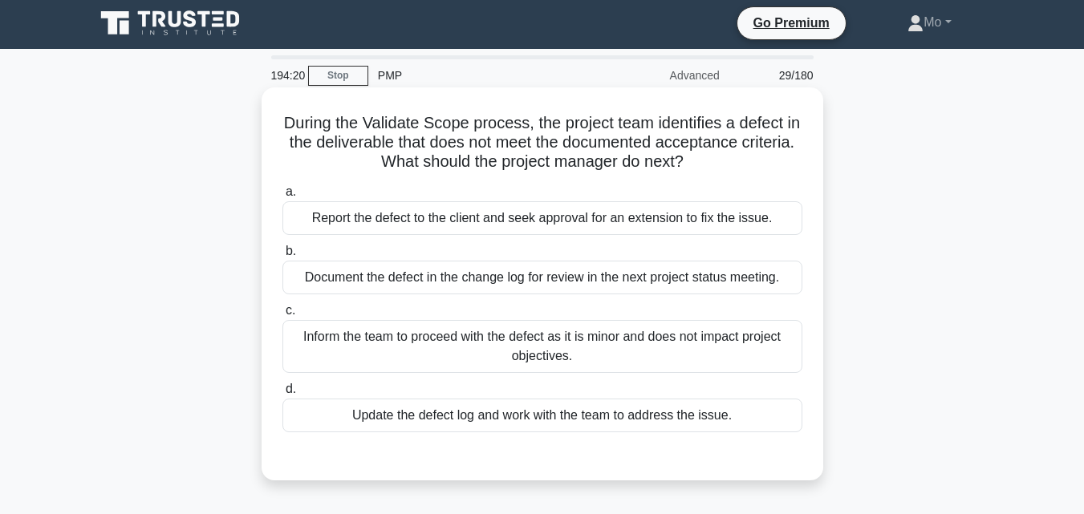
scroll to position [0, 0]
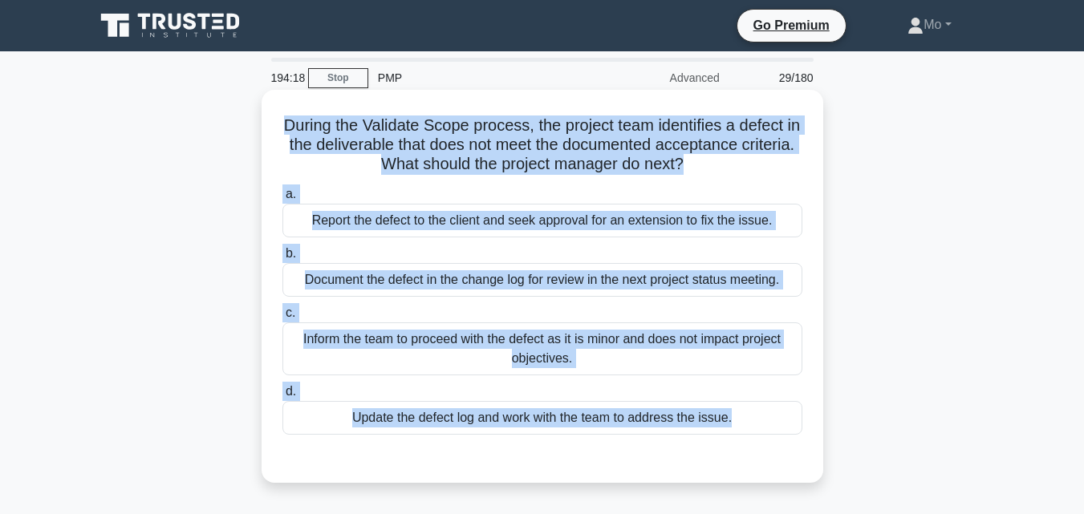
drag, startPoint x: 282, startPoint y: 118, endPoint x: 733, endPoint y: 441, distance: 555.3
click at [733, 441] on div "During the Validate Scope process, the project team identifies a defect in the …" at bounding box center [542, 286] width 549 height 380
click at [380, 221] on div "Report the defect to the client and seek approval for an extension to fix the i…" at bounding box center [542, 221] width 520 height 34
click at [282, 200] on input "a. Report the defect to the client and seek approval for an extension to fix th…" at bounding box center [282, 194] width 0 height 10
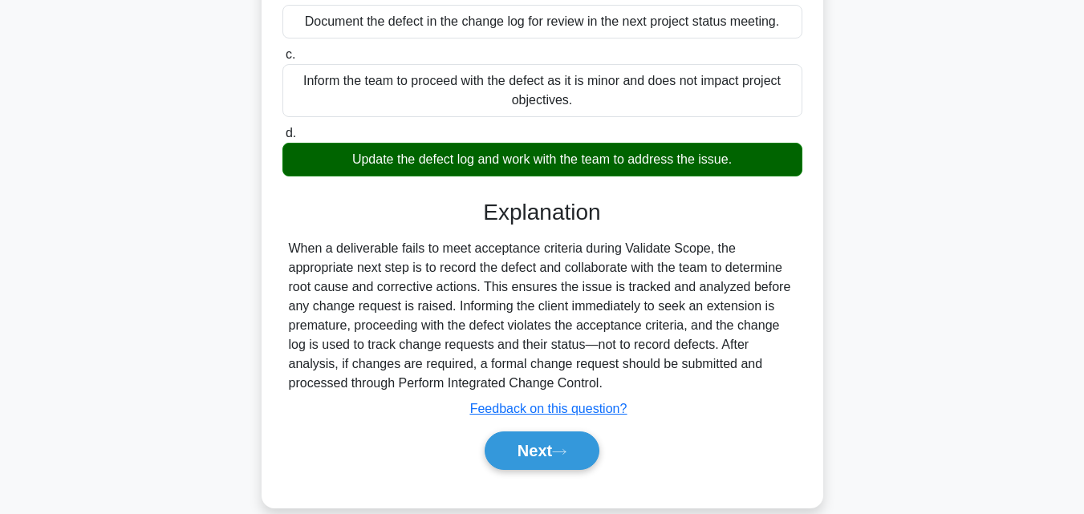
scroll to position [352, 0]
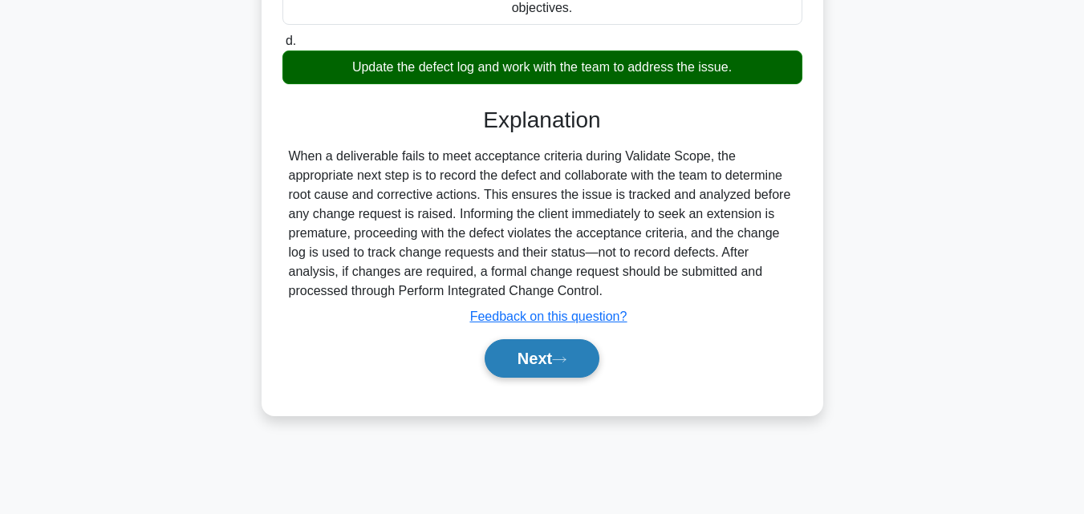
click at [551, 367] on button "Next" at bounding box center [541, 358] width 115 height 38
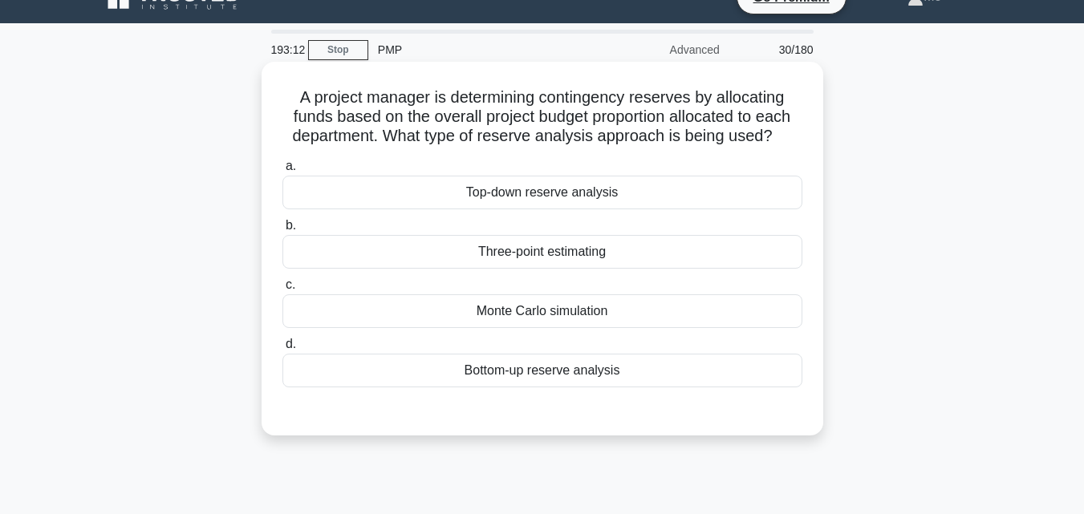
scroll to position [0, 0]
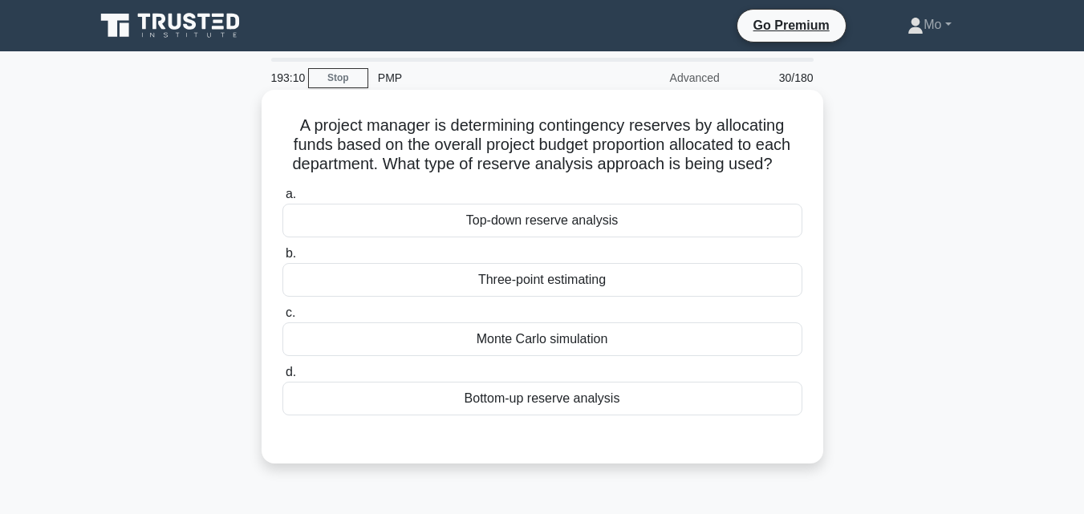
drag, startPoint x: 288, startPoint y: 128, endPoint x: 729, endPoint y: 395, distance: 515.7
click at [729, 395] on div "A project manager is determining contingency reserves by allocating funds based…" at bounding box center [542, 276] width 549 height 361
click at [517, 330] on div "Monte Carlo simulation" at bounding box center [542, 339] width 520 height 34
click at [282, 318] on input "c. Monte Carlo simulation" at bounding box center [282, 313] width 0 height 10
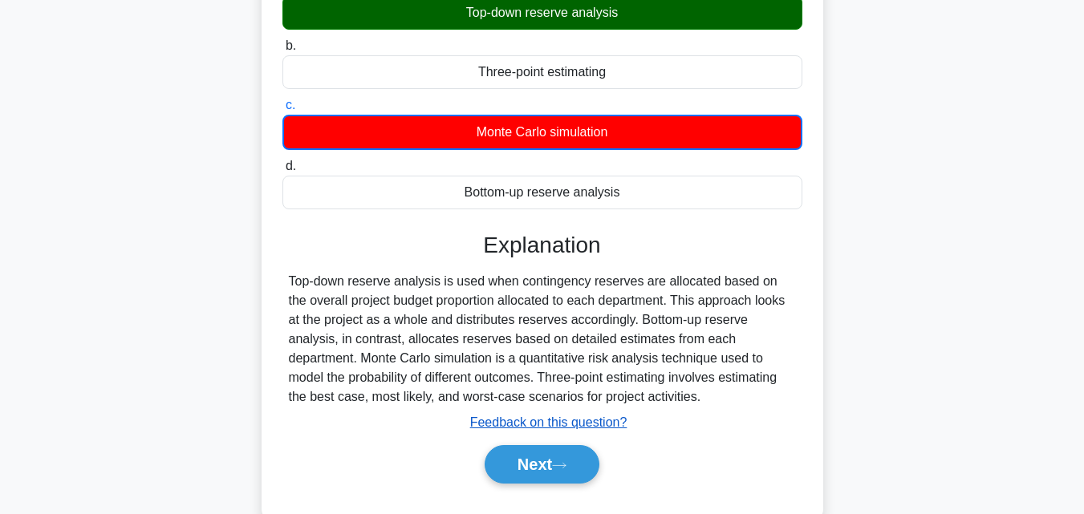
scroll to position [352, 0]
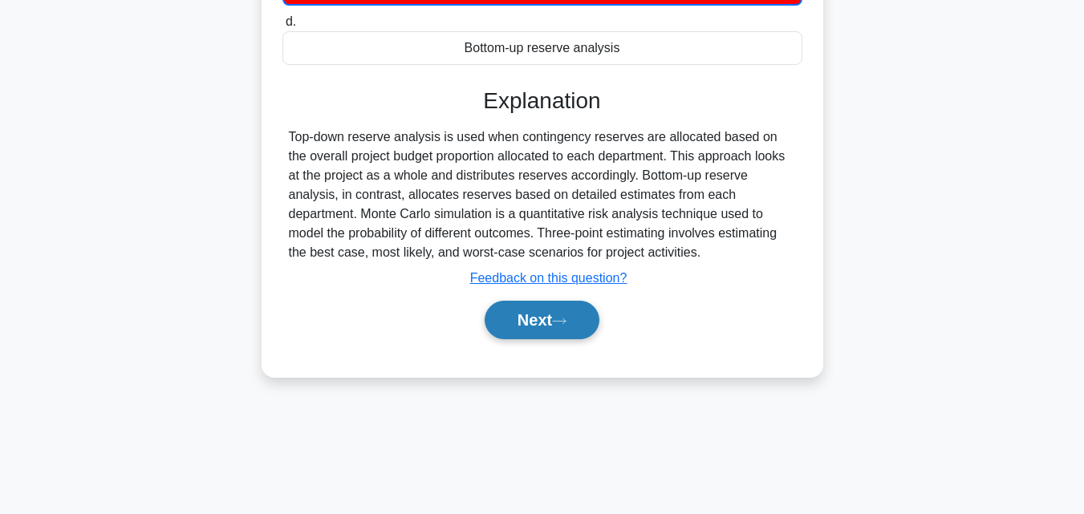
click at [577, 329] on button "Next" at bounding box center [541, 320] width 115 height 38
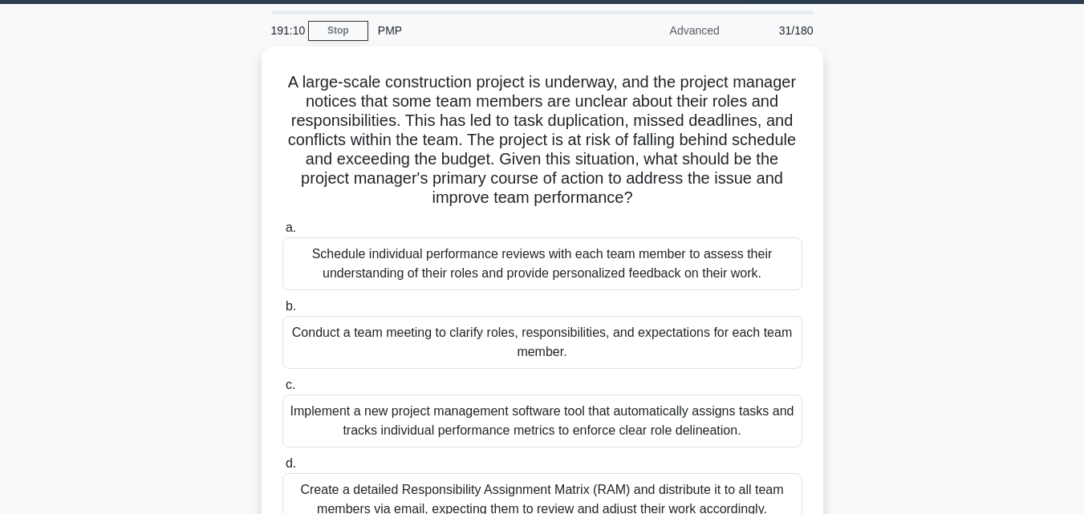
scroll to position [263, 0]
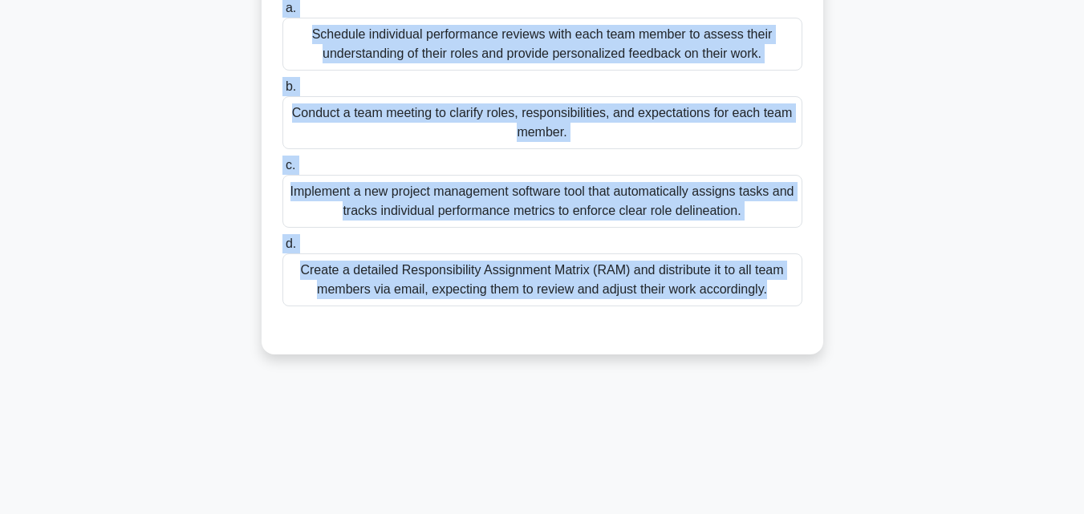
drag, startPoint x: 296, startPoint y: 122, endPoint x: 793, endPoint y: 354, distance: 548.6
click at [793, 354] on div "A large-scale construction project is underway, and the project manager notices…" at bounding box center [541, 91] width 561 height 528
click at [400, 274] on div "Create a detailed Responsibility Assignment Matrix (RAM) and distribute it to a…" at bounding box center [542, 279] width 520 height 53
click at [282, 249] on input "d. Create a detailed Responsibility Assignment Matrix (RAM) and distribute it t…" at bounding box center [282, 244] width 0 height 10
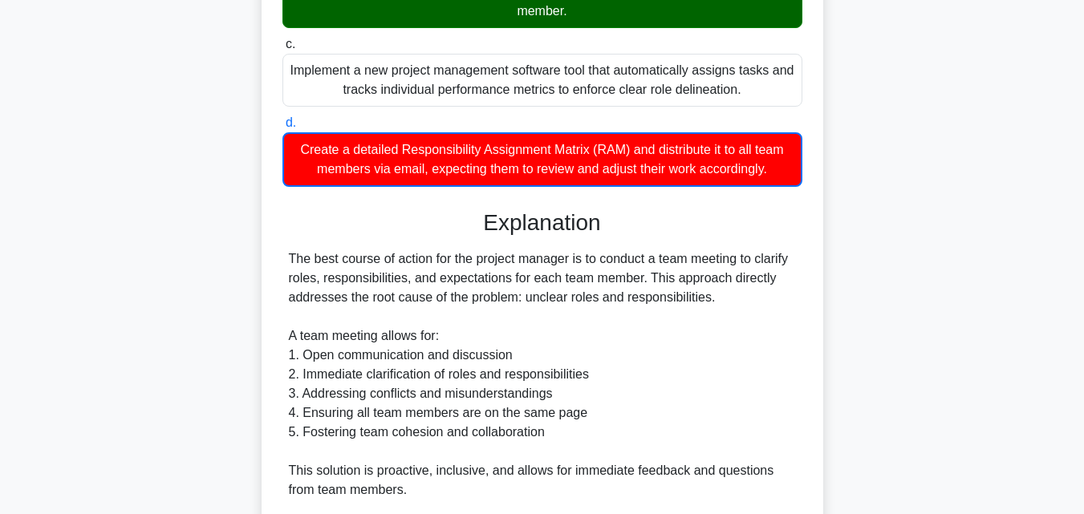
scroll to position [63, 0]
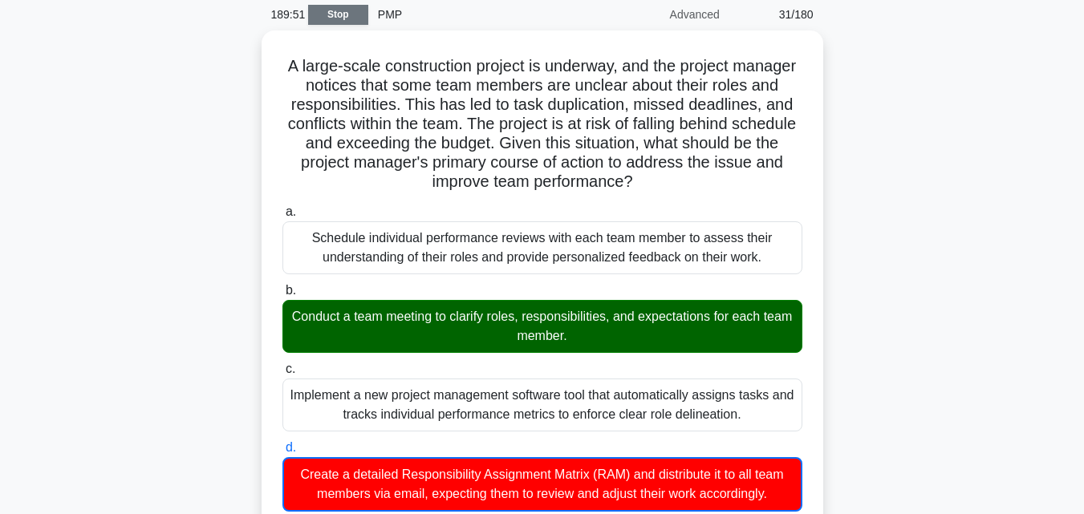
click at [319, 18] on link "Stop" at bounding box center [338, 15] width 60 height 20
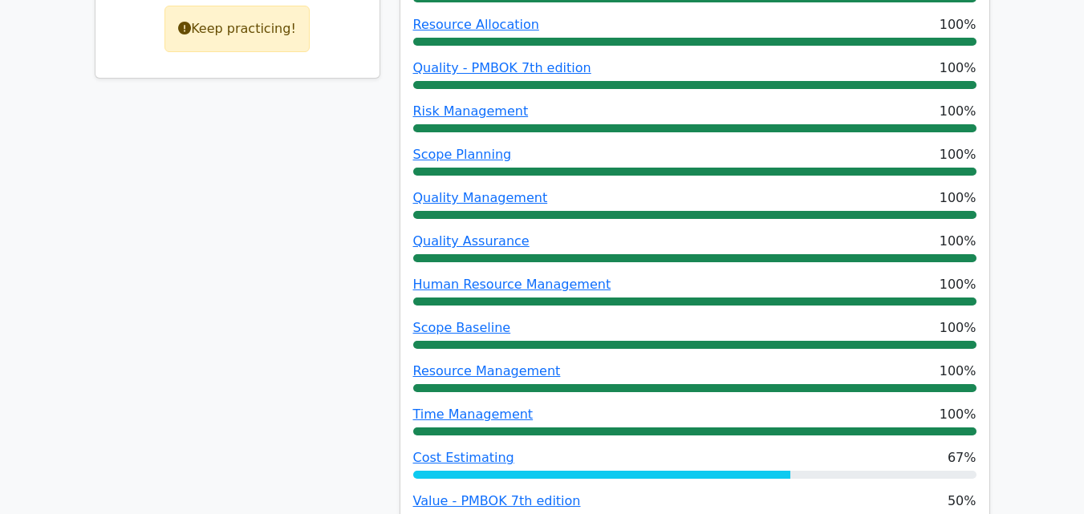
scroll to position [882, 0]
